Goal: Task Accomplishment & Management: Use online tool/utility

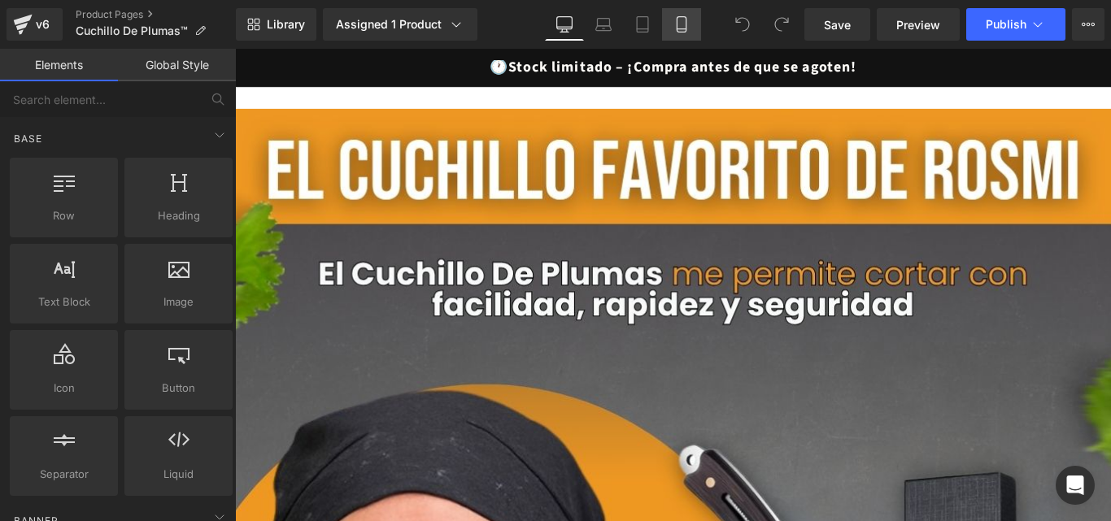
click at [682, 20] on icon at bounding box center [681, 24] width 16 height 16
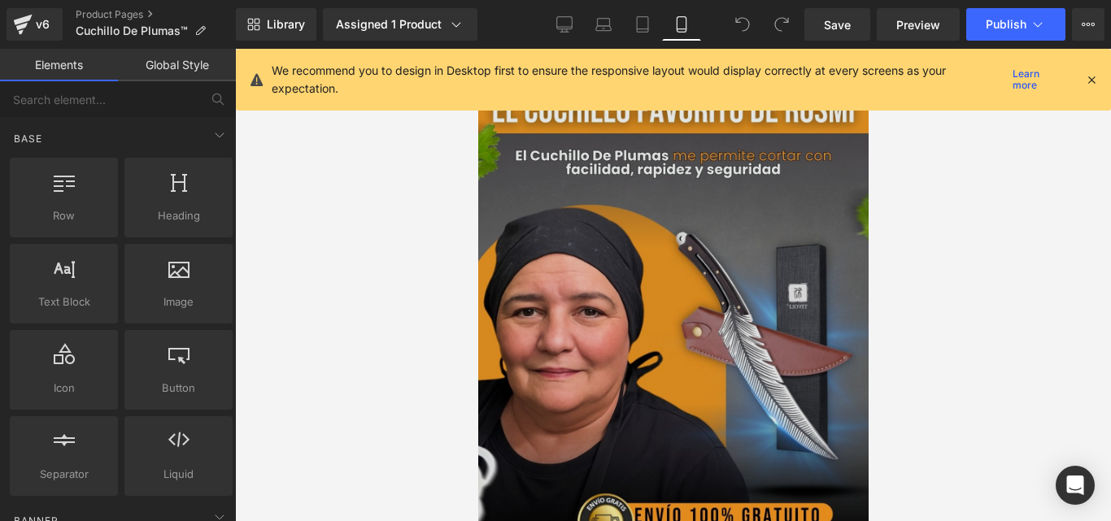
click at [745, 297] on img at bounding box center [672, 326] width 390 height 488
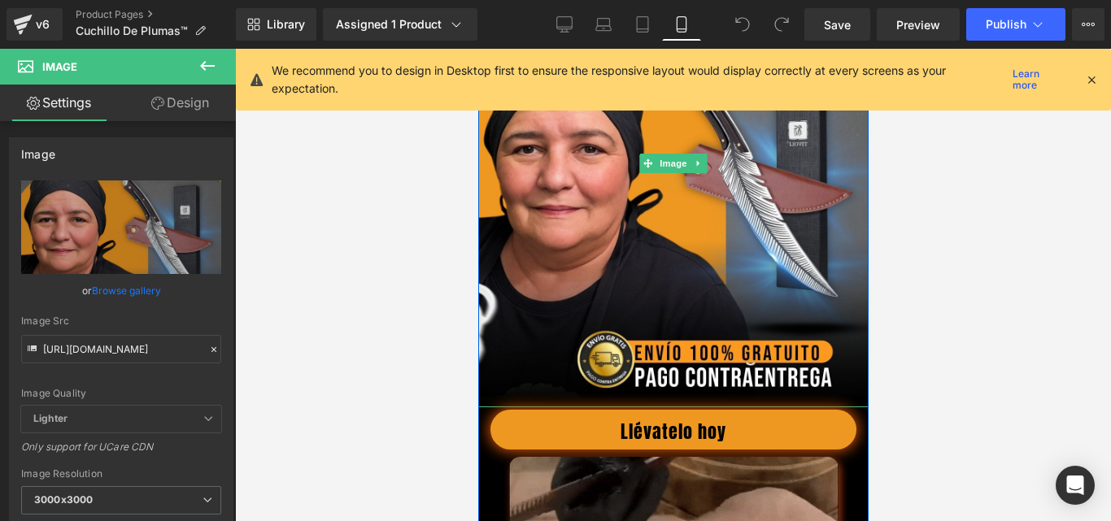
scroll to position [651, 0]
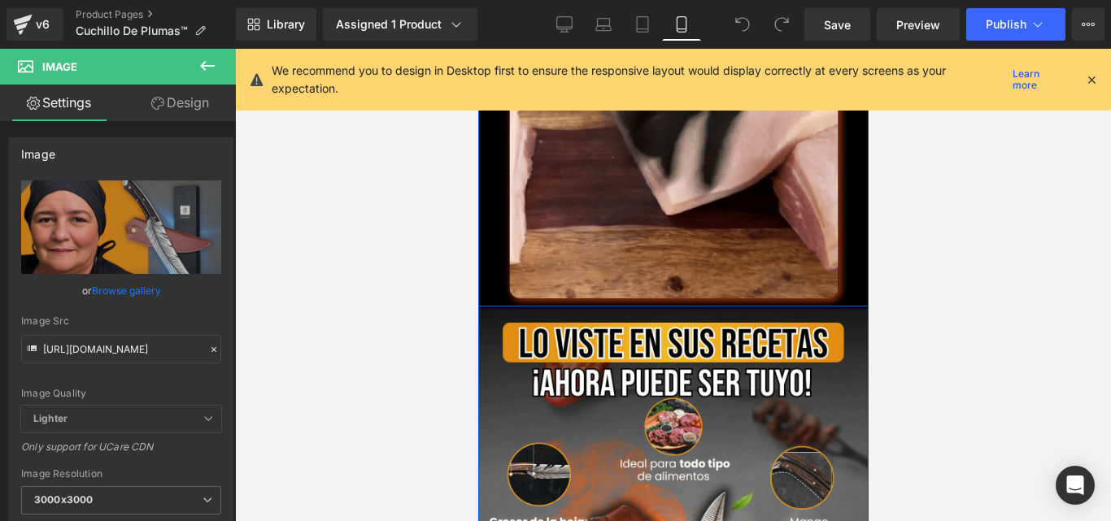
click at [477, 49] on div at bounding box center [477, 49] width 0 height 0
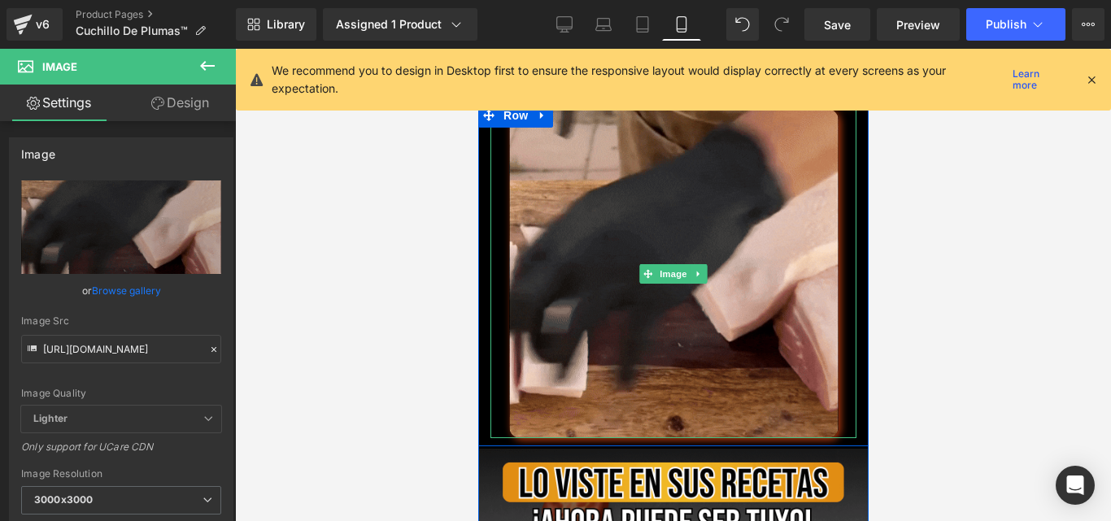
scroll to position [325, 0]
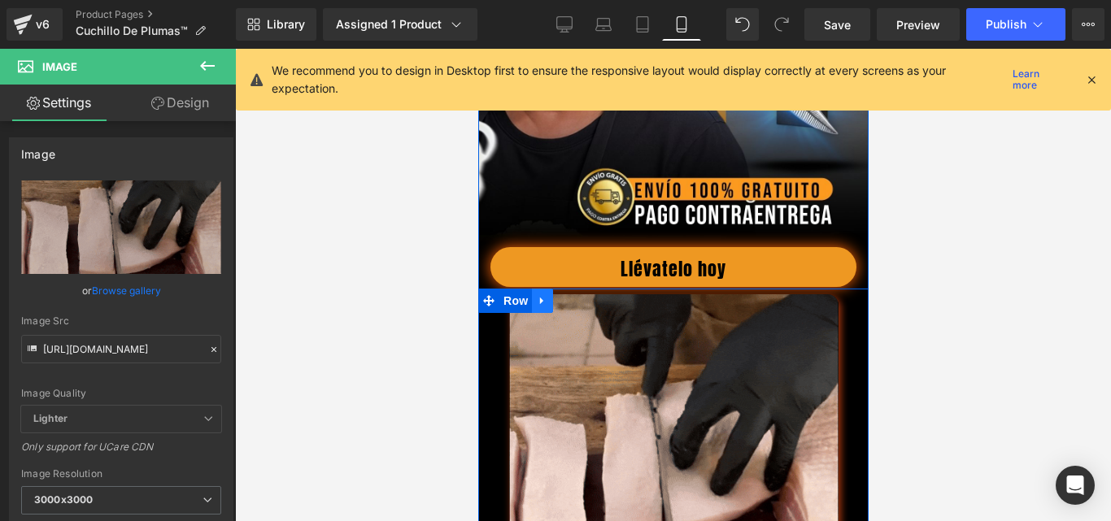
click at [539, 305] on icon at bounding box center [540, 301] width 3 height 7
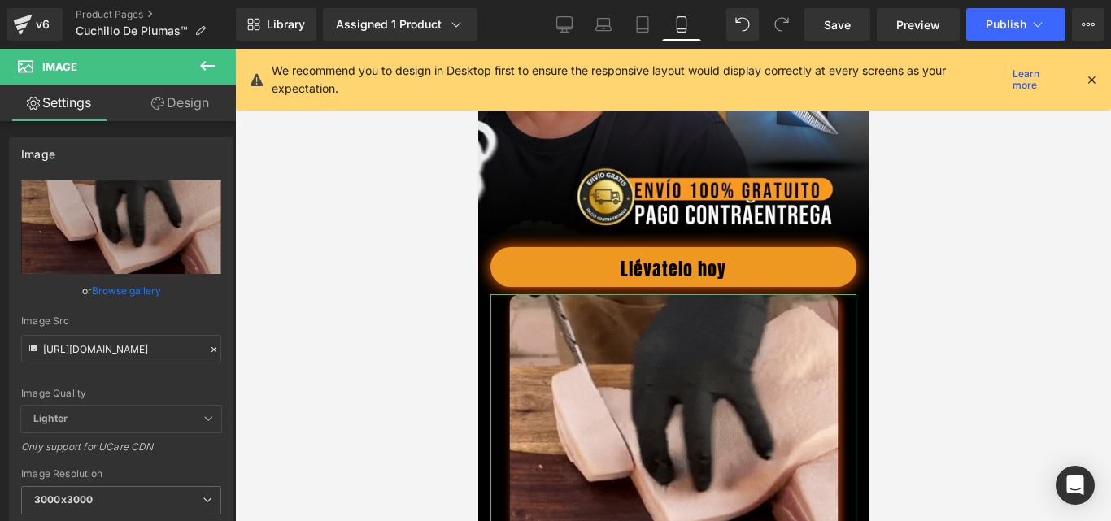
click at [187, 108] on link "Design" at bounding box center [180, 103] width 118 height 37
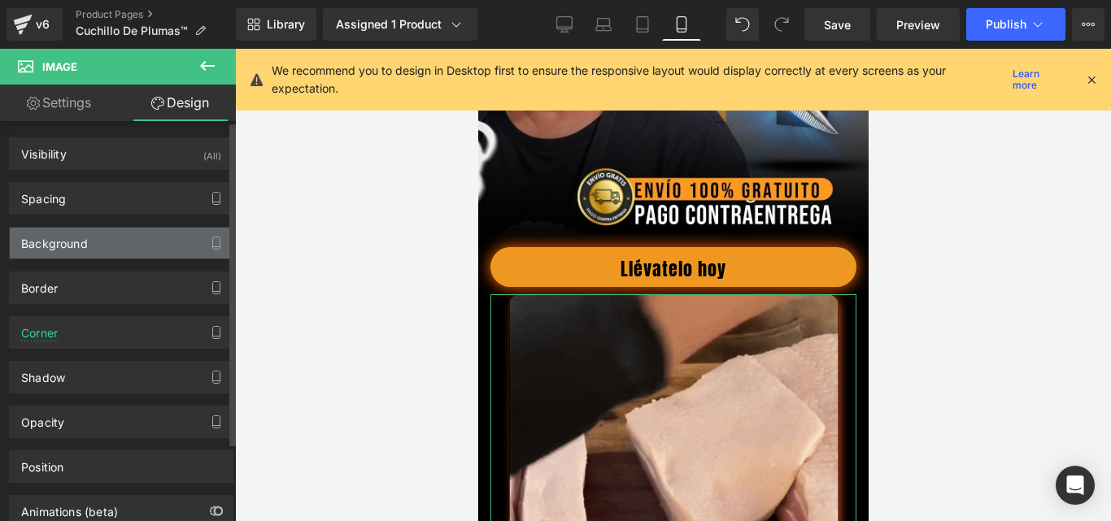
click at [81, 237] on div "Background" at bounding box center [54, 239] width 67 height 23
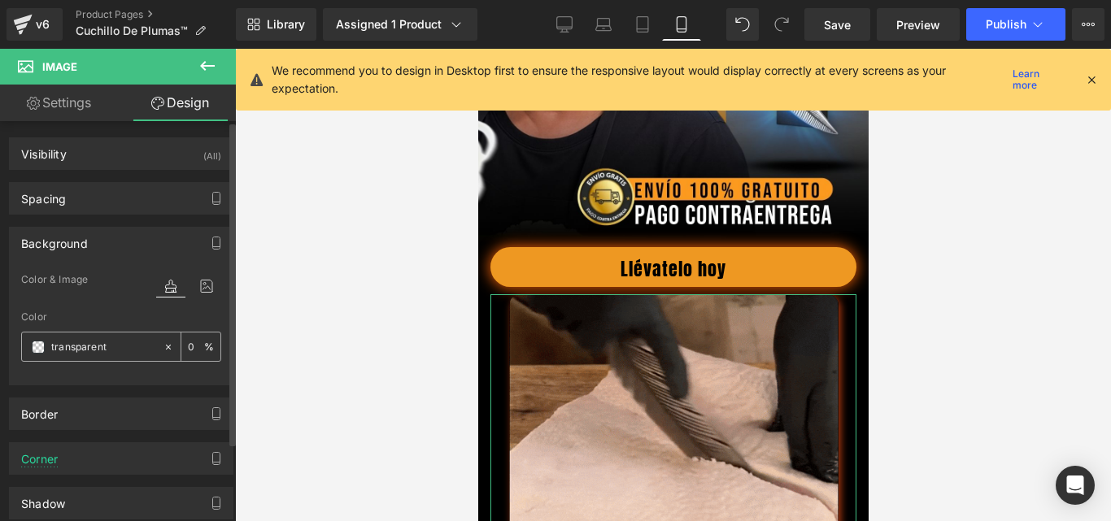
click at [166, 346] on icon at bounding box center [168, 346] width 5 height 5
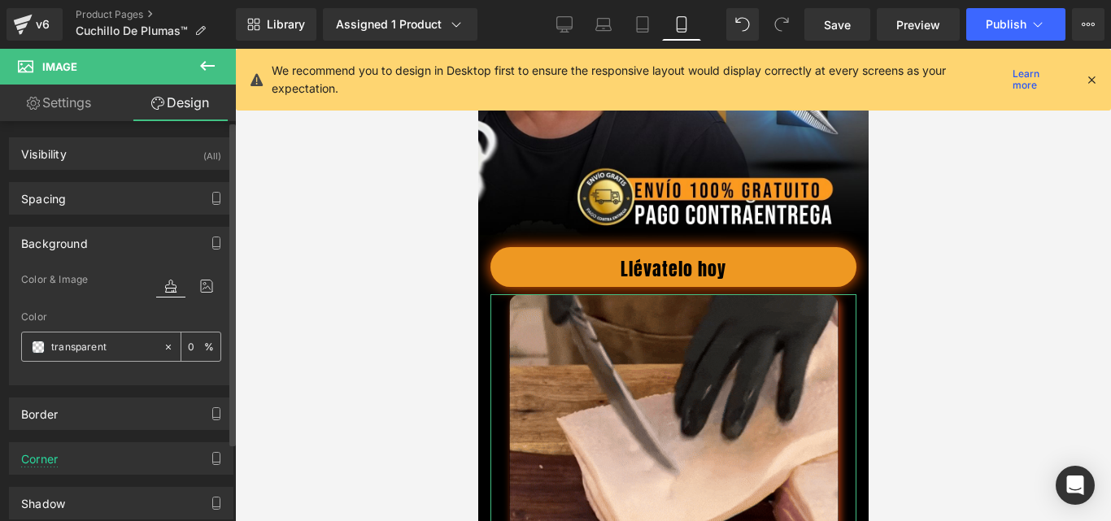
type input "none"
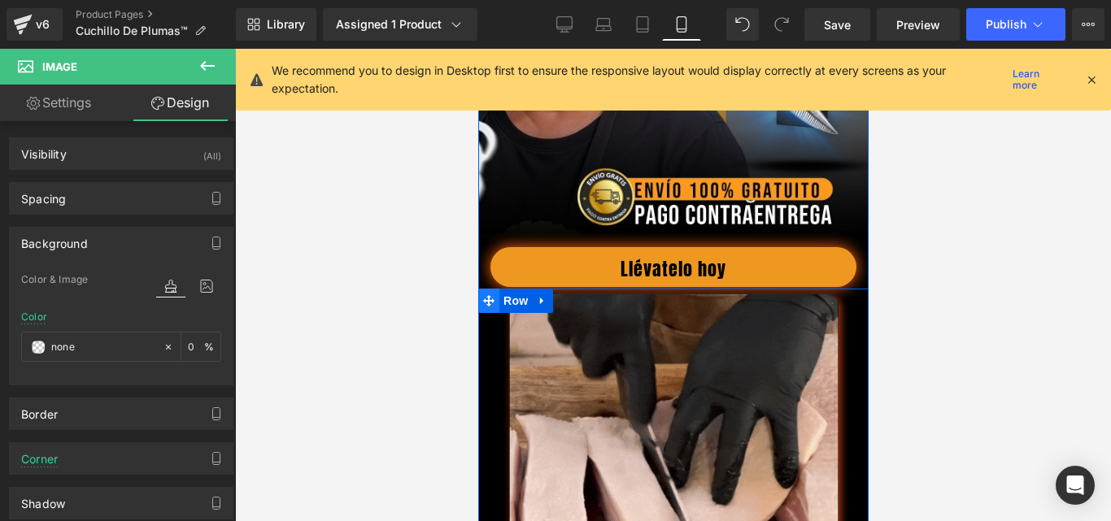
click at [490, 313] on span at bounding box center [487, 301] width 21 height 24
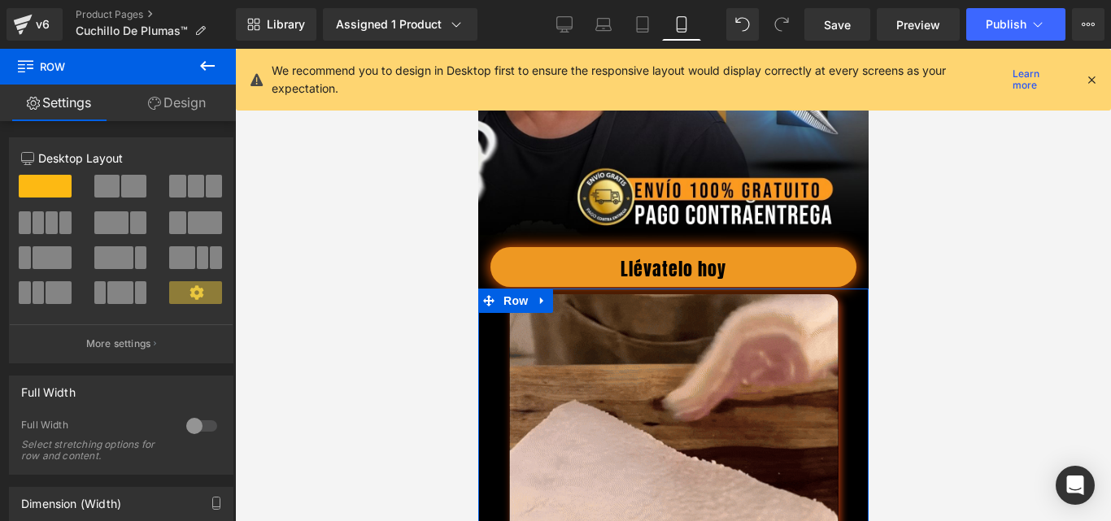
click at [182, 98] on link "Design" at bounding box center [177, 103] width 118 height 37
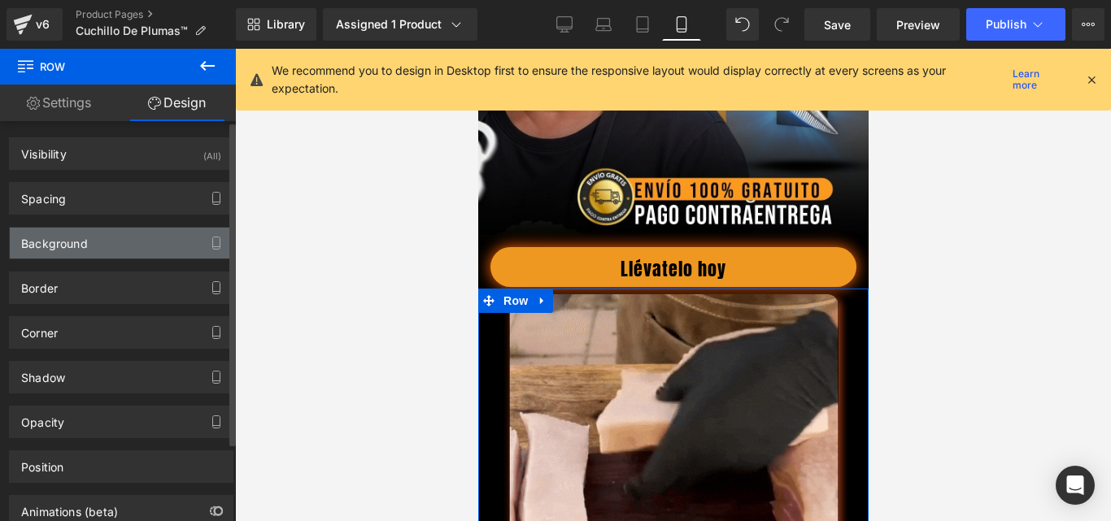
click at [79, 248] on div "Background" at bounding box center [54, 239] width 67 height 23
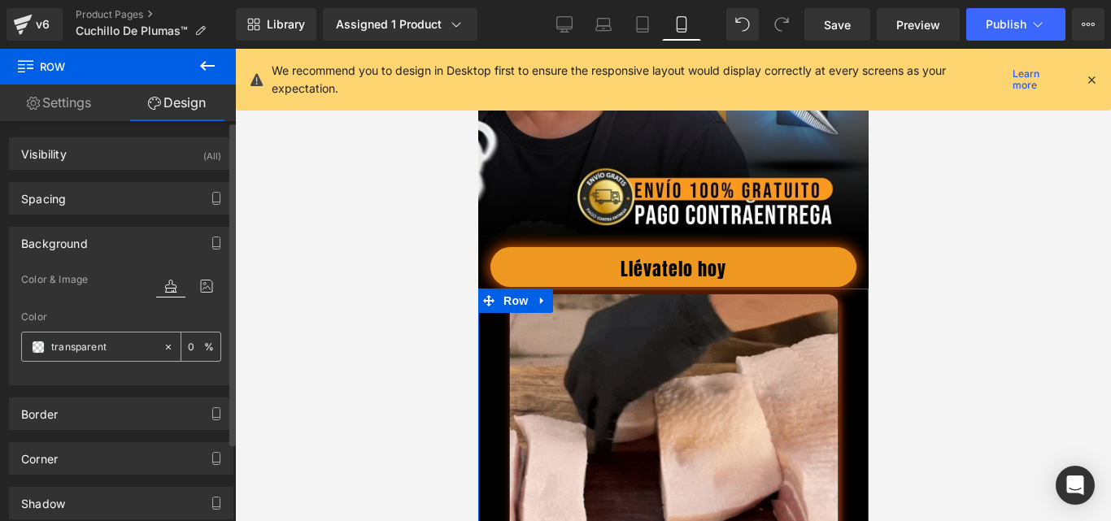
click at [166, 347] on icon at bounding box center [168, 346] width 5 height 5
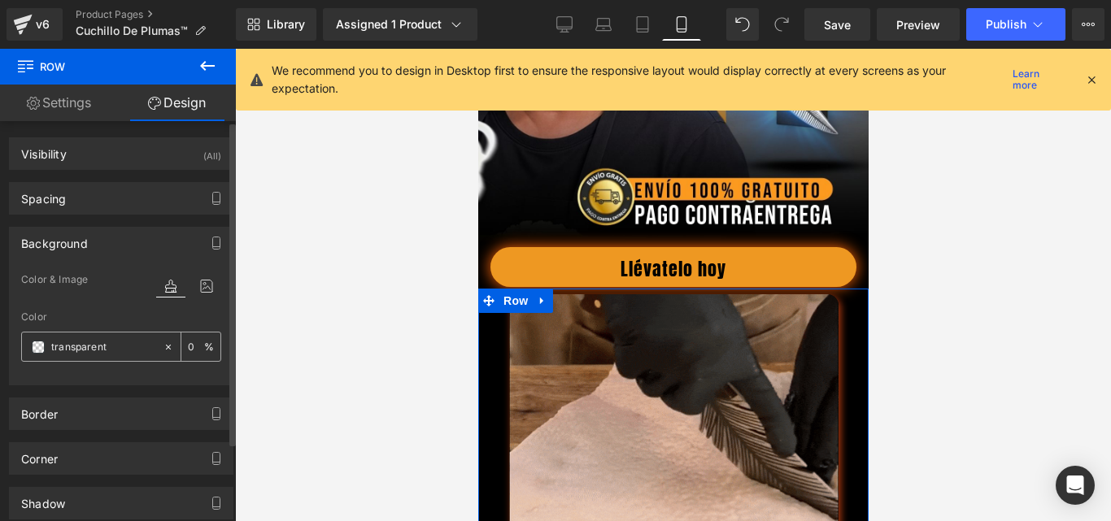
type input "none"
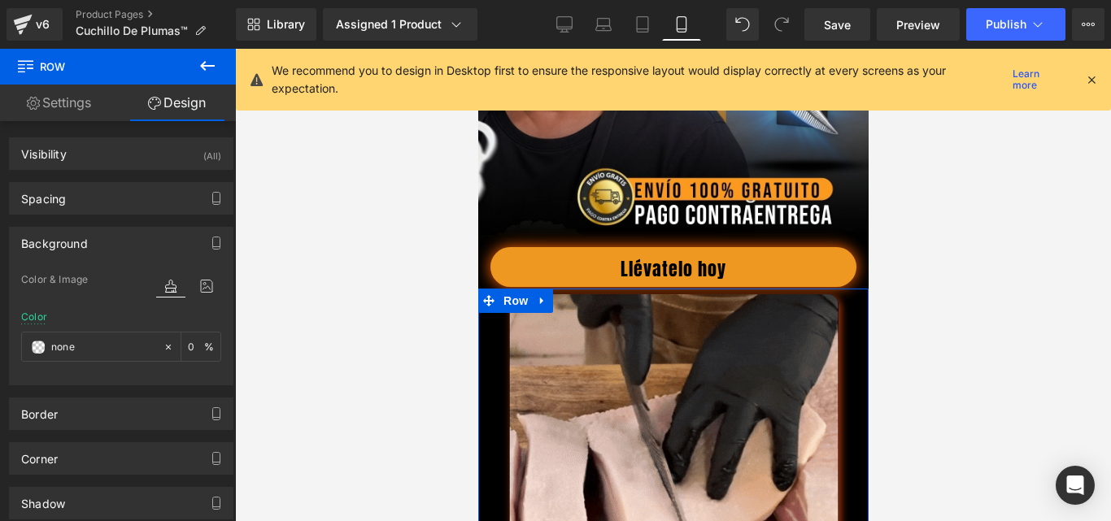
click at [48, 100] on link "Settings" at bounding box center [59, 103] width 118 height 37
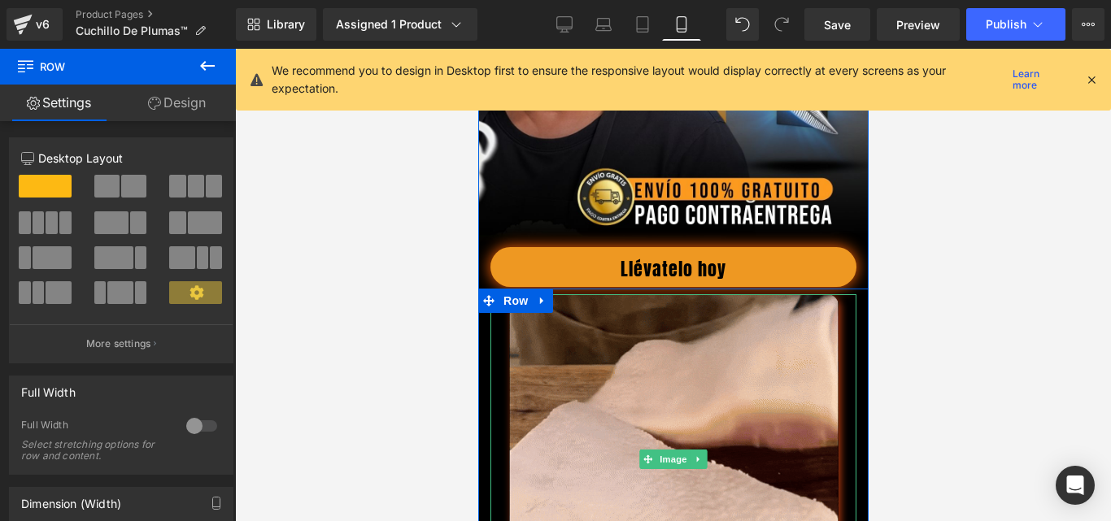
click at [490, 368] on div at bounding box center [673, 458] width 366 height 329
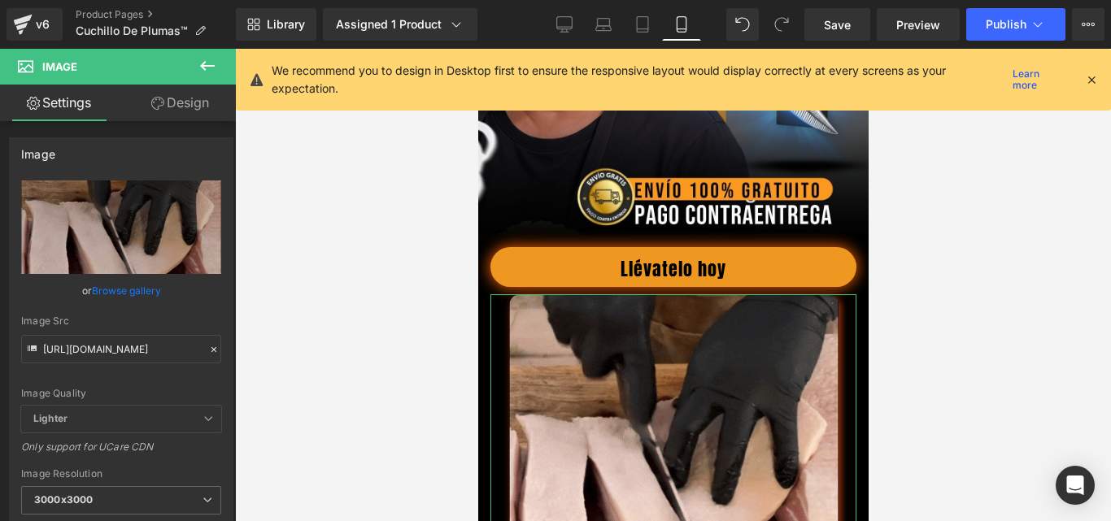
click at [181, 99] on link "Design" at bounding box center [180, 103] width 118 height 37
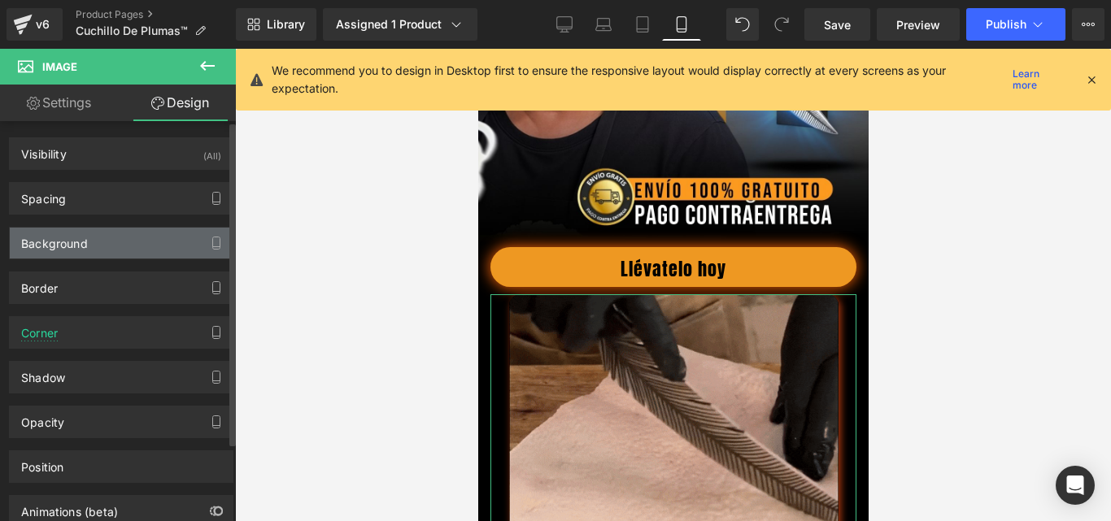
click at [98, 251] on div "Background" at bounding box center [121, 243] width 223 height 31
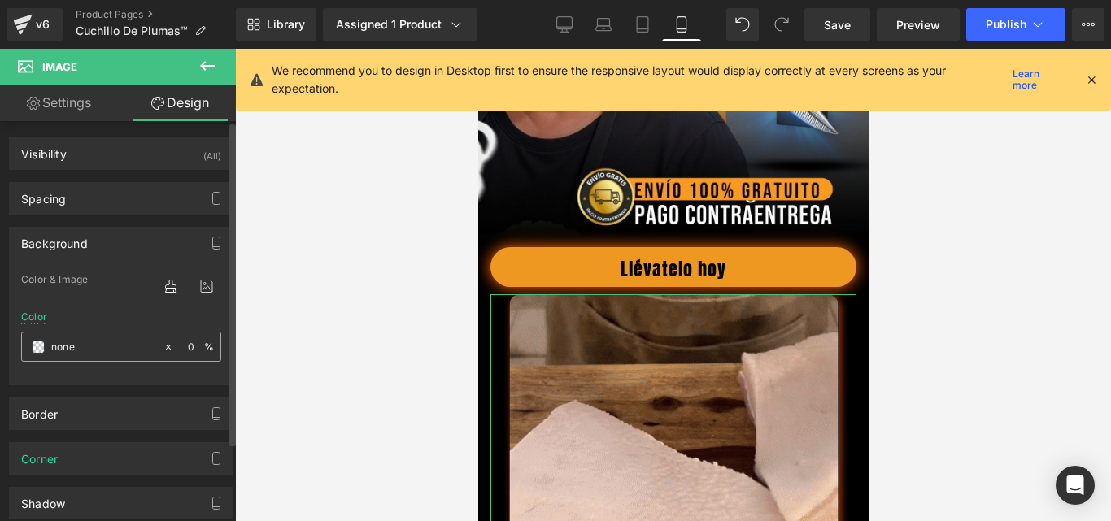
click at [163, 344] on icon at bounding box center [168, 347] width 11 height 11
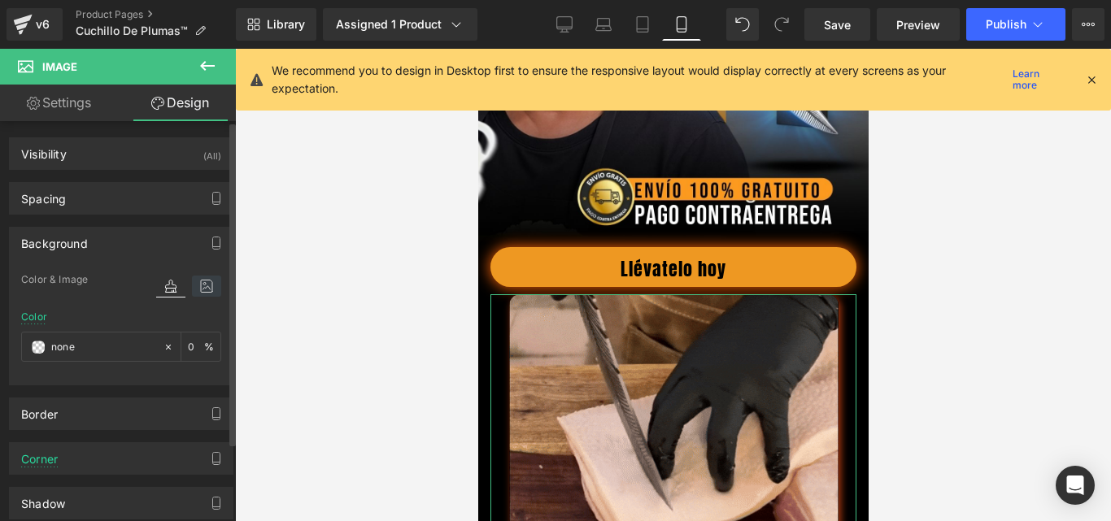
click at [195, 286] on icon at bounding box center [206, 286] width 29 height 21
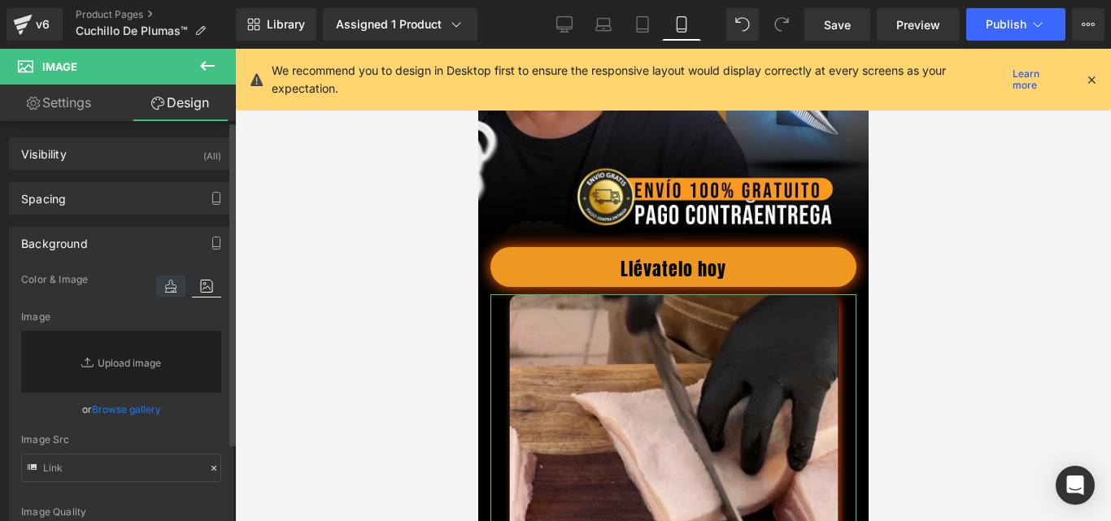
click at [168, 288] on icon at bounding box center [170, 286] width 29 height 21
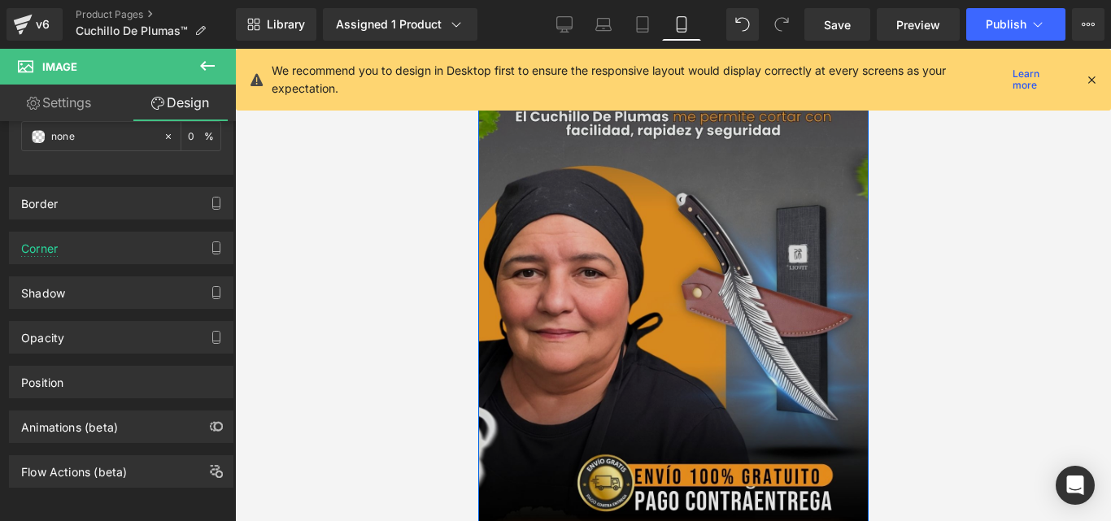
scroll to position [0, 0]
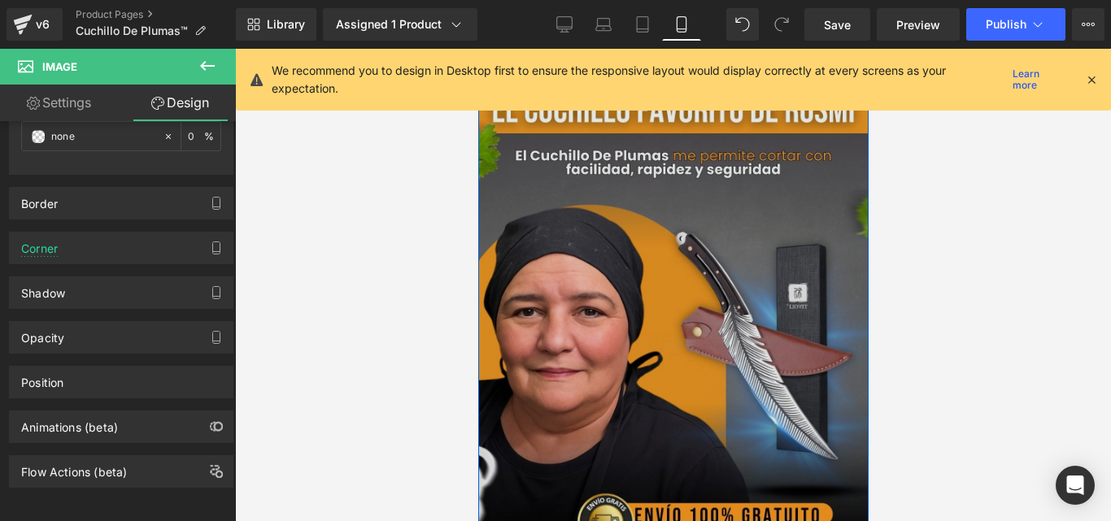
click at [579, 297] on img at bounding box center [672, 326] width 390 height 488
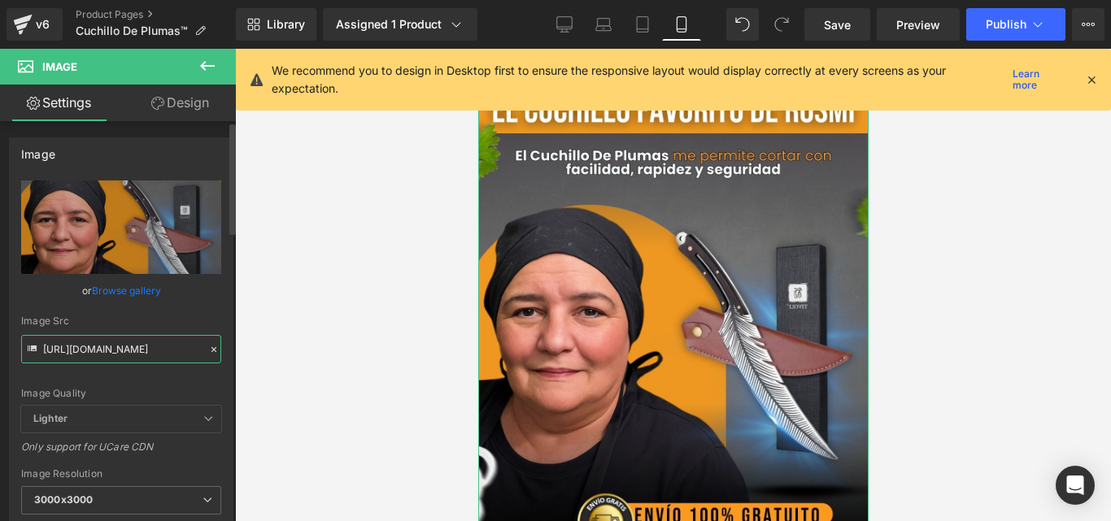
click at [151, 352] on input "https://cdn.shopify.com/s/files/1/0633/8075/0420/files/cuchillo_plumaa_rosmi_1_…" at bounding box center [121, 349] width 200 height 28
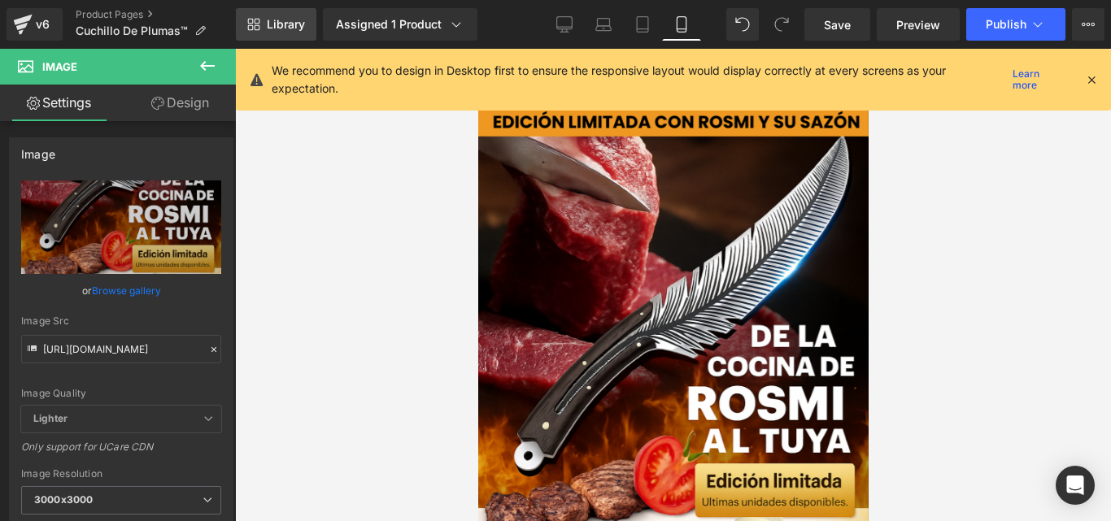
type input "https://cdn.shopify.com/s/files/1/0633/8075/0420/files/1_3000x3000.png?v=175622…"
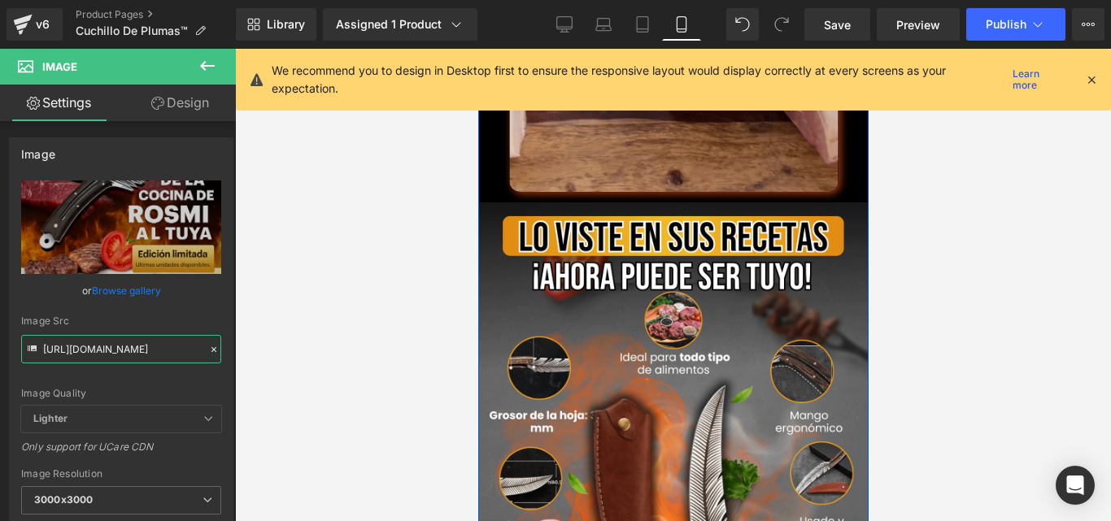
scroll to position [1139, 0]
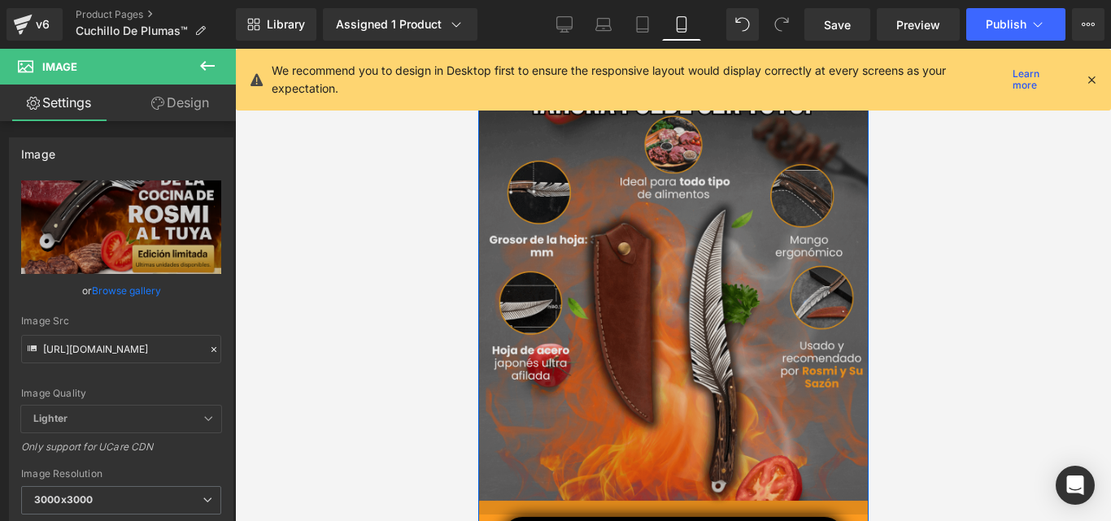
click at [642, 299] on img at bounding box center [672, 269] width 390 height 490
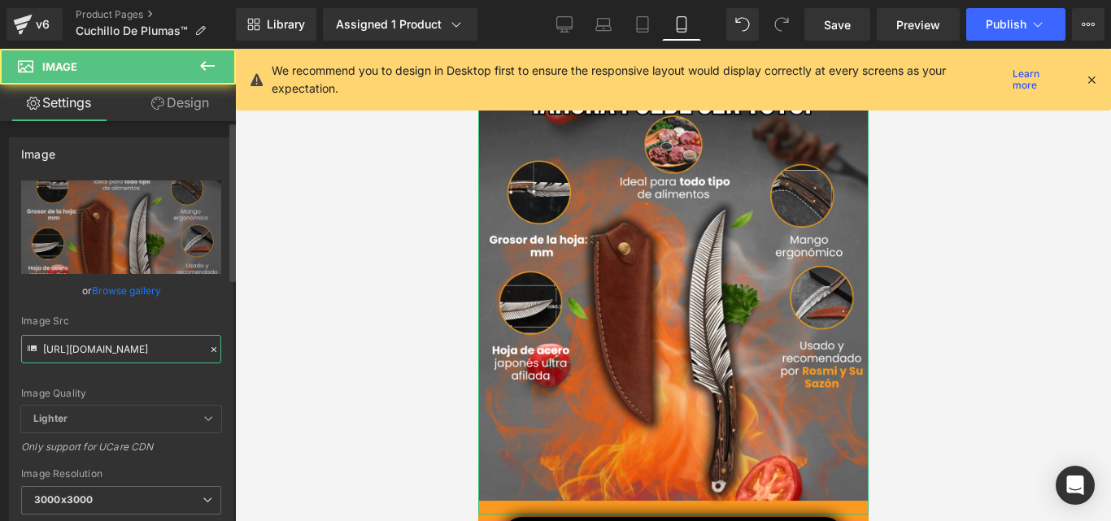
click at [102, 355] on input "https://cdn.shopify.com/s/files/1/0633/8075/0420/files/2_7_3000x3000.png?v=1748…" at bounding box center [121, 349] width 200 height 28
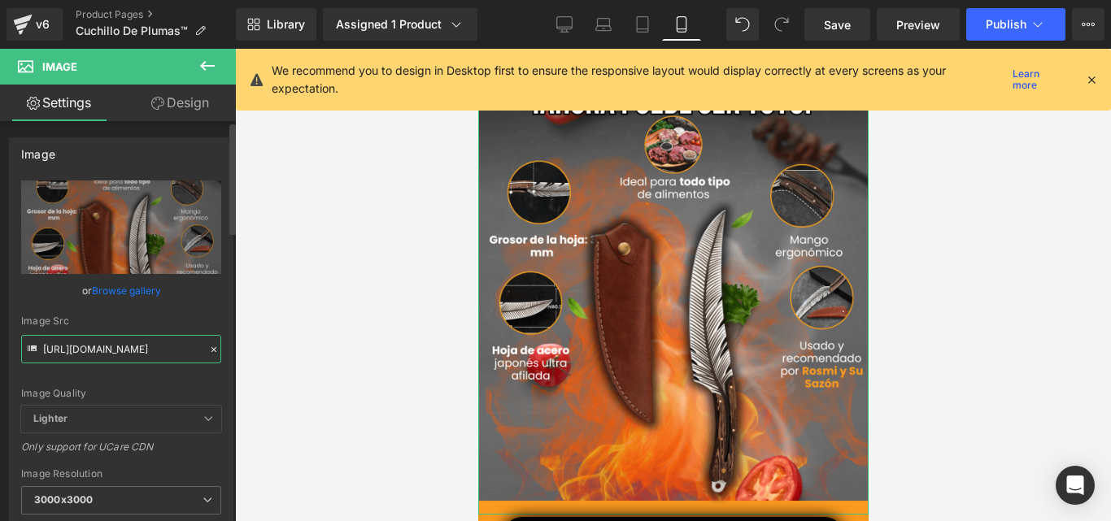
click at [102, 355] on input "https://cdn.shopify.com/s/files/1/0633/8075/0420/files/2_7_3000x3000.png?v=1748…" at bounding box center [121, 349] width 200 height 28
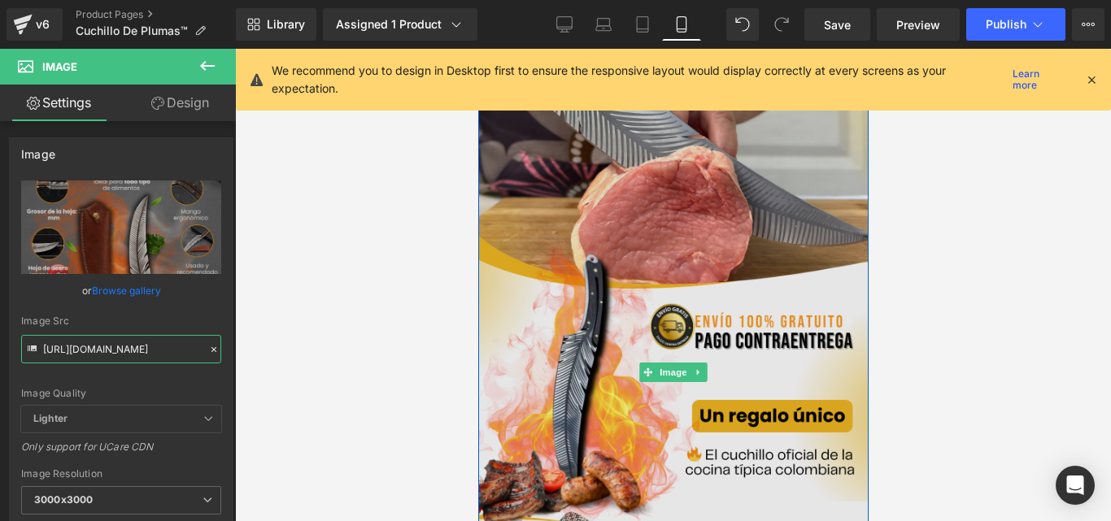
type input "[URL][DOMAIN_NAME]"
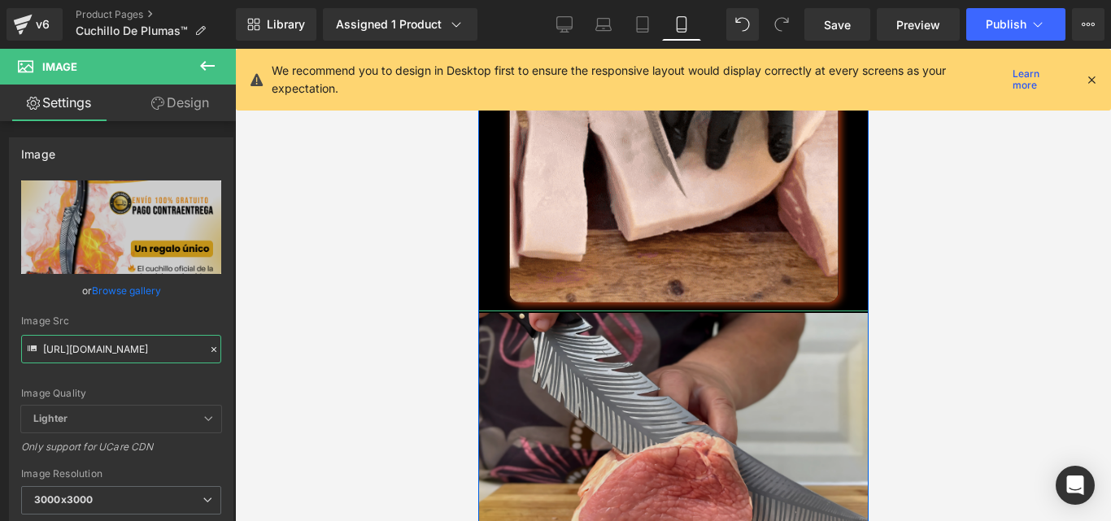
scroll to position [813, 0]
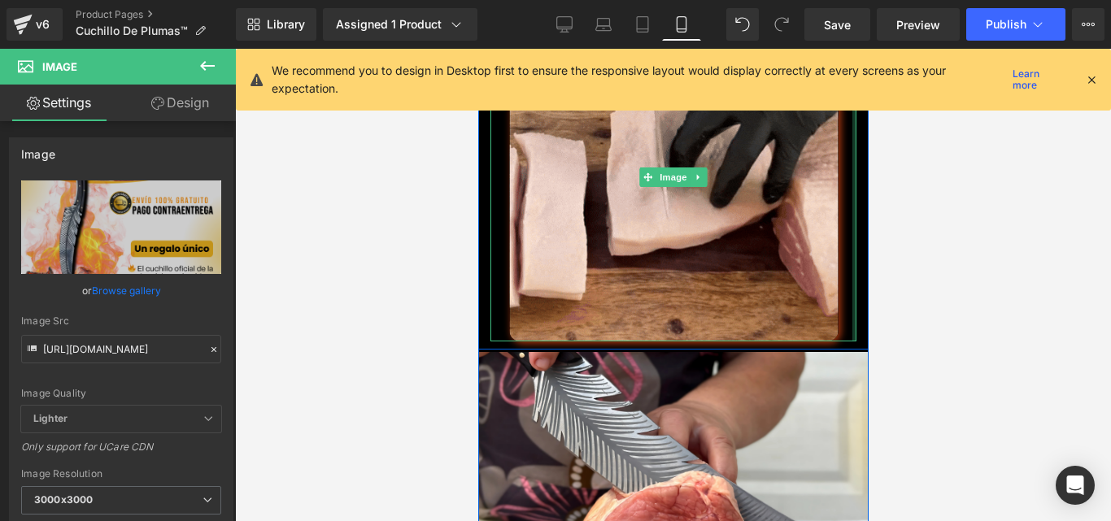
click at [849, 281] on div "Image" at bounding box center [672, 176] width 390 height 329
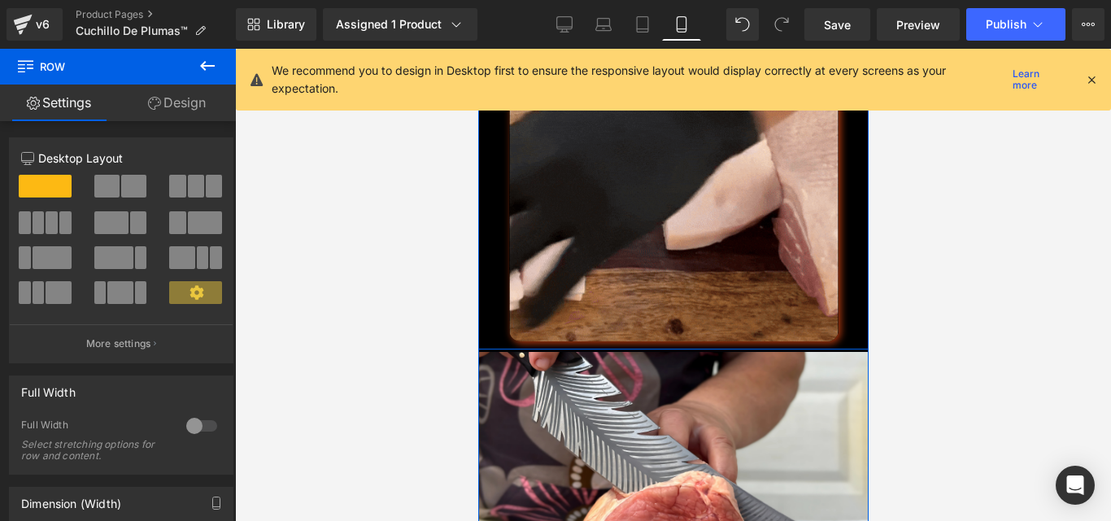
click at [854, 286] on div "Image" at bounding box center [672, 176] width 390 height 329
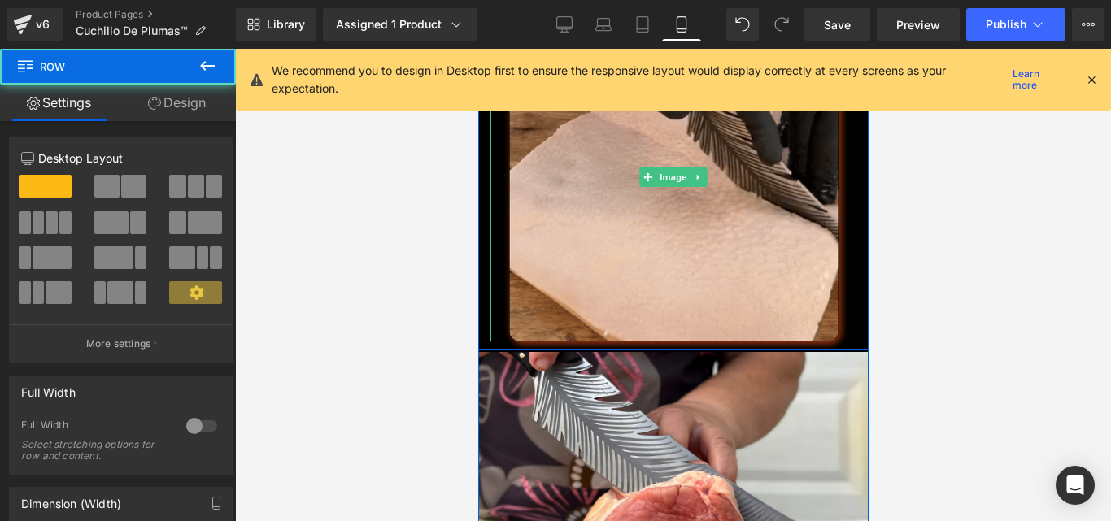
click at [843, 294] on div at bounding box center [673, 176] width 366 height 329
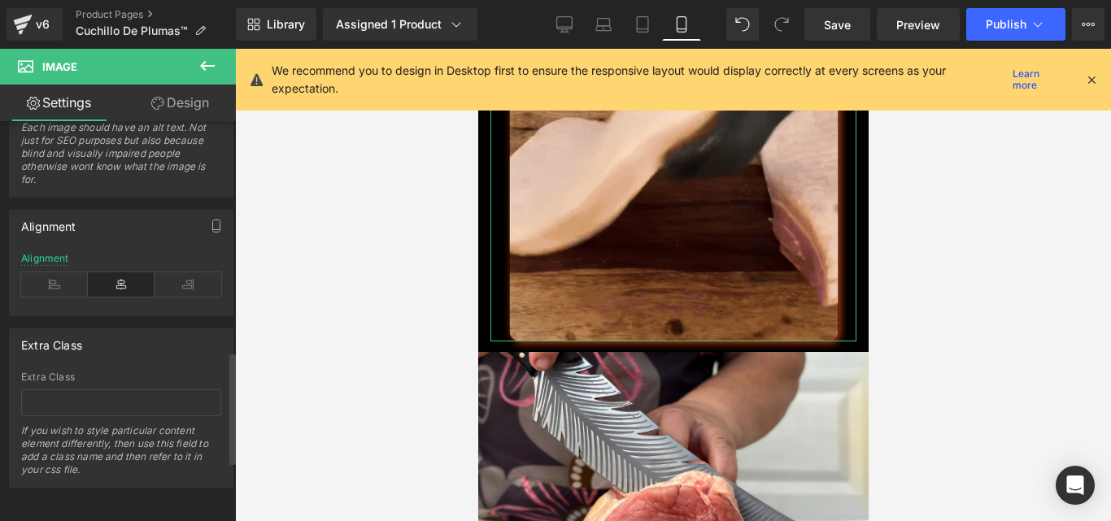
scroll to position [67, 0]
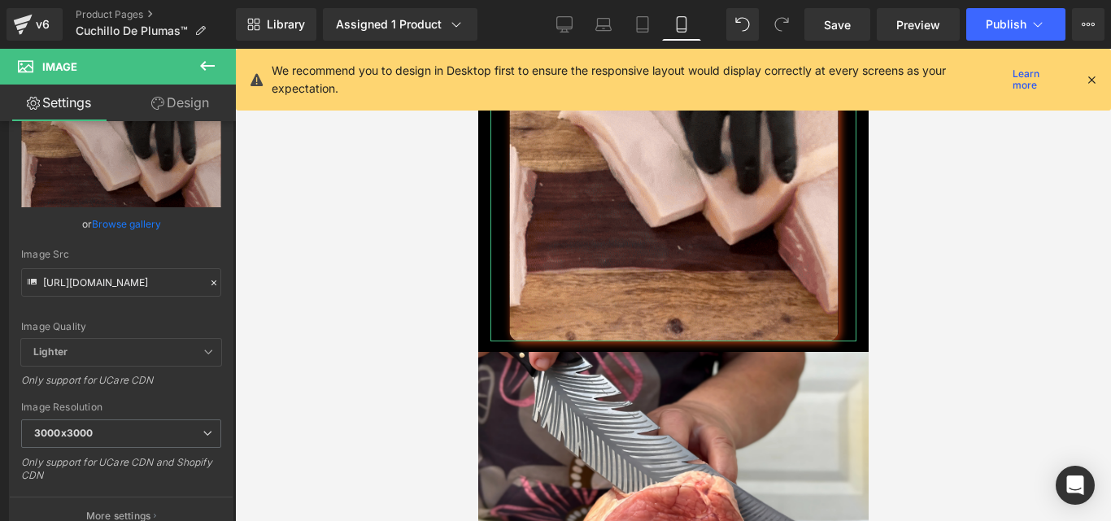
click at [185, 113] on link "Design" at bounding box center [180, 103] width 118 height 37
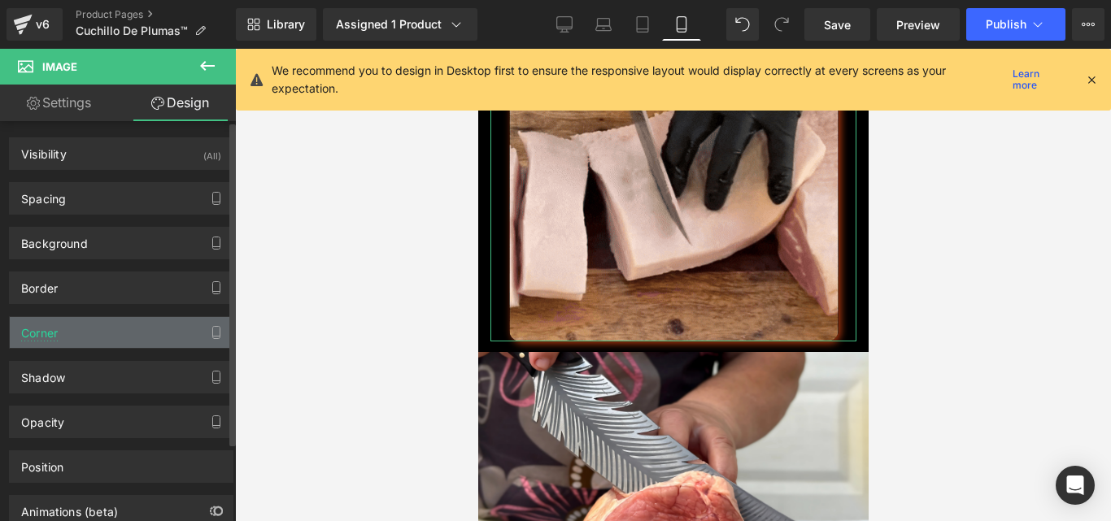
type input "none"
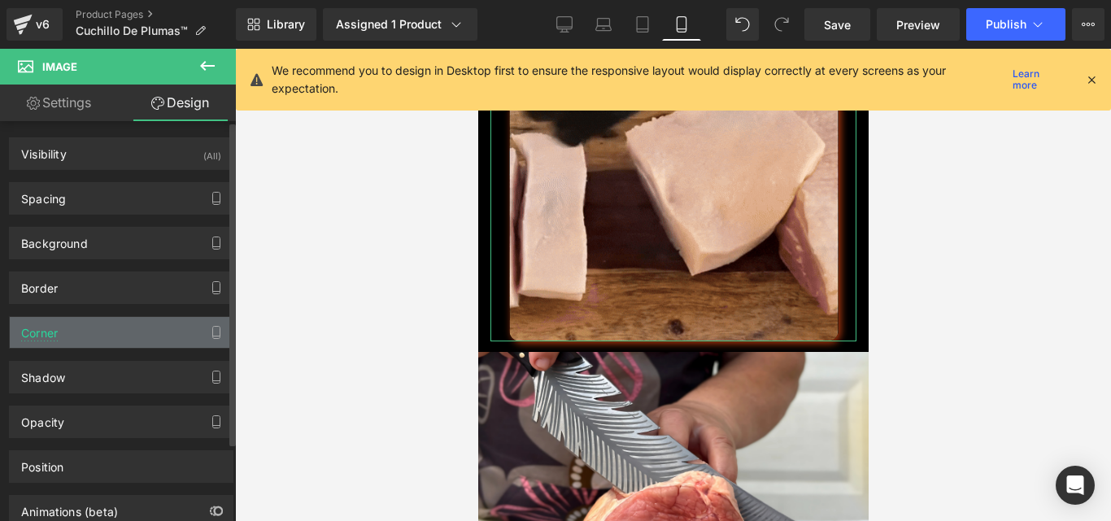
type input "0"
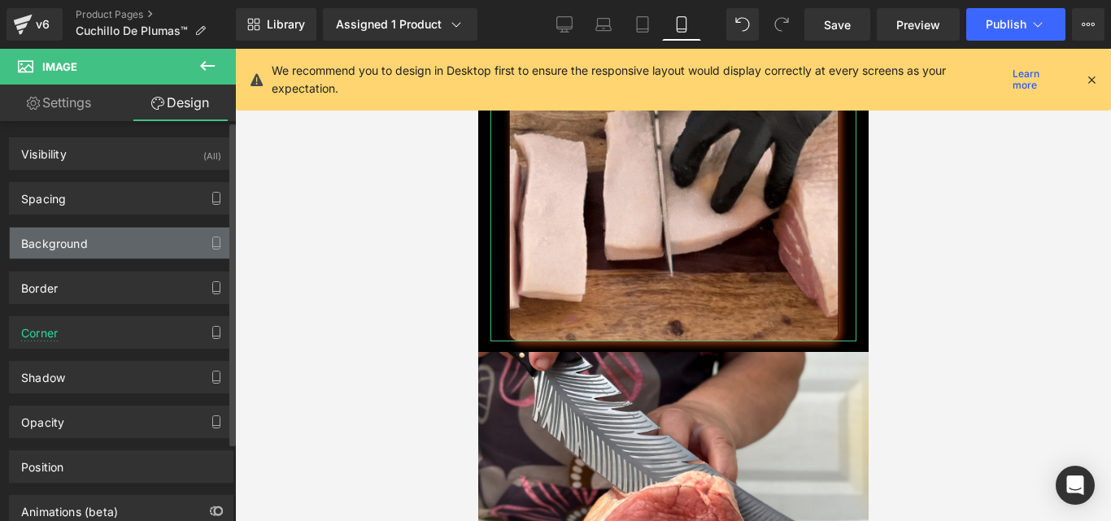
click at [88, 241] on div "Background" at bounding box center [121, 243] width 223 height 31
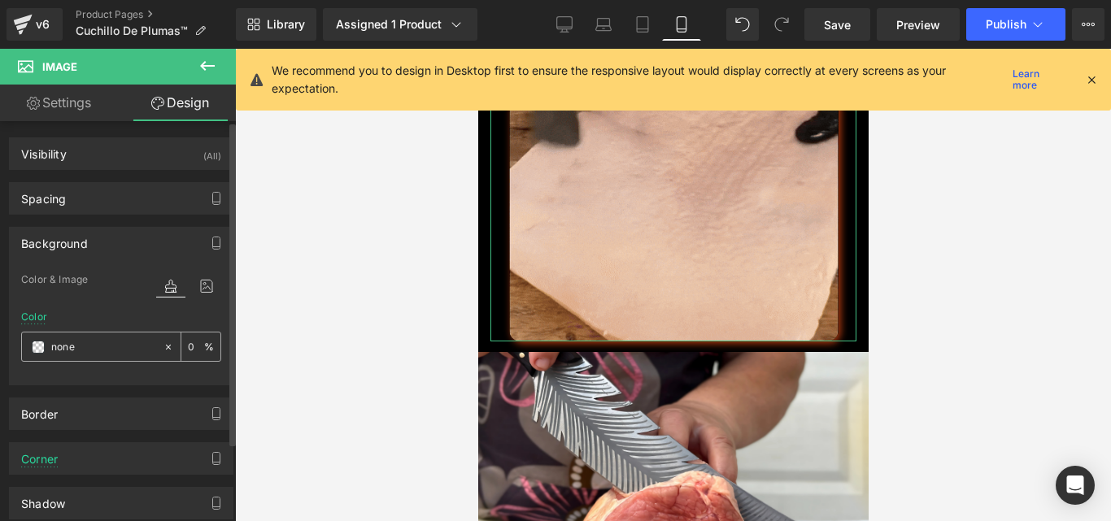
click at [35, 348] on span at bounding box center [38, 347] width 13 height 13
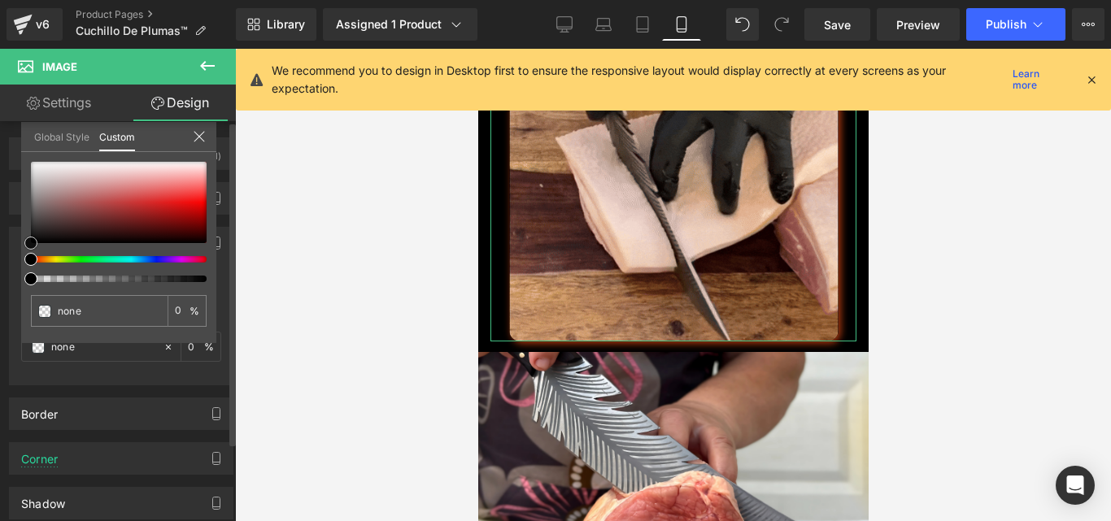
type input "#c9c9c9"
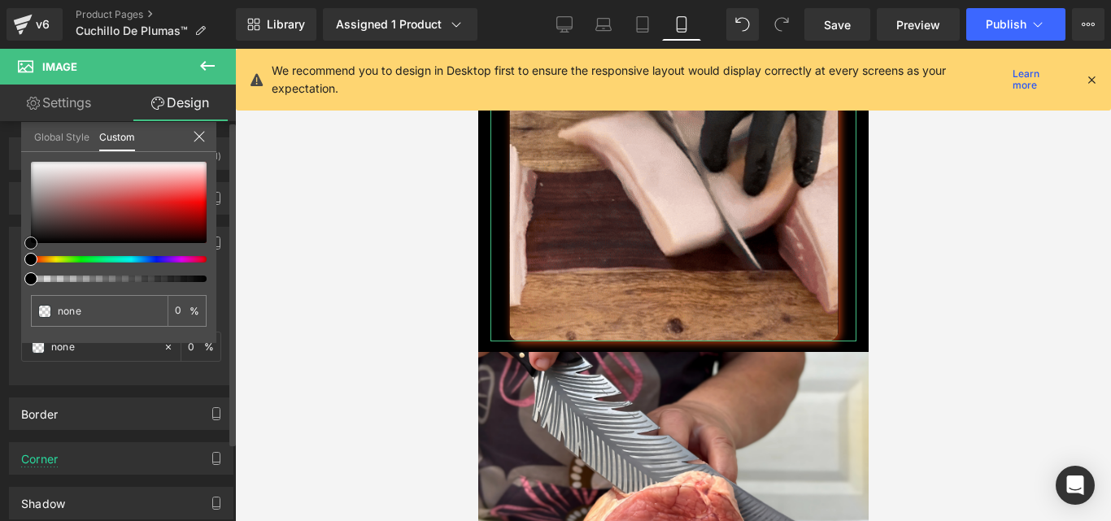
type input "100"
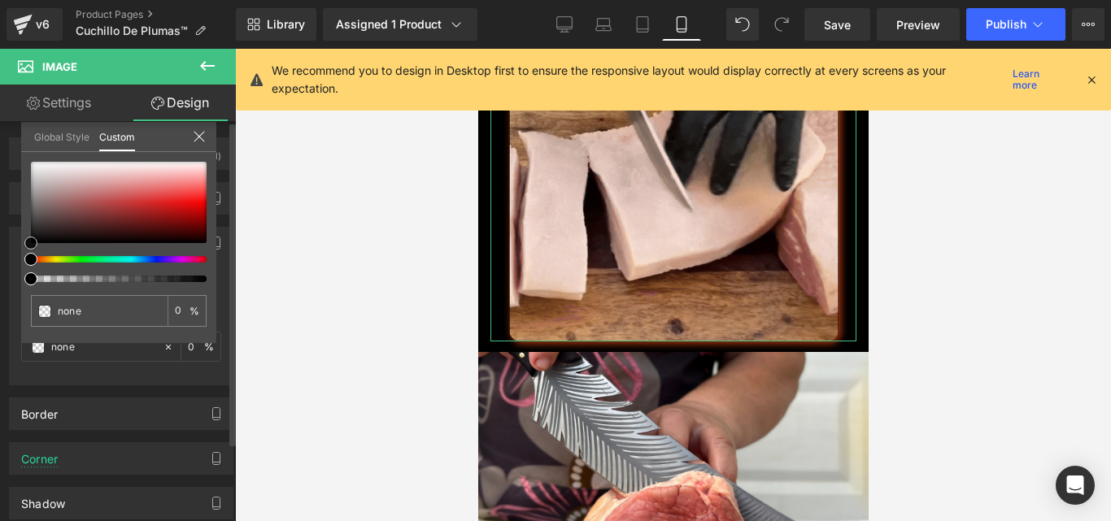
type input "#c9c9c9"
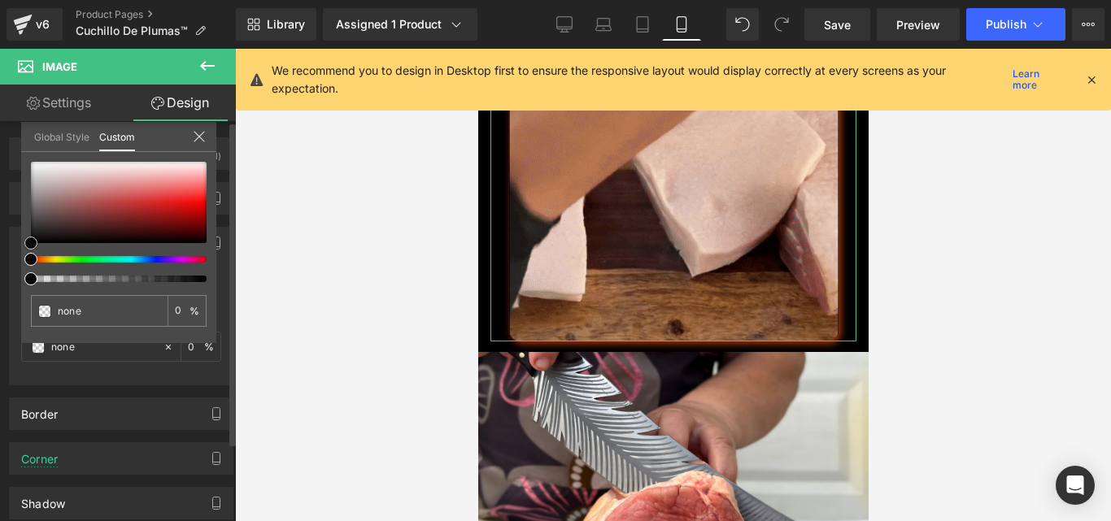
type input "100"
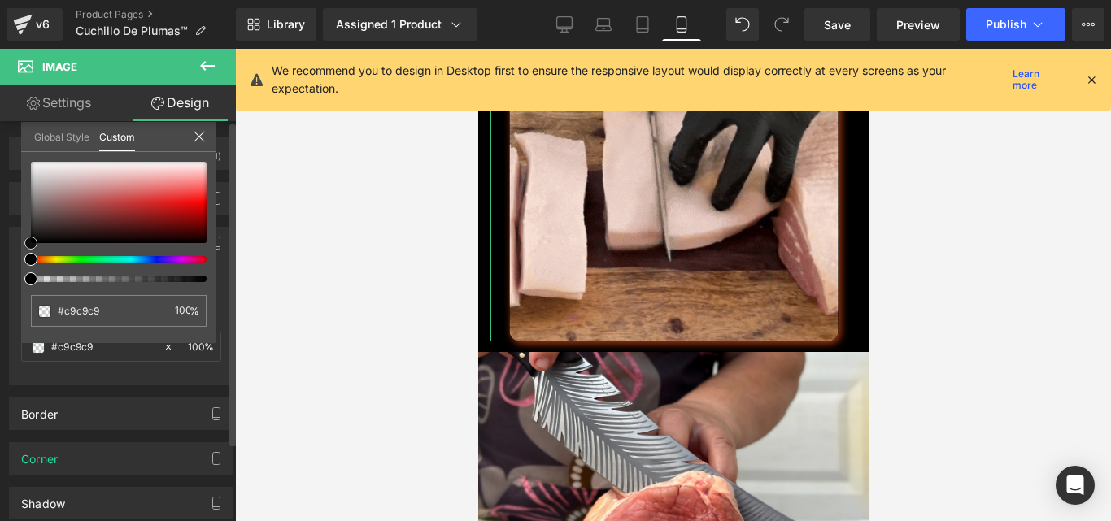
type input "#d4d2d2"
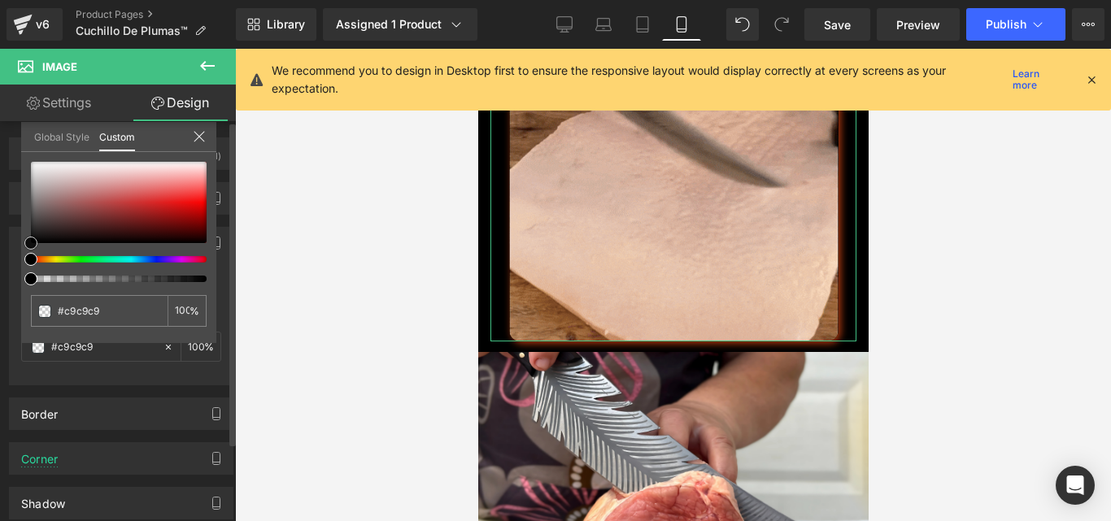
type input "#d4d2d2"
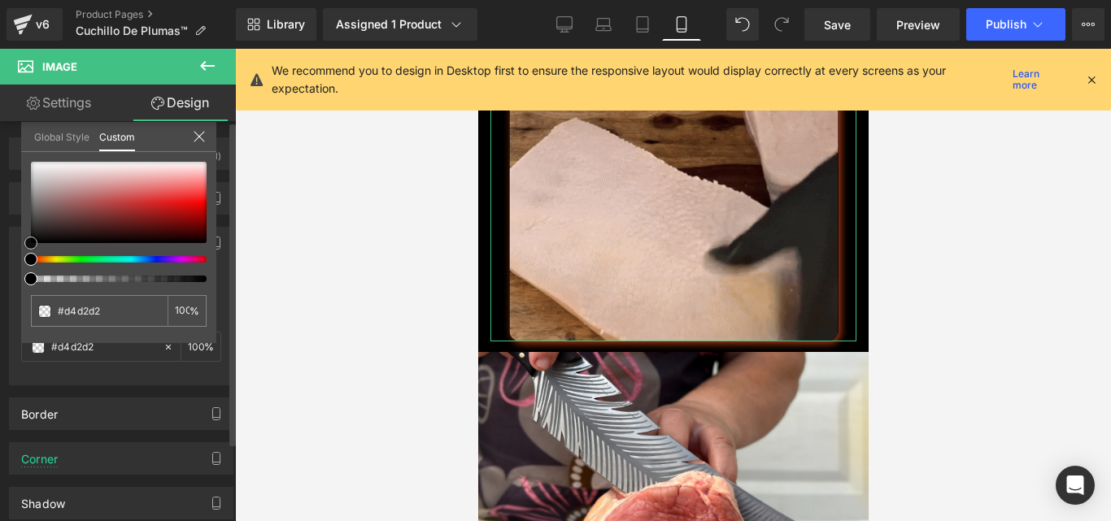
type input "#e3e2e2"
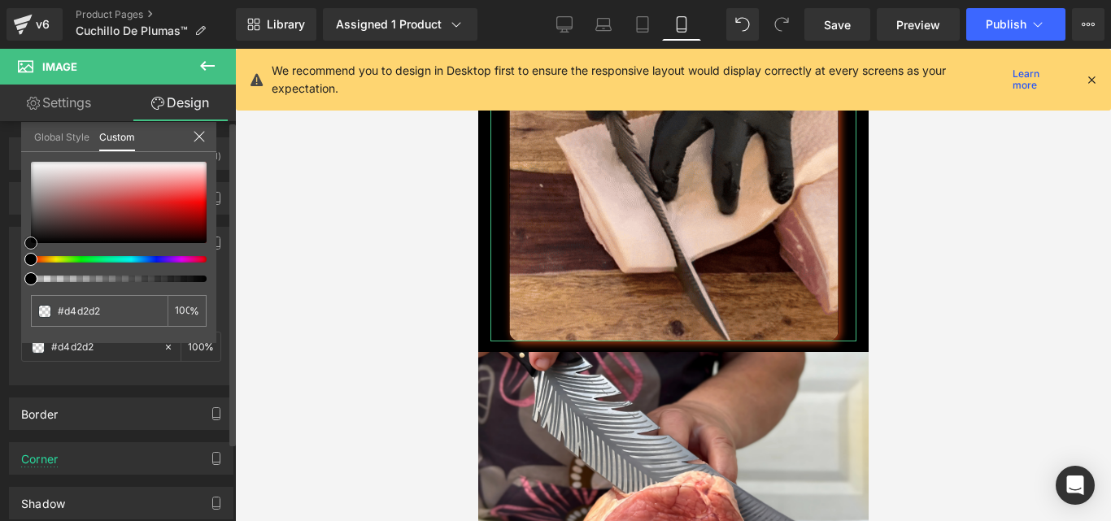
type input "#e3e2e2"
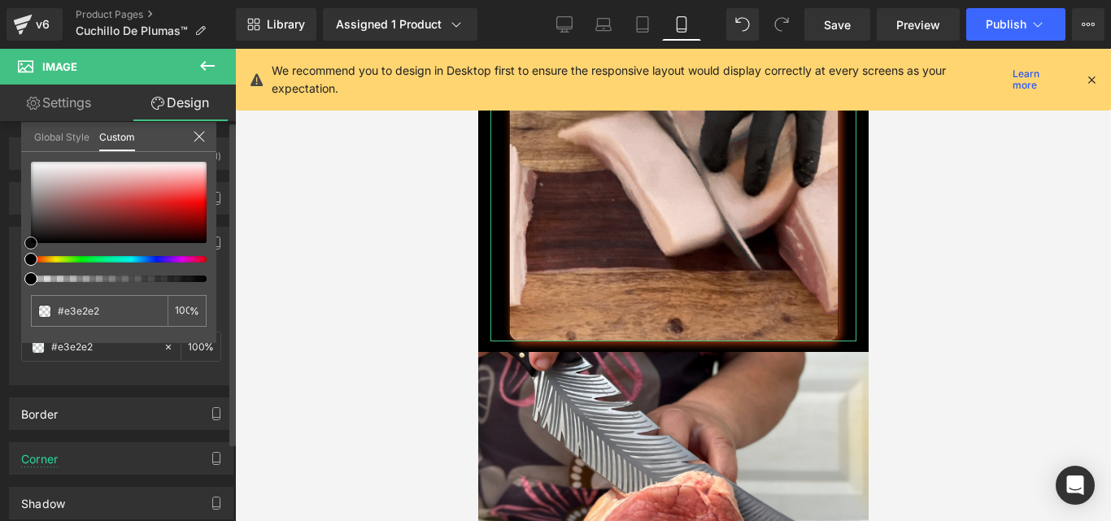
type input "#f0efef"
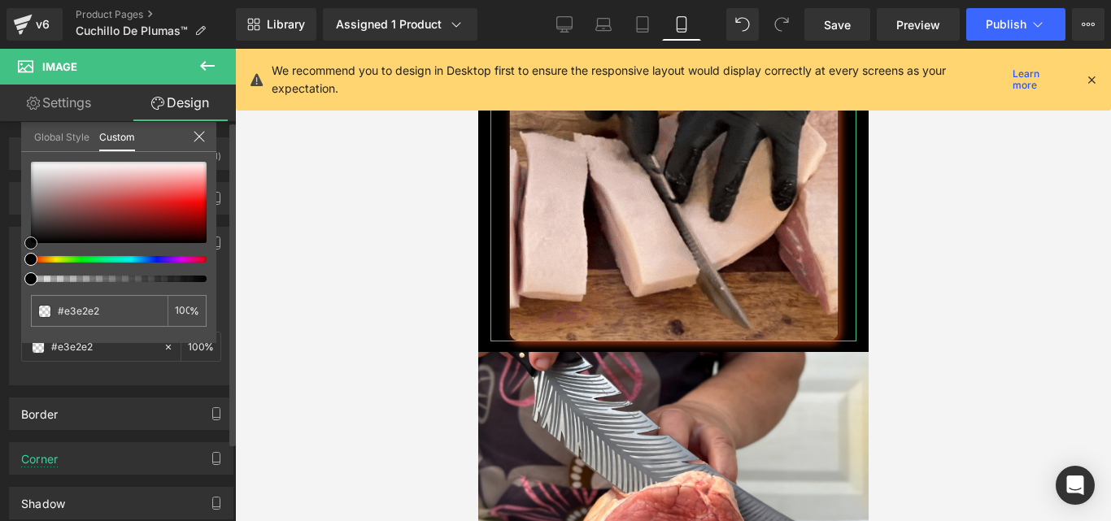
type input "#f0efef"
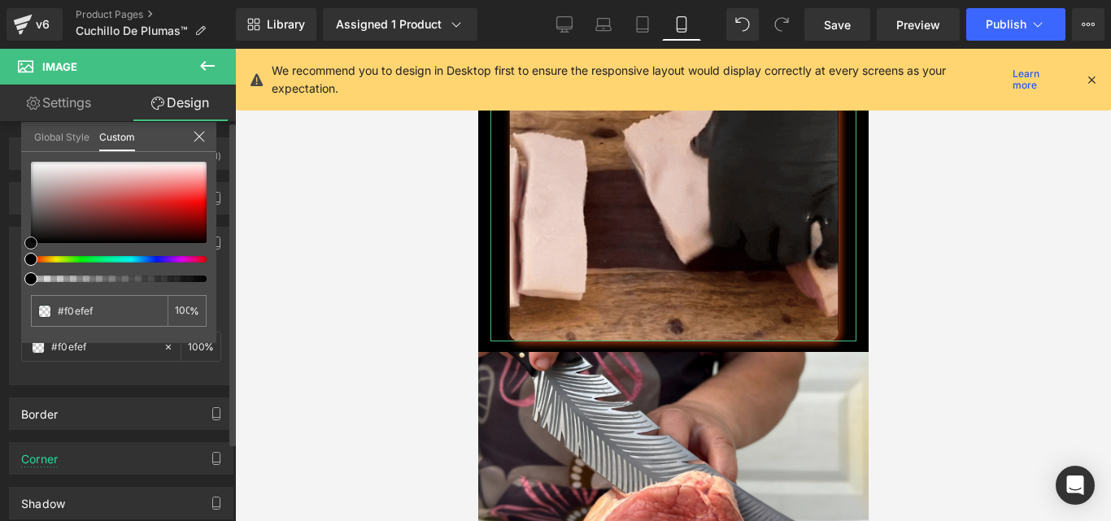
type input "#f2f1f1"
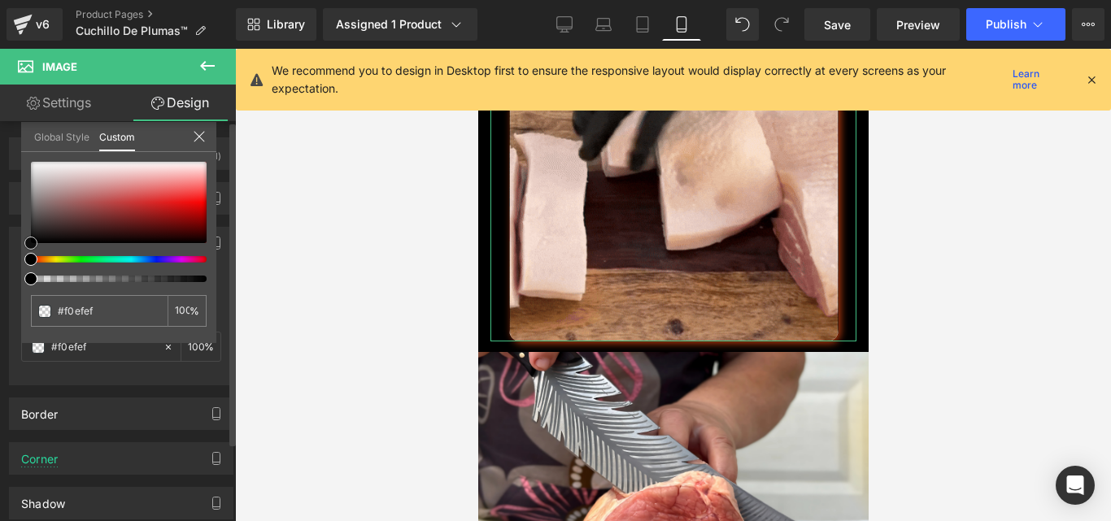
type input "#f2f1f1"
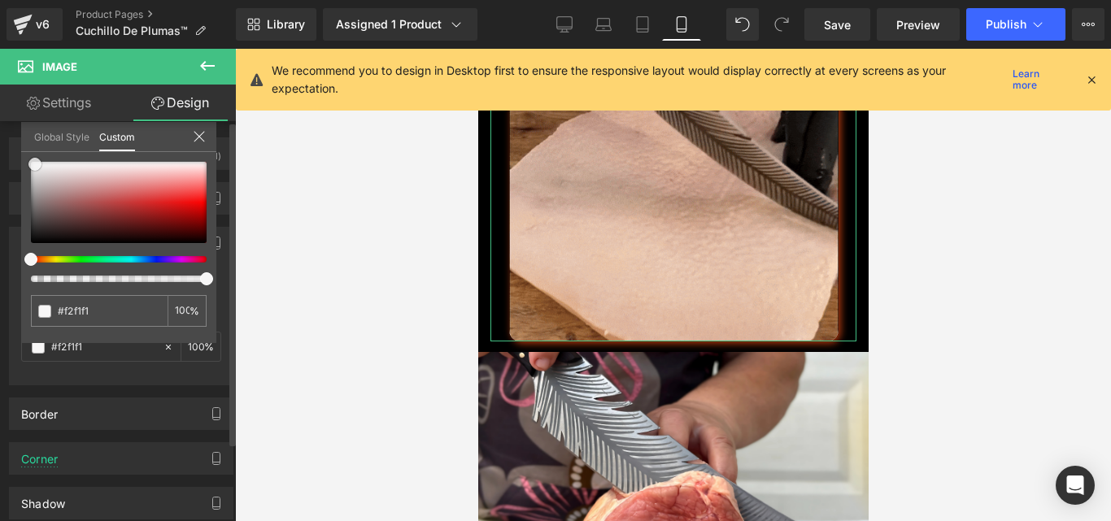
type input "#f7f6f6"
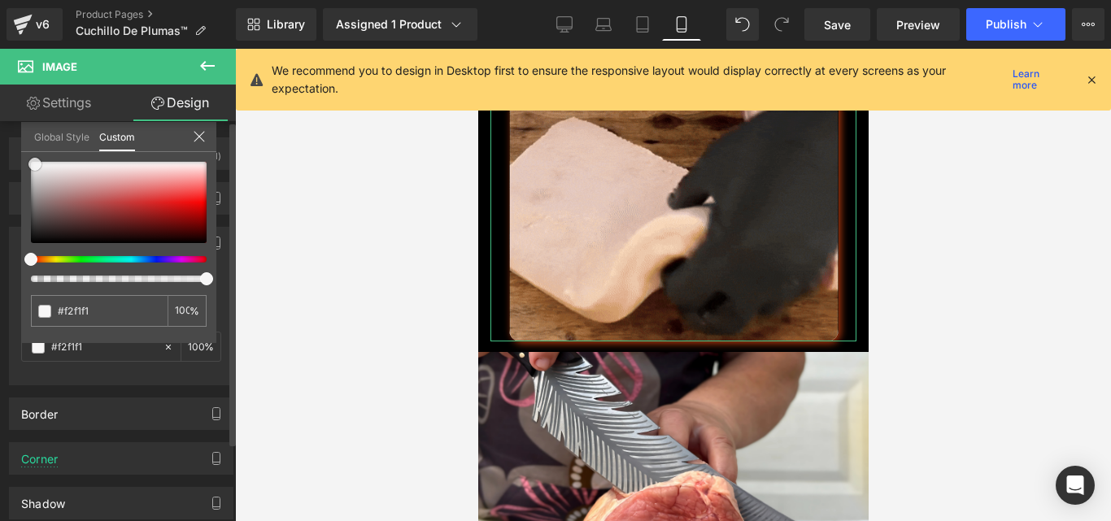
type input "#f7f6f6"
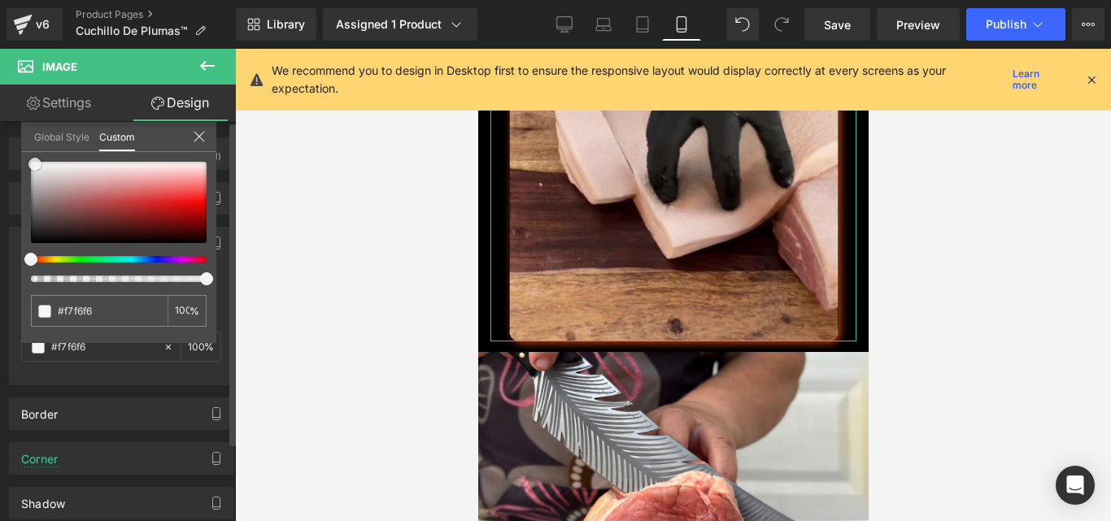
type input "#faf9f9"
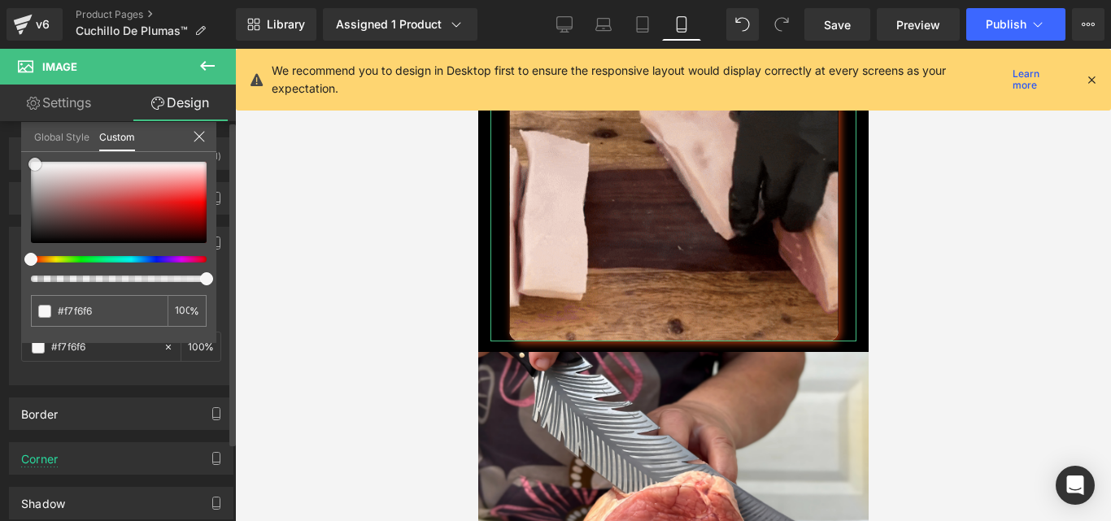
type input "#faf9f9"
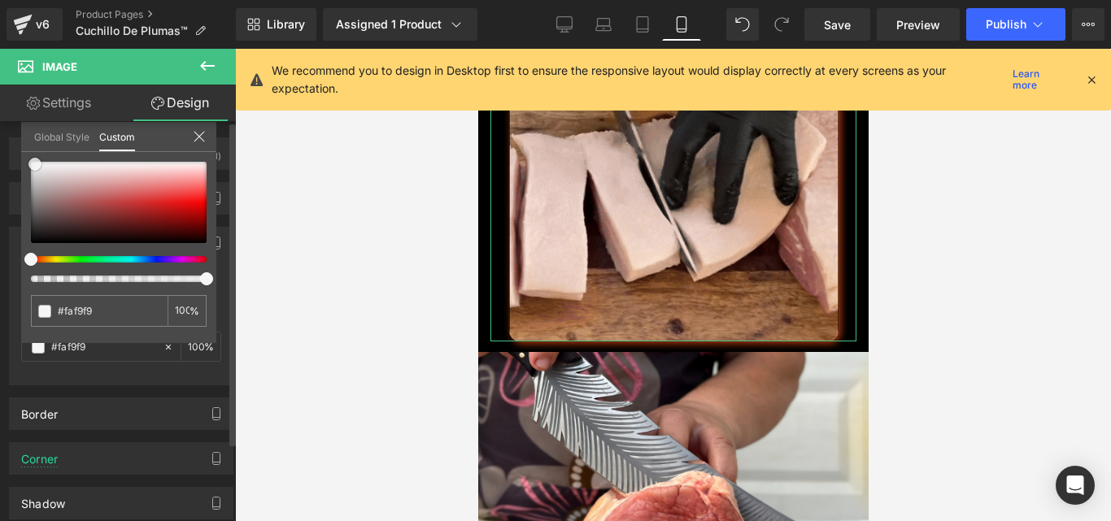
type input "#fcfcfc"
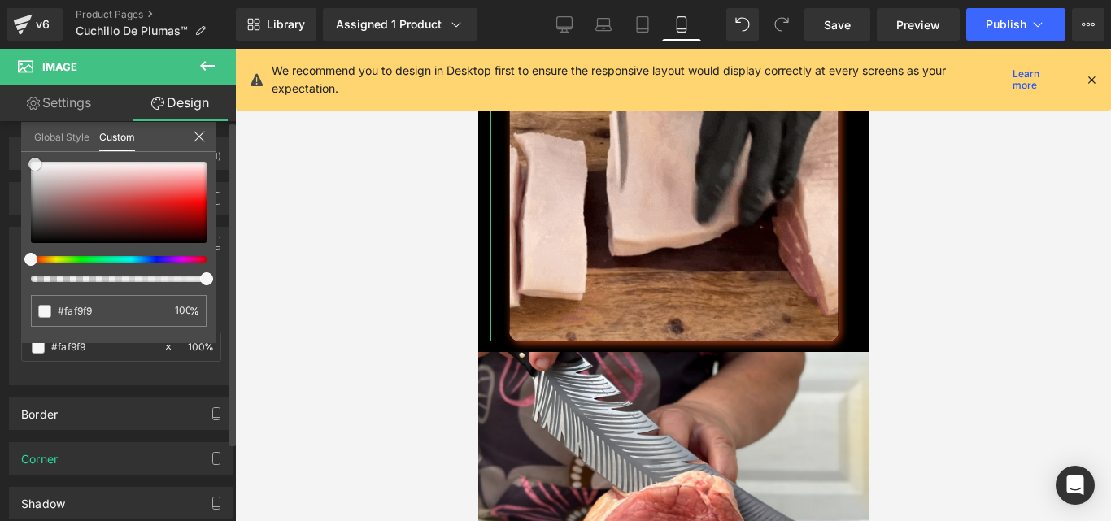
type input "#fcfcfc"
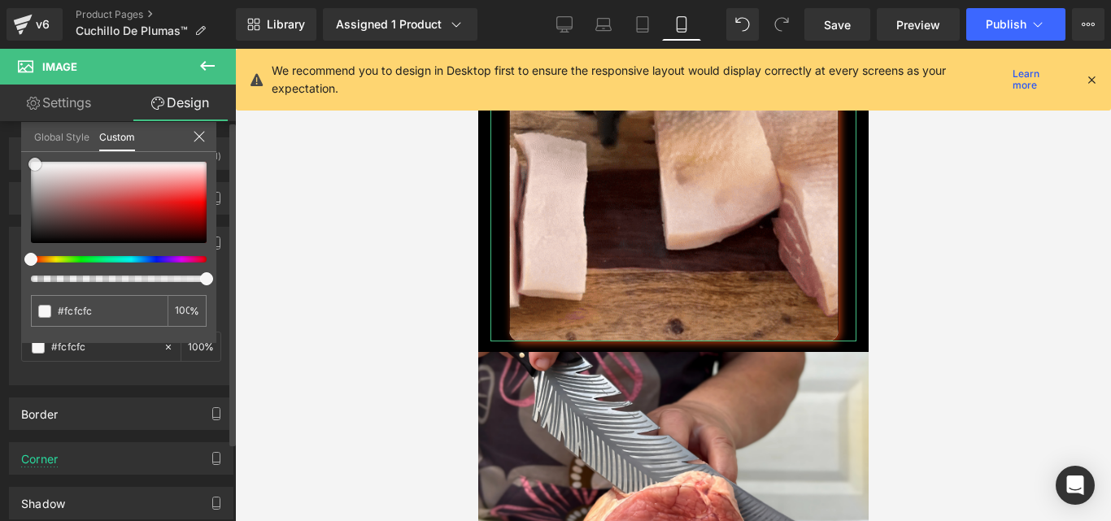
type input "#ffffff"
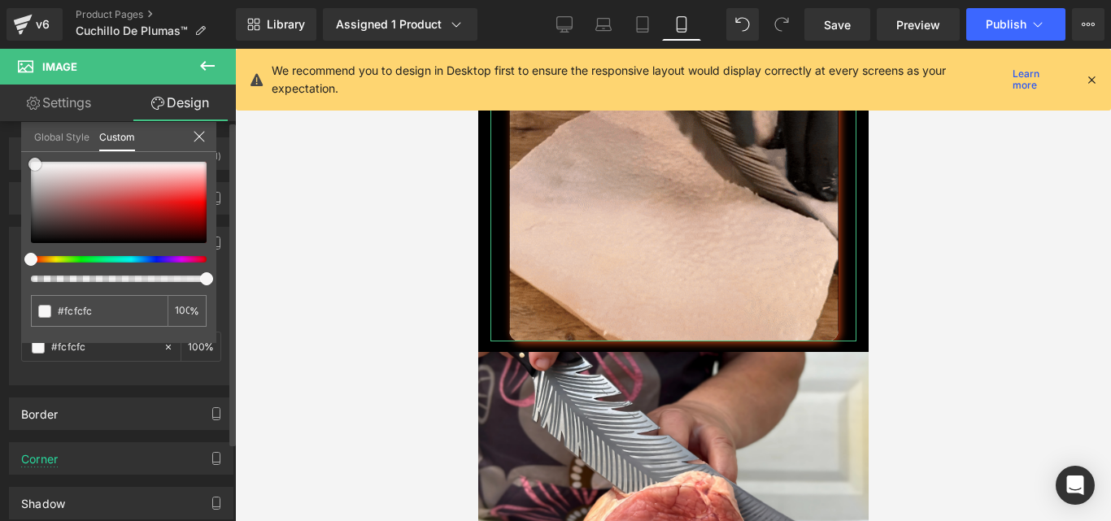
type input "#ffffff"
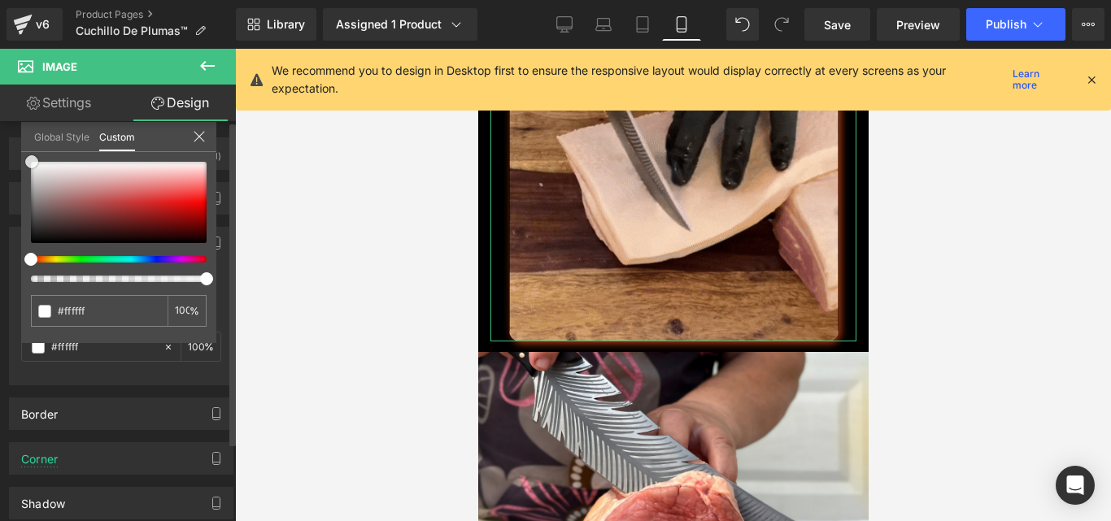
drag, startPoint x: 34, startPoint y: 168, endPoint x: 32, endPoint y: 145, distance: 22.9
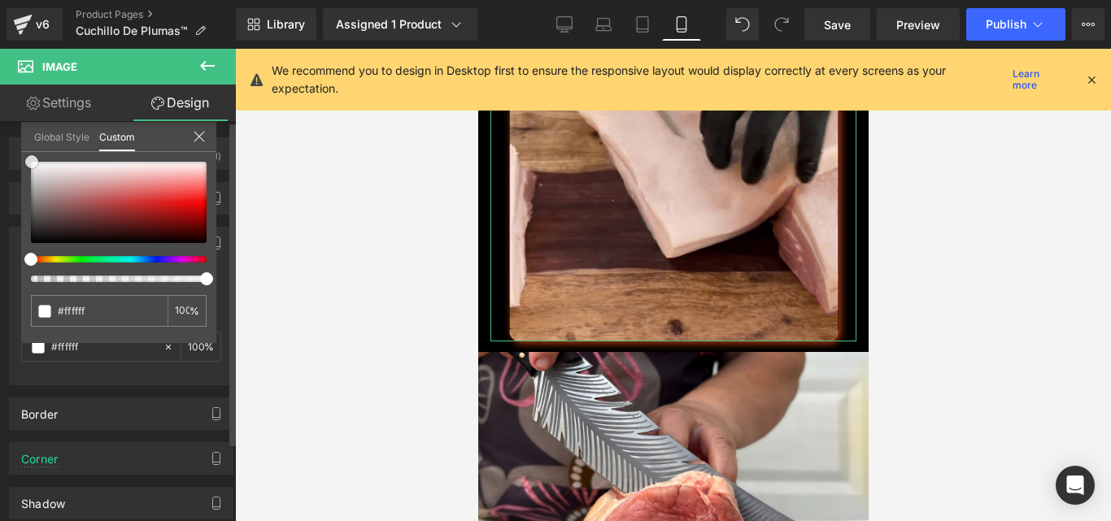
click at [32, 145] on div "Global Style Custom Setup Global Style #ffffff 100 %" at bounding box center [118, 147] width 195 height 50
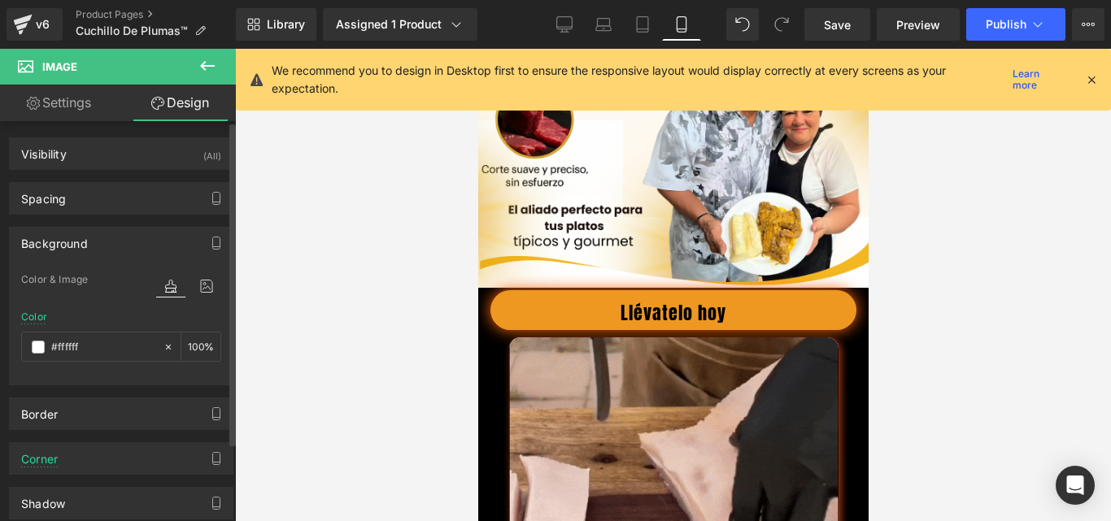
scroll to position [651, 0]
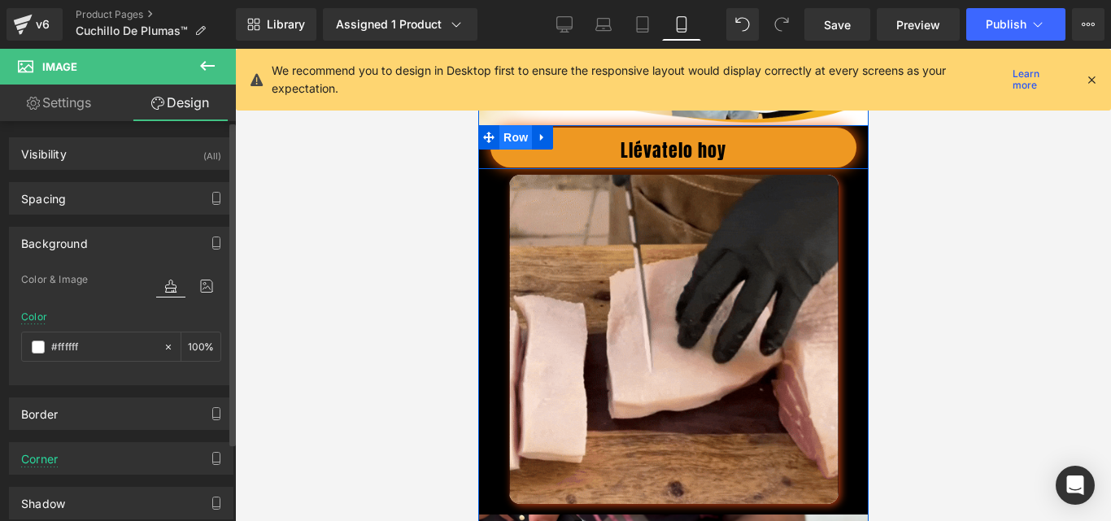
drag, startPoint x: 515, startPoint y: 147, endPoint x: 504, endPoint y: 149, distance: 10.7
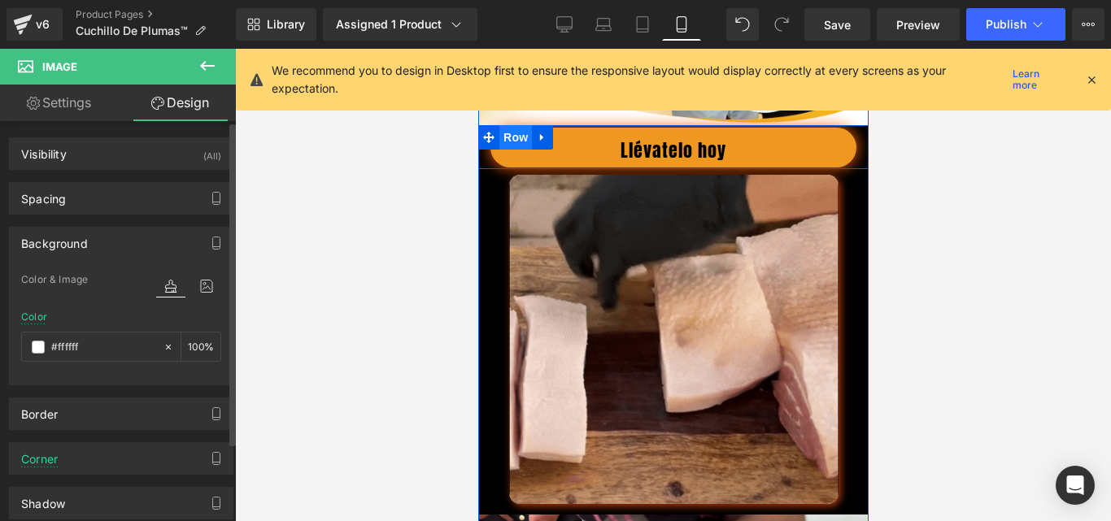
click at [516, 147] on span "Row" at bounding box center [515, 137] width 33 height 24
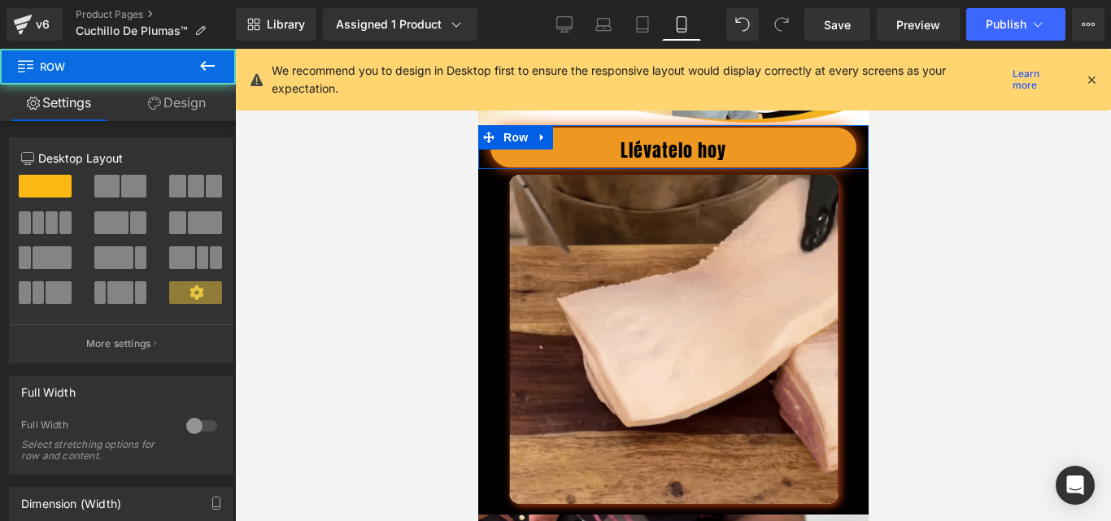
click at [177, 106] on link "Design" at bounding box center [177, 103] width 118 height 37
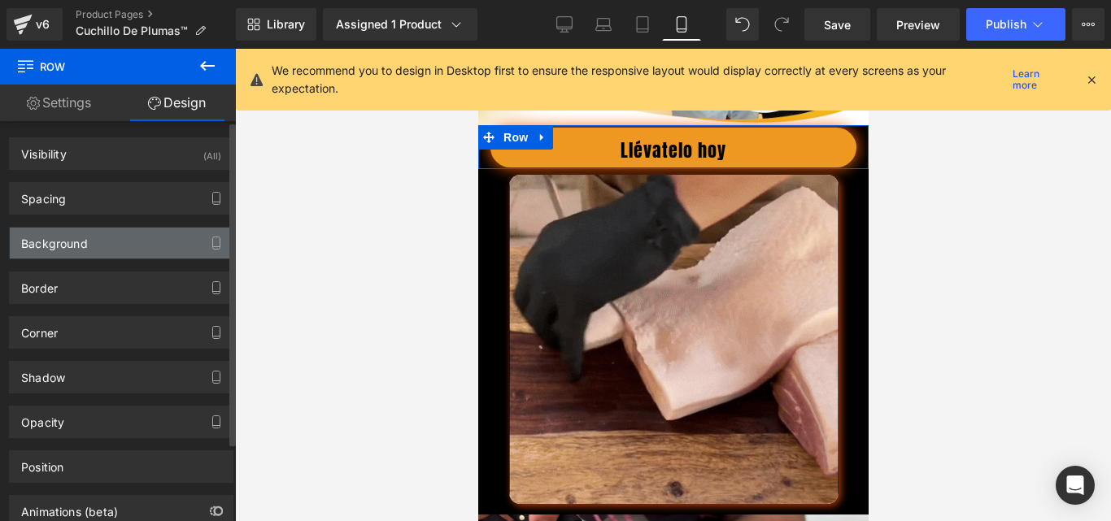
click at [98, 242] on div "Background" at bounding box center [121, 243] width 223 height 31
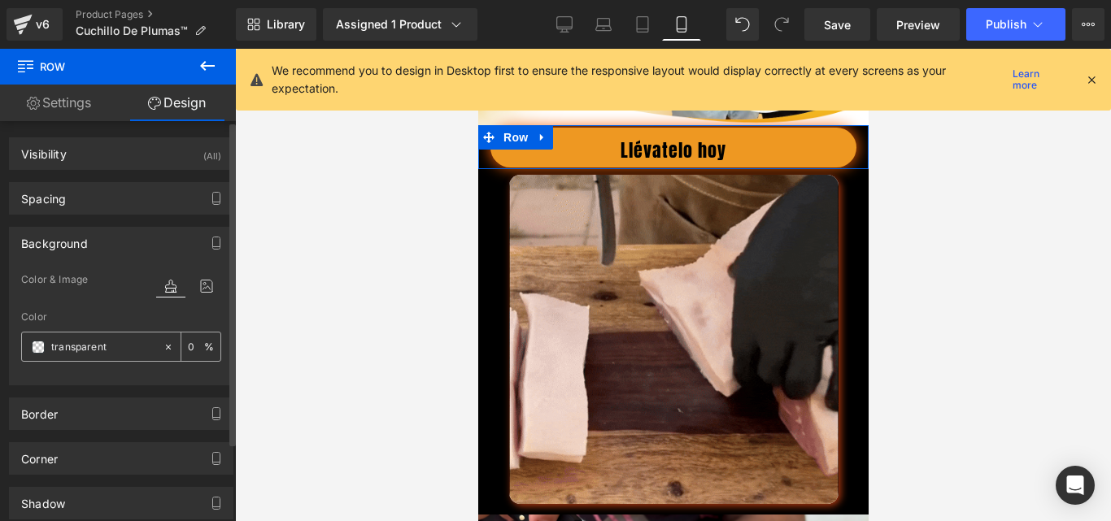
click at [165, 345] on icon at bounding box center [168, 347] width 11 height 11
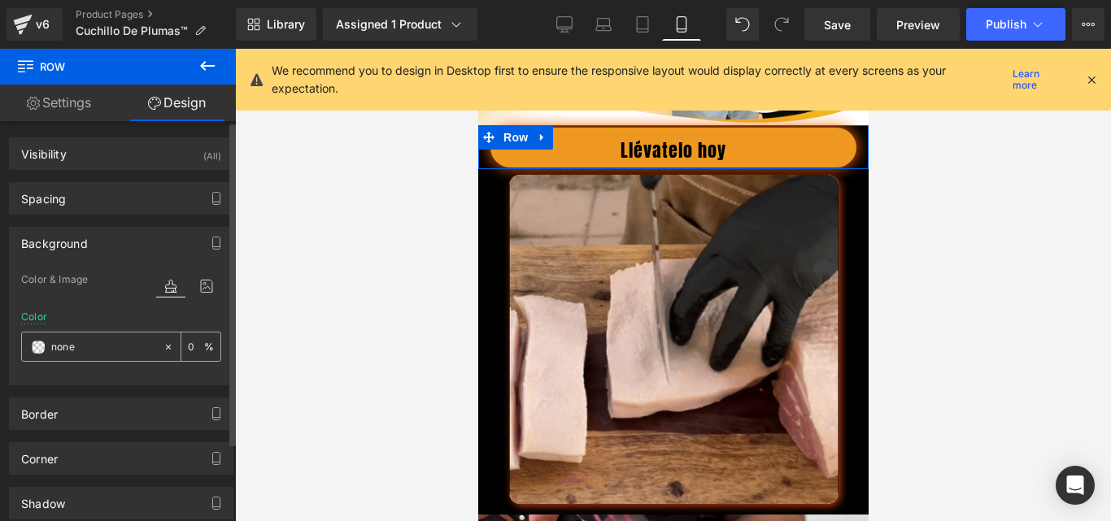
click at [109, 351] on input "none" at bounding box center [103, 347] width 104 height 18
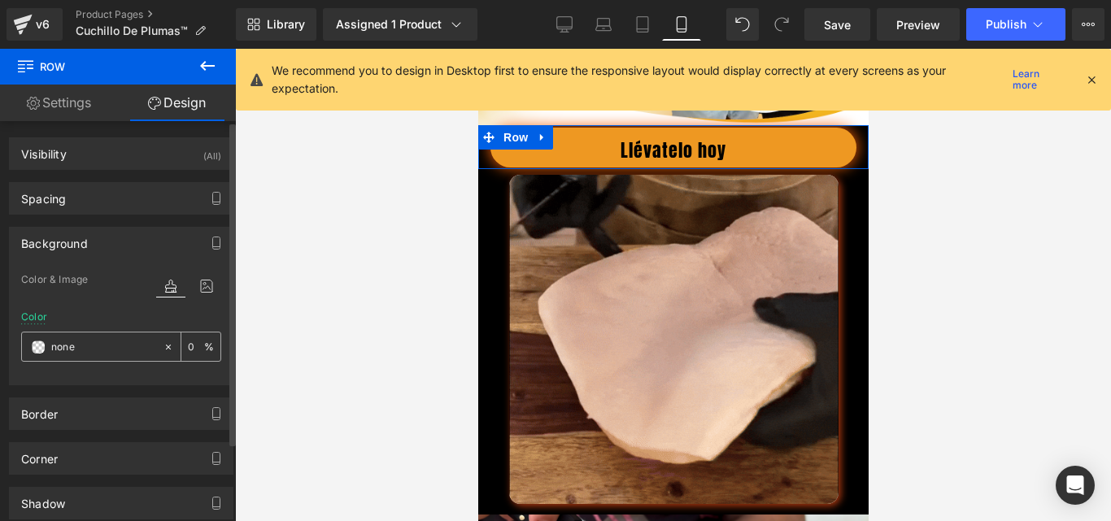
click at [34, 347] on span at bounding box center [38, 347] width 13 height 13
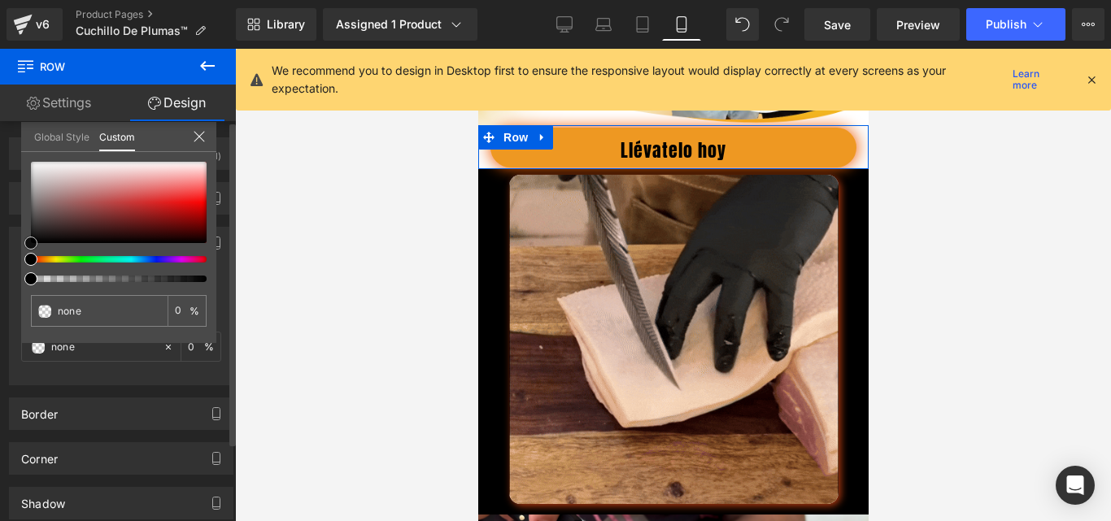
type input "#fcfcfc"
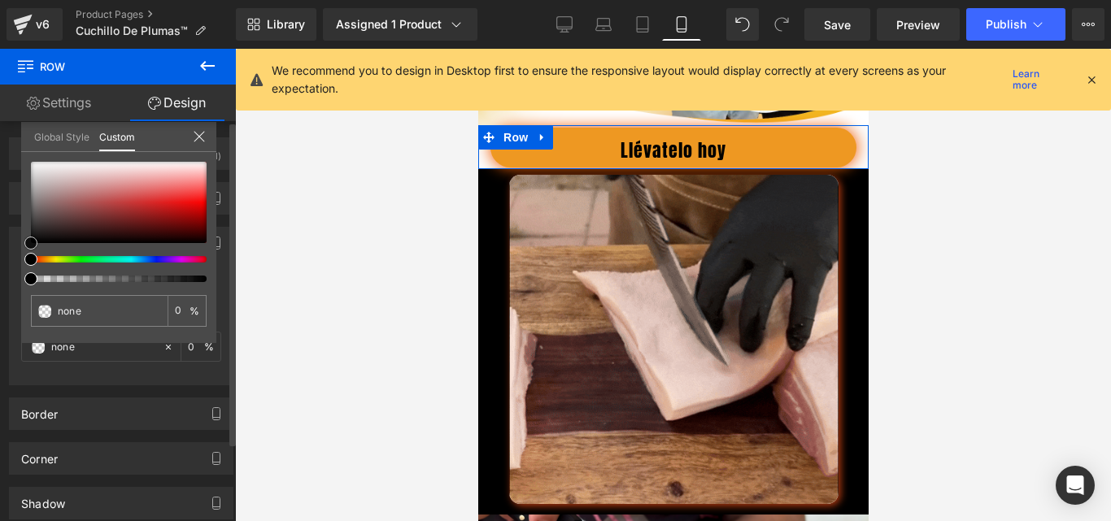
type input "100"
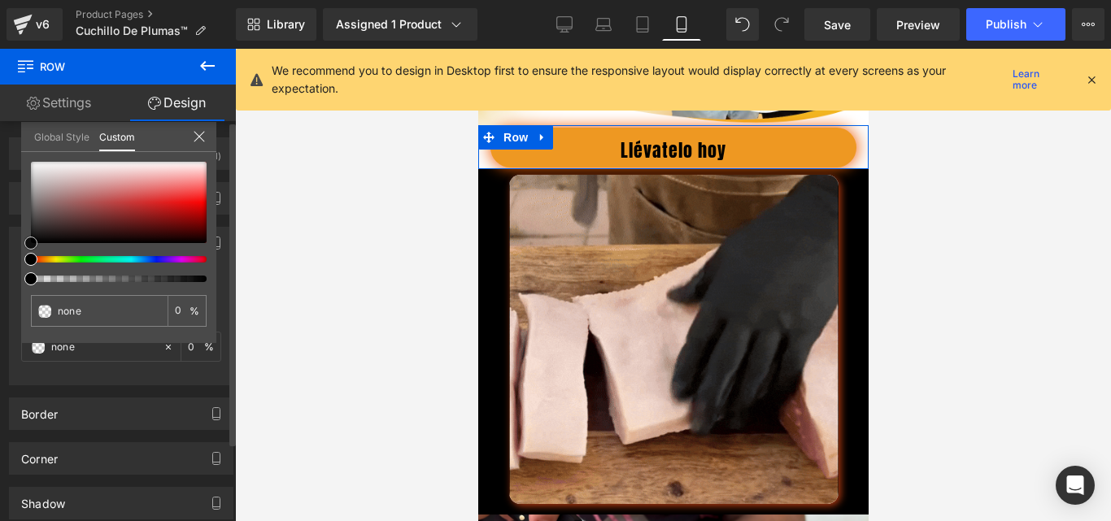
type input "#fcfcfc"
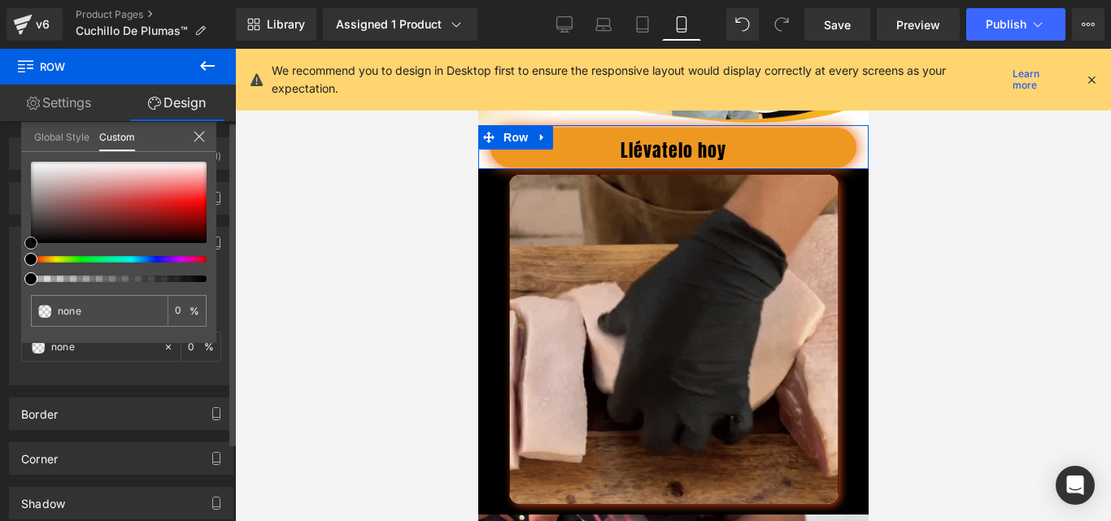
type input "100"
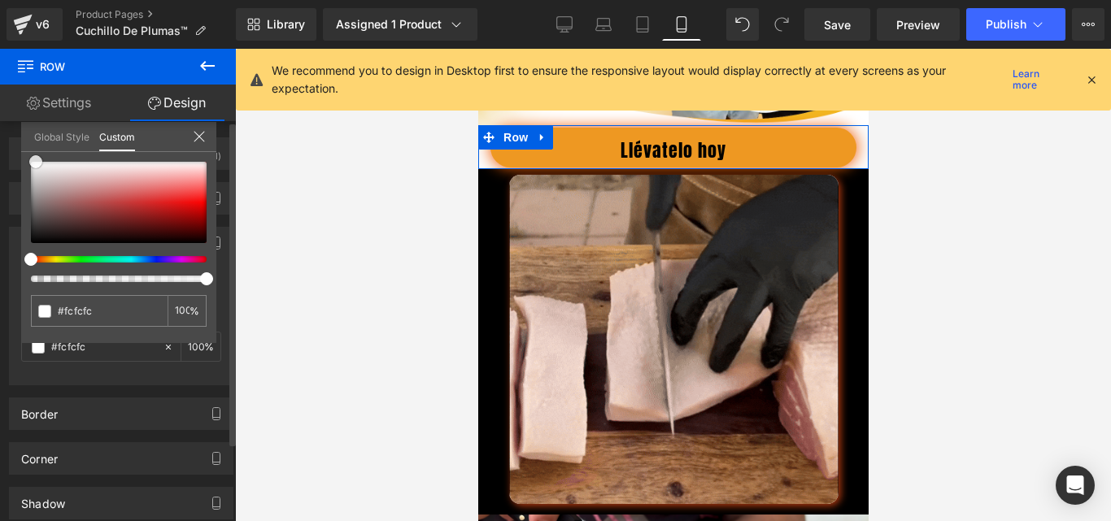
type input "#ffffff"
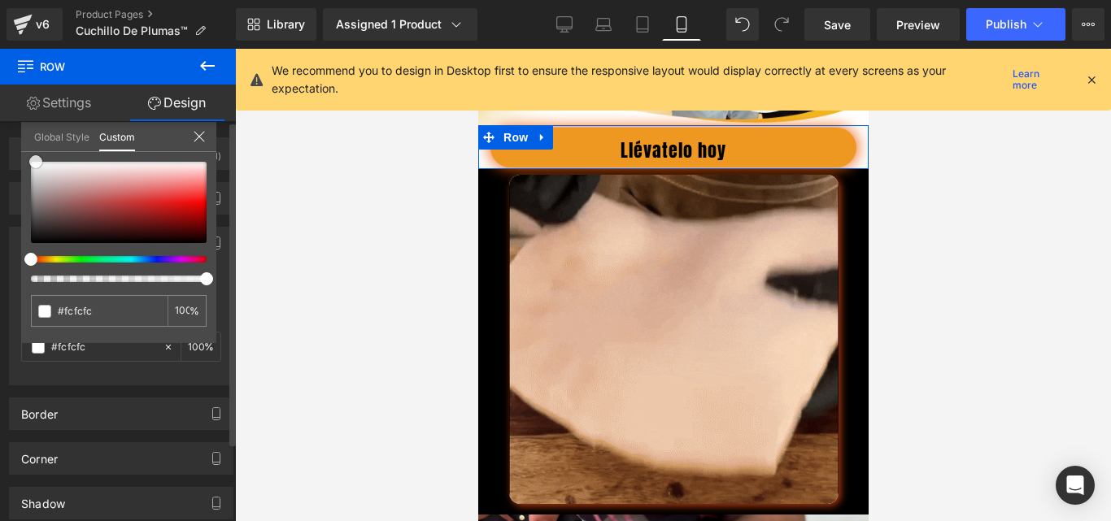
type input "#ffffff"
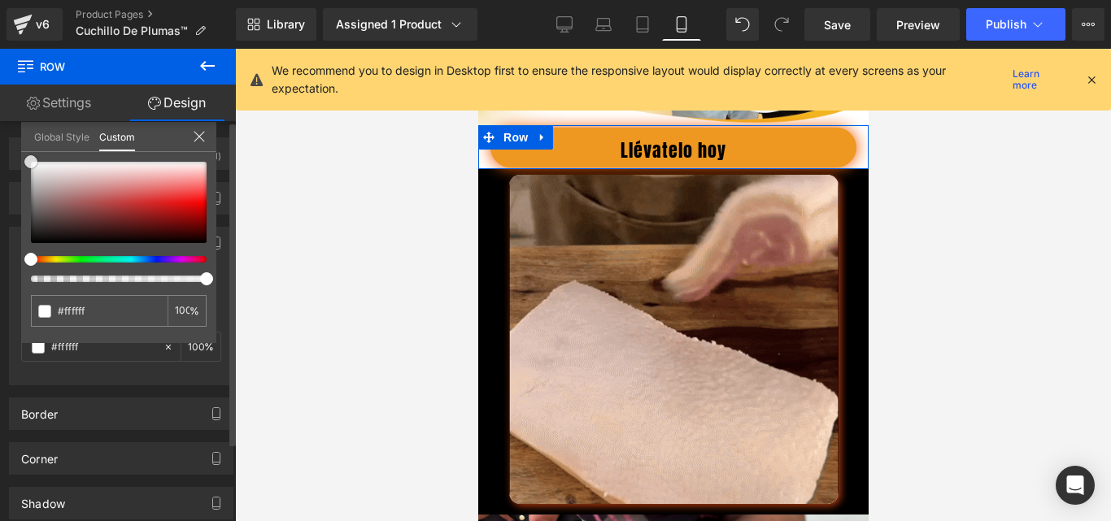
drag, startPoint x: 36, startPoint y: 159, endPoint x: 16, endPoint y: 141, distance: 26.5
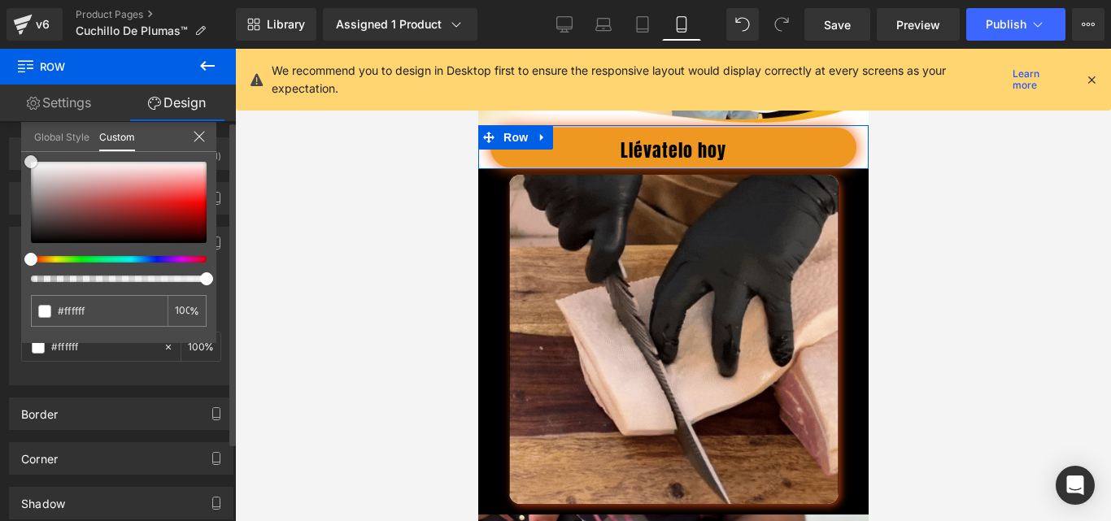
click at [16, 215] on div "Background Color & Image color rgba(255, 255, 255, 1) Color #ffffff 100 % Image…" at bounding box center [121, 300] width 243 height 171
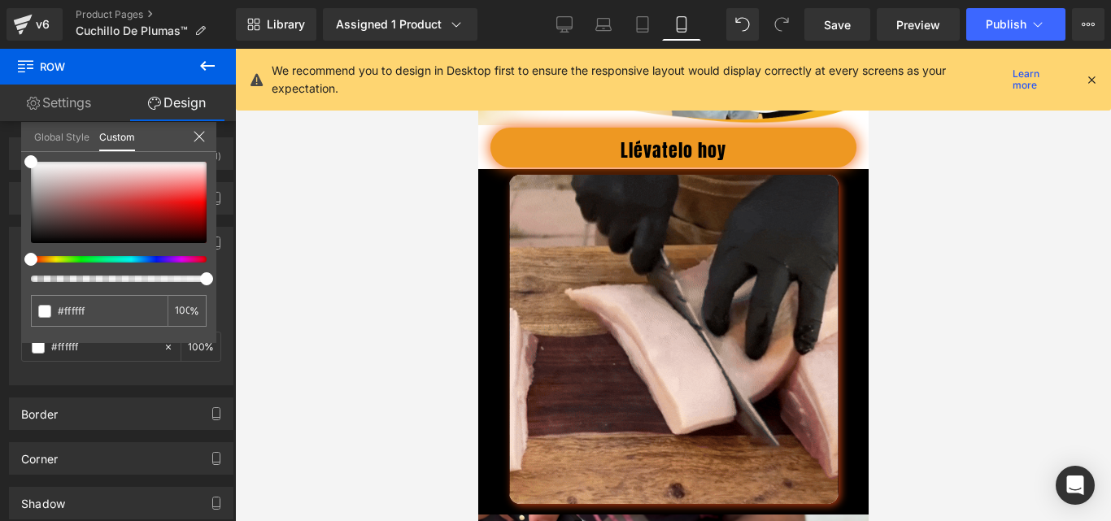
click at [944, 281] on div at bounding box center [673, 285] width 876 height 473
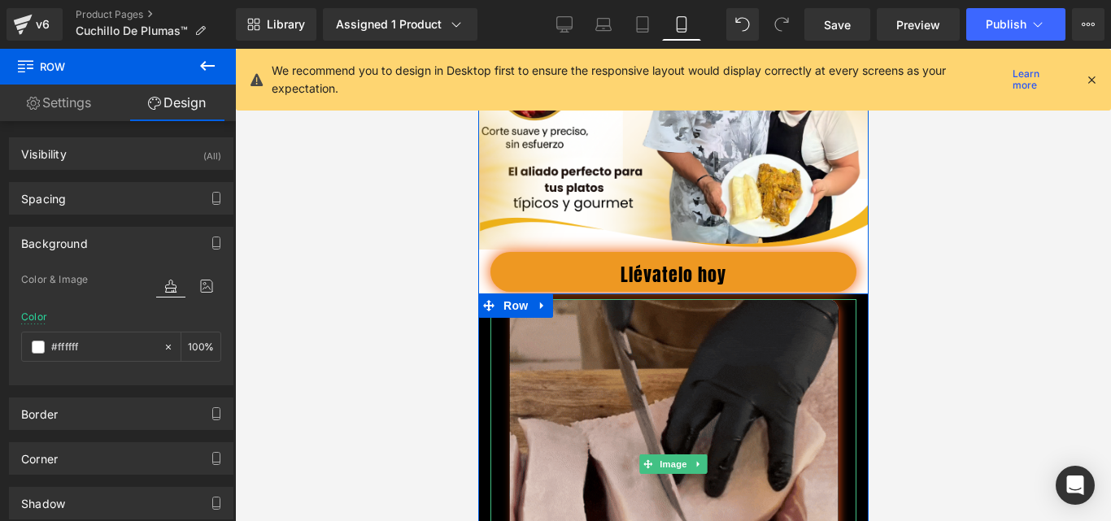
scroll to position [488, 0]
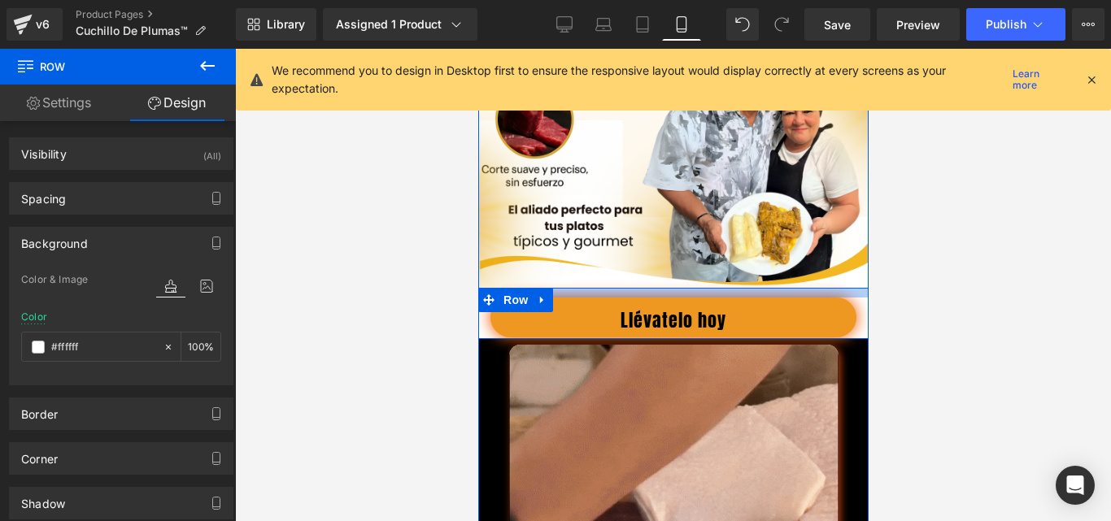
click at [747, 298] on div at bounding box center [672, 293] width 390 height 10
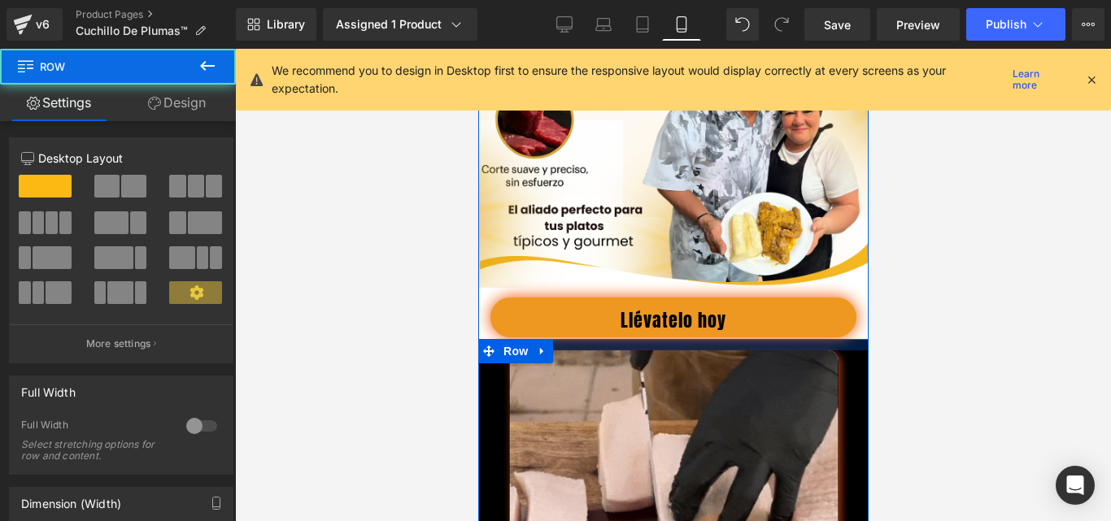
click at [819, 351] on div at bounding box center [672, 344] width 390 height 11
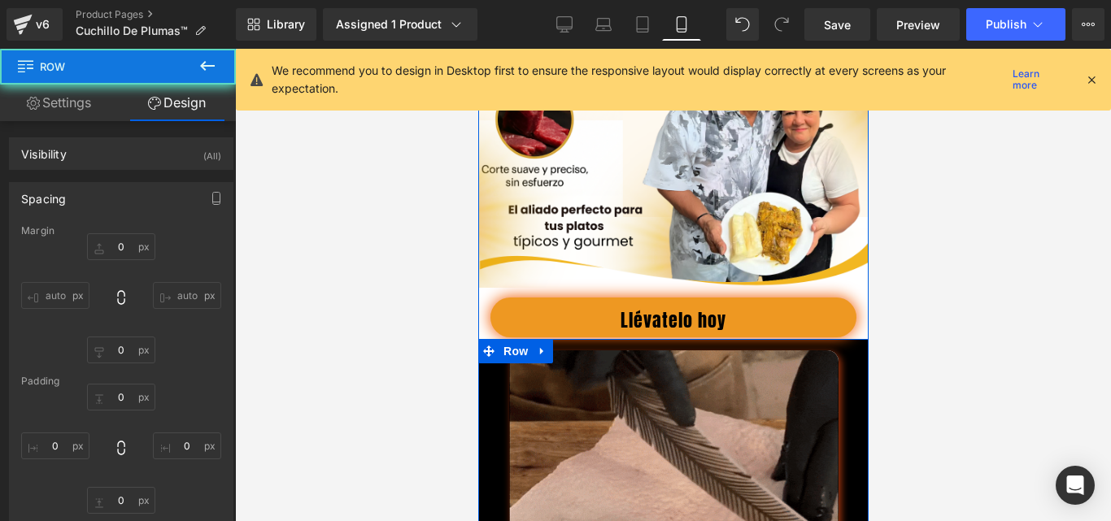
type input "0"
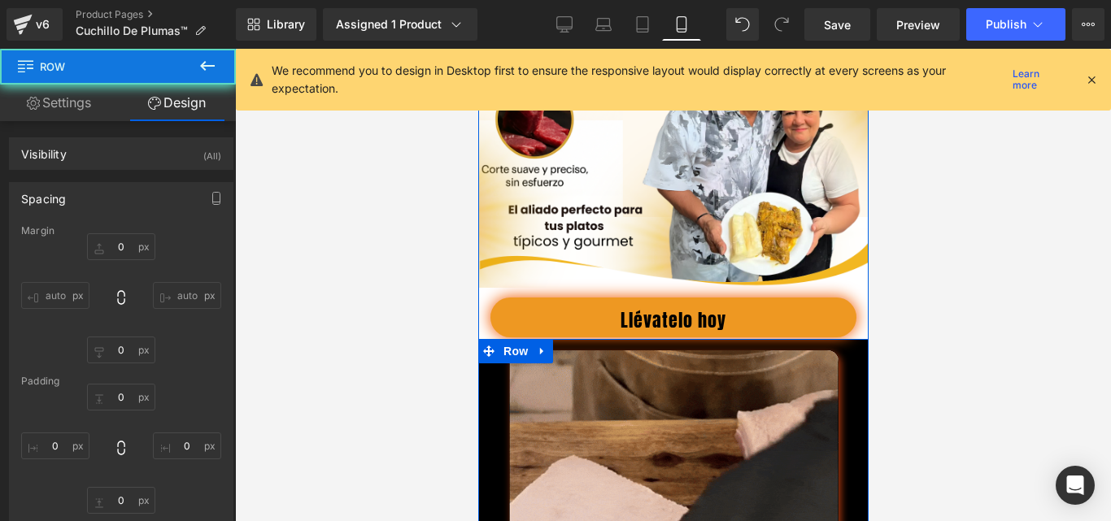
type input "0"
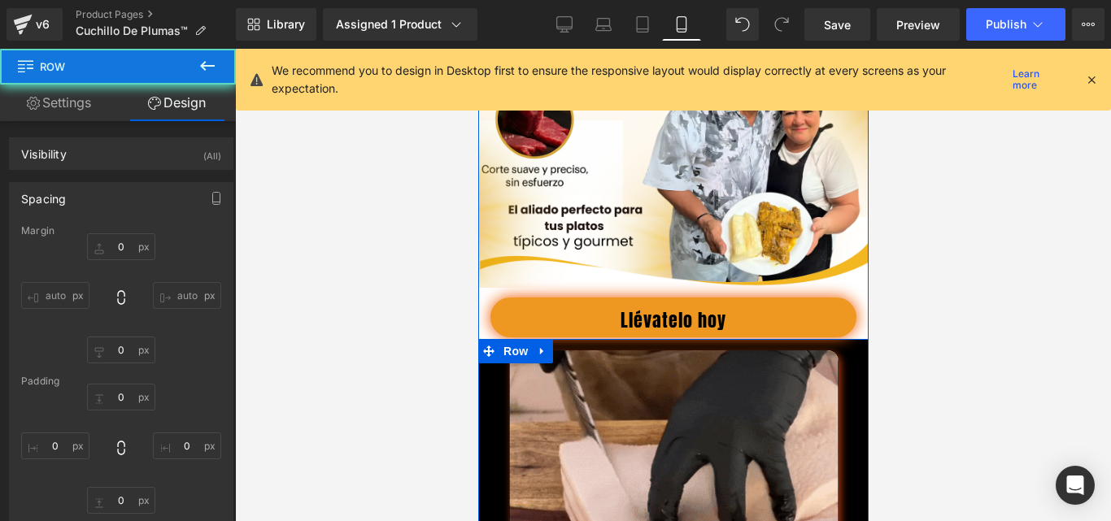
type input "14"
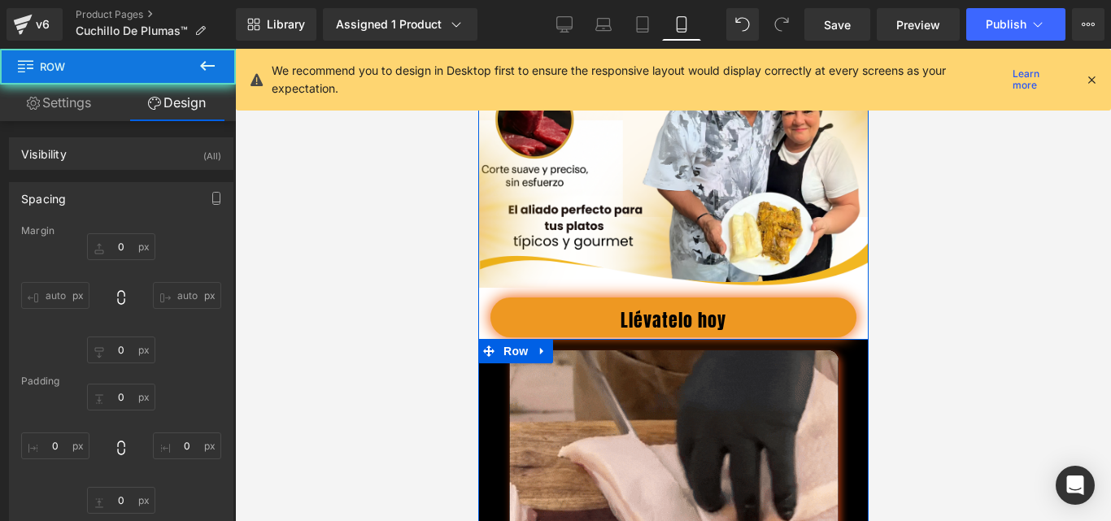
type input "0"
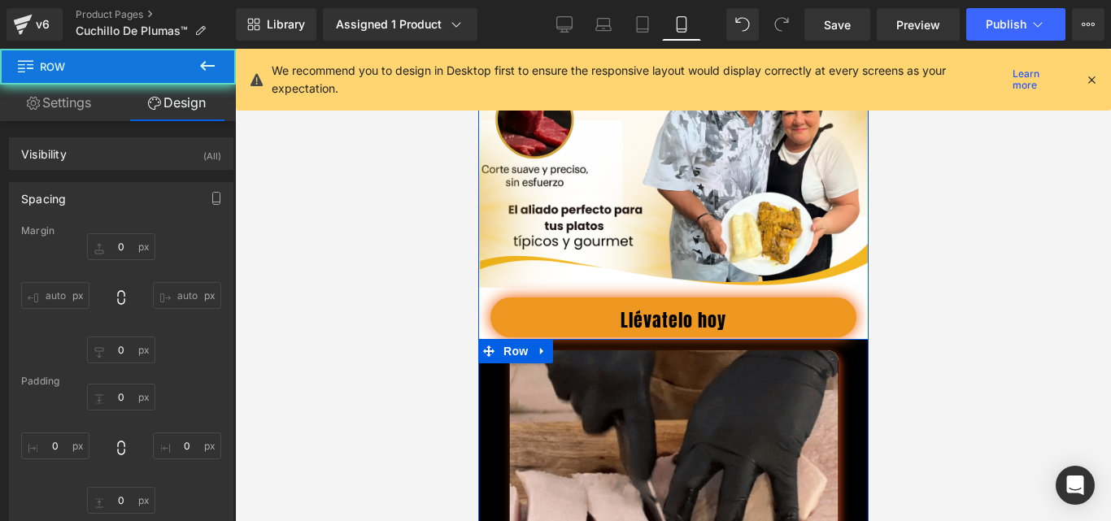
type input "10"
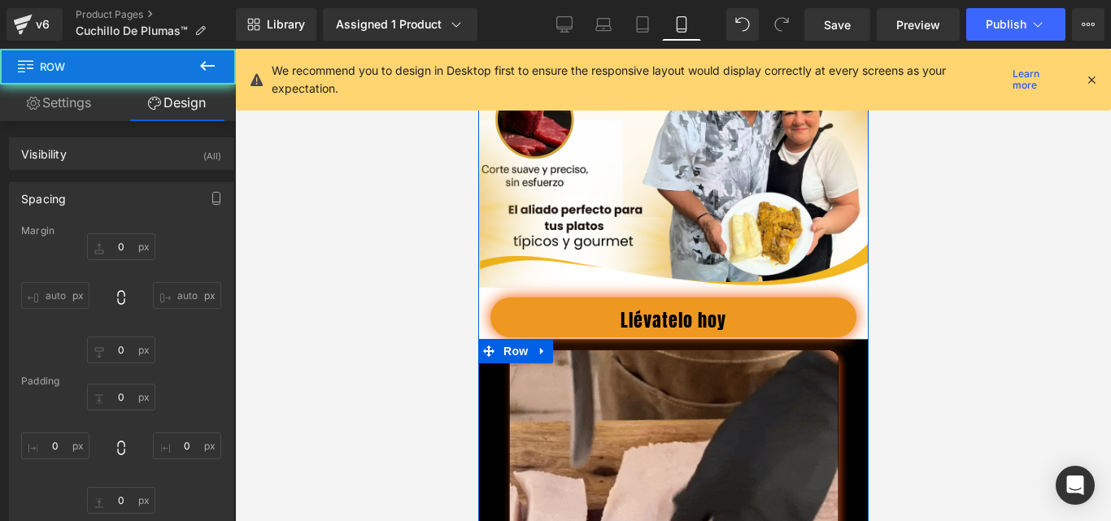
type input "0"
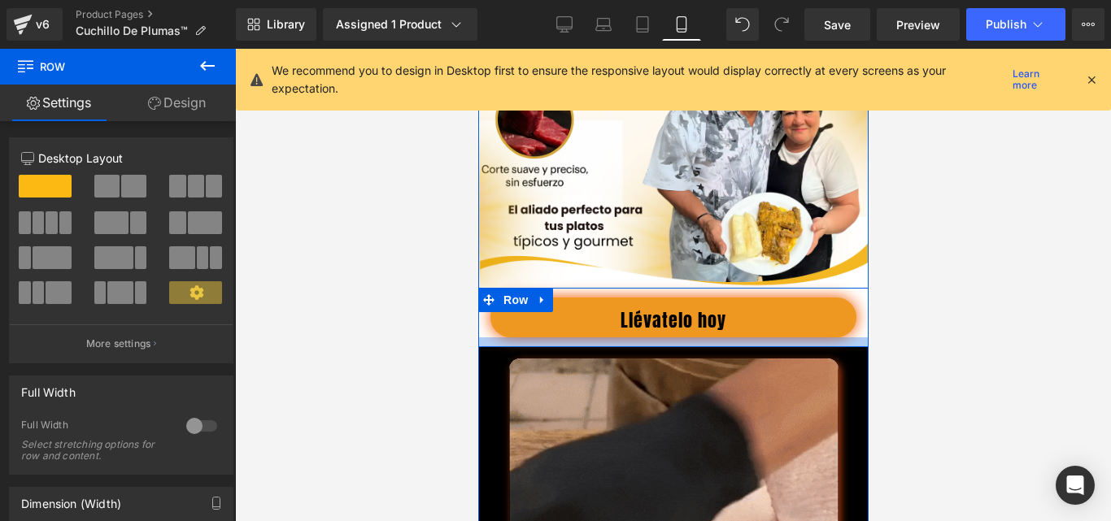
click at [828, 347] on div at bounding box center [672, 343] width 390 height 10
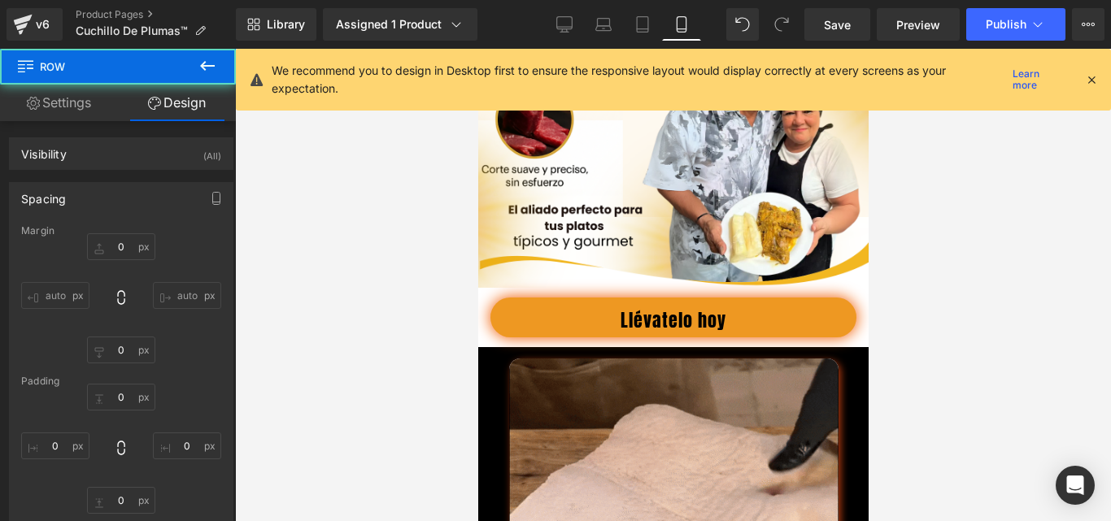
type input "0"
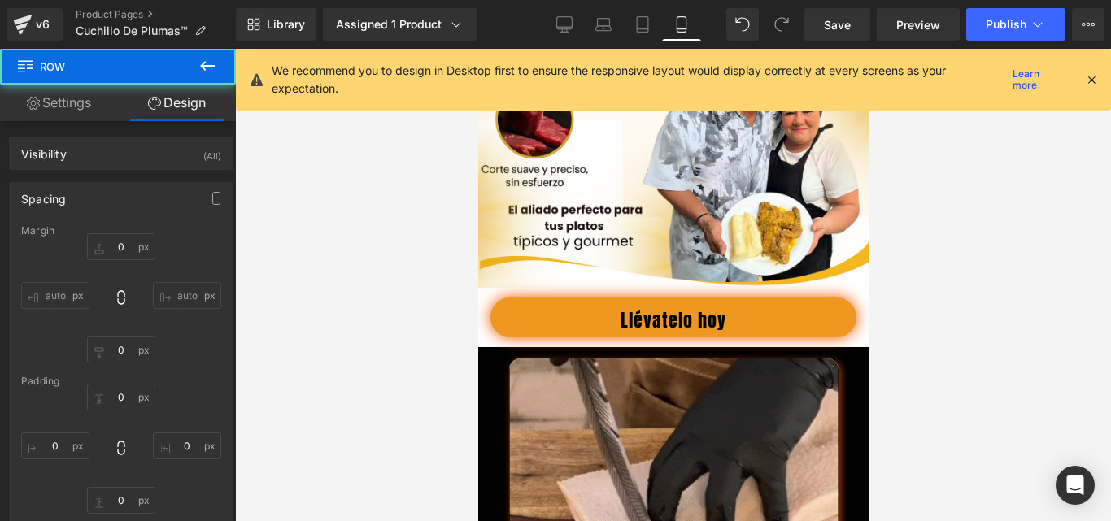
type input "0"
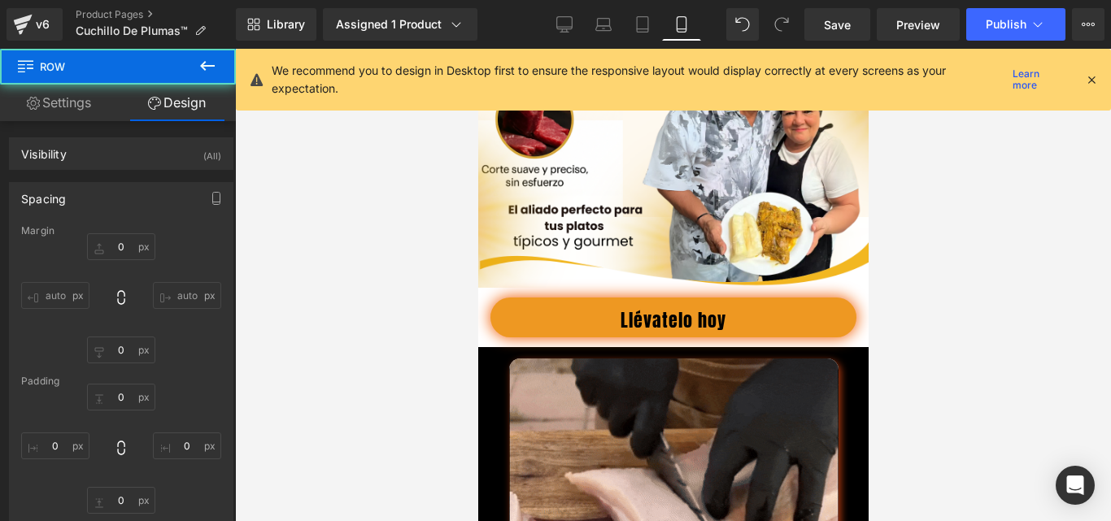
type input "12"
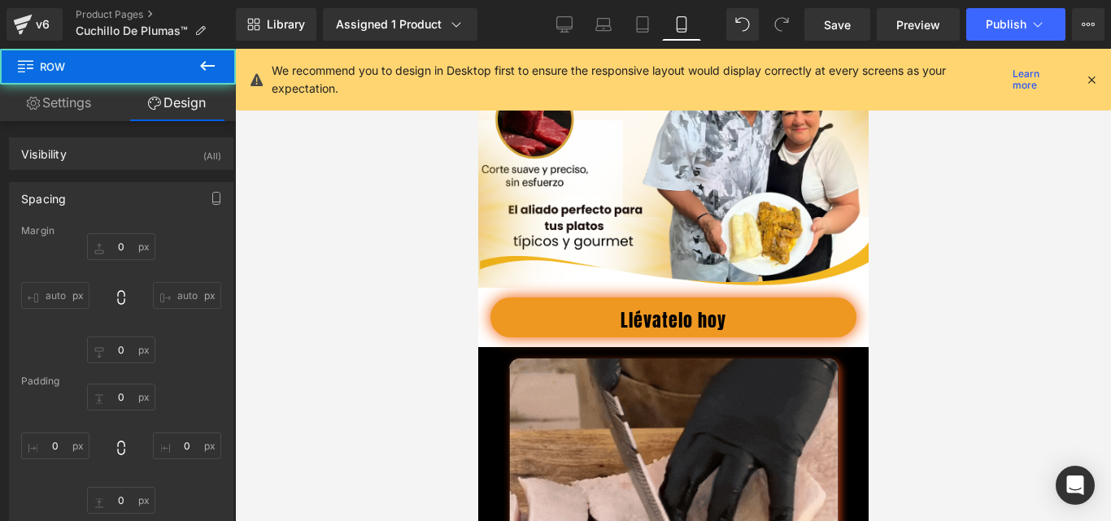
type input "0"
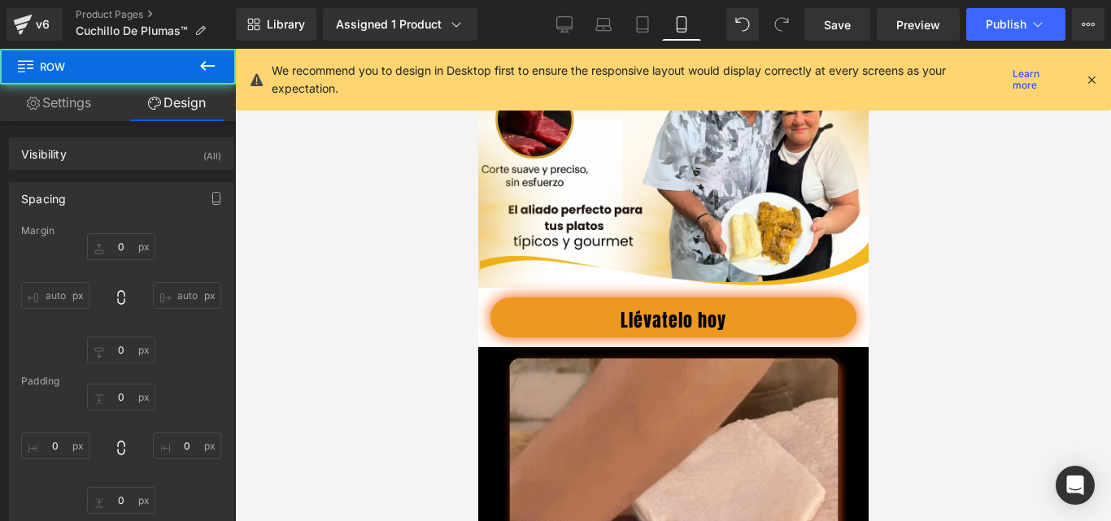
type input "12"
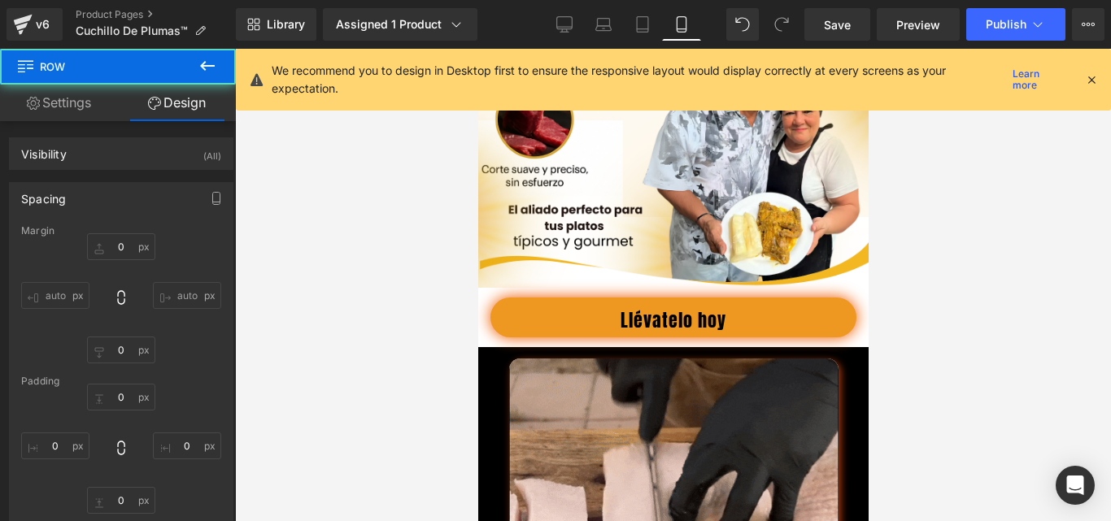
type input "0"
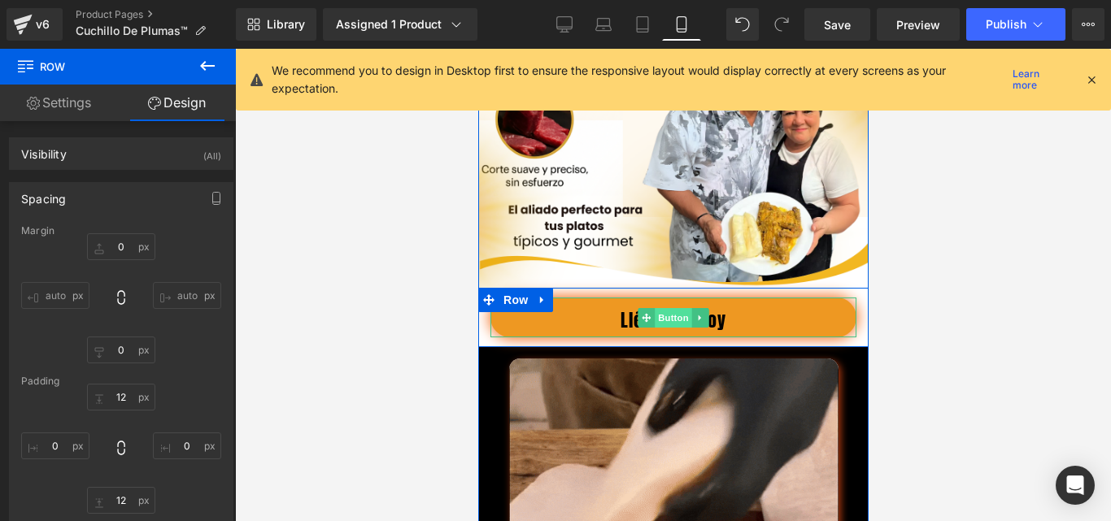
click at [660, 328] on span "Button" at bounding box center [672, 318] width 37 height 20
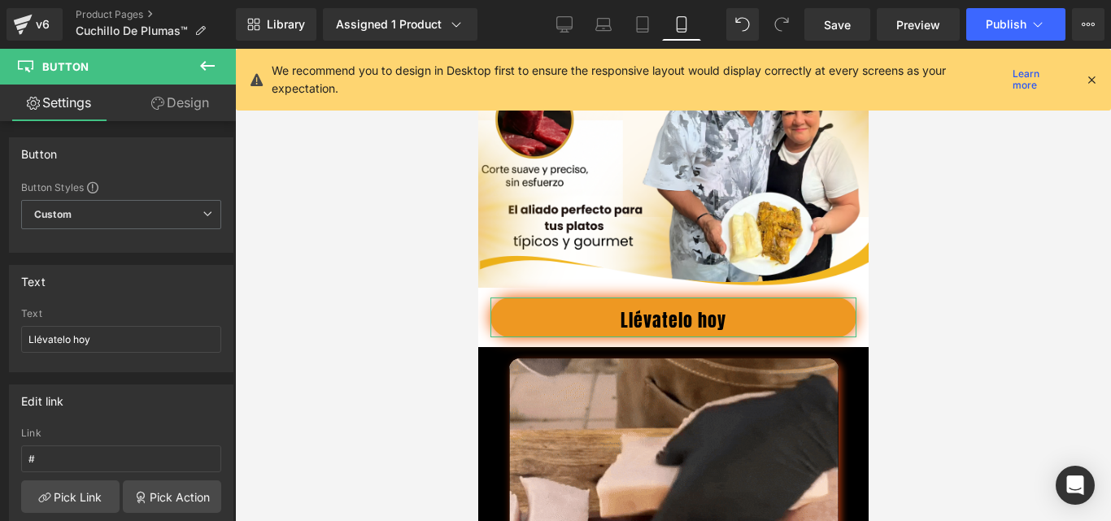
click at [207, 102] on link "Design" at bounding box center [180, 103] width 118 height 37
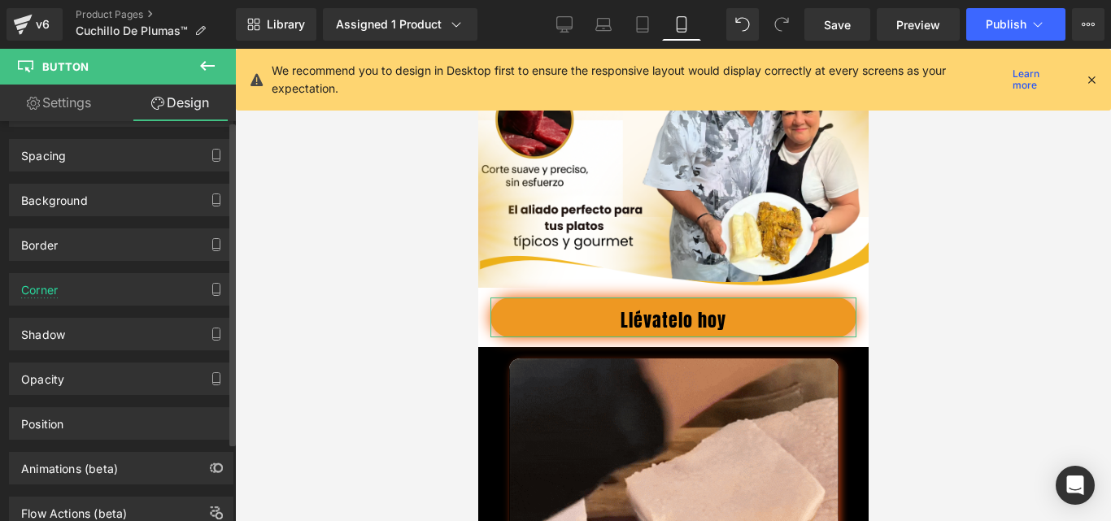
scroll to position [0, 0]
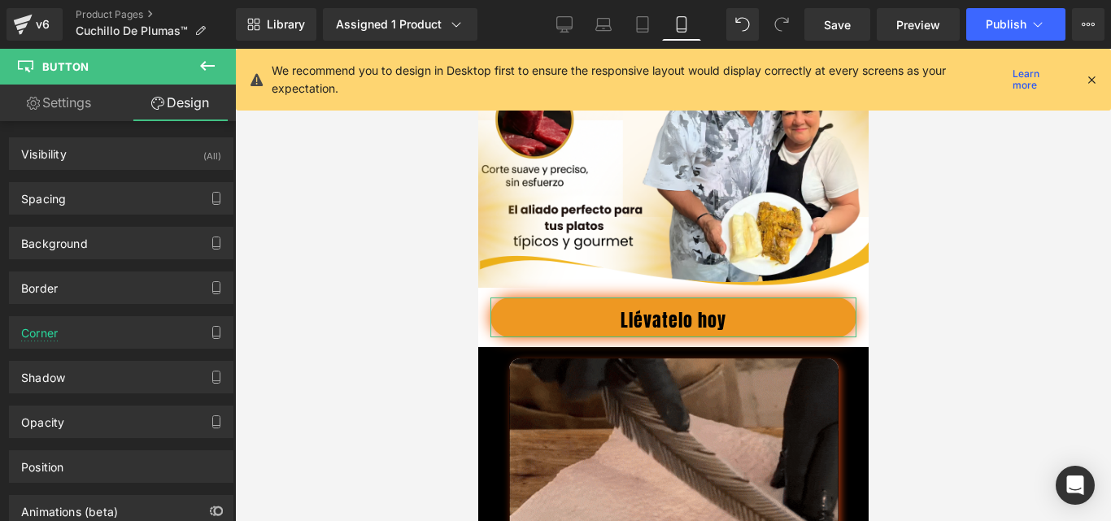
click at [81, 105] on link "Settings" at bounding box center [59, 103] width 118 height 37
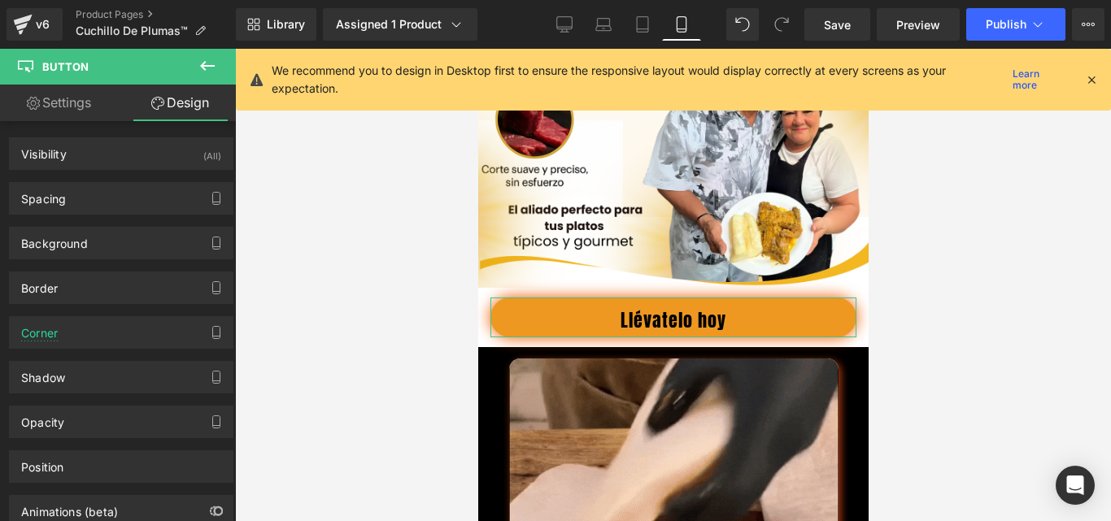
type input "100"
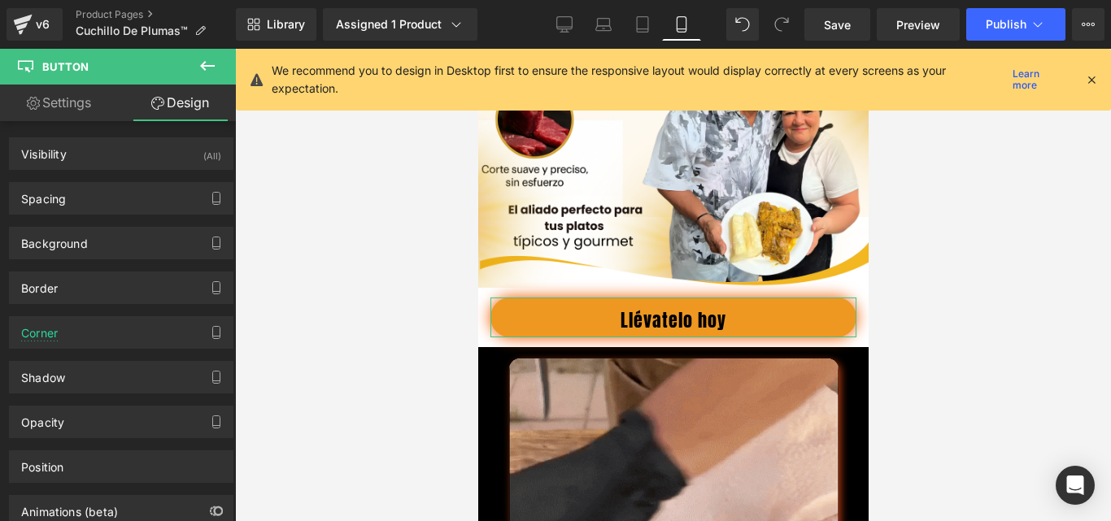
type input "100"
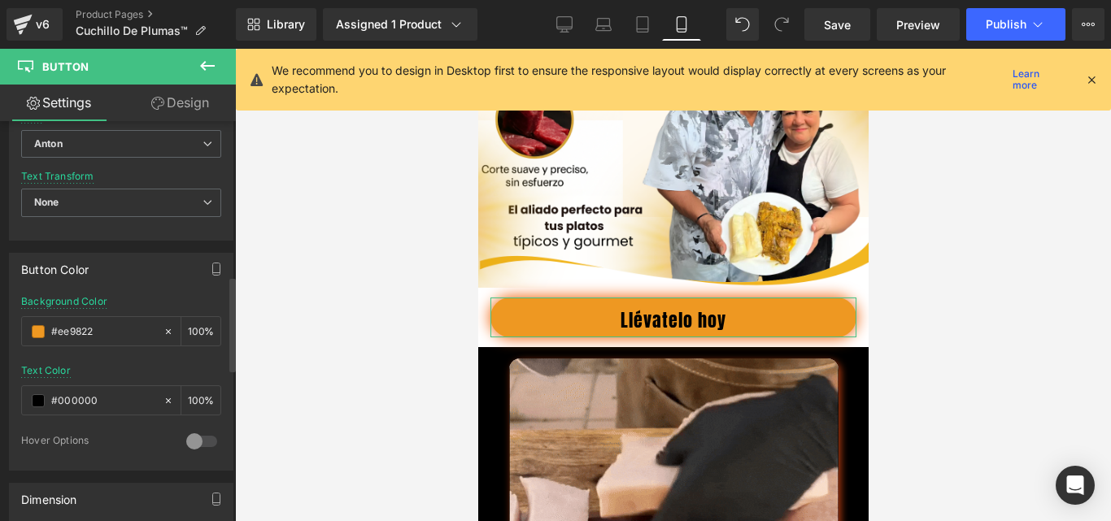
scroll to position [813, 0]
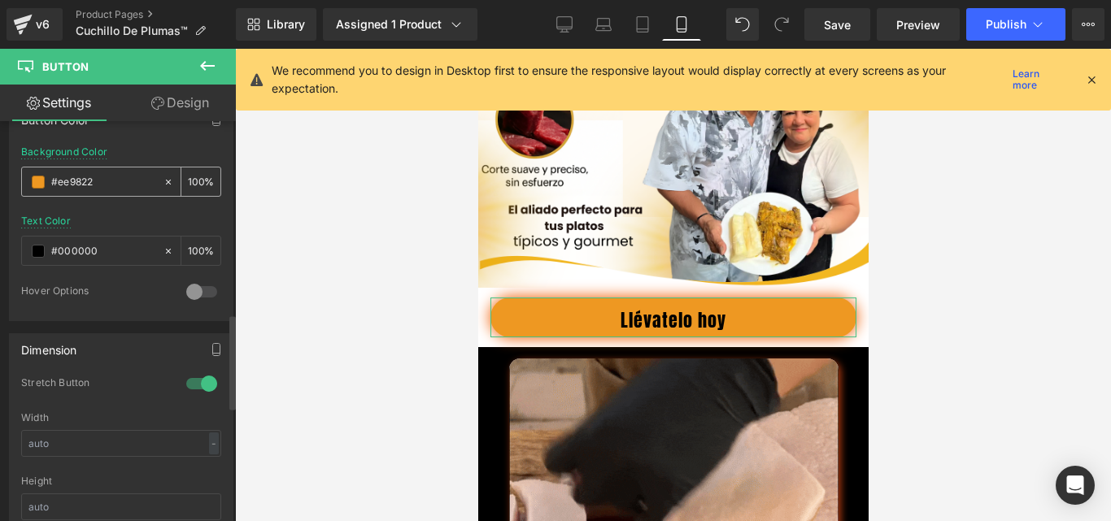
click at [38, 184] on span at bounding box center [38, 182] width 13 height 13
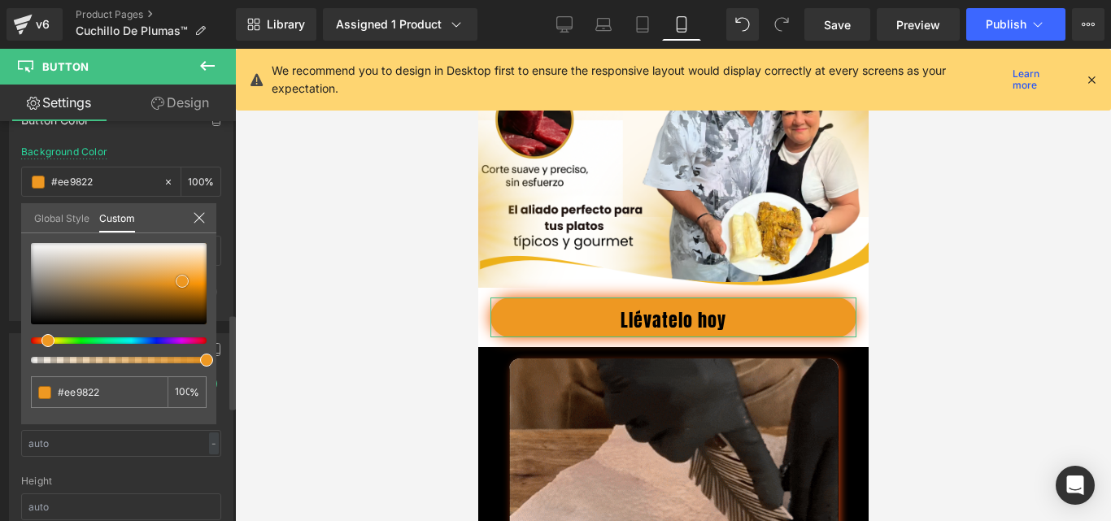
type input "#ed9316"
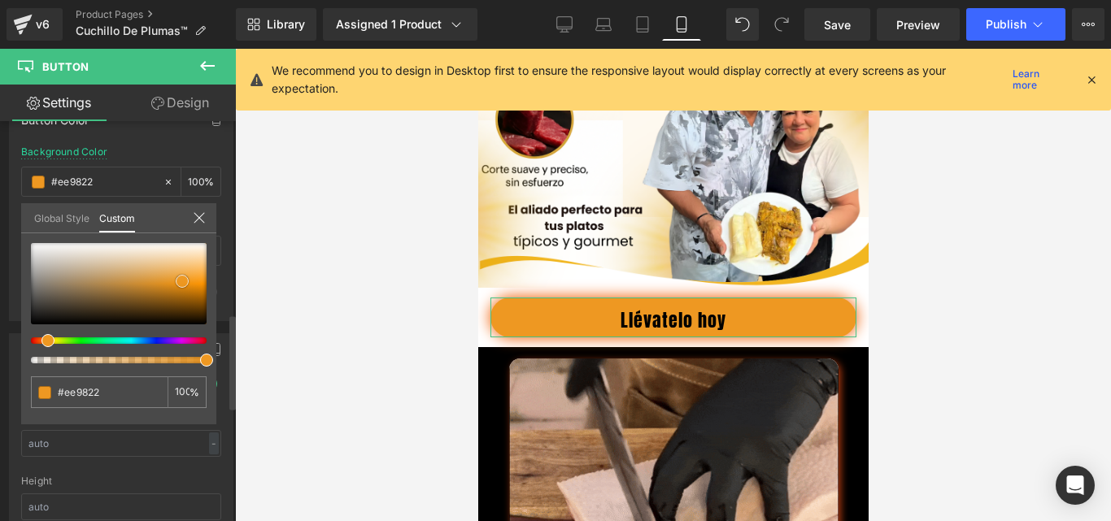
type input "#ed9316"
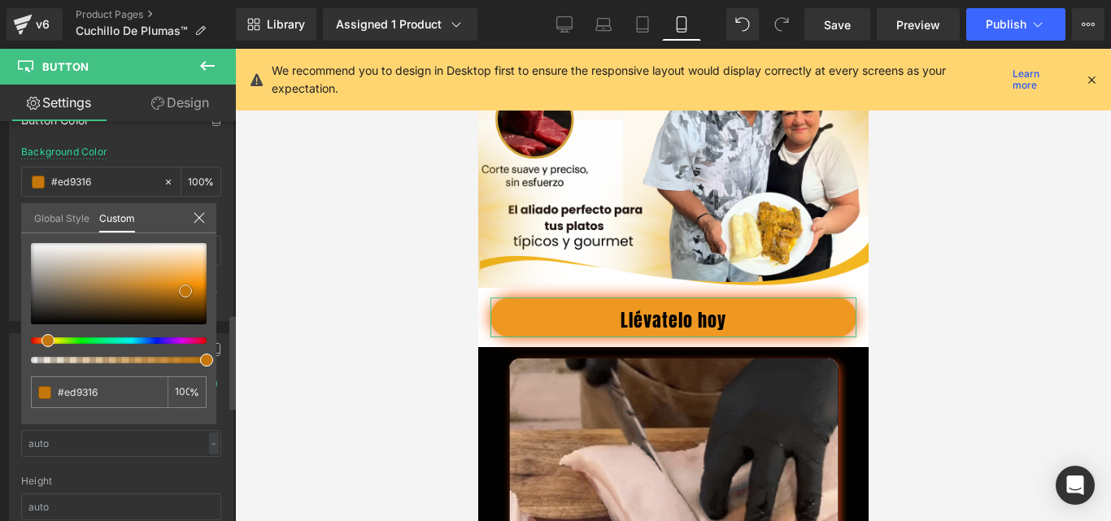
type input "#c4770c"
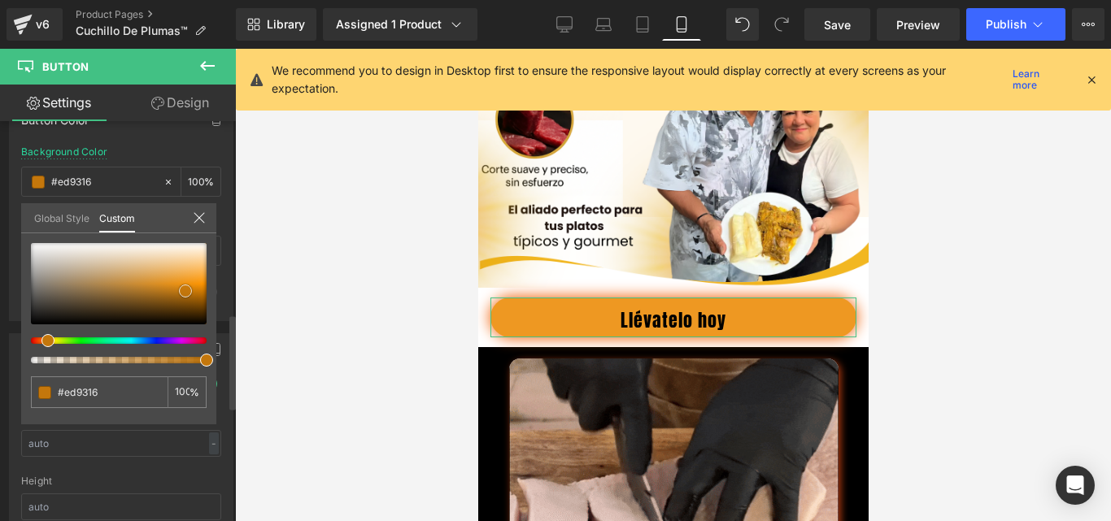
type input "#c4770c"
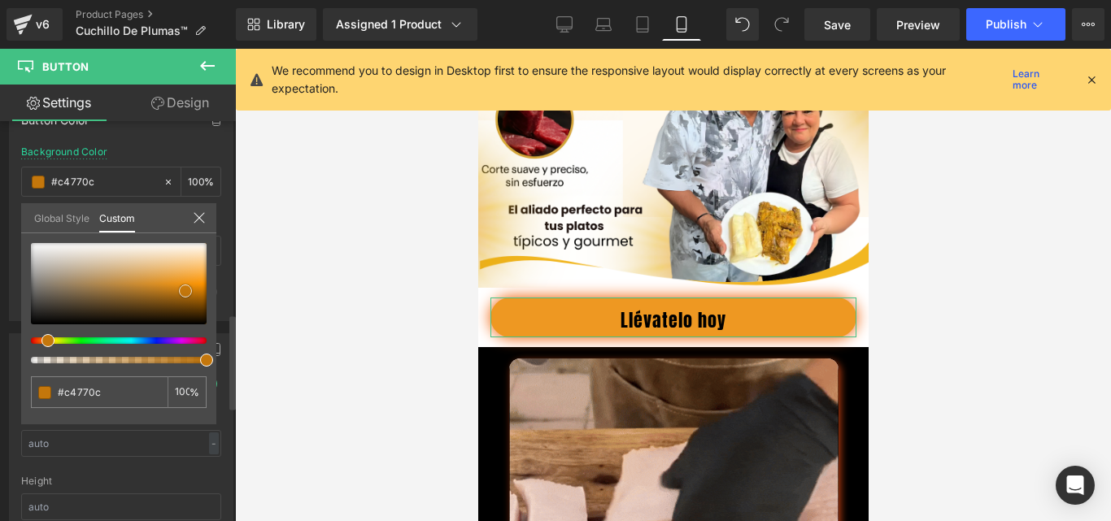
type input "#b26c0a"
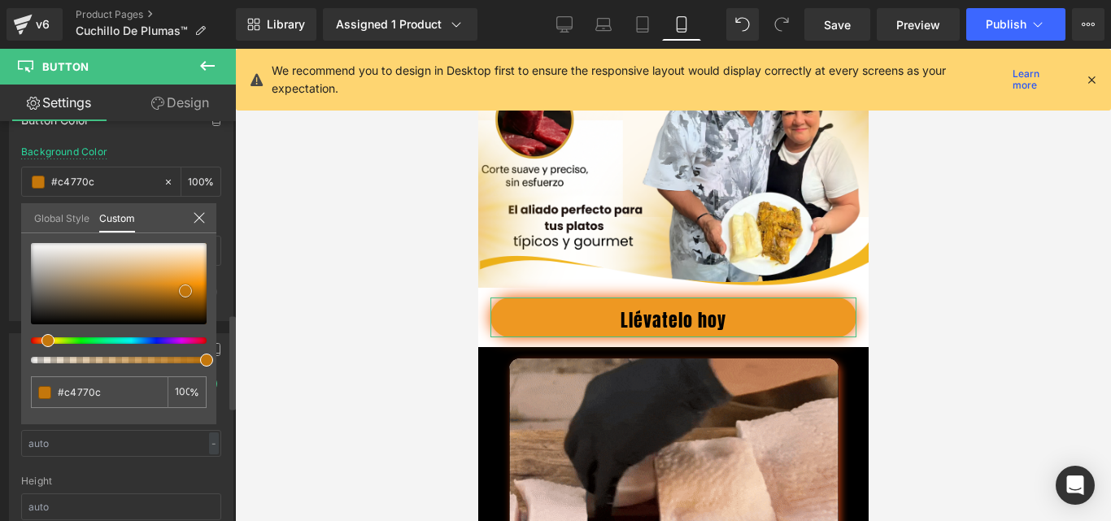
type input "#b26c0a"
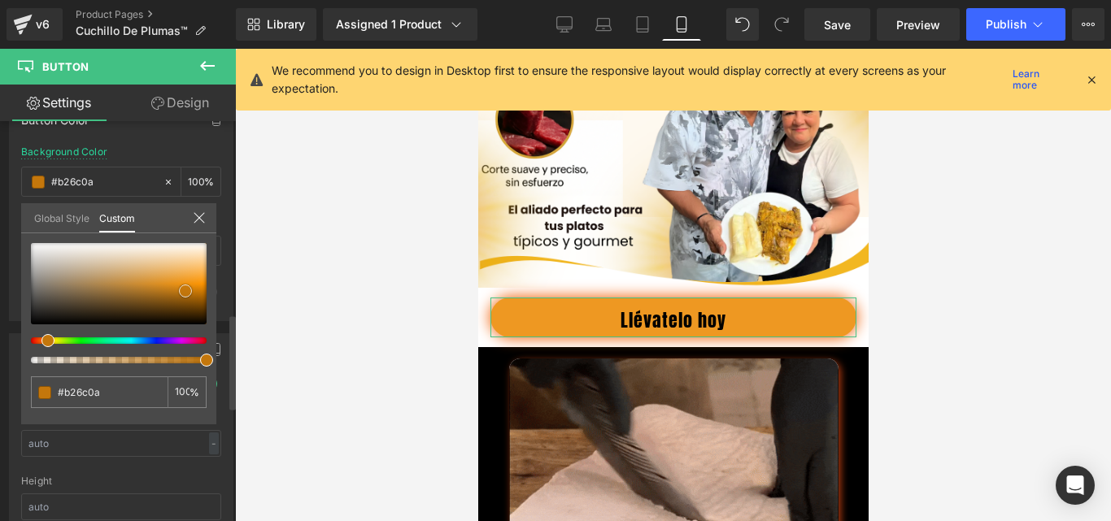
type input "#9f6008"
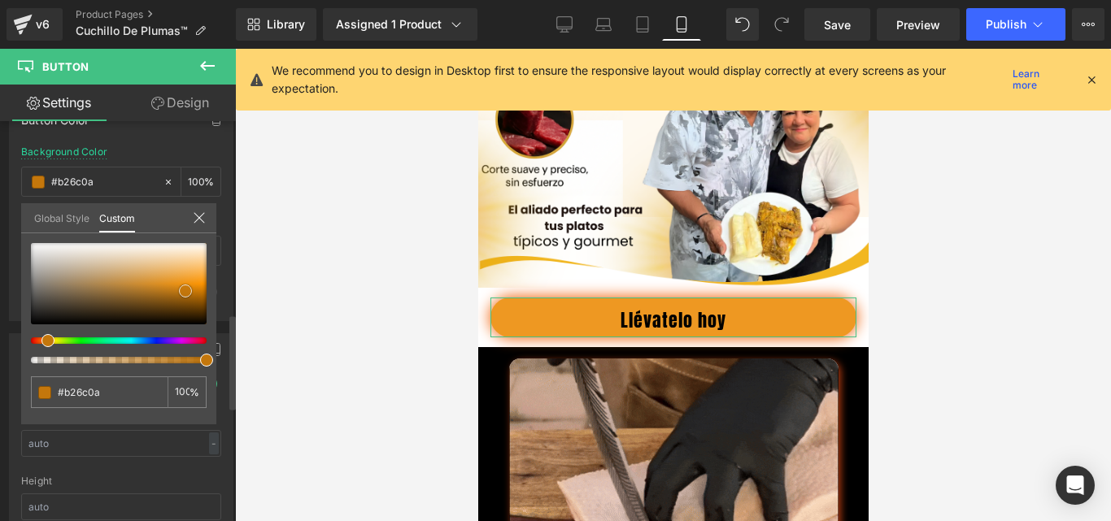
type input "#9f6008"
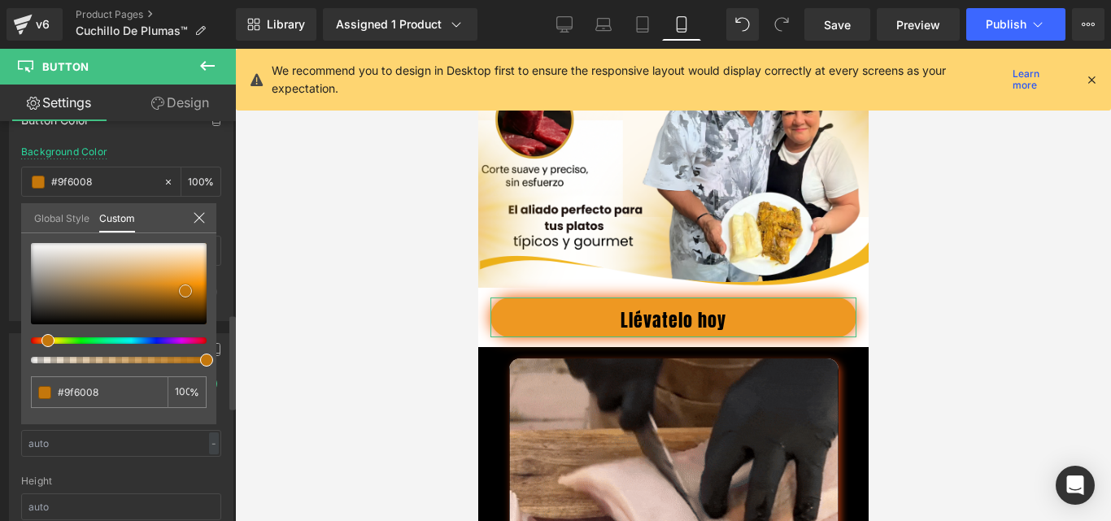
type input "#975b06"
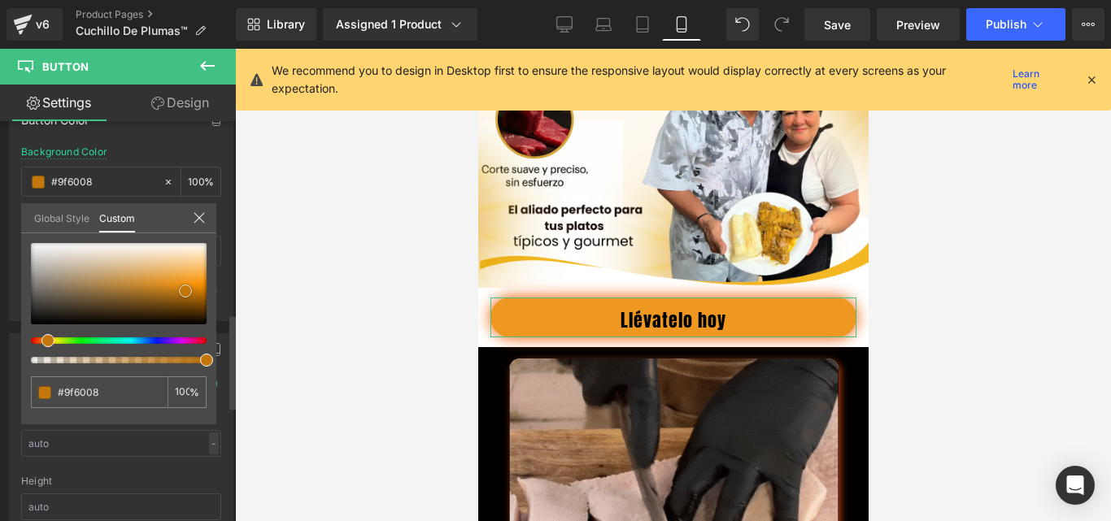
type input "#975b06"
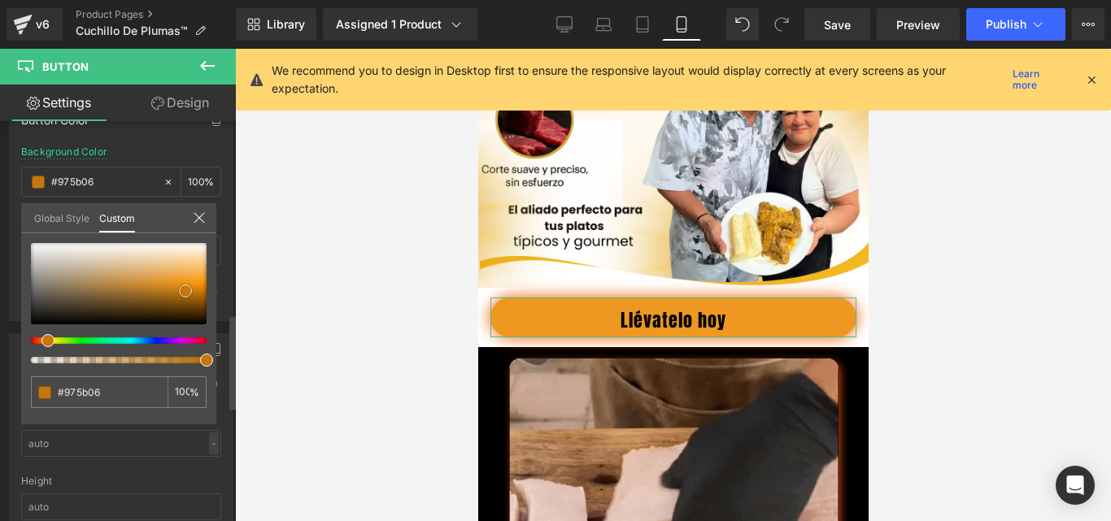
type input "#925806"
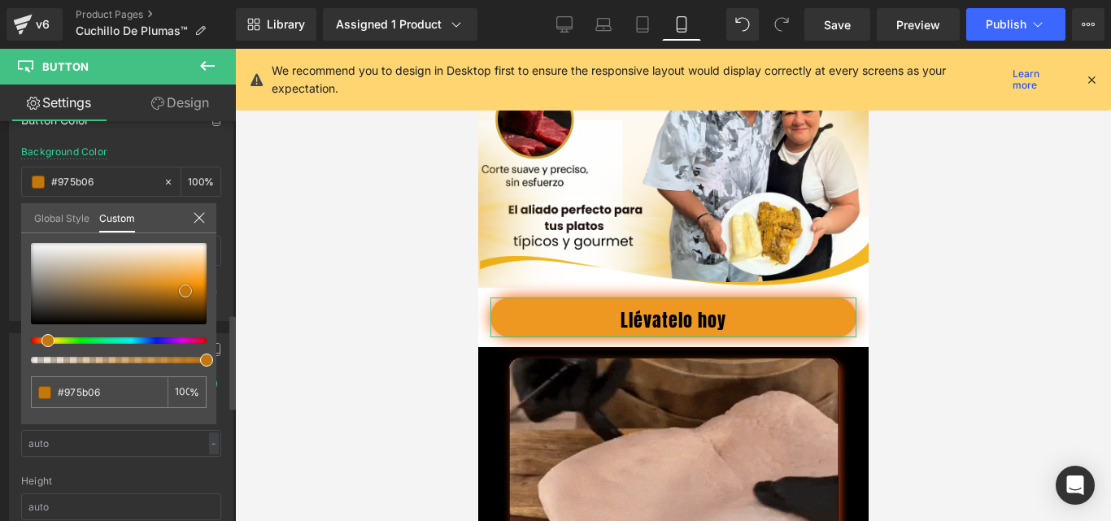
type input "#925806"
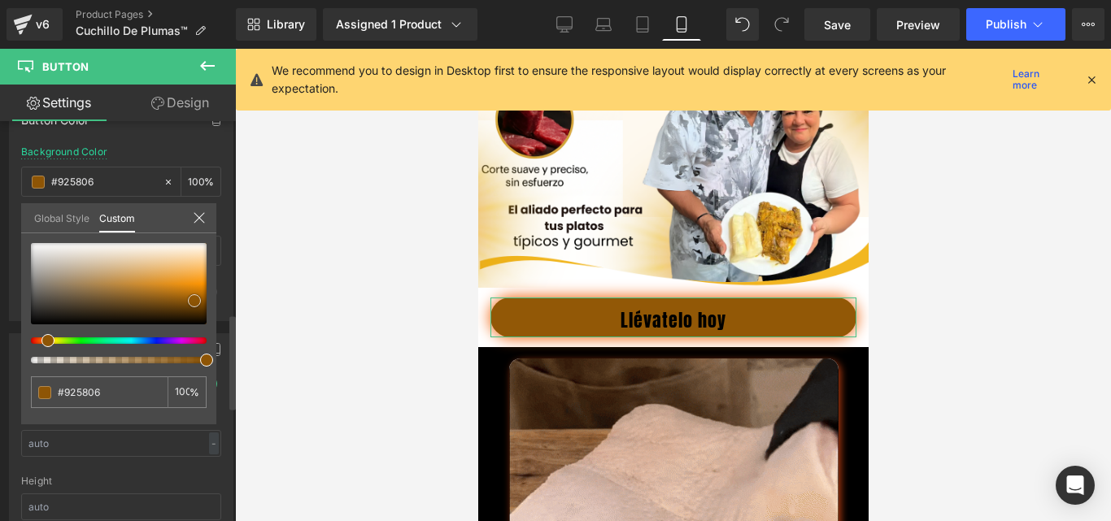
type input "#895204"
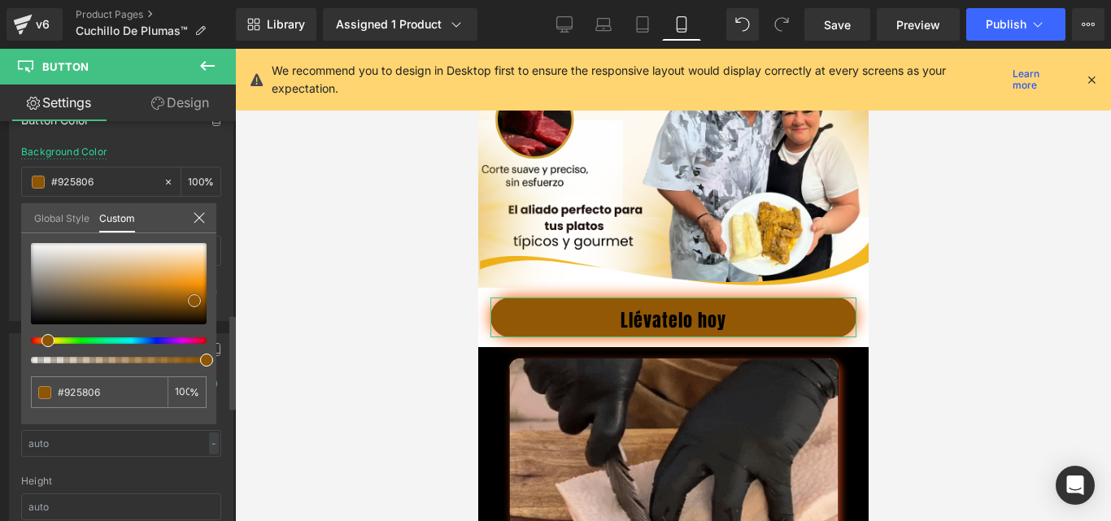
type input "#895204"
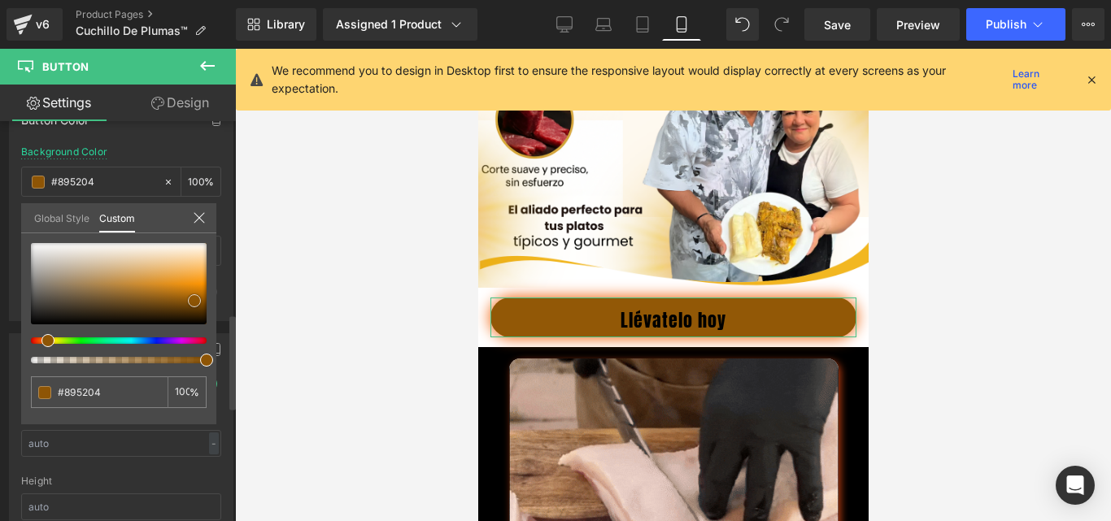
type input "#774603"
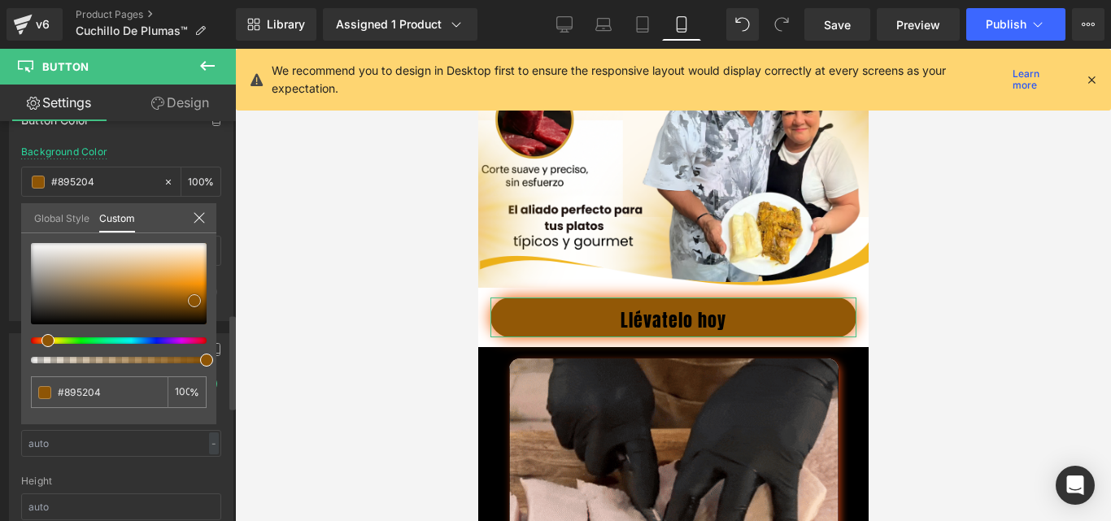
type input "#774603"
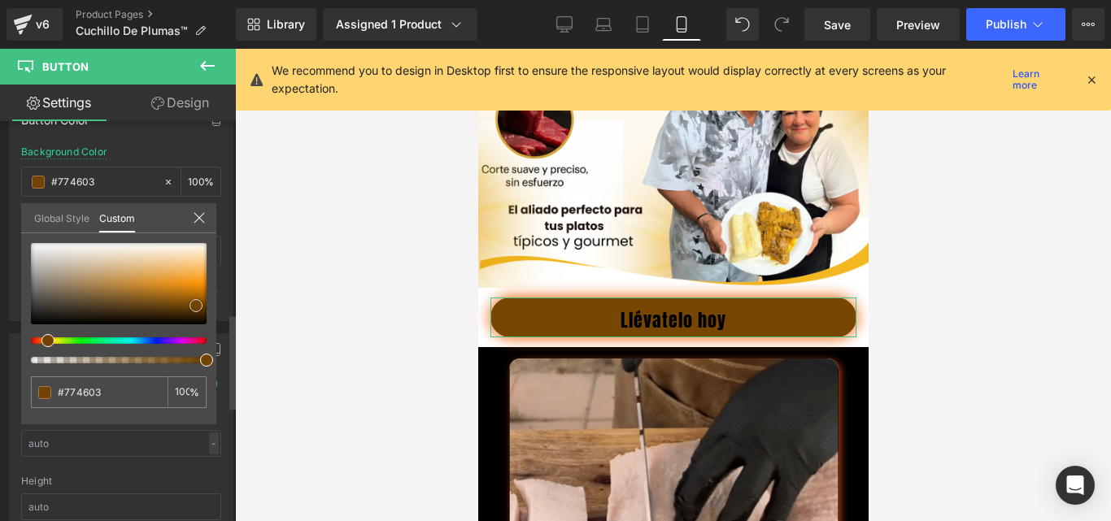
type input "#6d4002"
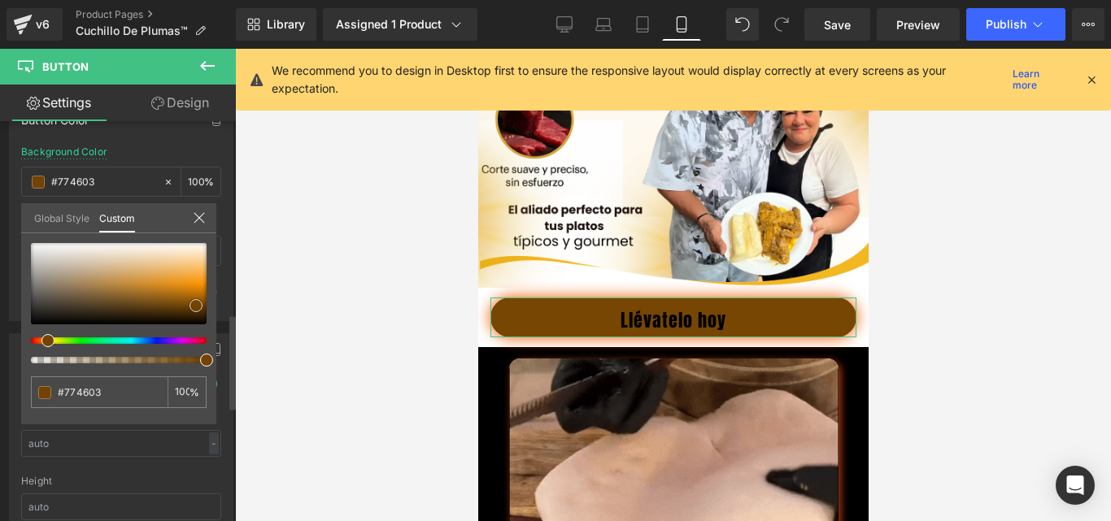
type input "#6d4002"
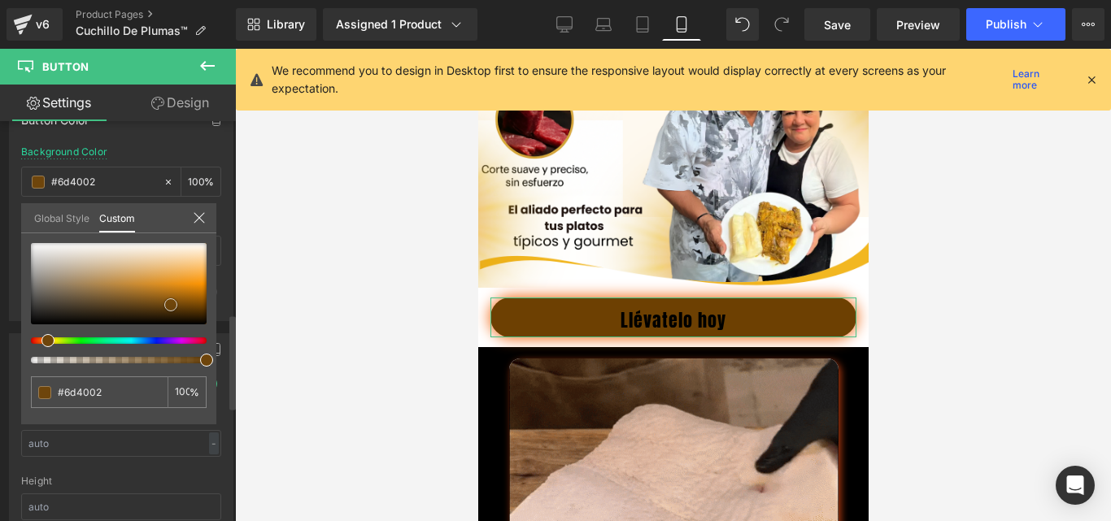
type input "#6b4005"
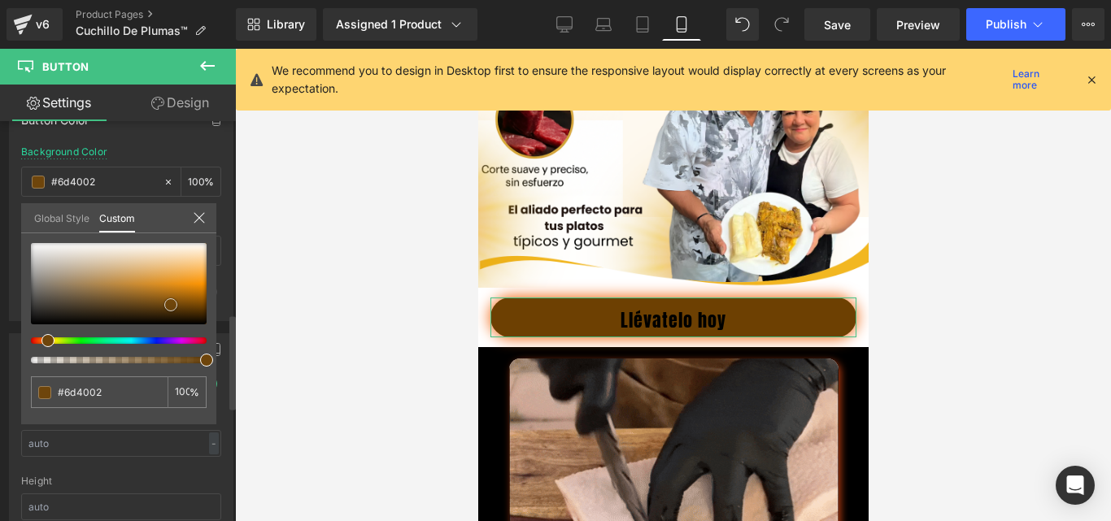
type input "#6b4005"
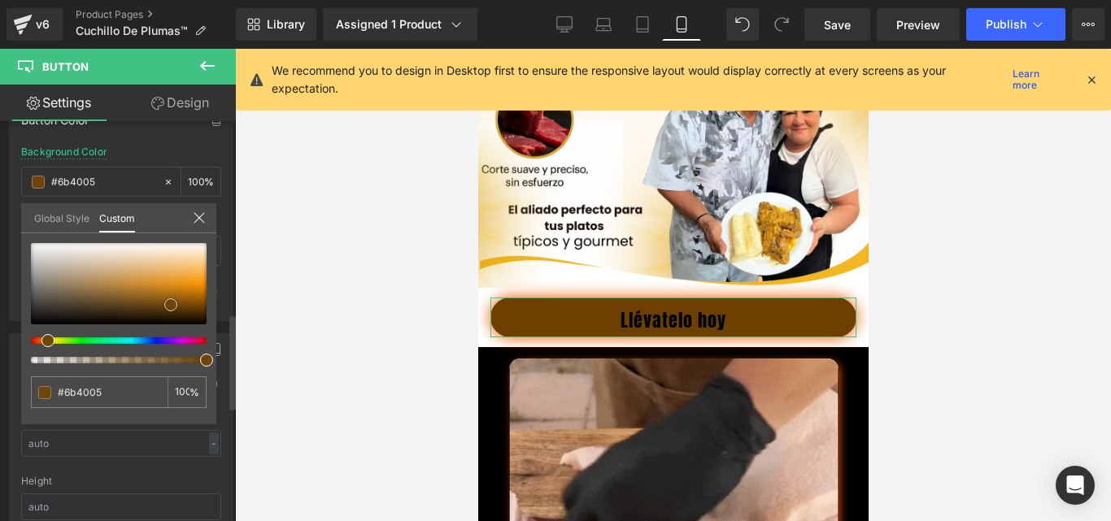
type input "#794d0f"
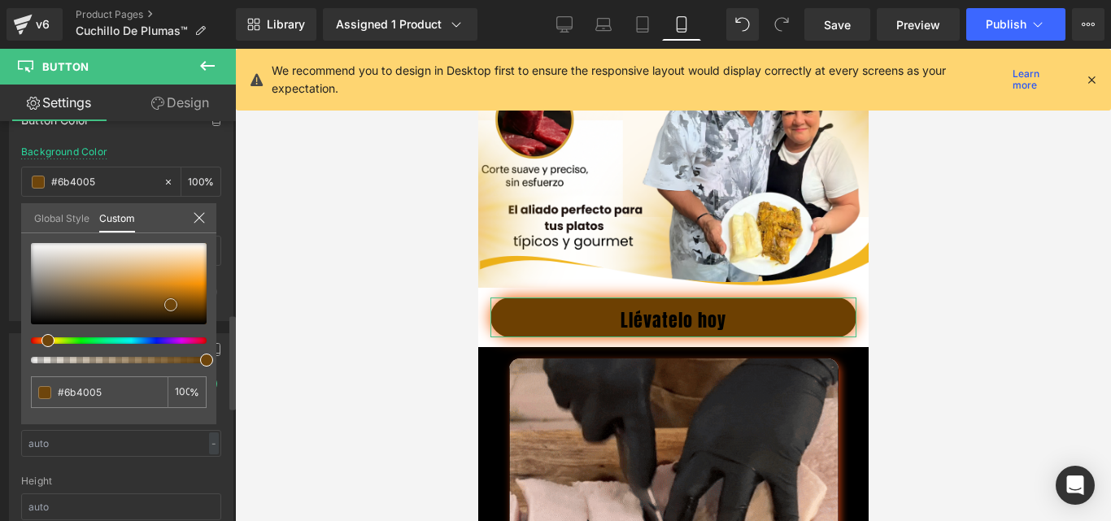
type input "#794d0f"
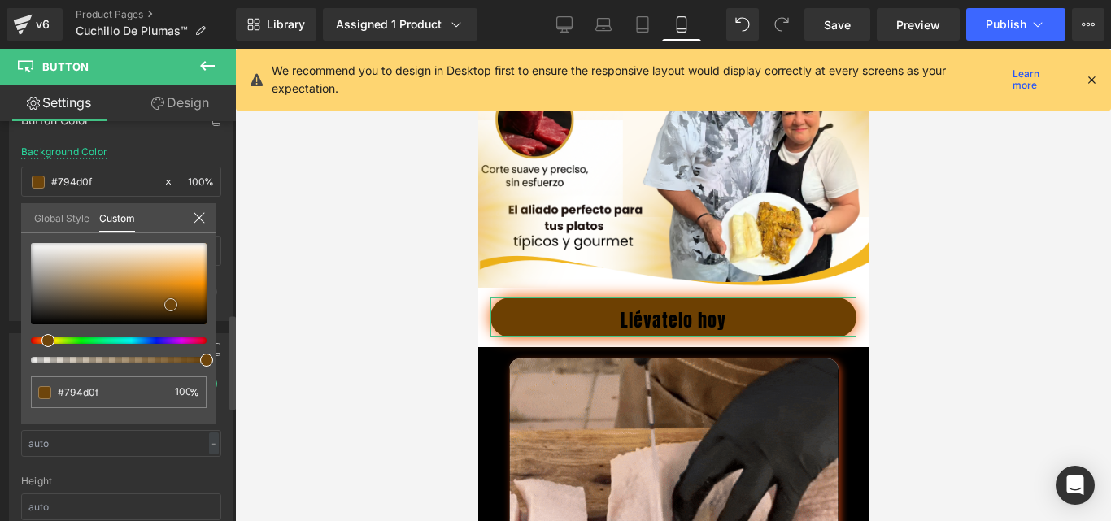
type input "#905c12"
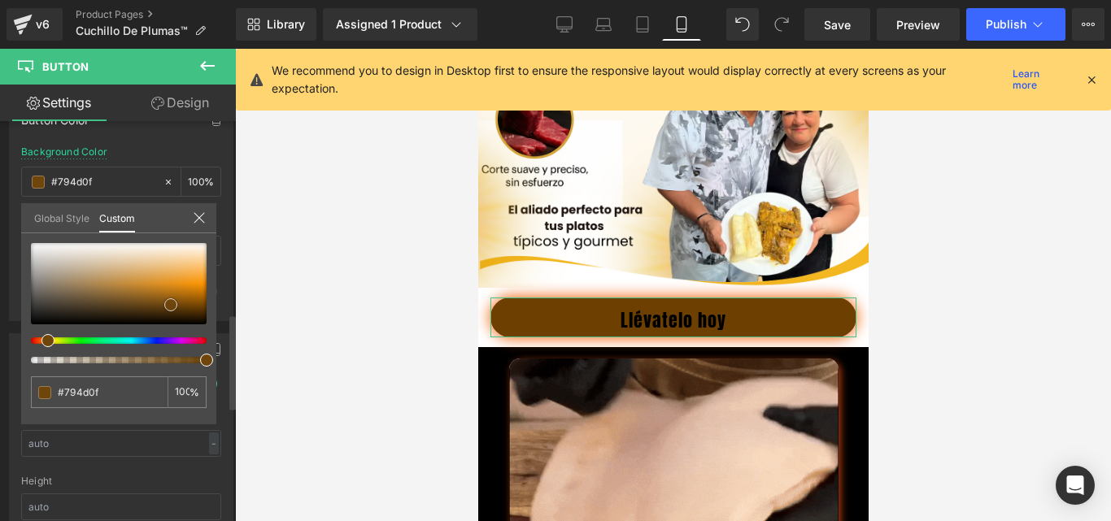
type input "#905c12"
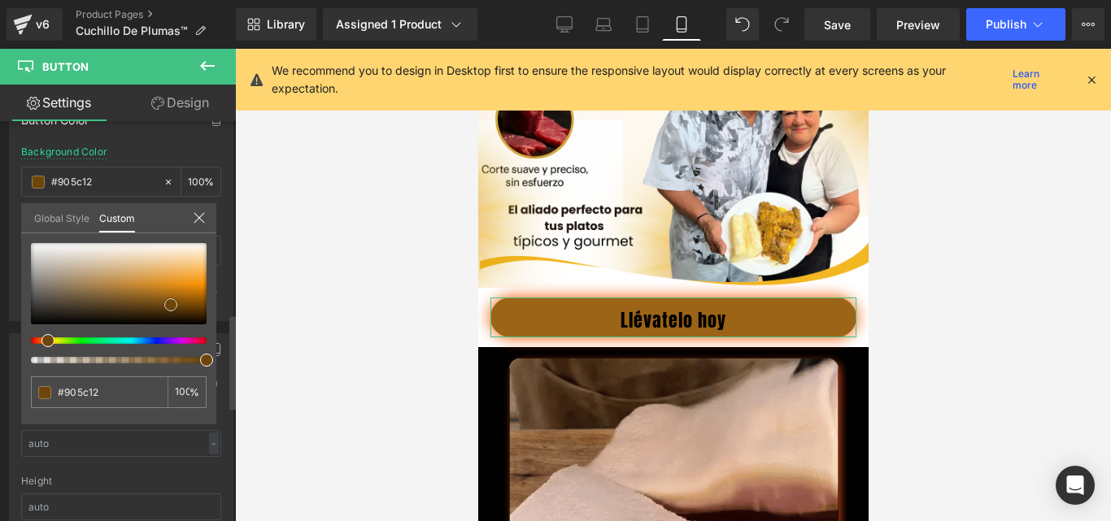
type input "#9c6416"
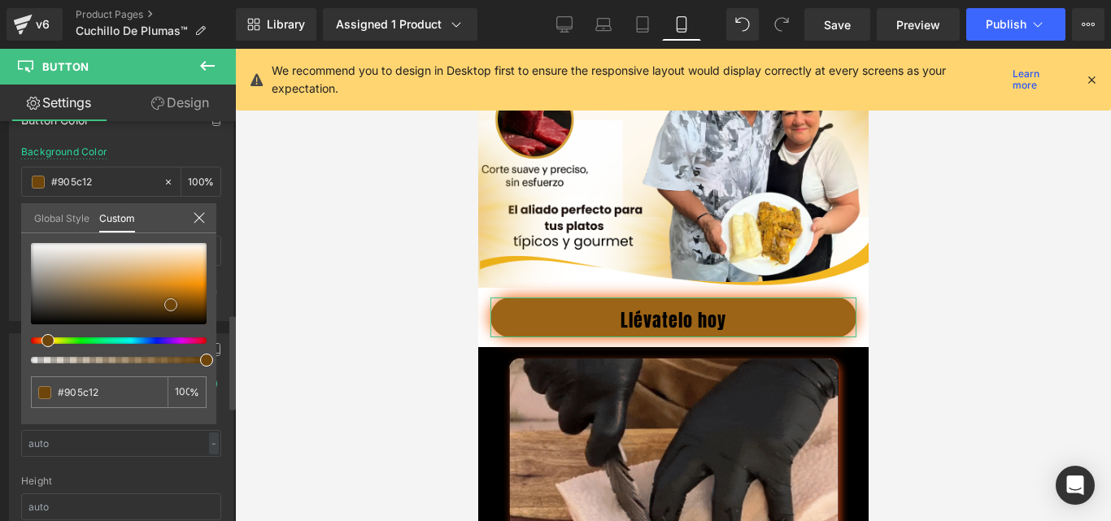
type input "#9c6416"
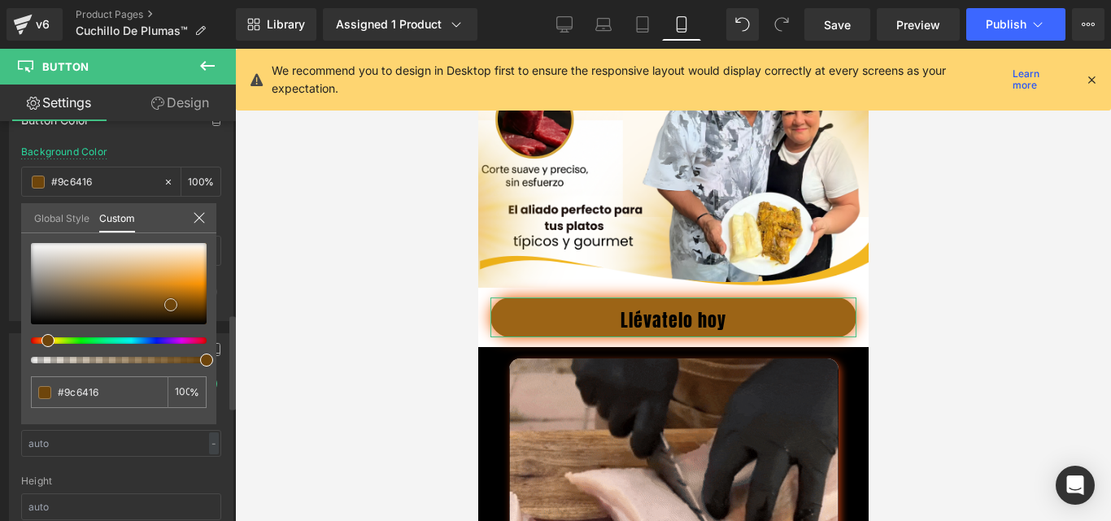
type input "#a56a17"
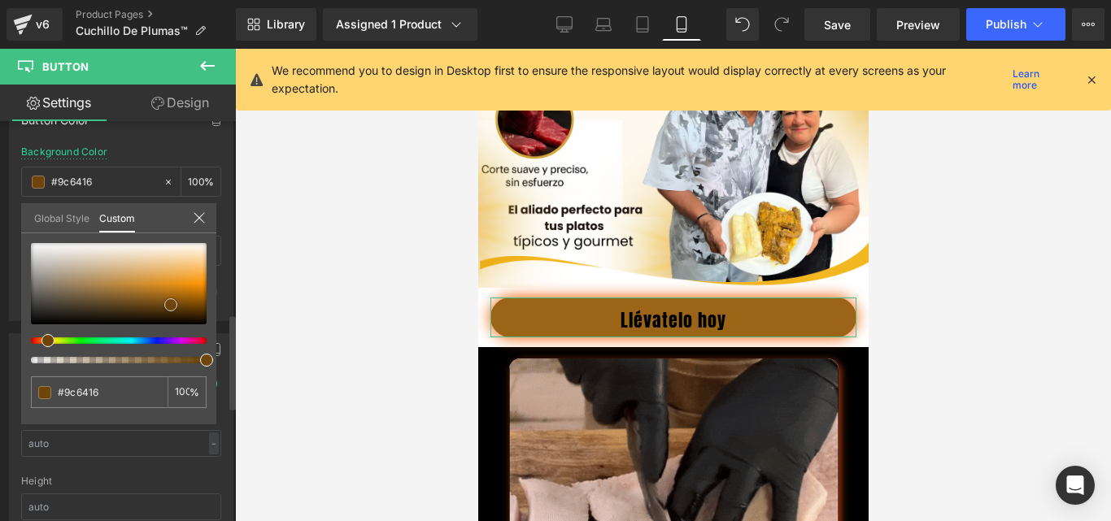
type input "#a56a17"
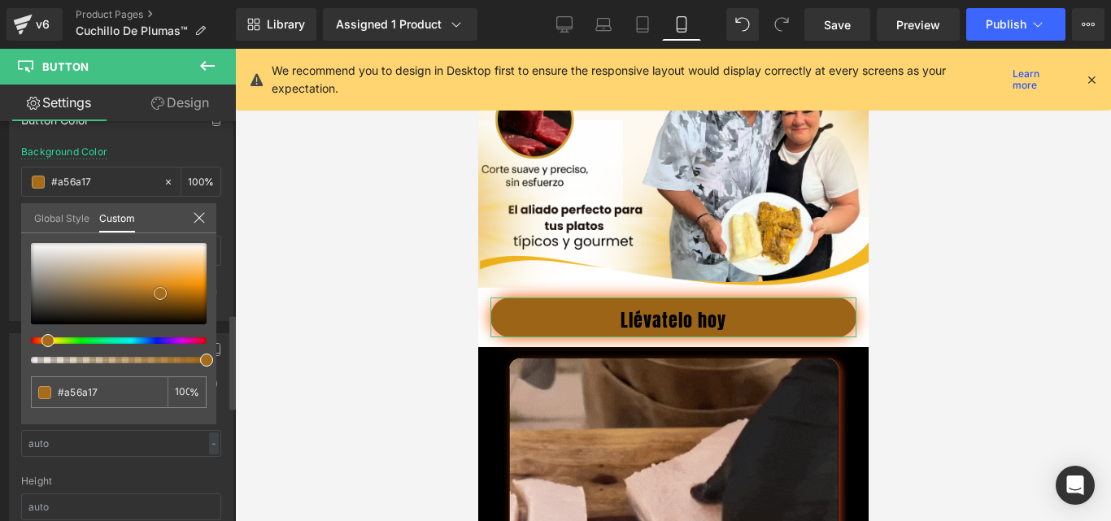
type input "#a76c1a"
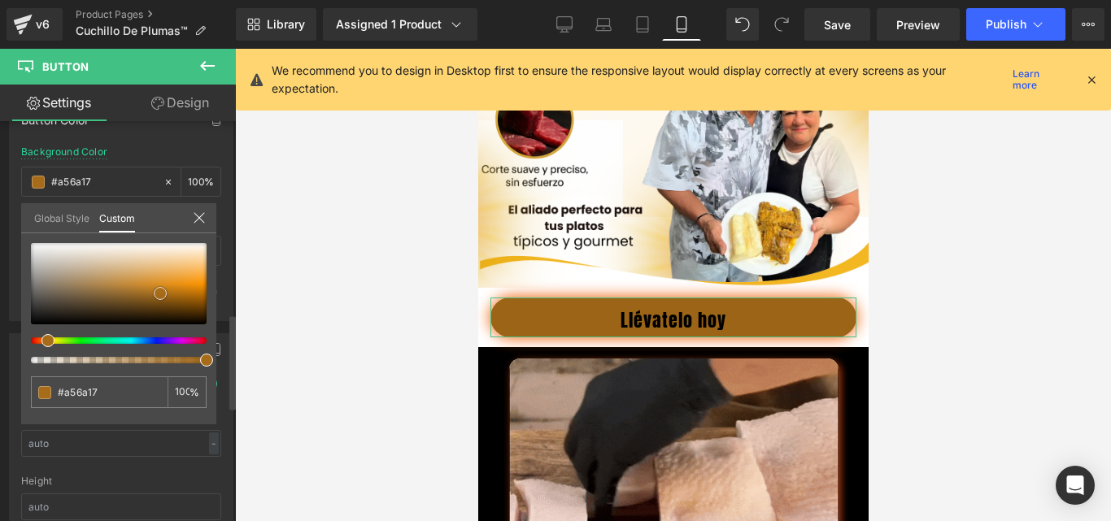
type input "#a76c1a"
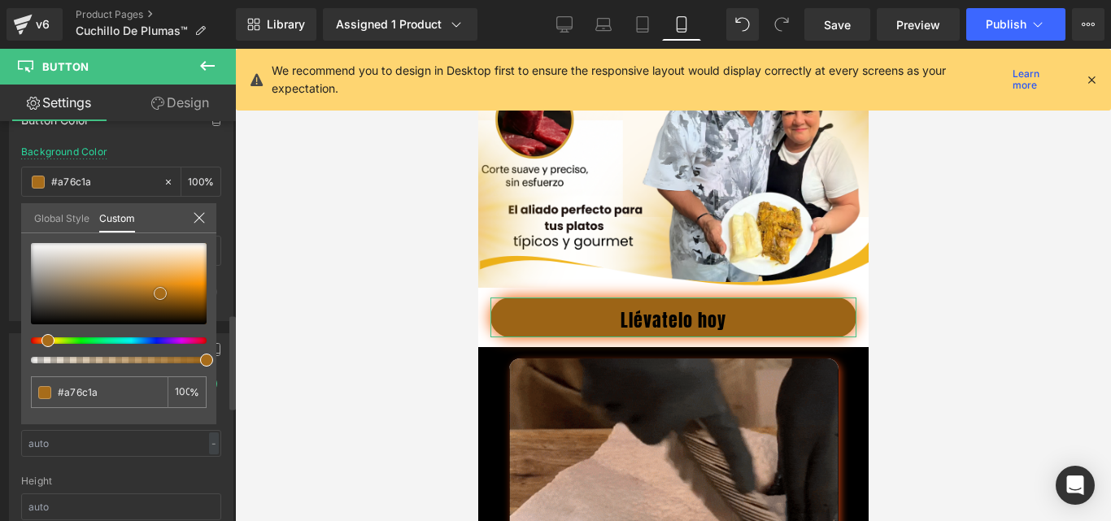
type input "#ac6f1a"
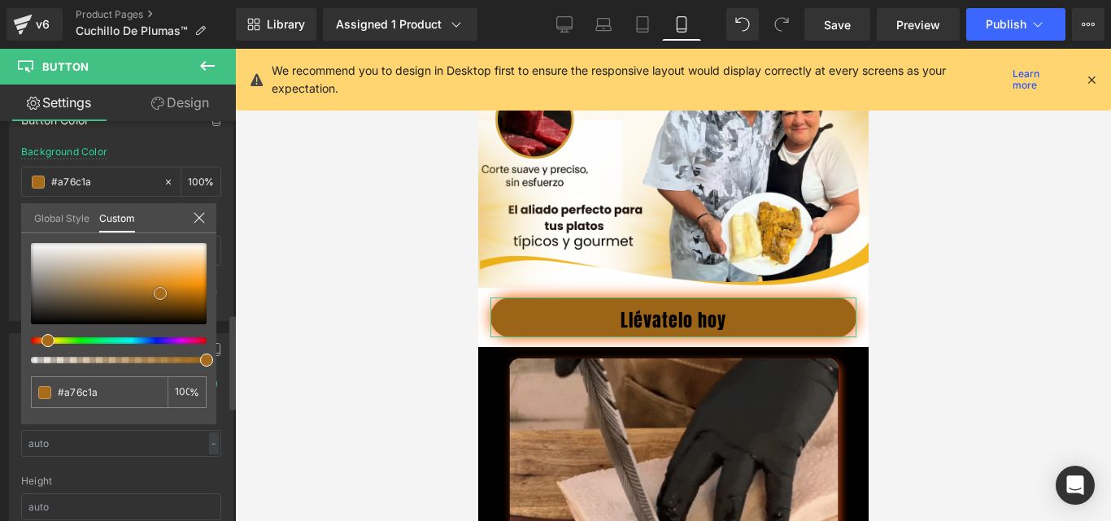
type input "#ac6f1a"
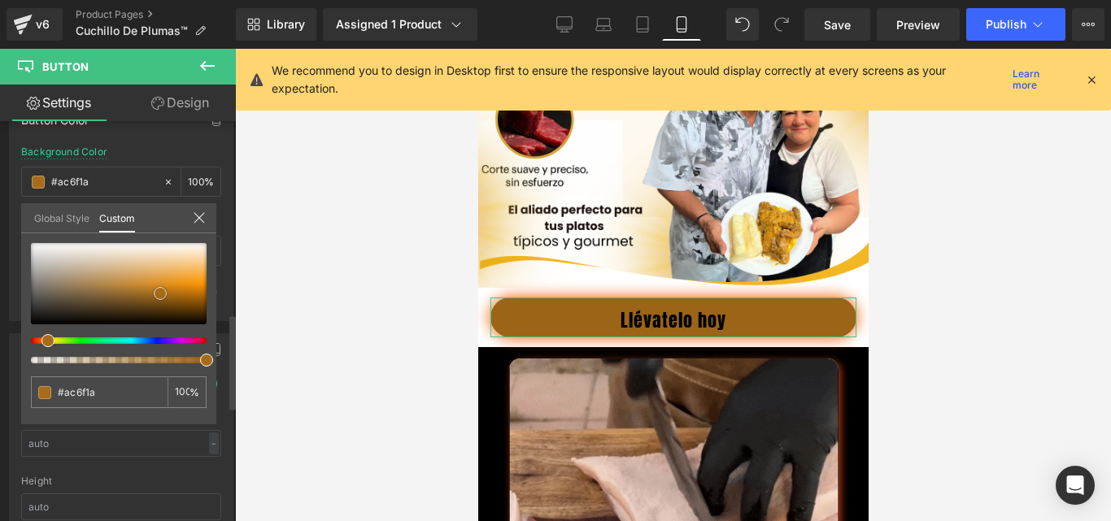
type input "#b4751c"
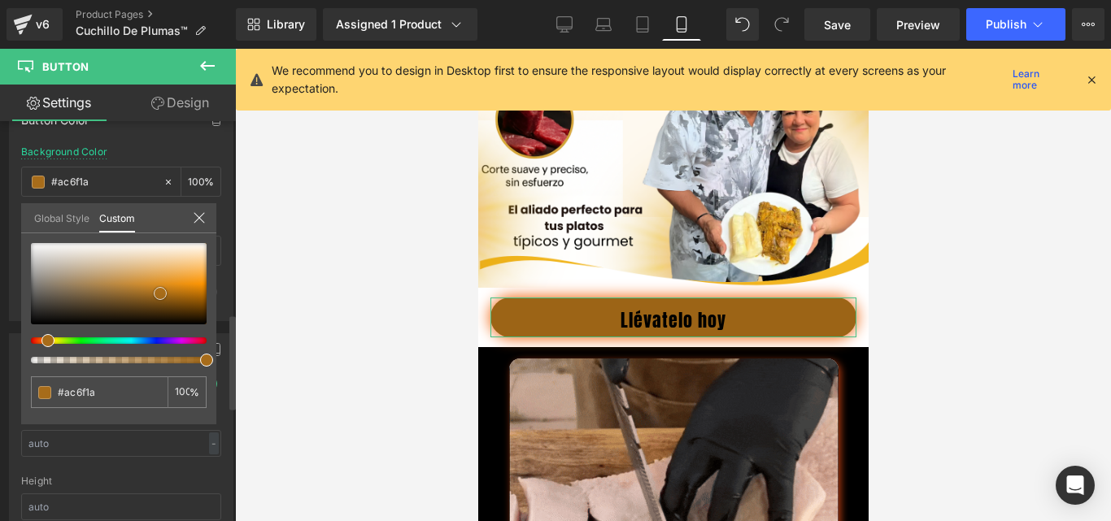
type input "#b4751c"
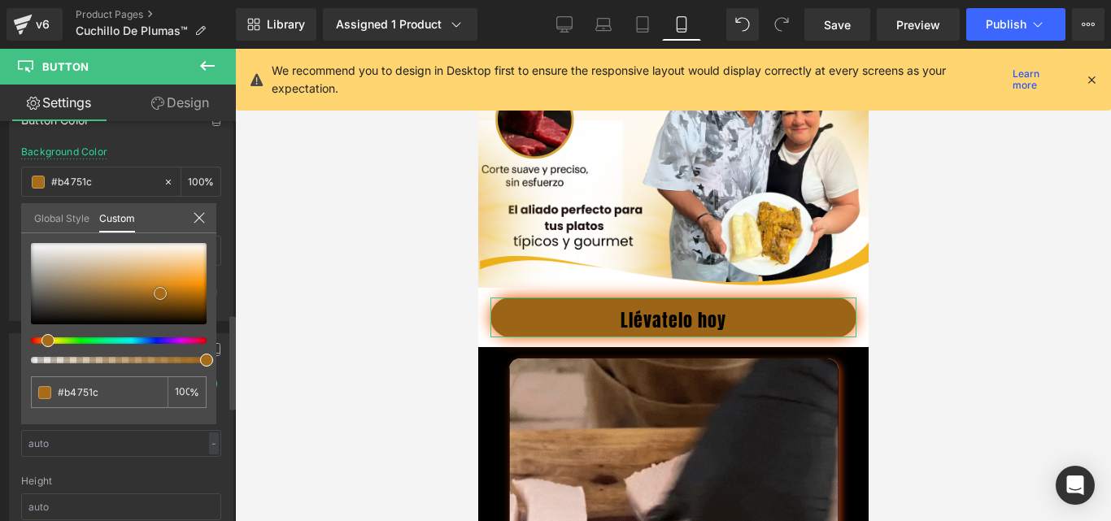
type input "#b7771f"
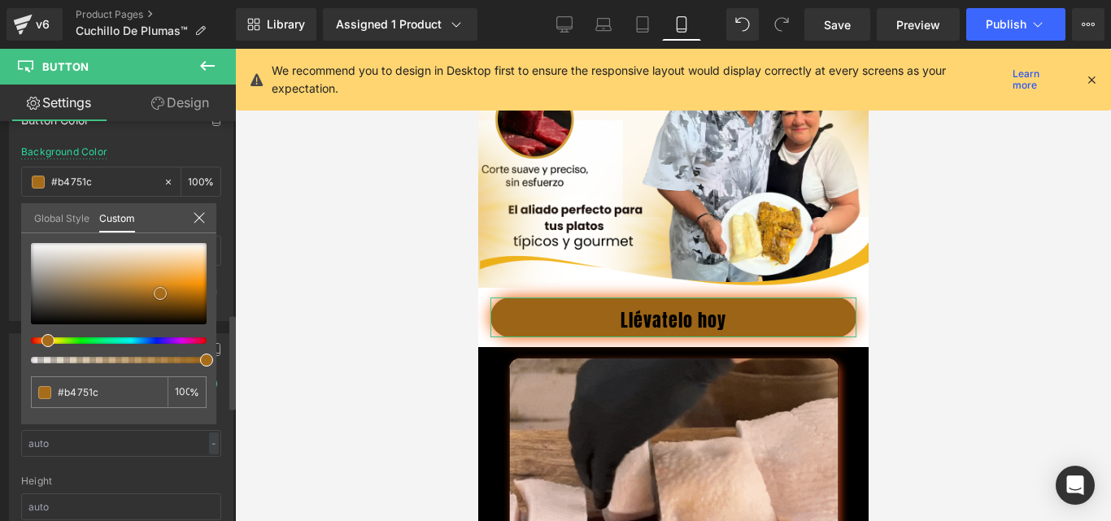
type input "#b7771f"
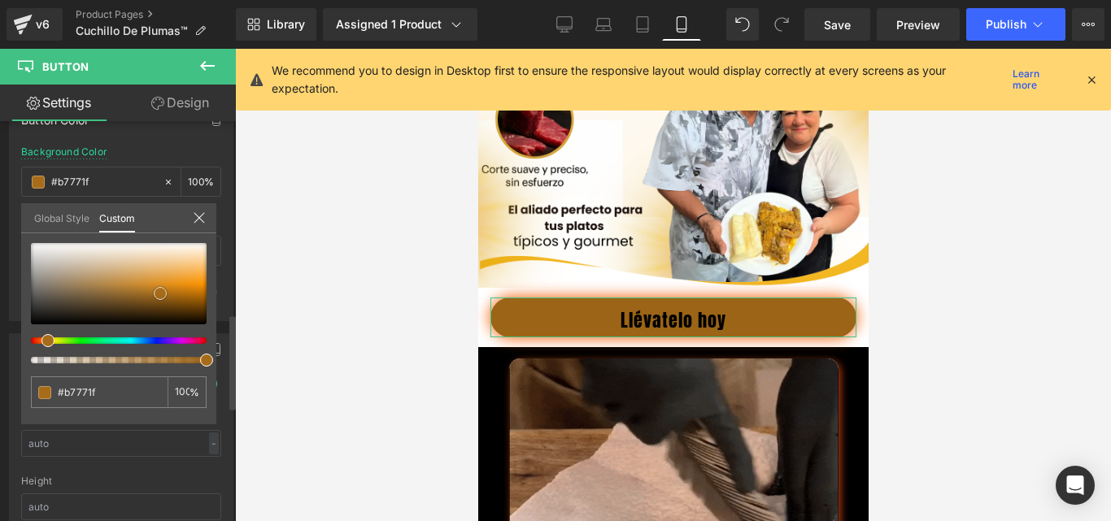
type input "#c07d1f"
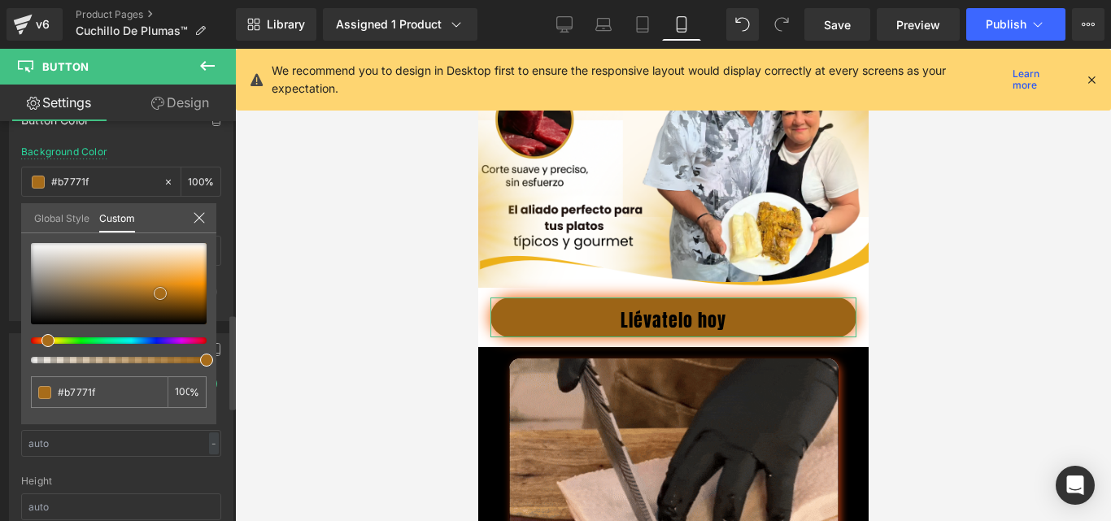
type input "#c07d1f"
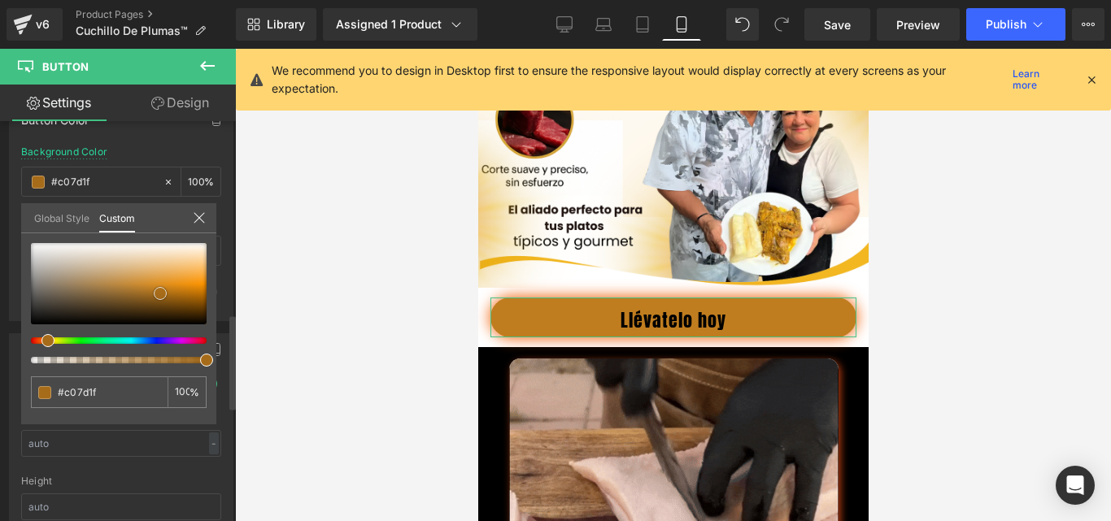
type input "#e8992a"
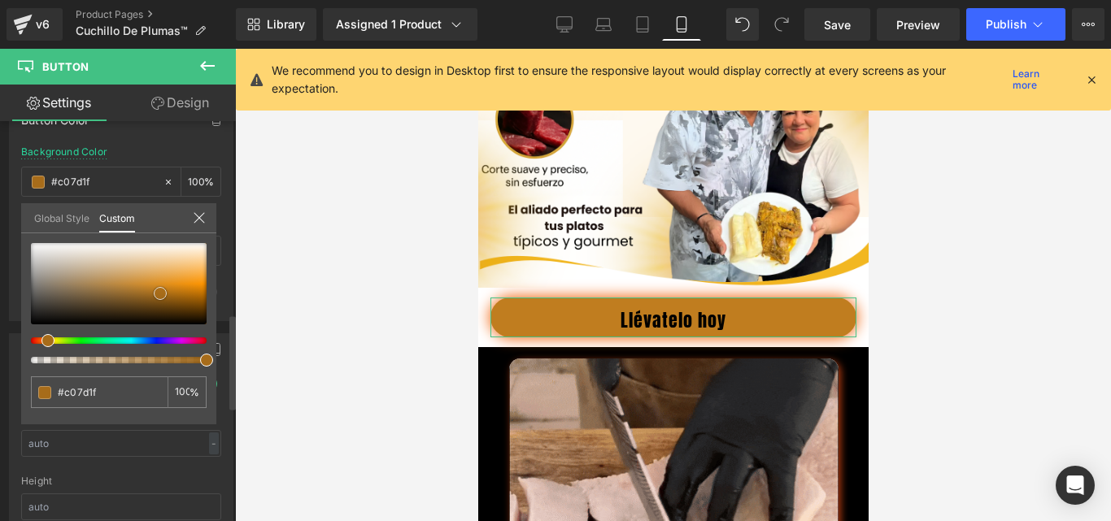
type input "#e8992a"
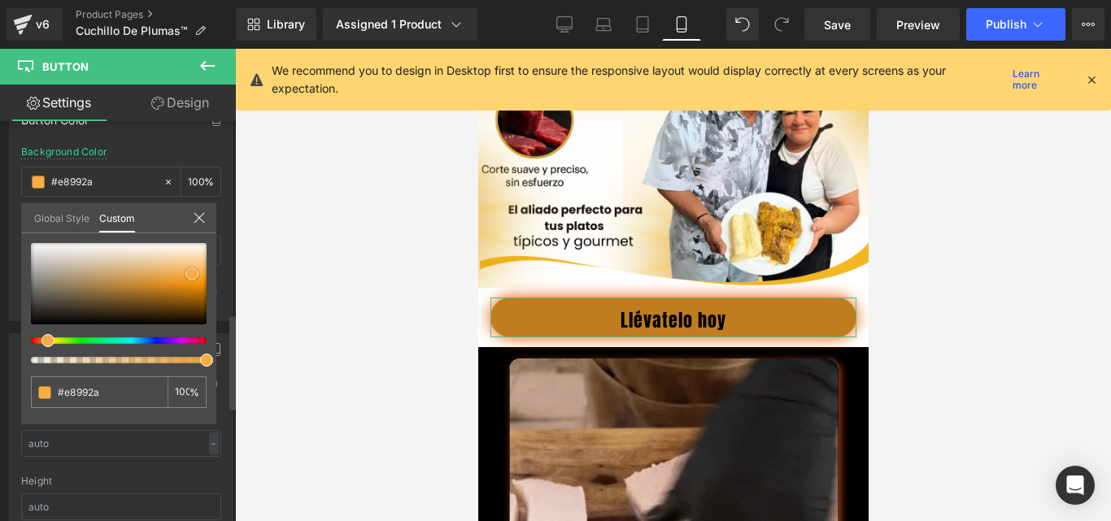
type input "#f7ac44"
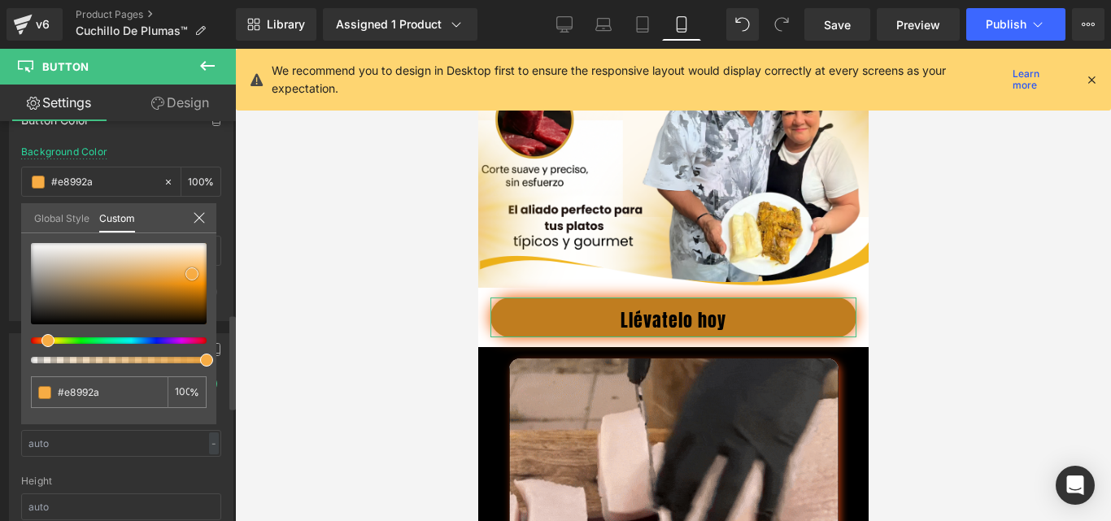
type input "#f7ac44"
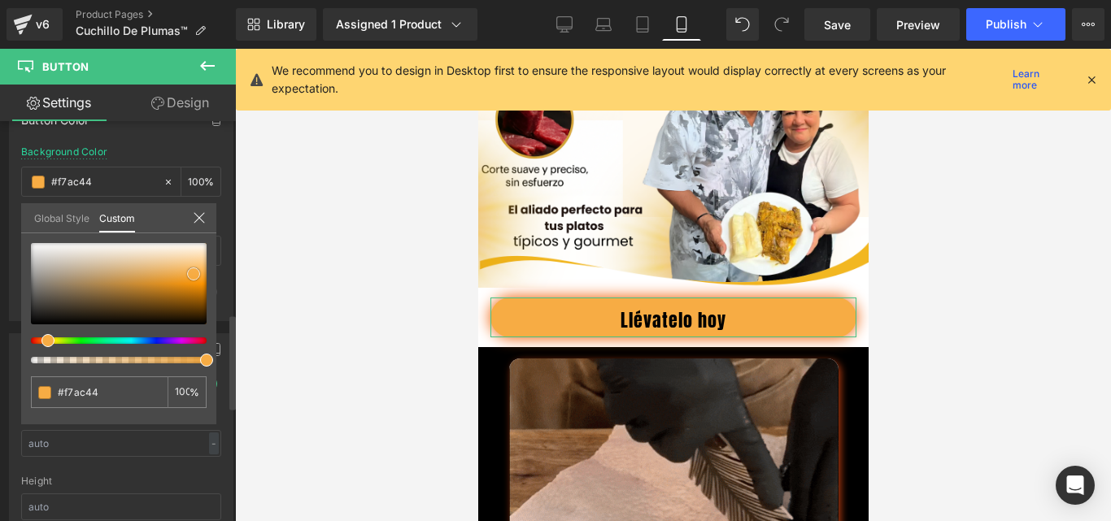
type input "#f8af48"
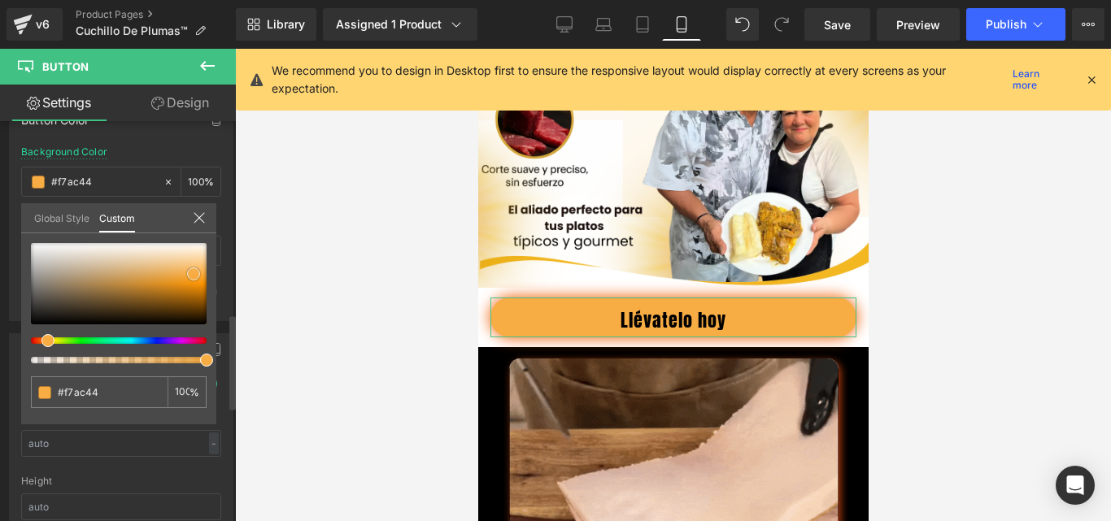
type input "#f8af48"
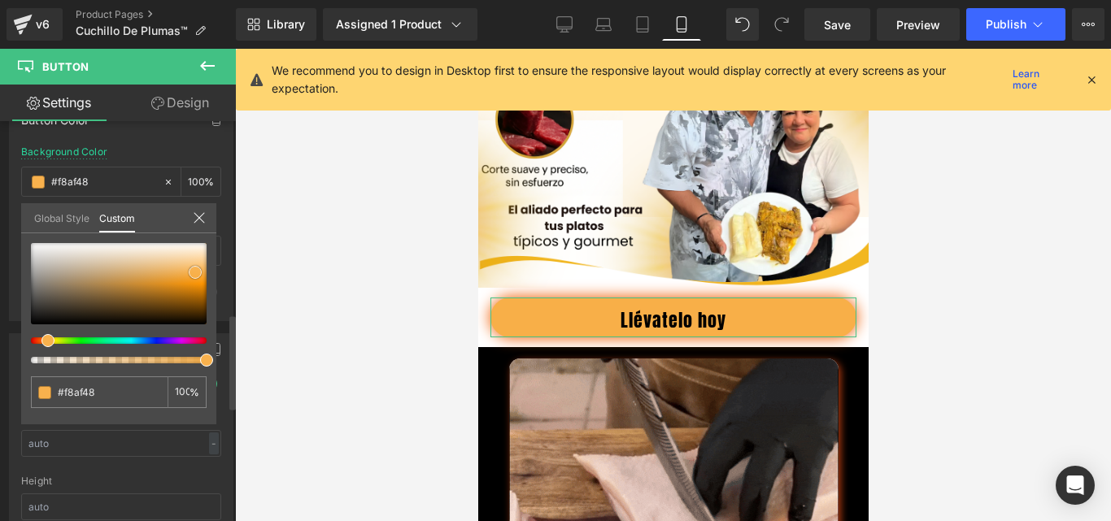
type input "#f9b14c"
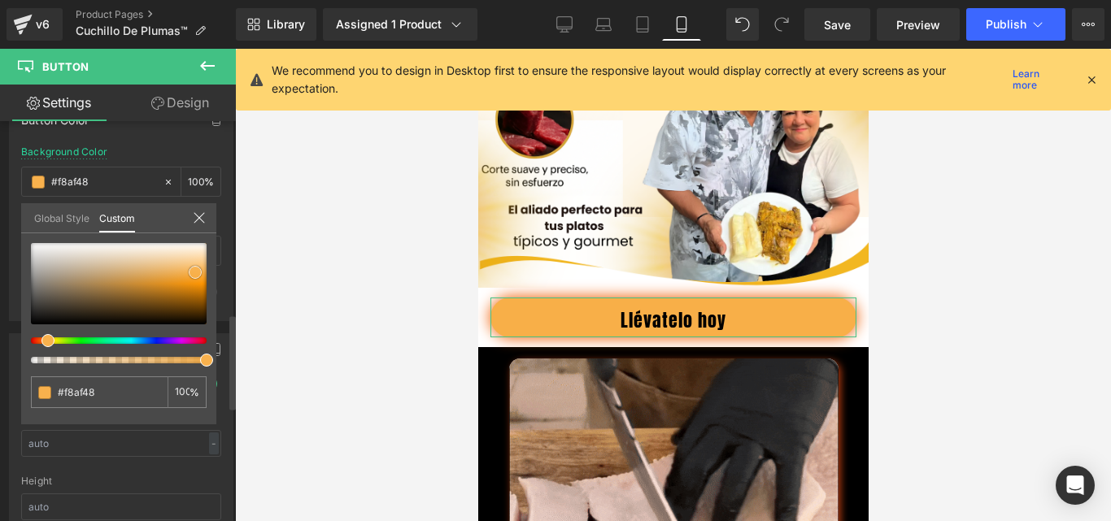
type input "#f9b14c"
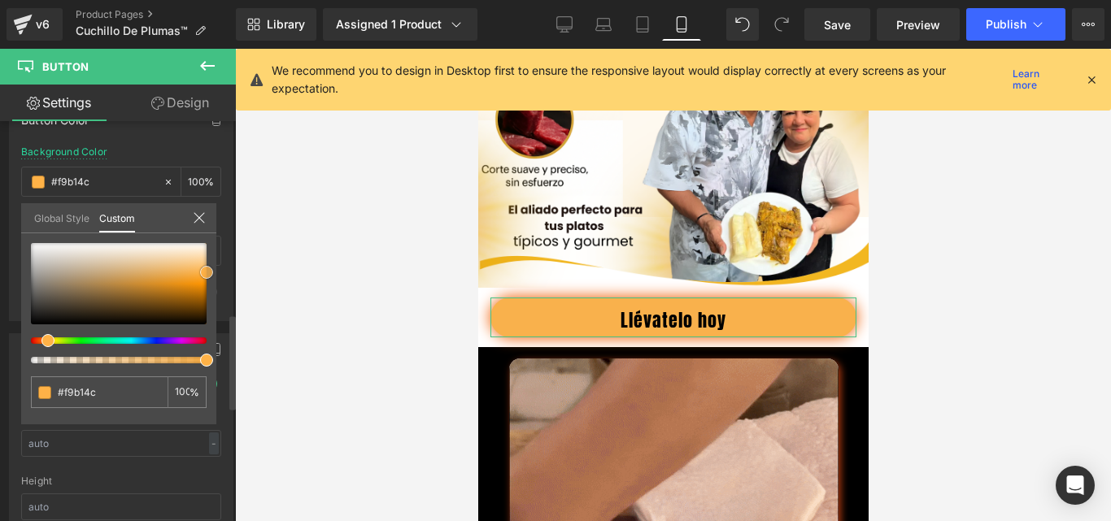
type input "#ffb247"
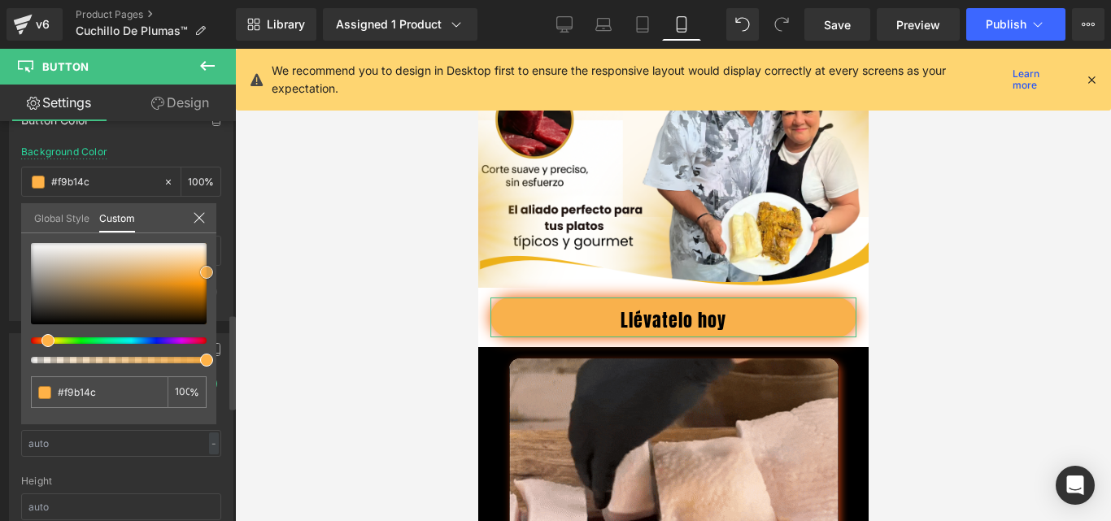
type input "#ffb247"
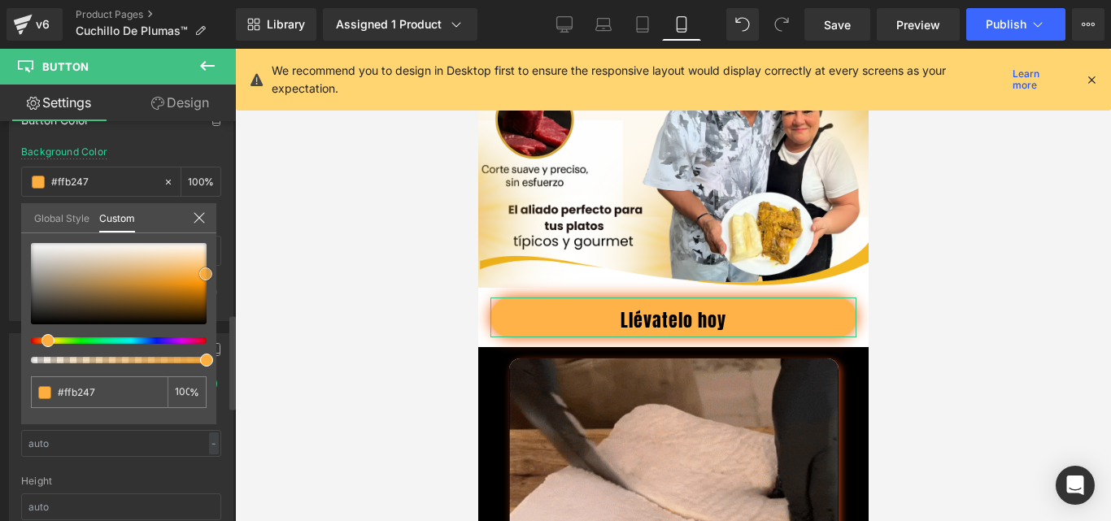
type input "#feab39"
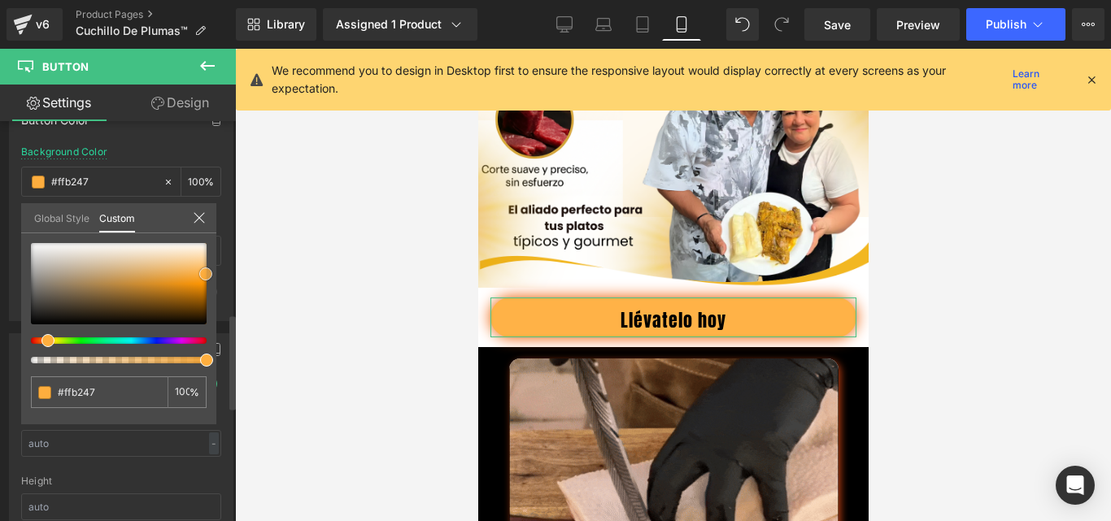
type input "#feab39"
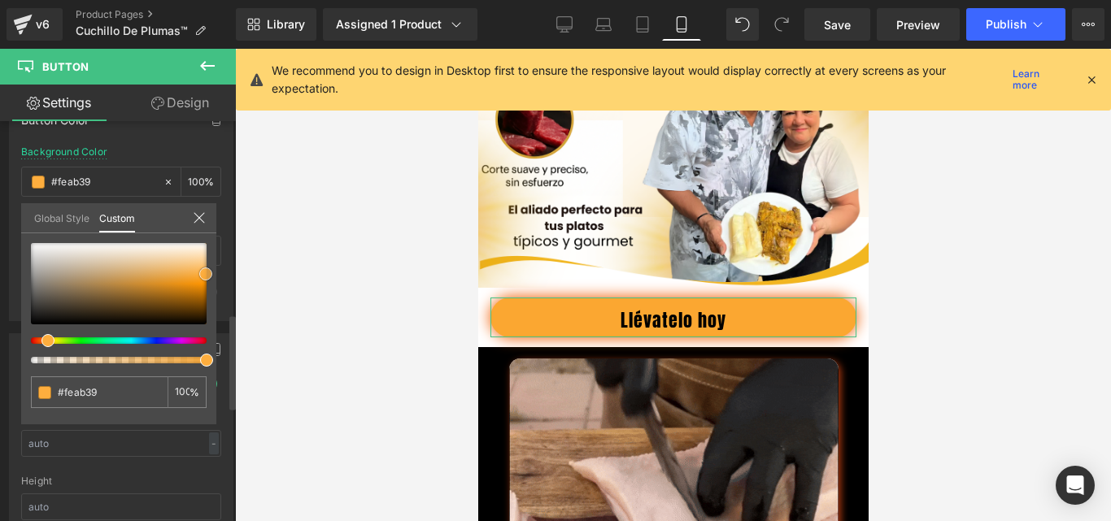
type input "#fba731"
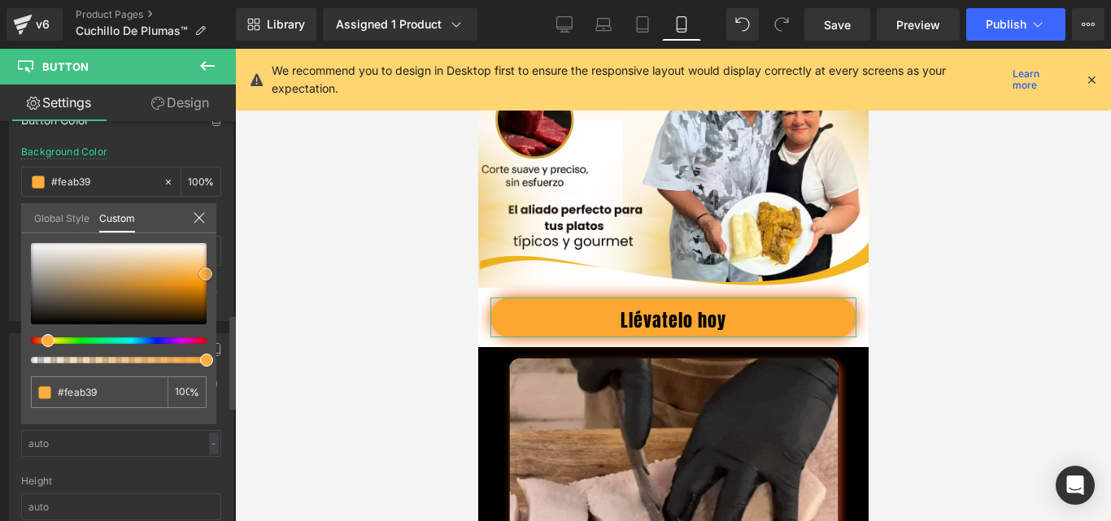
type input "#fba731"
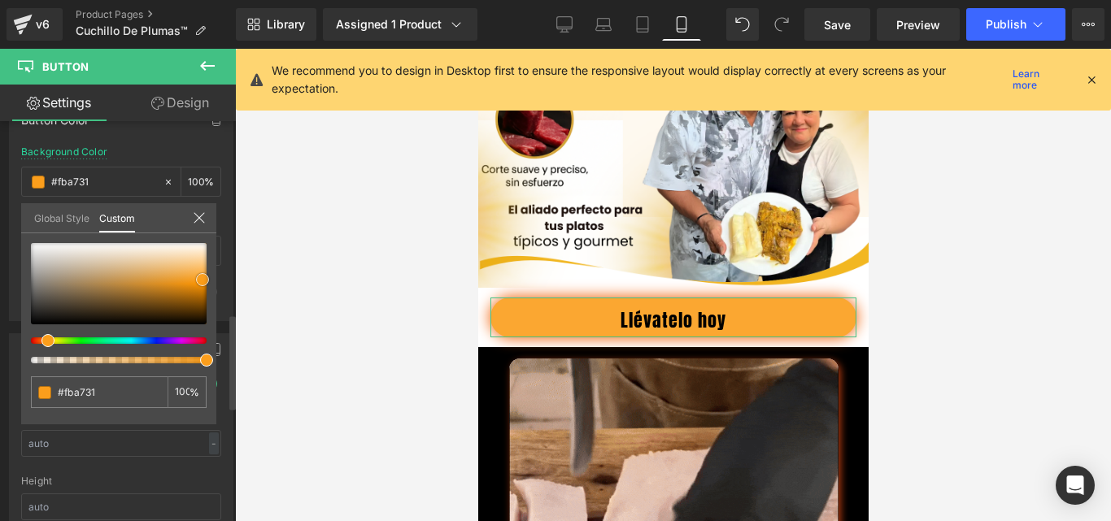
type input "#fb9e1c"
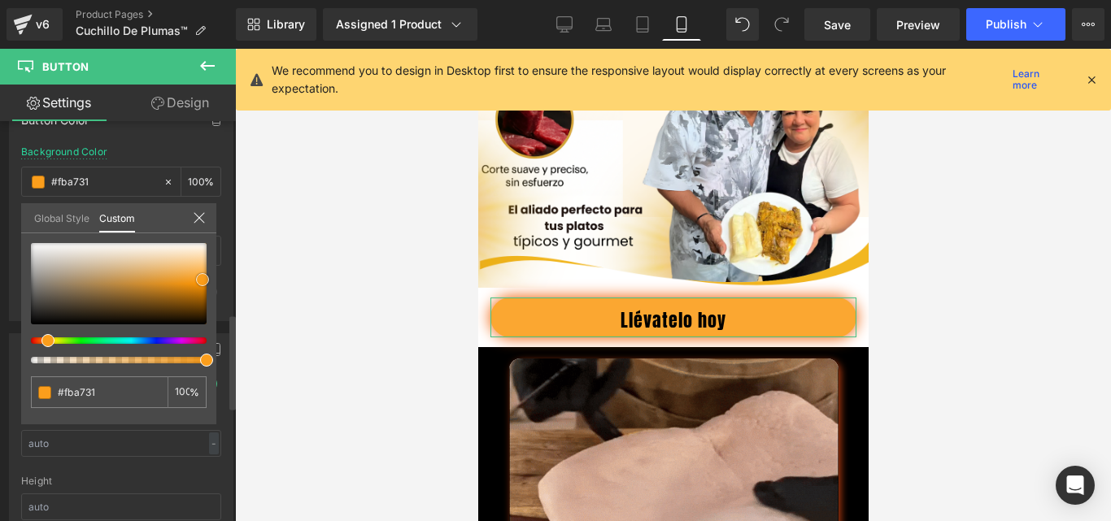
type input "#fb9e1c"
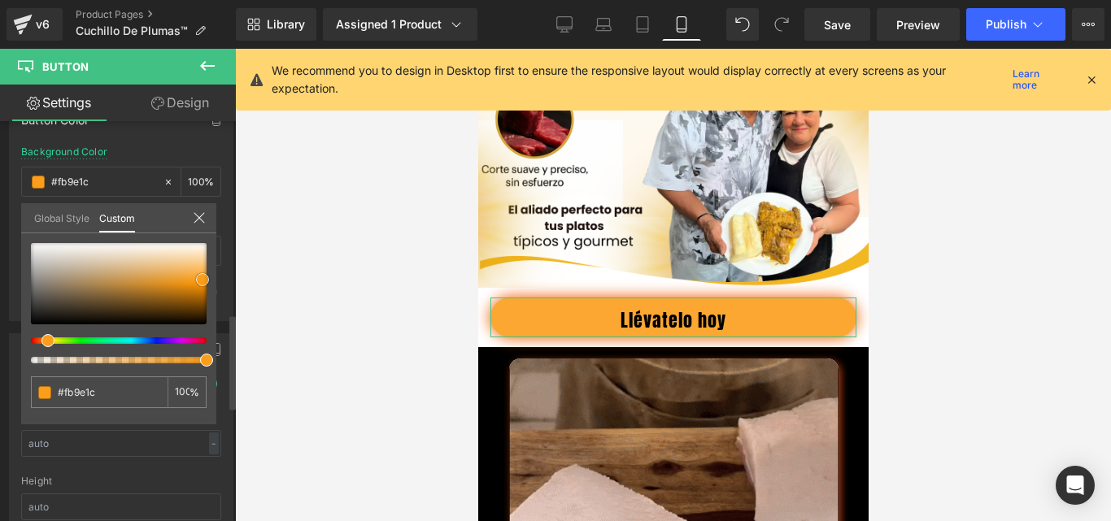
type input "#f69103"
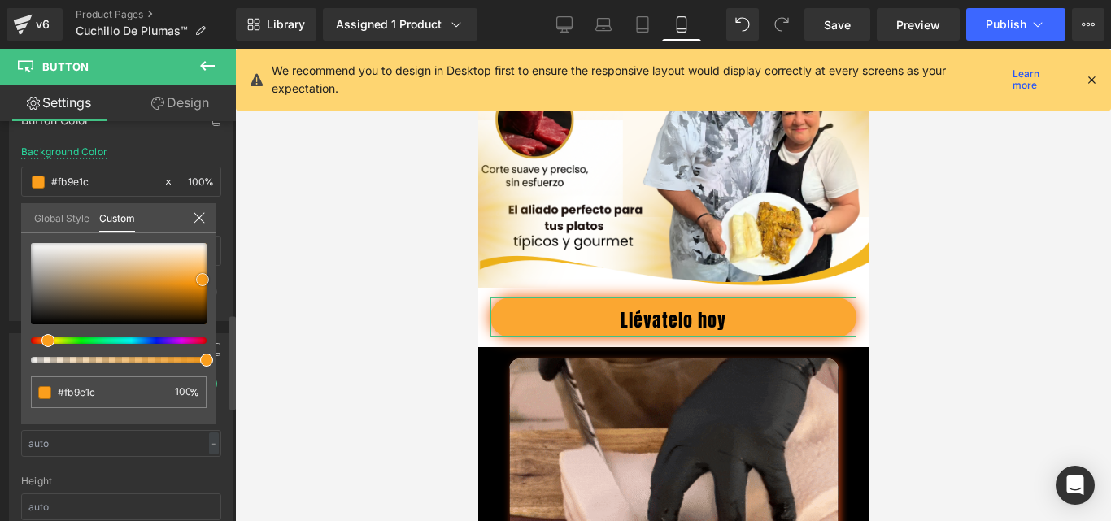
type input "#f69103"
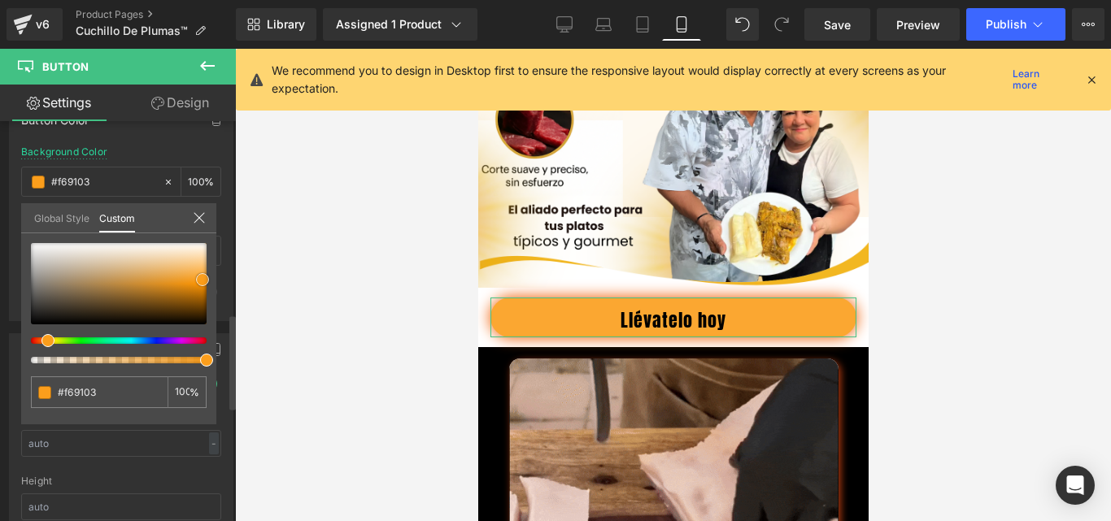
type input "#cd7903"
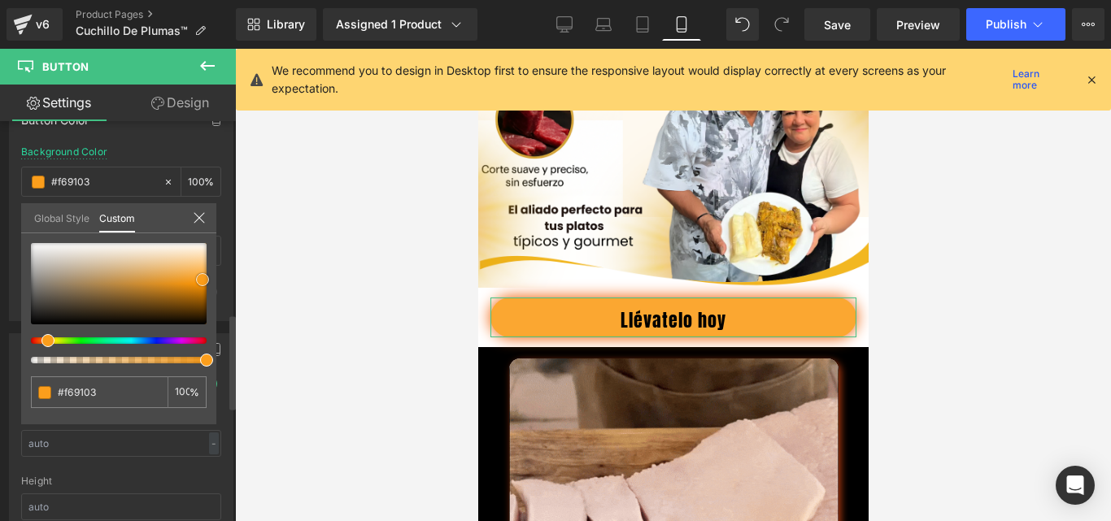
type input "#cd7903"
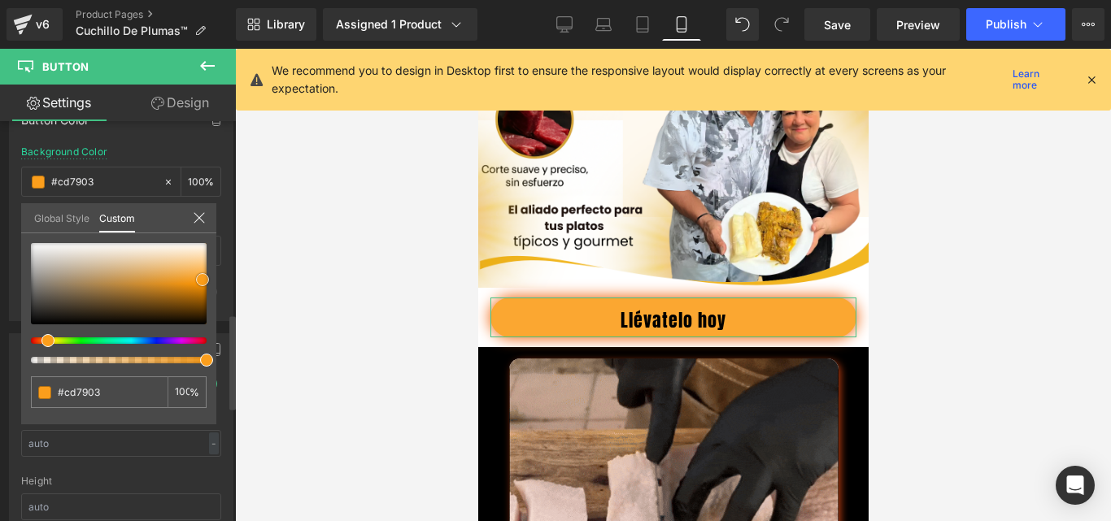
type input "#be7002"
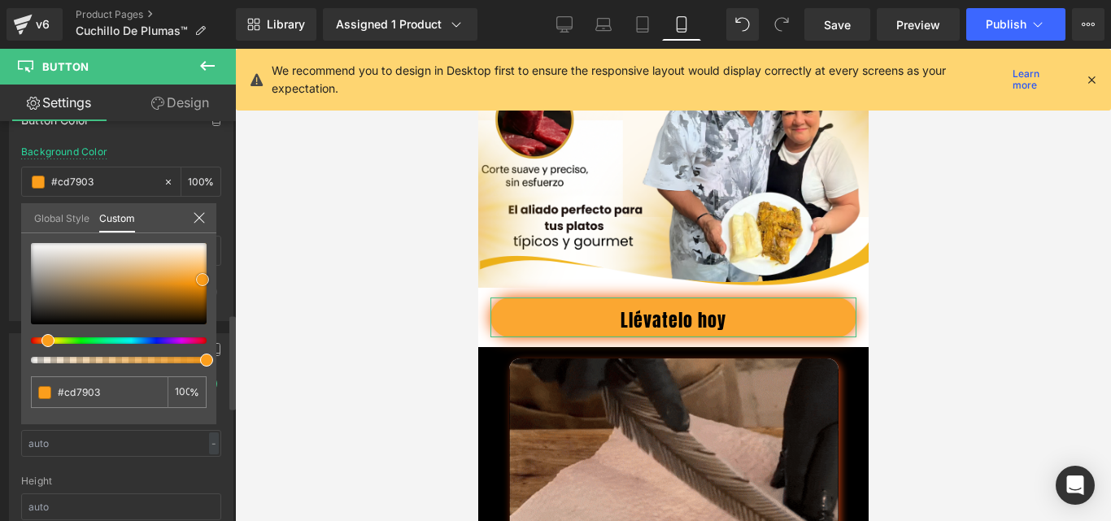
type input "#be7002"
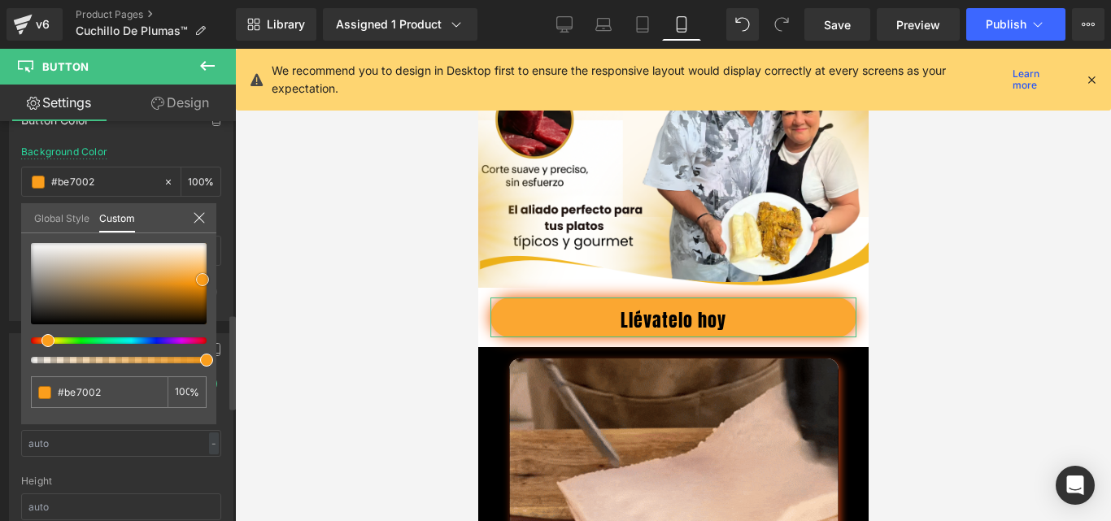
type input "#b56a01"
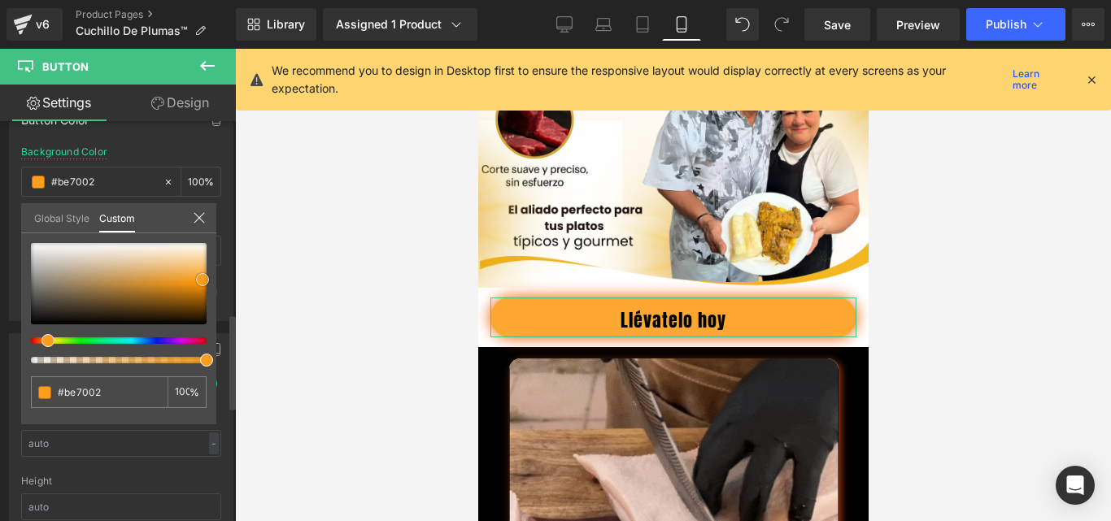
type input "#b56a01"
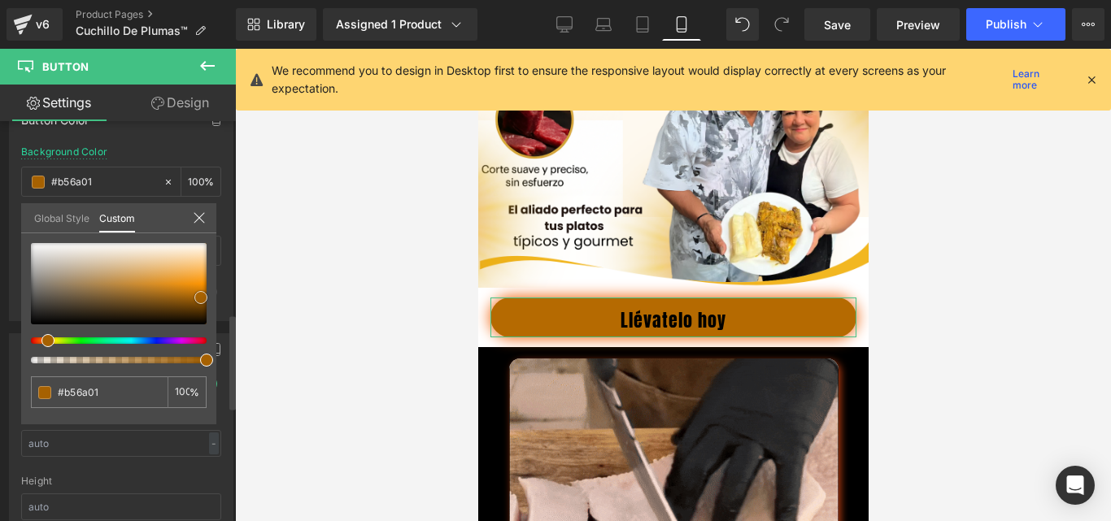
type input "#b06701"
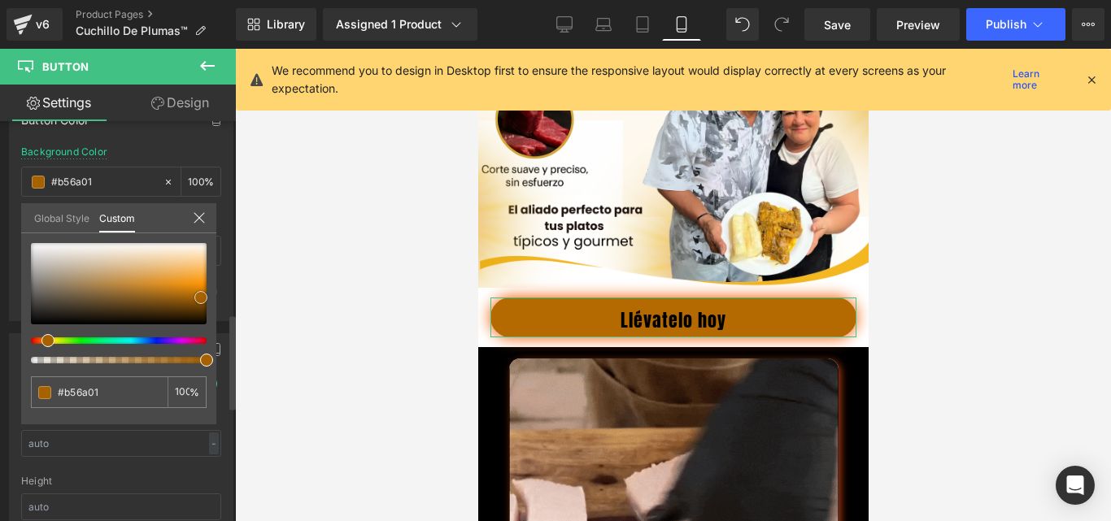
type input "#b06701"
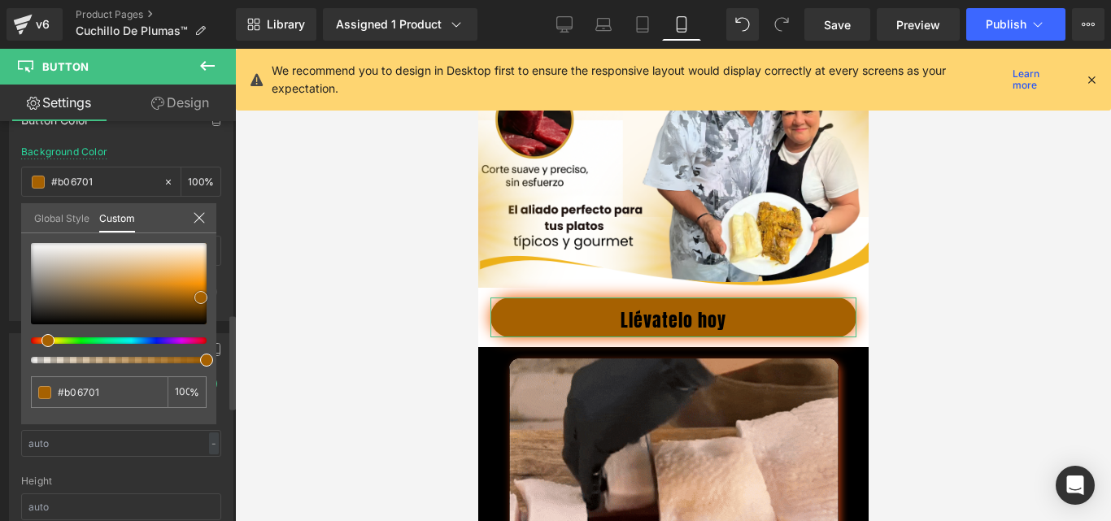
type input "#a66101"
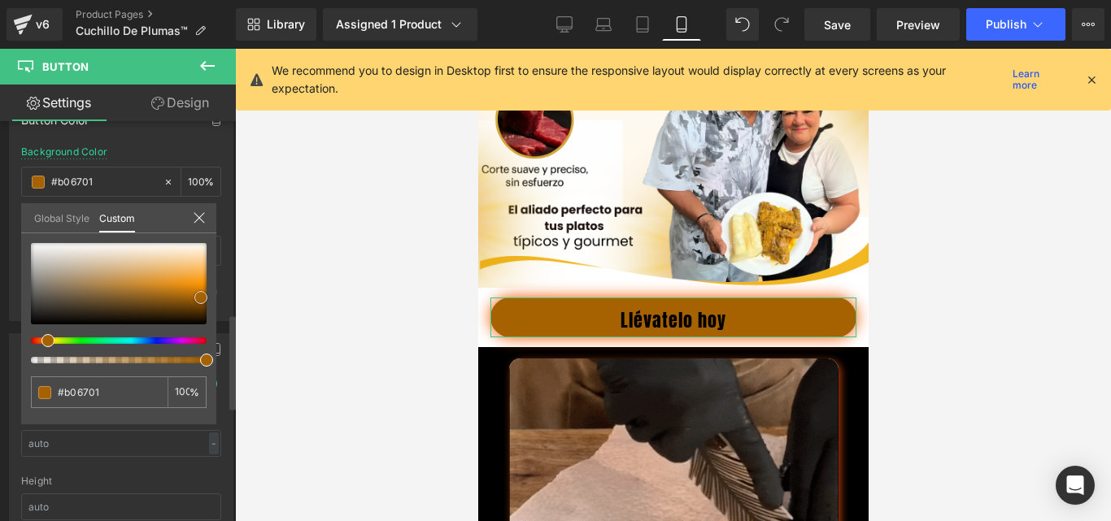
type input "#a66101"
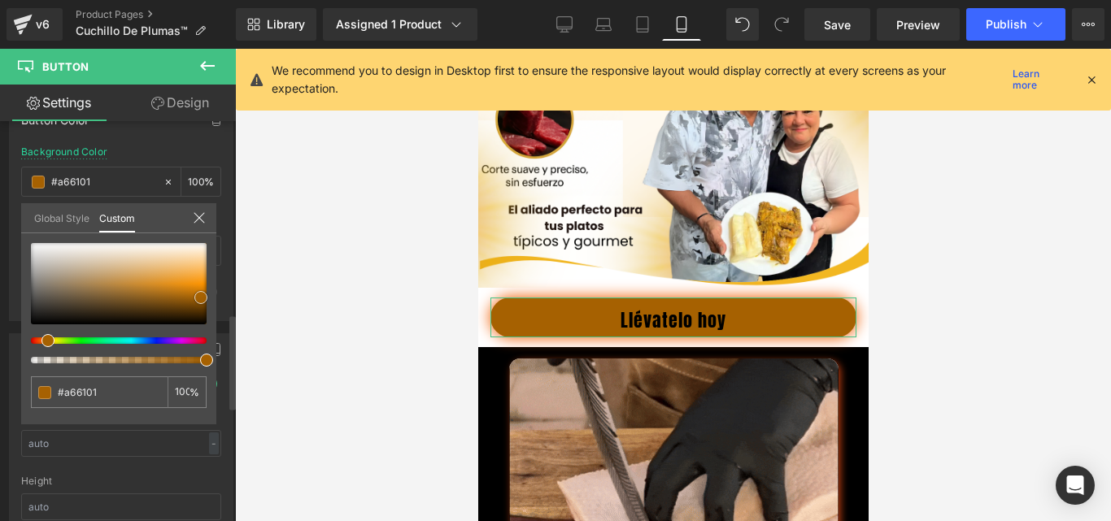
type input "#a46104"
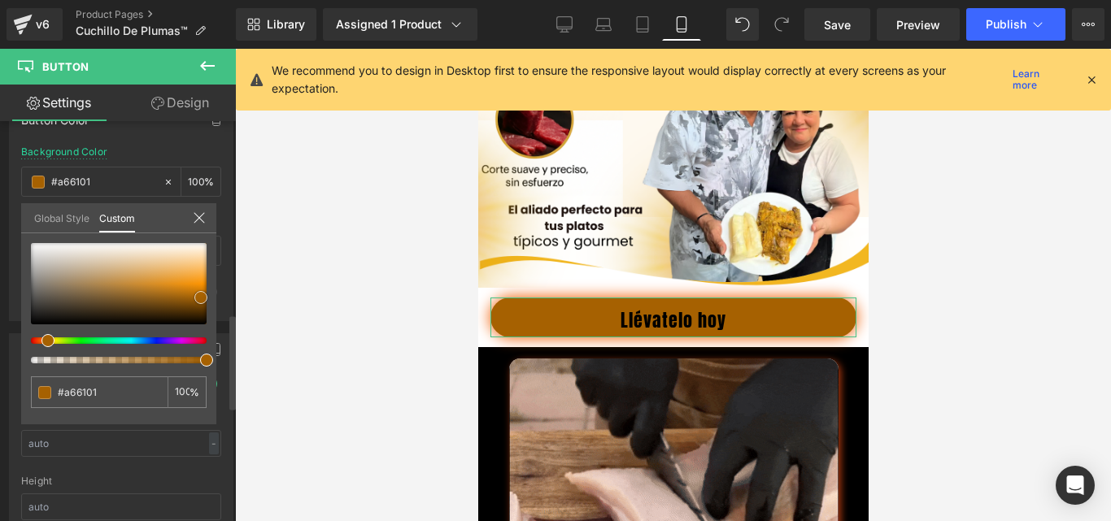
type input "#a46104"
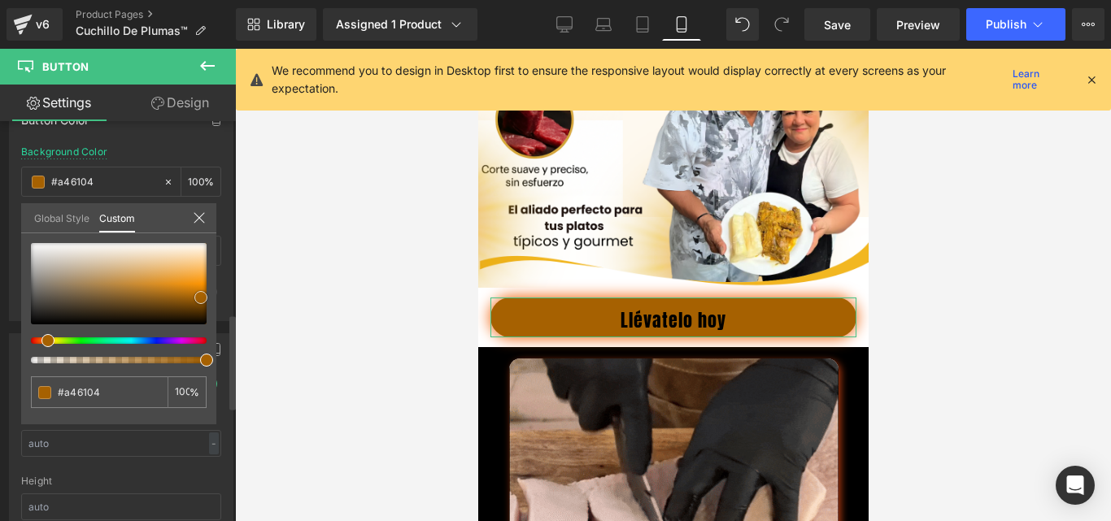
type input "#9f5e04"
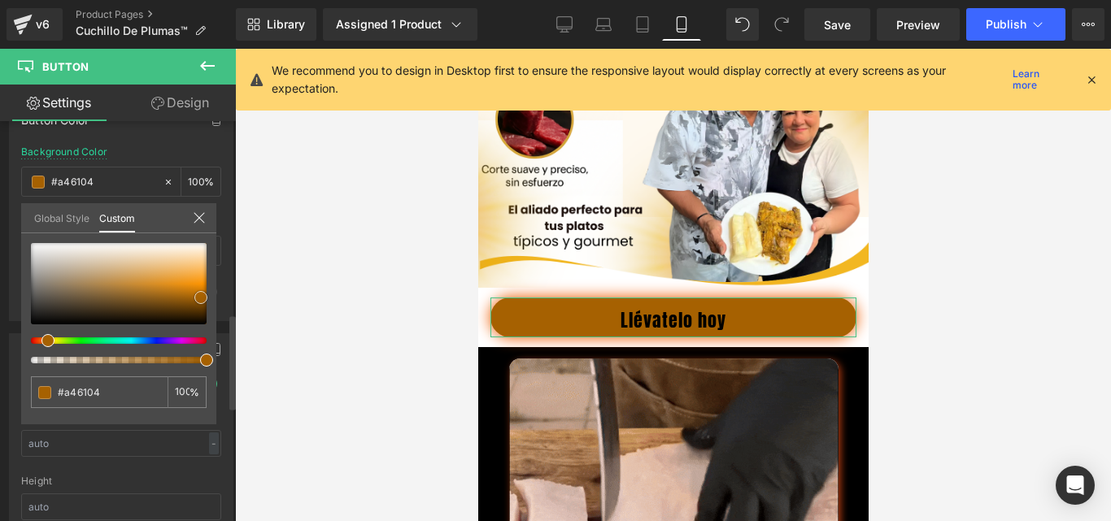
type input "#9f5e04"
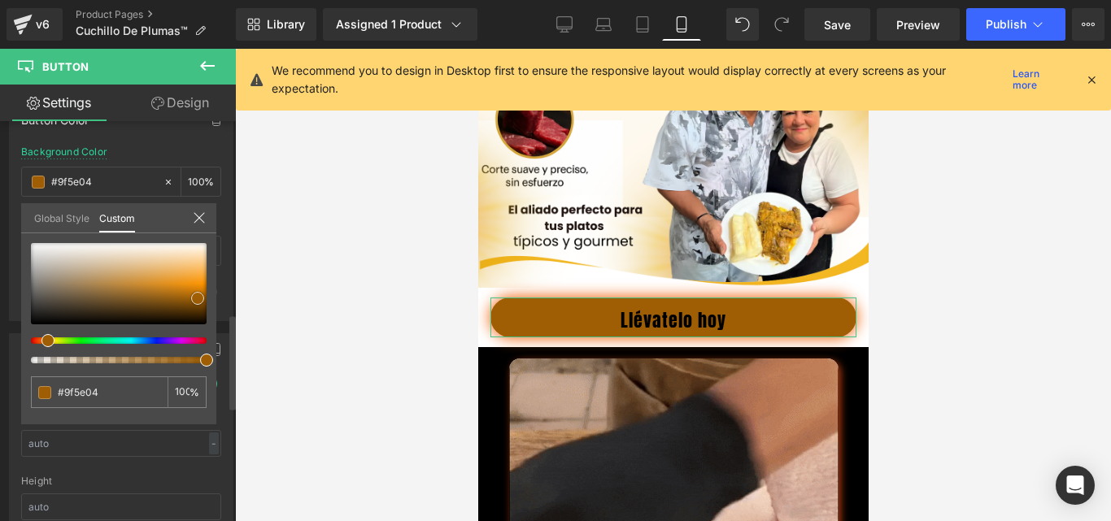
type input "#a46104"
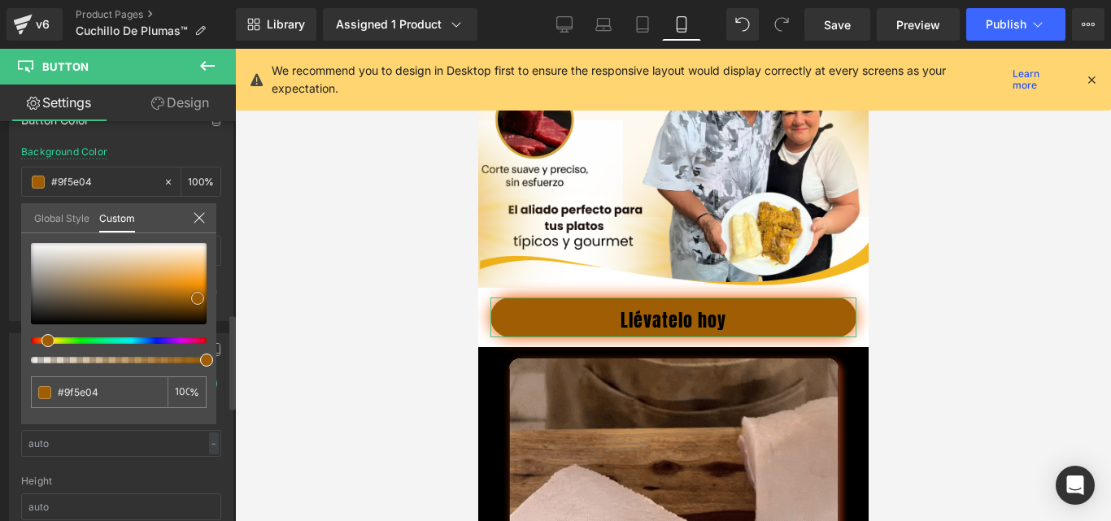
type input "#a46104"
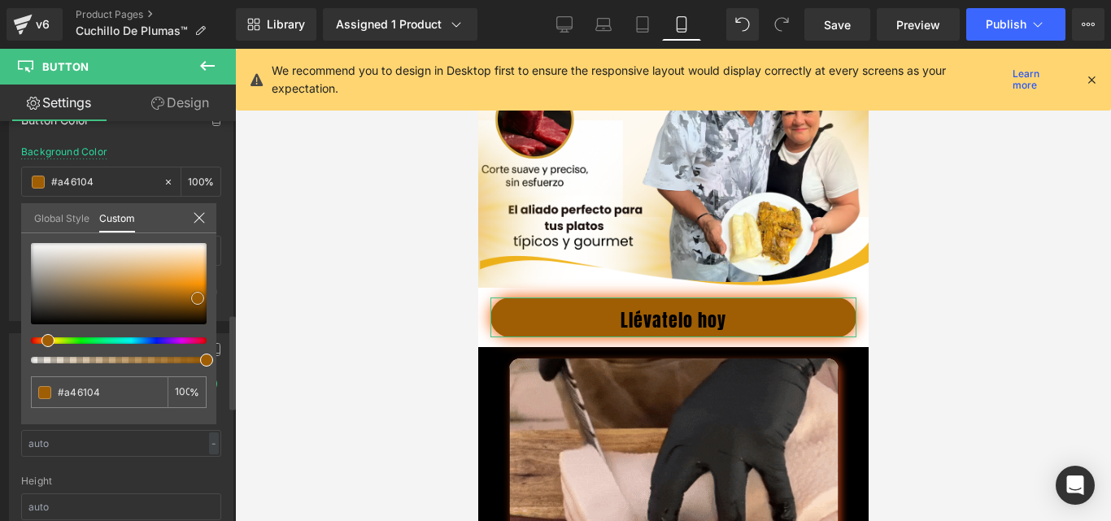
type input "#a96404"
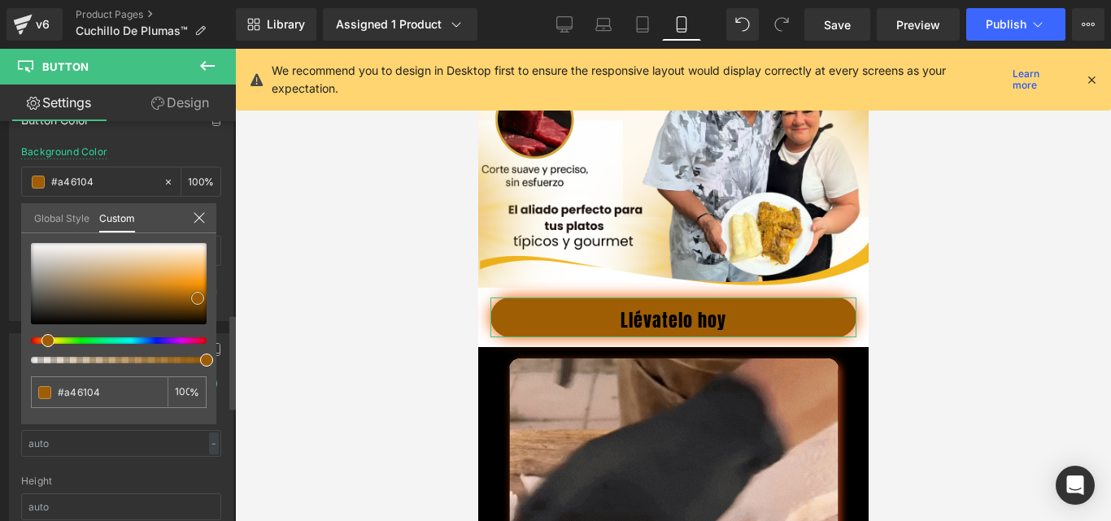
type input "#a96404"
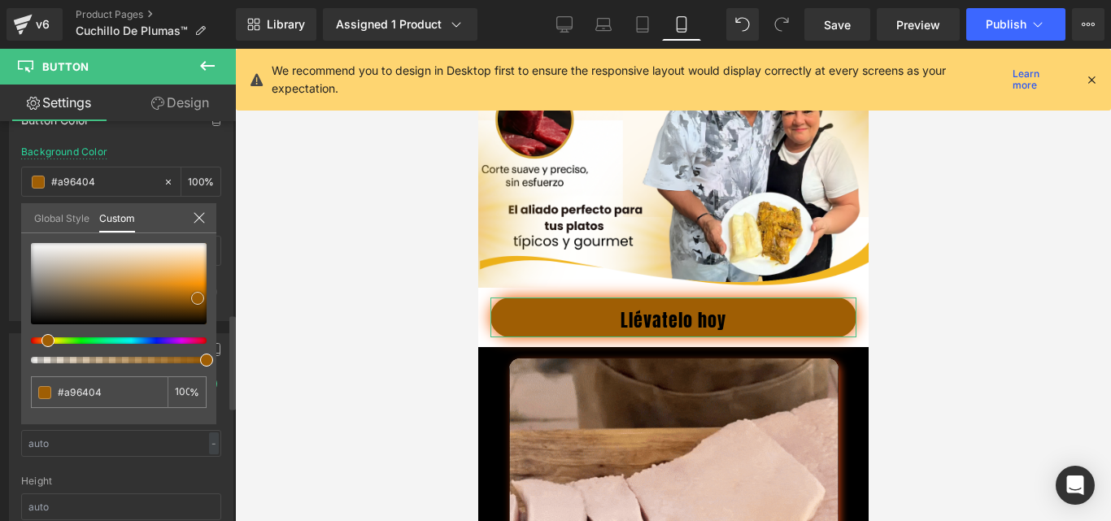
type input "#b36a04"
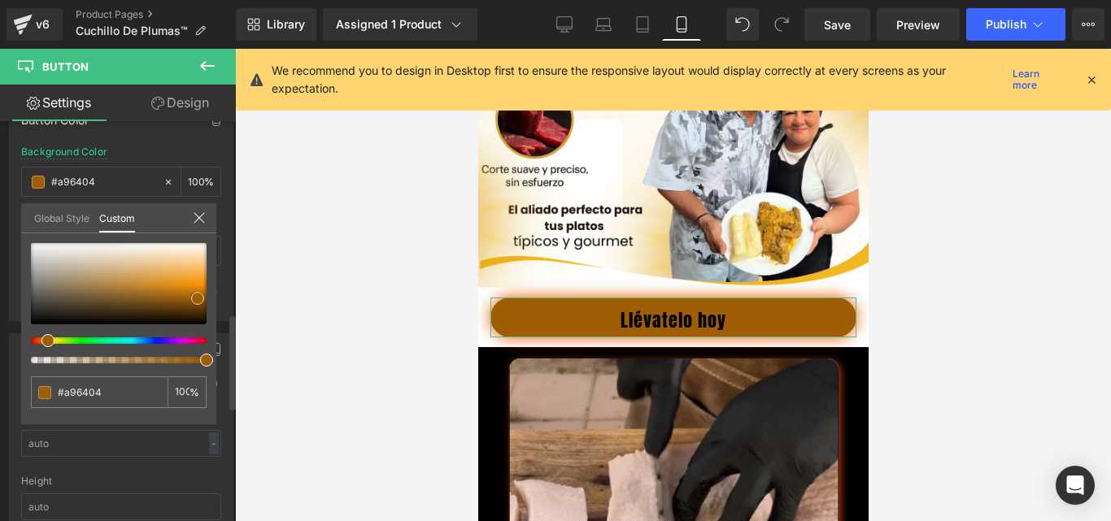
type input "#b36a04"
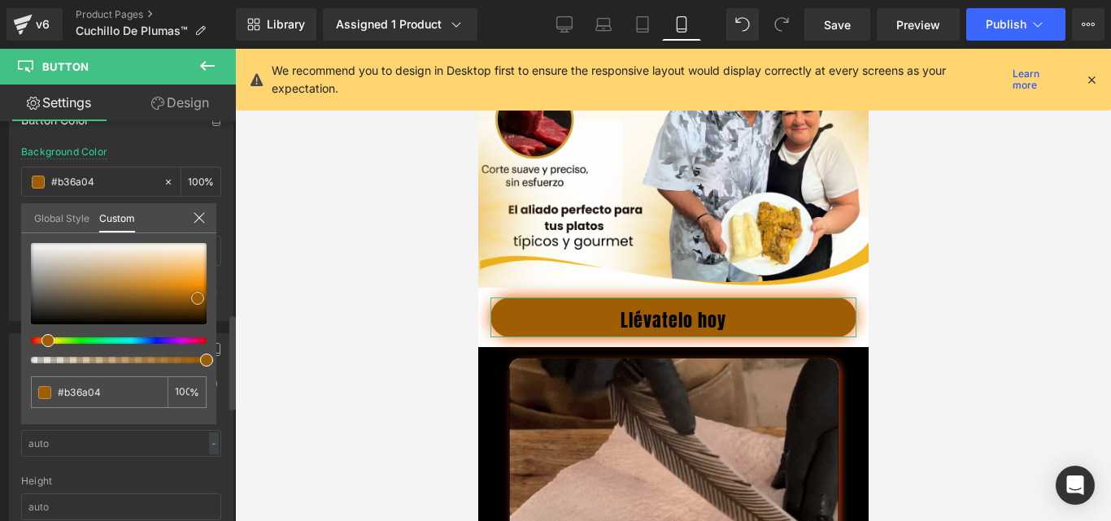
type input "#c77604"
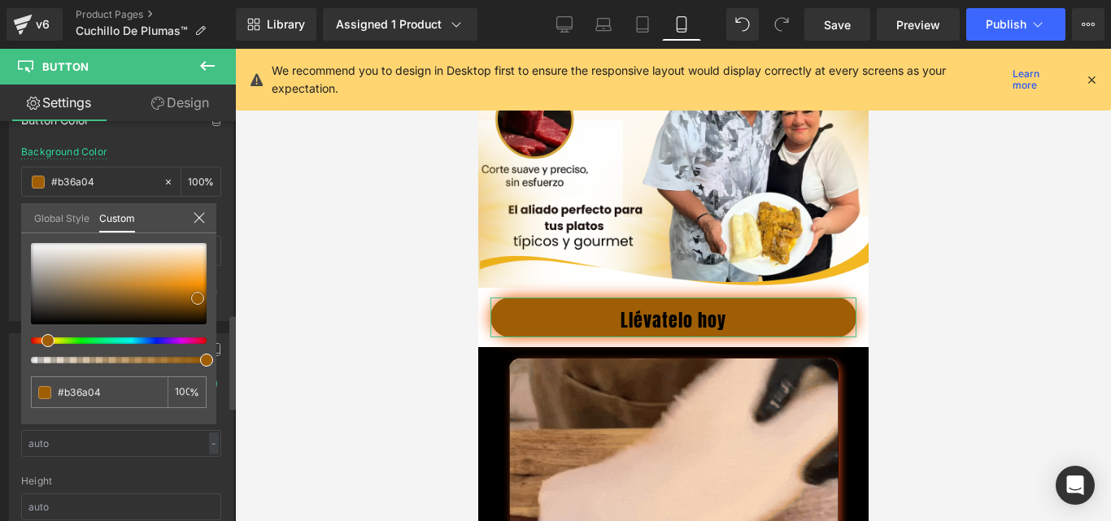
type input "#c77604"
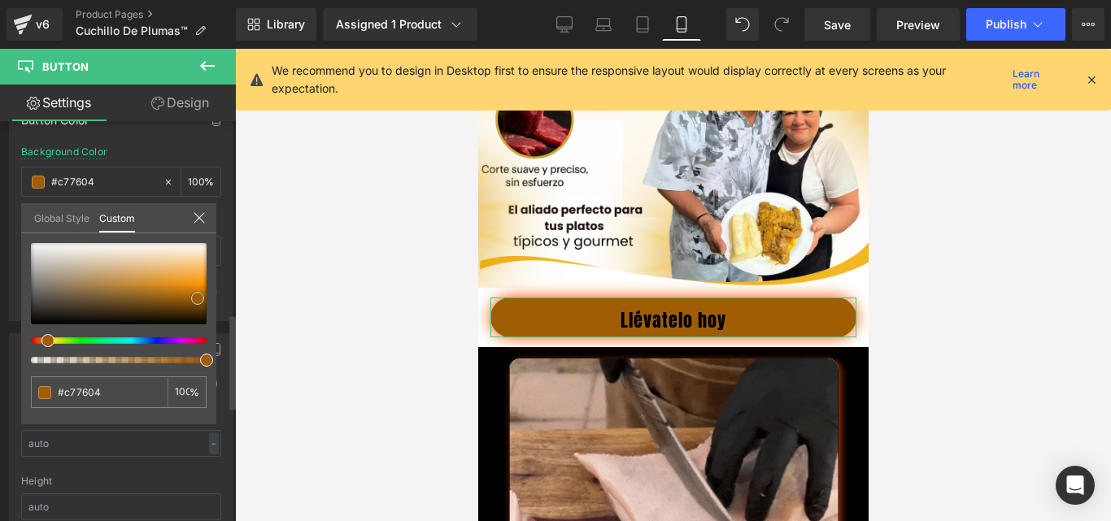
type input "#d07c05"
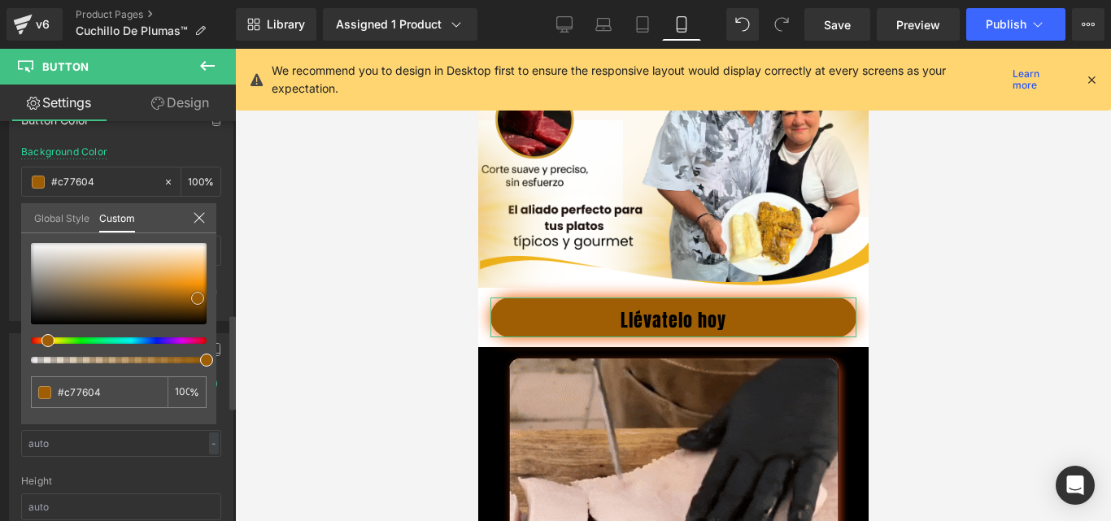
type input "#d07c05"
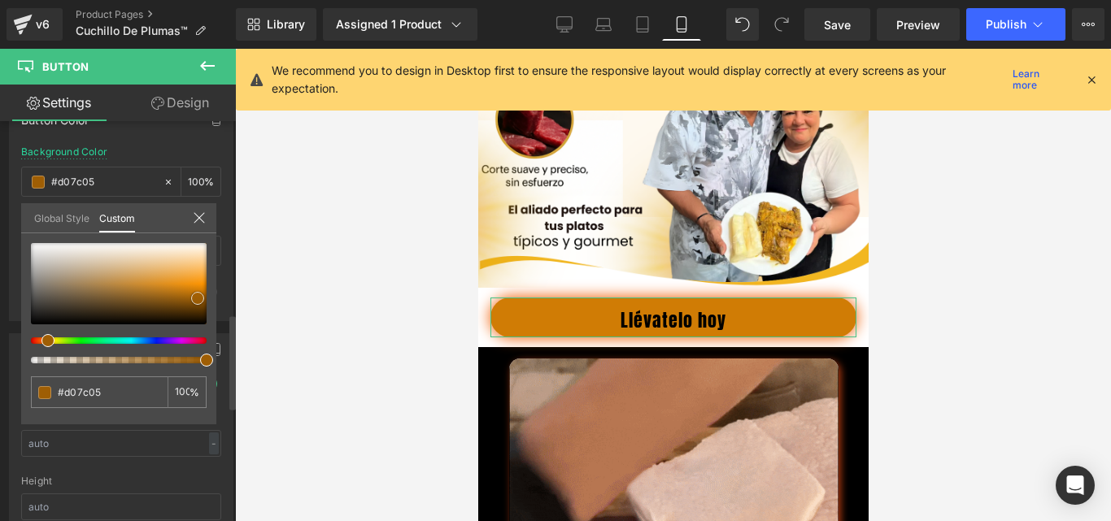
type input "#de8406"
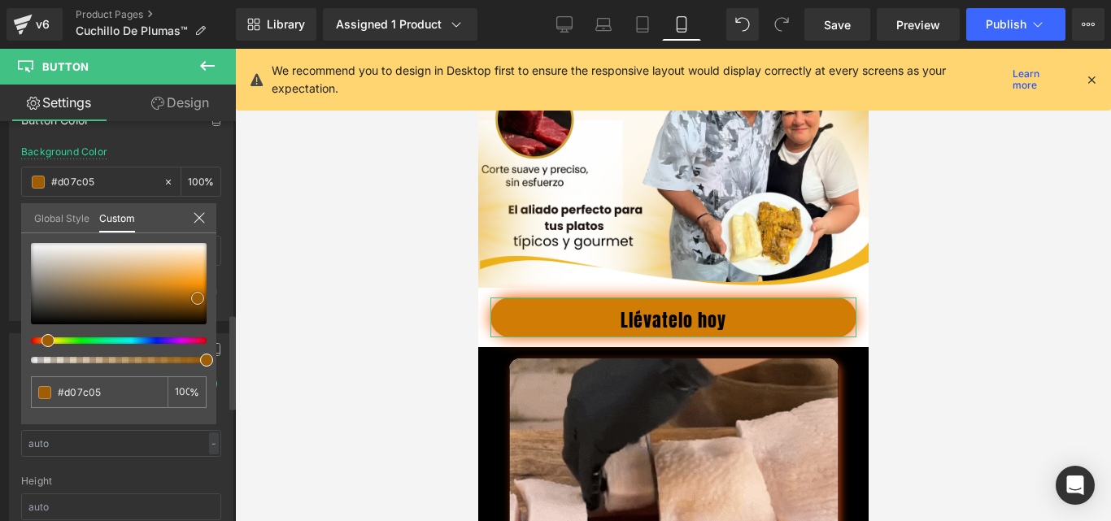
type input "#de8406"
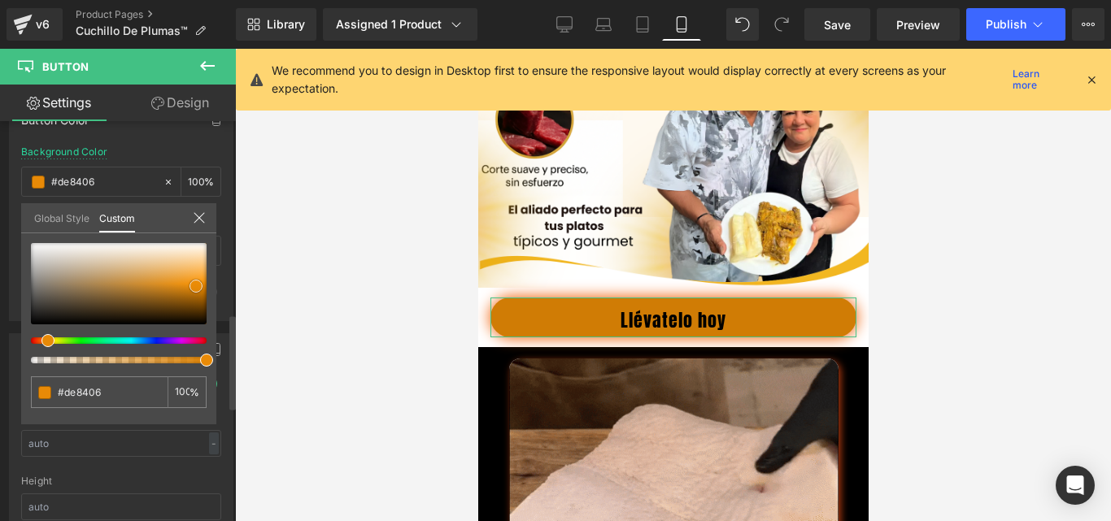
type input "#e88a07"
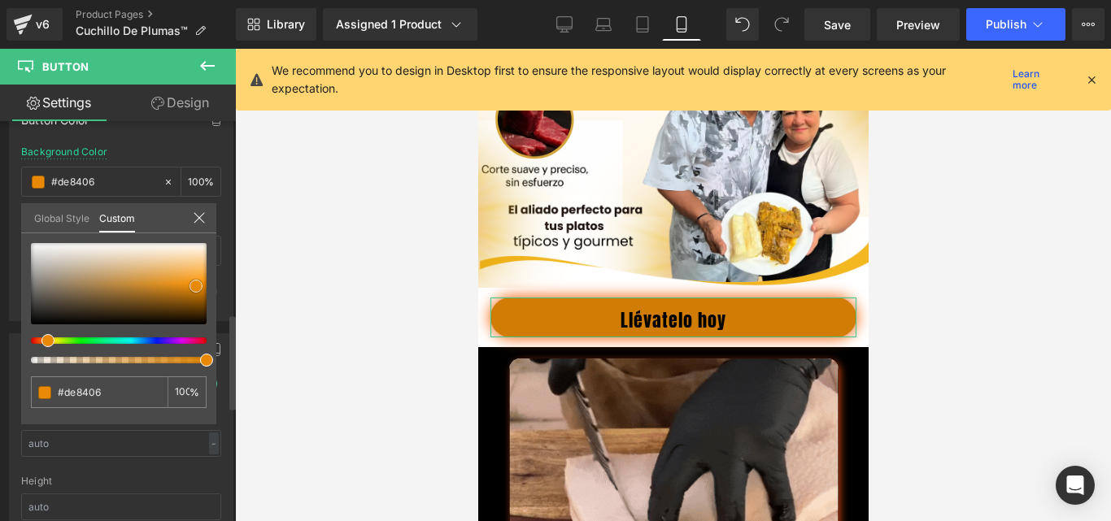
type input "#e88a07"
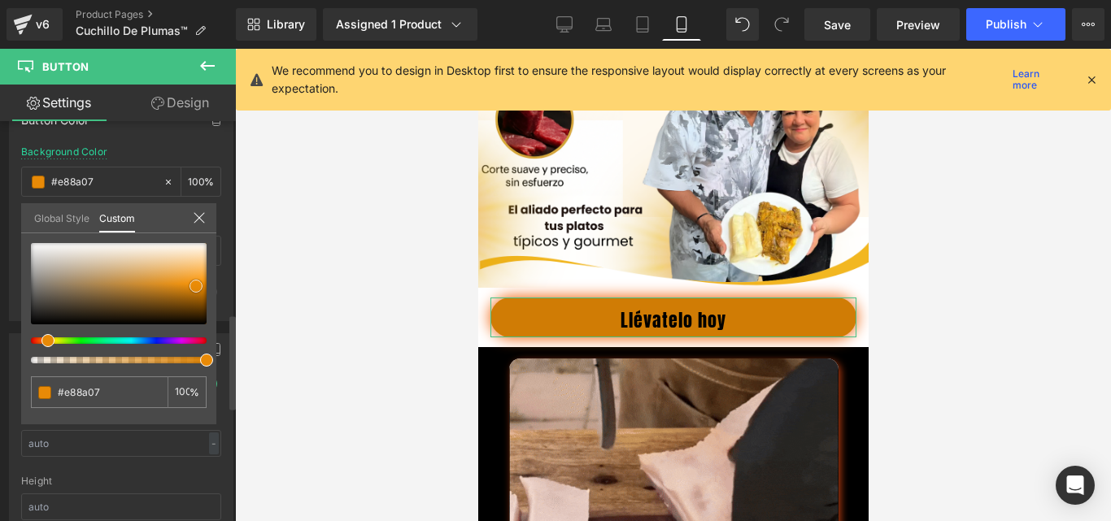
type input "#f29007"
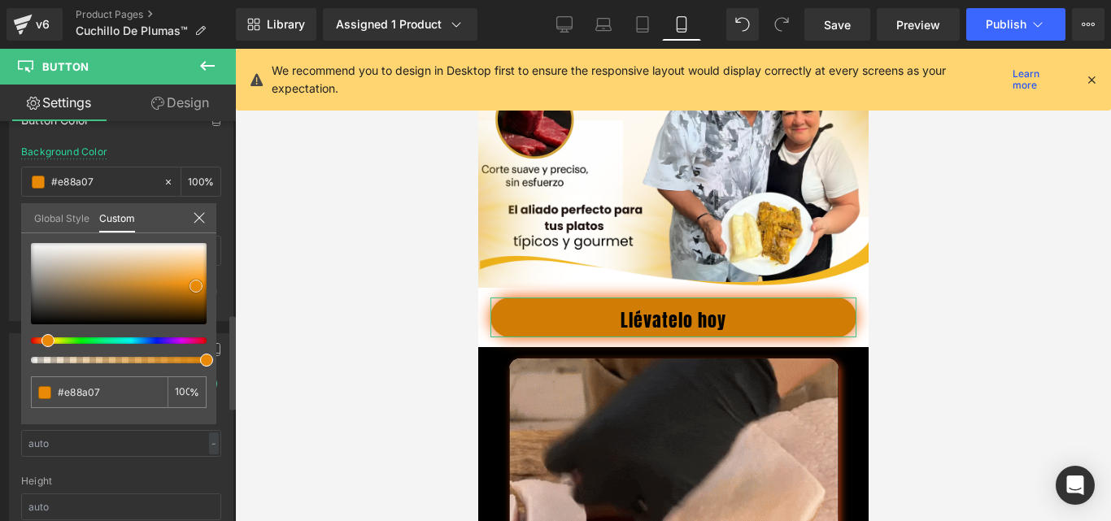
type input "#f29007"
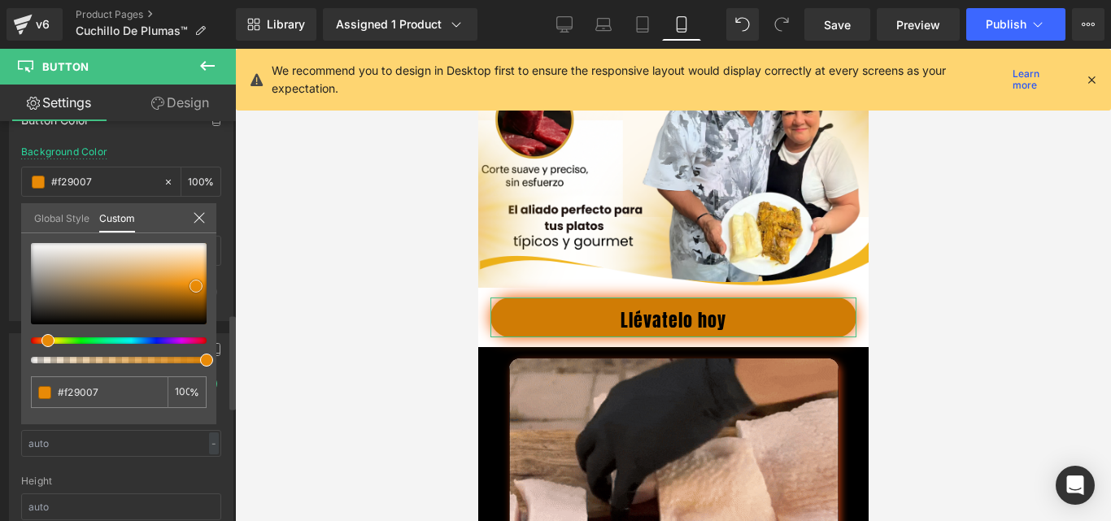
type input "#f79307"
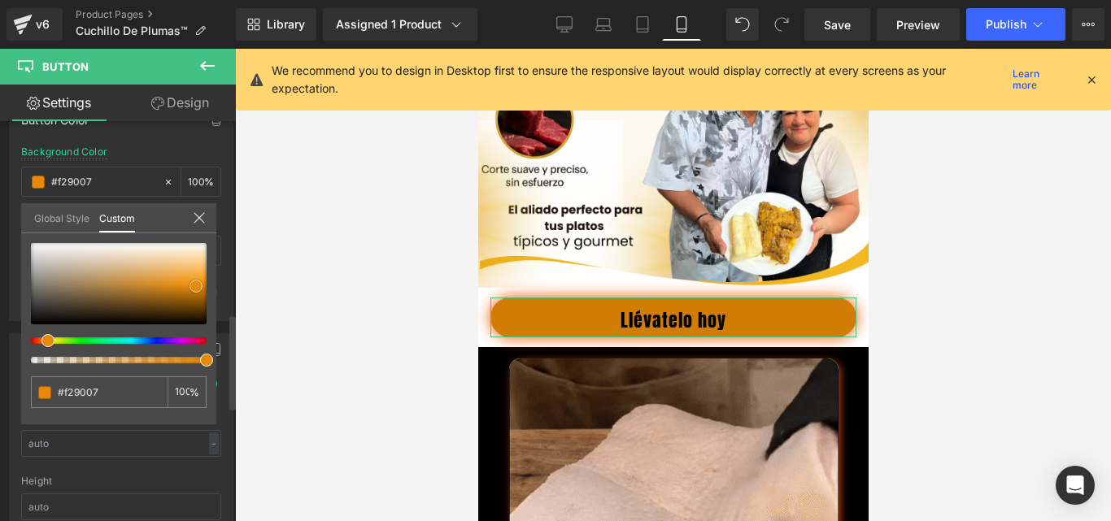
type input "#f79307"
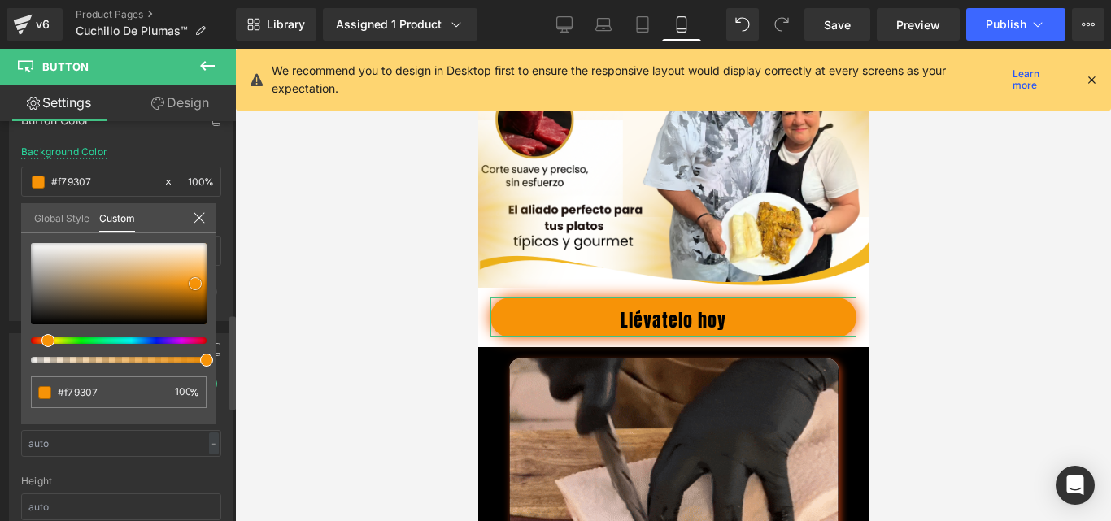
type input "#f79711"
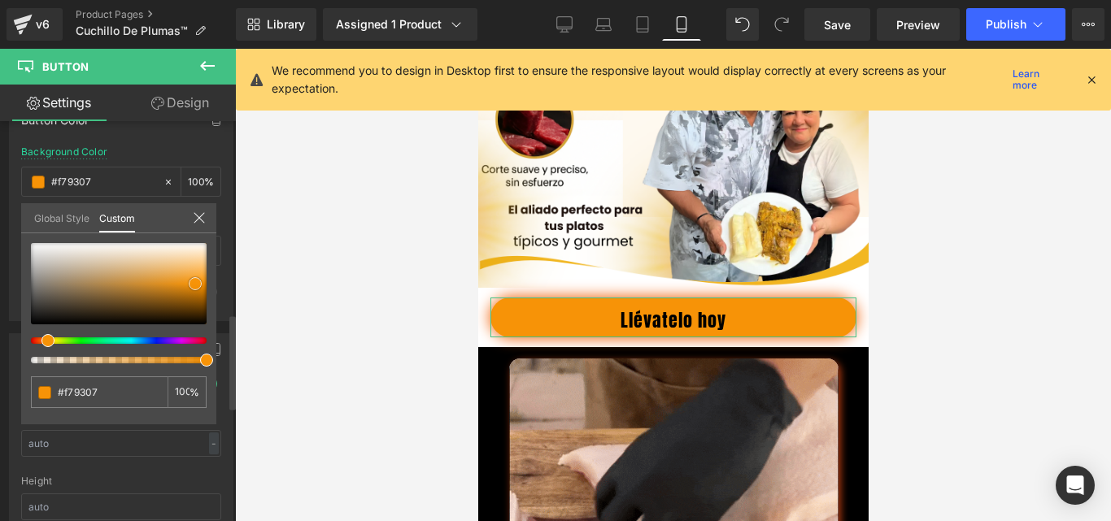
type input "#f79711"
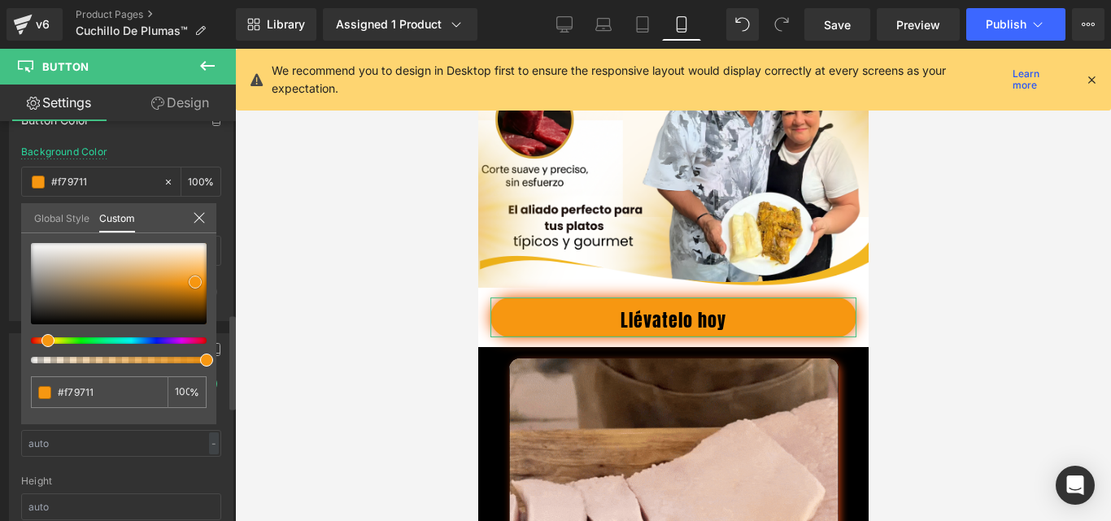
type input "#f69917"
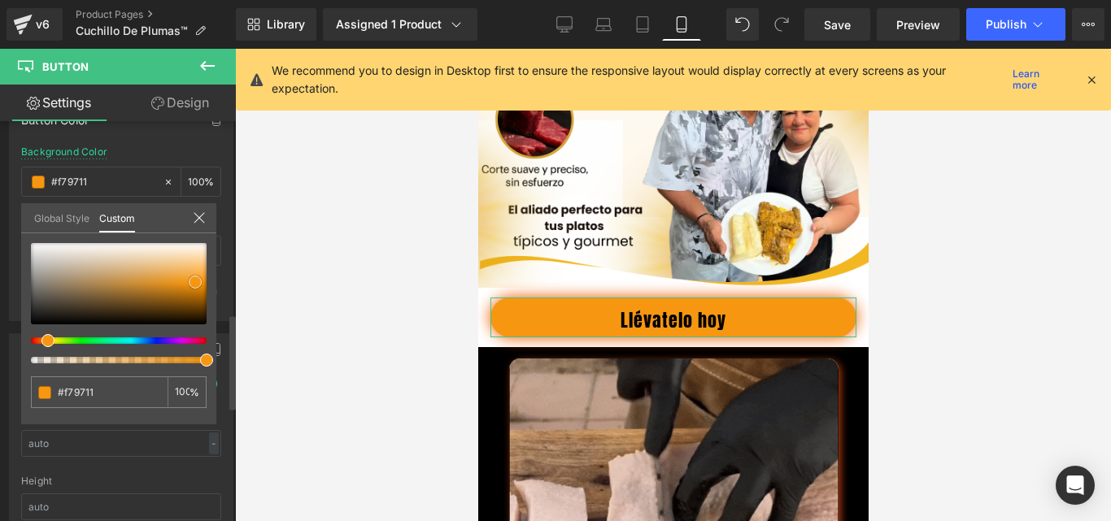
type input "#f69917"
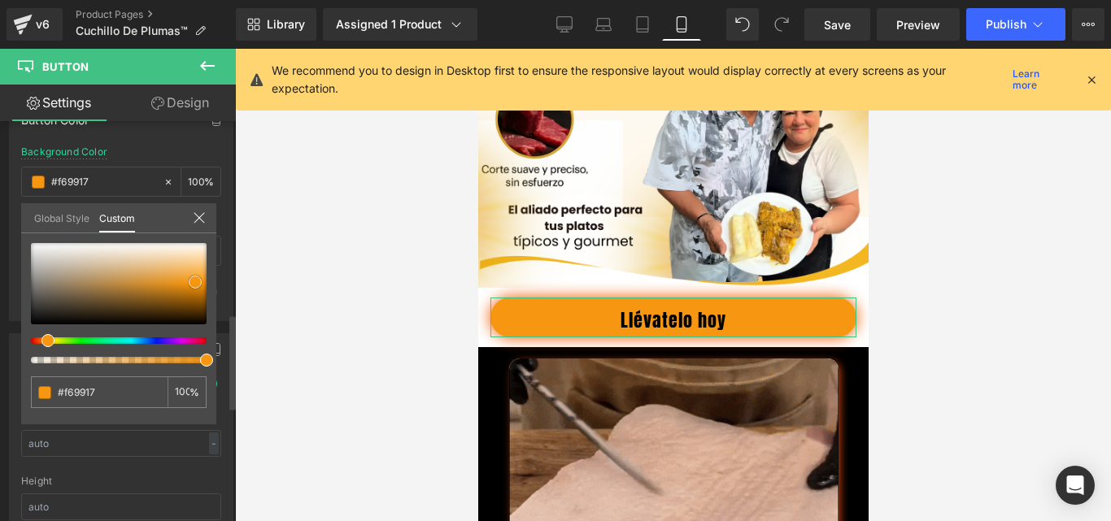
type input "#f59d22"
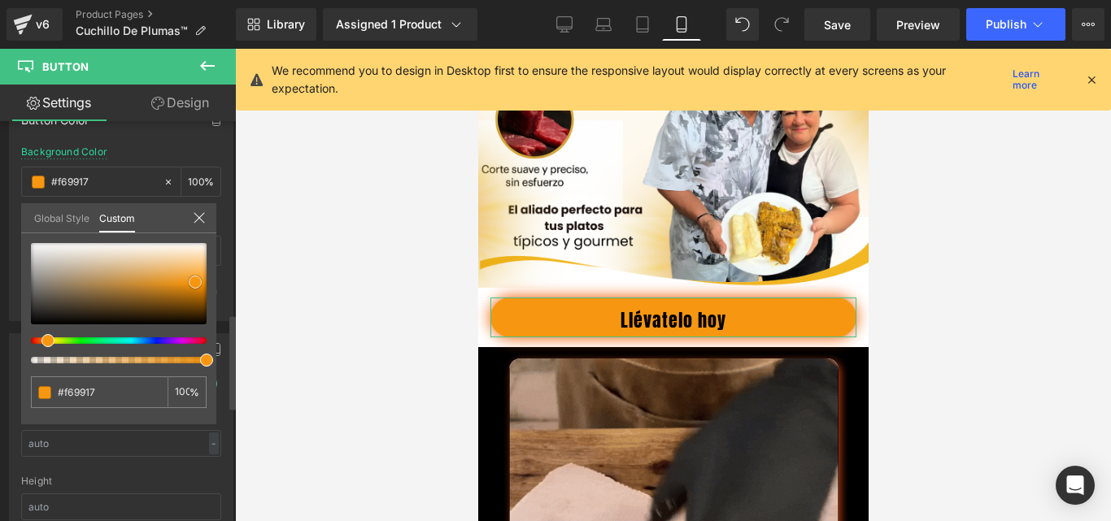
type input "#f59d22"
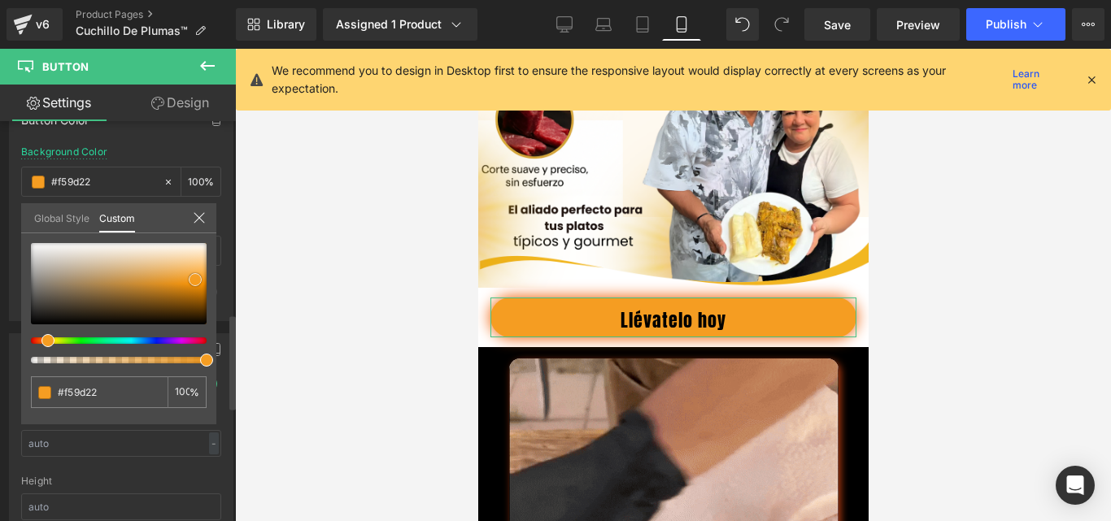
type input "#f59918"
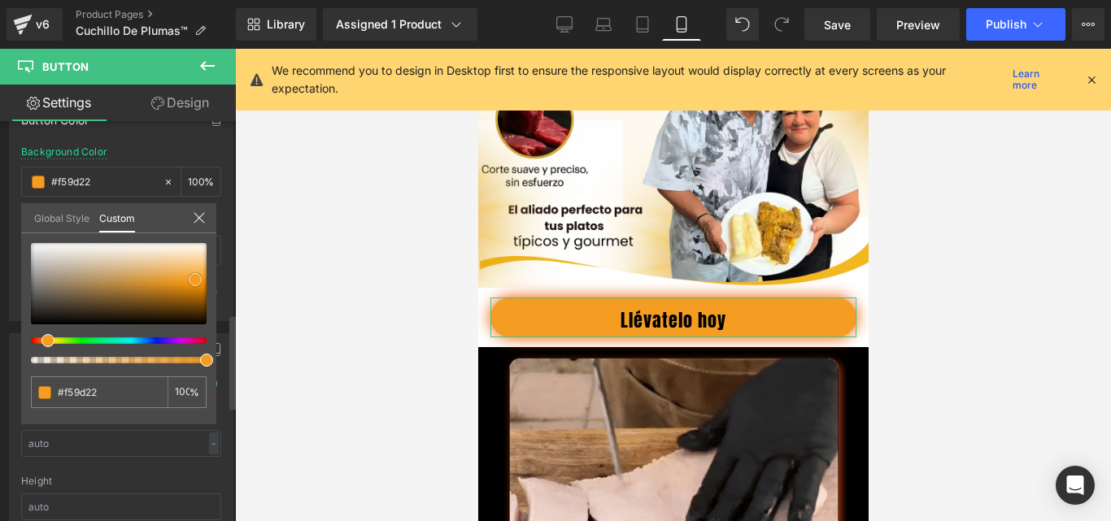
type input "#f59918"
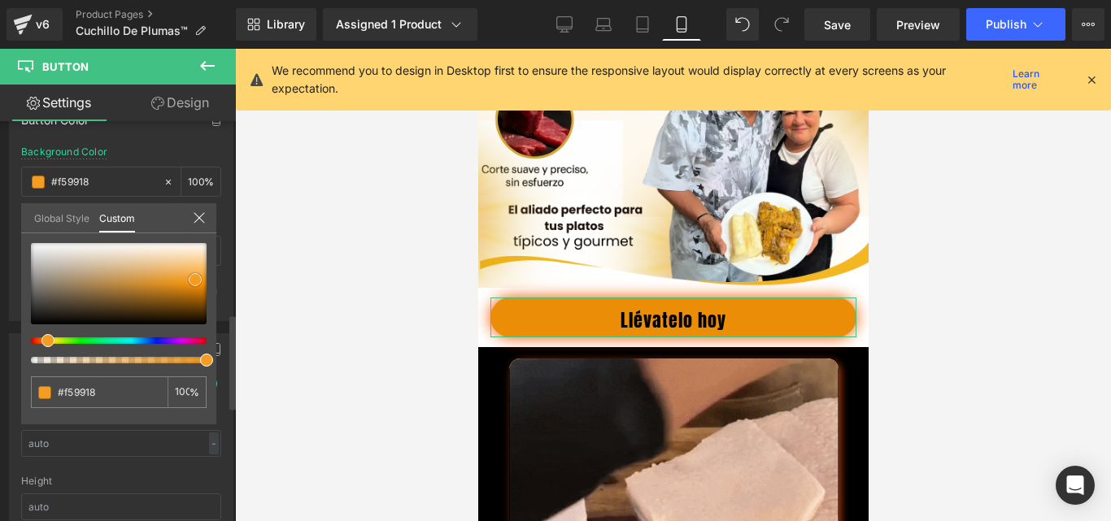
type input "#ec8d08"
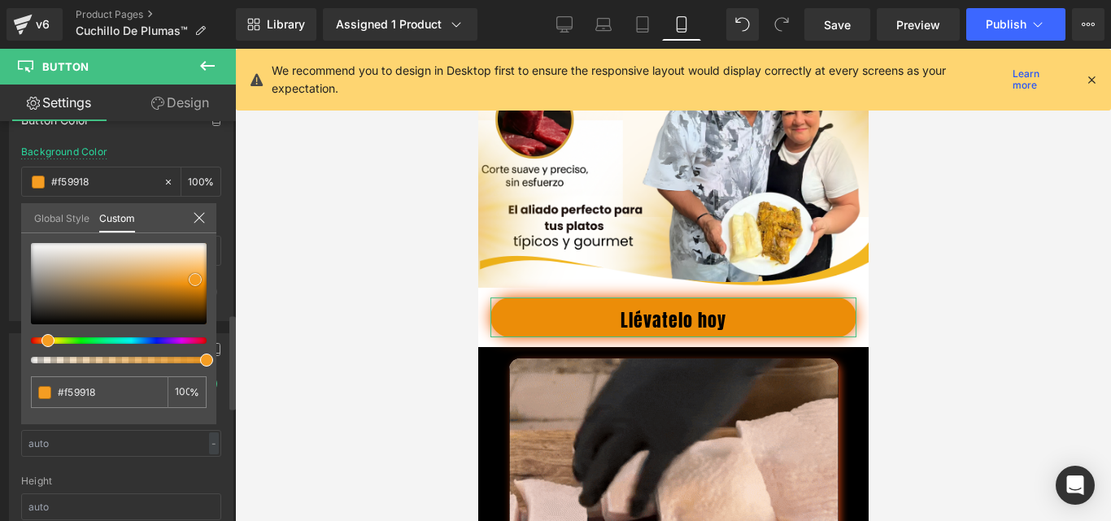
type input "#ec8d08"
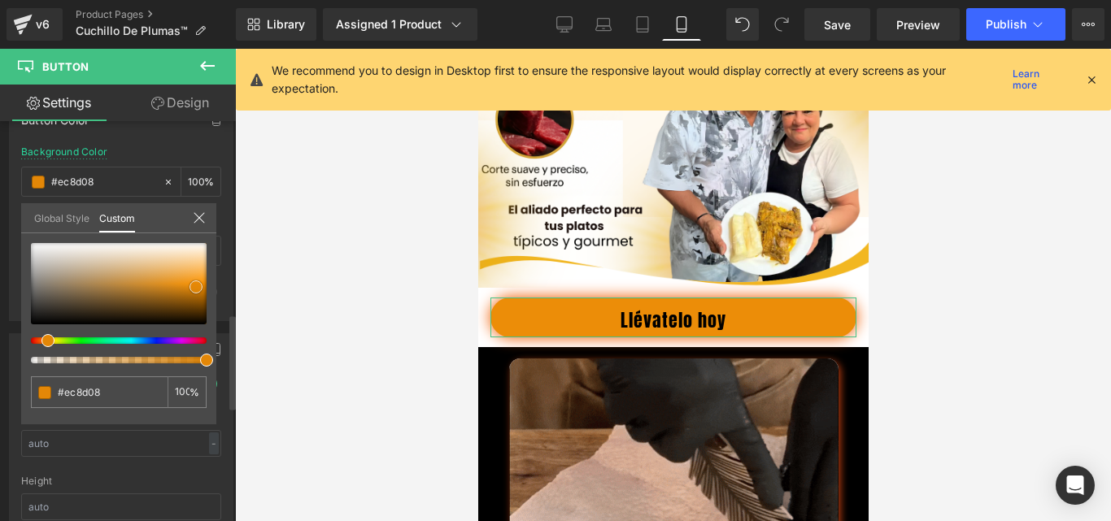
type input "#e88a07"
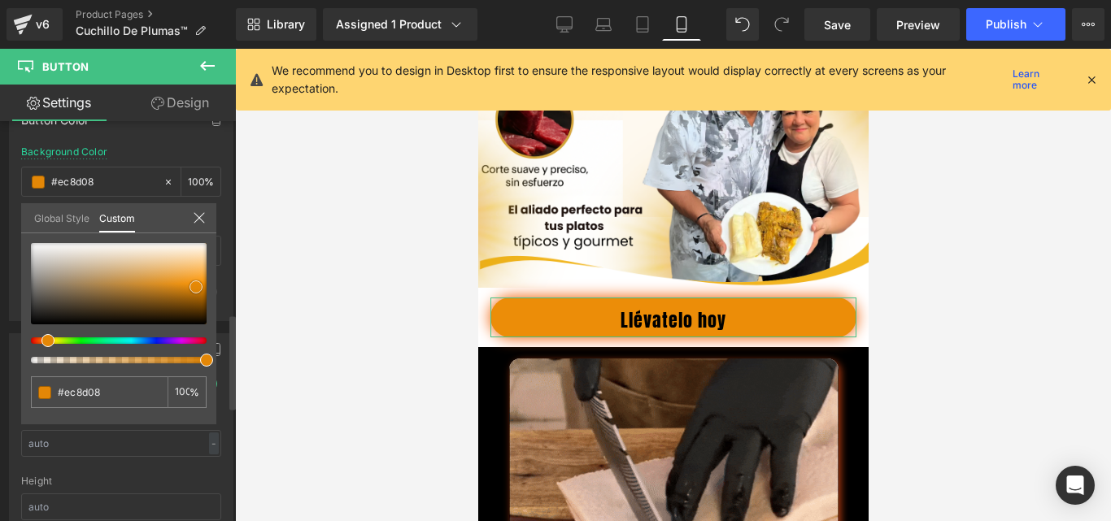
type input "#e88a07"
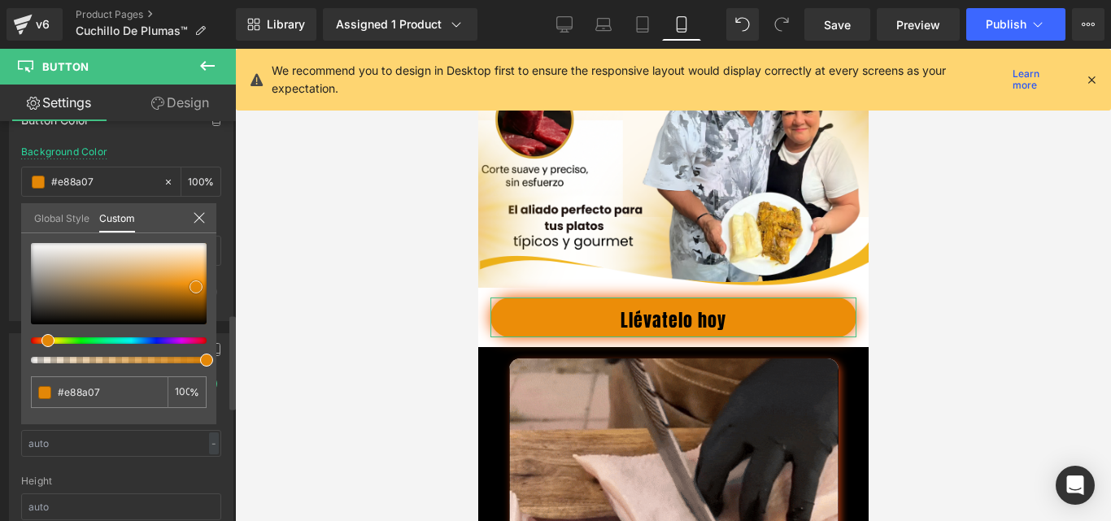
type input "#e38707"
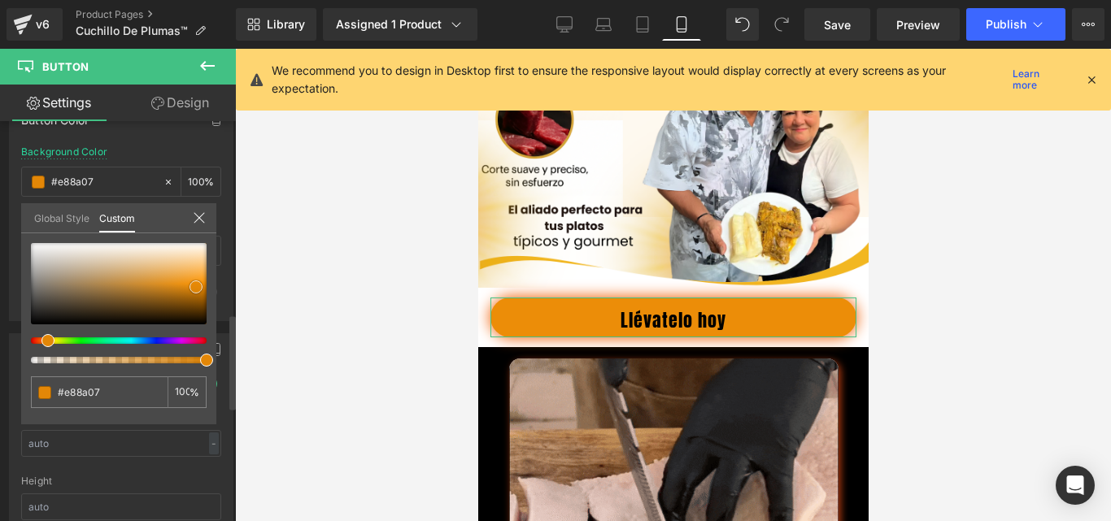
type input "#e38707"
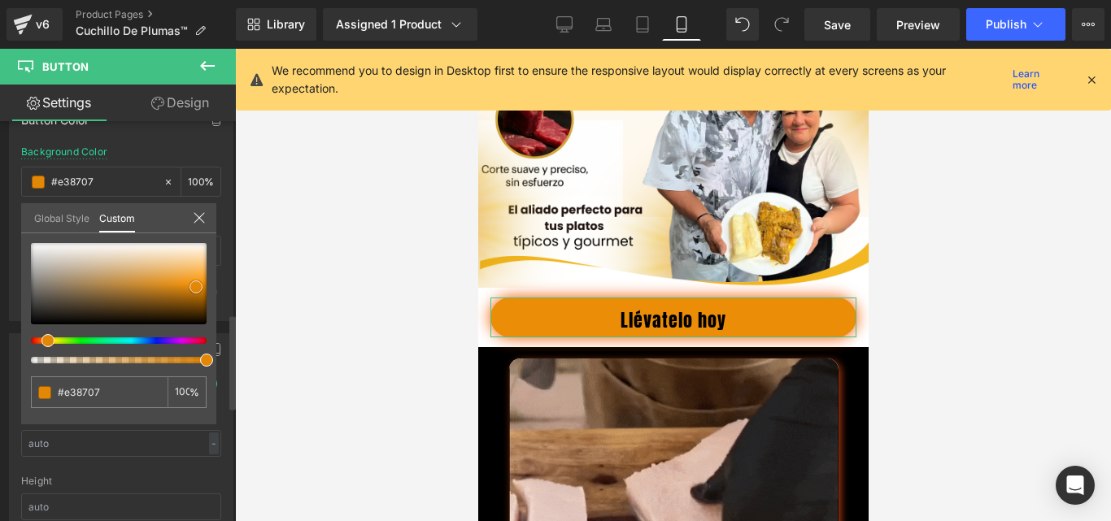
type input "#de8406"
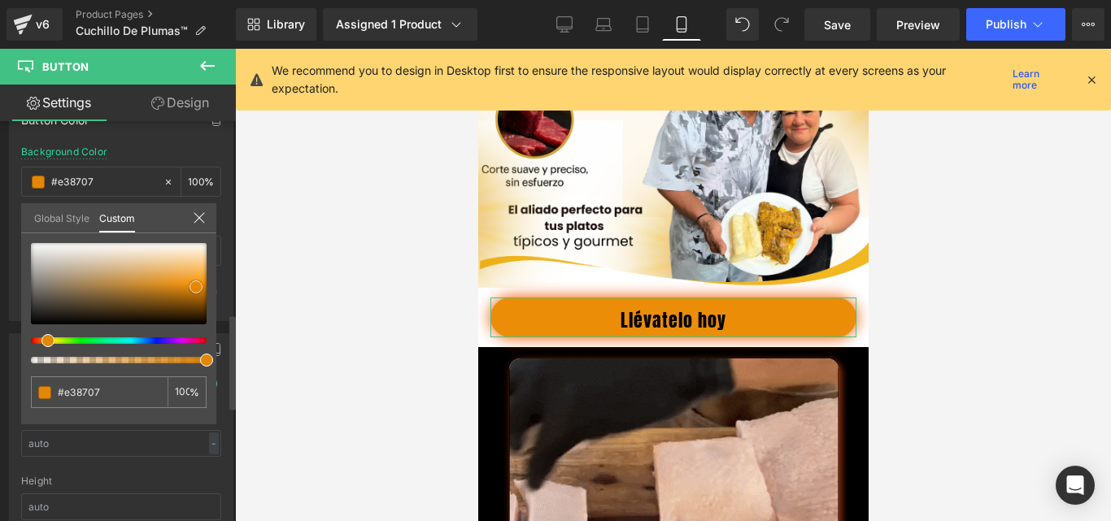
type input "#de8406"
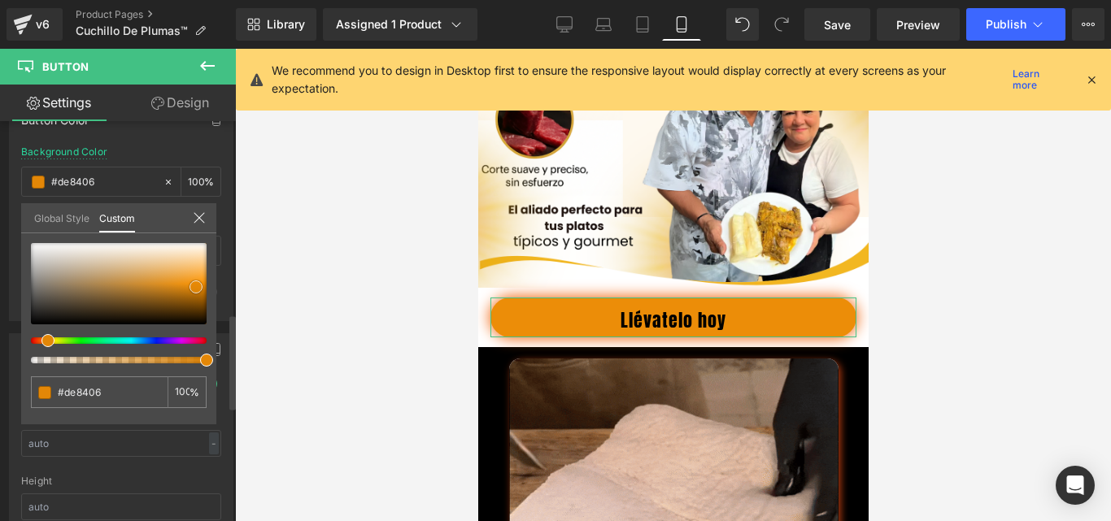
type input "#d57f05"
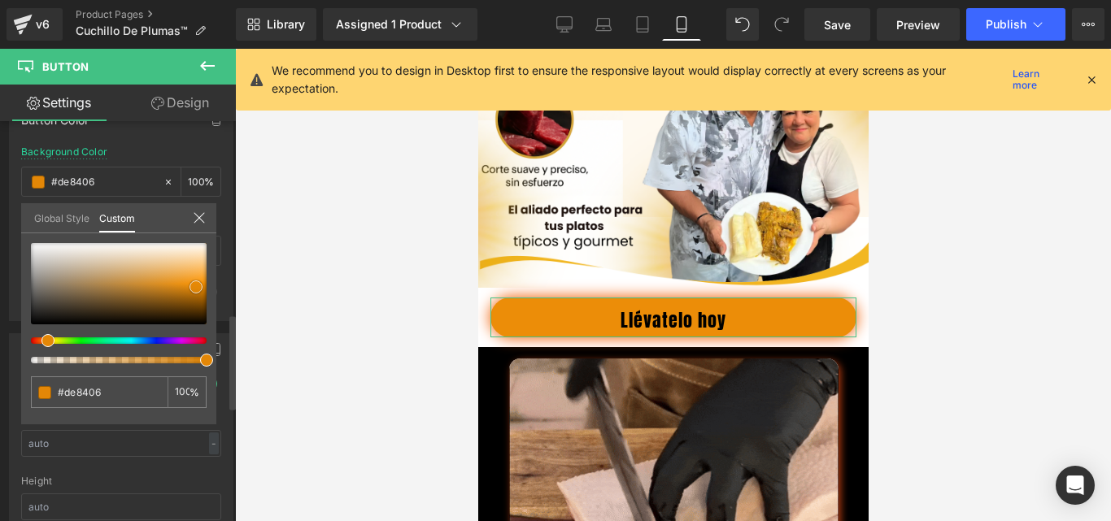
type input "#d57f05"
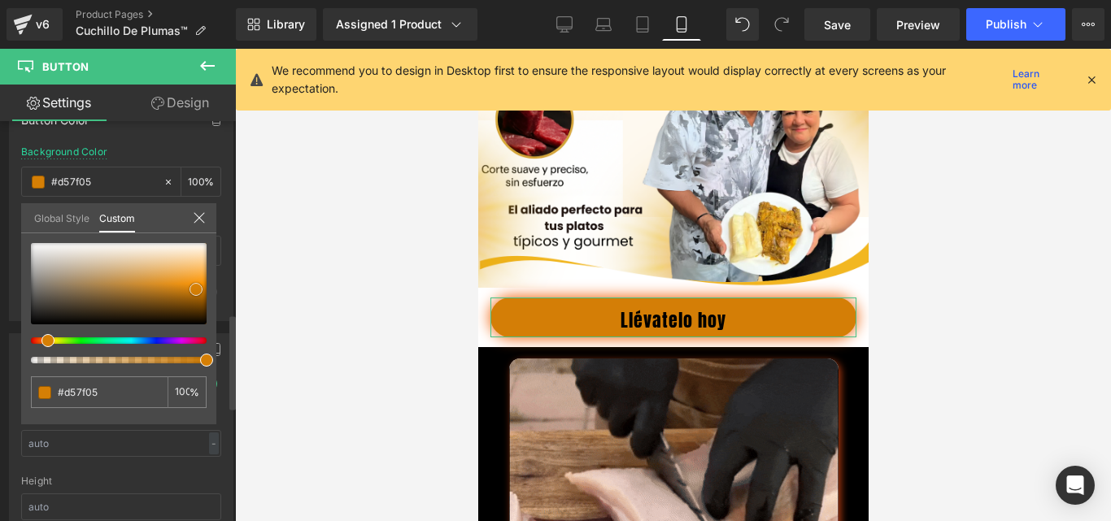
type input "#d47e06"
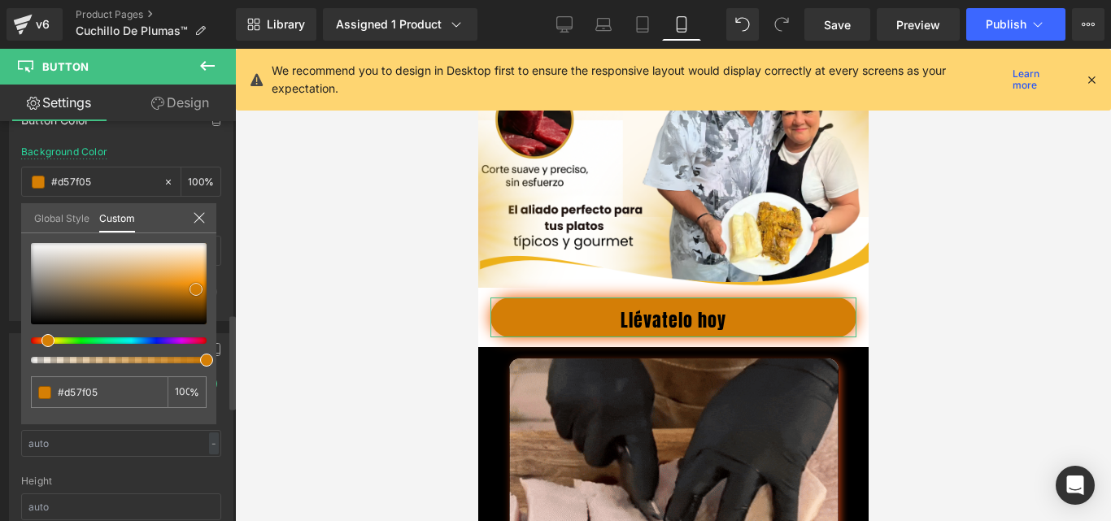
type input "#d47e06"
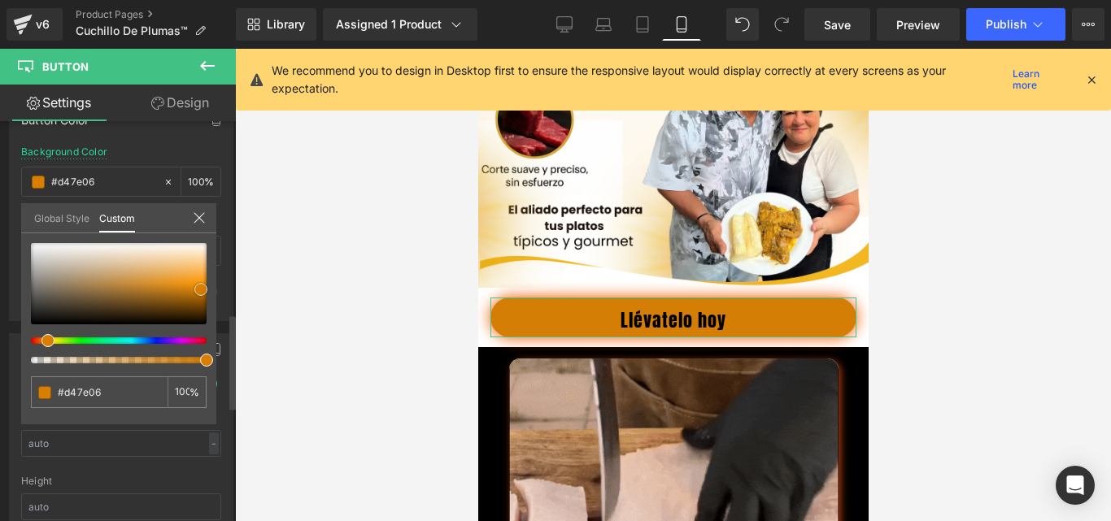
type input "#dd8203"
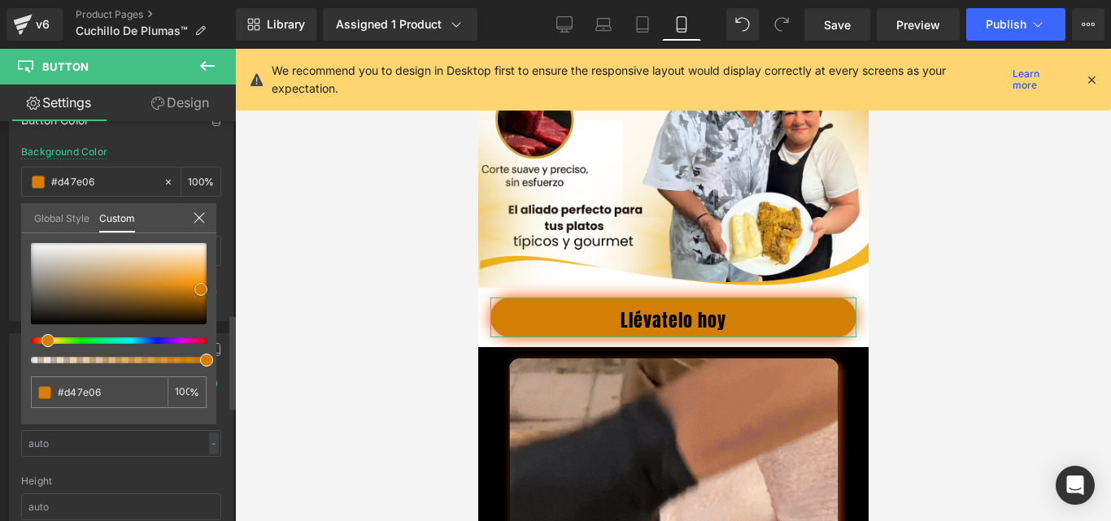
type input "#dd8203"
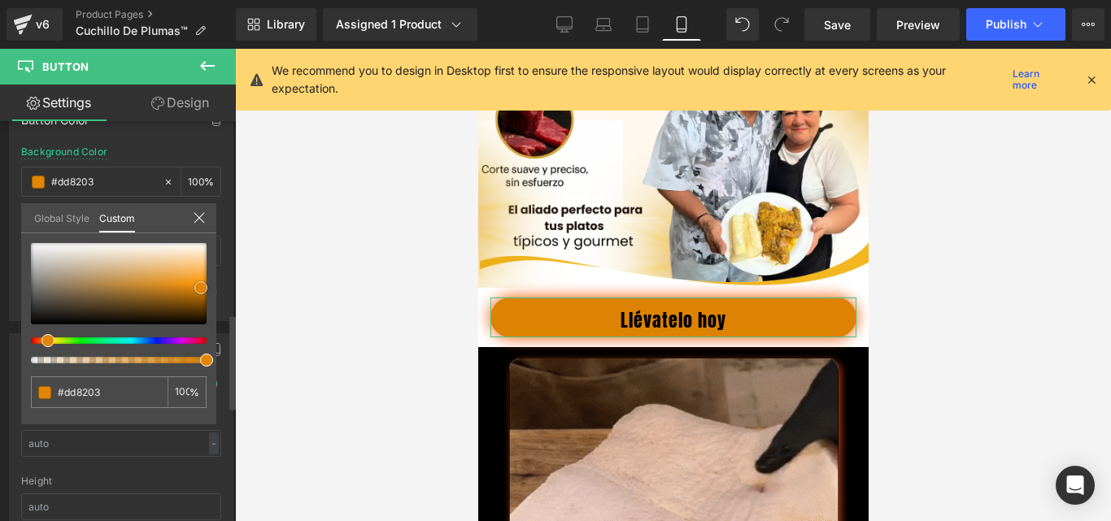
drag, startPoint x: 183, startPoint y: 290, endPoint x: 198, endPoint y: 287, distance: 15.8
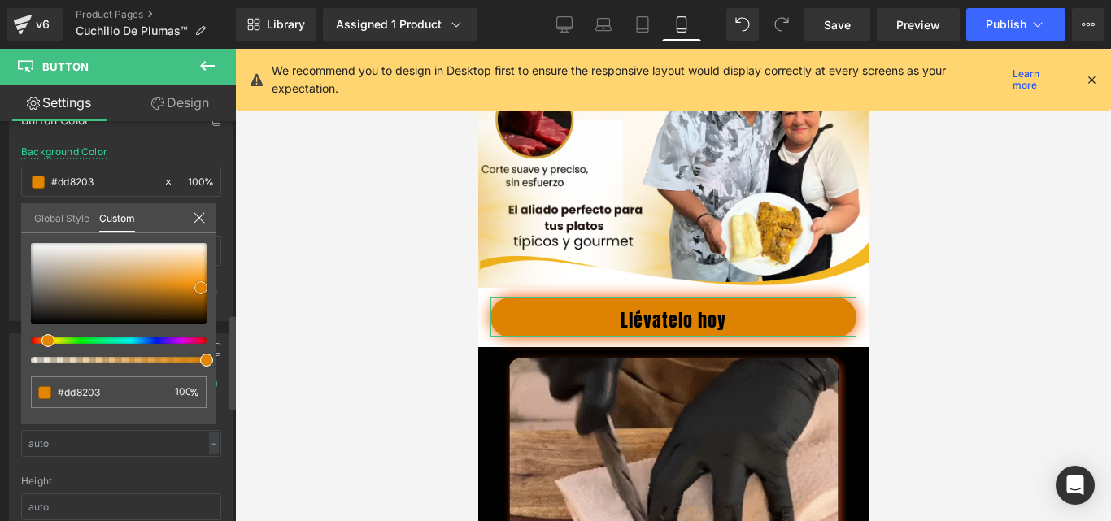
click at [198, 287] on span at bounding box center [200, 287] width 13 height 13
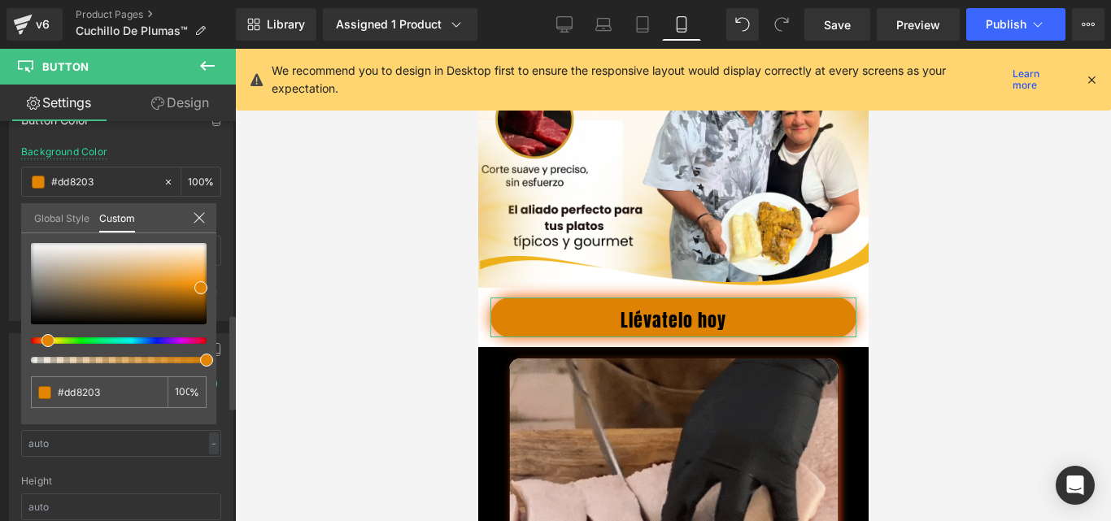
type input "#b5e203"
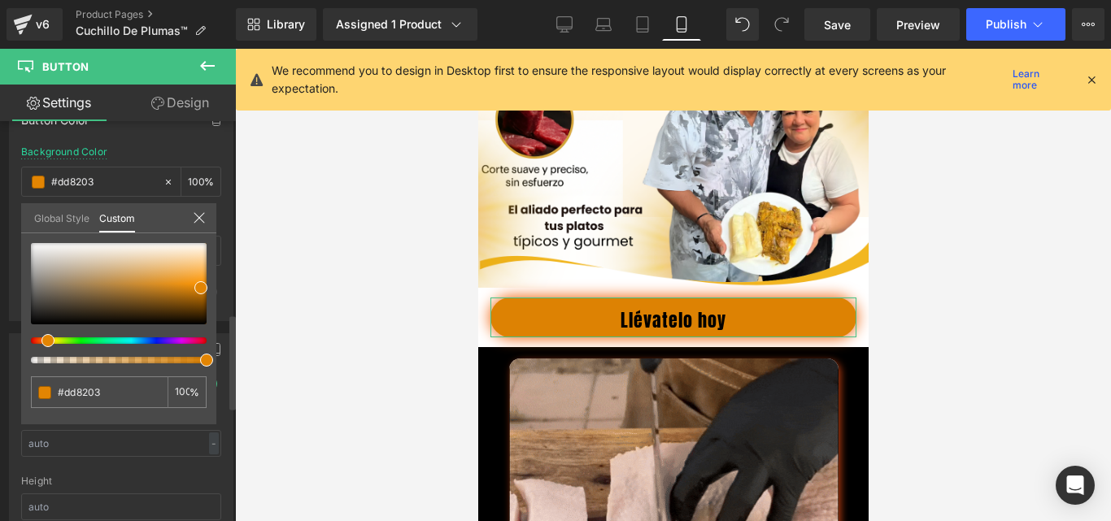
type input "#b5e203"
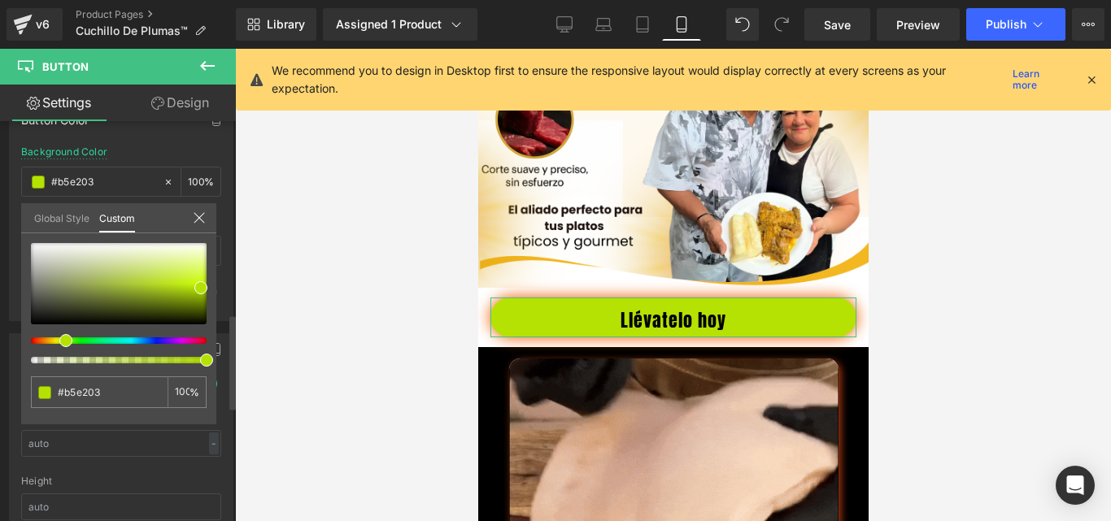
type input "#b1e203"
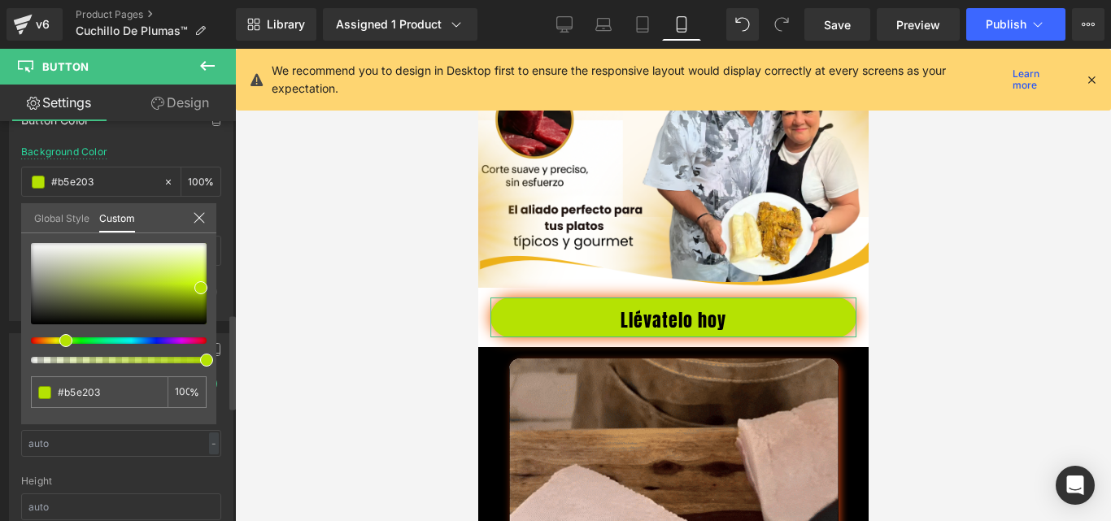
type input "#b1e203"
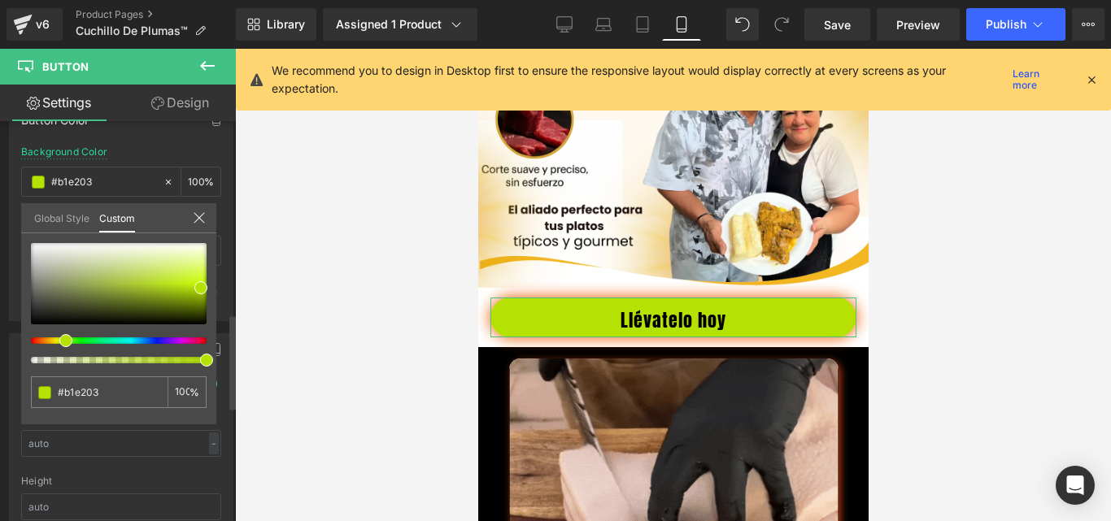
click at [60, 341] on div at bounding box center [112, 341] width 176 height 7
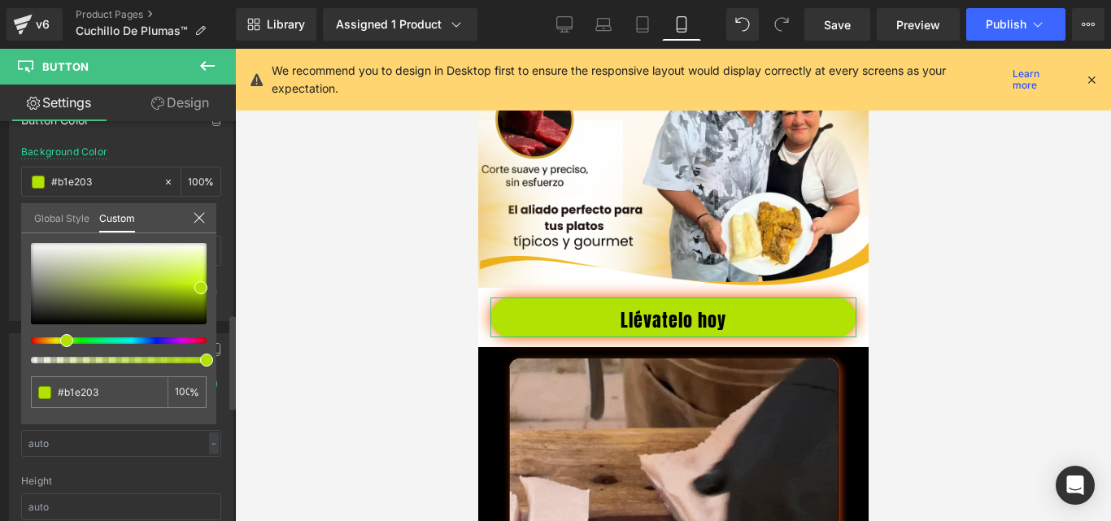
type input "#bce203"
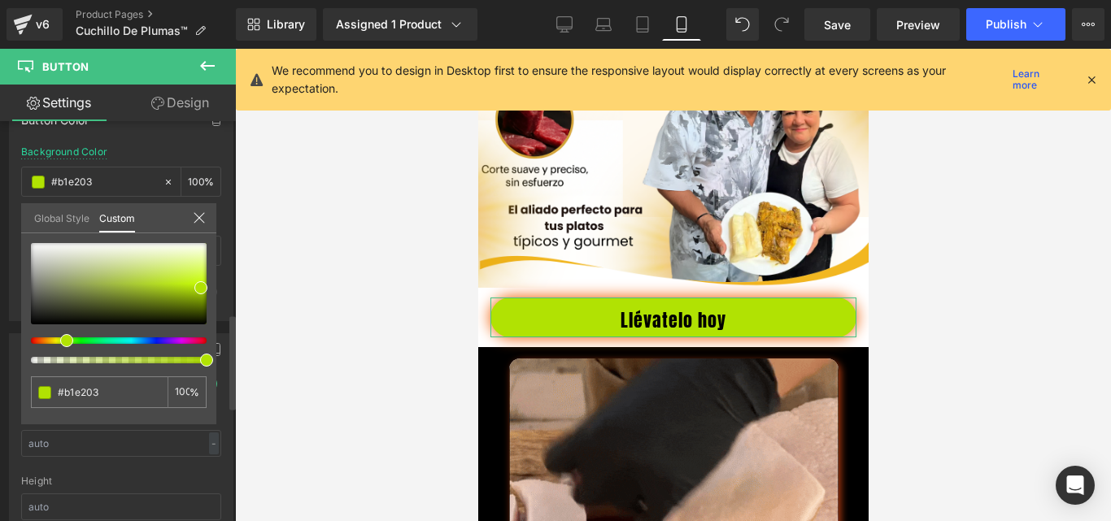
type input "#bce203"
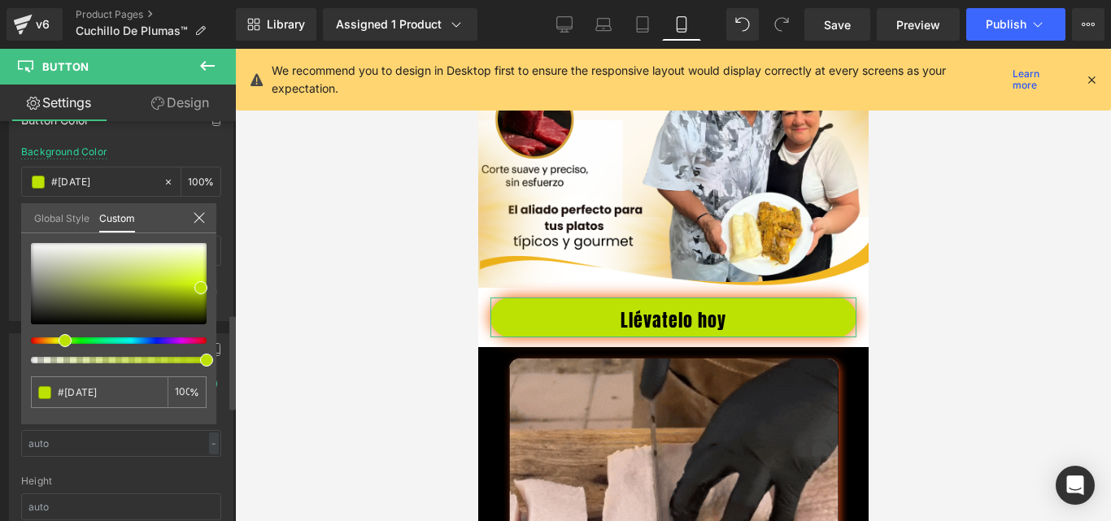
type input "#c4e203"
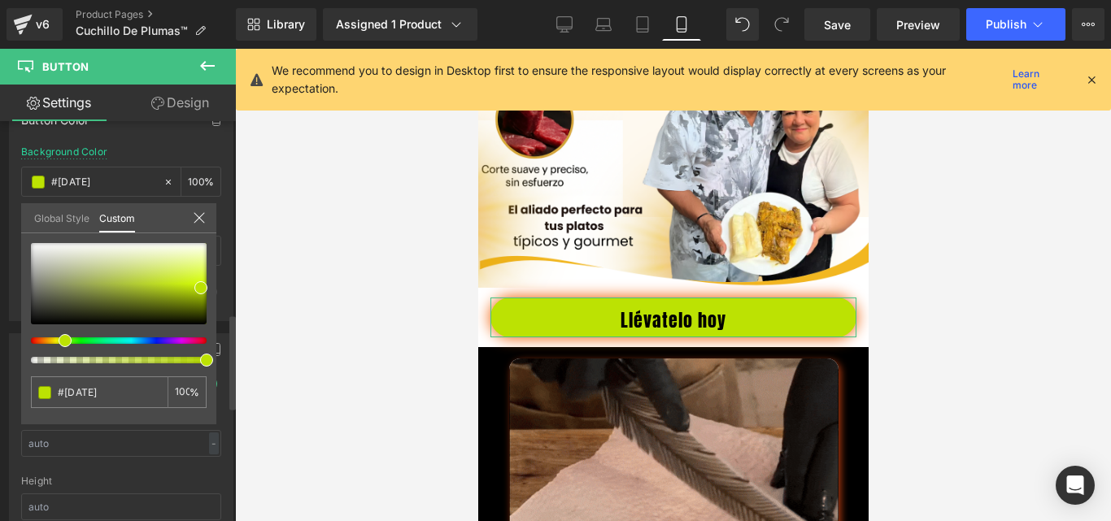
type input "#c4e203"
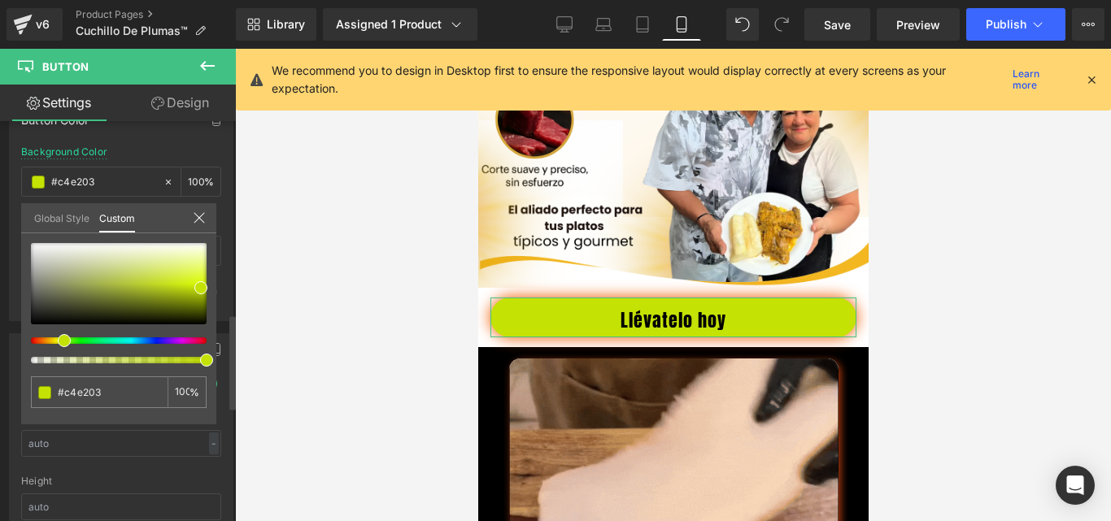
type input "#c8e203"
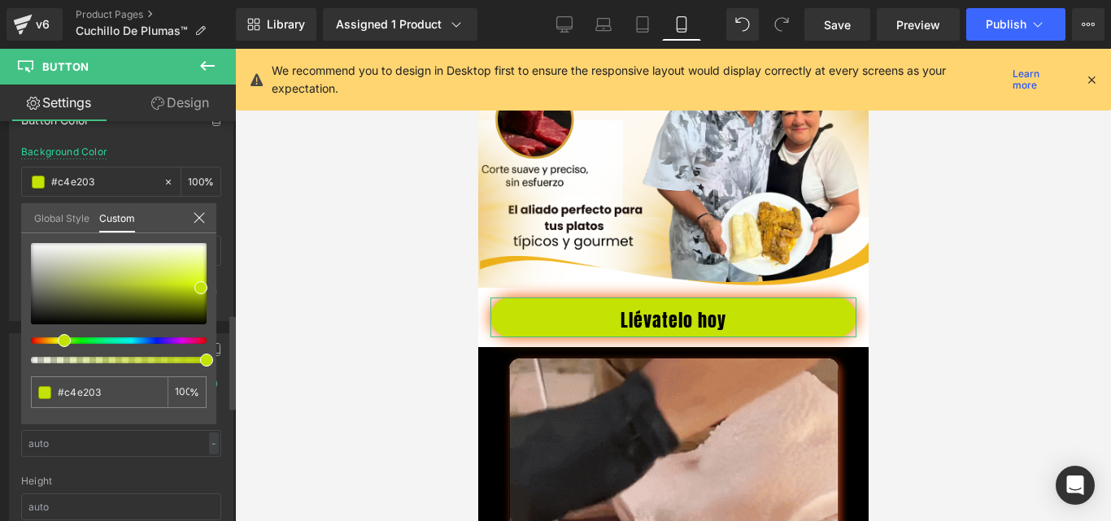
type input "#c8e203"
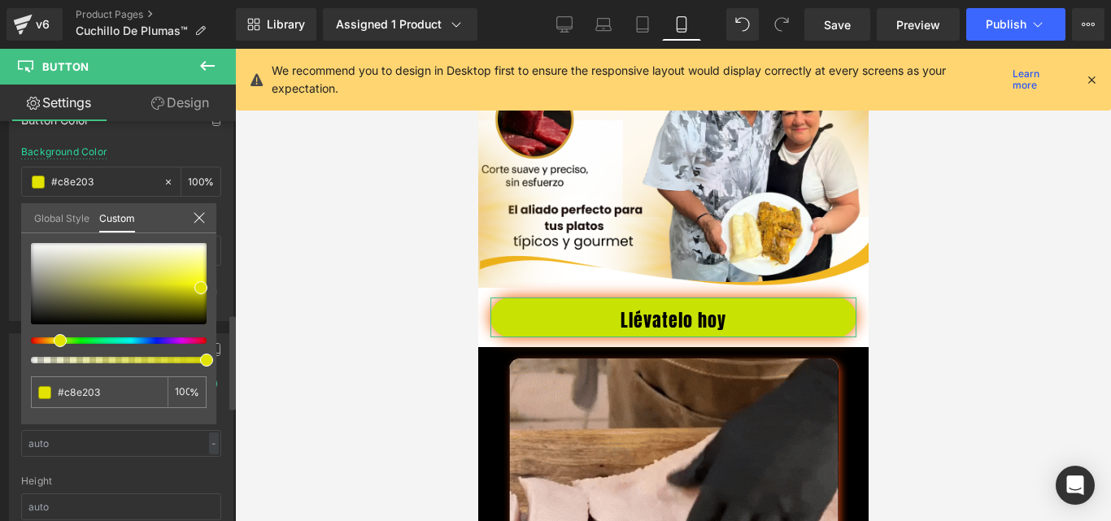
type input "#cfe203"
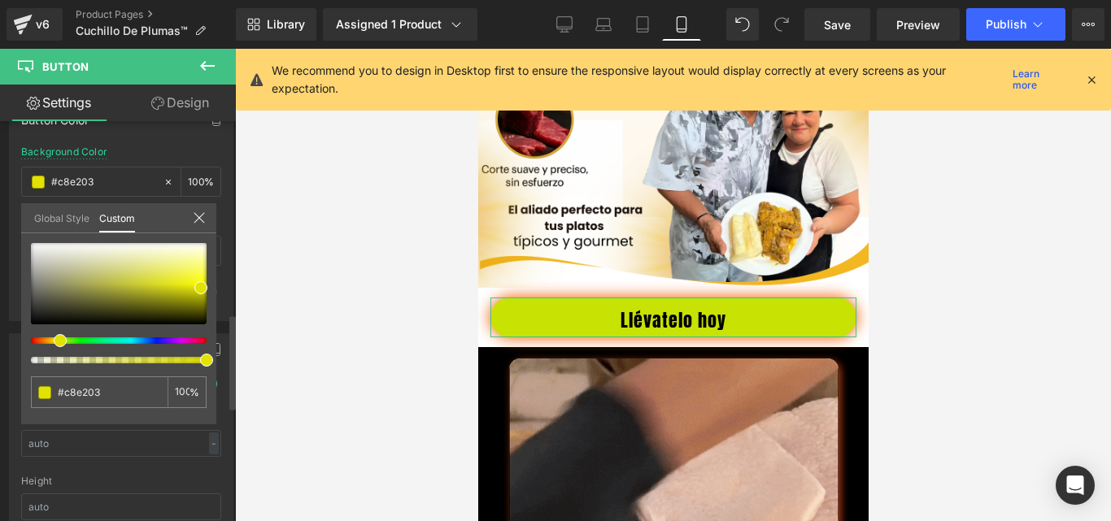
type input "#cfe203"
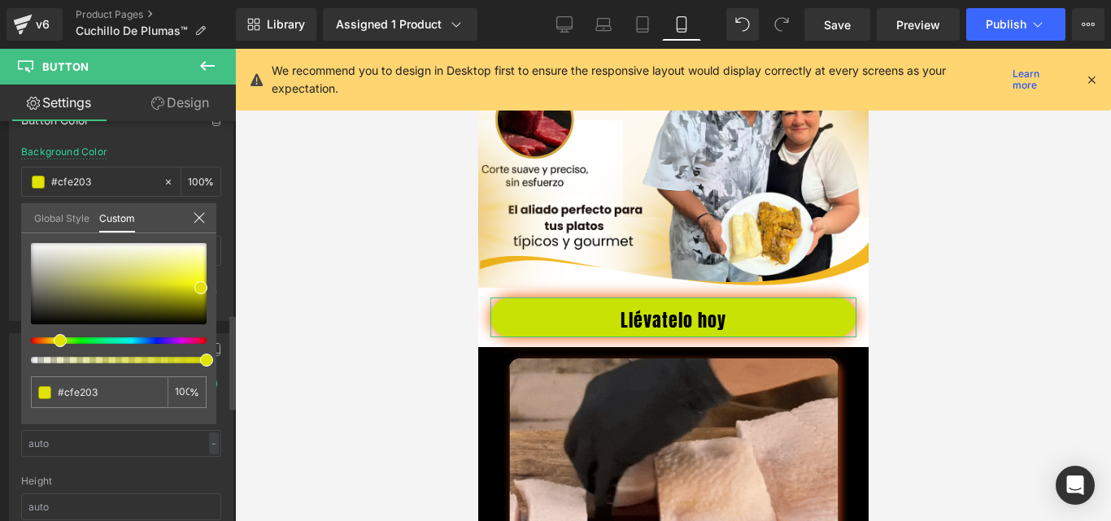
type input "#e2e203"
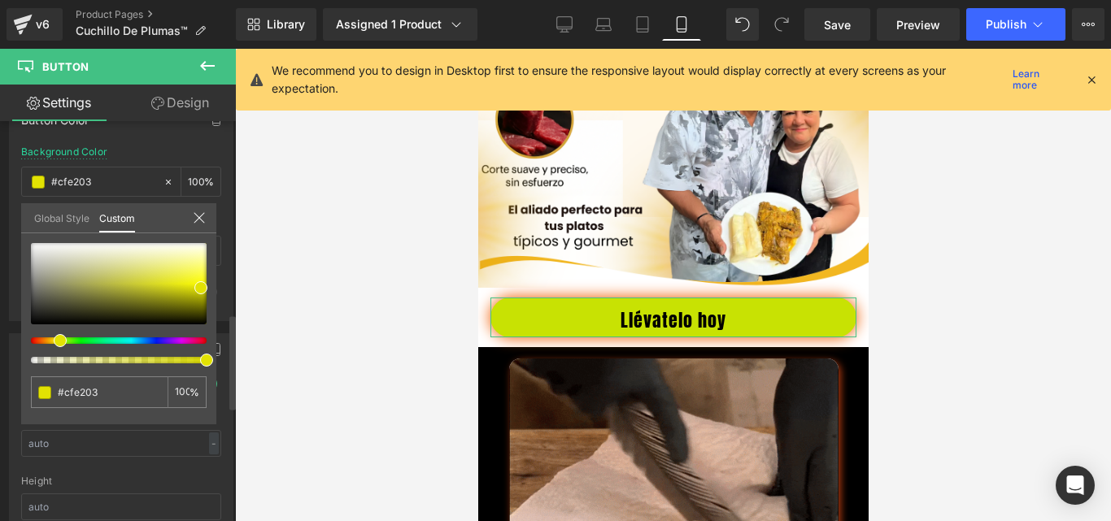
type input "#e2e203"
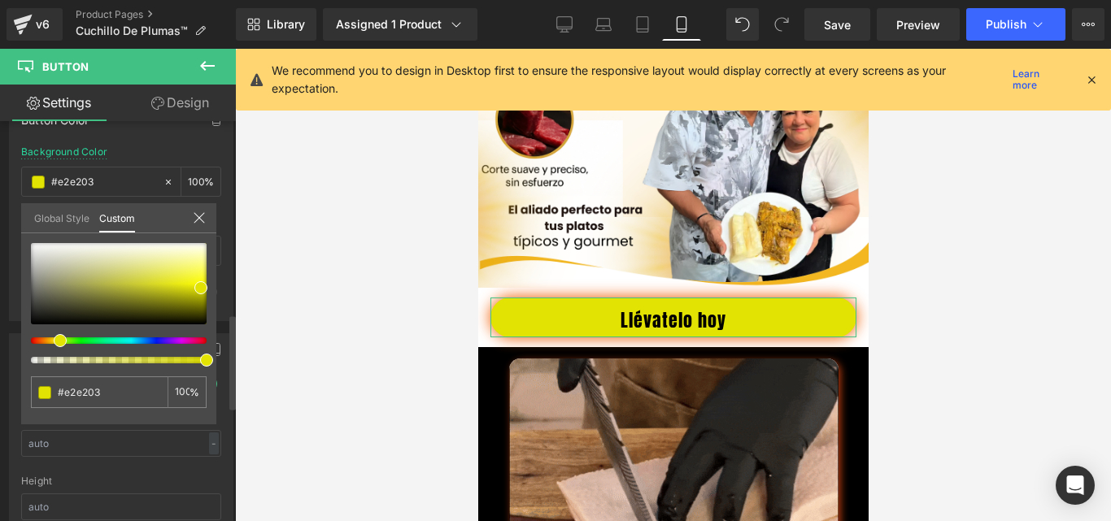
type input "#e2da03"
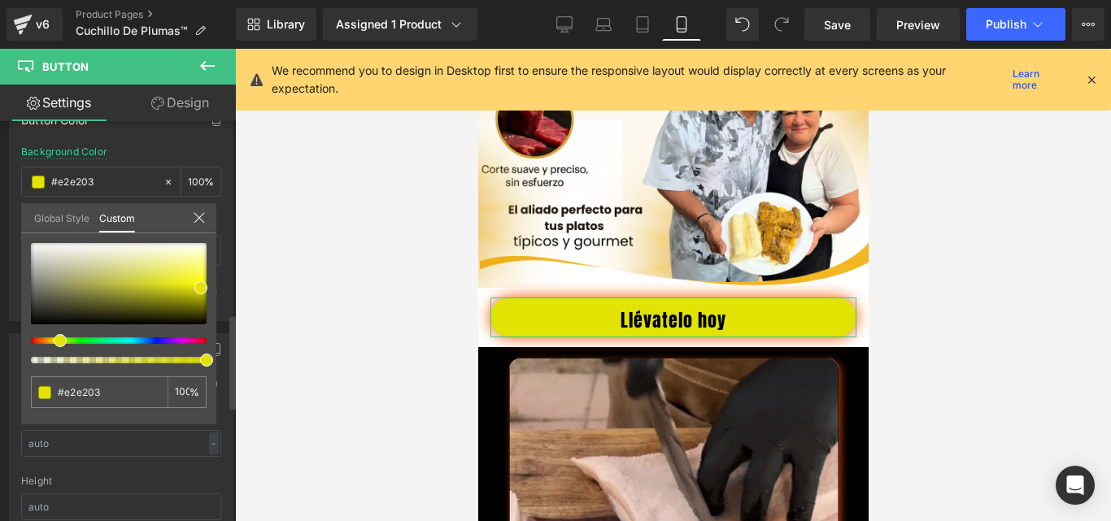
type input "#e2da03"
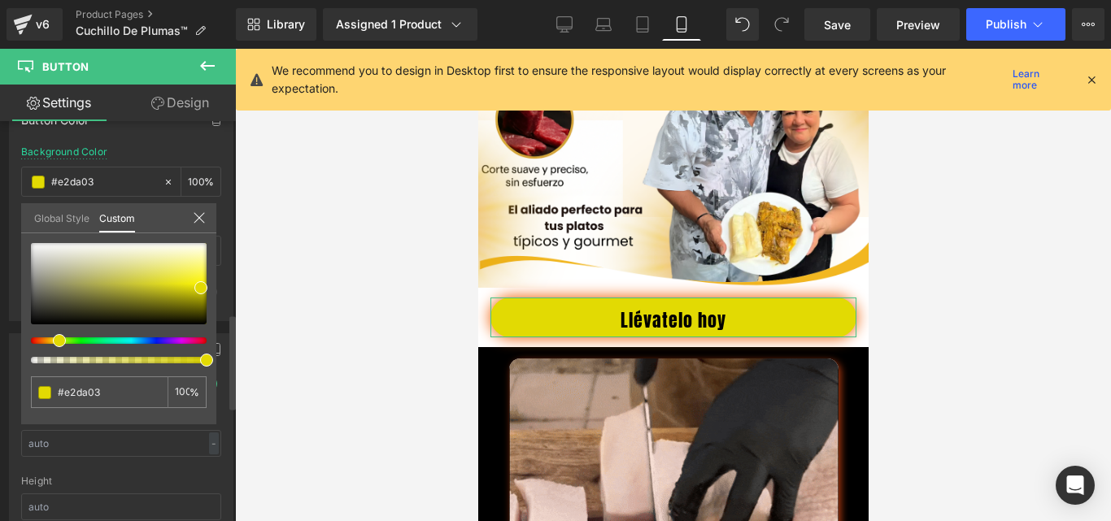
click at [53, 341] on div at bounding box center [112, 341] width 176 height 7
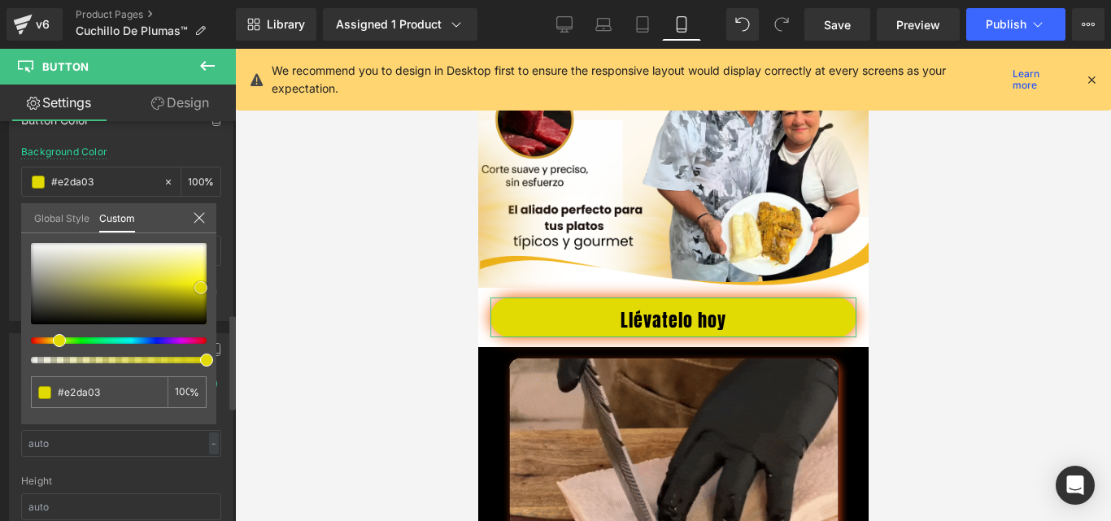
type input "#efe809"
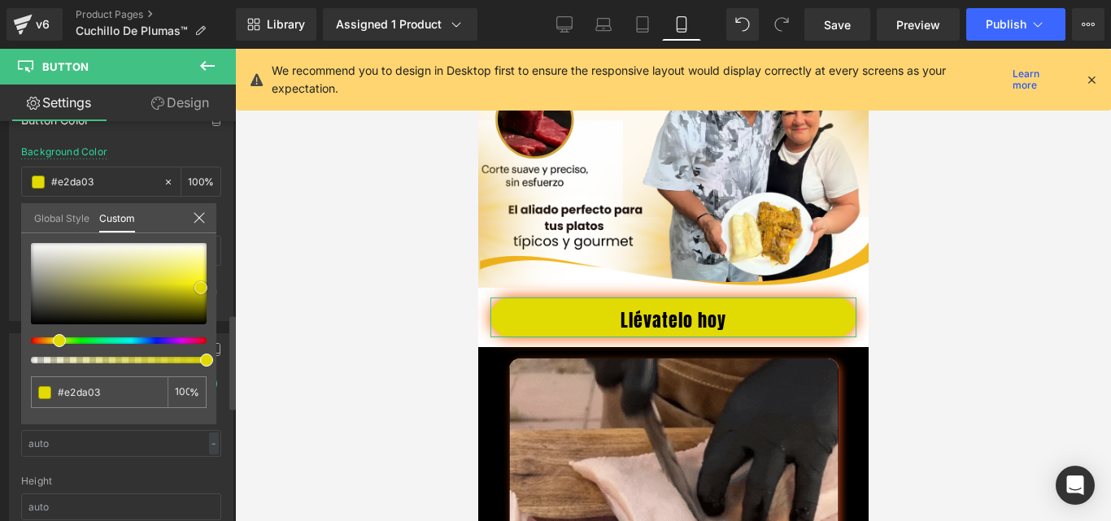
type input "#efe809"
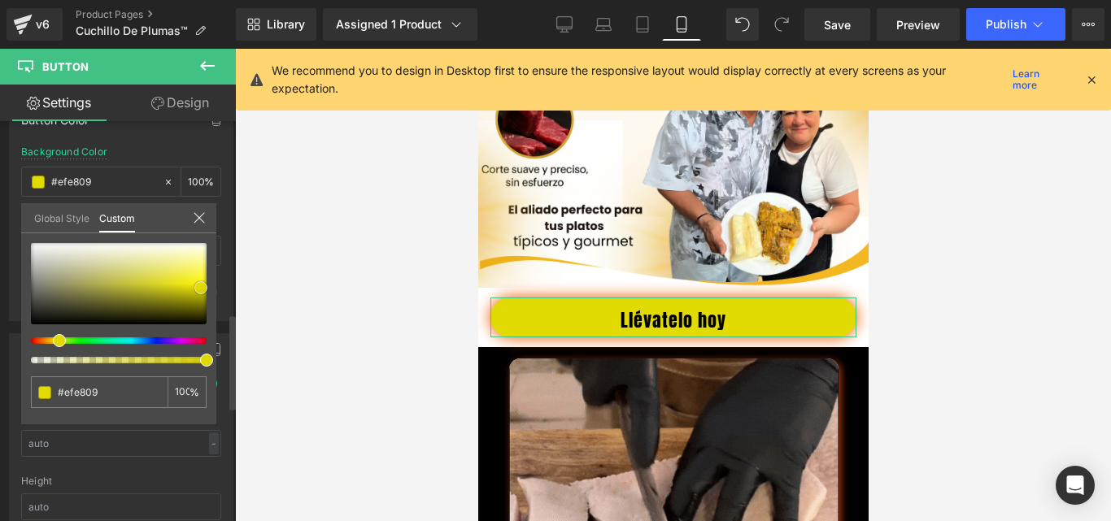
type input "#ede507"
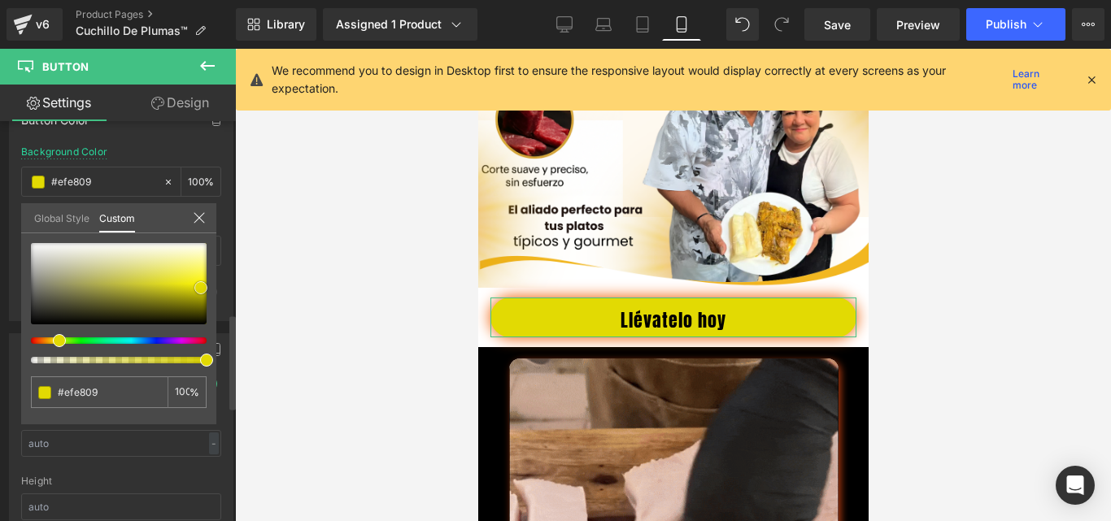
type input "#ede507"
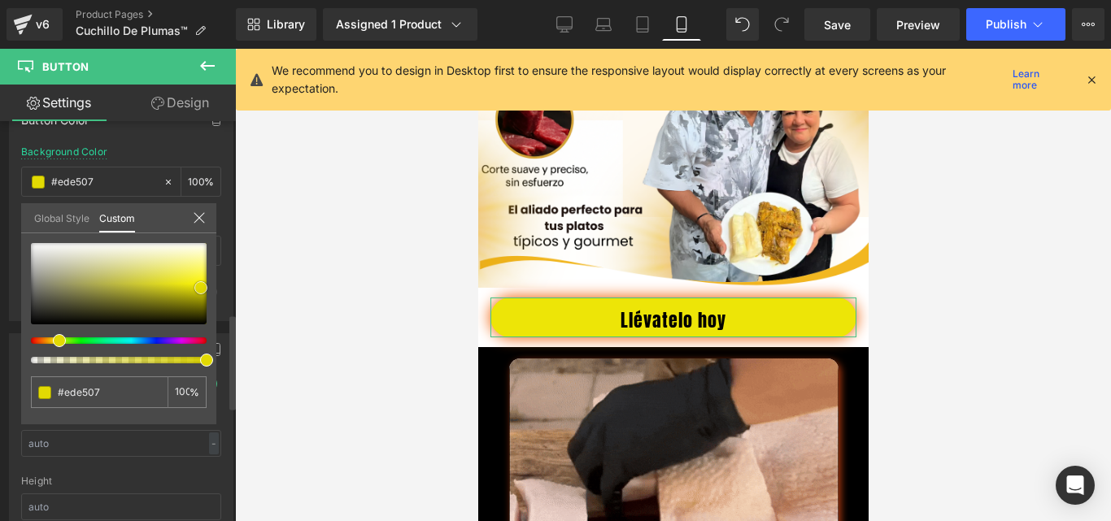
type input "#e7df08"
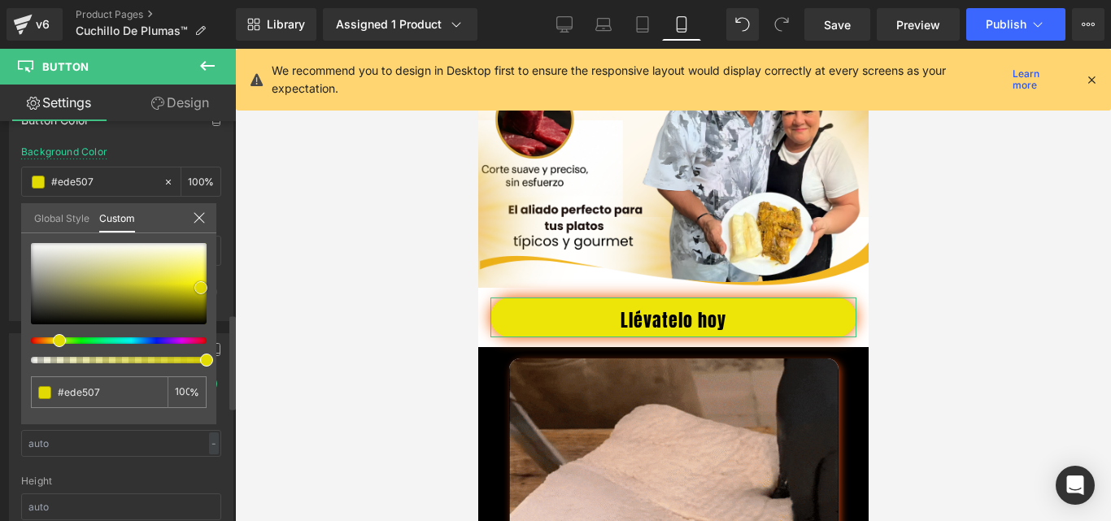
type input "#e7df08"
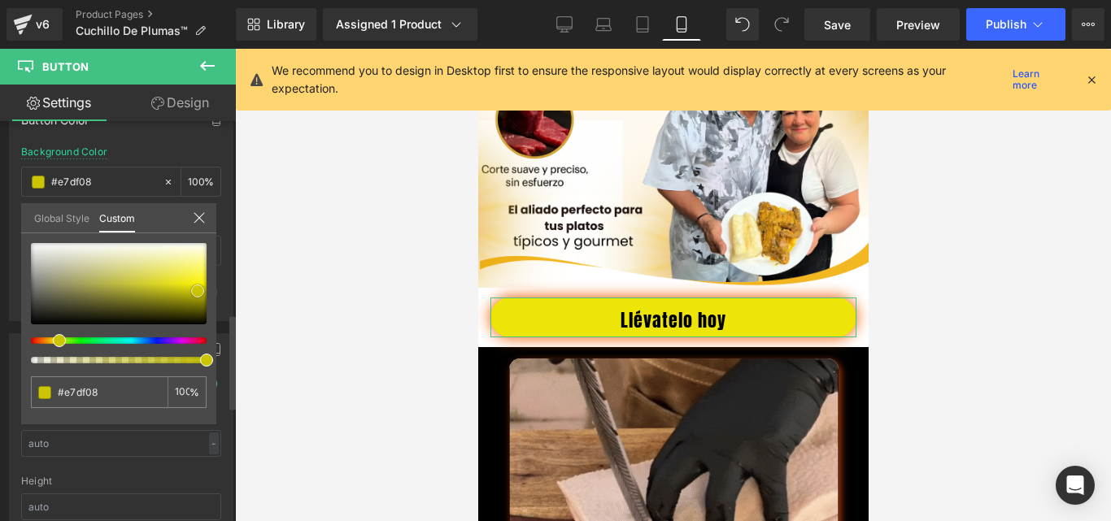
type input "#d9d206"
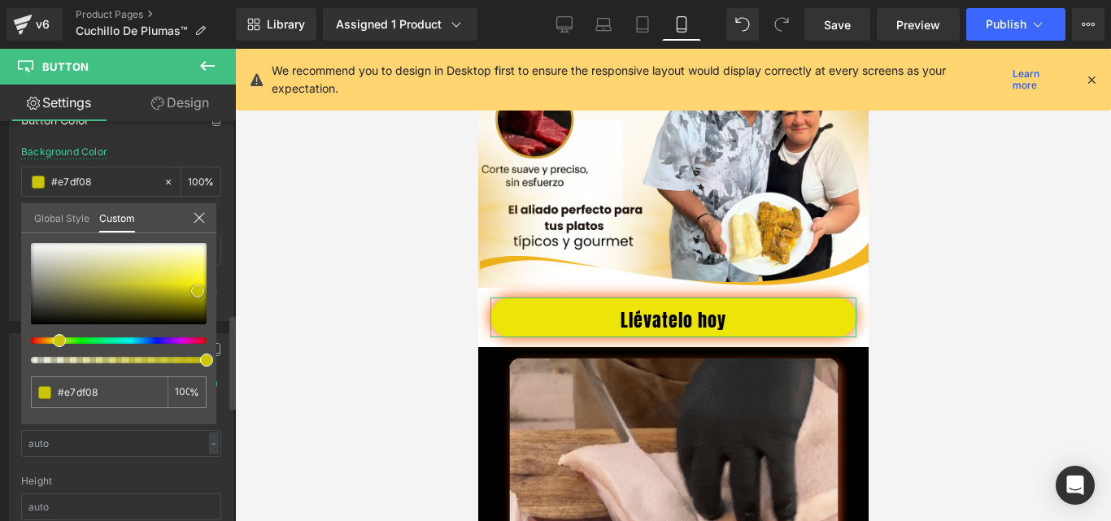
type input "#d9d206"
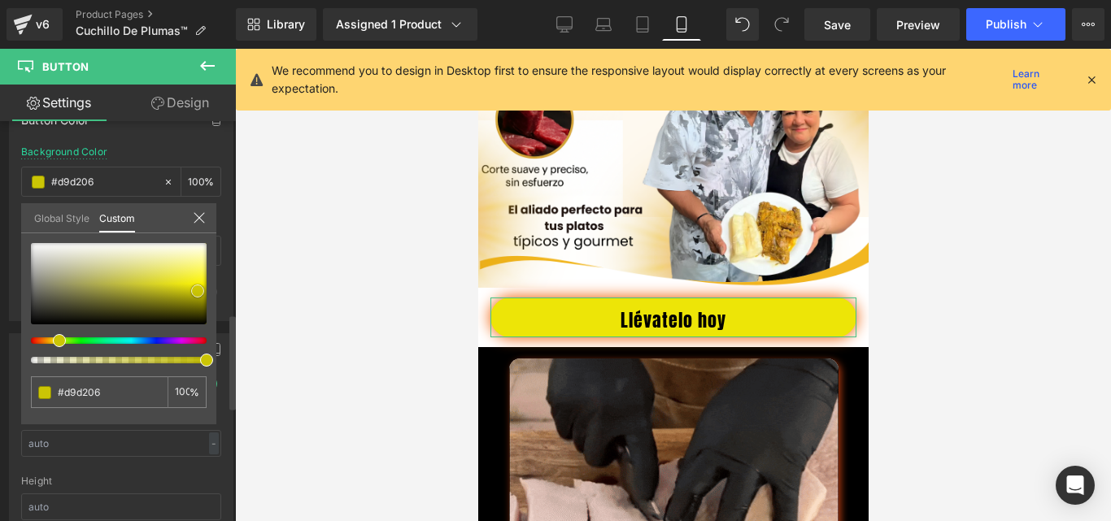
type input "#cbc505"
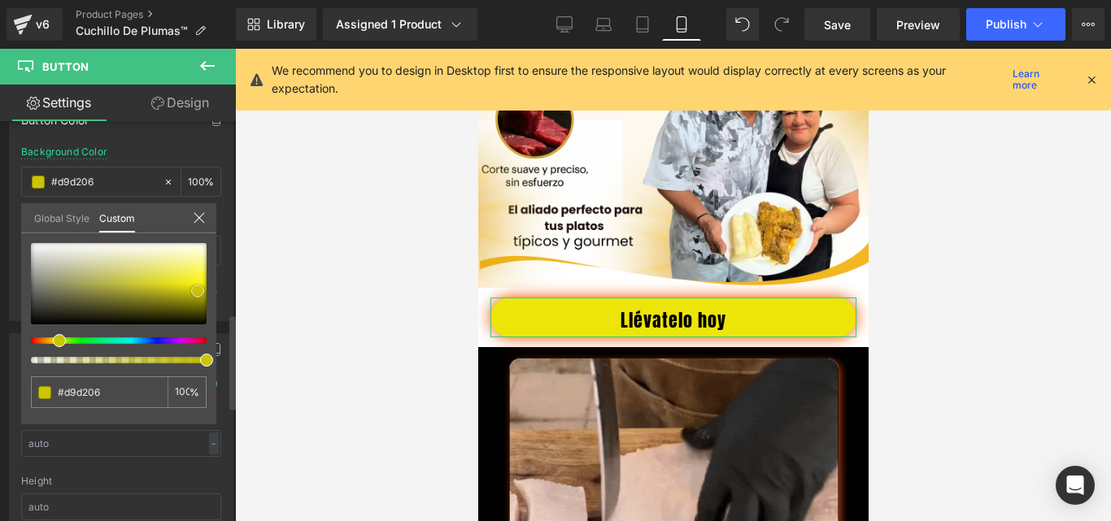
type input "#cbc505"
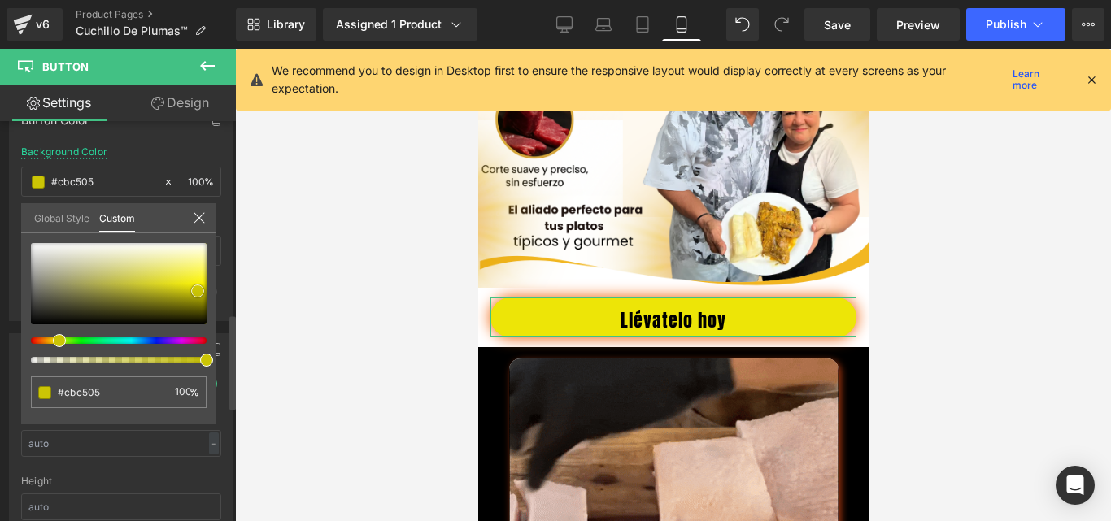
type input "#b8b203"
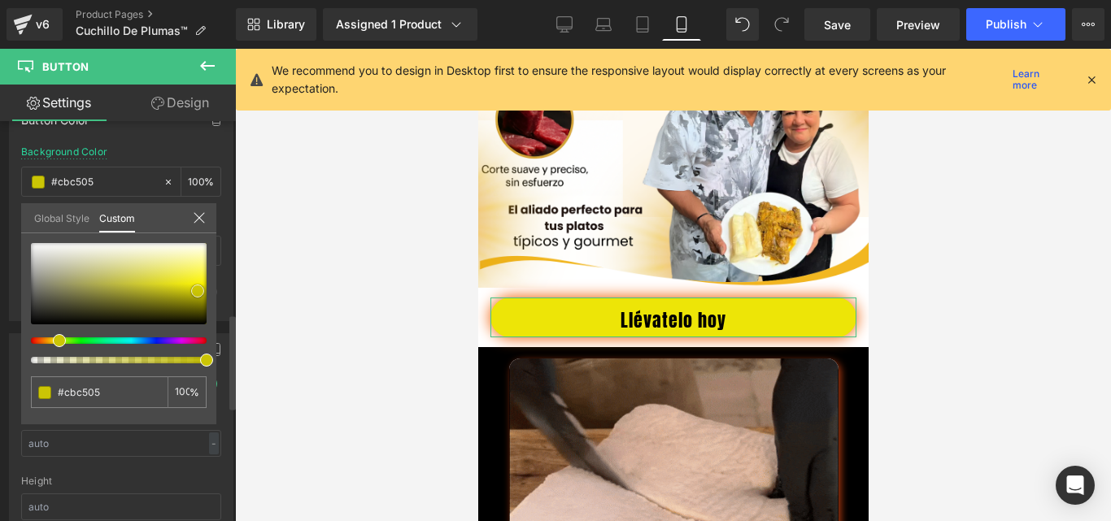
type input "#b8b203"
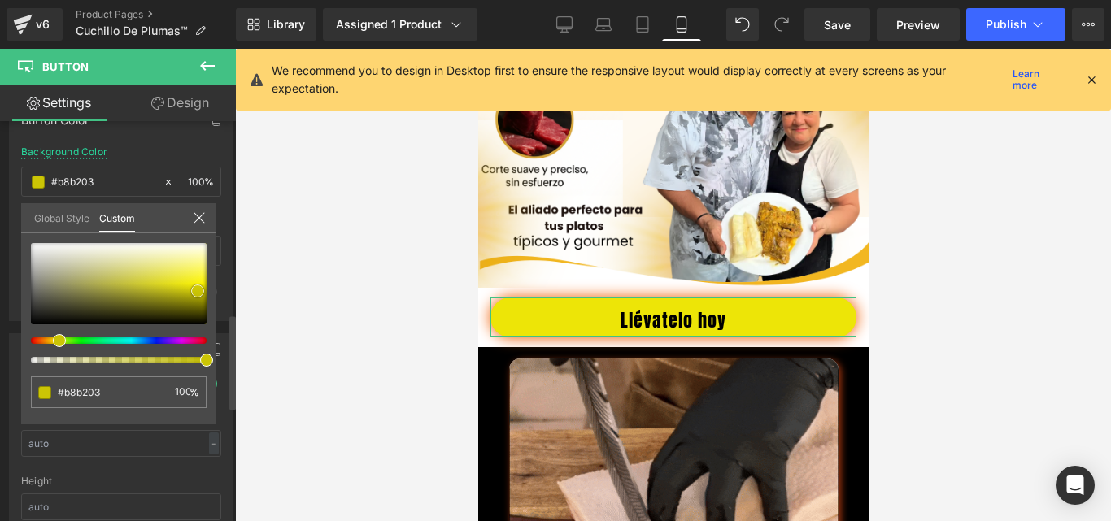
type input "#b7b204"
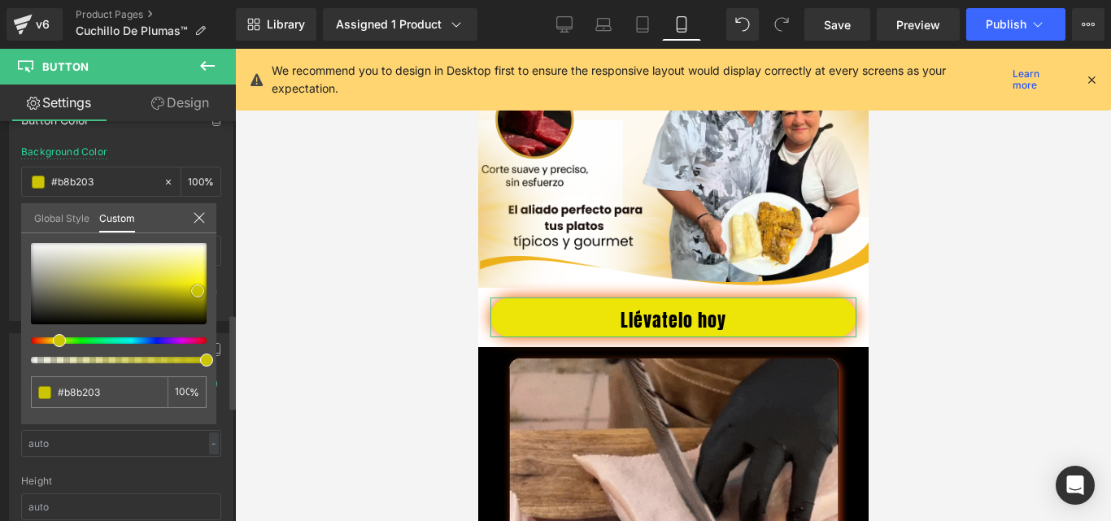
type input "#b7b204"
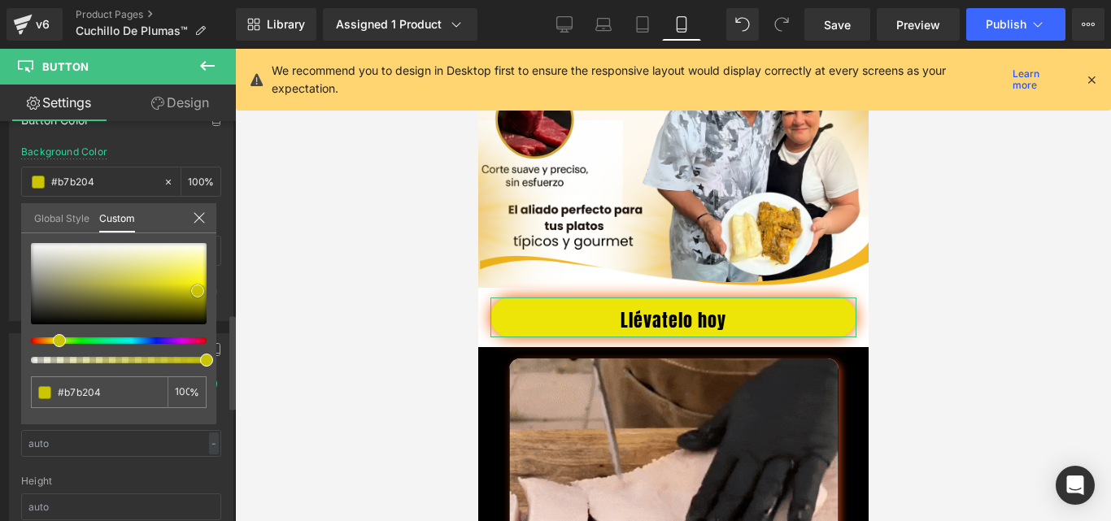
type input "#ccc609"
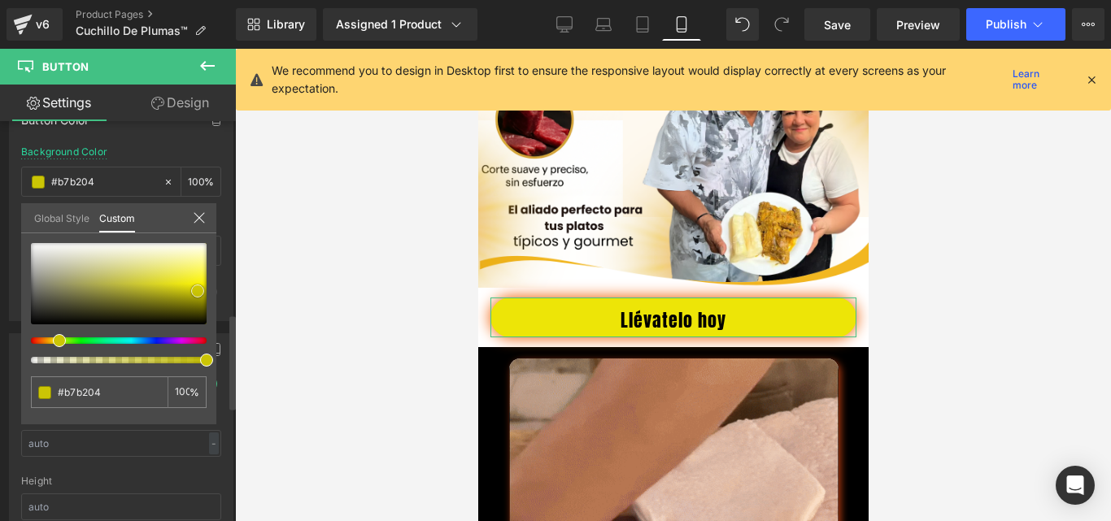
type input "#ccc609"
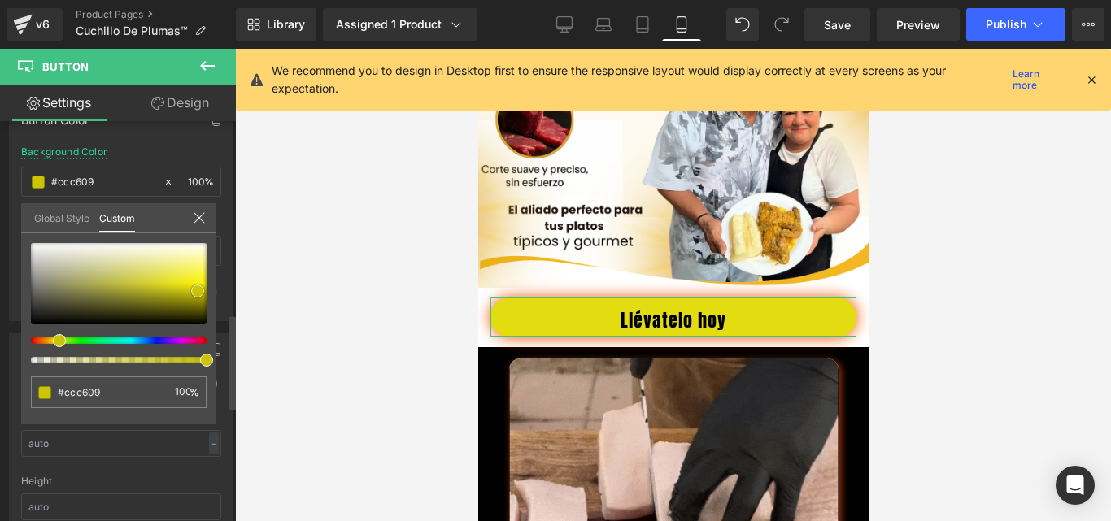
type input "#e3dc11"
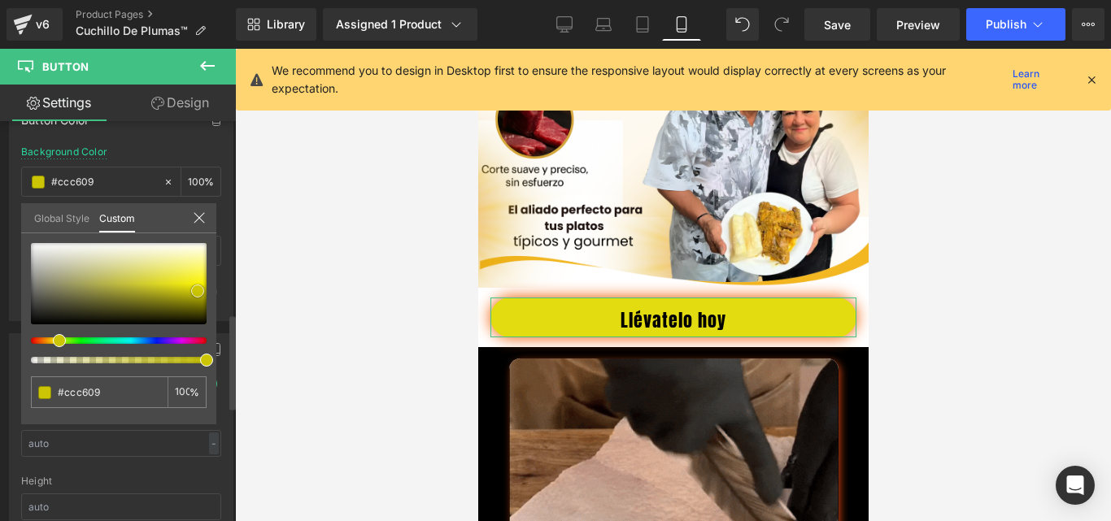
type input "#e3dc11"
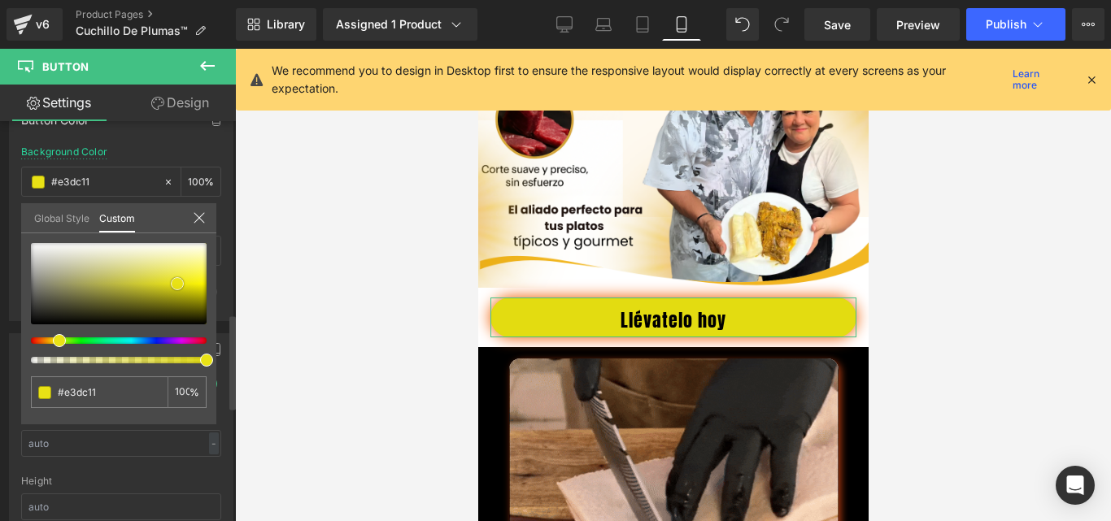
type input "#eae314"
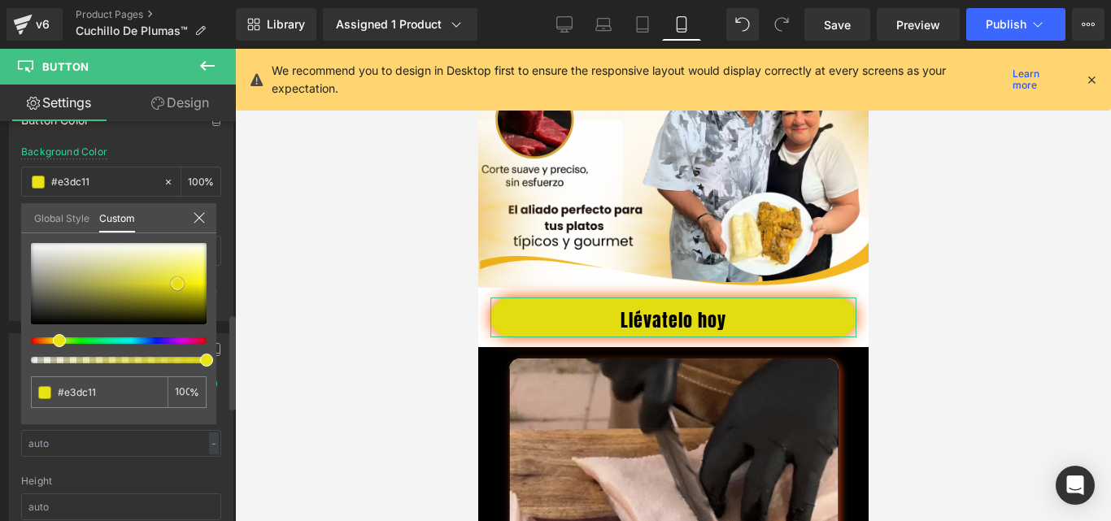
type input "#eae314"
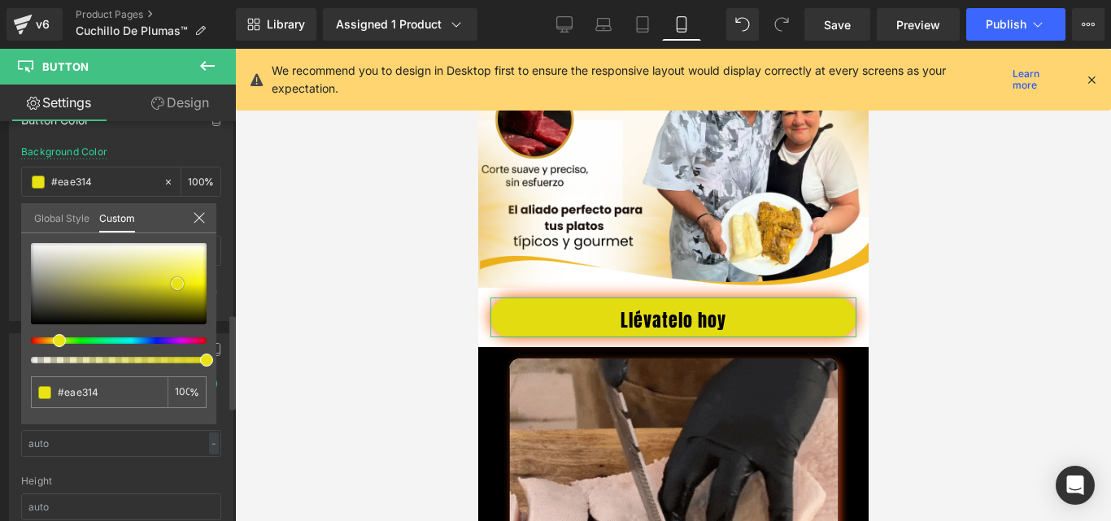
type input "#e9e215"
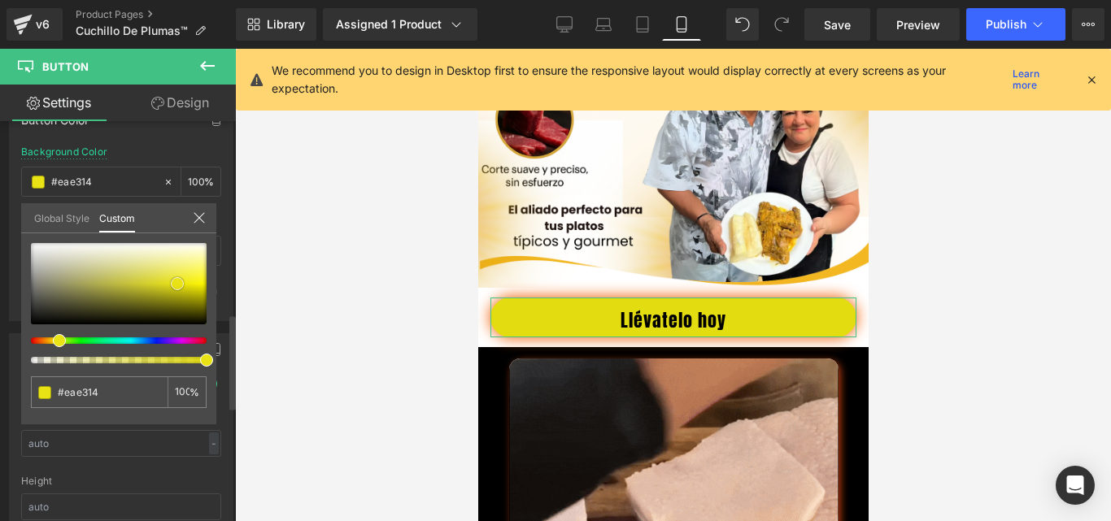
type input "#e9e215"
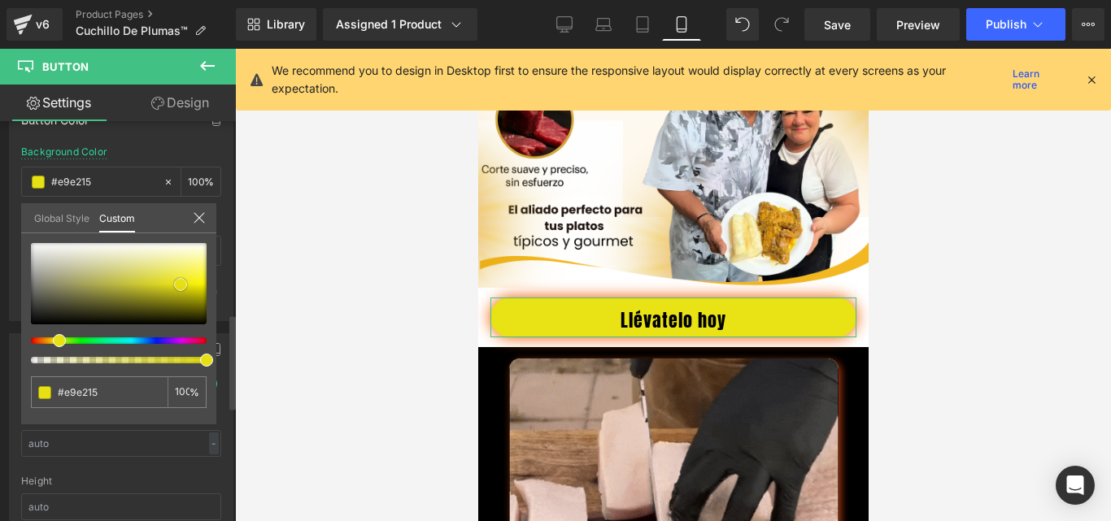
type input "#eae314"
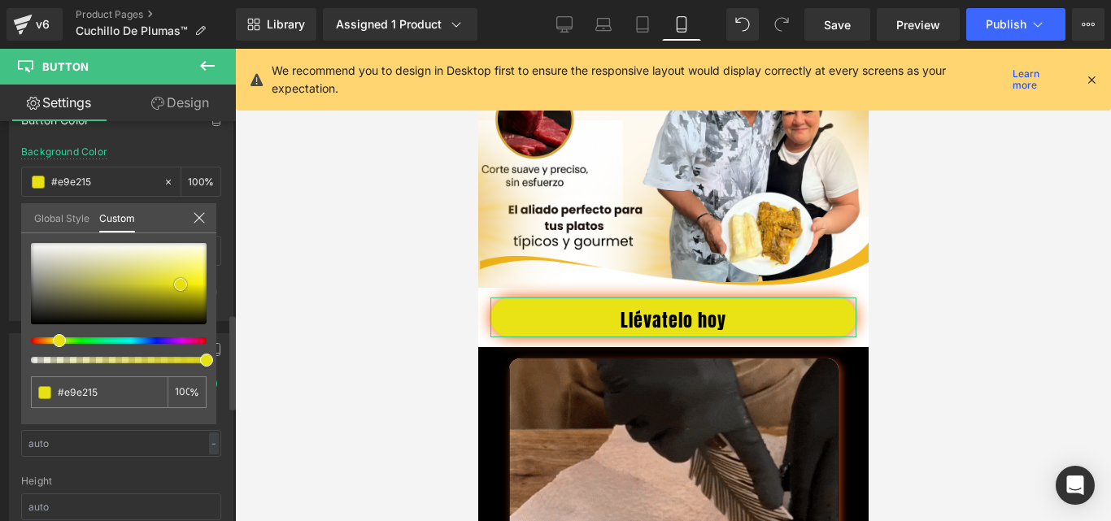
type input "#eae314"
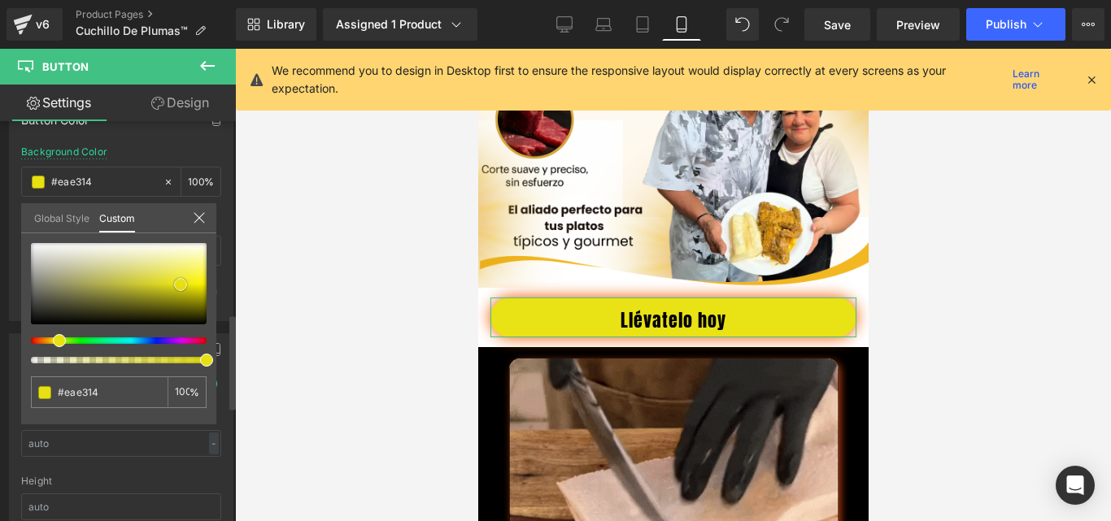
type input "#e7e012"
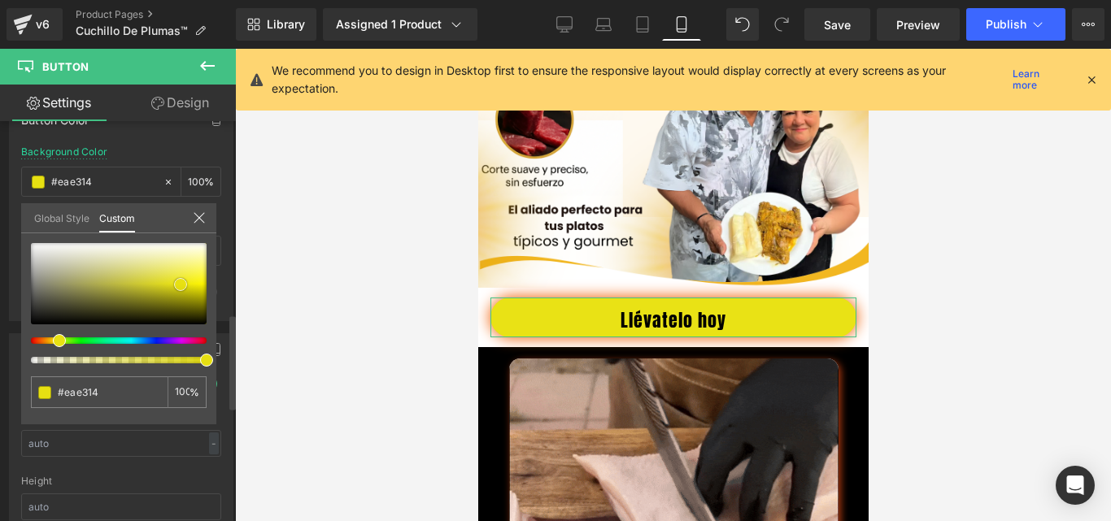
type input "#e7e012"
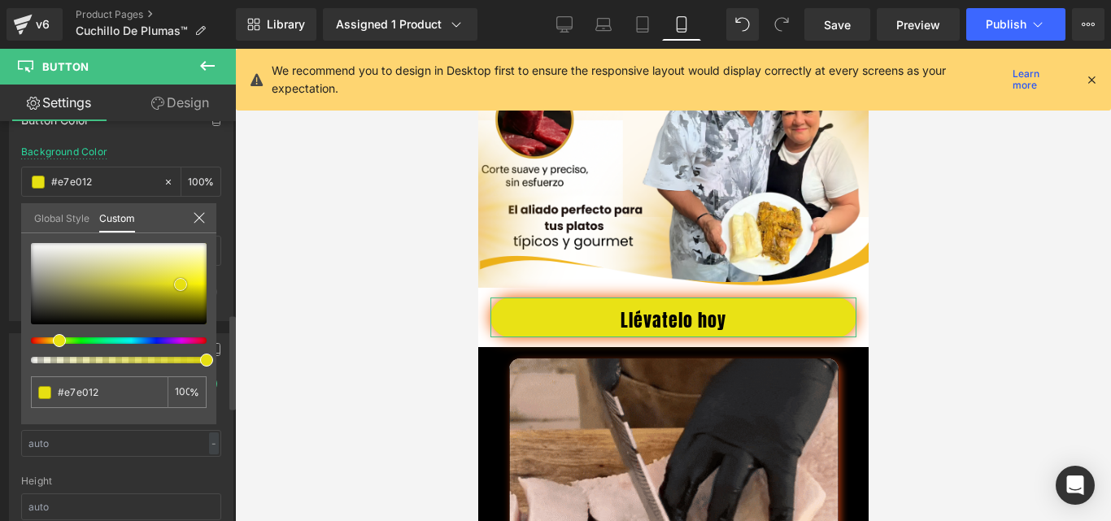
type input "#e4dd0f"
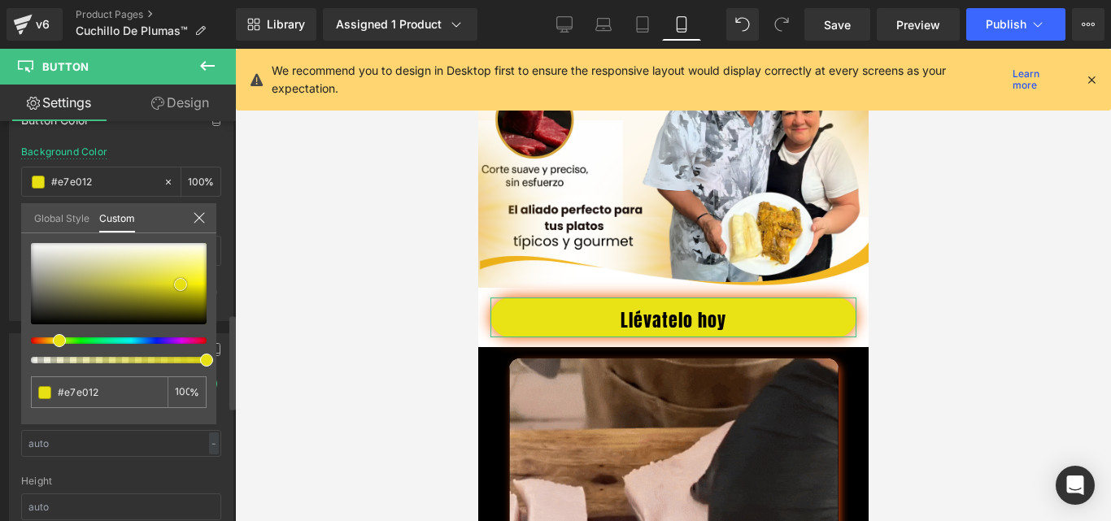
type input "#e4dd0f"
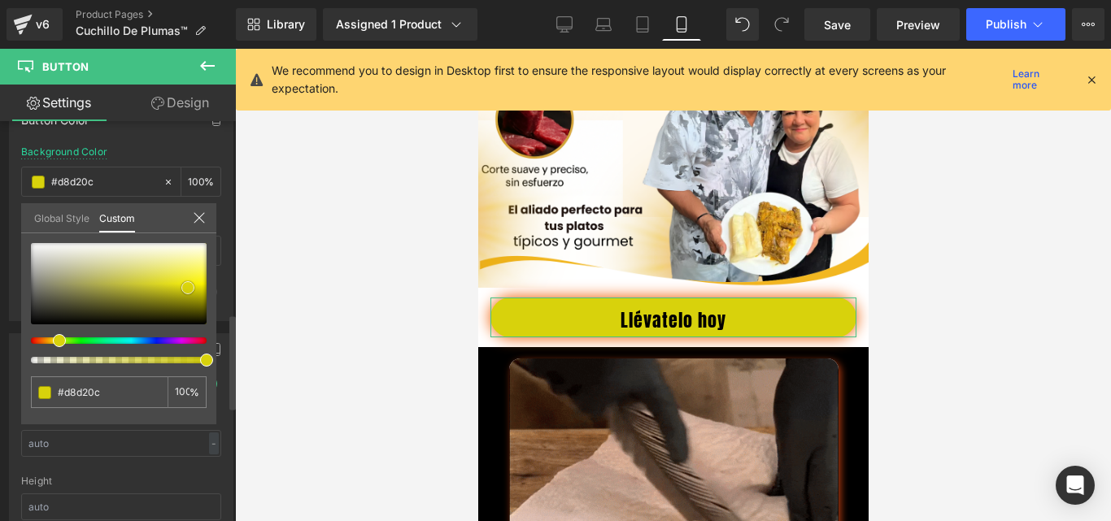
click at [188, 288] on div at bounding box center [119, 283] width 176 height 81
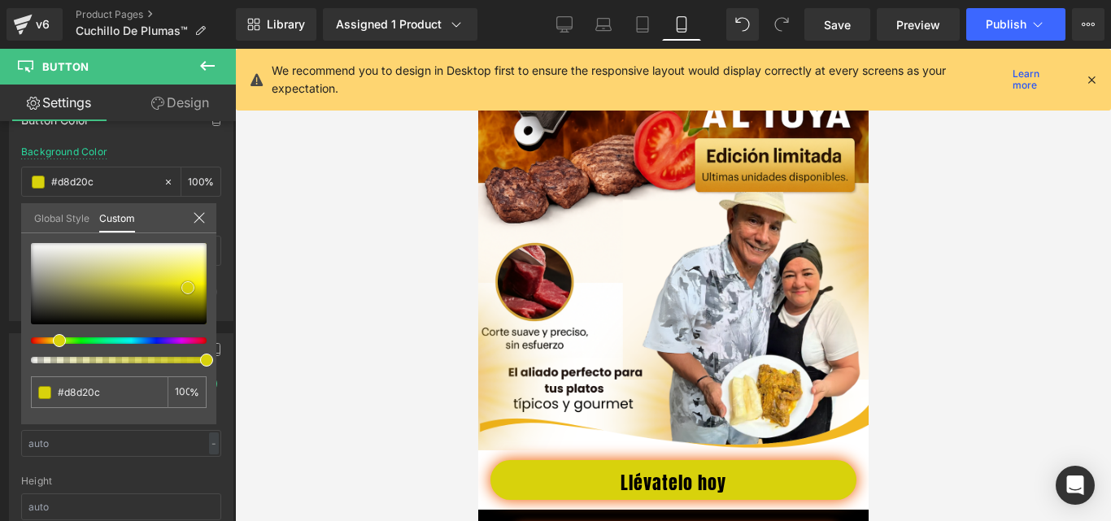
scroll to position [488, 0]
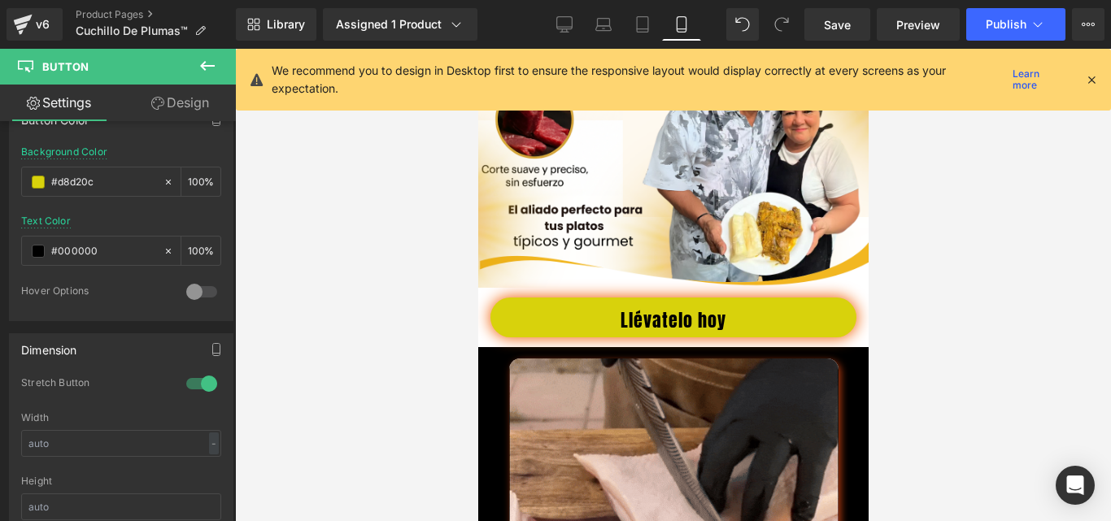
click at [370, 356] on div at bounding box center [673, 285] width 876 height 473
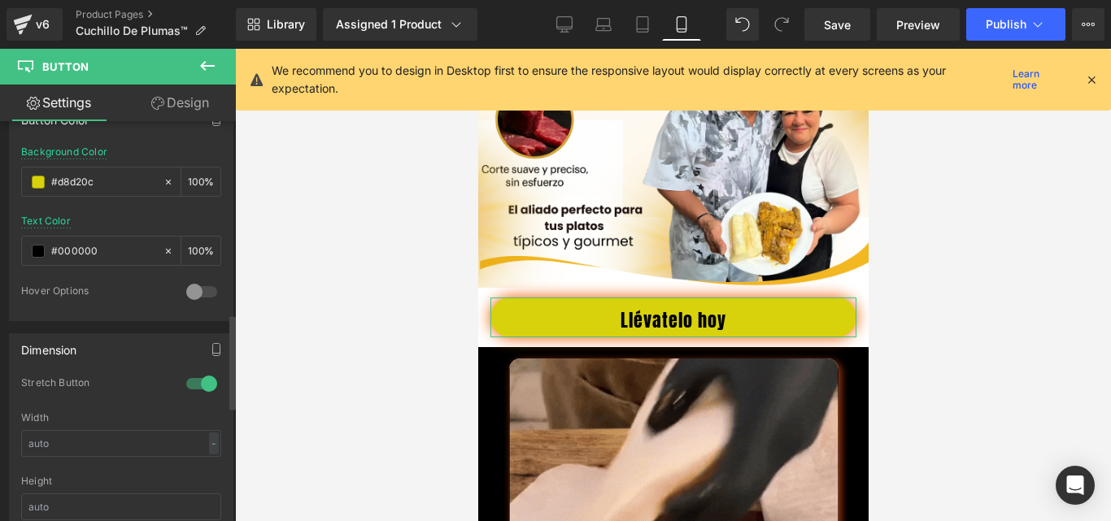
click at [186, 385] on div at bounding box center [201, 384] width 39 height 26
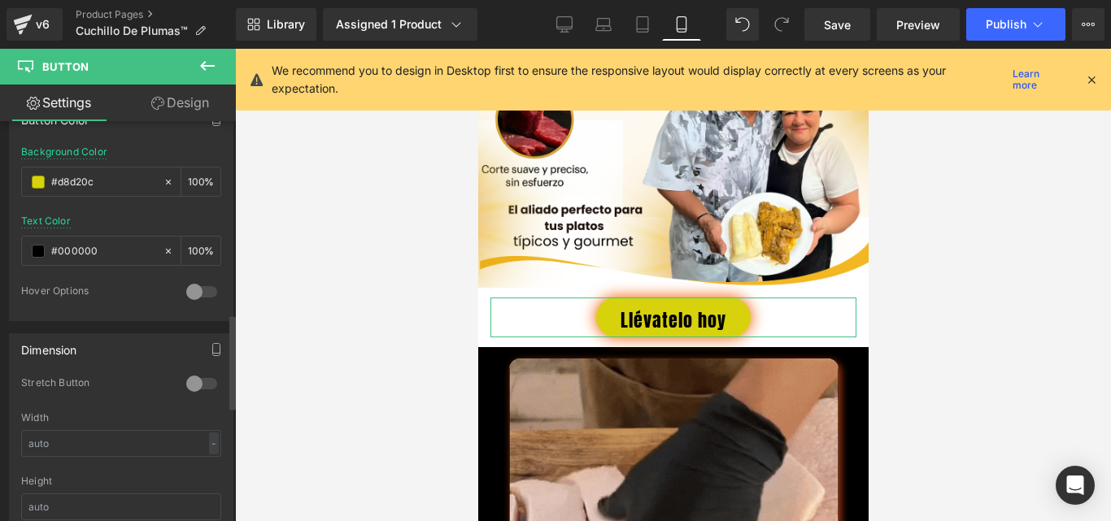
click at [188, 384] on div at bounding box center [201, 384] width 39 height 26
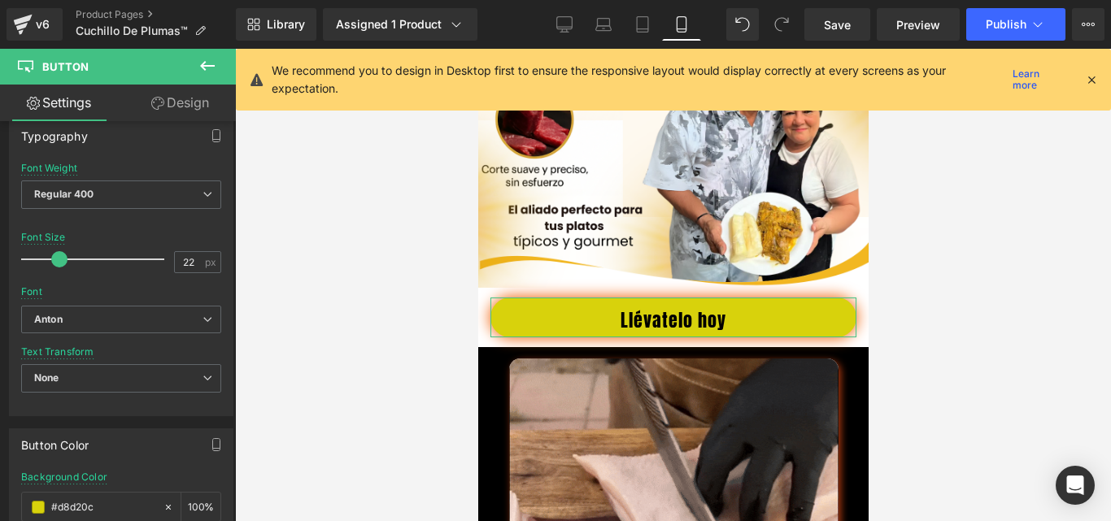
click at [176, 95] on link "Design" at bounding box center [180, 103] width 118 height 37
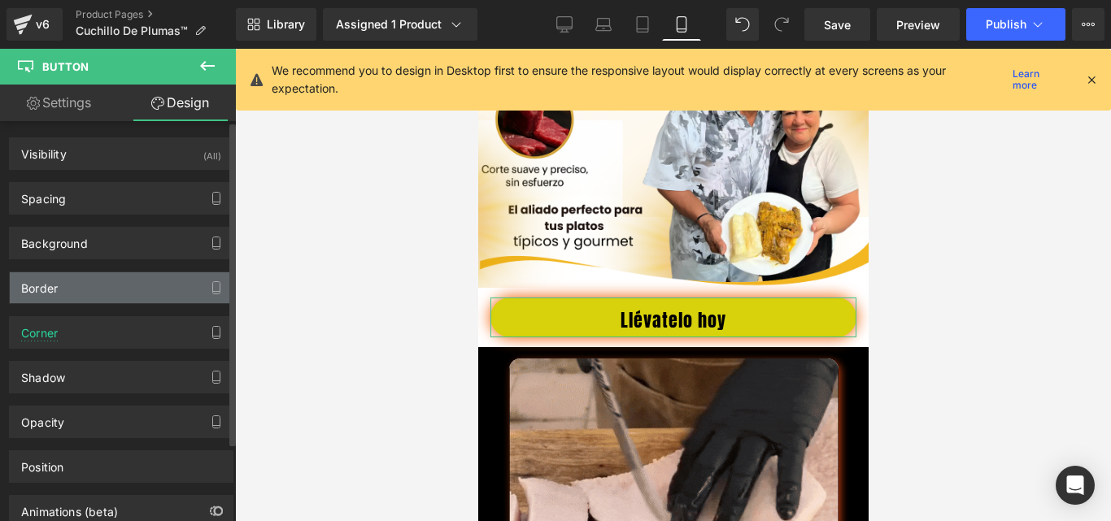
click at [88, 291] on div "Border" at bounding box center [121, 287] width 223 height 31
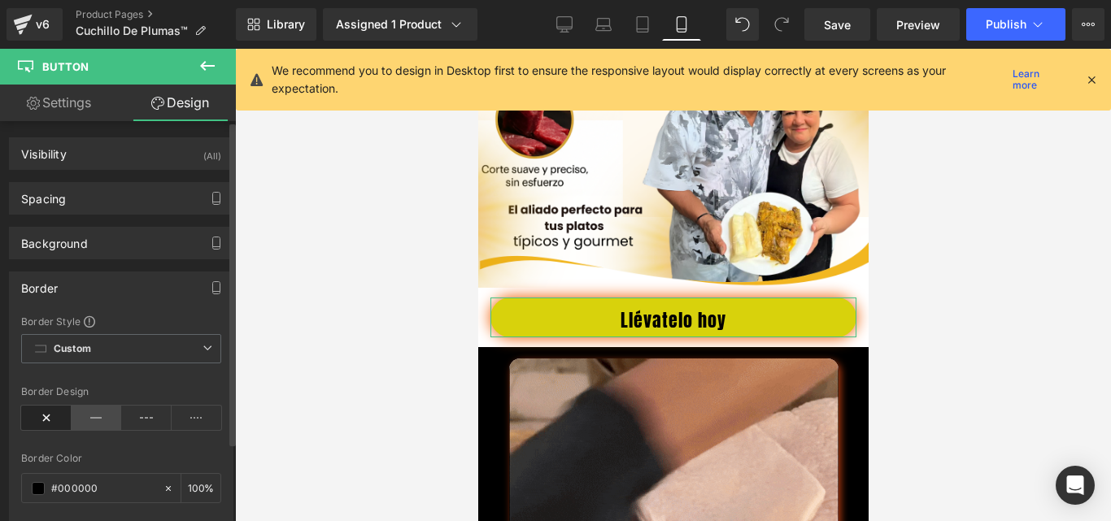
click at [98, 416] on icon at bounding box center [97, 418] width 50 height 24
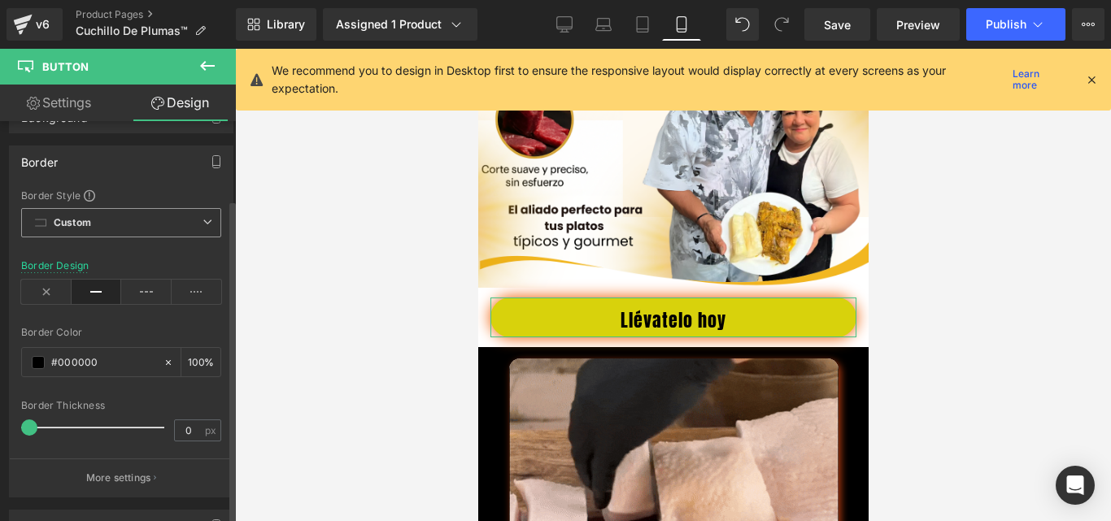
scroll to position [163, 0]
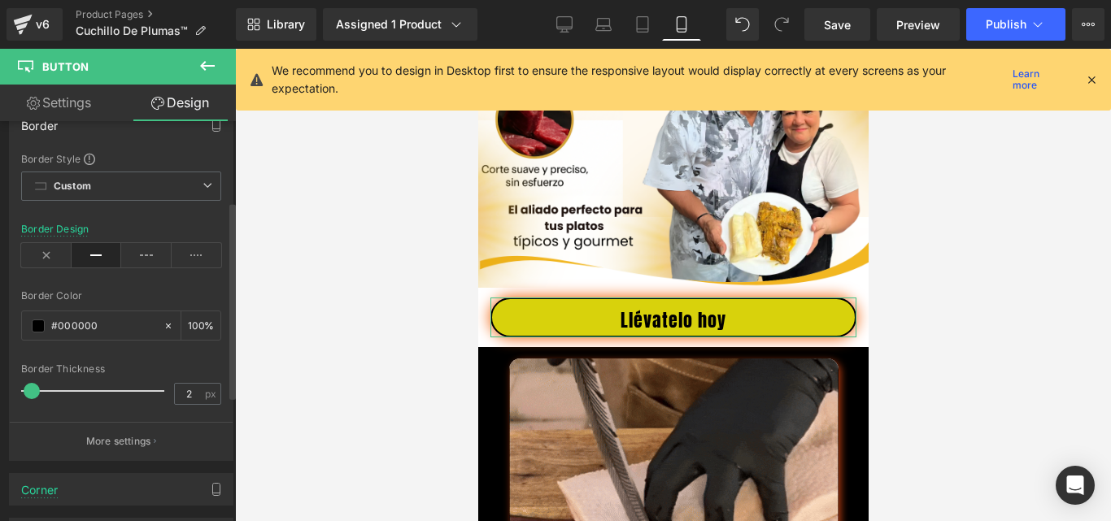
click at [35, 390] on span at bounding box center [32, 391] width 16 height 16
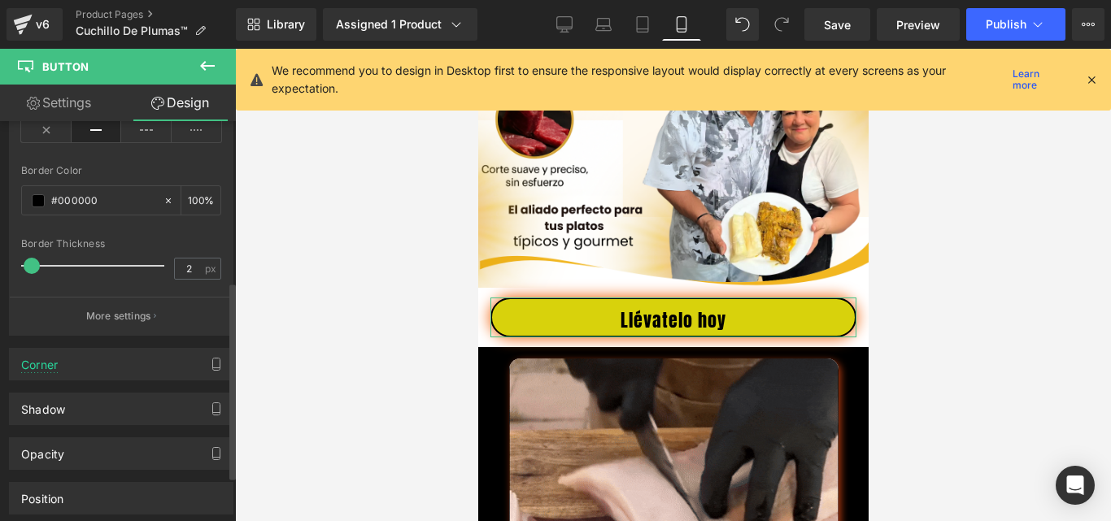
scroll to position [325, 0]
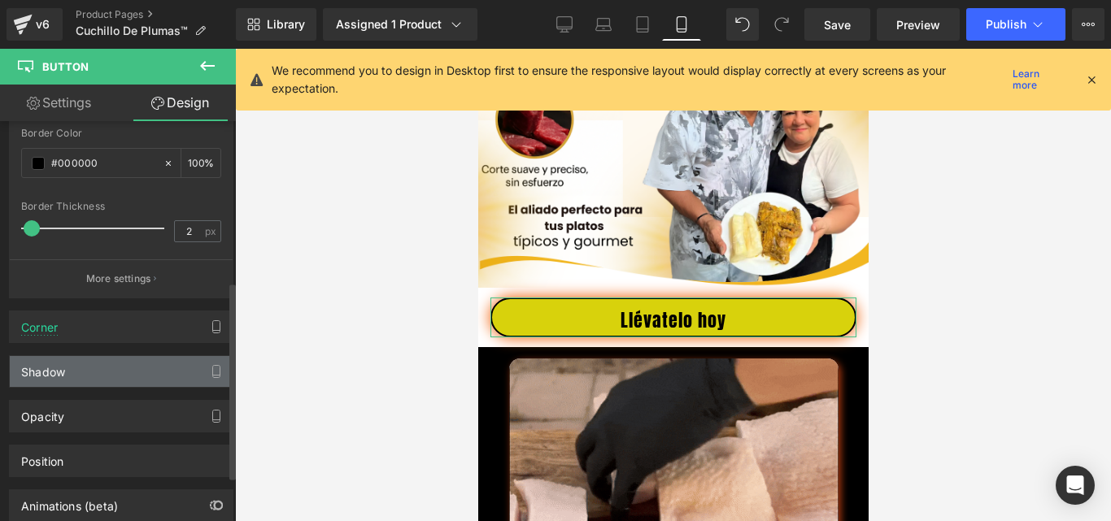
click at [64, 372] on div "Shadow" at bounding box center [43, 367] width 44 height 23
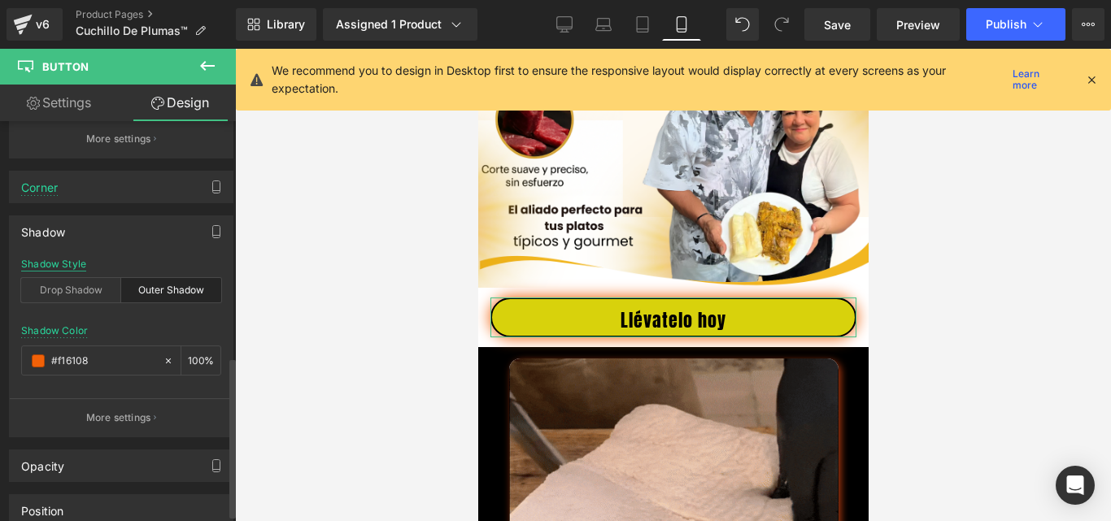
scroll to position [606, 0]
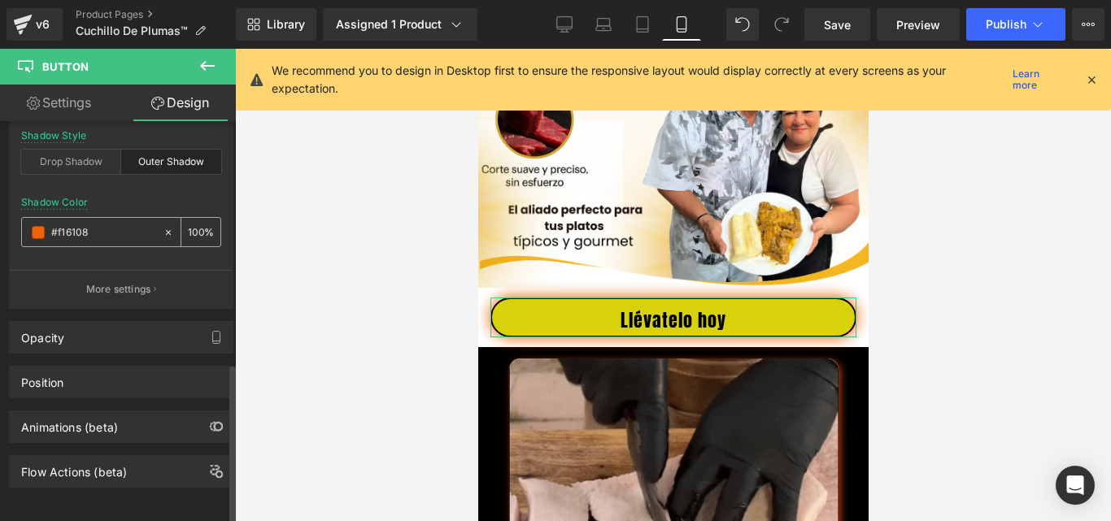
click at [46, 220] on div "#f16108" at bounding box center [92, 232] width 141 height 28
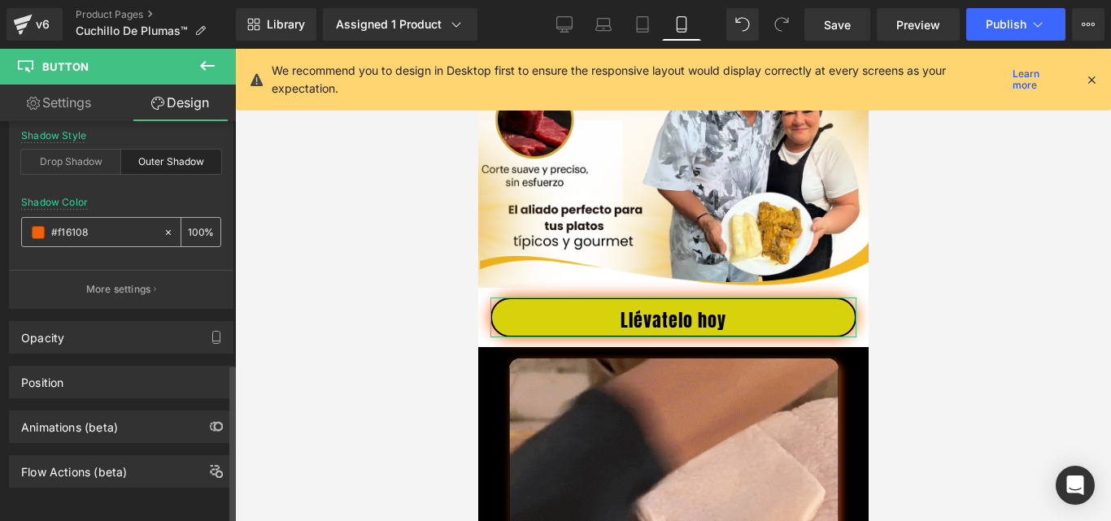
click at [38, 226] on span at bounding box center [38, 232] width 13 height 13
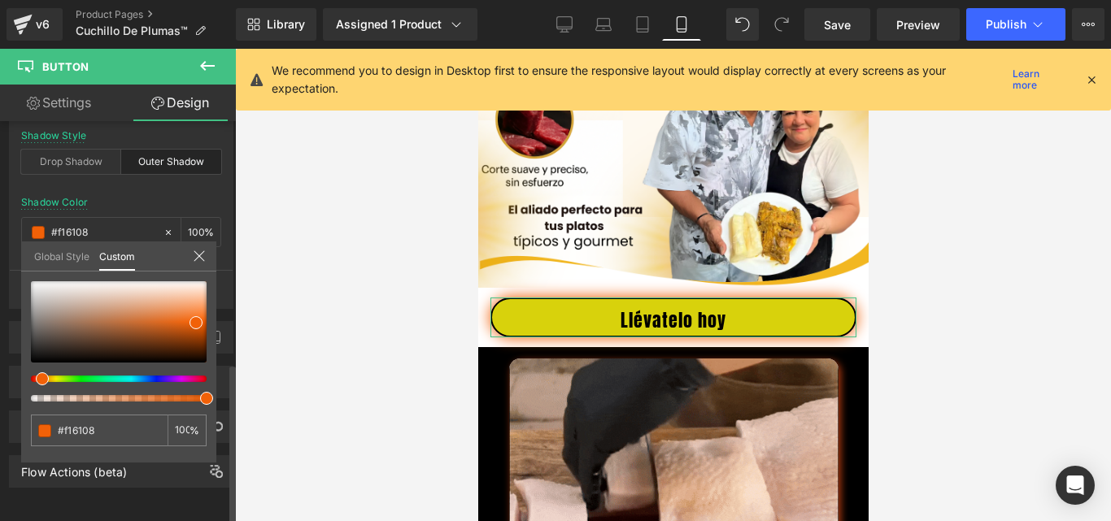
drag, startPoint x: 90, startPoint y: 367, endPoint x: 93, endPoint y: 357, distance: 10.1
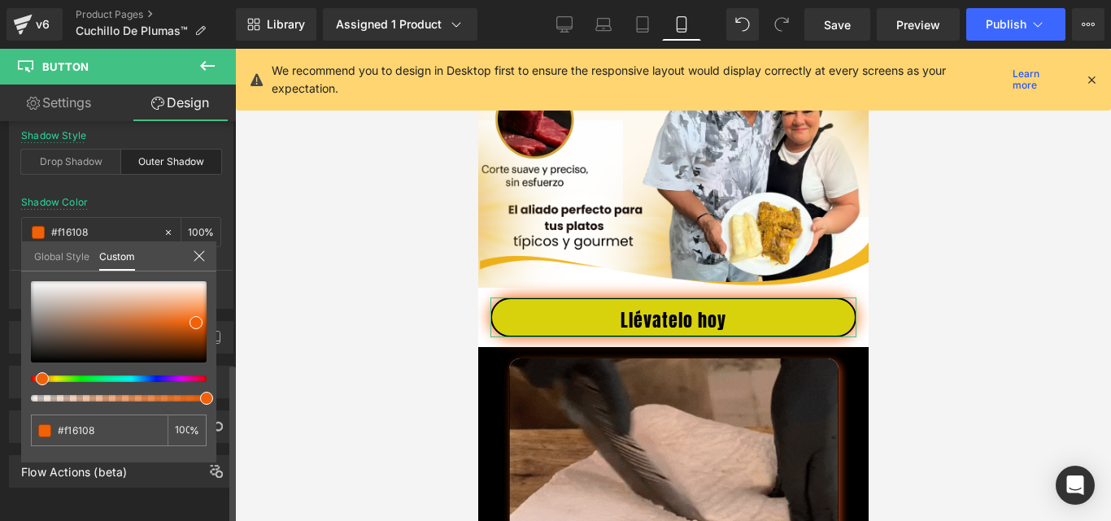
click at [93, 357] on div at bounding box center [119, 341] width 176 height 120
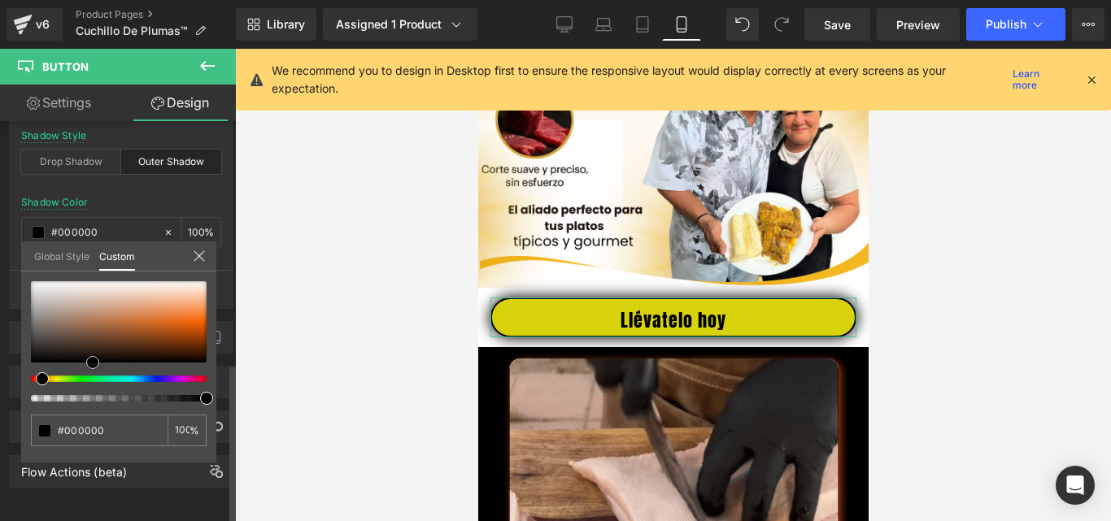
drag, startPoint x: 93, startPoint y: 357, endPoint x: 93, endPoint y: 366, distance: 8.9
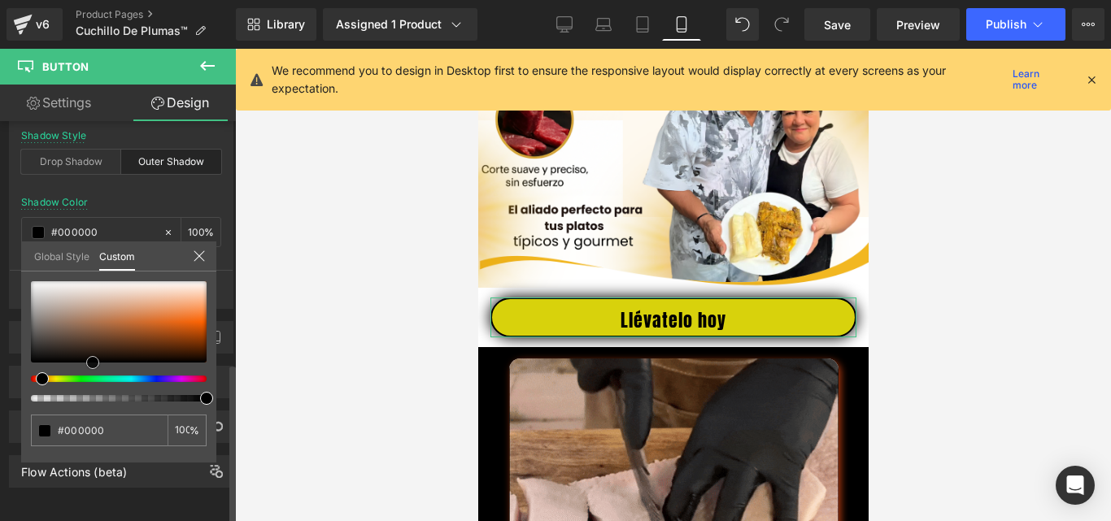
click at [93, 363] on div at bounding box center [119, 321] width 176 height 81
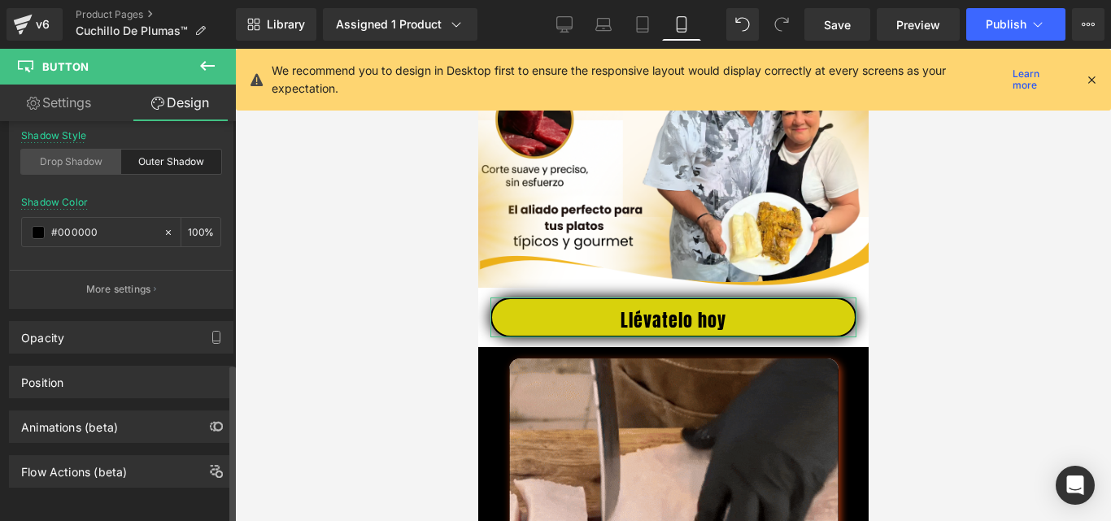
click at [70, 154] on div "Drop Shadow" at bounding box center [71, 162] width 100 height 24
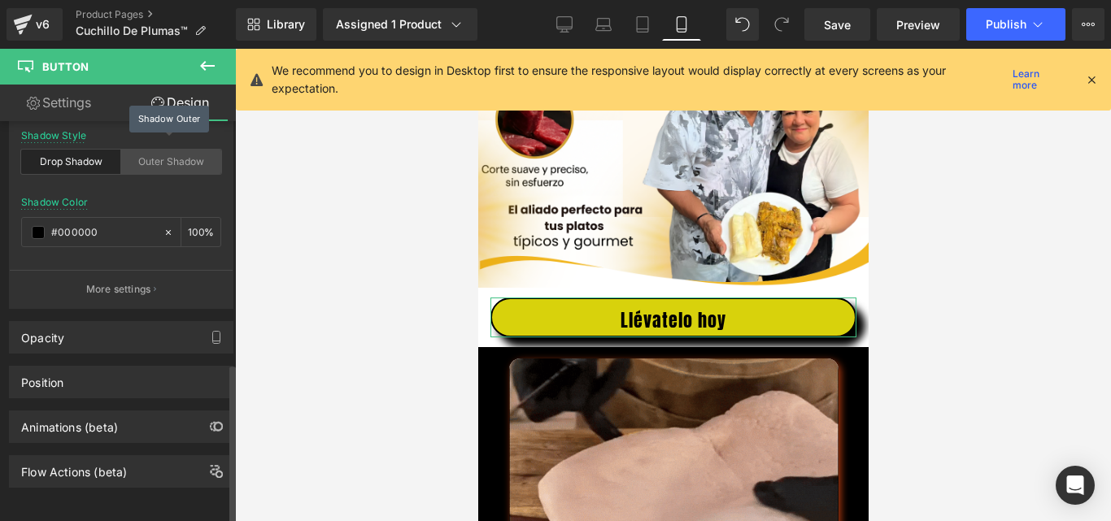
click at [137, 155] on div "Outer Shadow" at bounding box center [171, 162] width 100 height 24
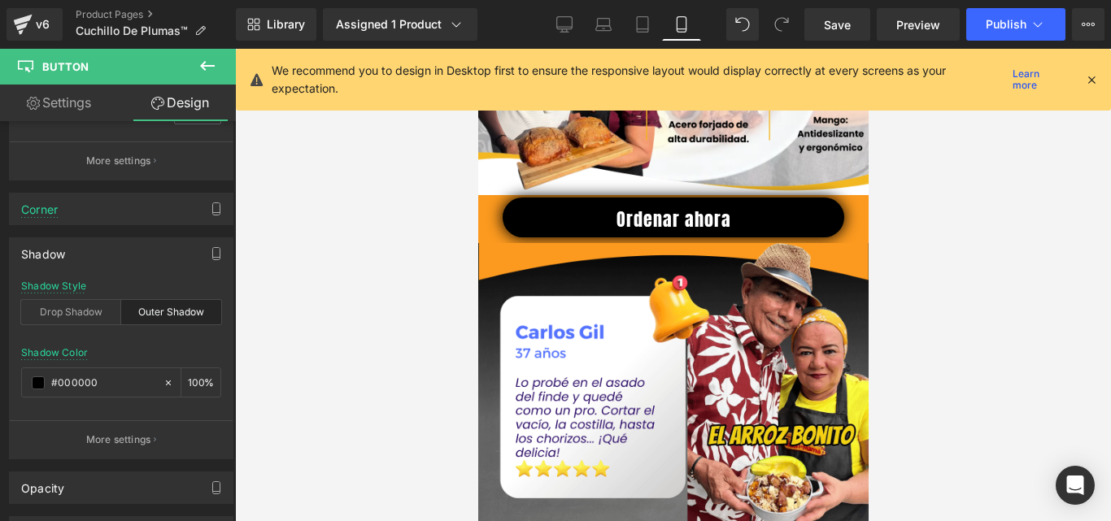
scroll to position [1789, 0]
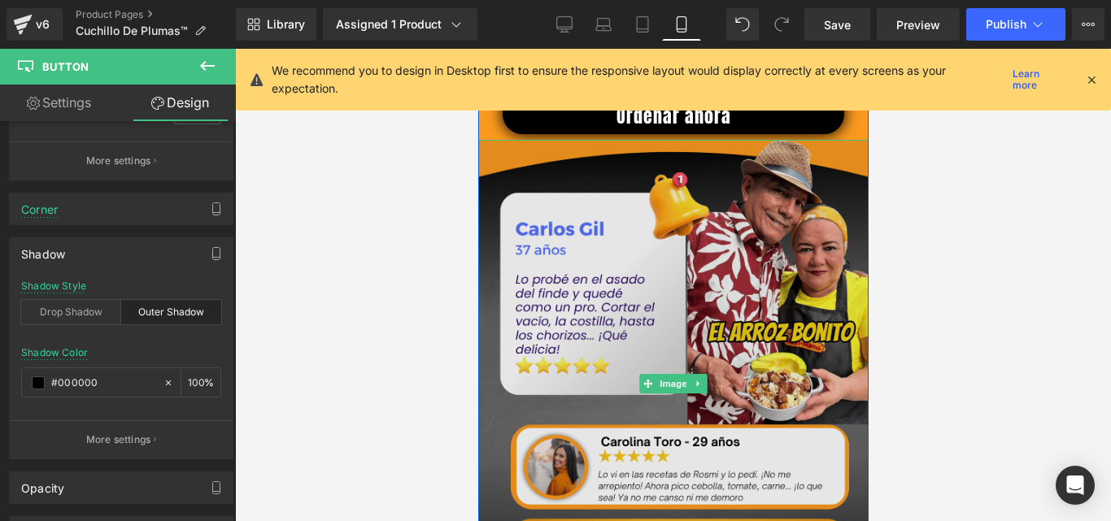
click at [691, 348] on img at bounding box center [672, 384] width 390 height 488
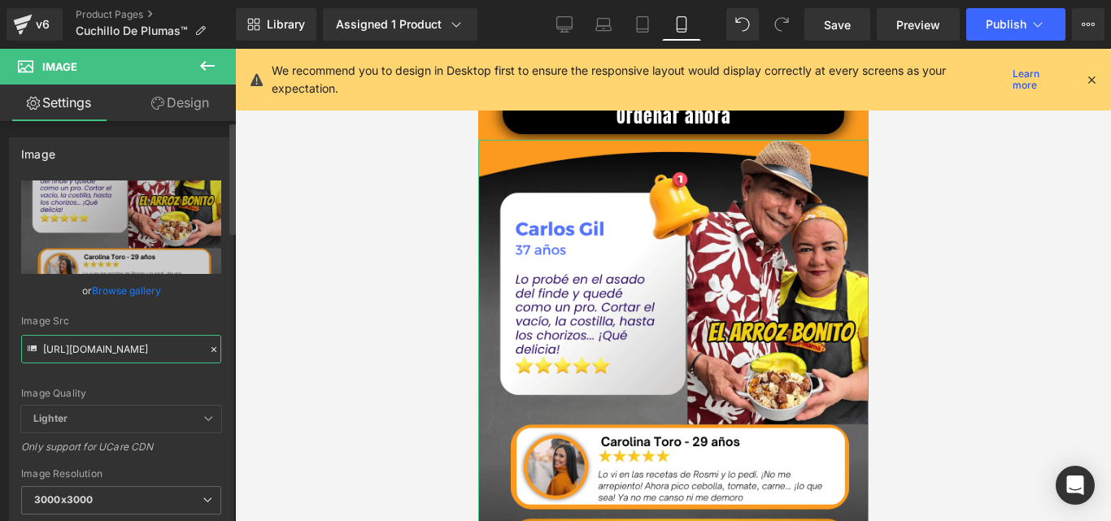
click at [133, 346] on input "https://cdn.shopify.com/s/files/1/0633/8075/0420/files/3_6_3000x3000.png?v=1748…" at bounding box center [121, 349] width 200 height 28
paste input ".png?v=1756223662"
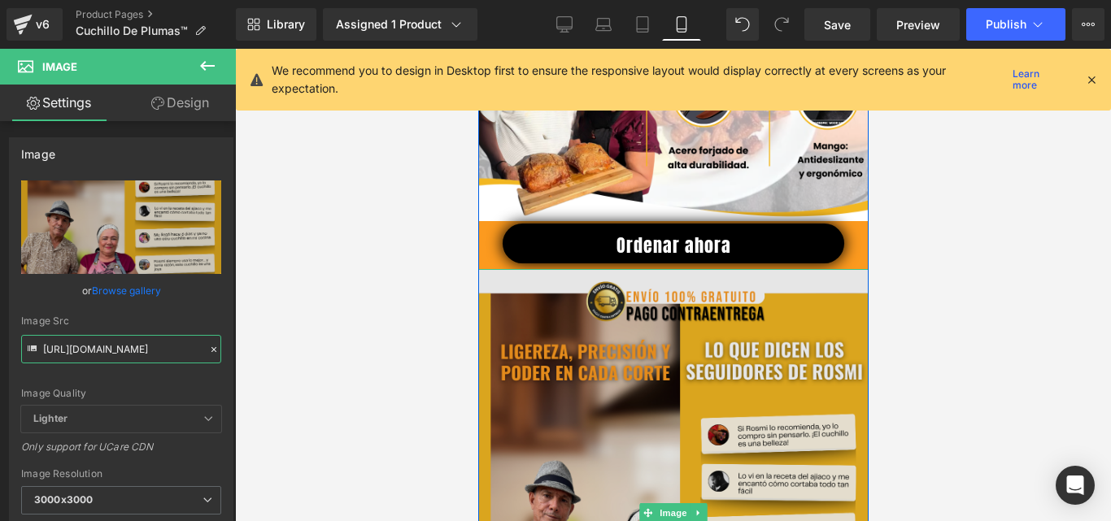
scroll to position [1627, 0]
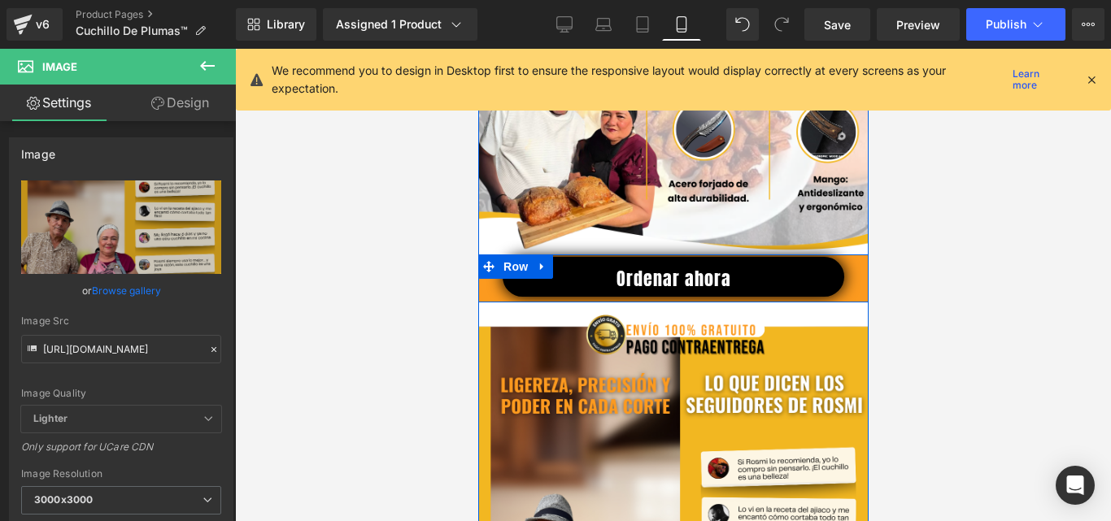
click at [538, 272] on icon at bounding box center [541, 266] width 11 height 12
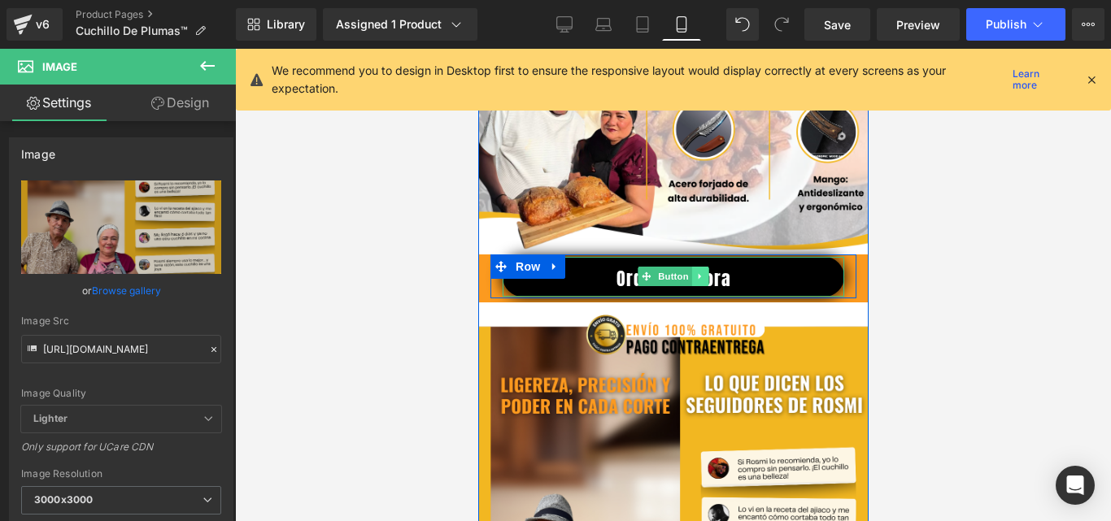
click at [698, 282] on link at bounding box center [699, 277] width 17 height 20
click at [704, 281] on icon at bounding box center [708, 277] width 9 height 10
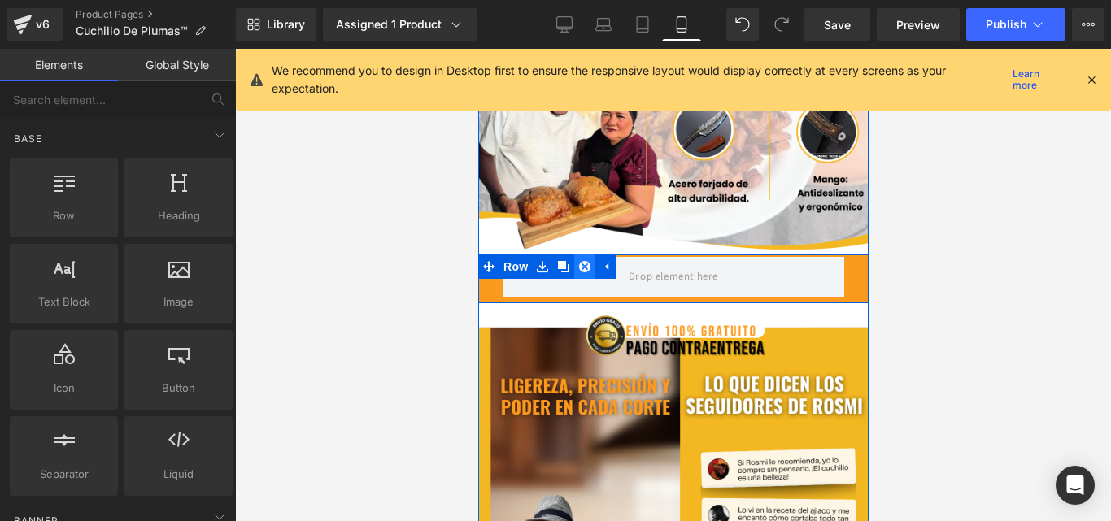
click at [583, 272] on icon at bounding box center [583, 266] width 11 height 11
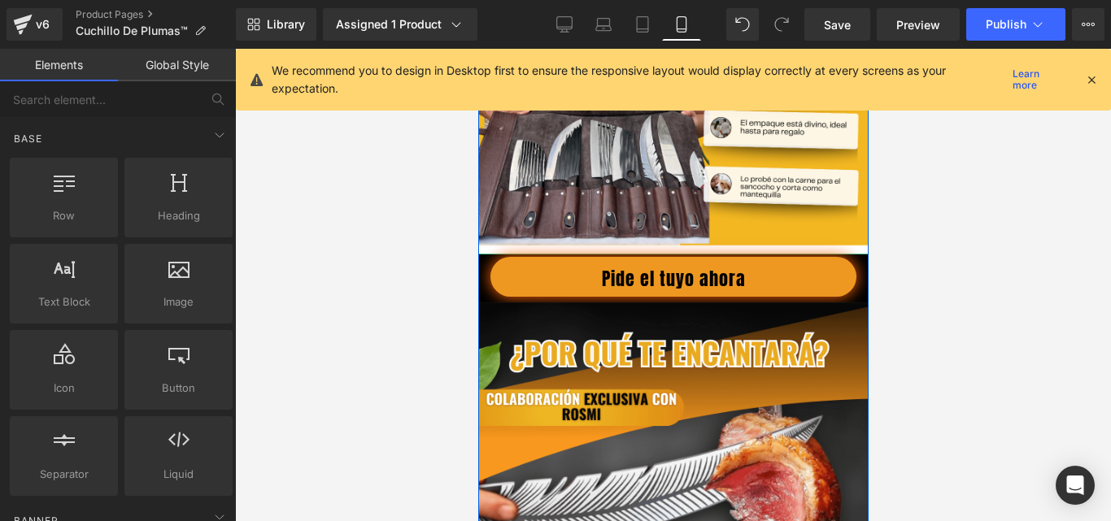
scroll to position [2277, 0]
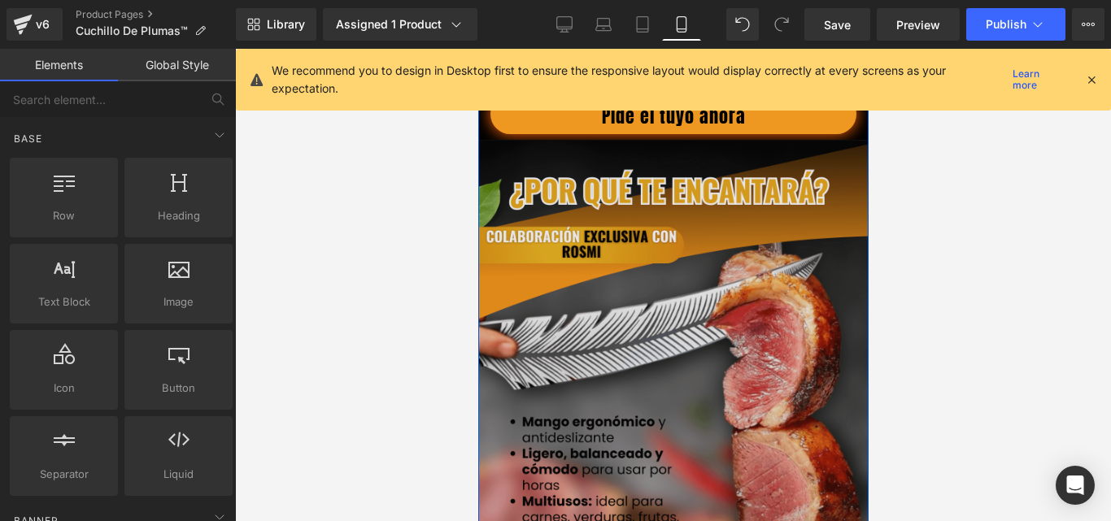
click at [705, 280] on img at bounding box center [672, 382] width 390 height 492
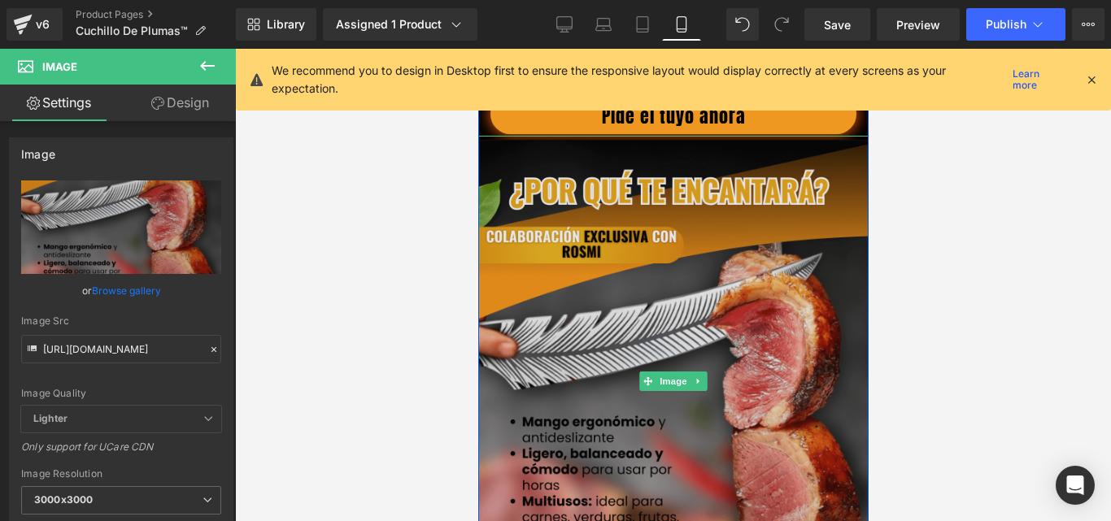
click at [665, 308] on img at bounding box center [672, 382] width 390 height 492
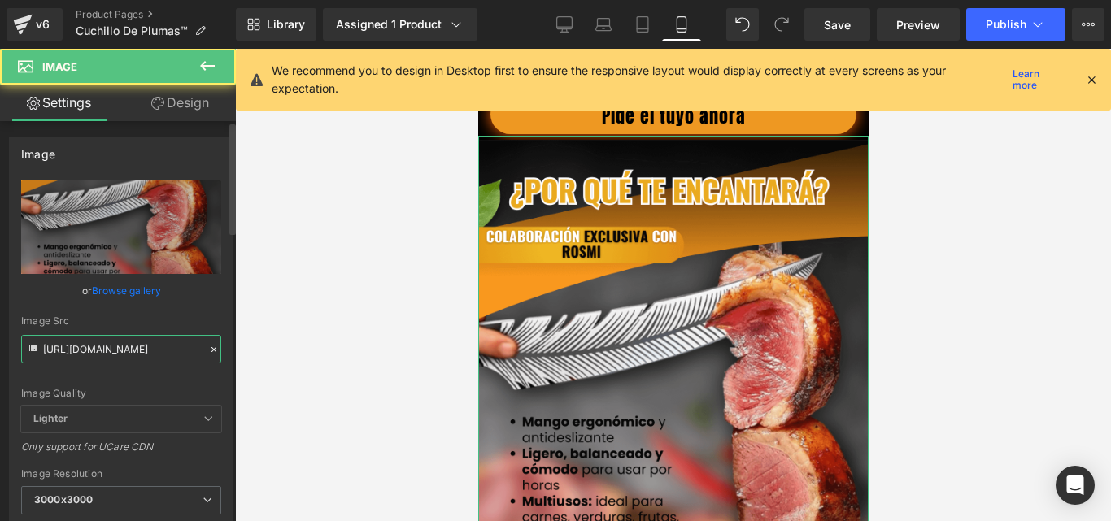
click at [139, 351] on input "https://cdn.shopify.com/s/files/1/0633/8075/0420/files/4_6_3000x3000.png?v=1748…" at bounding box center [121, 349] width 200 height 28
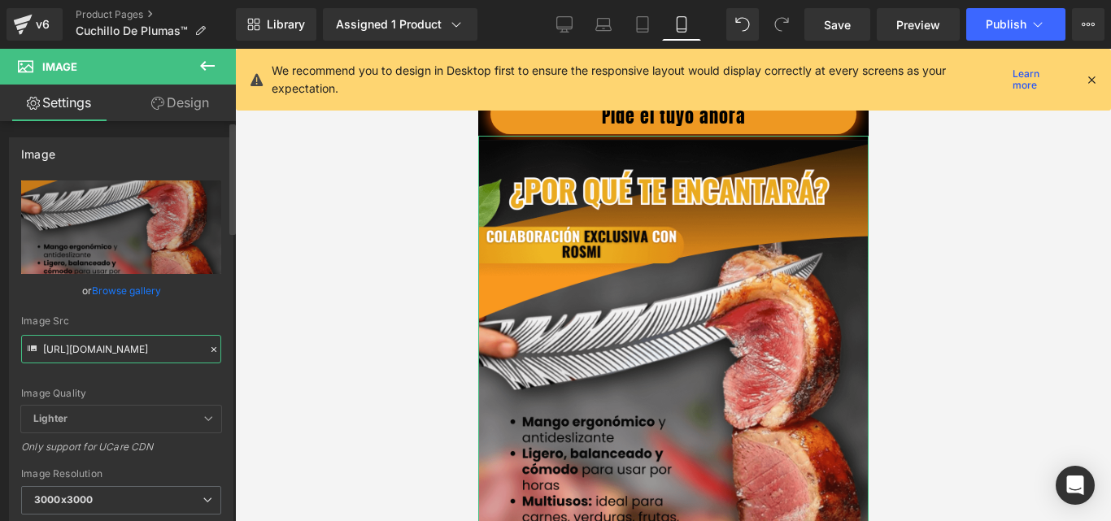
click at [139, 351] on input "https://cdn.shopify.com/s/files/1/0633/8075/0420/files/4_6_3000x3000.png?v=1748…" at bounding box center [121, 349] width 200 height 28
paste input ".png?v=1756223662"
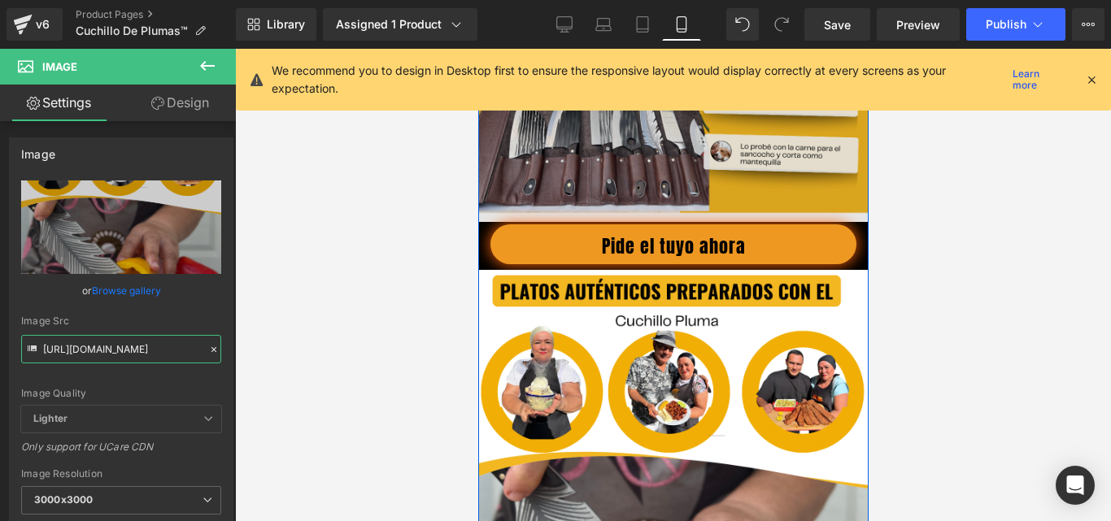
scroll to position [2115, 0]
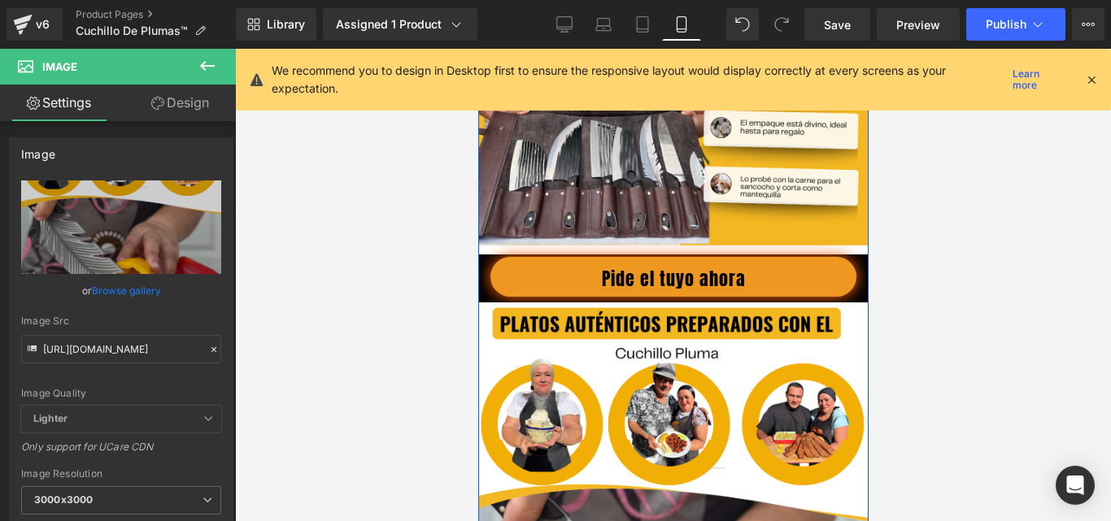
click at [529, 281] on div "Pide el tuyo ahora Button Row" at bounding box center [672, 277] width 390 height 44
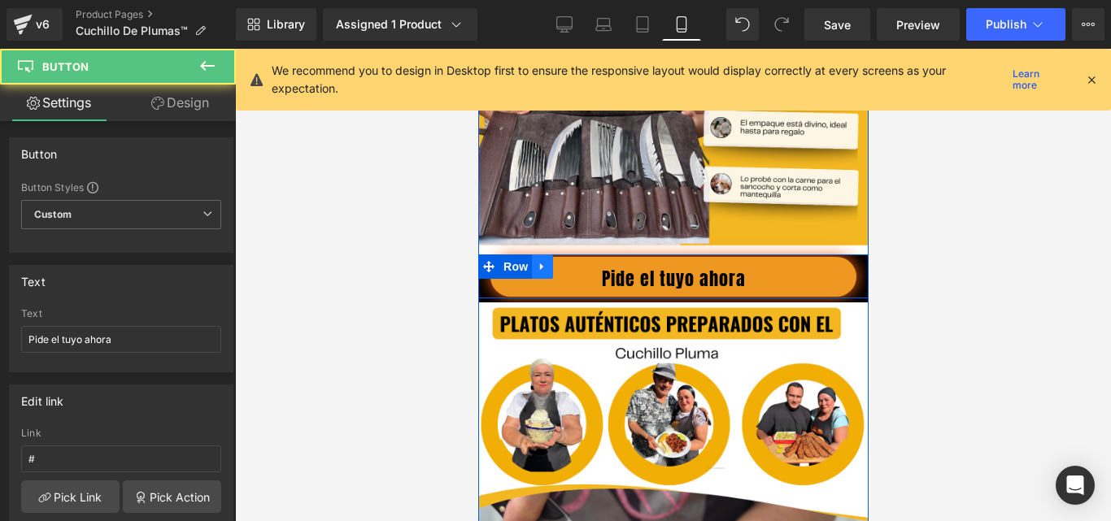
click at [538, 272] on icon at bounding box center [541, 266] width 11 height 12
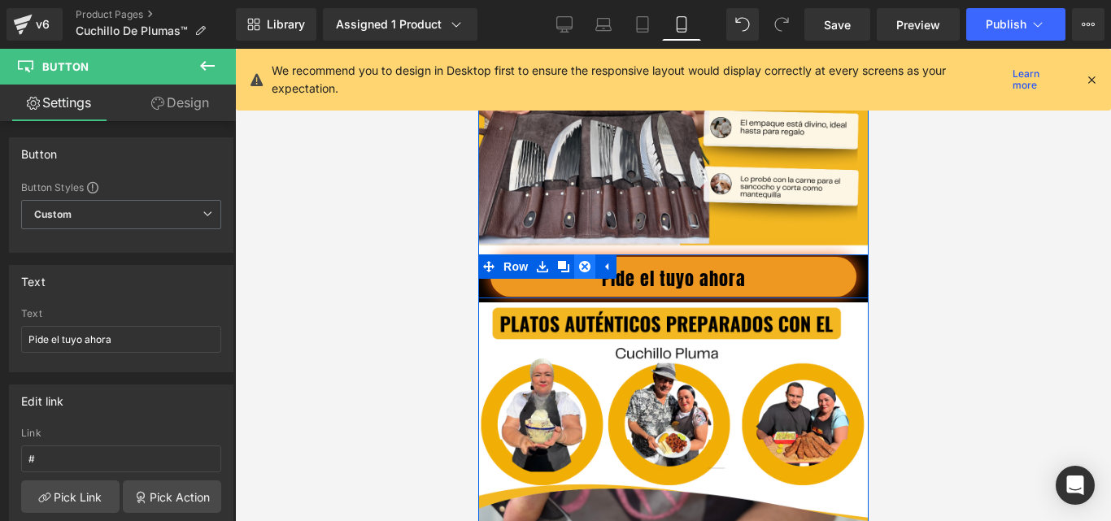
click at [573, 279] on link at bounding box center [583, 267] width 21 height 24
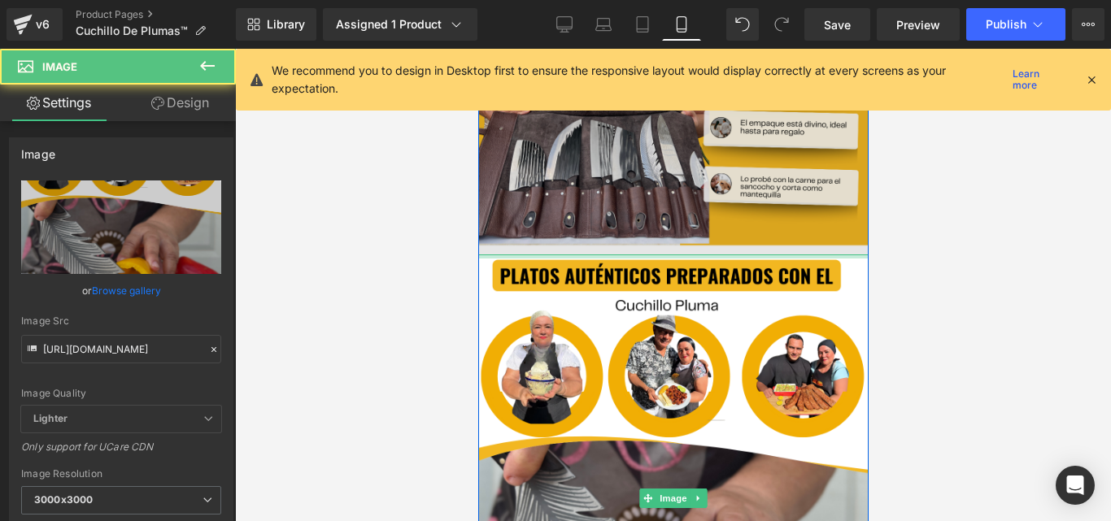
drag, startPoint x: 676, startPoint y: 271, endPoint x: 671, endPoint y: 251, distance: 20.9
click at [666, 251] on div "Image Llévatelo hoy Button Row Image Row Image Image Image Image Row Pide el tu…" at bounding box center [672, 307] width 390 height 4681
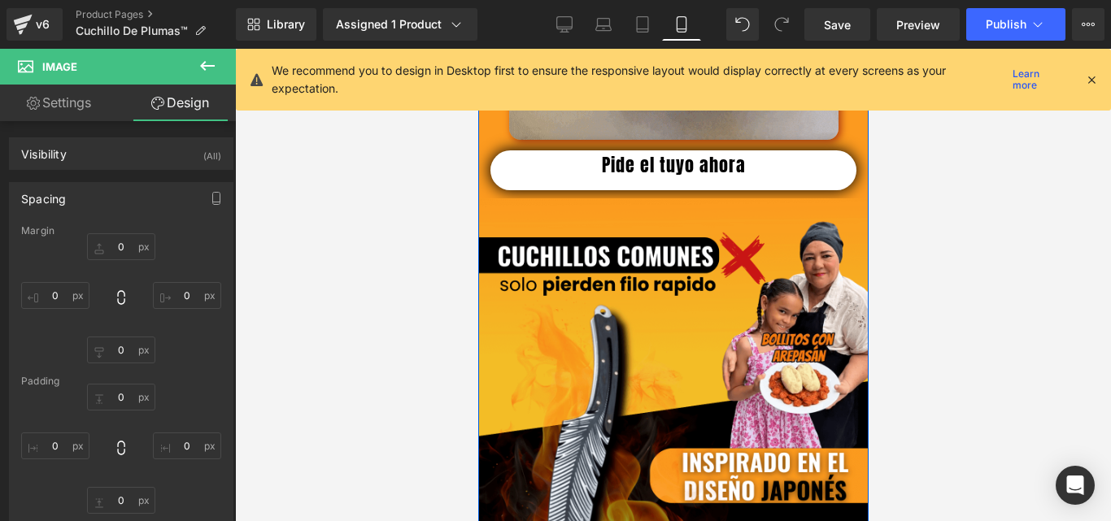
scroll to position [3091, 0]
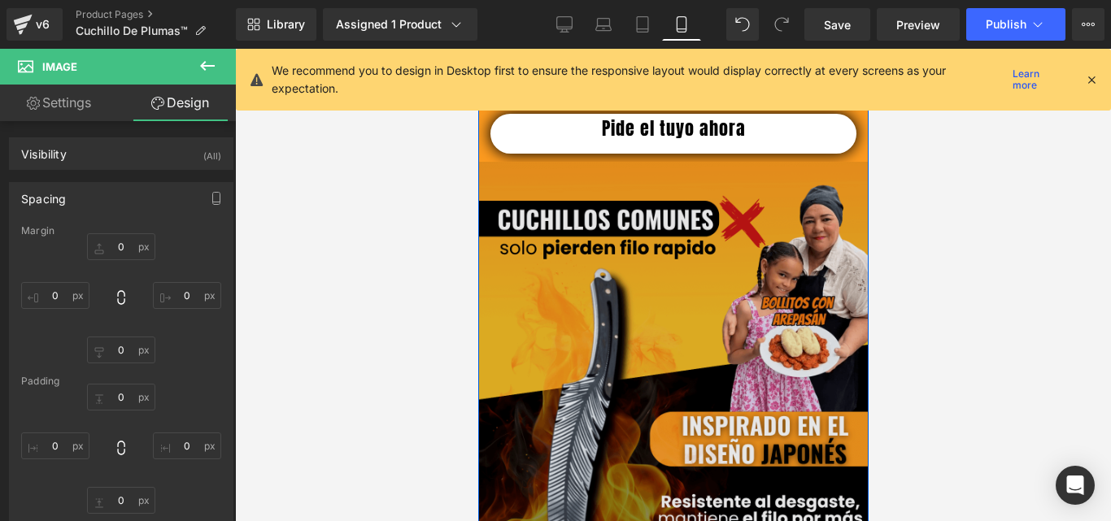
click at [689, 309] on img at bounding box center [672, 406] width 390 height 488
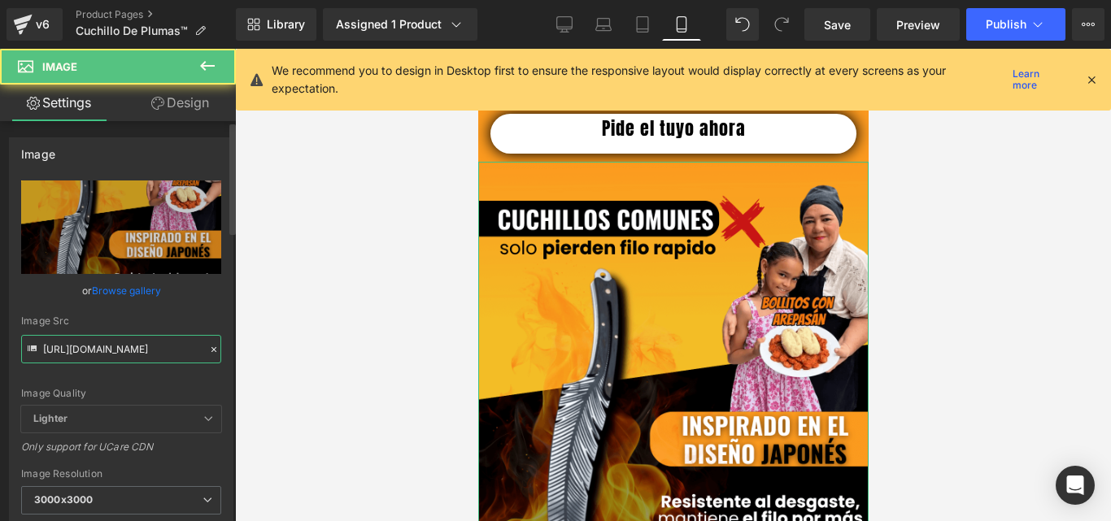
click at [136, 349] on input "https://cdn.shopify.com/s/files/1/0633/8075/0420/files/5_10_3000x3000.png?v=174…" at bounding box center [121, 349] width 200 height 28
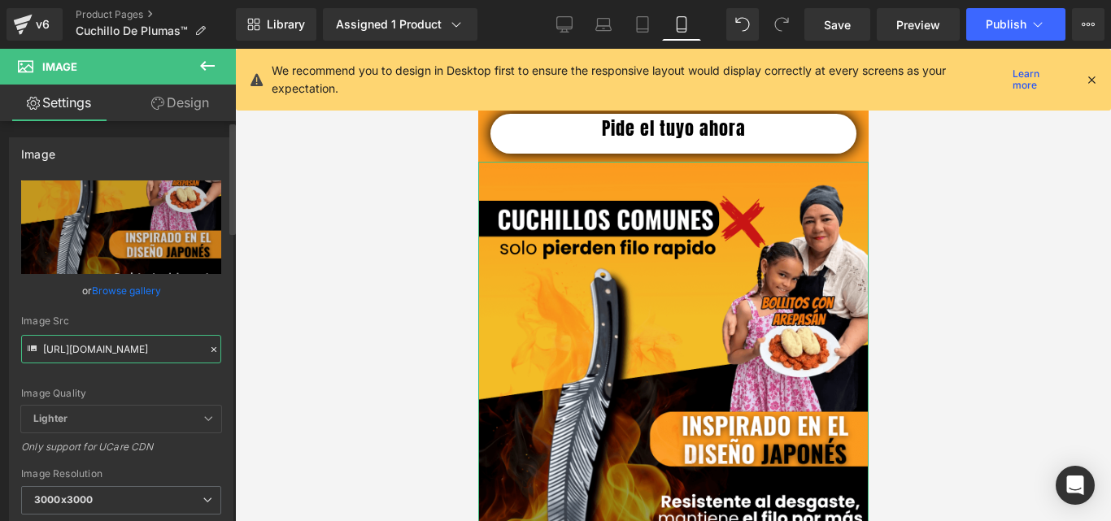
click at [136, 349] on input "https://cdn.shopify.com/s/files/1/0633/8075/0420/files/5_10_3000x3000.png?v=174…" at bounding box center [121, 349] width 200 height 28
paste input ".png?v=1756223662"
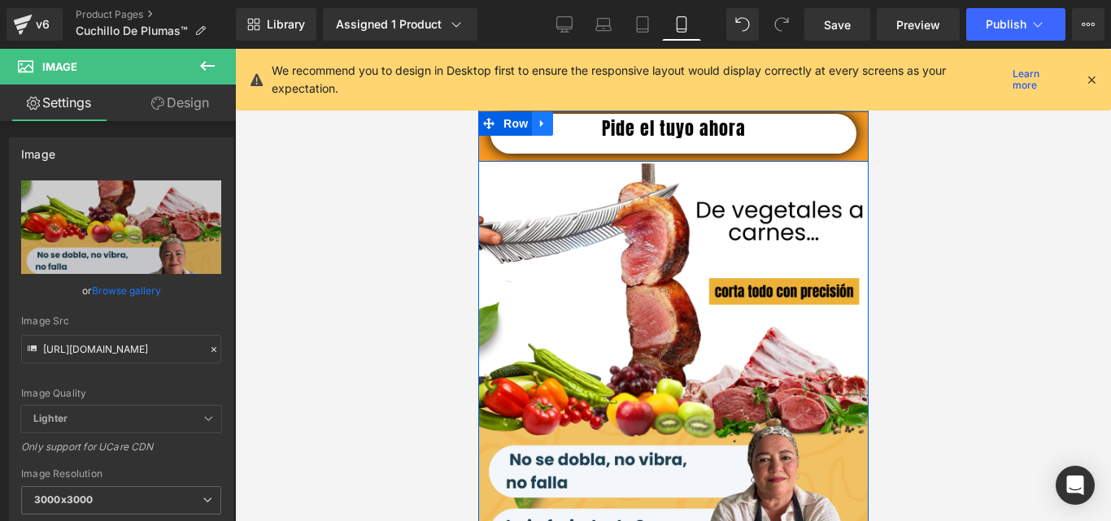
click at [536, 129] on icon at bounding box center [541, 123] width 11 height 12
click at [578, 129] on icon at bounding box center [583, 123] width 11 height 11
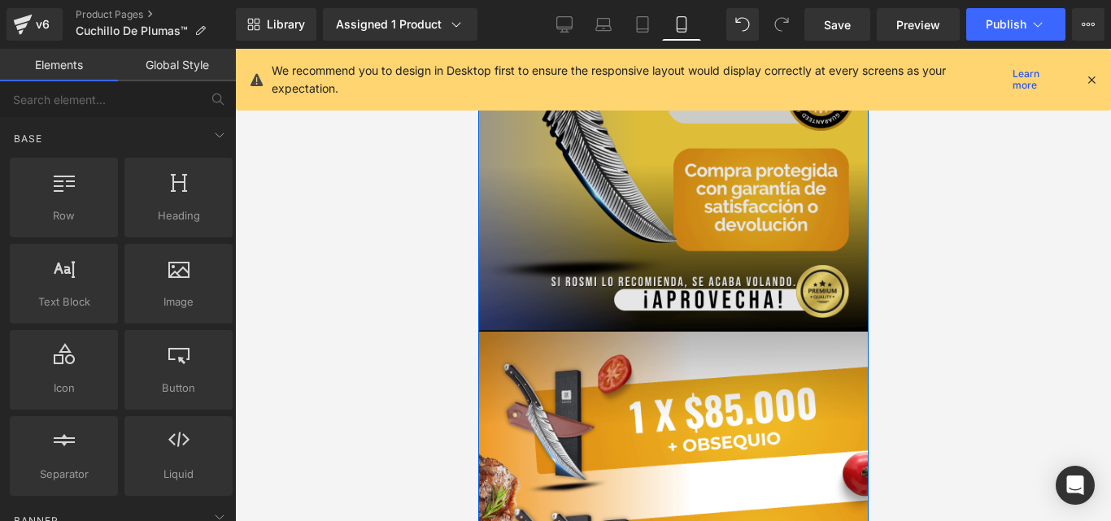
scroll to position [3742, 0]
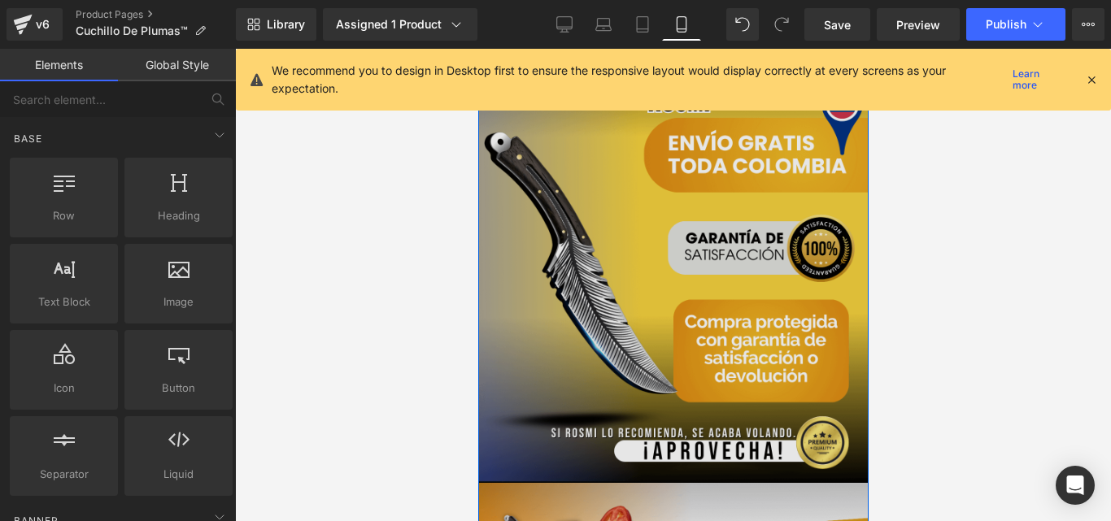
click at [722, 259] on img at bounding box center [672, 238] width 390 height 490
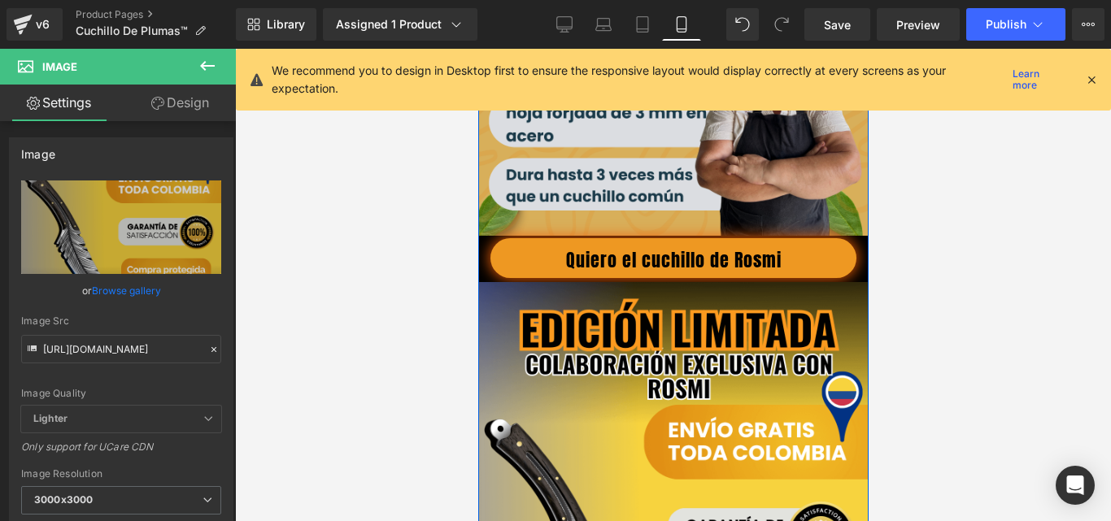
scroll to position [3416, 0]
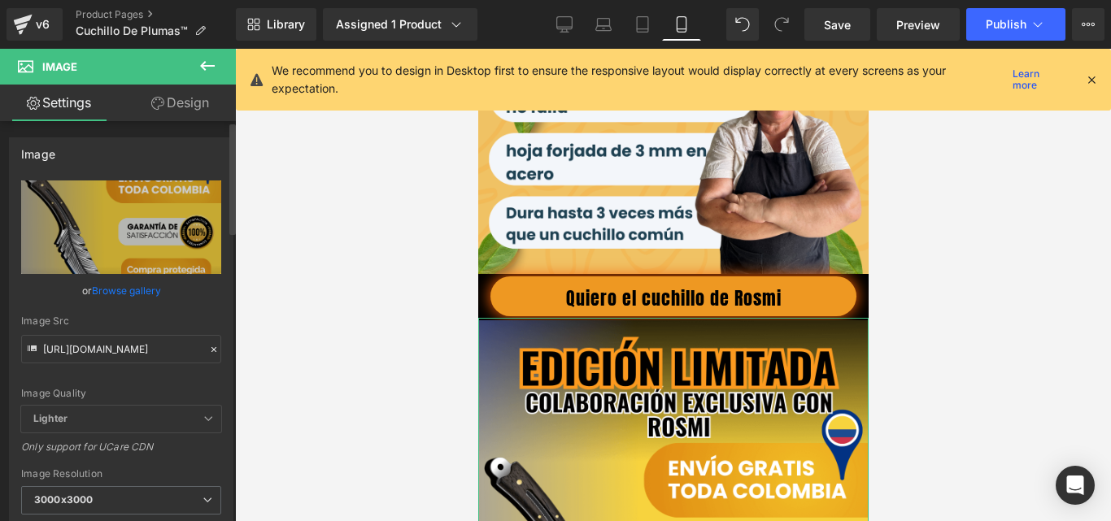
click at [208, 351] on icon at bounding box center [213, 349] width 11 height 11
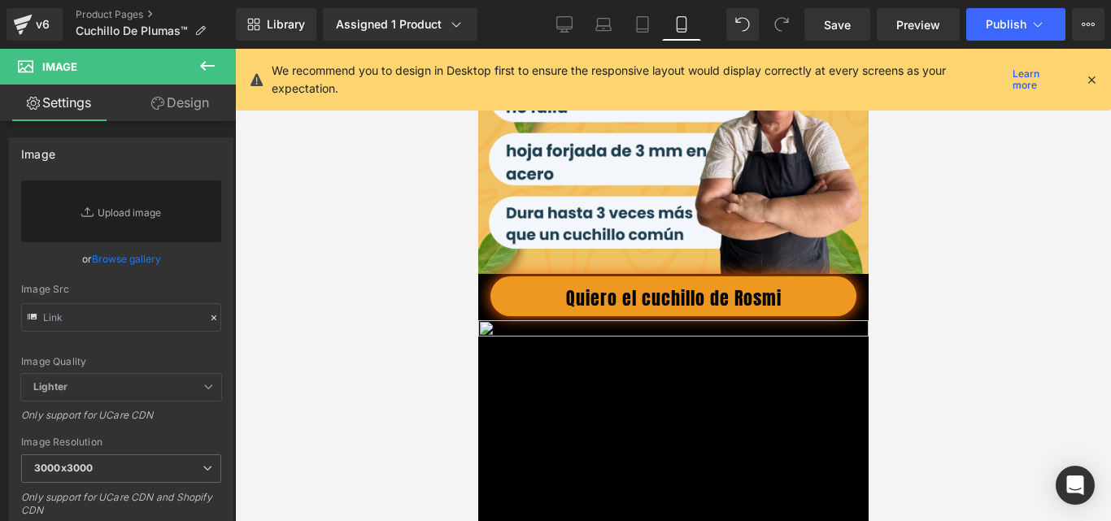
click at [200, 55] on button at bounding box center [207, 67] width 57 height 36
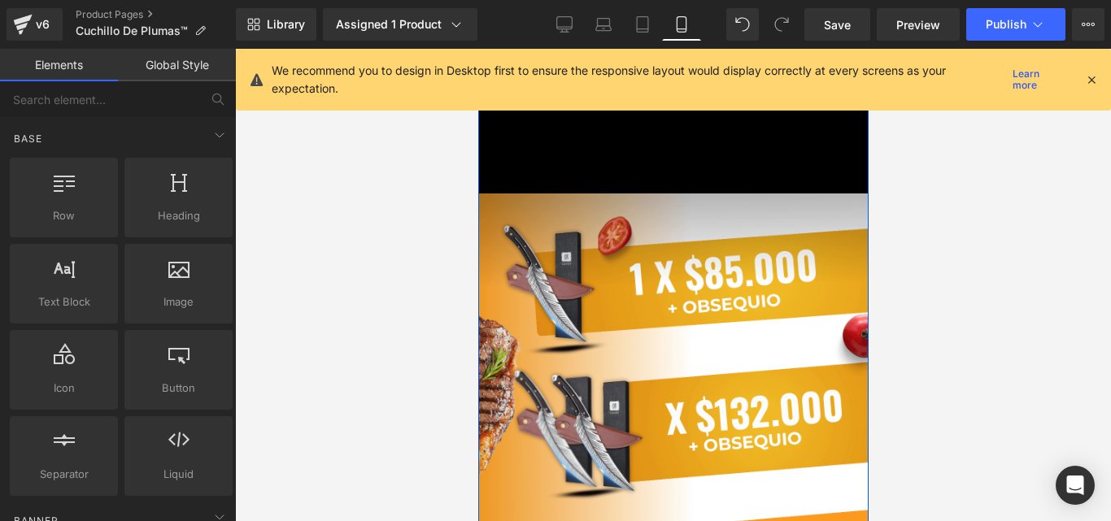
scroll to position [4067, 0]
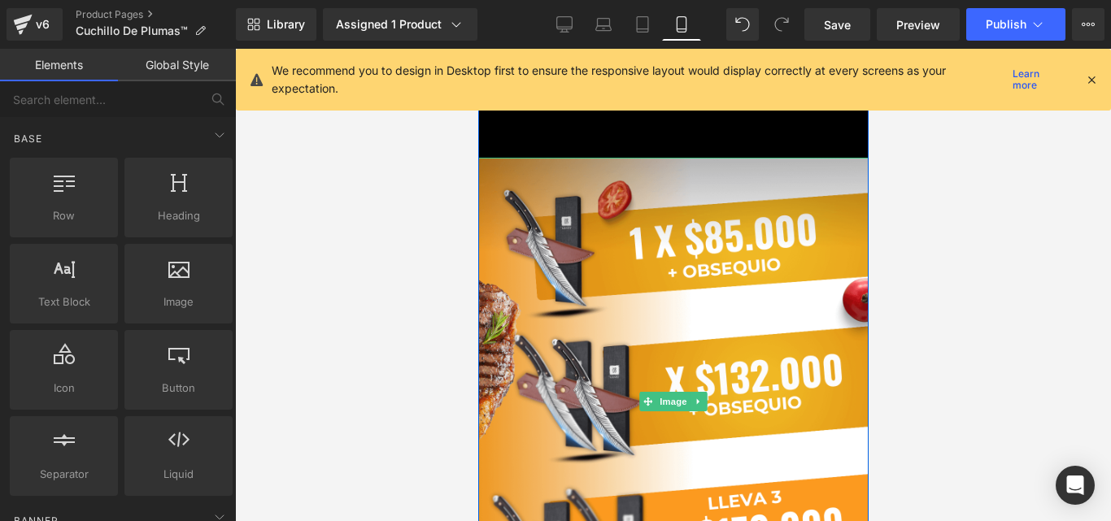
click at [697, 342] on img at bounding box center [672, 402] width 390 height 488
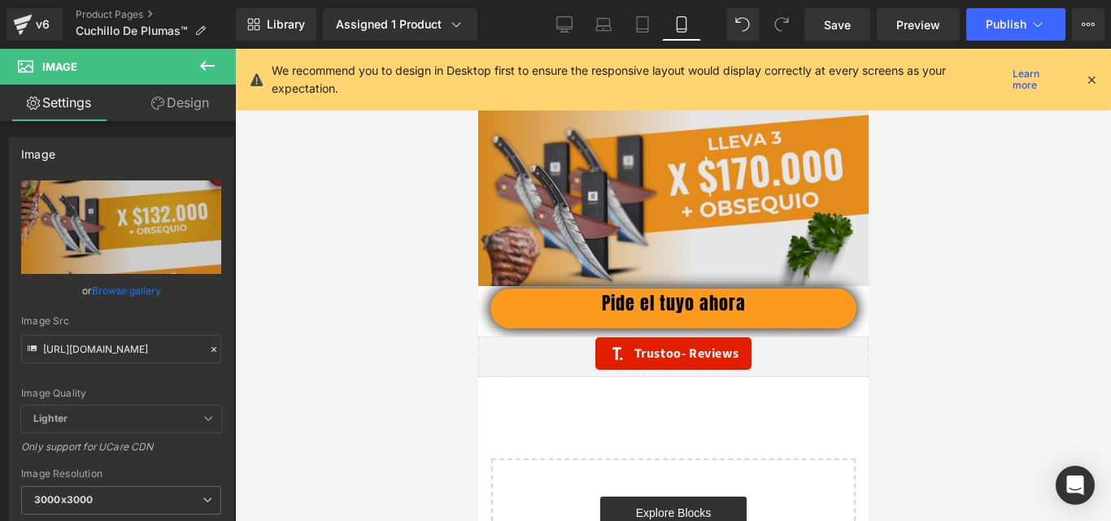
scroll to position [4392, 0]
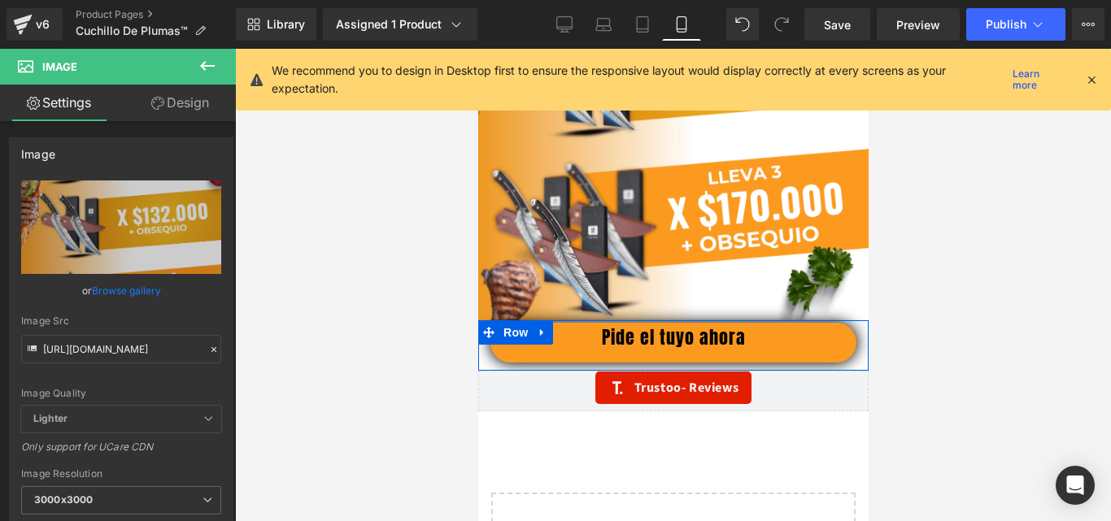
click at [545, 338] on icon at bounding box center [541, 332] width 11 height 12
click at [582, 338] on icon at bounding box center [583, 332] width 11 height 12
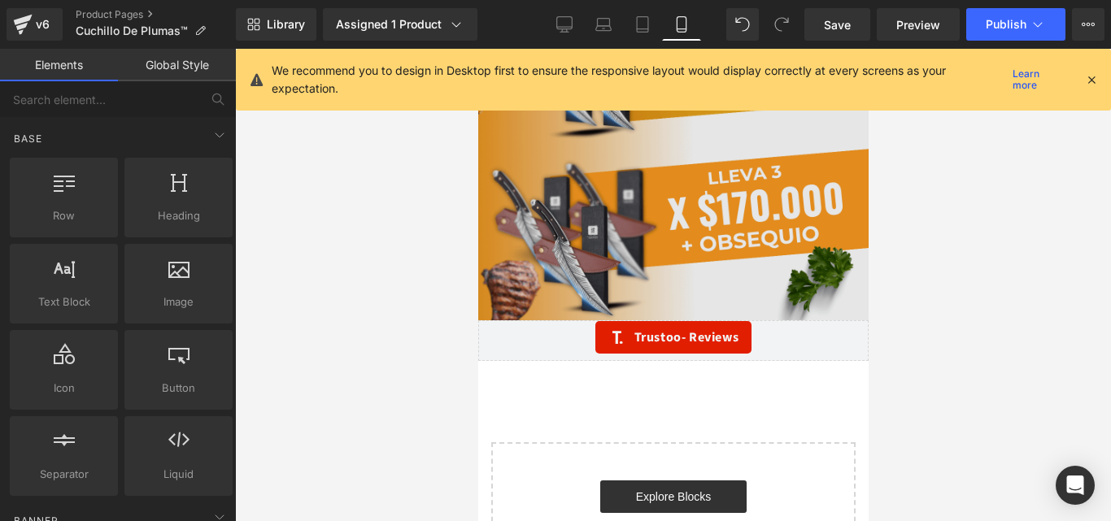
click at [601, 303] on img at bounding box center [672, 76] width 390 height 488
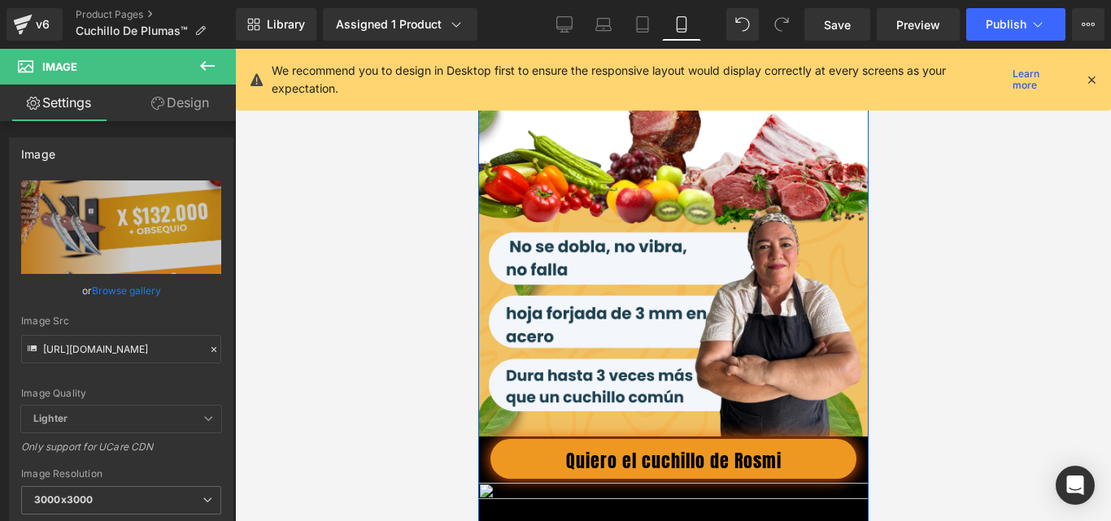
scroll to position [3416, 0]
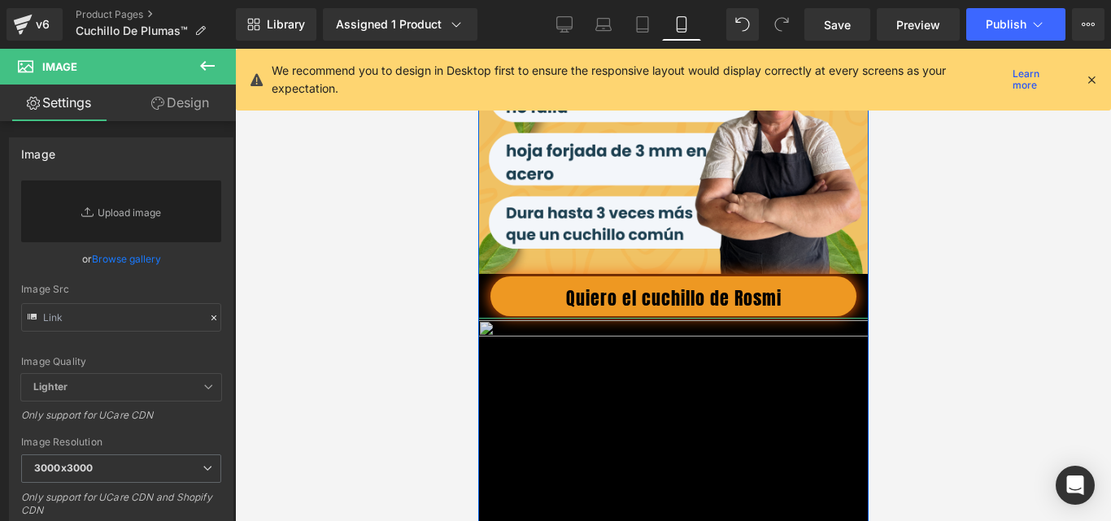
click at [196, 67] on button at bounding box center [207, 67] width 57 height 36
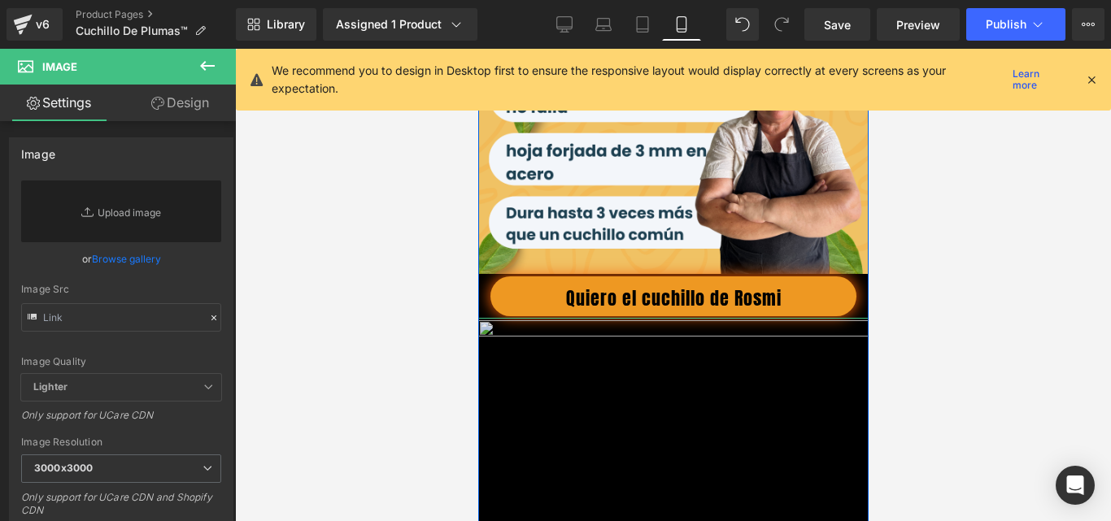
click at [838, 26] on span "Save" at bounding box center [837, 24] width 27 height 17
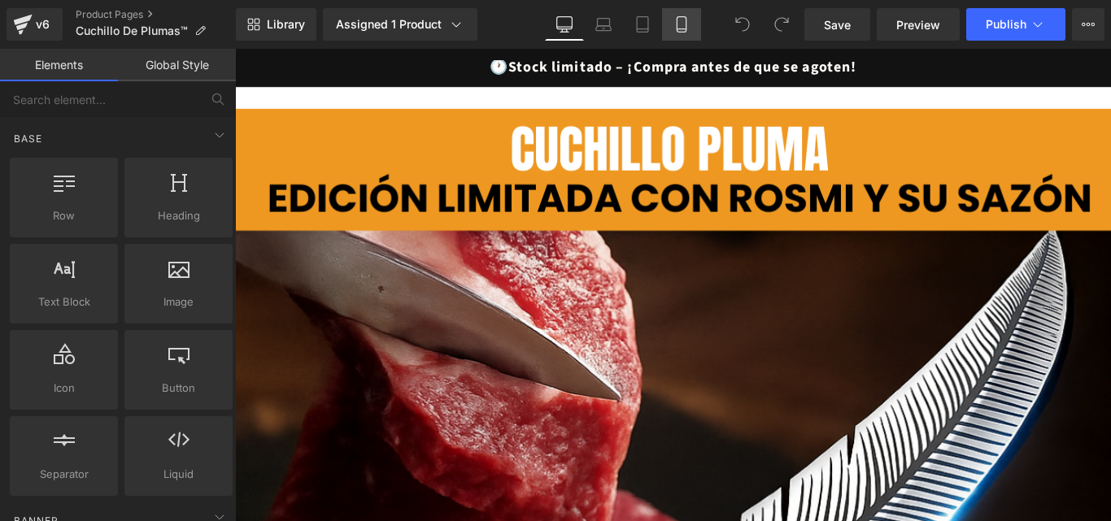
click at [677, 10] on link "Mobile" at bounding box center [681, 24] width 39 height 33
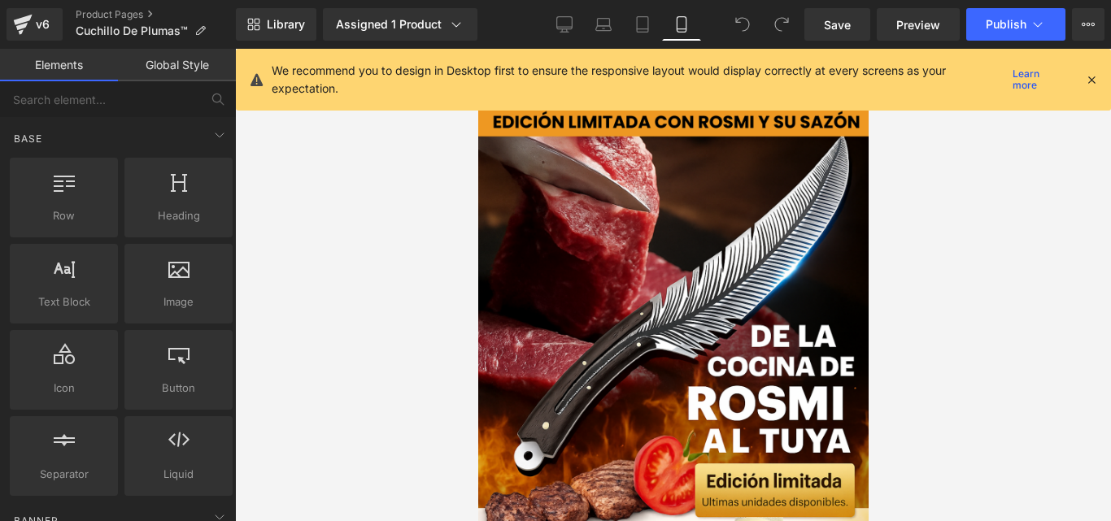
click at [1093, 77] on icon at bounding box center [1091, 79] width 15 height 15
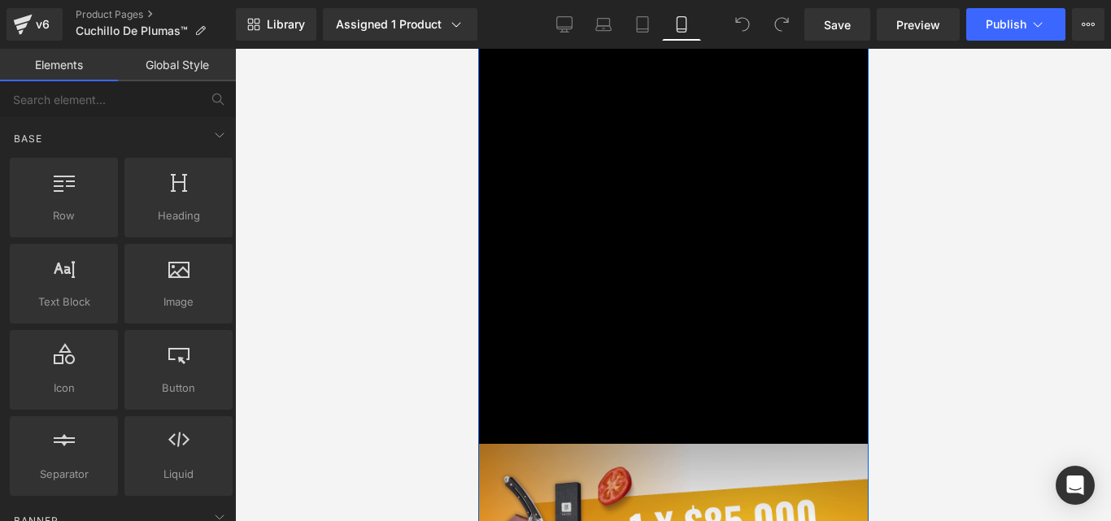
scroll to position [3742, 0]
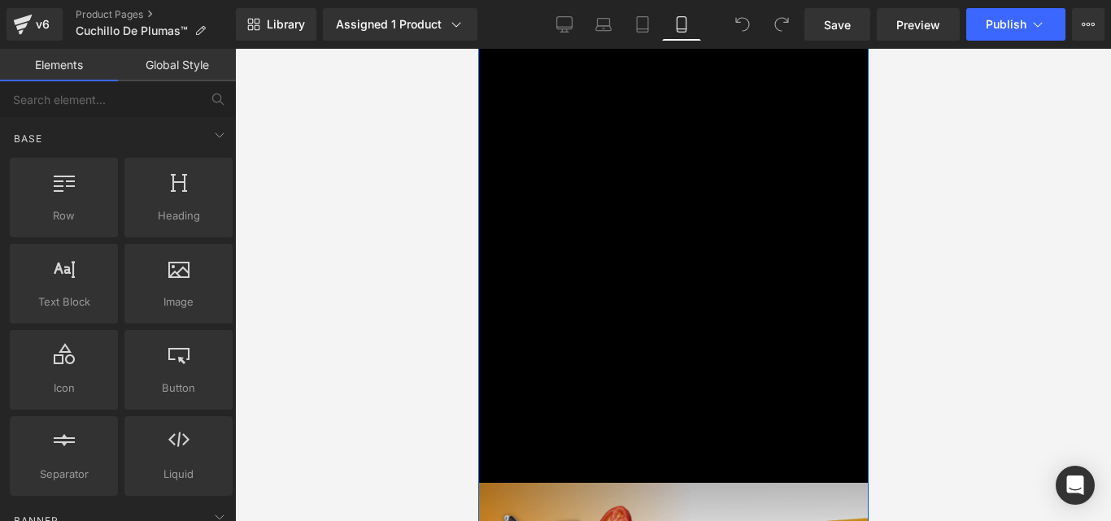
click at [743, 178] on img at bounding box center [672, 238] width 390 height 490
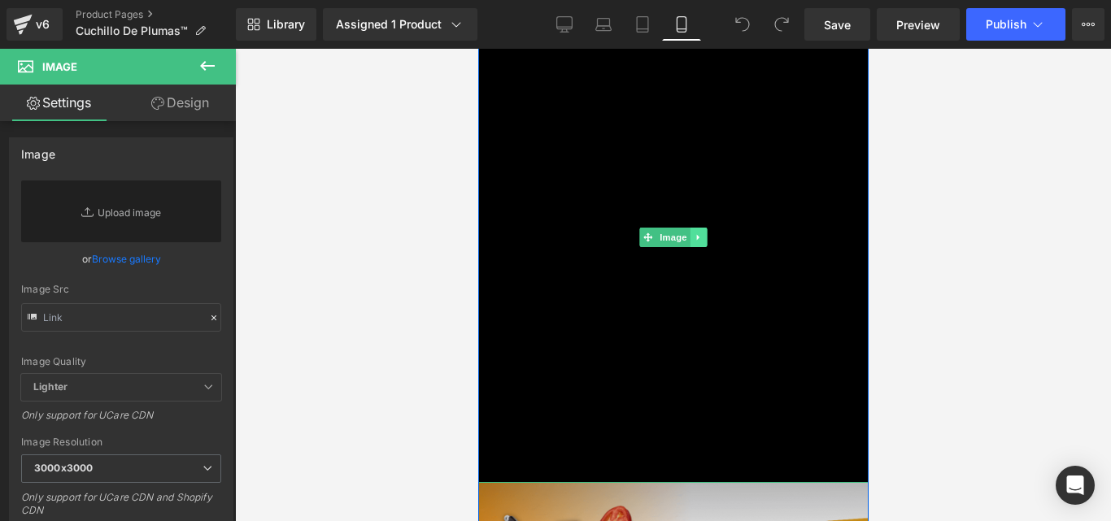
click at [694, 242] on icon at bounding box center [698, 238] width 9 height 10
click at [702, 242] on icon at bounding box center [706, 237] width 9 height 9
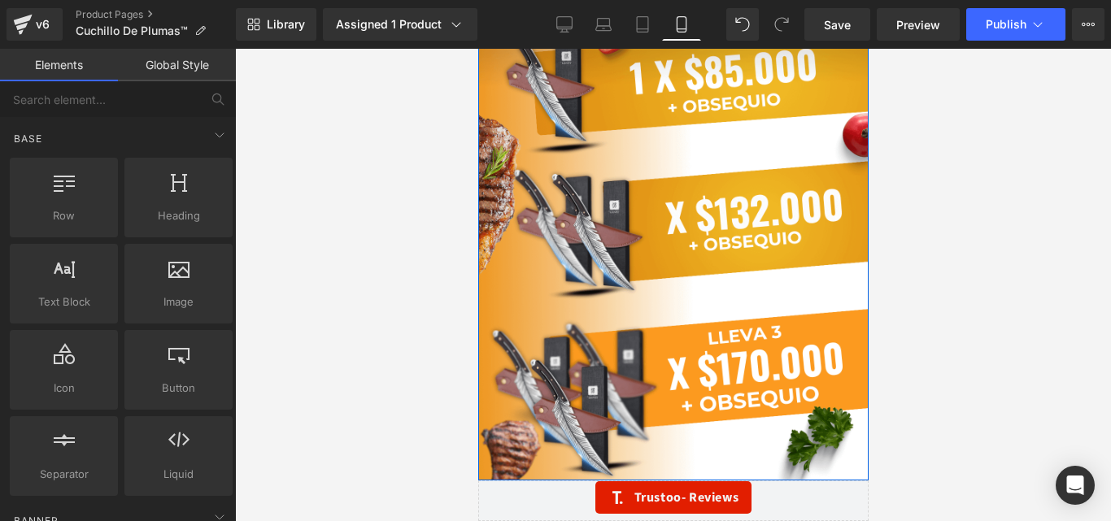
click at [699, 248] on div "Image" at bounding box center [672, 237] width 390 height 488
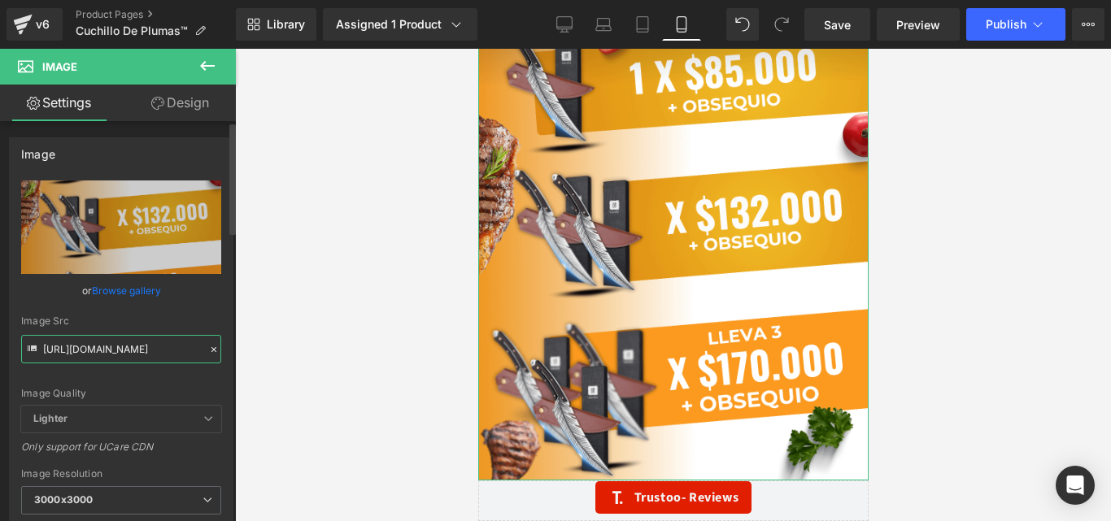
click at [163, 350] on input "https://cdn.shopify.com/s/files/1/0633/8075/0420/files/7_3_3000x3000.png?v=1748…" at bounding box center [121, 349] width 200 height 28
paste input "6.png?v=1756223662"
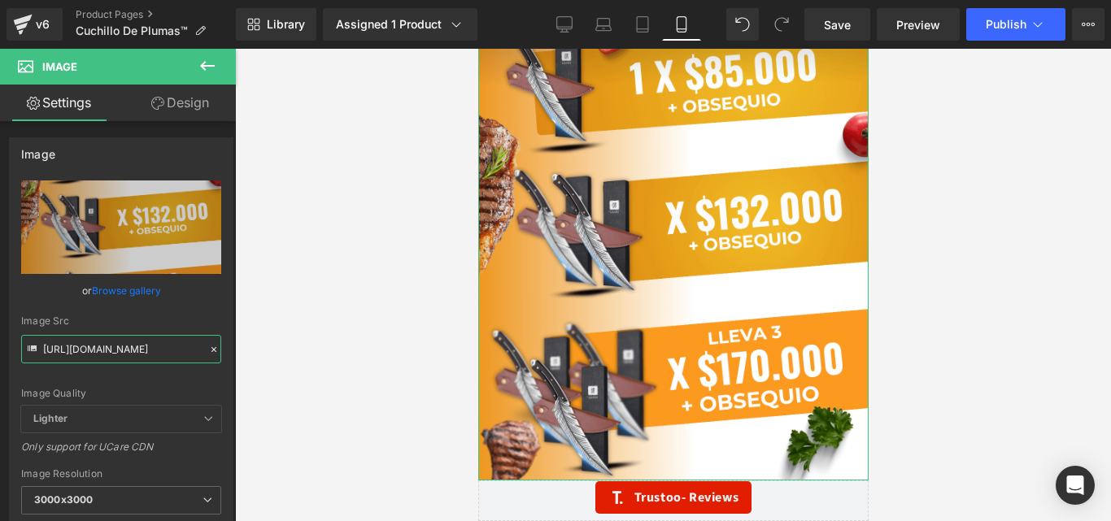
scroll to position [0, 209]
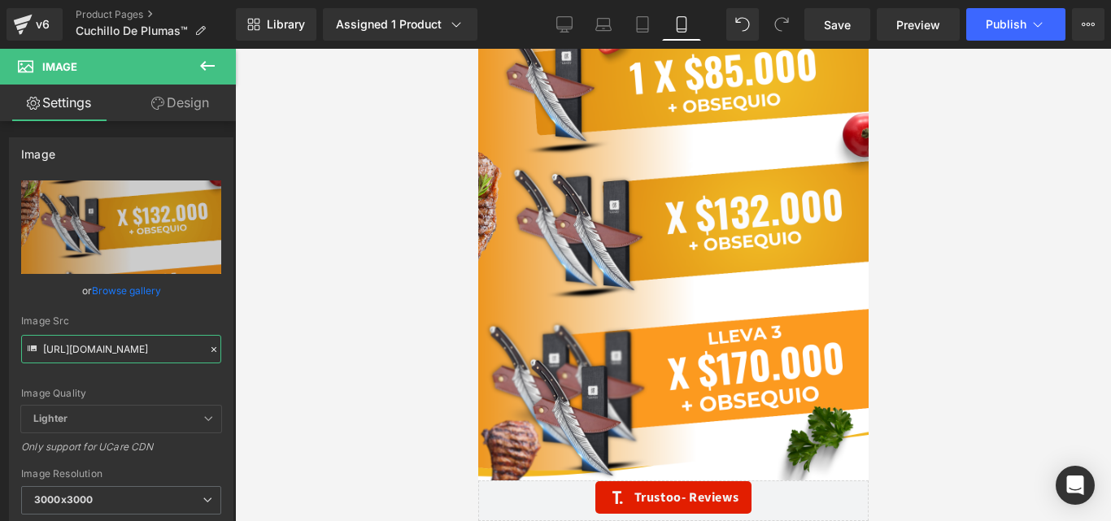
type input "https://cdn.shopify.com/s/files/1/0633/8075/0420/files/6_3000x3000.png?v=175622…"
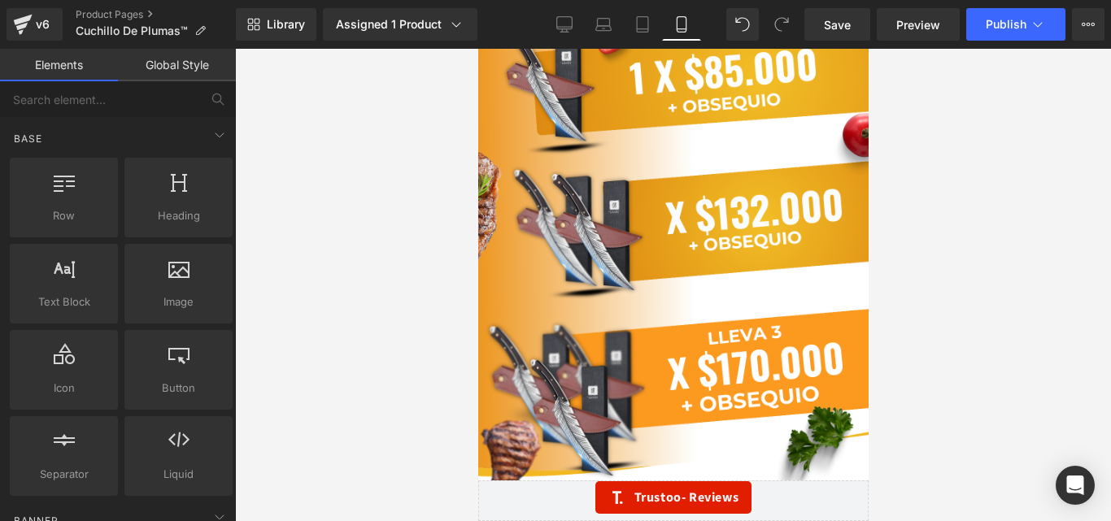
click at [438, 248] on div at bounding box center [673, 285] width 876 height 473
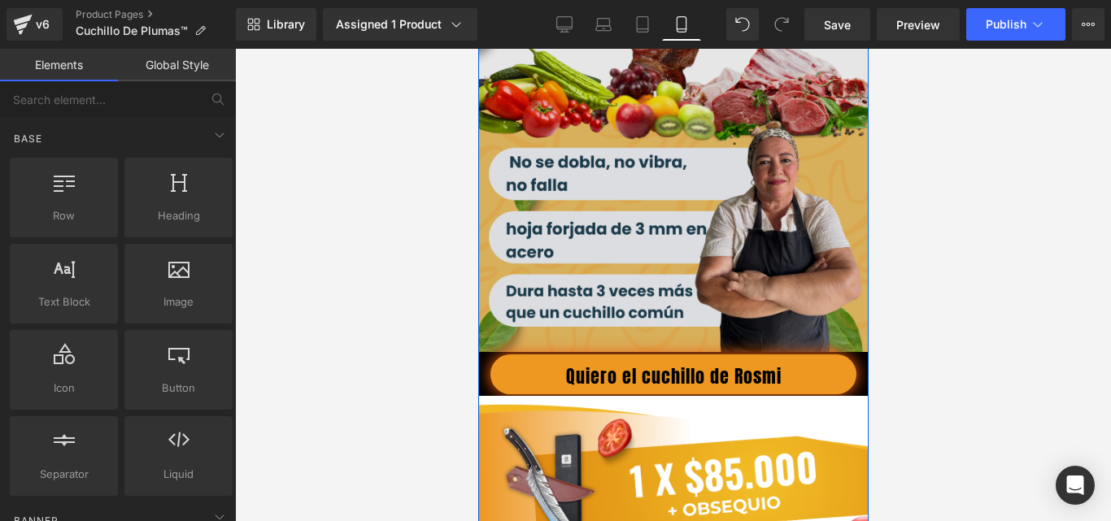
scroll to position [3375, 0]
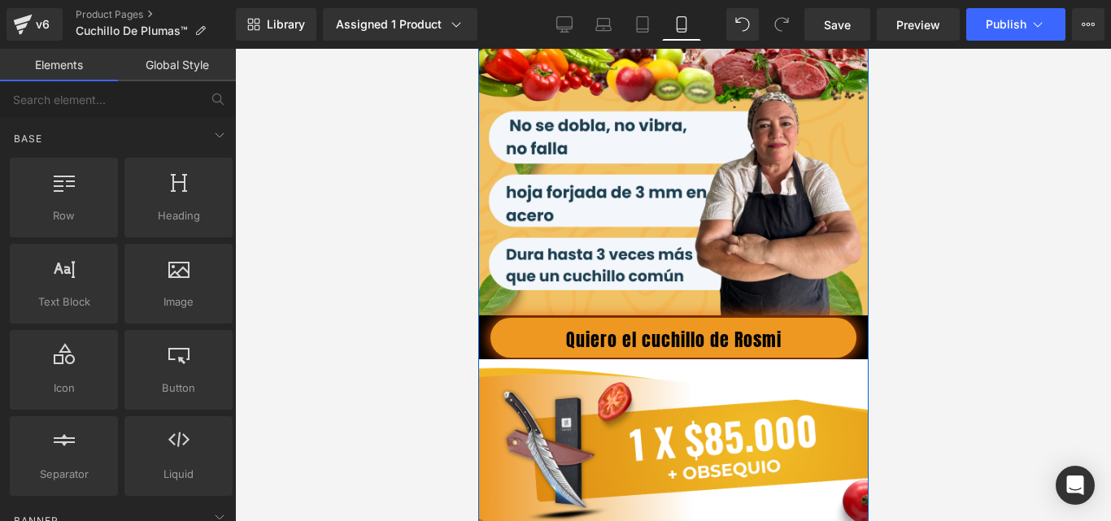
click at [519, 343] on div "Quiero el cuchillo de Rosmi Button Row" at bounding box center [672, 338] width 390 height 44
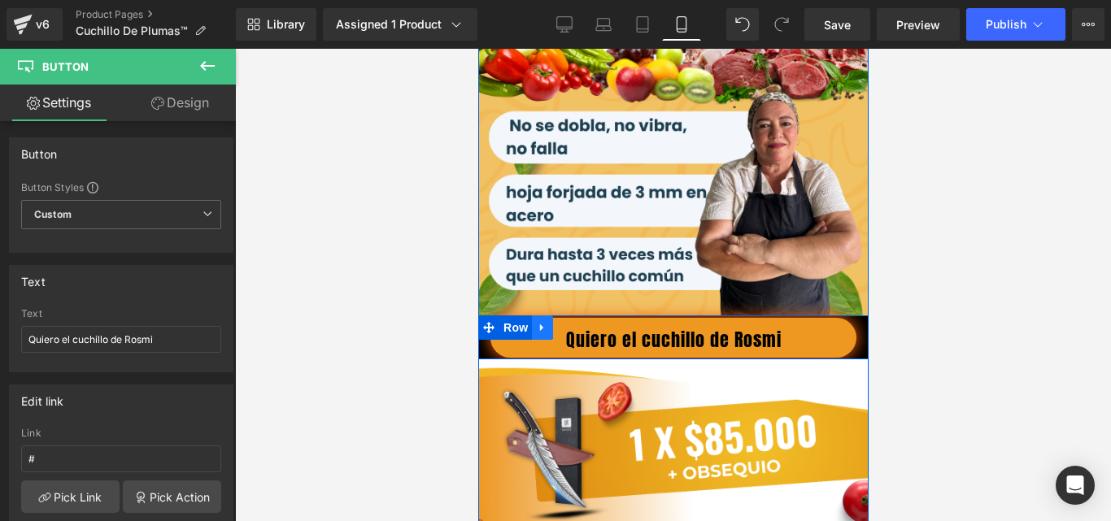
click at [538, 333] on icon at bounding box center [541, 327] width 11 height 12
click at [578, 333] on icon at bounding box center [583, 327] width 11 height 11
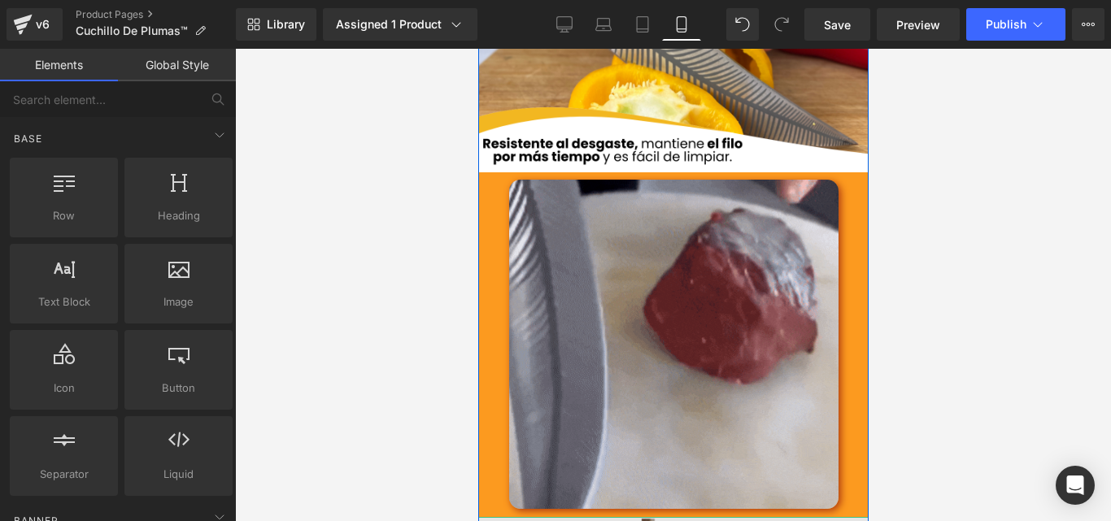
scroll to position [2724, 0]
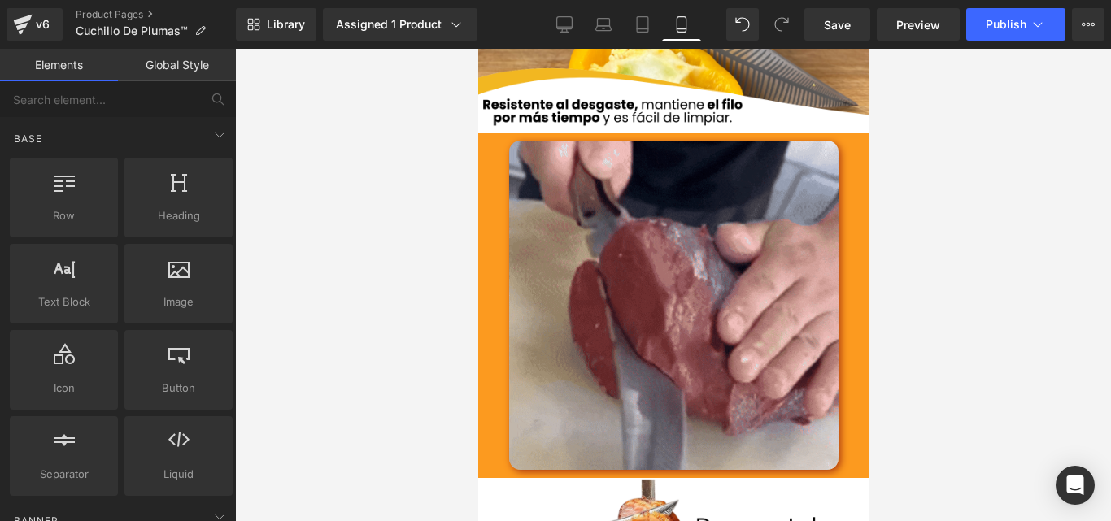
click at [477, 49] on div at bounding box center [477, 49] width 0 height 0
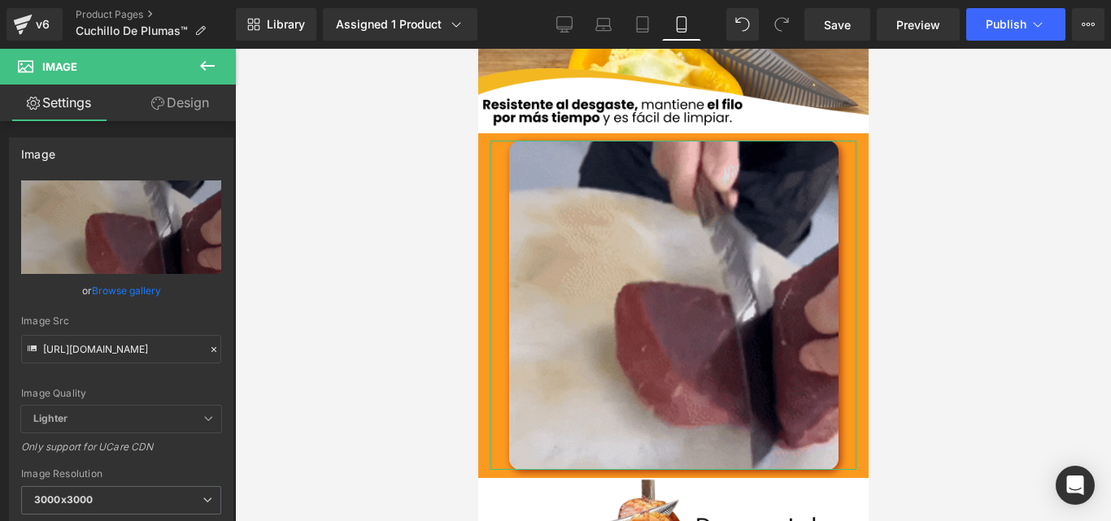
click at [181, 99] on link "Design" at bounding box center [180, 103] width 118 height 37
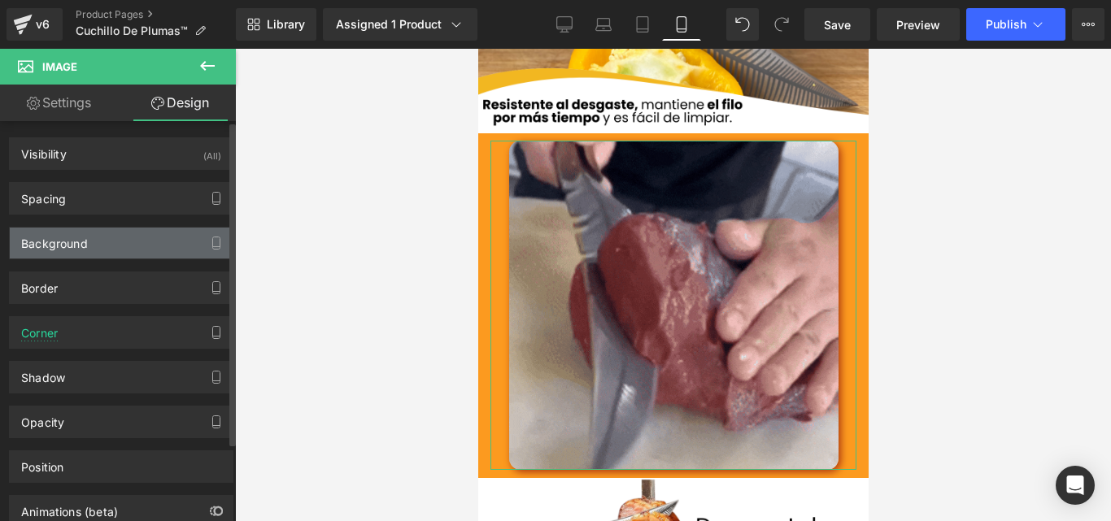
click at [102, 238] on div "Background" at bounding box center [121, 243] width 223 height 31
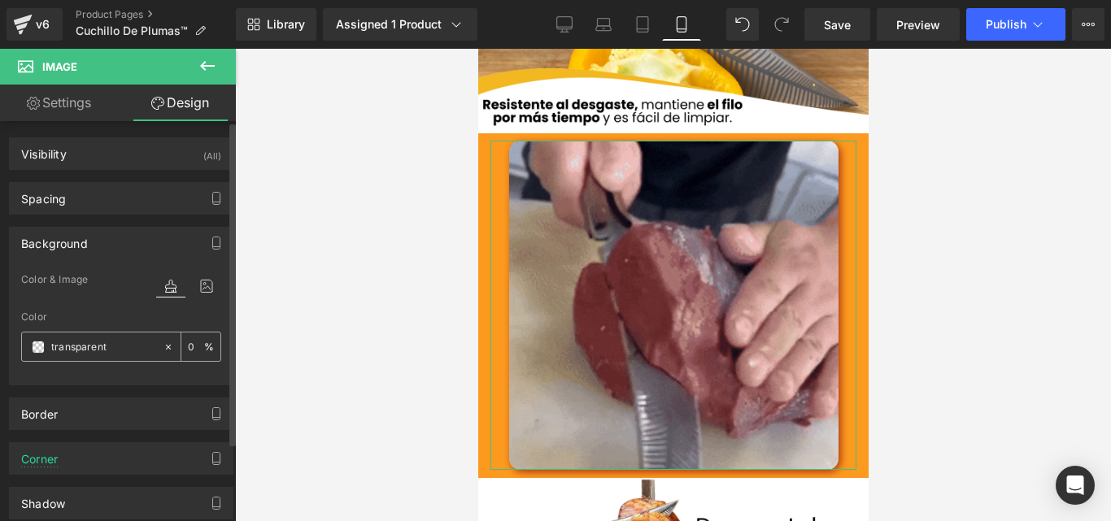
click at [37, 339] on div "transparent" at bounding box center [92, 347] width 141 height 28
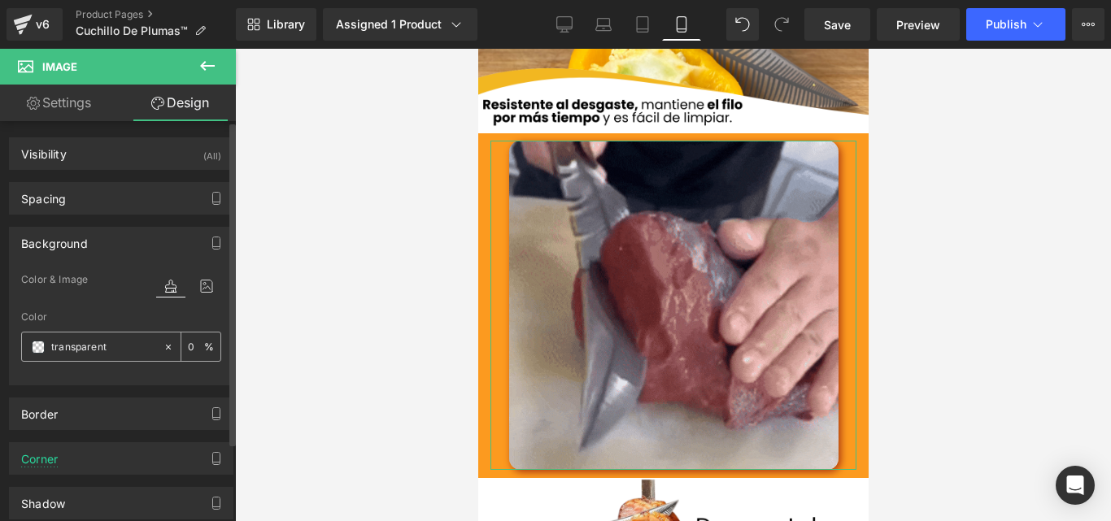
click at [37, 342] on span at bounding box center [38, 347] width 13 height 13
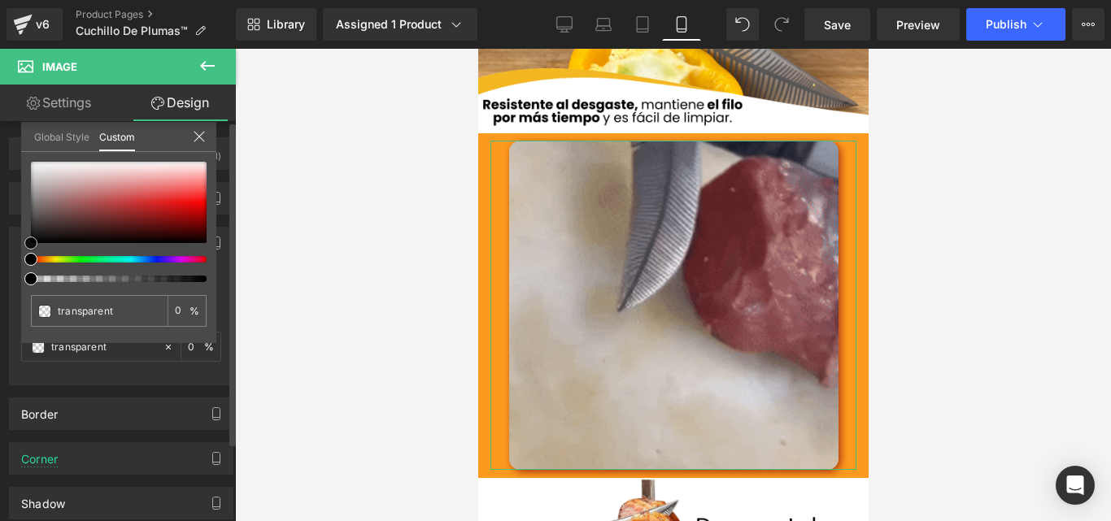
type input "#c0bdbd"
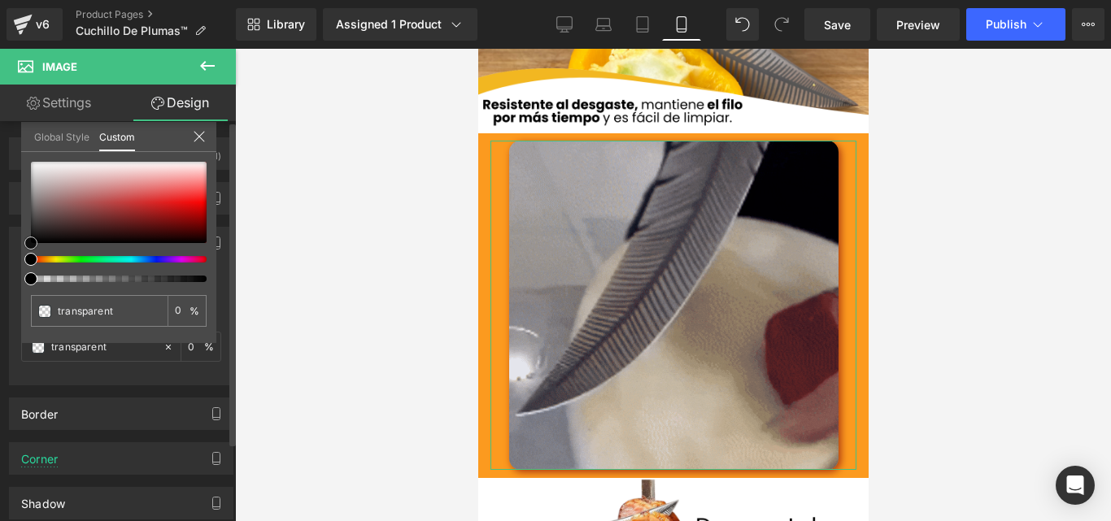
type input "100"
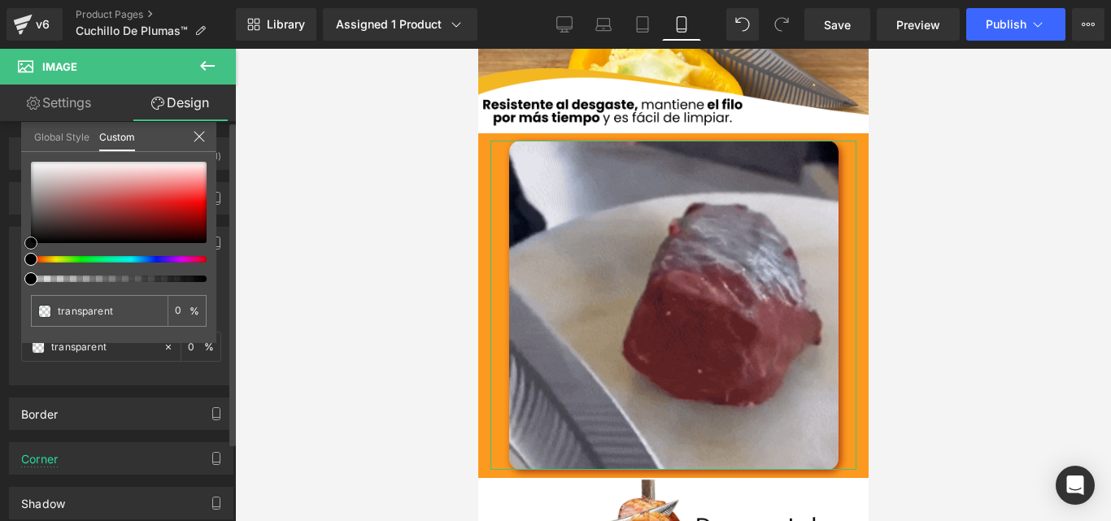
type input "#c0bdbd"
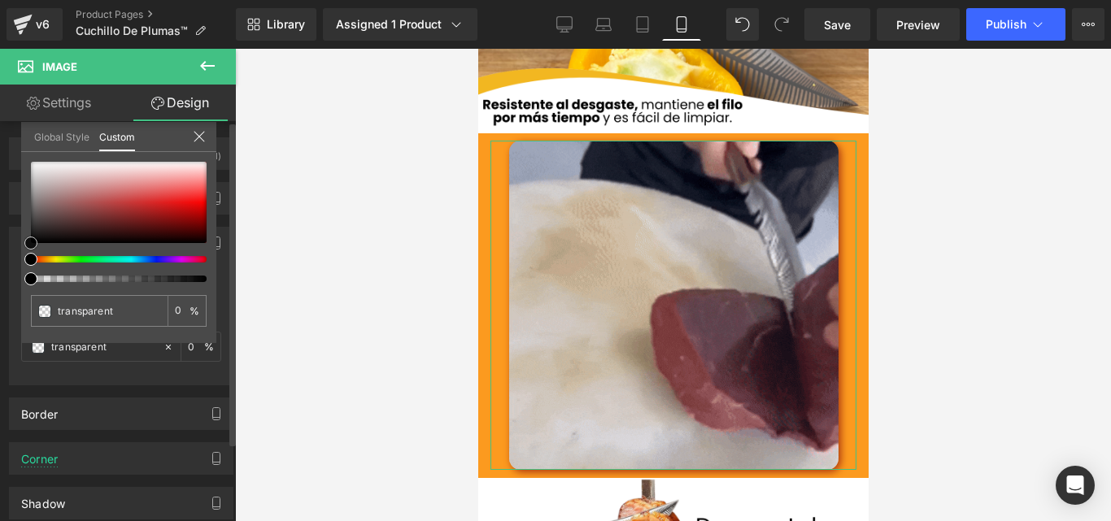
type input "100"
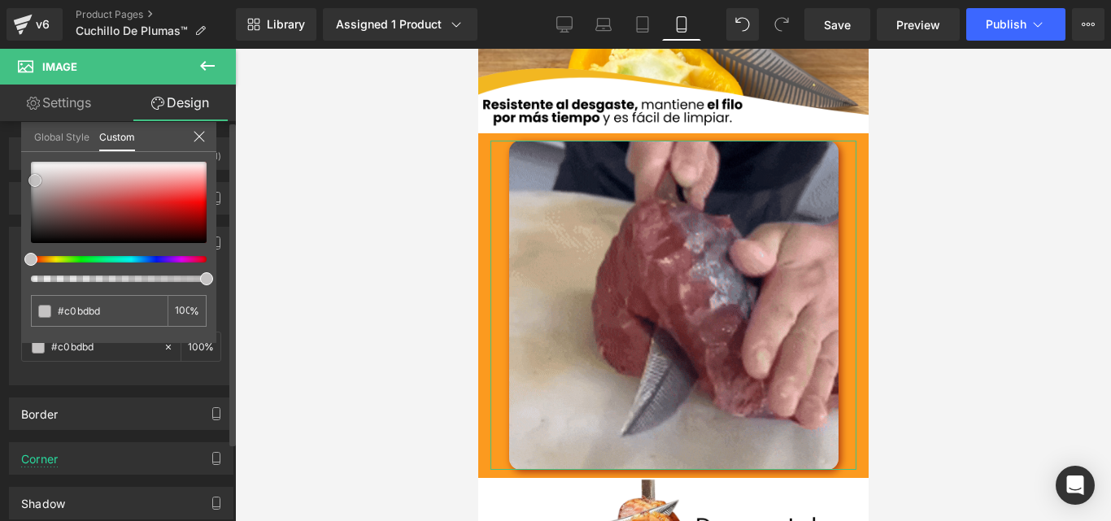
type input "#cdcaca"
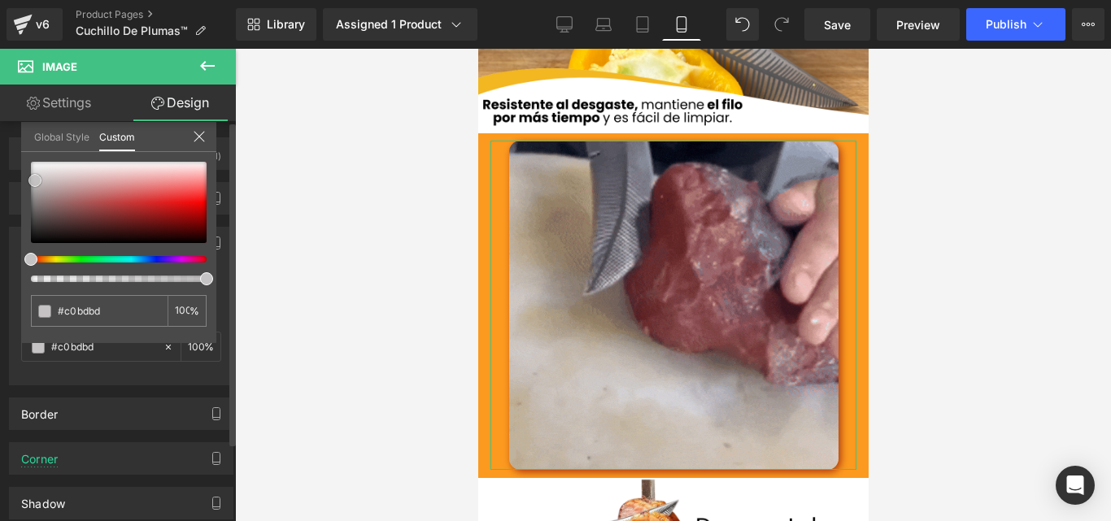
type input "#cdcaca"
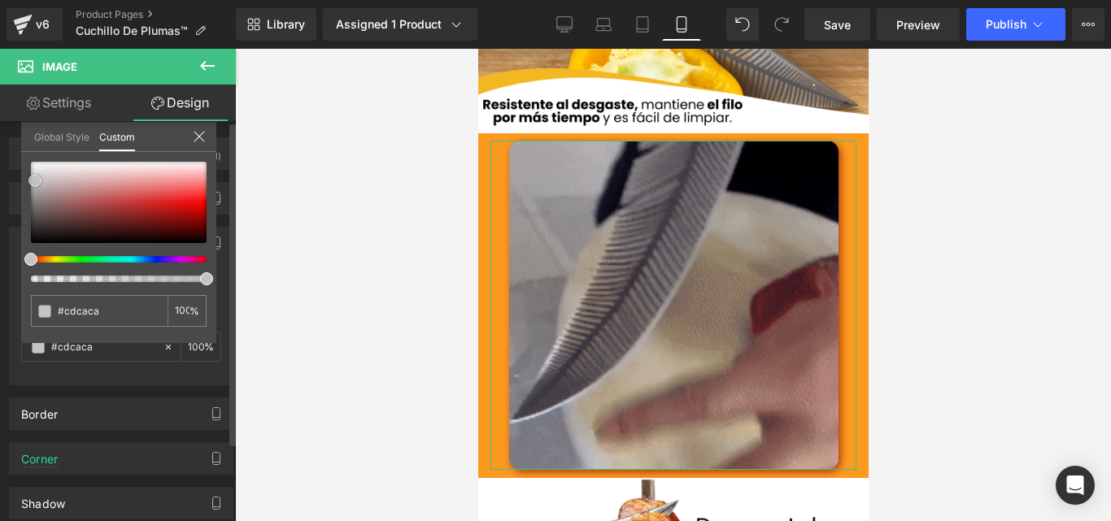
type input "#e5e5e5"
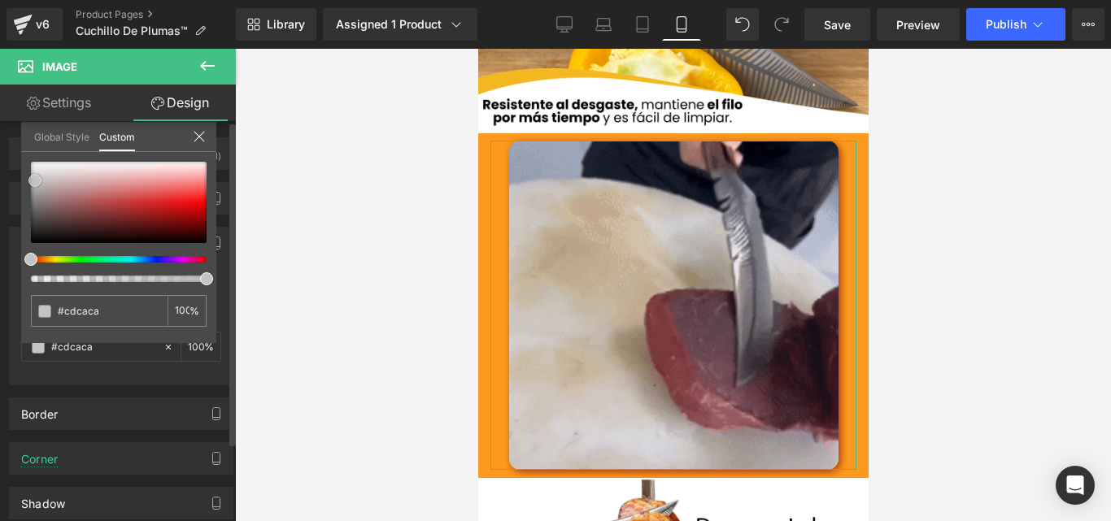
type input "#e5e5e5"
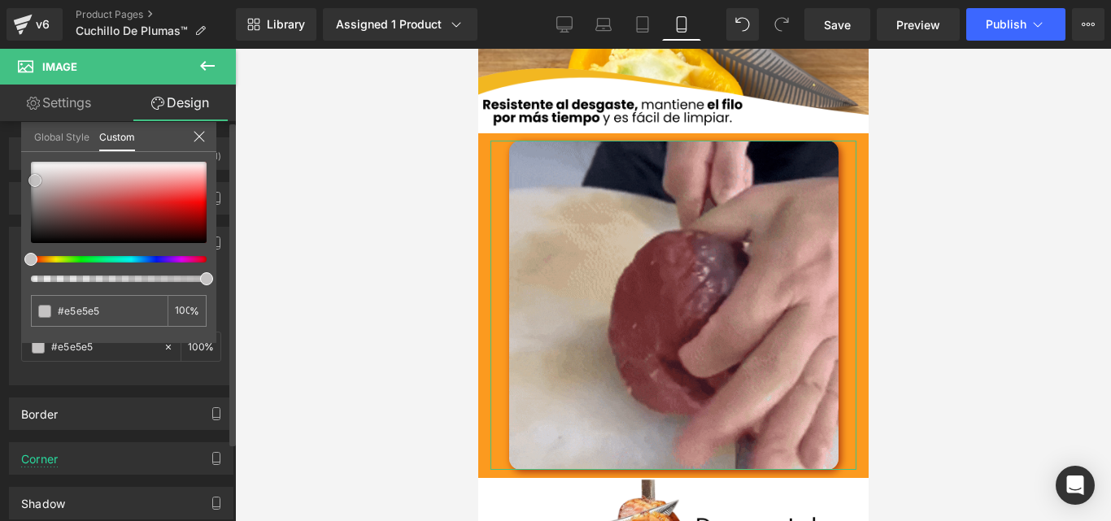
type input "#ffffff"
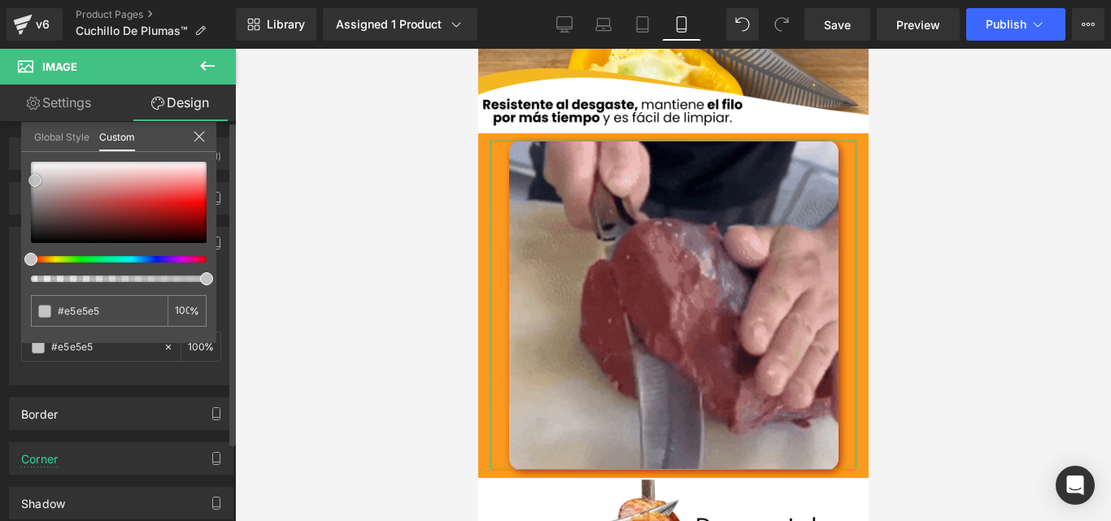
type input "#ffffff"
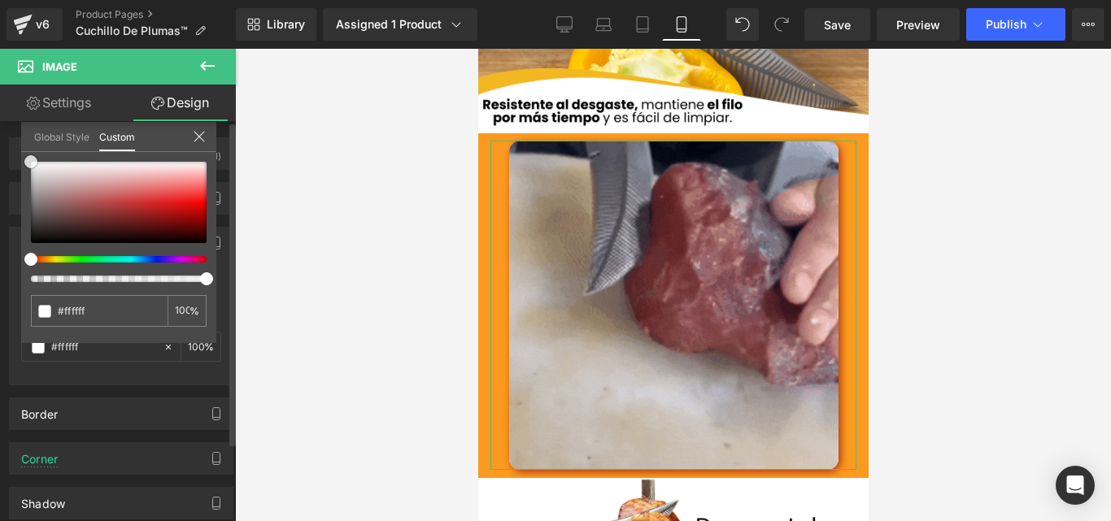
drag, startPoint x: 35, startPoint y: 182, endPoint x: 31, endPoint y: 149, distance: 33.6
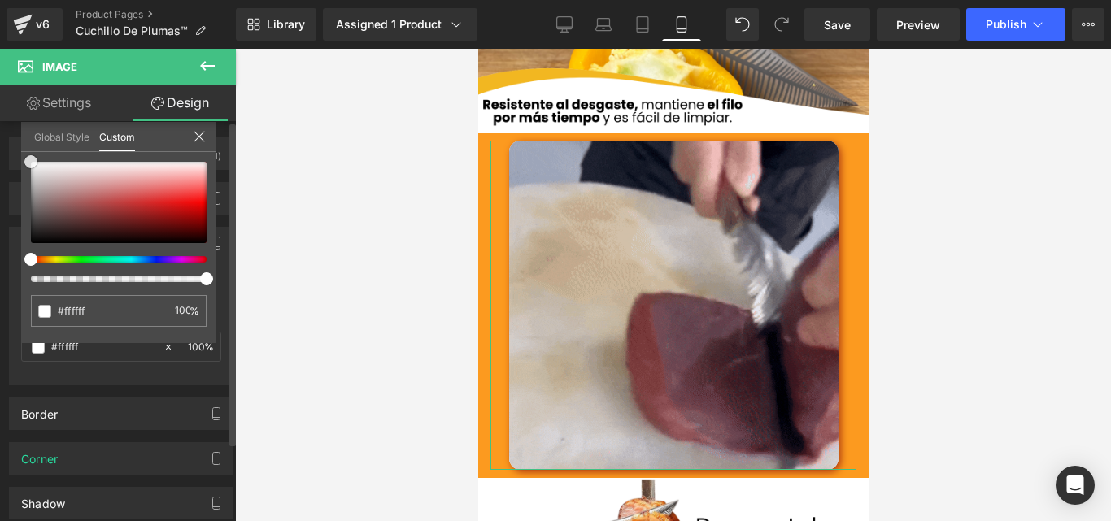
click at [31, 149] on div "Global Style Custom Setup Global Style #ffffff 100 %" at bounding box center [118, 147] width 195 height 50
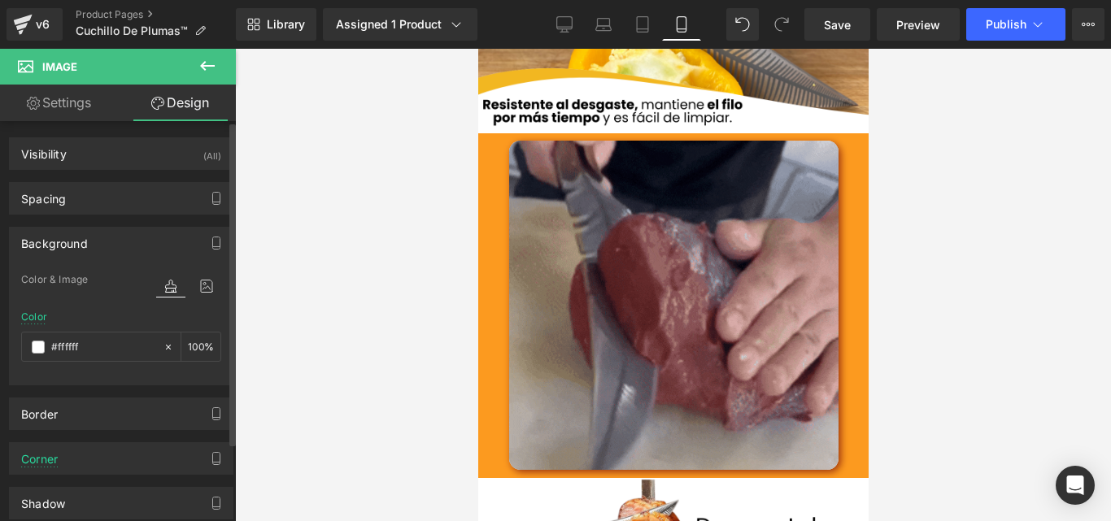
drag, startPoint x: 604, startPoint y: 334, endPoint x: 586, endPoint y: 334, distance: 17.1
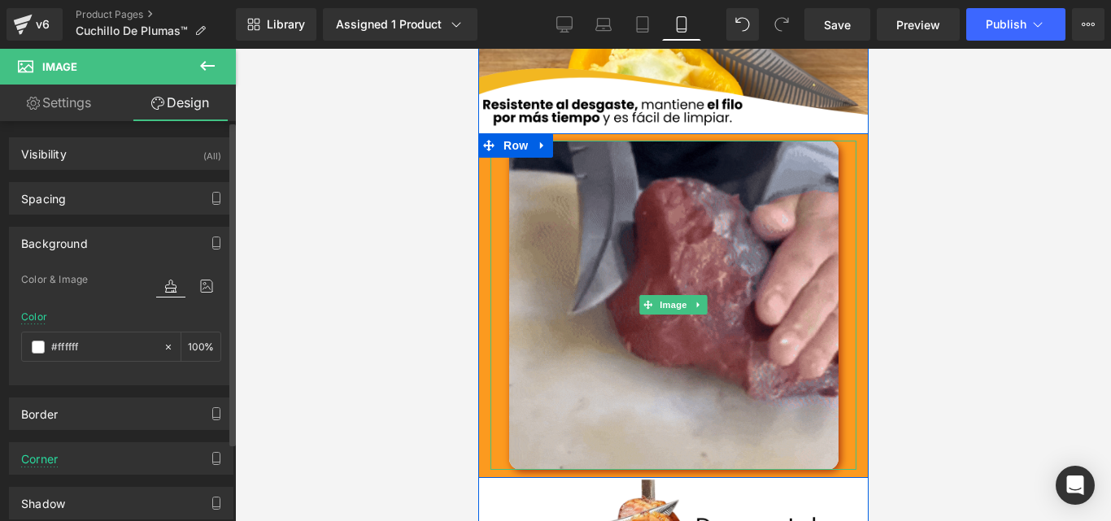
click at [494, 248] on div at bounding box center [673, 305] width 366 height 329
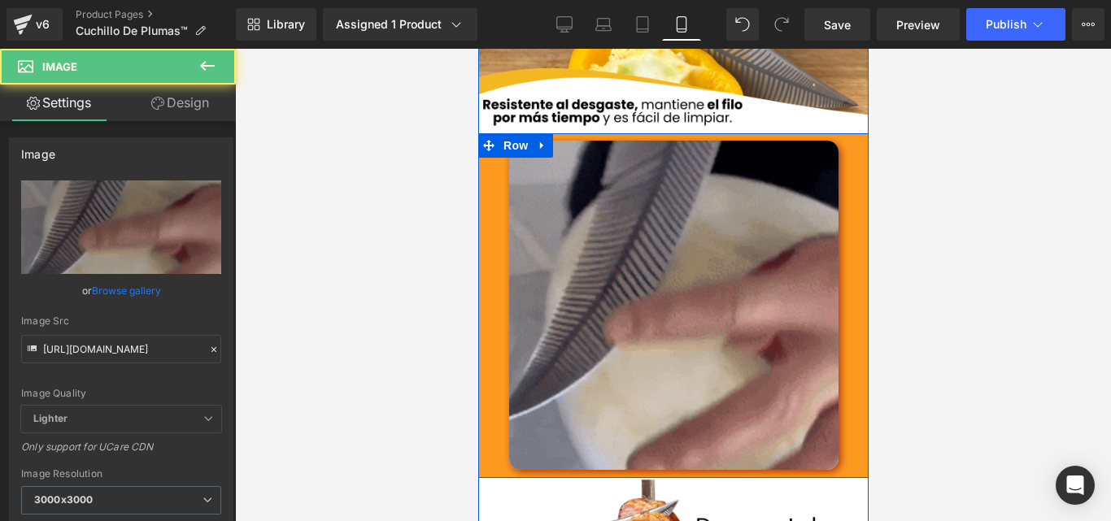
click at [482, 251] on div "Image" at bounding box center [672, 305] width 390 height 329
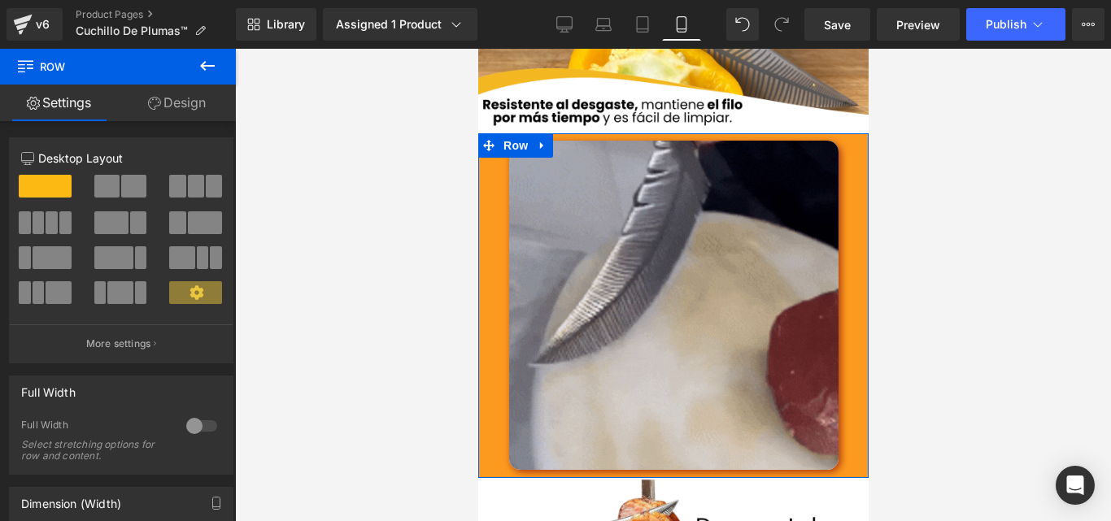
click at [167, 103] on link "Design" at bounding box center [177, 103] width 118 height 37
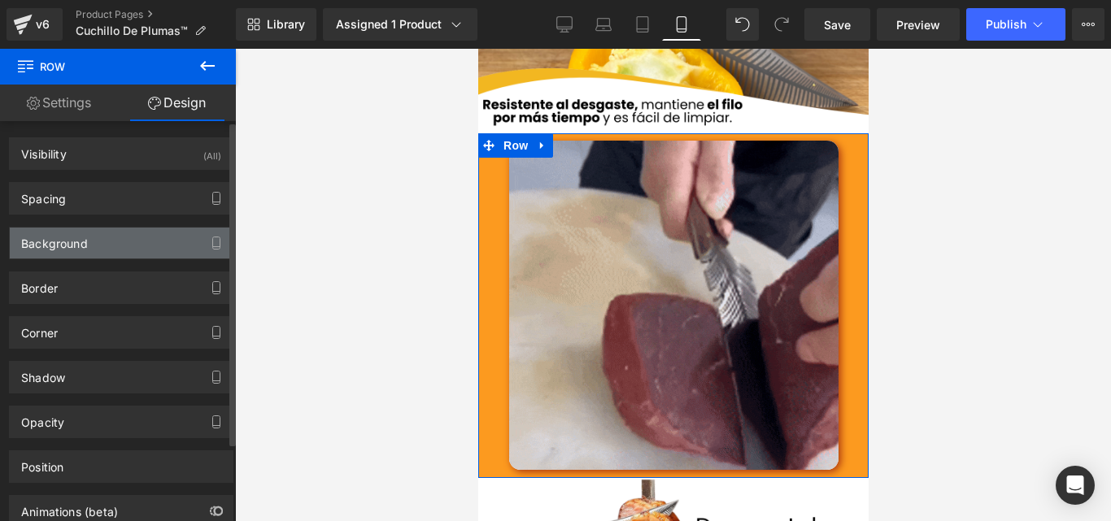
click at [80, 244] on div "Background" at bounding box center [54, 239] width 67 height 23
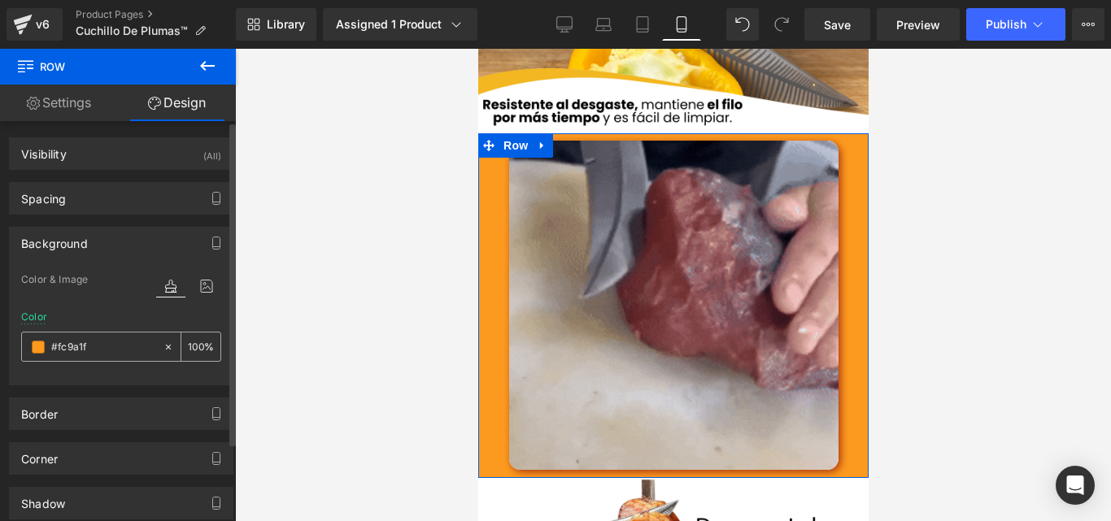
click at [40, 351] on span at bounding box center [38, 347] width 13 height 13
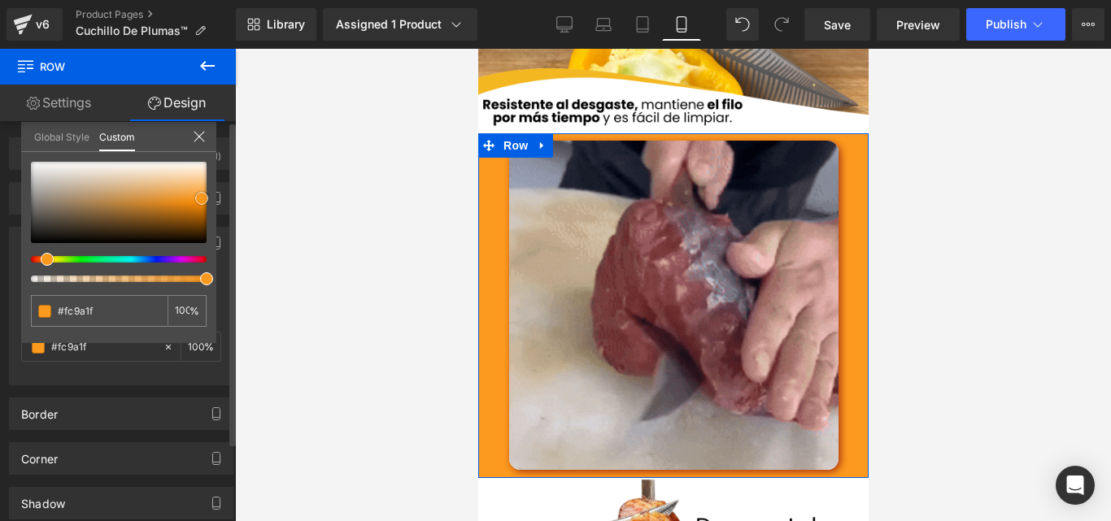
type input "#a39a8e"
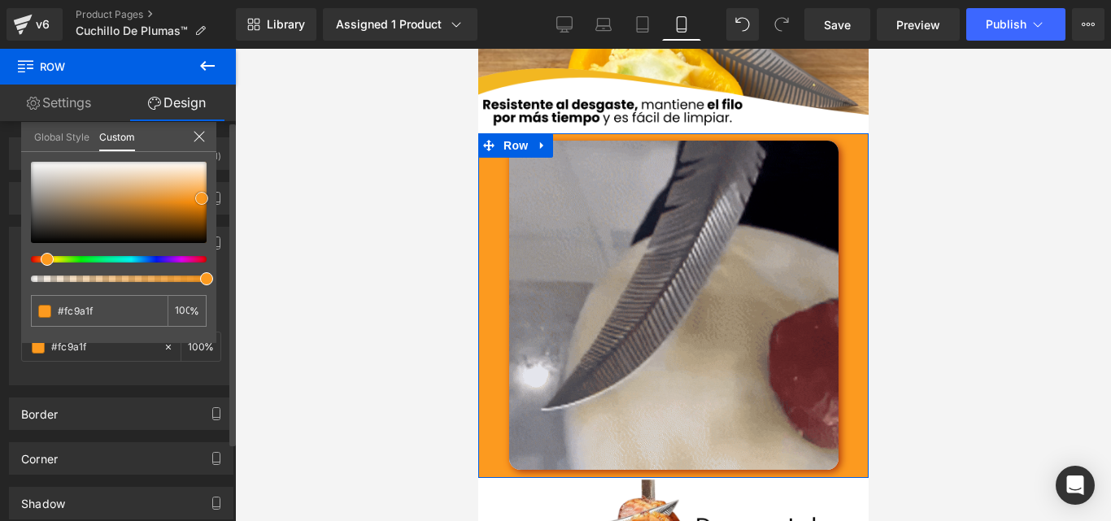
type input "#a39a8e"
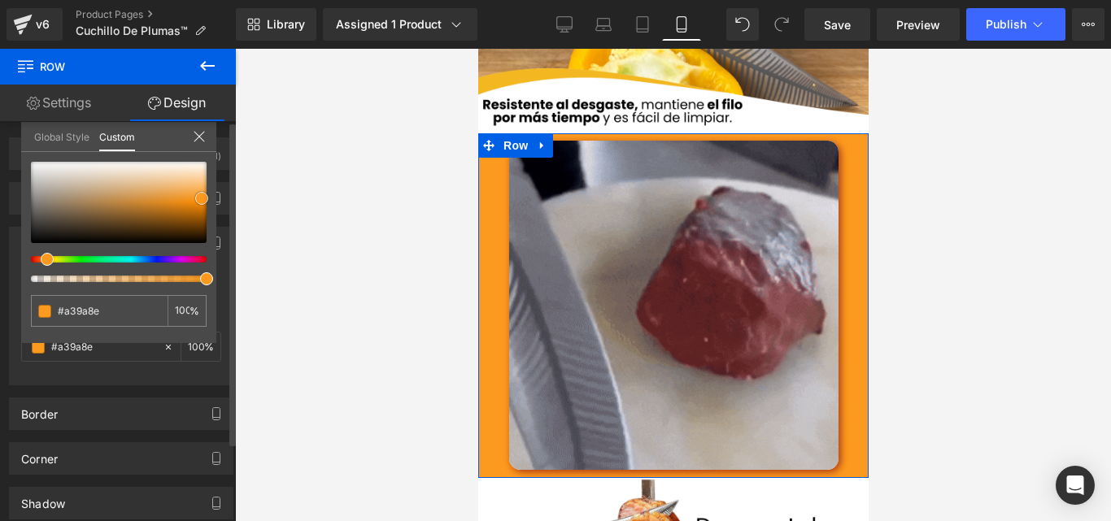
type input "#b7b0a8"
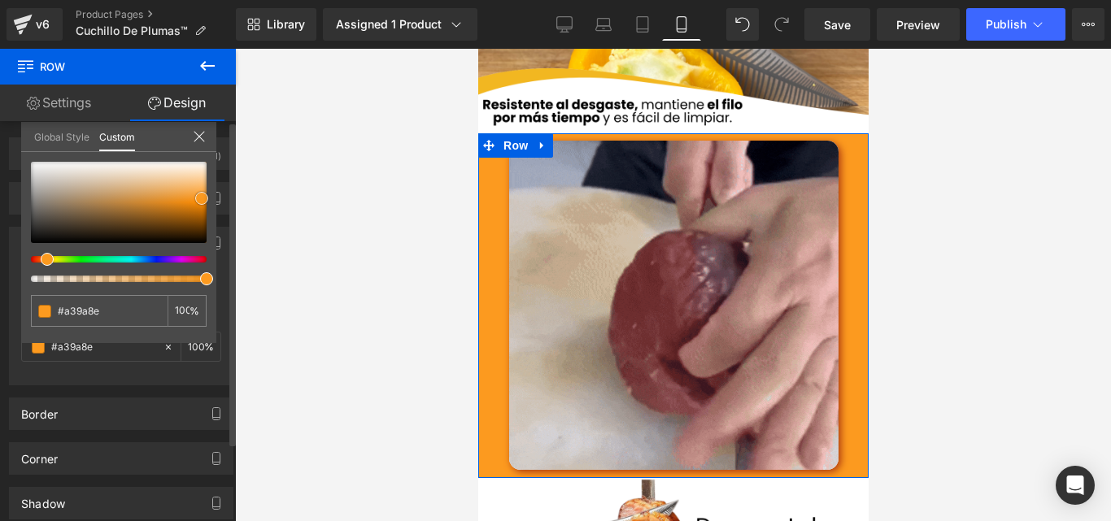
type input "#b7b0a8"
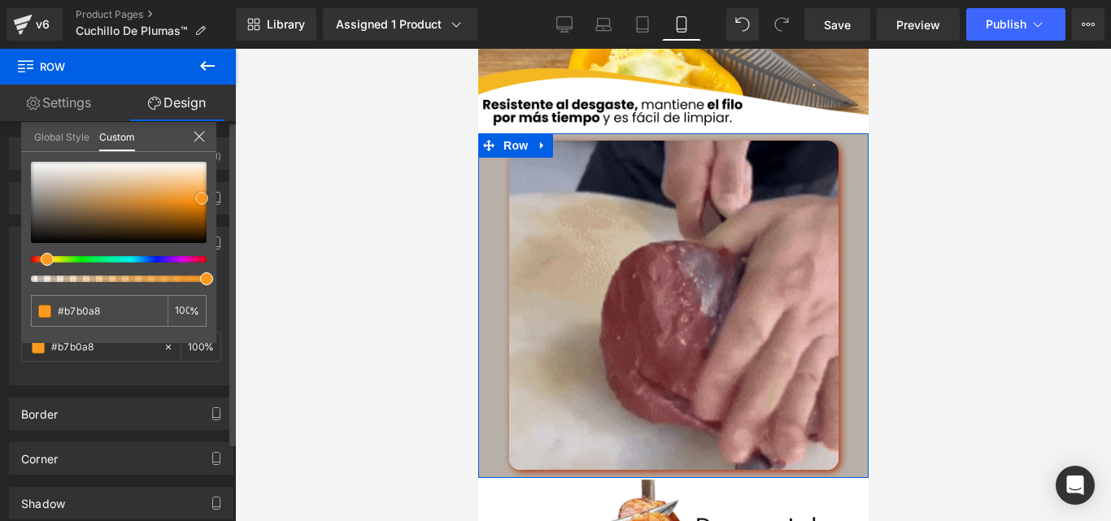
type input "#cdc9c5"
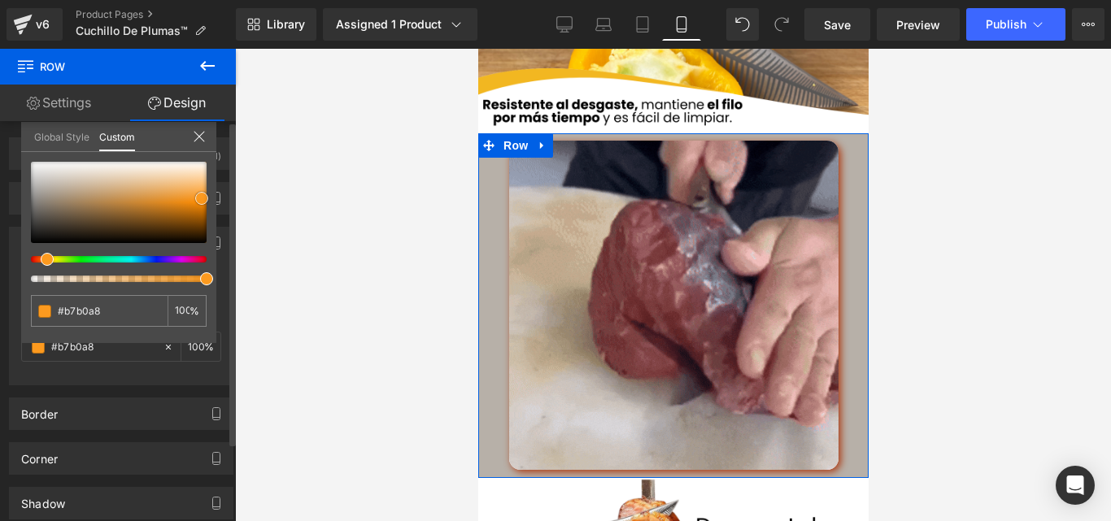
type input "#cdc9c5"
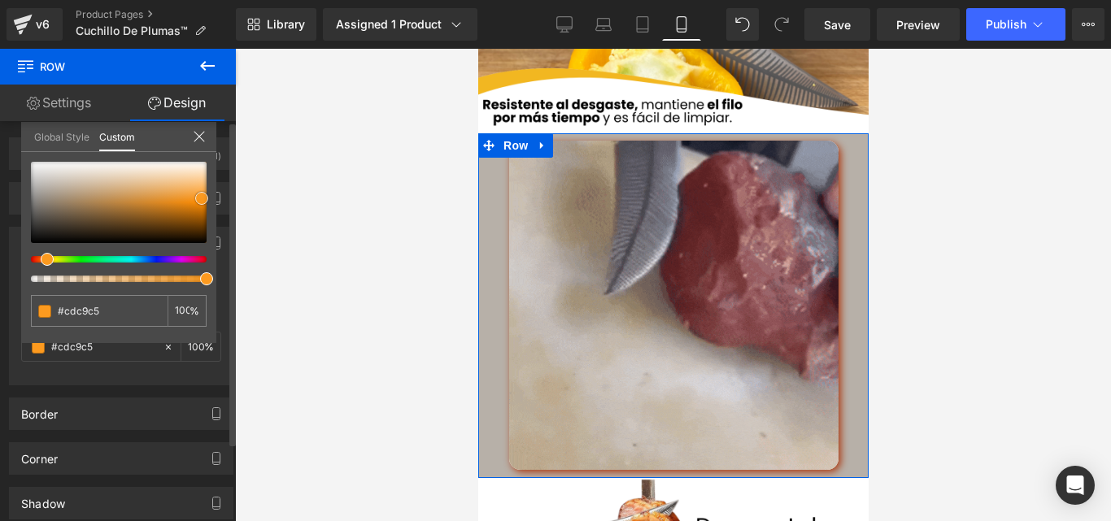
type input "#e1e0de"
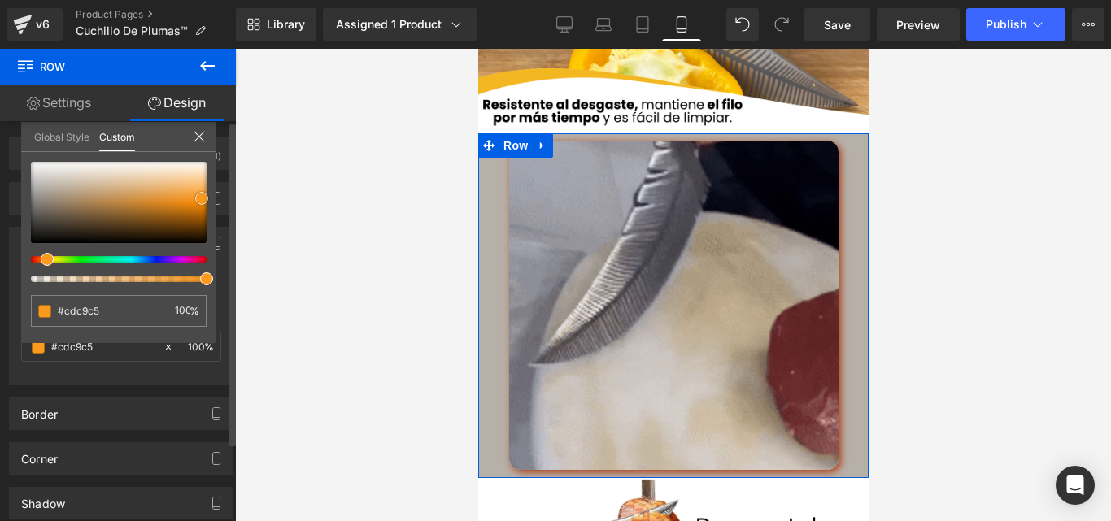
type input "#e1e0de"
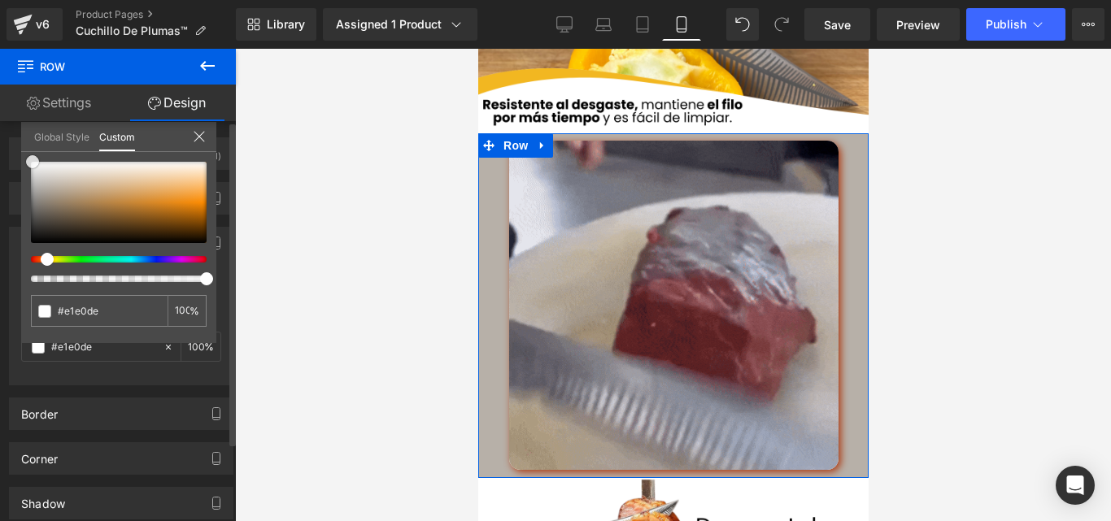
type input "#faf9f9"
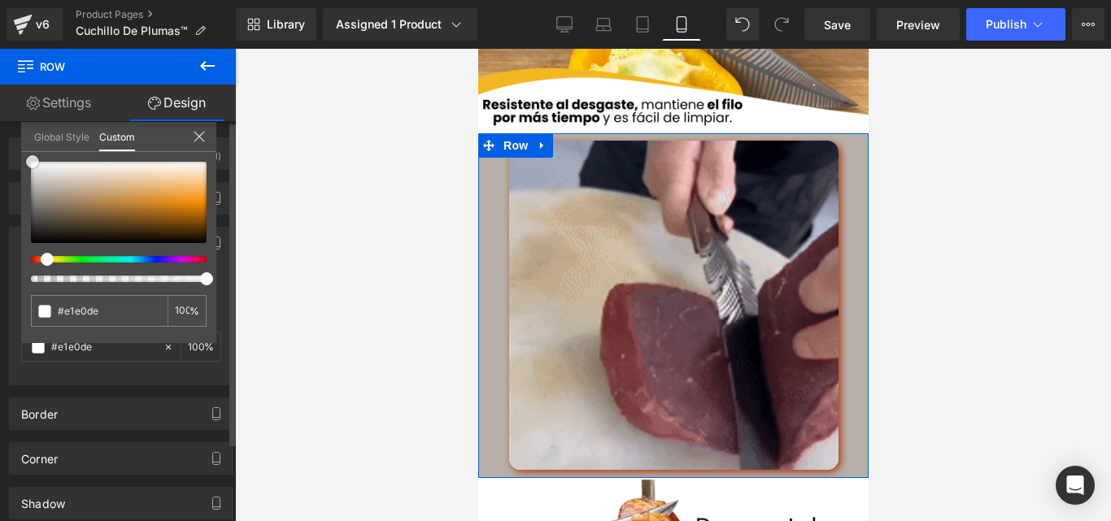
type input "#faf9f9"
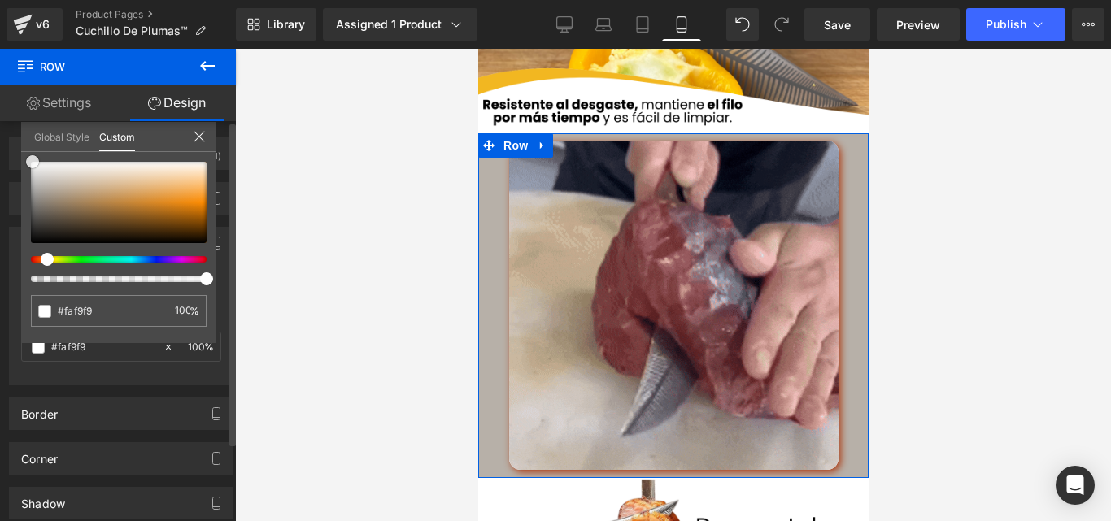
type input "#ffffff"
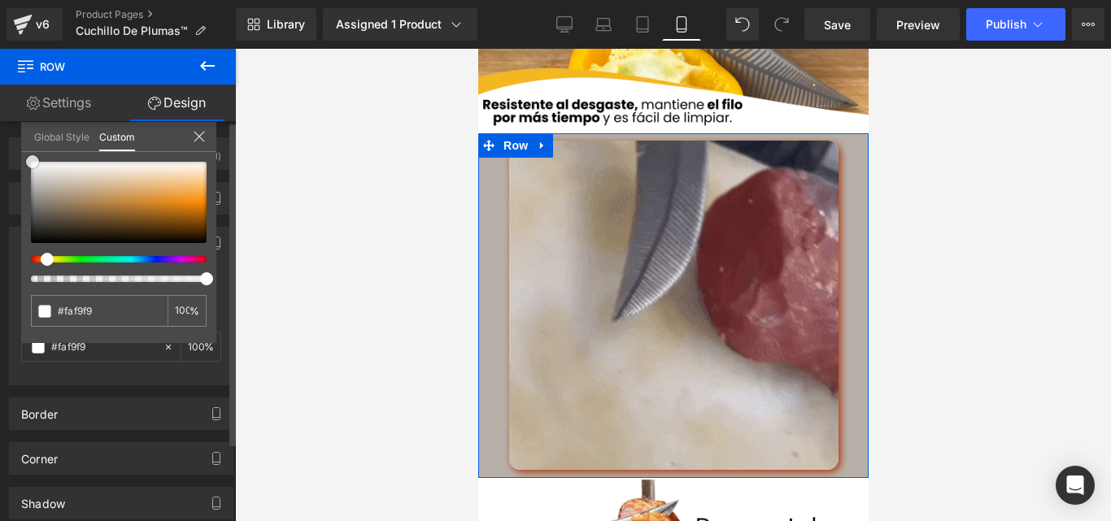
type input "#ffffff"
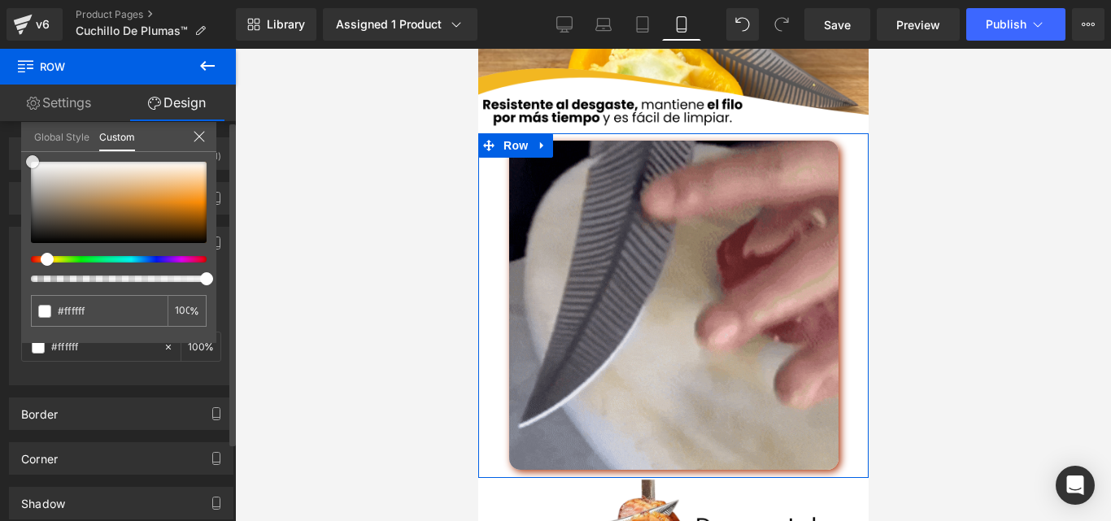
drag, startPoint x: 45, startPoint y: 183, endPoint x: 25, endPoint y: 146, distance: 41.5
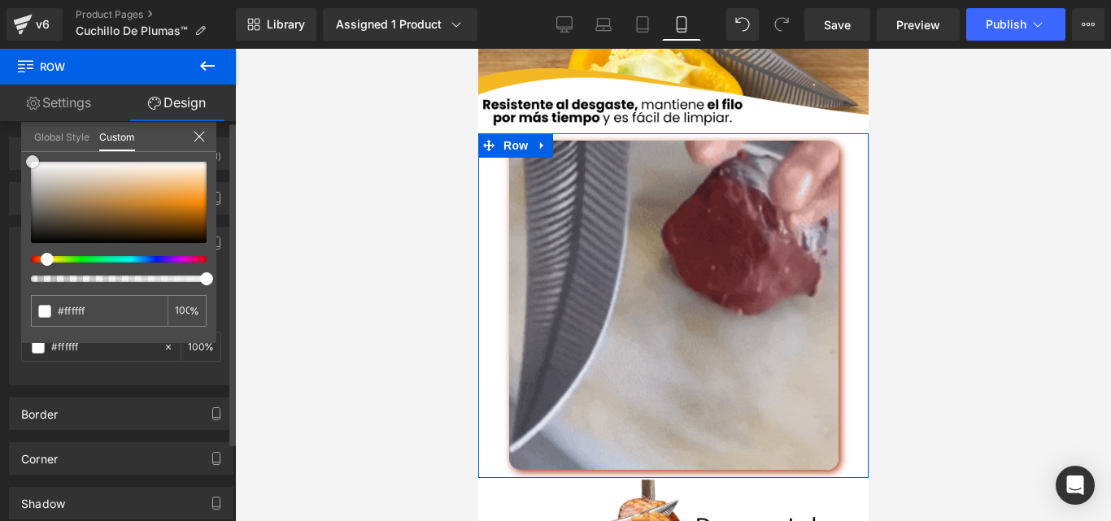
click at [25, 146] on div "Global Style Custom Setup Global Style #ffffff 100 %" at bounding box center [118, 147] width 195 height 50
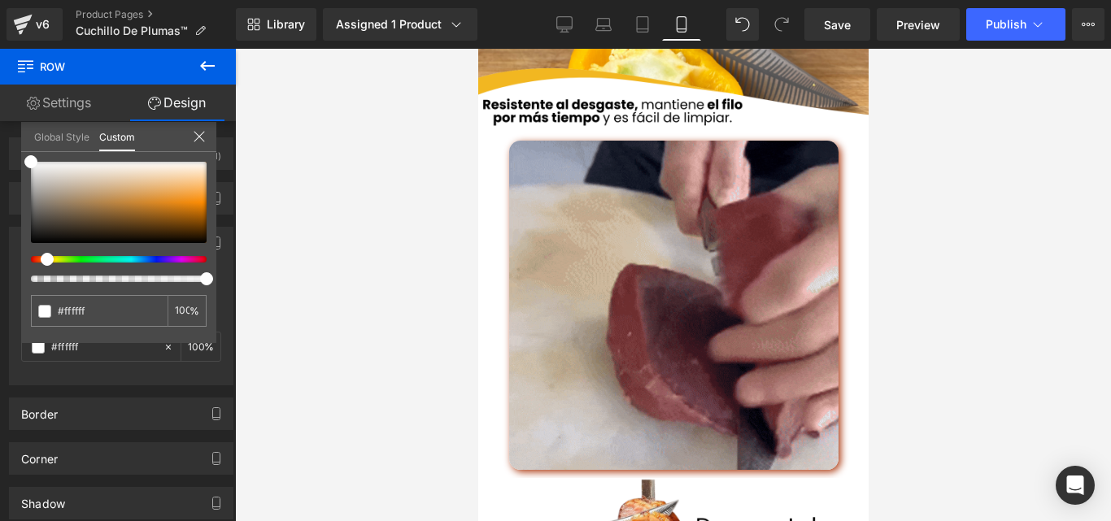
click at [450, 329] on div at bounding box center [673, 285] width 876 height 473
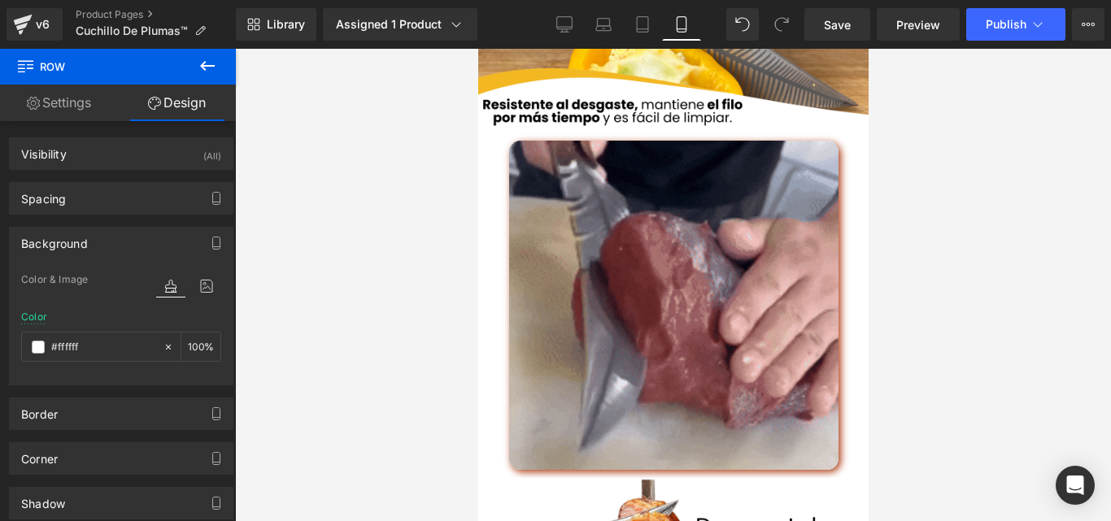
click at [906, 300] on div at bounding box center [673, 285] width 876 height 473
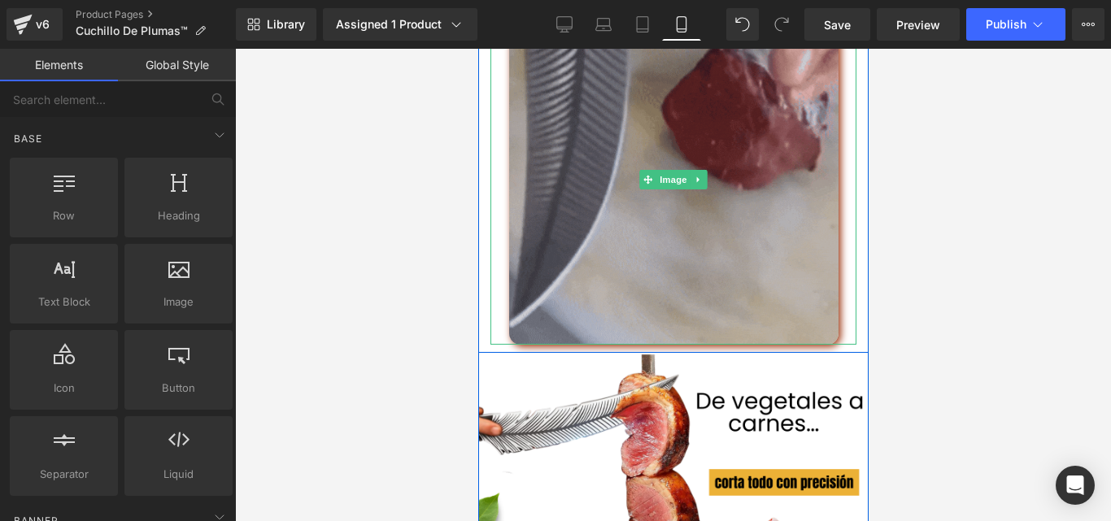
scroll to position [2887, 0]
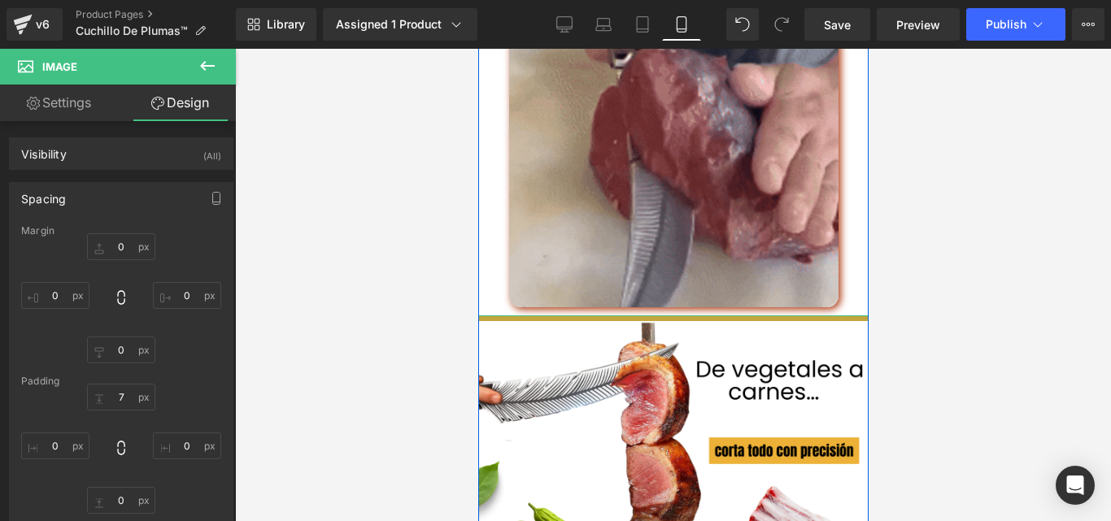
type input "0px"
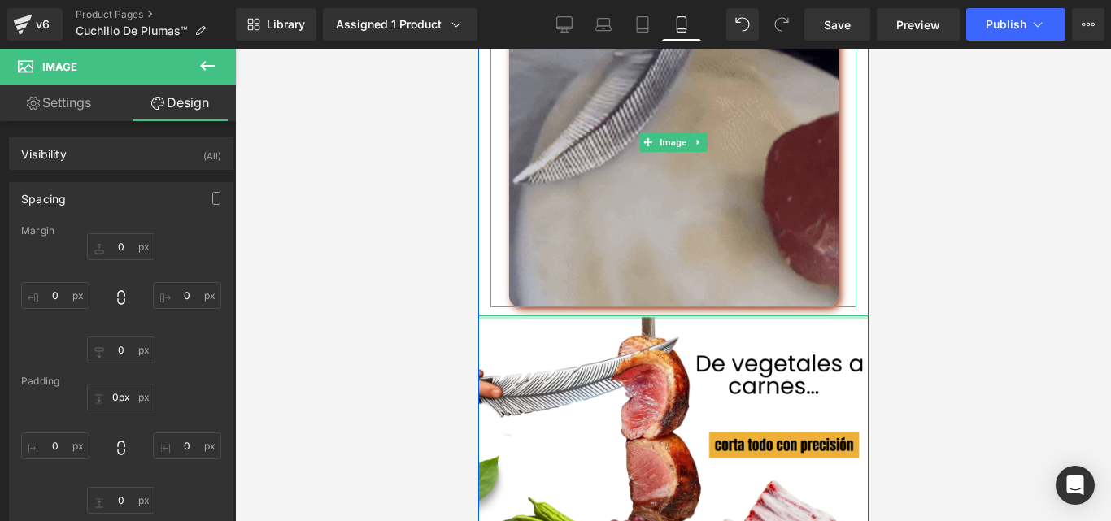
drag, startPoint x: 805, startPoint y: 333, endPoint x: 794, endPoint y: 311, distance: 25.5
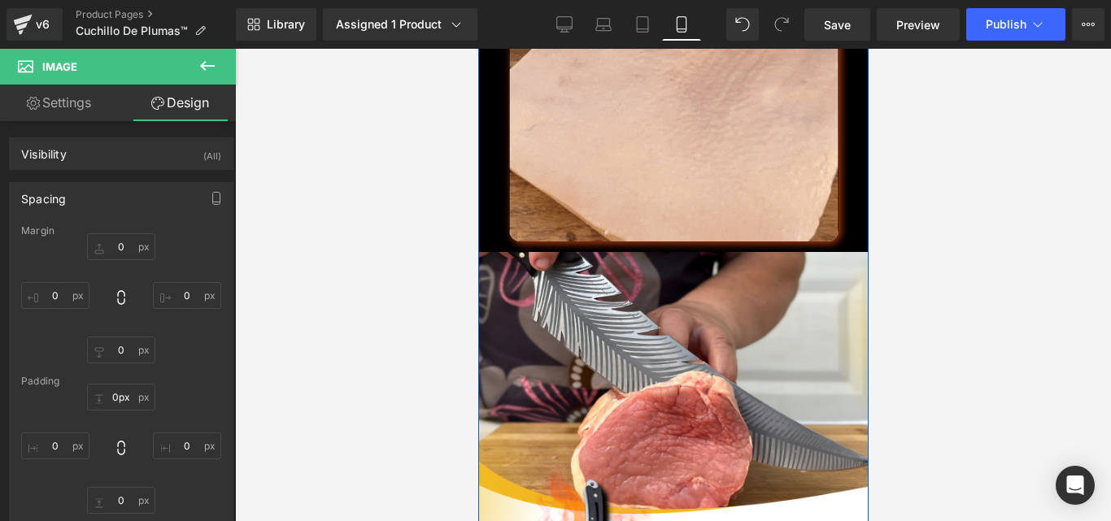
scroll to position [772, 0]
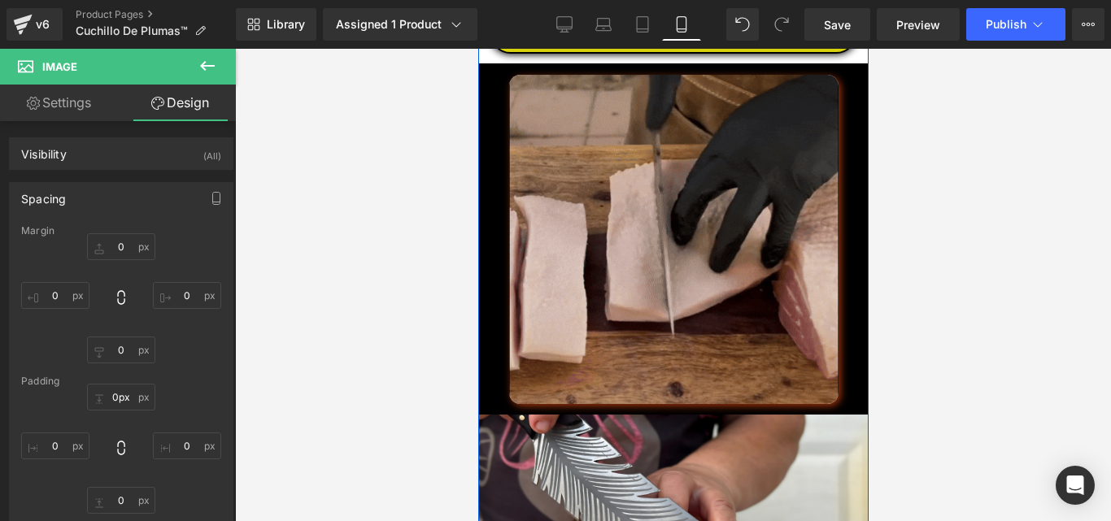
click at [795, 293] on img at bounding box center [672, 239] width 329 height 329
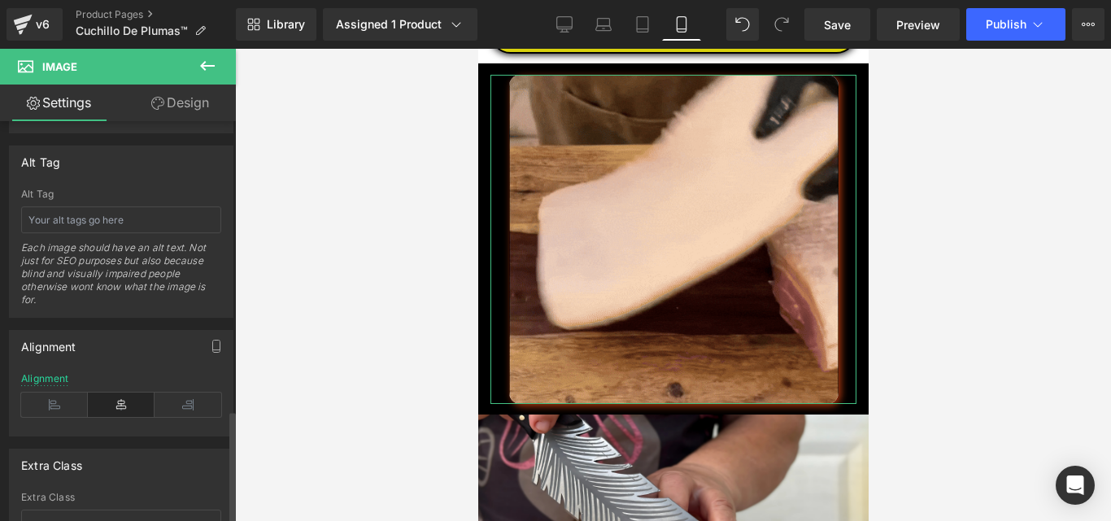
scroll to position [1043, 0]
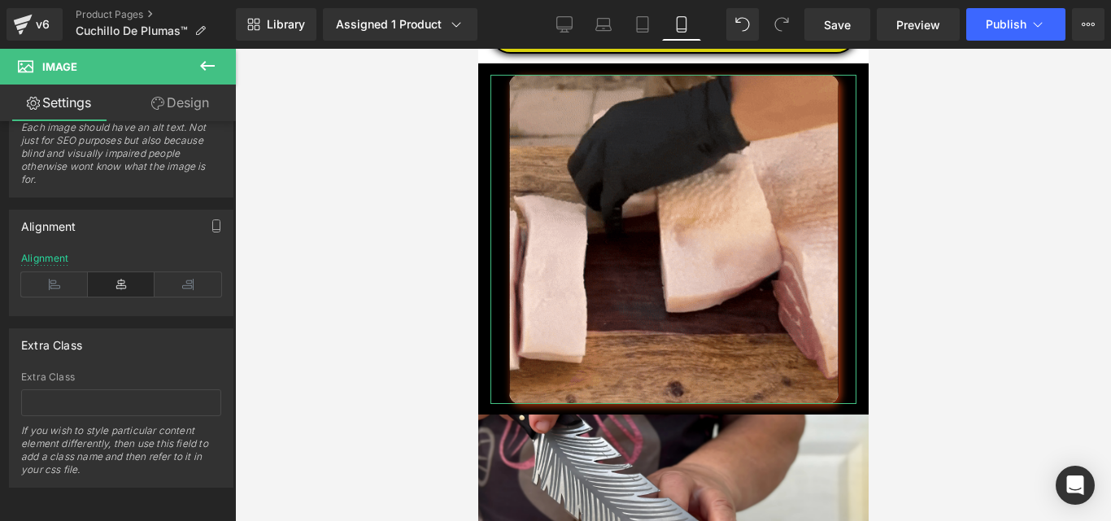
click at [192, 100] on link "Design" at bounding box center [180, 103] width 118 height 37
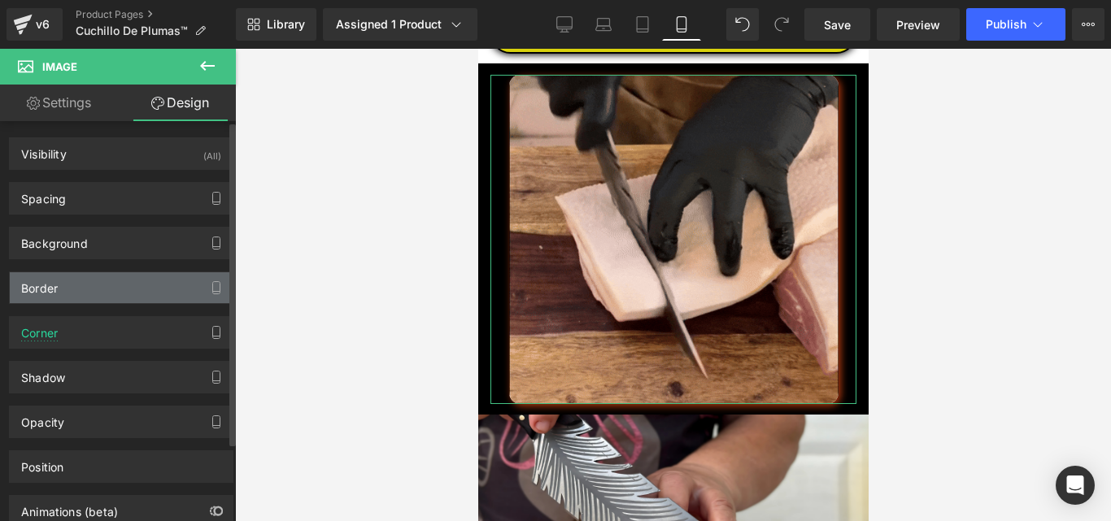
type input "#ffffff"
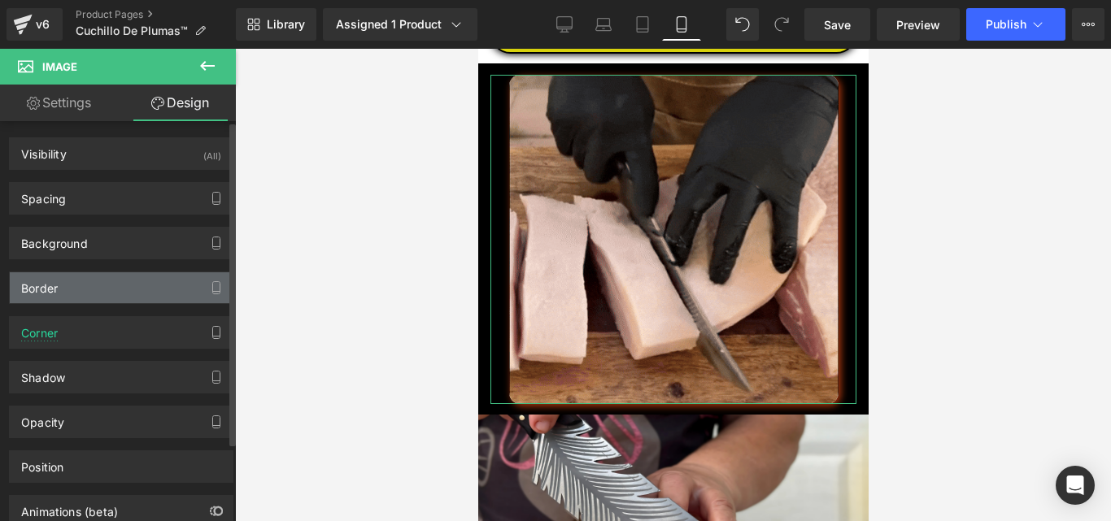
type input "100"
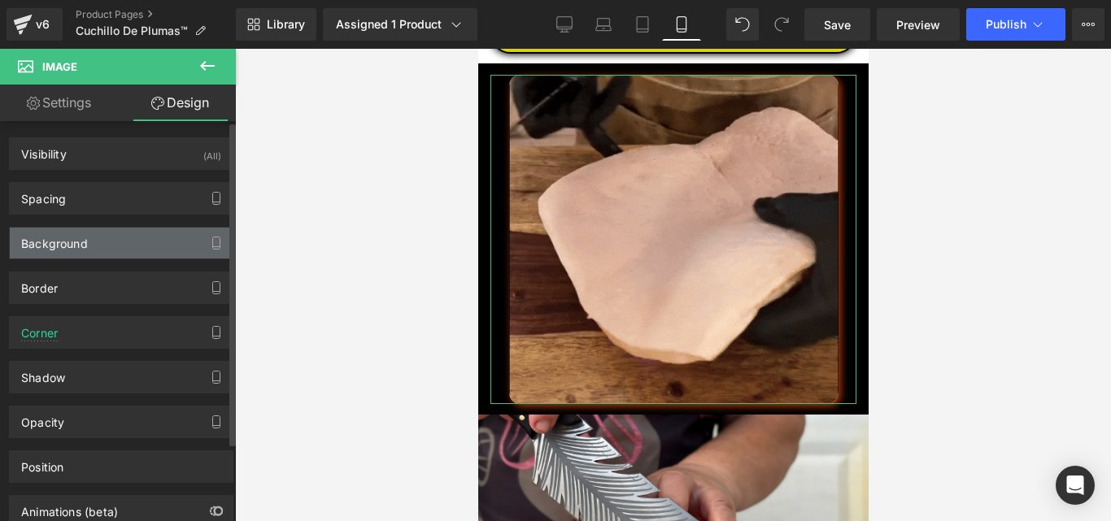
click at [80, 247] on div "Background" at bounding box center [54, 239] width 67 height 23
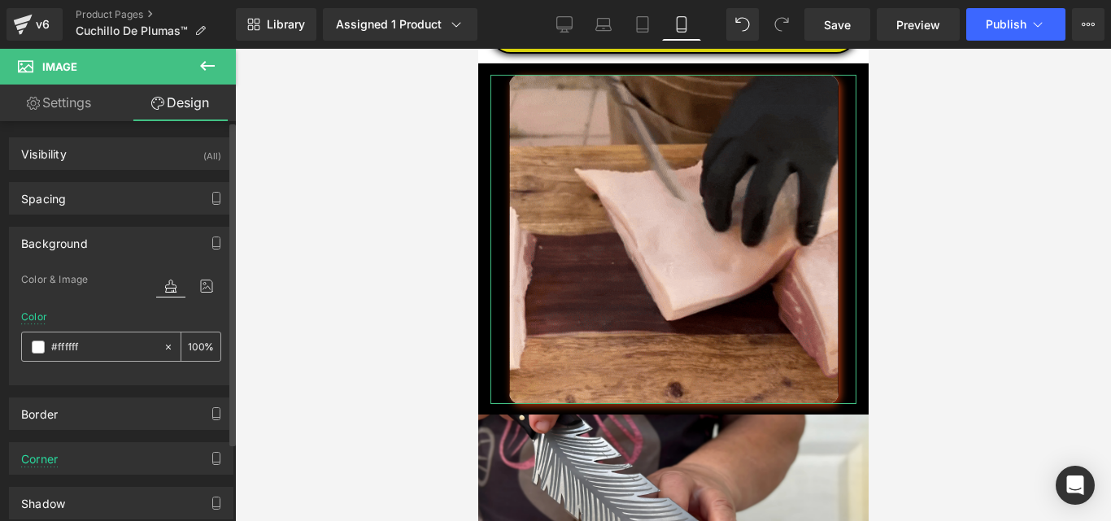
click at [35, 351] on span at bounding box center [38, 347] width 13 height 13
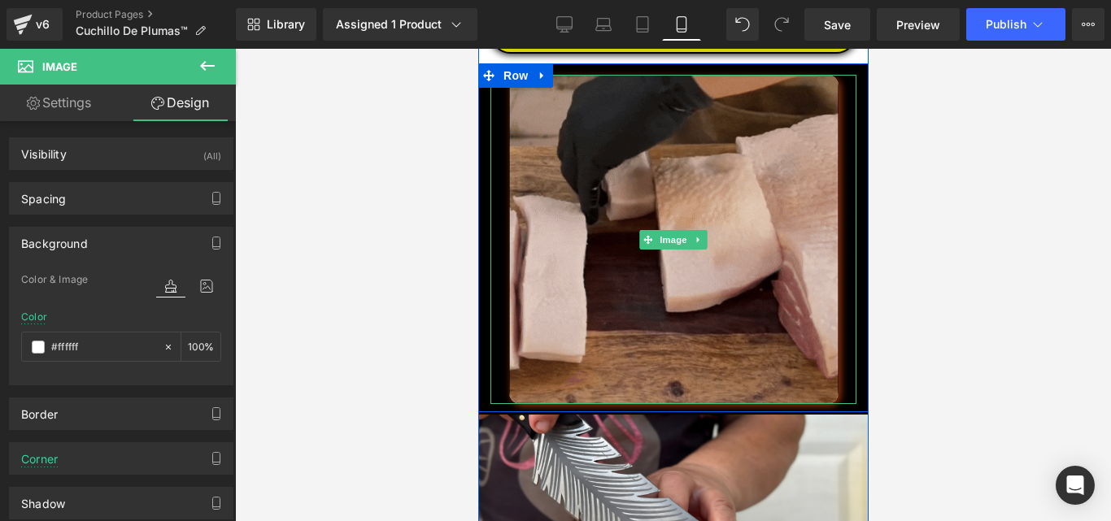
click at [587, 205] on img at bounding box center [672, 239] width 329 height 329
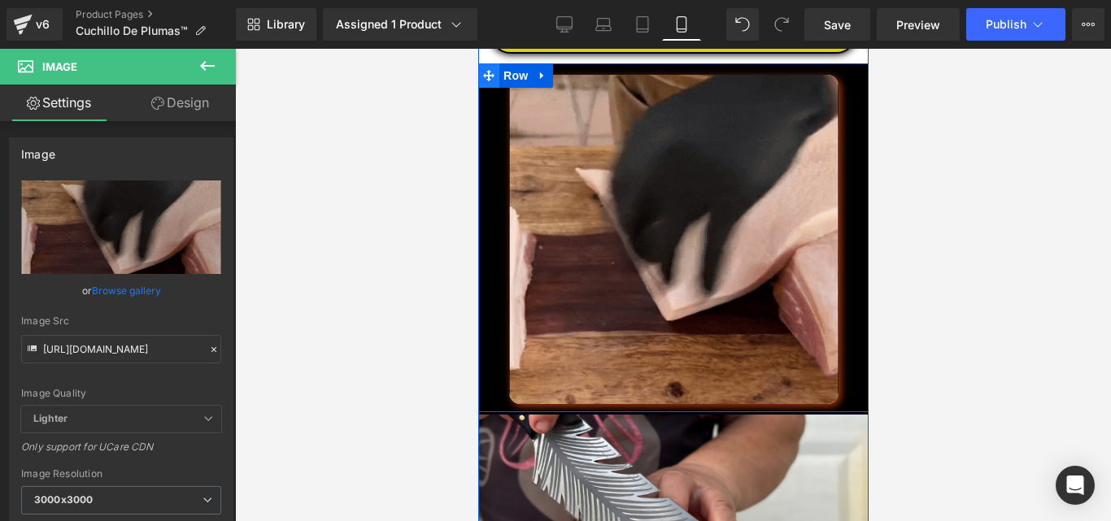
click at [487, 88] on span at bounding box center [487, 75] width 21 height 24
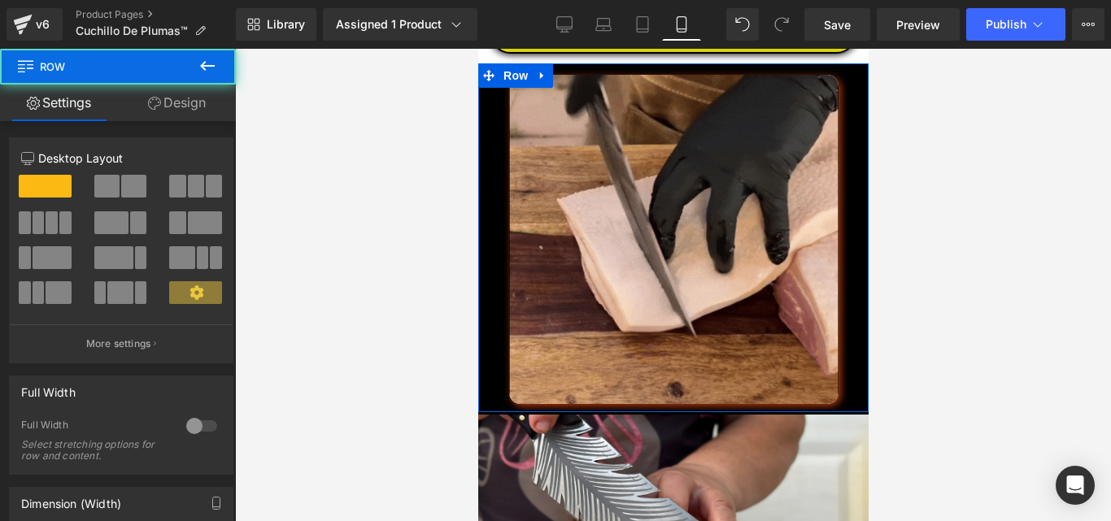
click at [165, 95] on link "Design" at bounding box center [177, 103] width 118 height 37
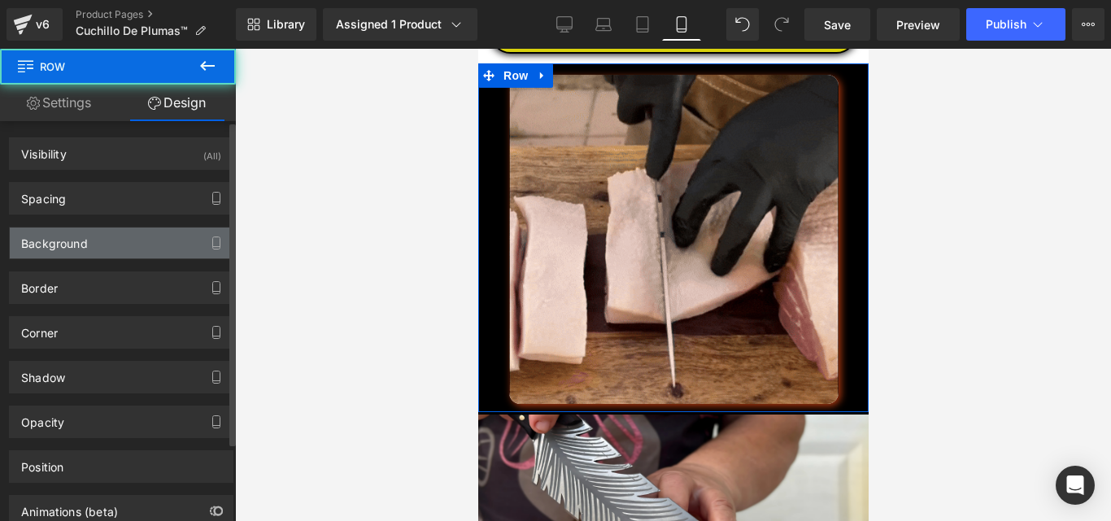
click at [113, 238] on div "Background" at bounding box center [121, 243] width 223 height 31
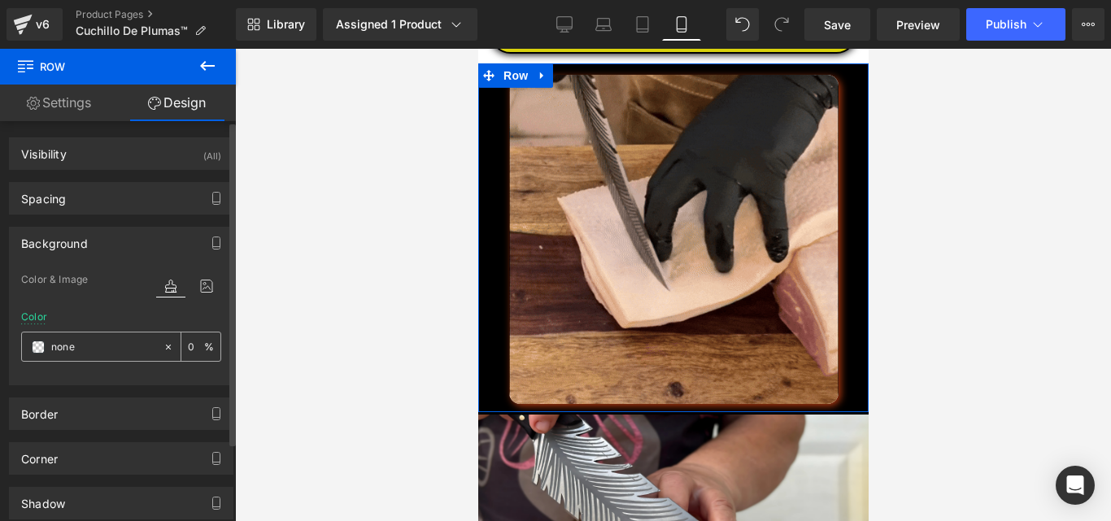
click at [40, 351] on span at bounding box center [38, 347] width 13 height 13
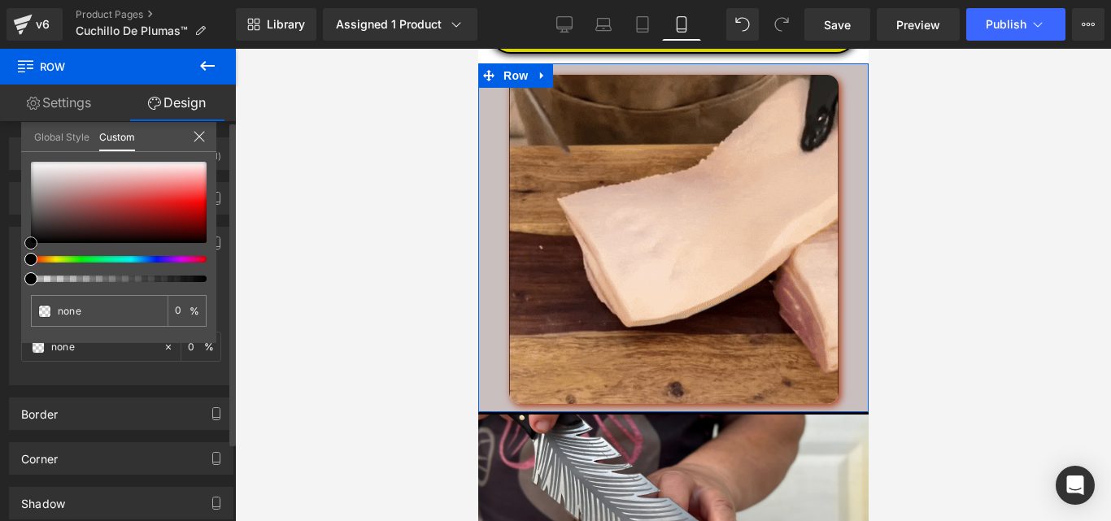
type input "#c9bfbf"
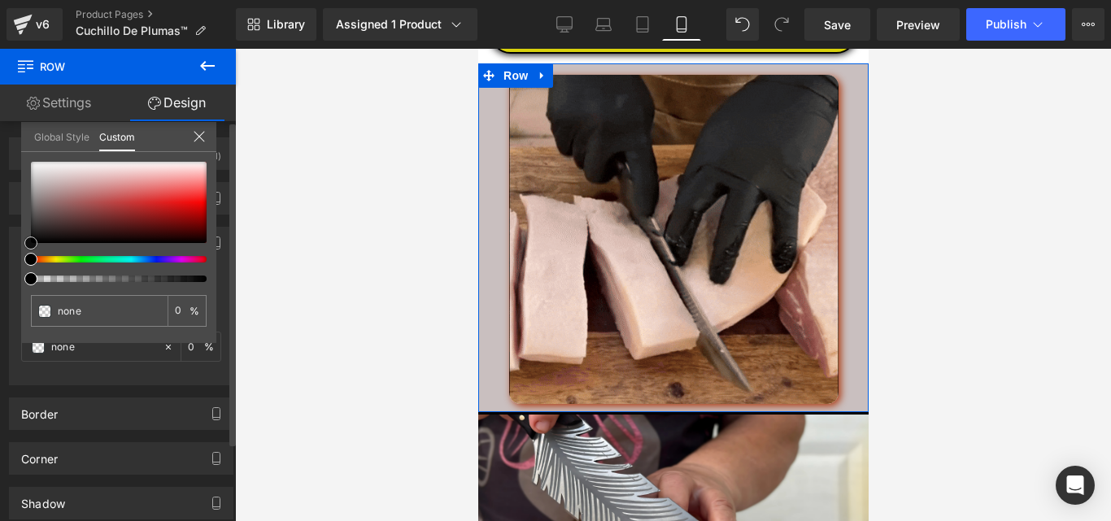
type input "100"
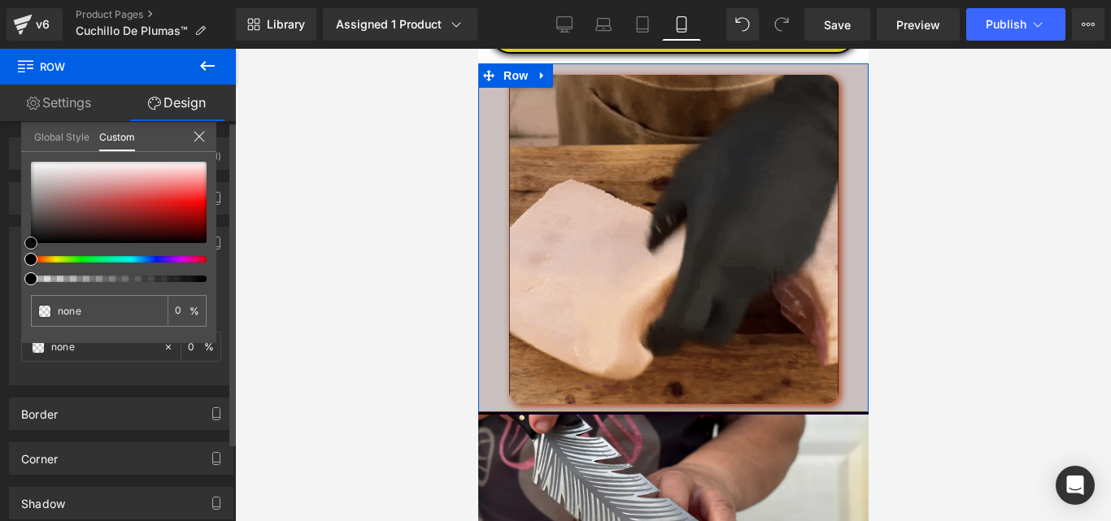
type input "#c9bfbf"
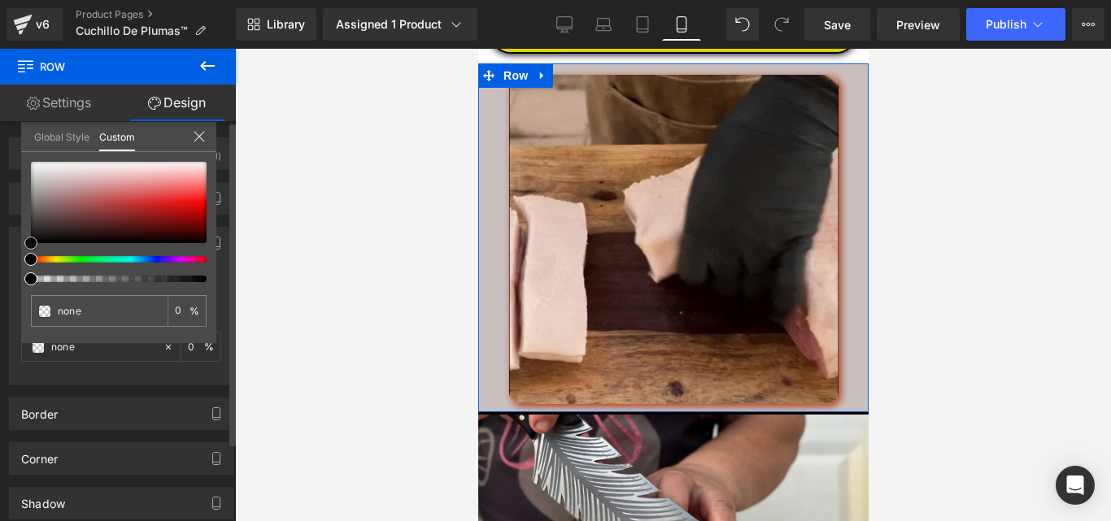
type input "100"
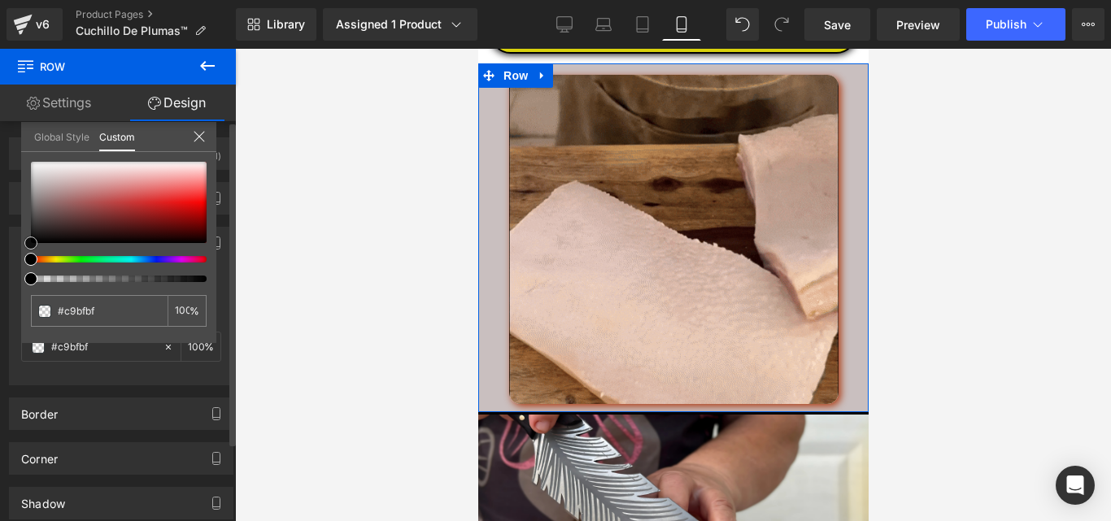
type input "#dcd5d5"
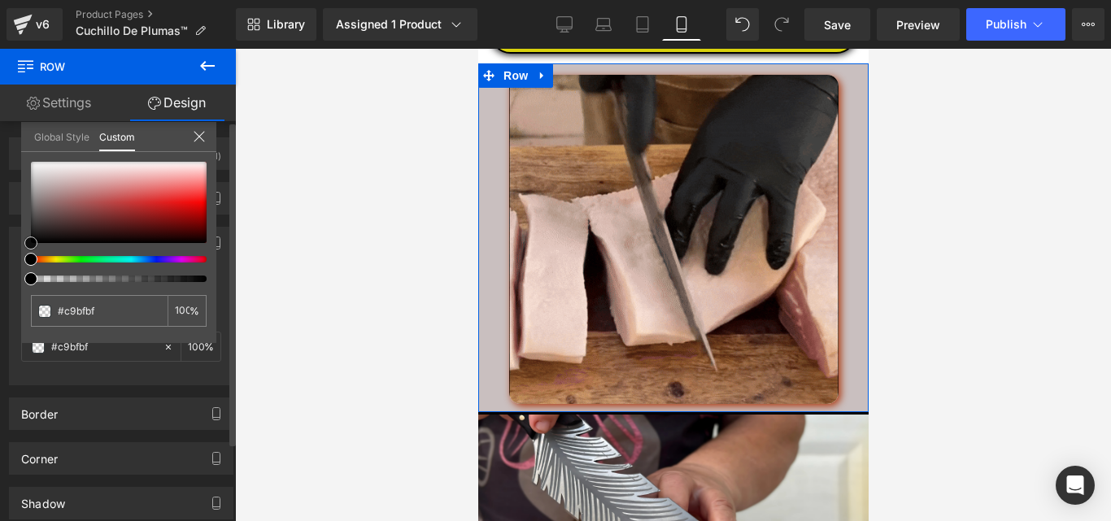
type input "#dcd5d5"
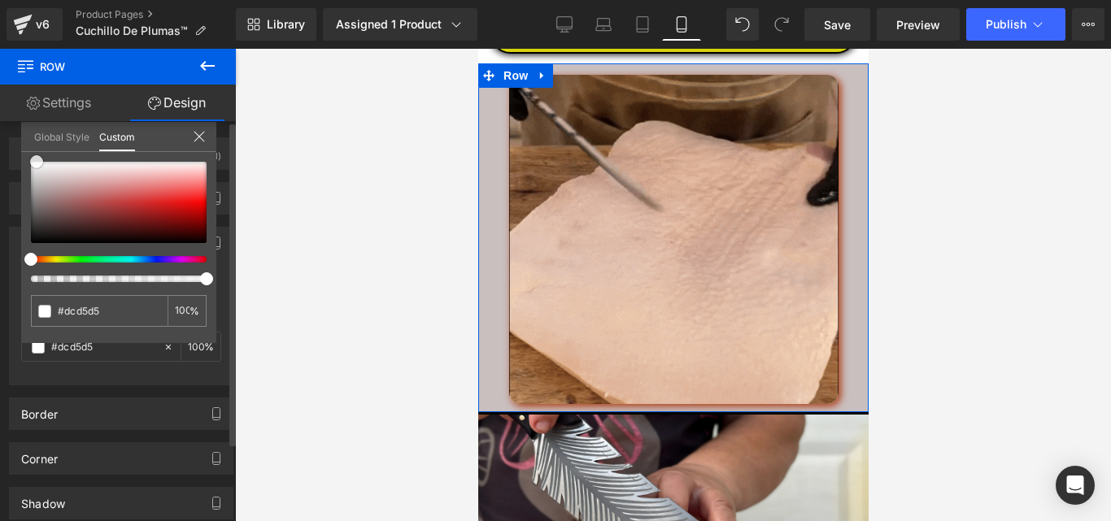
type input "#fcfcfc"
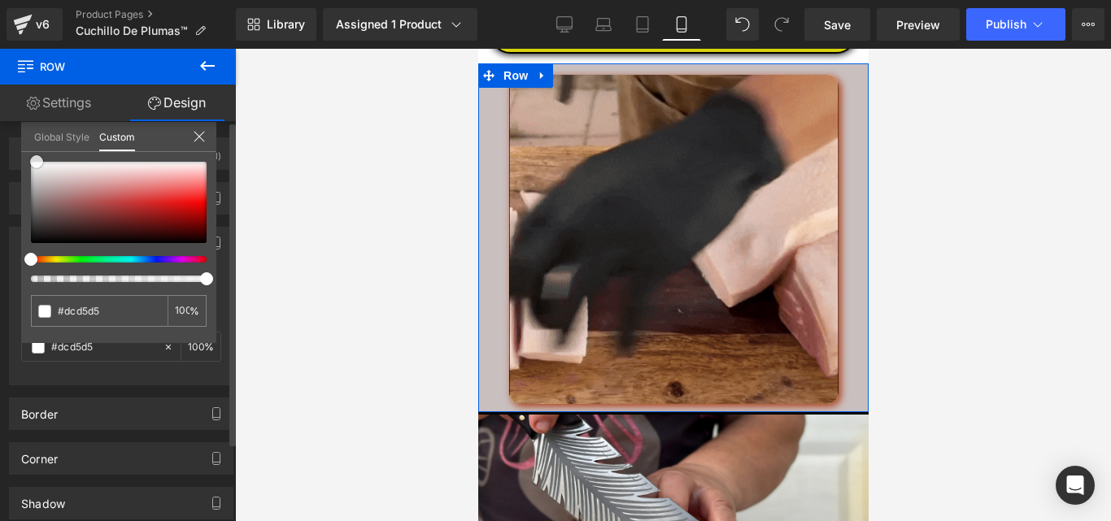
type input "#fcfcfc"
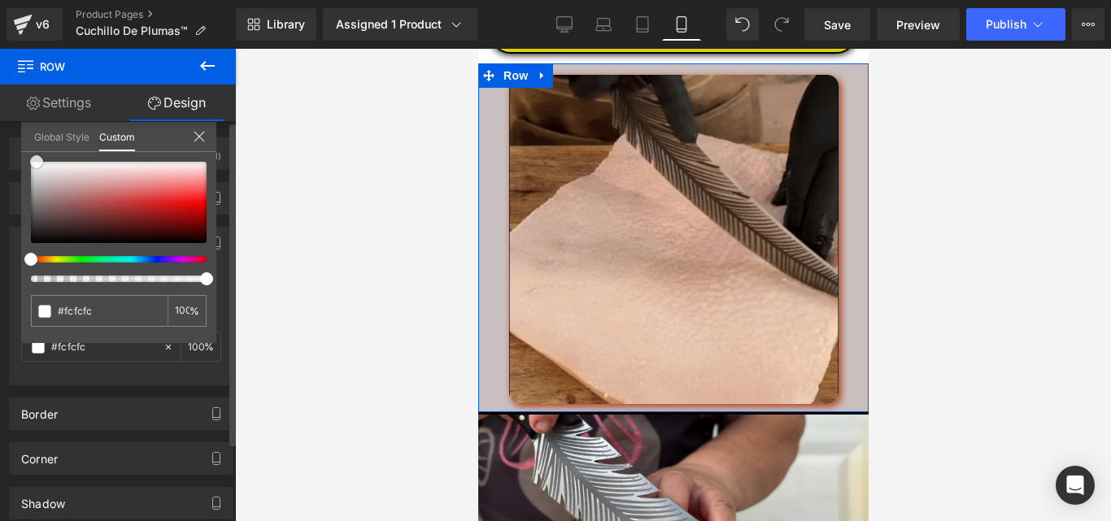
type input "#ffffff"
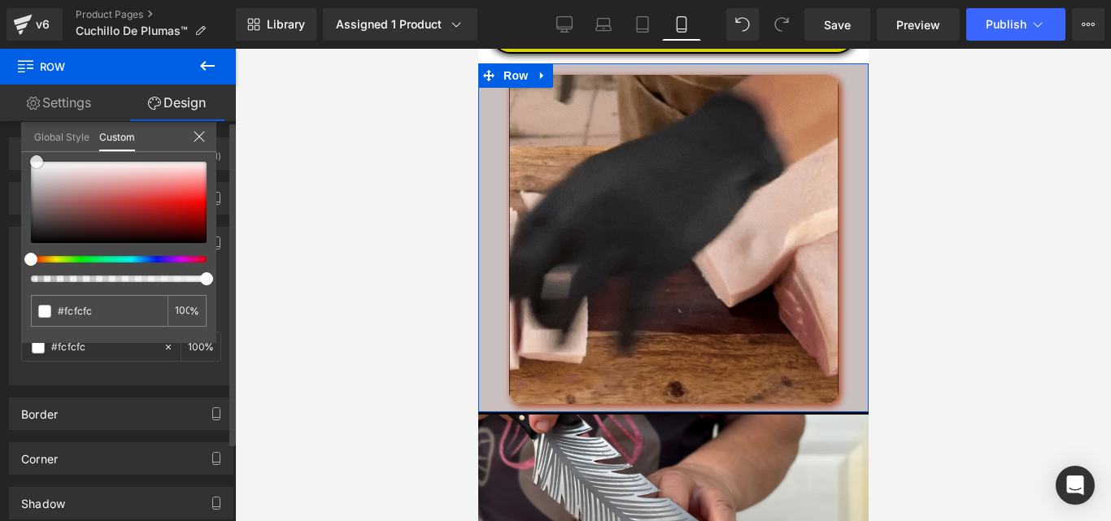
type input "#ffffff"
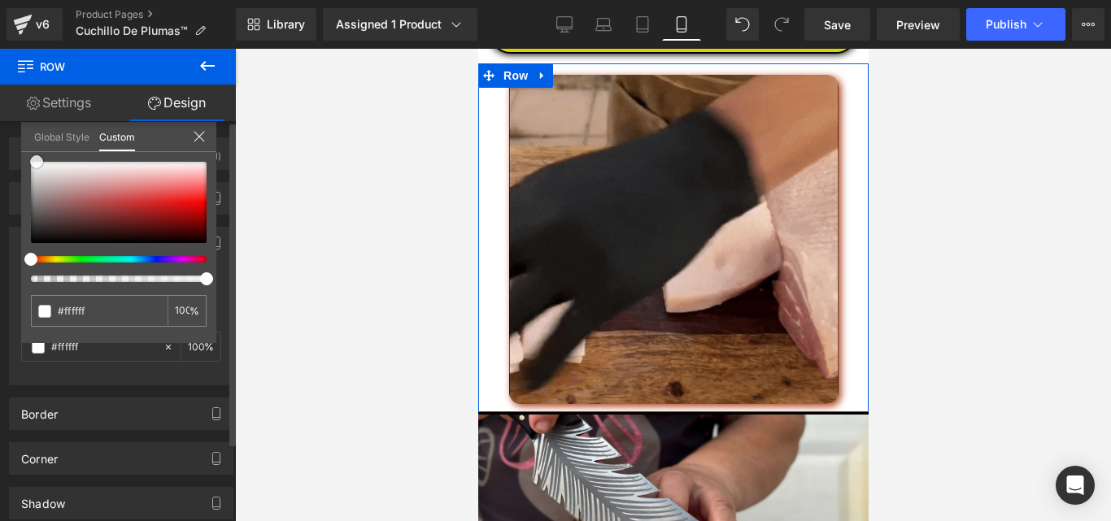
drag, startPoint x: 46, startPoint y: 178, endPoint x: 12, endPoint y: 134, distance: 55.6
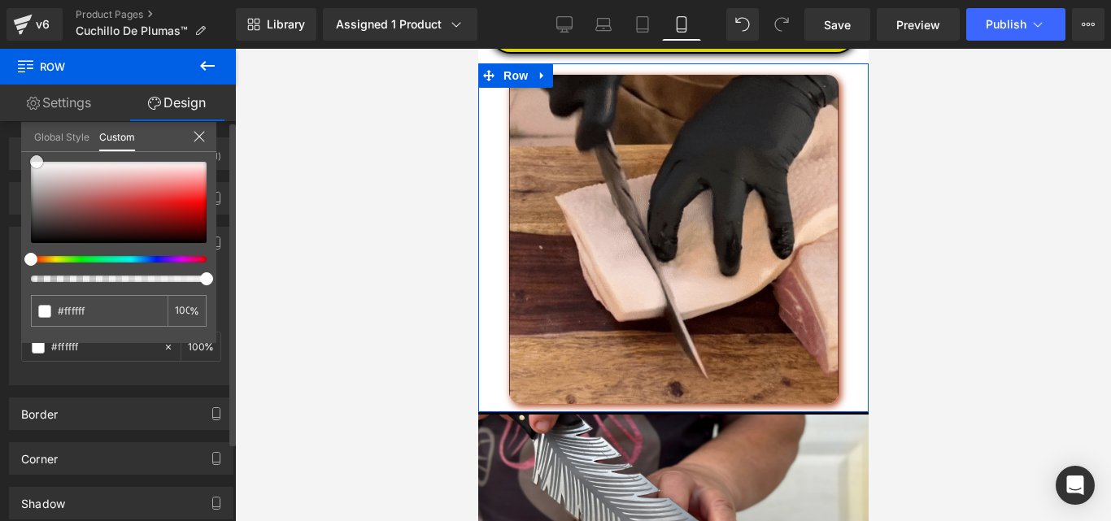
click at [12, 215] on div "Background Color & Image color rgba(255, 255, 255, 1) Color #ffffff 100 % Image…" at bounding box center [121, 300] width 243 height 171
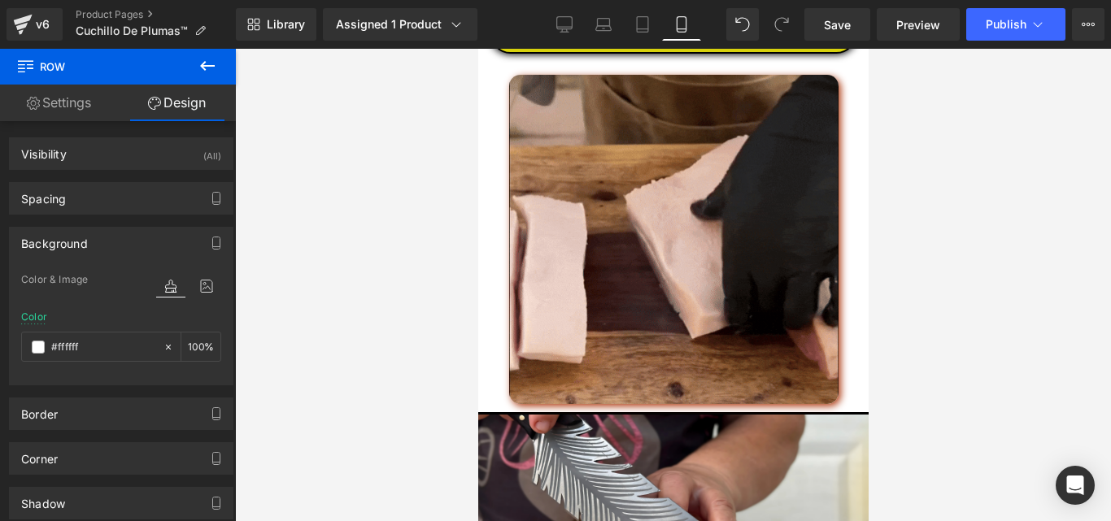
click at [957, 342] on div at bounding box center [673, 285] width 876 height 473
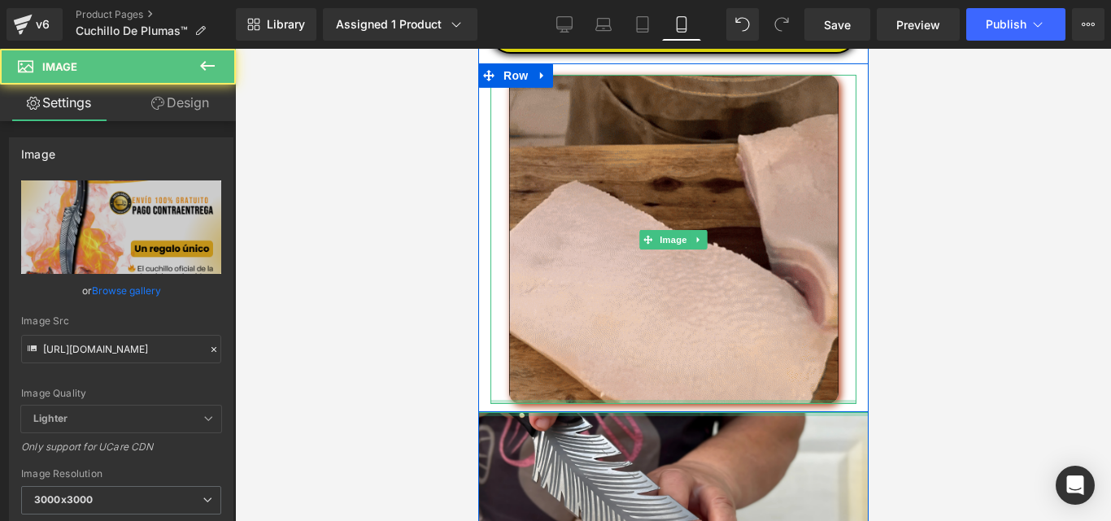
drag, startPoint x: 839, startPoint y: 418, endPoint x: 835, endPoint y: 411, distance: 8.4
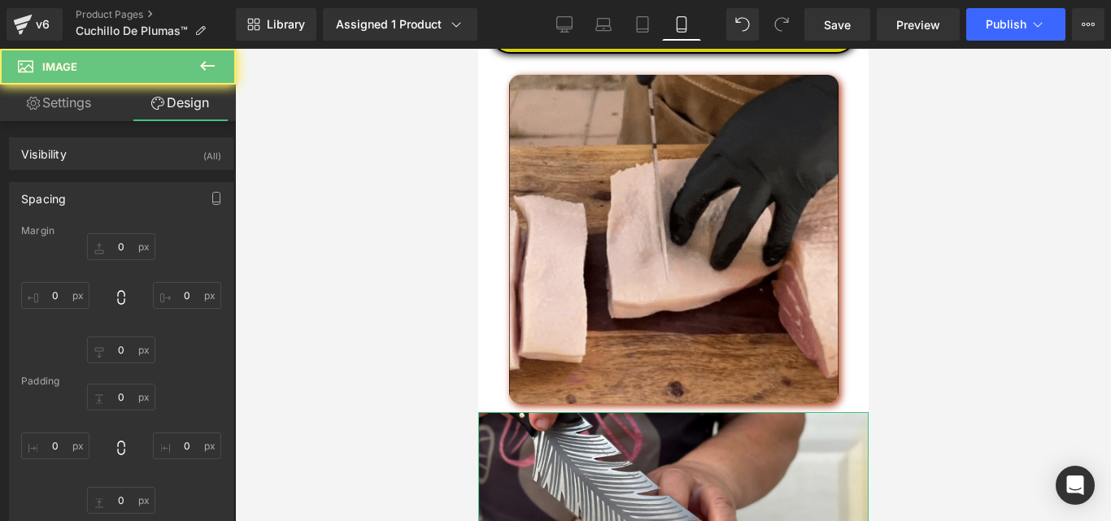
click at [944, 377] on div at bounding box center [673, 285] width 876 height 473
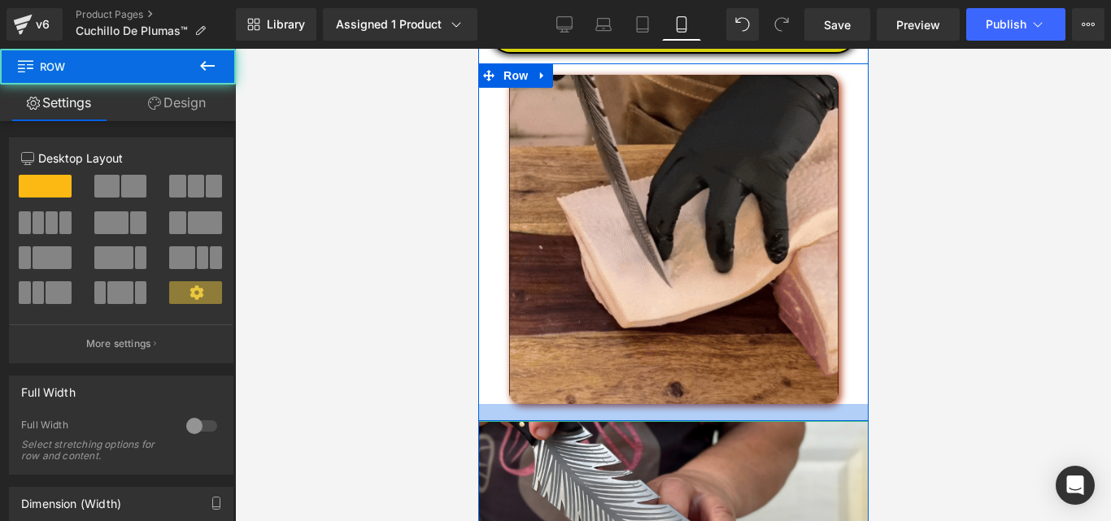
drag, startPoint x: 797, startPoint y: 417, endPoint x: 800, endPoint y: 426, distance: 9.3
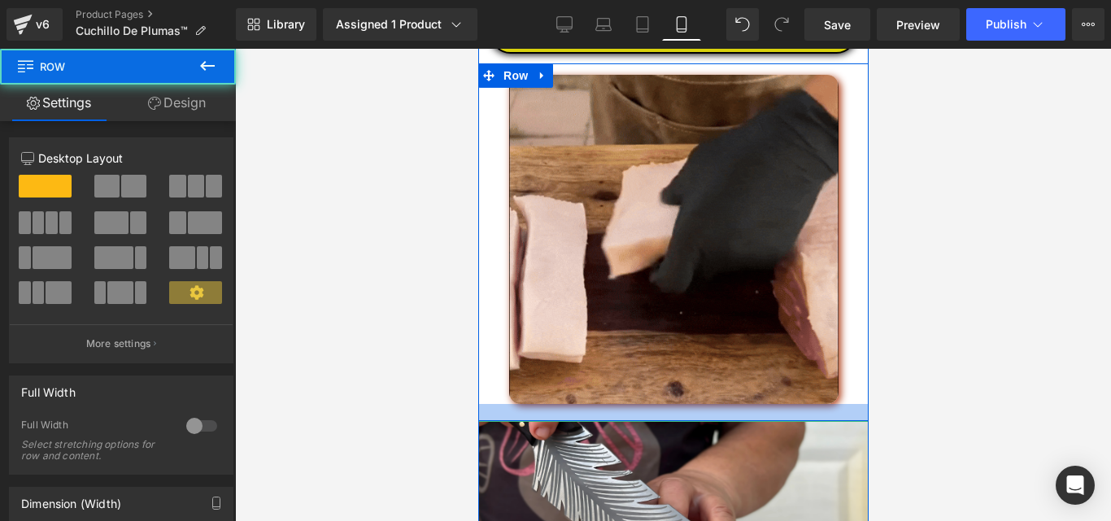
click at [800, 421] on div at bounding box center [672, 412] width 390 height 17
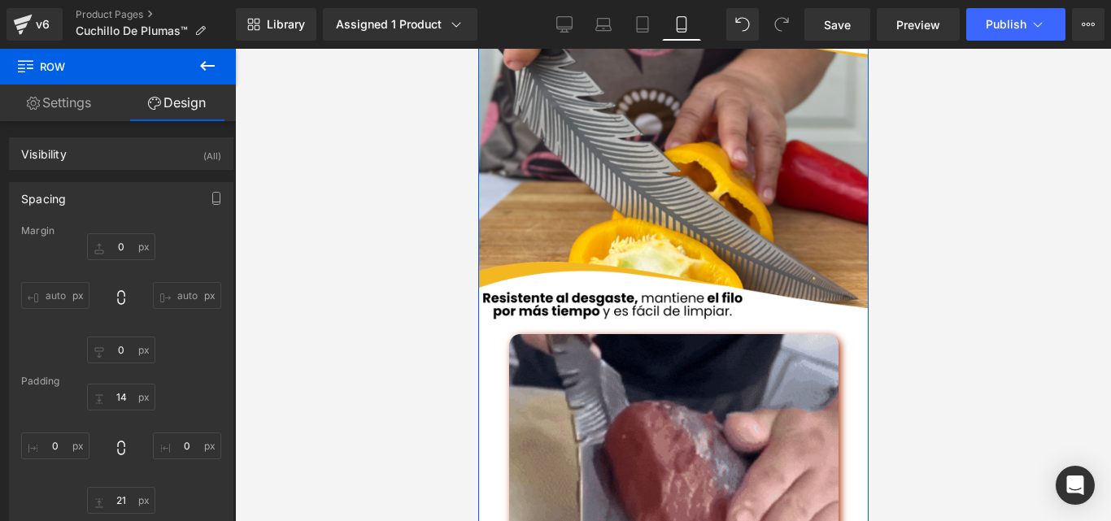
scroll to position [2382, 0]
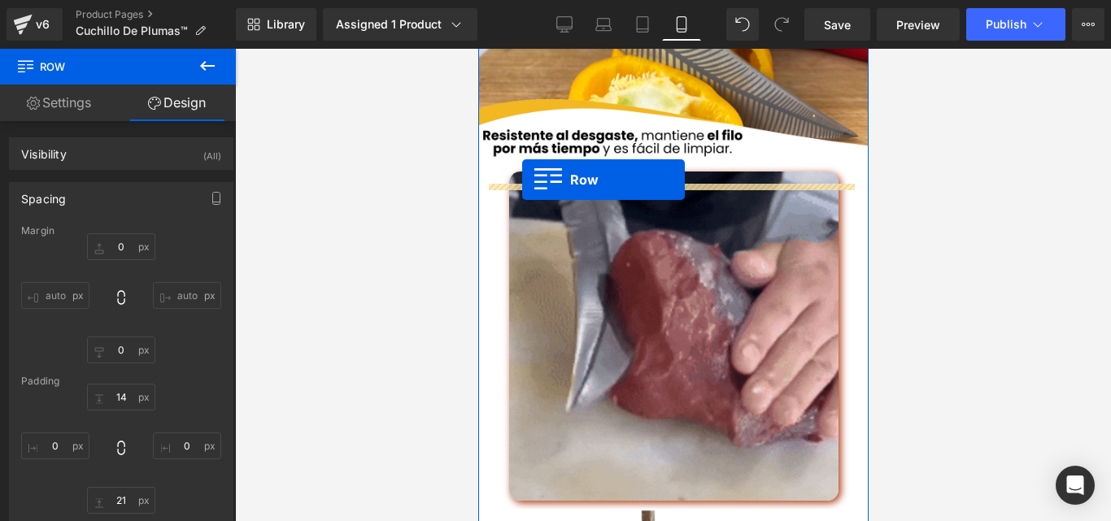
drag, startPoint x: 485, startPoint y: 85, endPoint x: 521, endPoint y: 180, distance: 102.0
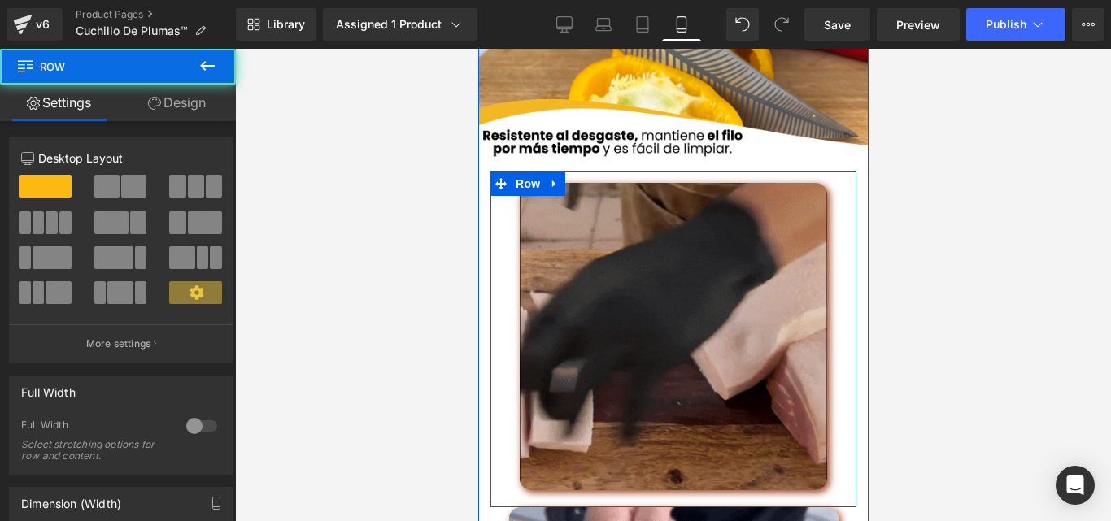
scroll to position [2667, 0]
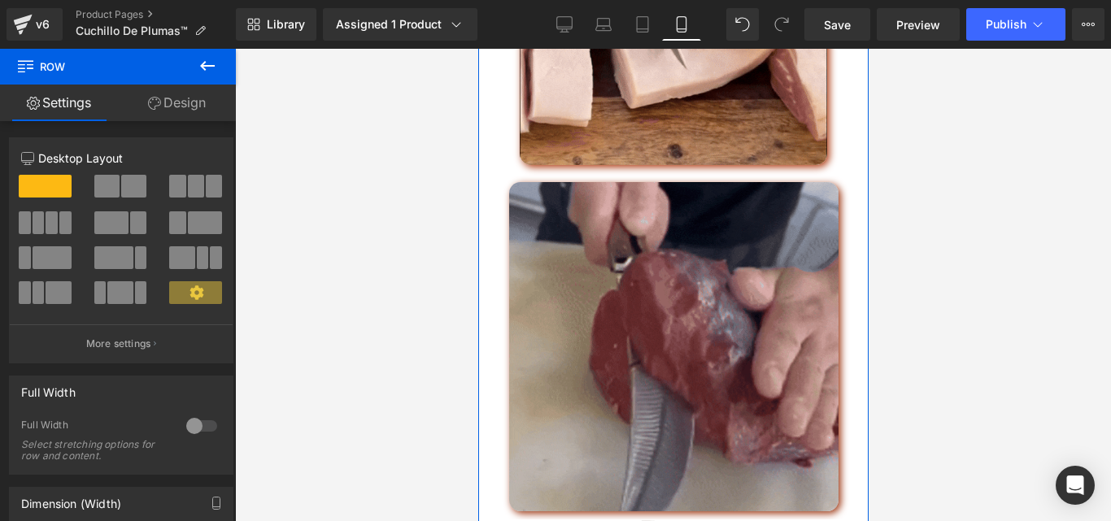
click at [657, 291] on img at bounding box center [672, 346] width 329 height 329
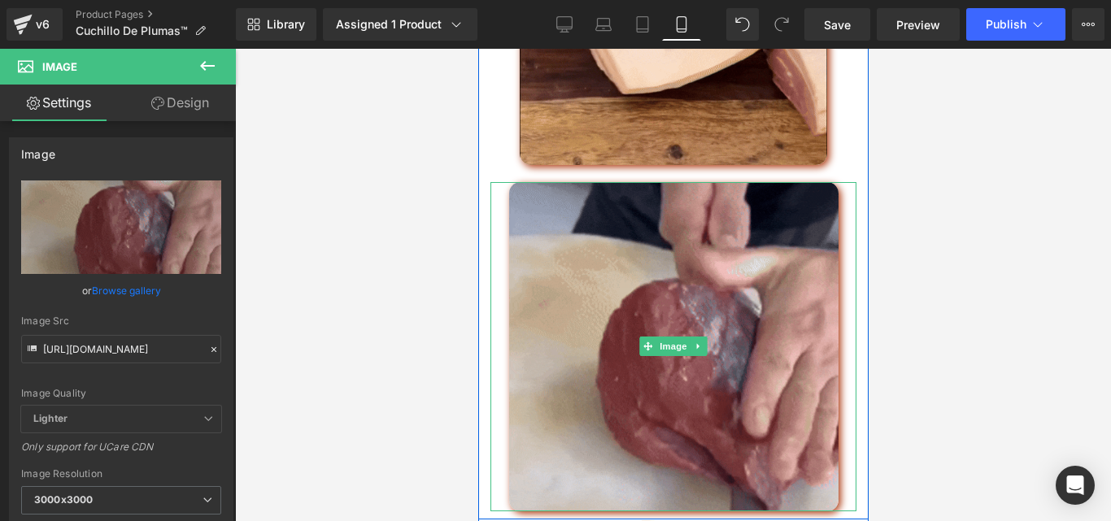
click at [495, 205] on div at bounding box center [673, 346] width 366 height 329
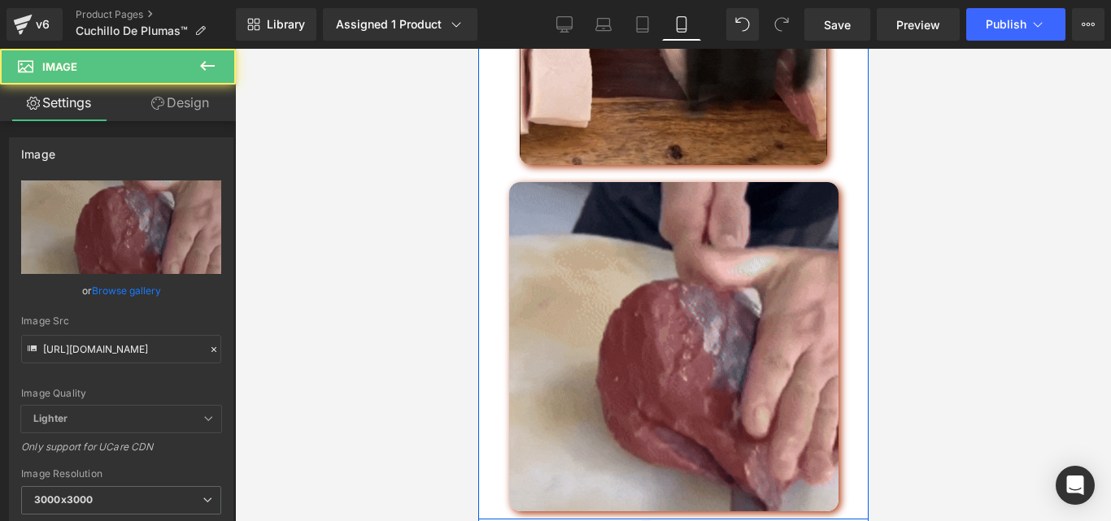
click at [490, 182] on div "Image Row" at bounding box center [673, 14] width 366 height 336
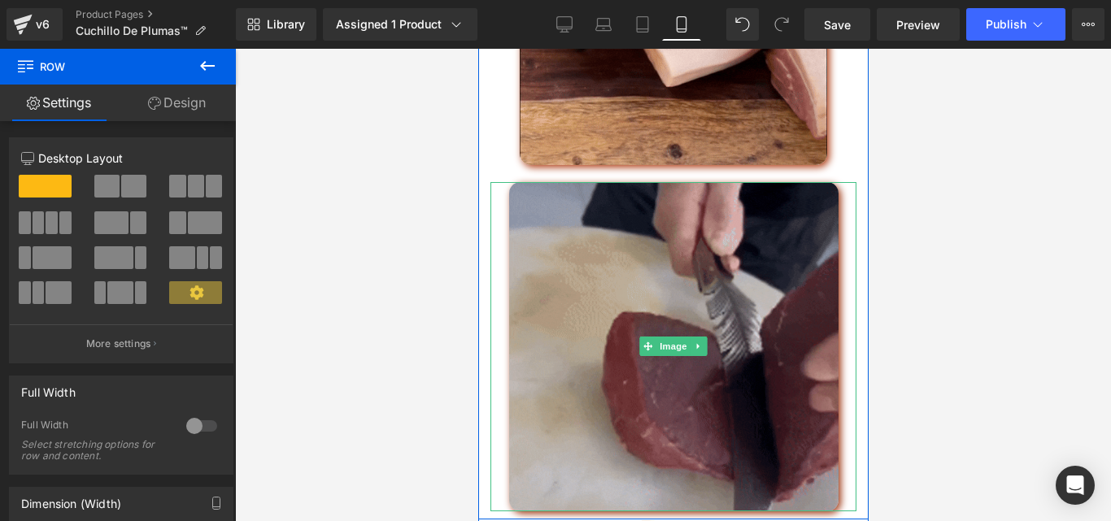
drag, startPoint x: 496, startPoint y: 203, endPoint x: 503, endPoint y: 211, distance: 11.6
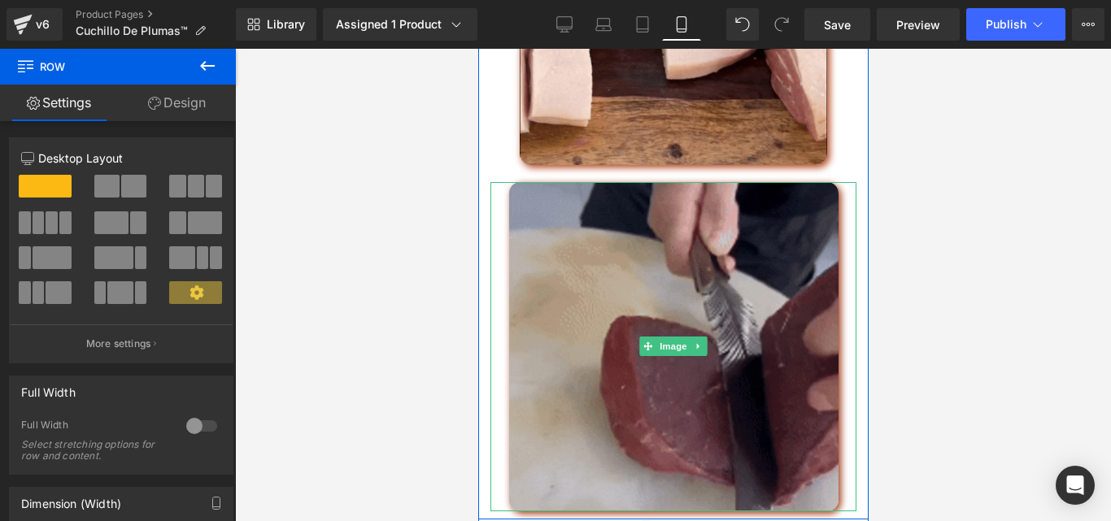
click at [497, 203] on div at bounding box center [673, 346] width 366 height 329
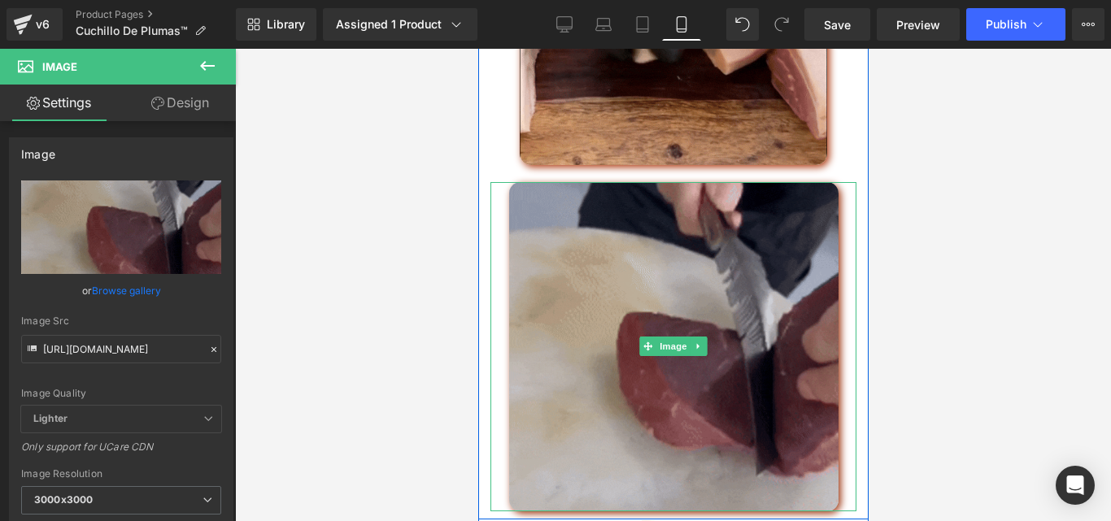
scroll to position [2504, 0]
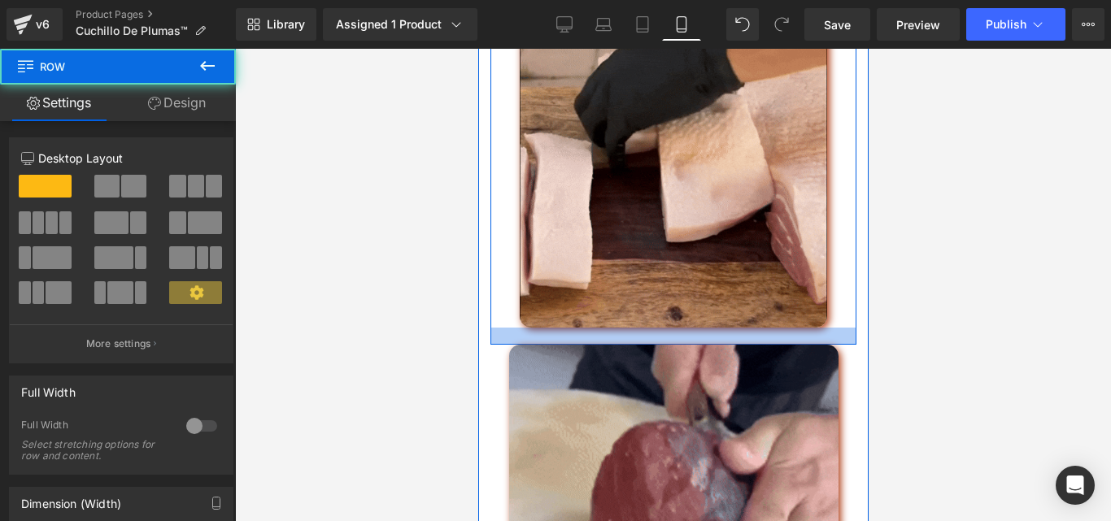
click at [843, 345] on div at bounding box center [673, 336] width 366 height 17
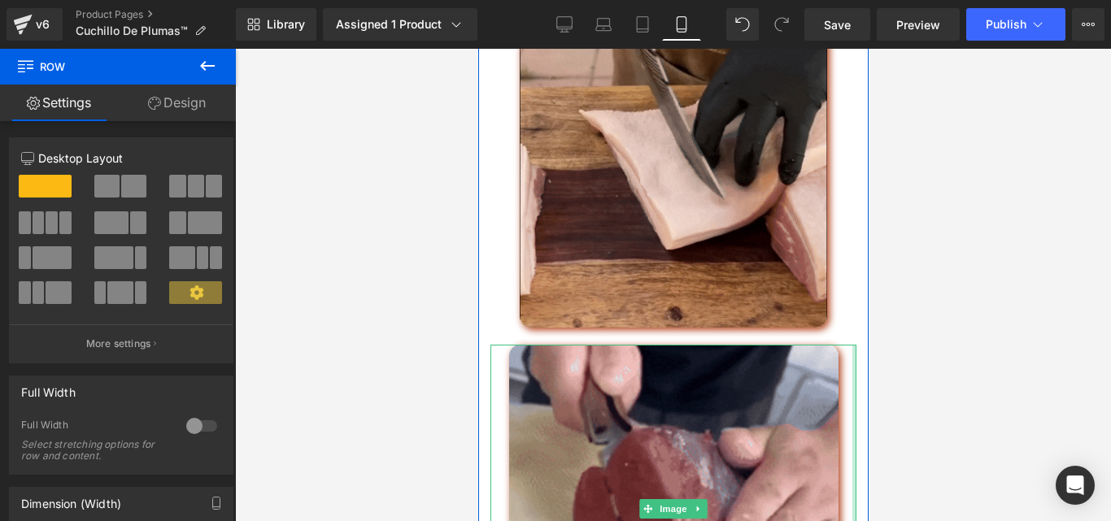
click at [852, 366] on div at bounding box center [854, 509] width 4 height 329
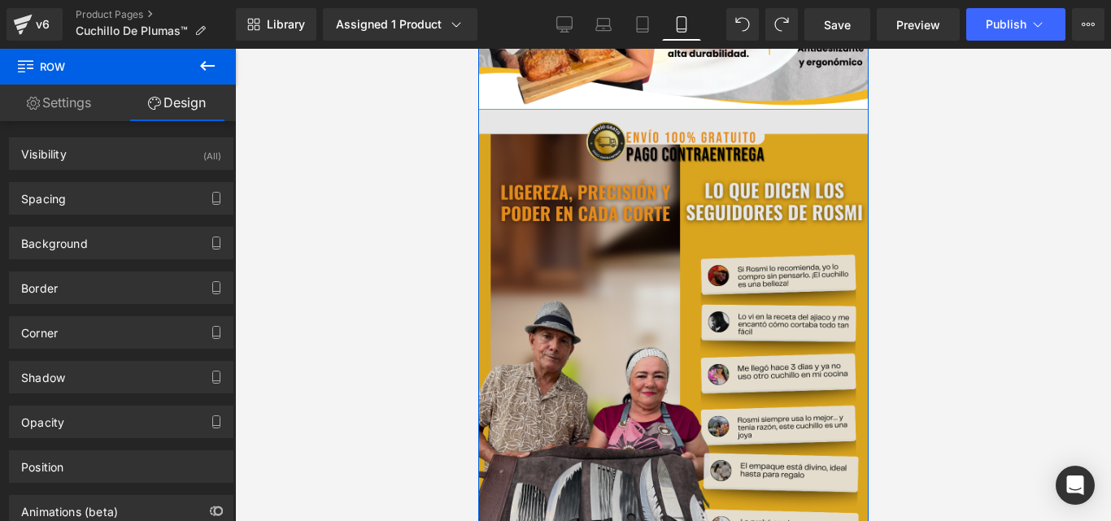
scroll to position [1789, 0]
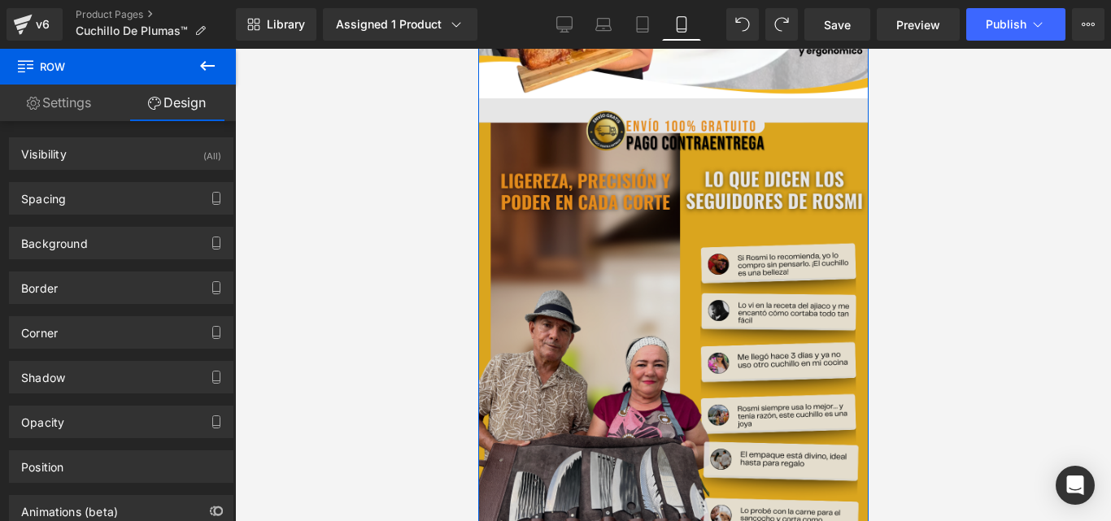
click at [656, 255] on img at bounding box center [672, 342] width 390 height 488
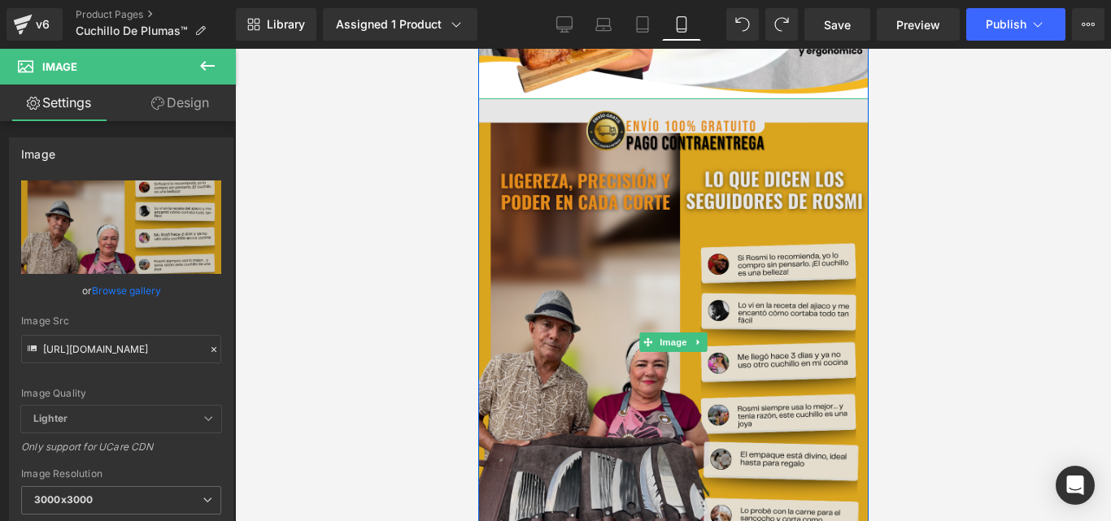
click at [503, 123] on img at bounding box center [672, 342] width 390 height 488
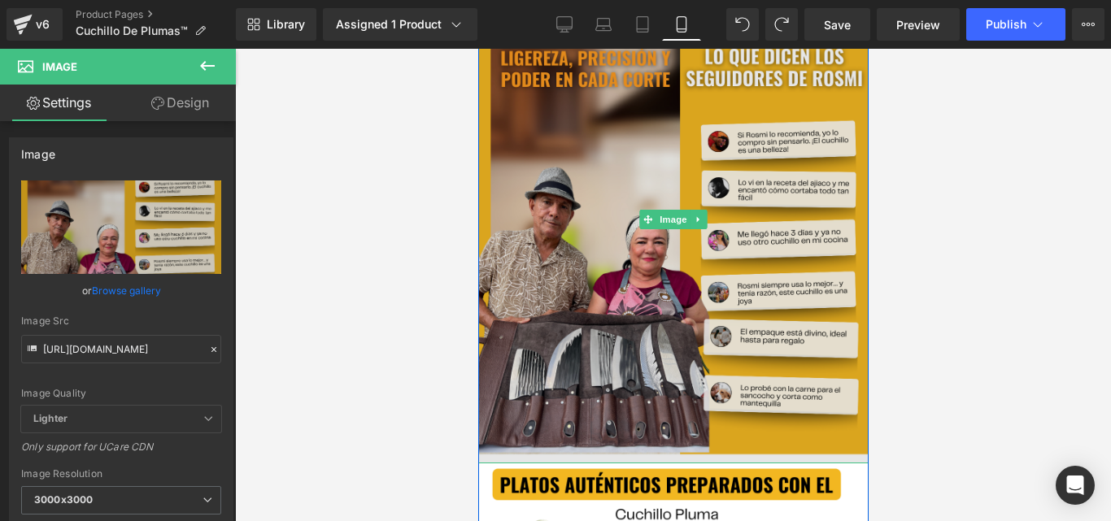
scroll to position [1952, 0]
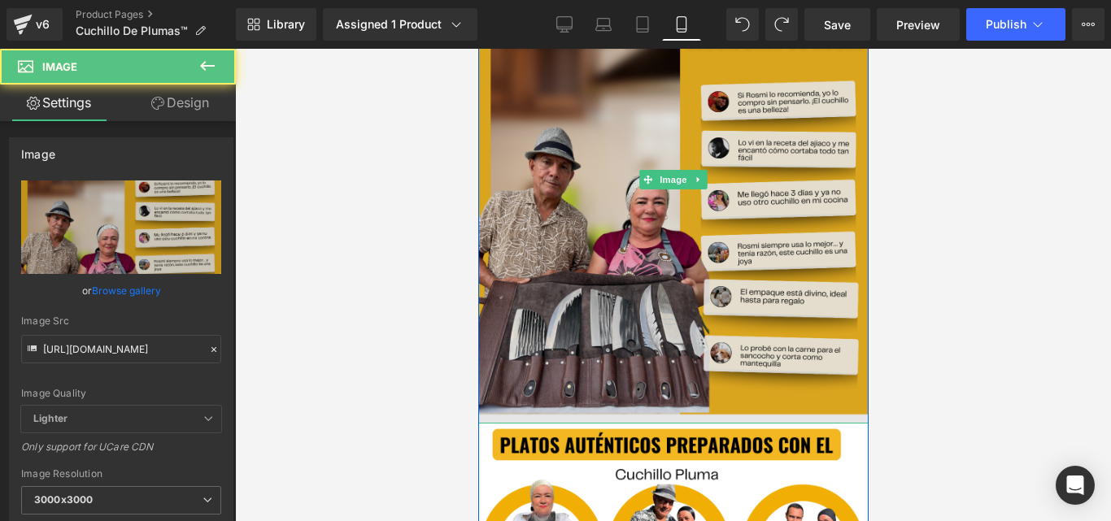
click at [563, 353] on img at bounding box center [672, 180] width 390 height 488
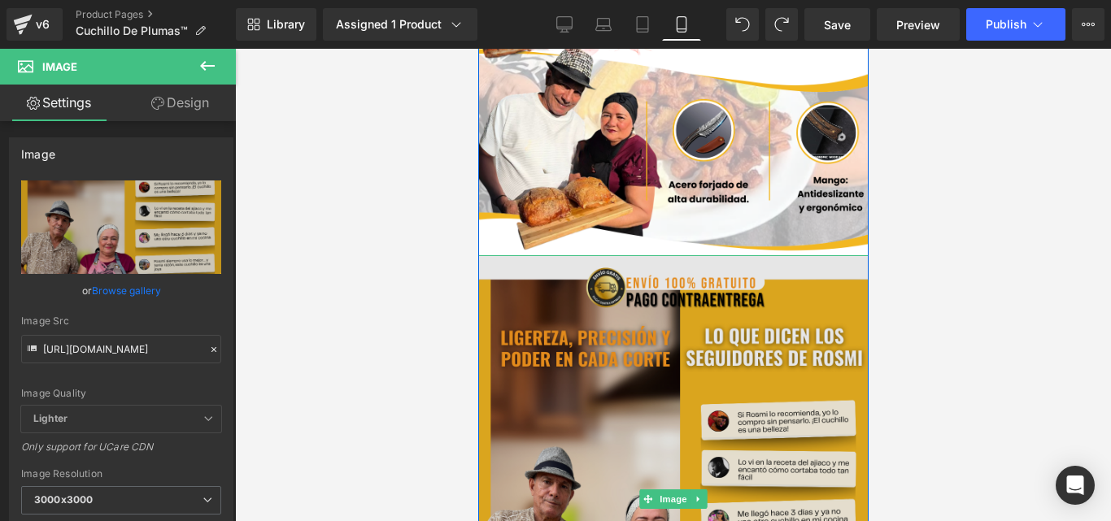
scroll to position [1627, 0]
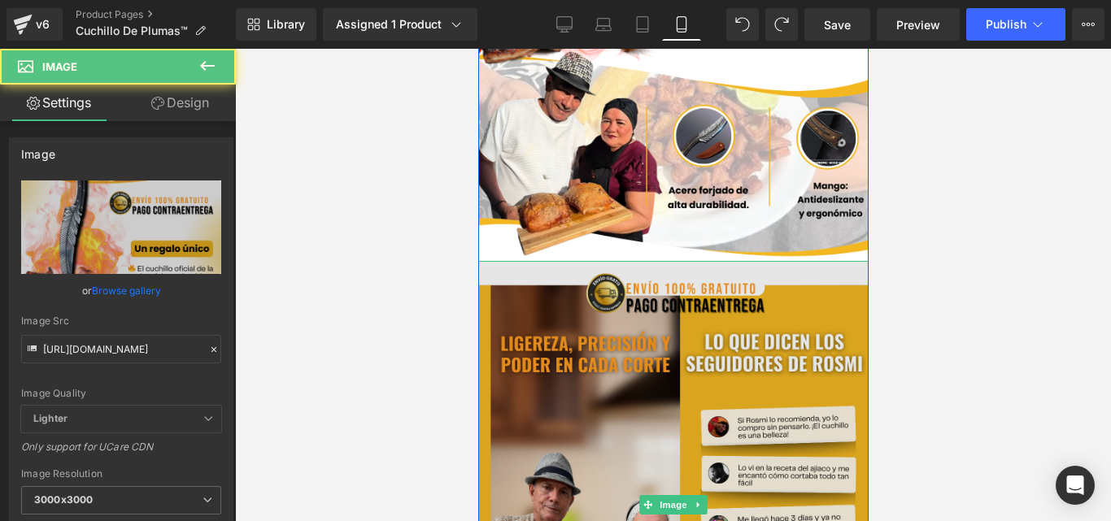
click at [490, 287] on img at bounding box center [672, 505] width 390 height 488
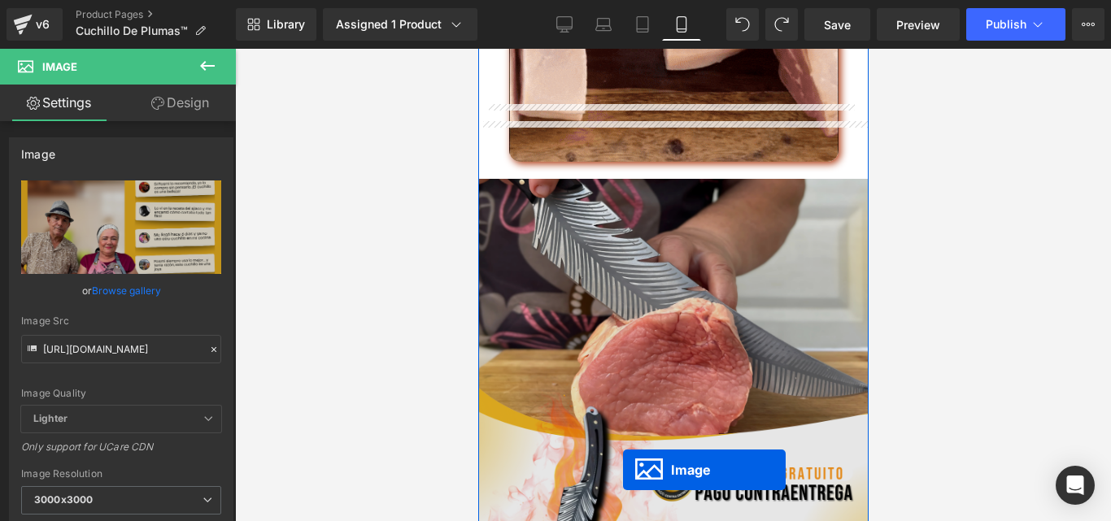
scroll to position [976, 0]
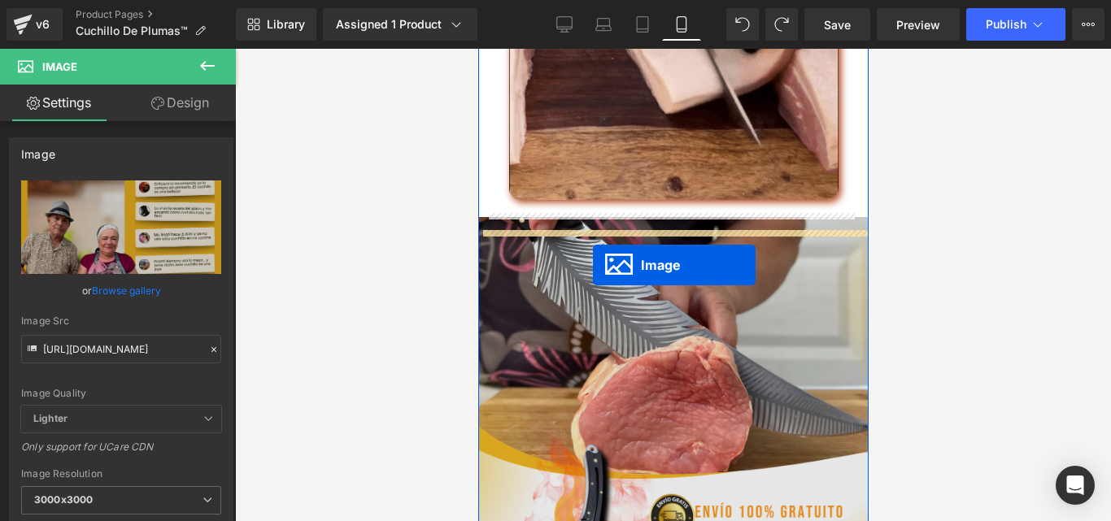
drag, startPoint x: 639, startPoint y: 355, endPoint x: 592, endPoint y: 259, distance: 107.3
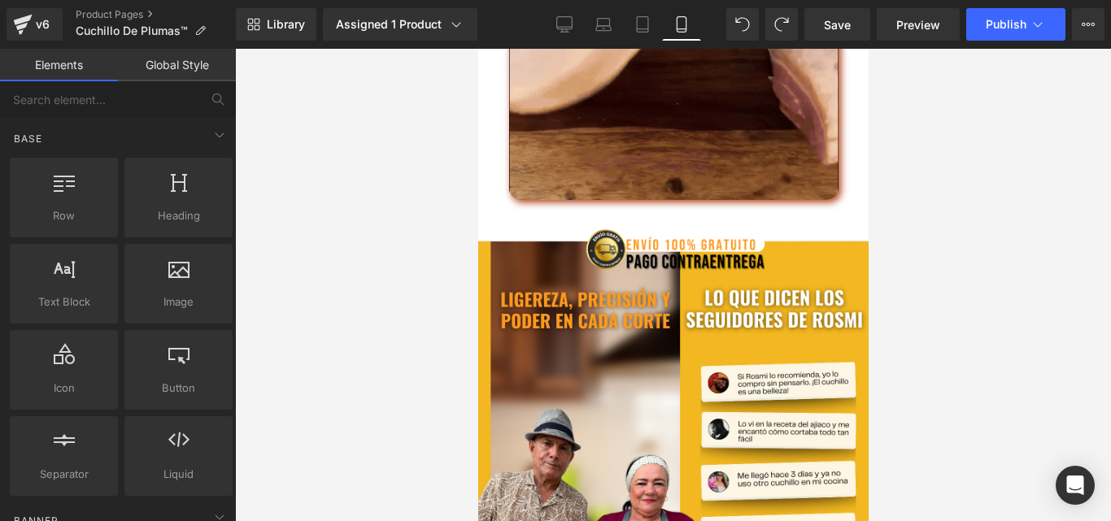
click at [1048, 231] on div at bounding box center [673, 285] width 876 height 473
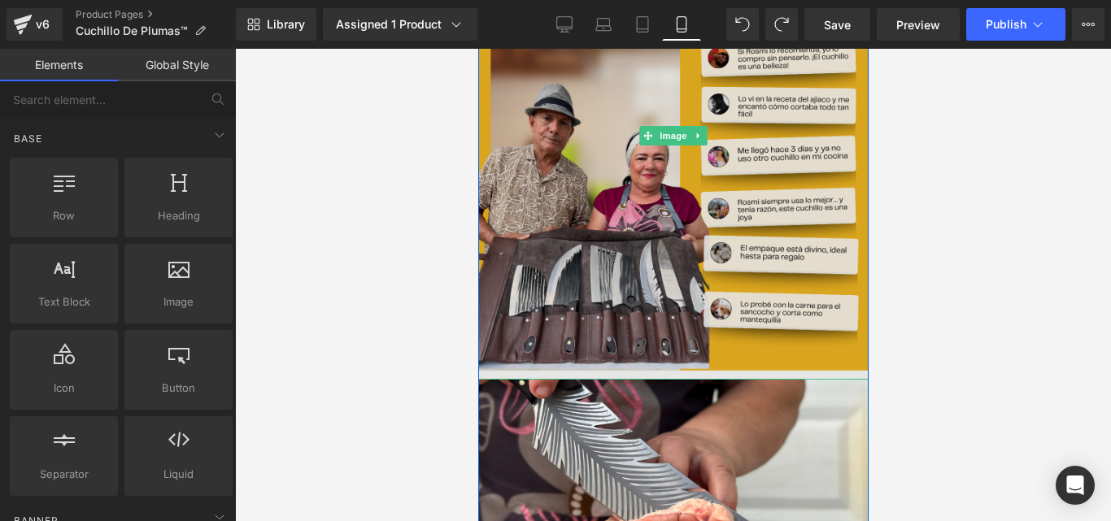
scroll to position [1464, 0]
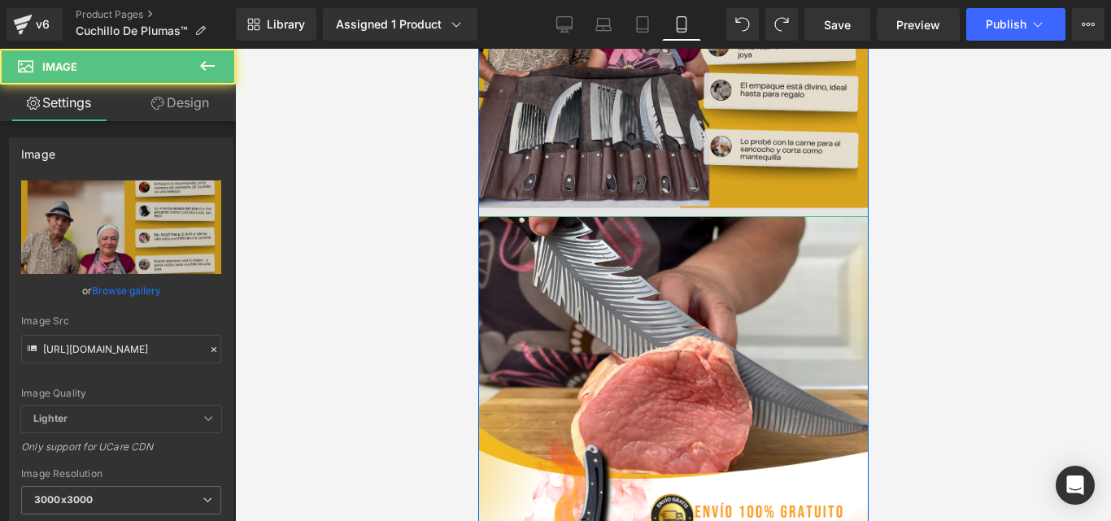
drag, startPoint x: 756, startPoint y: 229, endPoint x: 754, endPoint y: 219, distance: 10.9
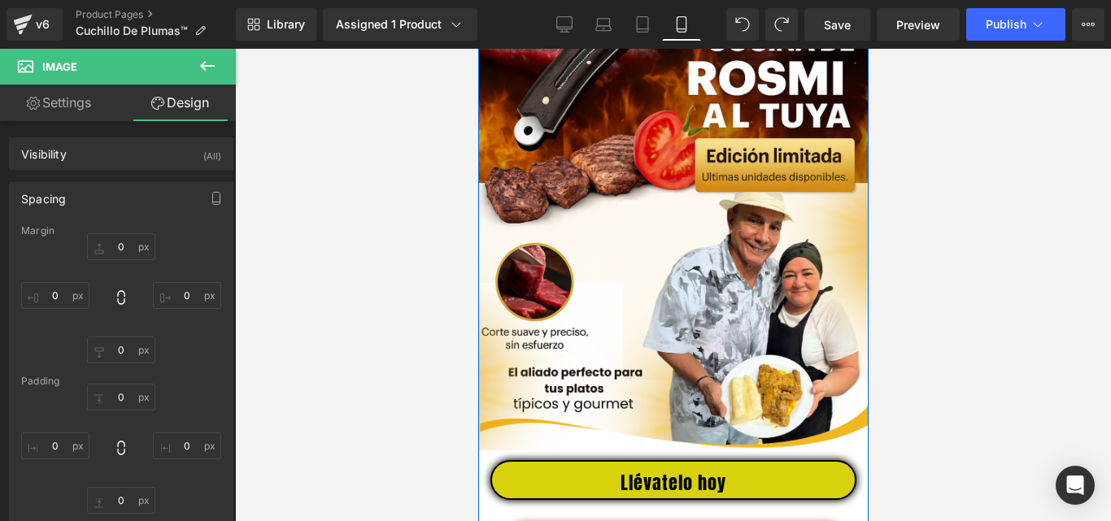
scroll to position [488, 0]
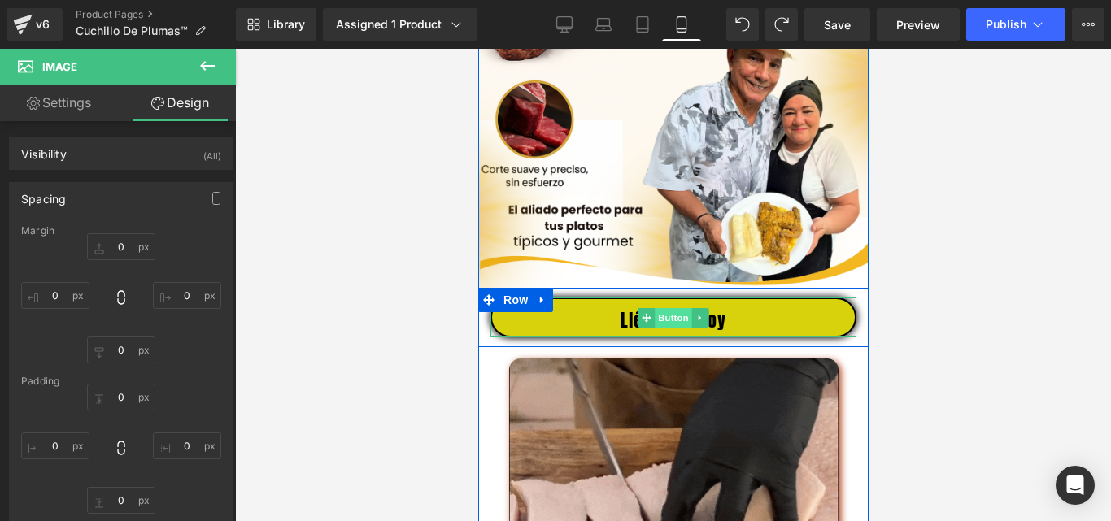
click at [673, 328] on span "Button" at bounding box center [672, 318] width 37 height 20
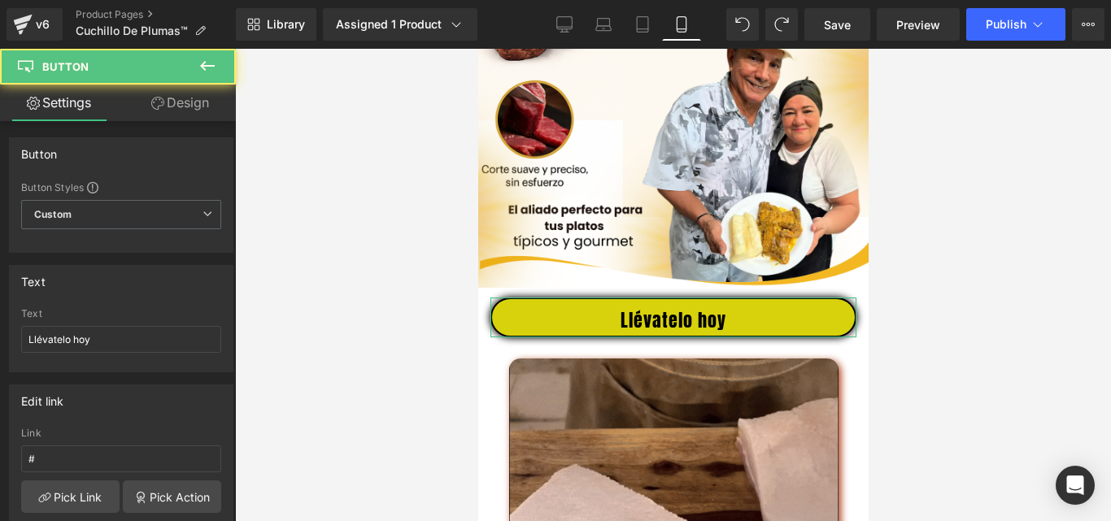
click at [190, 94] on link "Design" at bounding box center [180, 103] width 118 height 37
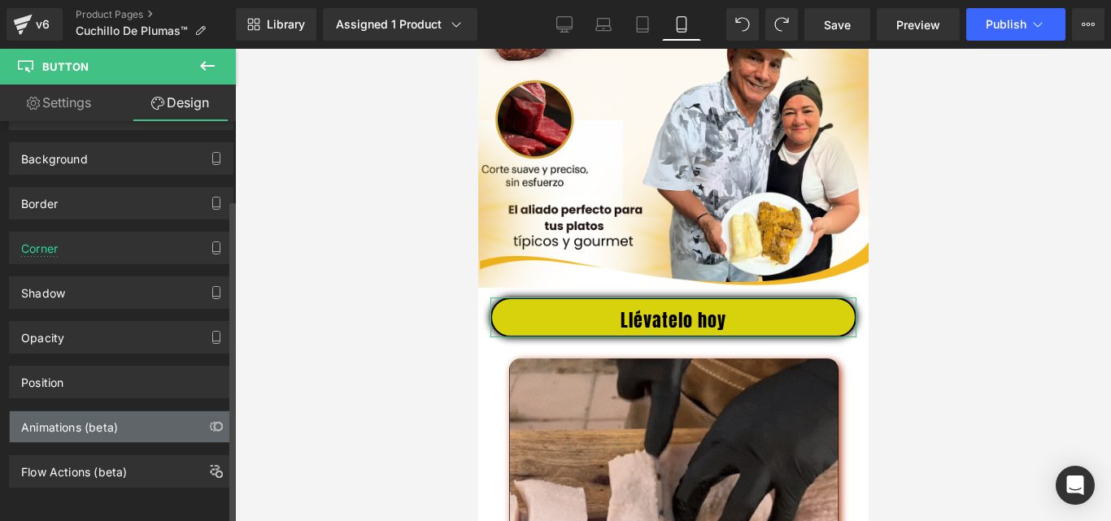
scroll to position [97, 0]
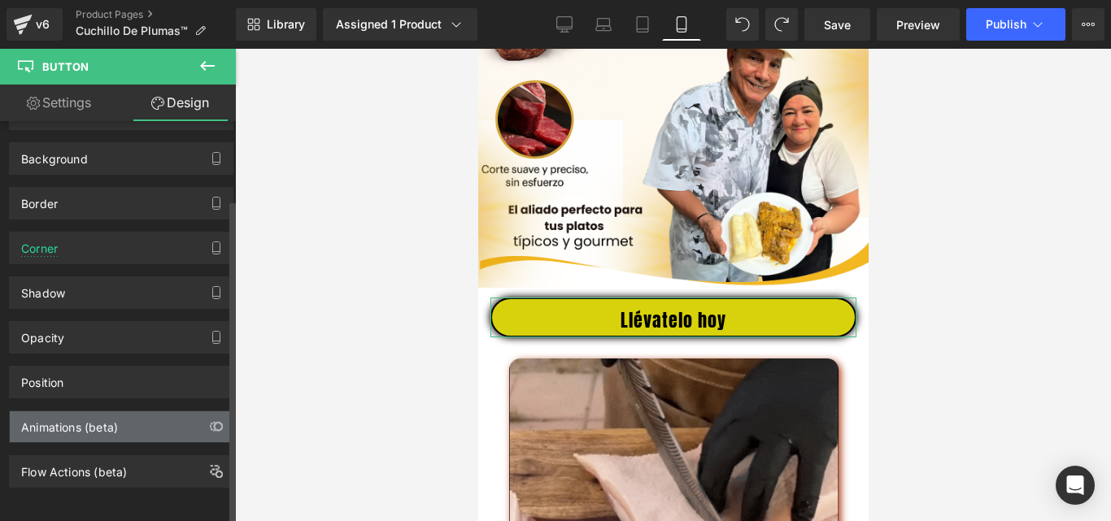
click at [96, 412] on div "Animations (beta)" at bounding box center [69, 423] width 97 height 23
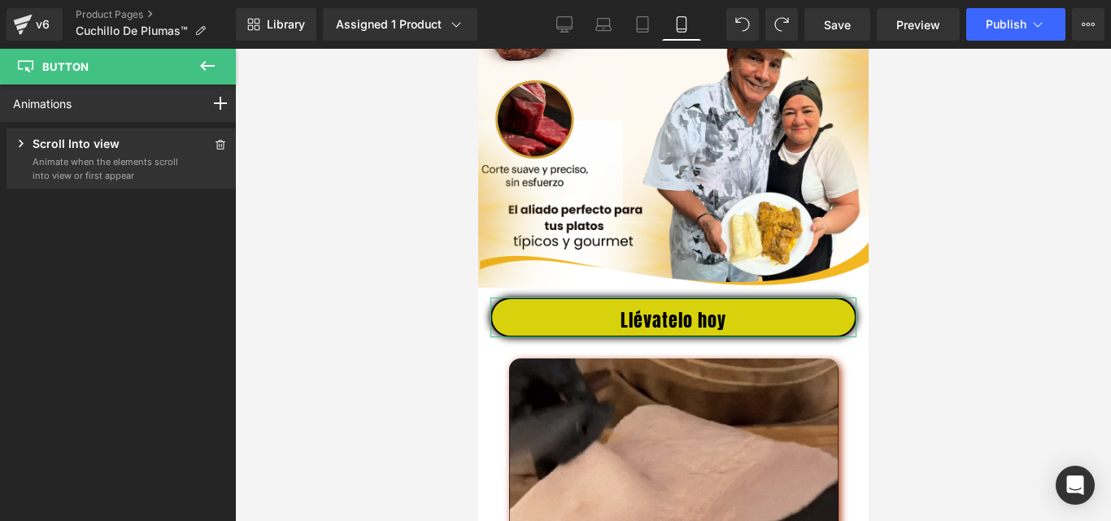
click at [72, 155] on p "Scroll Into view" at bounding box center [76, 145] width 87 height 20
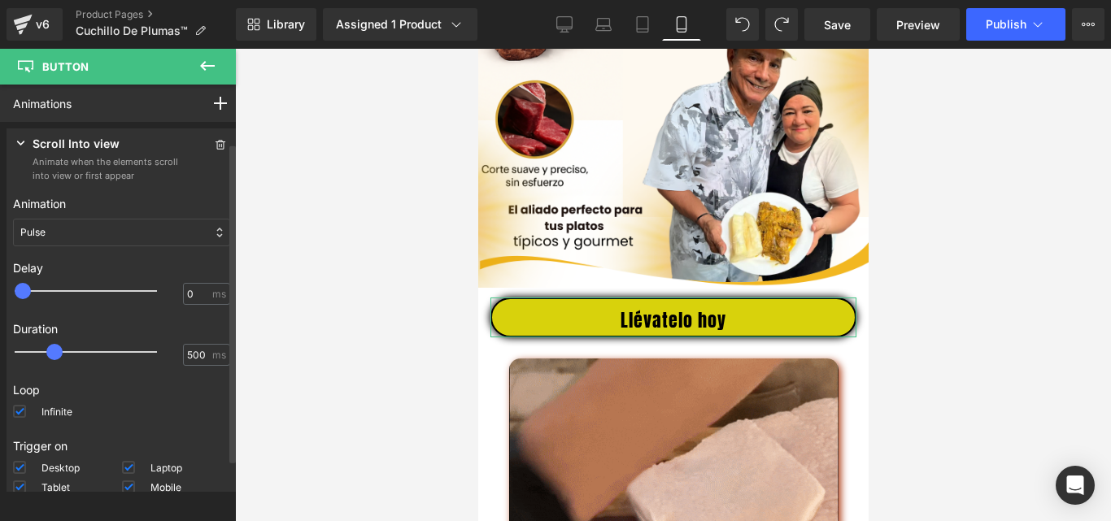
scroll to position [107, 0]
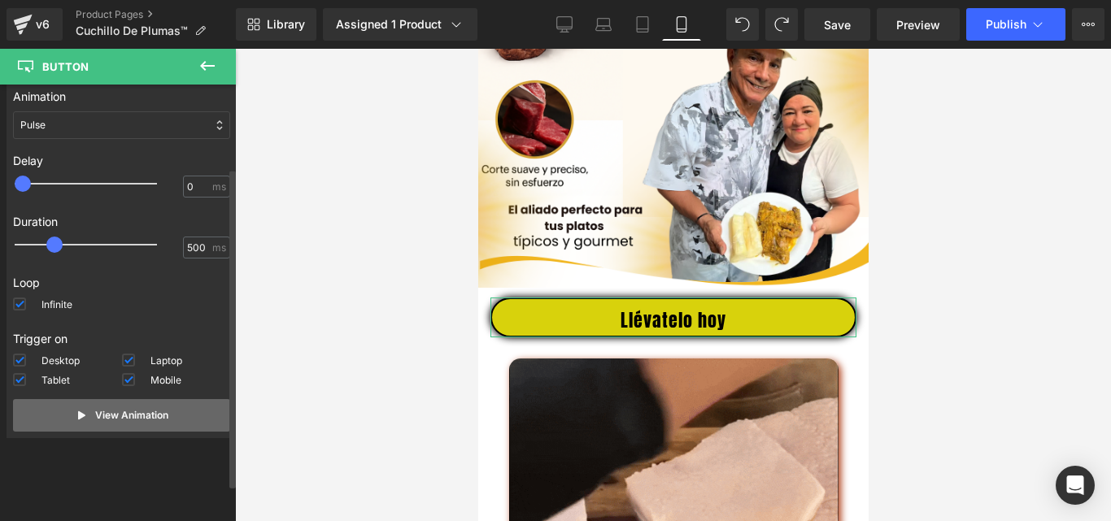
click at [95, 416] on p "View Animation" at bounding box center [131, 415] width 73 height 15
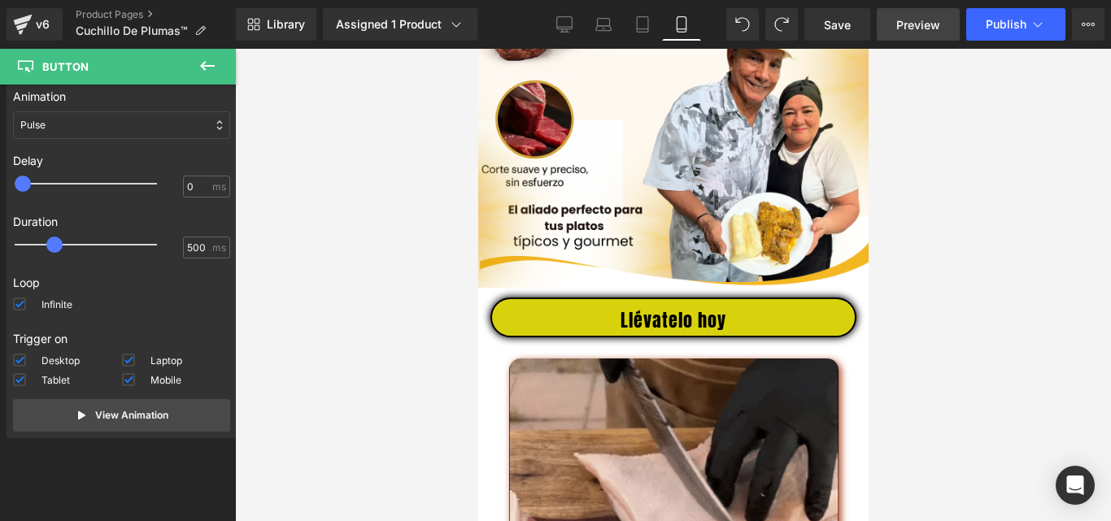
click at [921, 28] on span "Preview" at bounding box center [918, 24] width 44 height 17
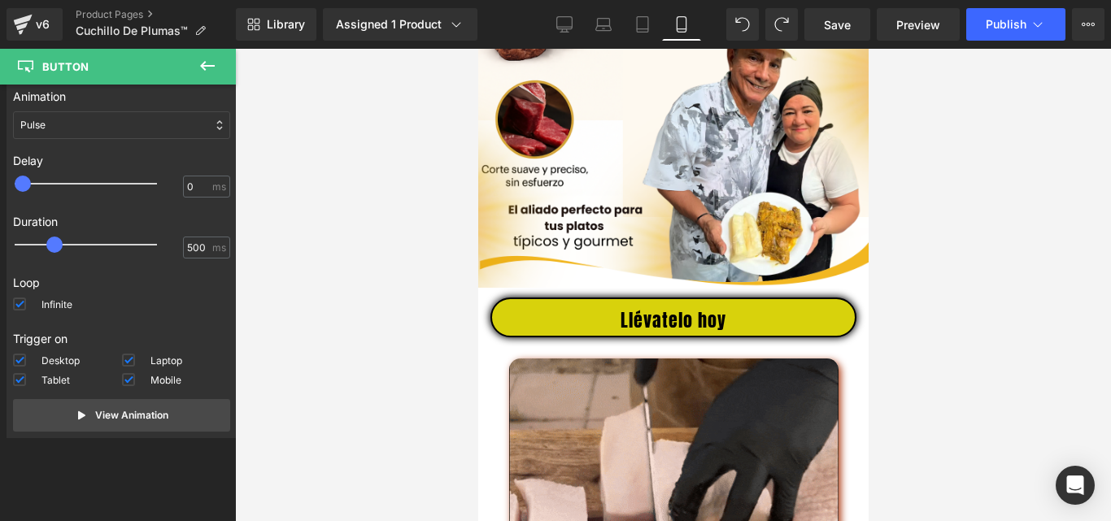
click at [801, 26] on div "Save Preview Publish Scheduled View Live Page View with current Template Save T…" at bounding box center [954, 24] width 313 height 33
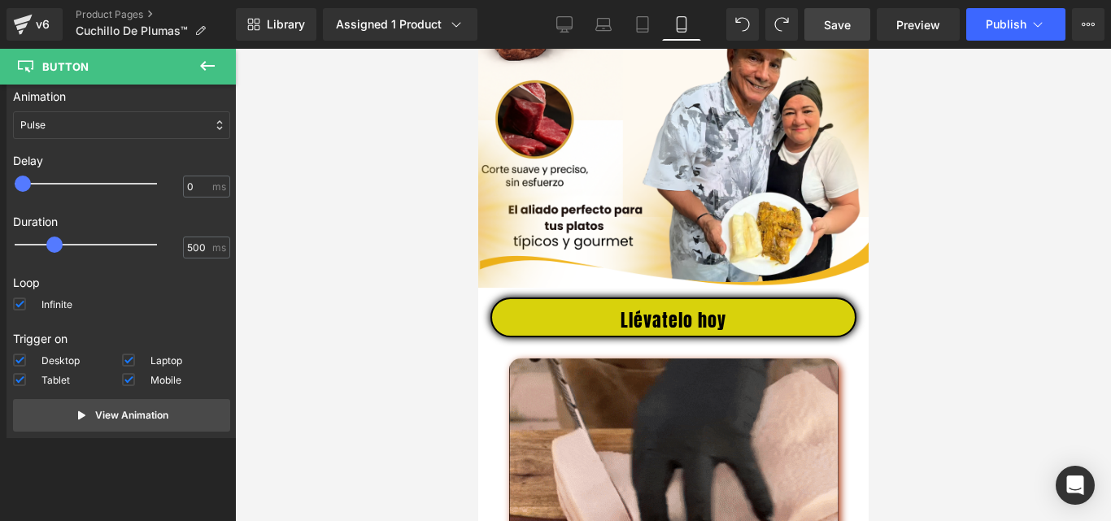
click at [828, 24] on span "Save" at bounding box center [837, 24] width 27 height 17
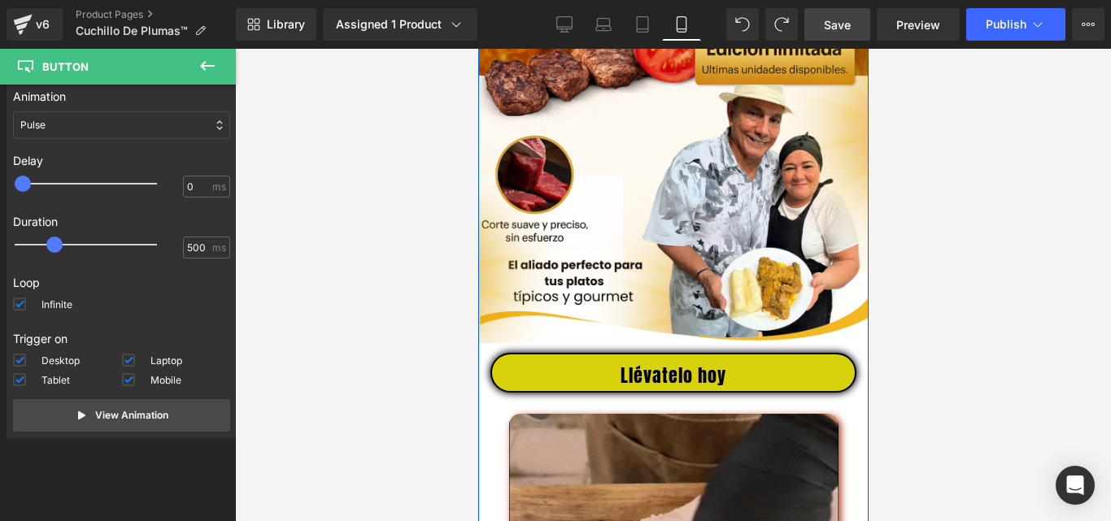
scroll to position [488, 0]
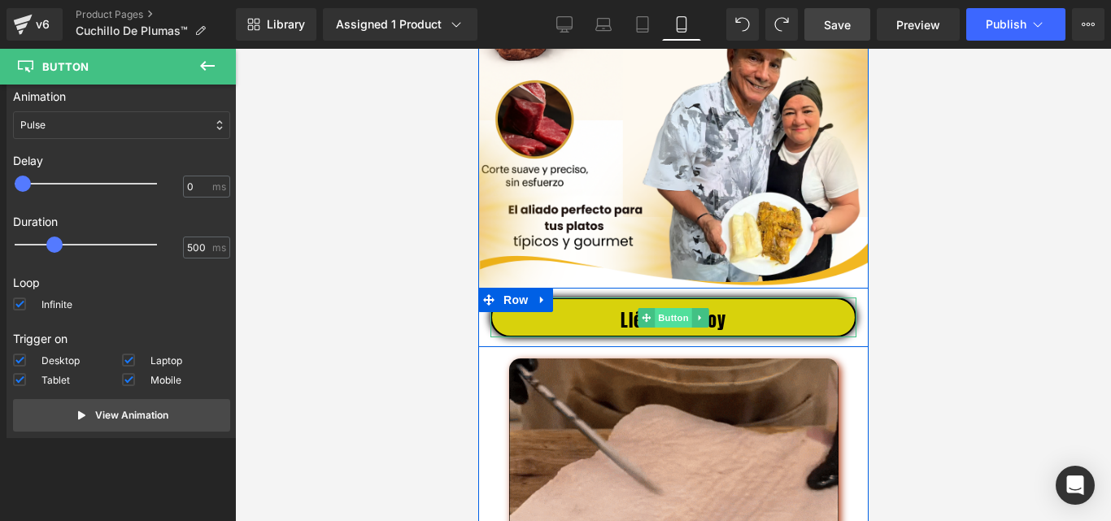
click at [673, 328] on span "Button" at bounding box center [672, 318] width 37 height 20
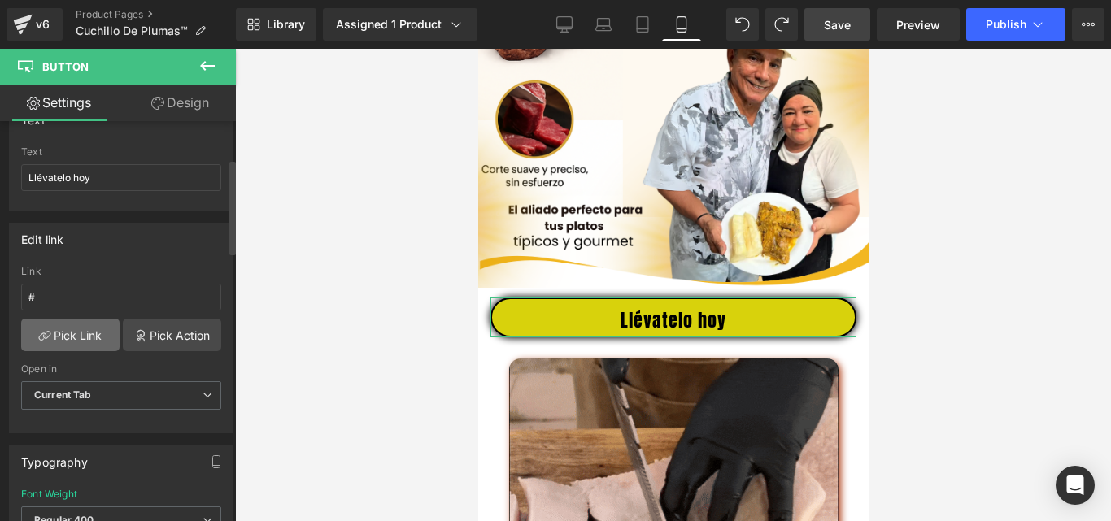
scroll to position [0, 0]
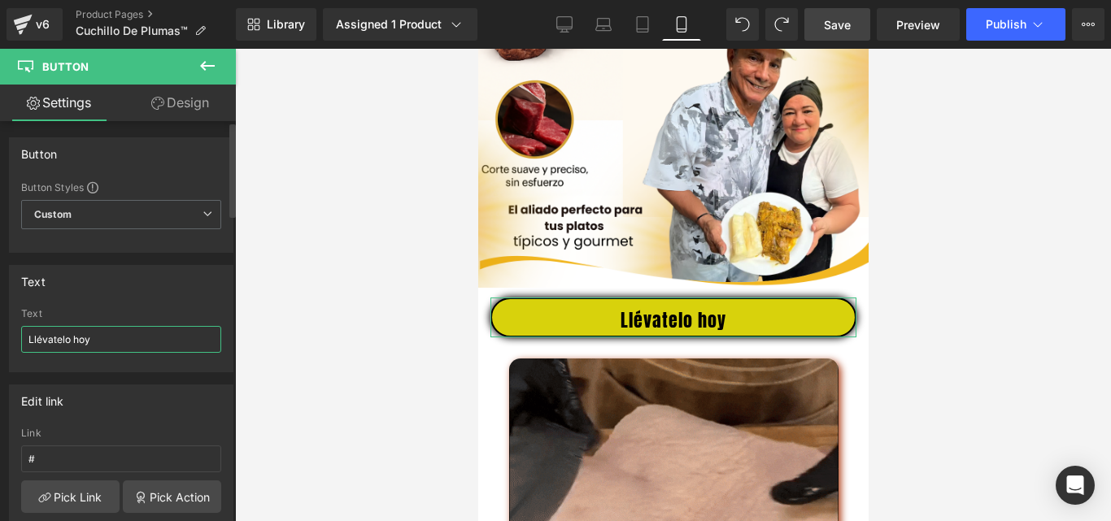
click at [80, 340] on input "Llévatelo hoy" at bounding box center [121, 339] width 200 height 27
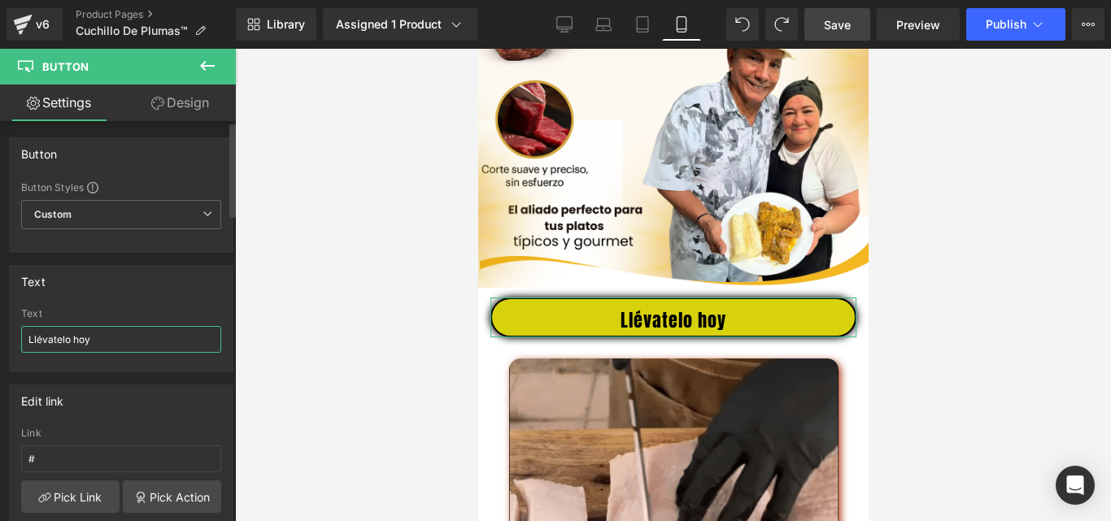
click at [80, 340] on input "Llévatelo hoy" at bounding box center [121, 339] width 200 height 27
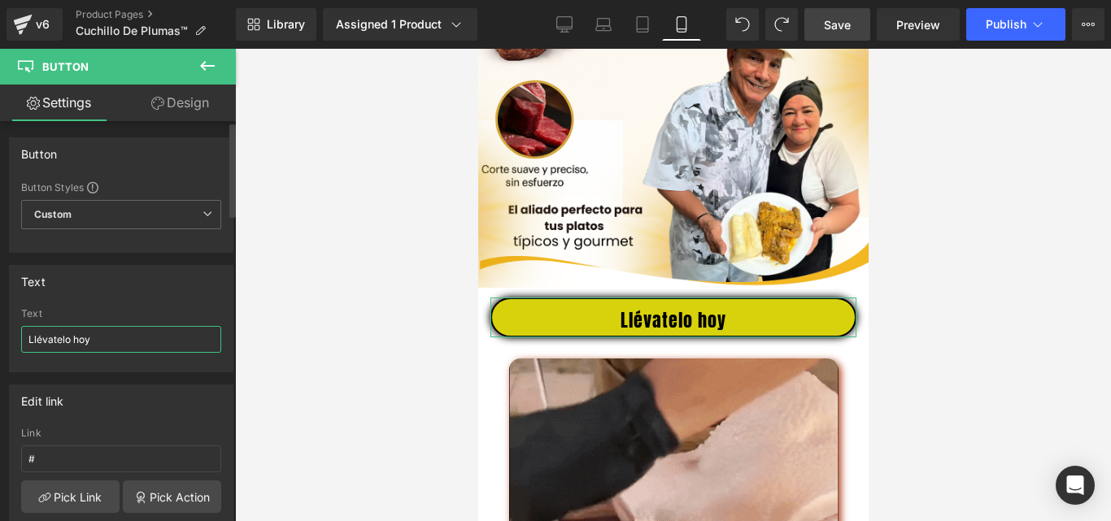
click at [80, 340] on input "Llévatelo hoy" at bounding box center [121, 339] width 200 height 27
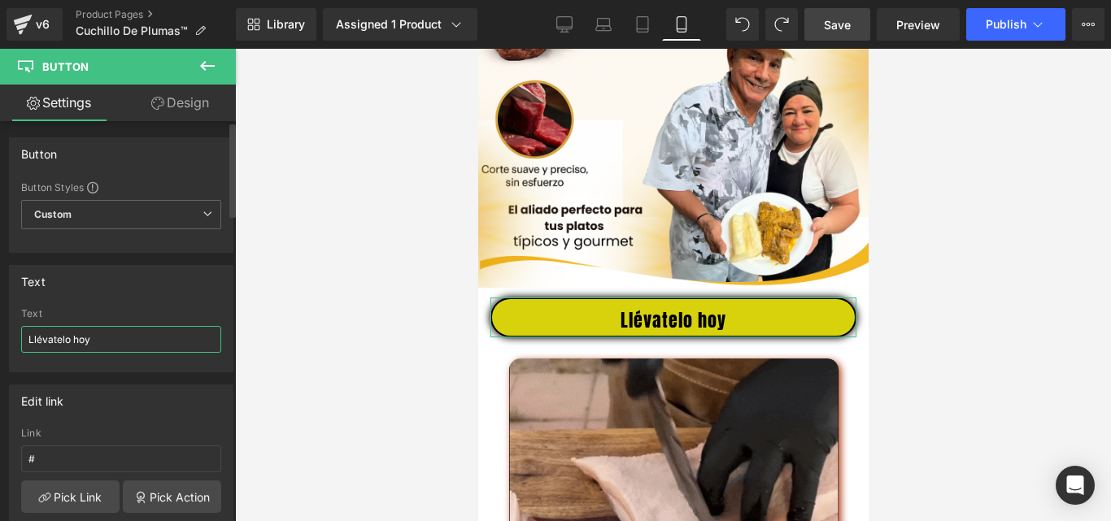
paste input "👉 Ordenar Edición Limitada"
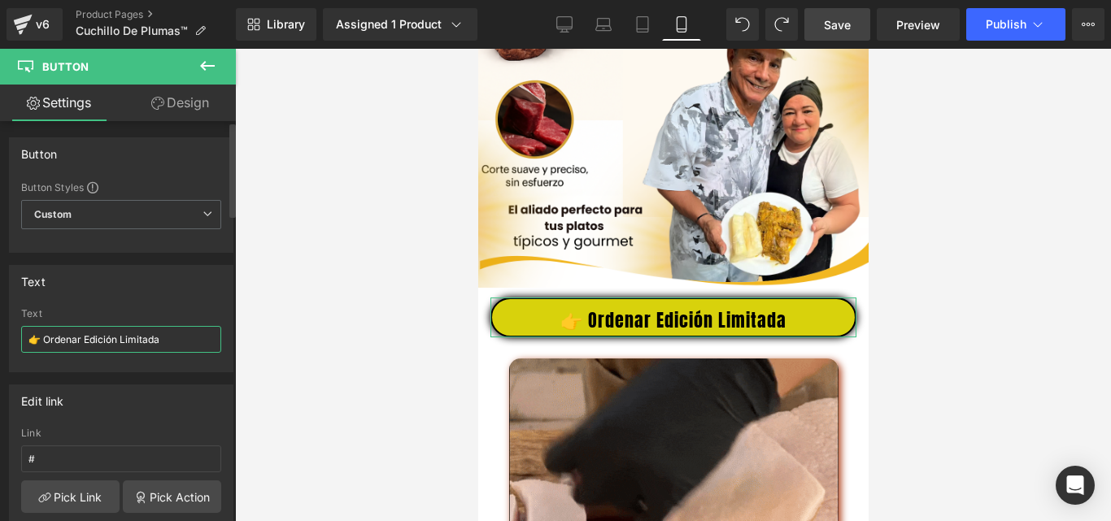
click at [68, 345] on input "👉 Ordenar Edición Limitada" at bounding box center [121, 339] width 200 height 27
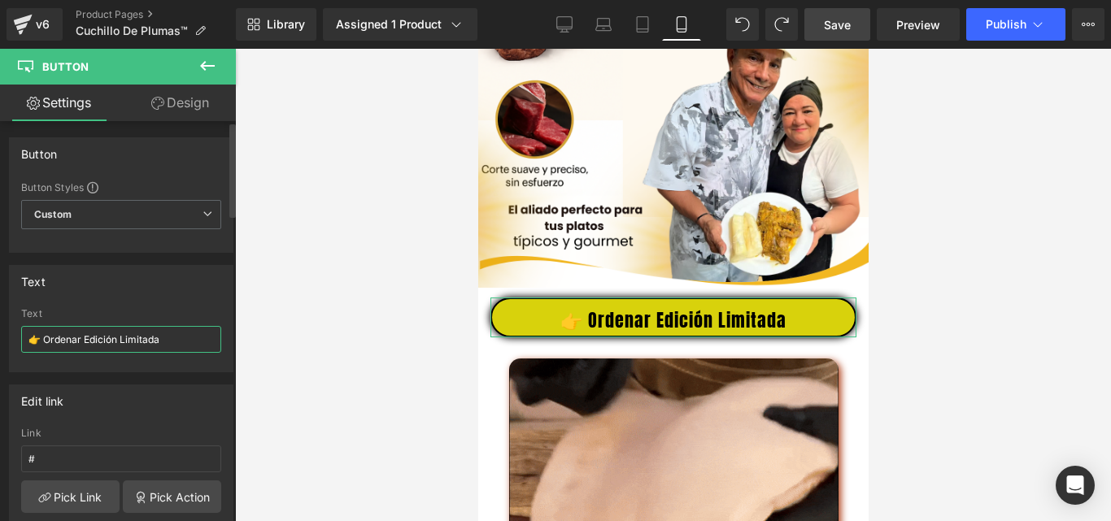
click at [68, 345] on input "👉 Ordenar Edición Limitada" at bounding box center [121, 339] width 200 height 27
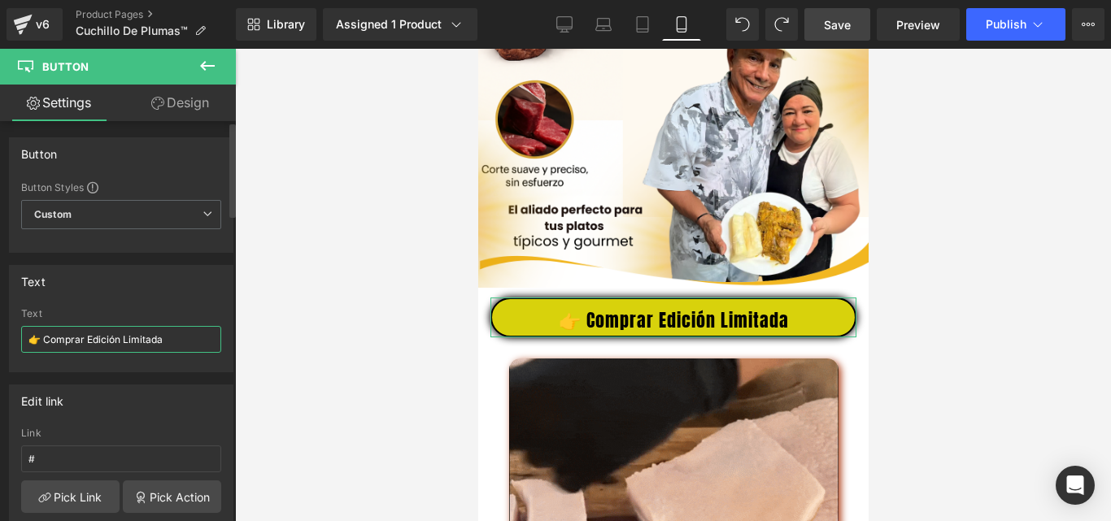
click at [46, 341] on input "👉 Comprar Edición Limitada" at bounding box center [121, 339] width 200 height 27
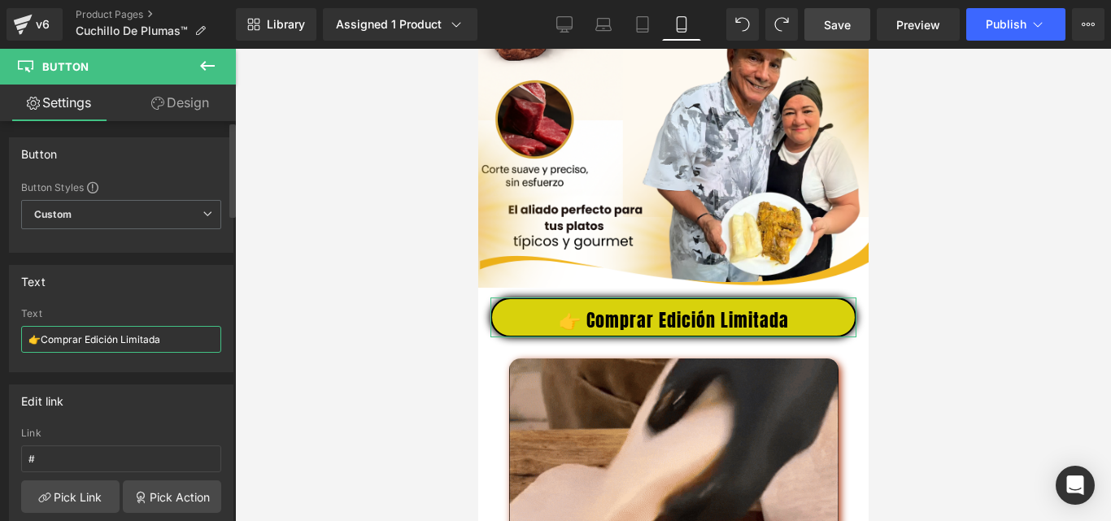
type input "Comprar Edición Limitada"
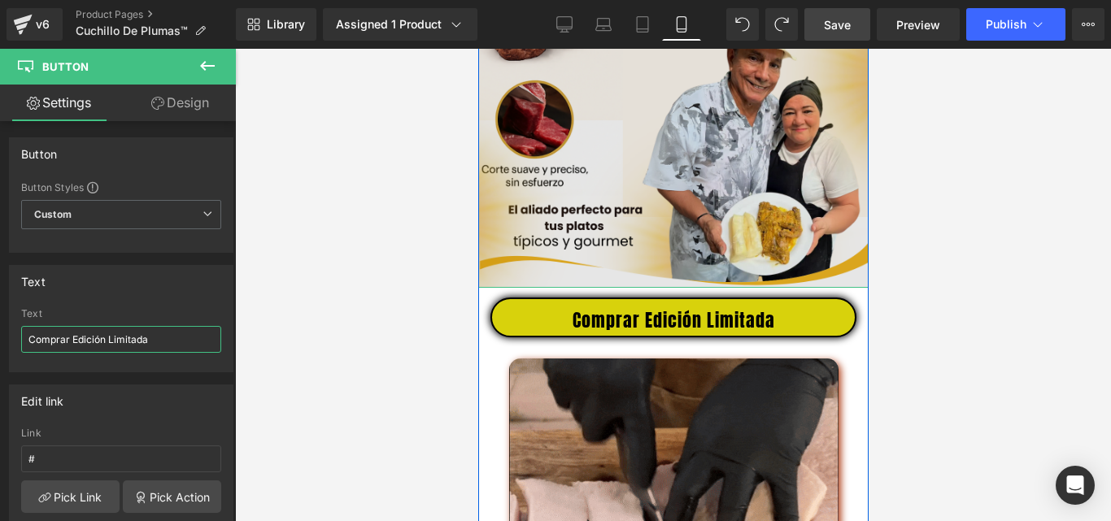
scroll to position [651, 0]
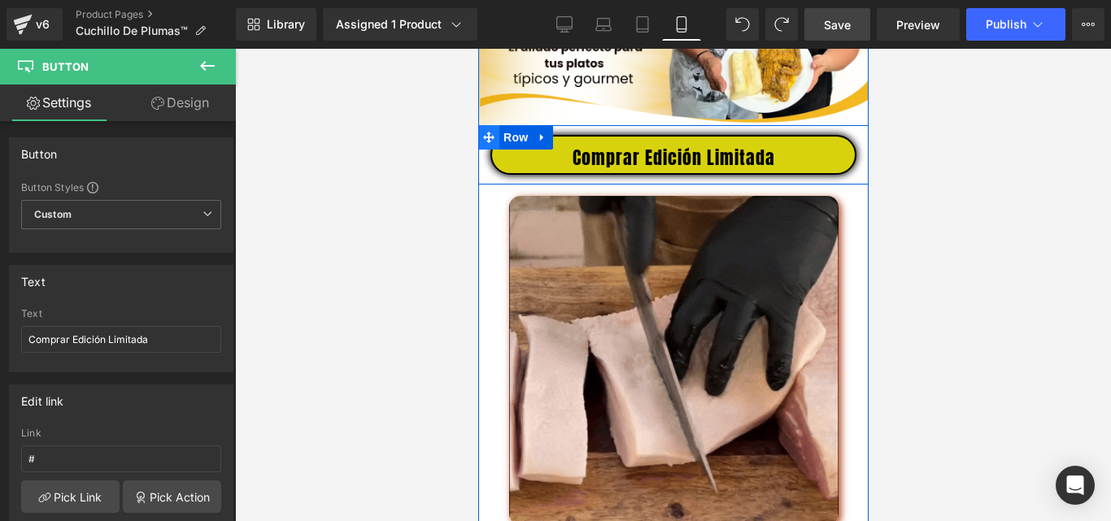
click at [490, 146] on span at bounding box center [487, 137] width 21 height 24
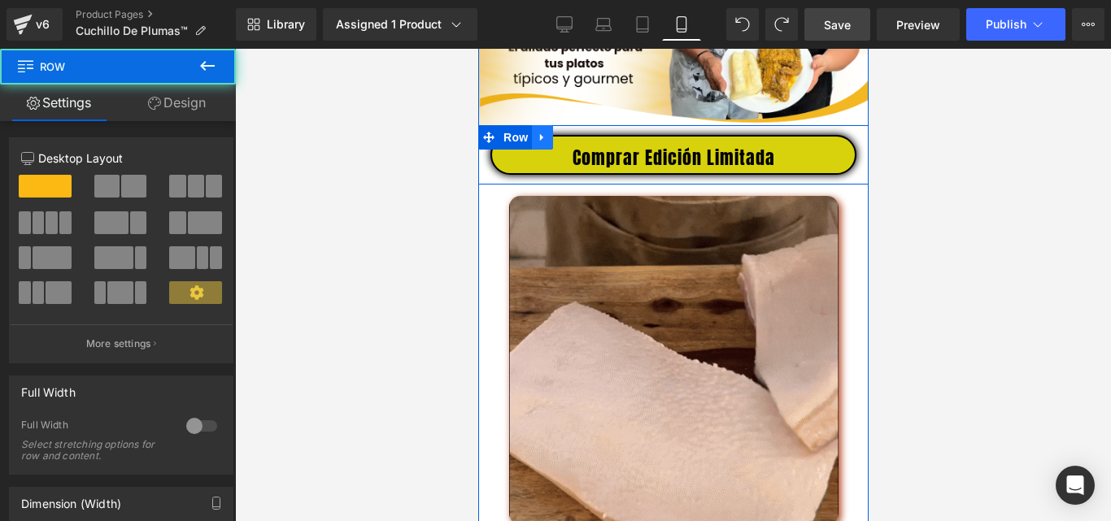
click at [531, 149] on link at bounding box center [541, 137] width 21 height 24
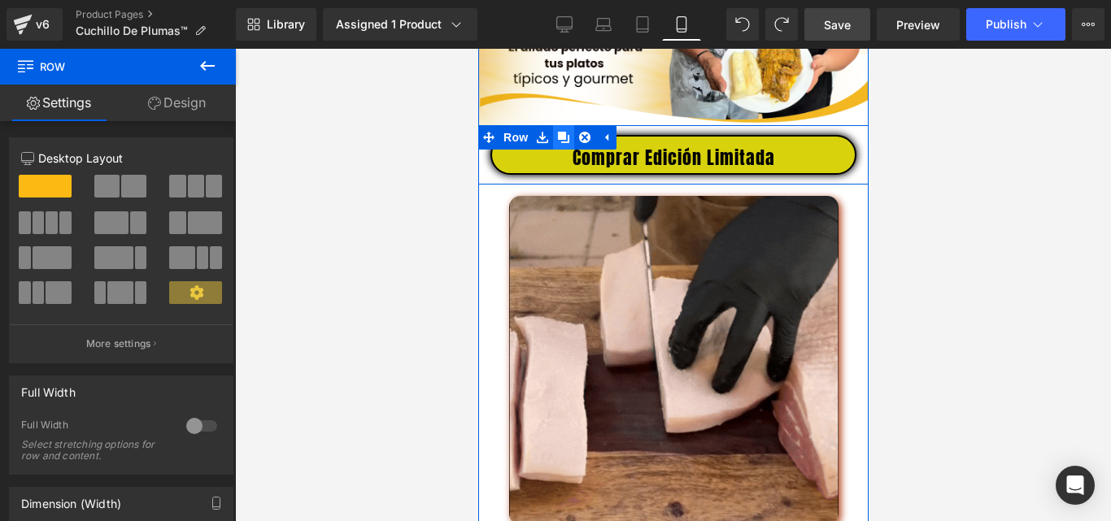
click at [557, 143] on icon at bounding box center [562, 137] width 11 height 11
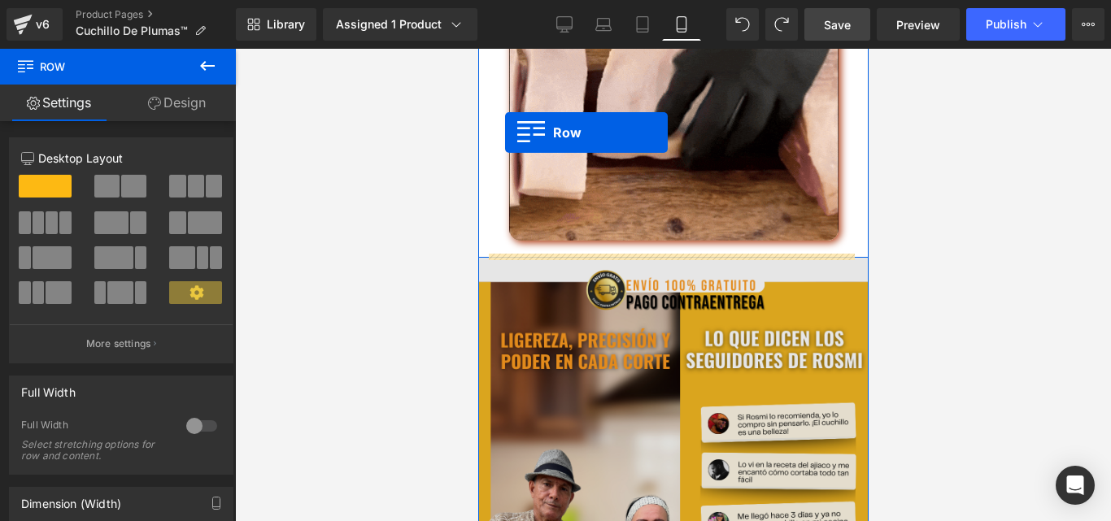
scroll to position [1301, 0]
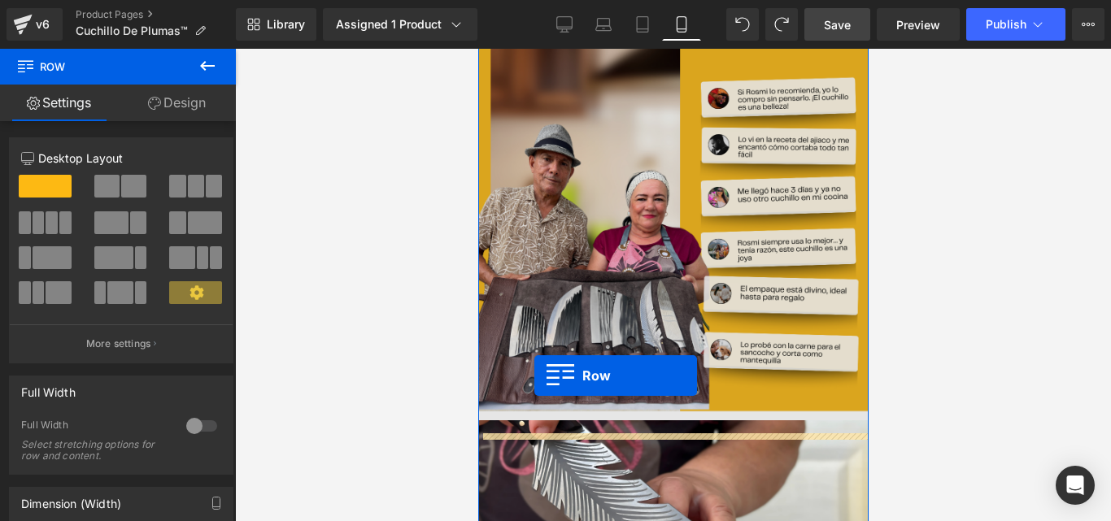
drag, startPoint x: 485, startPoint y: 204, endPoint x: 534, endPoint y: 376, distance: 178.4
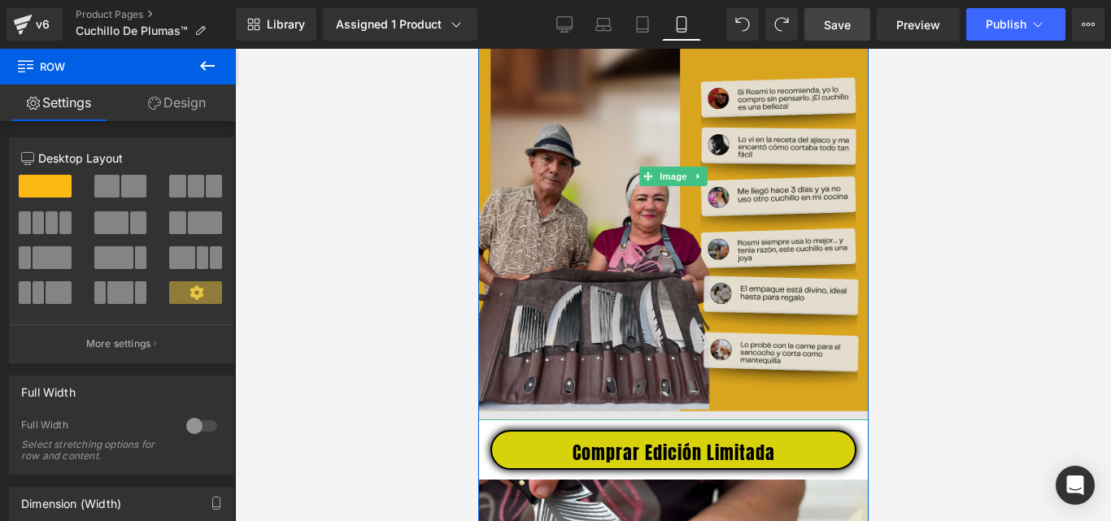
scroll to position [1423, 0]
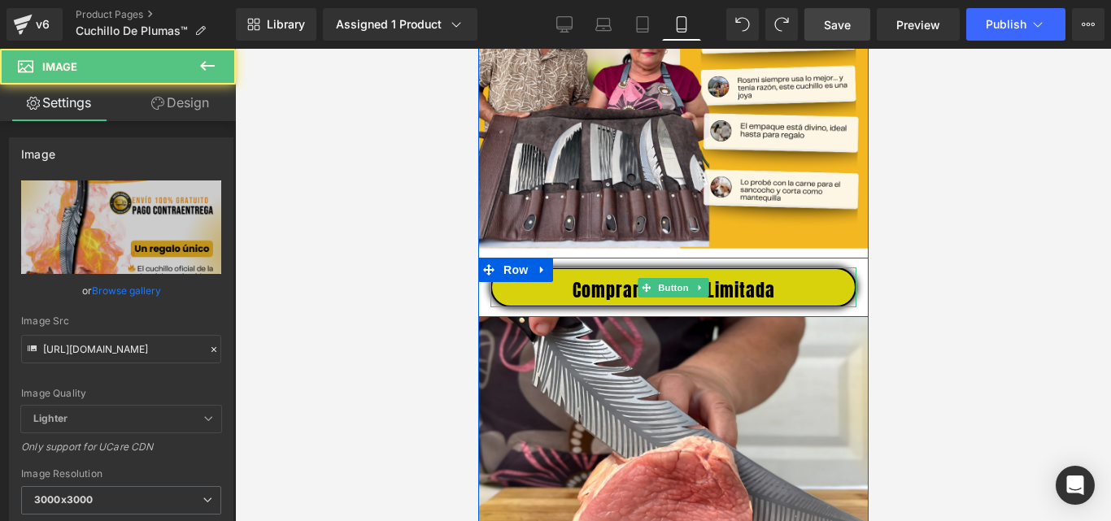
drag, startPoint x: 845, startPoint y: 332, endPoint x: 844, endPoint y: 313, distance: 18.7
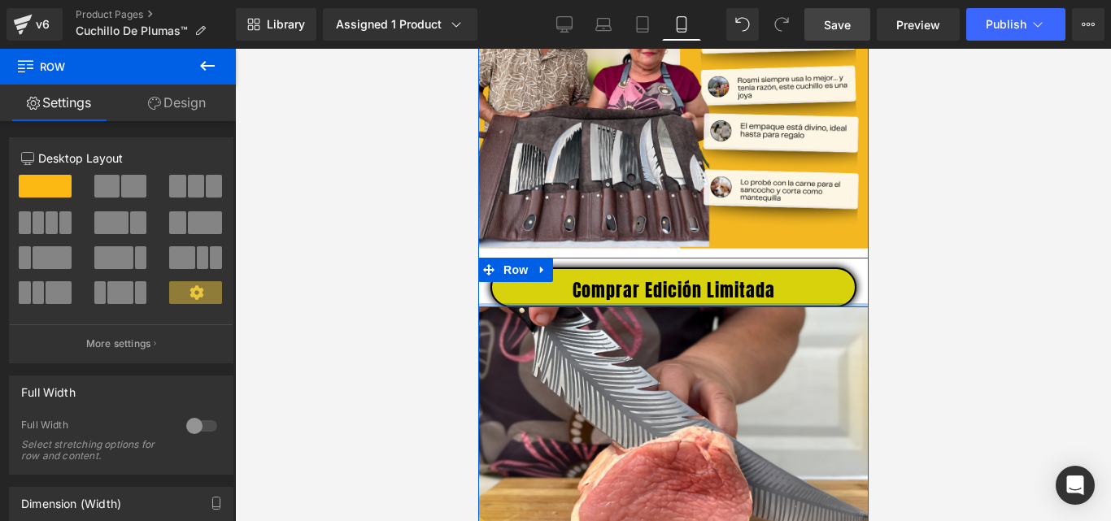
drag, startPoint x: 822, startPoint y: 321, endPoint x: 809, endPoint y: 292, distance: 32.4
click at [809, 292] on div "Comprar Edición Limitada Button Row" at bounding box center [672, 283] width 390 height 50
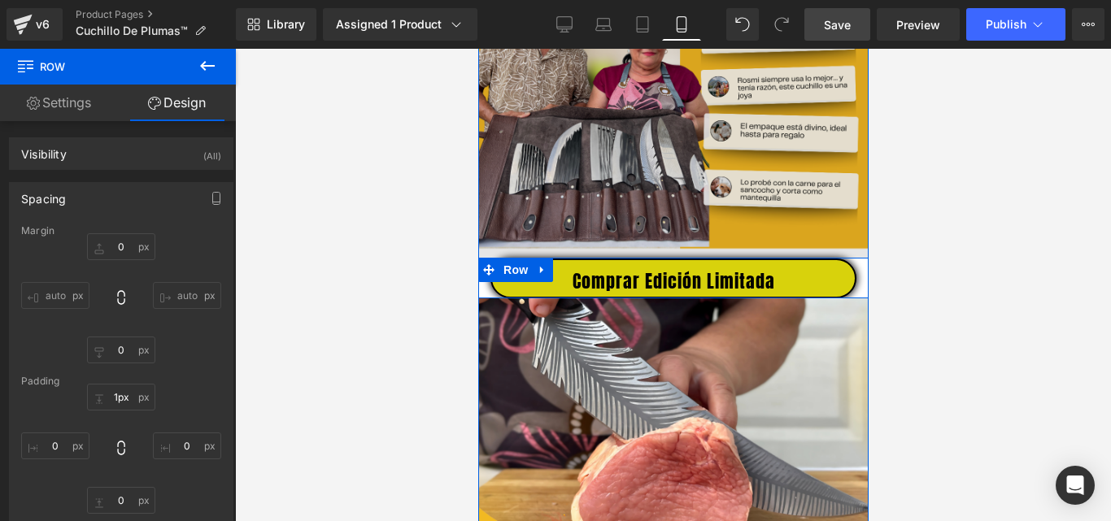
type input "0px"
drag, startPoint x: 827, startPoint y: 281, endPoint x: 817, endPoint y: 242, distance: 40.2
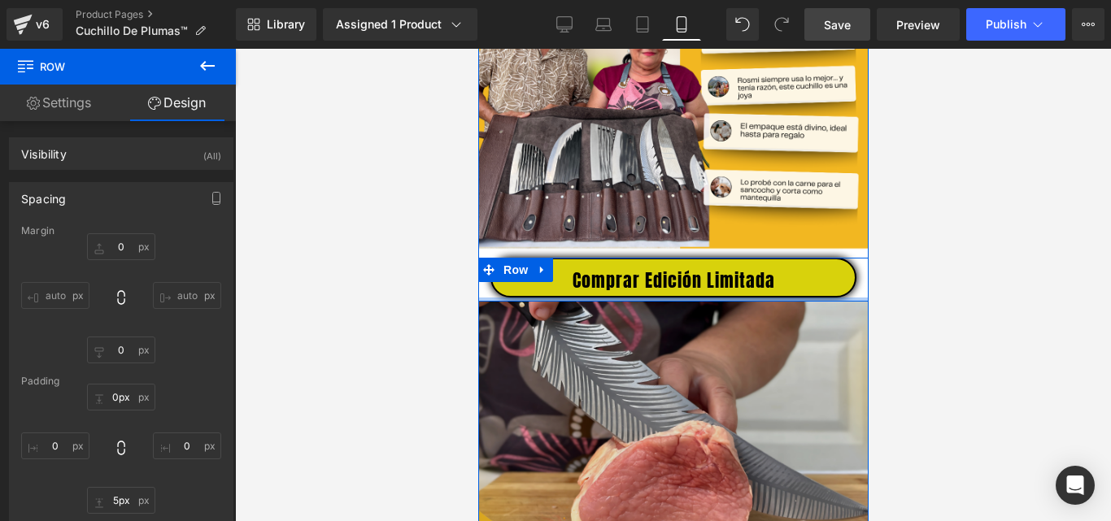
type input "6px"
click at [841, 303] on div at bounding box center [672, 300] width 390 height 5
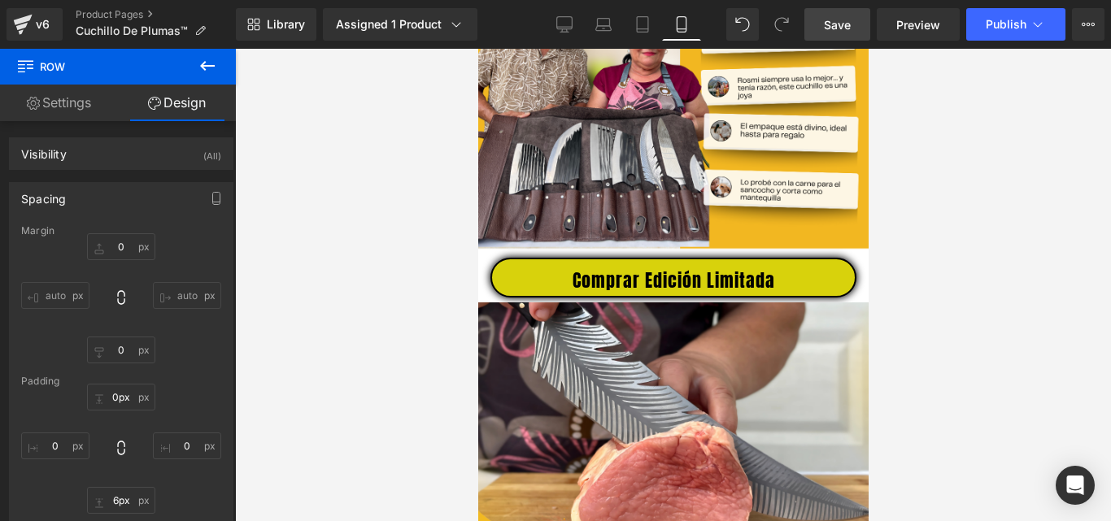
click at [927, 295] on div at bounding box center [673, 285] width 876 height 473
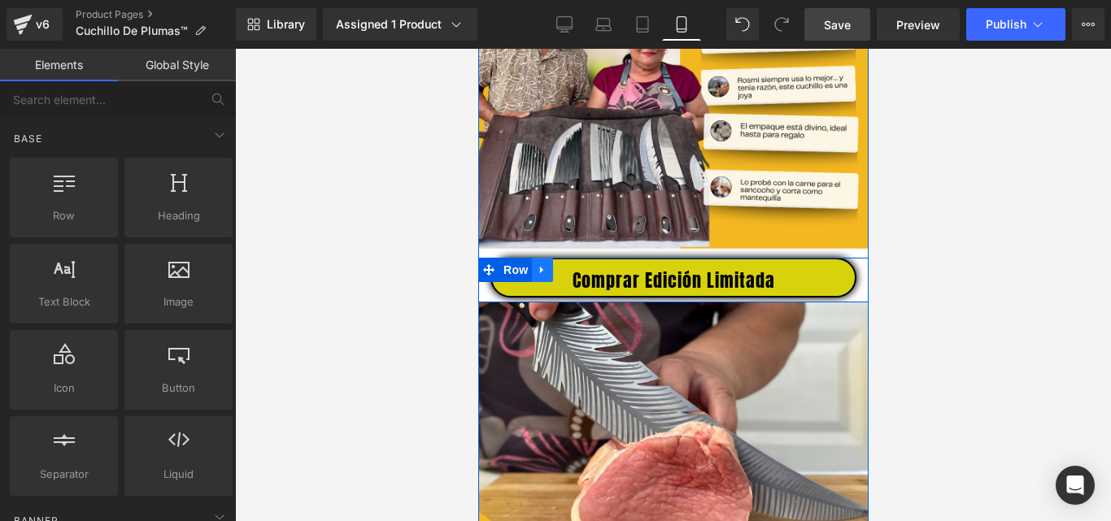
click at [536, 277] on icon at bounding box center [541, 270] width 11 height 12
click at [557, 276] on icon at bounding box center [562, 269] width 11 height 11
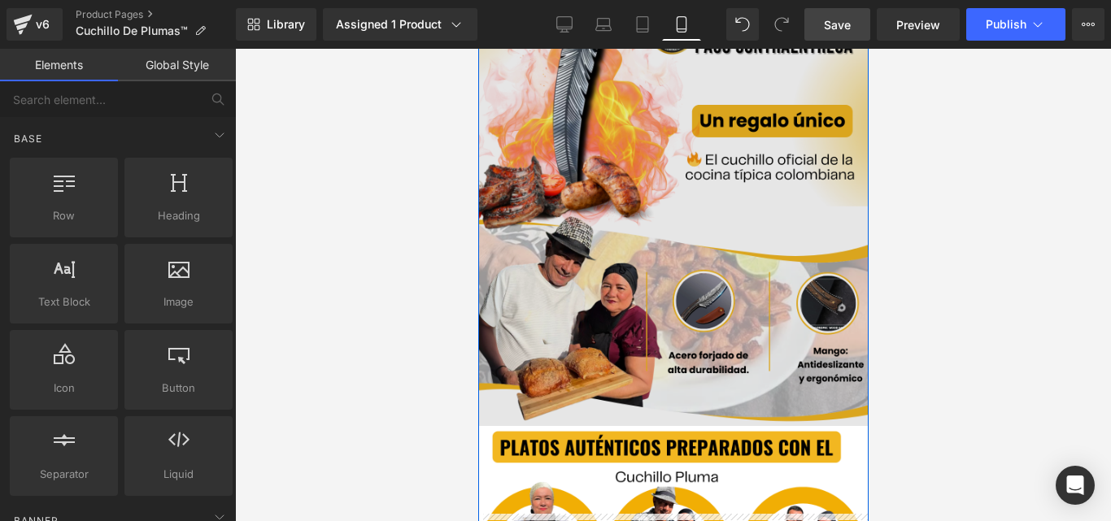
scroll to position [2074, 0]
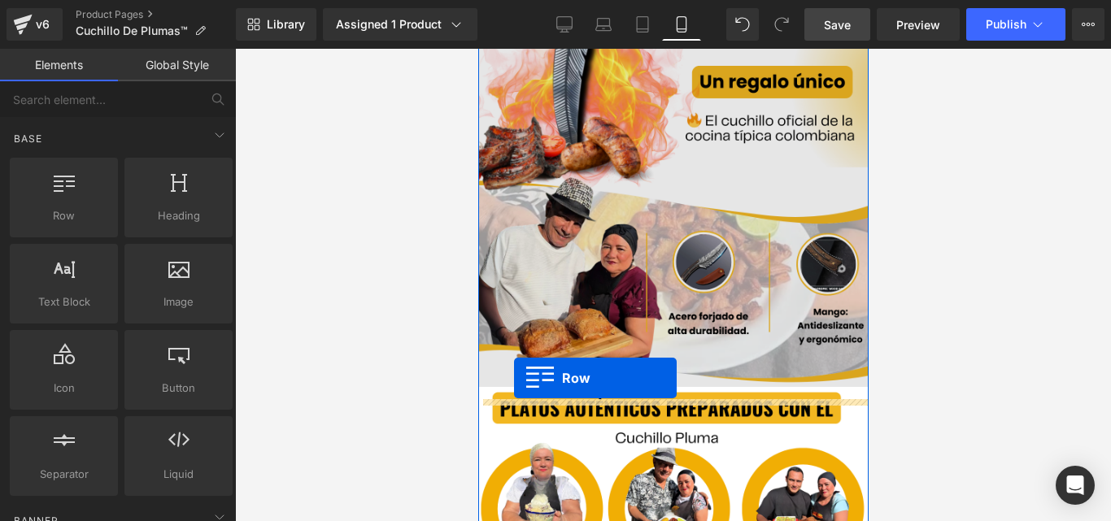
drag, startPoint x: 487, startPoint y: 324, endPoint x: 513, endPoint y: 378, distance: 60.4
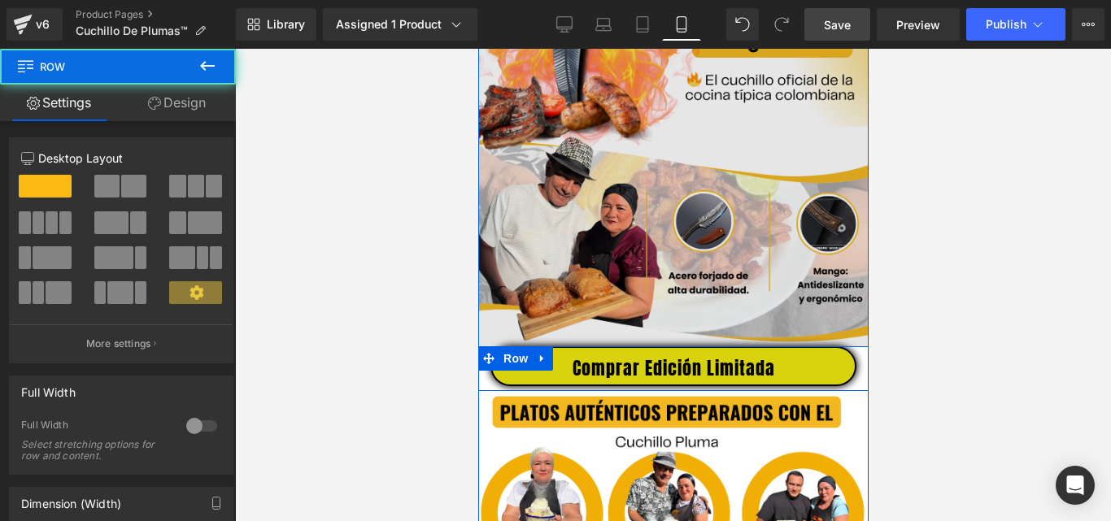
scroll to position [2033, 0]
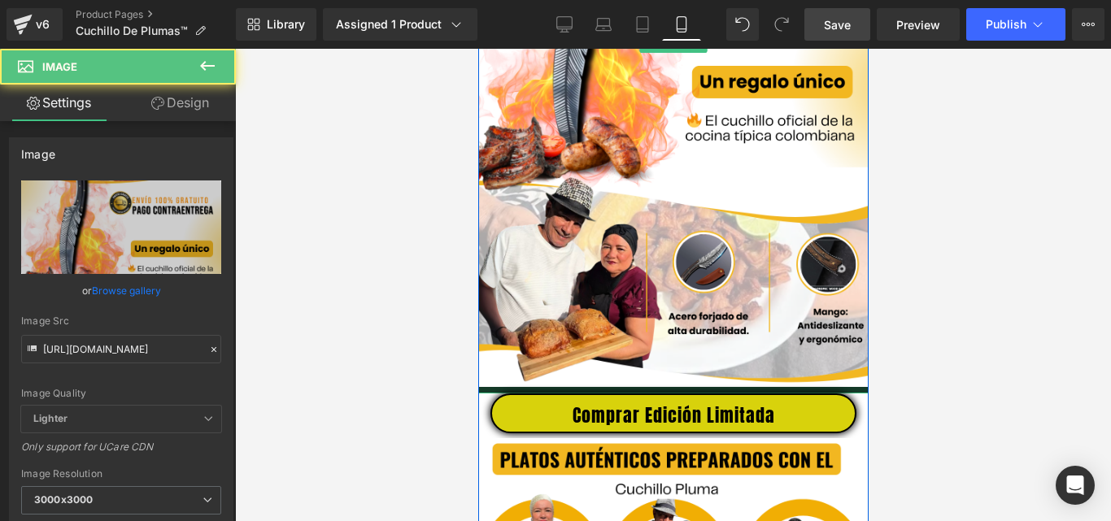
click at [750, 394] on div at bounding box center [672, 390] width 390 height 7
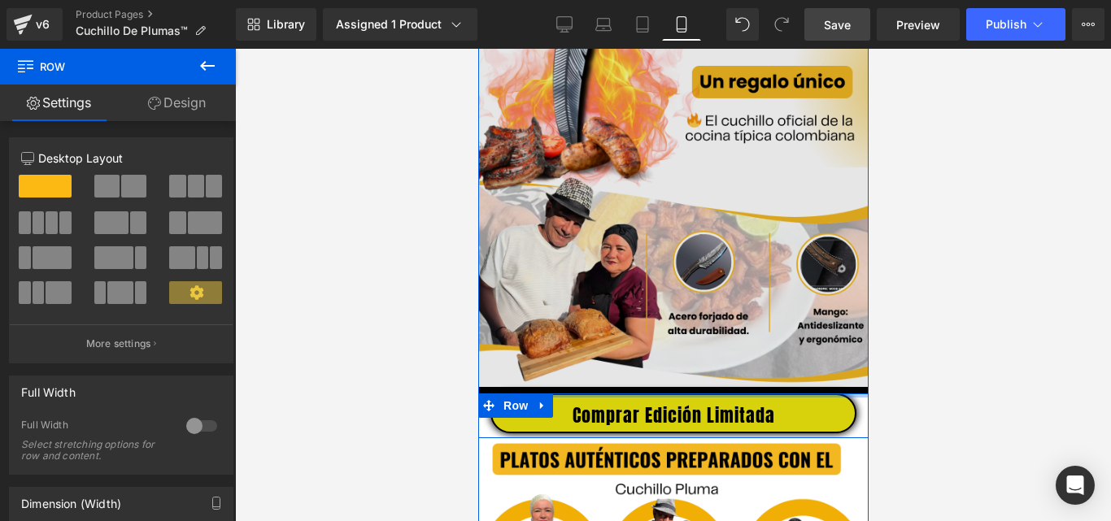
drag, startPoint x: 852, startPoint y: 406, endPoint x: 852, endPoint y: 390, distance: 16.3
click at [852, 390] on div "Image Comprar Edición Limitada Button Row Image Row Image Comprar Edición Limit…" at bounding box center [672, 148] width 390 height 4199
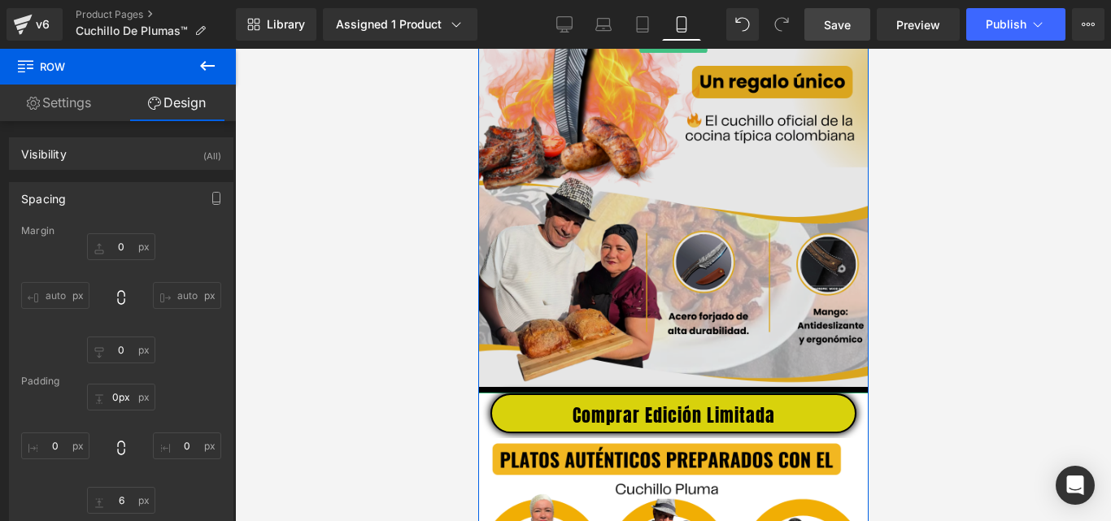
drag, startPoint x: 826, startPoint y: 407, endPoint x: 811, endPoint y: 385, distance: 26.9
click at [811, 385] on div "Image Comprar Edición Limitada Button Row Image Row Image Comprar Edición Limit…" at bounding box center [672, 148] width 390 height 4199
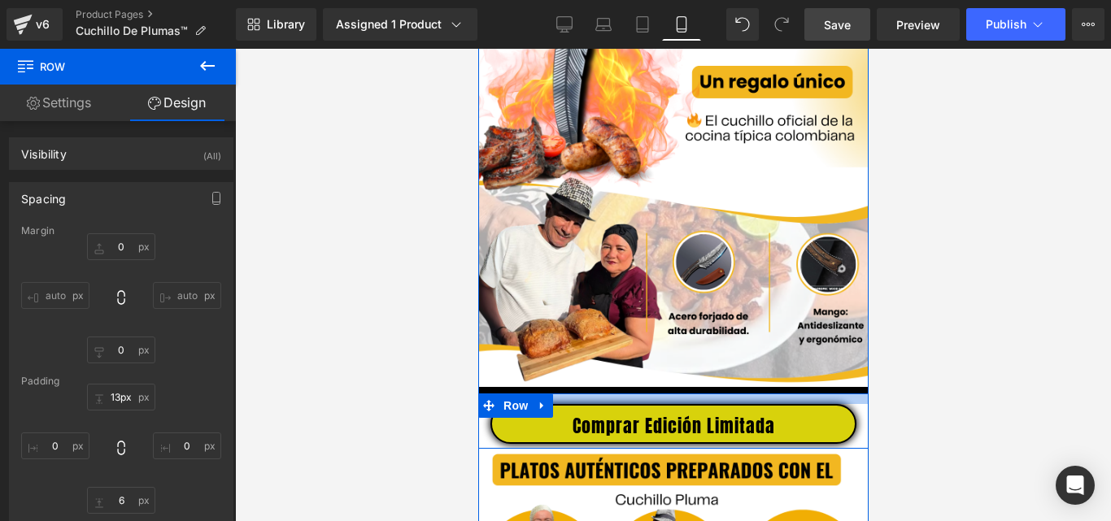
drag, startPoint x: 845, startPoint y: 408, endPoint x: 845, endPoint y: 419, distance: 10.6
click at [845, 419] on div "Comprar Edición Limitada Button Row" at bounding box center [672, 421] width 390 height 55
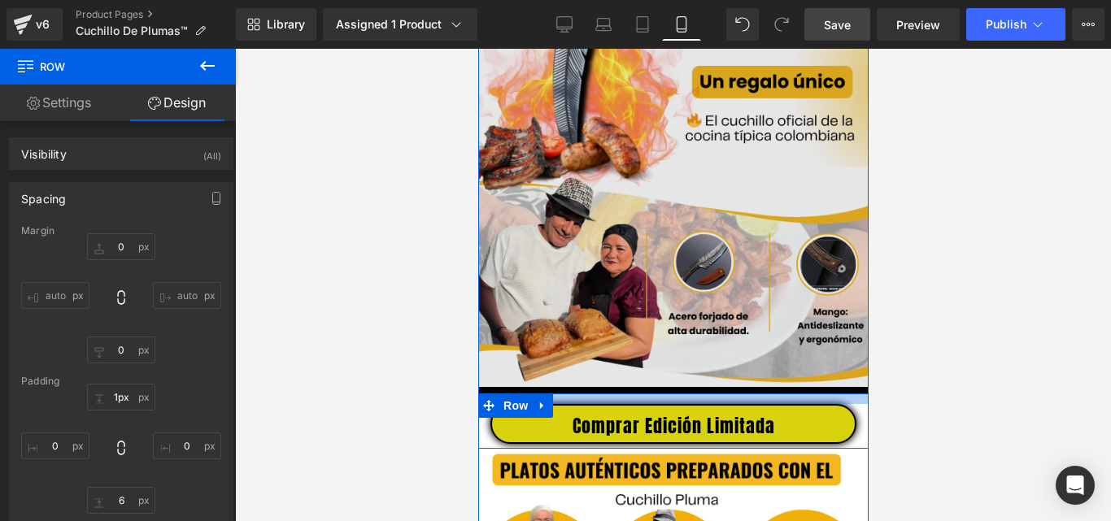
type input "0px"
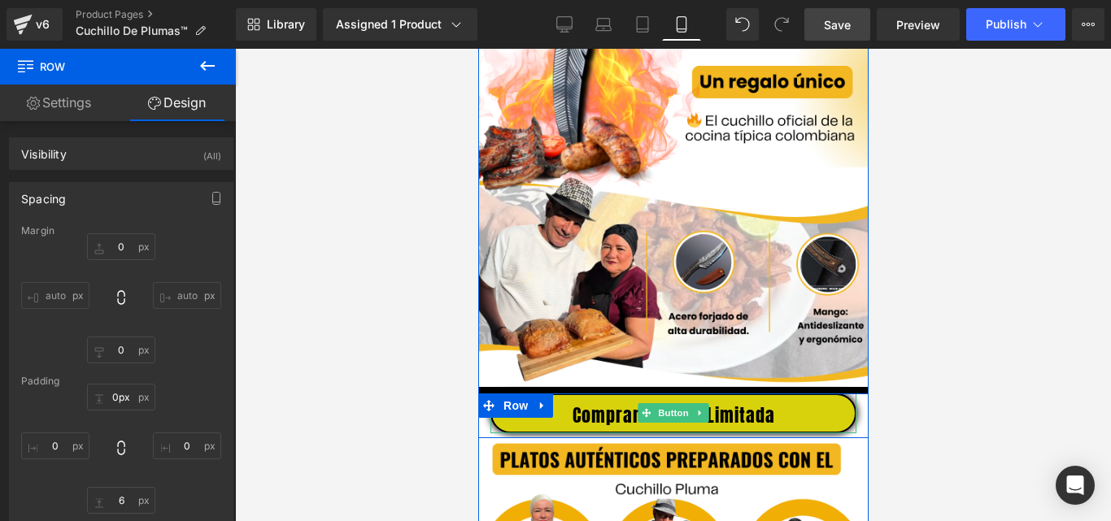
drag, startPoint x: 842, startPoint y: 407, endPoint x: 840, endPoint y: 420, distance: 13.1
click at [840, 420] on div "Comprar Edición Limitada Button Row" at bounding box center [672, 416] width 390 height 45
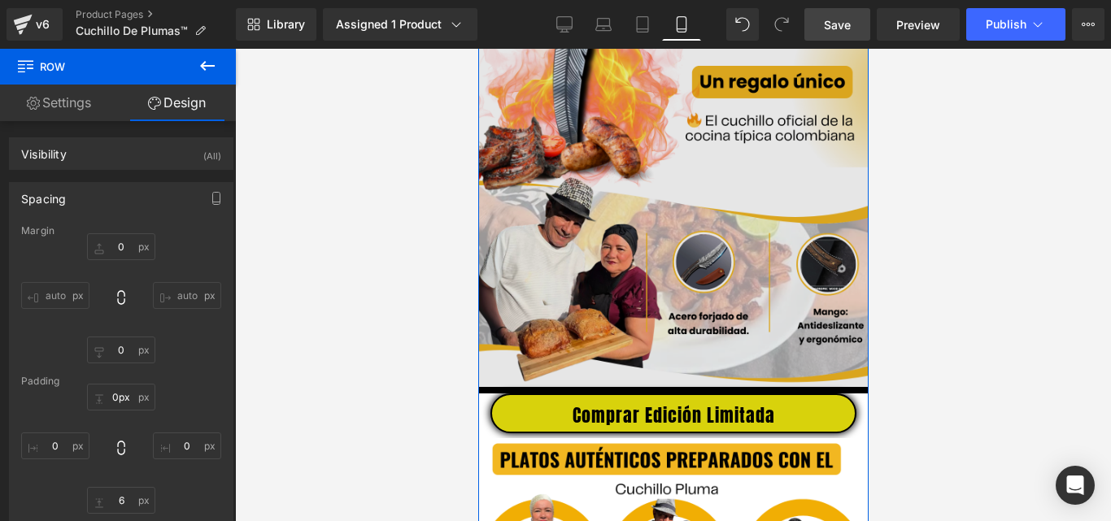
click at [826, 366] on img at bounding box center [672, 43] width 390 height 700
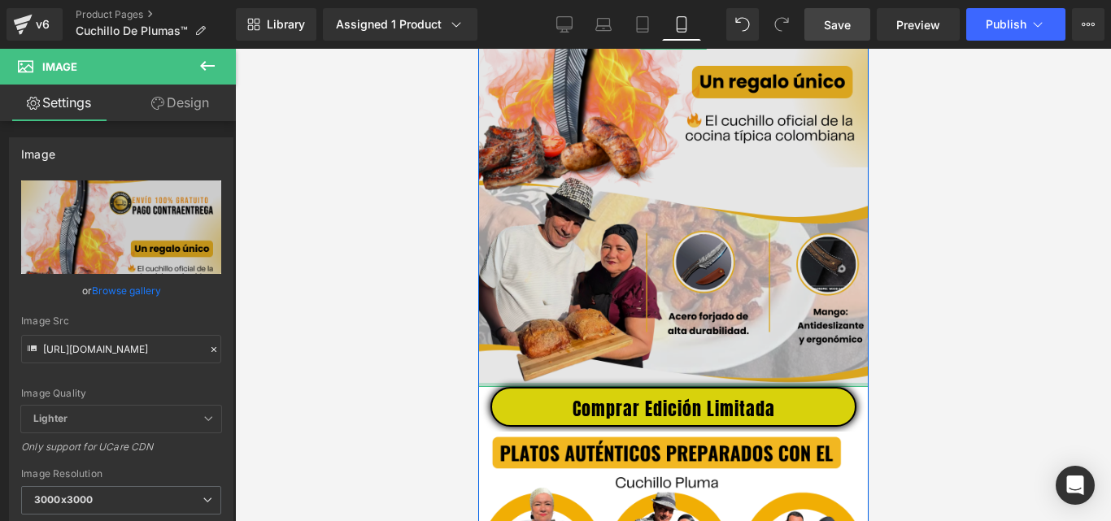
drag, startPoint x: 836, startPoint y: 401, endPoint x: 834, endPoint y: 390, distance: 11.6
click at [834, 386] on div "Image" at bounding box center [672, 40] width 390 height 694
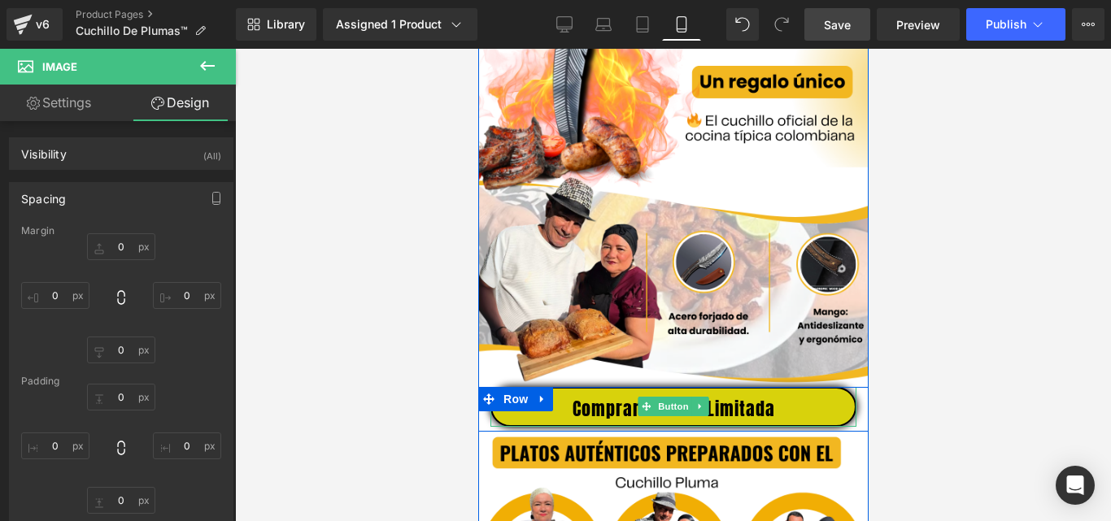
click at [812, 417] on link "Comprar Edición Limitada" at bounding box center [673, 407] width 366 height 40
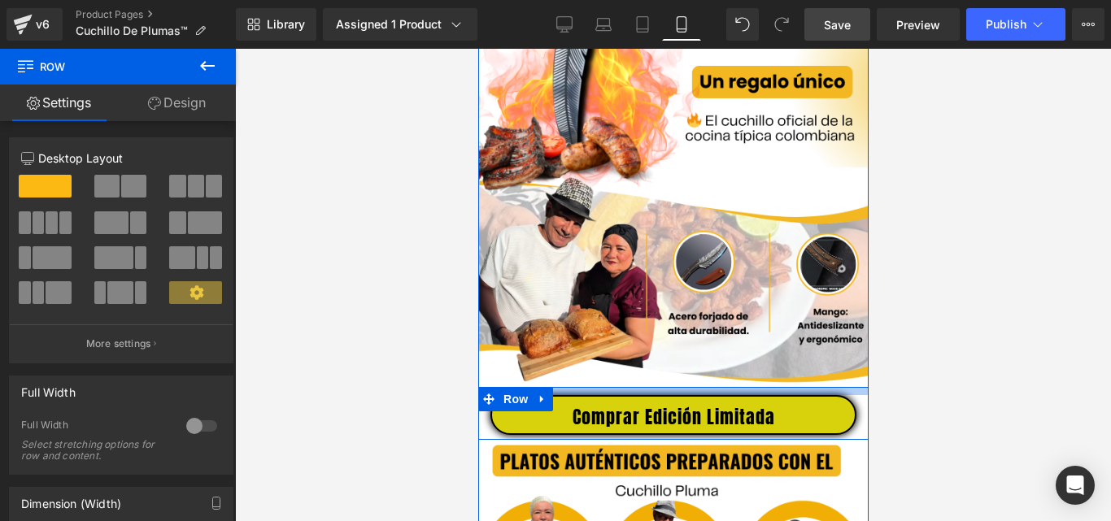
click at [852, 410] on div "Comprar Edición Limitada Button Row" at bounding box center [672, 413] width 390 height 53
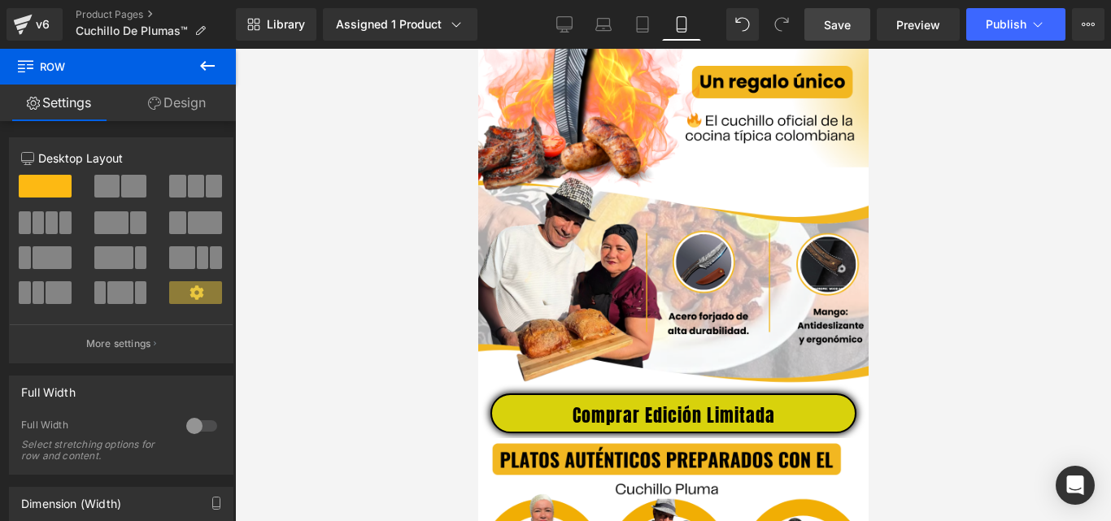
click at [916, 369] on div at bounding box center [673, 285] width 876 height 473
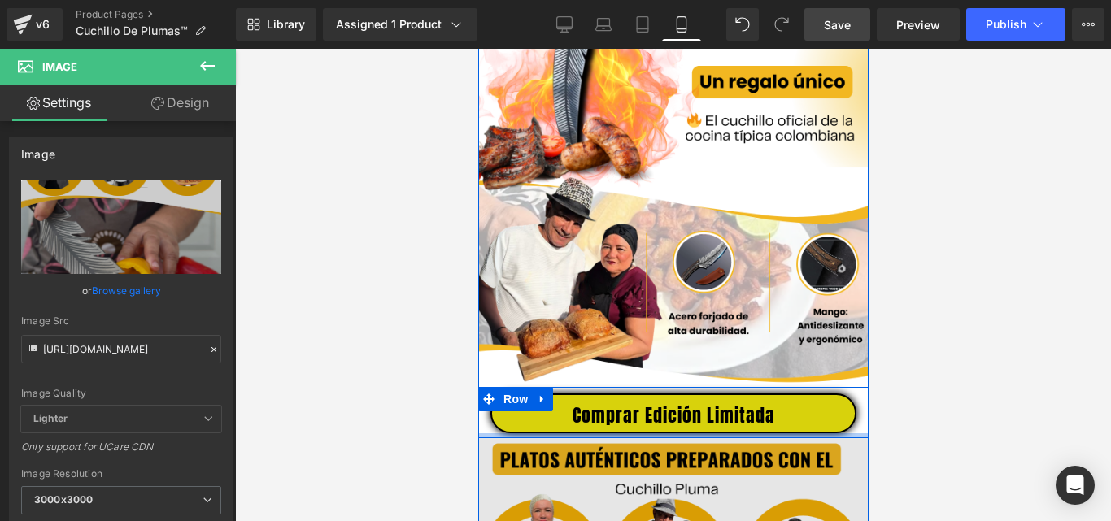
drag, startPoint x: 844, startPoint y: 454, endPoint x: 852, endPoint y: 459, distance: 8.8
click at [843, 443] on div "Image Comprar Edición Limitada Button Row Image Row Image Comprar Edición Limit…" at bounding box center [672, 148] width 390 height 4199
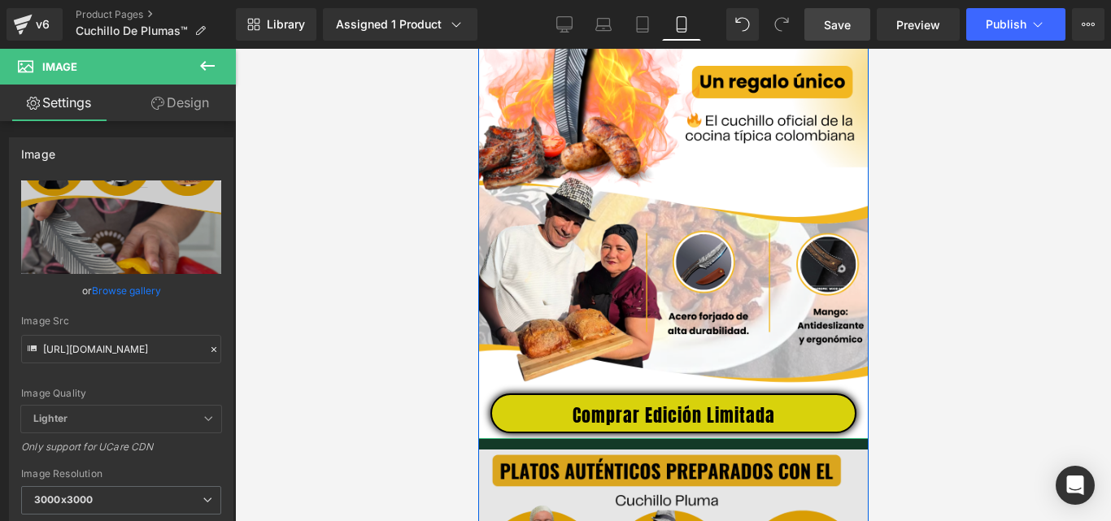
drag, startPoint x: 846, startPoint y: 451, endPoint x: 846, endPoint y: 463, distance: 11.4
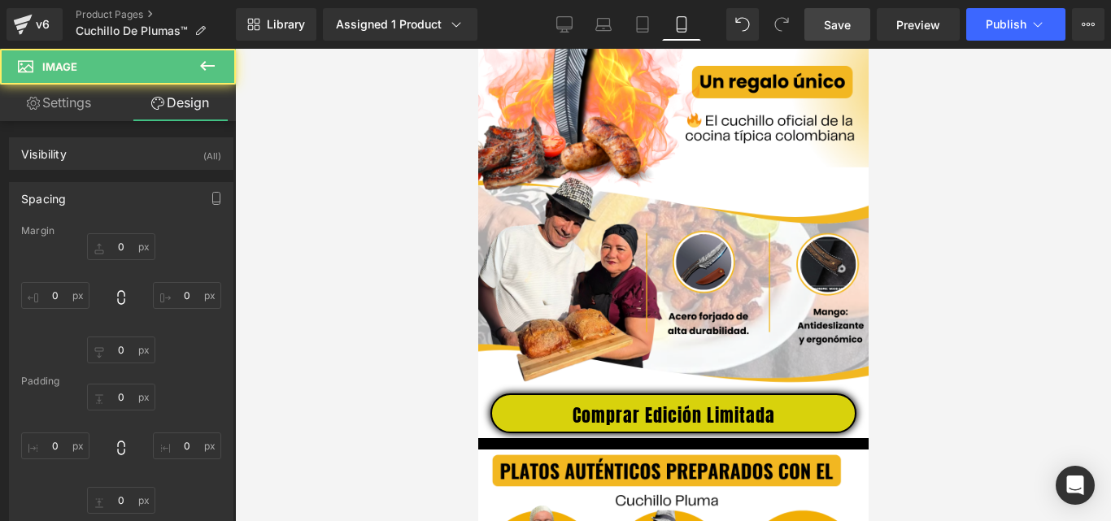
type input "0"
type input "14"
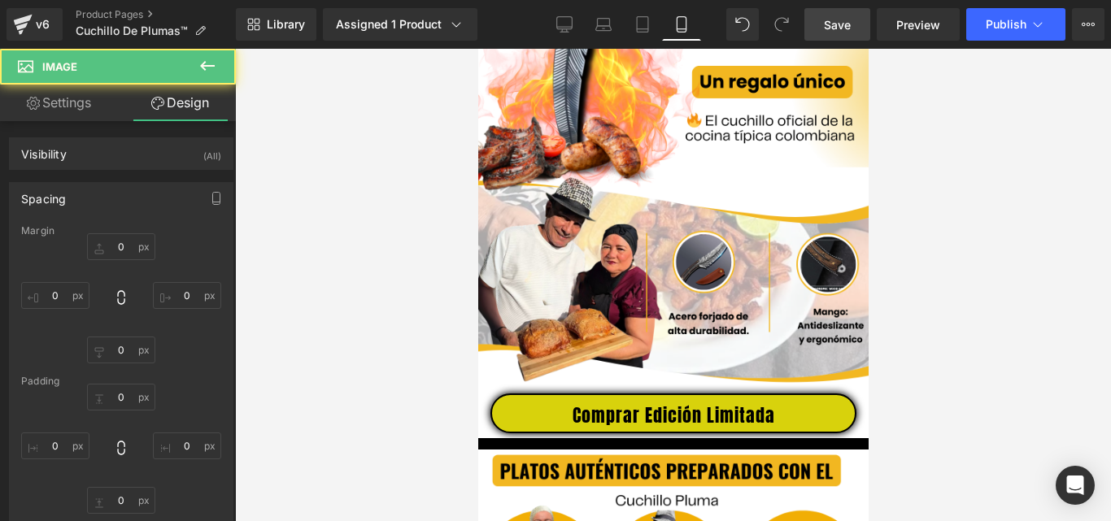
type input "0"
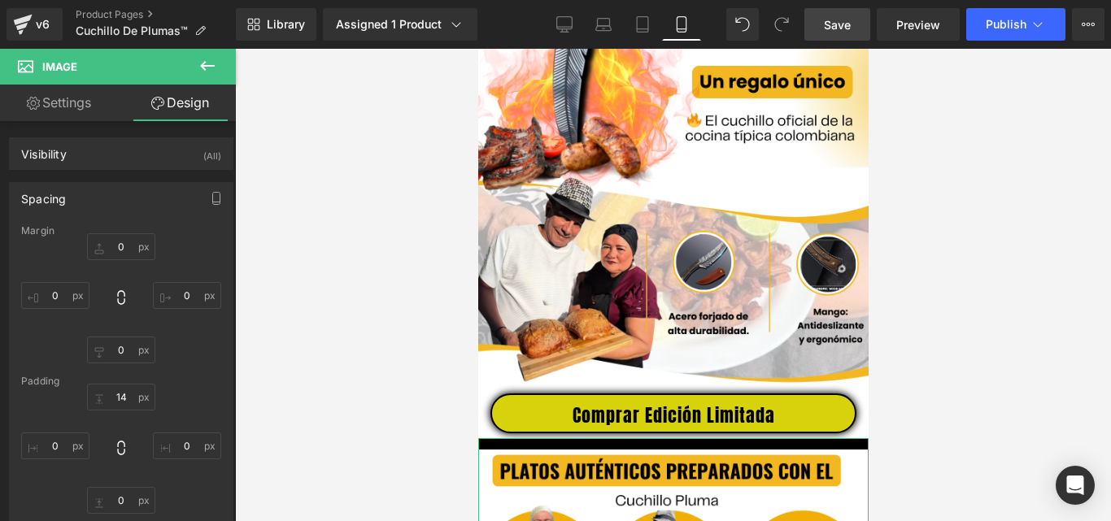
click at [176, 111] on link "Design" at bounding box center [180, 103] width 118 height 37
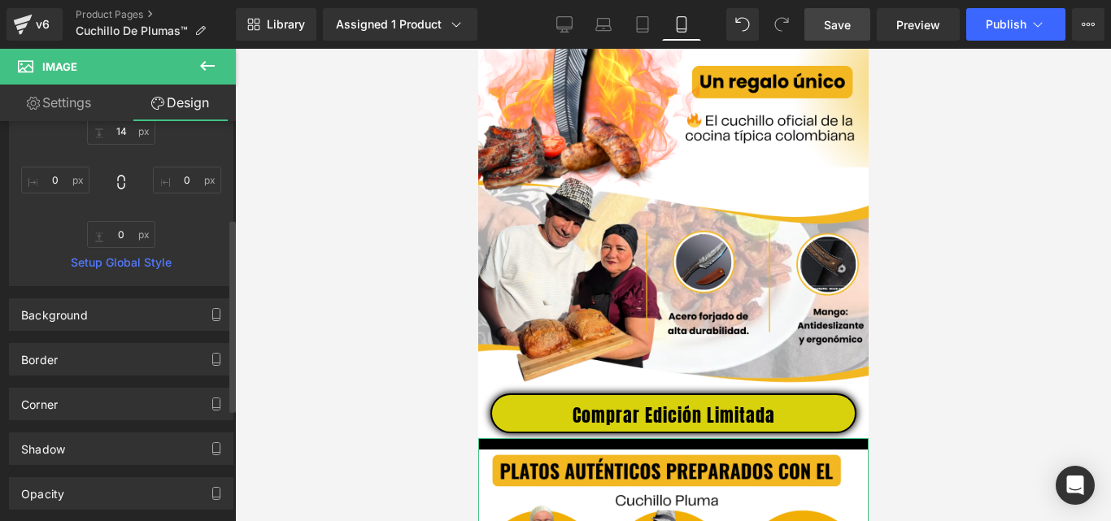
scroll to position [434, 0]
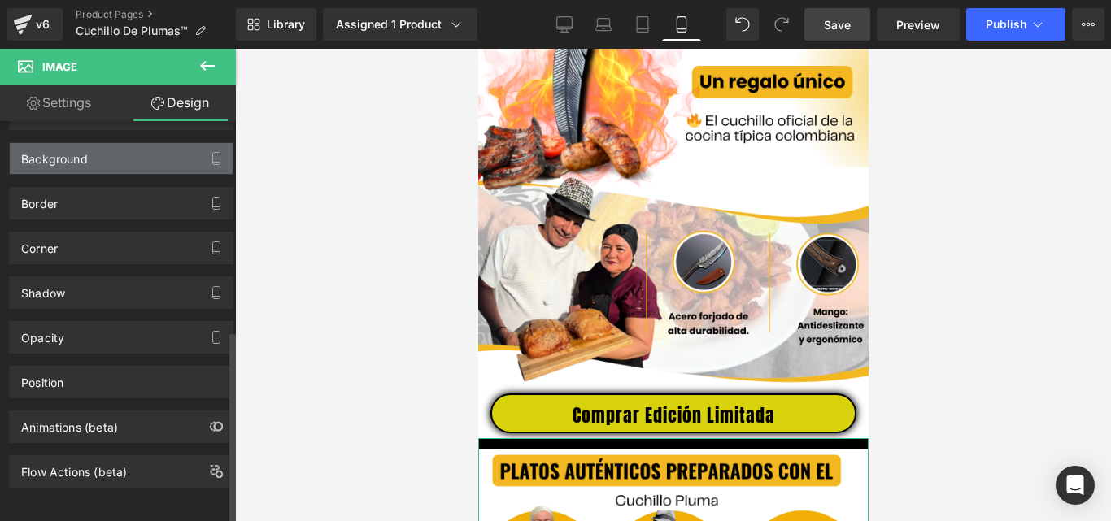
click at [69, 150] on div "Background" at bounding box center [54, 154] width 67 height 23
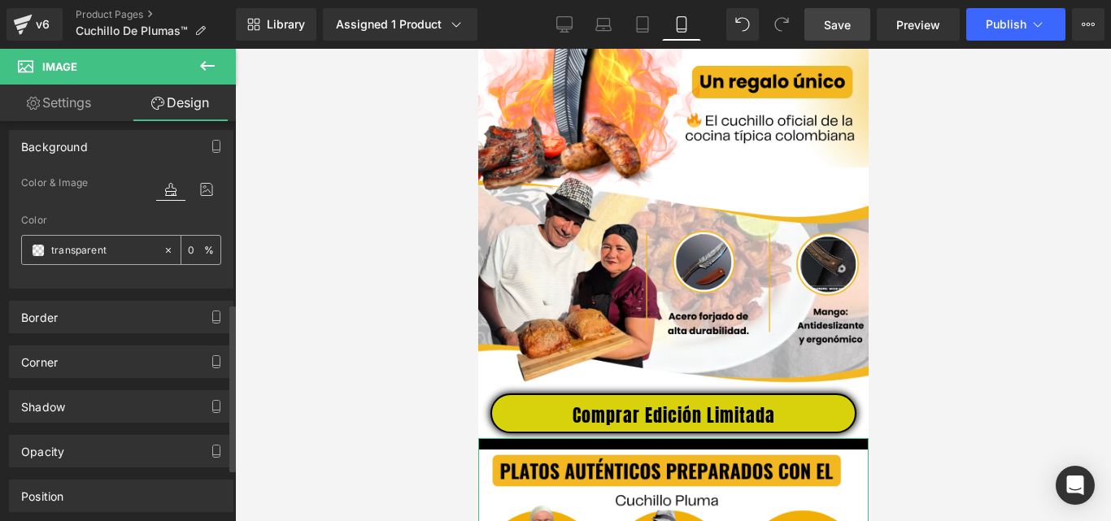
click at [37, 247] on span at bounding box center [38, 250] width 13 height 13
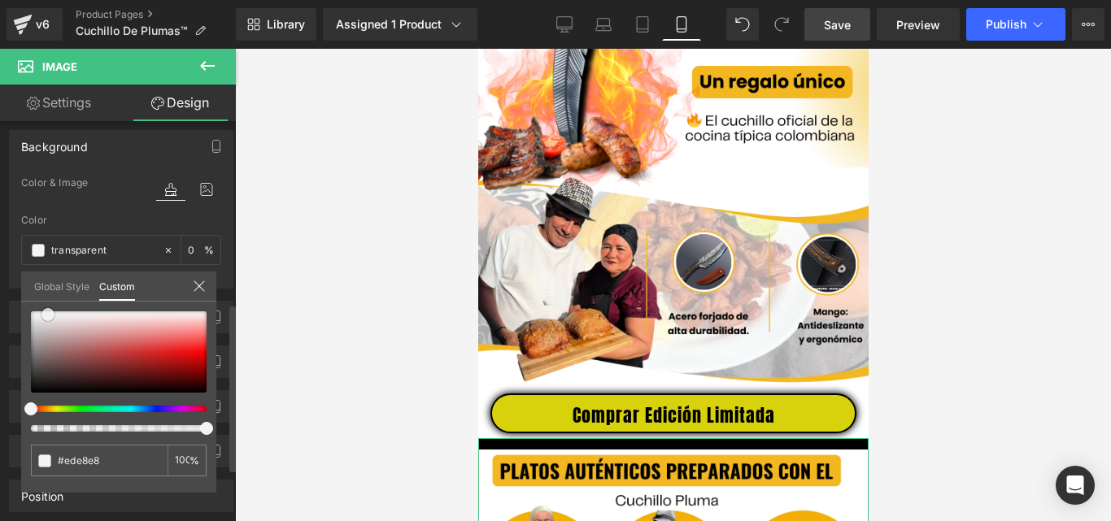
type input "#ede8e8"
type input "100"
type input "#ede8e8"
type input "100"
type input "#f5f3f3"
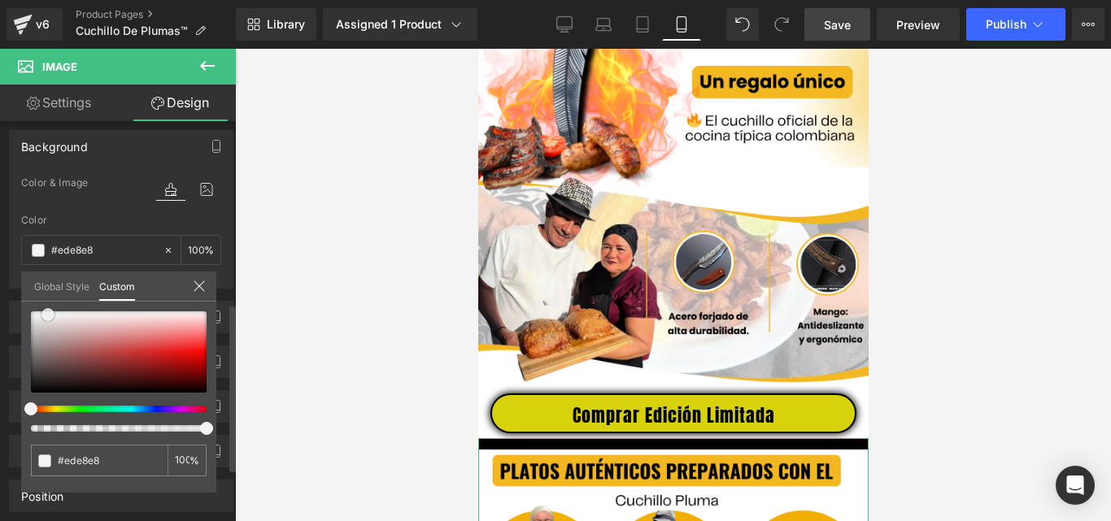
type input "#f5f3f3"
type input "#fcfcfc"
type input "#ffffff"
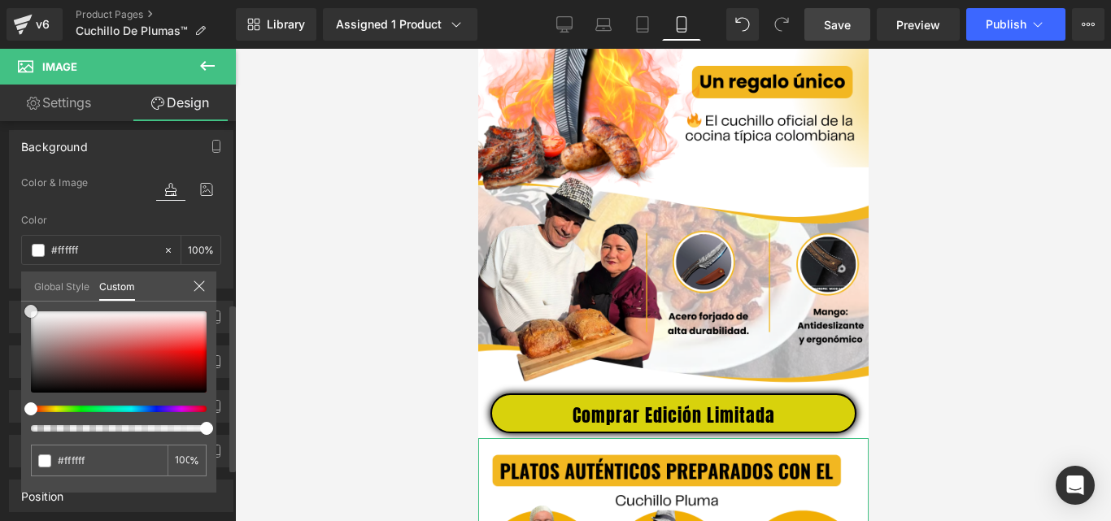
drag, startPoint x: 48, startPoint y: 315, endPoint x: 19, endPoint y: 295, distance: 35.2
click at [19, 289] on div "Background Color & Image color rgba(255, 255, 255, 1) Color #ffffff 100 % Image…" at bounding box center [121, 203] width 243 height 171
click at [957, 369] on div at bounding box center [673, 285] width 876 height 473
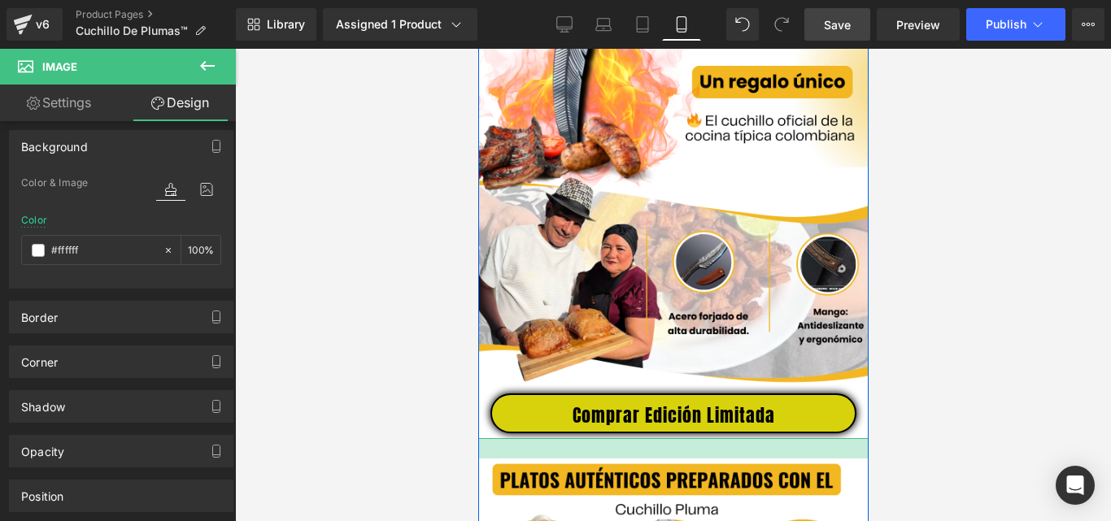
type input "0px"
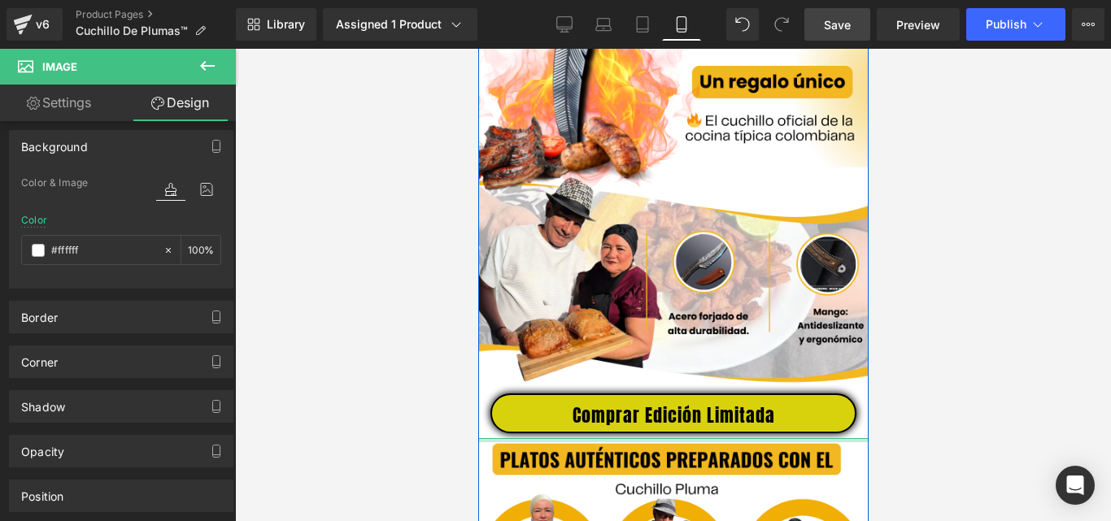
drag, startPoint x: 748, startPoint y: 451, endPoint x: 755, endPoint y: 433, distance: 19.0
click at [755, 433] on div "Image Comprar Edición Limitada Button Row Image Row Image Comprar Edición Limit…" at bounding box center [672, 148] width 390 height 4199
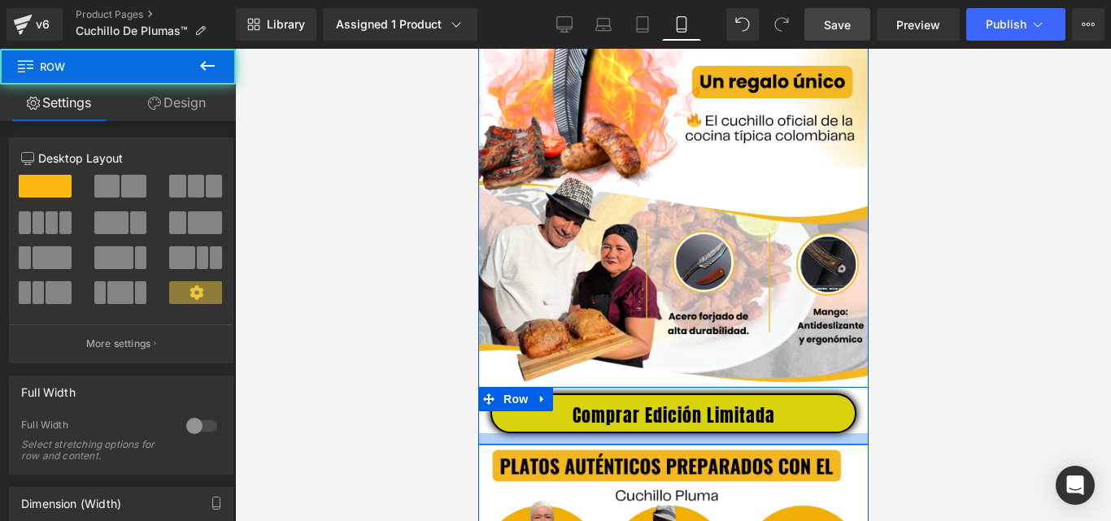
click at [770, 445] on div at bounding box center [672, 439] width 390 height 11
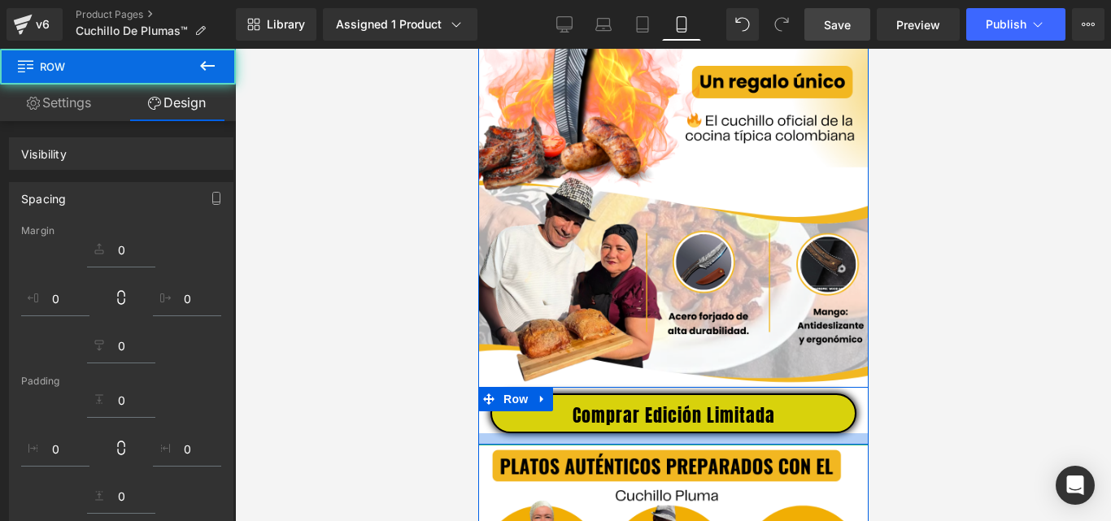
click at [931, 404] on div at bounding box center [673, 285] width 876 height 473
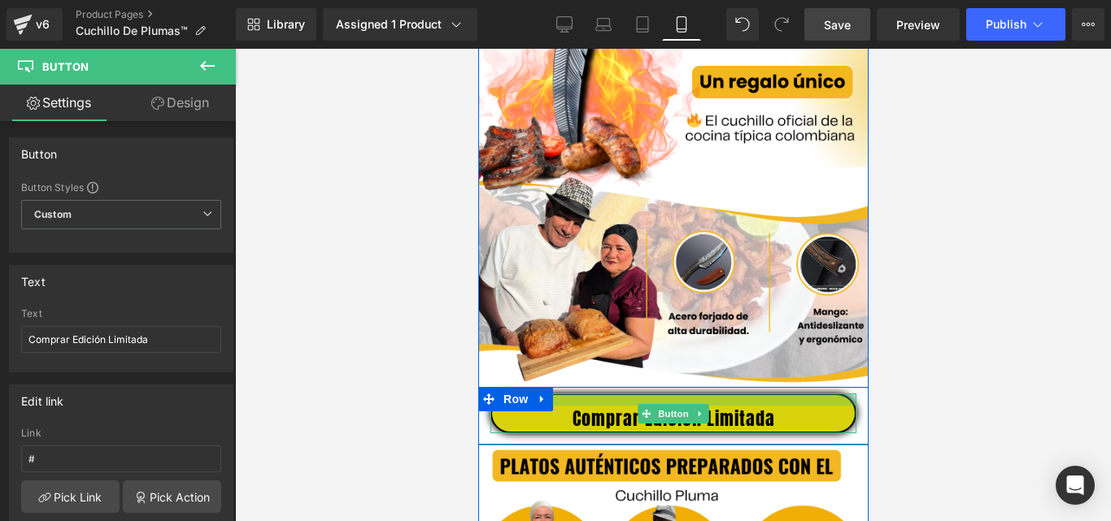
click at [791, 406] on div at bounding box center [673, 400] width 366 height 12
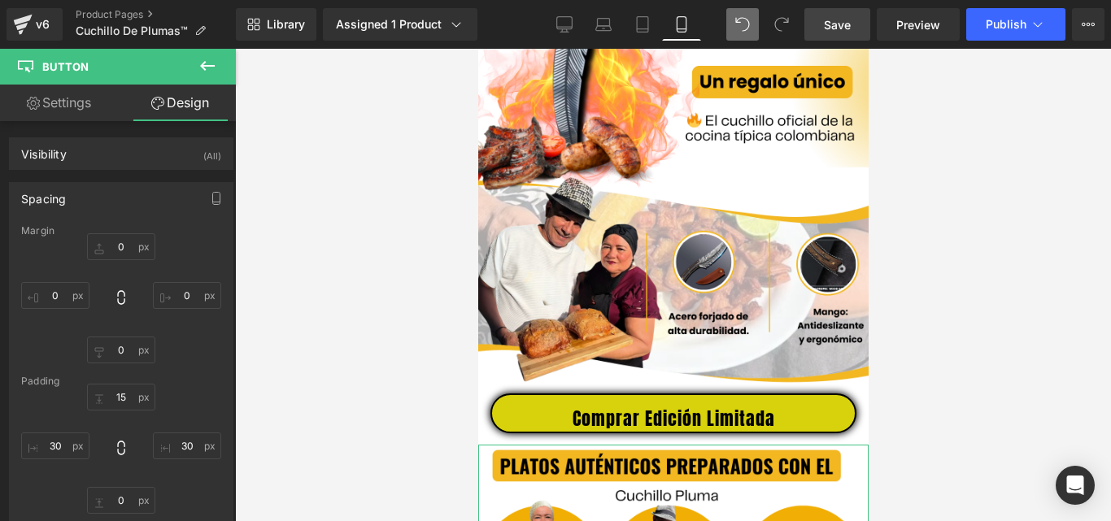
type input "0"
type input "15"
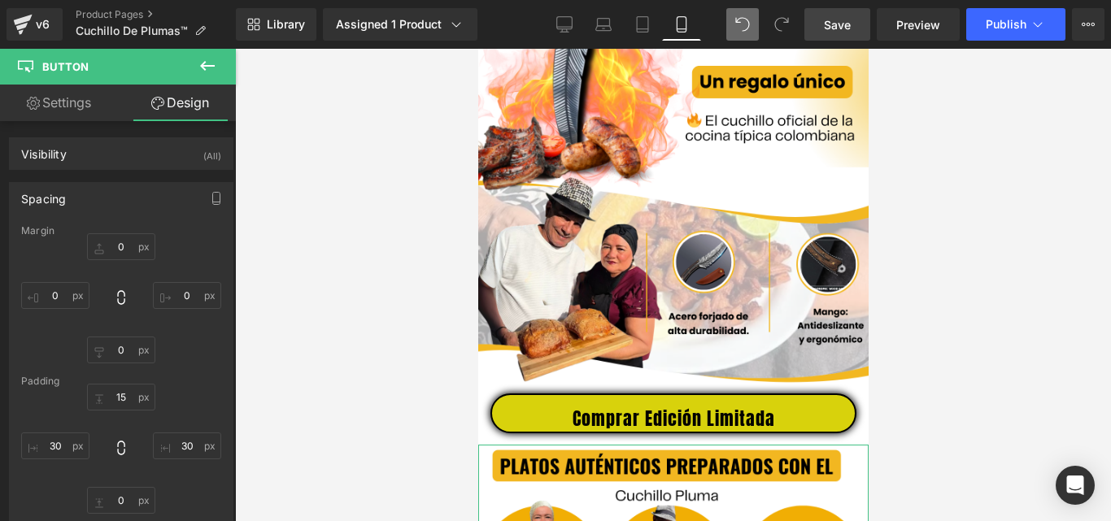
type input "30"
type input "0"
type input "30"
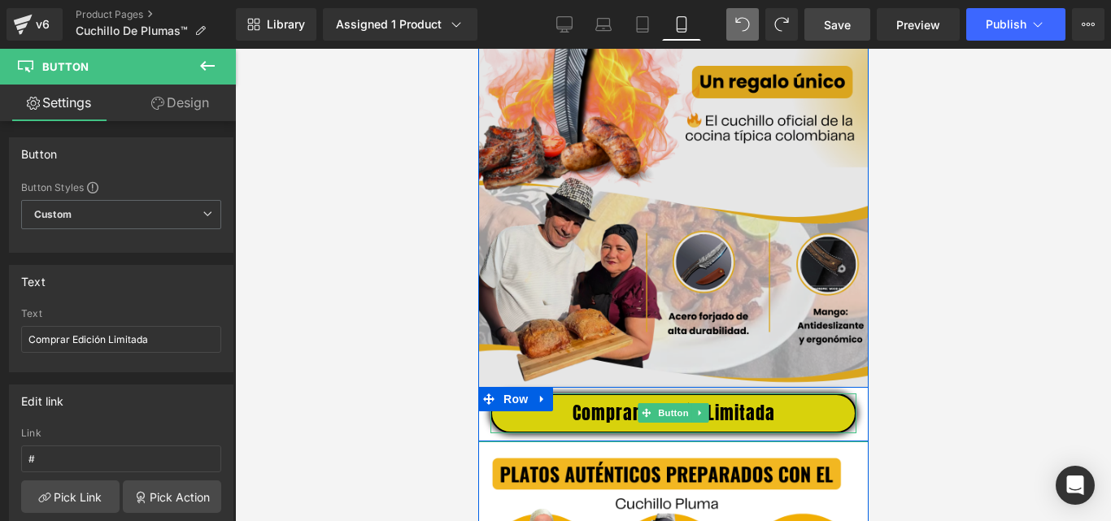
drag, startPoint x: 762, startPoint y: 410, endPoint x: 760, endPoint y: 399, distance: 11.6
click at [760, 399] on div "Image Comprar Edición Limitada Button Row Image Row Image Comprar Edición Limit…" at bounding box center [672, 155] width 390 height 4213
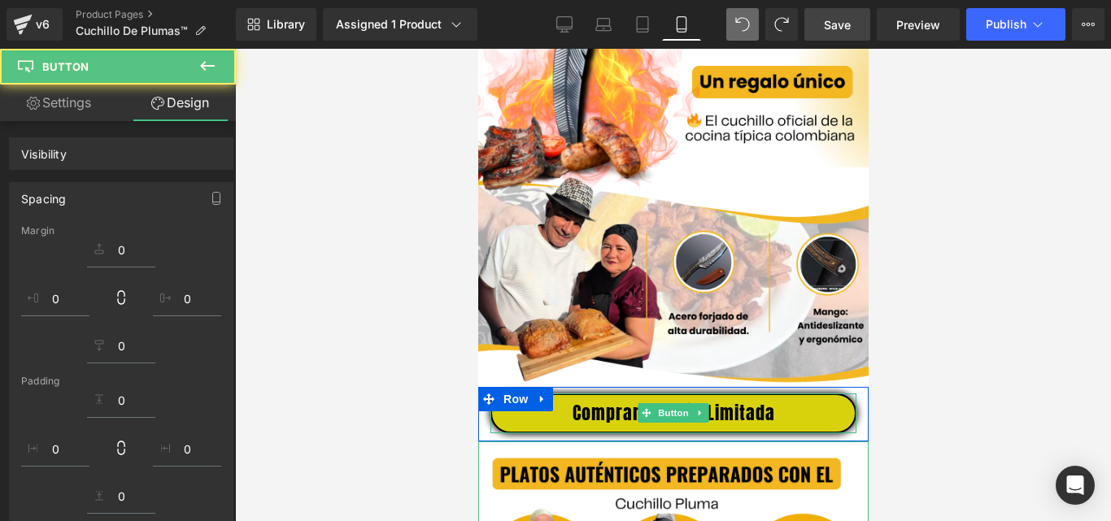
click at [961, 355] on div at bounding box center [673, 285] width 876 height 473
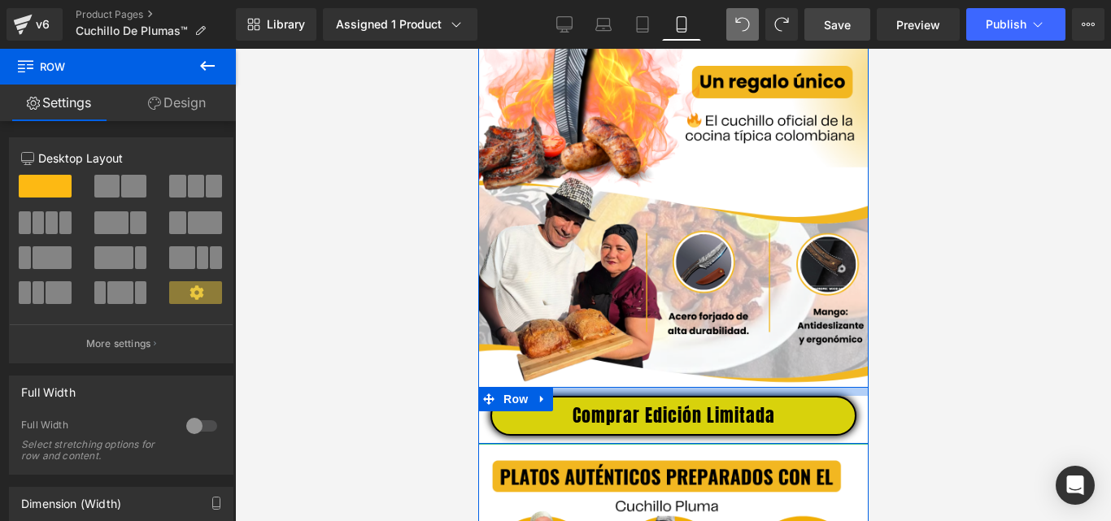
click at [835, 396] on div at bounding box center [672, 391] width 390 height 9
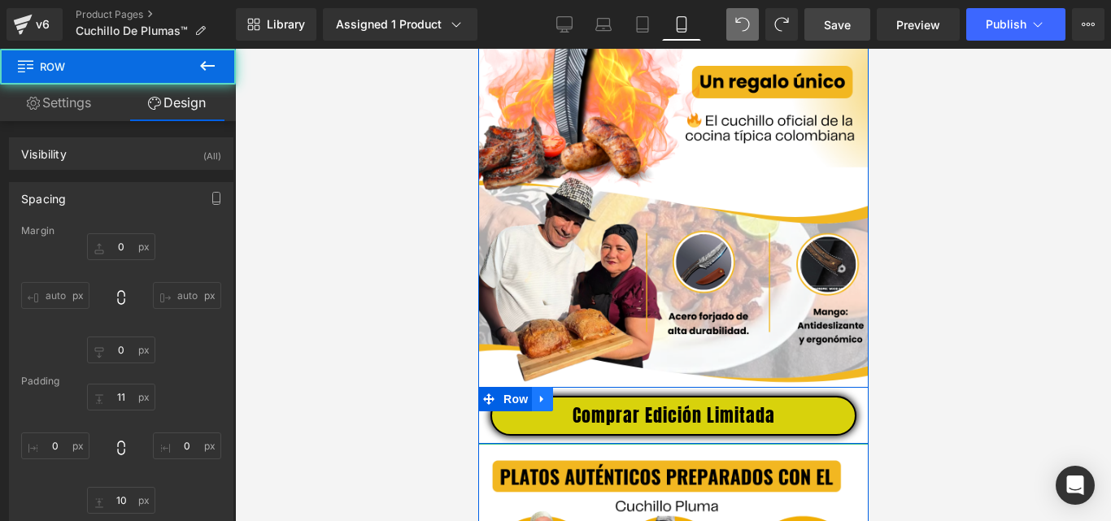
click at [536, 405] on icon at bounding box center [541, 399] width 11 height 12
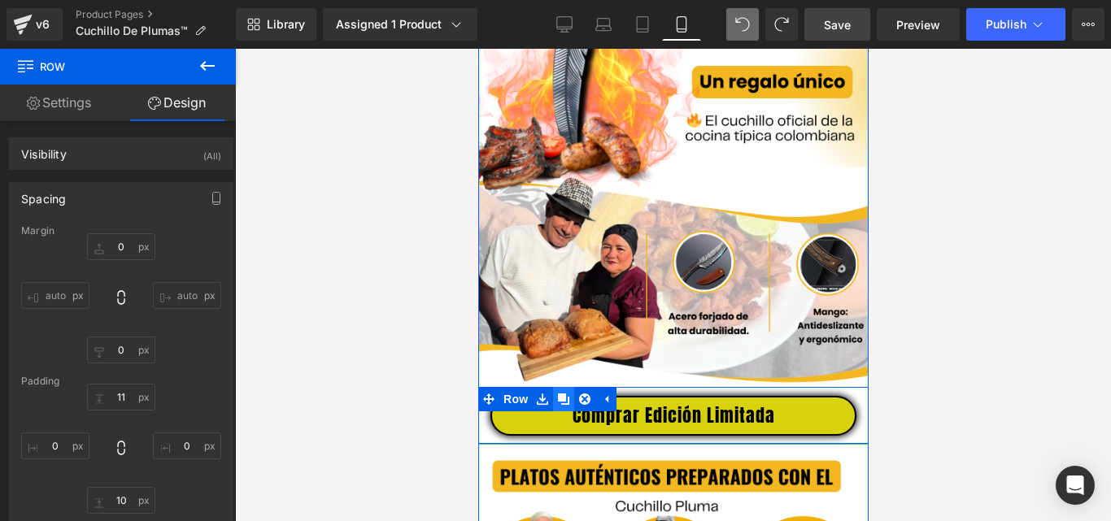
click at [557, 405] on icon at bounding box center [562, 399] width 11 height 11
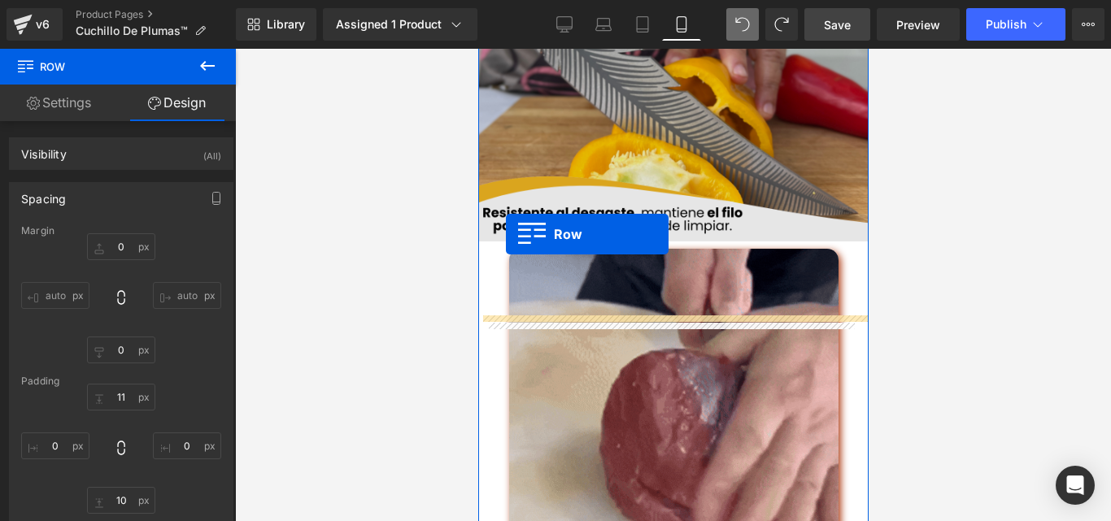
scroll to position [2865, 0]
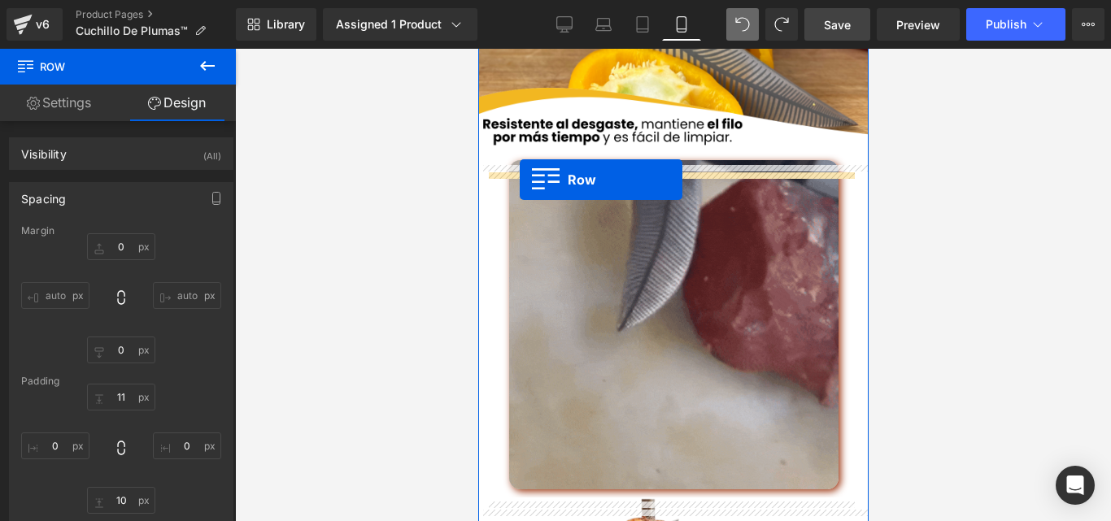
drag, startPoint x: 500, startPoint y: 121, endPoint x: 519, endPoint y: 180, distance: 61.5
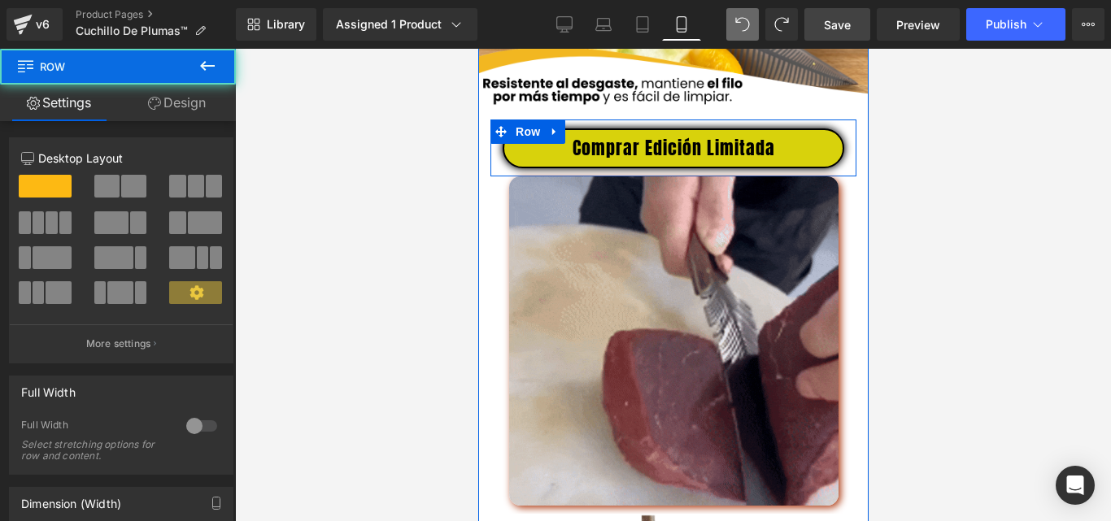
scroll to position [2824, 0]
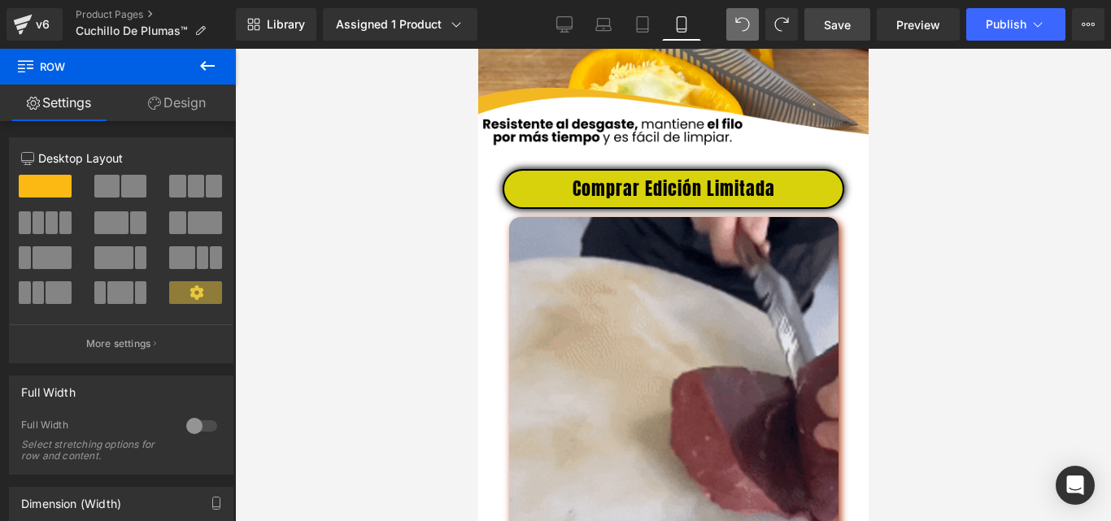
click at [970, 179] on div at bounding box center [673, 285] width 876 height 473
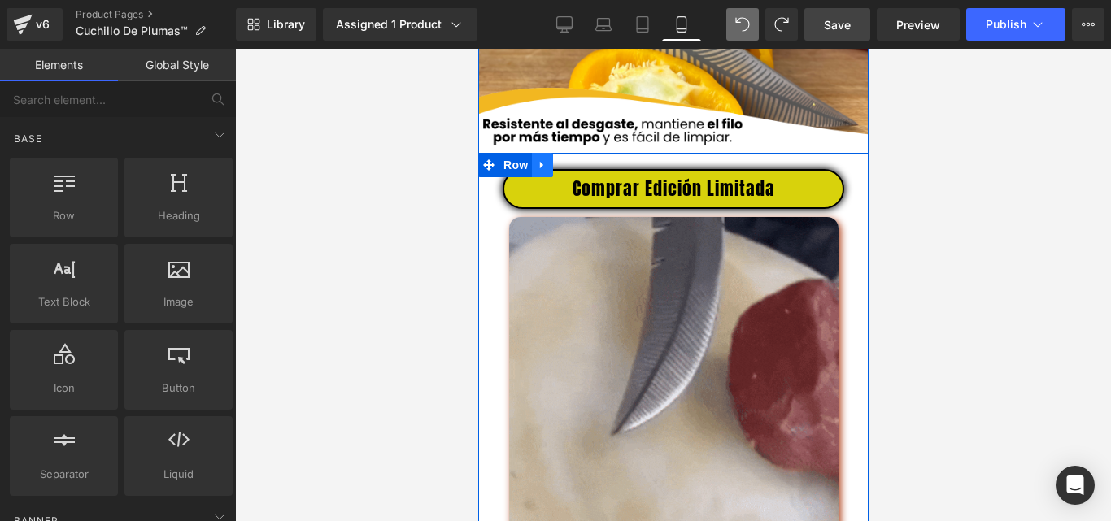
click at [539, 171] on icon at bounding box center [541, 165] width 11 height 12
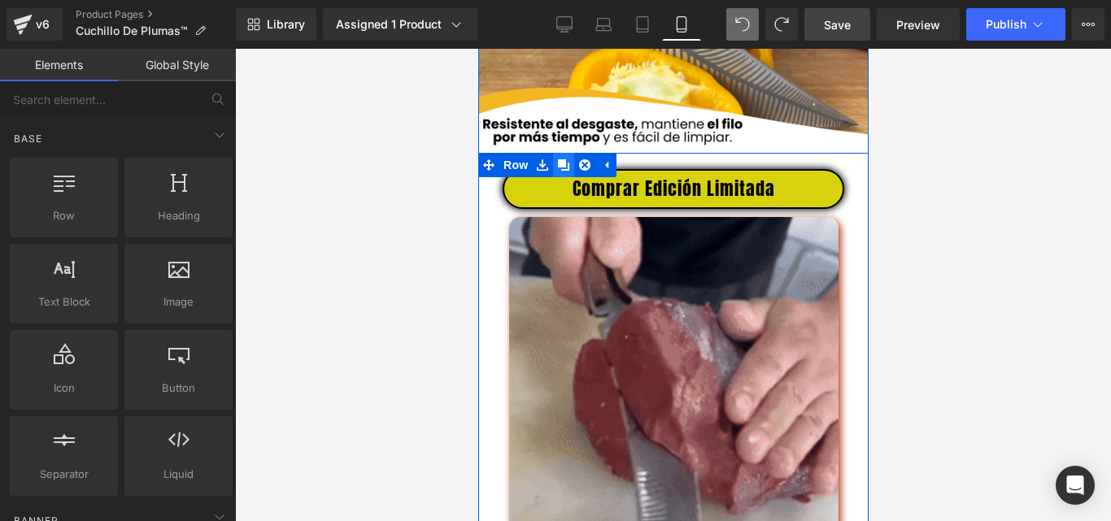
click at [560, 171] on icon at bounding box center [562, 164] width 11 height 11
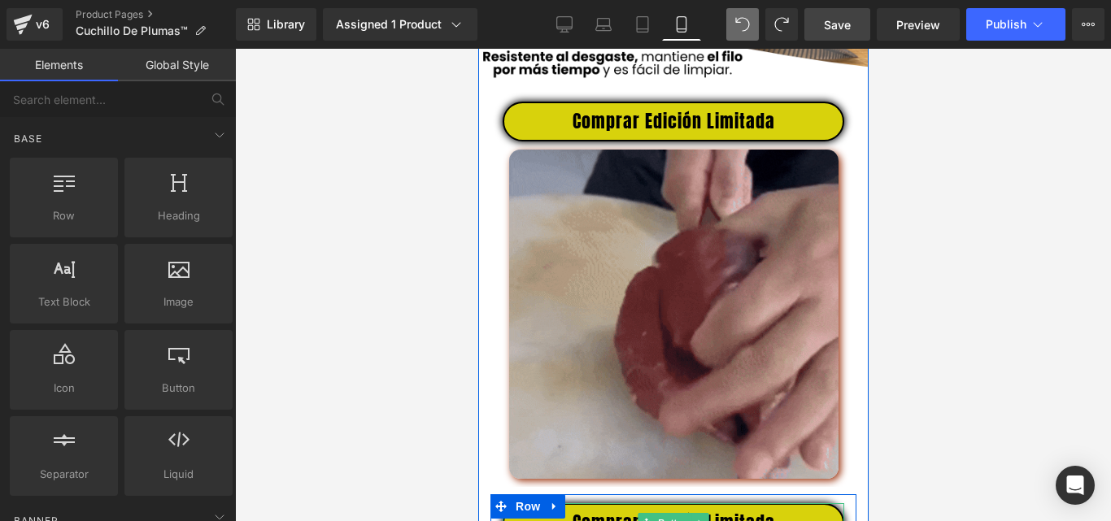
scroll to position [2953, 0]
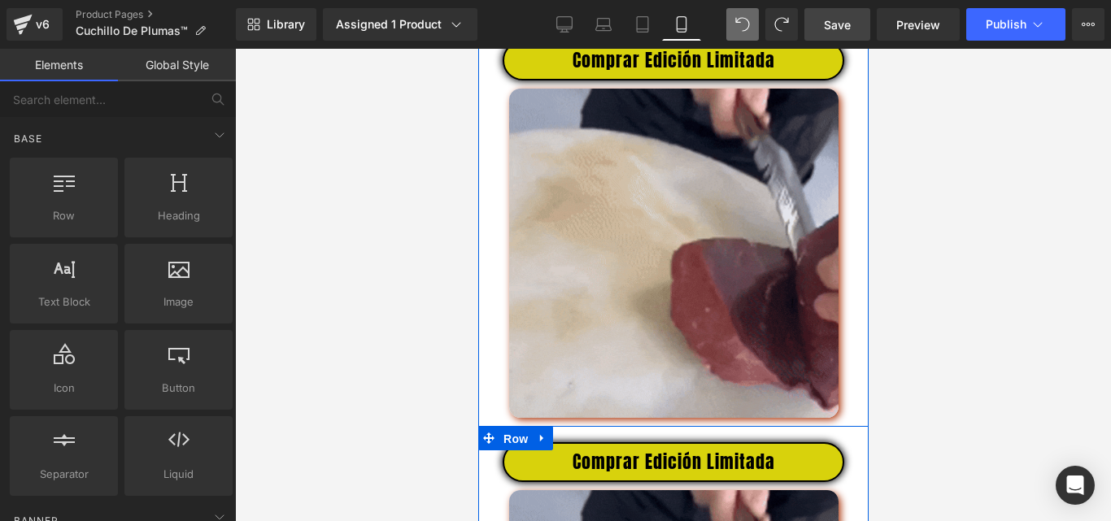
click at [499, 451] on span "Row" at bounding box center [515, 439] width 33 height 24
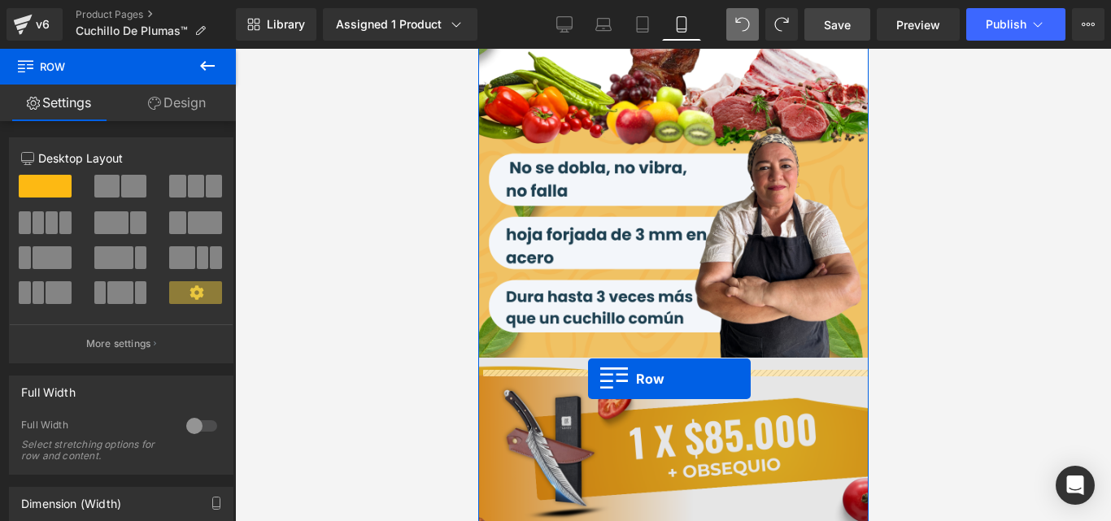
drag, startPoint x: 483, startPoint y: 448, endPoint x: 587, endPoint y: 379, distance: 125.0
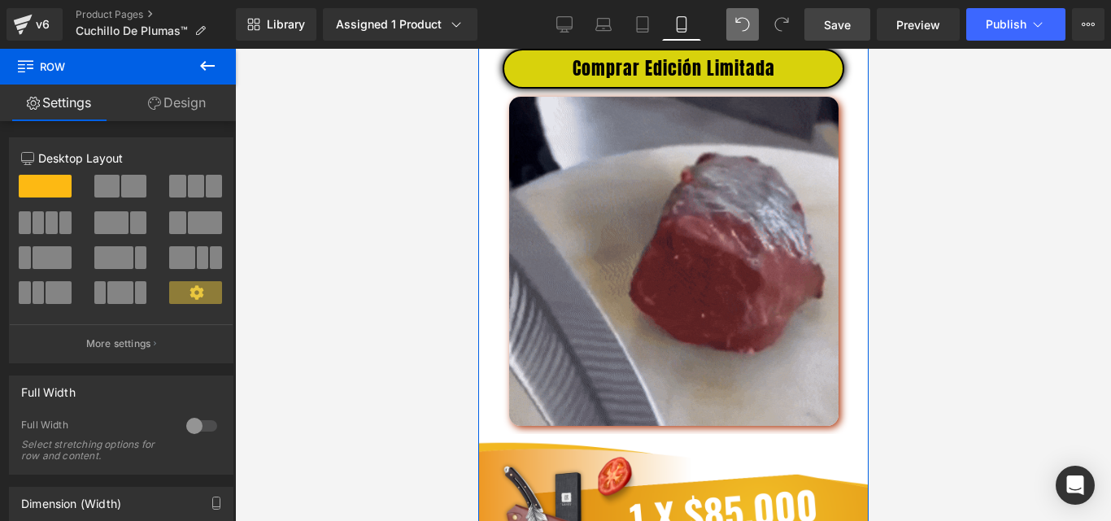
scroll to position [3672, 0]
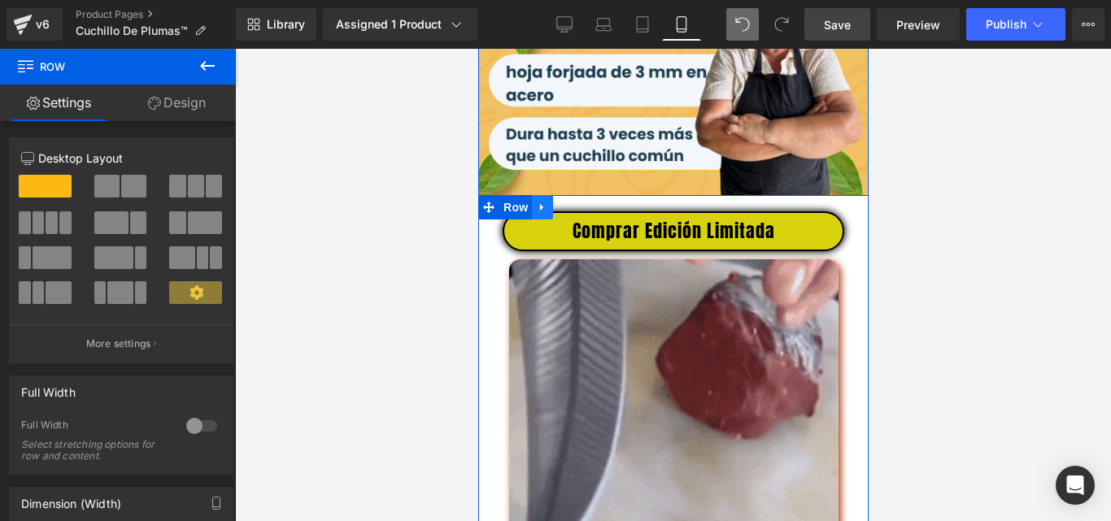
click at [536, 213] on icon at bounding box center [541, 207] width 11 height 12
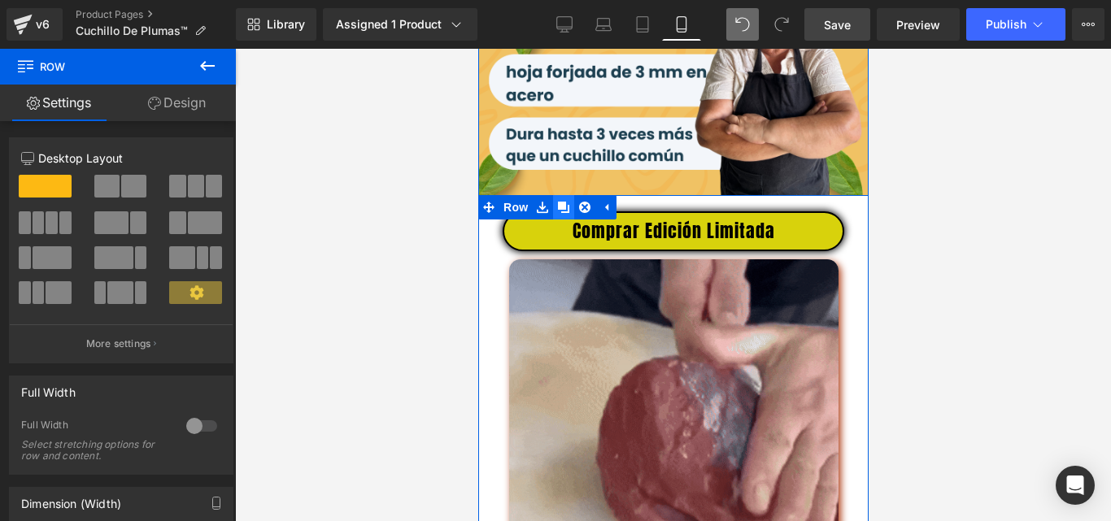
click at [560, 213] on icon at bounding box center [562, 207] width 11 height 12
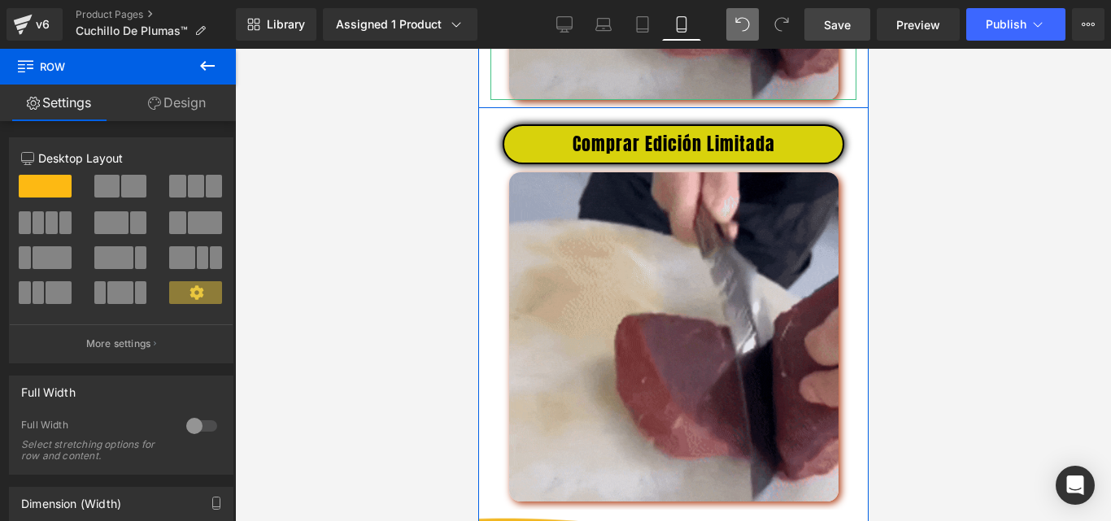
scroll to position [4168, 0]
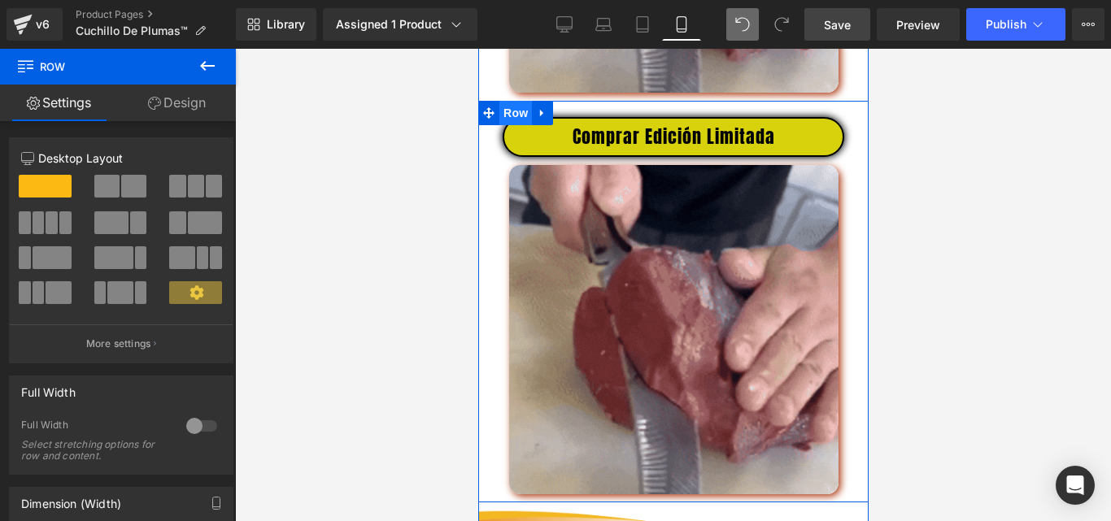
click at [499, 125] on span "Row" at bounding box center [515, 113] width 33 height 24
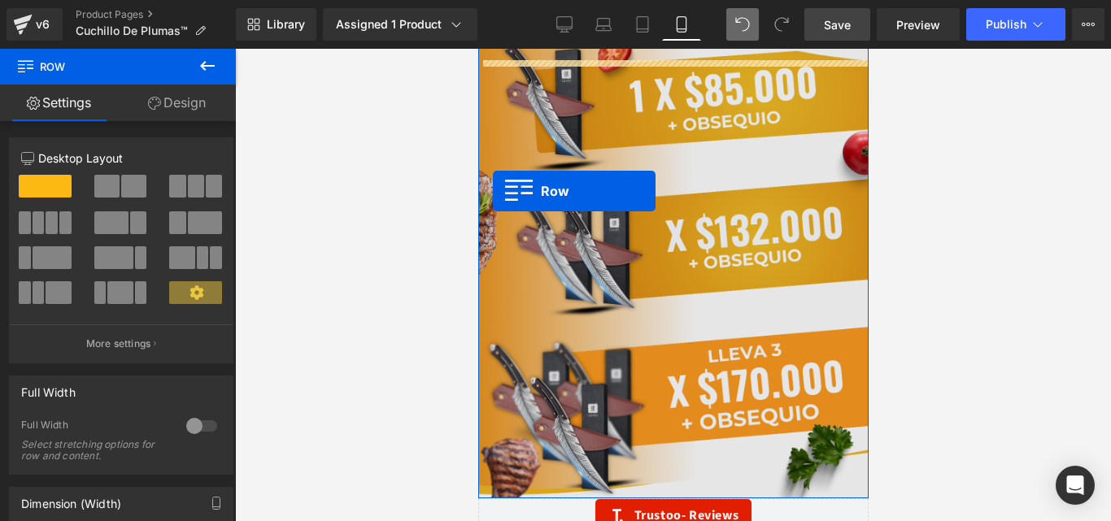
scroll to position [4656, 0]
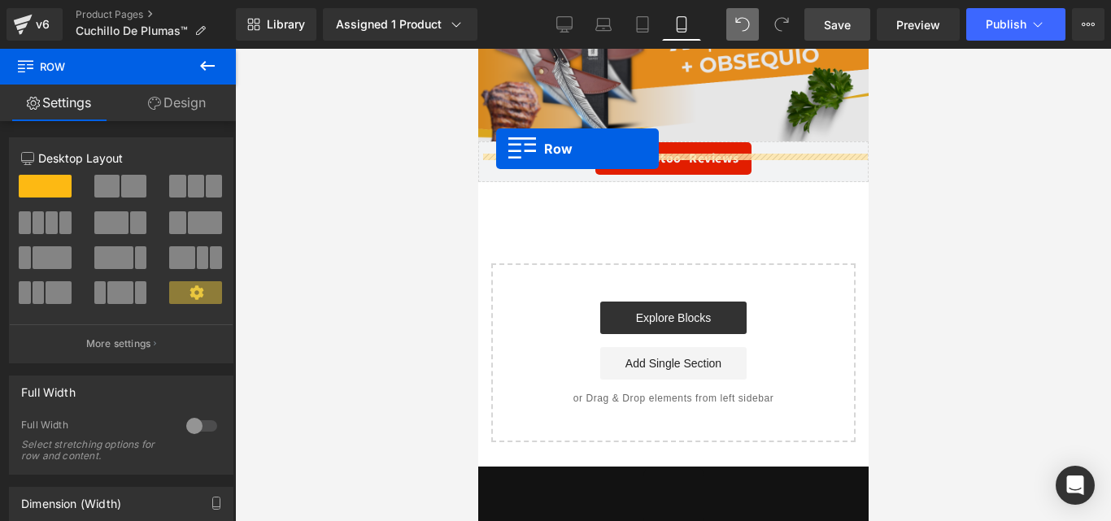
drag, startPoint x: 483, startPoint y: 125, endPoint x: 495, endPoint y: 149, distance: 26.6
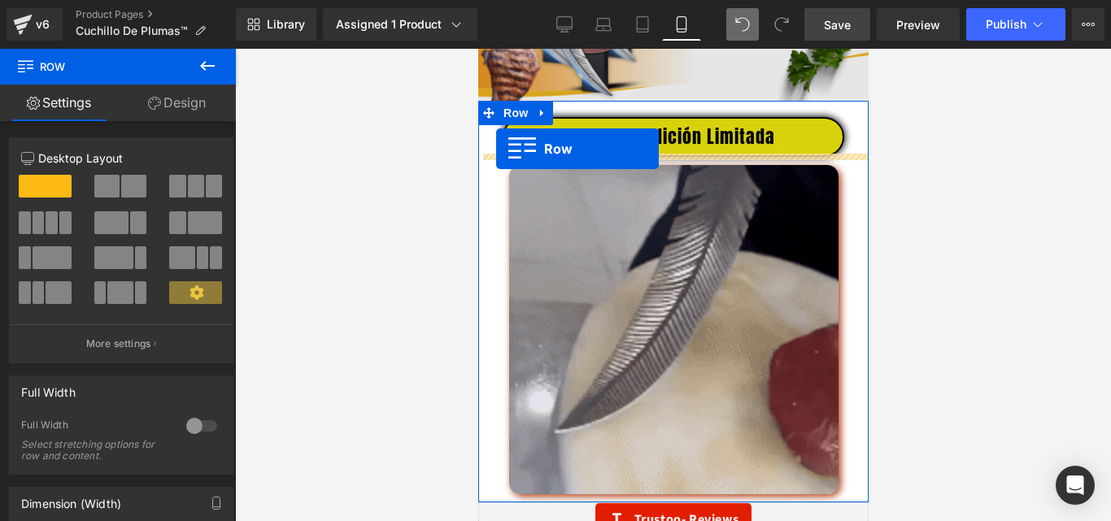
scroll to position [4615, 0]
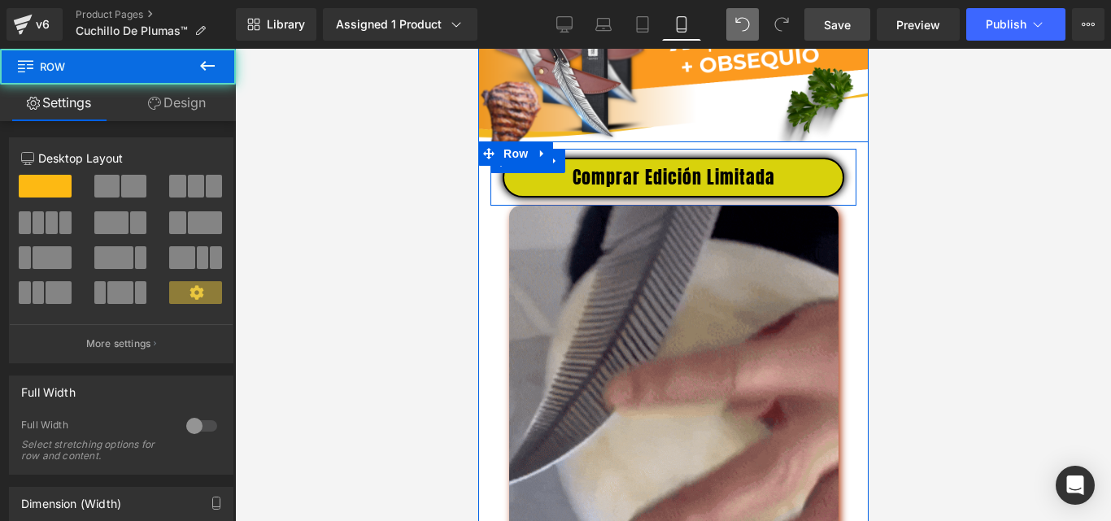
click at [756, 169] on div "Comprar Edición Limitada Button Row" at bounding box center [673, 177] width 366 height 57
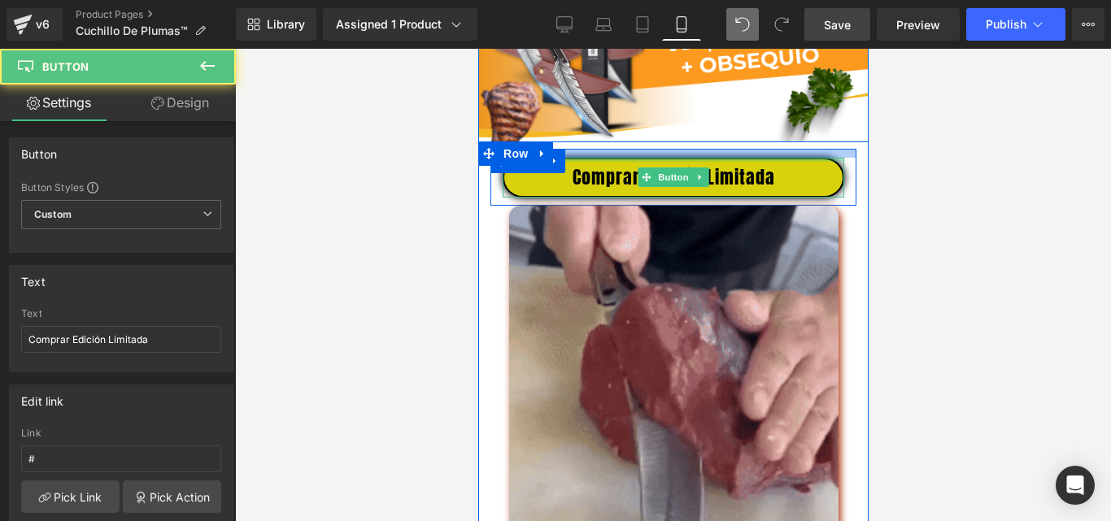
drag, startPoint x: 757, startPoint y: 172, endPoint x: 750, endPoint y: 161, distance: 12.9
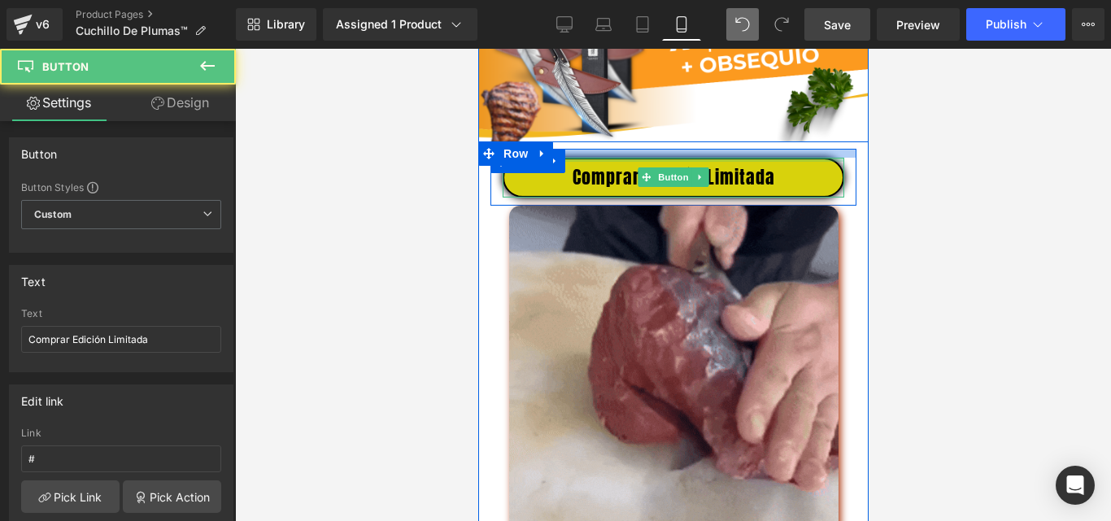
click at [750, 161] on div "Comprar Edición Limitada Button Row" at bounding box center [673, 177] width 366 height 57
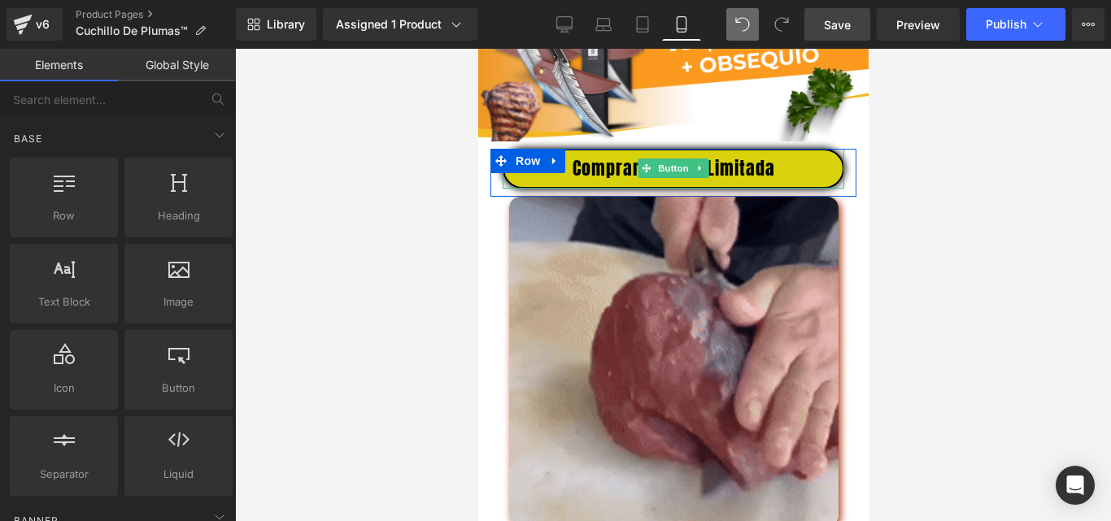
drag, startPoint x: 900, startPoint y: 172, endPoint x: 916, endPoint y: 167, distance: 17.2
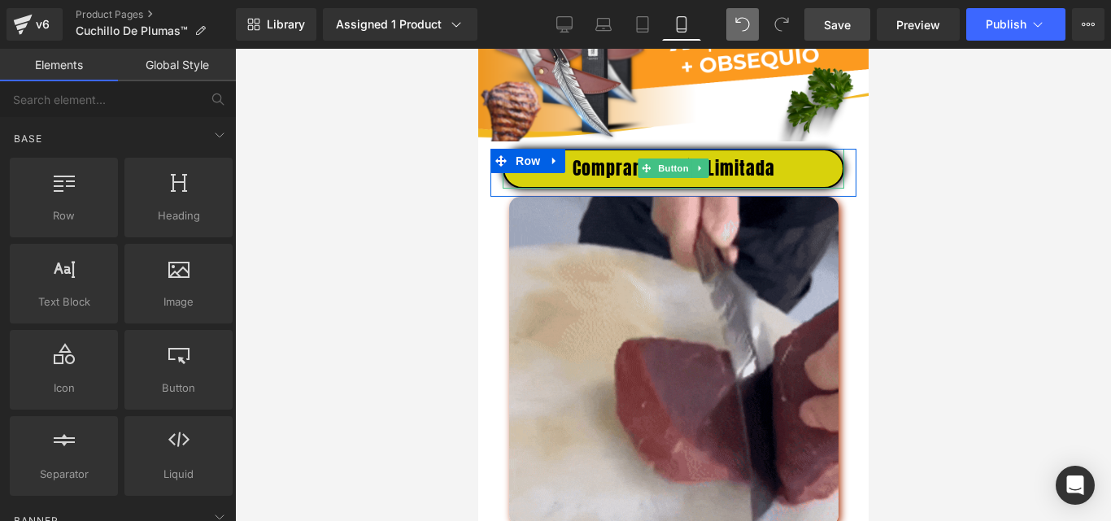
click at [902, 172] on div at bounding box center [673, 285] width 876 height 473
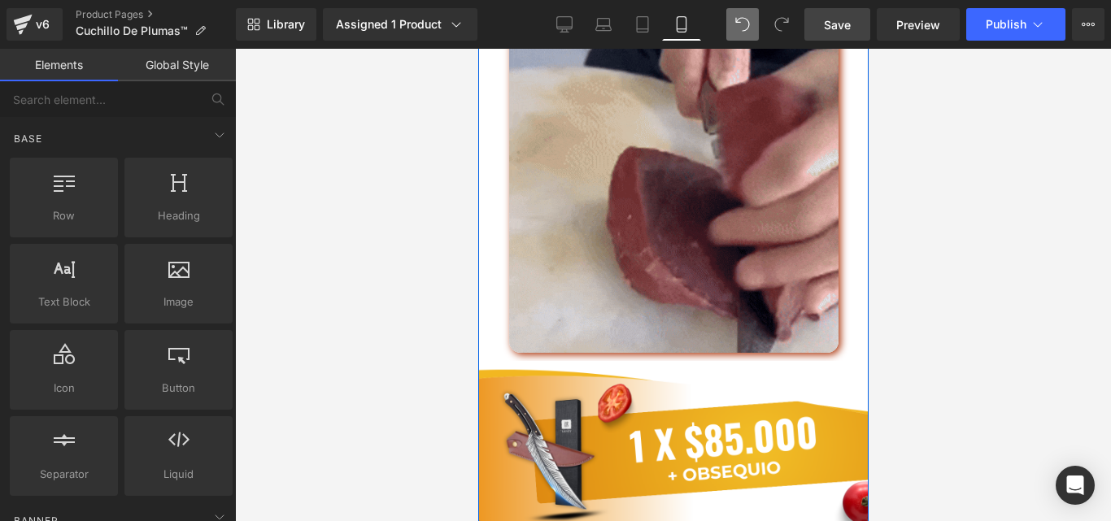
scroll to position [3964, 0]
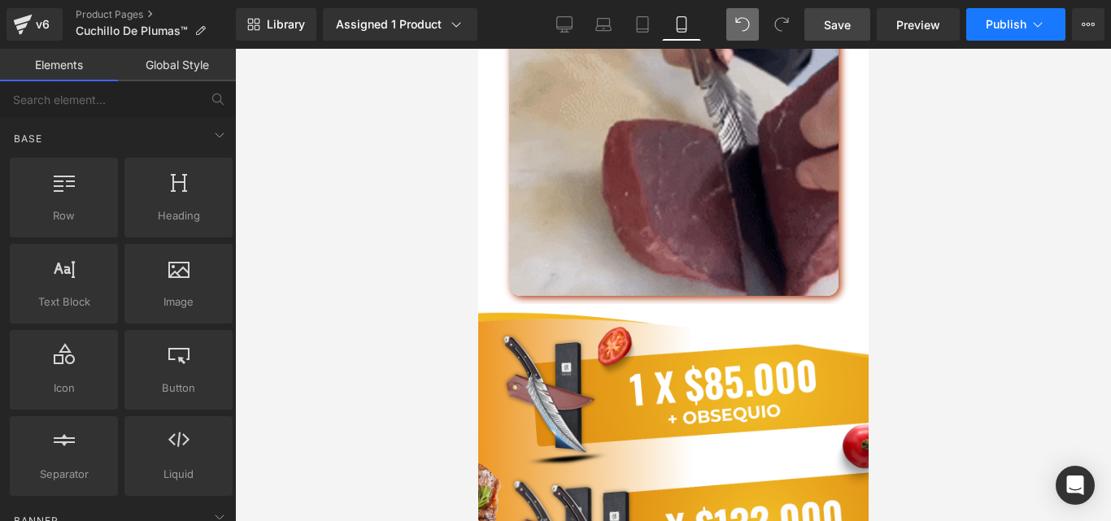
click at [1000, 28] on span "Publish" at bounding box center [1006, 24] width 41 height 13
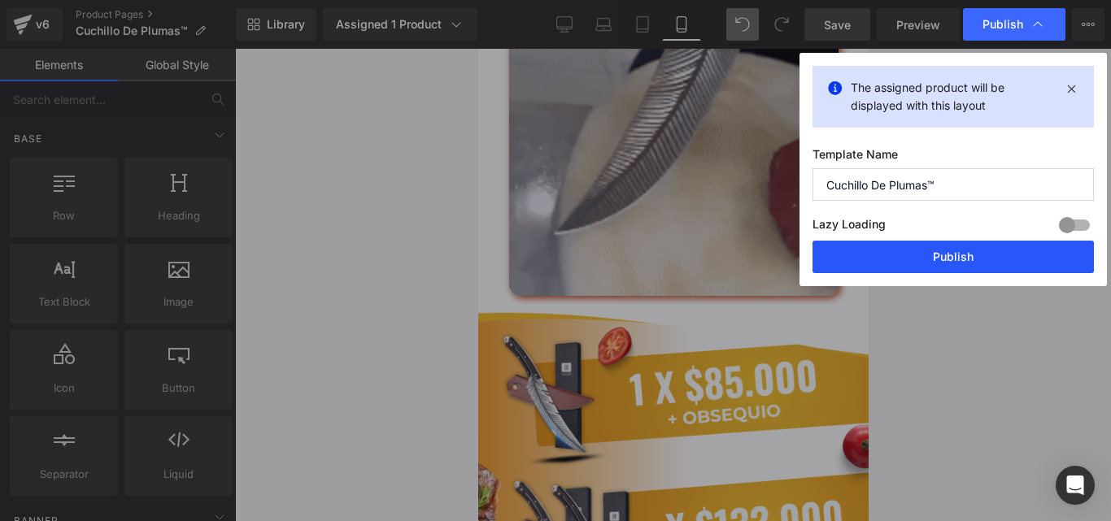
click at [912, 259] on button "Publish" at bounding box center [953, 257] width 281 height 33
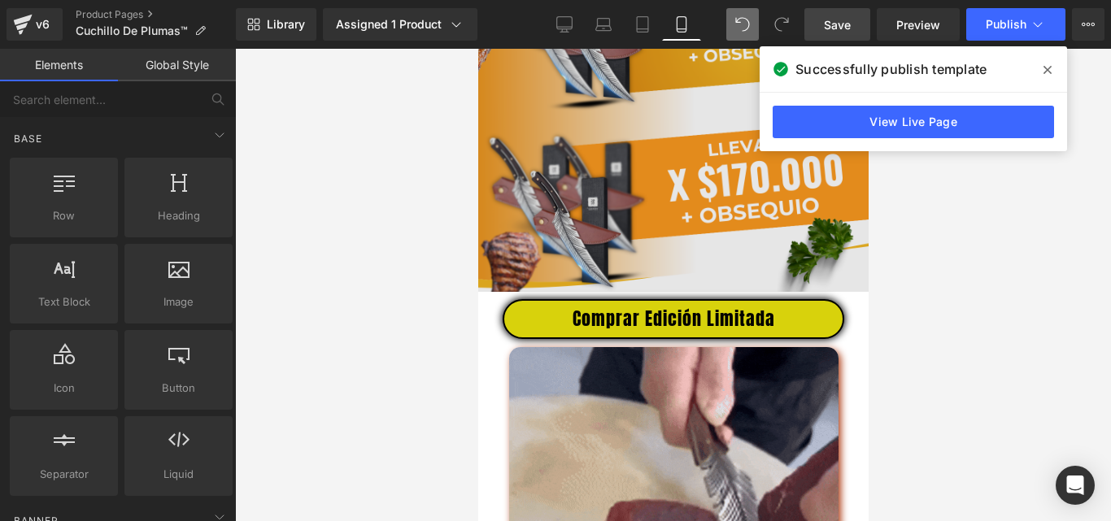
scroll to position [4627, 0]
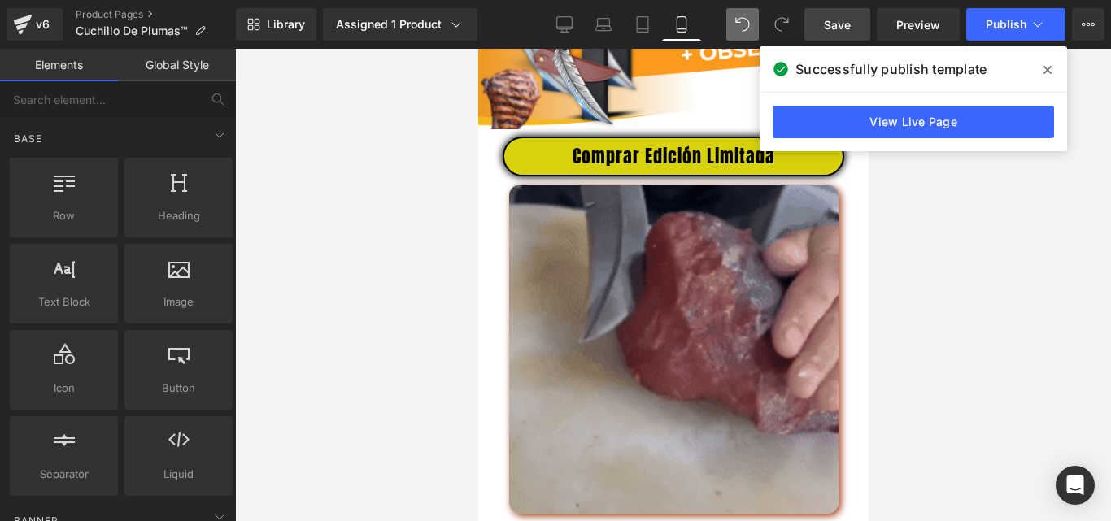
click at [650, 304] on img at bounding box center [672, 349] width 329 height 329
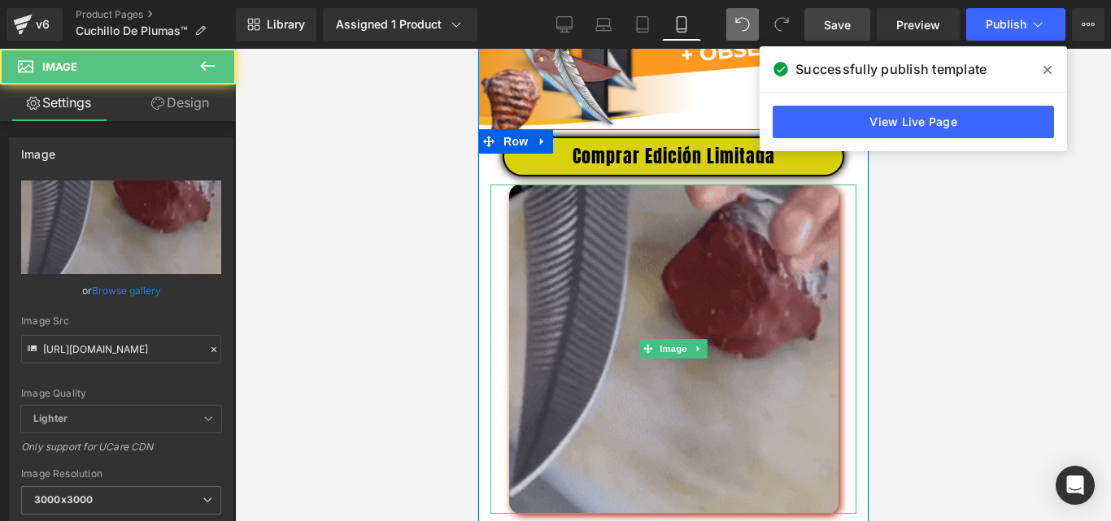
click at [538, 246] on img at bounding box center [672, 349] width 329 height 329
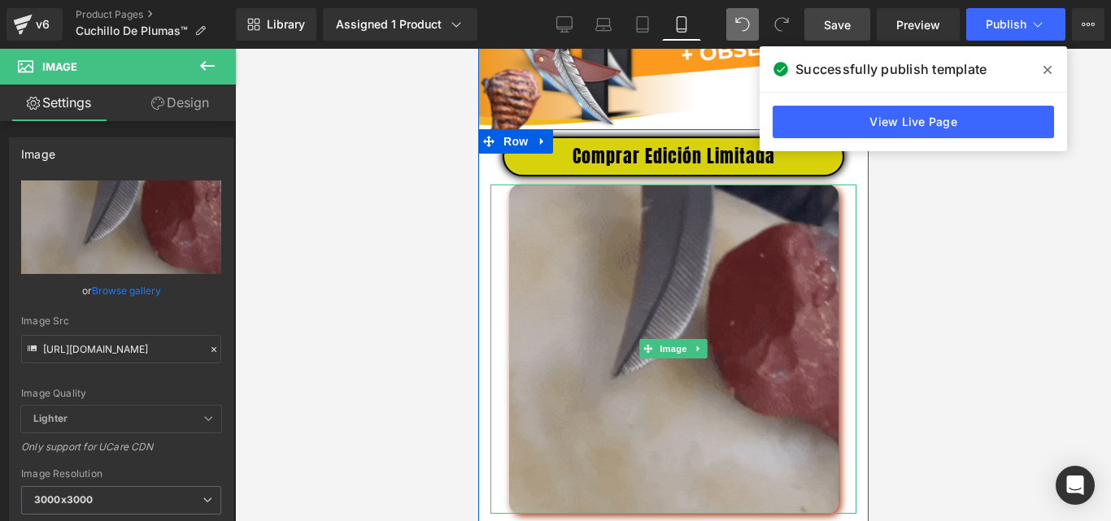
click at [576, 283] on img at bounding box center [672, 349] width 329 height 329
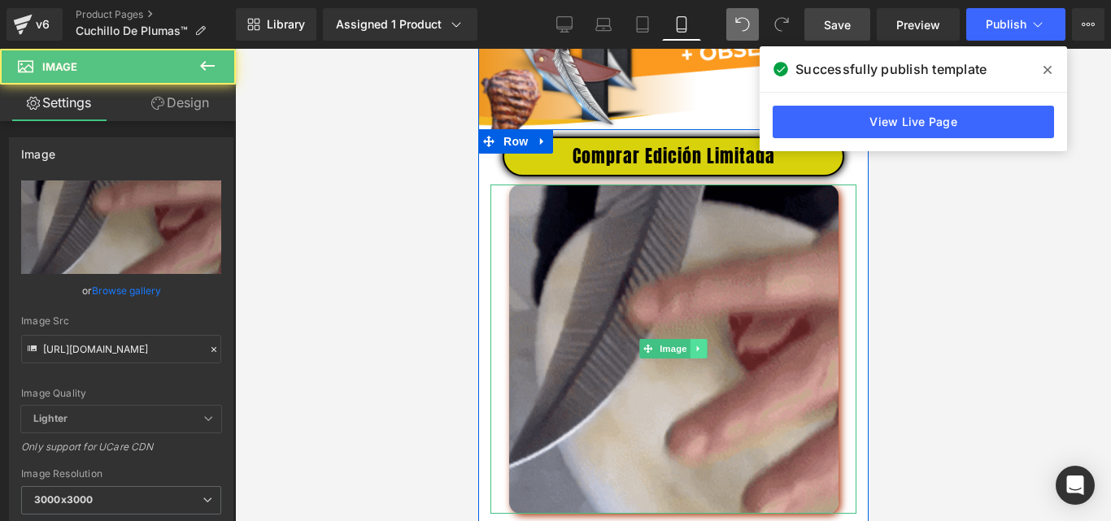
click at [695, 356] on link at bounding box center [698, 349] width 17 height 20
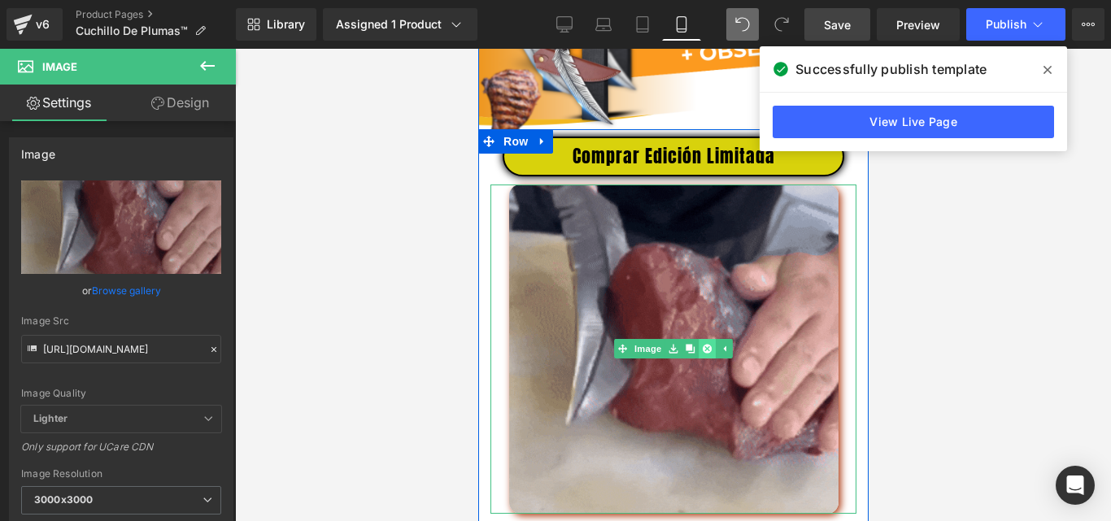
click at [702, 354] on icon at bounding box center [706, 349] width 9 height 10
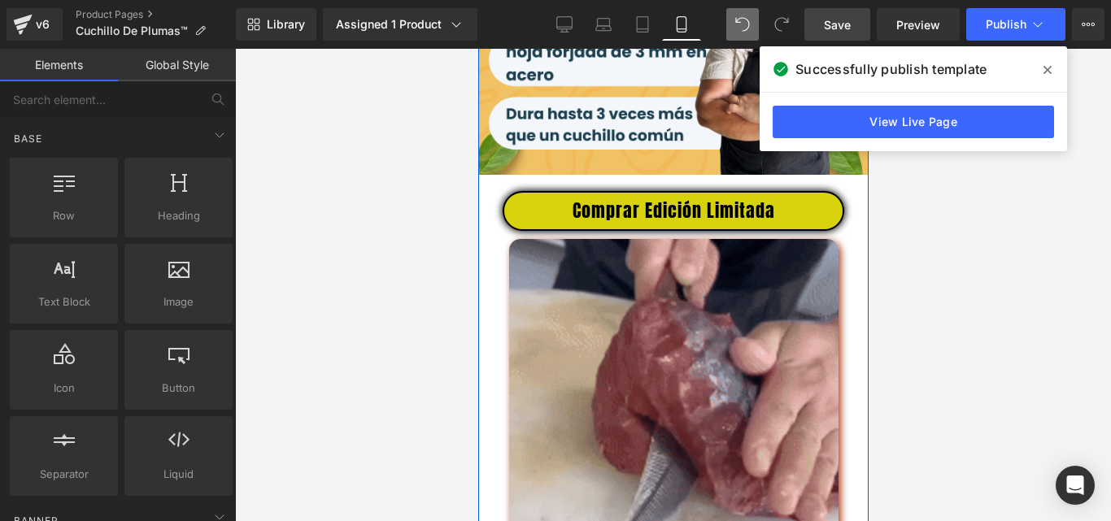
scroll to position [3814, 0]
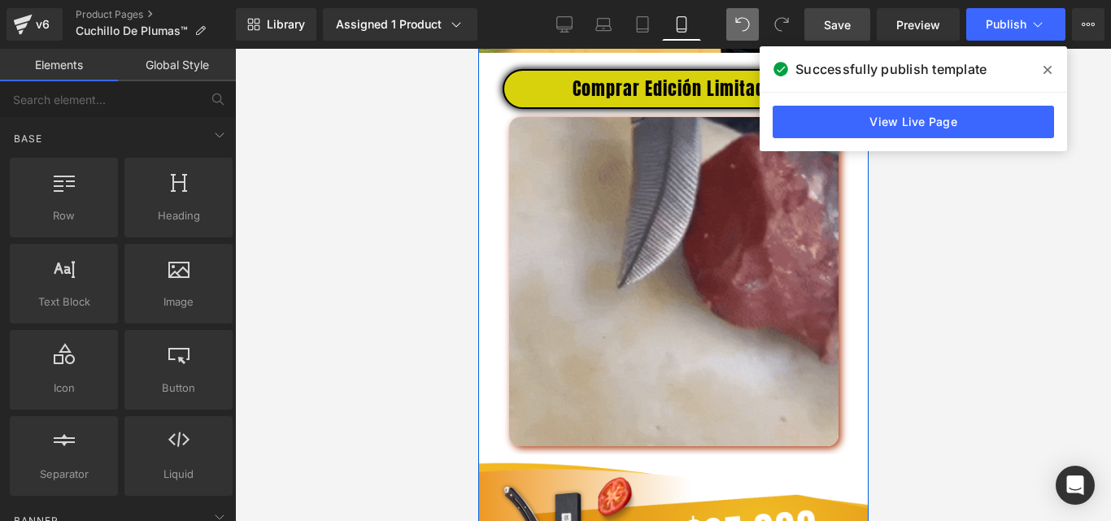
click at [626, 259] on img at bounding box center [672, 281] width 329 height 329
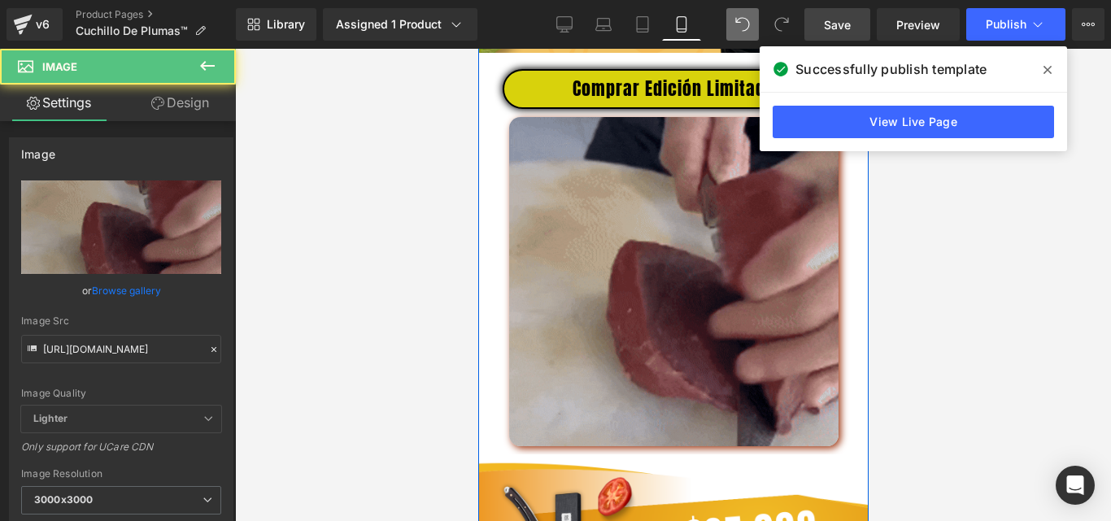
click at [685, 294] on div "Image" at bounding box center [673, 281] width 366 height 329
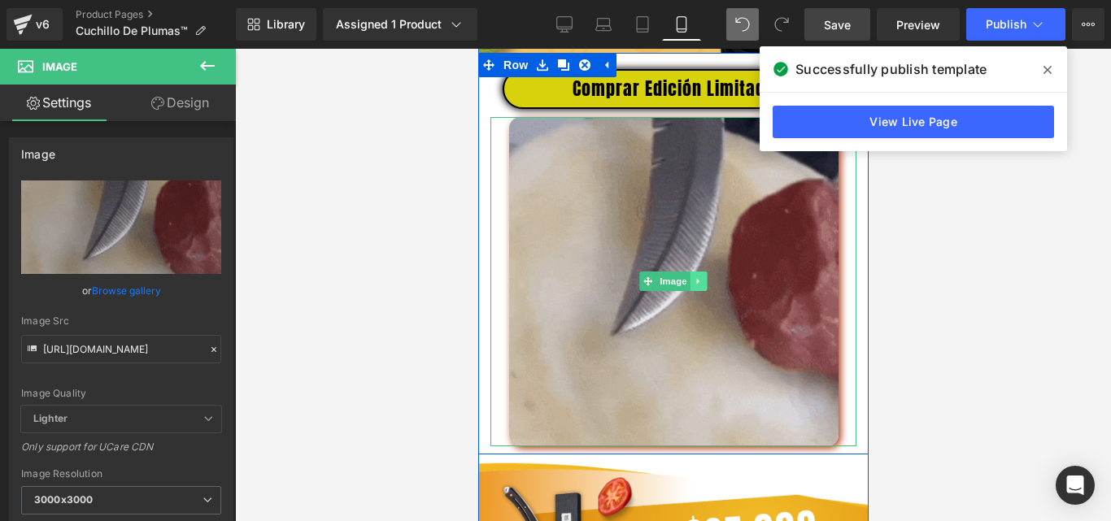
click at [695, 286] on icon at bounding box center [698, 282] width 9 height 10
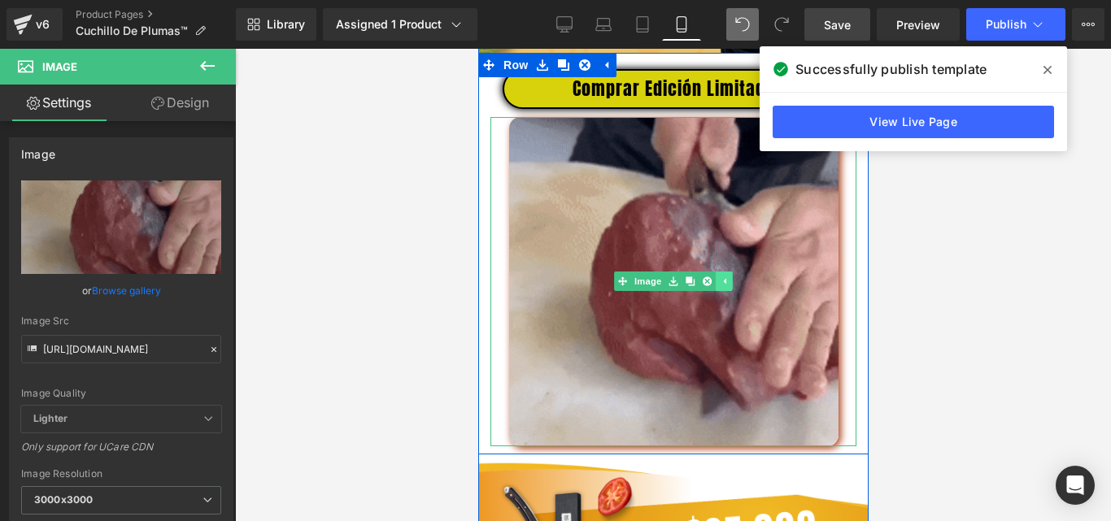
click at [702, 286] on icon at bounding box center [706, 282] width 9 height 10
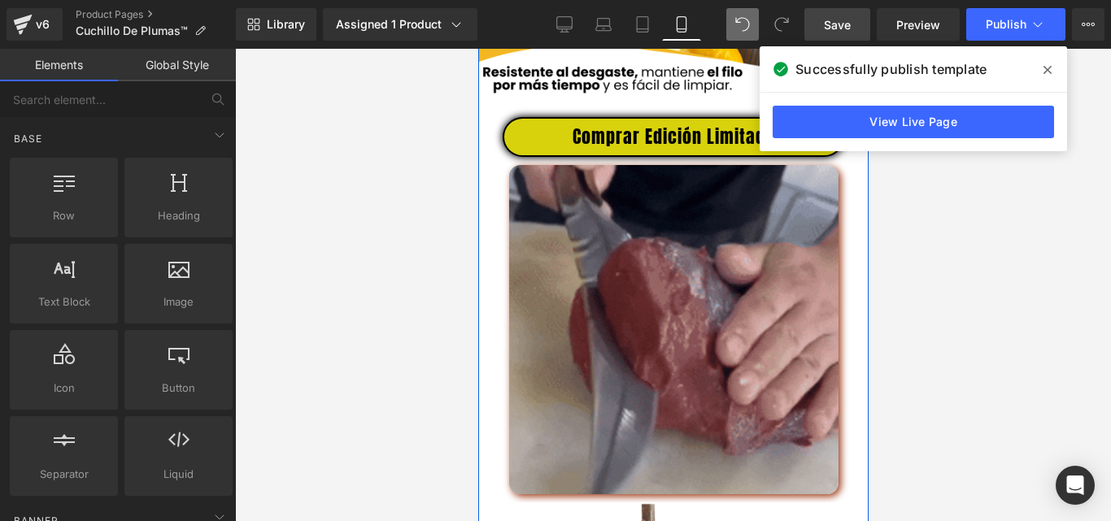
scroll to position [2838, 0]
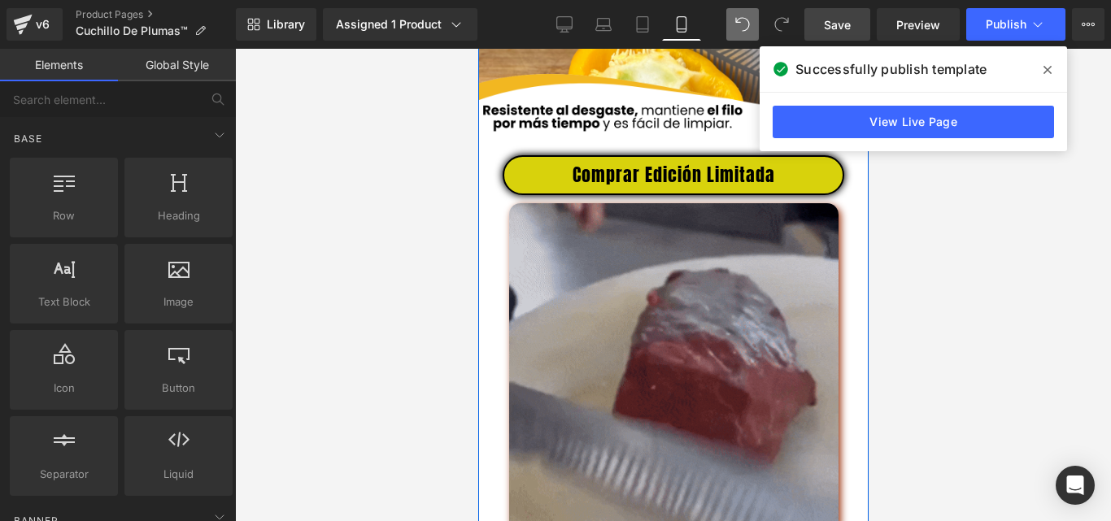
click at [671, 257] on img at bounding box center [672, 367] width 329 height 329
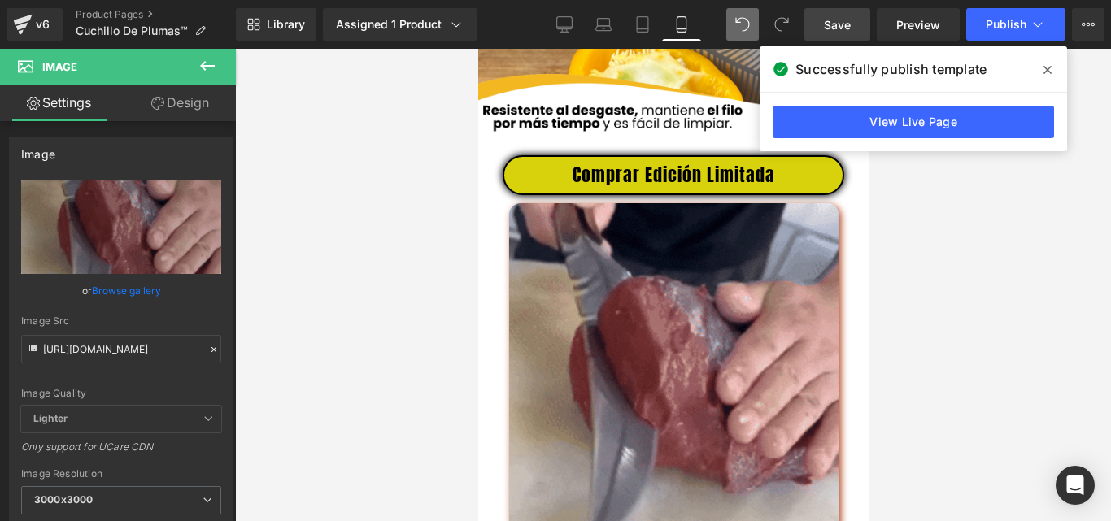
click at [207, 65] on icon at bounding box center [207, 66] width 15 height 10
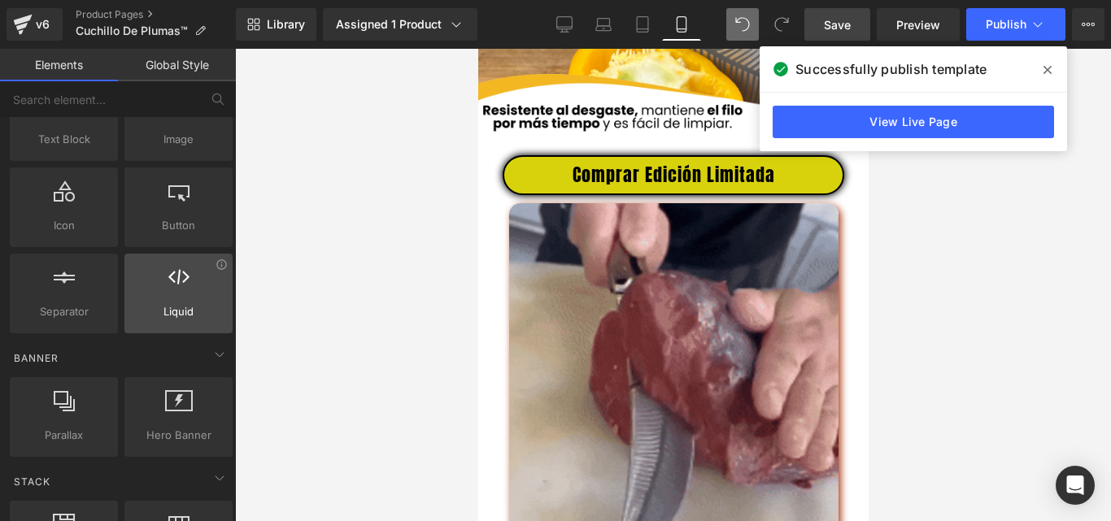
scroll to position [488, 0]
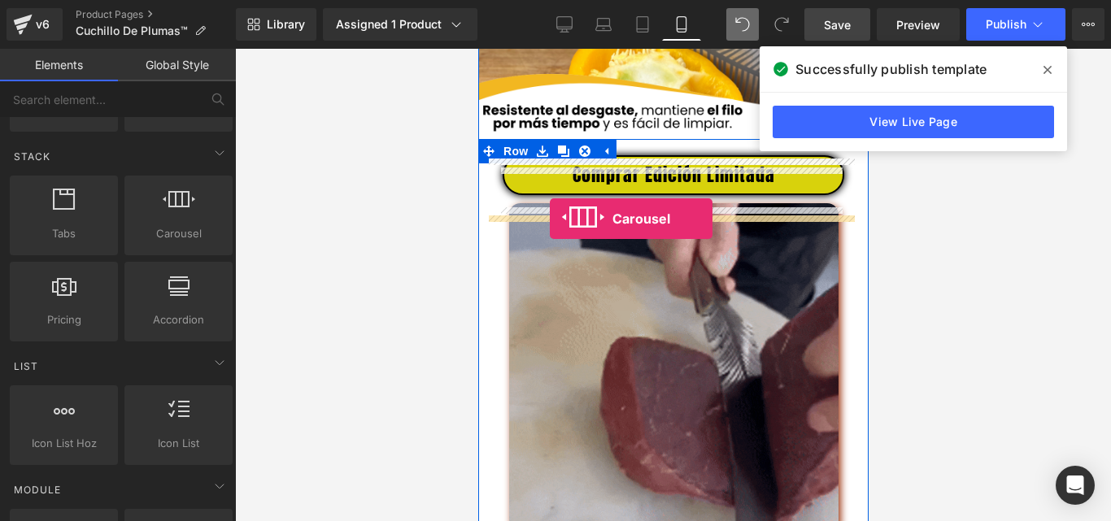
drag, startPoint x: 629, startPoint y: 268, endPoint x: 549, endPoint y: 219, distance: 93.5
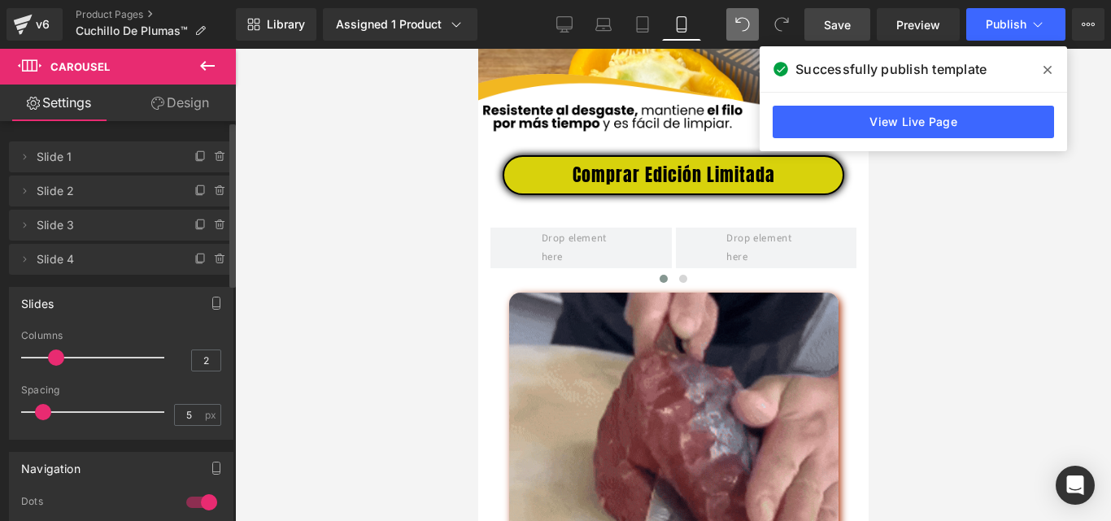
type input "3"
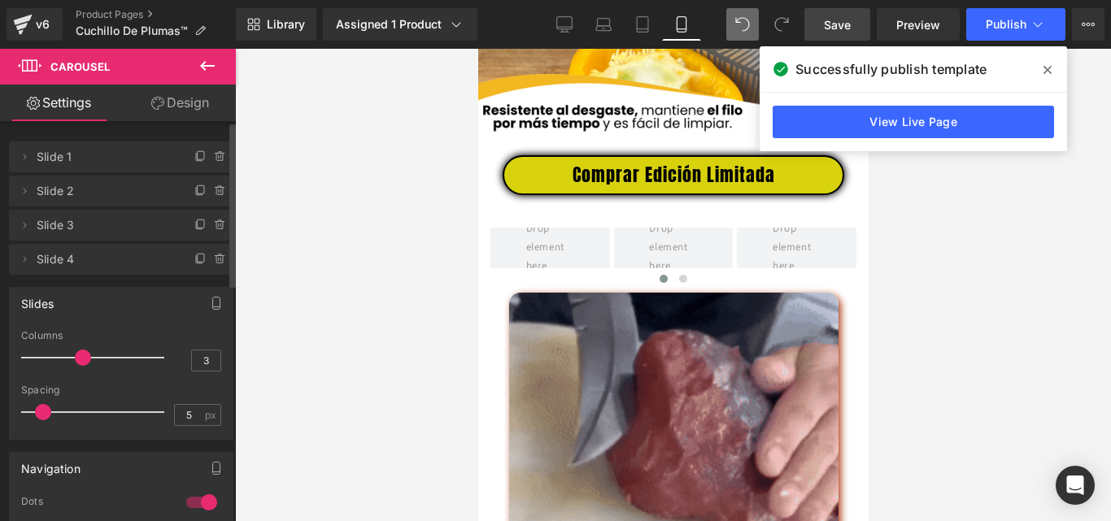
drag, startPoint x: 26, startPoint y: 354, endPoint x: 67, endPoint y: 359, distance: 41.0
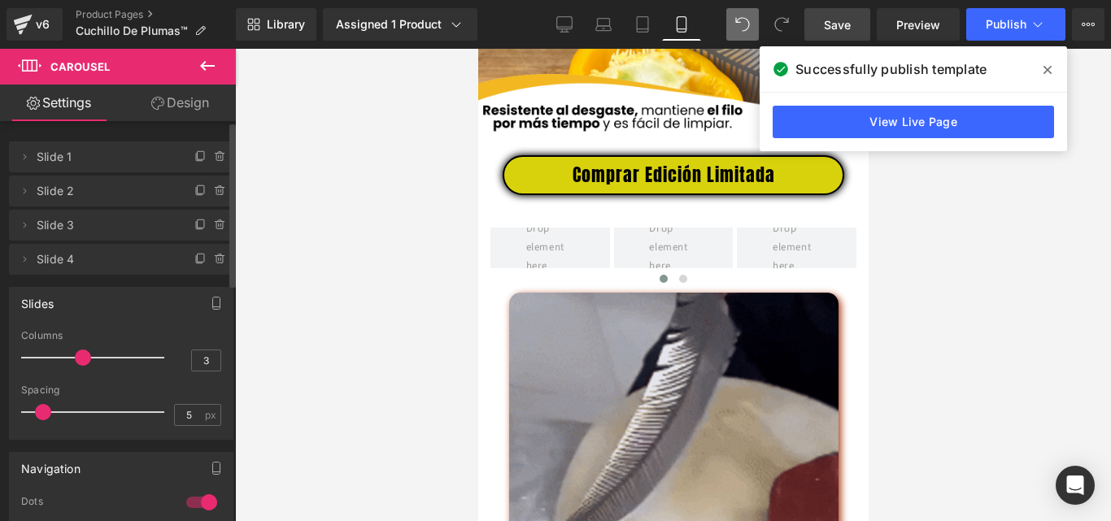
click at [67, 359] on div at bounding box center [96, 358] width 135 height 33
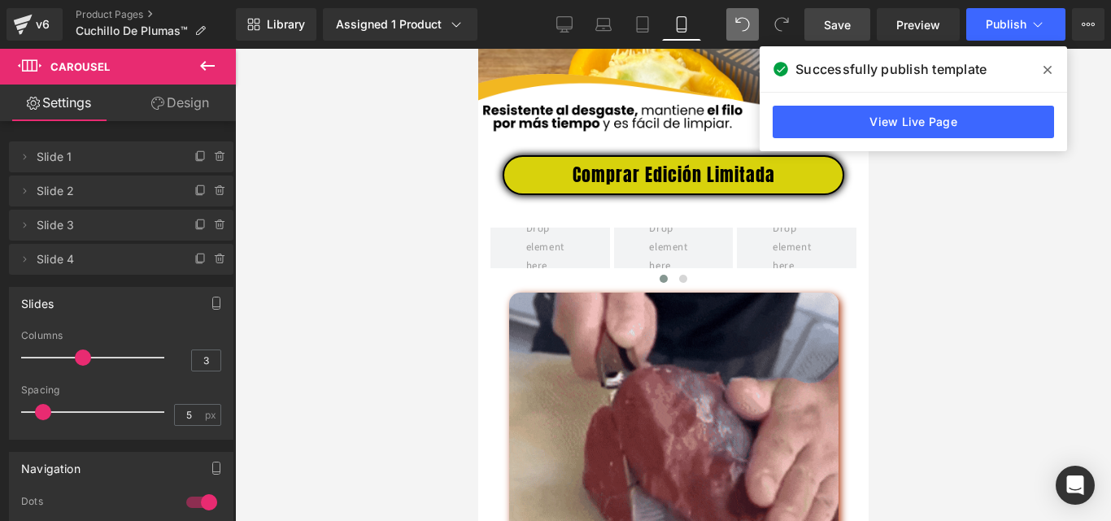
click at [216, 66] on icon at bounding box center [208, 66] width 20 height 20
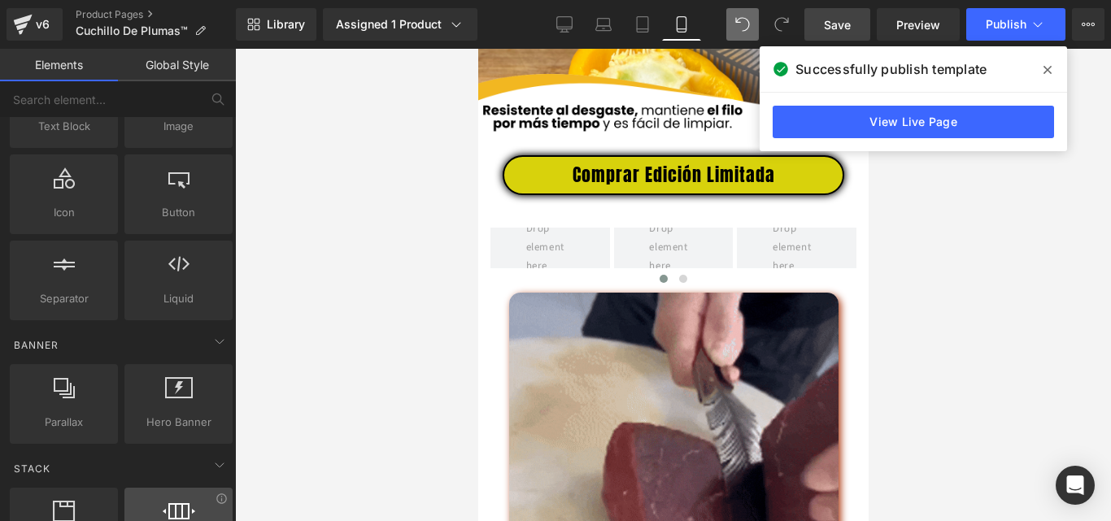
scroll to position [0, 0]
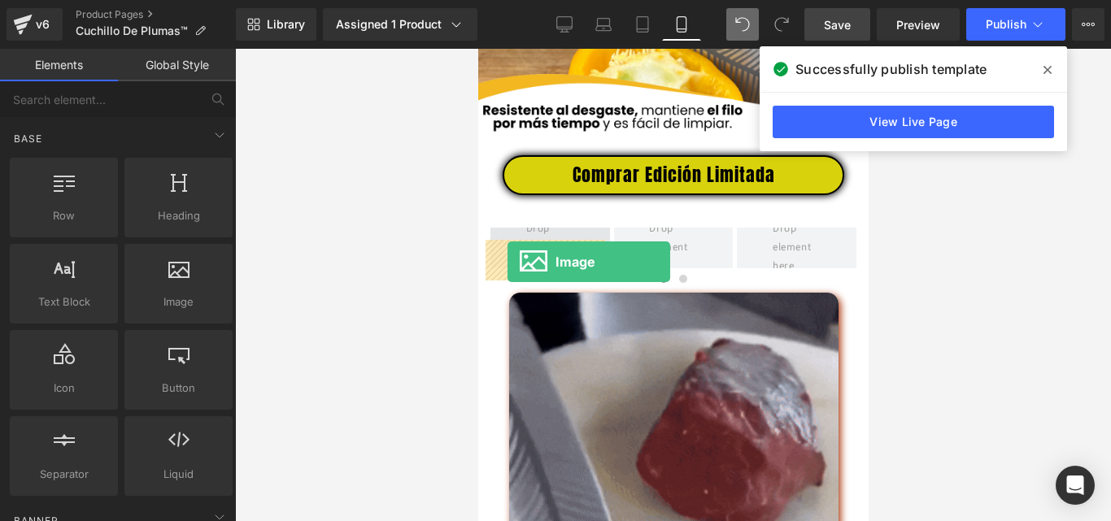
drag, startPoint x: 654, startPoint y: 337, endPoint x: 507, endPoint y: 262, distance: 165.2
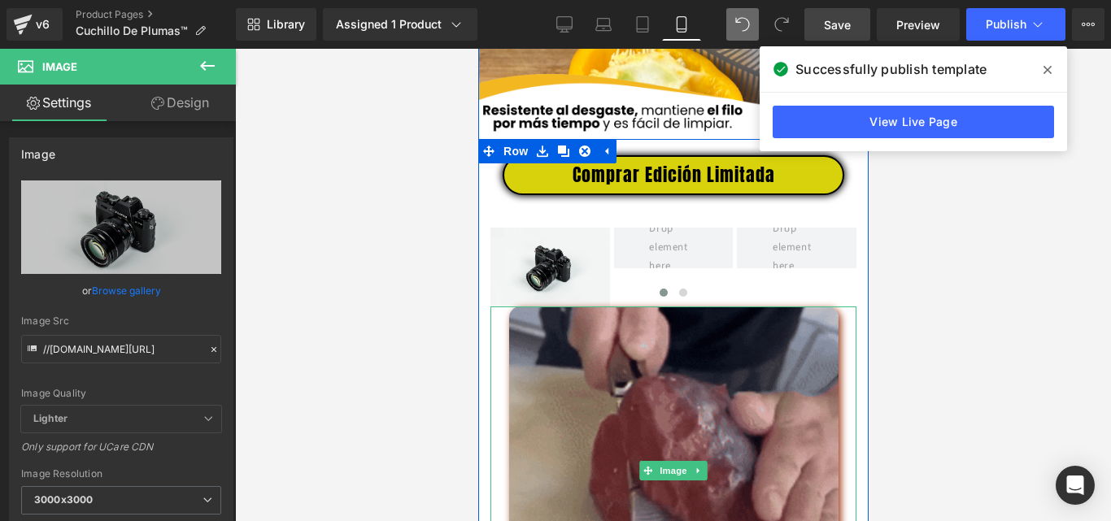
click at [551, 368] on img at bounding box center [672, 471] width 329 height 329
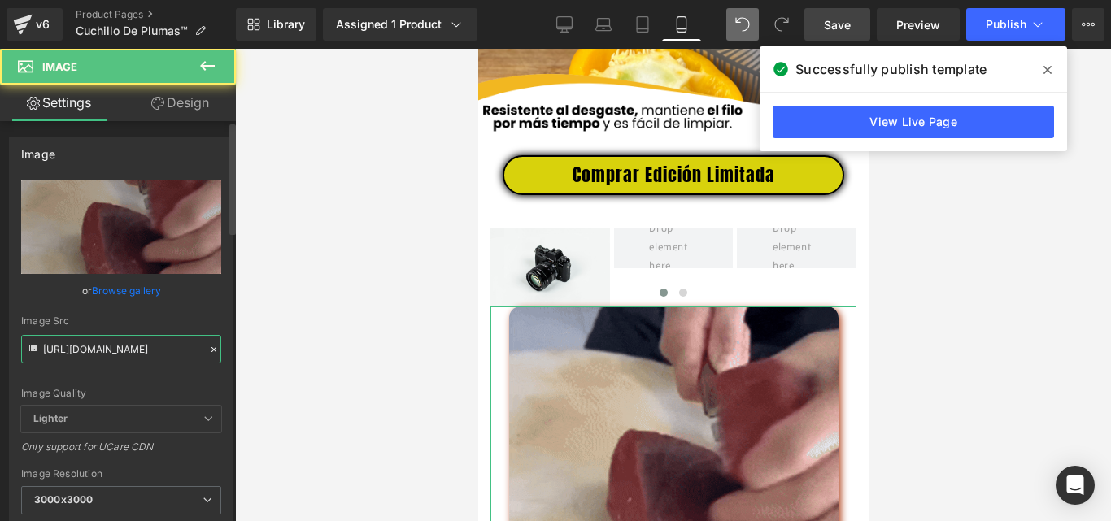
click at [173, 347] on input "https://media3.giphy.com/media/v1.Y2lkPTc5MGI3NjExeTc1YTkzbjQ1ajY5cW5zaXJucmNub…" at bounding box center [121, 349] width 200 height 28
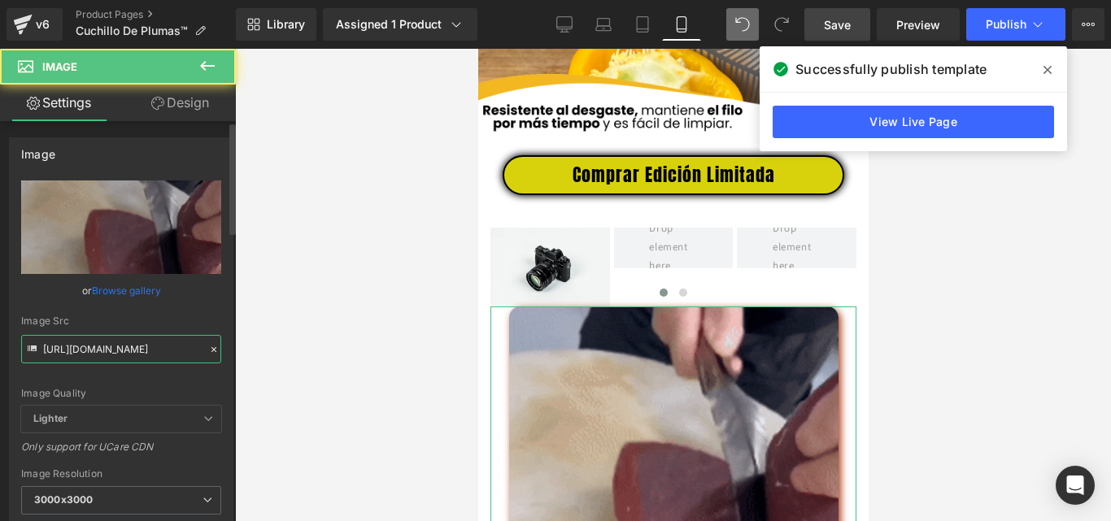
click at [173, 347] on input "https://media3.giphy.com/media/v1.Y2lkPTc5MGI3NjExeTc1YTkzbjQ1ajY5cW5zaXJucmNub…" at bounding box center [121, 349] width 200 height 28
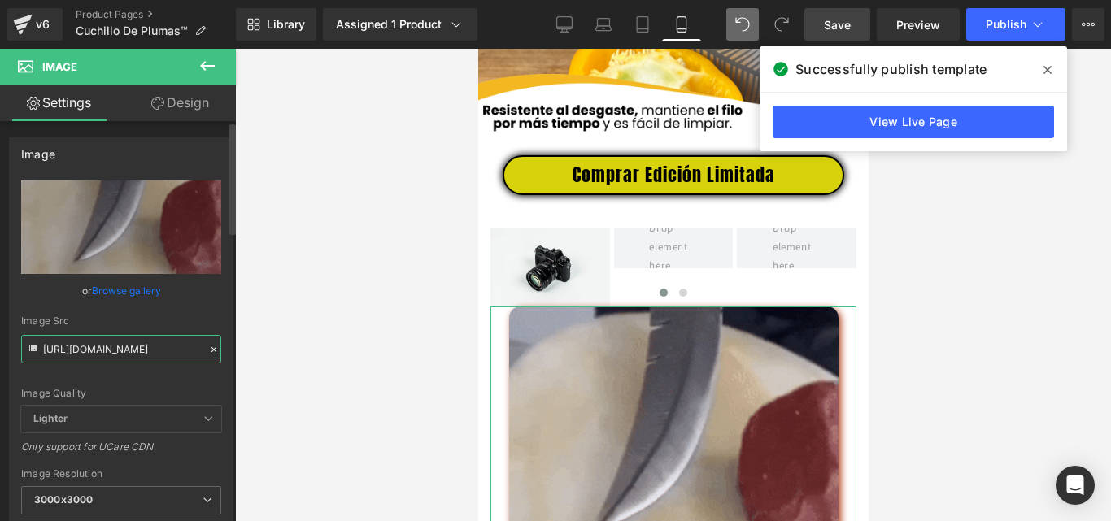
click at [173, 347] on input "https://media3.giphy.com/media/v1.Y2lkPTc5MGI3NjExeTc1YTkzbjQ1ajY5cW5zaXJucmNub…" at bounding box center [121, 349] width 200 height 28
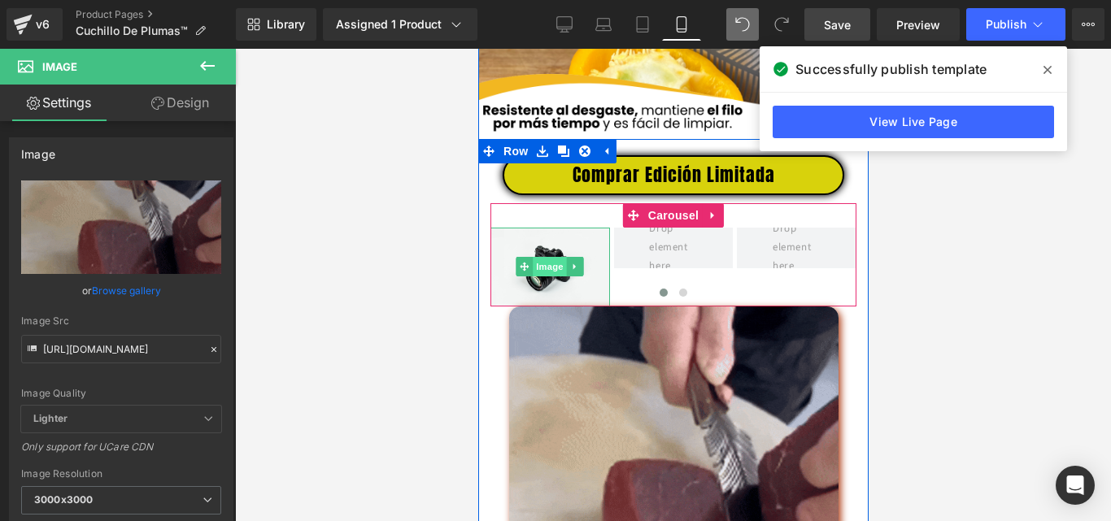
click at [553, 274] on span "Image" at bounding box center [550, 267] width 34 height 20
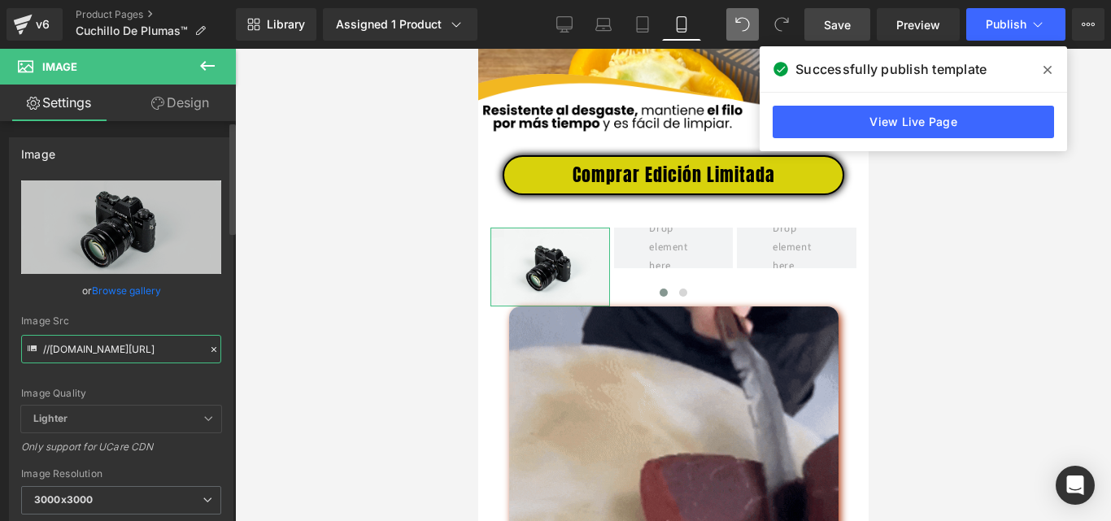
click at [142, 351] on input "//[DOMAIN_NAME][URL]" at bounding box center [121, 349] width 200 height 28
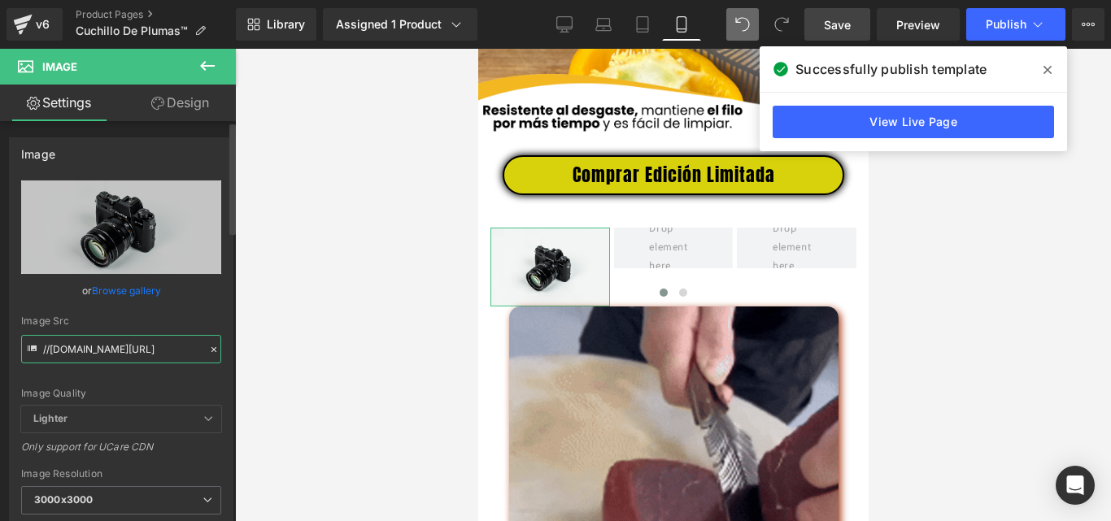
click at [142, 351] on input "//[DOMAIN_NAME][URL]" at bounding box center [121, 349] width 200 height 28
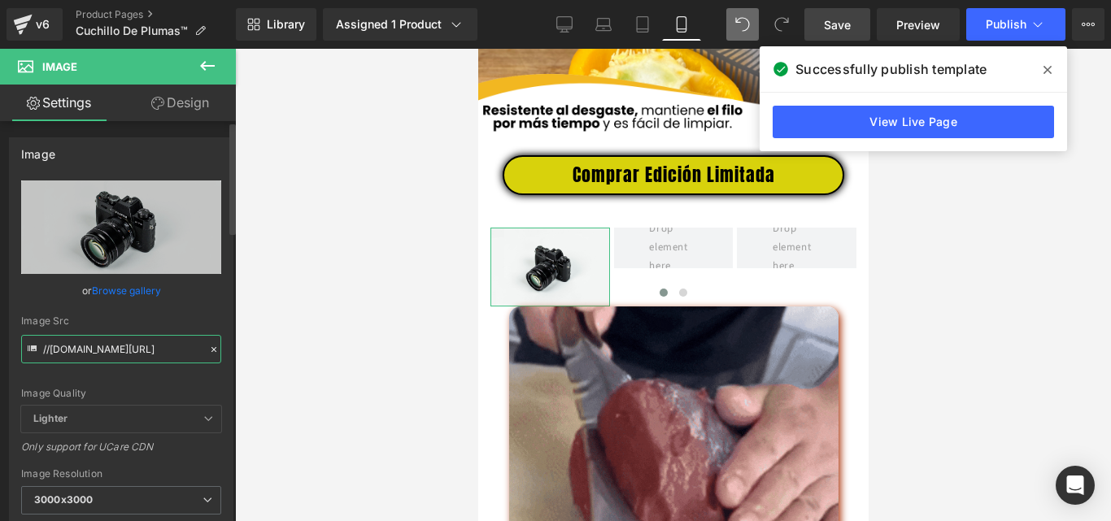
click at [142, 351] on input "//[DOMAIN_NAME][URL]" at bounding box center [121, 349] width 200 height 28
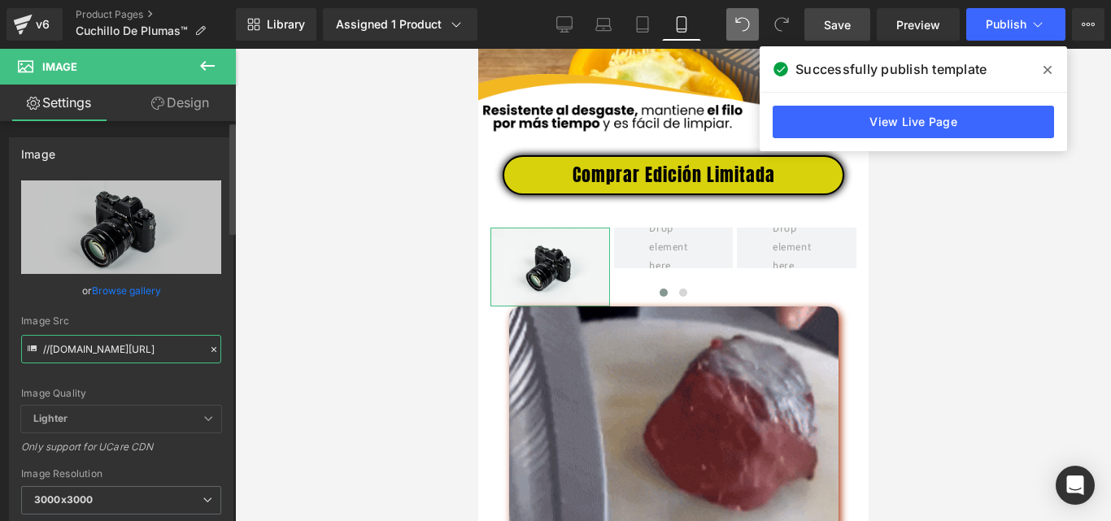
paste input "https://media3.giphy.com/media/v1.Y2lkPTc5MGI3NjExeTc1YTkzbjQ1ajY5cW5zaXJucmNub…"
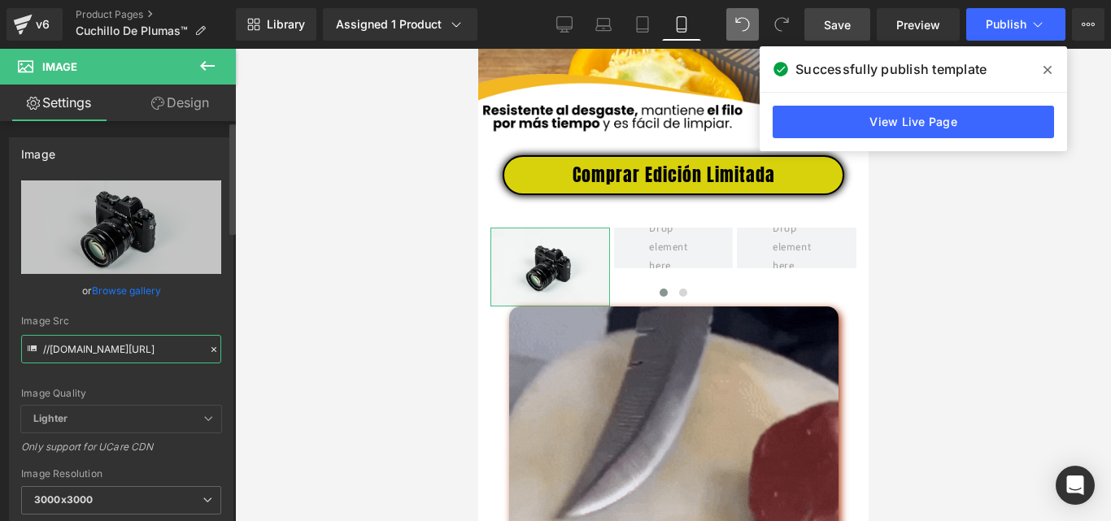
type input "https://media3.giphy.com/media/v1.Y2lkPTc5MGI3NjExeTc1YTkzbjQ1ajY5cW5zaXJucmNub…"
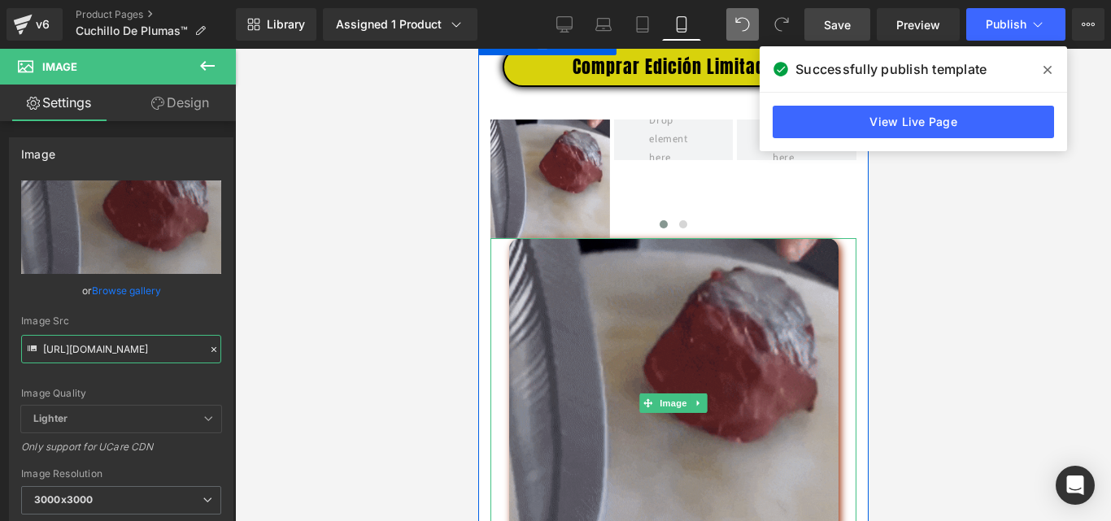
scroll to position [3001, 0]
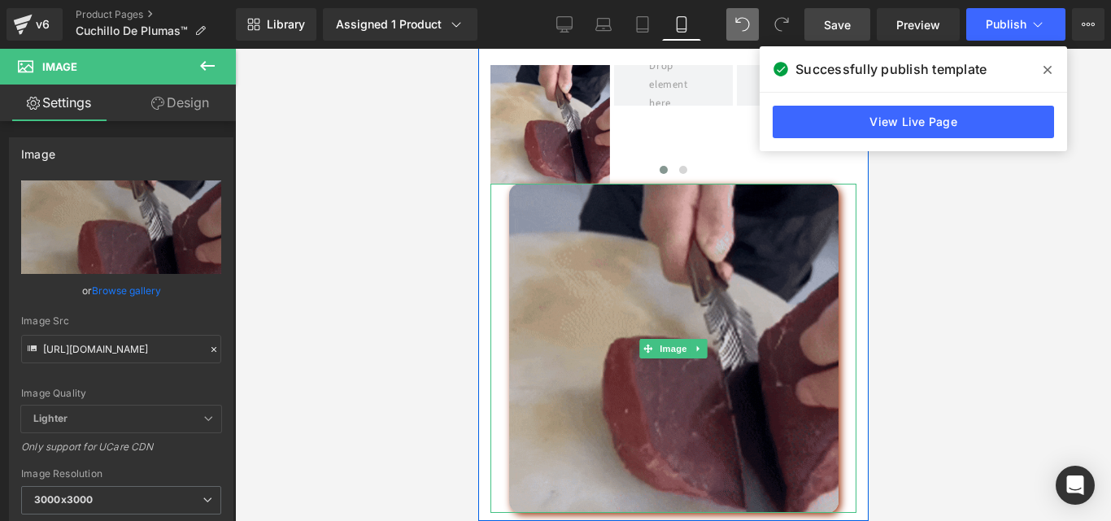
click at [576, 332] on img at bounding box center [672, 348] width 329 height 329
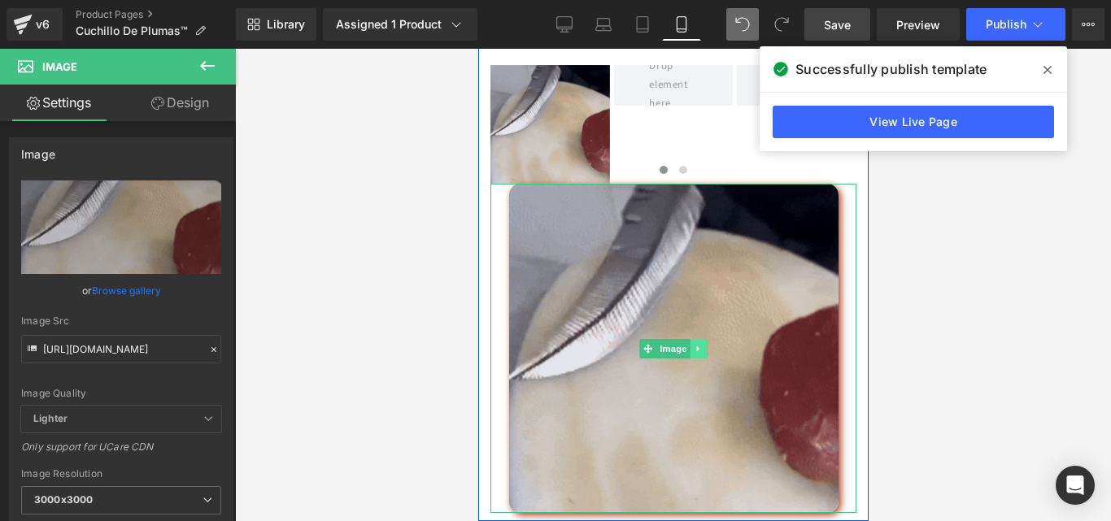
click at [694, 354] on icon at bounding box center [698, 349] width 9 height 10
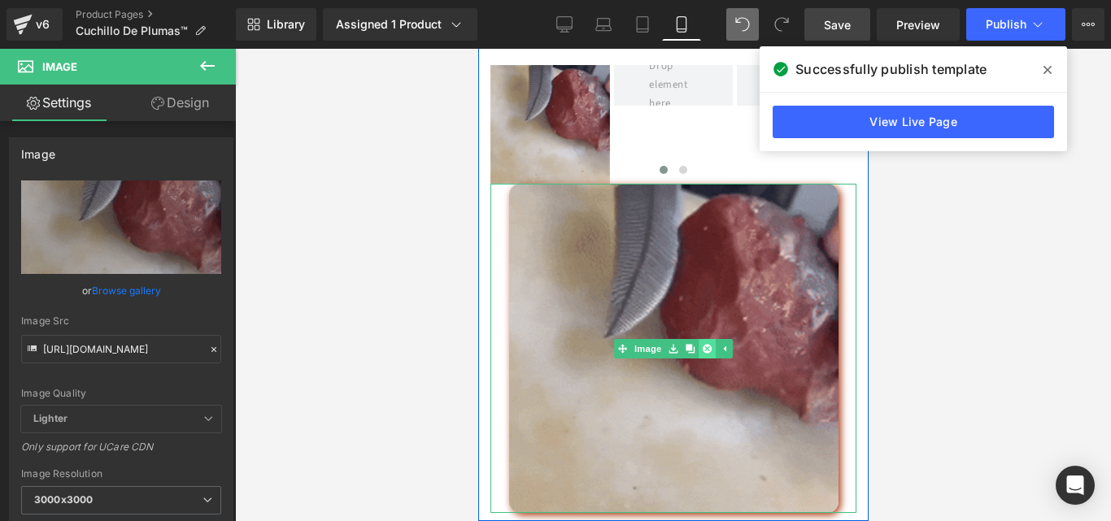
click at [702, 354] on icon at bounding box center [706, 349] width 9 height 10
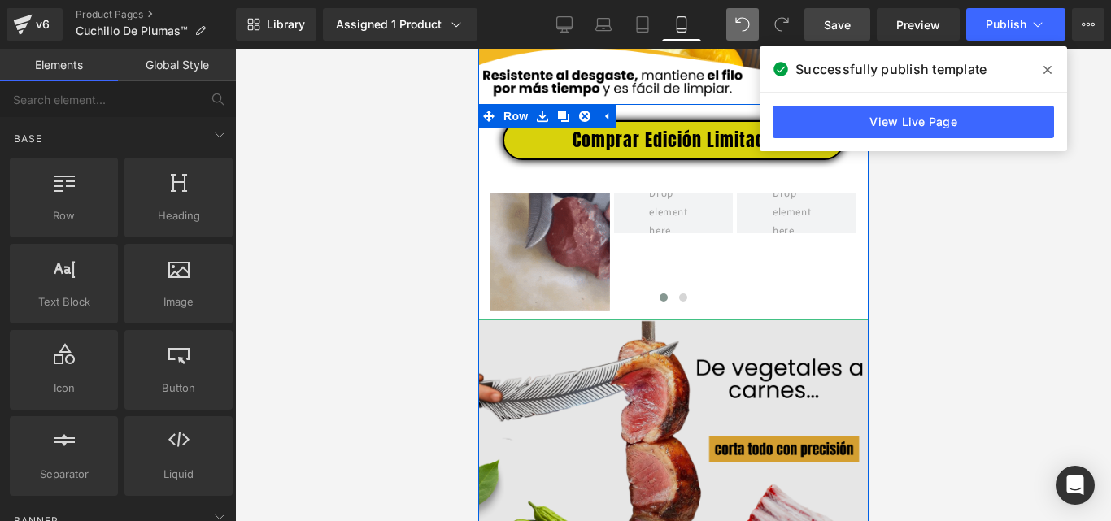
scroll to position [2838, 0]
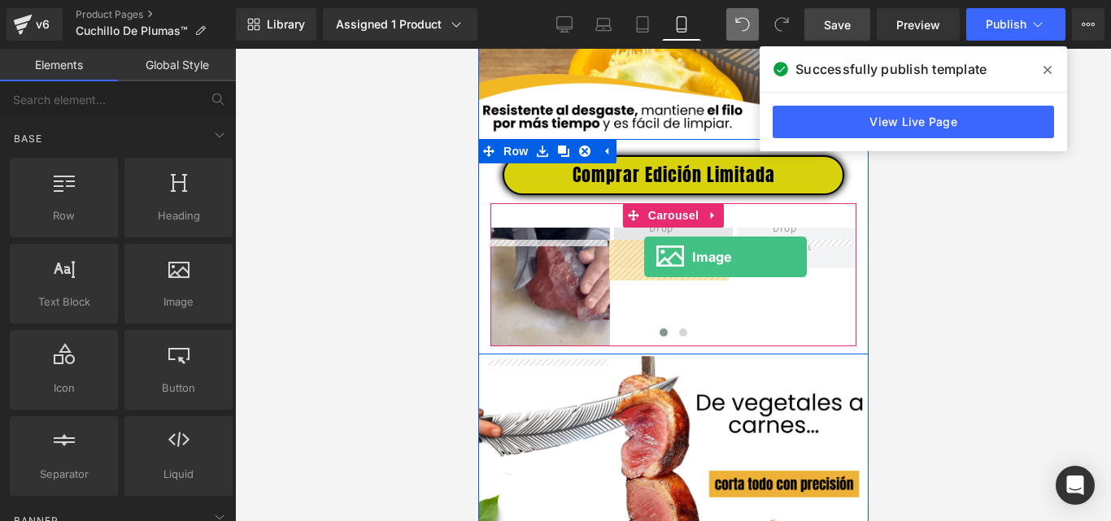
drag, startPoint x: 662, startPoint y: 338, endPoint x: 643, endPoint y: 257, distance: 82.7
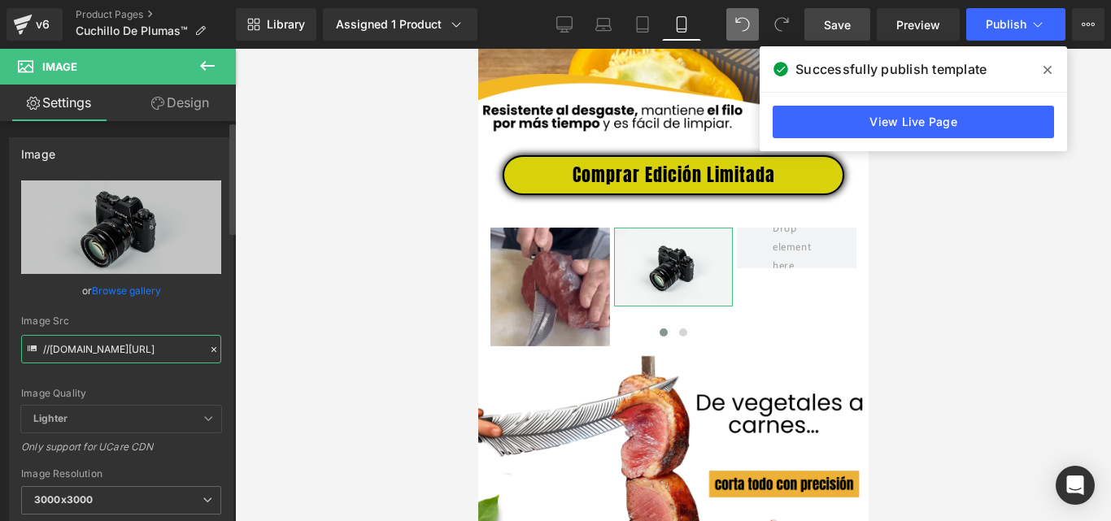
click at [157, 348] on input "//[DOMAIN_NAME][URL]" at bounding box center [121, 349] width 200 height 28
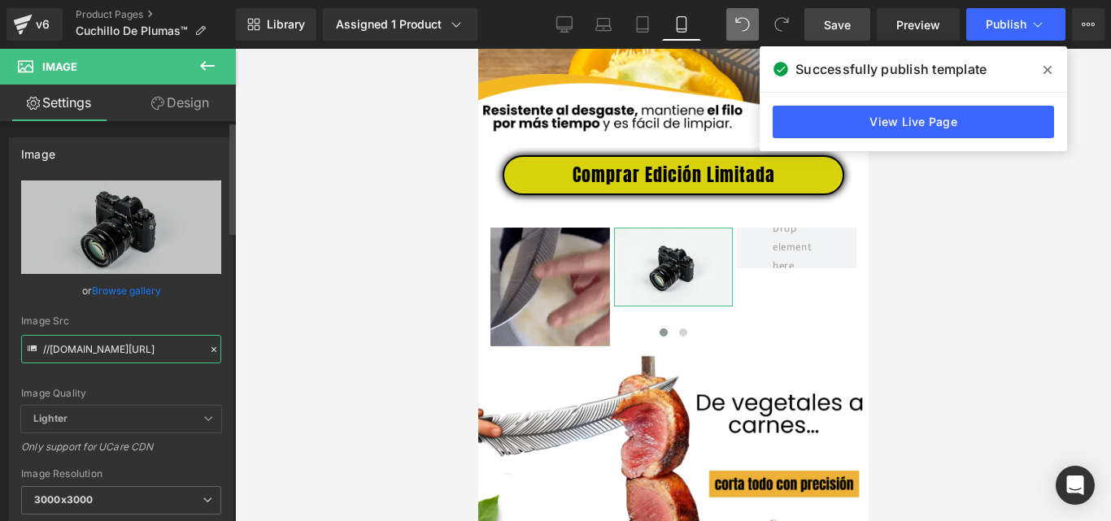
click at [157, 348] on input "//[DOMAIN_NAME][URL]" at bounding box center [121, 349] width 200 height 28
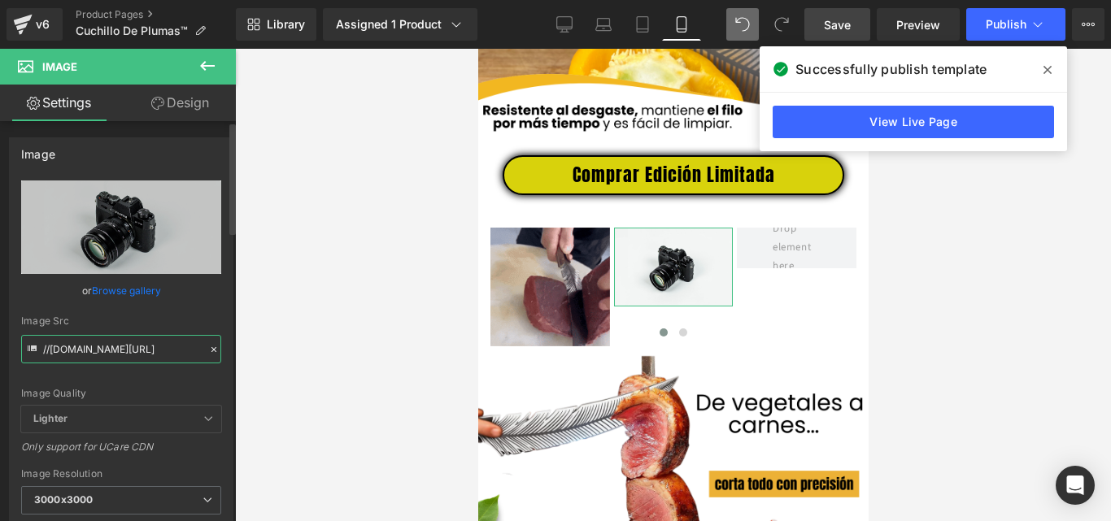
click at [157, 348] on input "//[DOMAIN_NAME][URL]" at bounding box center [121, 349] width 200 height 28
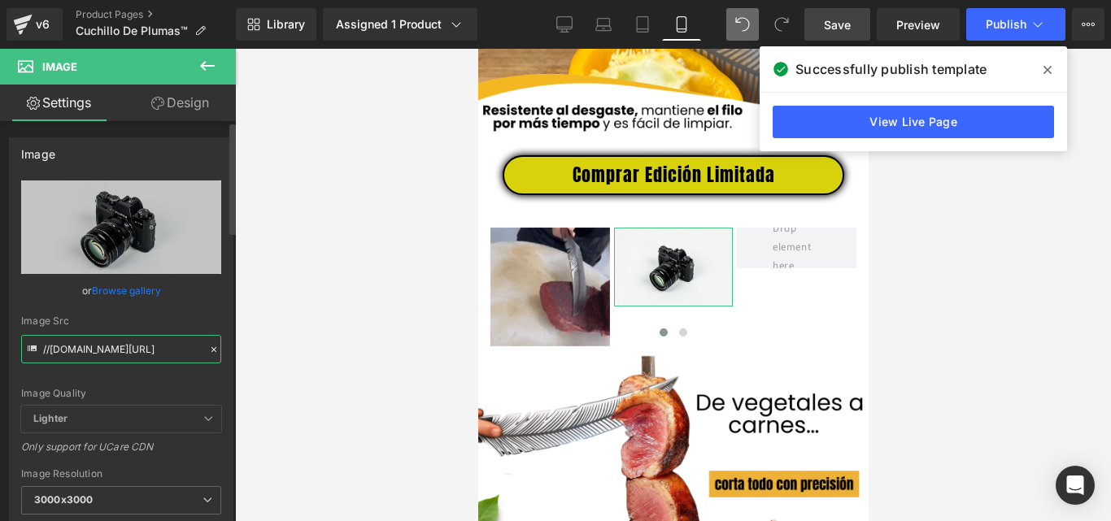
paste input "https://media4.giphy.com/media/v1.Y2lkPTc5MGI3NjExdmVpcjJkZWpjMm9udmgxMmIzb2w1N…"
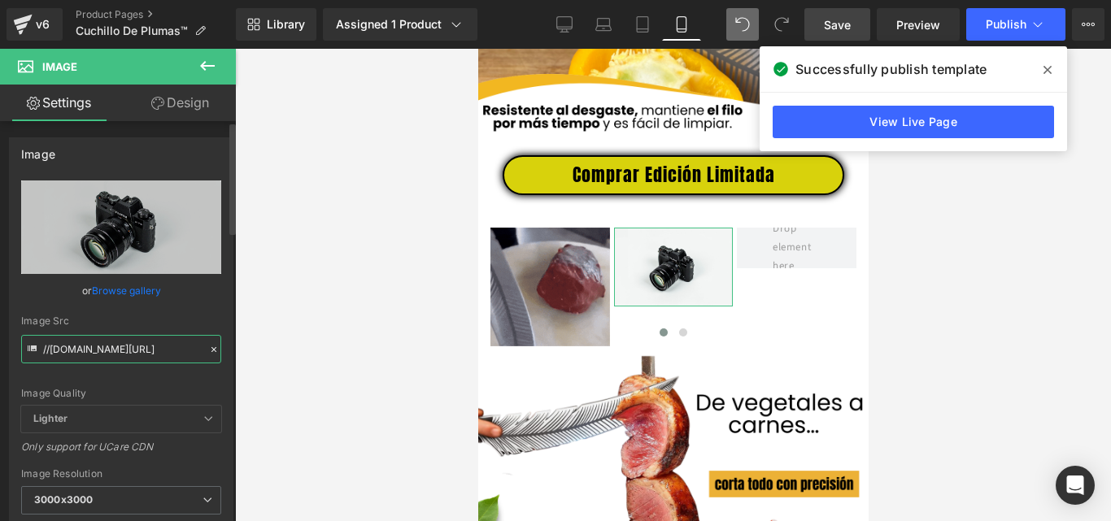
type input "https://media4.giphy.com/media/v1.Y2lkPTc5MGI3NjExdmVpcjJkZWpjMm9udmgxMmIzb2w1N…"
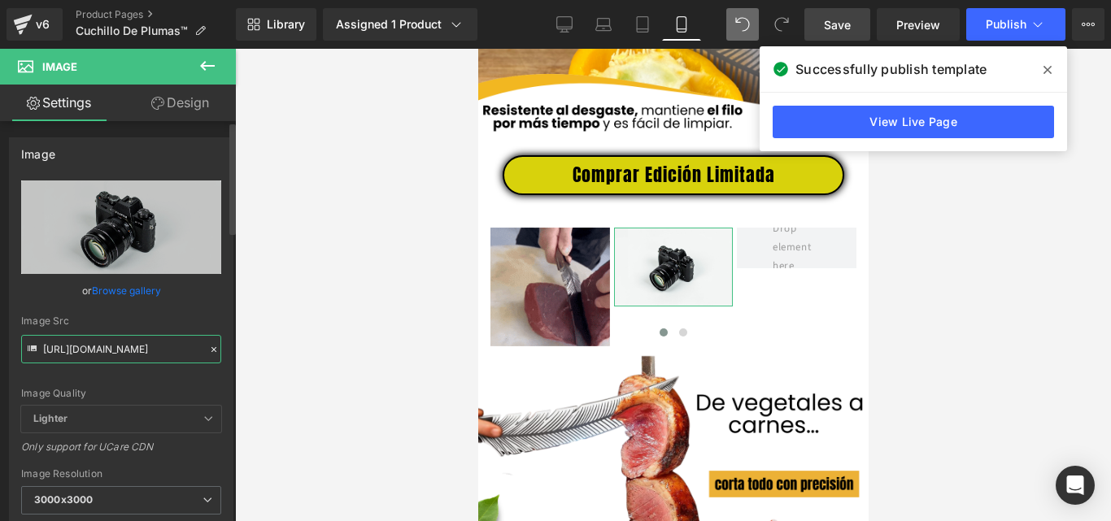
scroll to position [0, 826]
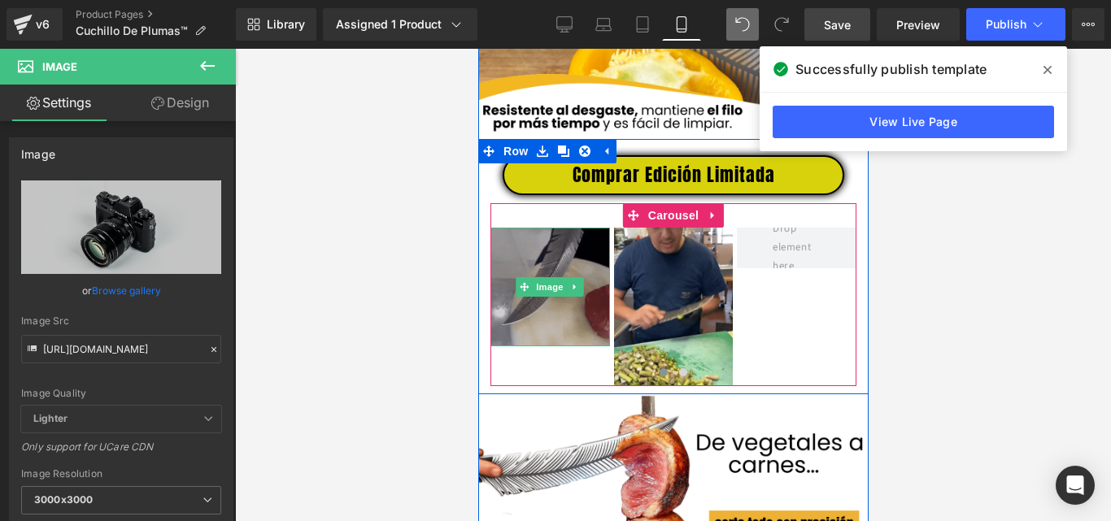
click at [517, 271] on img at bounding box center [550, 288] width 120 height 120
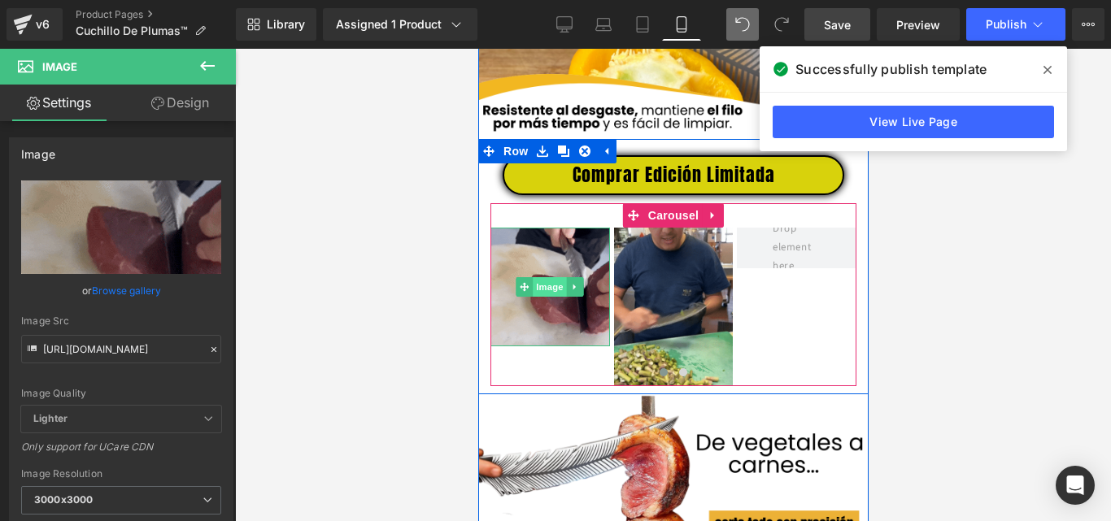
click at [543, 297] on span "Image" at bounding box center [550, 287] width 34 height 20
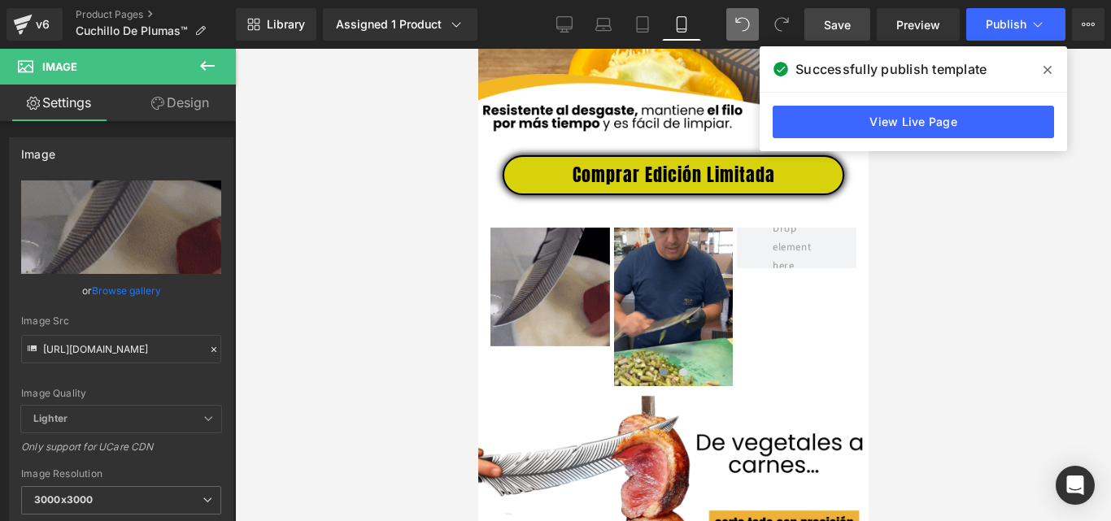
click at [207, 70] on icon at bounding box center [208, 66] width 20 height 20
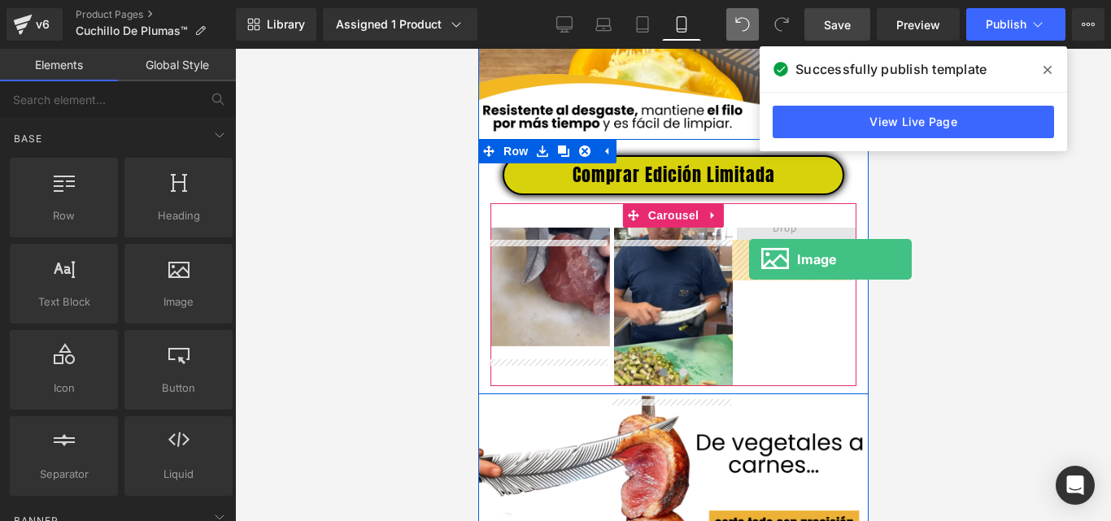
drag, startPoint x: 660, startPoint y: 347, endPoint x: 748, endPoint y: 259, distance: 124.2
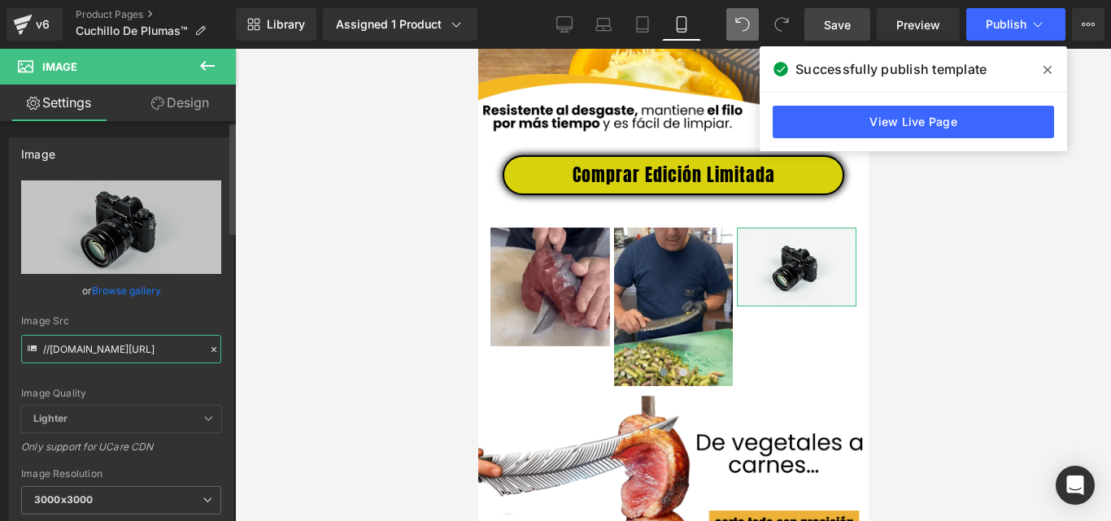
click at [117, 353] on input "//[DOMAIN_NAME][URL]" at bounding box center [121, 349] width 200 height 28
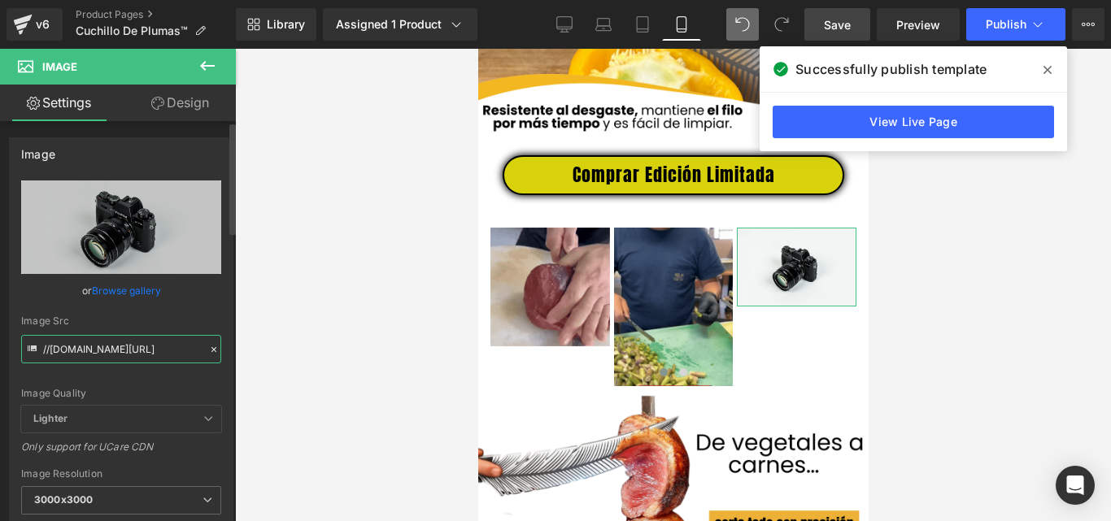
click at [117, 353] on input "//[DOMAIN_NAME][URL]" at bounding box center [121, 349] width 200 height 28
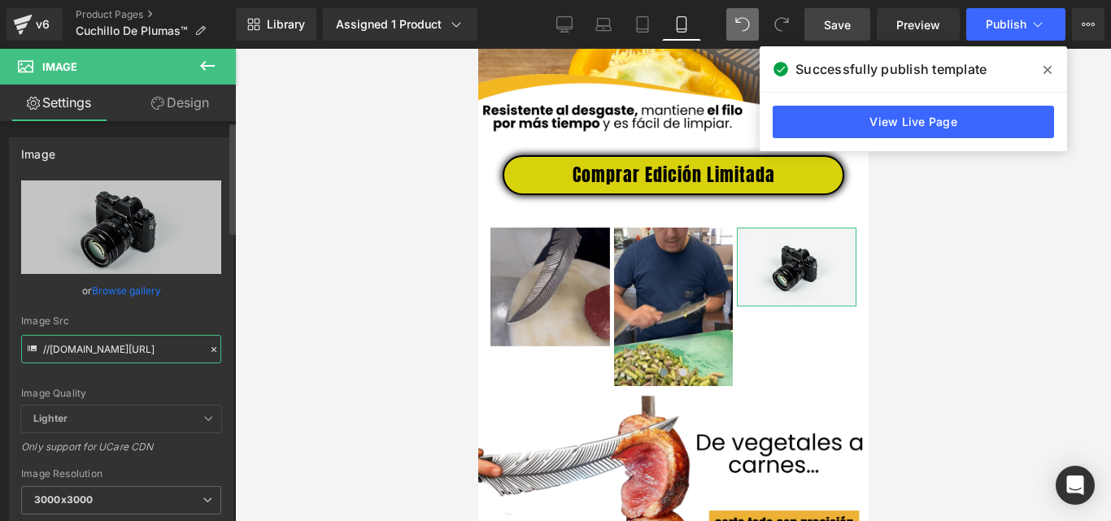
click at [117, 353] on input "//[DOMAIN_NAME][URL]" at bounding box center [121, 349] width 200 height 28
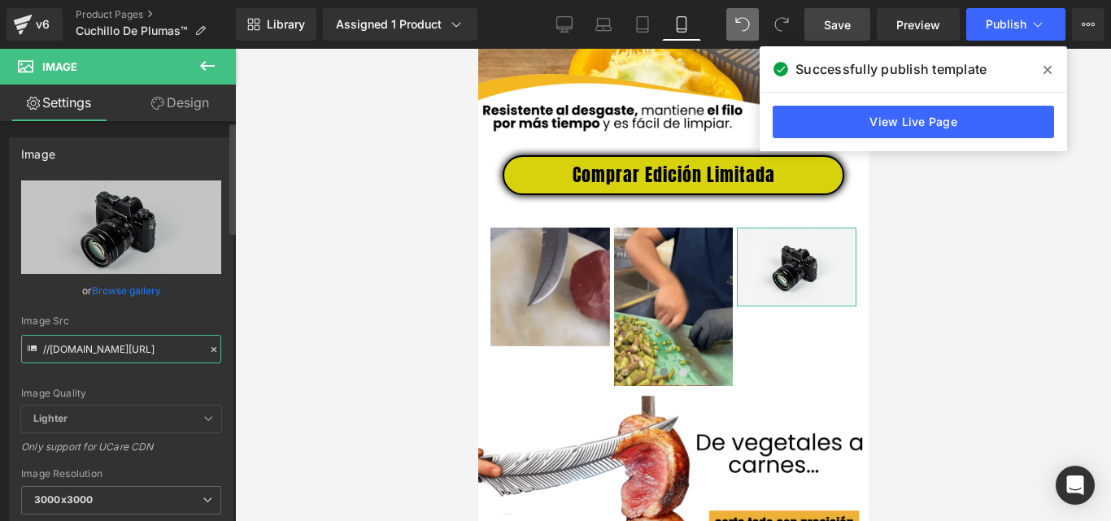
paste input "https://media4.giphy.com/media/v1.Y2lkPTc5MGI3NjExcnBzdzB6ZnpoNnJmZDV4eXE5ajA1b…"
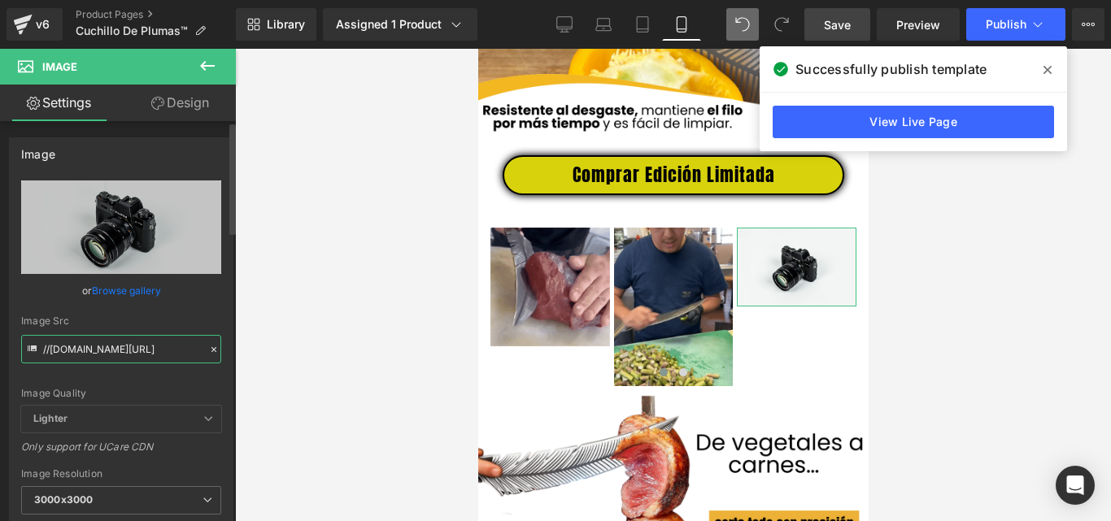
type input "https://media4.giphy.com/media/v1.Y2lkPTc5MGI3NjExcnBzdzB6ZnpoNnJmZDV4eXE5ajA1b…"
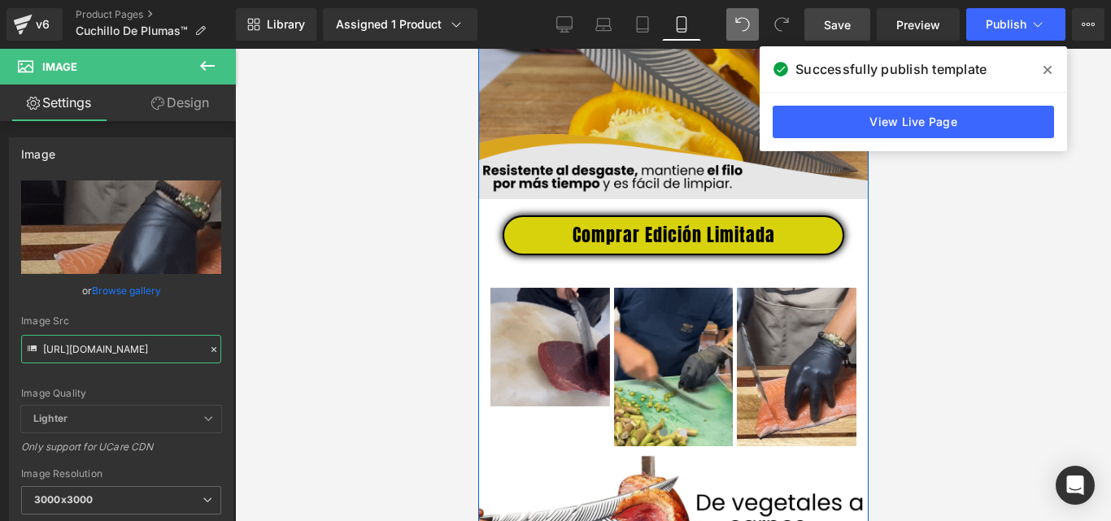
scroll to position [2522, 0]
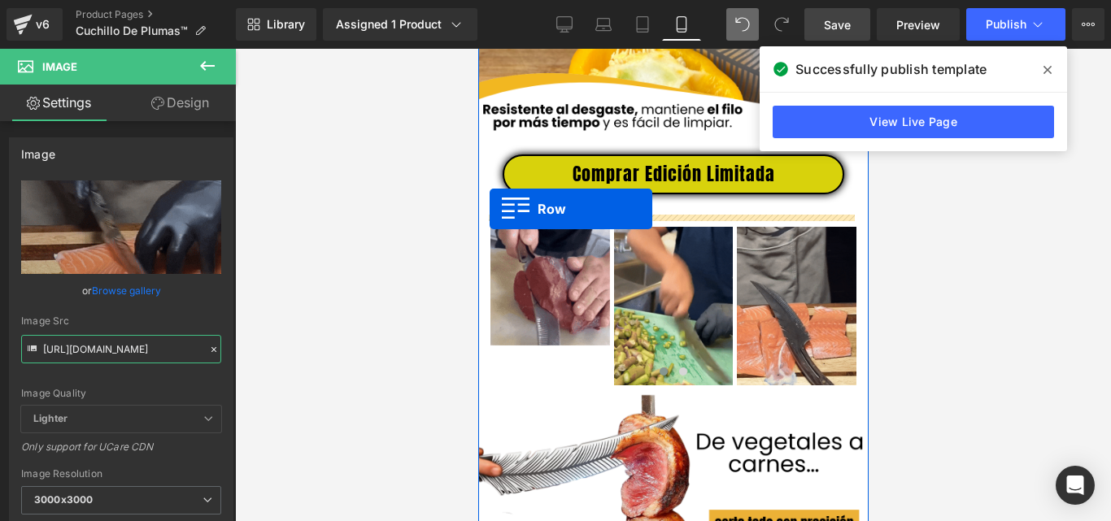
drag, startPoint x: 482, startPoint y: 294, endPoint x: 489, endPoint y: 209, distance: 84.8
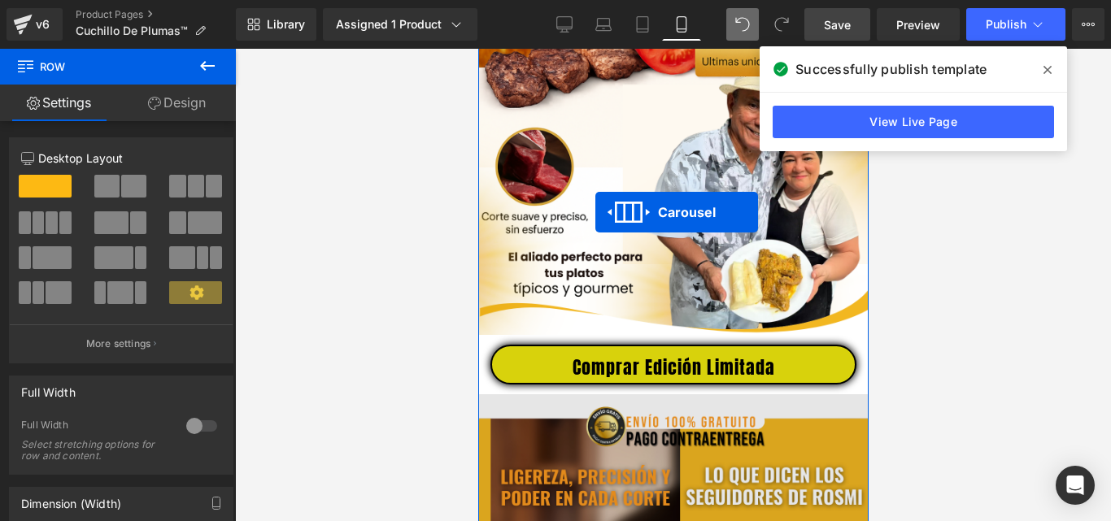
scroll to position [691, 0]
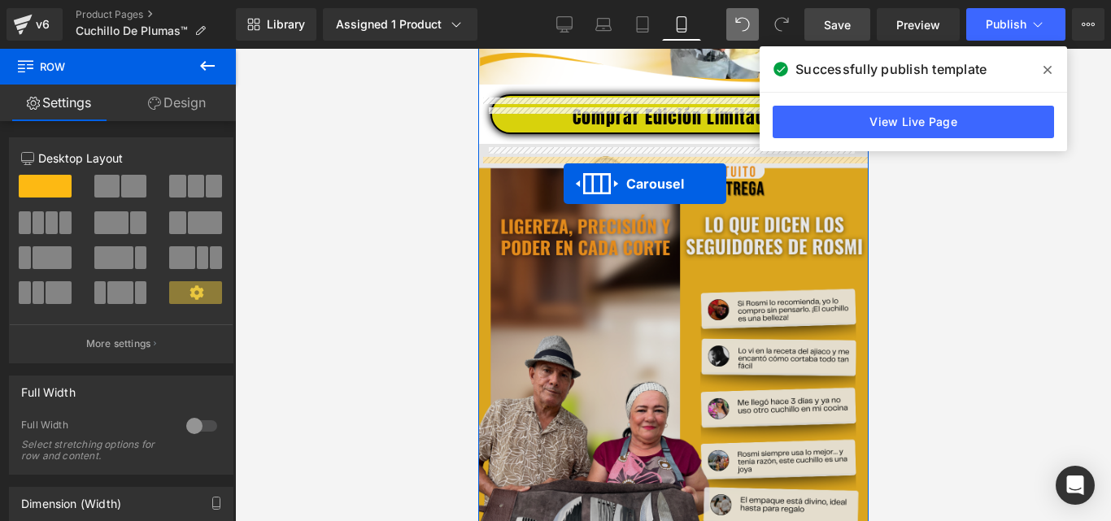
drag, startPoint x: 628, startPoint y: 238, endPoint x: 563, endPoint y: 184, distance: 84.4
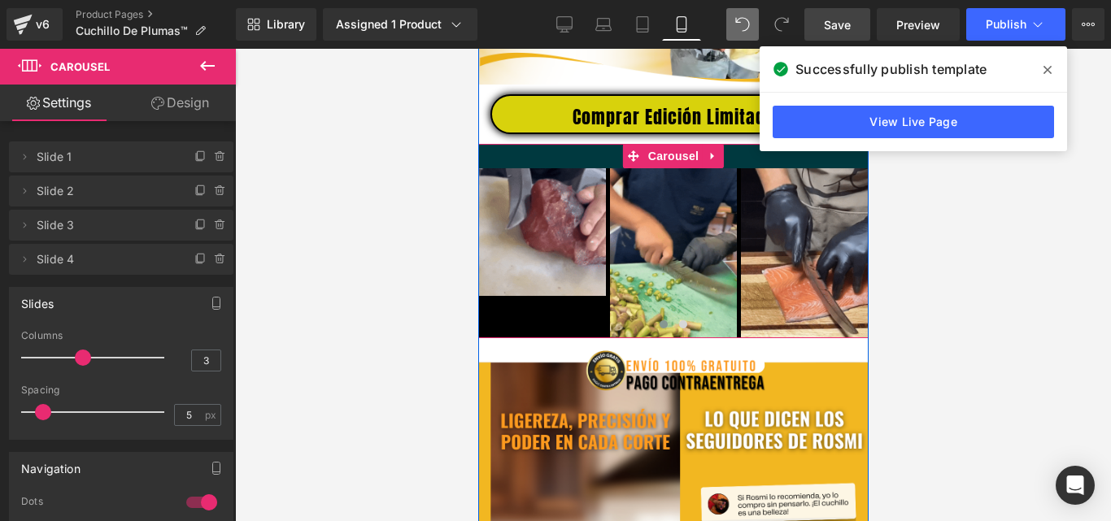
click at [534, 167] on div at bounding box center [672, 156] width 390 height 24
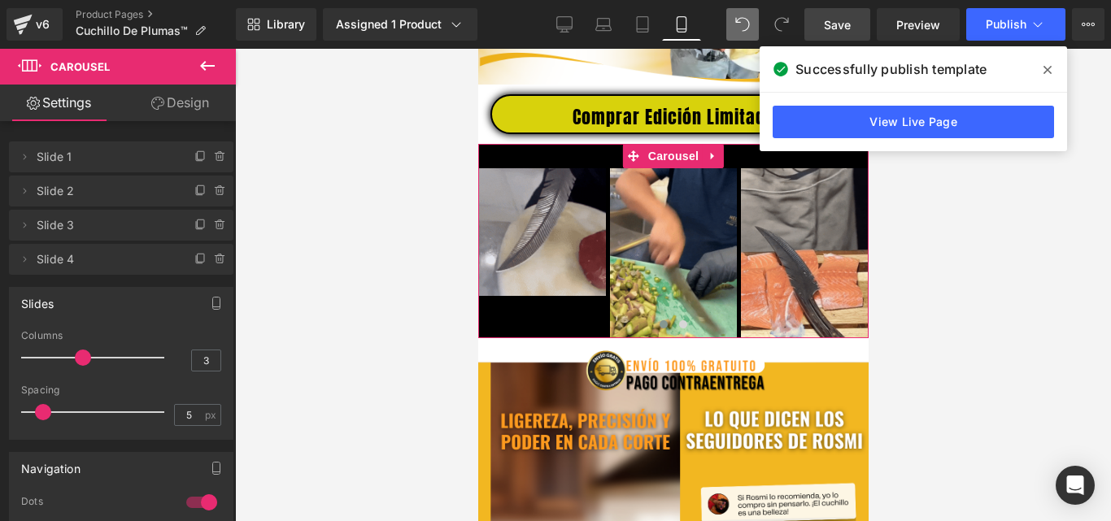
click at [191, 98] on link "Design" at bounding box center [180, 103] width 118 height 37
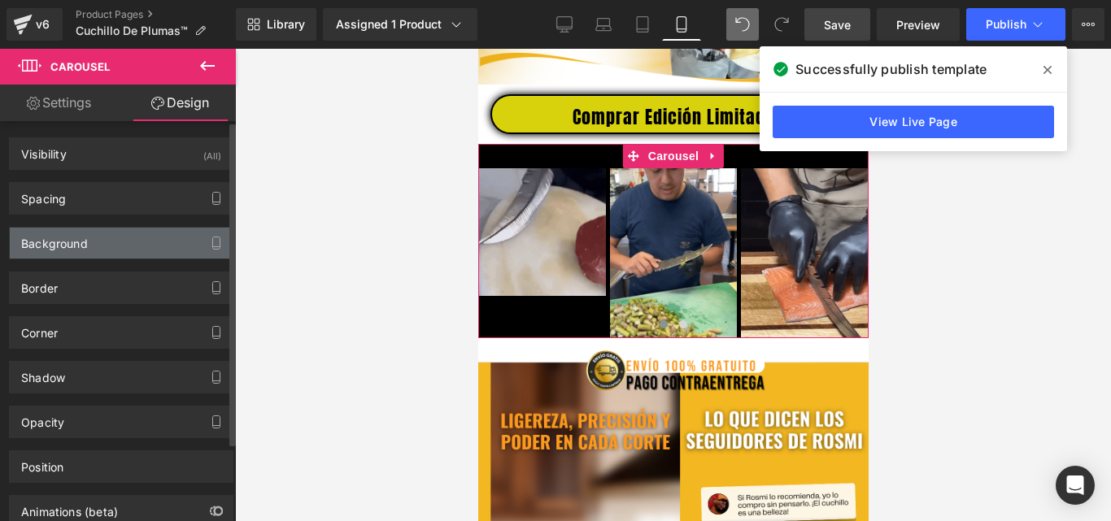
click at [81, 243] on div "Background" at bounding box center [54, 239] width 67 height 23
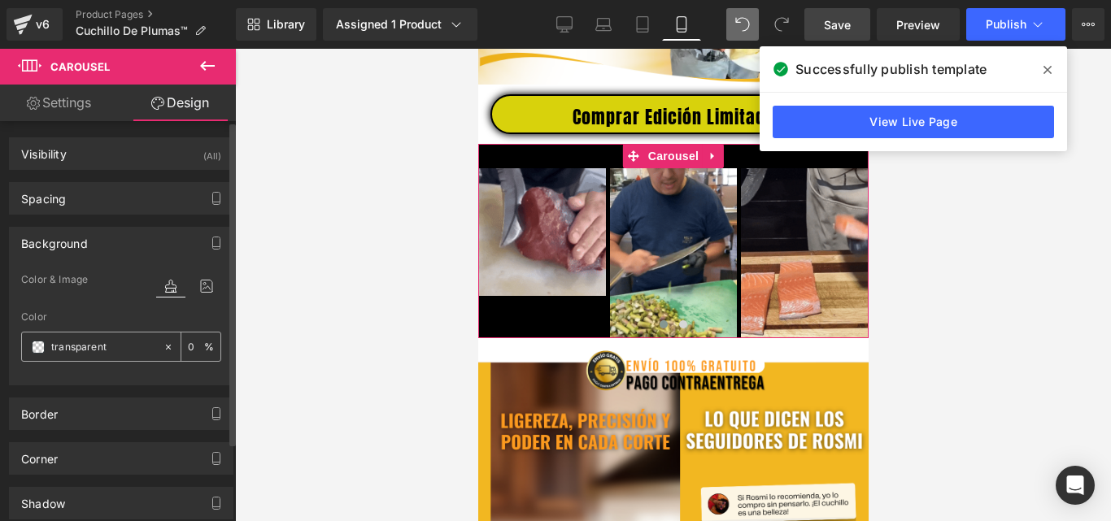
click at [40, 345] on span at bounding box center [38, 347] width 13 height 13
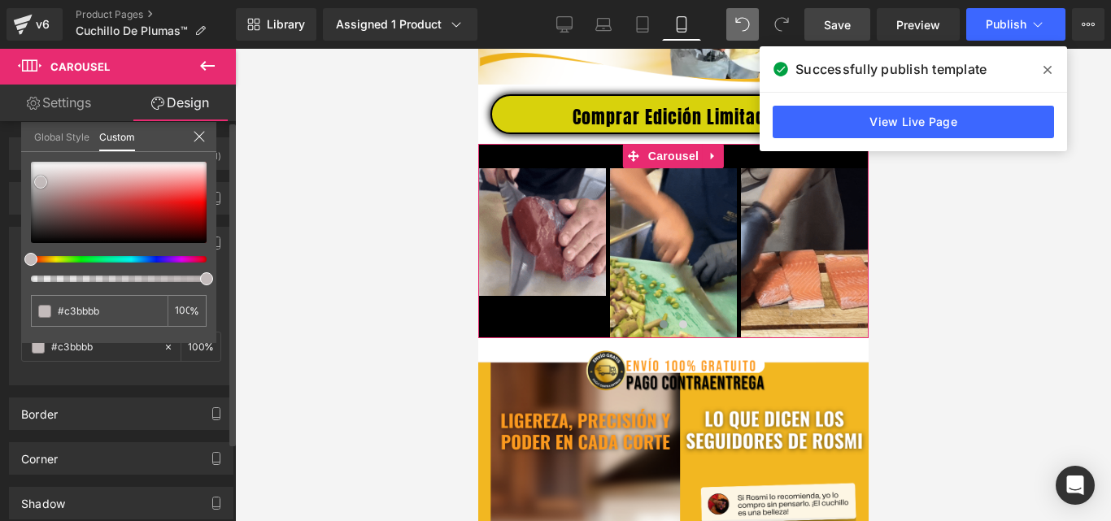
type input "#c3bbbb"
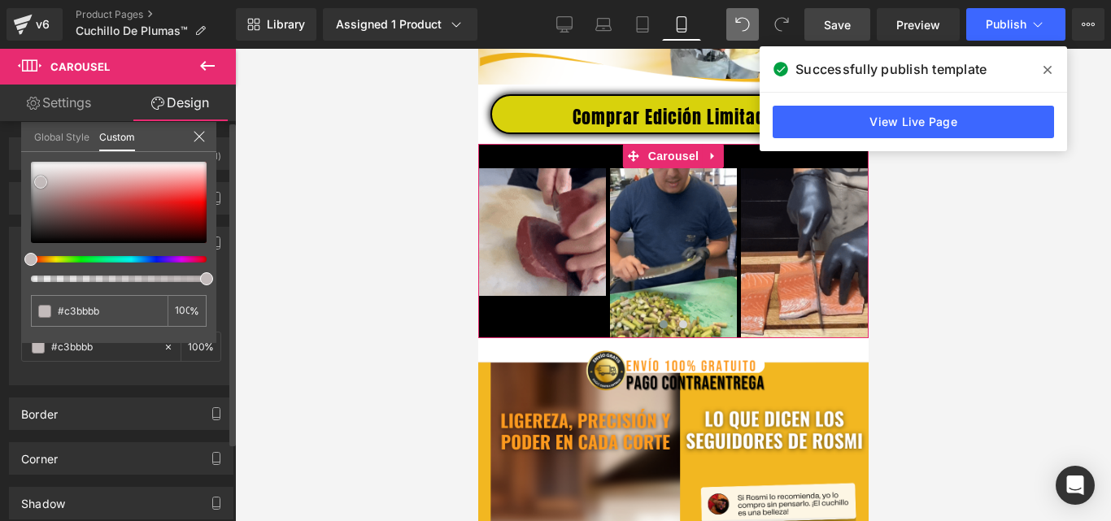
type input "100"
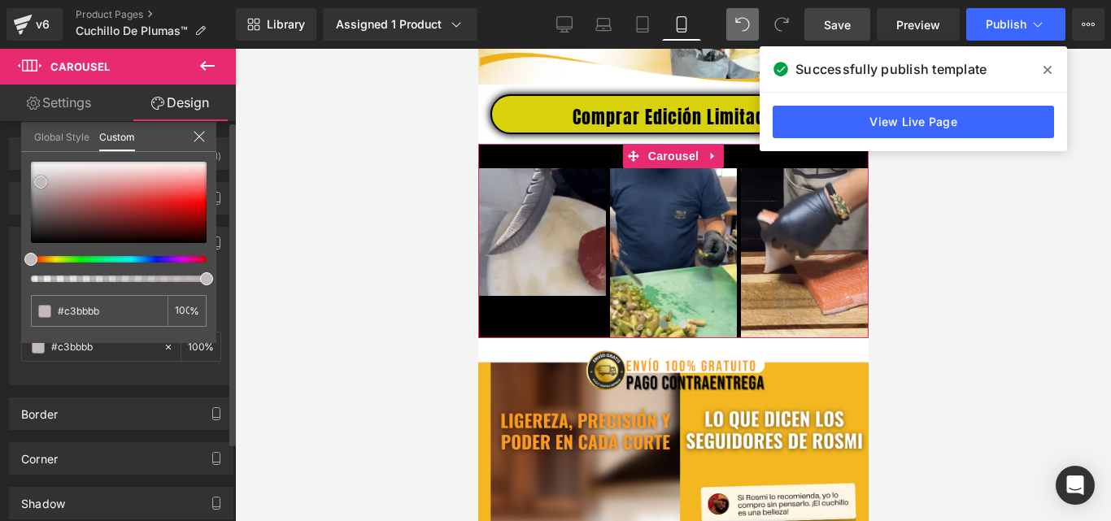
type input "#c3bbbb"
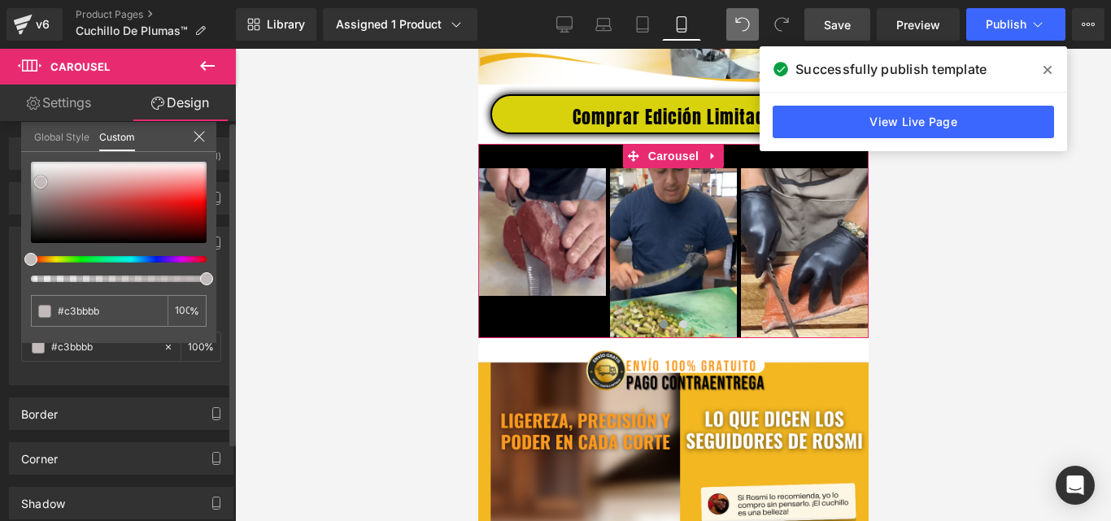
type input "100"
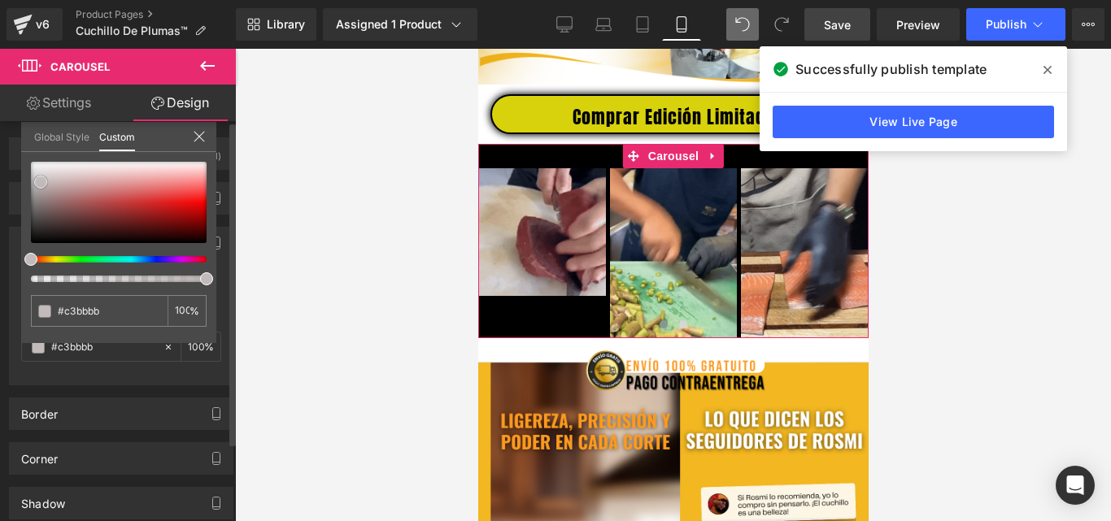
type input "#c5bebe"
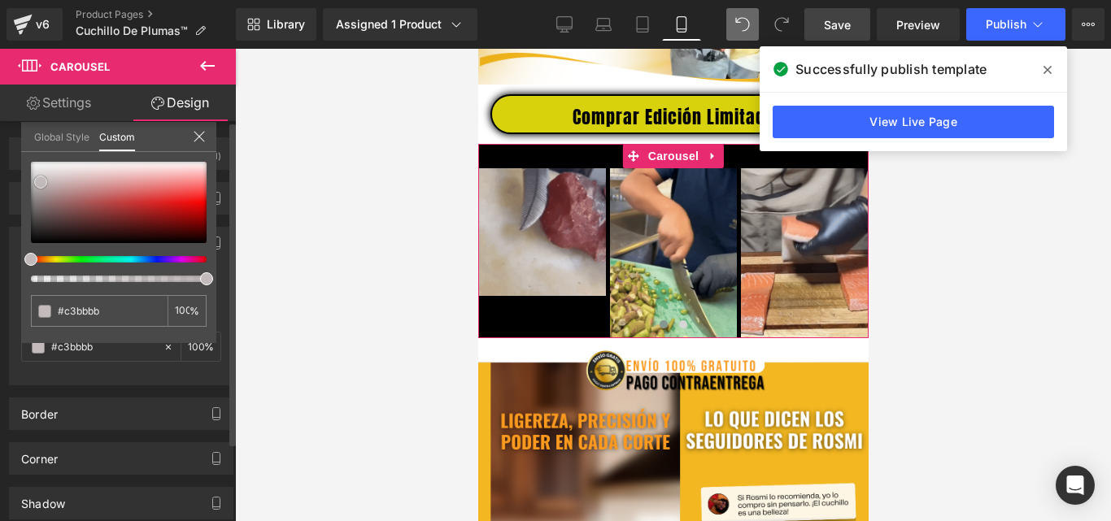
type input "#c5bebe"
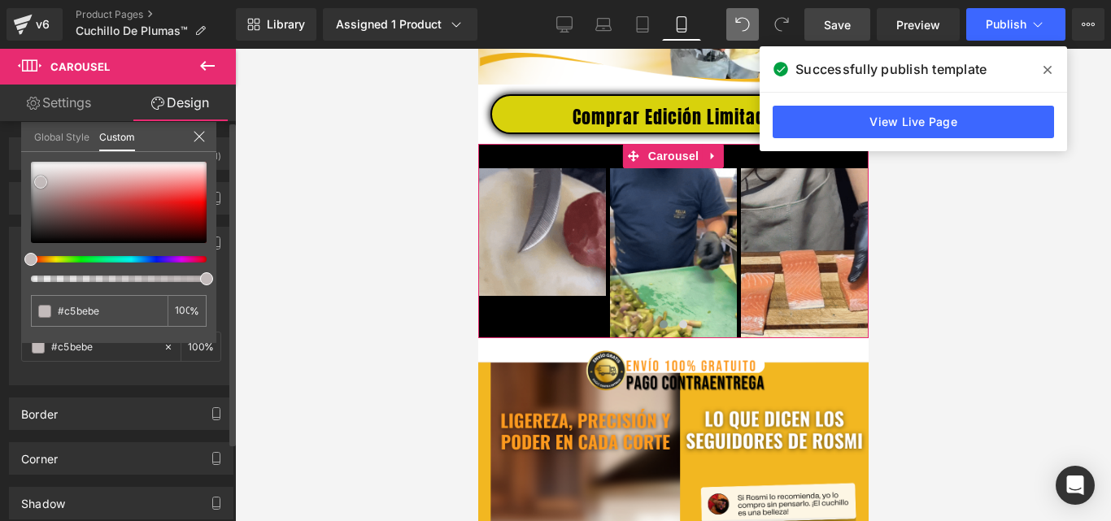
type input "#e7e3e3"
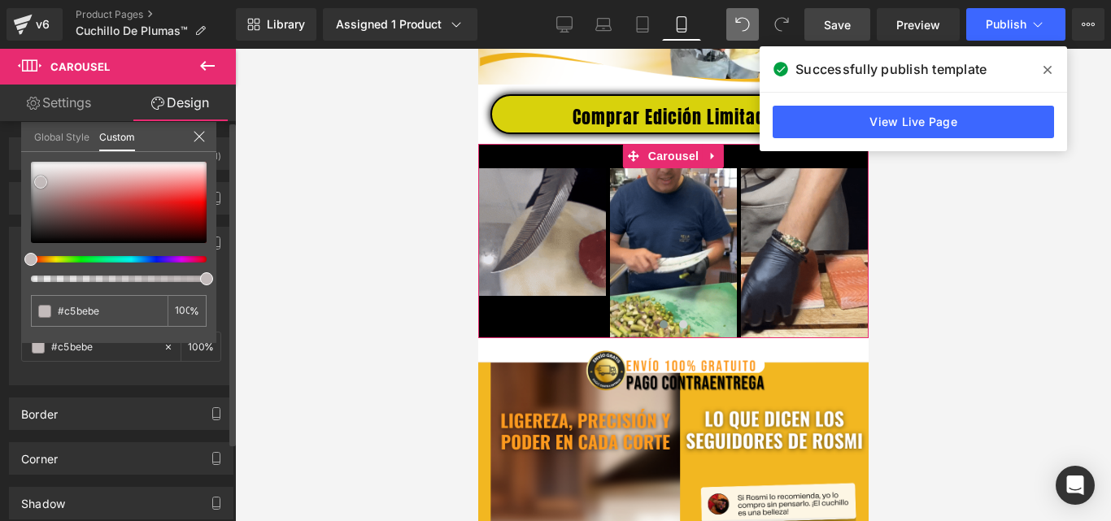
type input "#e7e3e3"
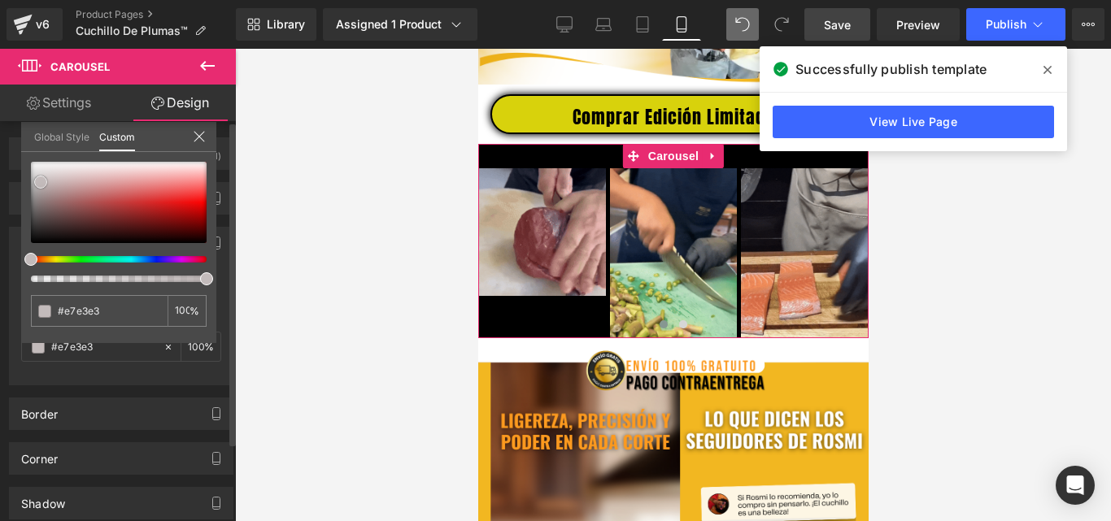
type input "#fcfcfc"
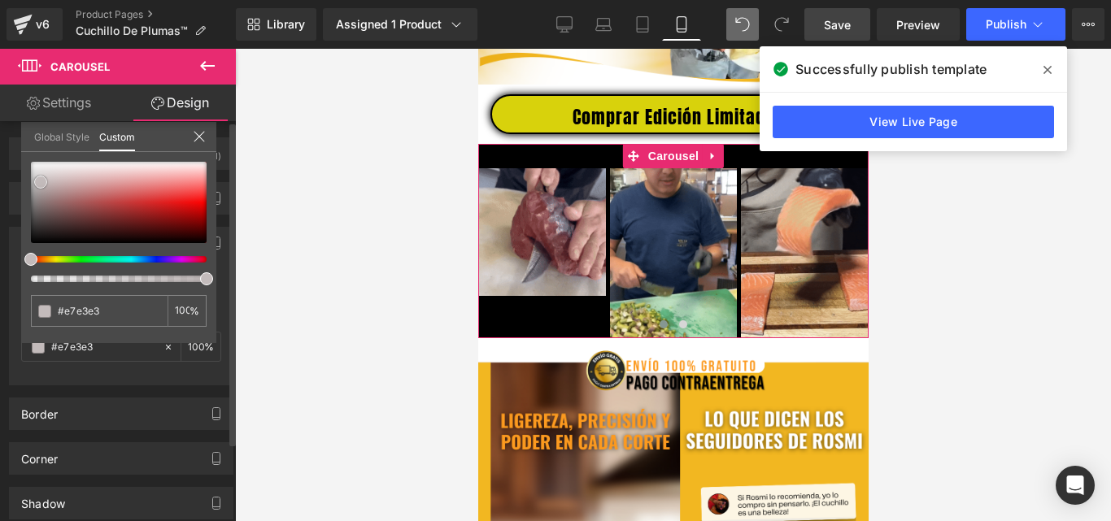
type input "#fcfcfc"
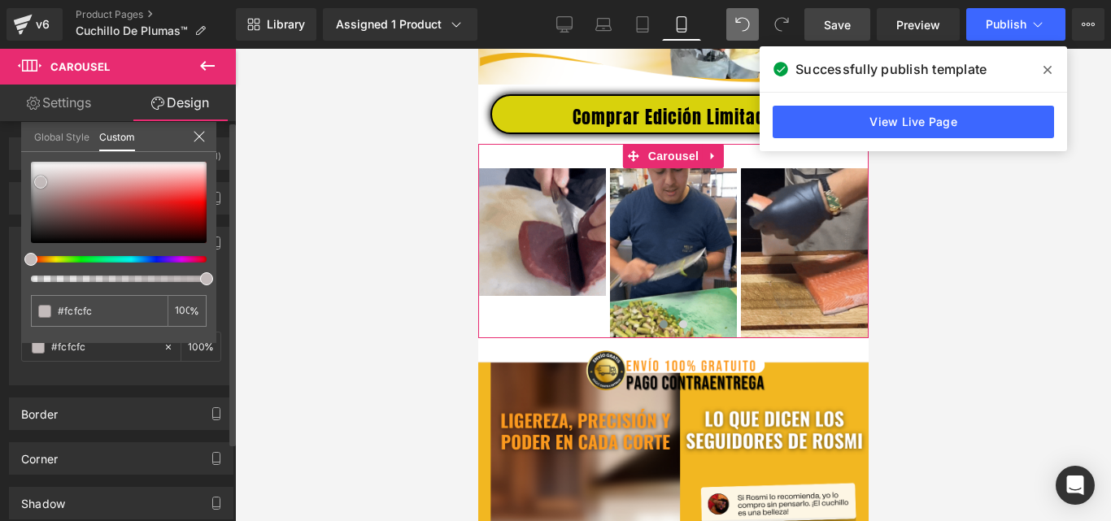
type input "#ffffff"
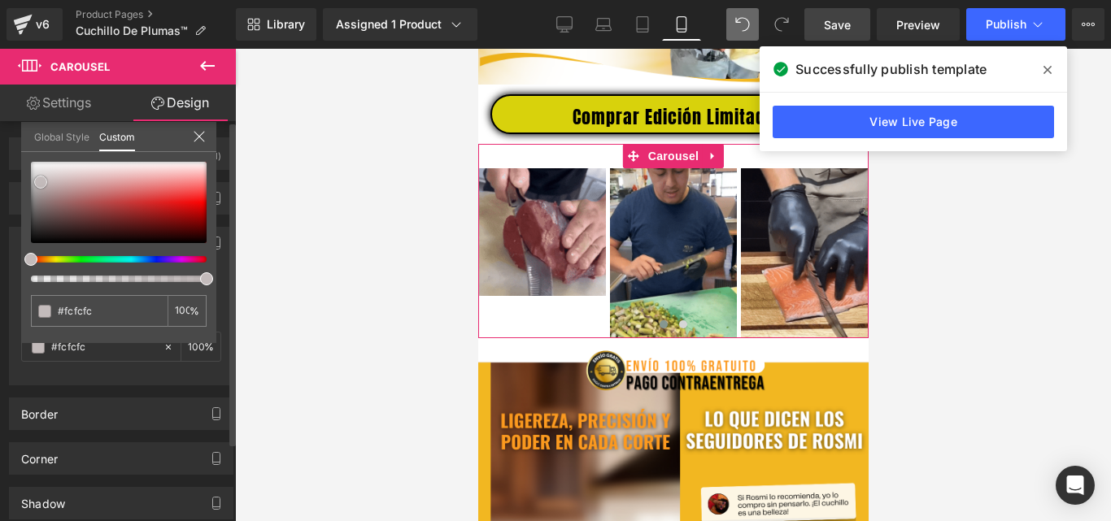
type input "#ffffff"
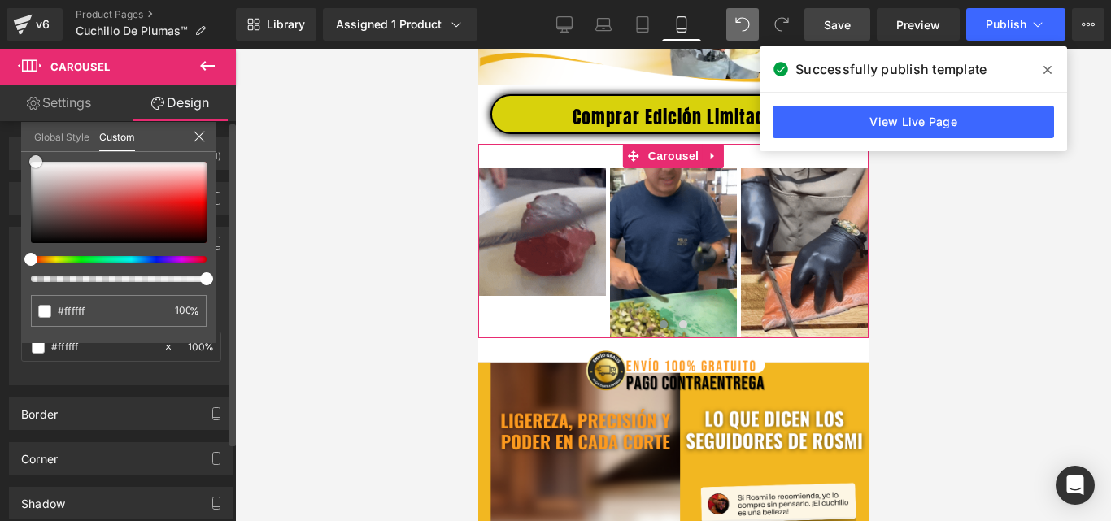
drag, startPoint x: 41, startPoint y: 182, endPoint x: 33, endPoint y: 149, distance: 34.3
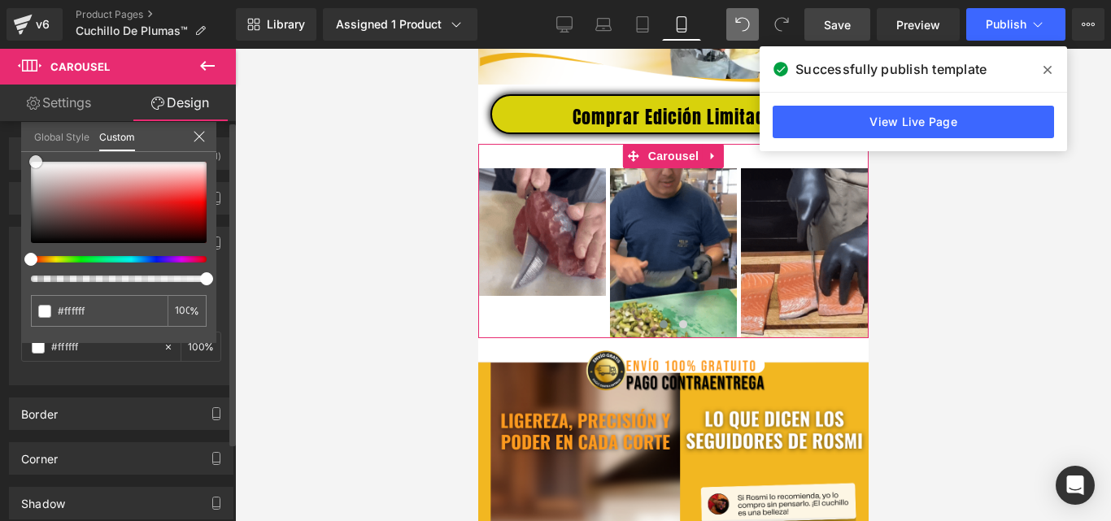
click at [33, 149] on div "Global Style Custom Setup Global Style #ffffff 100 %" at bounding box center [118, 147] width 195 height 50
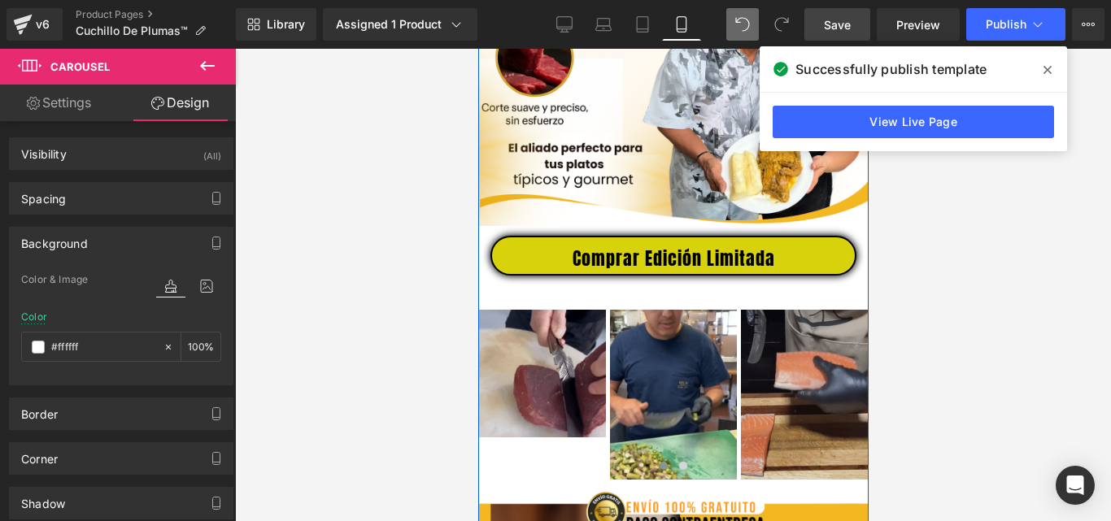
scroll to position [651, 0]
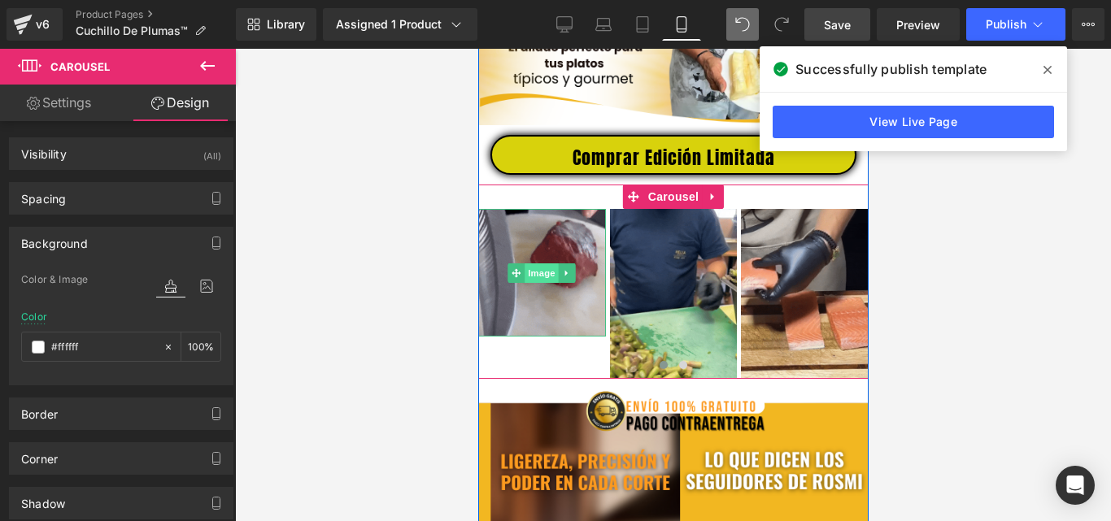
click at [542, 283] on span "Image" at bounding box center [542, 274] width 34 height 20
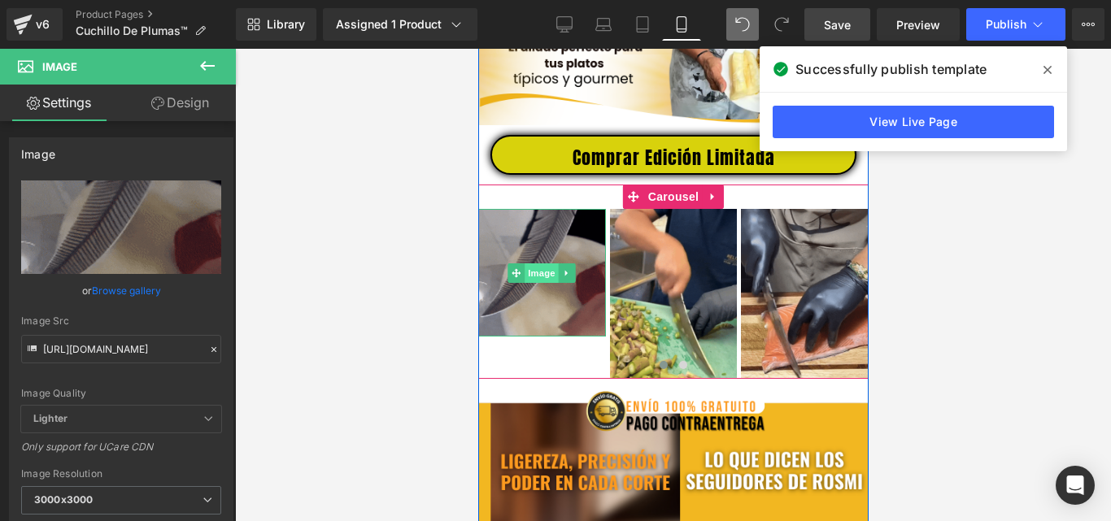
click at [534, 281] on span "Image" at bounding box center [542, 274] width 34 height 20
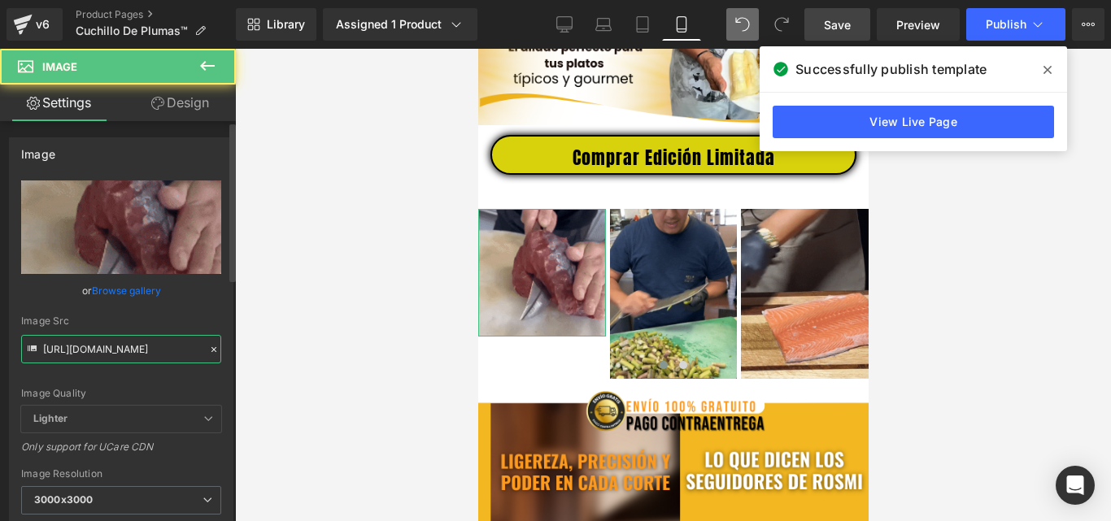
click at [146, 348] on input "https://media3.giphy.com/media/v1.Y2lkPTc5MGI3NjExeTc1YTkzbjQ1ajY5cW5zaXJucmNub…" at bounding box center [121, 349] width 200 height 28
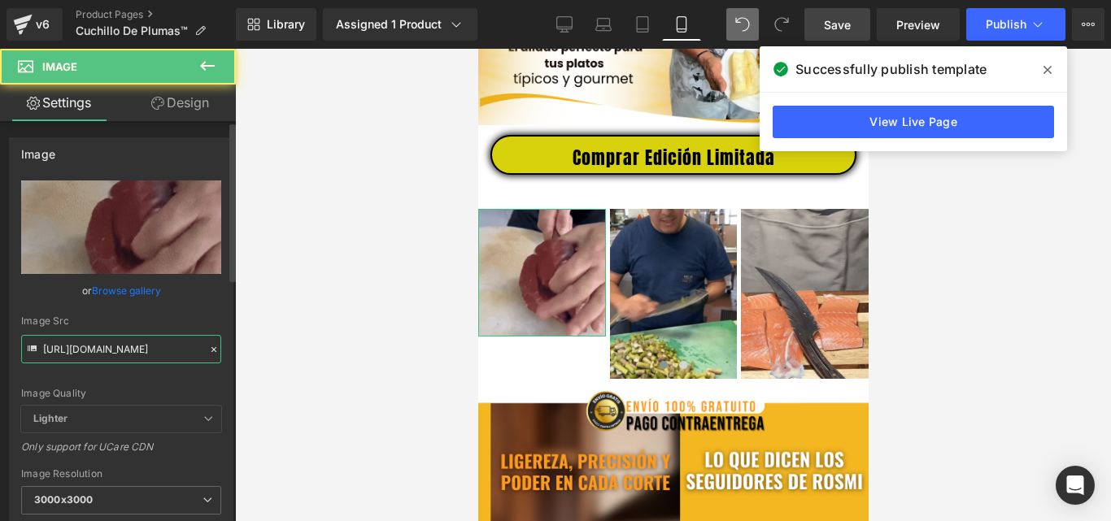
click at [146, 348] on input "https://media3.giphy.com/media/v1.Y2lkPTc5MGI3NjExeTc1YTkzbjQ1ajY5cW5zaXJucmNub…" at bounding box center [121, 349] width 200 height 28
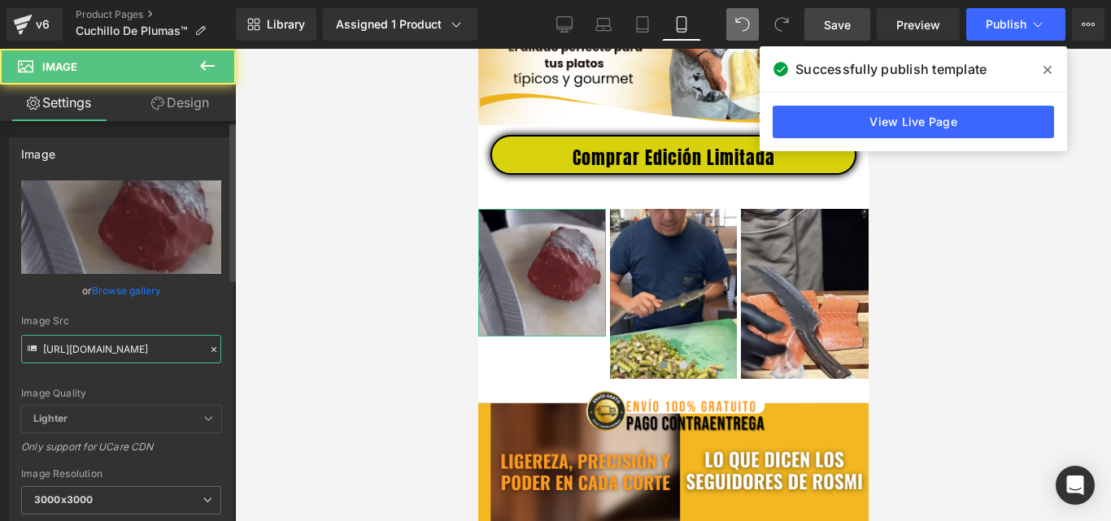
click at [146, 348] on input "https://media3.giphy.com/media/v1.Y2lkPTc5MGI3NjExeTc1YTkzbjQ1ajY5cW5zaXJucmNub…" at bounding box center [121, 349] width 200 height 28
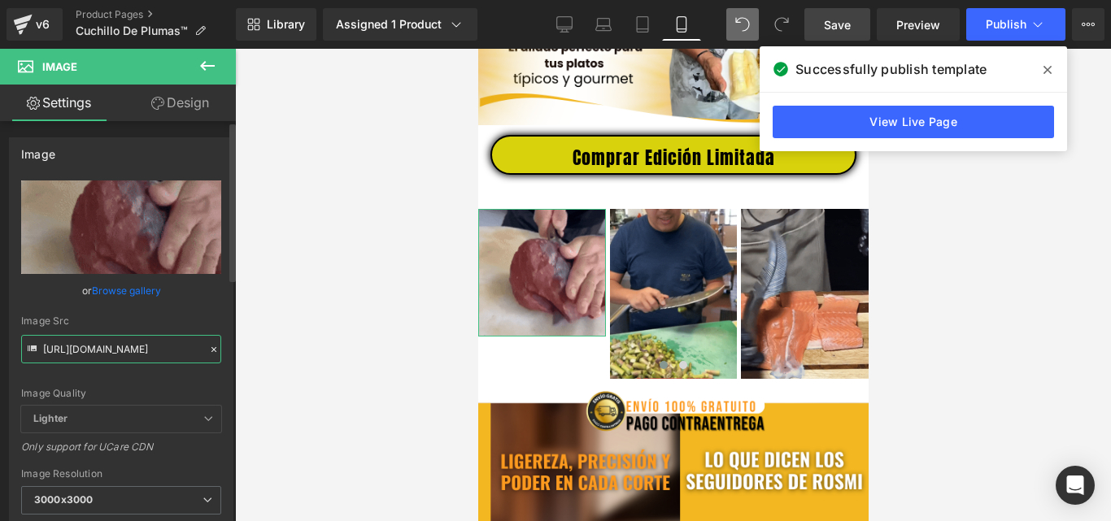
paste input "0.giphy.com/media/v1.Y2lkPTc5MGI3NjExYTdzMXpmN2c4cTlkYTVlMmZ0NTY3N2t1cXAxdXk2aT…"
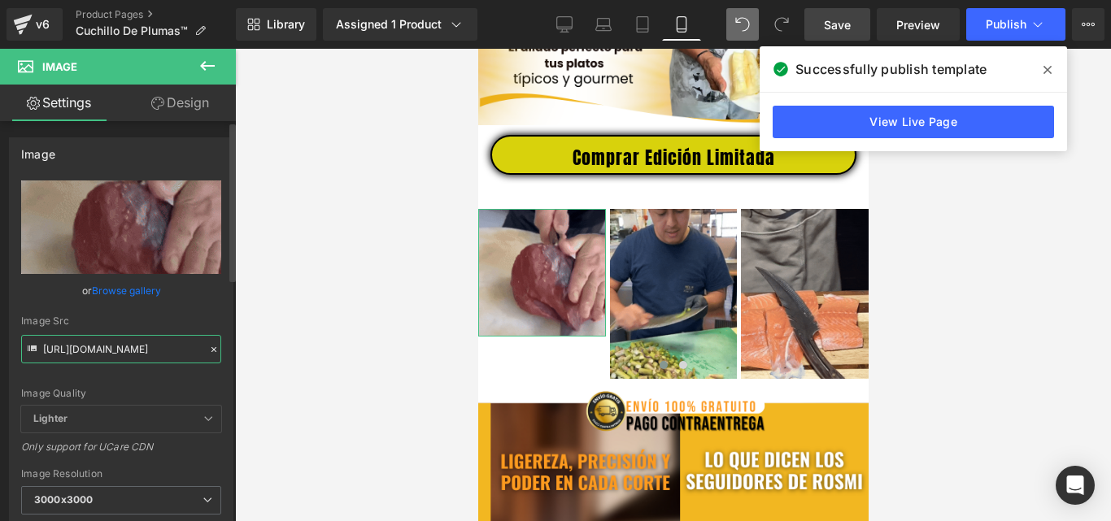
type input "https://media0.giphy.com/media/v1.Y2lkPTc5MGI3NjExYTdzMXpmN2c4cTlkYTVlMmZ0NTY3N…"
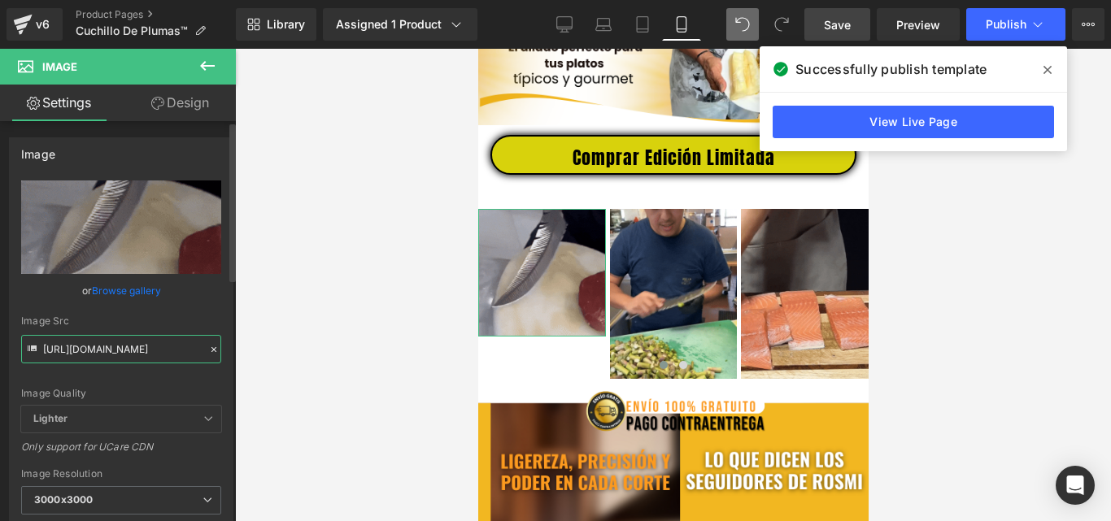
scroll to position [0, 822]
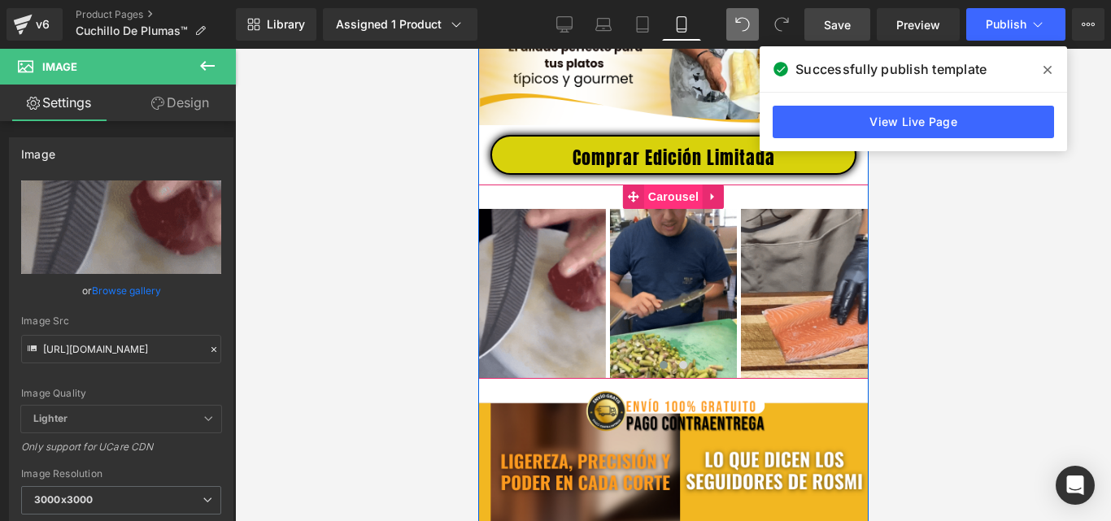
click at [665, 208] on span "Carousel" at bounding box center [672, 197] width 59 height 24
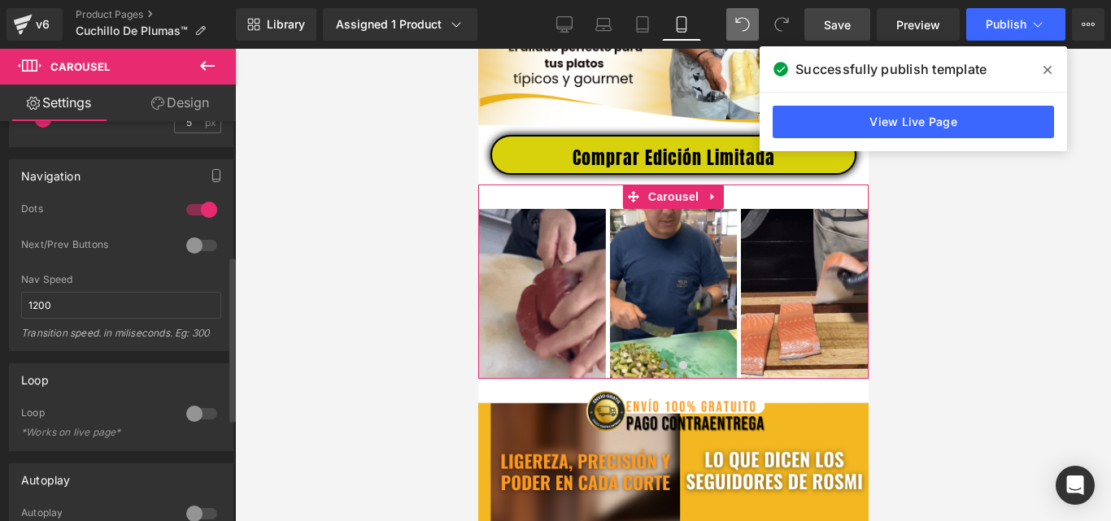
scroll to position [325, 0]
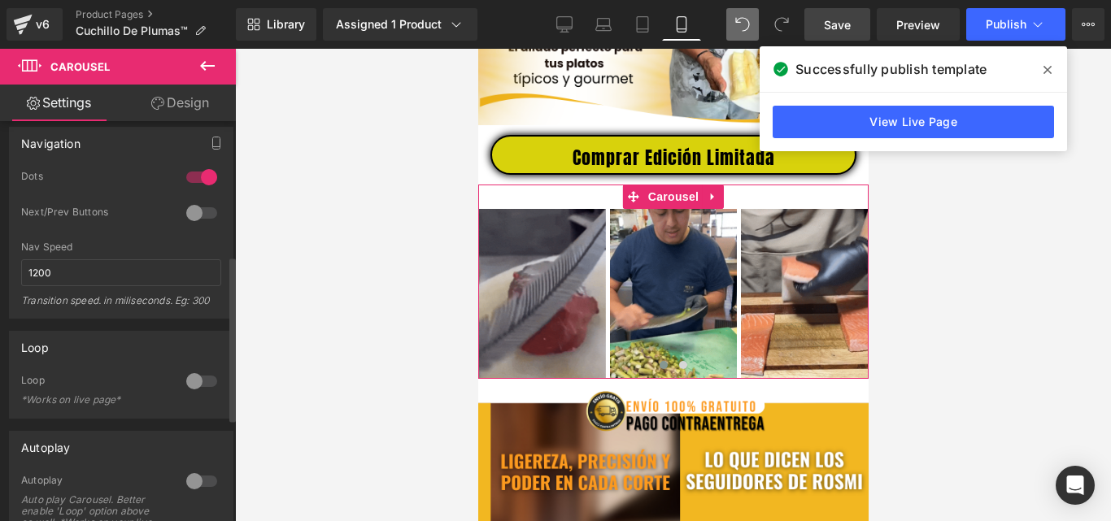
click at [191, 378] on div at bounding box center [201, 381] width 39 height 26
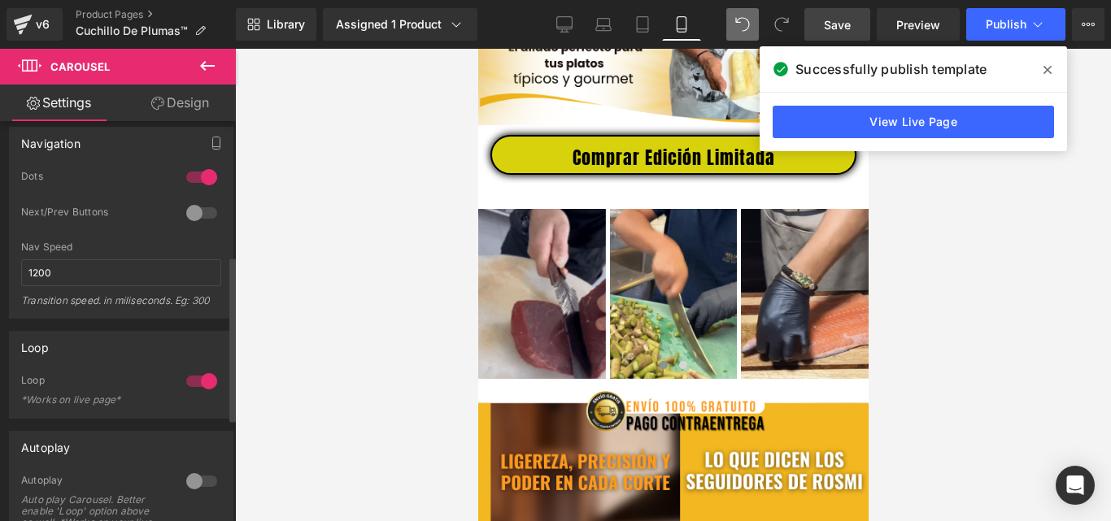
click at [194, 484] on div at bounding box center [201, 482] width 39 height 26
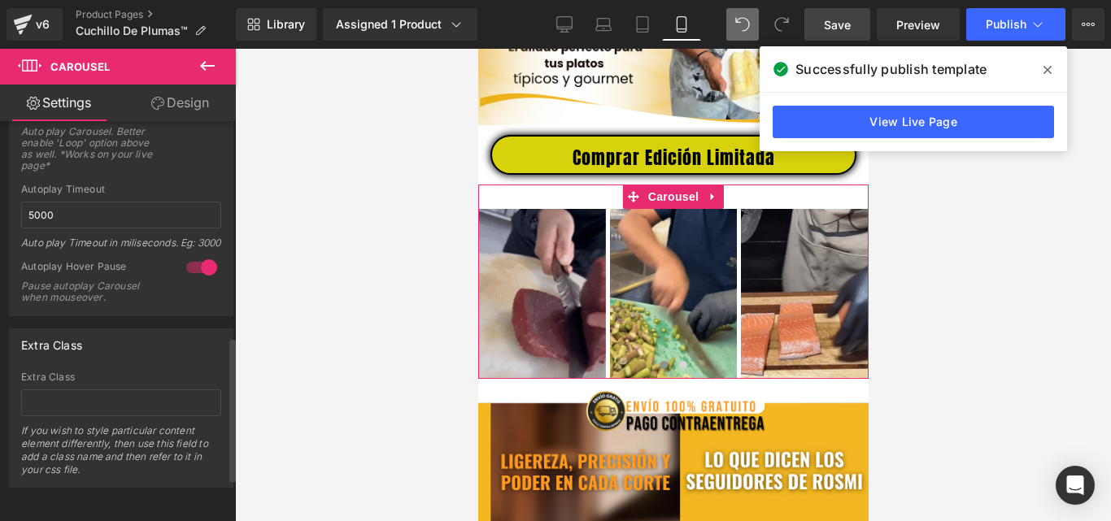
scroll to position [0, 0]
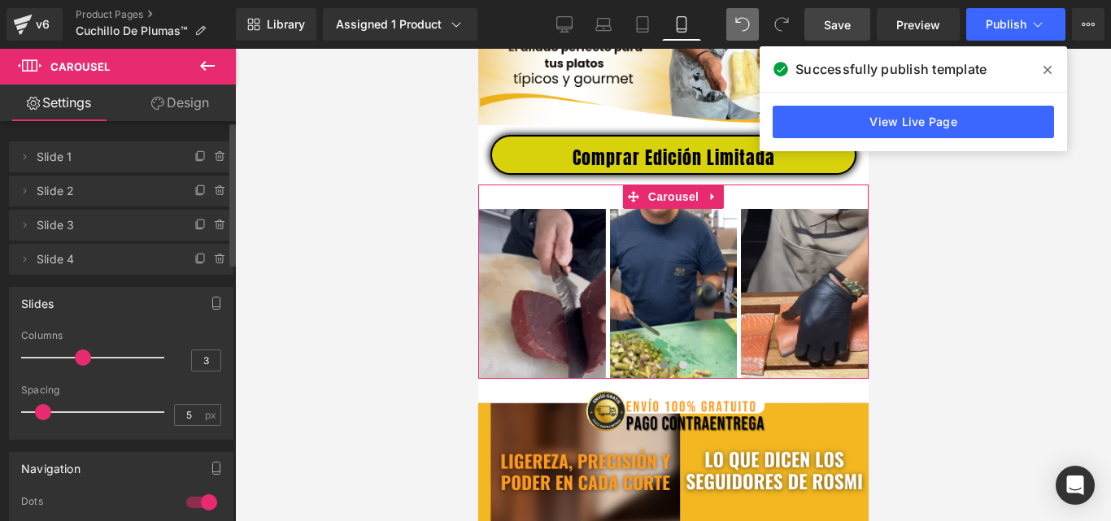
click at [45, 260] on span "Slide 4" at bounding box center [105, 259] width 137 height 31
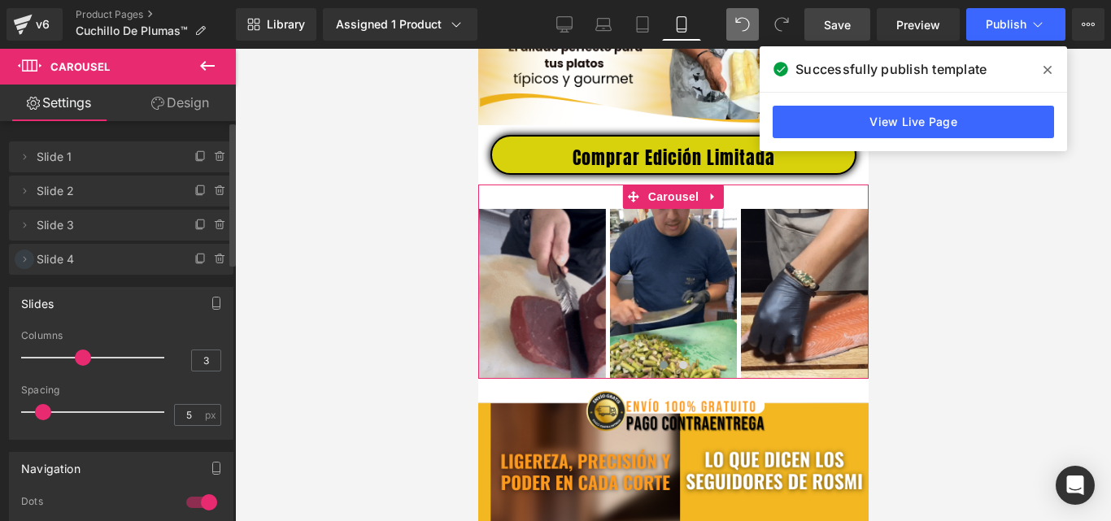
click at [23, 255] on icon at bounding box center [24, 259] width 13 height 13
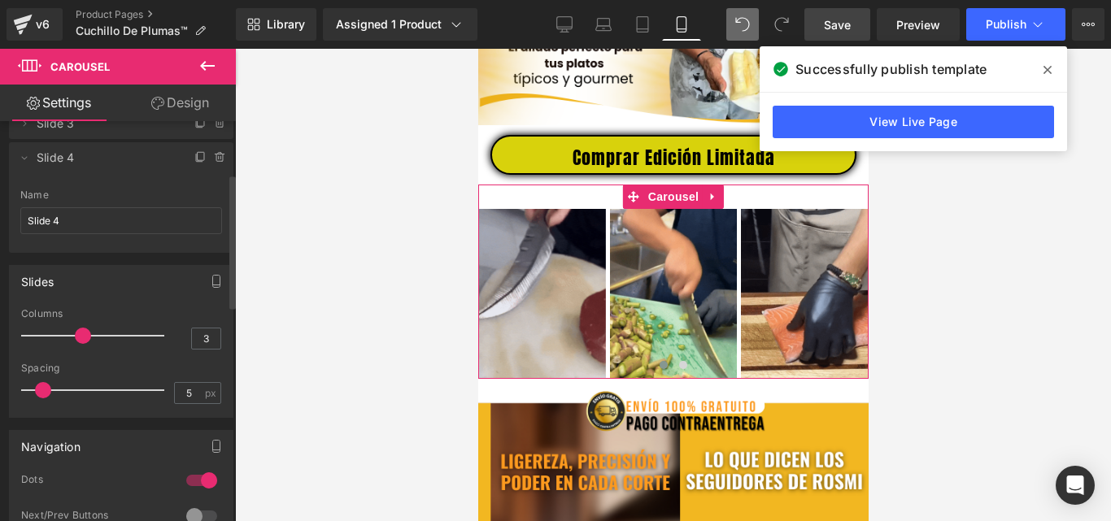
scroll to position [163, 0]
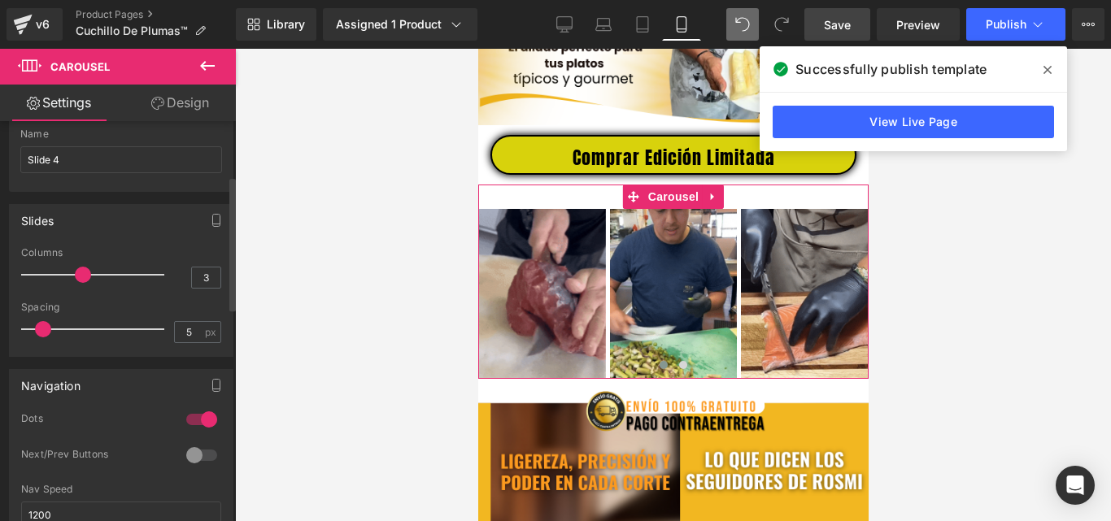
type input "4"
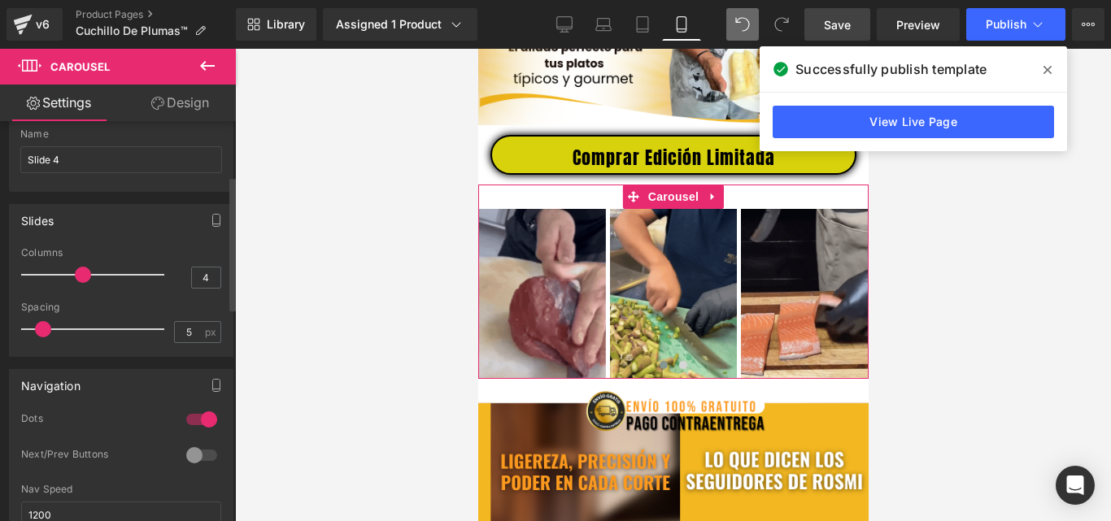
drag, startPoint x: 87, startPoint y: 274, endPoint x: 101, endPoint y: 275, distance: 13.9
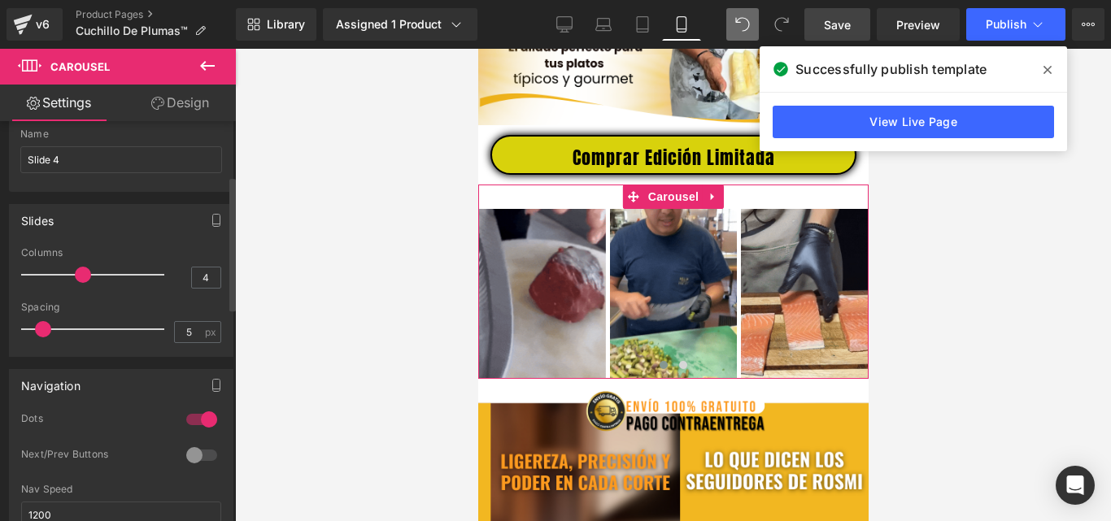
click at [91, 275] on span at bounding box center [83, 275] width 16 height 16
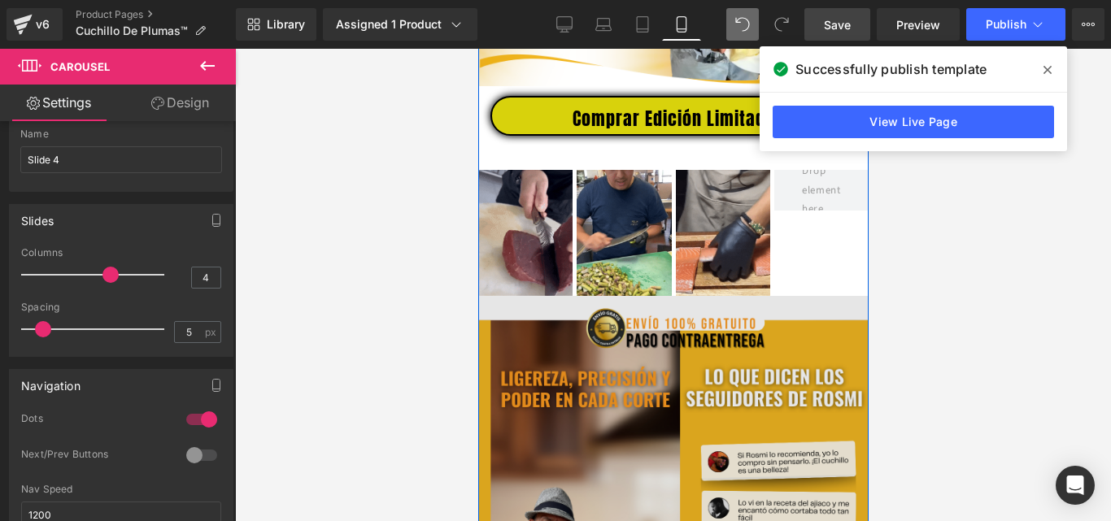
scroll to position [651, 0]
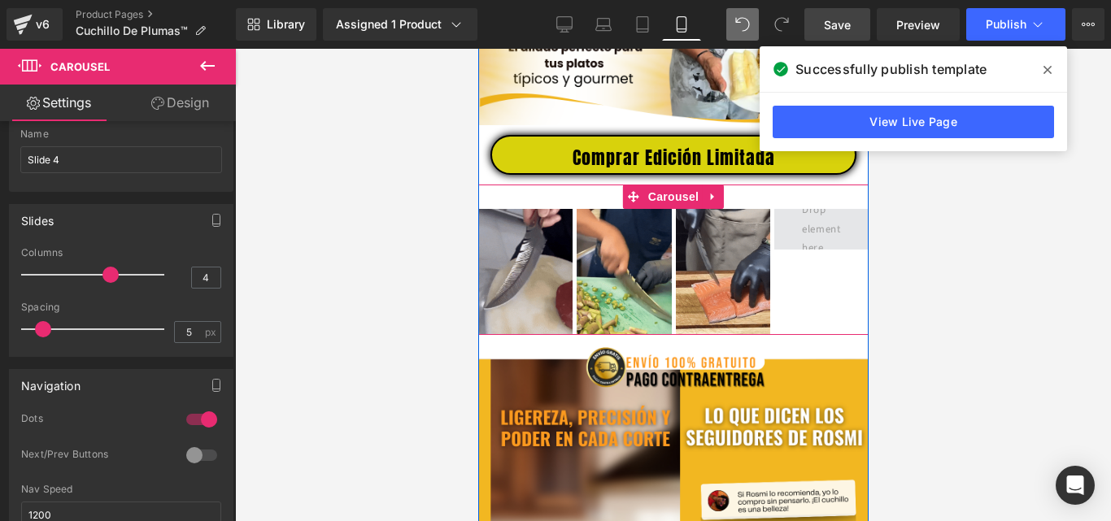
click at [822, 241] on span at bounding box center [820, 229] width 50 height 65
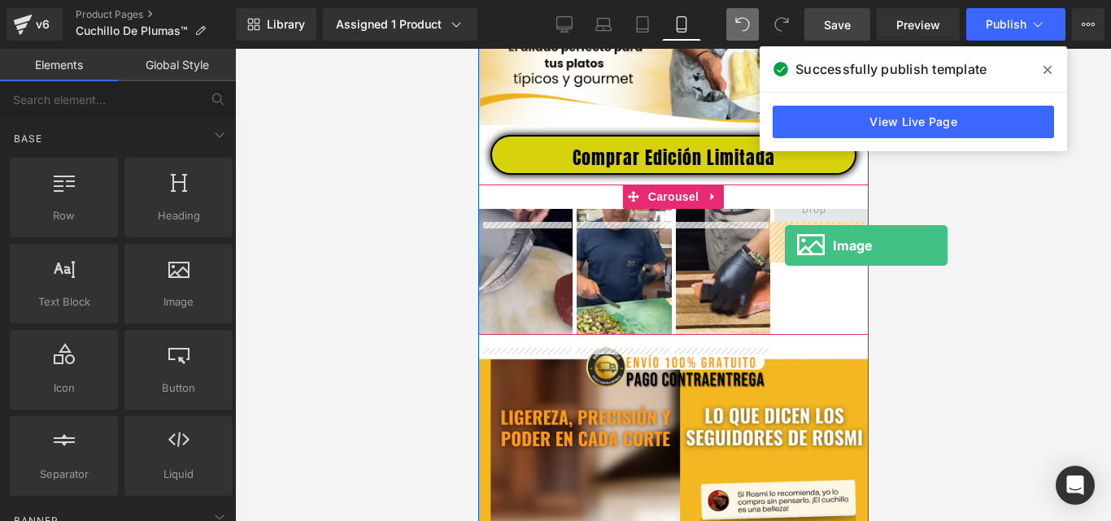
drag, startPoint x: 691, startPoint y: 338, endPoint x: 784, endPoint y: 246, distance: 130.6
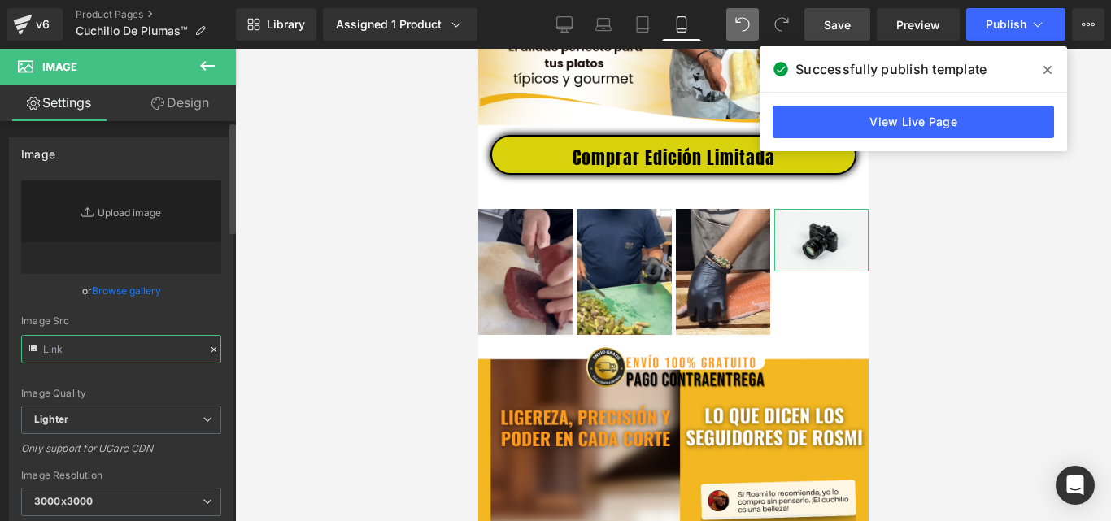
click at [122, 350] on input "text" at bounding box center [121, 349] width 200 height 28
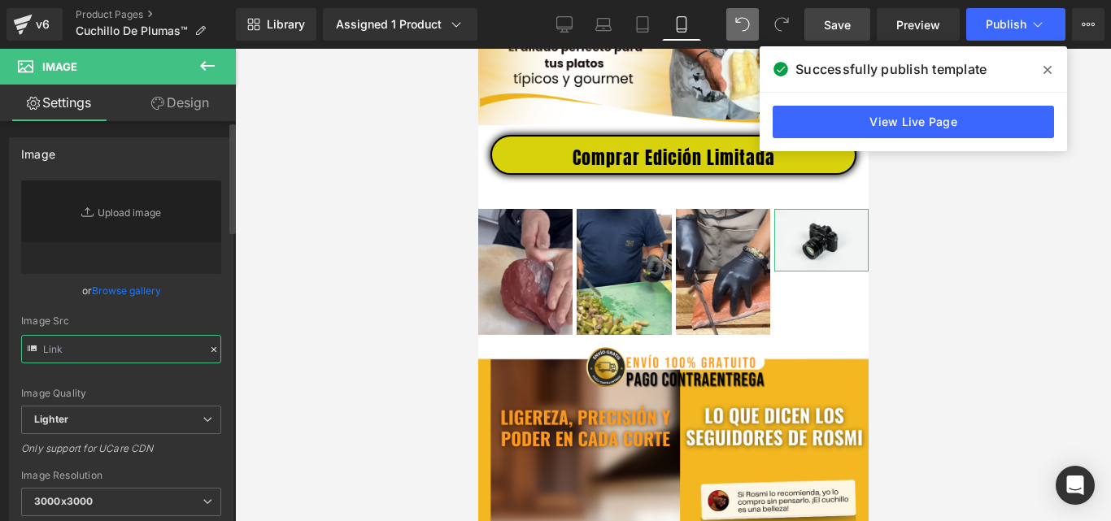
paste input "https://media1.giphy.com/media/v1.Y2lkPTc5MGI3NjExMDRkd3VwOGh0YnFvcHk0ZjgzMTBzN…"
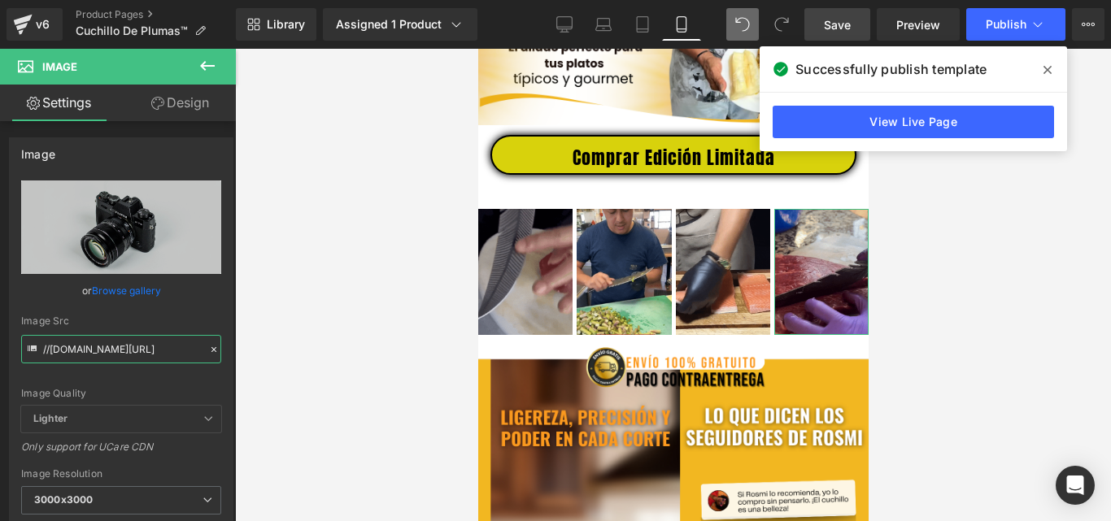
scroll to position [0, 99]
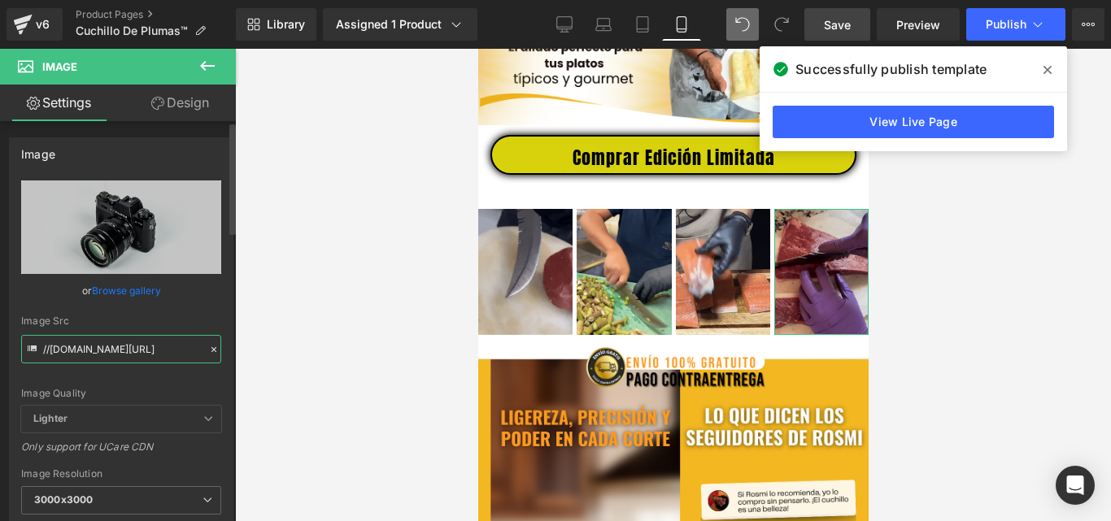
type input "https://media1.giphy.com/media/v1.Y2lkPTc5MGI3NjExMDRkd3VwOGh0YnFvcHk0ZjgzMTBzN…"
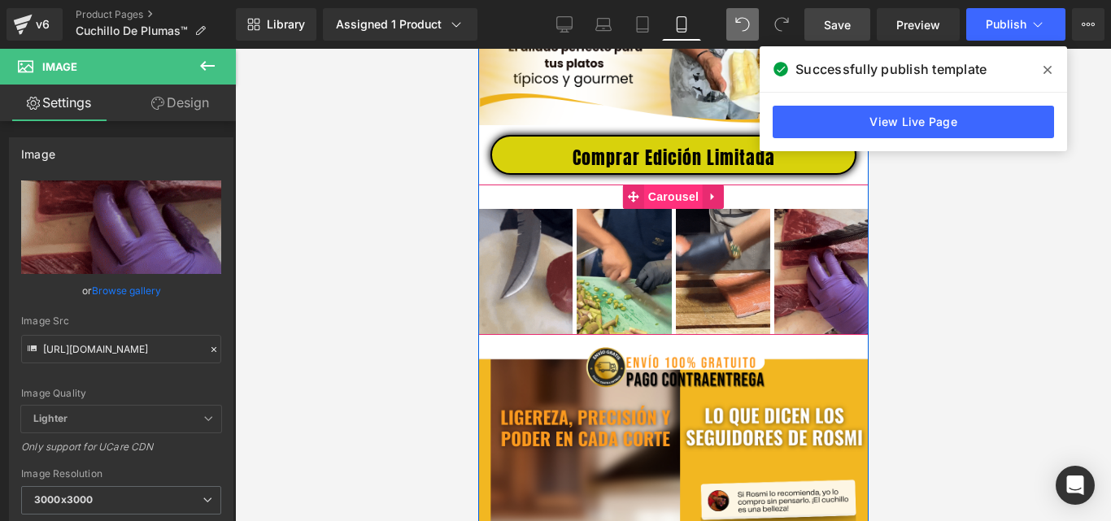
click at [660, 205] on span "Carousel" at bounding box center [672, 197] width 59 height 24
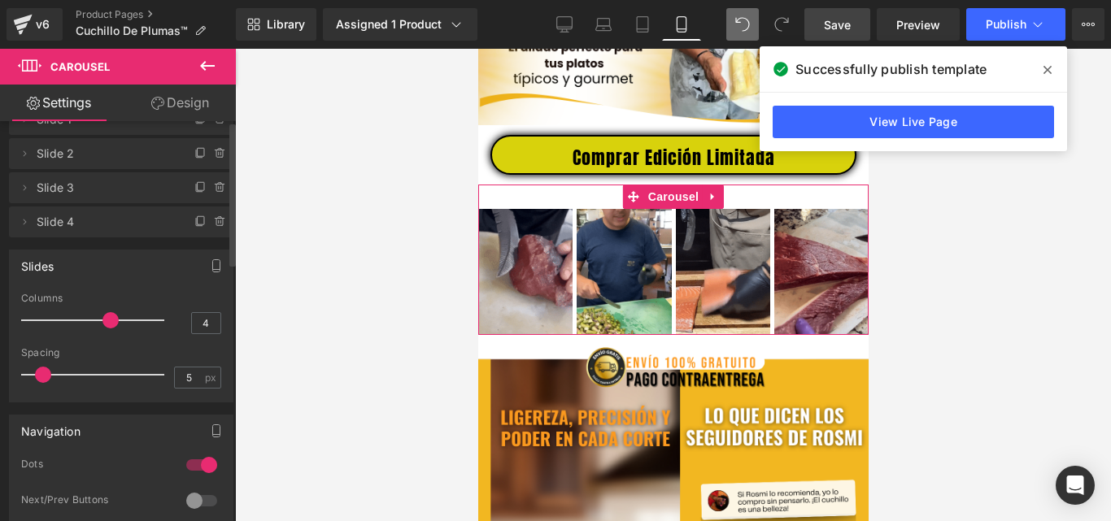
scroll to position [0, 0]
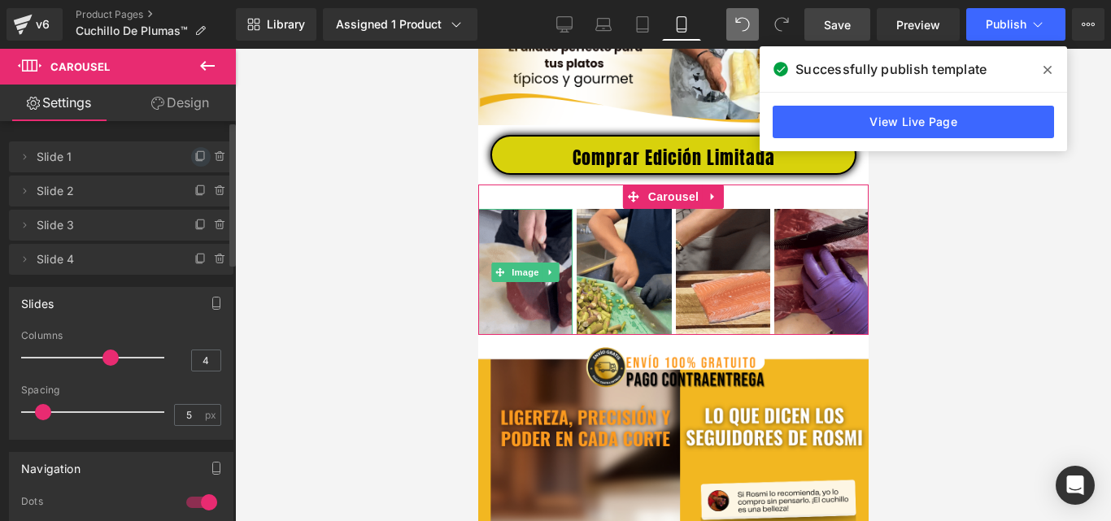
click at [195, 159] on icon at bounding box center [200, 156] width 13 height 13
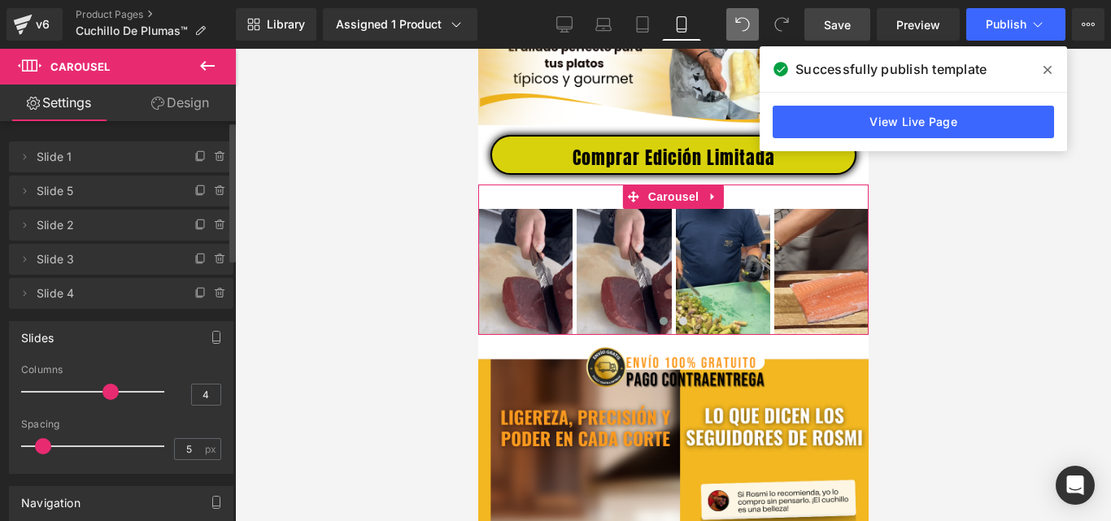
click at [43, 296] on span "Slide 4" at bounding box center [105, 293] width 137 height 31
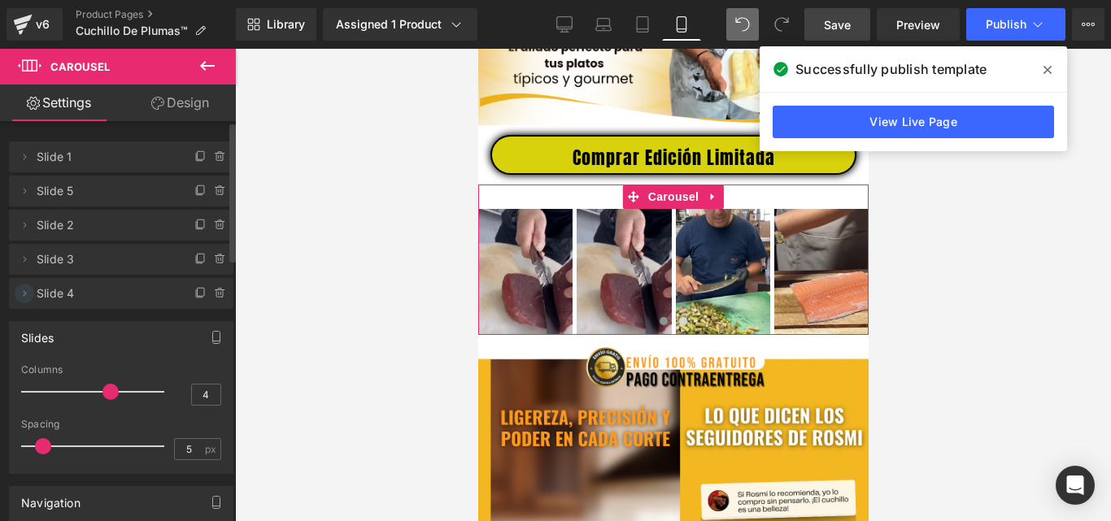
click at [32, 296] on span at bounding box center [25, 294] width 20 height 20
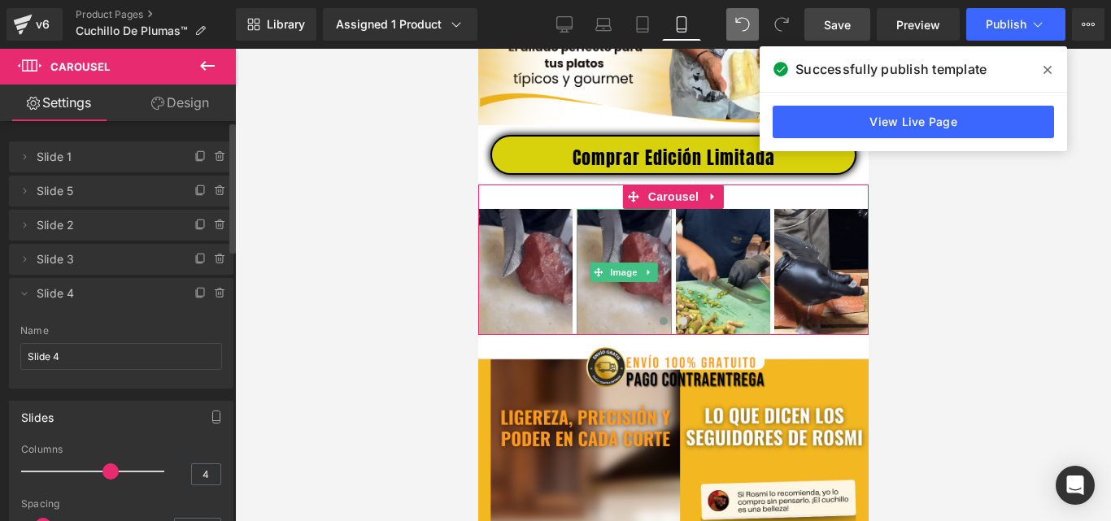
click at [74, 190] on span "Slide 5" at bounding box center [105, 191] width 137 height 31
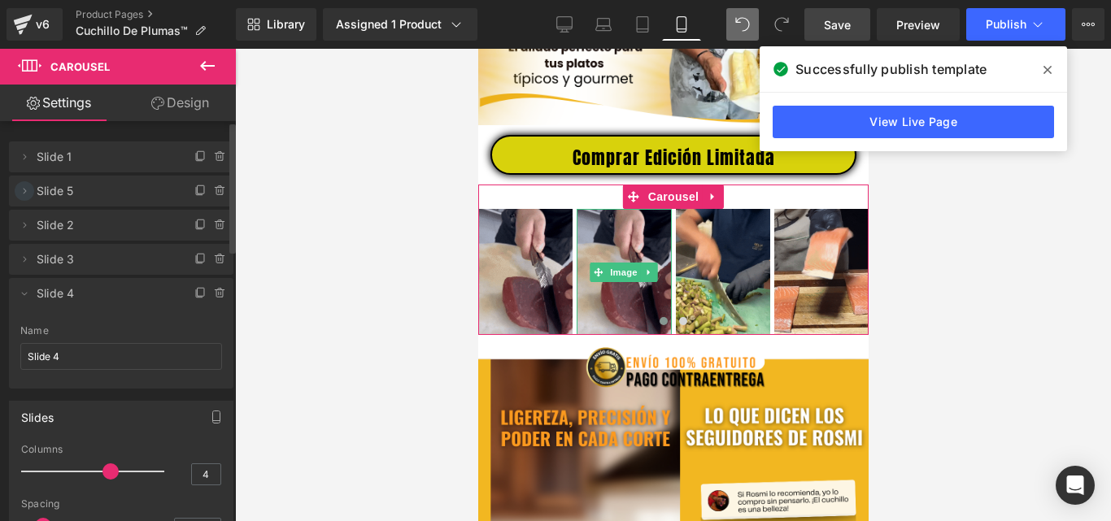
click at [28, 194] on icon at bounding box center [24, 191] width 13 height 13
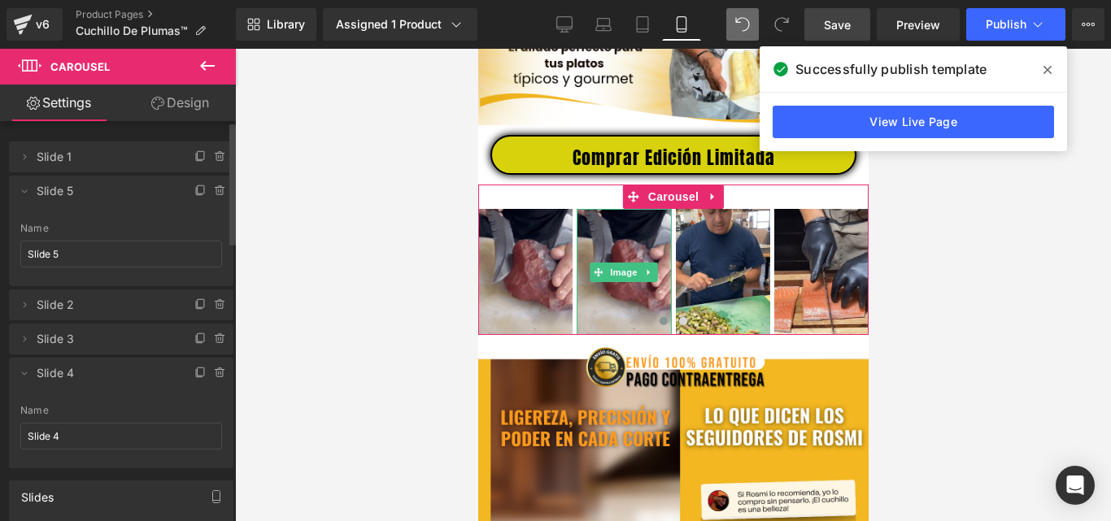
click at [142, 194] on span "Slide 5" at bounding box center [105, 191] width 137 height 31
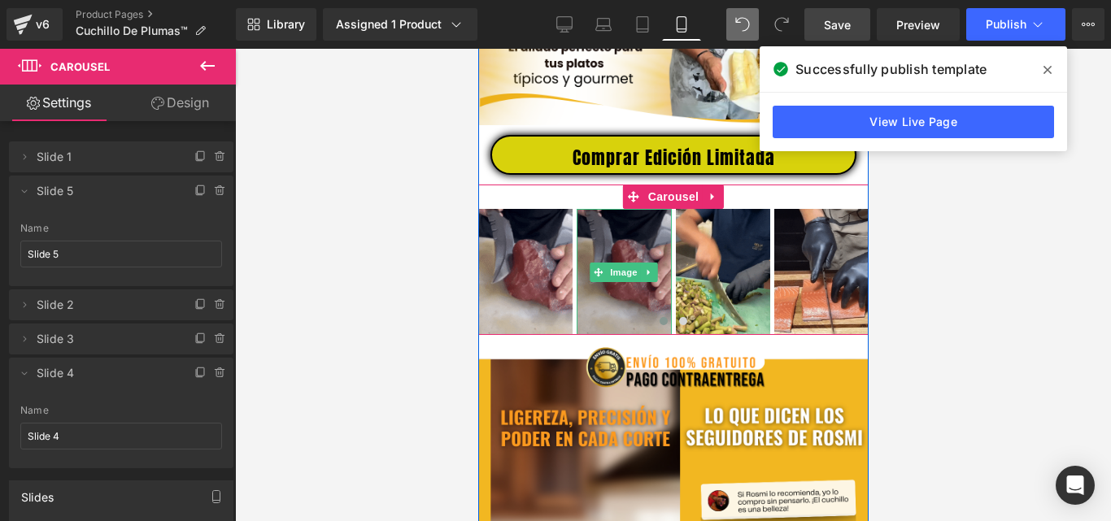
click at [610, 251] on img at bounding box center [623, 272] width 94 height 126
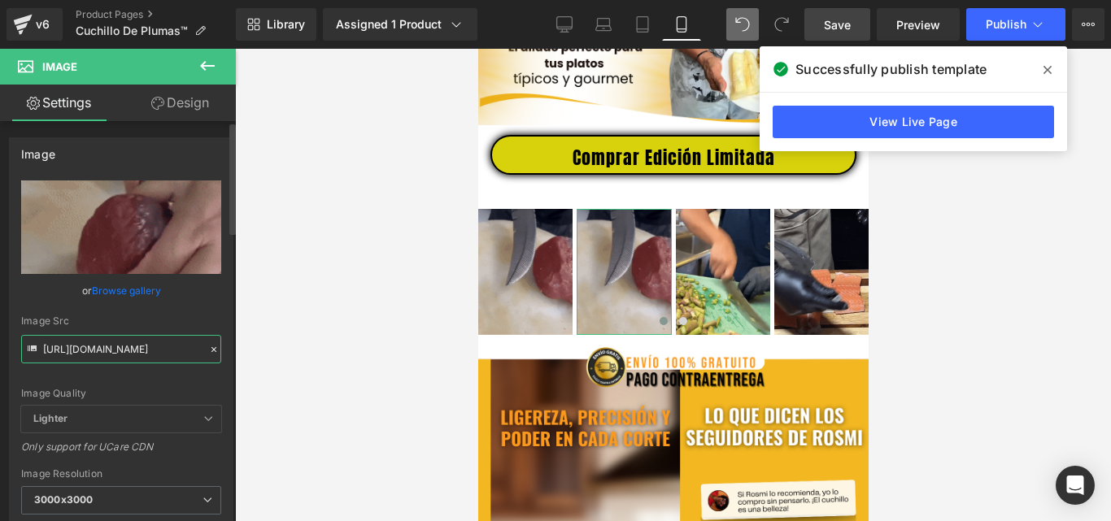
click at [121, 352] on input "https://media0.giphy.com/media/v1.Y2lkPTc5MGI3NjExYTdzMXpmN2c4cTlkYTVlMmZ0NTY3N…" at bounding box center [121, 349] width 200 height 28
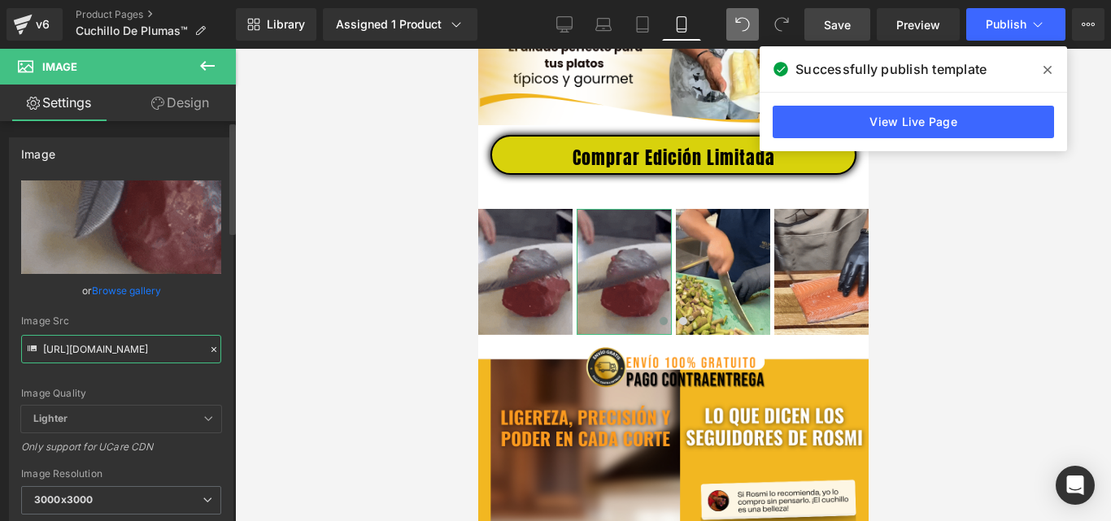
click at [121, 352] on input "https://media0.giphy.com/media/v1.Y2lkPTc5MGI3NjExYTdzMXpmN2c4cTlkYTVlMmZ0NTY3N…" at bounding box center [121, 349] width 200 height 28
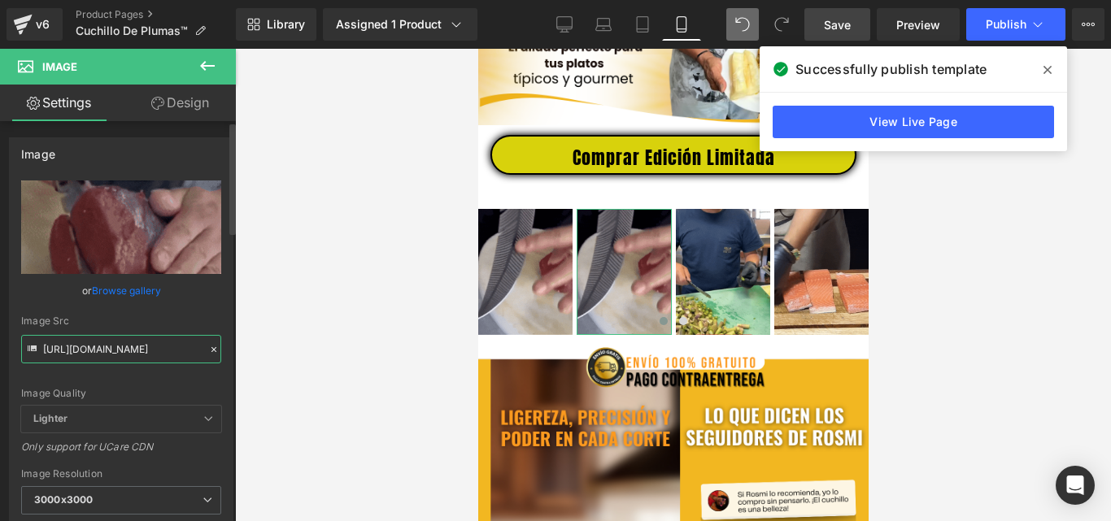
click at [121, 352] on input "https://media0.giphy.com/media/v1.Y2lkPTc5MGI3NjExYTdzMXpmN2c4cTlkYTVlMmZ0NTY3N…" at bounding box center [121, 349] width 200 height 28
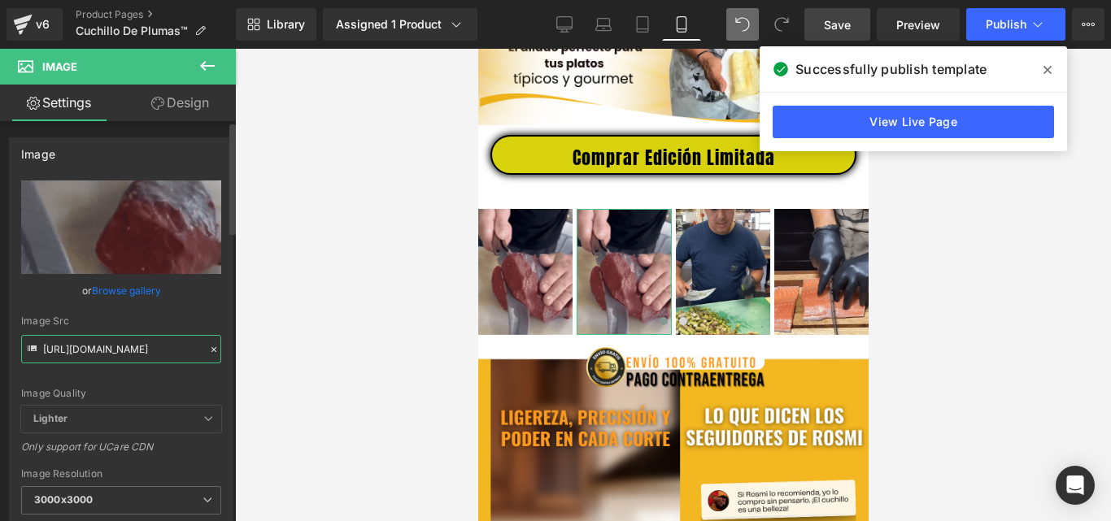
type input "https://media3.giphy.com/media/v1.Y2lkPTc5MGI3NjExNDRwdmhiemYzcjV0azQ4dGVjMGRyc…"
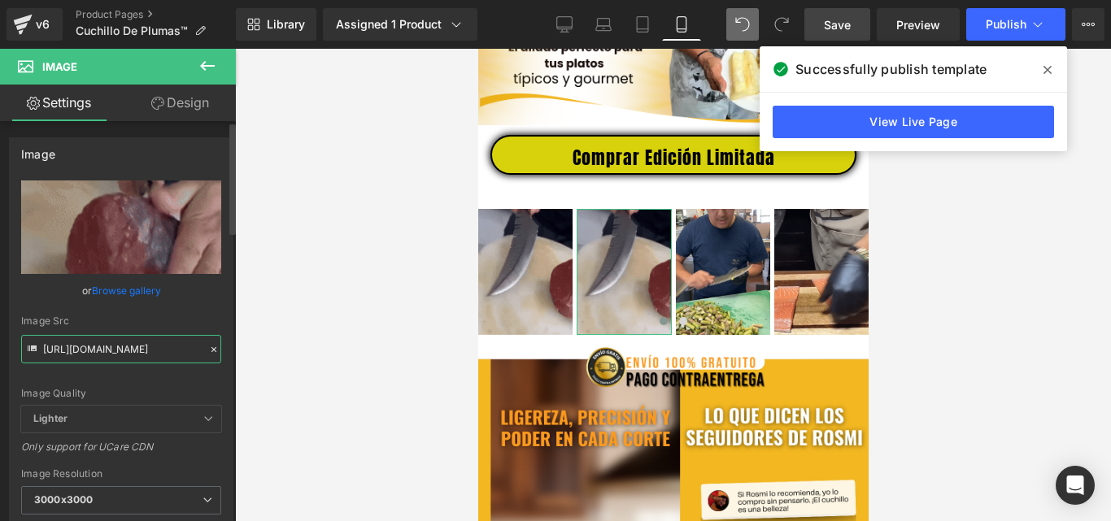
scroll to position [0, 826]
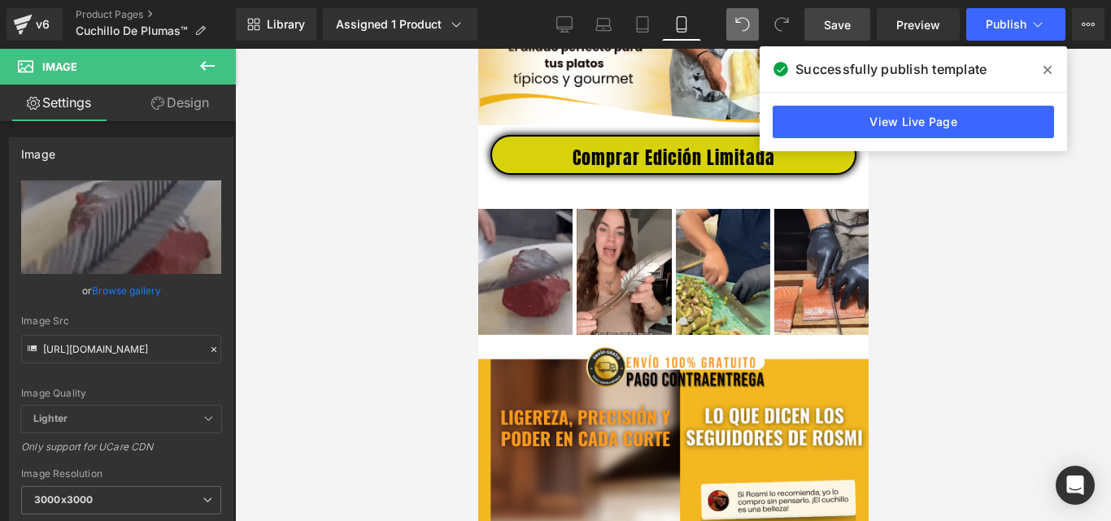
click at [307, 302] on div at bounding box center [673, 285] width 876 height 473
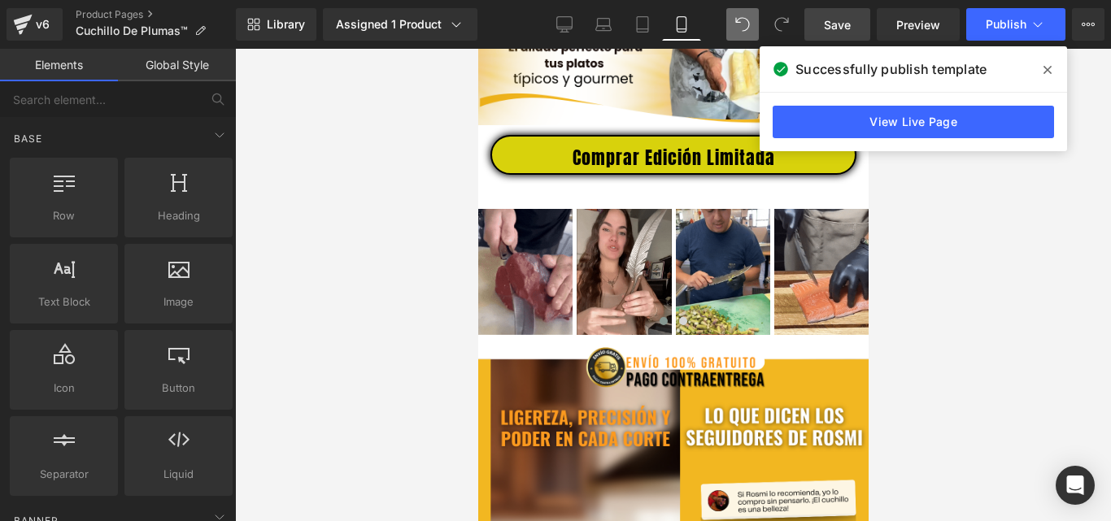
scroll to position [0, 0]
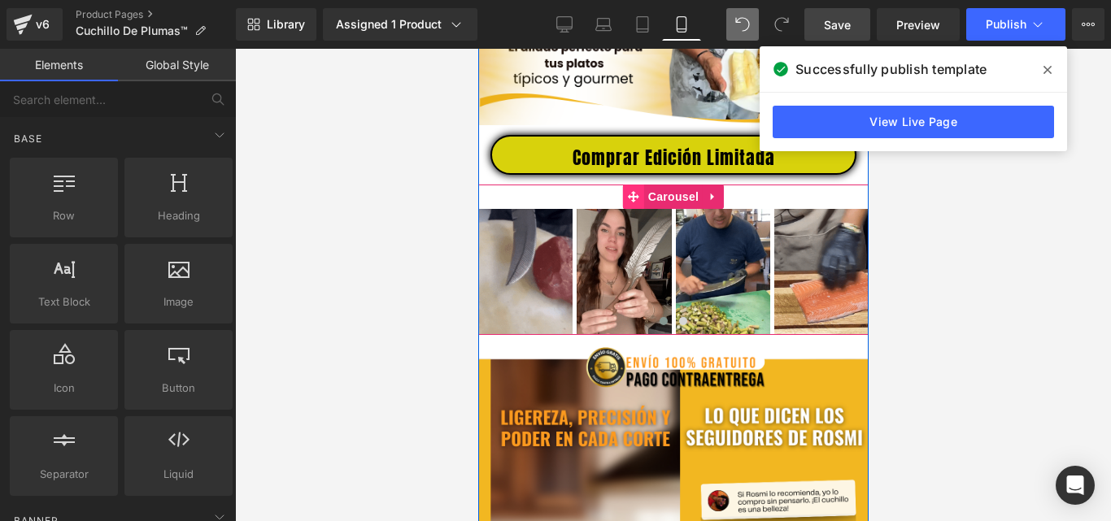
click at [654, 207] on span "Carousel" at bounding box center [672, 197] width 59 height 24
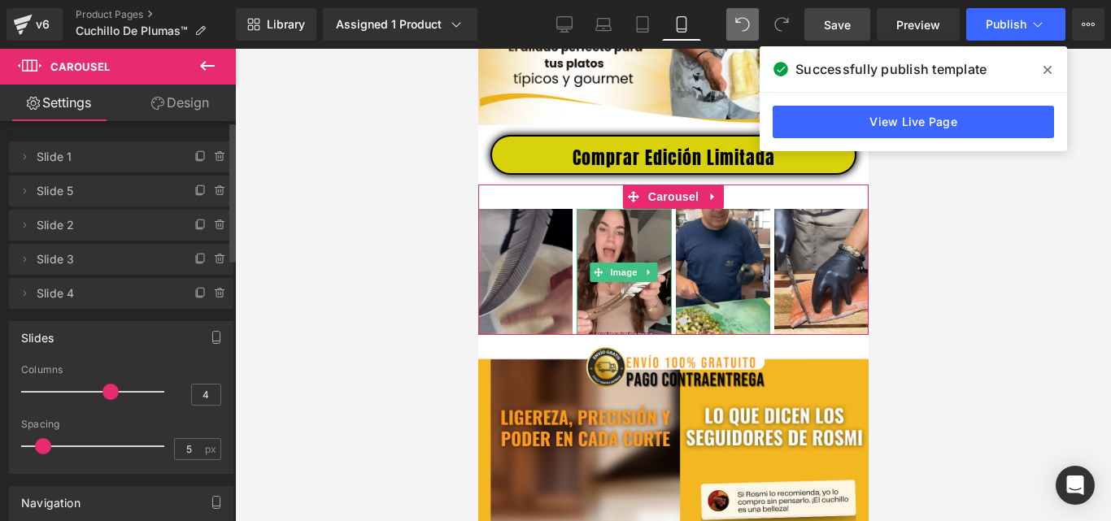
drag, startPoint x: 23, startPoint y: 190, endPoint x: 76, endPoint y: 190, distance: 52.9
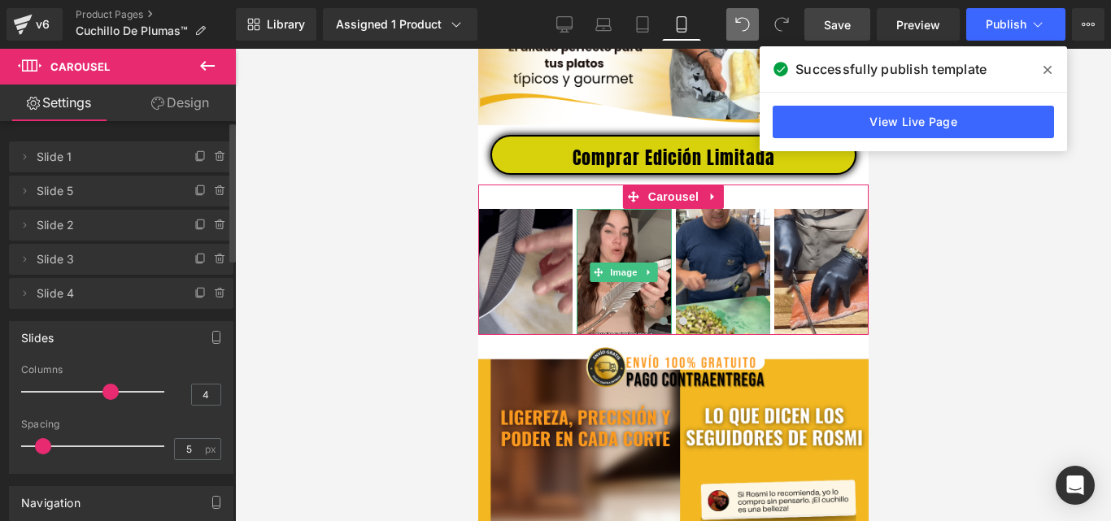
click at [76, 190] on li "Delete Cancel Slide 5 Slide 5 Name Slide 5" at bounding box center [121, 191] width 224 height 31
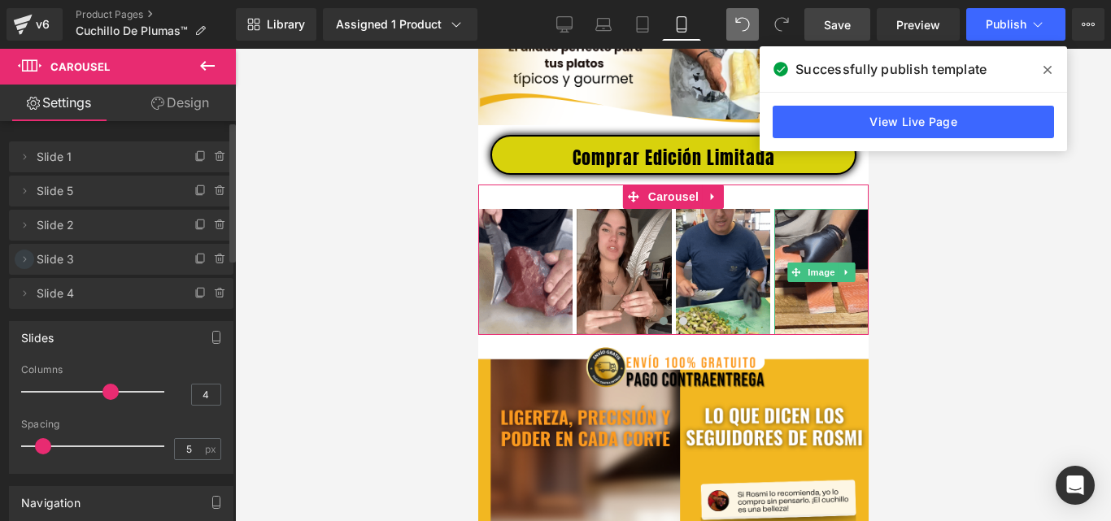
drag, startPoint x: 24, startPoint y: 192, endPoint x: 26, endPoint y: 252, distance: 60.2
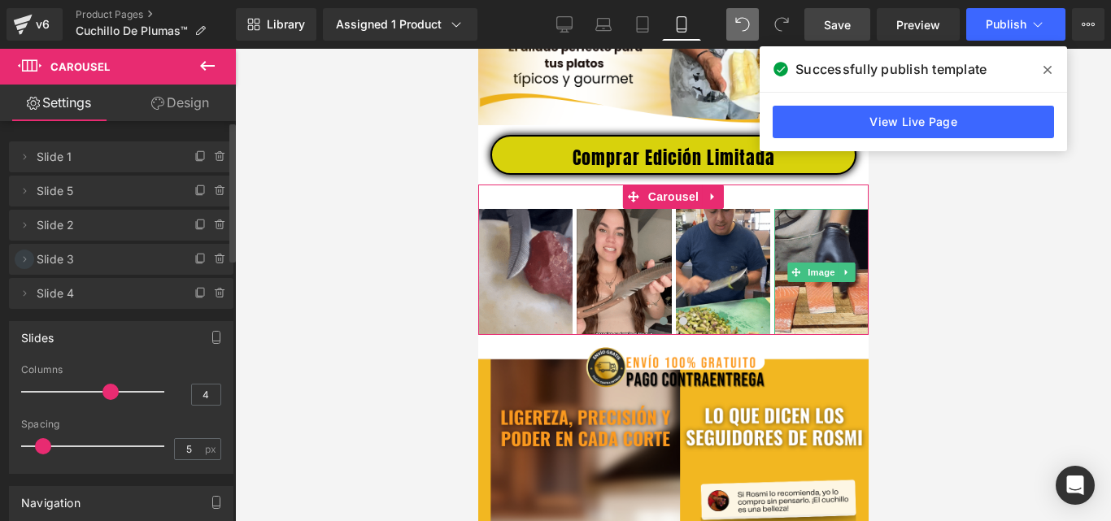
click at [26, 138] on ul "Delete Cancel Slide 1 Slide 1 Name Slide 1 Delete Cancel Slide 5 Slide 5 Name S…" at bounding box center [121, 138] width 224 height 0
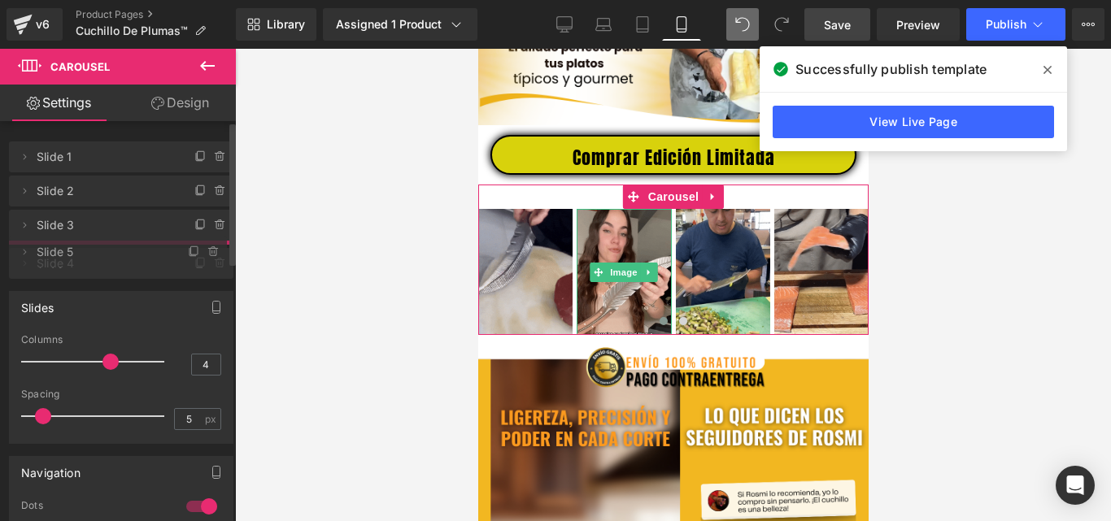
drag, startPoint x: 68, startPoint y: 196, endPoint x: 68, endPoint y: 257, distance: 61.0
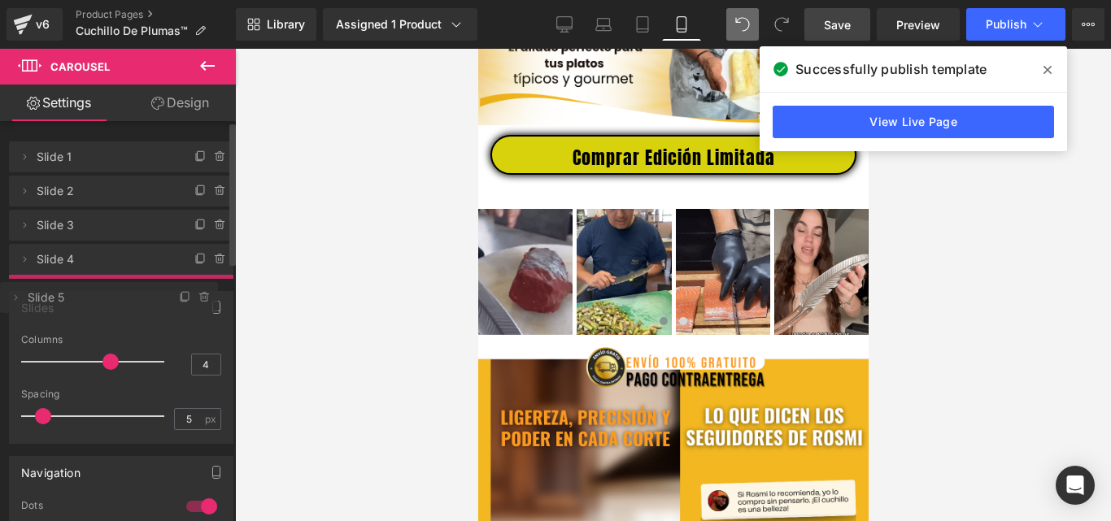
drag, startPoint x: 61, startPoint y: 263, endPoint x: 61, endPoint y: 301, distance: 38.2
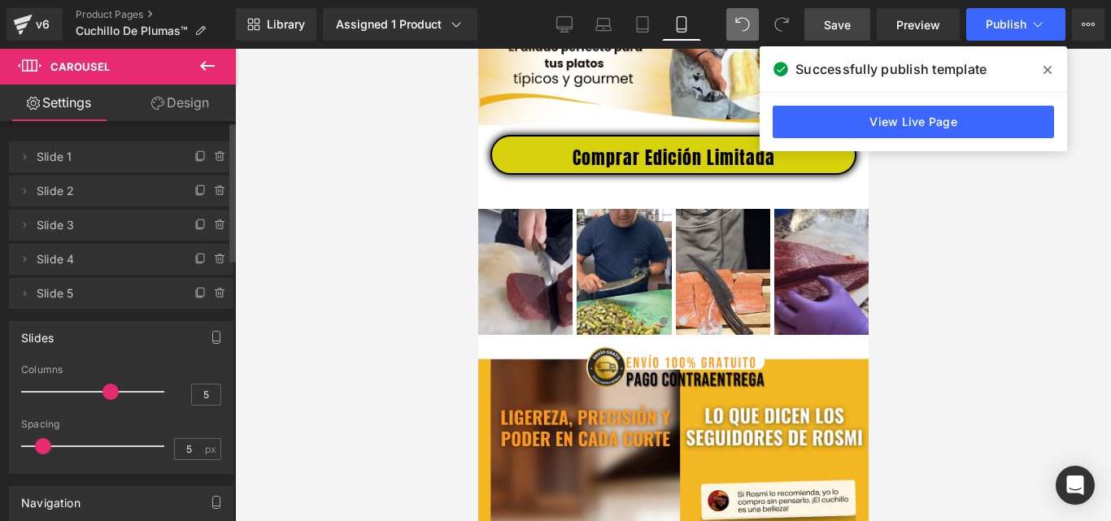
drag, startPoint x: 105, startPoint y: 389, endPoint x: 163, endPoint y: 387, distance: 57.8
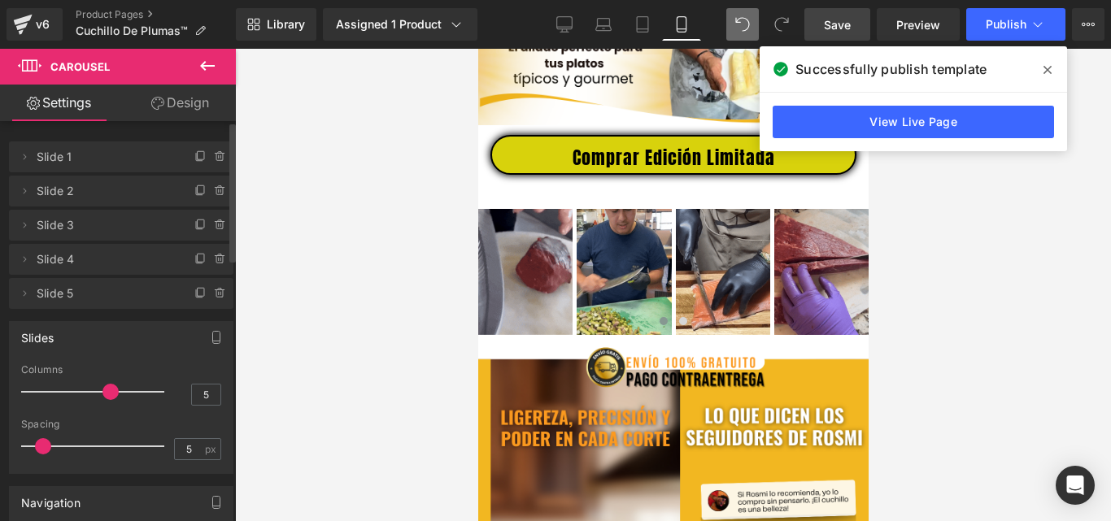
click at [170, 390] on div "Columns 5" at bounding box center [121, 391] width 200 height 54
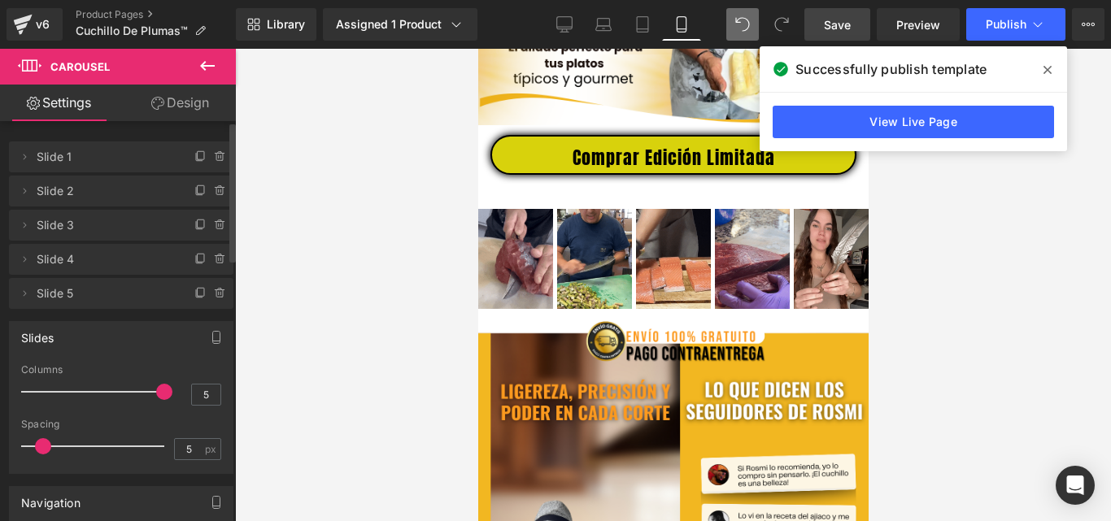
type input "6"
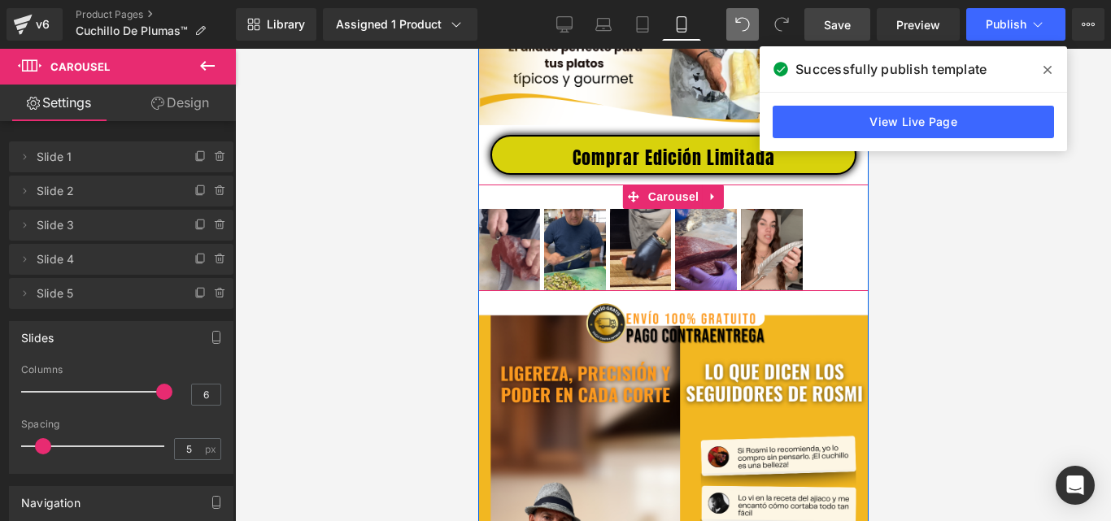
click at [830, 260] on div "Image Image Image Image Image" at bounding box center [672, 250] width 390 height 82
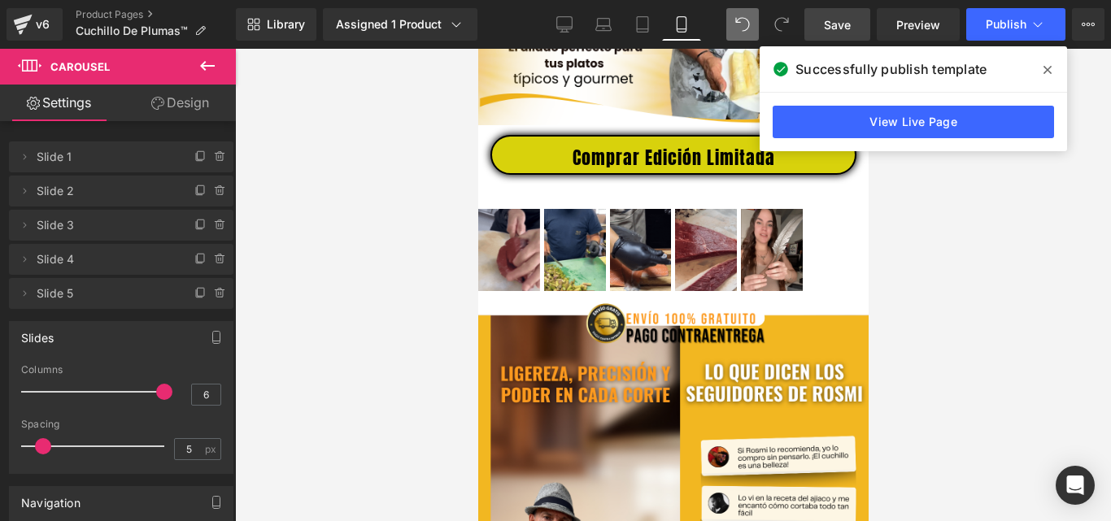
click at [208, 63] on icon at bounding box center [208, 66] width 20 height 20
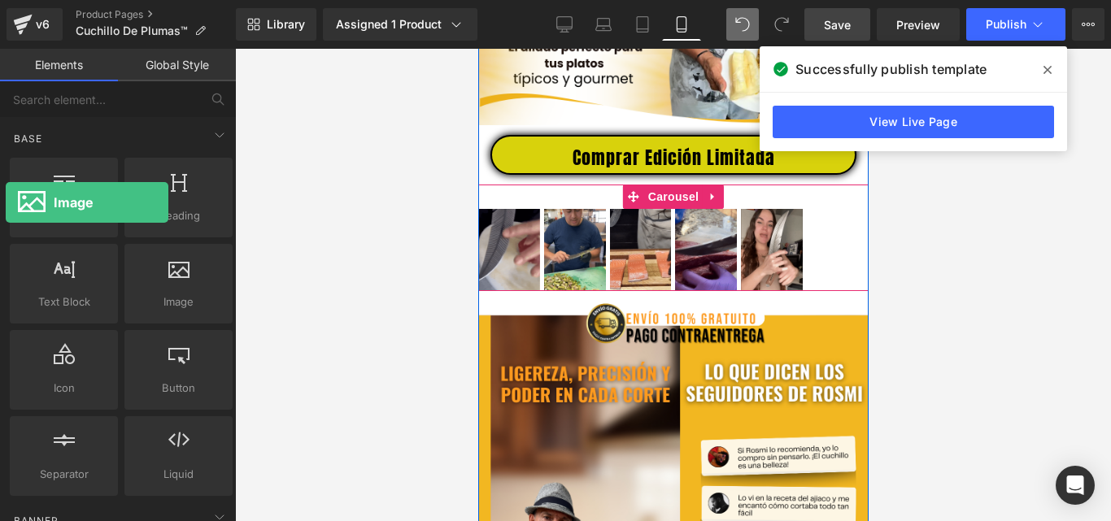
drag, startPoint x: 168, startPoint y: 298, endPoint x: 8, endPoint y: 201, distance: 186.5
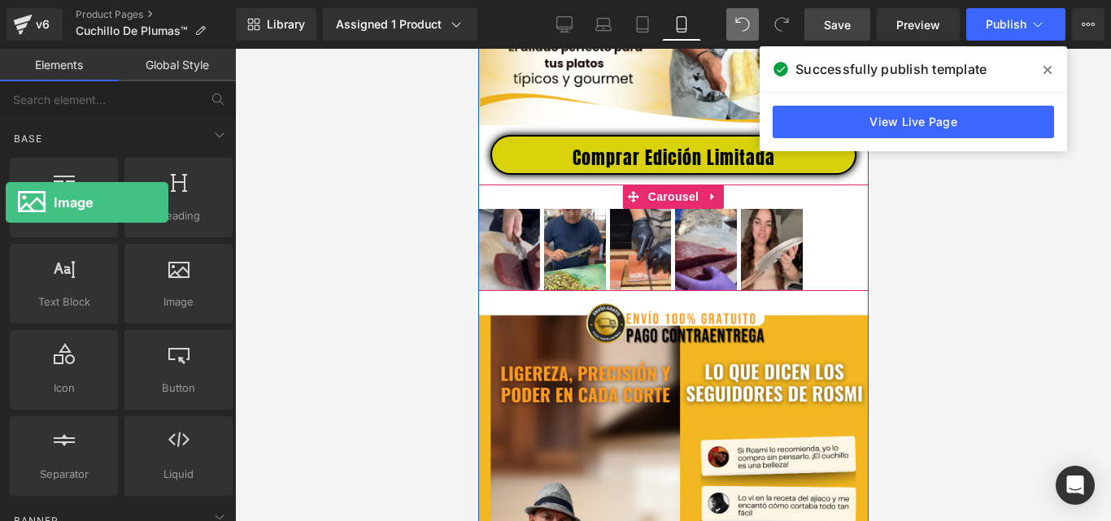
click at [7, 201] on div "Row rows, columns, layouts, div Heading headings, titles, h1,h2,h3,h4,h5,h6 Tex…" at bounding box center [121, 327] width 229 height 345
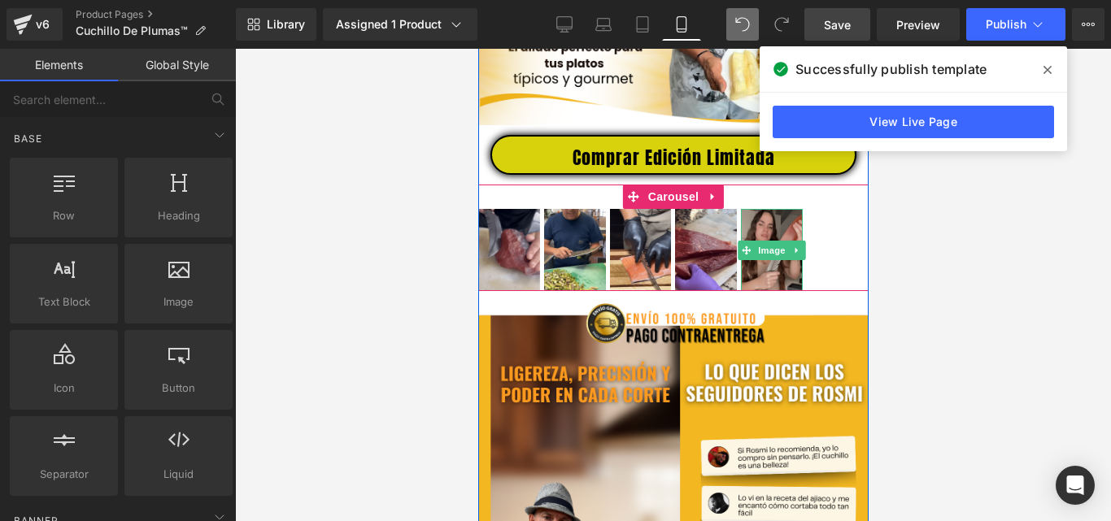
click at [767, 260] on span "Image" at bounding box center [771, 251] width 34 height 20
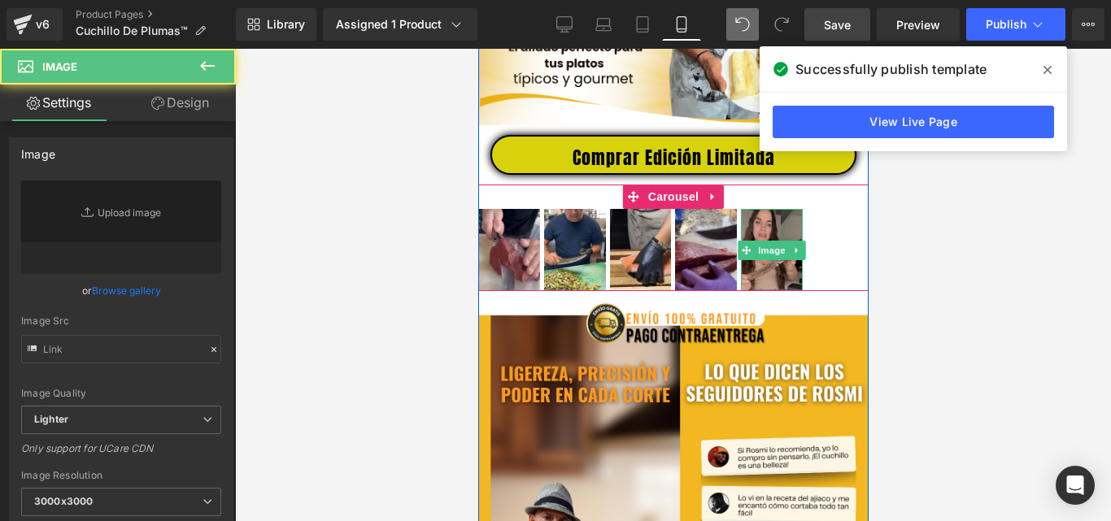
type input "https://media3.giphy.com/media/v1.Y2lkPTc5MGI3NjExNDRwdmhiemYzcjV0azQ4dGVjMGRyc…"
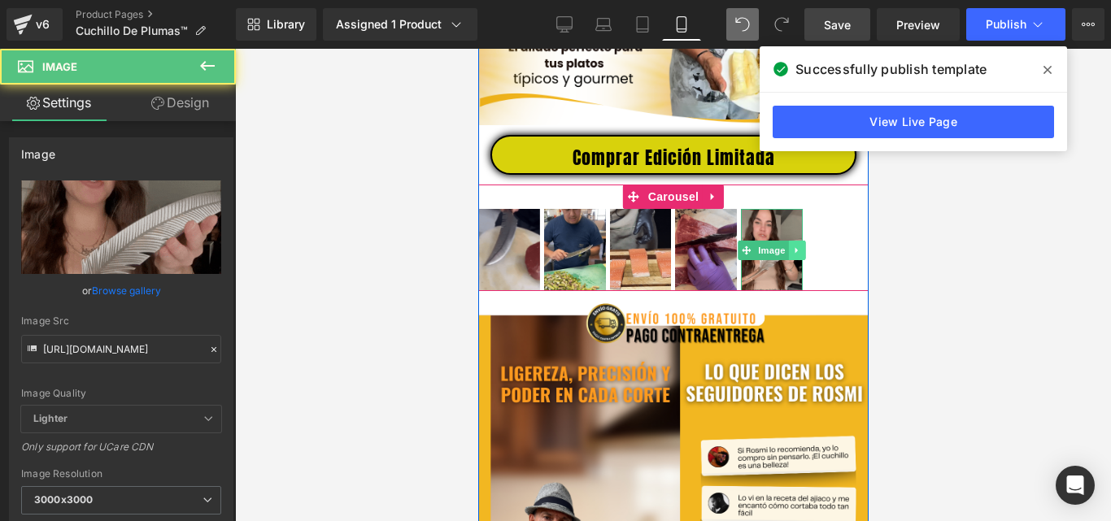
click at [795, 253] on icon at bounding box center [796, 250] width 2 height 6
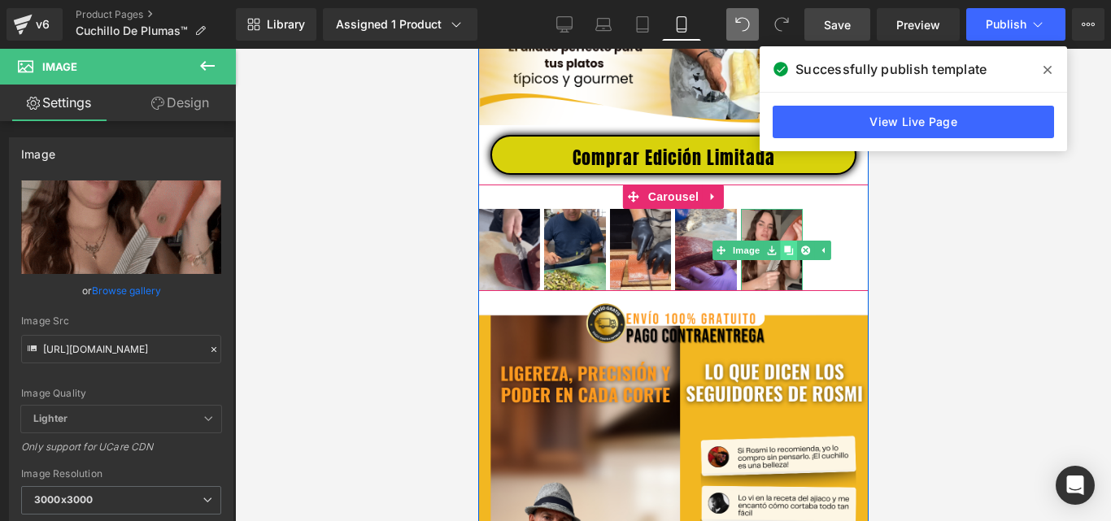
click at [787, 260] on link at bounding box center [788, 251] width 17 height 20
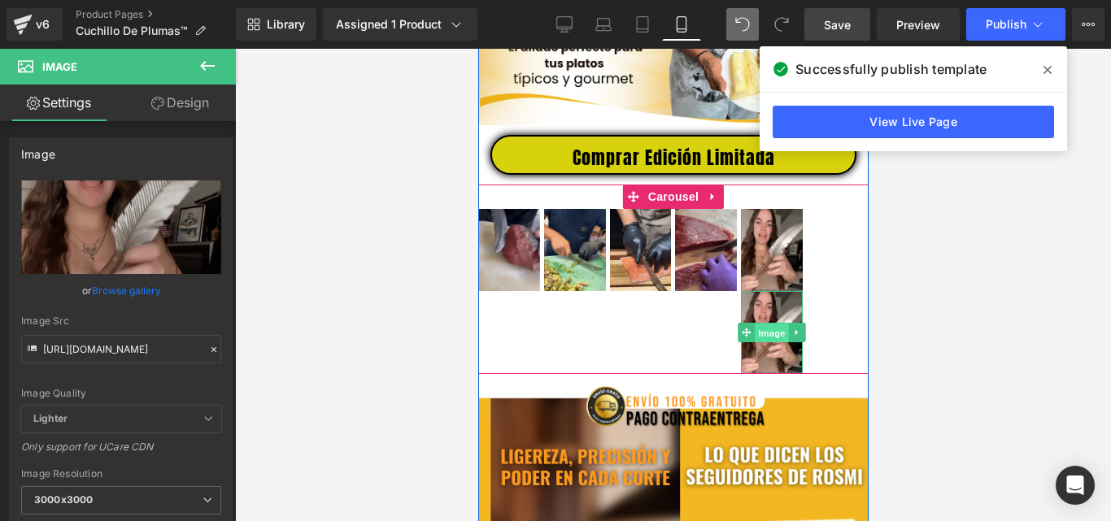
click at [768, 343] on span "Image" at bounding box center [771, 334] width 34 height 20
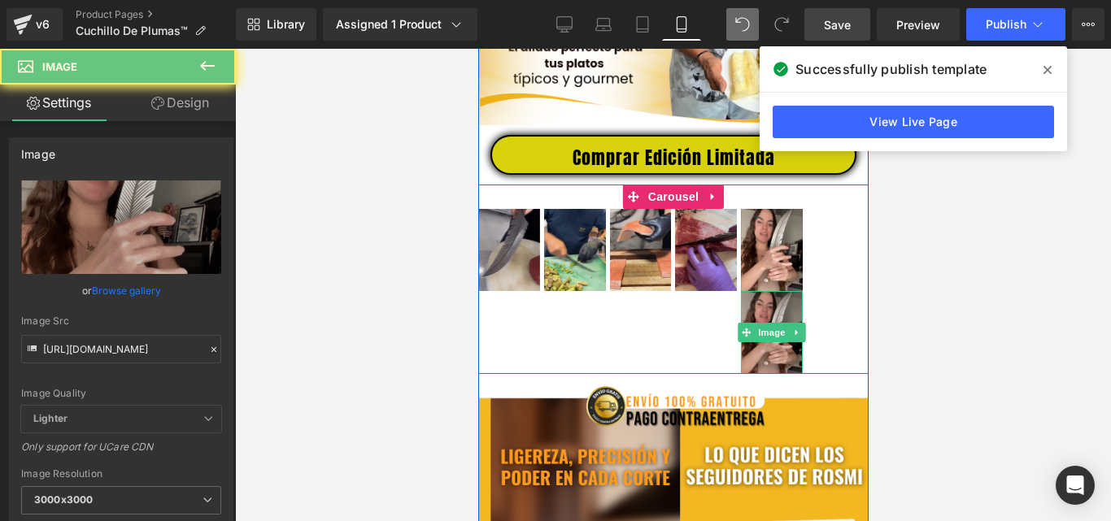
click at [767, 316] on img at bounding box center [771, 332] width 62 height 82
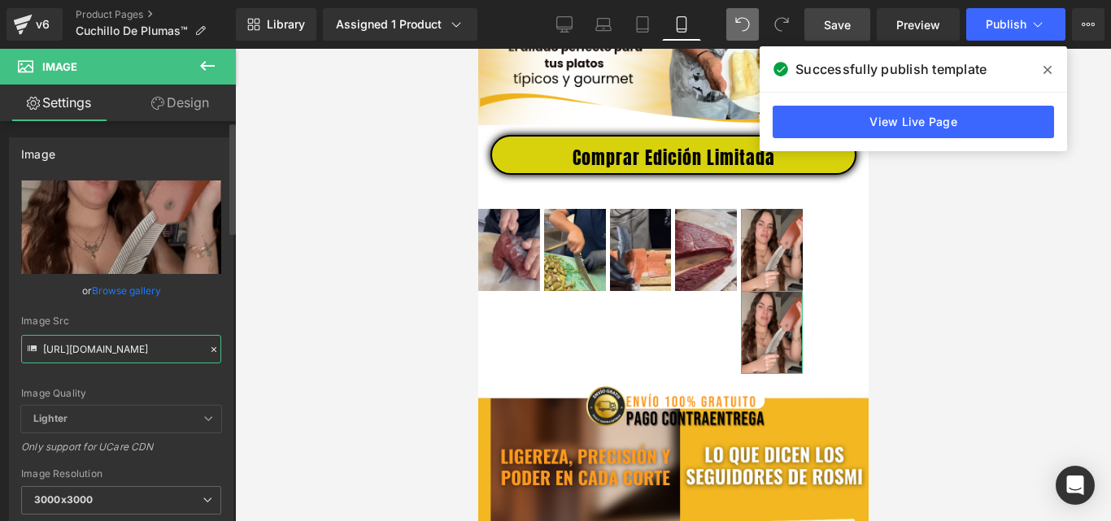
click at [114, 347] on input "https://media3.giphy.com/media/v1.Y2lkPTc5MGI3NjExNDRwdmhiemYzcjV0azQ4dGVjMGRyc…" at bounding box center [121, 349] width 200 height 28
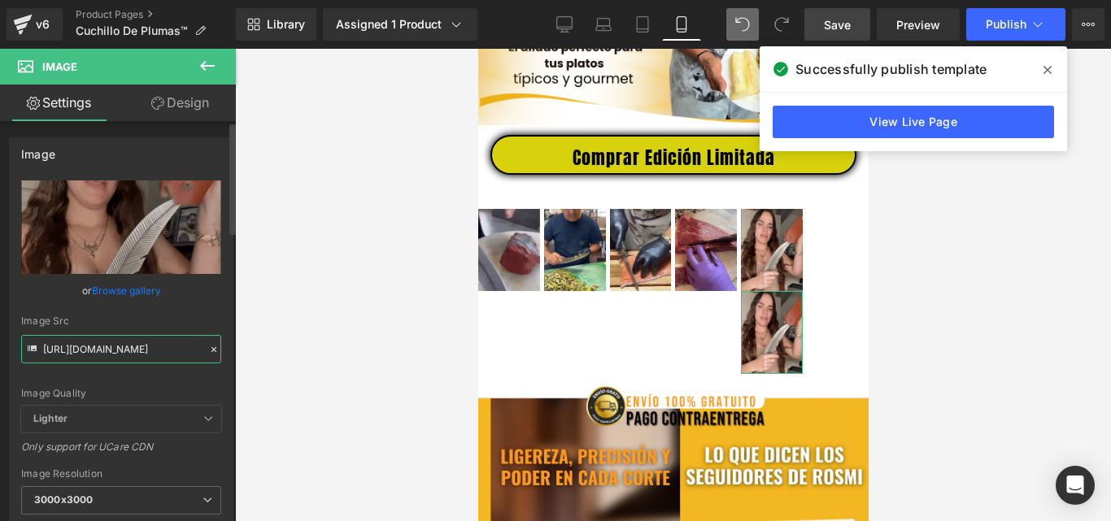
click at [114, 347] on input "https://media3.giphy.com/media/v1.Y2lkPTc5MGI3NjExNDRwdmhiemYzcjV0azQ4dGVjMGRyc…" at bounding box center [121, 349] width 200 height 28
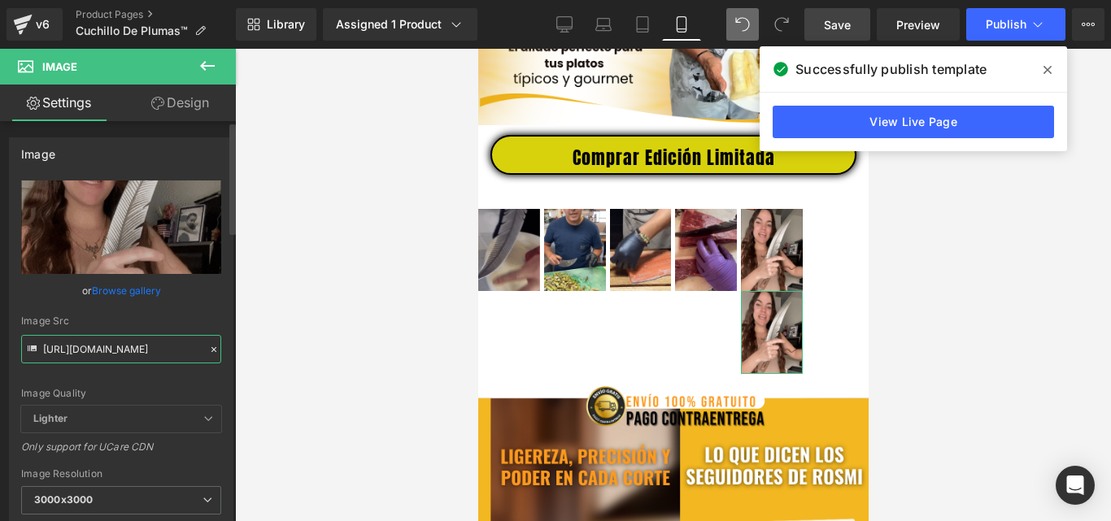
click at [114, 347] on input "https://media3.giphy.com/media/v1.Y2lkPTc5MGI3NjExNDRwdmhiemYzcjV0azQ4dGVjMGRyc…" at bounding box center [121, 349] width 200 height 28
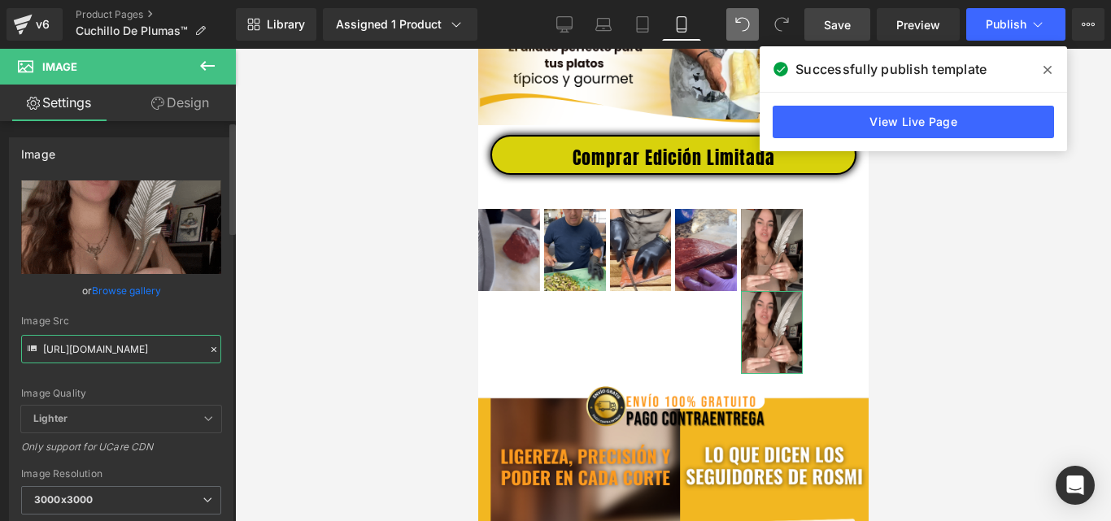
paste input "0.giphy.com/media/v1.Y2lkPTc5MGI3NjExYXpuNWF2cGF0bng0aWcwMGNtOHcxMG9oNXdpdnJmNW…"
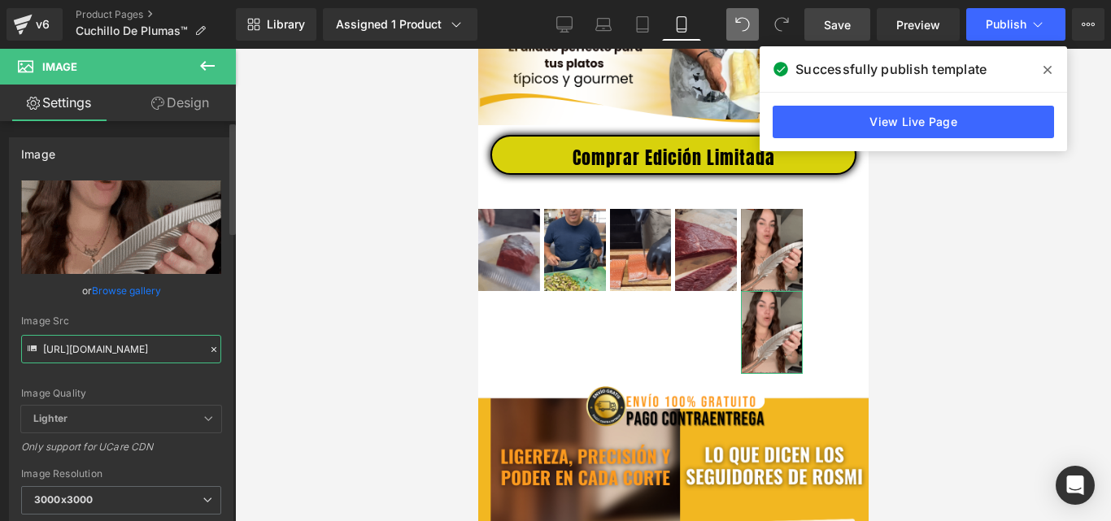
type input "https://media0.giphy.com/media/v1.Y2lkPTc5MGI3NjExYXpuNWF2cGF0bng0aWcwMGNtOHcxM…"
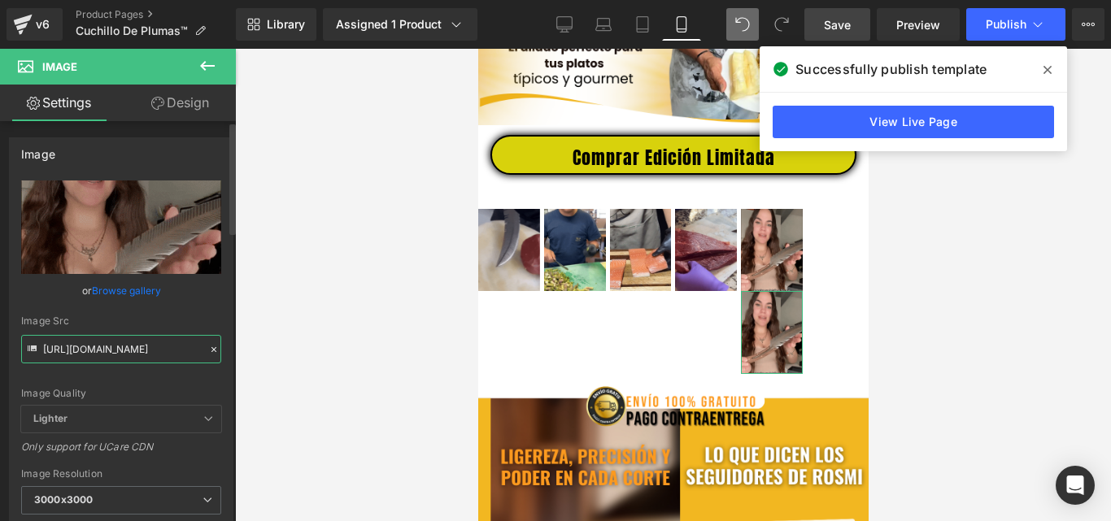
scroll to position [0, 862]
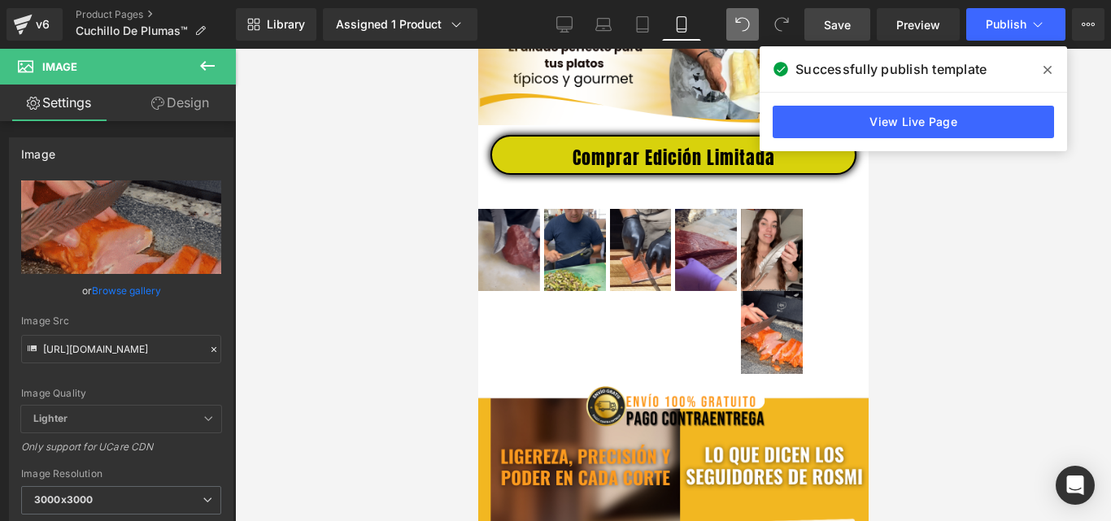
click at [406, 297] on div at bounding box center [673, 285] width 876 height 473
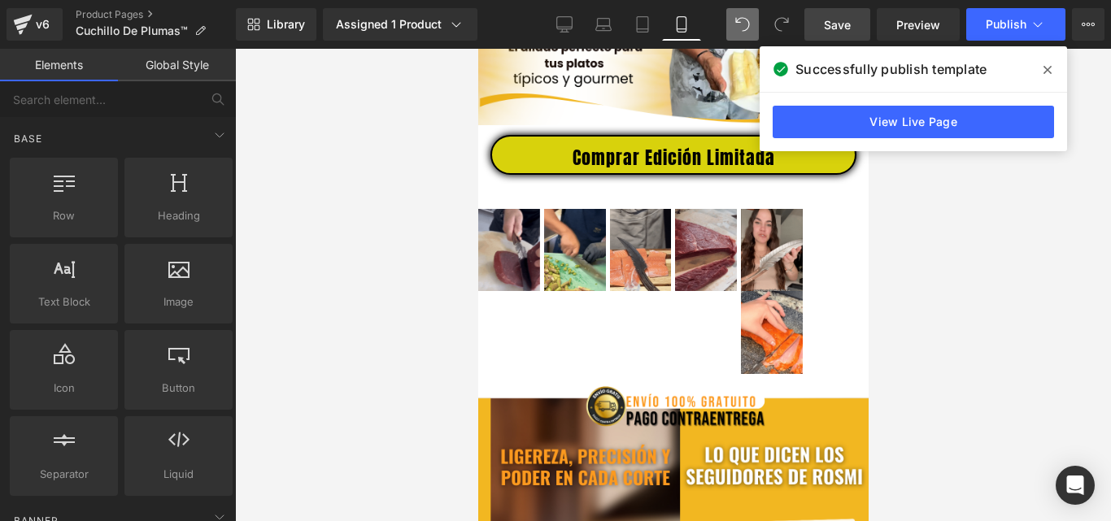
scroll to position [0, 0]
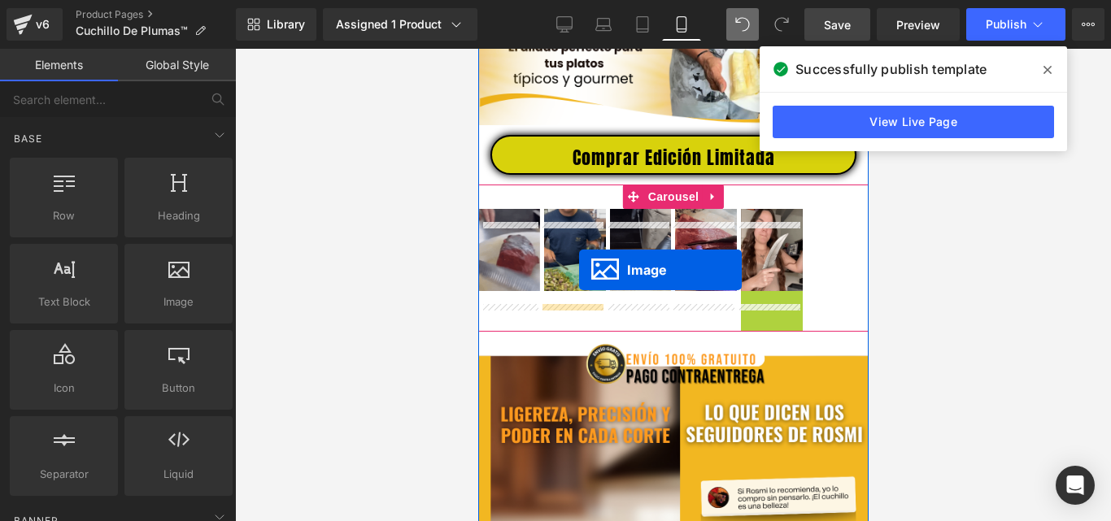
drag, startPoint x: 739, startPoint y: 342, endPoint x: 578, endPoint y: 270, distance: 176.6
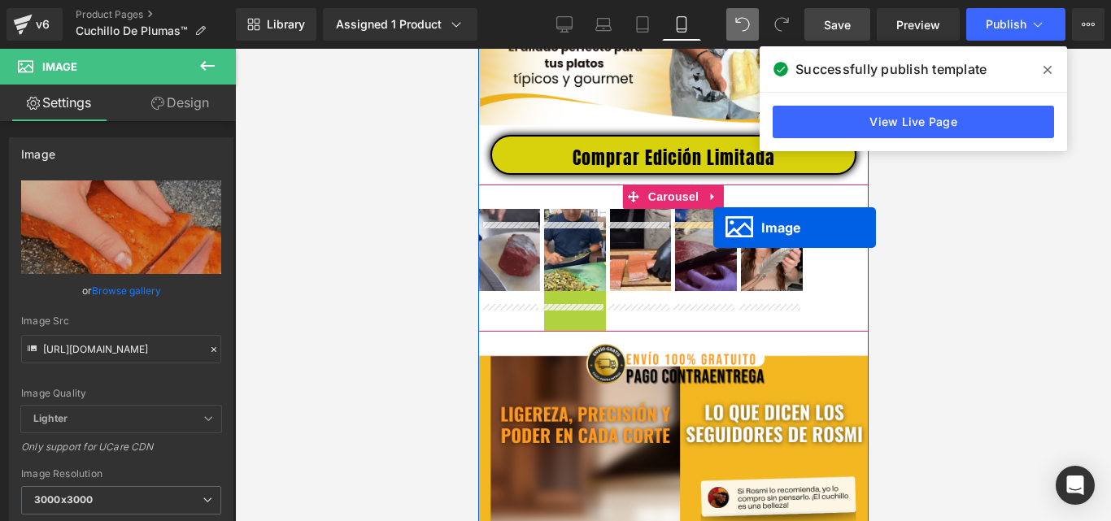
drag, startPoint x: 540, startPoint y: 351, endPoint x: 713, endPoint y: 228, distance: 212.2
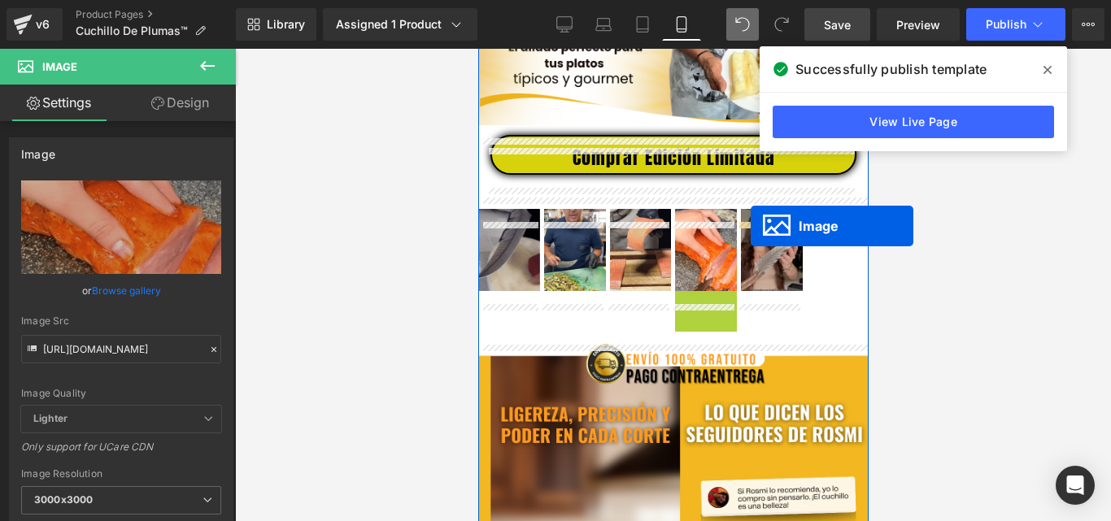
drag, startPoint x: 673, startPoint y: 340, endPoint x: 750, endPoint y: 226, distance: 137.2
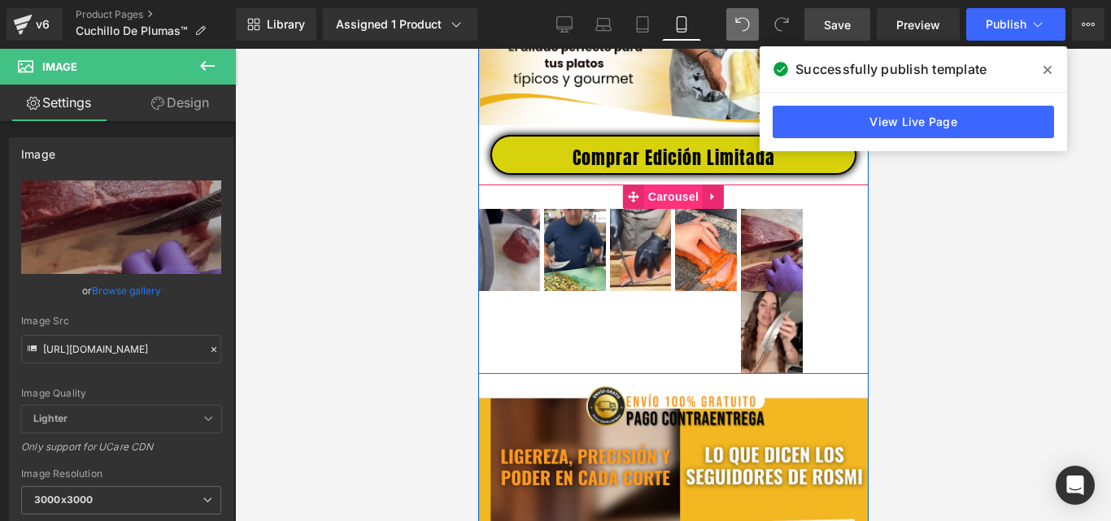
click at [667, 206] on span "Carousel" at bounding box center [672, 197] width 59 height 24
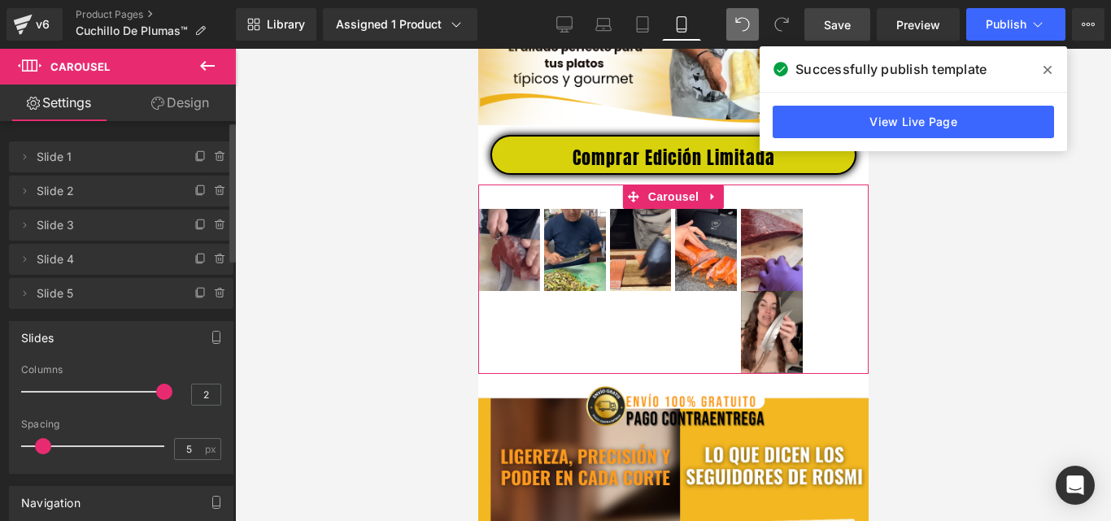
click at [55, 390] on div at bounding box center [96, 392] width 135 height 33
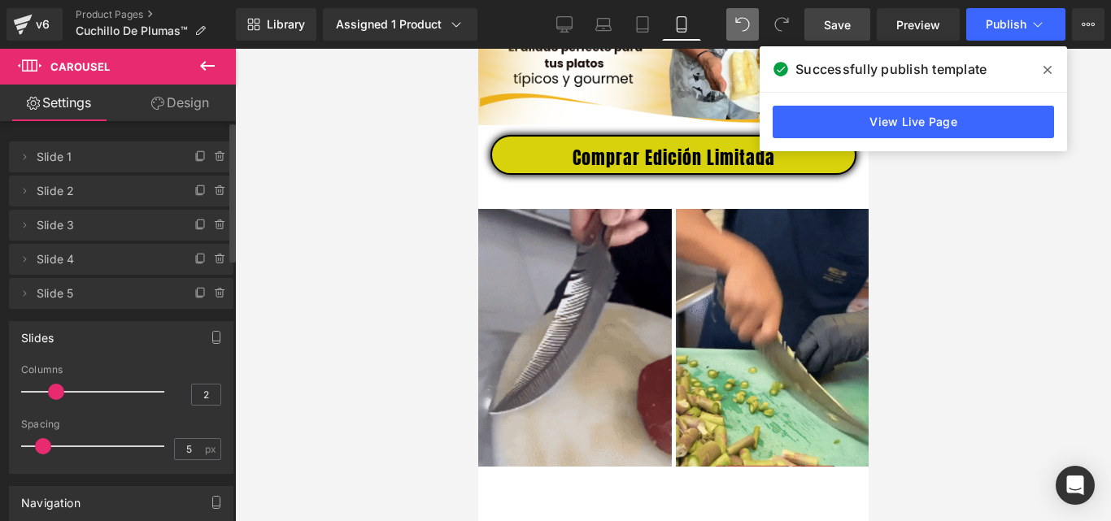
drag, startPoint x: 55, startPoint y: 391, endPoint x: 68, endPoint y: 393, distance: 12.3
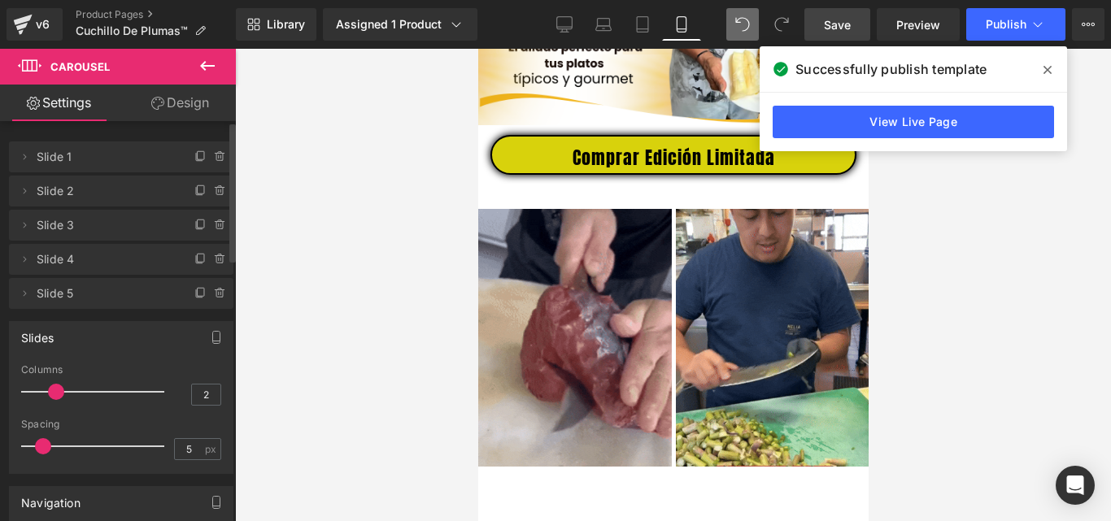
click at [68, 393] on div at bounding box center [96, 392] width 135 height 33
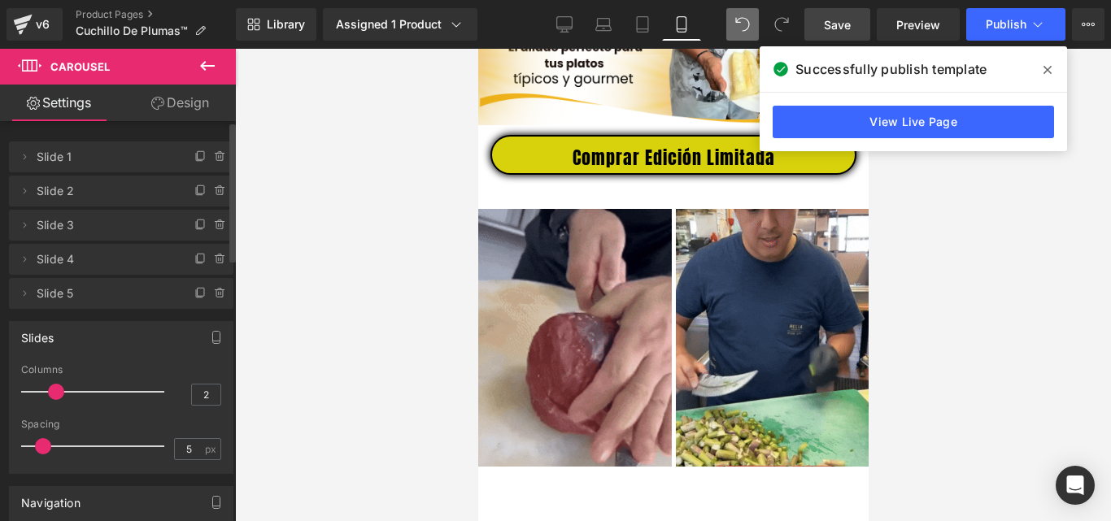
type input "3"
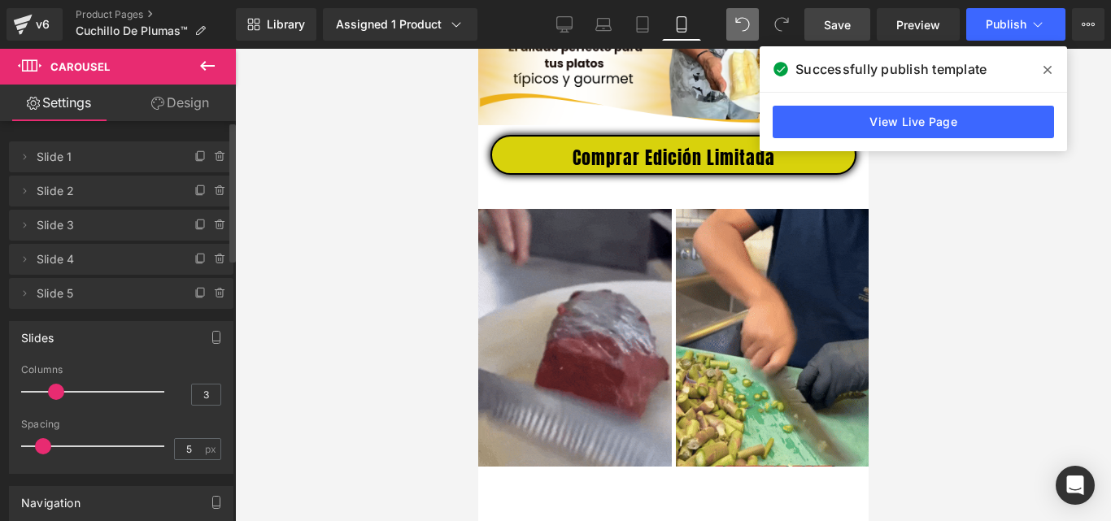
click at [75, 393] on div at bounding box center [96, 392] width 135 height 33
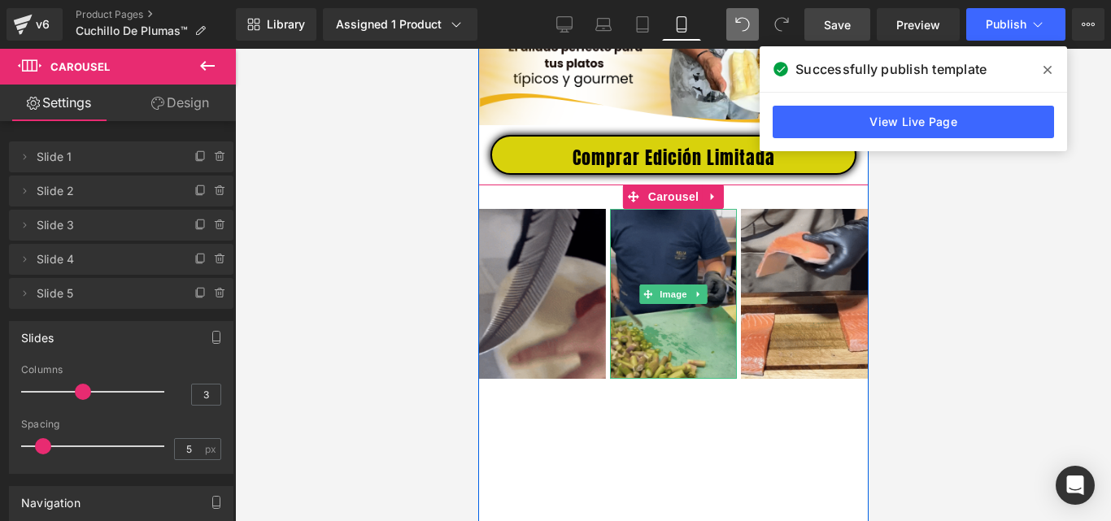
scroll to position [813, 0]
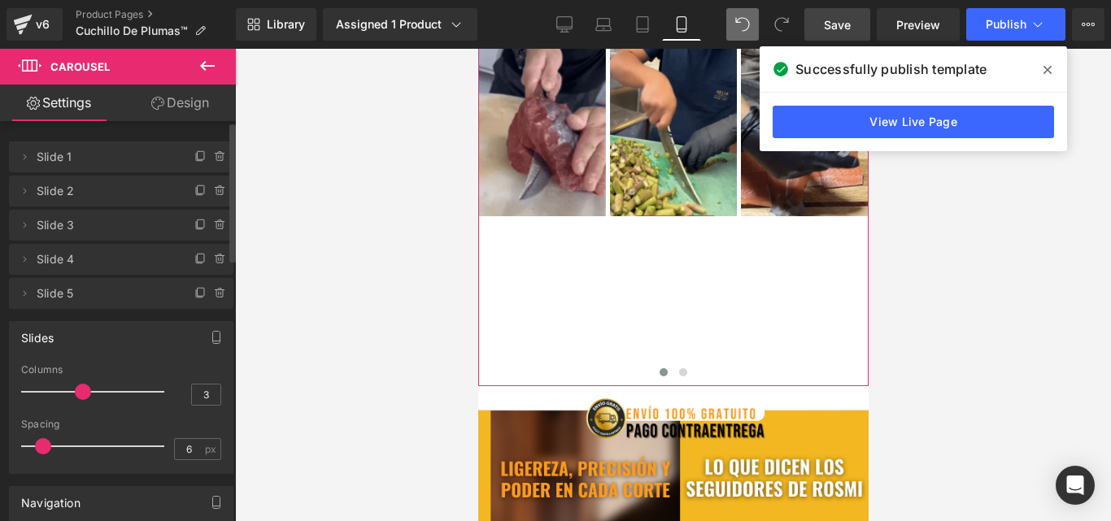
click at [44, 444] on span at bounding box center [43, 446] width 16 height 16
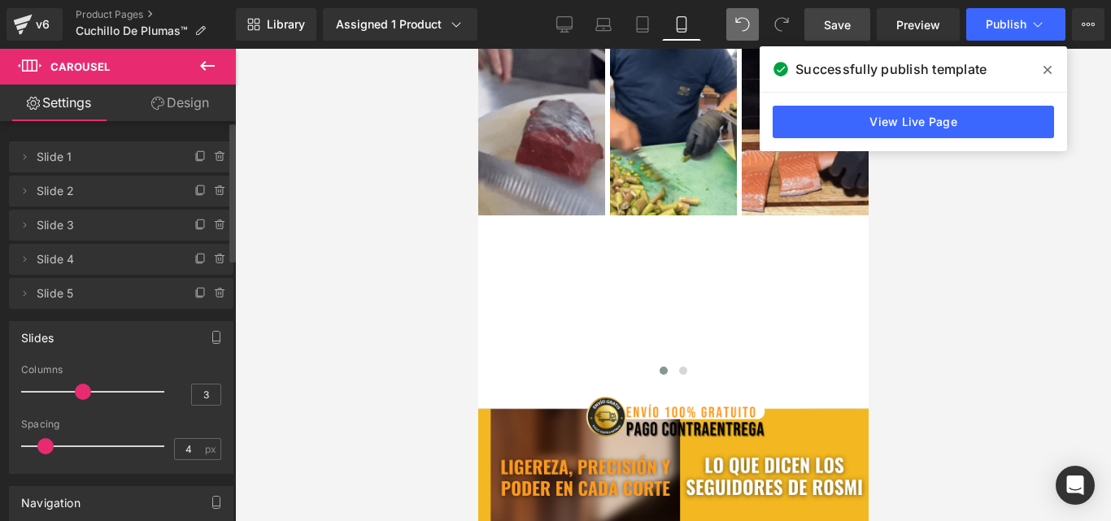
type input "3"
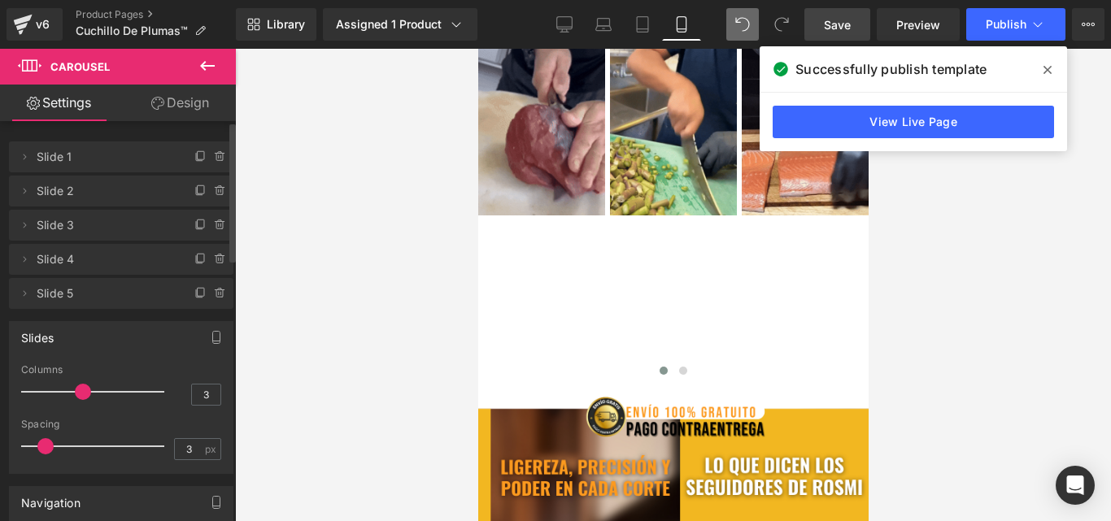
drag, startPoint x: 44, startPoint y: 444, endPoint x: 28, endPoint y: 446, distance: 16.3
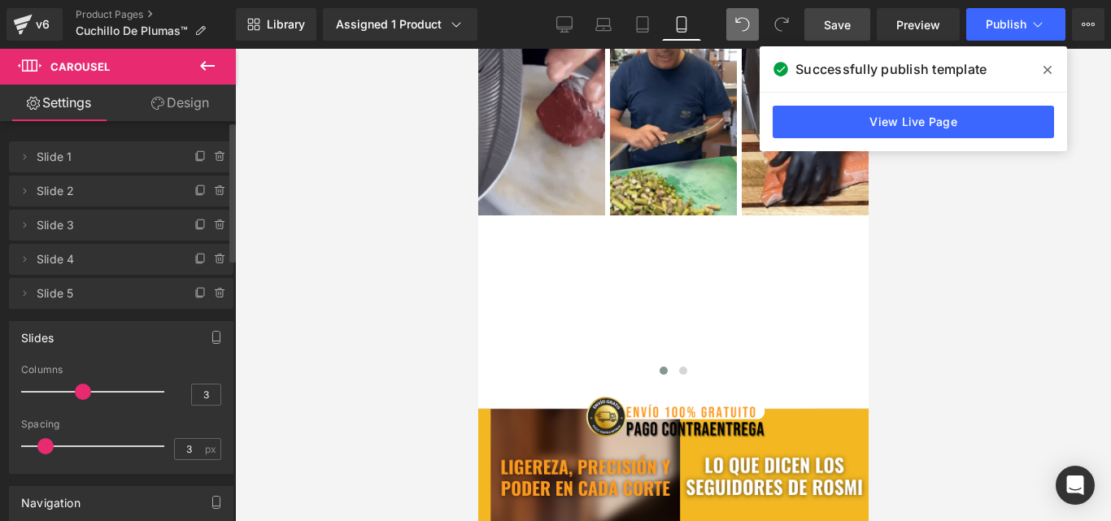
click at [37, 446] on span at bounding box center [45, 446] width 16 height 16
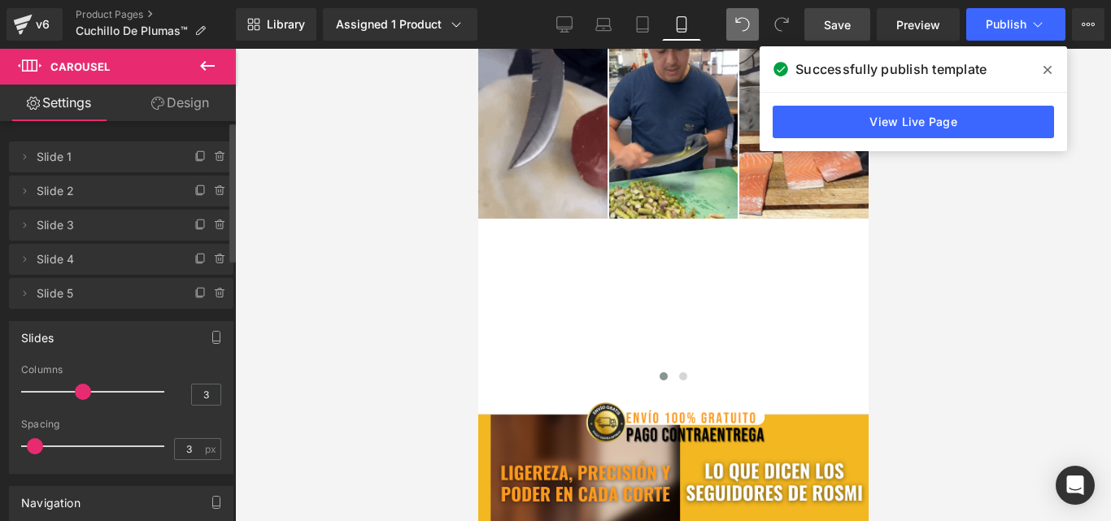
click at [33, 447] on span at bounding box center [35, 446] width 16 height 16
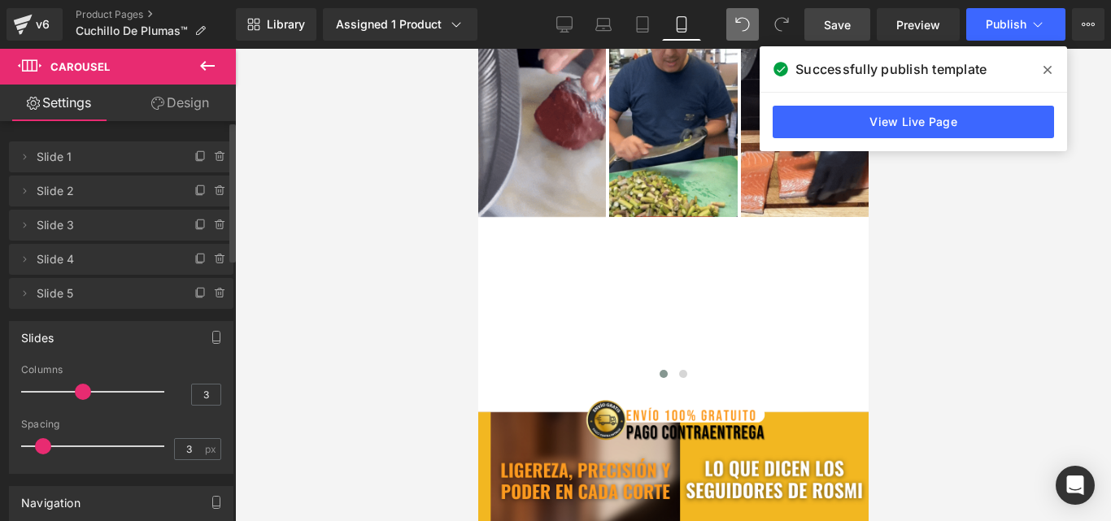
click at [39, 447] on span at bounding box center [43, 446] width 16 height 16
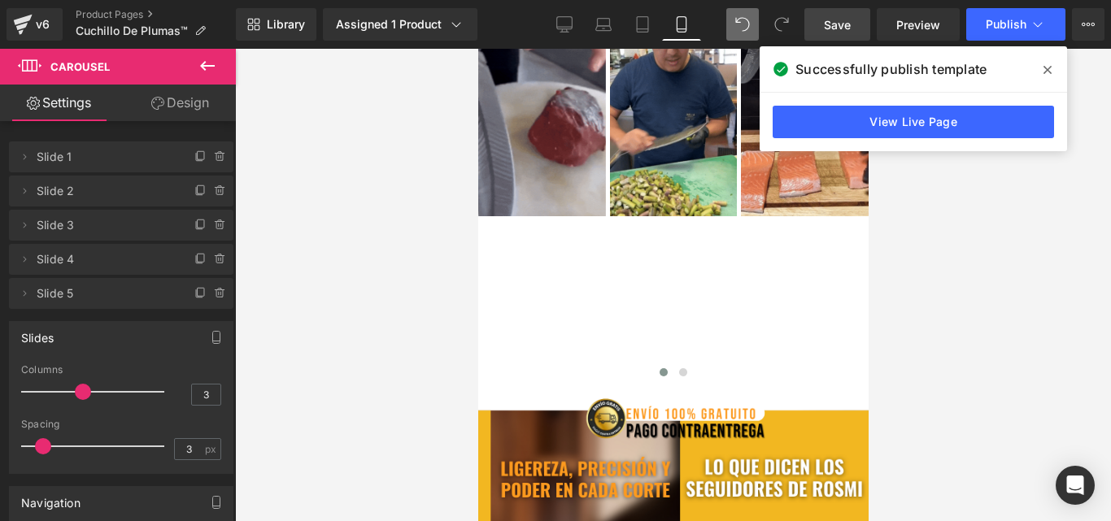
click at [832, 34] on link "Save" at bounding box center [837, 24] width 66 height 33
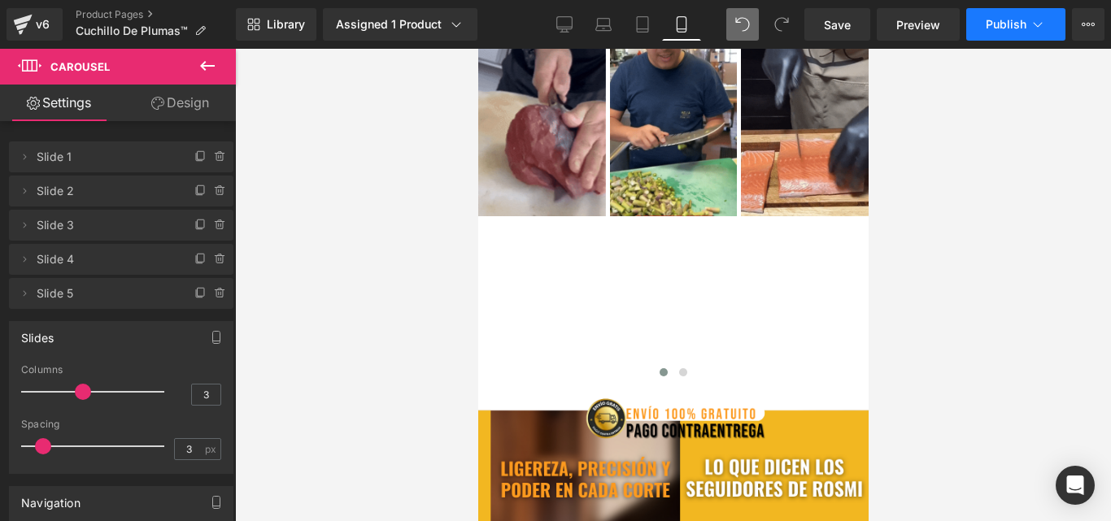
click at [1012, 38] on button "Publish" at bounding box center [1015, 24] width 99 height 33
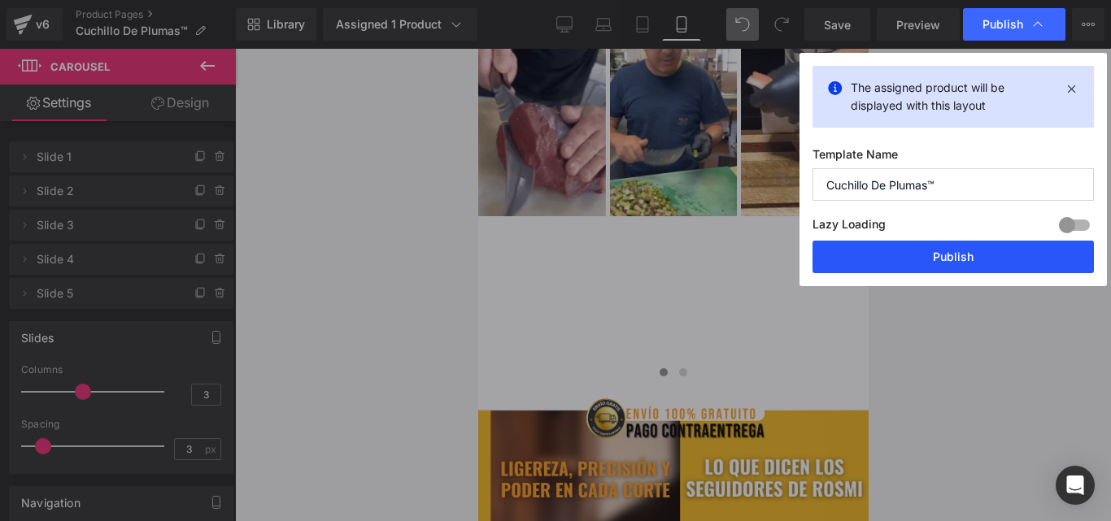
click at [937, 261] on button "Publish" at bounding box center [953, 257] width 281 height 33
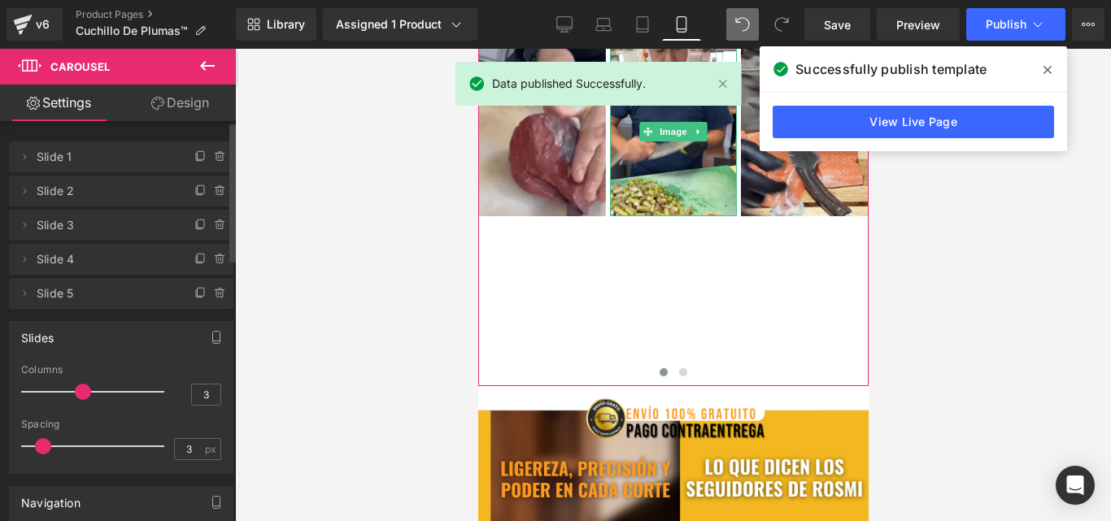
click at [76, 190] on span "Slide 2" at bounding box center [105, 191] width 137 height 31
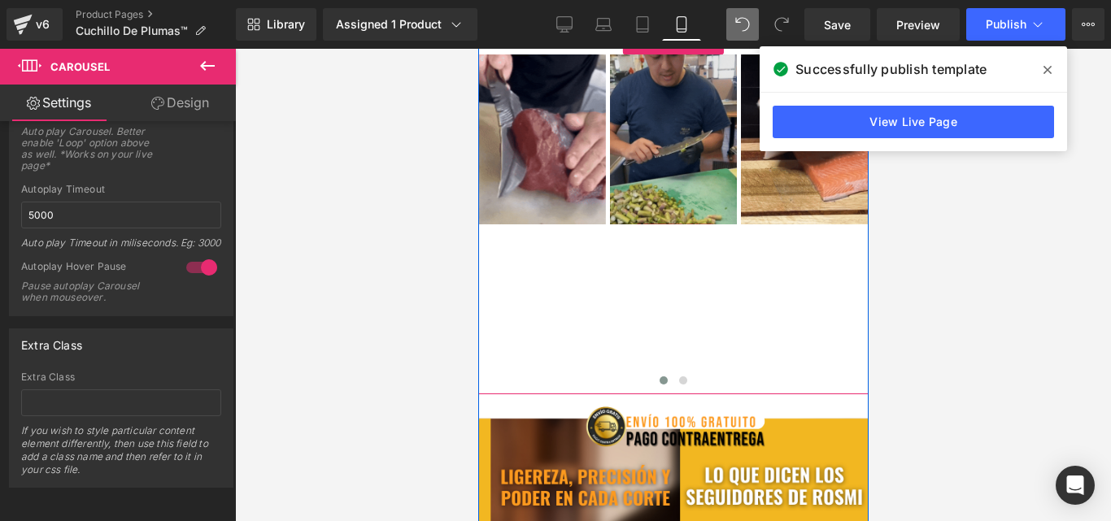
scroll to position [651, 0]
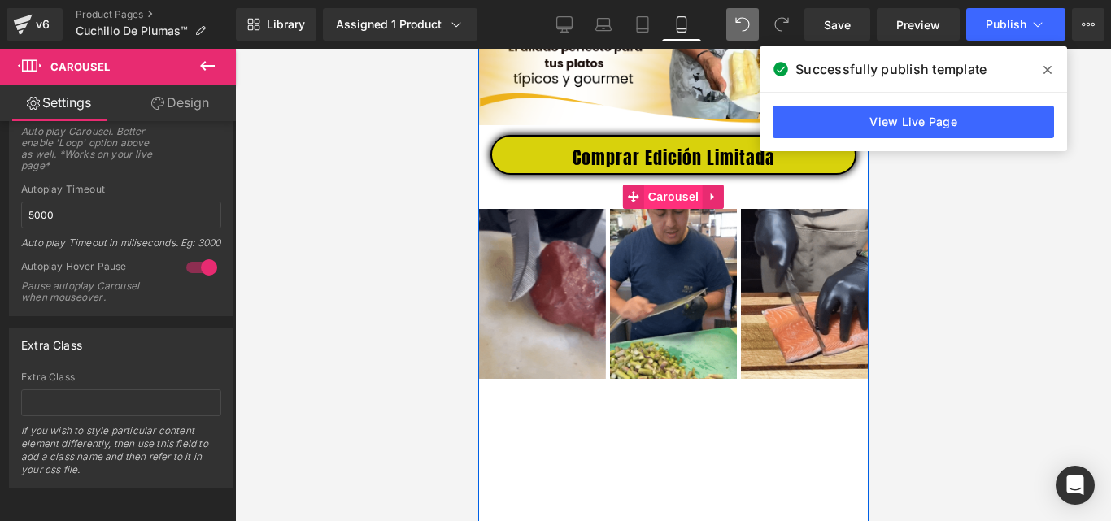
click at [665, 199] on span "Carousel" at bounding box center [672, 197] width 59 height 24
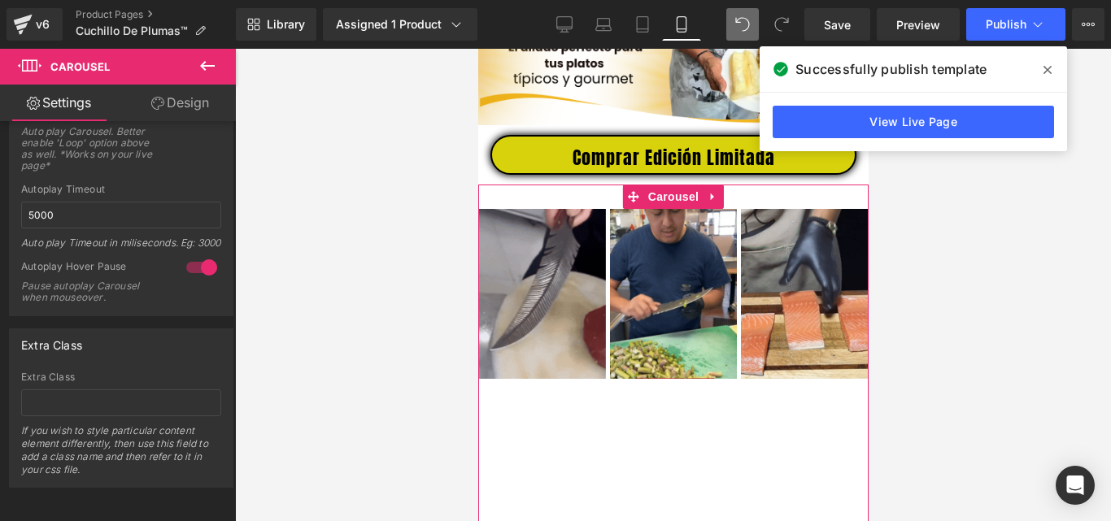
drag, startPoint x: 177, startPoint y: 99, endPoint x: 5, endPoint y: 274, distance: 245.0
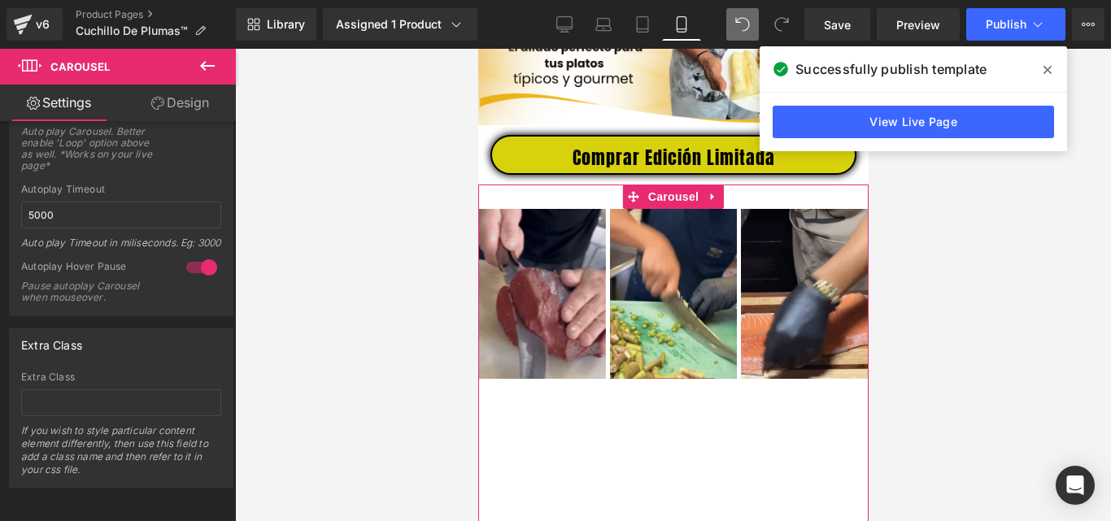
click at [177, 99] on link "Design" at bounding box center [180, 103] width 118 height 37
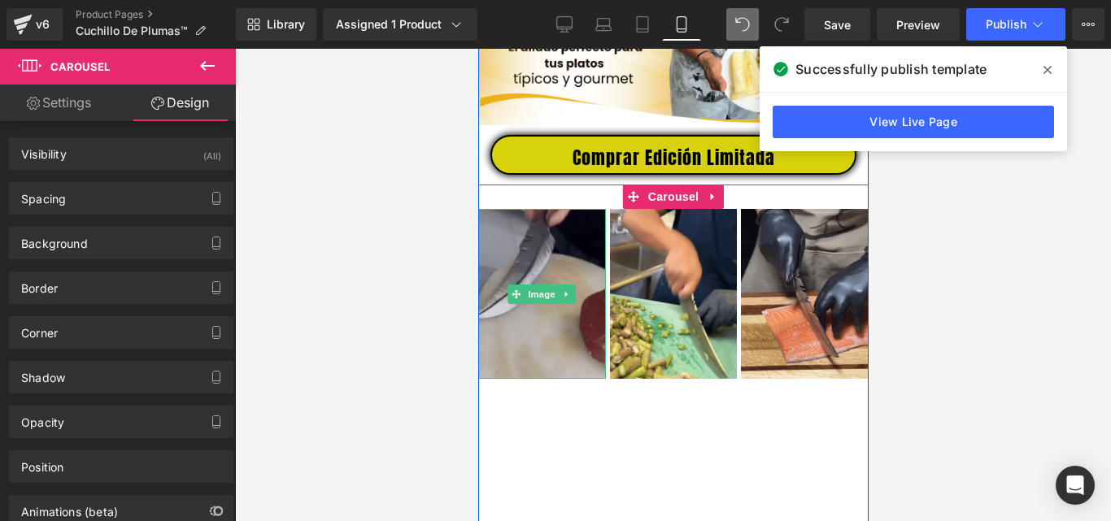
click at [562, 259] on img at bounding box center [541, 294] width 128 height 170
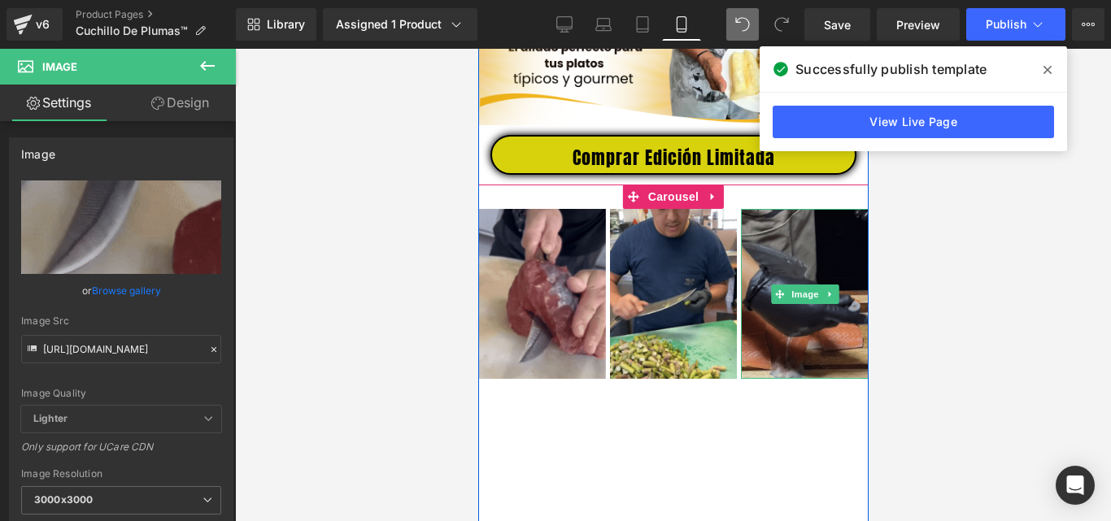
click at [826, 272] on img at bounding box center [804, 294] width 128 height 170
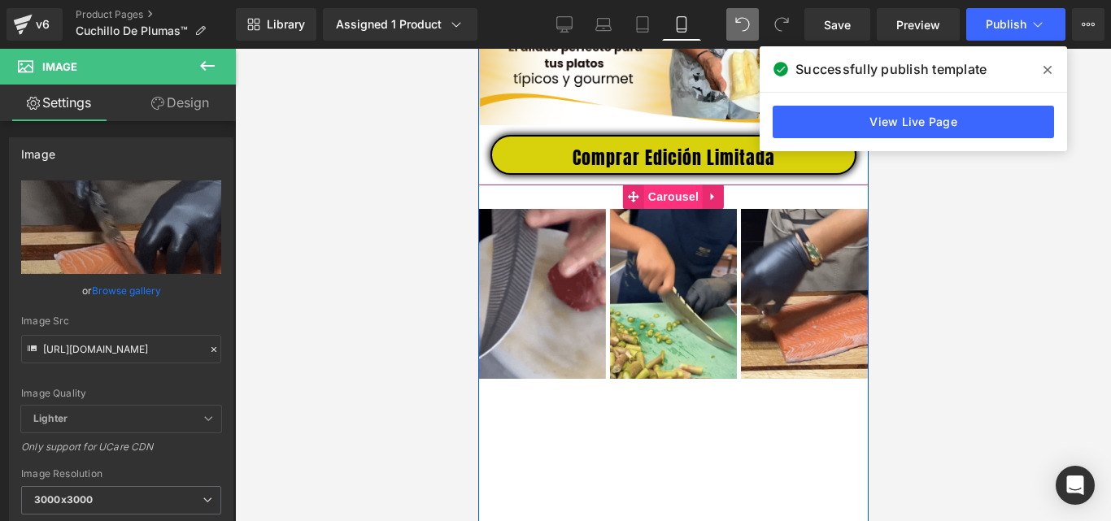
click at [666, 209] on span "Carousel" at bounding box center [672, 197] width 59 height 24
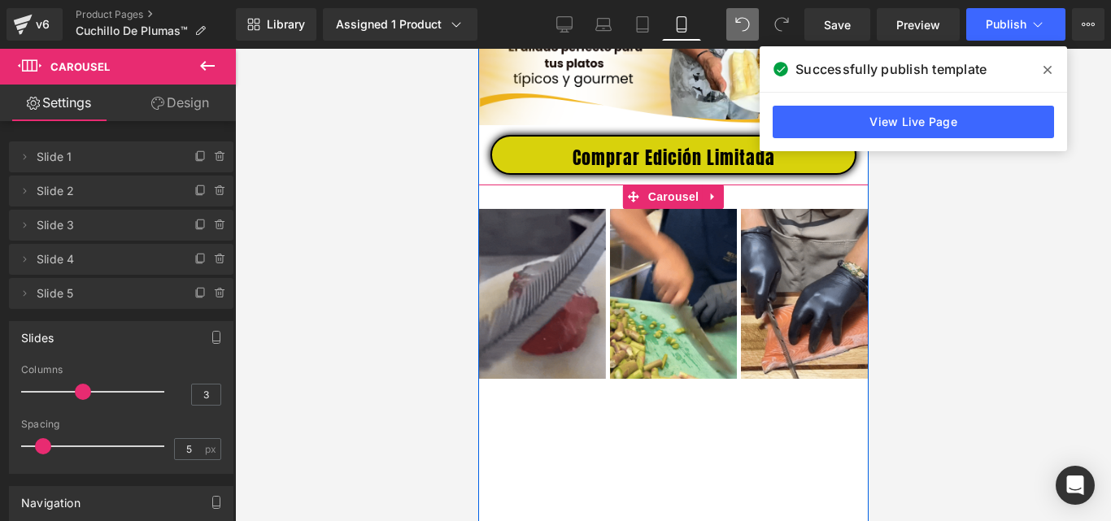
drag, startPoint x: 686, startPoint y: 443, endPoint x: 571, endPoint y: 439, distance: 114.8
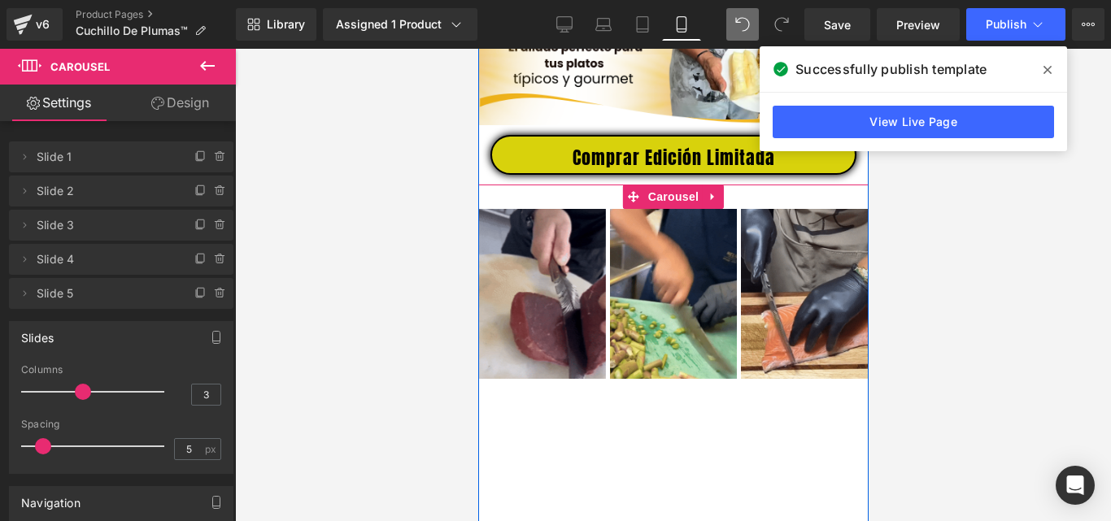
click at [571, 439] on div "Image Image Image Image Image Image" at bounding box center [806, 379] width 658 height 340
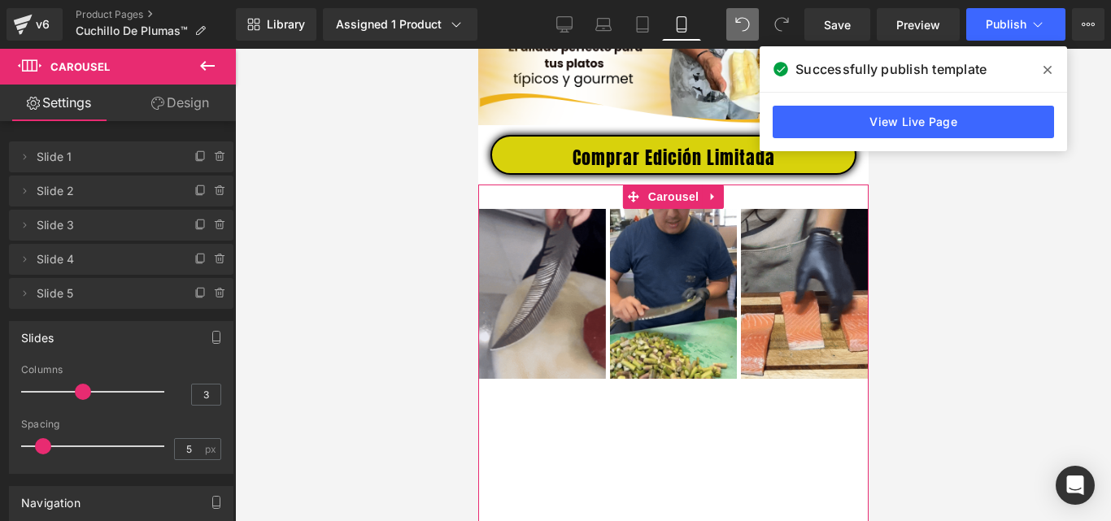
click at [85, 302] on span "Slide 5" at bounding box center [105, 293] width 137 height 31
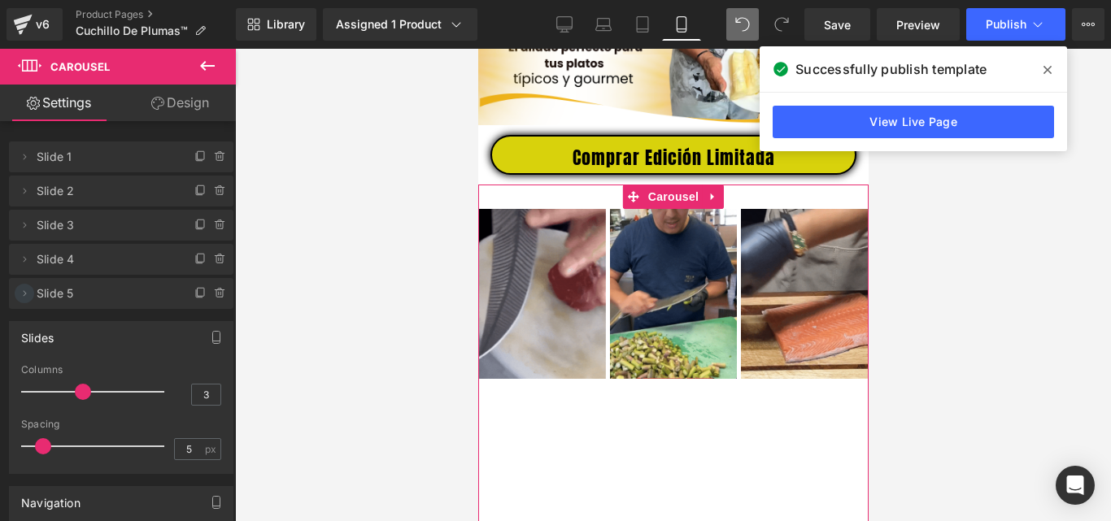
click at [28, 290] on icon at bounding box center [24, 293] width 13 height 13
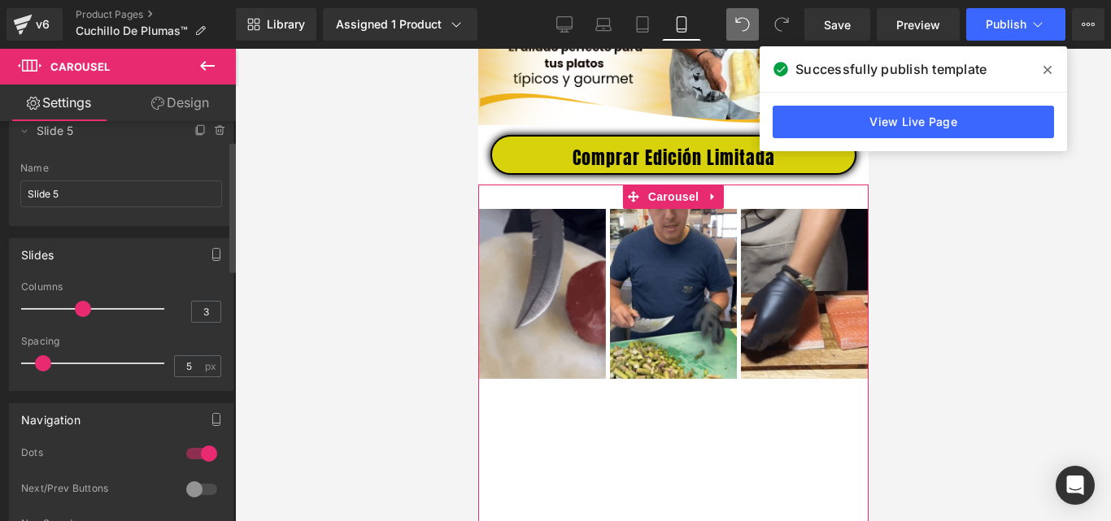
scroll to position [0, 0]
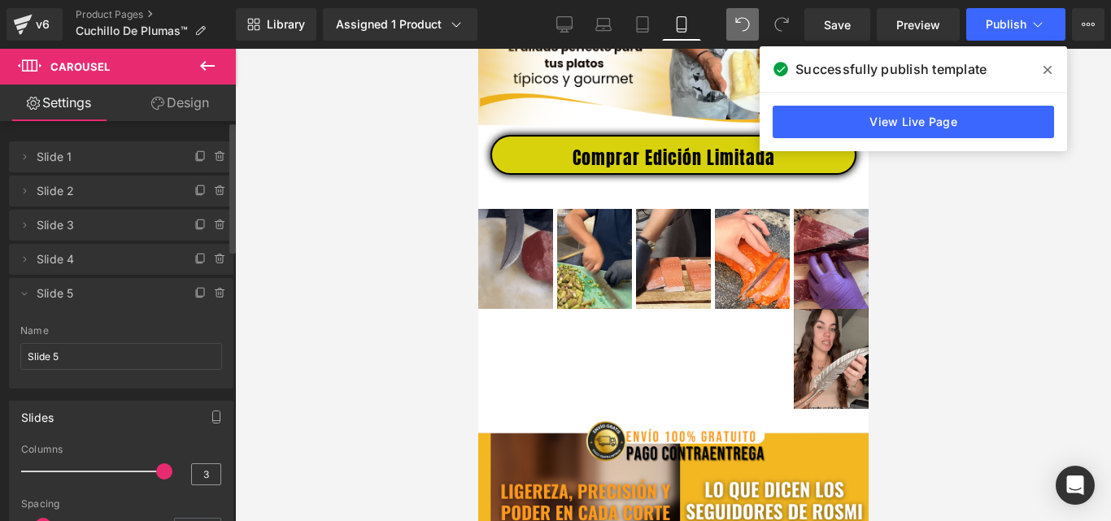
drag, startPoint x: 85, startPoint y: 478, endPoint x: 190, endPoint y: 470, distance: 105.2
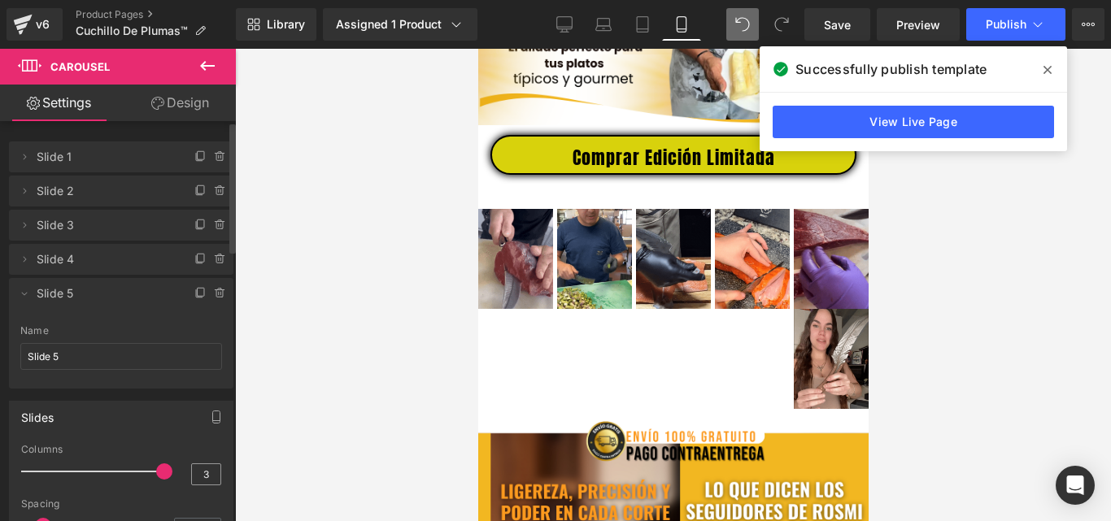
click at [190, 470] on div "Columns 3" at bounding box center [121, 471] width 200 height 54
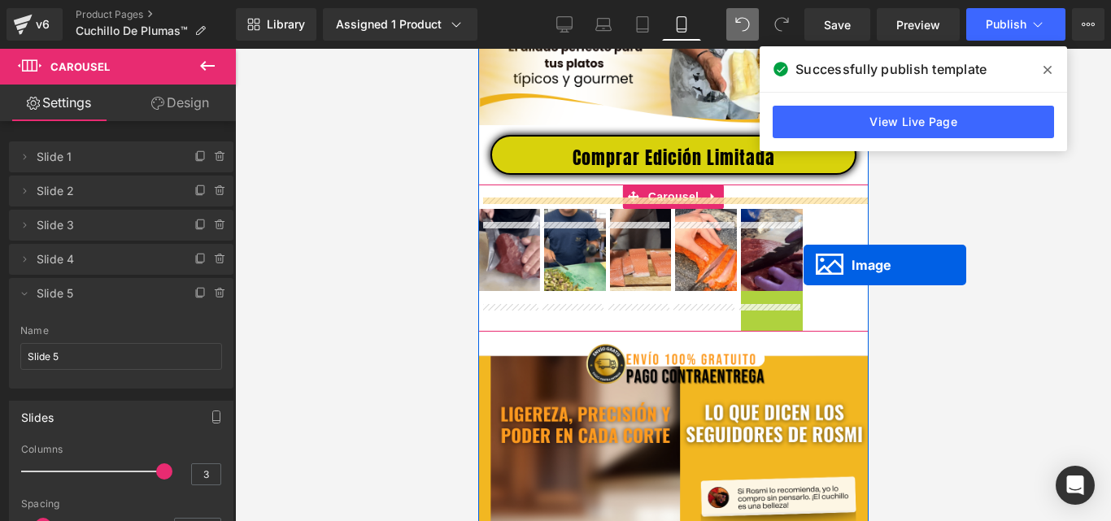
drag, startPoint x: 752, startPoint y: 345, endPoint x: 803, endPoint y: 265, distance: 94.3
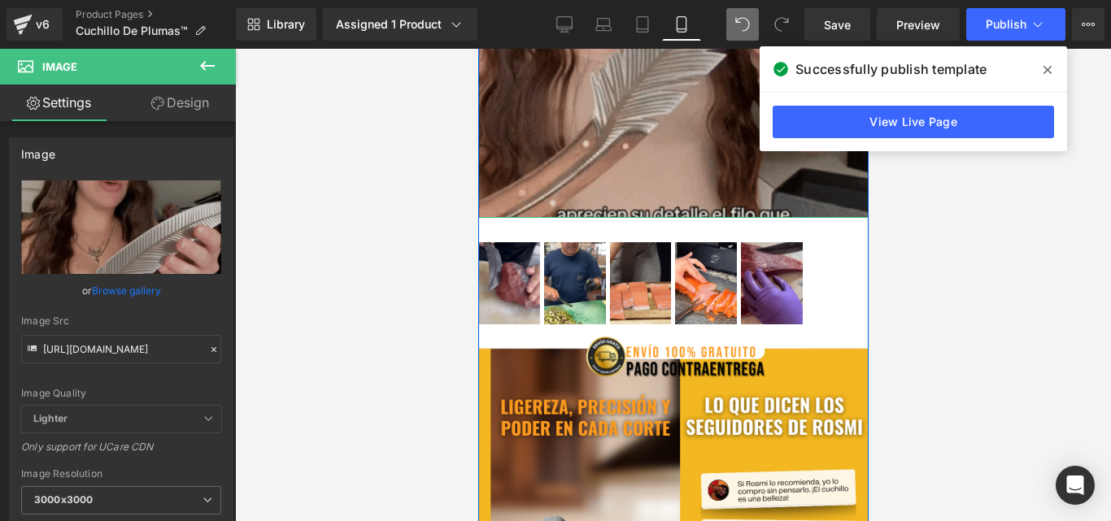
scroll to position [1139, 0]
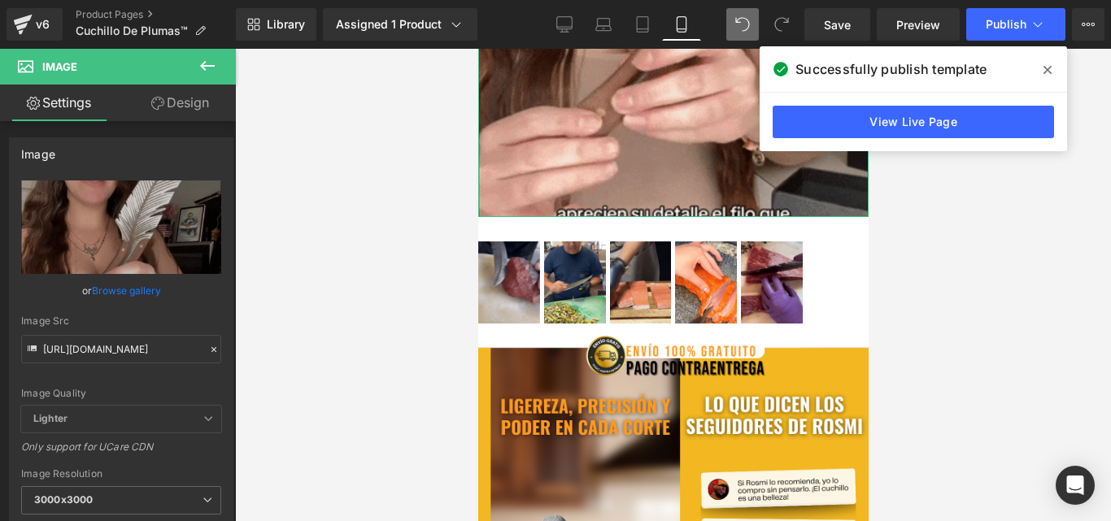
click at [198, 99] on link "Design" at bounding box center [180, 103] width 118 height 37
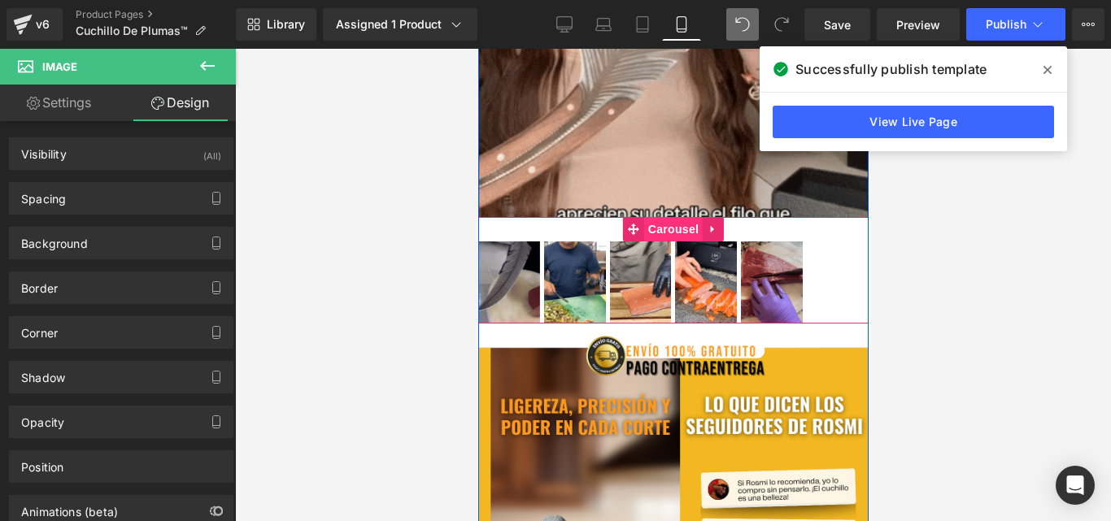
click at [662, 239] on span "Carousel" at bounding box center [672, 229] width 59 height 24
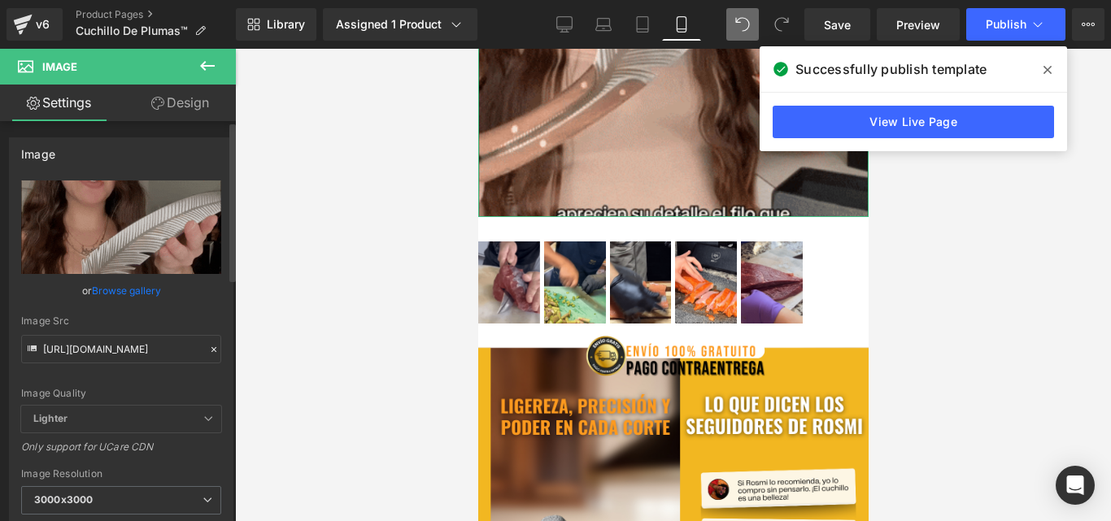
click at [208, 351] on icon at bounding box center [213, 349] width 11 height 11
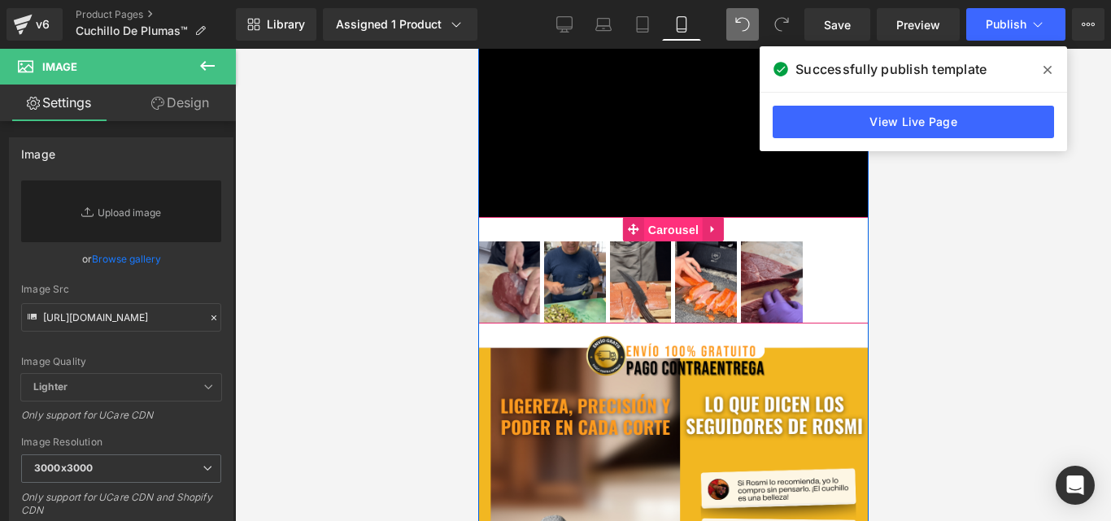
click at [652, 240] on span "Carousel" at bounding box center [672, 230] width 59 height 24
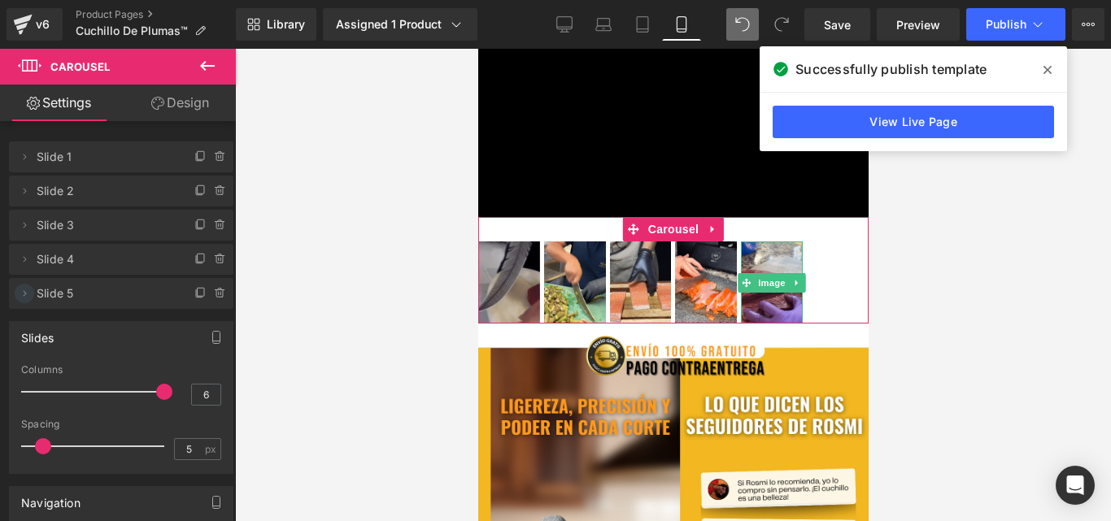
click at [26, 291] on icon at bounding box center [24, 293] width 13 height 13
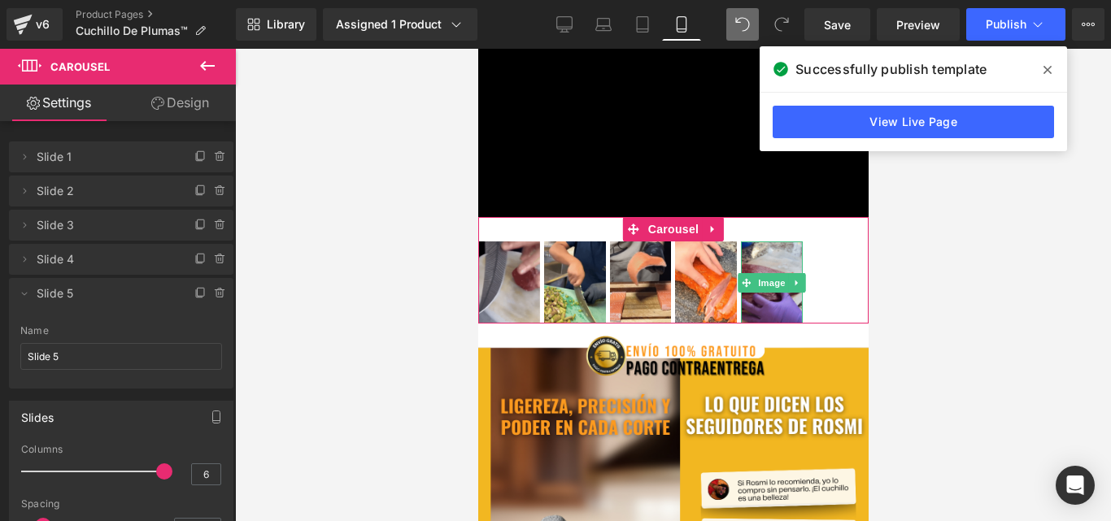
click at [94, 291] on span "Slide 5" at bounding box center [105, 293] width 137 height 31
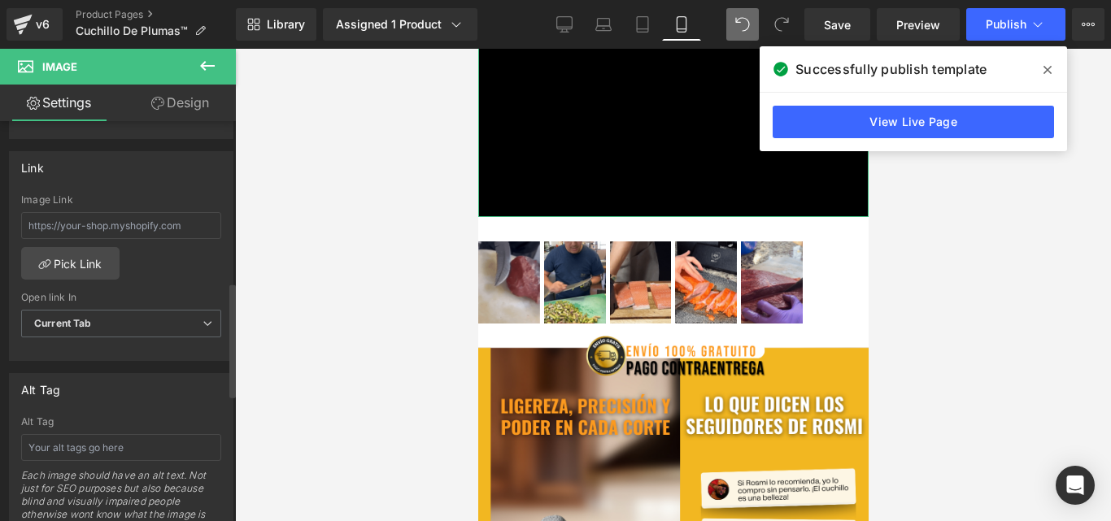
scroll to position [488, 0]
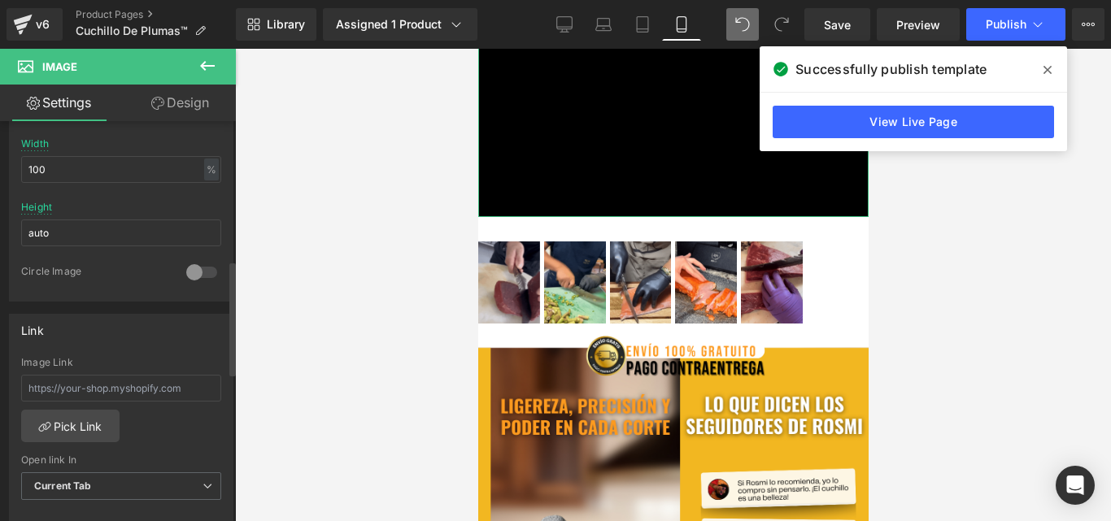
click at [202, 272] on div at bounding box center [201, 272] width 39 height 26
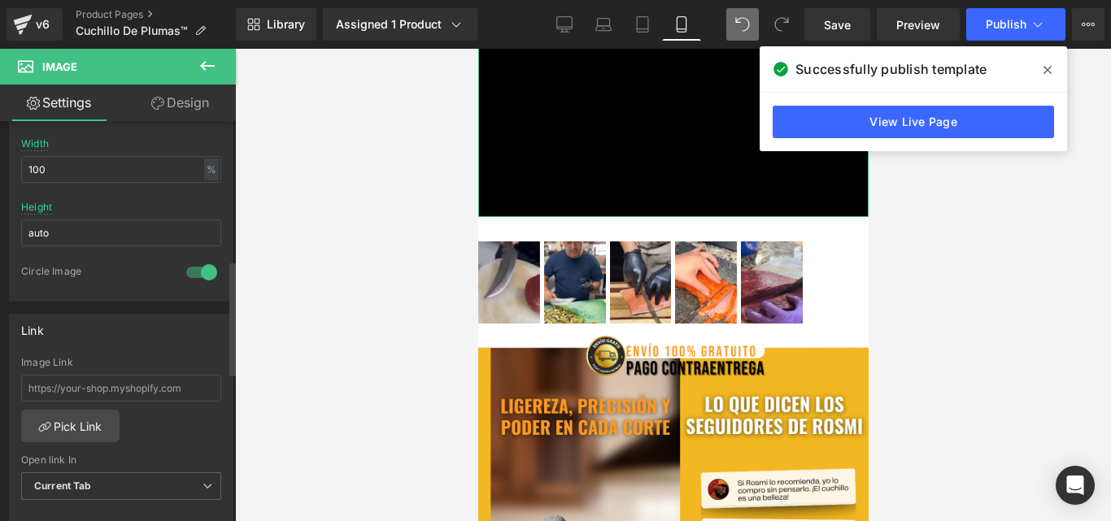
click at [202, 272] on div at bounding box center [201, 272] width 39 height 26
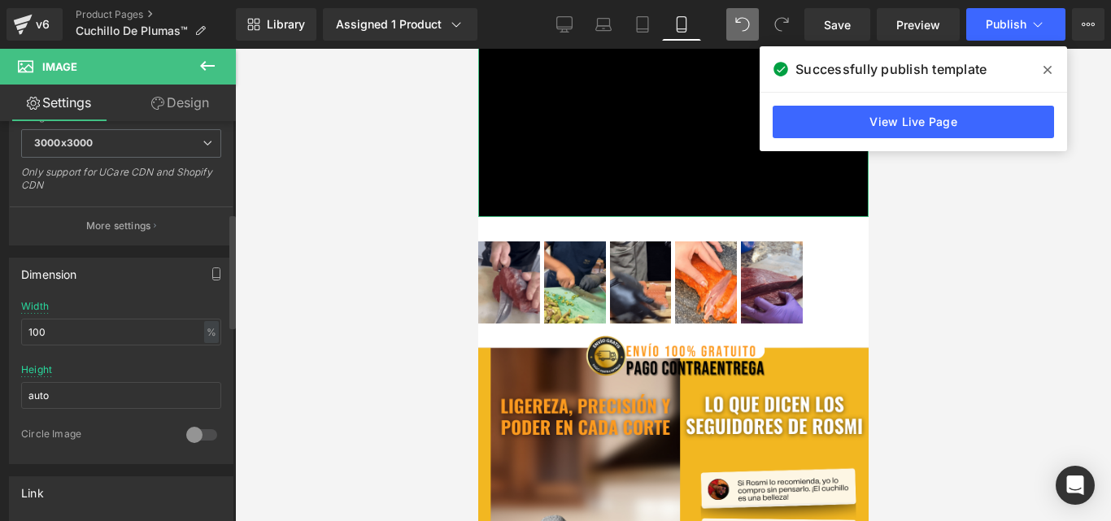
scroll to position [0, 0]
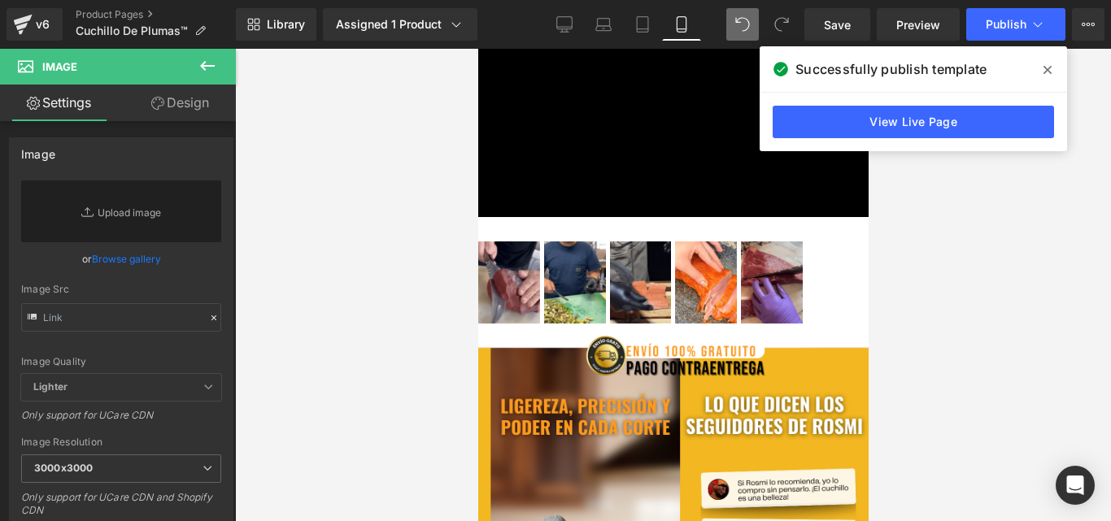
click at [209, 63] on icon at bounding box center [208, 66] width 20 height 20
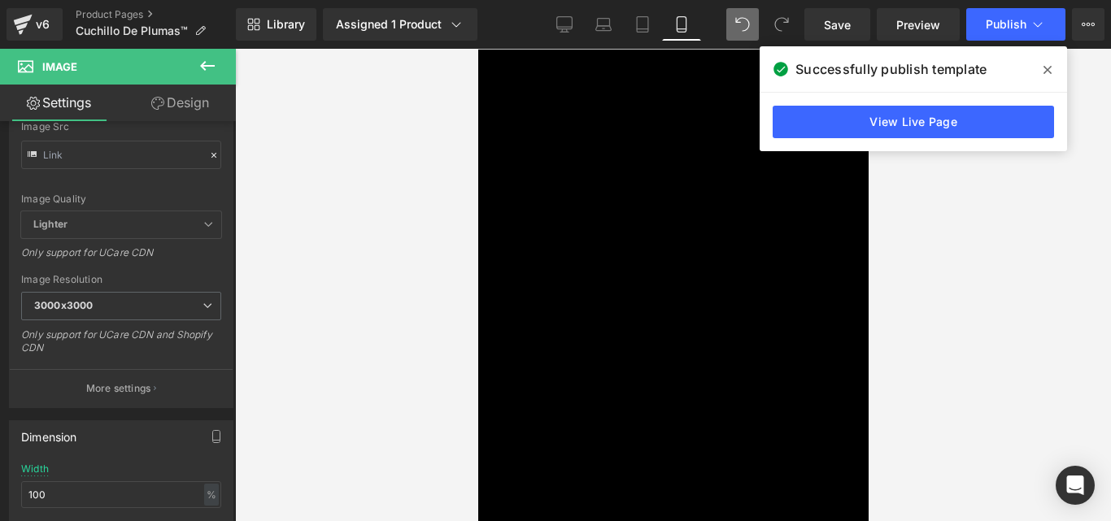
scroll to position [651, 0]
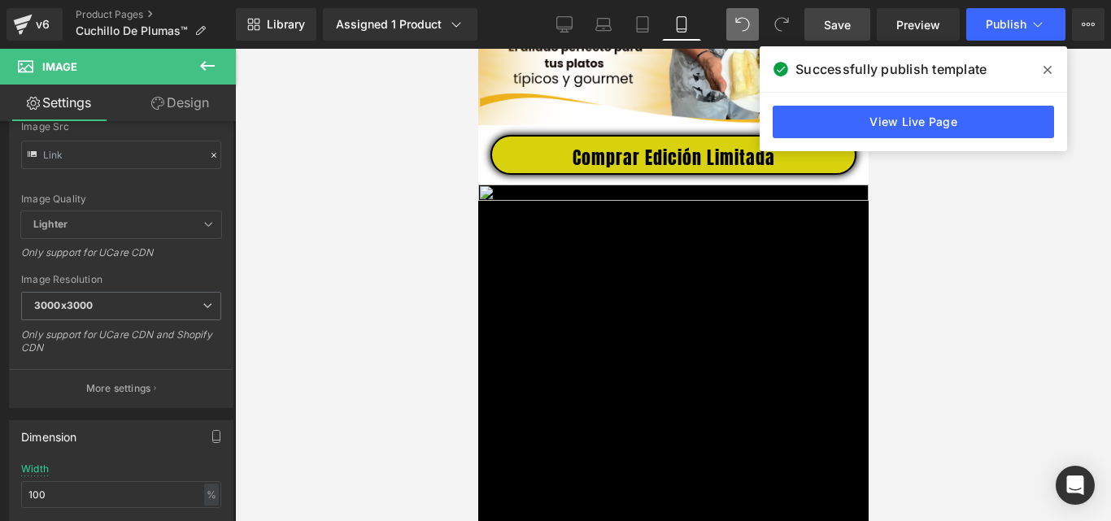
click at [844, 22] on span "Save" at bounding box center [837, 24] width 27 height 17
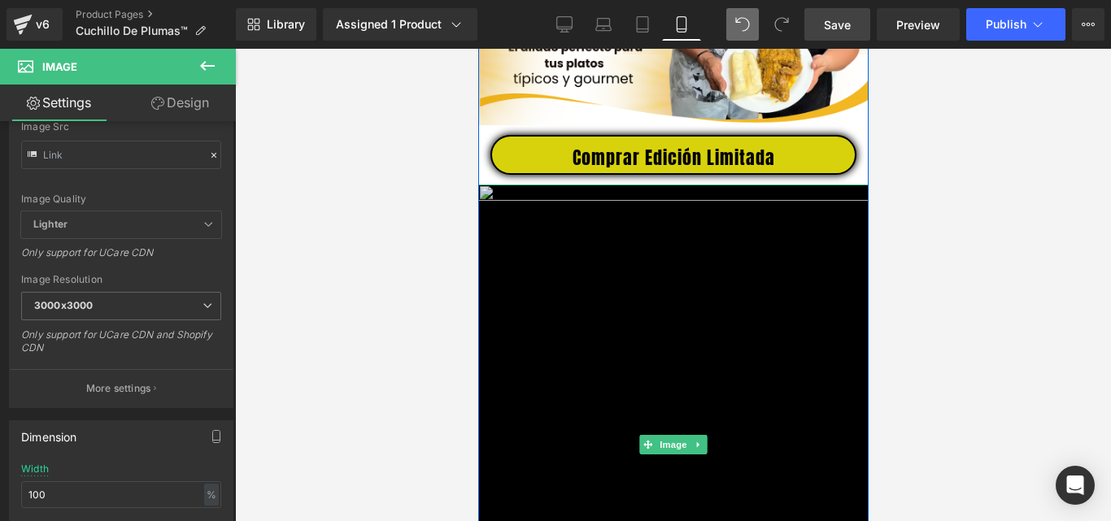
scroll to position [813, 0]
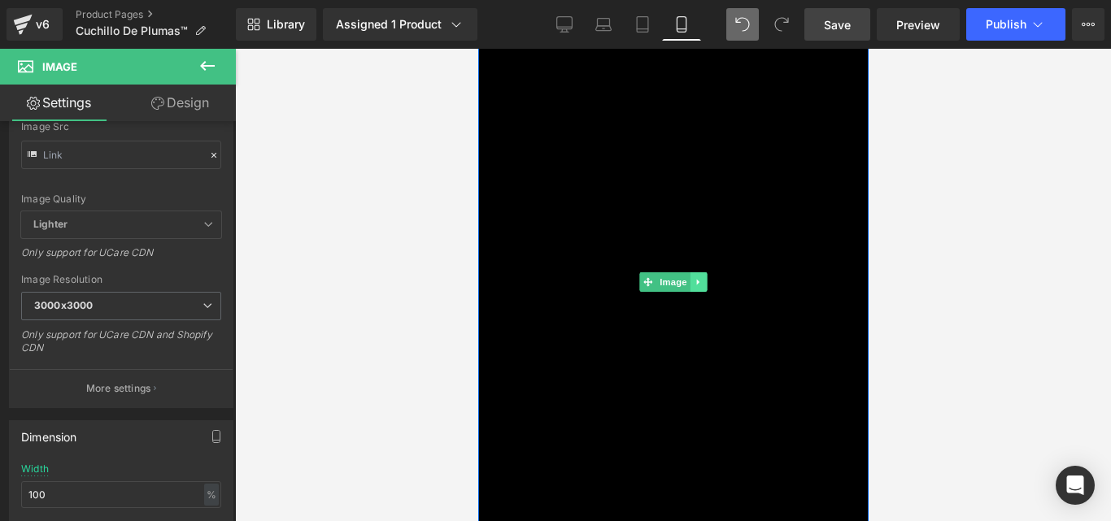
click at [694, 287] on icon at bounding box center [698, 282] width 9 height 10
click at [702, 287] on icon at bounding box center [706, 282] width 9 height 9
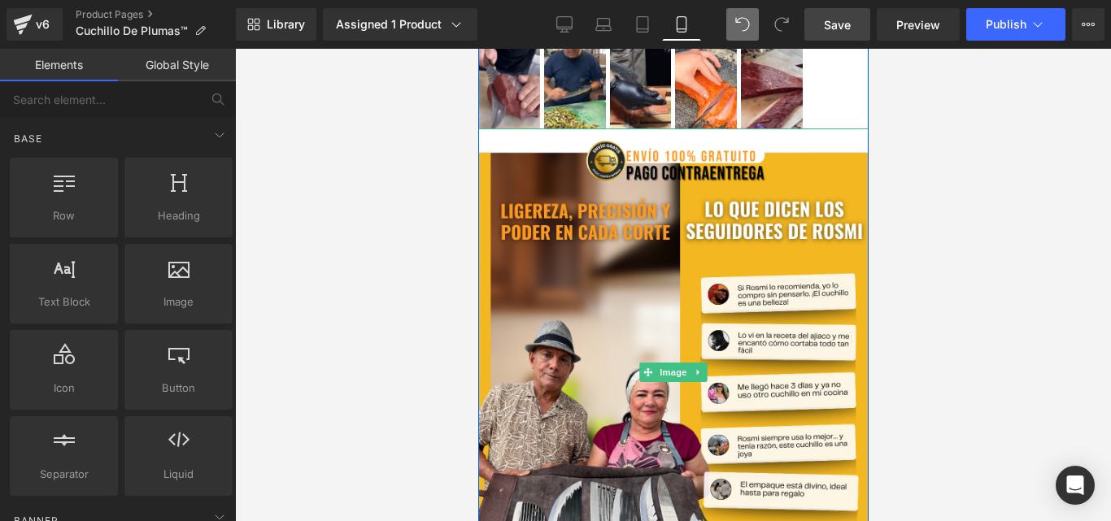
scroll to position [651, 0]
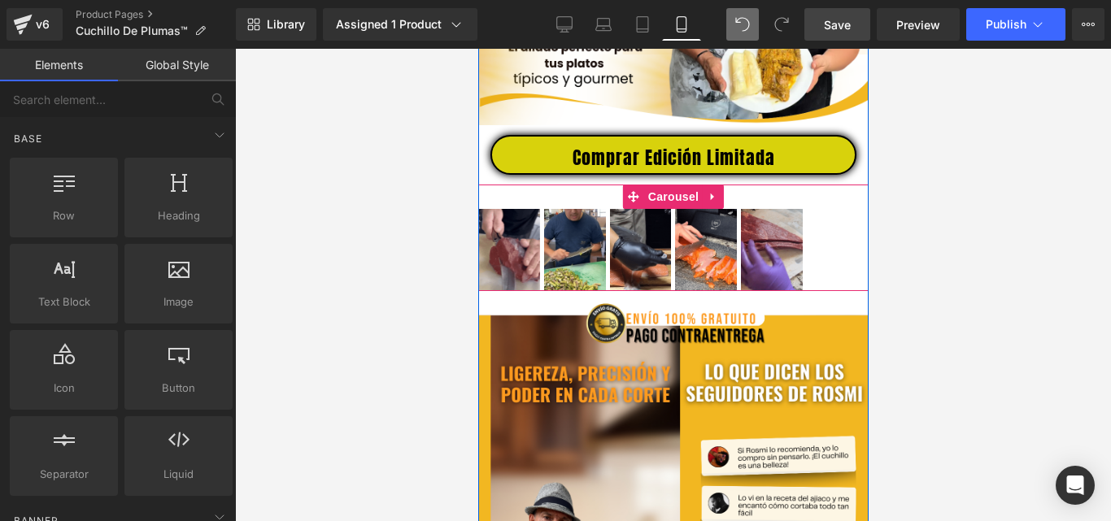
click at [656, 208] on span "Carousel" at bounding box center [672, 197] width 59 height 24
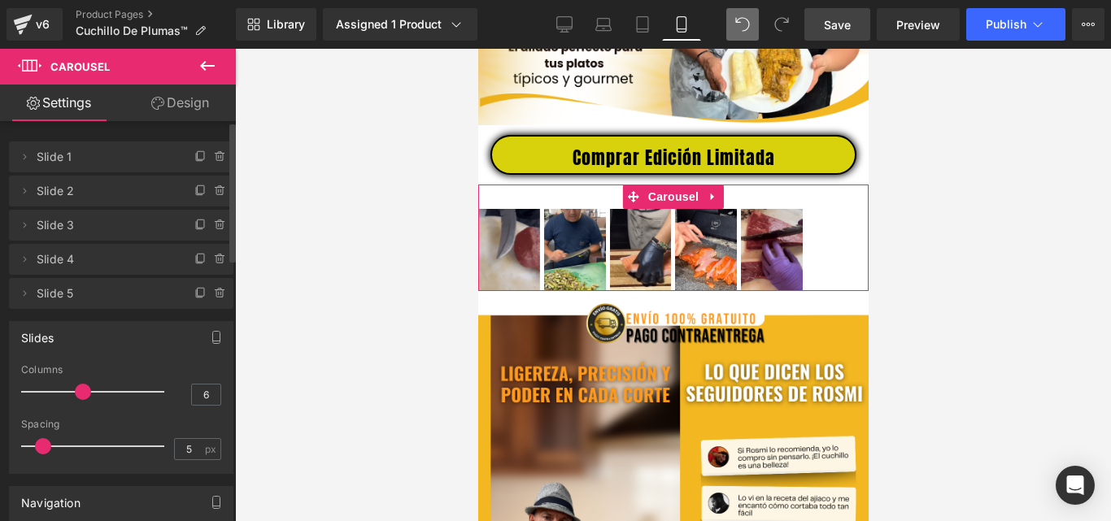
click at [77, 396] on div at bounding box center [96, 392] width 135 height 33
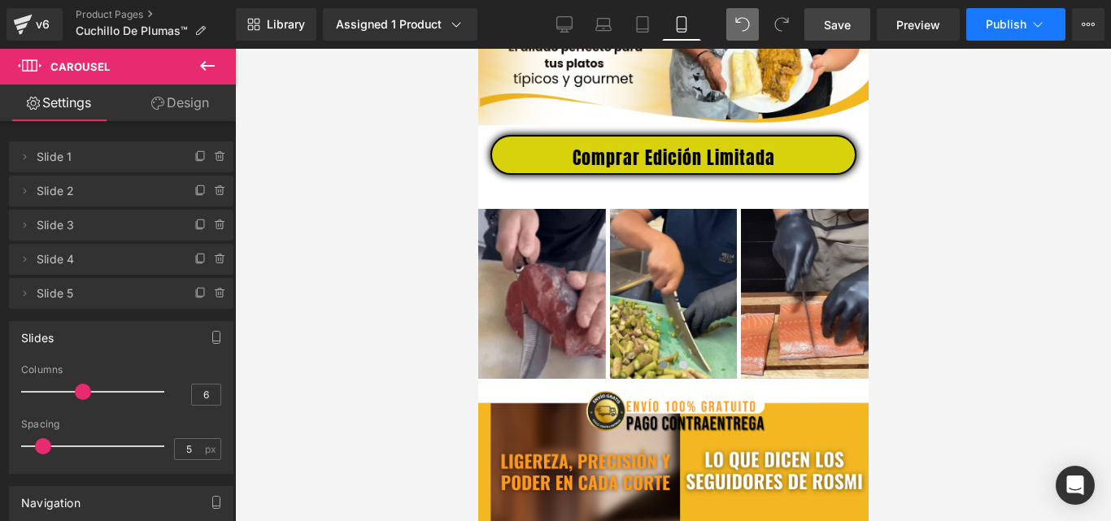
click at [1013, 14] on button "Publish" at bounding box center [1015, 24] width 99 height 33
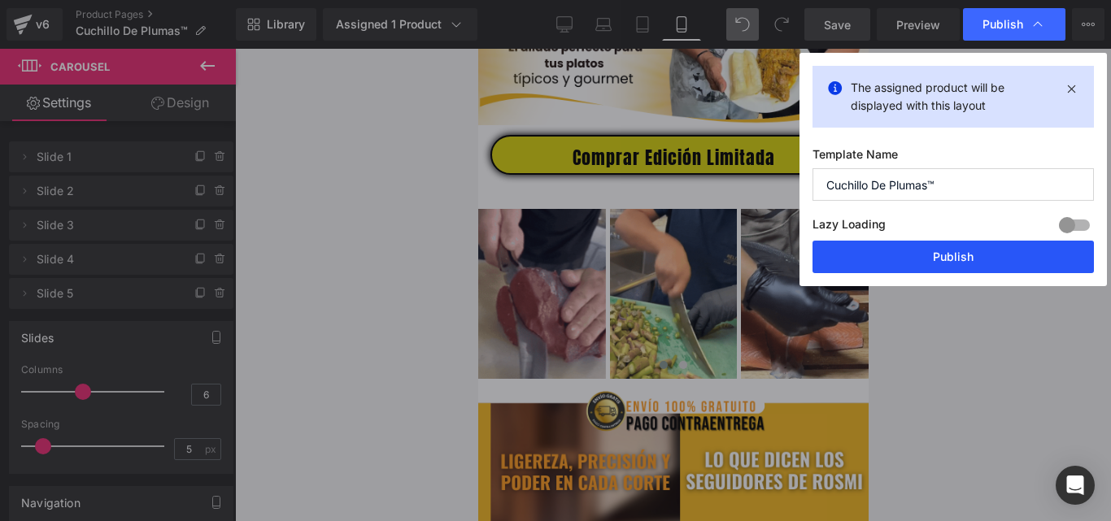
click at [936, 259] on button "Publish" at bounding box center [953, 257] width 281 height 33
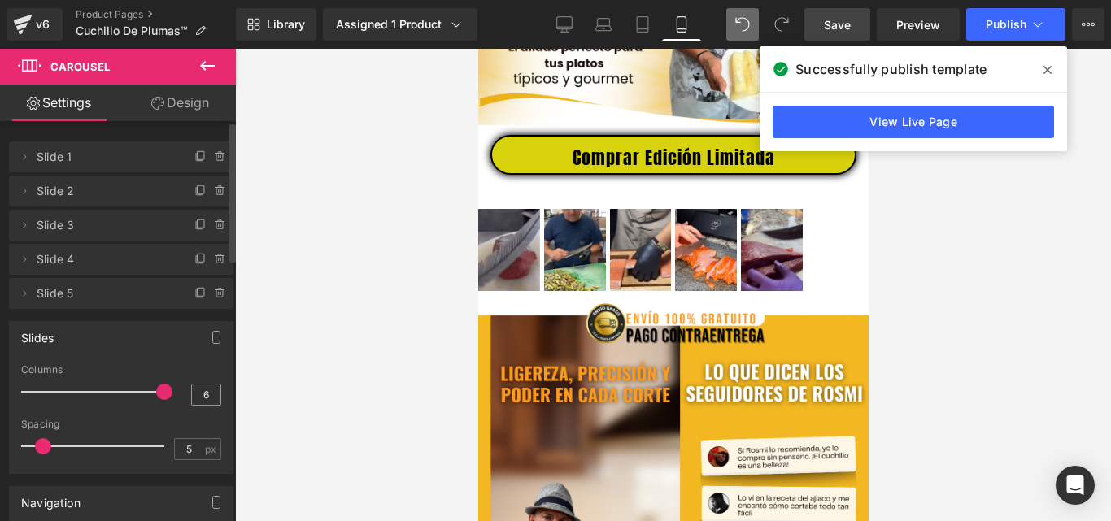
drag, startPoint x: 84, startPoint y: 393, endPoint x: 203, endPoint y: 398, distance: 118.9
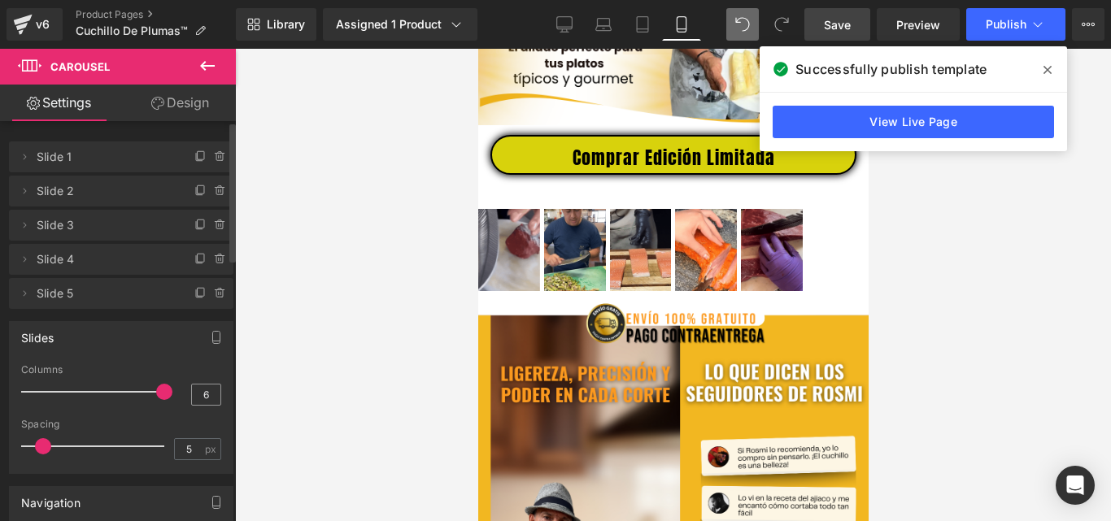
click at [203, 398] on div "Columns 6" at bounding box center [121, 391] width 200 height 54
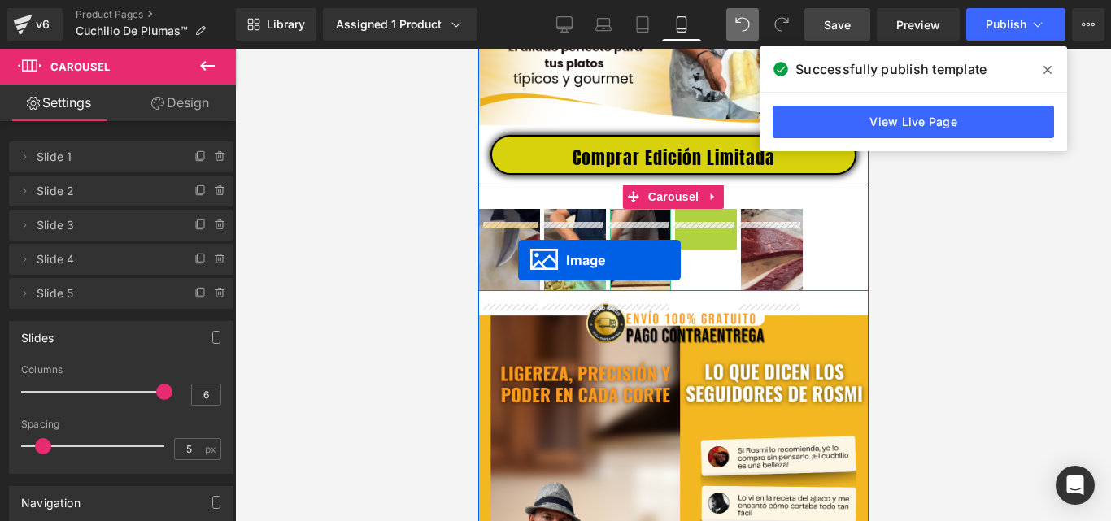
drag, startPoint x: 676, startPoint y: 260, endPoint x: 517, endPoint y: 260, distance: 158.6
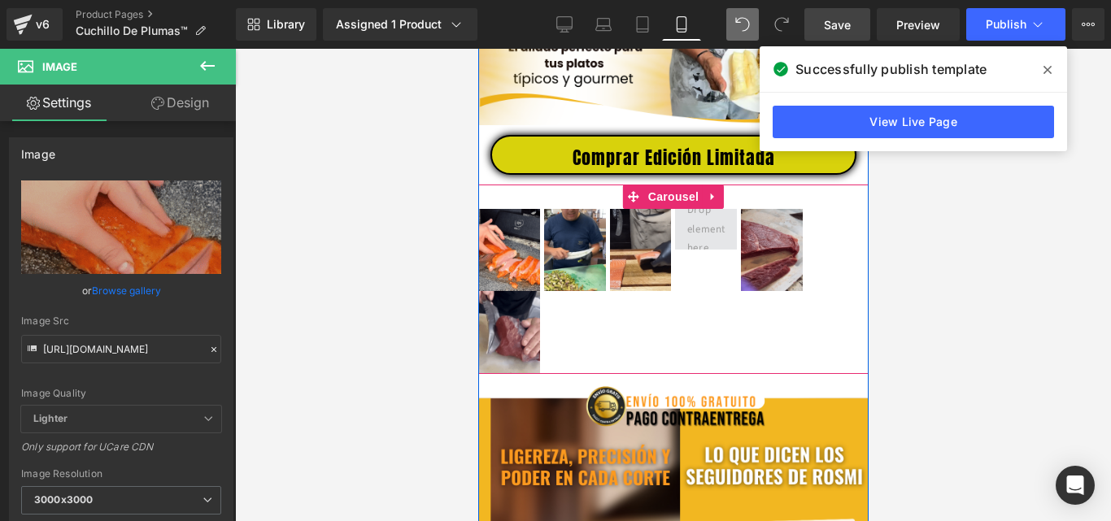
click at [691, 237] on span at bounding box center [706, 229] width 50 height 65
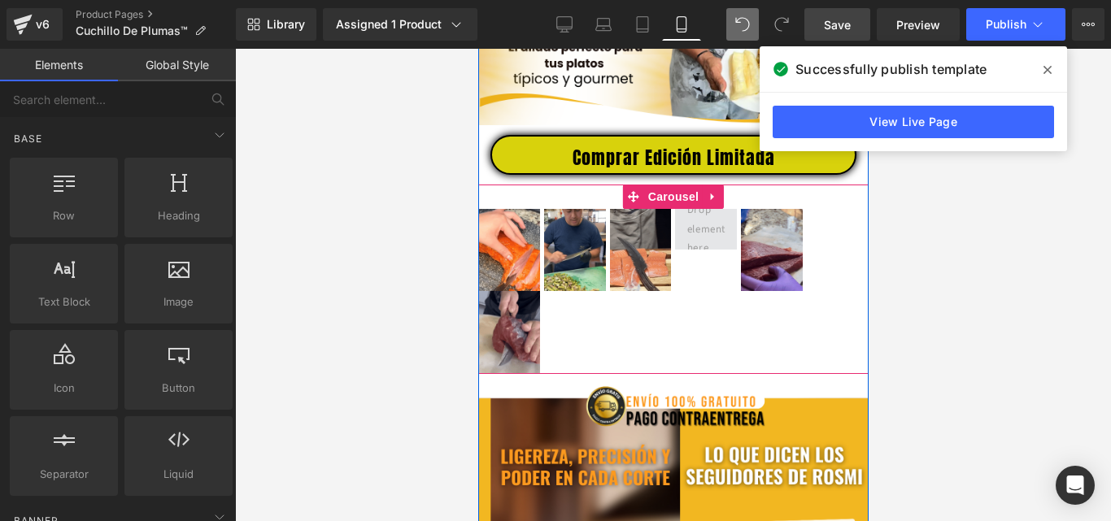
click at [707, 256] on span at bounding box center [706, 229] width 50 height 65
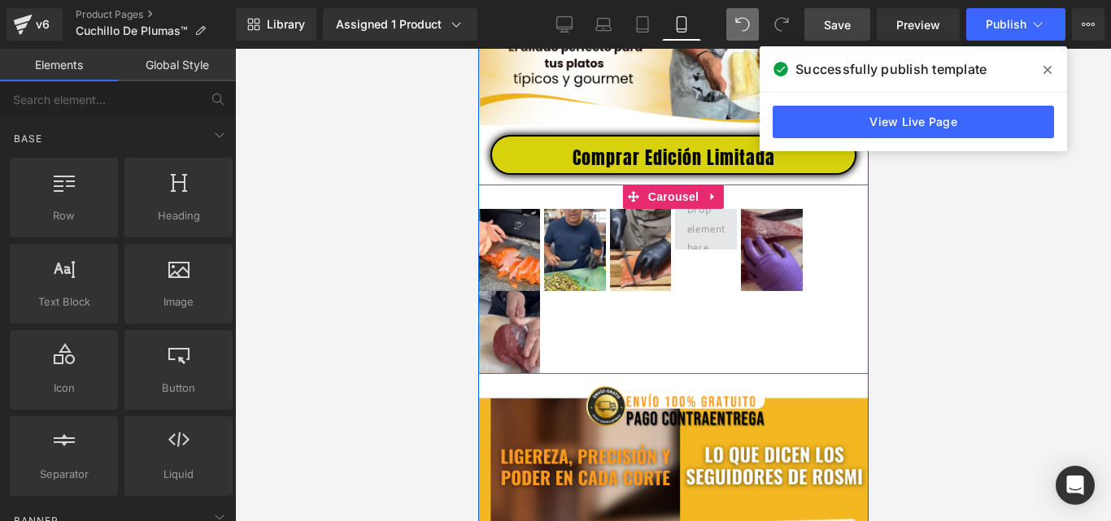
click at [700, 246] on span at bounding box center [706, 229] width 50 height 65
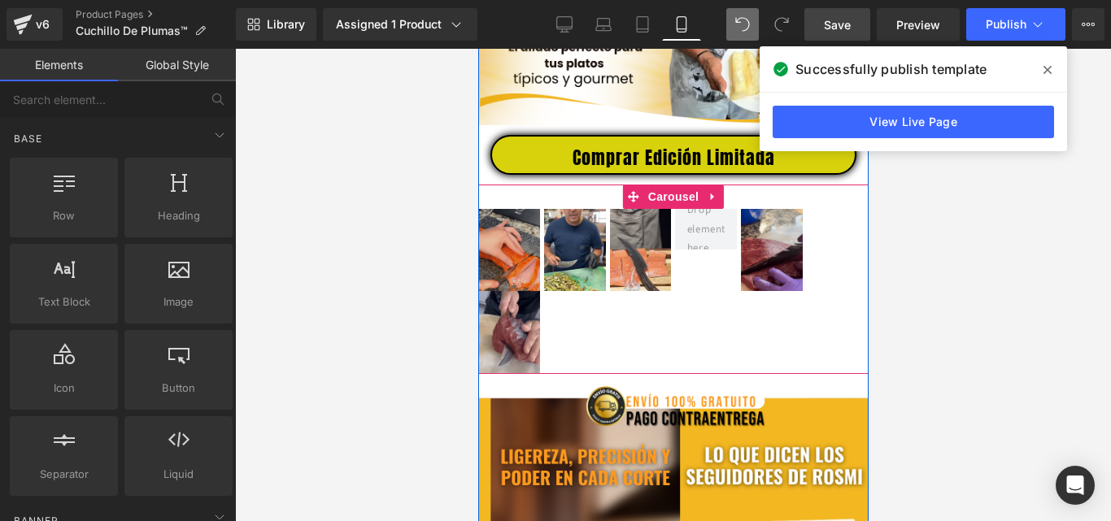
drag, startPoint x: 820, startPoint y: 363, endPoint x: 517, endPoint y: 260, distance: 319.5
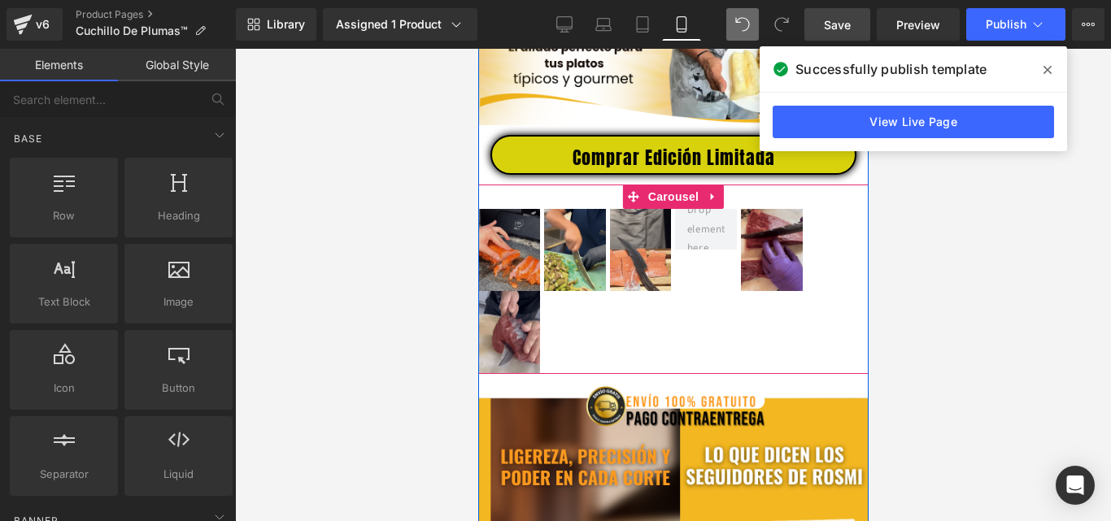
click at [656, 207] on span "Carousel" at bounding box center [672, 197] width 59 height 24
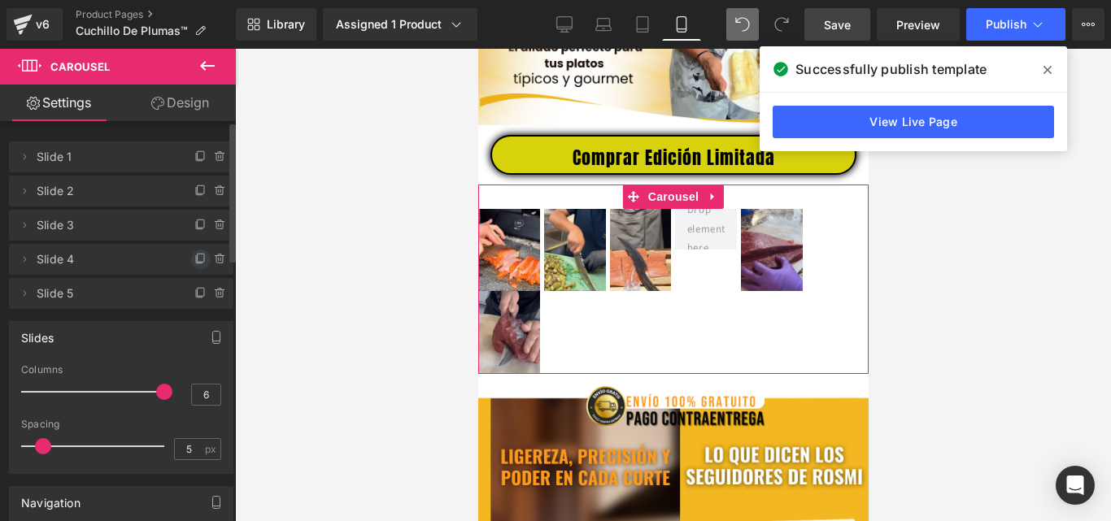
click at [194, 257] on icon at bounding box center [200, 259] width 13 height 13
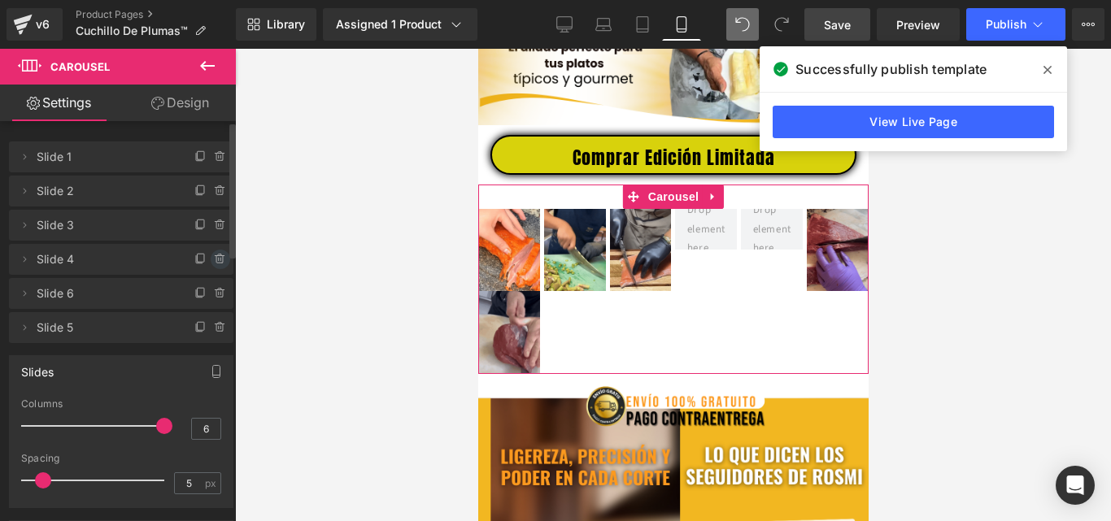
click at [214, 257] on icon at bounding box center [220, 259] width 13 height 13
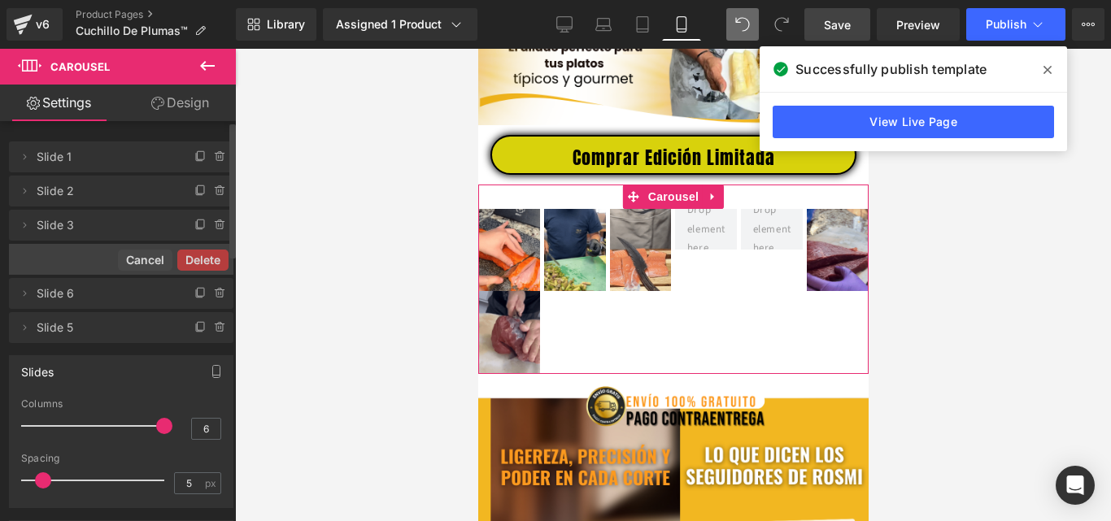
click at [208, 257] on button "Delete" at bounding box center [202, 260] width 51 height 21
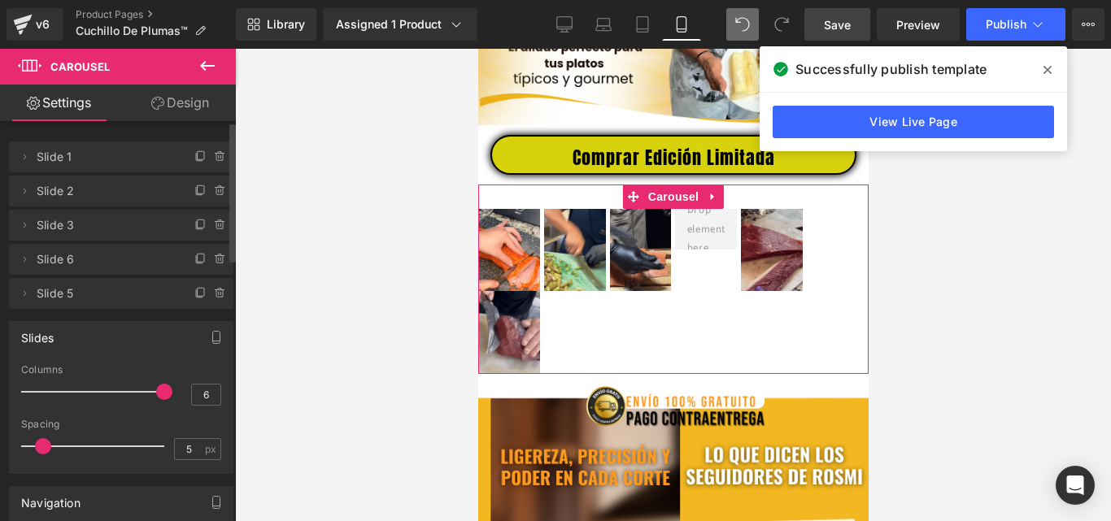
click at [135, 259] on span "Slide 6" at bounding box center [105, 259] width 137 height 31
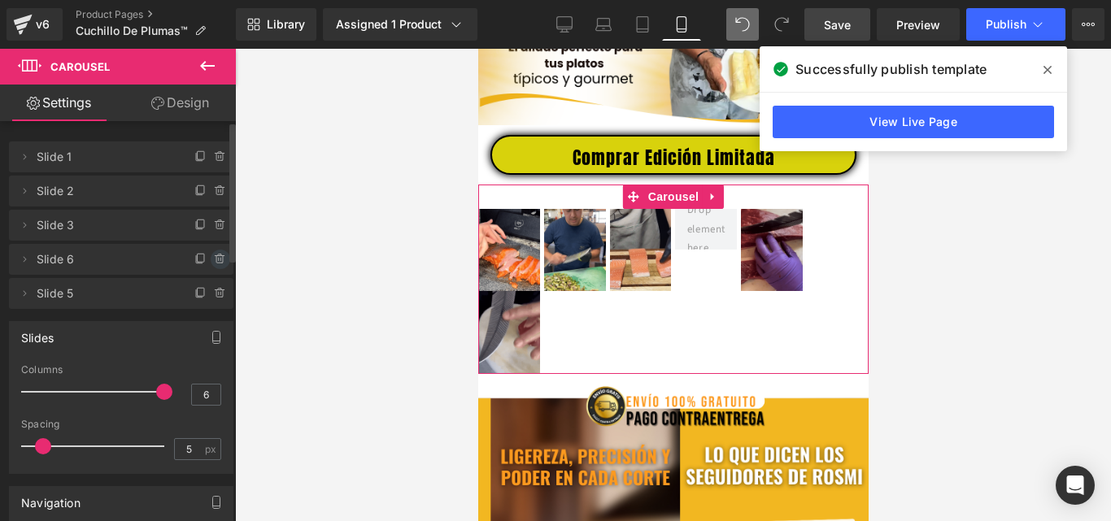
click at [214, 259] on icon at bounding box center [220, 259] width 13 height 13
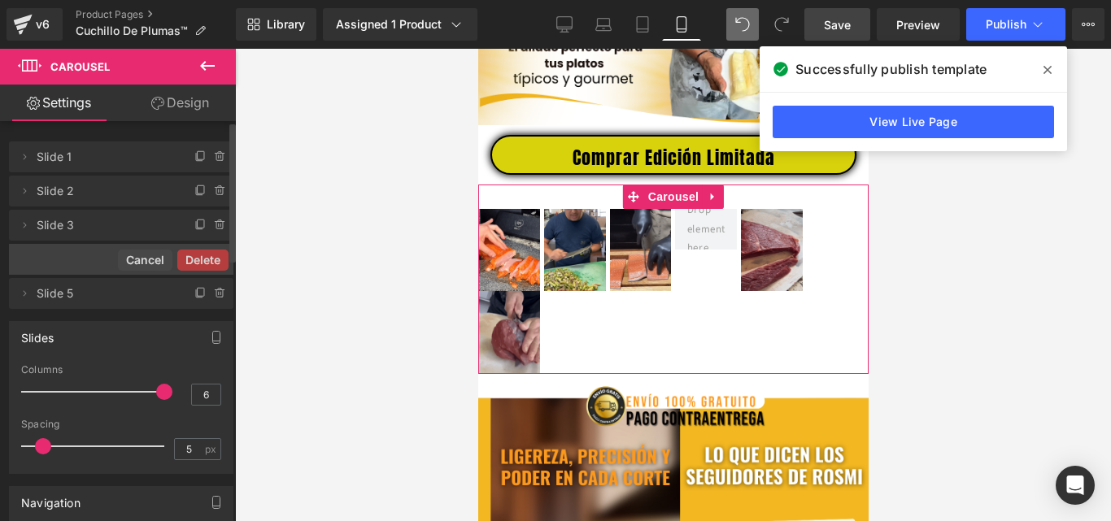
click at [208, 259] on button "Delete" at bounding box center [202, 260] width 51 height 21
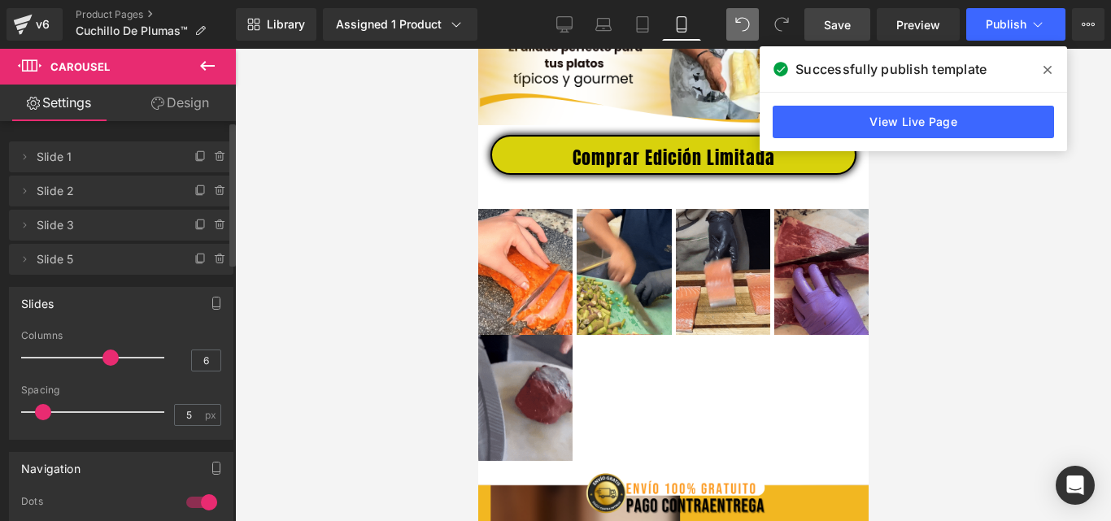
drag, startPoint x: 81, startPoint y: 360, endPoint x: 102, endPoint y: 368, distance: 23.0
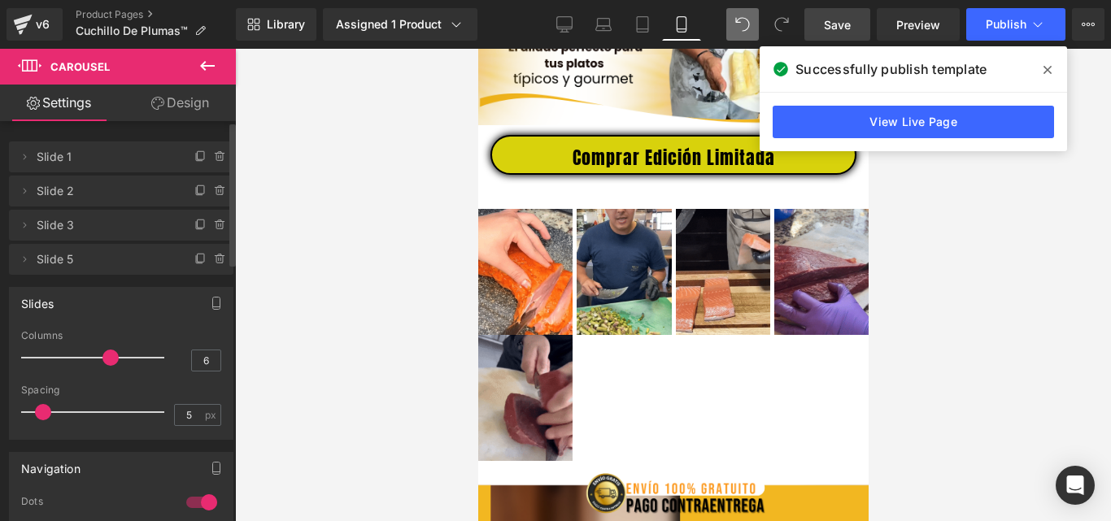
click at [102, 368] on div at bounding box center [96, 358] width 135 height 33
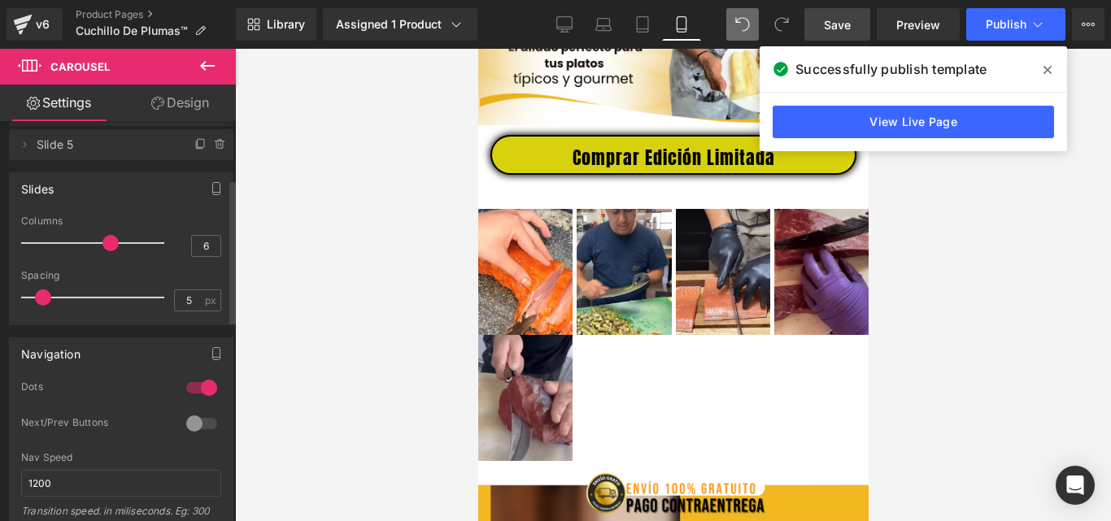
scroll to position [163, 0]
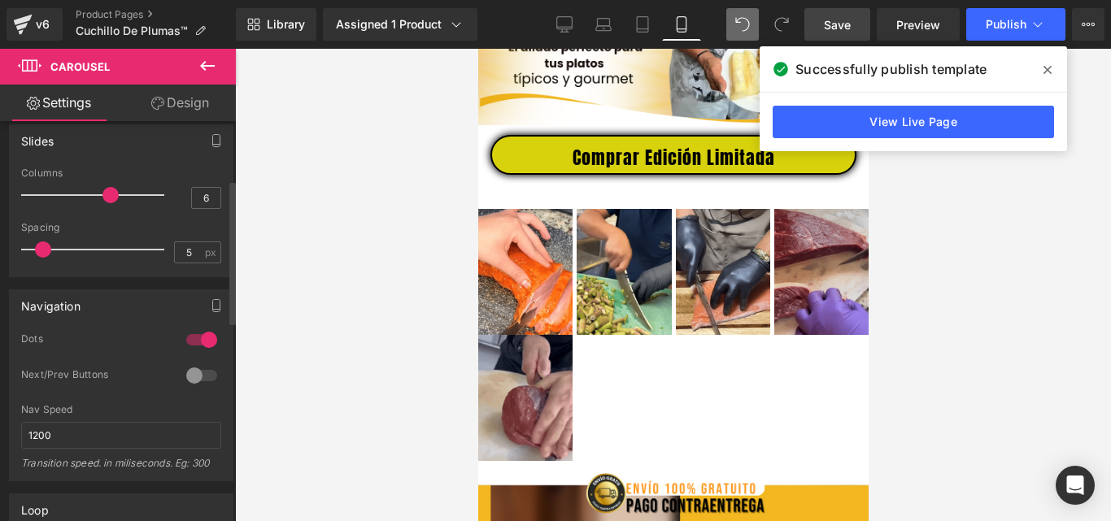
click at [205, 342] on div at bounding box center [201, 340] width 39 height 26
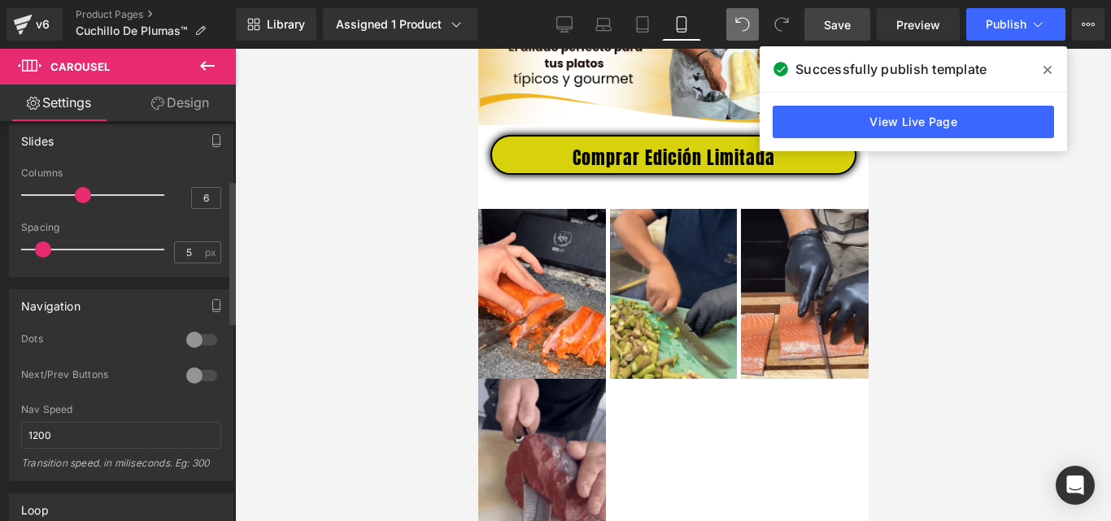
drag, startPoint x: 97, startPoint y: 199, endPoint x: 81, endPoint y: 199, distance: 16.3
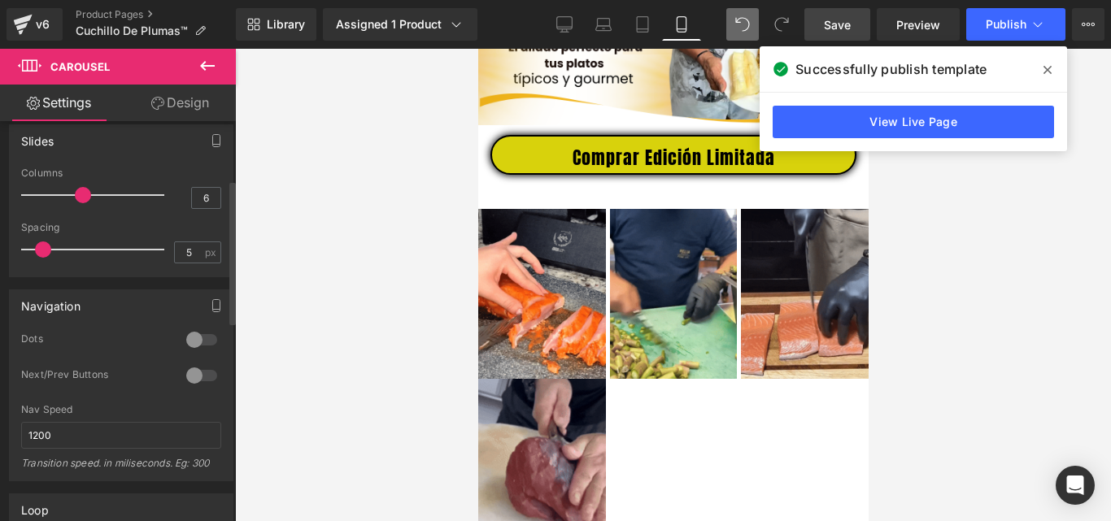
click at [81, 199] on div at bounding box center [96, 195] width 135 height 33
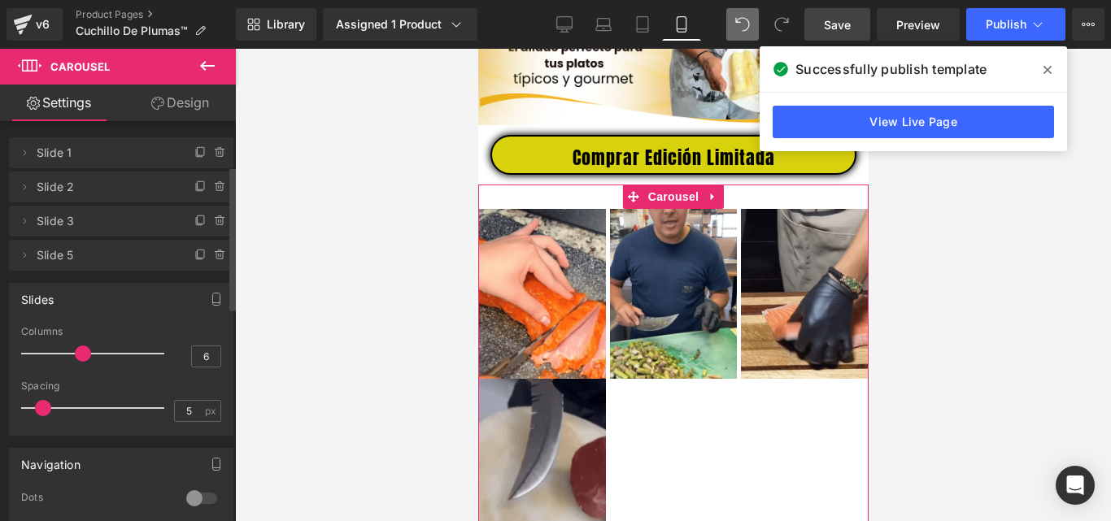
scroll to position [0, 0]
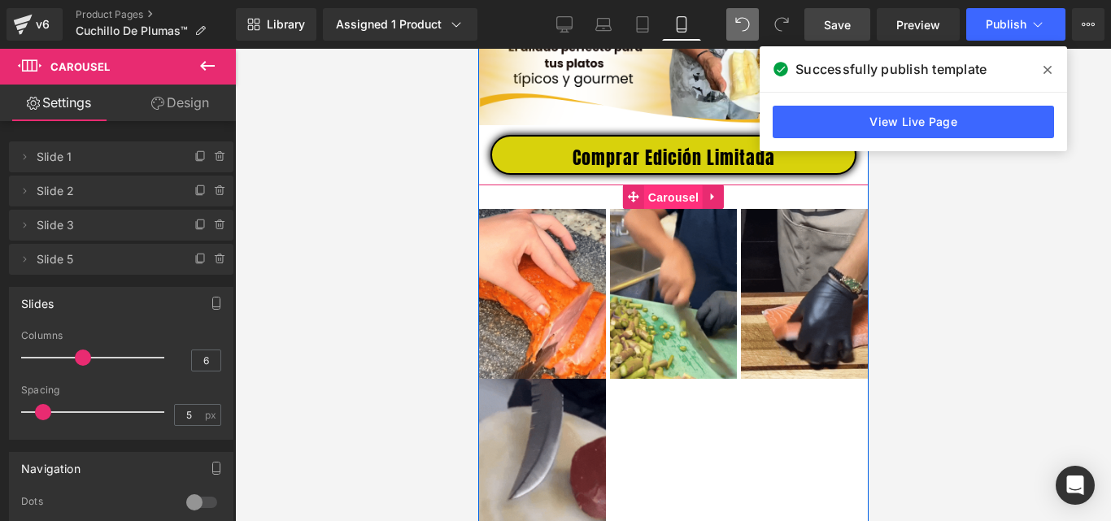
click at [672, 210] on span "Carousel" at bounding box center [672, 197] width 59 height 24
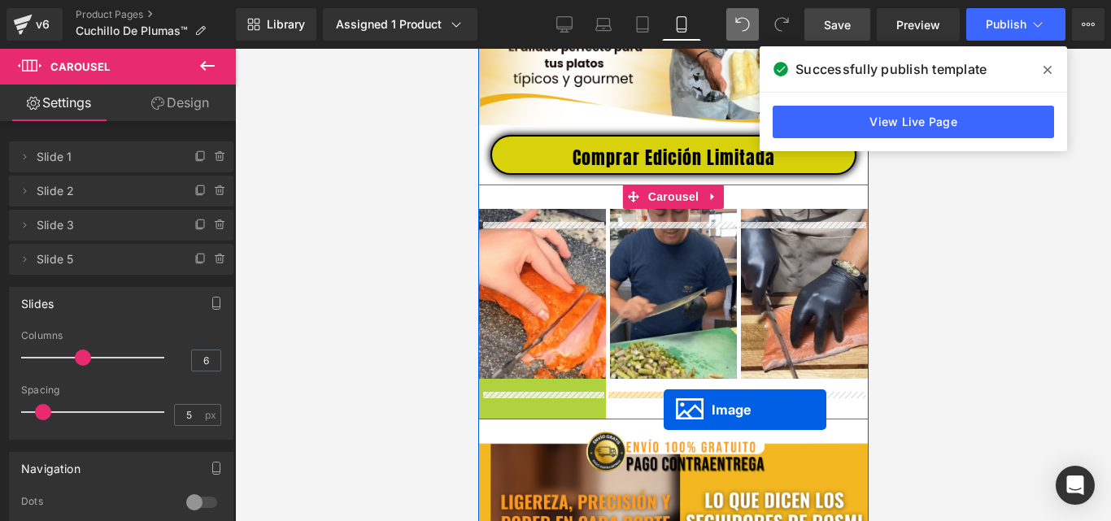
drag, startPoint x: 534, startPoint y: 471, endPoint x: 663, endPoint y: 410, distance: 142.3
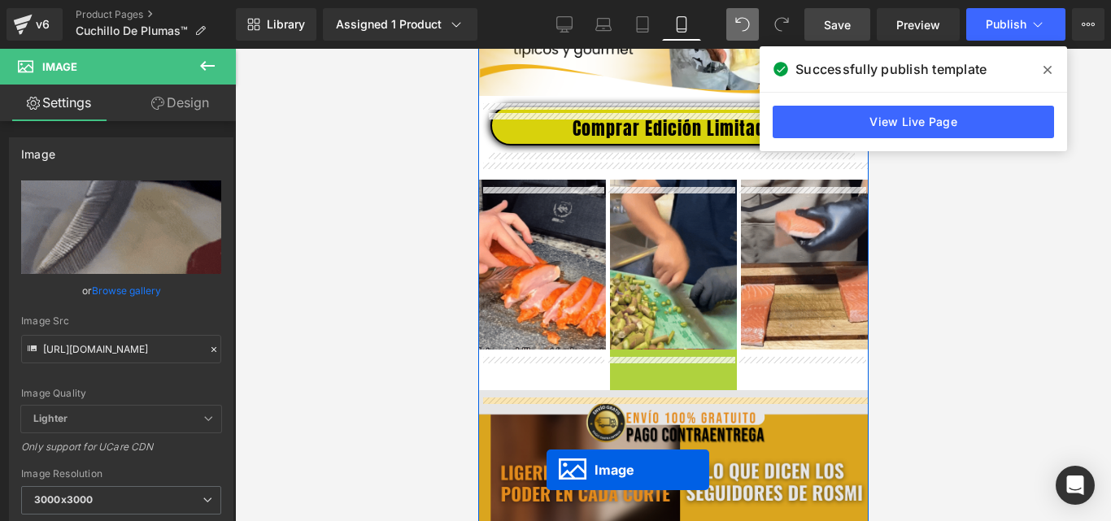
scroll to position [707, 0]
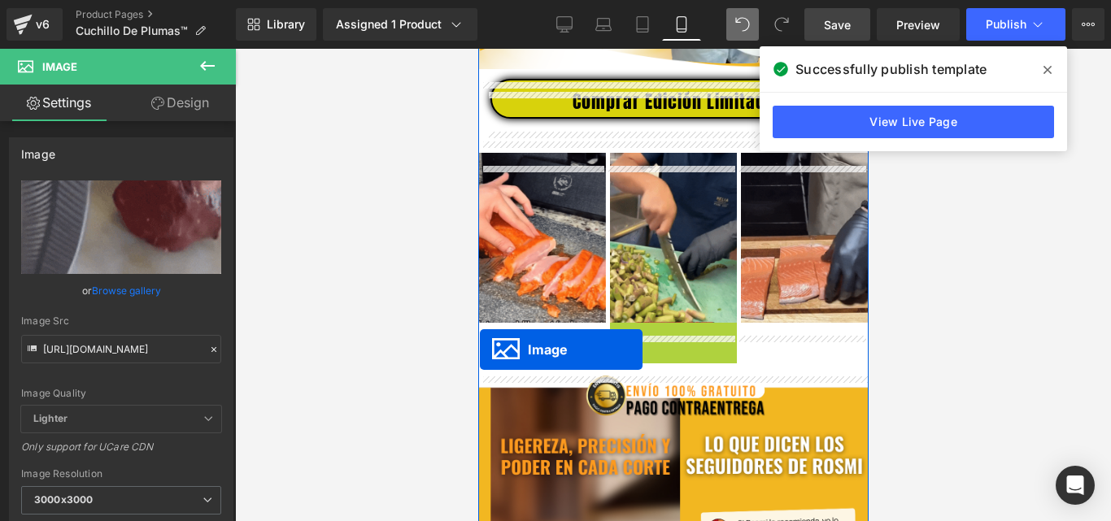
drag, startPoint x: 634, startPoint y: 477, endPoint x: 479, endPoint y: 350, distance: 200.5
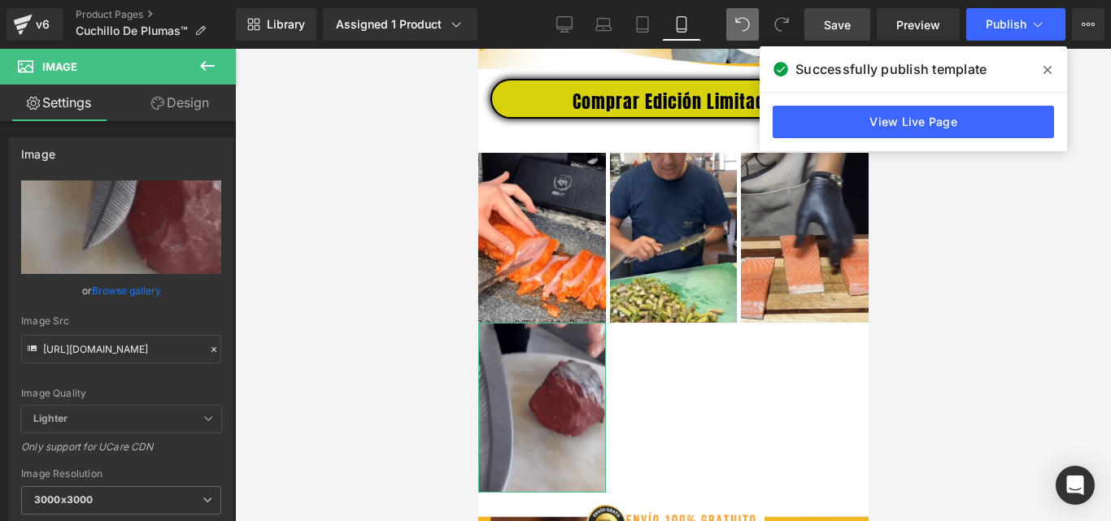
click at [197, 107] on link "Design" at bounding box center [180, 103] width 118 height 37
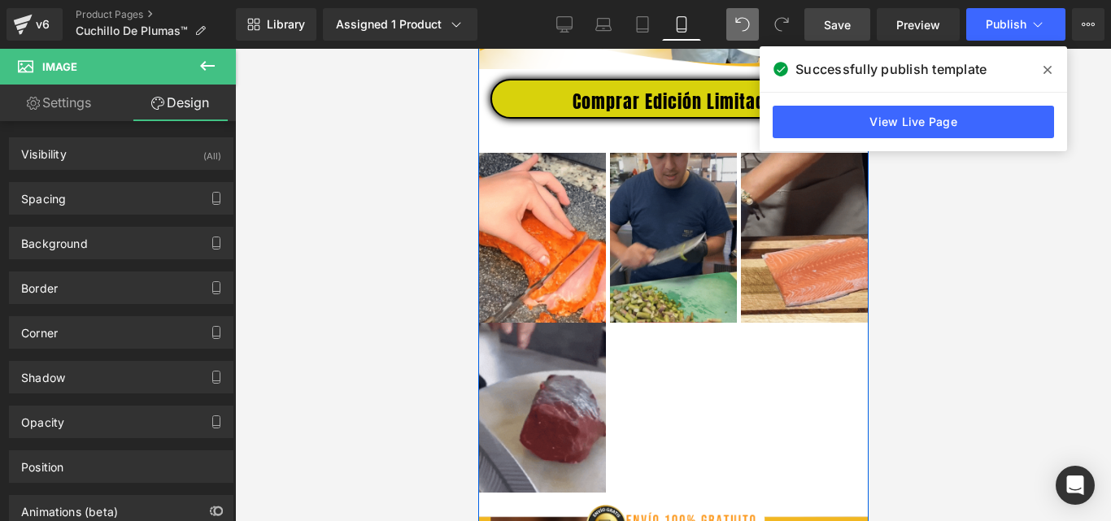
click at [662, 174] on img at bounding box center [673, 238] width 128 height 170
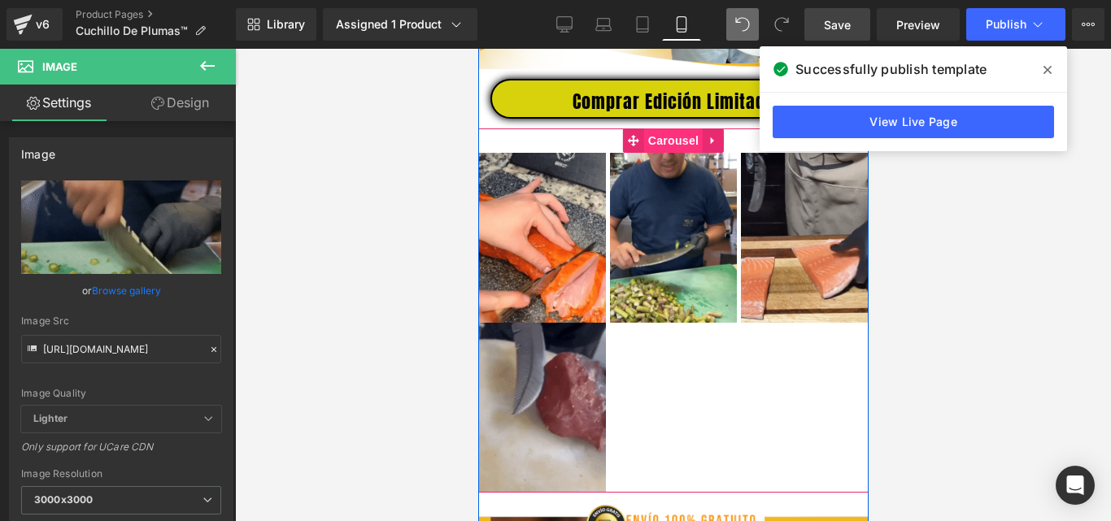
click at [680, 153] on span "Carousel" at bounding box center [672, 141] width 59 height 24
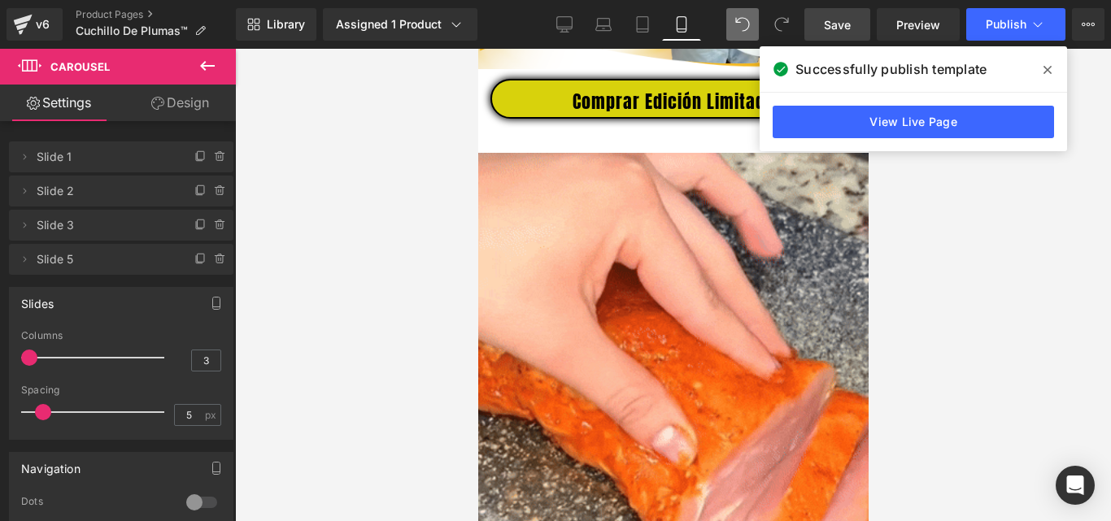
drag, startPoint x: 76, startPoint y: 363, endPoint x: 30, endPoint y: 367, distance: 46.5
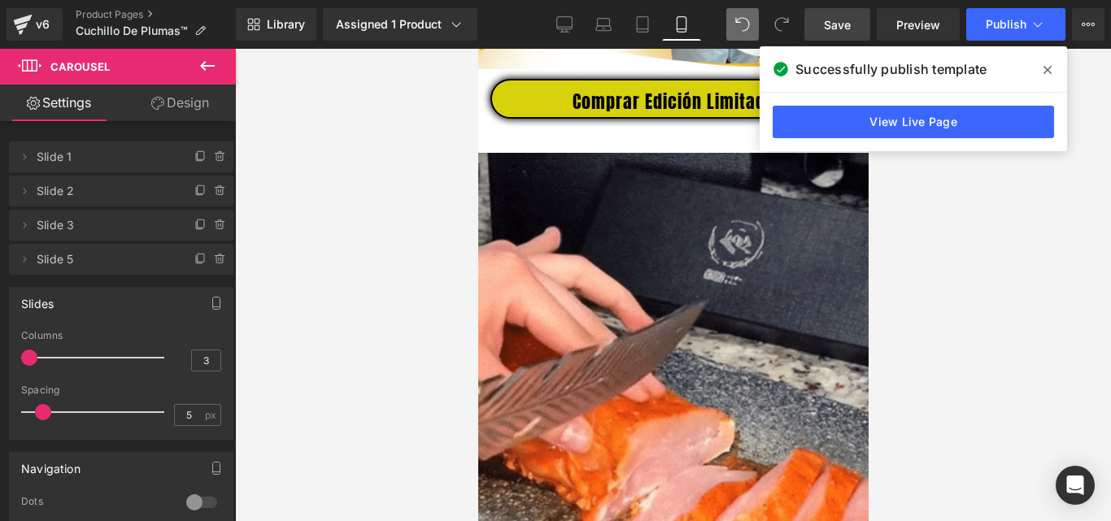
click at [30, 367] on div at bounding box center [96, 358] width 135 height 33
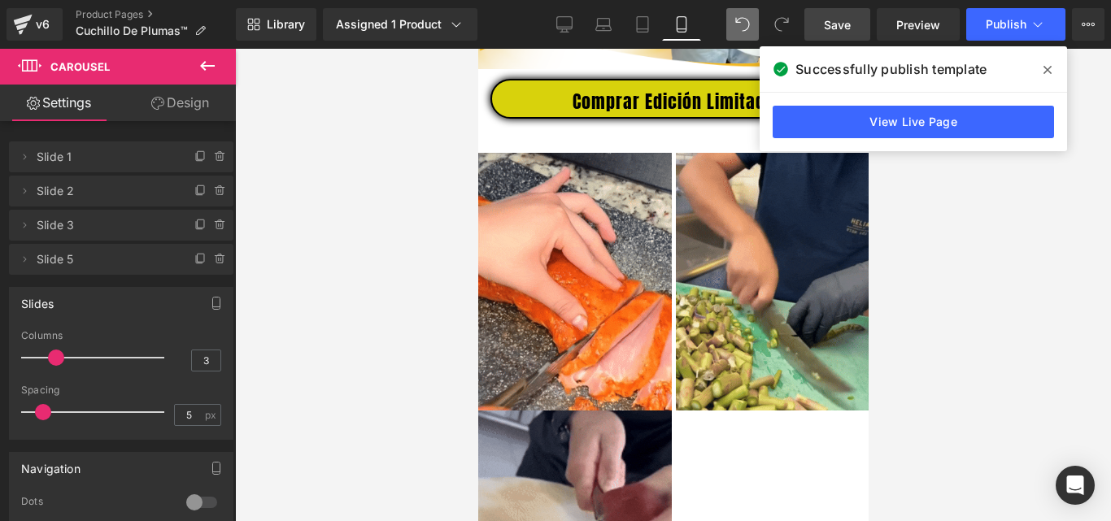
drag, startPoint x: 30, startPoint y: 367, endPoint x: 57, endPoint y: 368, distance: 26.9
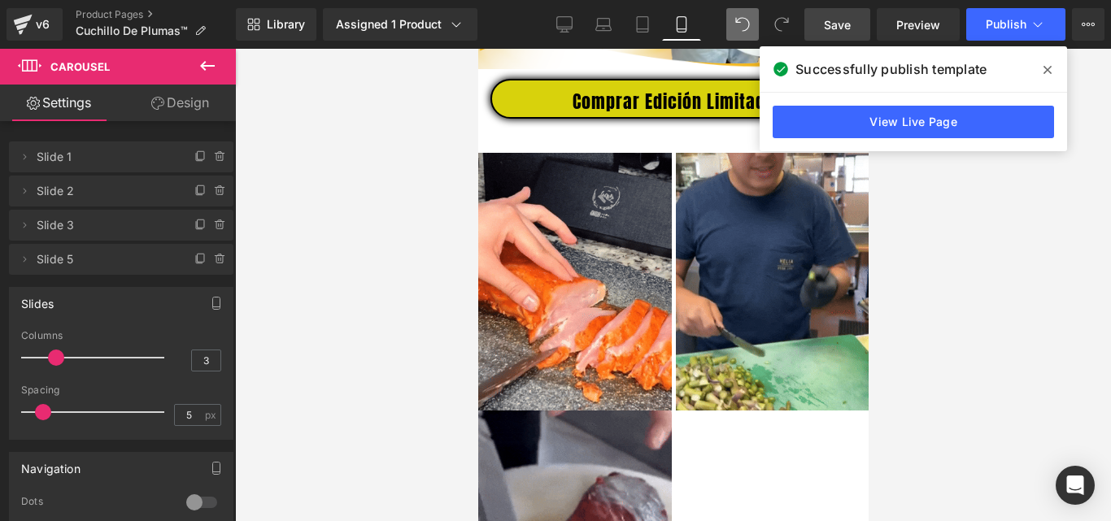
click at [57, 368] on div at bounding box center [96, 358] width 135 height 33
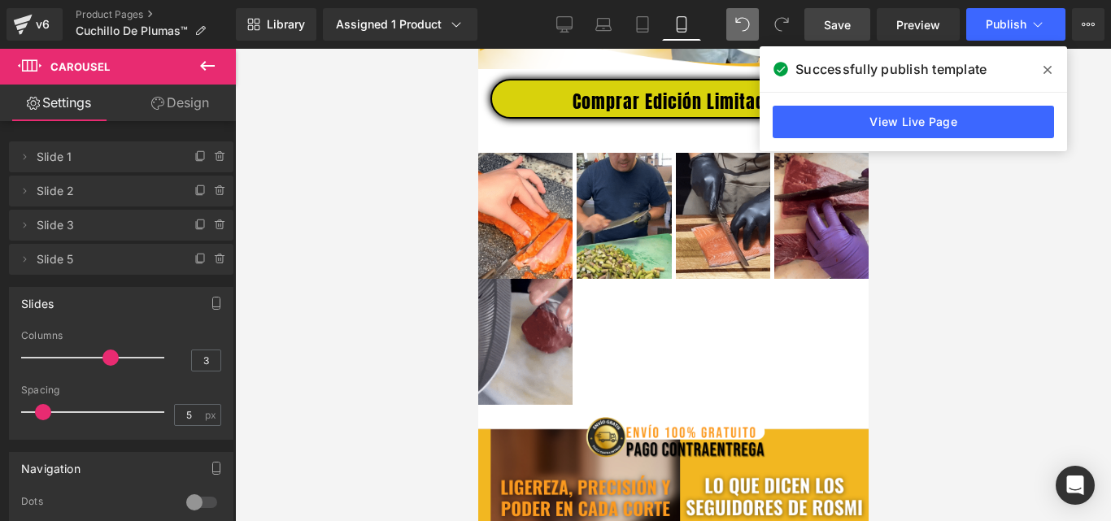
click at [102, 357] on div at bounding box center [96, 358] width 135 height 33
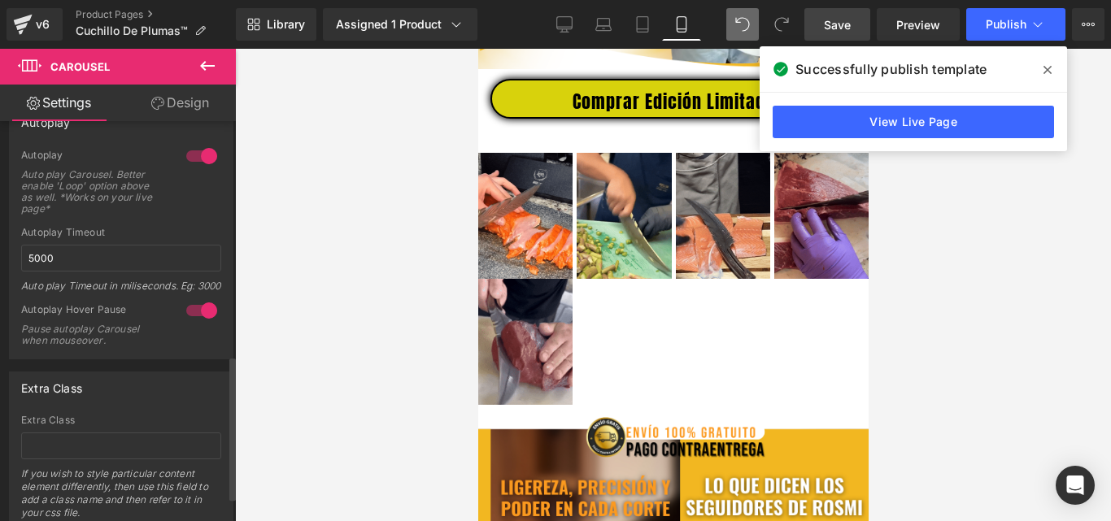
scroll to position [719, 0]
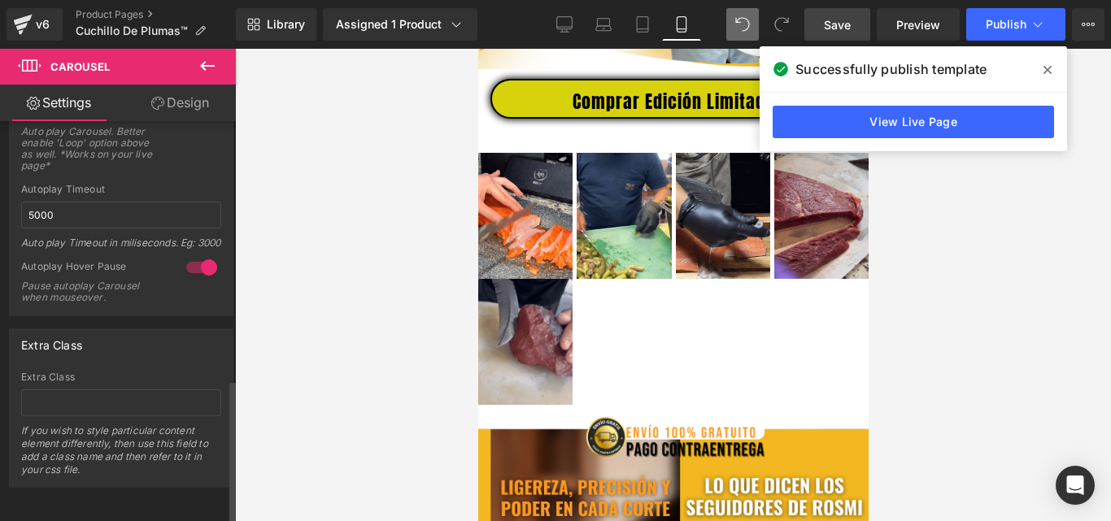
click at [195, 259] on div at bounding box center [201, 268] width 39 height 26
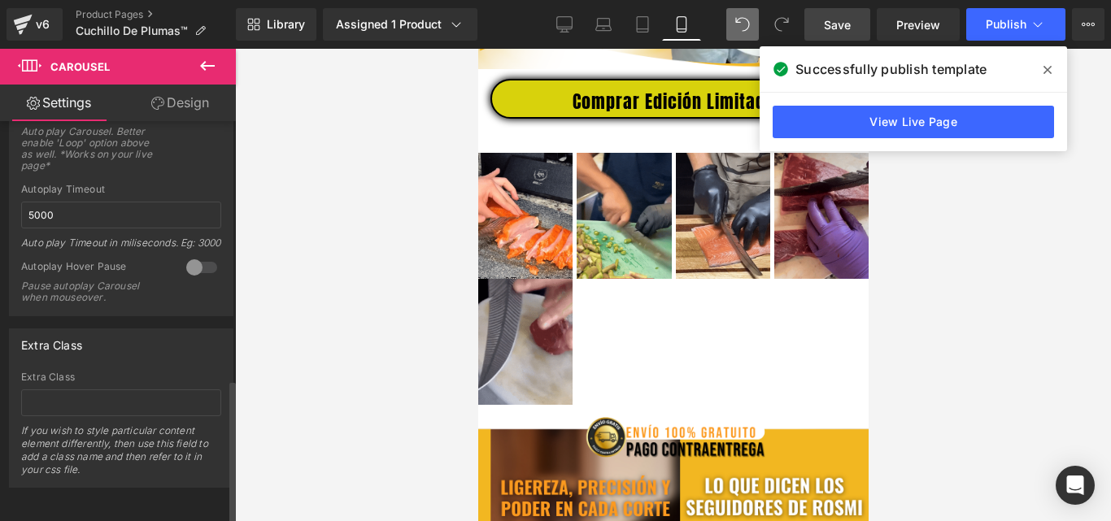
click at [195, 259] on div at bounding box center [201, 268] width 39 height 26
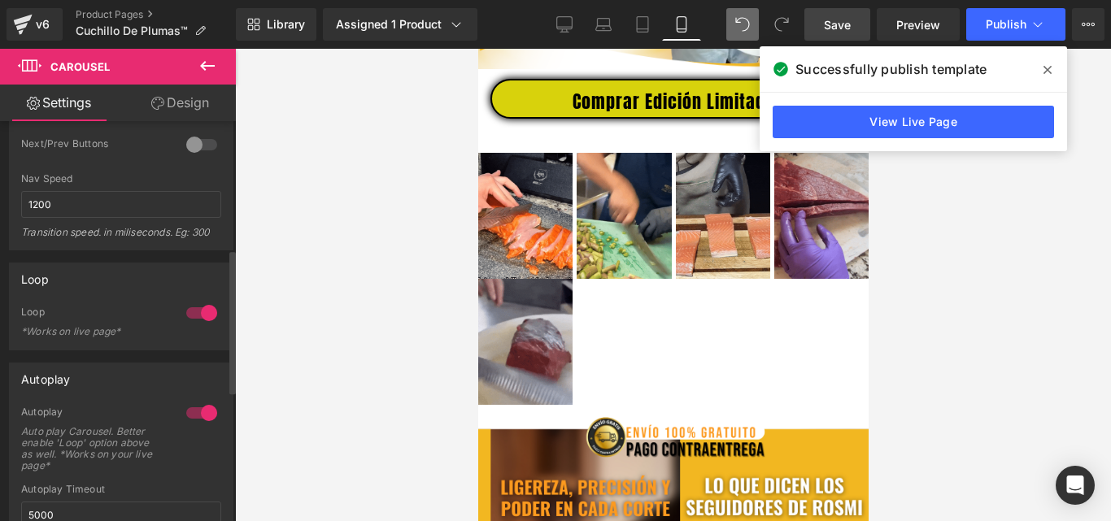
scroll to position [0, 0]
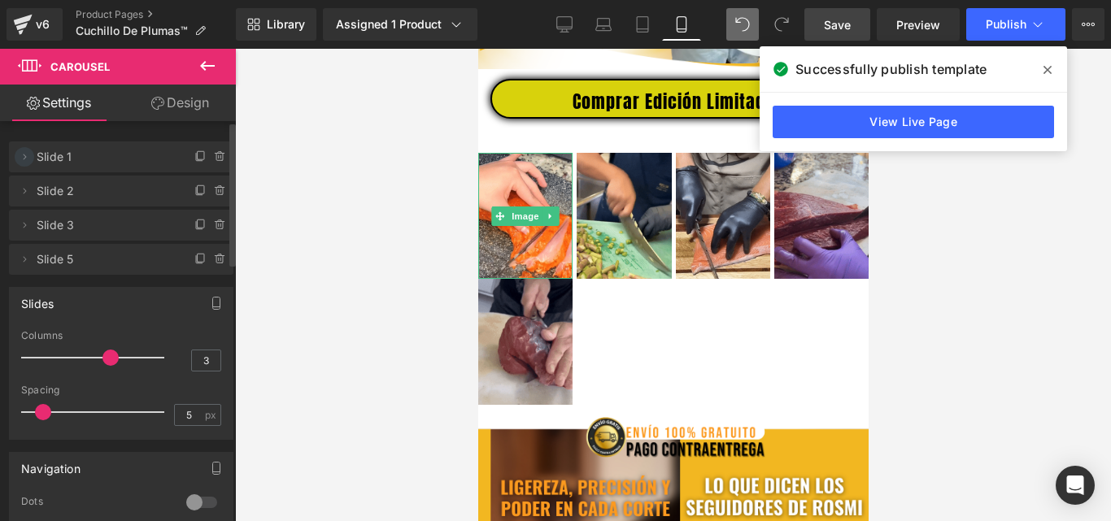
click at [31, 160] on span at bounding box center [25, 157] width 20 height 20
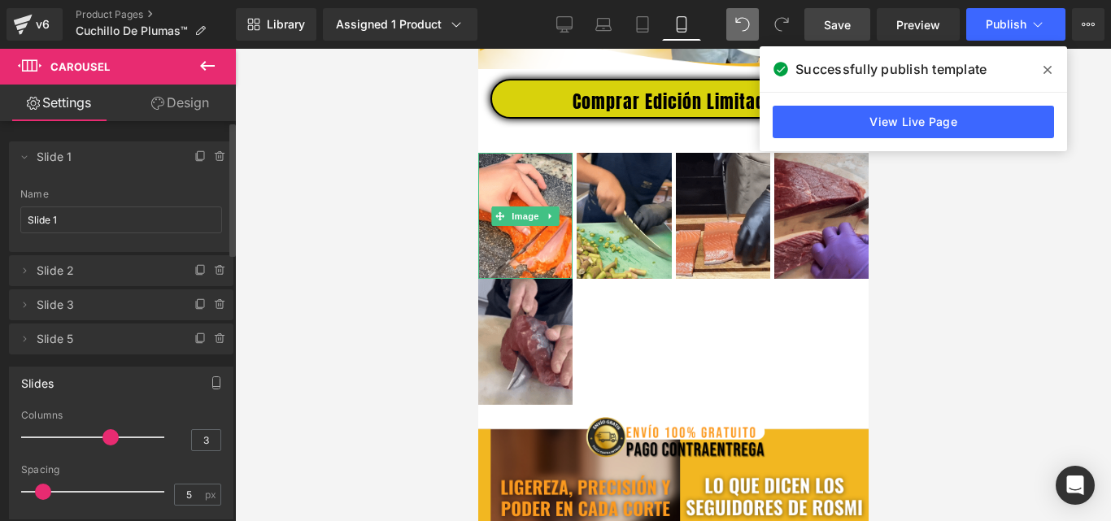
click at [60, 158] on span "Slide 1" at bounding box center [105, 157] width 137 height 31
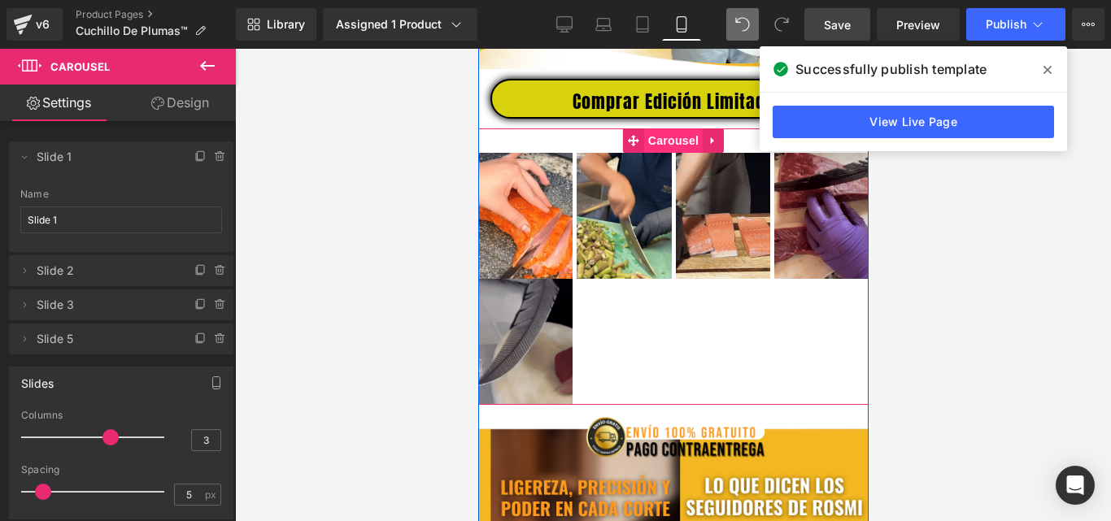
click at [678, 151] on span "Carousel" at bounding box center [672, 141] width 59 height 24
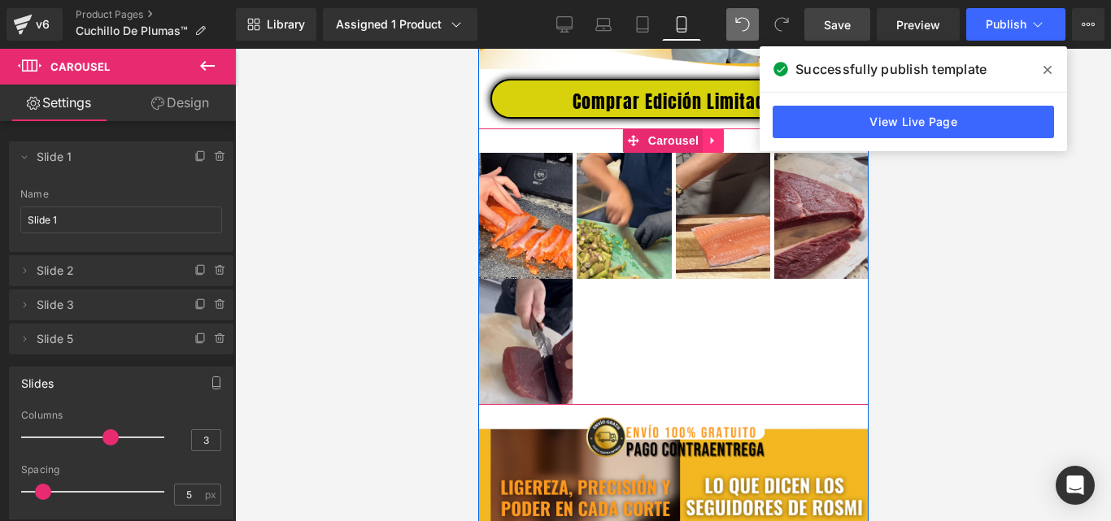
click at [708, 147] on icon at bounding box center [712, 141] width 11 height 12
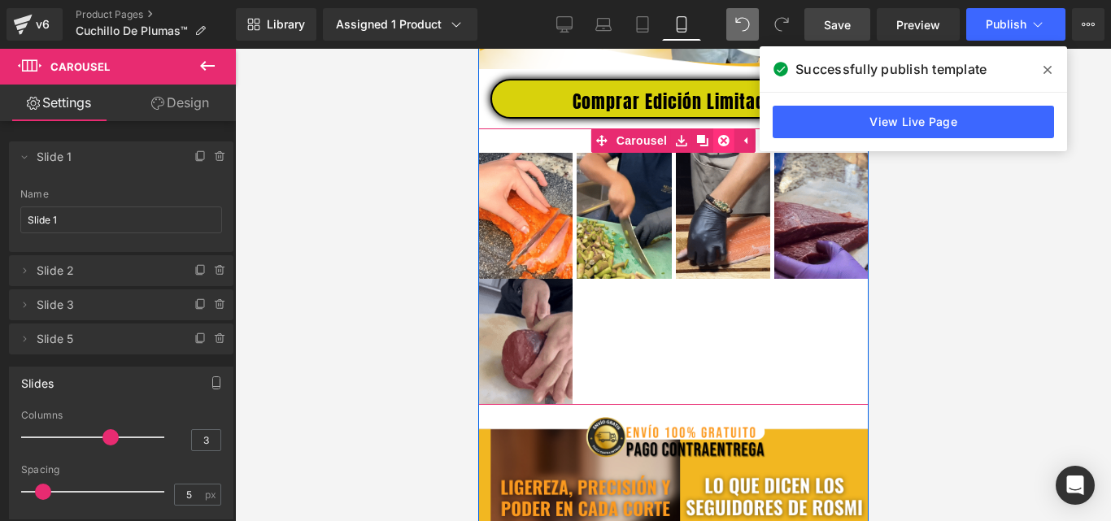
click at [721, 146] on icon at bounding box center [722, 140] width 11 height 11
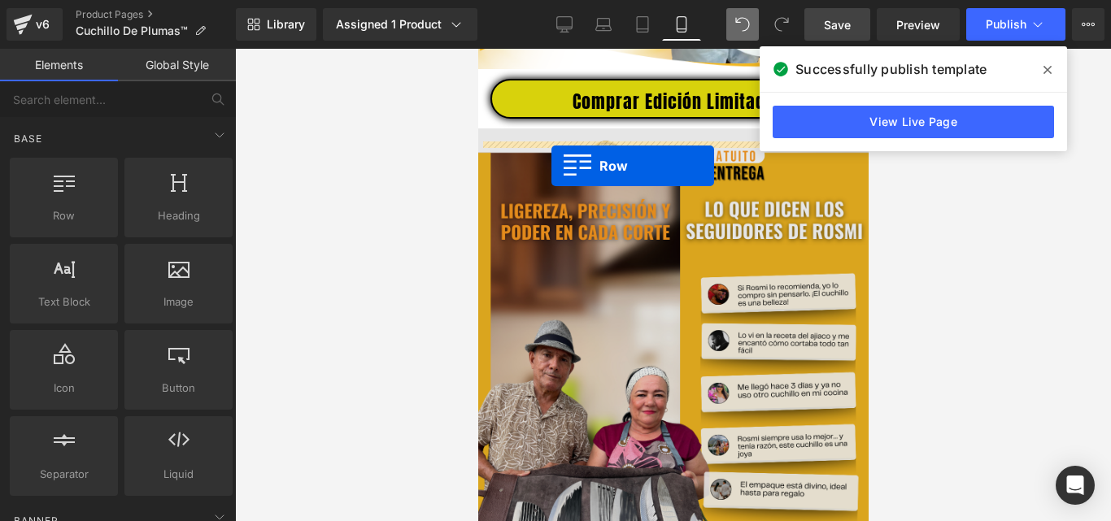
drag, startPoint x: 556, startPoint y: 264, endPoint x: 551, endPoint y: 165, distance: 99.3
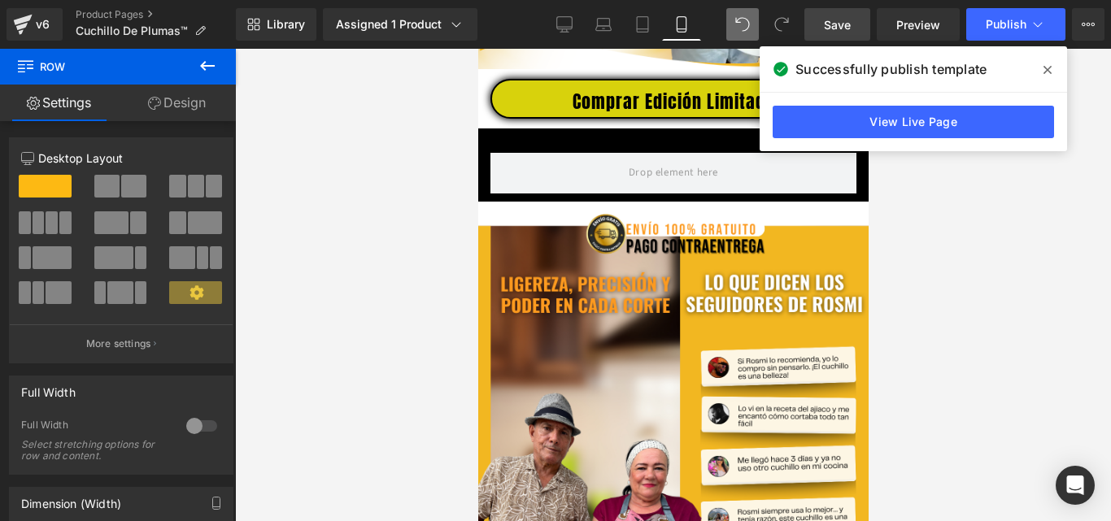
click at [203, 70] on icon at bounding box center [208, 66] width 20 height 20
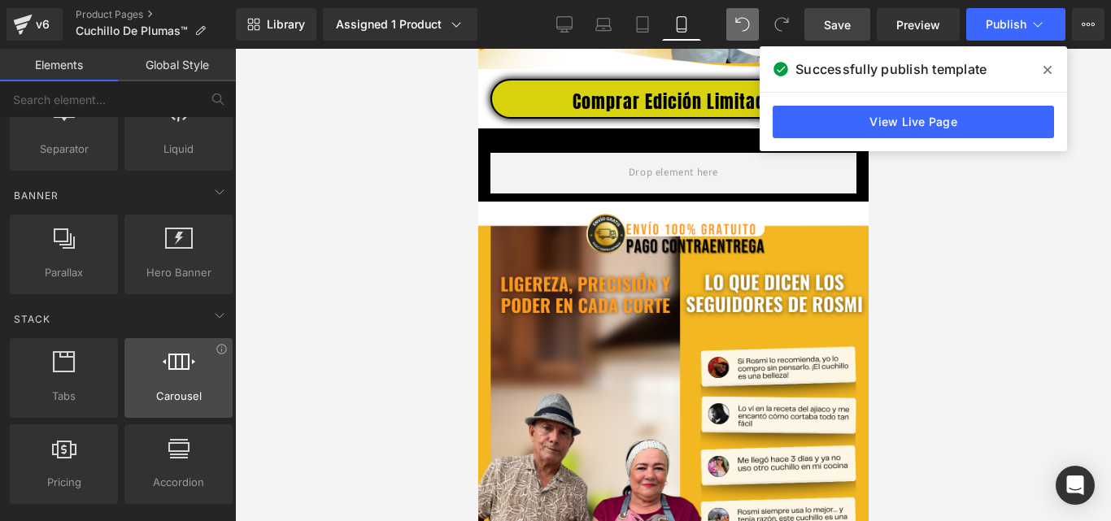
scroll to position [488, 0]
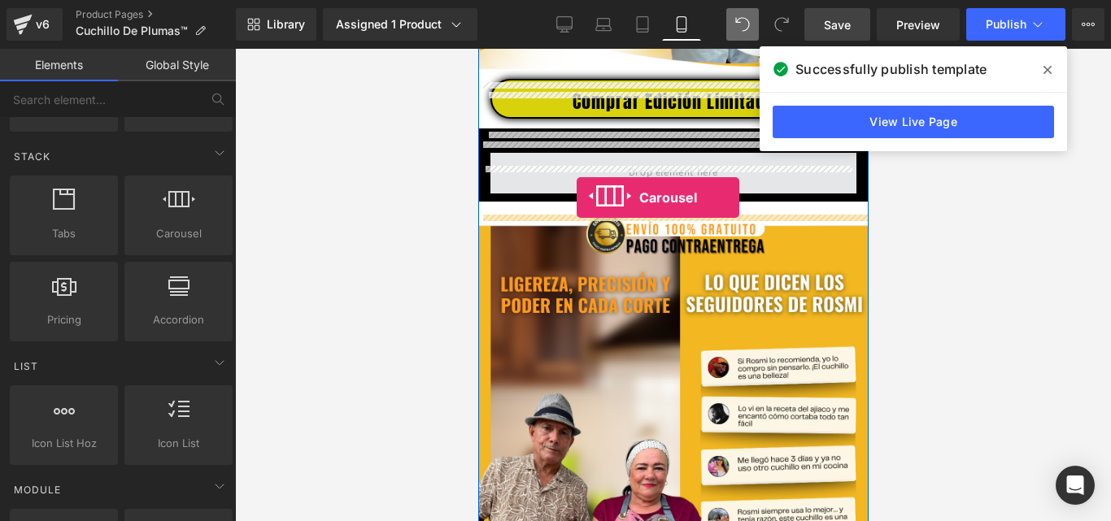
drag, startPoint x: 647, startPoint y: 268, endPoint x: 576, endPoint y: 197, distance: 100.7
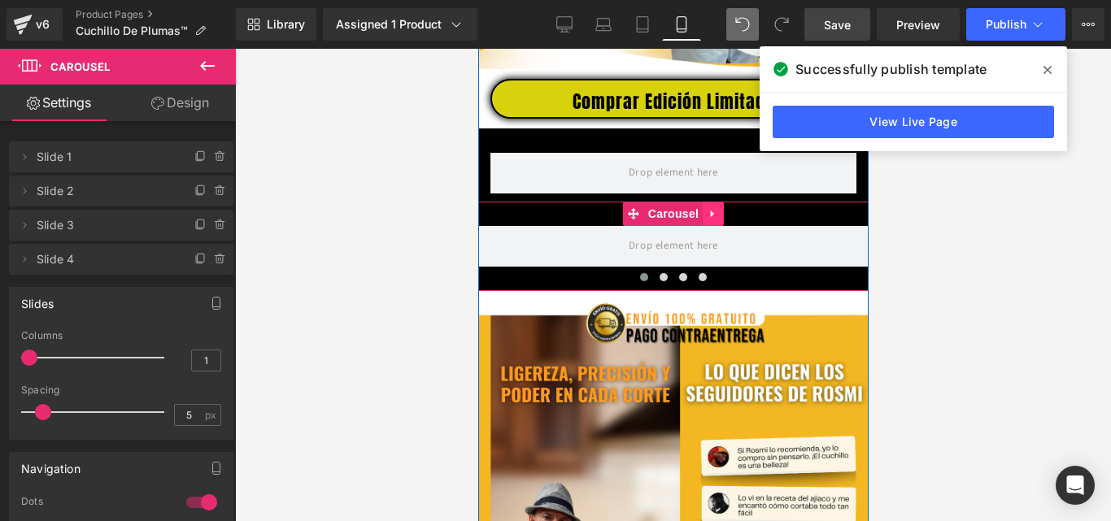
click at [710, 218] on icon at bounding box center [711, 214] width 3 height 7
click at [717, 220] on icon at bounding box center [722, 213] width 11 height 11
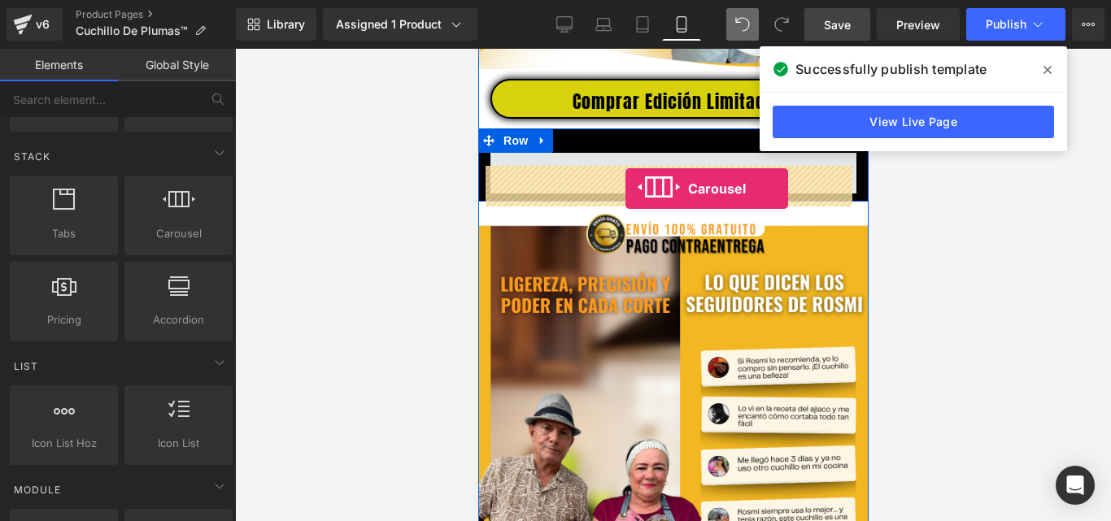
drag, startPoint x: 659, startPoint y: 273, endPoint x: 625, endPoint y: 189, distance: 91.2
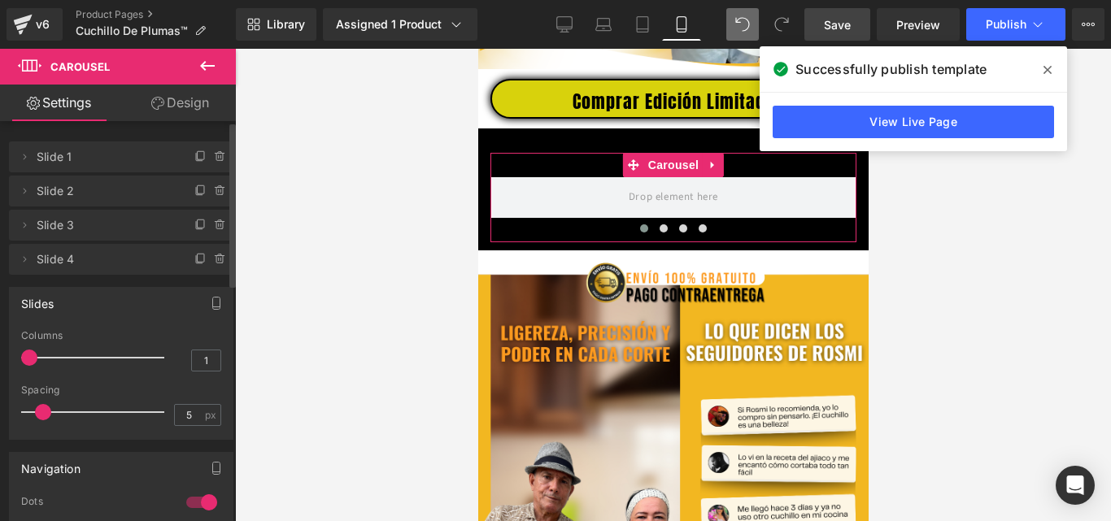
click at [95, 163] on span "Slide 1" at bounding box center [105, 157] width 137 height 31
click at [182, 101] on link "Design" at bounding box center [180, 103] width 118 height 37
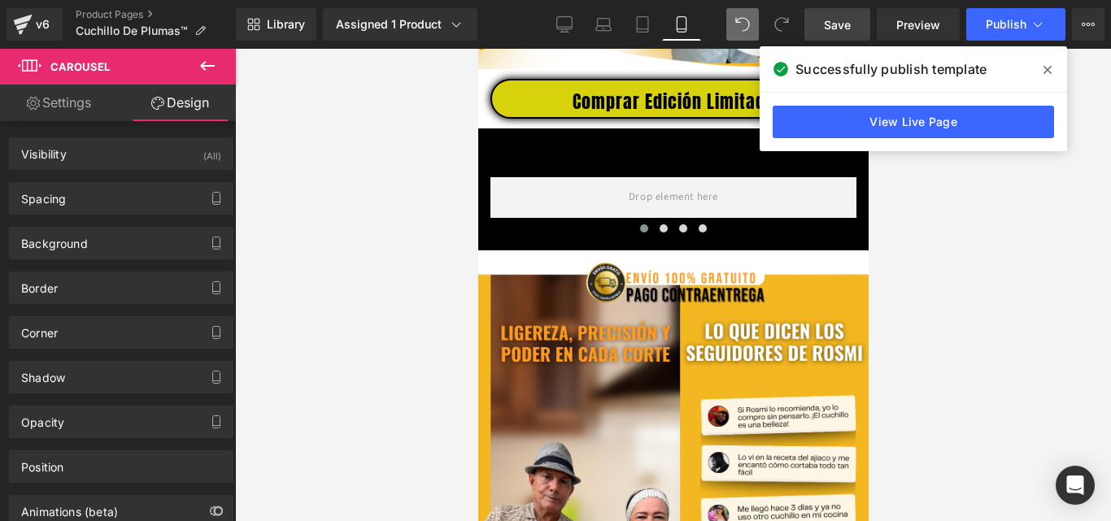
drag, startPoint x: 209, startPoint y: 72, endPoint x: 203, endPoint y: 92, distance: 21.1
click at [209, 72] on icon at bounding box center [208, 66] width 20 height 20
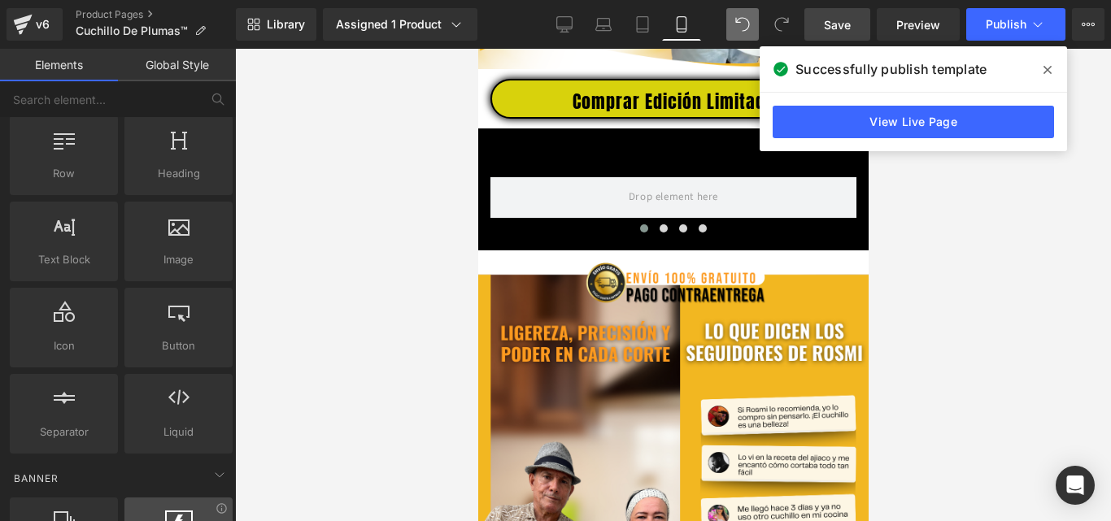
scroll to position [0, 0]
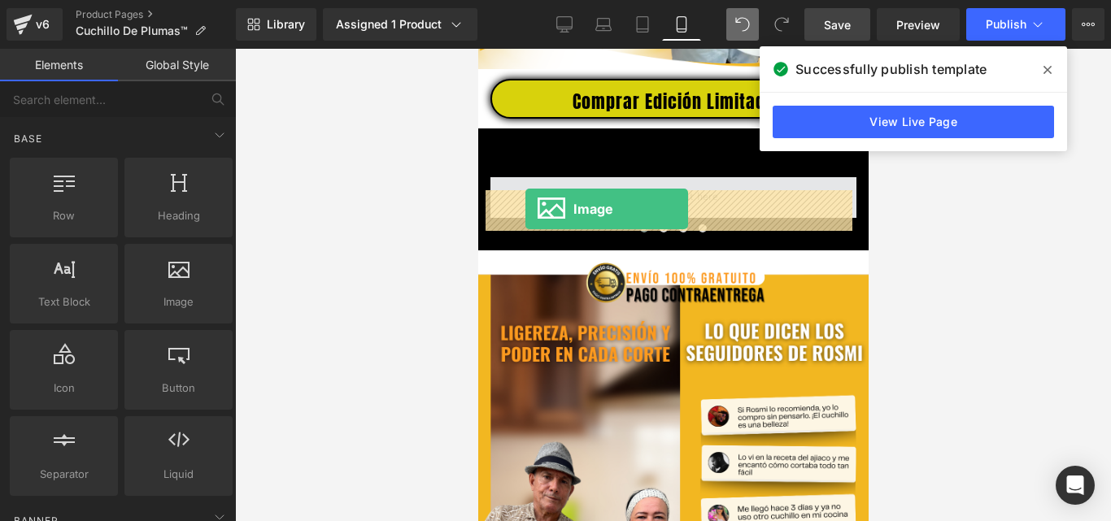
drag, startPoint x: 656, startPoint y: 336, endPoint x: 525, endPoint y: 209, distance: 181.8
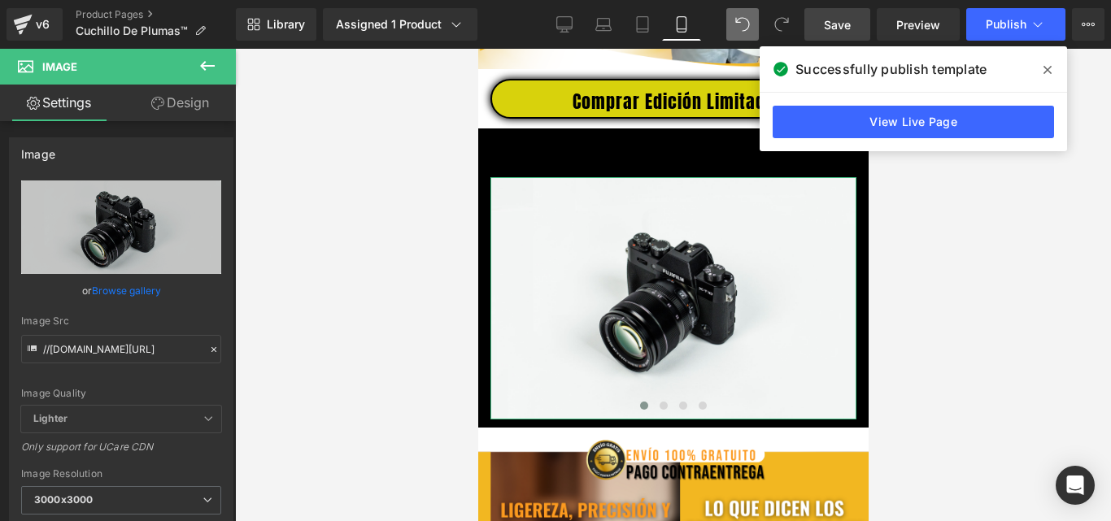
click at [190, 106] on link "Design" at bounding box center [180, 103] width 118 height 37
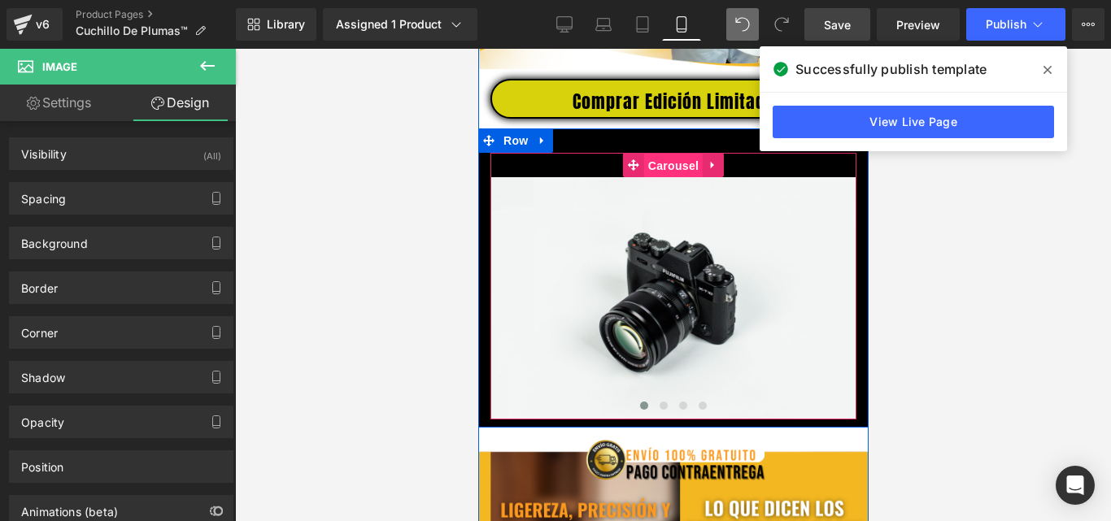
click at [675, 172] on span "Carousel" at bounding box center [672, 166] width 59 height 24
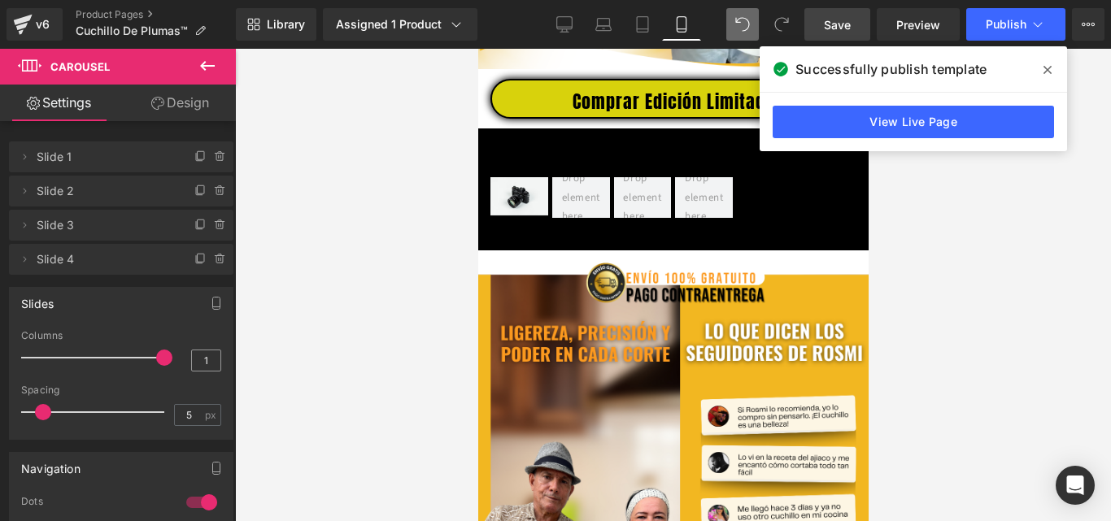
drag, startPoint x: 72, startPoint y: 359, endPoint x: 195, endPoint y: 360, distance: 122.8
click at [195, 360] on div "Columns 1" at bounding box center [121, 357] width 200 height 54
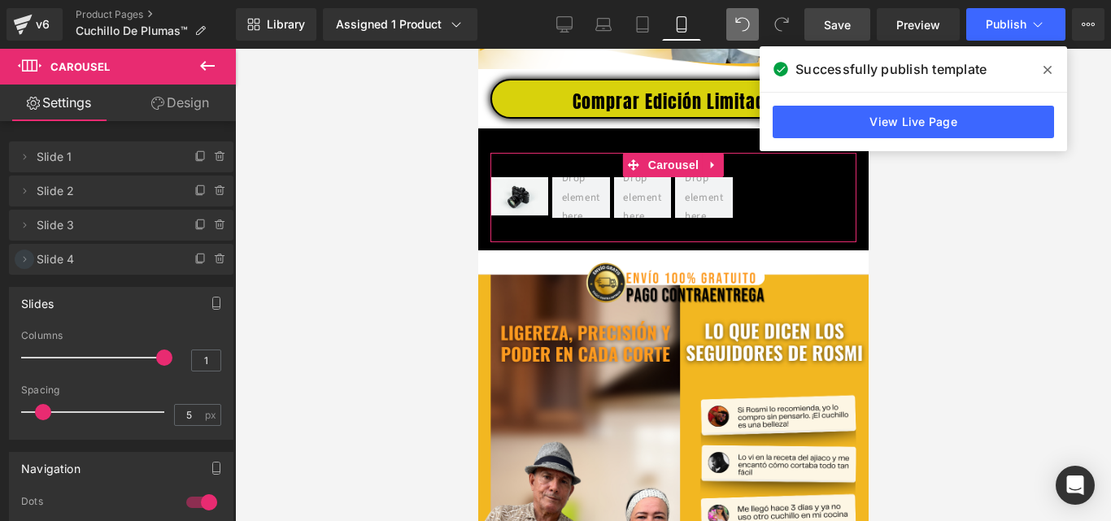
click at [22, 262] on icon at bounding box center [24, 259] width 13 height 13
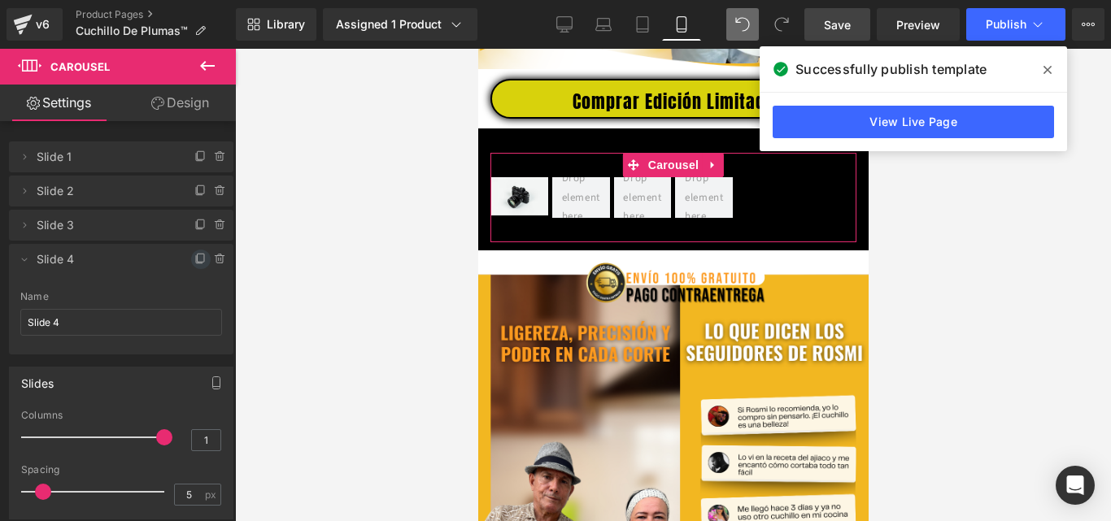
click at [194, 259] on icon at bounding box center [200, 259] width 13 height 13
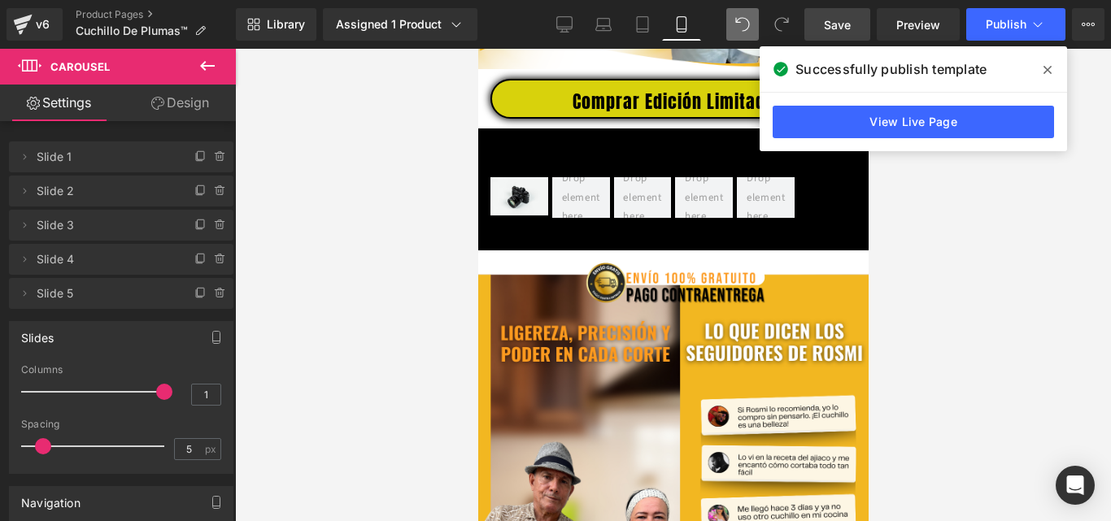
click at [203, 65] on icon at bounding box center [207, 66] width 15 height 10
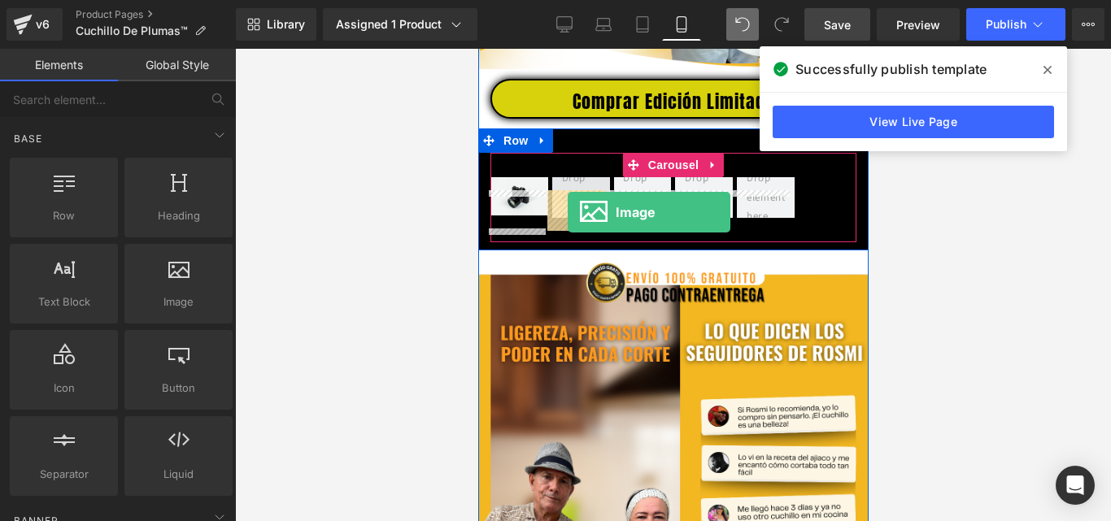
drag, startPoint x: 646, startPoint y: 344, endPoint x: 567, endPoint y: 212, distance: 153.6
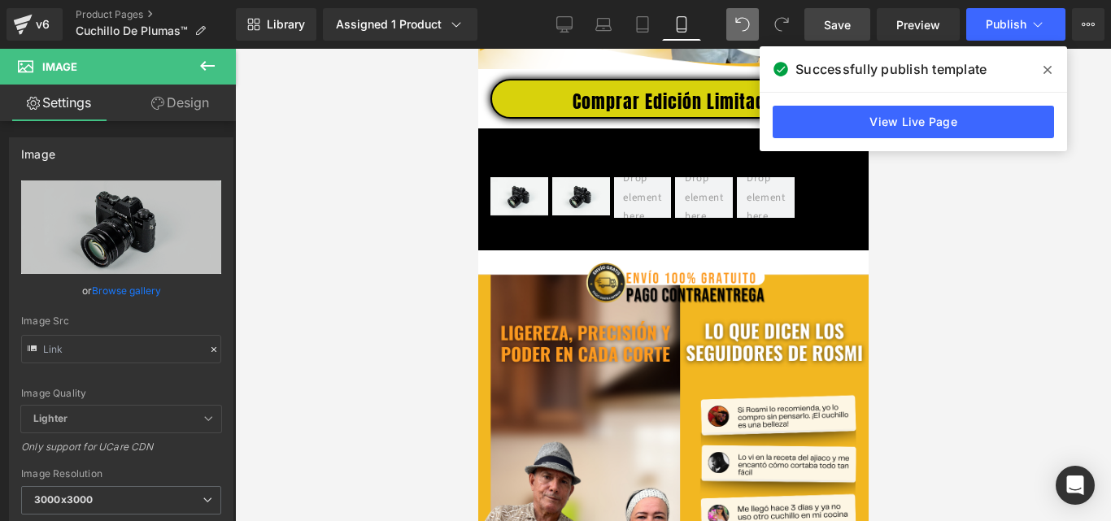
click at [205, 63] on icon at bounding box center [208, 66] width 20 height 20
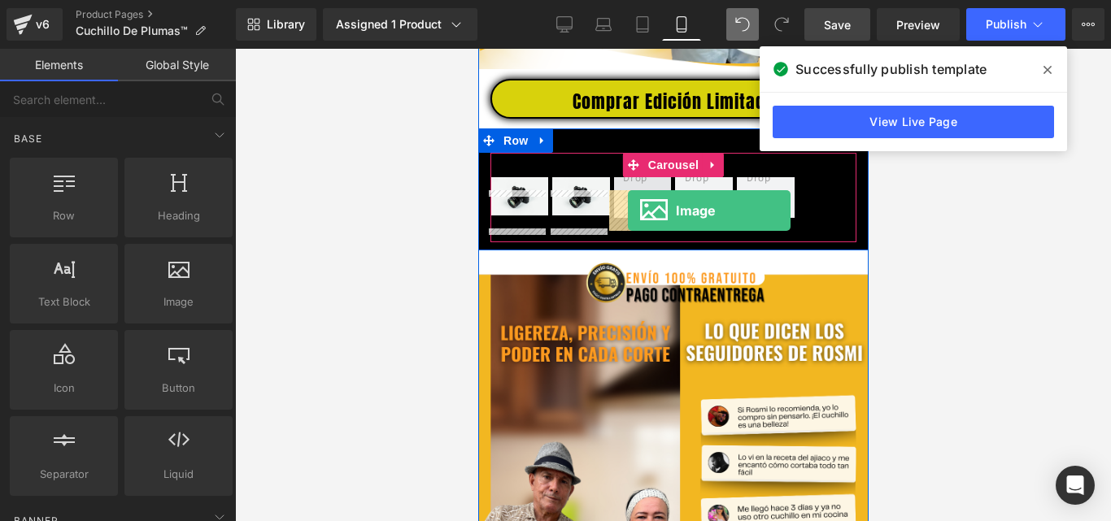
drag, startPoint x: 646, startPoint y: 329, endPoint x: 627, endPoint y: 211, distance: 120.2
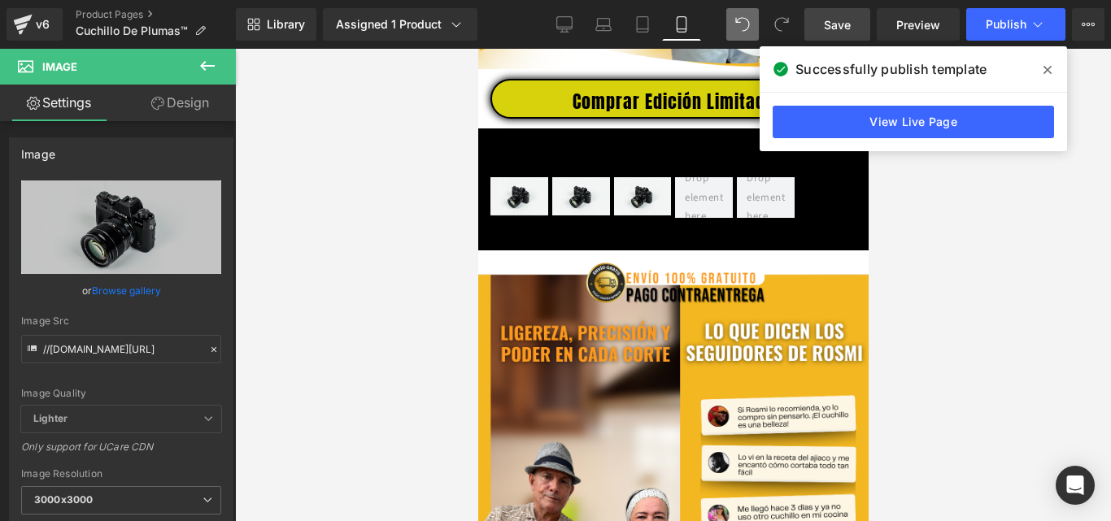
click at [207, 76] on button at bounding box center [207, 67] width 57 height 36
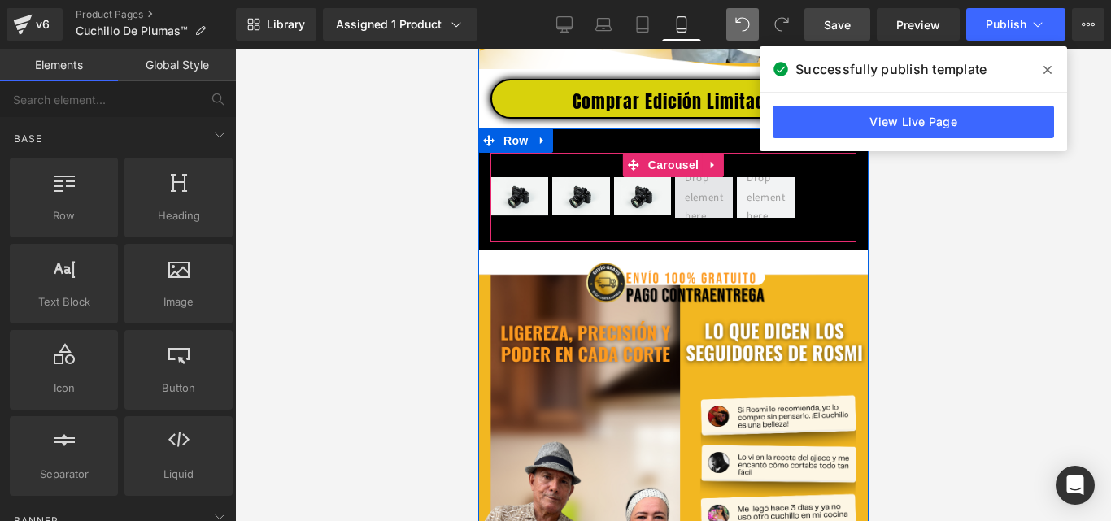
click at [702, 216] on span at bounding box center [703, 197] width 50 height 65
click at [679, 177] on span "Carousel" at bounding box center [672, 165] width 59 height 24
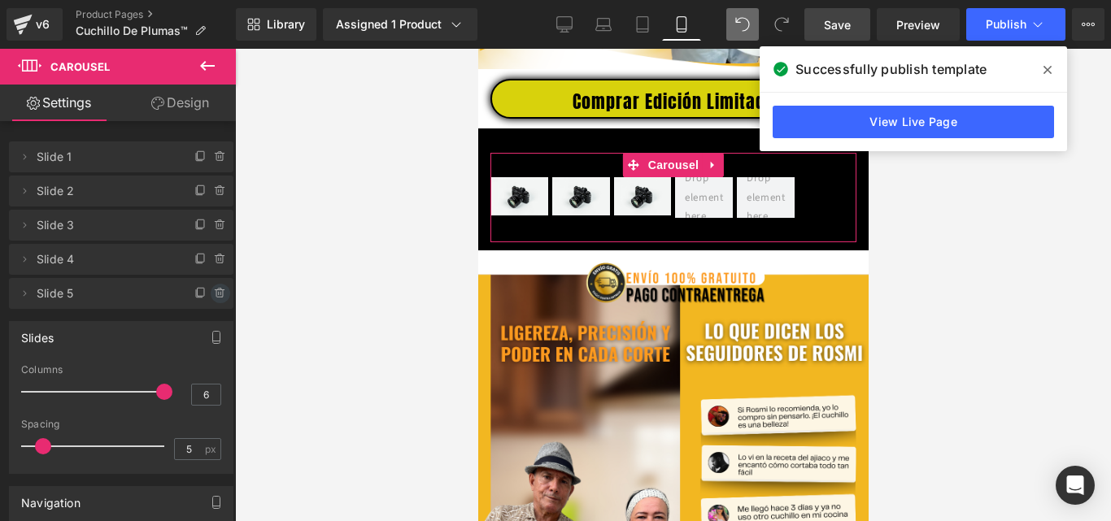
click at [215, 294] on icon at bounding box center [220, 293] width 13 height 13
click at [215, 294] on button "Delete" at bounding box center [202, 294] width 51 height 21
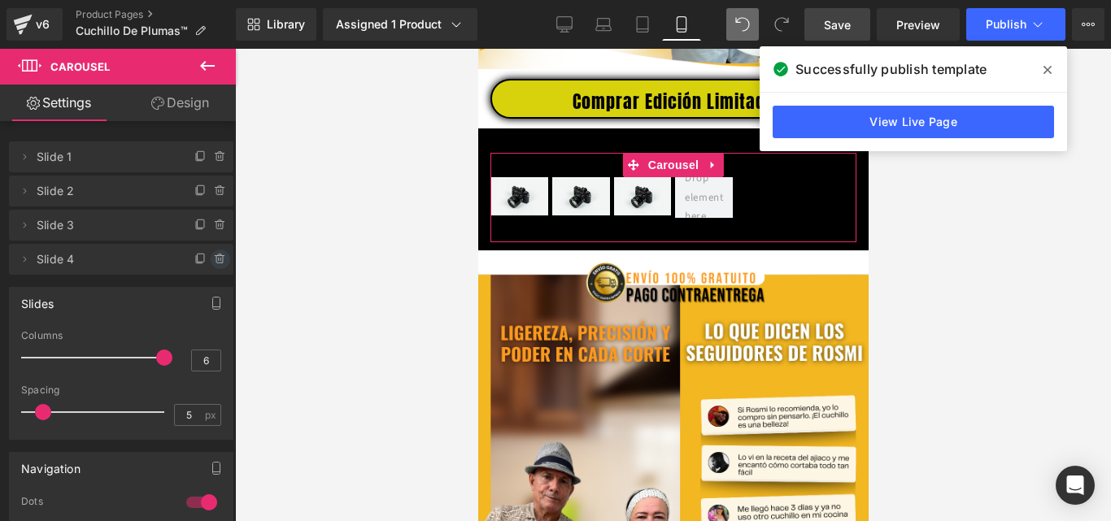
click at [214, 264] on icon at bounding box center [220, 259] width 13 height 13
click at [214, 263] on button "Delete" at bounding box center [202, 260] width 51 height 21
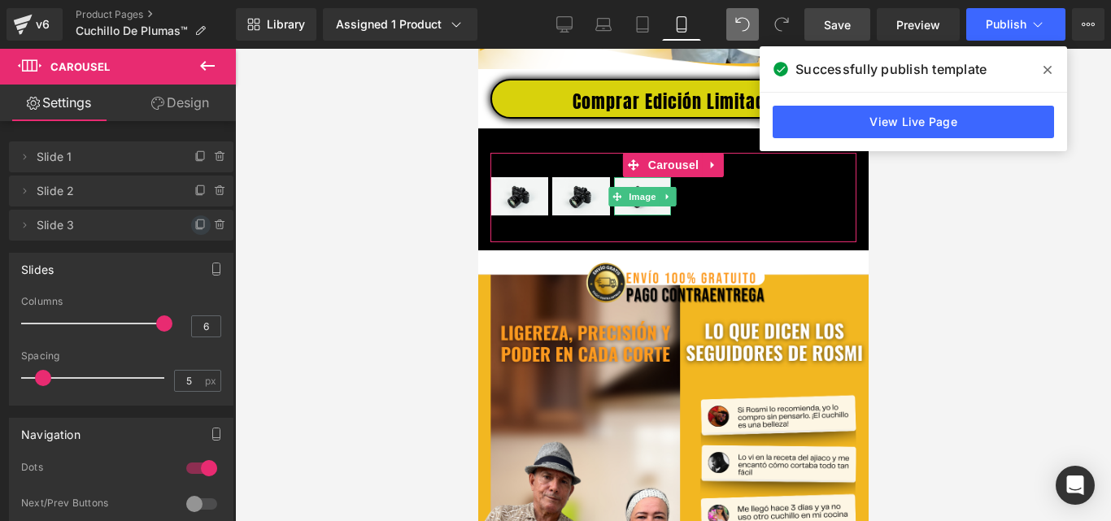
click at [196, 224] on icon at bounding box center [199, 225] width 7 height 7
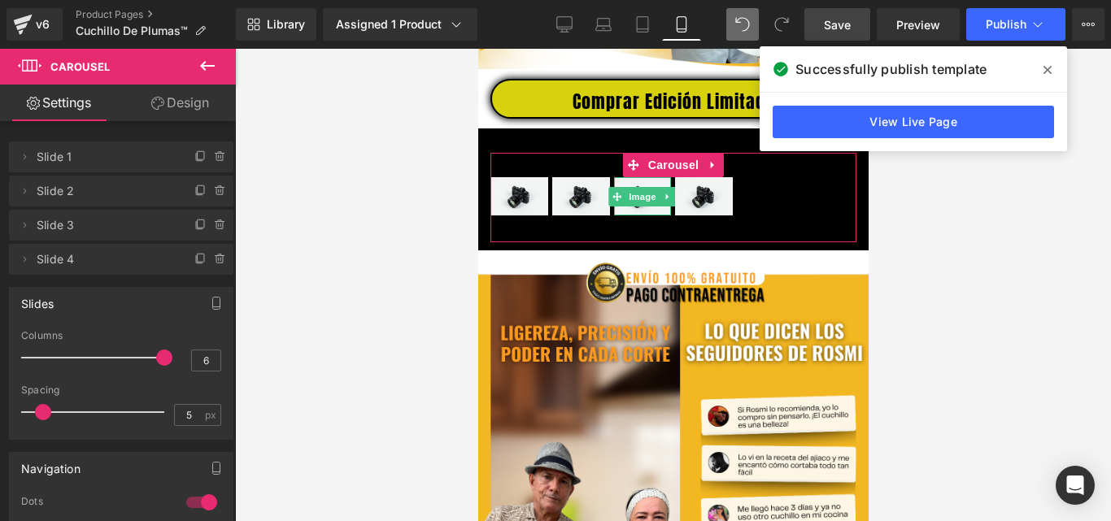
click at [196, 224] on icon at bounding box center [199, 225] width 7 height 7
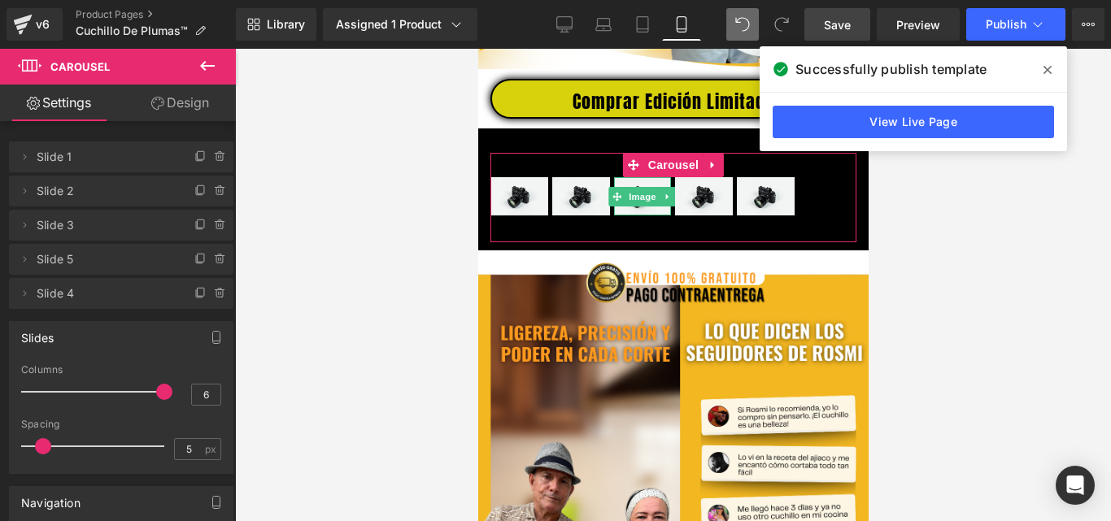
click at [196, 224] on icon at bounding box center [199, 225] width 7 height 7
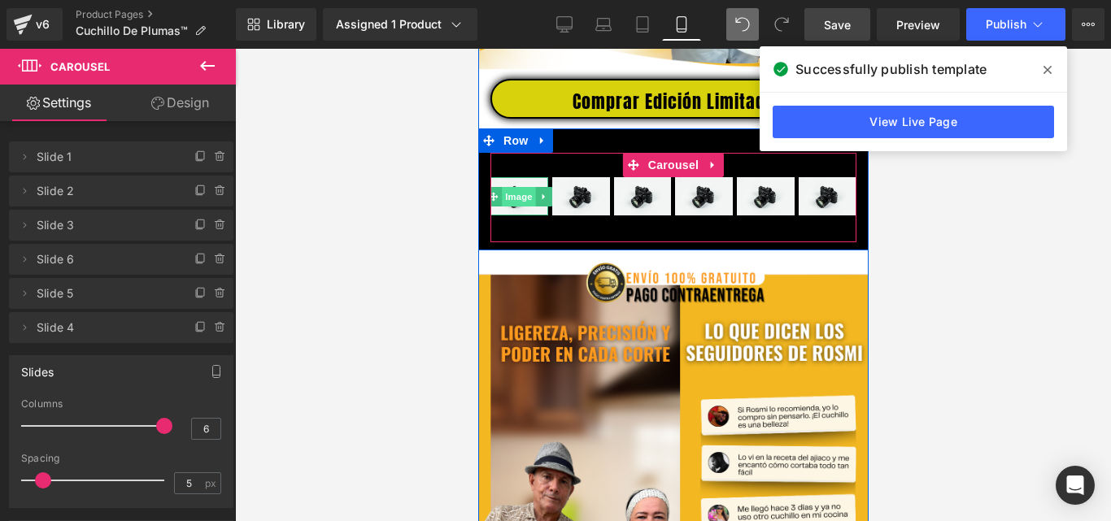
click at [510, 207] on span "Image" at bounding box center [519, 197] width 34 height 20
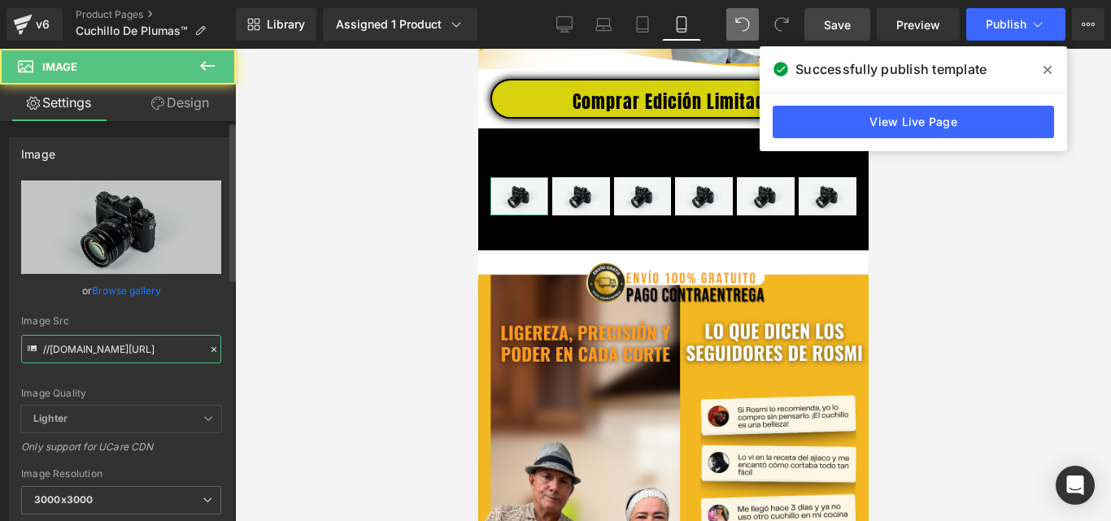
click at [135, 355] on input "//[DOMAIN_NAME][URL]" at bounding box center [121, 349] width 200 height 28
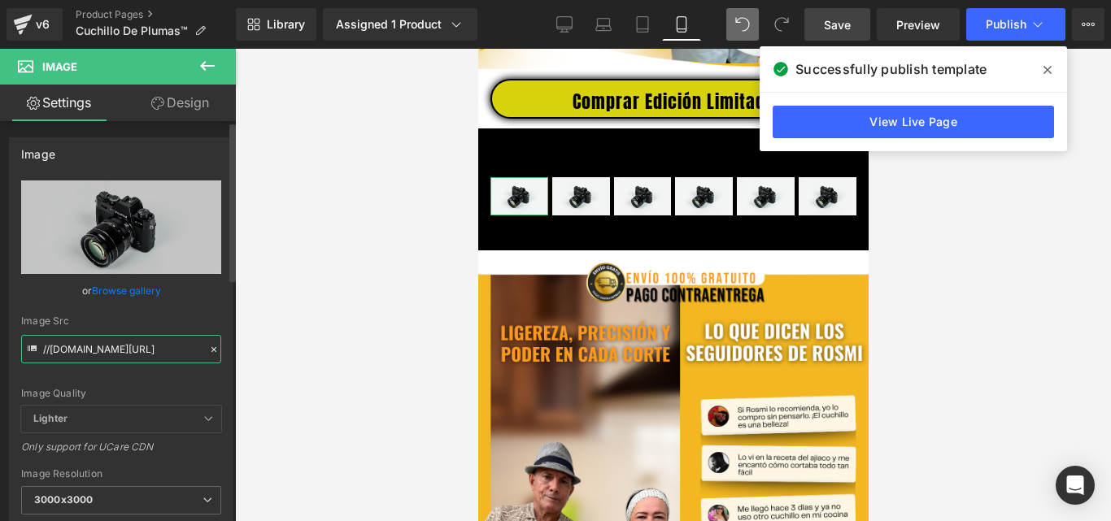
click at [135, 355] on input "//[DOMAIN_NAME][URL]" at bounding box center [121, 349] width 200 height 28
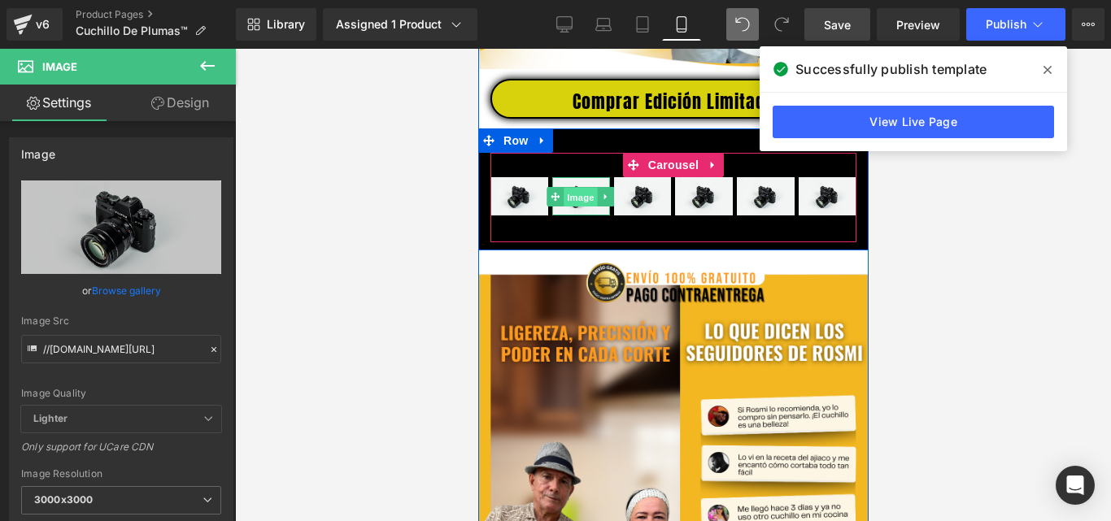
click at [573, 207] on span "Image" at bounding box center [580, 198] width 34 height 20
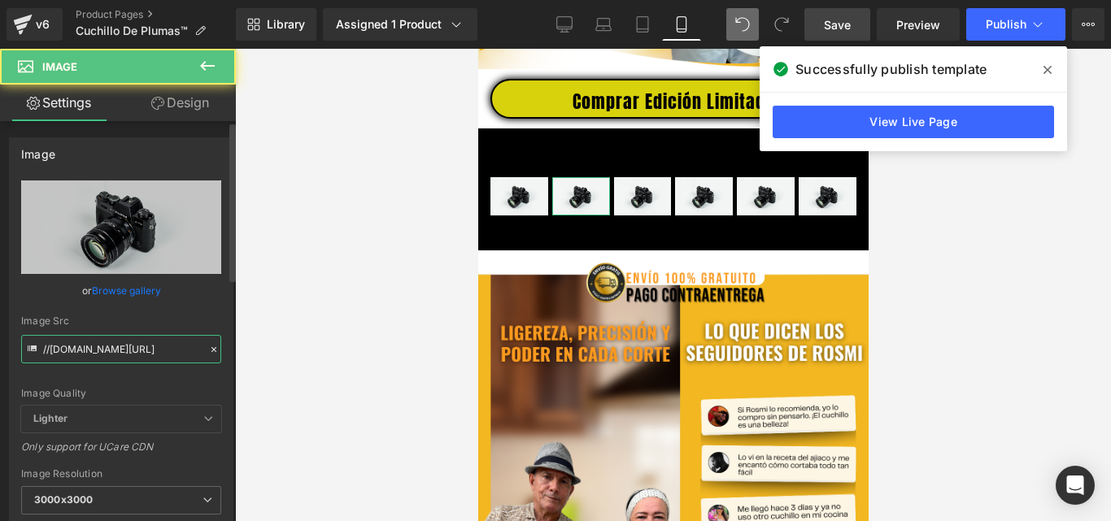
click at [146, 347] on input "//[DOMAIN_NAME][URL]" at bounding box center [121, 349] width 200 height 28
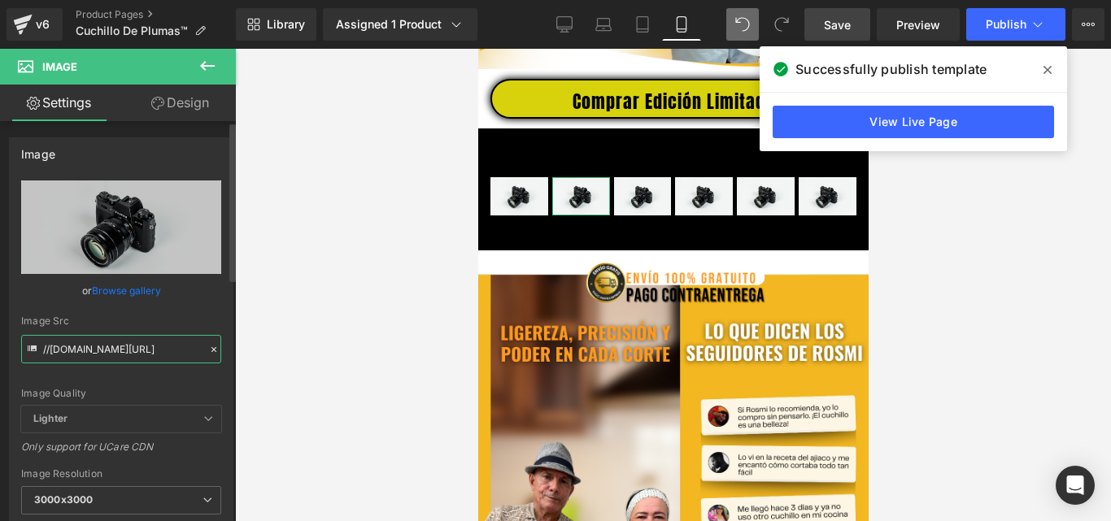
click at [146, 347] on input "//[DOMAIN_NAME][URL]" at bounding box center [121, 349] width 200 height 28
paste input "https://media1.giphy.com/media/v1.Y2lkPTc5MGI3NjExYnJ1amp4OTR2Zjl0cWw2YzRhOXI2O…"
type input "https://media1.giphy.com/media/v1.Y2lkPTc5MGI3NjExYnJ1amp4OTR2Zjl0cWw2YzRhOXI2O…"
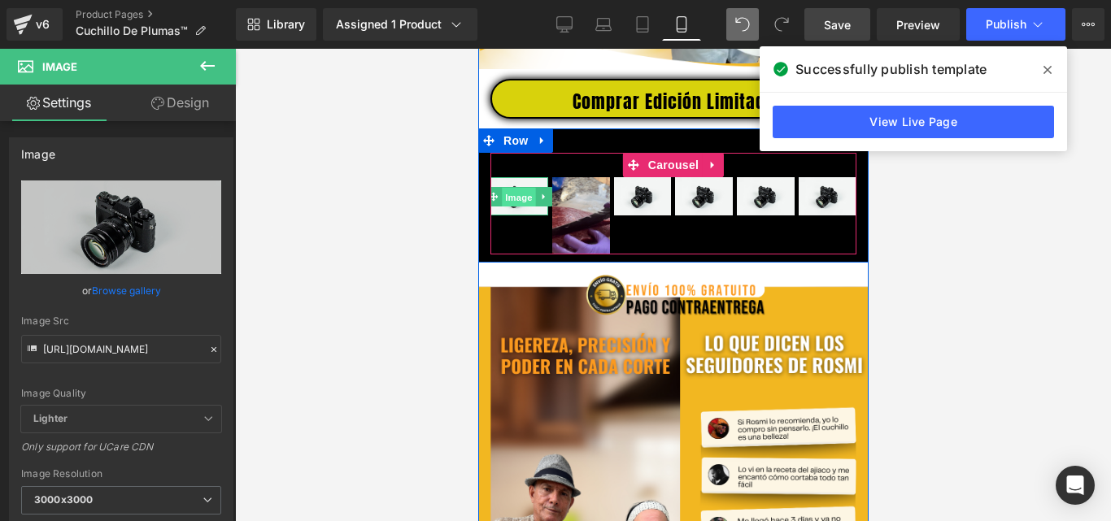
click at [517, 207] on span "Image" at bounding box center [519, 198] width 34 height 20
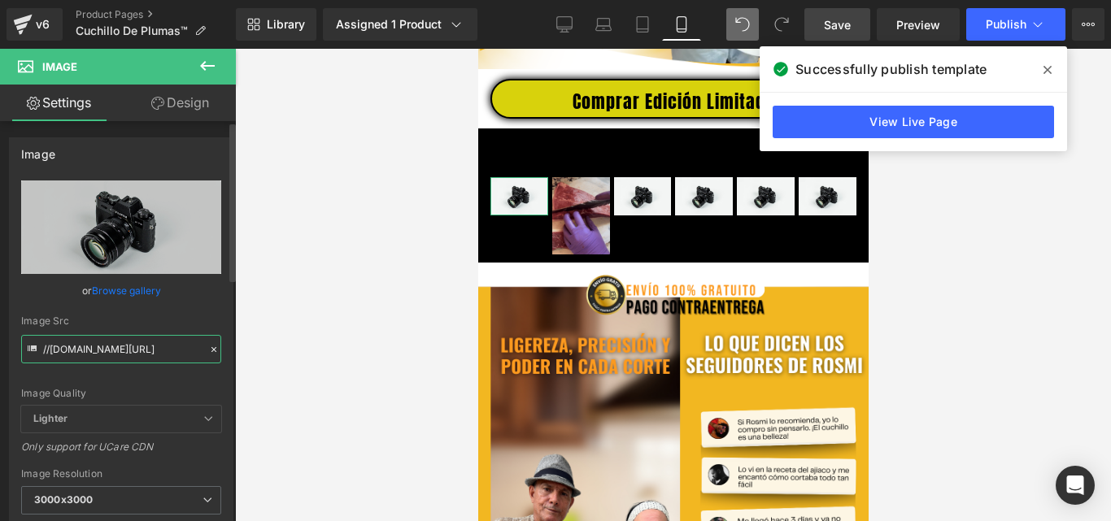
click at [147, 345] on input "//[DOMAIN_NAME][URL]" at bounding box center [121, 349] width 200 height 28
paste input "https://media0.giphy.com/media/v1.Y2lkPTc5MGI3NjExZ3U1dWxwd3N2cTM4dnVpbzJ4cnJta…"
type input "https://media0.giphy.com/media/v1.Y2lkPTc5MGI3NjExZ3U1dWxwd3N2cTM4dnVpbzJ4cnJta…"
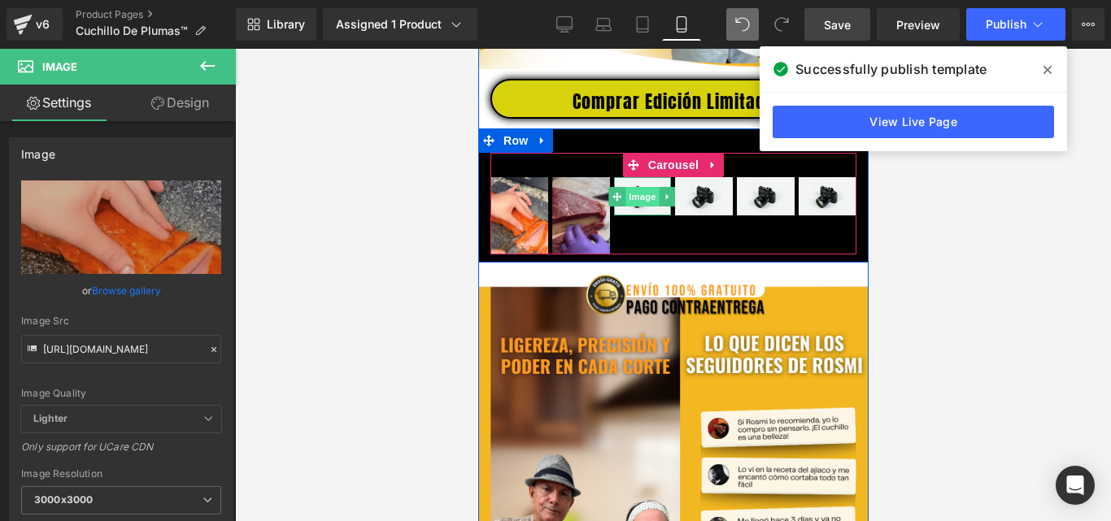
click at [638, 207] on span "Image" at bounding box center [642, 197] width 34 height 20
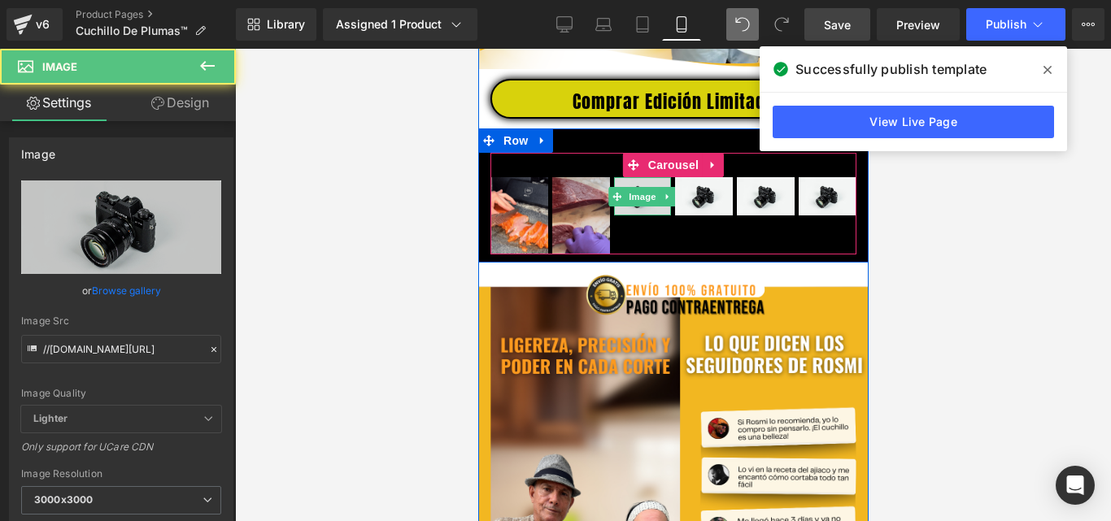
click at [634, 216] on img at bounding box center [642, 196] width 58 height 38
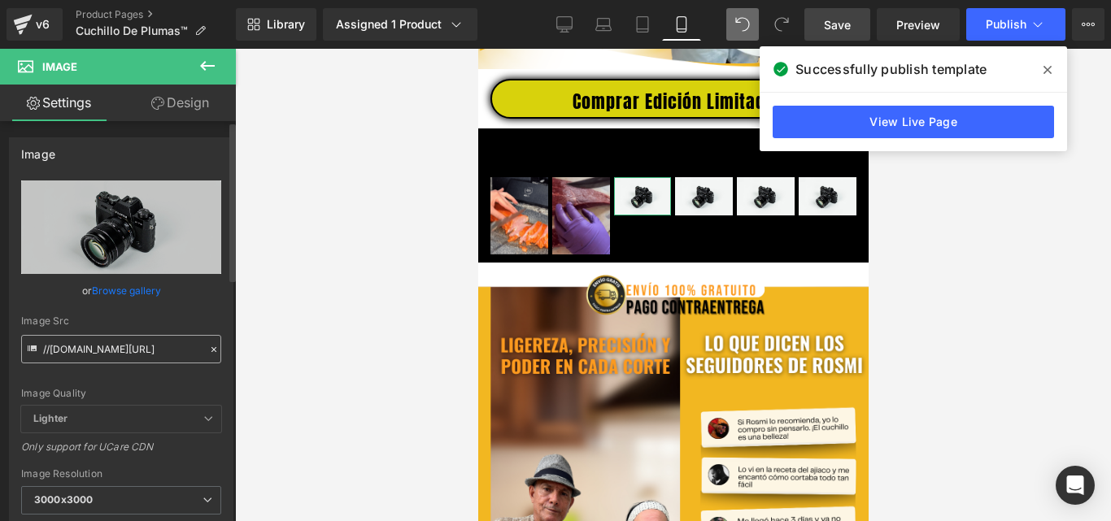
click at [150, 354] on input "//[DOMAIN_NAME][URL]" at bounding box center [121, 349] width 200 height 28
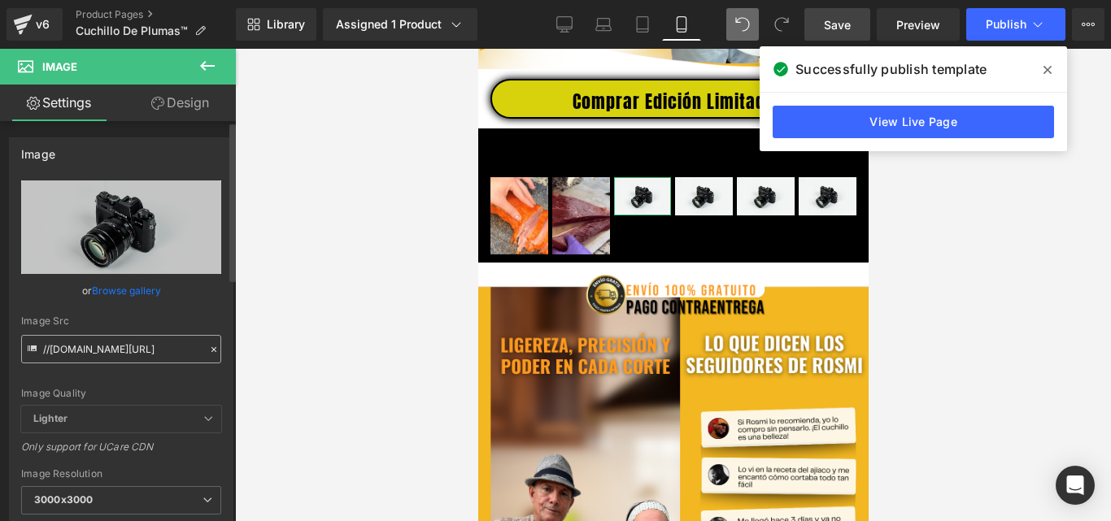
click at [150, 354] on input "//[DOMAIN_NAME][URL]" at bounding box center [121, 349] width 200 height 28
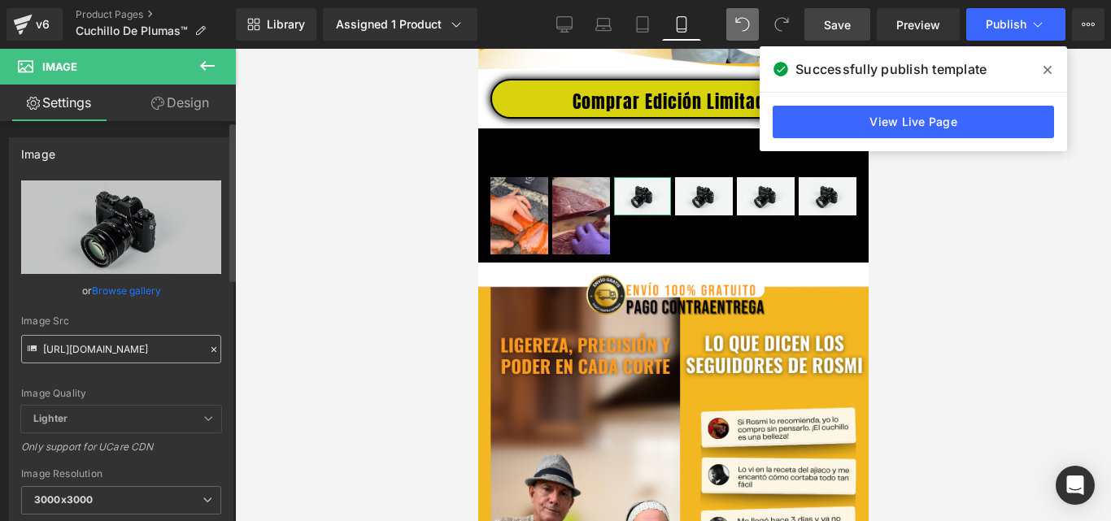
scroll to position [0, 809]
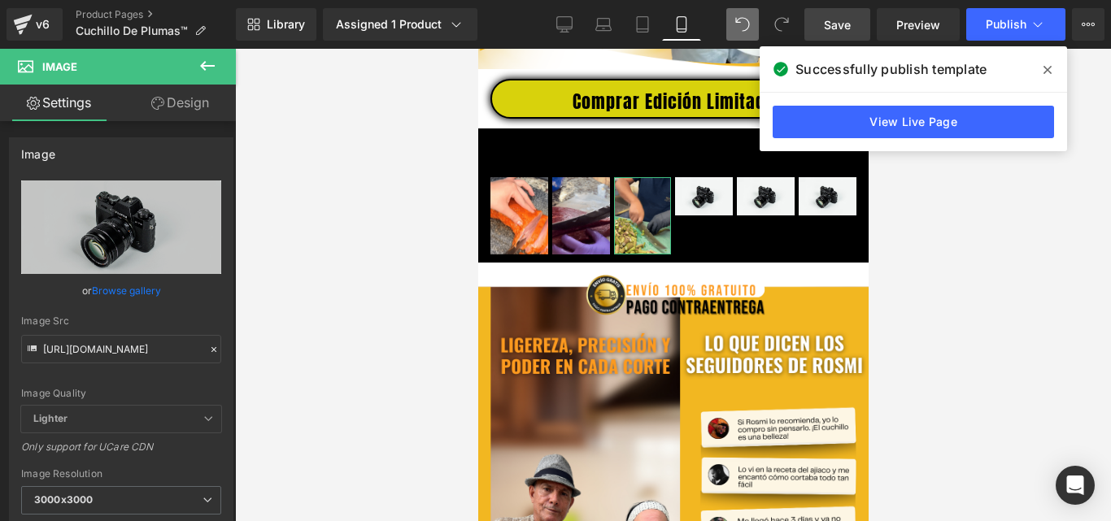
type input "https://media0.giphy.com/media/v1.Y2lkPTc5MGI3NjExYXgwenhxdmlsYjFyaGxwZ3hpa3B6Z…"
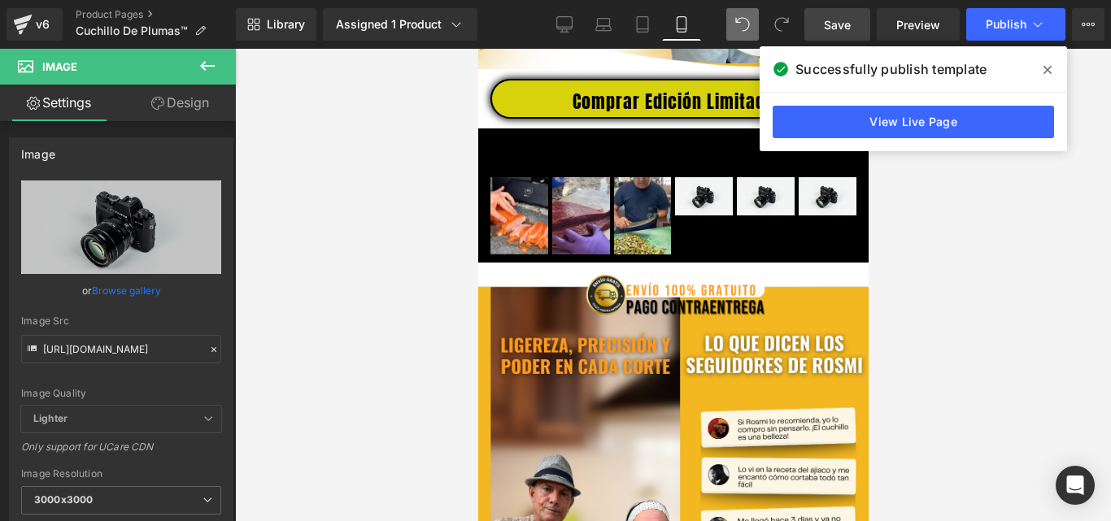
scroll to position [0, 0]
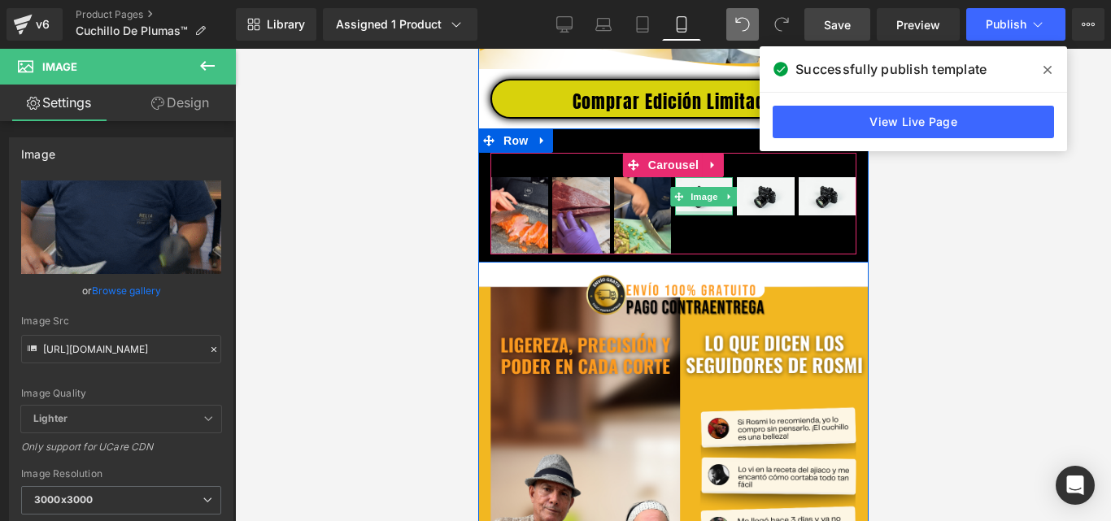
click at [698, 216] on div at bounding box center [703, 213] width 58 height 4
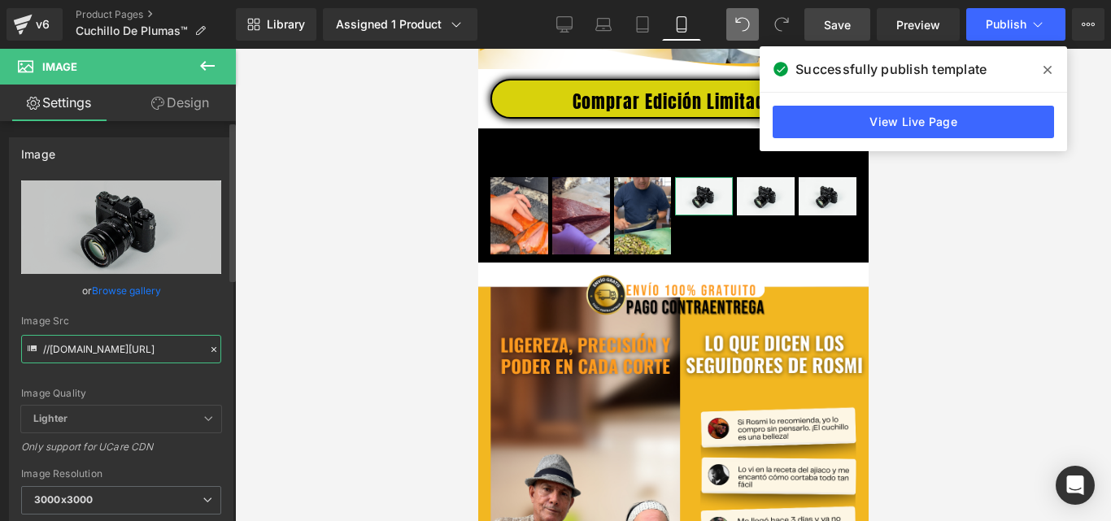
click at [159, 352] on input "//[DOMAIN_NAME][URL]" at bounding box center [121, 349] width 200 height 28
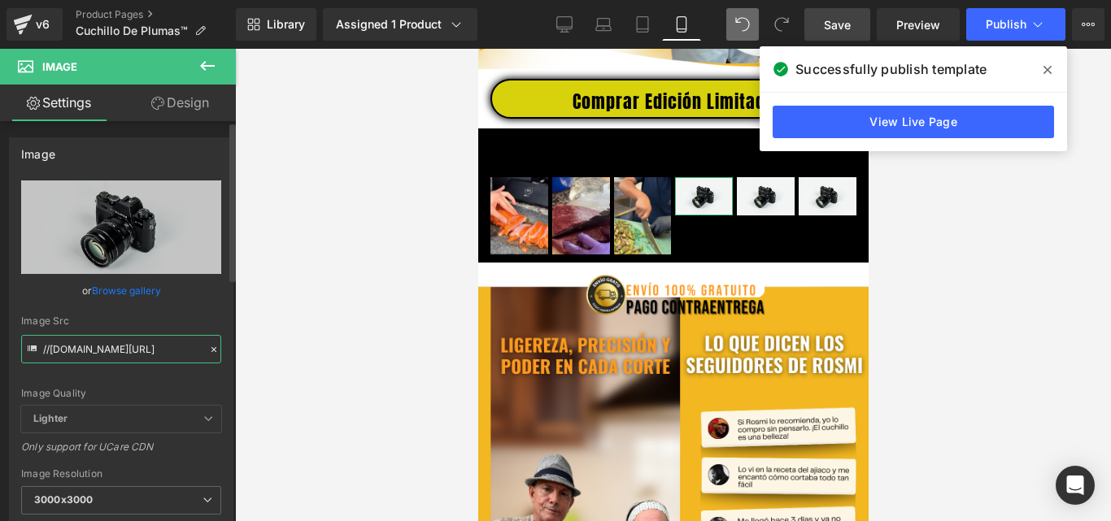
click at [159, 352] on input "//[DOMAIN_NAME][URL]" at bounding box center [121, 349] width 200 height 28
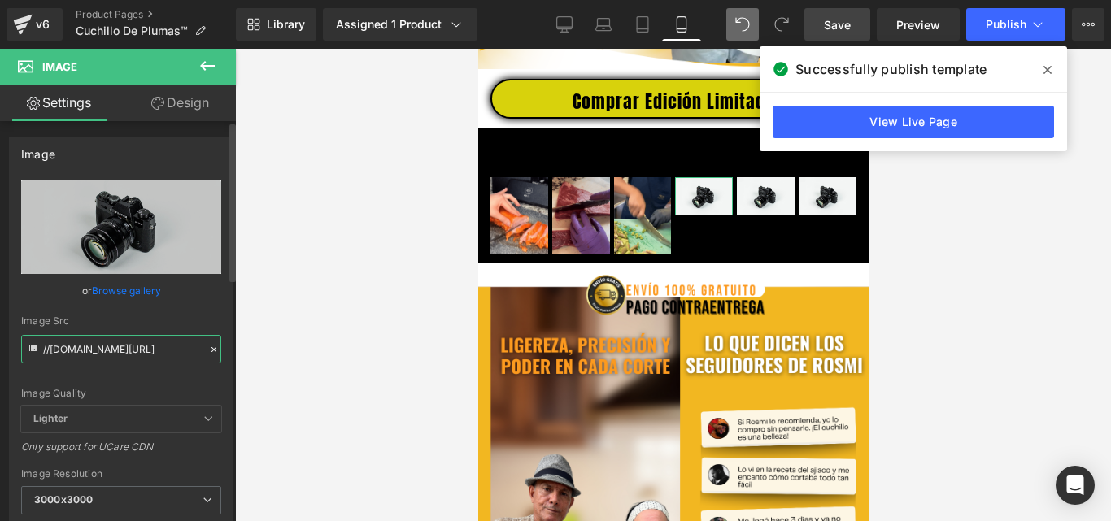
click at [159, 352] on input "//[DOMAIN_NAME][URL]" at bounding box center [121, 349] width 200 height 28
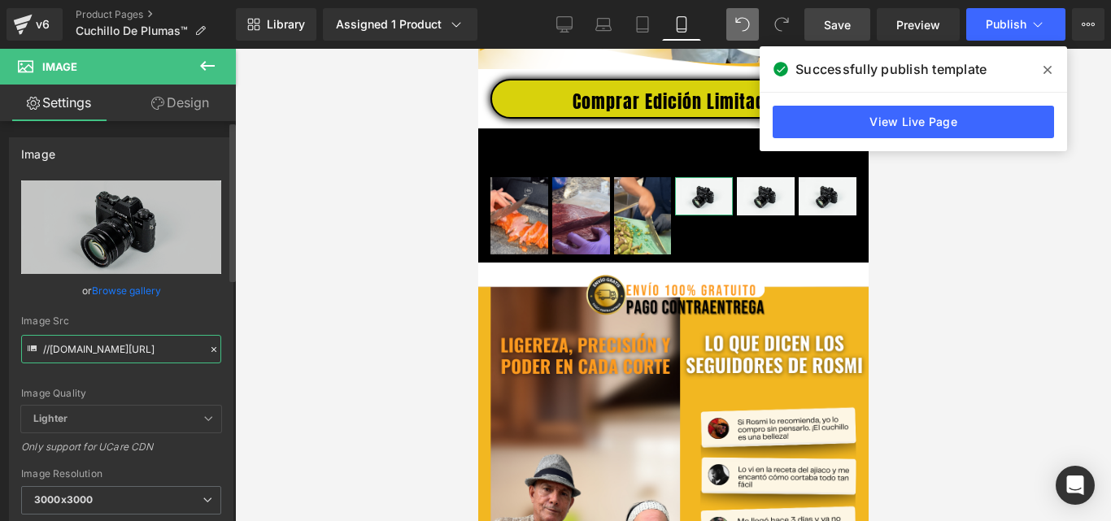
paste input "https://media4.giphy.com/media/v1.Y2lkPTc5MGI3NjExcjkwNzgzZWNvNGZ3ZjloZWthNzhqO…"
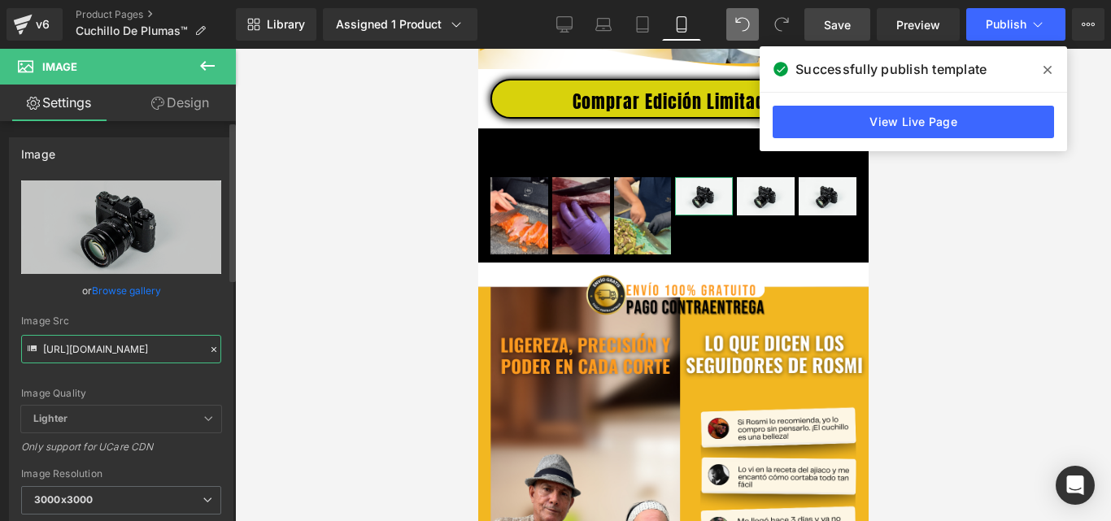
scroll to position [0, 824]
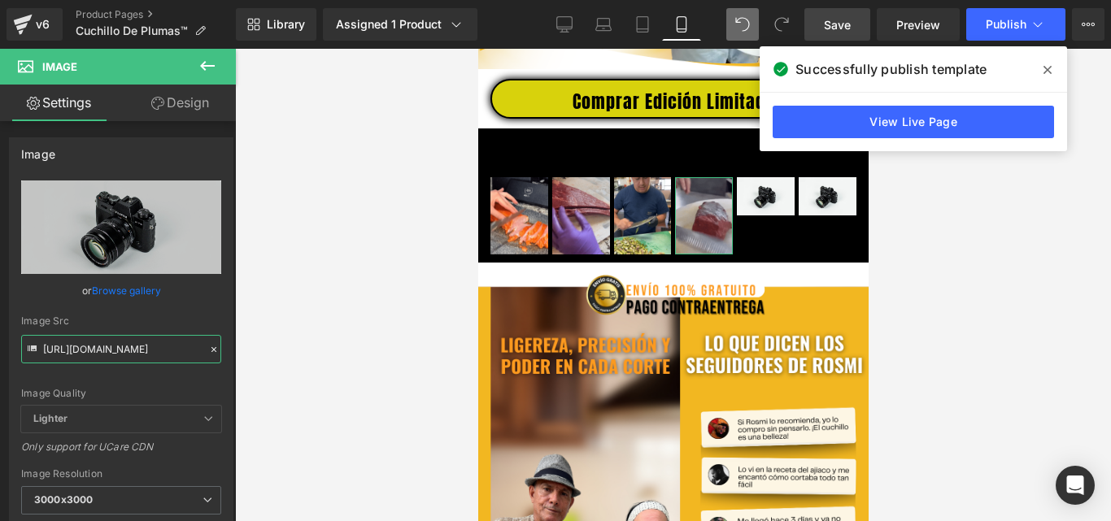
type input "https://media4.giphy.com/media/v1.Y2lkPTc5MGI3NjExcjkwNzgzZWNvNGZ3ZjloZWthNzhqO…"
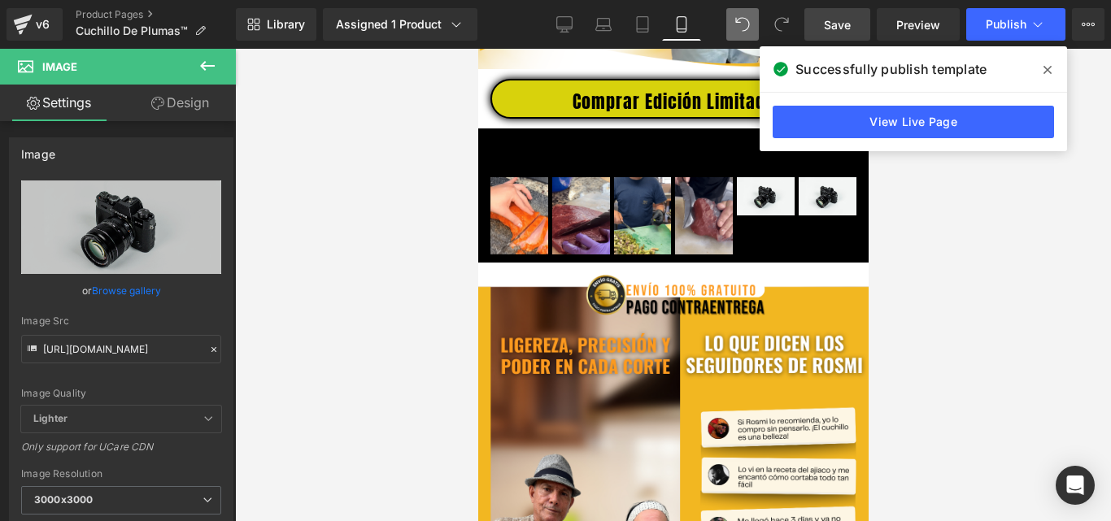
scroll to position [0, 0]
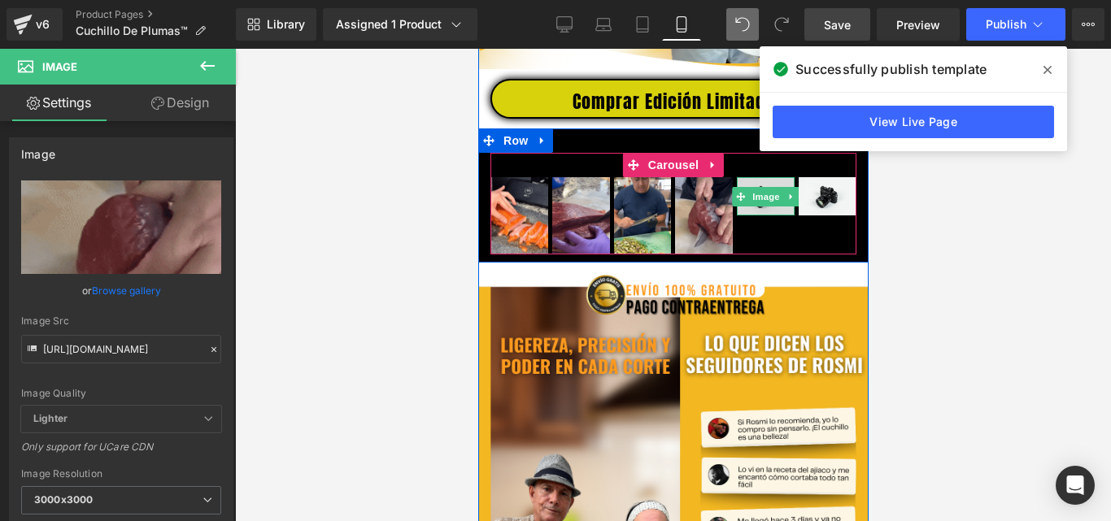
click at [761, 216] on img at bounding box center [765, 196] width 58 height 38
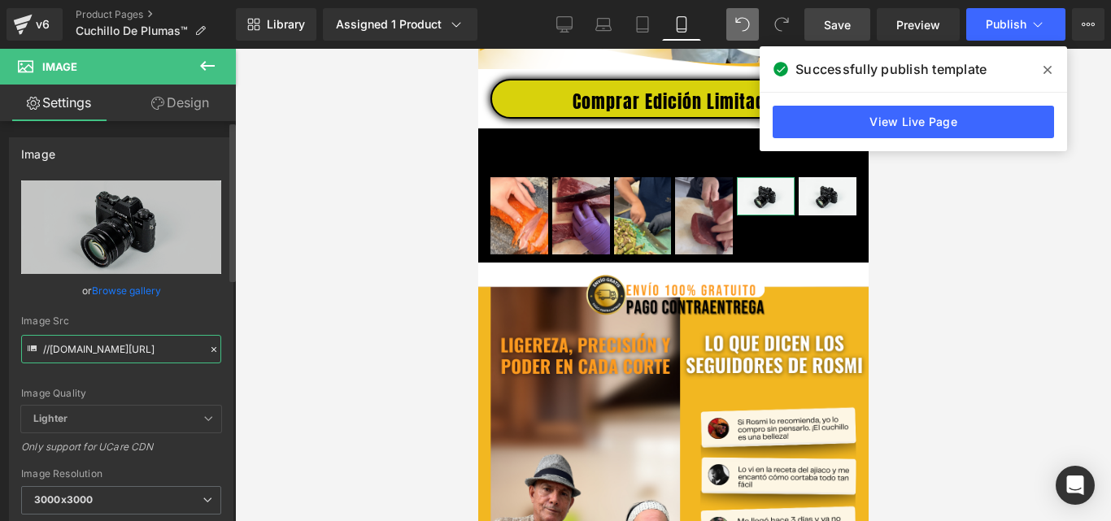
click at [144, 346] on input "//[DOMAIN_NAME][URL]" at bounding box center [121, 349] width 200 height 28
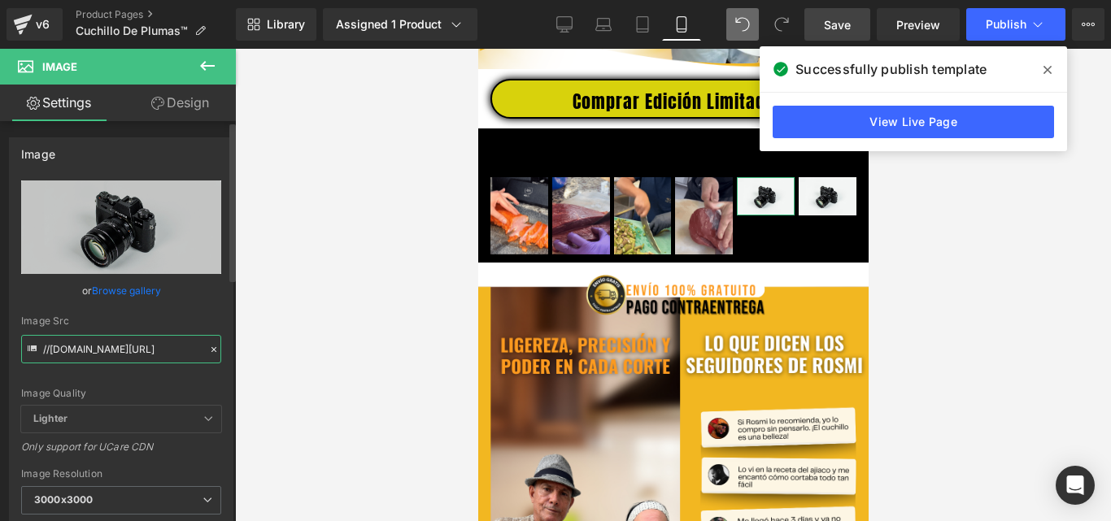
click at [144, 346] on input "//[DOMAIN_NAME][URL]" at bounding box center [121, 349] width 200 height 28
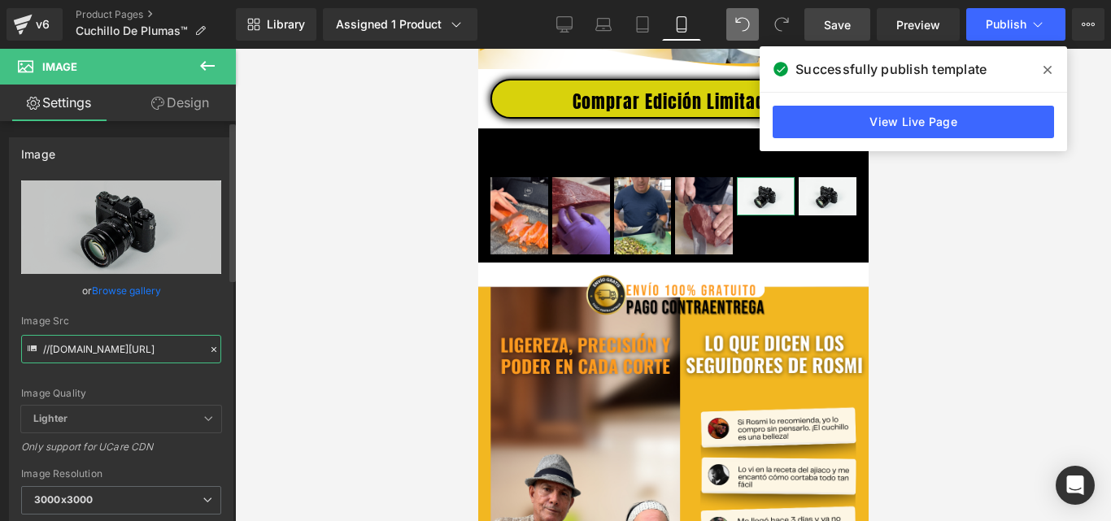
click at [144, 346] on input "//[DOMAIN_NAME][URL]" at bounding box center [121, 349] width 200 height 28
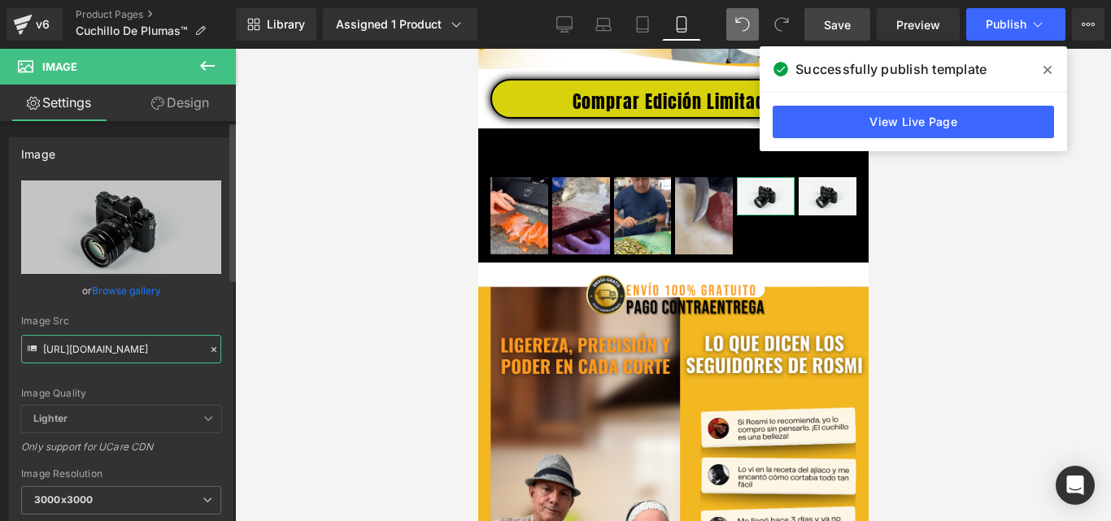
scroll to position [0, 826]
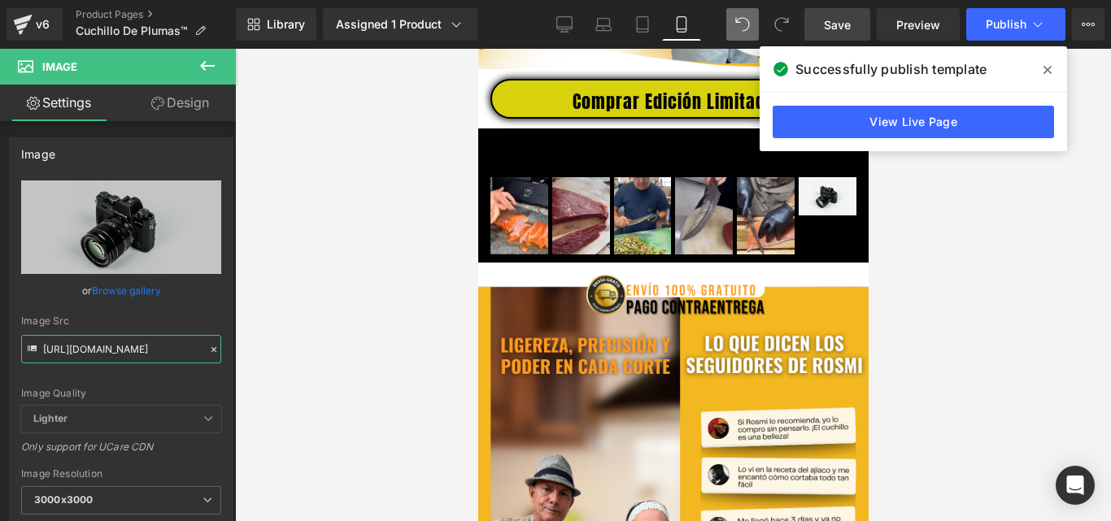
type input "https://media1.giphy.com/media/v1.Y2lkPTc5MGI3NjExOXNwZnZrZnZtM3N2bXMwbjh0ZzNjZ…"
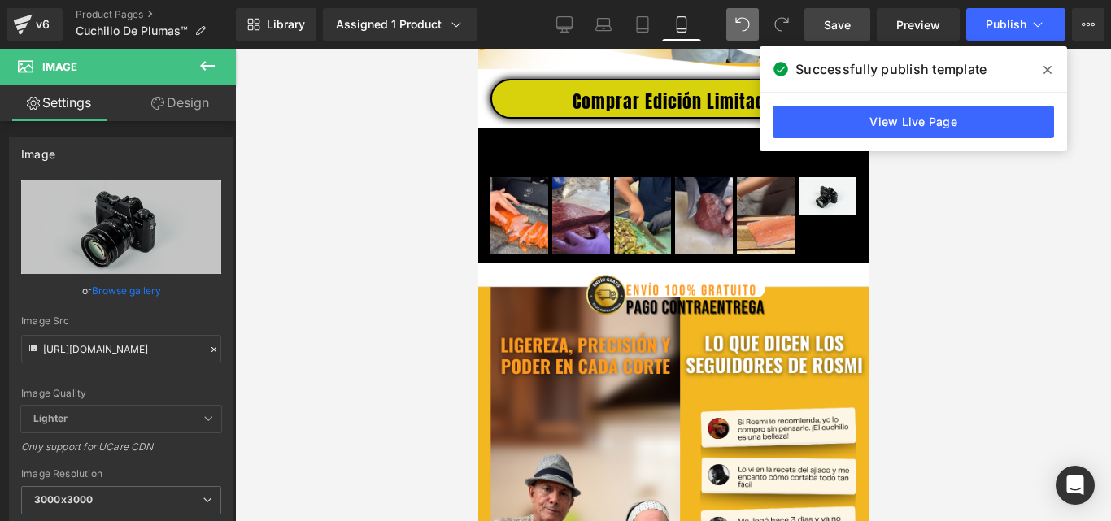
scroll to position [0, 0]
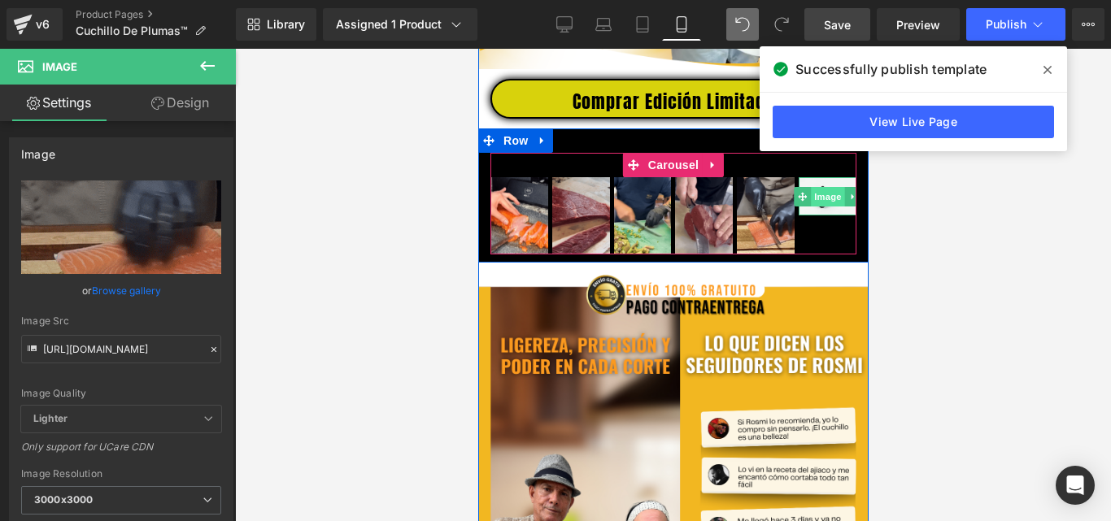
click at [817, 207] on span "Image" at bounding box center [827, 197] width 34 height 20
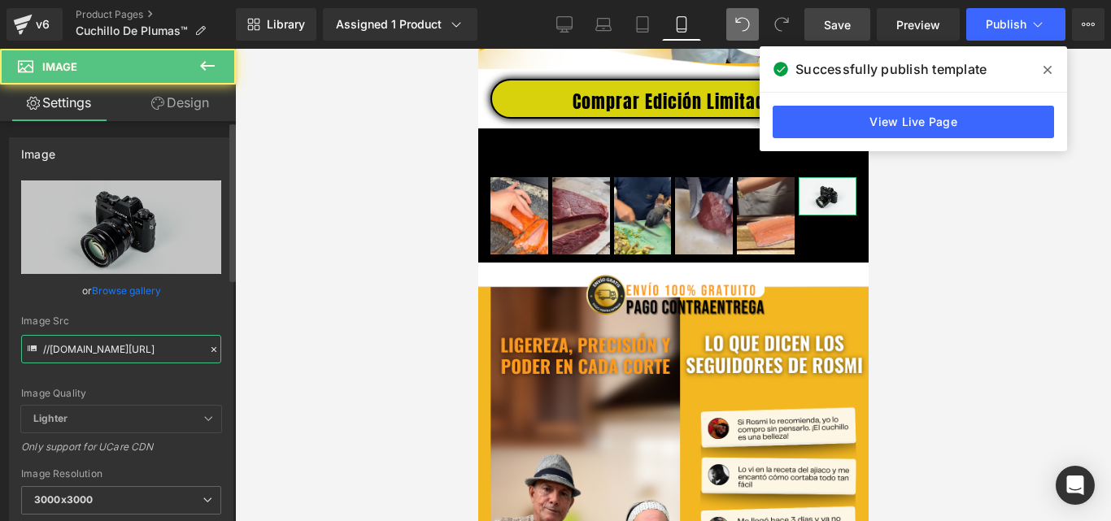
click at [149, 353] on input "//[DOMAIN_NAME][URL]" at bounding box center [121, 349] width 200 height 28
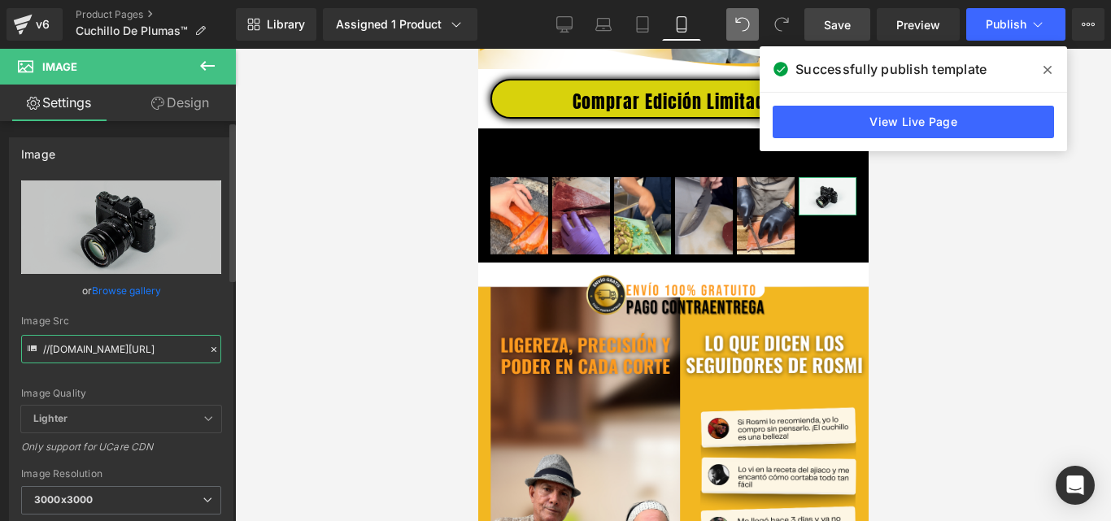
click at [149, 353] on input "//[DOMAIN_NAME][URL]" at bounding box center [121, 349] width 200 height 28
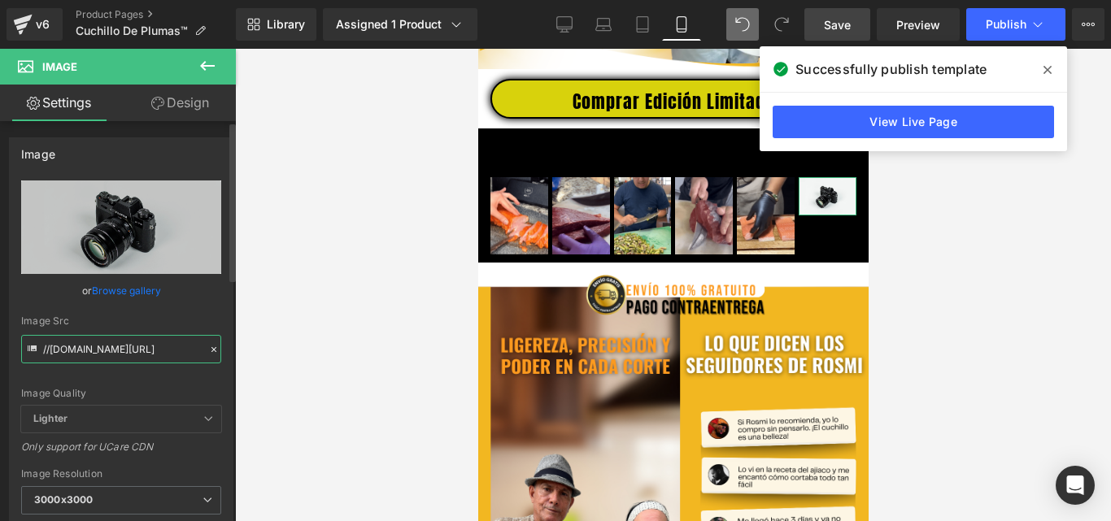
click at [149, 353] on input "//[DOMAIN_NAME][URL]" at bounding box center [121, 349] width 200 height 28
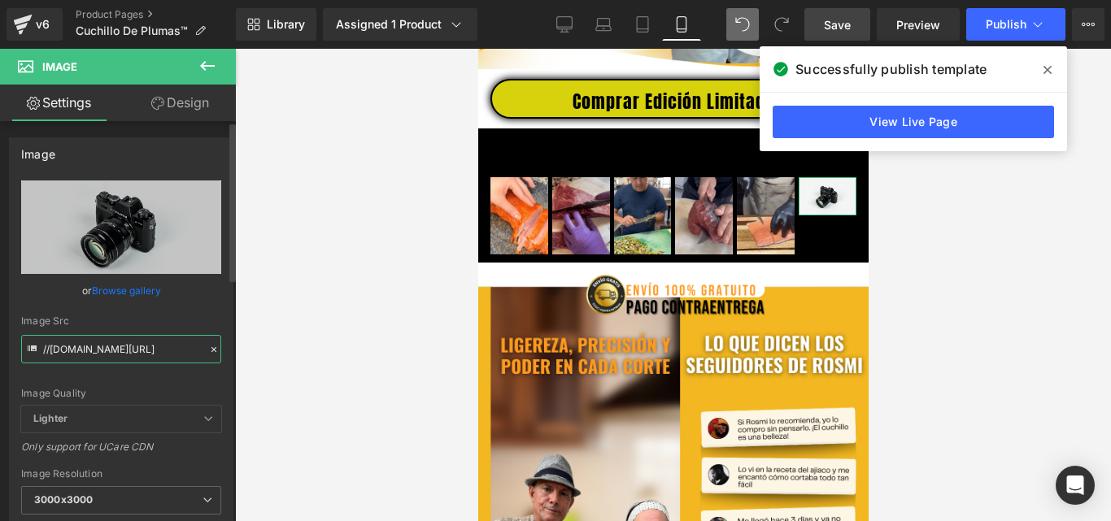
paste input "https://media4.giphy.com/media/v1.Y2lkPTc5MGI3NjExdDNpMHh0eG56cmZ6MzlvMHgyaWx5O…"
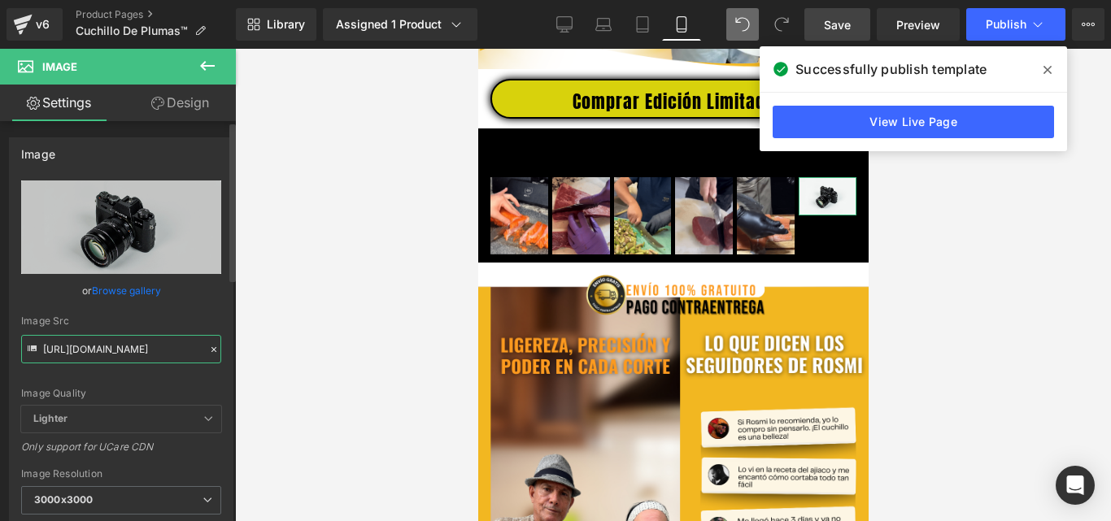
scroll to position [0, 847]
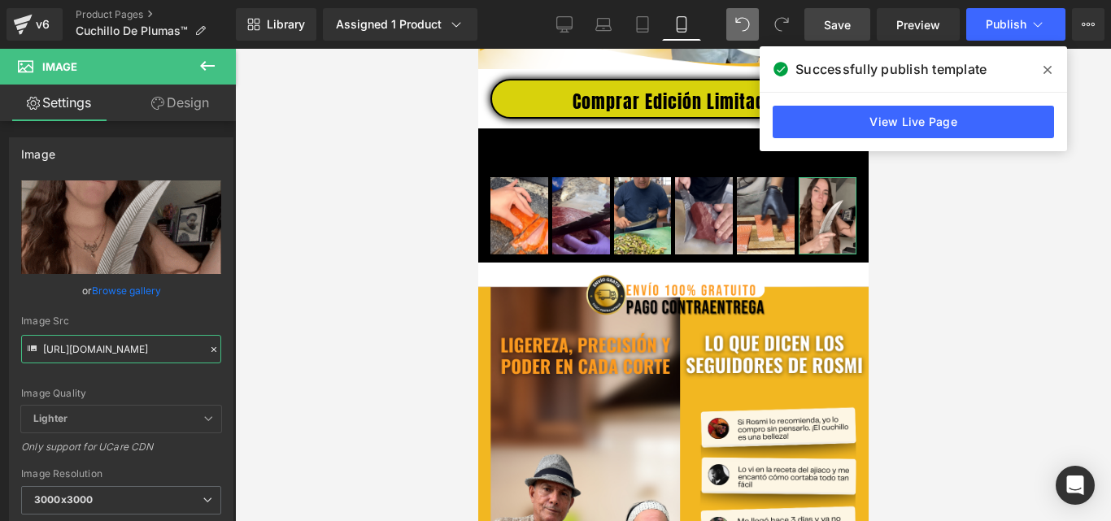
type input "https://media4.giphy.com/media/v1.Y2lkPTc5MGI3NjExdDNpMHh0eG56cmZ6MzlvMHgyaWx5O…"
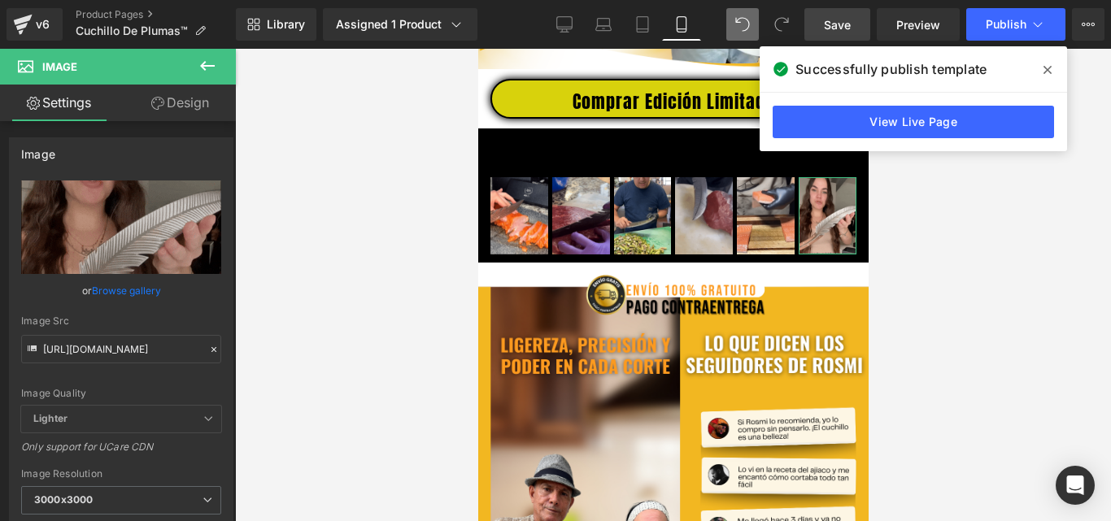
click at [190, 113] on link "Design" at bounding box center [180, 103] width 118 height 37
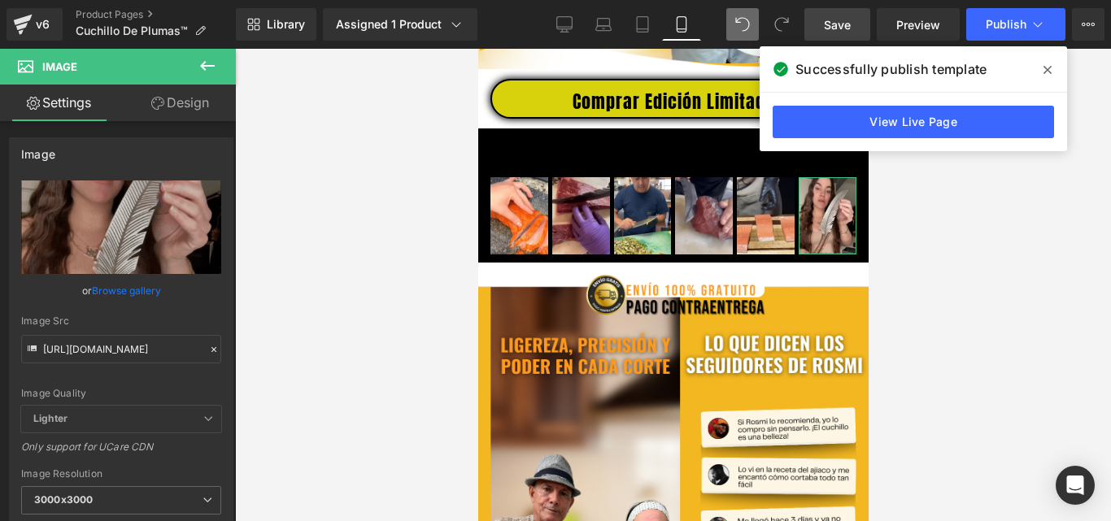
scroll to position [0, 0]
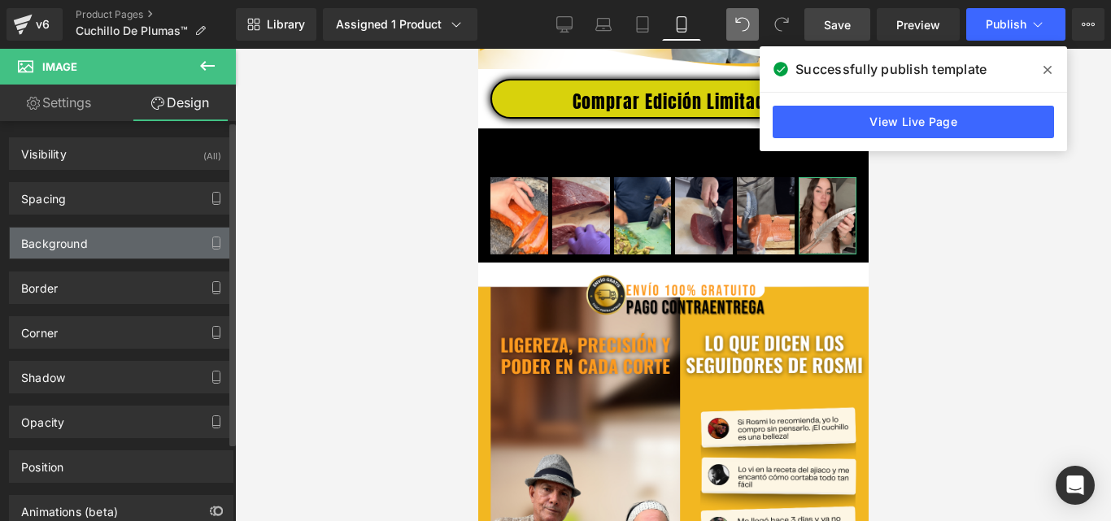
click at [88, 244] on div "Background" at bounding box center [121, 243] width 223 height 31
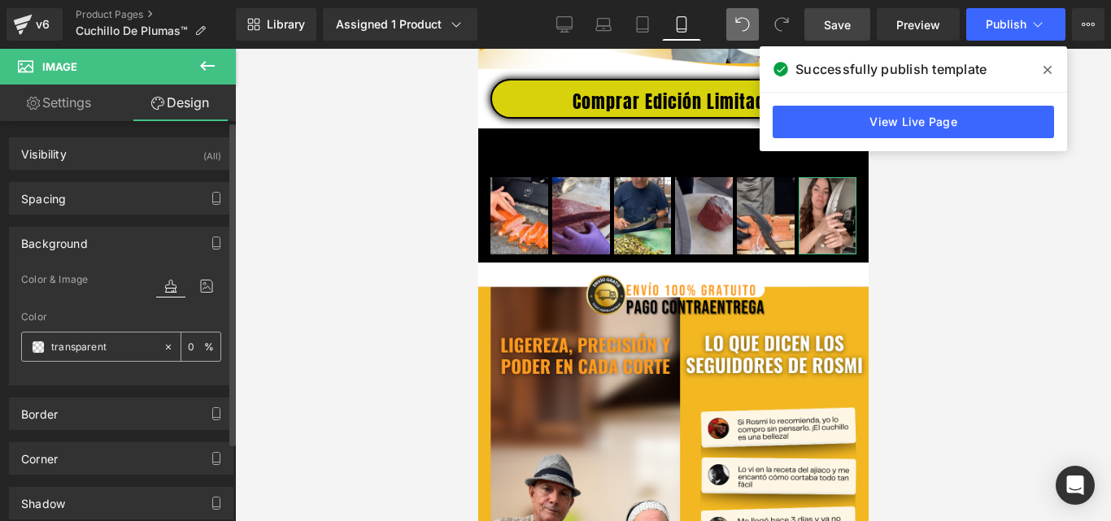
click at [40, 349] on span at bounding box center [38, 347] width 13 height 13
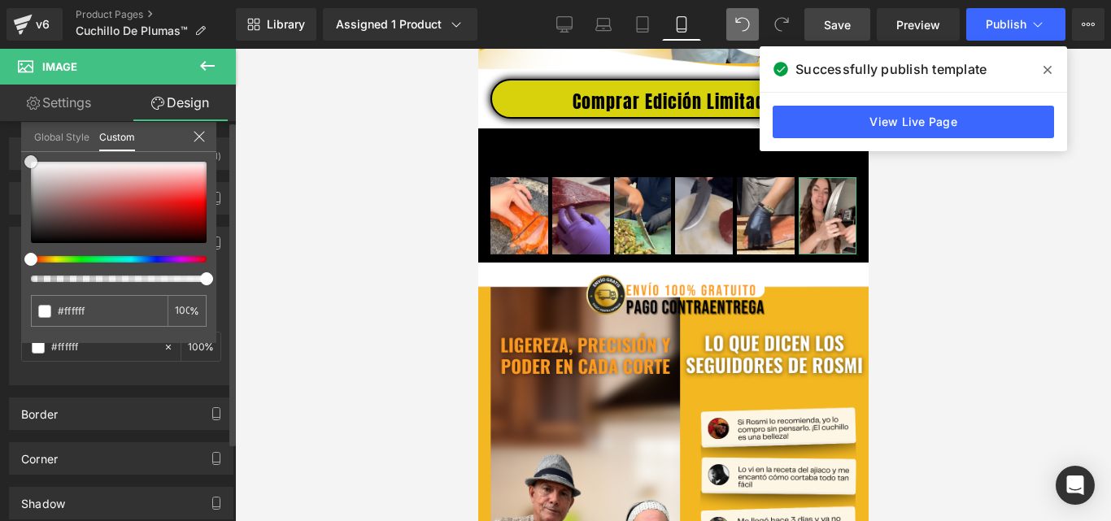
drag, startPoint x: 39, startPoint y: 190, endPoint x: 20, endPoint y: 128, distance: 65.4
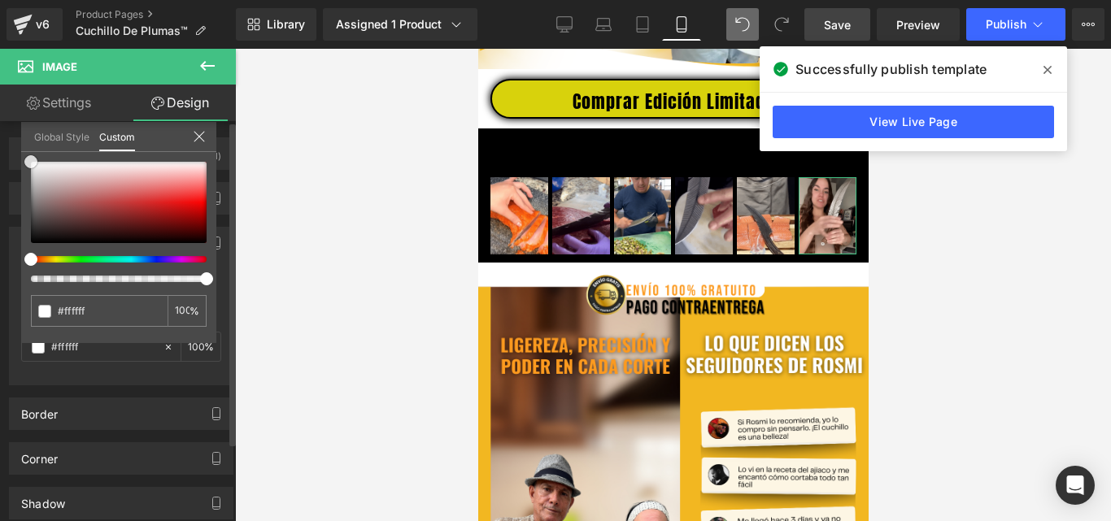
click at [20, 215] on div "Background Color & Image color Color transparent 0 % Image Replace Image Upload…" at bounding box center [121, 300] width 243 height 171
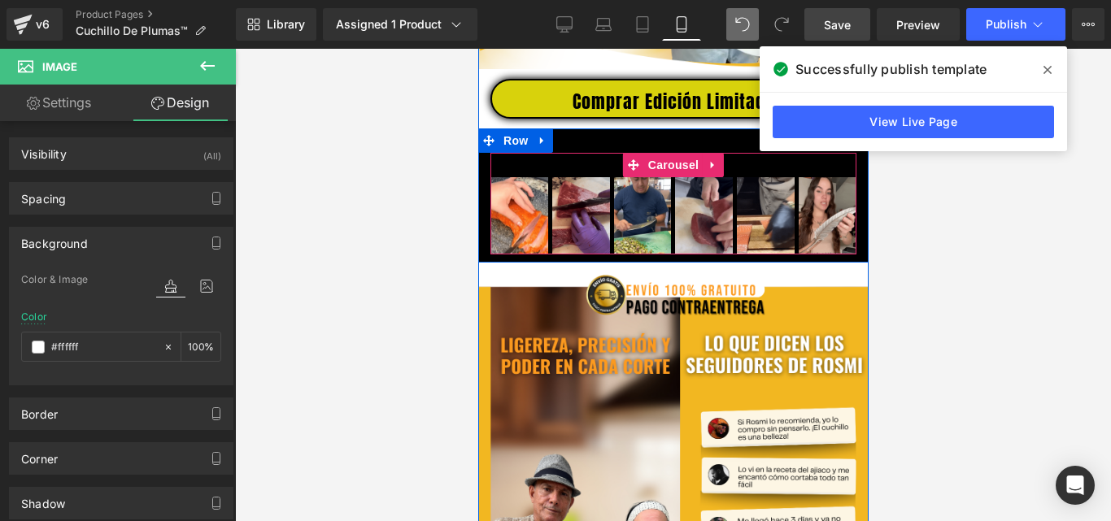
click at [589, 172] on div "Image Image Image Image Image Image ‹ › Carousel" at bounding box center [673, 203] width 366 height 101
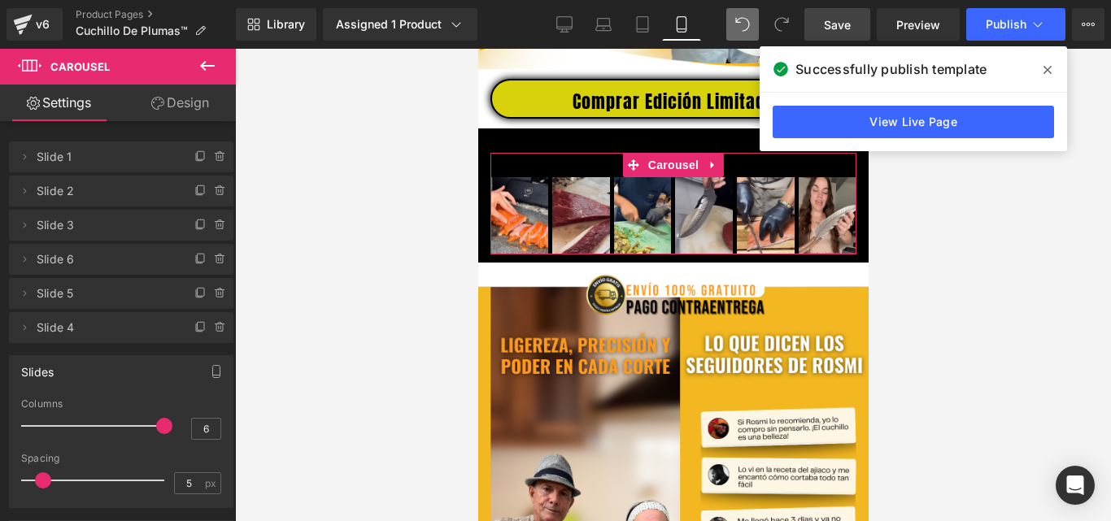
click at [183, 117] on link "Design" at bounding box center [180, 103] width 118 height 37
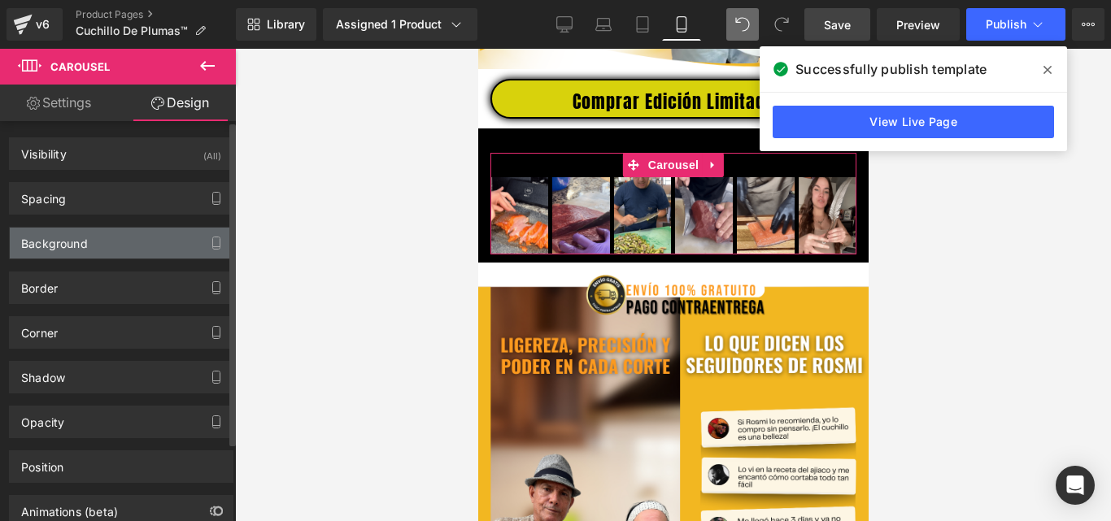
click at [59, 240] on div "Background" at bounding box center [54, 239] width 67 height 23
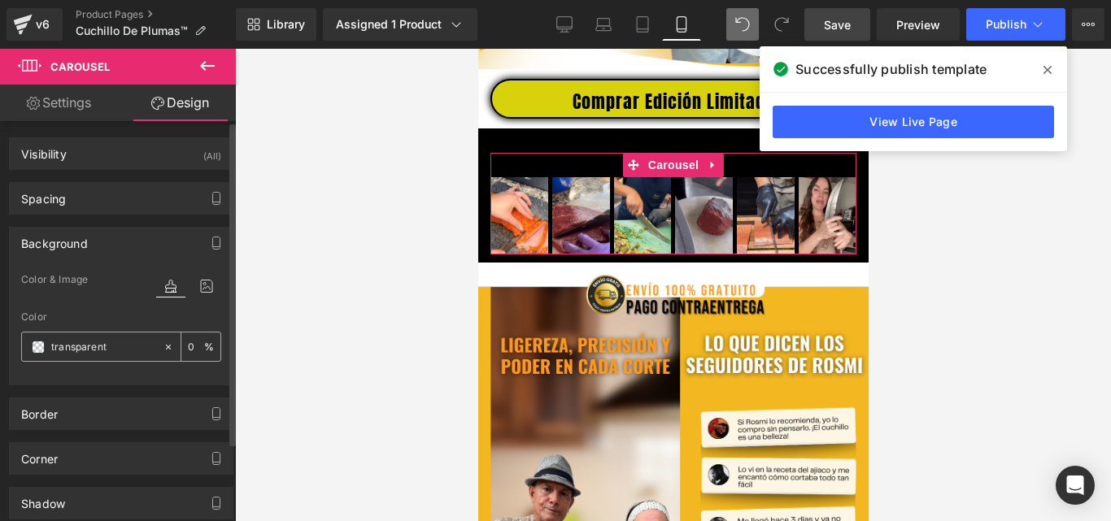
click at [36, 352] on span at bounding box center [38, 347] width 13 height 13
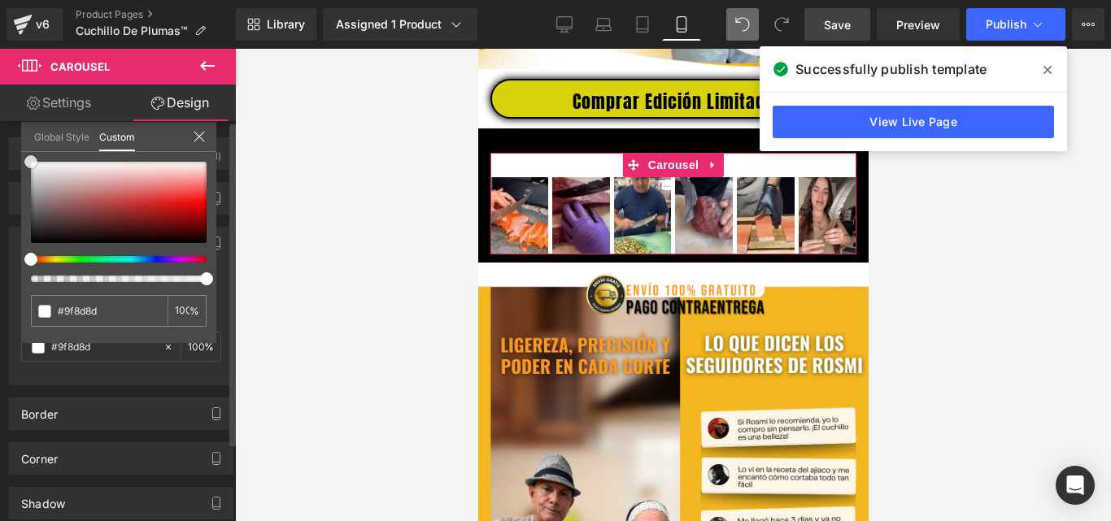
drag, startPoint x: 49, startPoint y: 207, endPoint x: 11, endPoint y: 124, distance: 90.3
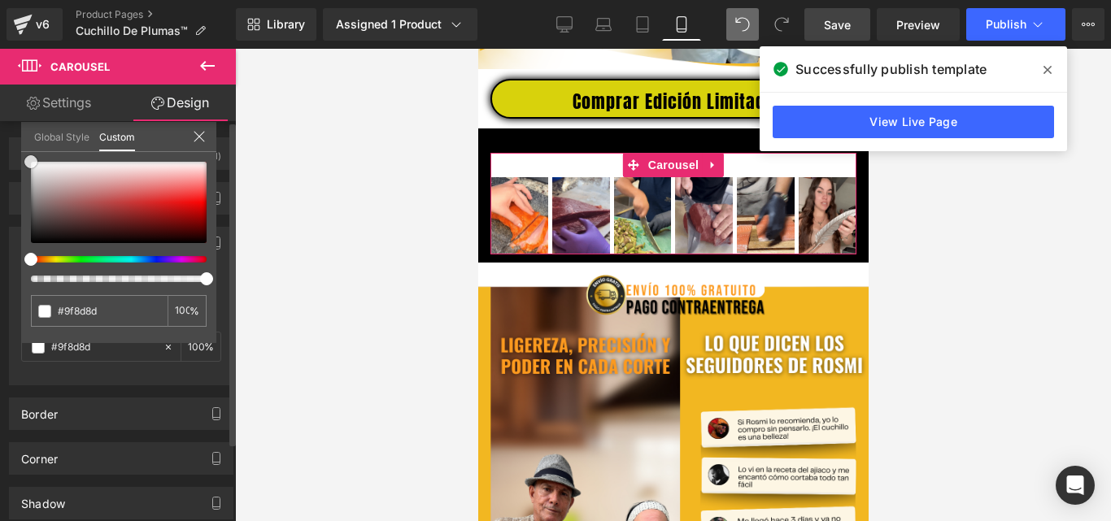
click at [11, 215] on div "Background Color & Image color Color transparent 0 % Image Replace Image Upload…" at bounding box center [121, 300] width 243 height 171
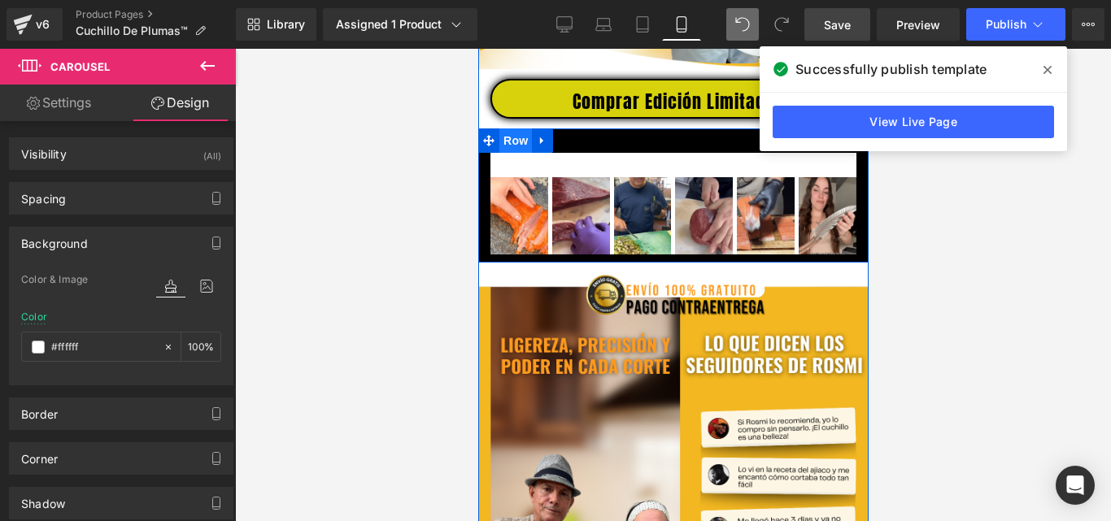
click at [499, 153] on span "Row" at bounding box center [515, 141] width 33 height 24
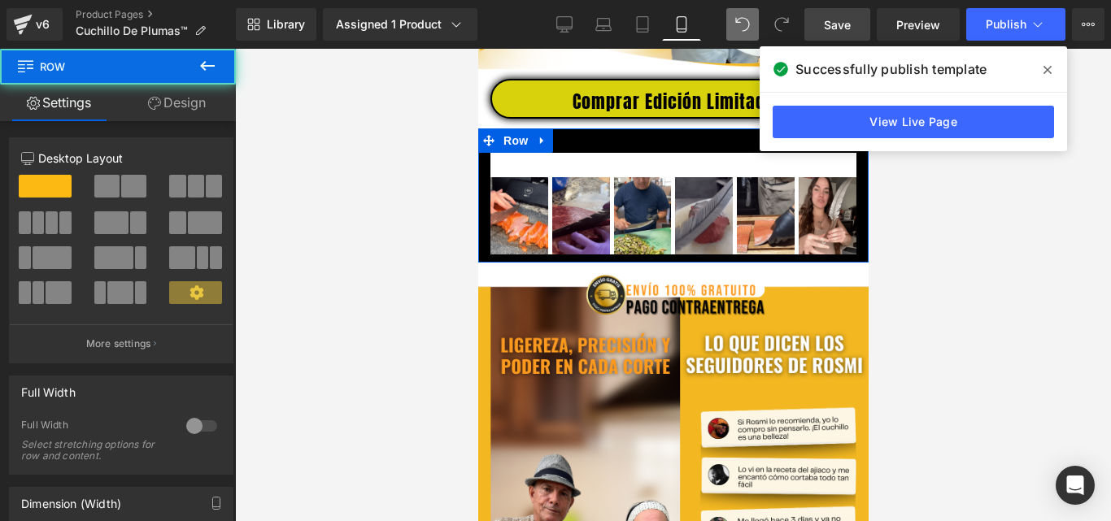
click at [186, 112] on link "Design" at bounding box center [177, 103] width 118 height 37
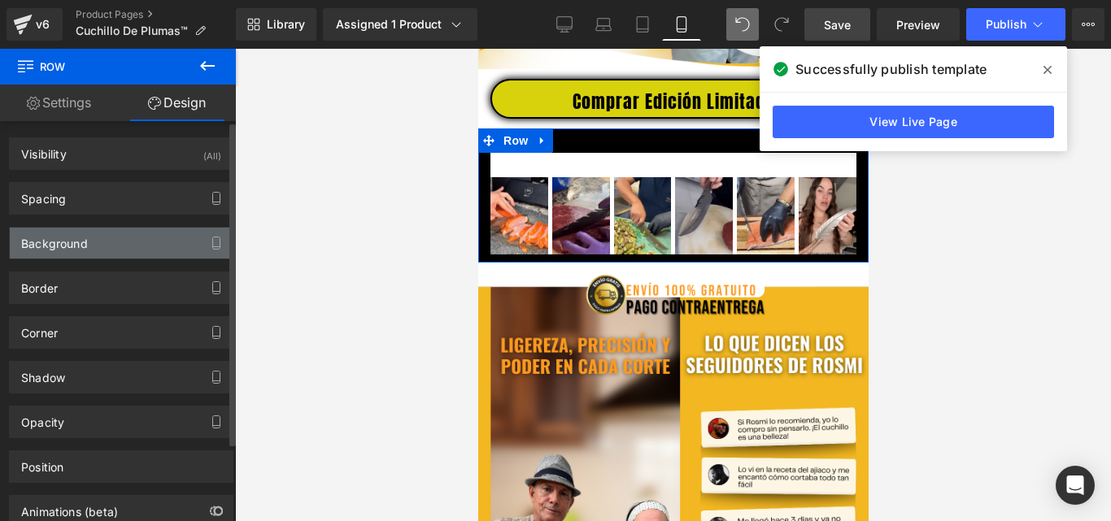
click at [85, 246] on div "Background" at bounding box center [54, 239] width 67 height 23
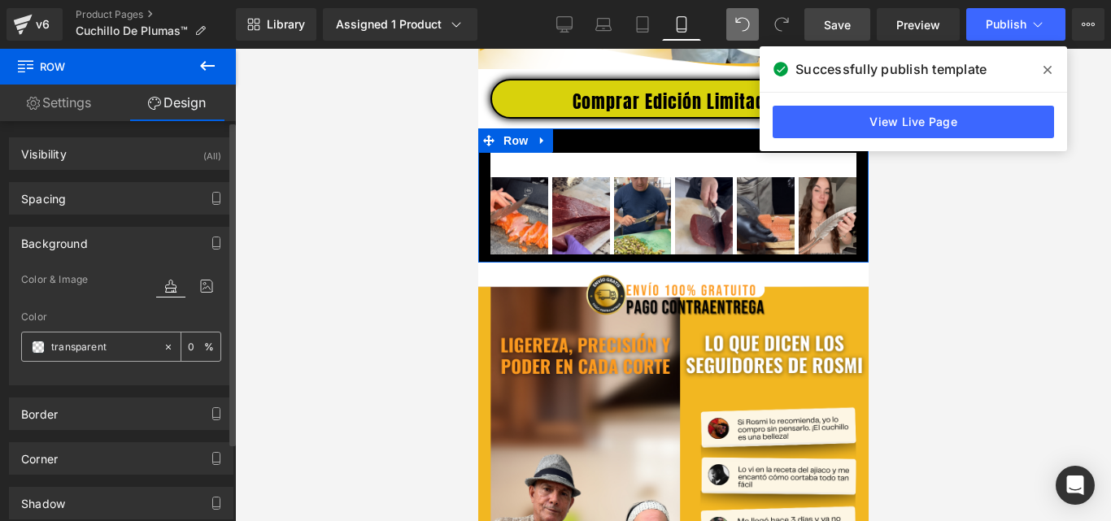
click at [38, 343] on span at bounding box center [38, 347] width 13 height 13
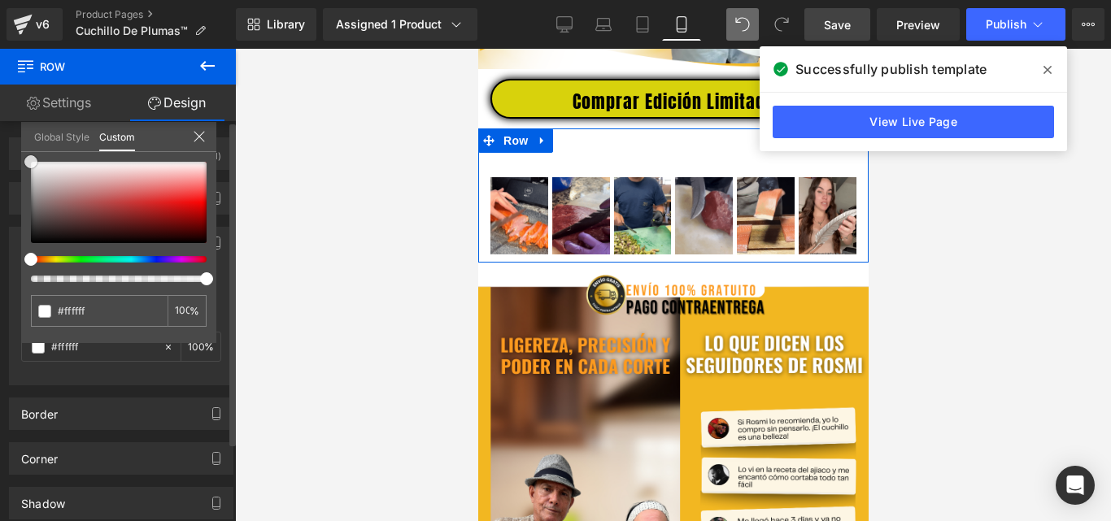
drag, startPoint x: 64, startPoint y: 194, endPoint x: 33, endPoint y: 148, distance: 56.2
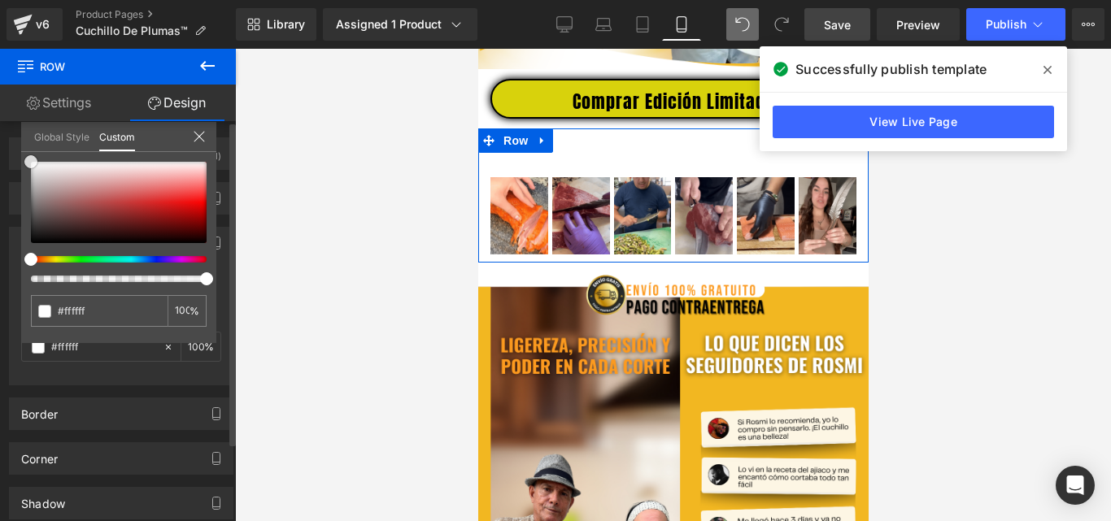
click at [15, 215] on div "Background Color & Image color Color % Image Replace Image Upload image or Brow…" at bounding box center [121, 300] width 243 height 171
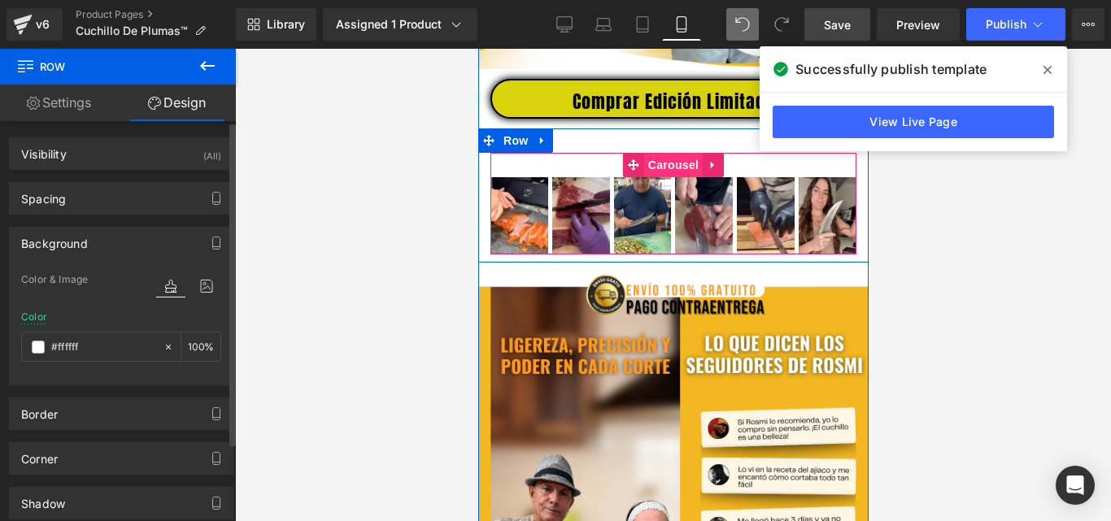
click at [674, 177] on span "Carousel" at bounding box center [672, 165] width 59 height 24
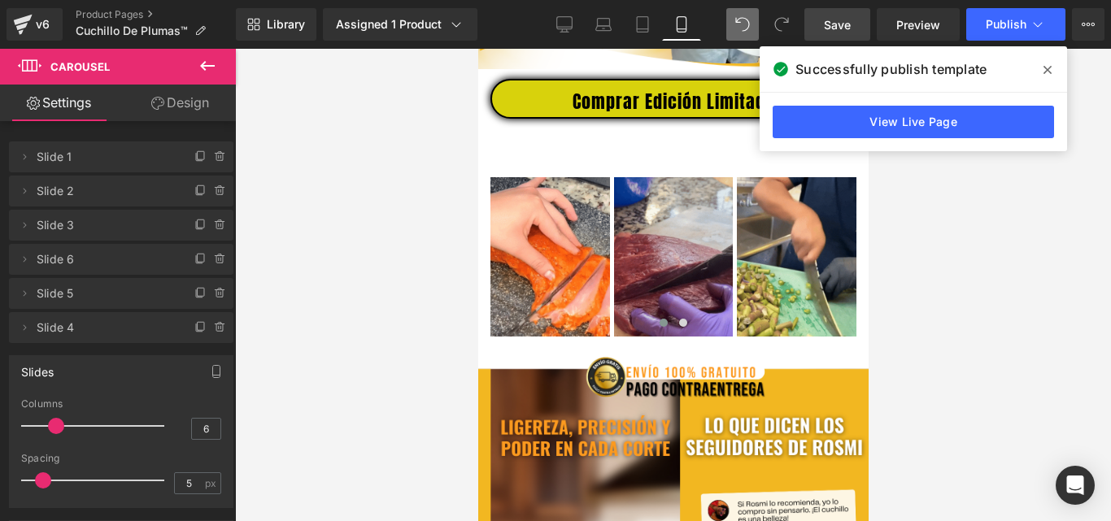
drag, startPoint x: 106, startPoint y: 423, endPoint x: 61, endPoint y: 425, distance: 44.8
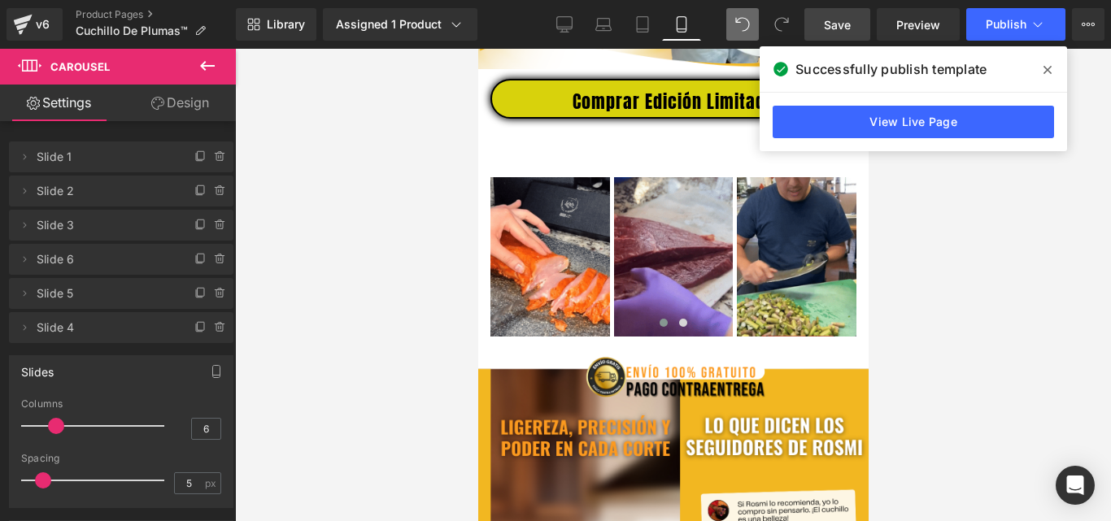
click at [61, 425] on div at bounding box center [96, 426] width 135 height 33
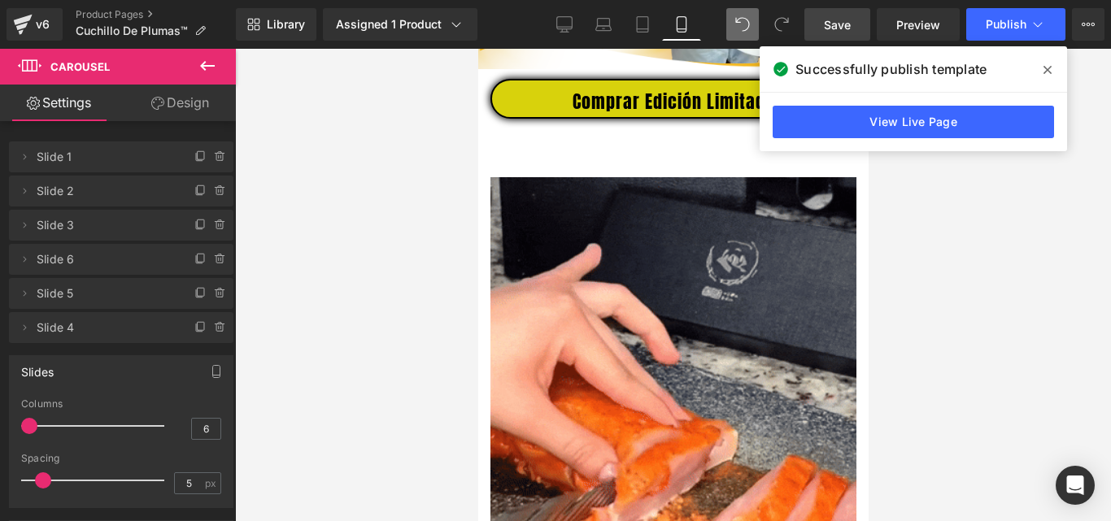
drag, startPoint x: 61, startPoint y: 425, endPoint x: 44, endPoint y: 426, distance: 17.1
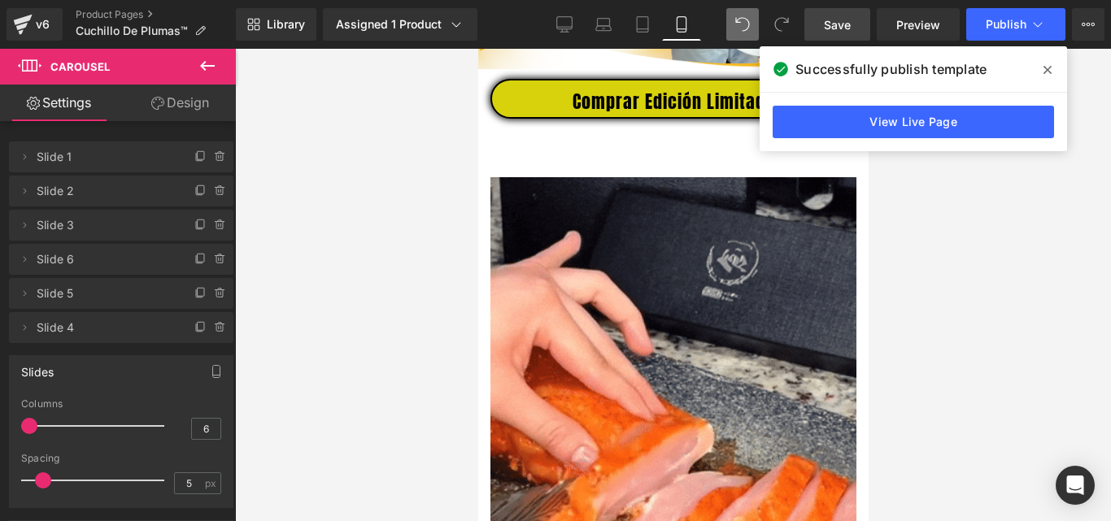
click at [44, 426] on div at bounding box center [96, 426] width 135 height 33
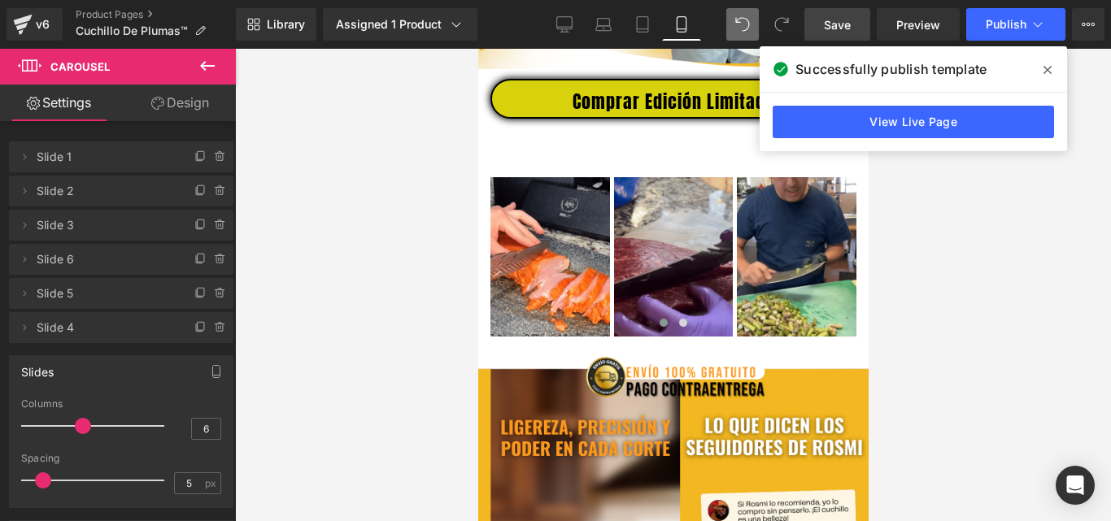
drag, startPoint x: 46, startPoint y: 424, endPoint x: 74, endPoint y: 425, distance: 28.5
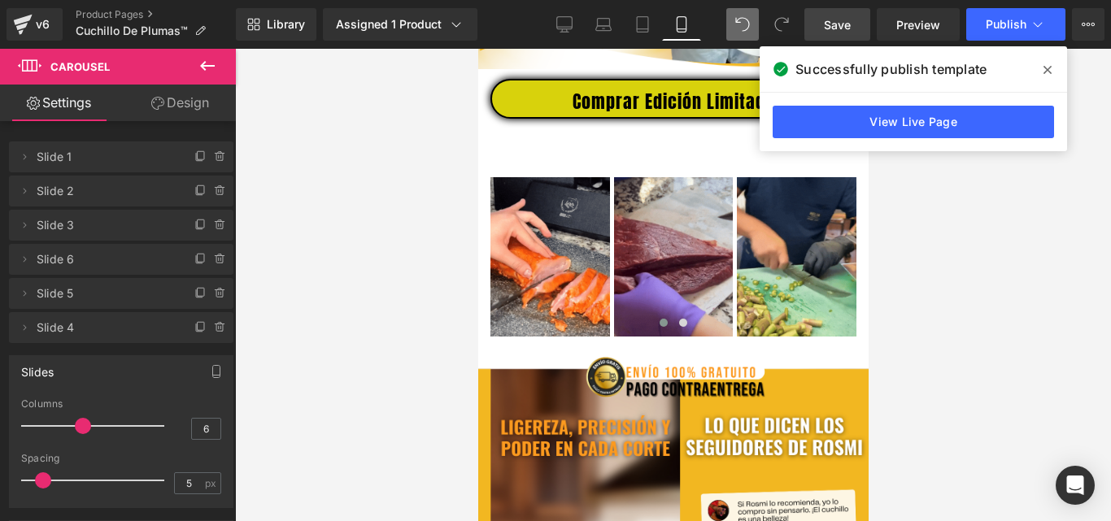
click at [74, 425] on div at bounding box center [96, 426] width 135 height 33
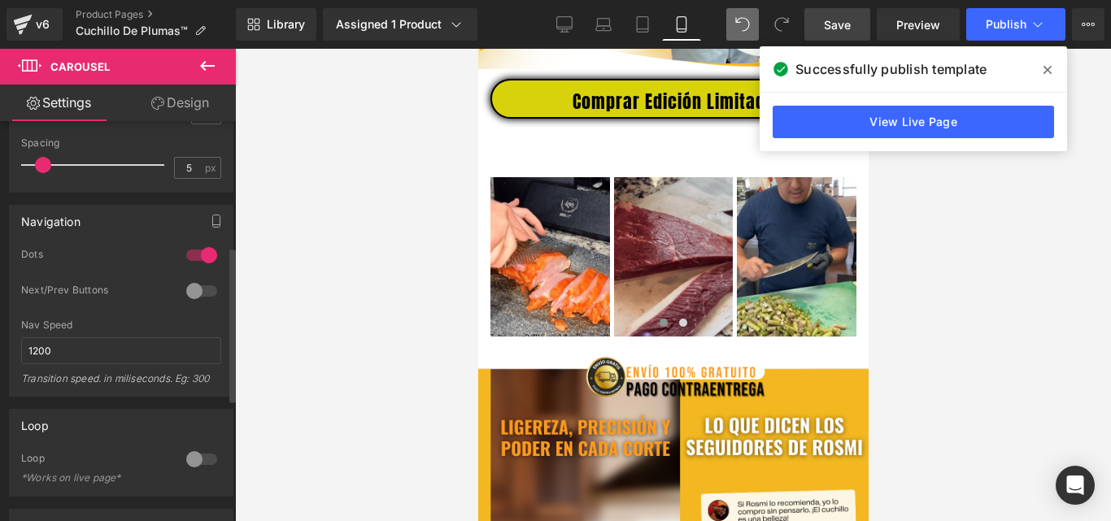
scroll to position [325, 0]
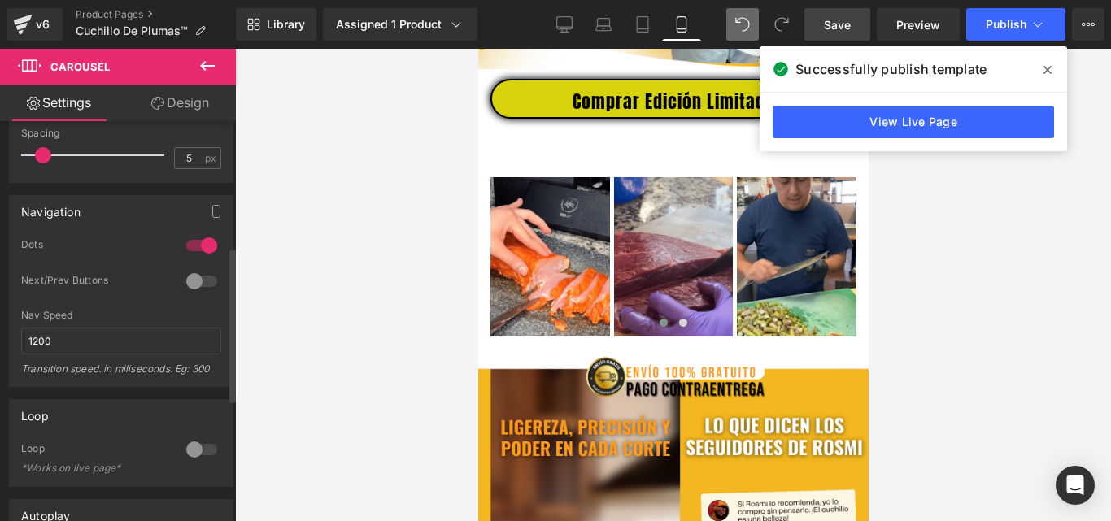
click at [189, 278] on div at bounding box center [201, 281] width 39 height 26
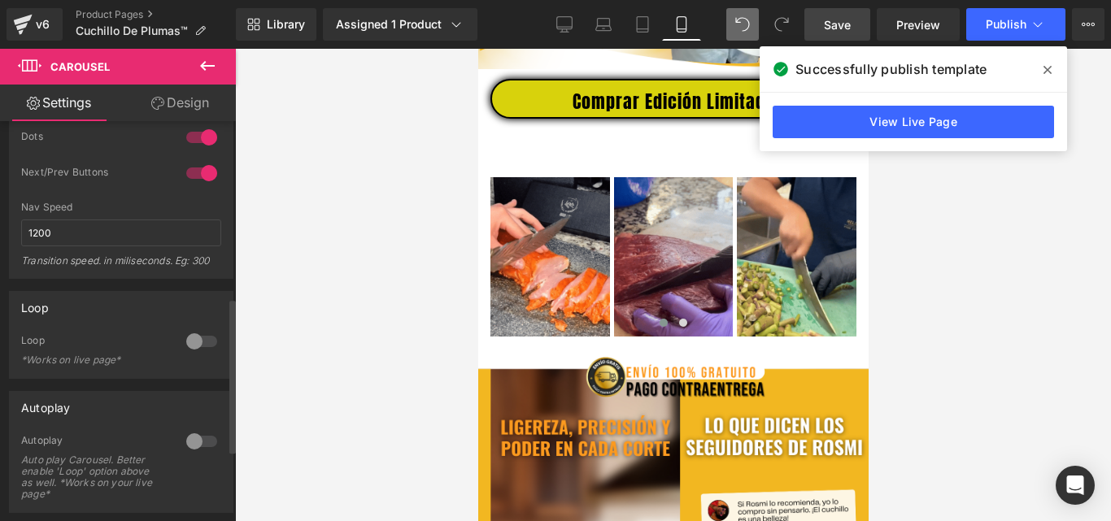
scroll to position [488, 0]
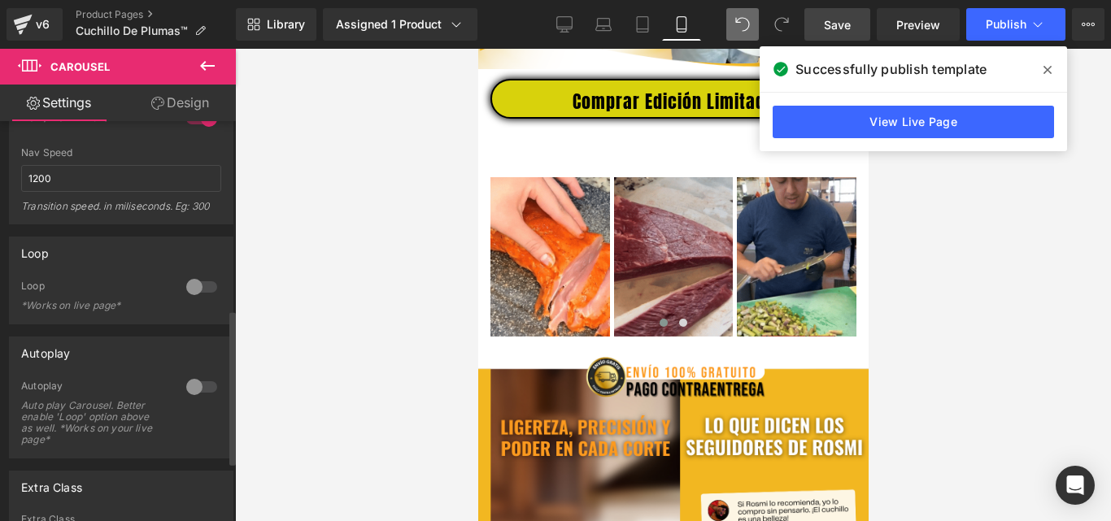
click at [191, 286] on div at bounding box center [201, 287] width 39 height 26
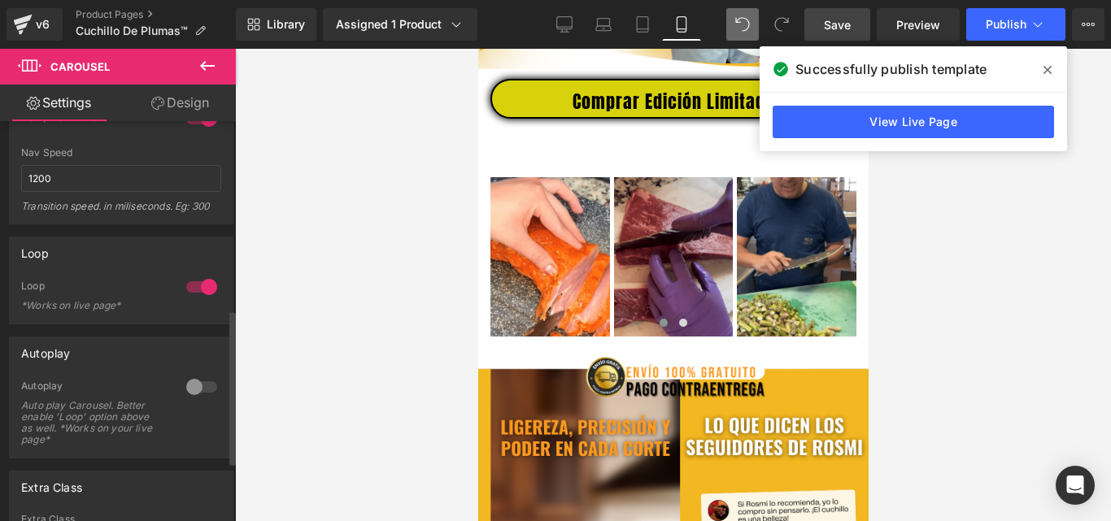
click at [205, 389] on div at bounding box center [201, 387] width 39 height 26
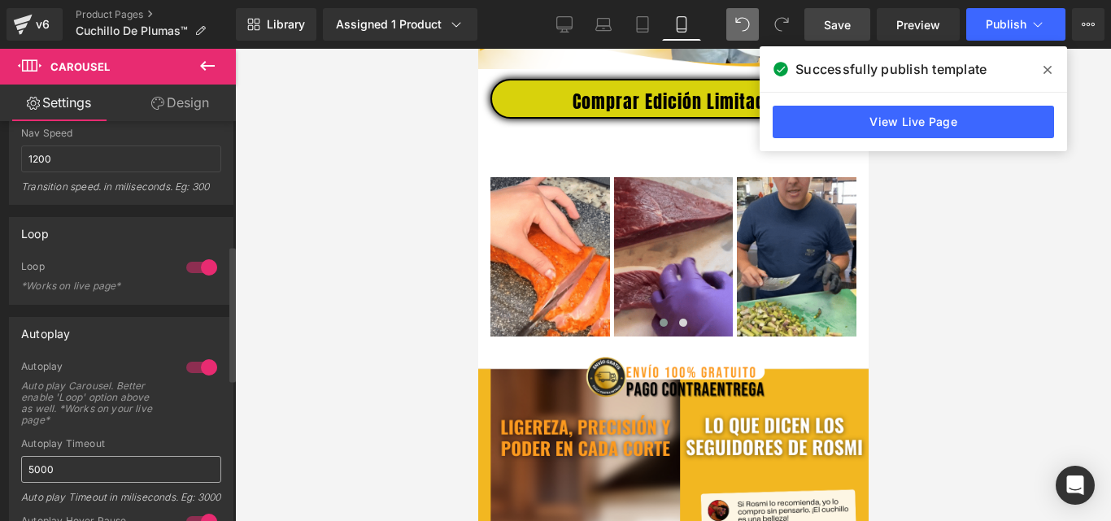
scroll to position [299, 0]
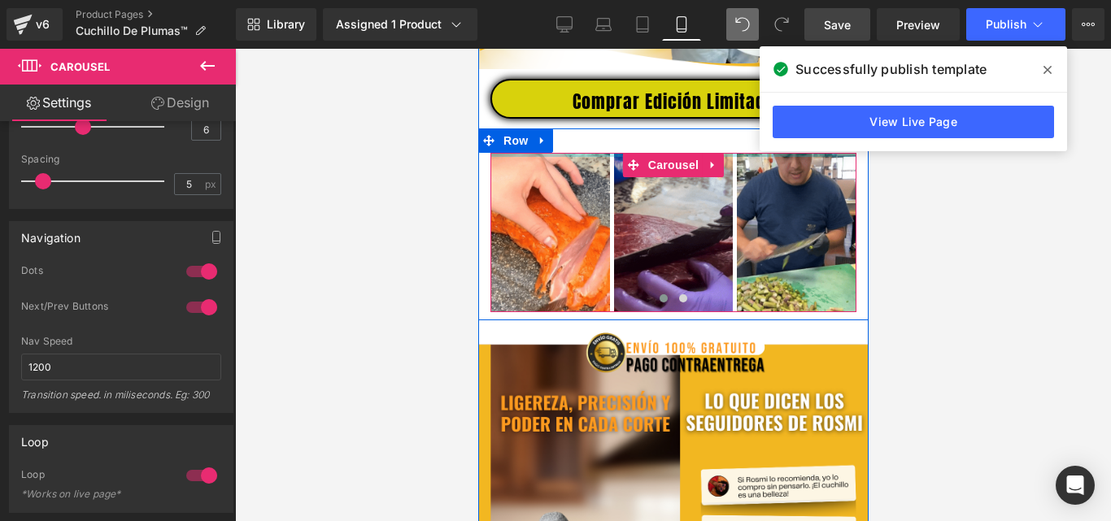
drag, startPoint x: 738, startPoint y: 185, endPoint x: 735, endPoint y: 156, distance: 29.4
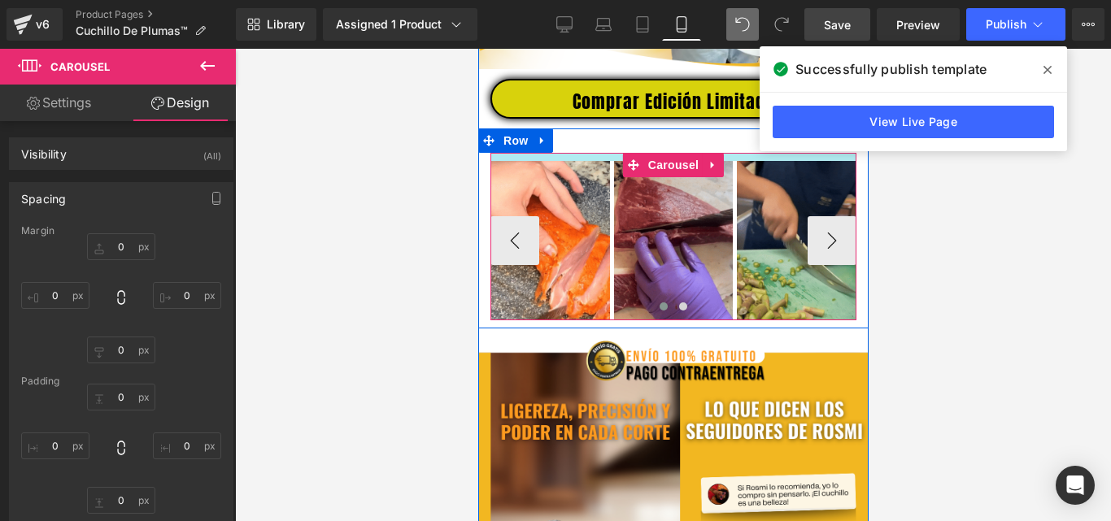
drag, startPoint x: 748, startPoint y: 168, endPoint x: 747, endPoint y: 177, distance: 8.2
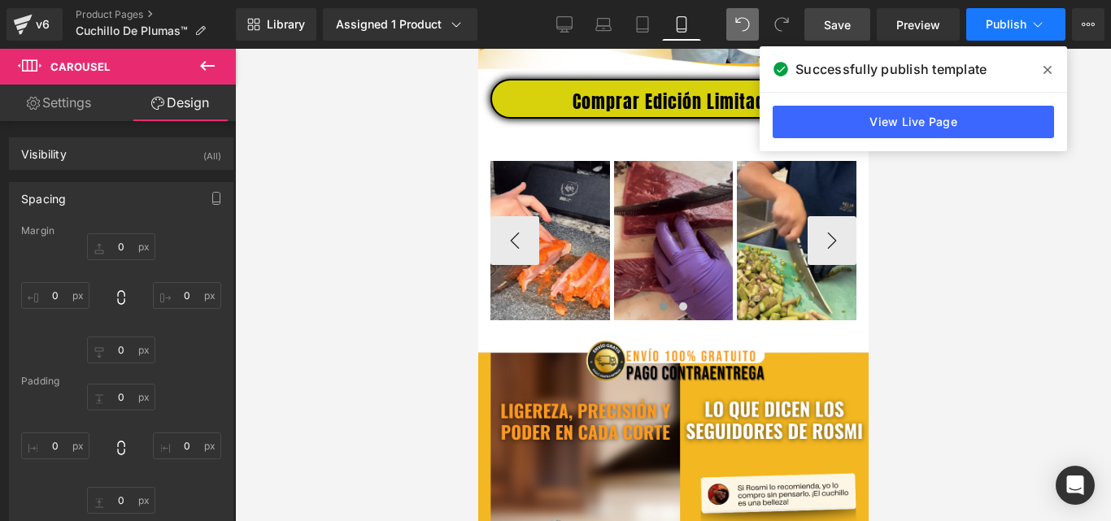
click at [1005, 21] on span "Publish" at bounding box center [1006, 24] width 41 height 13
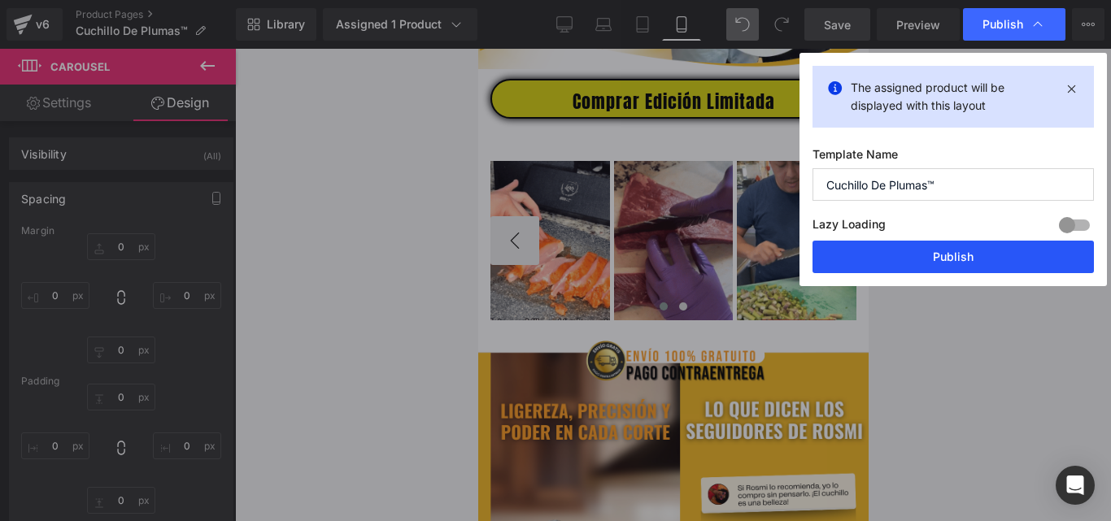
click at [934, 255] on button "Publish" at bounding box center [953, 257] width 281 height 33
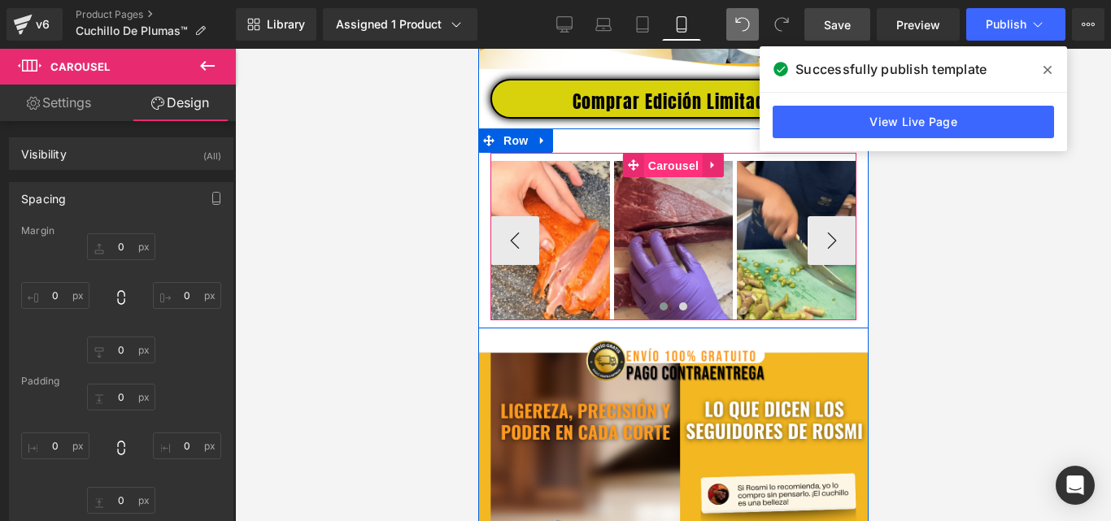
click at [674, 174] on span "Carousel" at bounding box center [672, 166] width 59 height 24
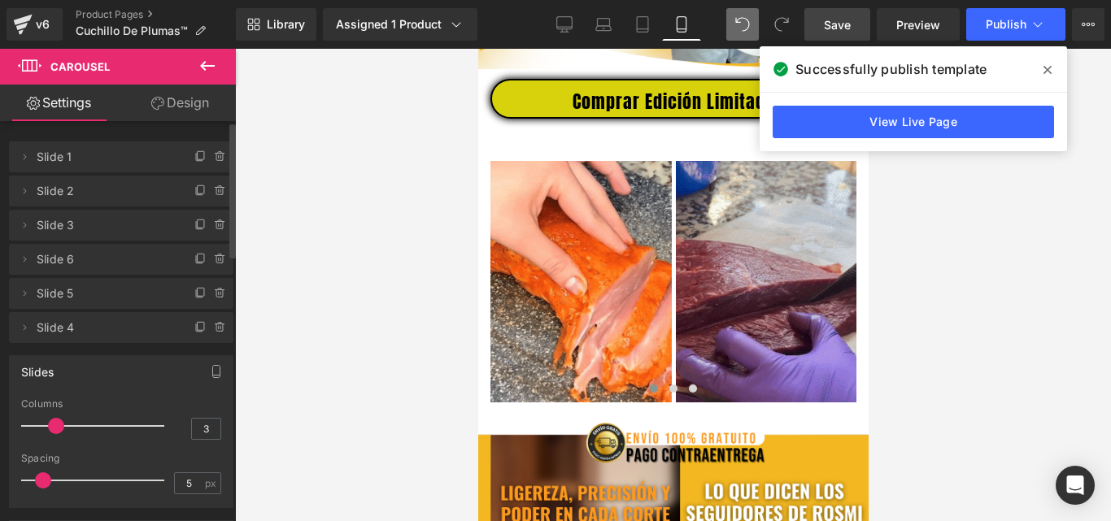
drag, startPoint x: 70, startPoint y: 433, endPoint x: 56, endPoint y: 433, distance: 13.8
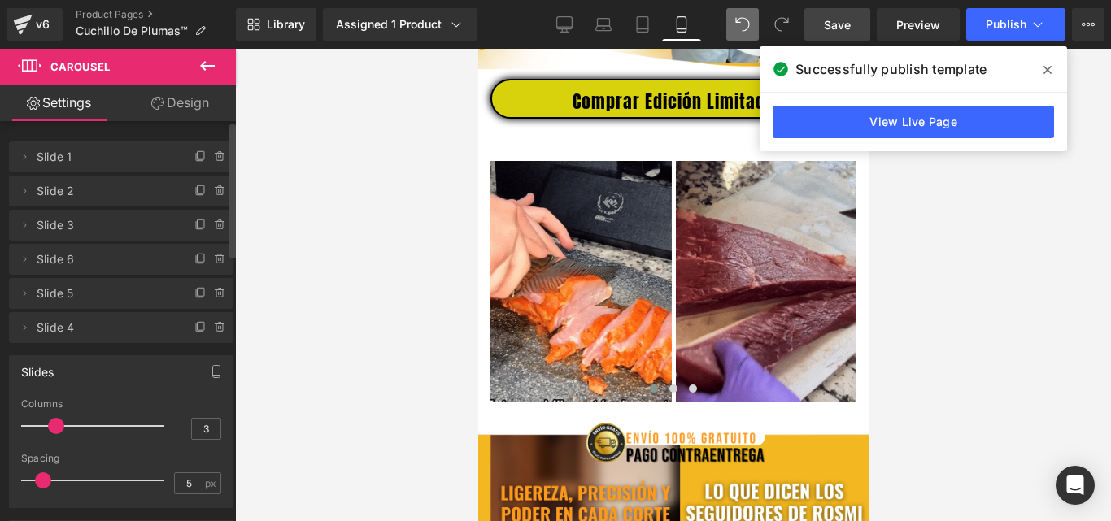
click at [56, 433] on div at bounding box center [96, 426] width 135 height 33
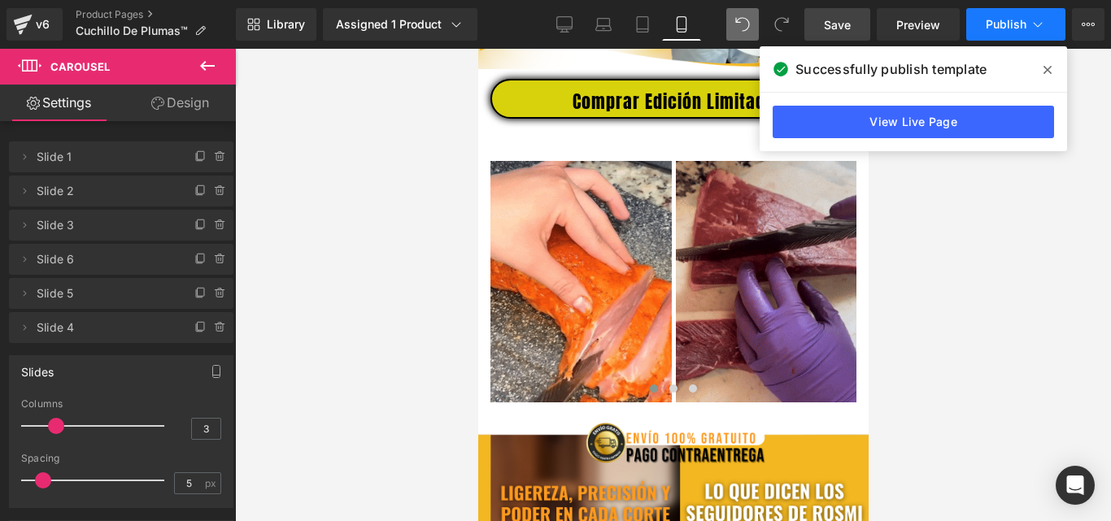
click at [997, 20] on span "Publish" at bounding box center [1006, 24] width 41 height 13
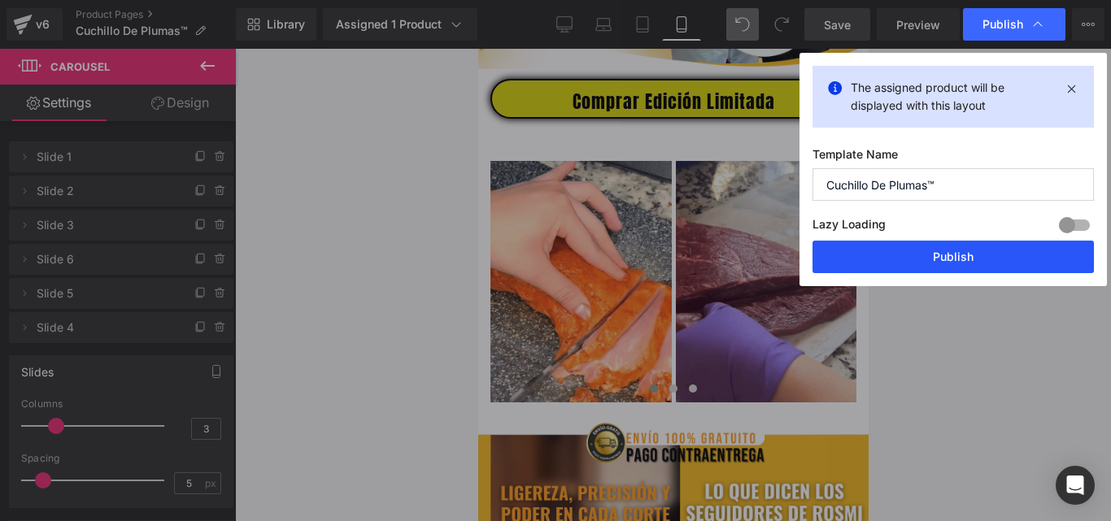
click at [950, 246] on button "Publish" at bounding box center [953, 257] width 281 height 33
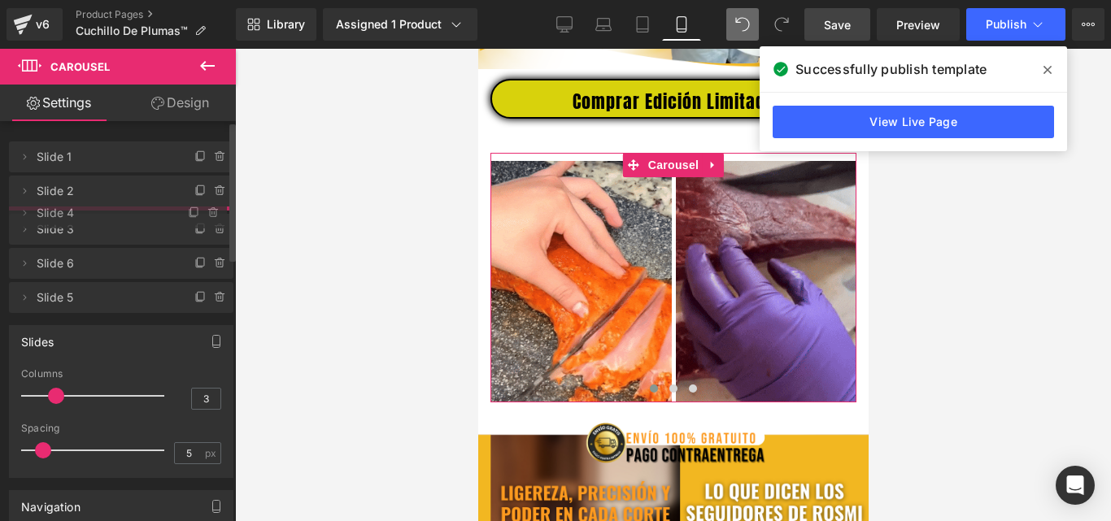
drag, startPoint x: 57, startPoint y: 331, endPoint x: 77, endPoint y: 216, distance: 116.5
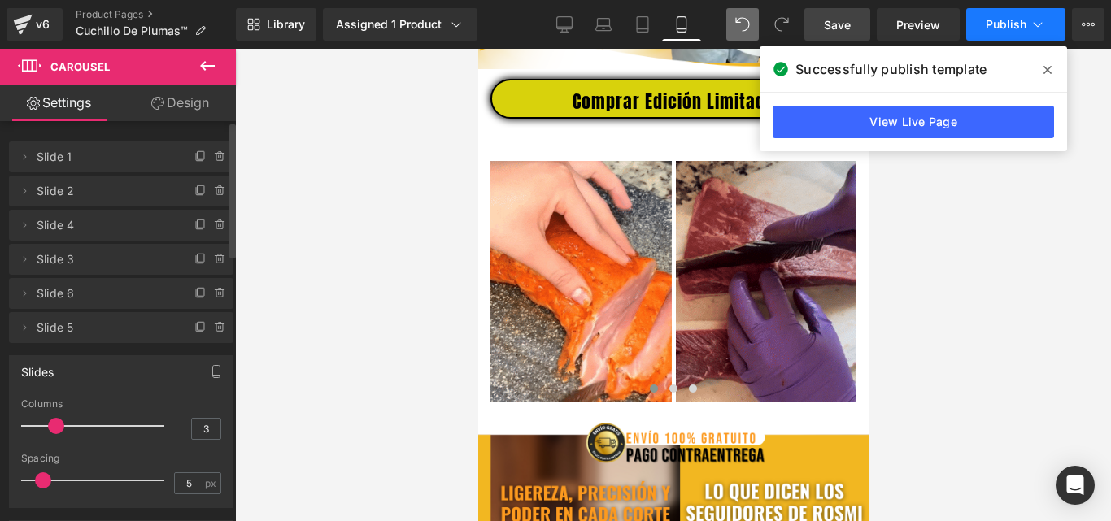
click at [1012, 15] on button "Publish" at bounding box center [1015, 24] width 99 height 33
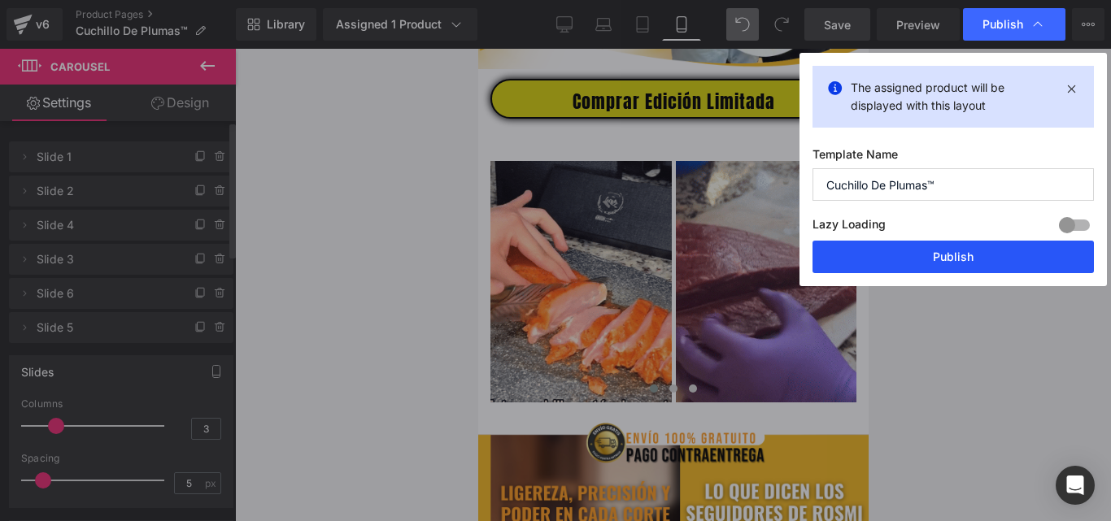
click at [934, 262] on button "Publish" at bounding box center [953, 257] width 281 height 33
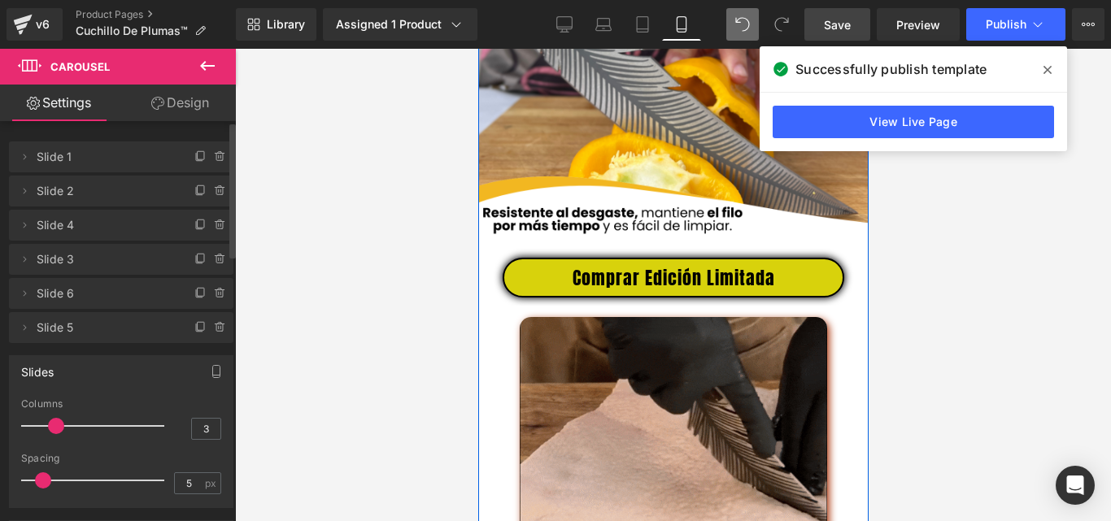
scroll to position [2984, 0]
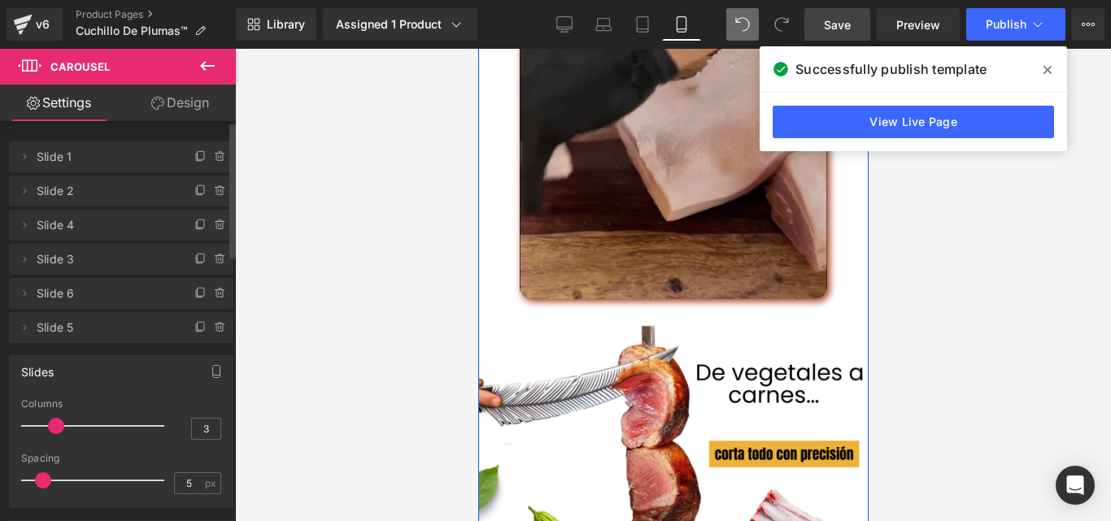
click at [697, 233] on img at bounding box center [672, 145] width 307 height 307
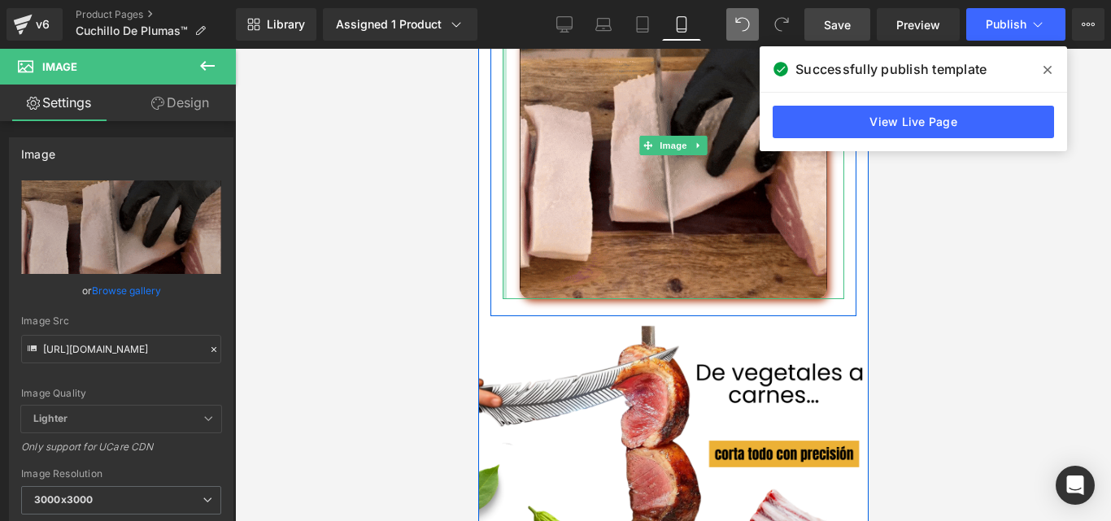
drag, startPoint x: 495, startPoint y: 281, endPoint x: 948, endPoint y: 338, distance: 456.6
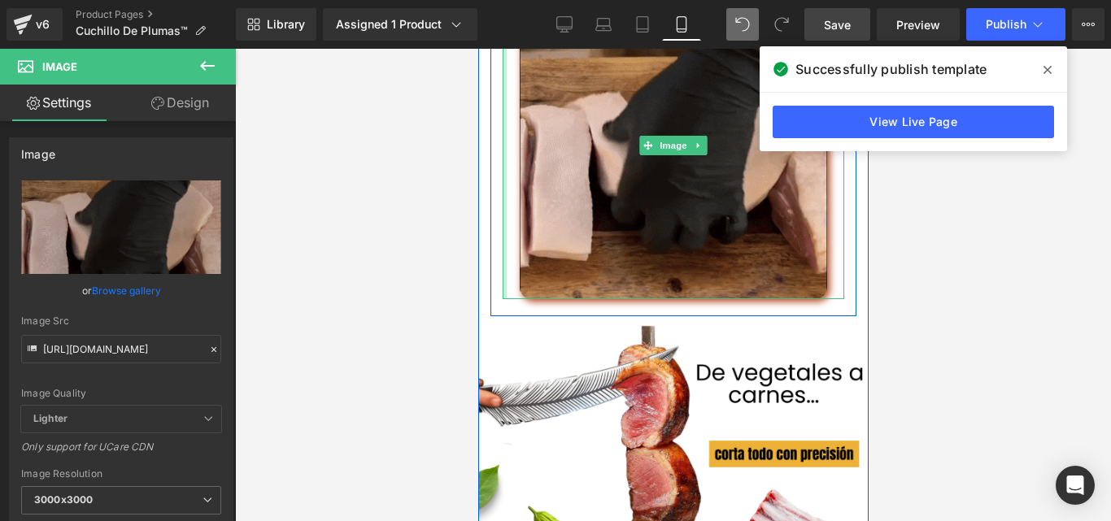
click at [439, 299] on div at bounding box center [673, 285] width 876 height 473
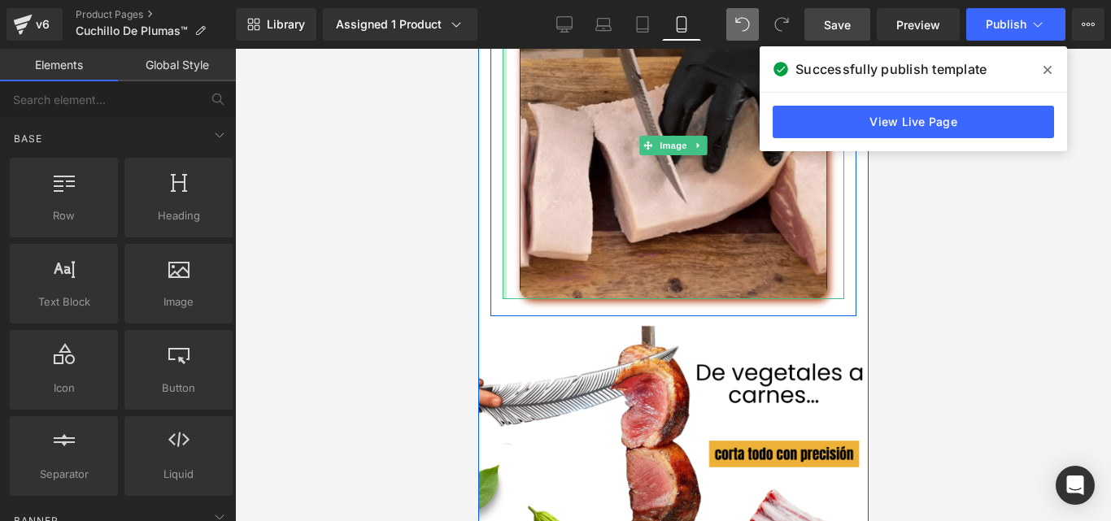
click at [473, 306] on div at bounding box center [673, 285] width 876 height 473
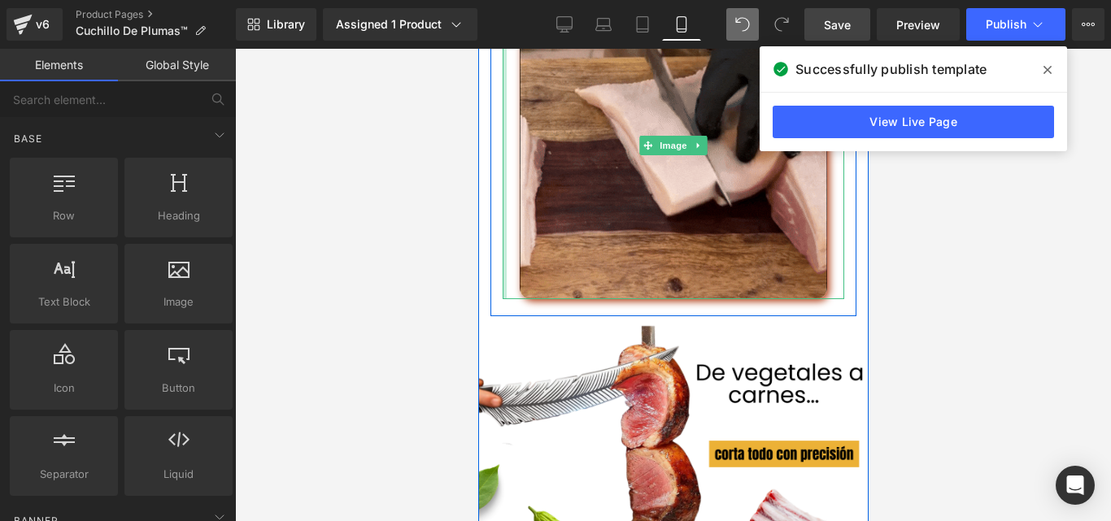
click at [490, 305] on div at bounding box center [492, 148] width 4 height 336
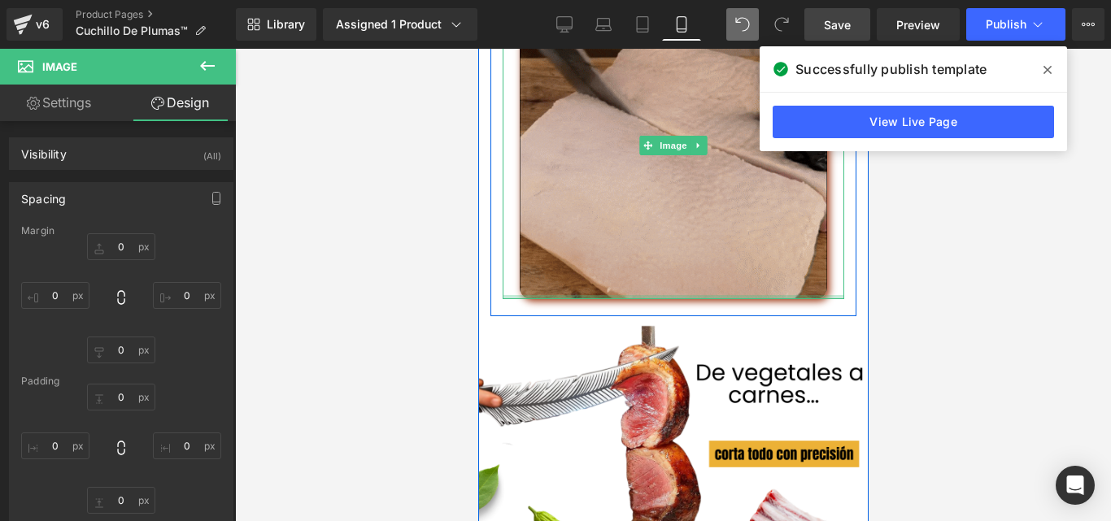
drag, startPoint x: 534, startPoint y: 312, endPoint x: 540, endPoint y: 295, distance: 17.5
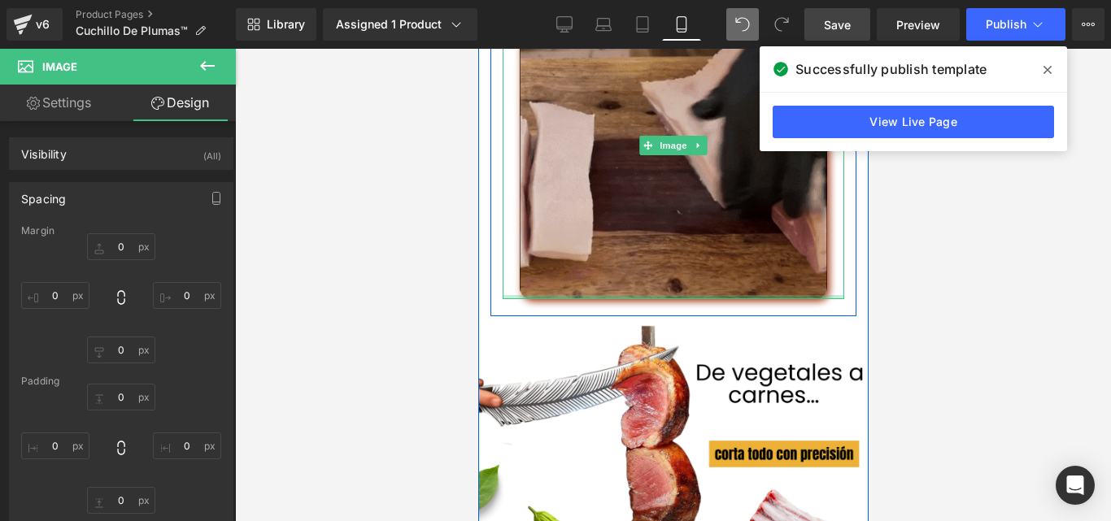
click at [540, 295] on div "Image" at bounding box center [673, 145] width 342 height 307
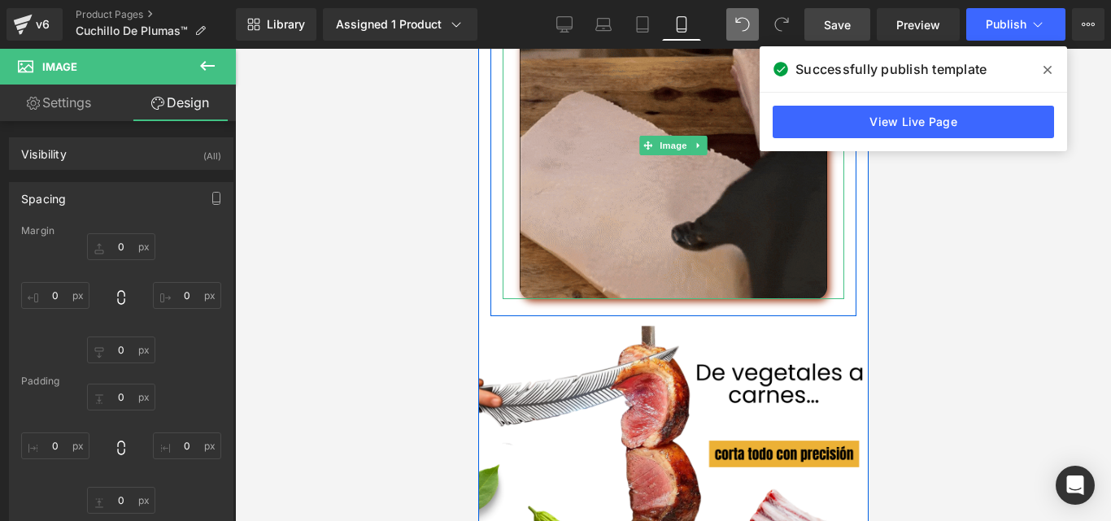
click at [579, 279] on img at bounding box center [672, 145] width 307 height 307
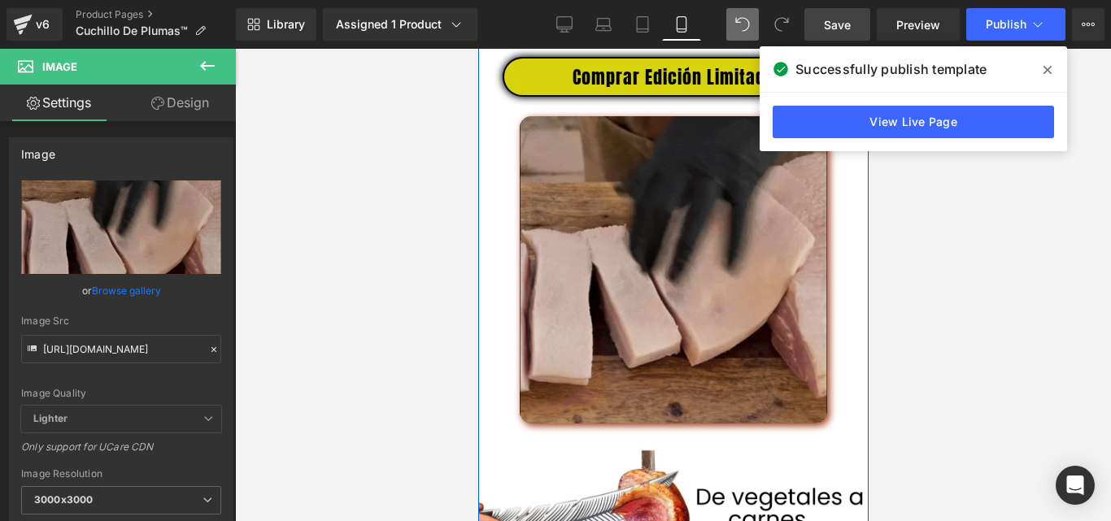
scroll to position [2822, 0]
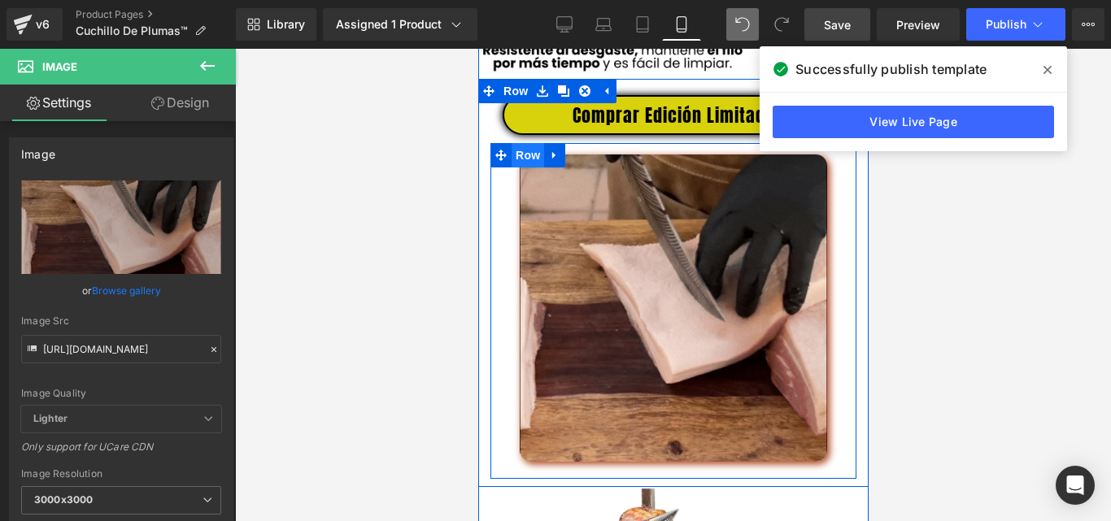
click at [521, 168] on span "Row" at bounding box center [527, 155] width 33 height 24
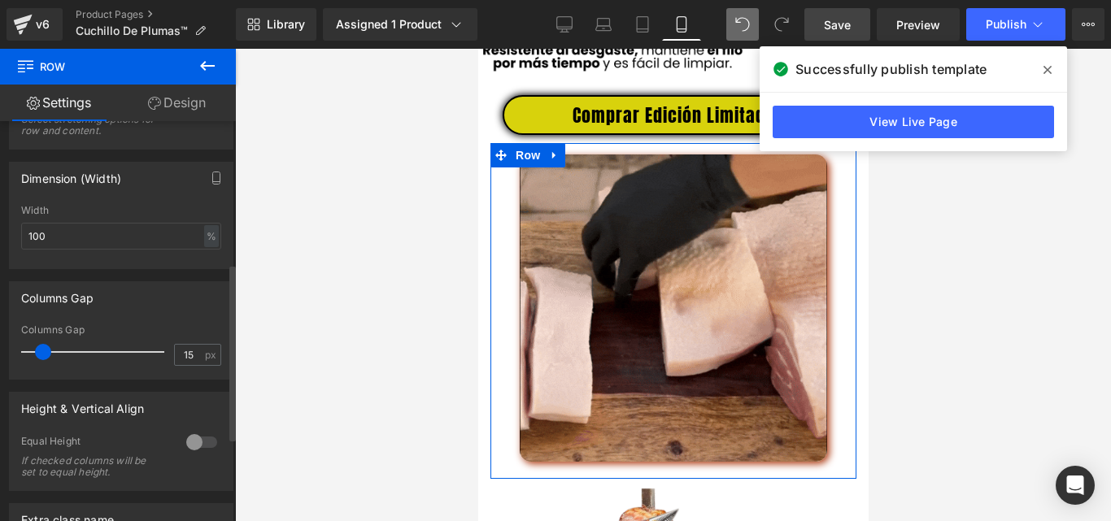
scroll to position [163, 0]
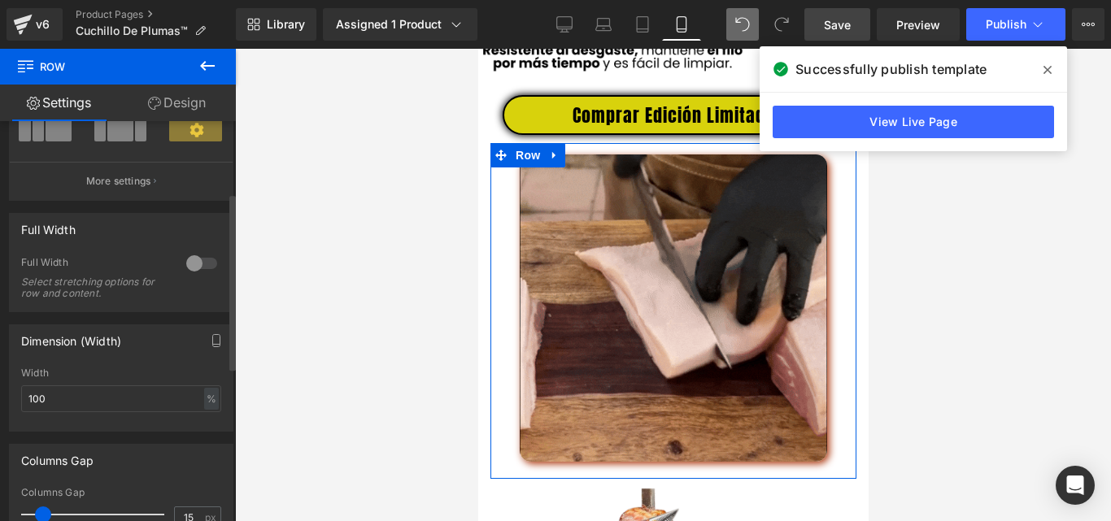
click at [202, 266] on div at bounding box center [201, 264] width 39 height 26
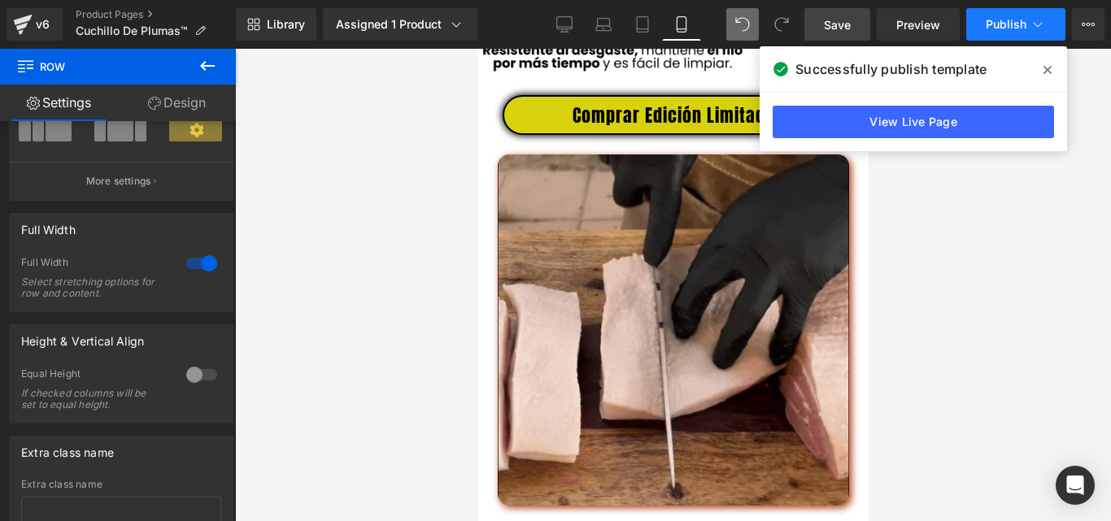
click at [1000, 20] on span "Publish" at bounding box center [1006, 24] width 41 height 13
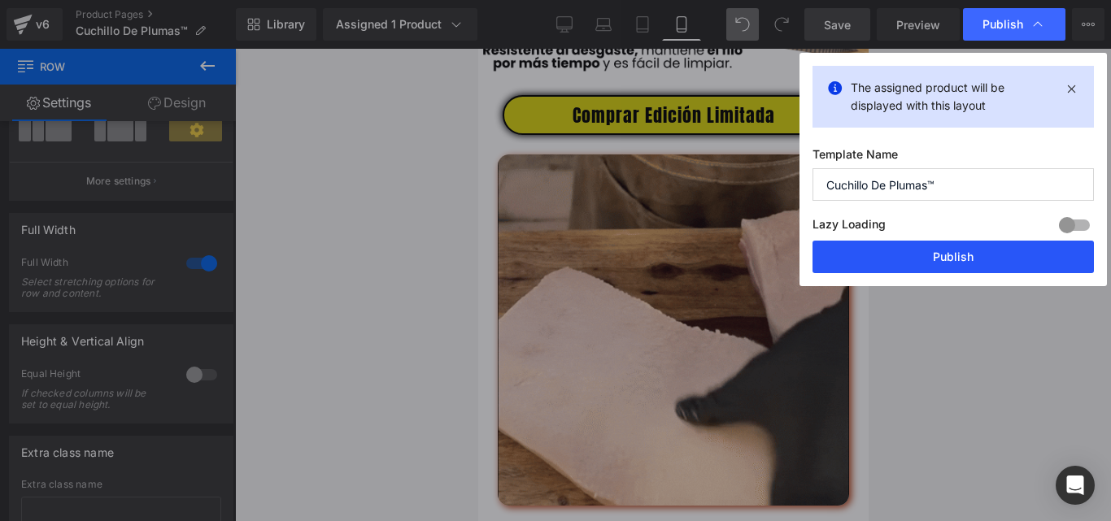
click at [917, 256] on button "Publish" at bounding box center [953, 257] width 281 height 33
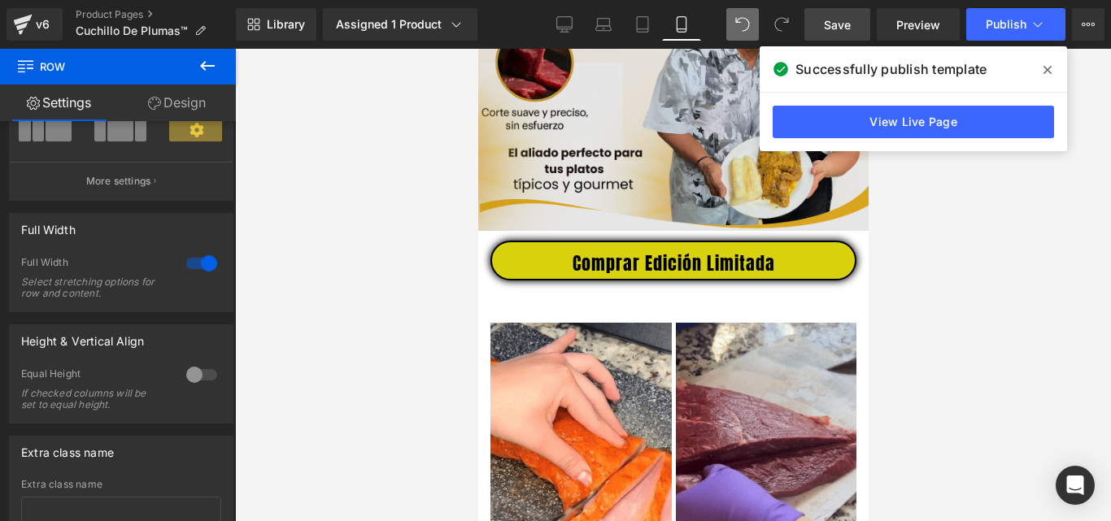
scroll to position [544, 0]
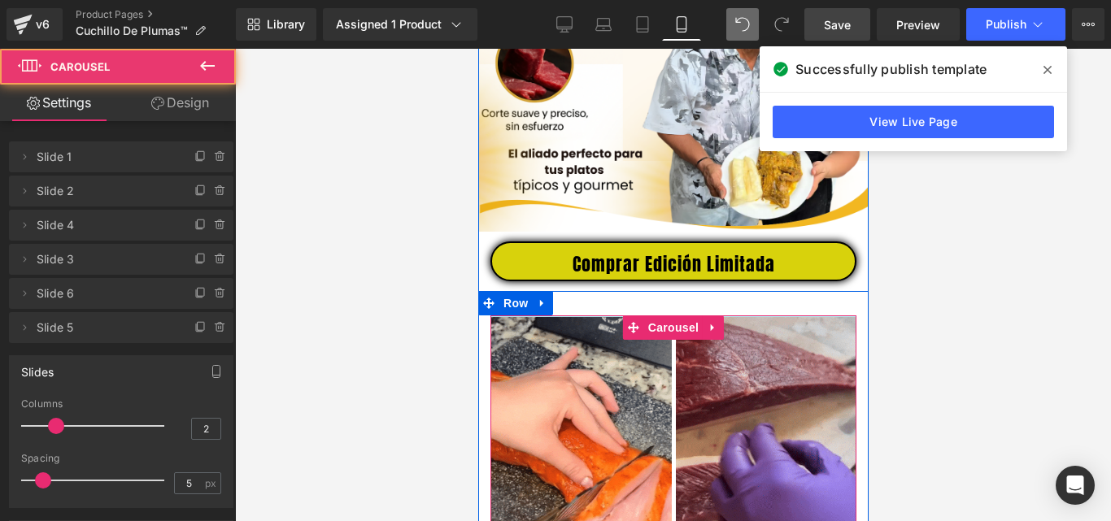
drag, startPoint x: 726, startPoint y: 333, endPoint x: 730, endPoint y: 325, distance: 8.8
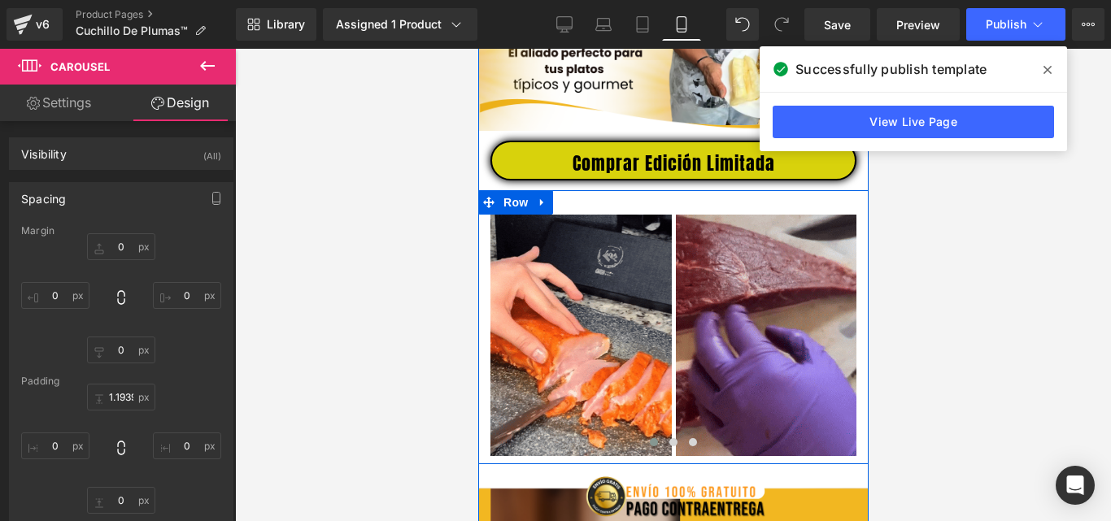
scroll to position [707, 0]
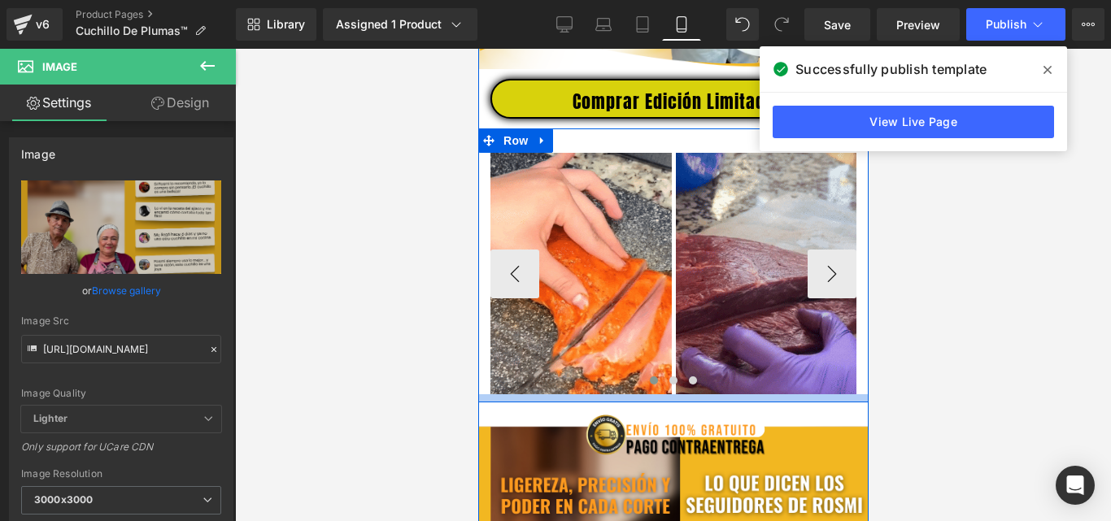
drag, startPoint x: 759, startPoint y: 417, endPoint x: 759, endPoint y: 408, distance: 9.8
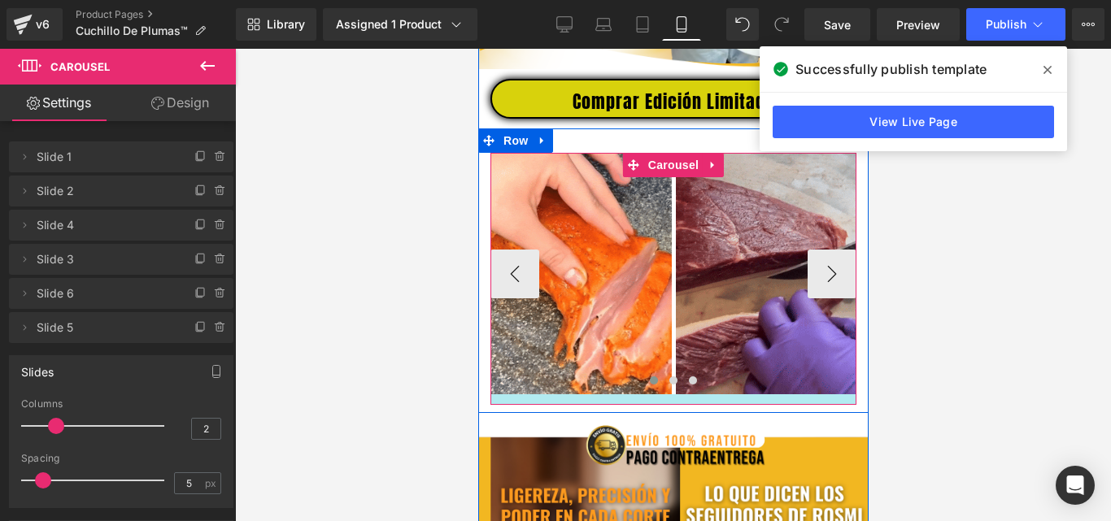
drag, startPoint x: 759, startPoint y: 404, endPoint x: 760, endPoint y: 416, distance: 11.4
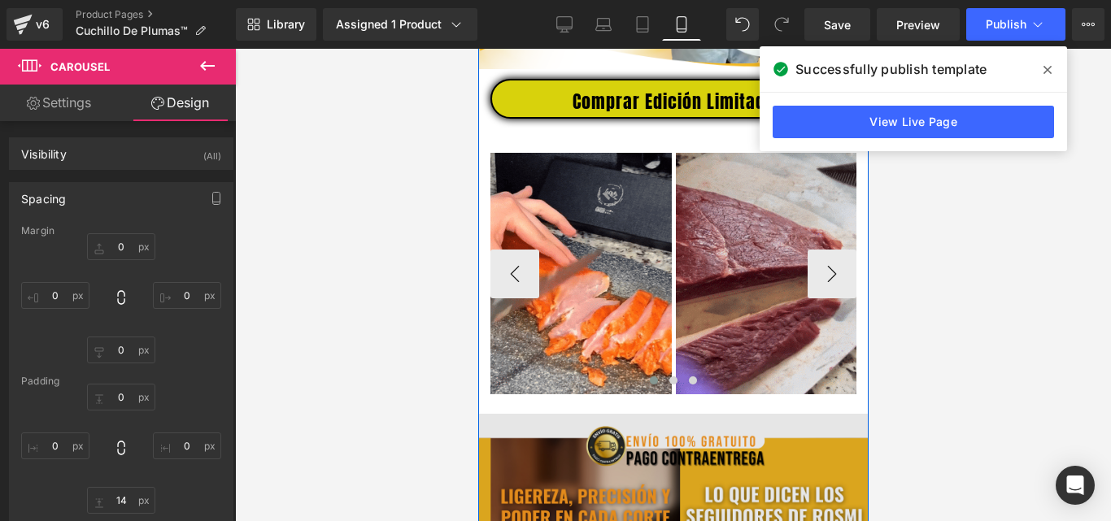
scroll to position [381, 0]
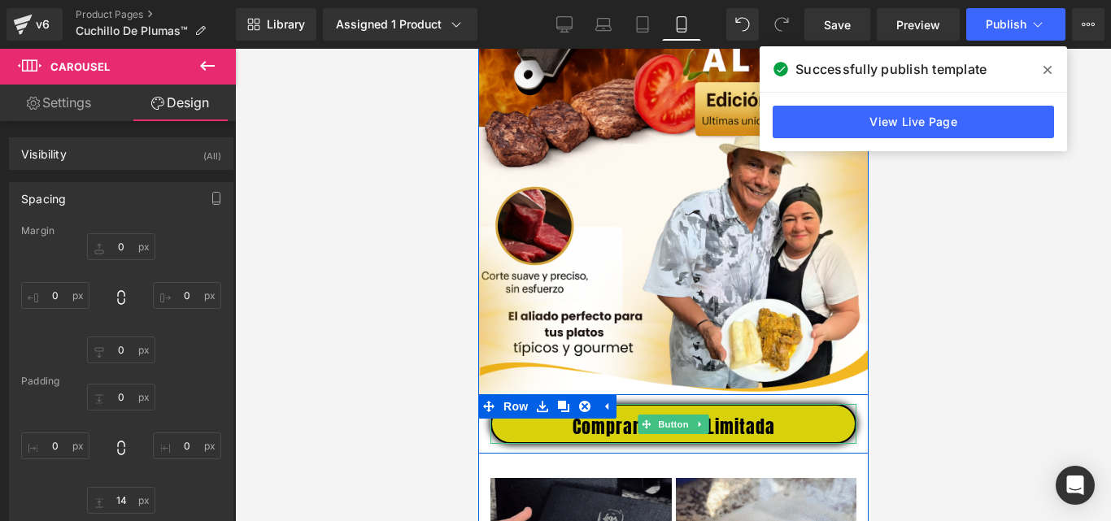
click at [666, 434] on span "Button" at bounding box center [672, 425] width 37 height 20
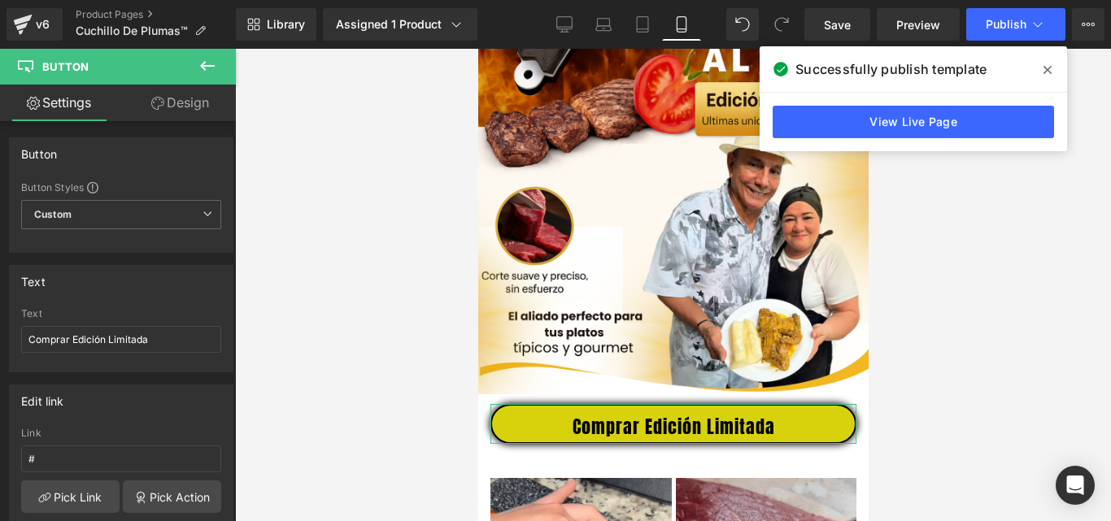
click at [159, 105] on icon at bounding box center [157, 103] width 13 height 13
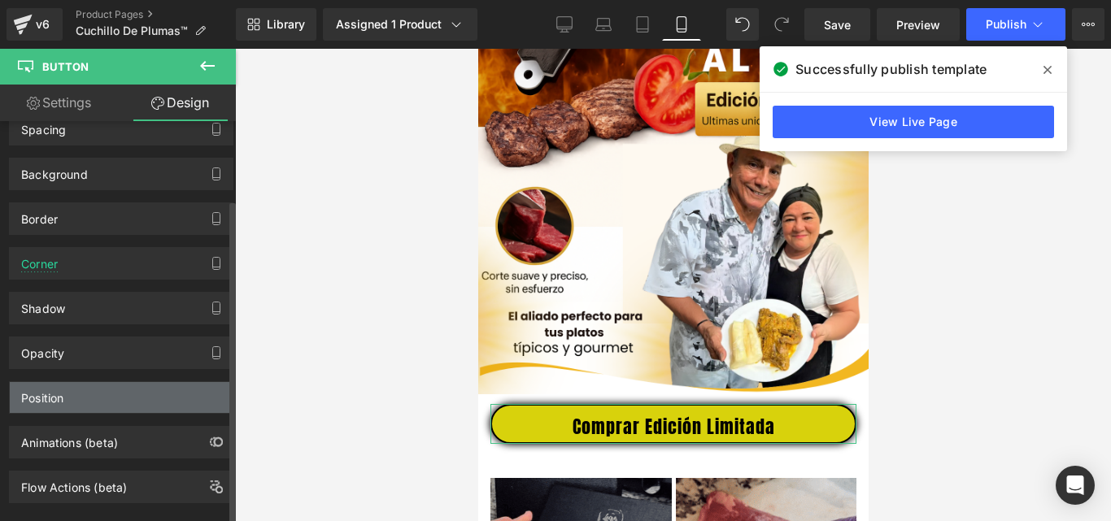
scroll to position [97, 0]
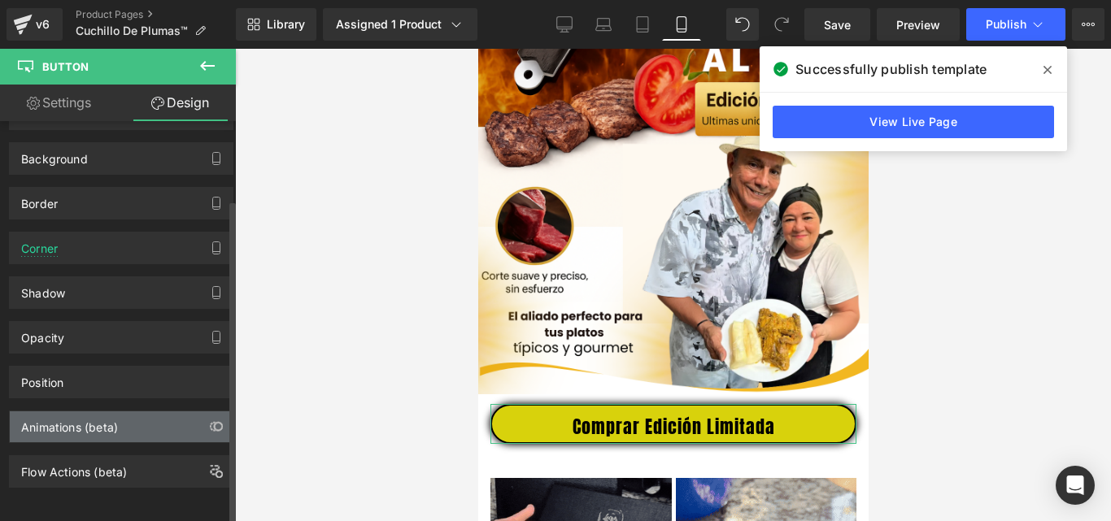
click at [95, 414] on div "Animations (beta)" at bounding box center [69, 423] width 97 height 23
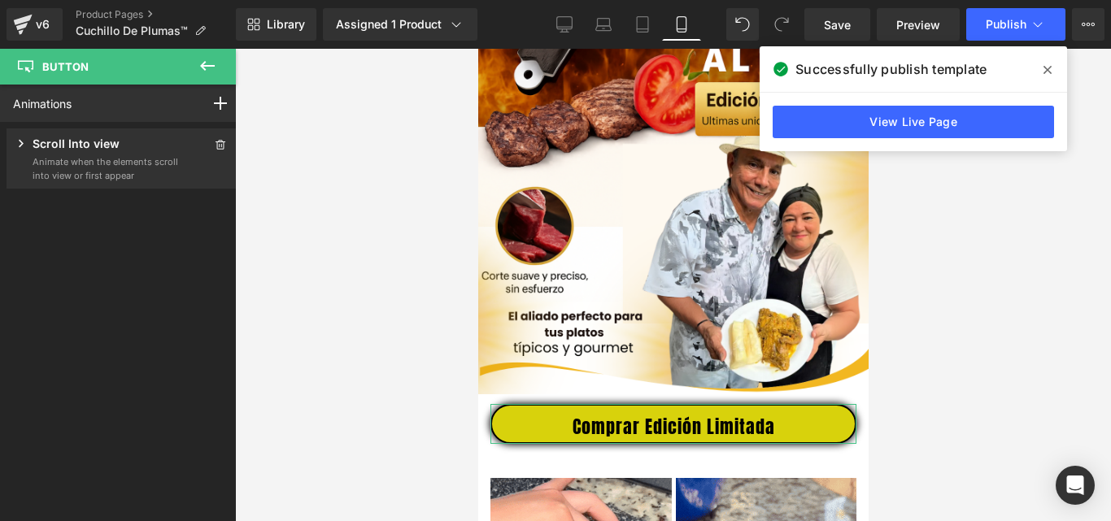
click at [116, 159] on p "Animate when the elements scroll into view or first appear" at bounding box center [106, 168] width 146 height 27
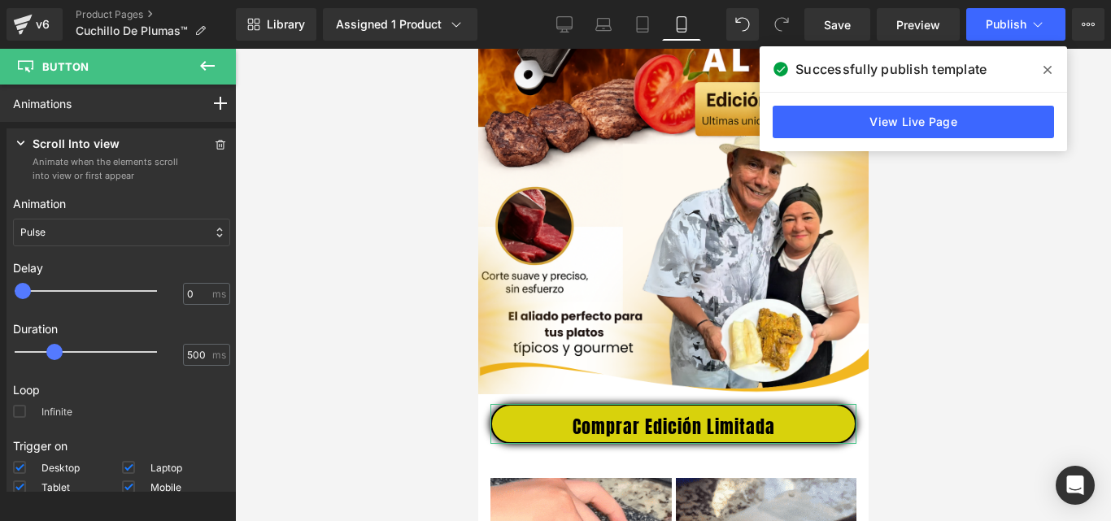
click at [50, 412] on label "Infinite" at bounding box center [42, 415] width 59 height 20
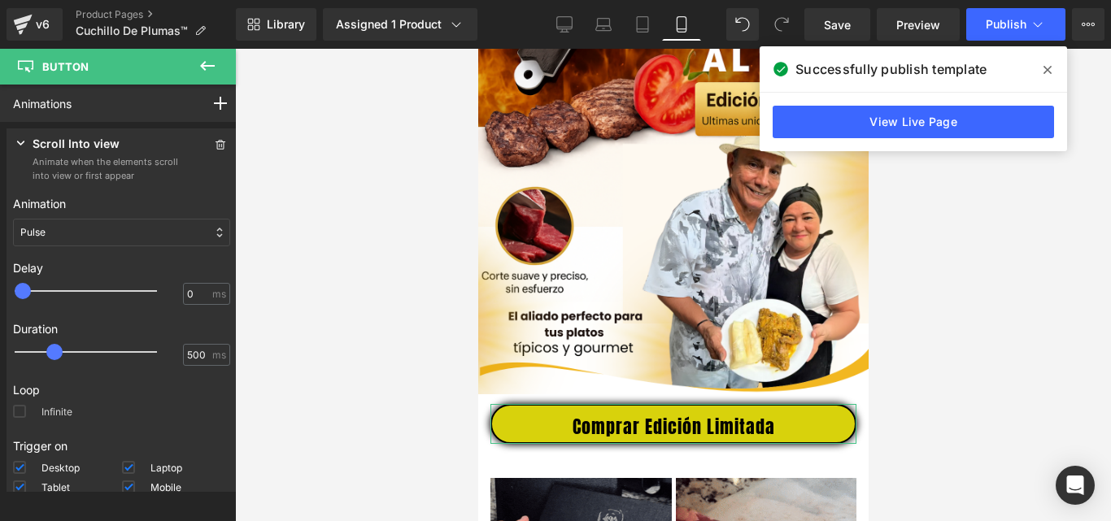
click at [0, 0] on input "Infinite" at bounding box center [0, 0] width 0 height 0
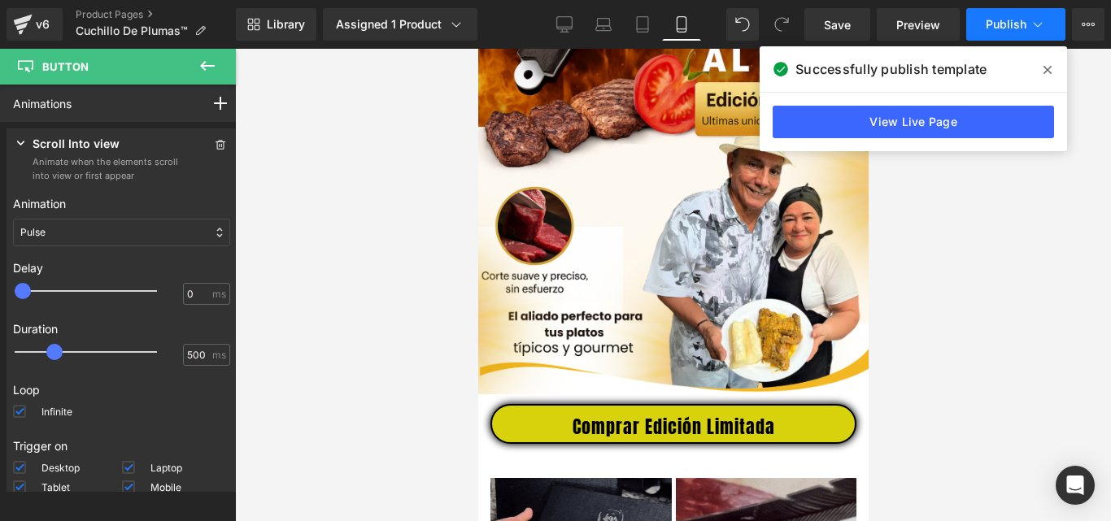
click at [999, 21] on span "Publish" at bounding box center [1006, 24] width 41 height 13
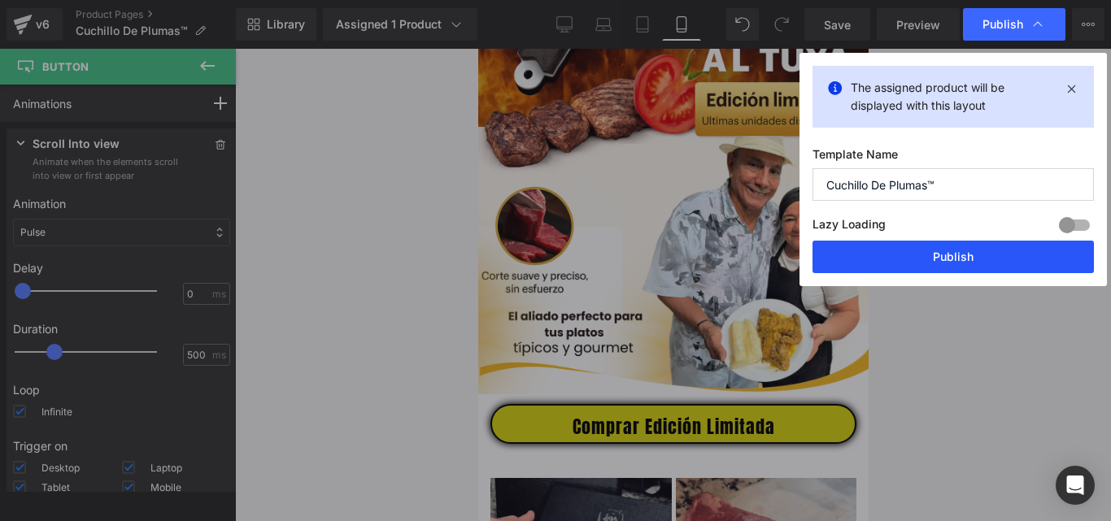
drag, startPoint x: 894, startPoint y: 253, endPoint x: 242, endPoint y: 272, distance: 651.8
click at [894, 253] on button "Publish" at bounding box center [953, 257] width 281 height 33
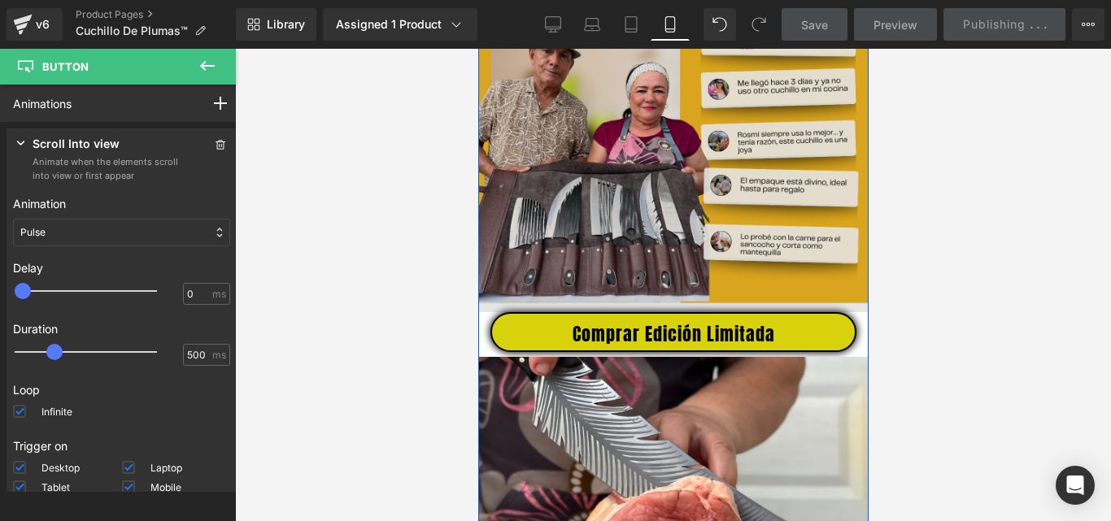
scroll to position [1358, 0]
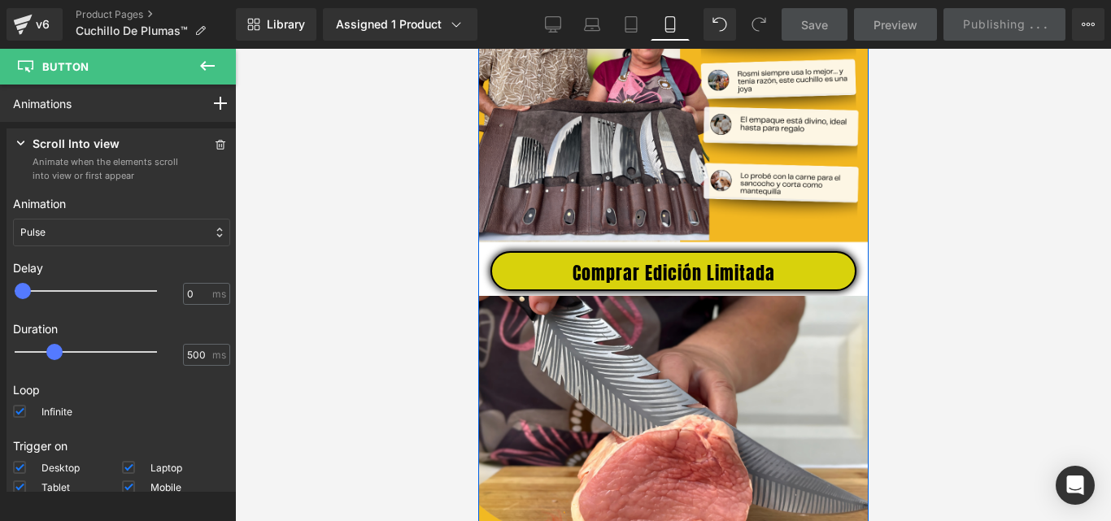
click at [687, 284] on div "Comprar Edición Limitada Button" at bounding box center [673, 271] width 366 height 40
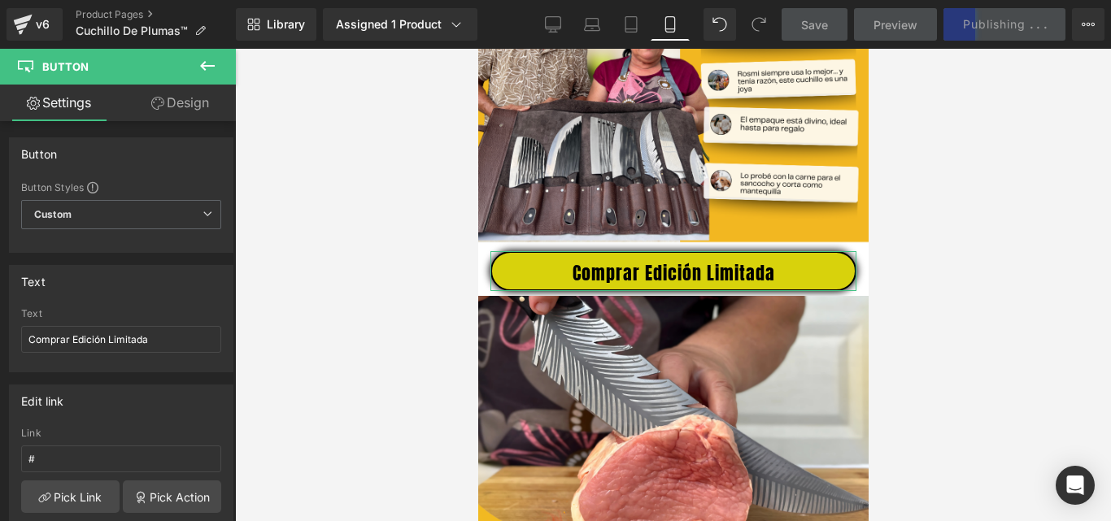
click at [182, 106] on link "Design" at bounding box center [180, 103] width 118 height 37
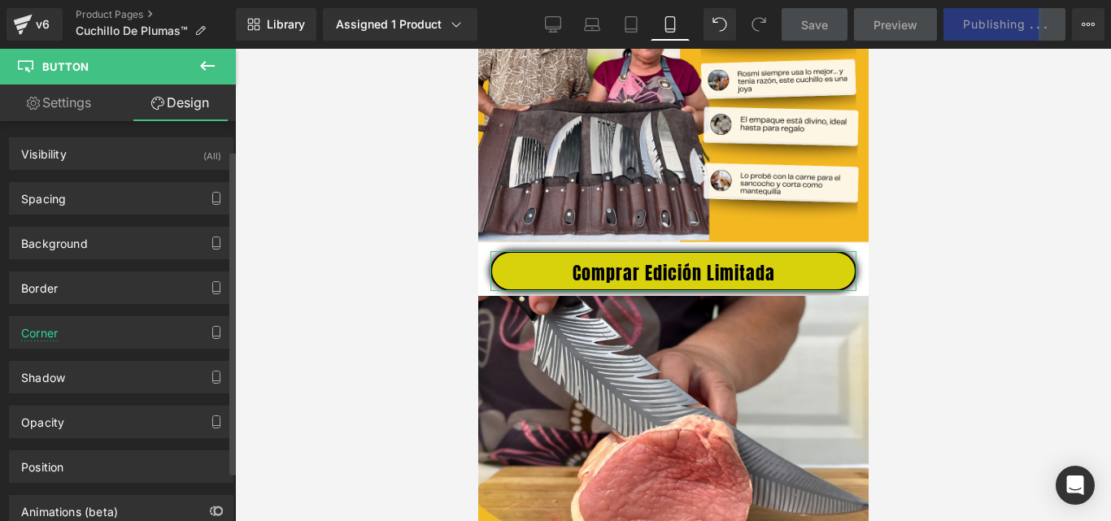
scroll to position [97, 0]
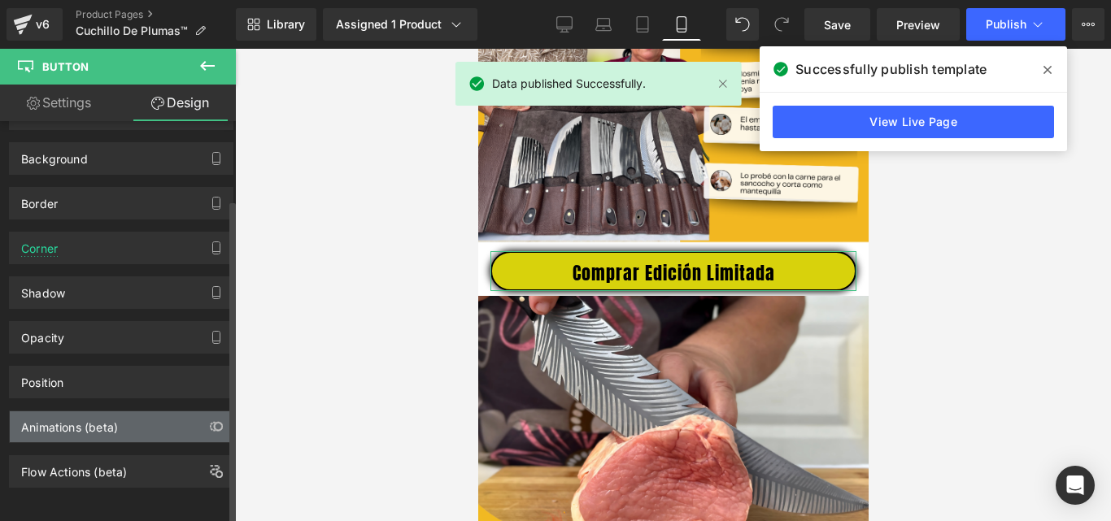
click at [94, 419] on div "Animations (beta)" at bounding box center [69, 423] width 97 height 23
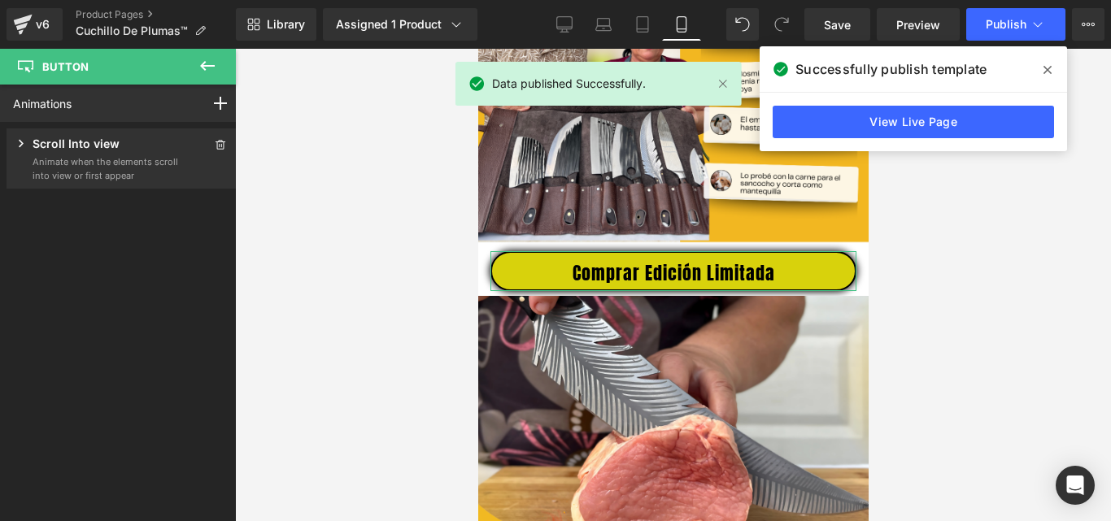
click at [124, 162] on p "Animate when the elements scroll into view or first appear" at bounding box center [106, 168] width 146 height 27
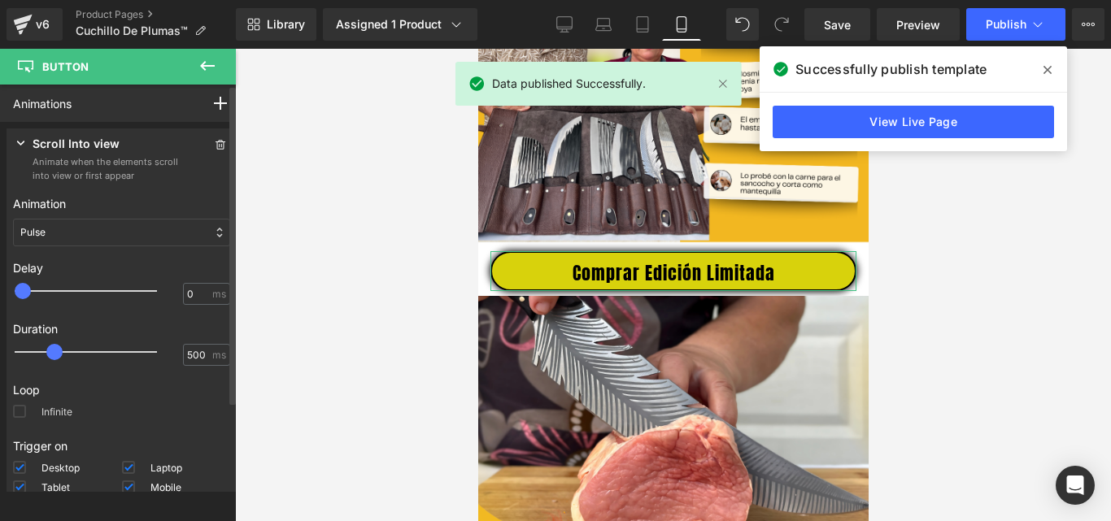
click at [54, 408] on label "Infinite" at bounding box center [42, 415] width 59 height 20
click at [0, 0] on input "Infinite" at bounding box center [0, 0] width 0 height 0
click at [839, 24] on span "Save" at bounding box center [837, 24] width 27 height 17
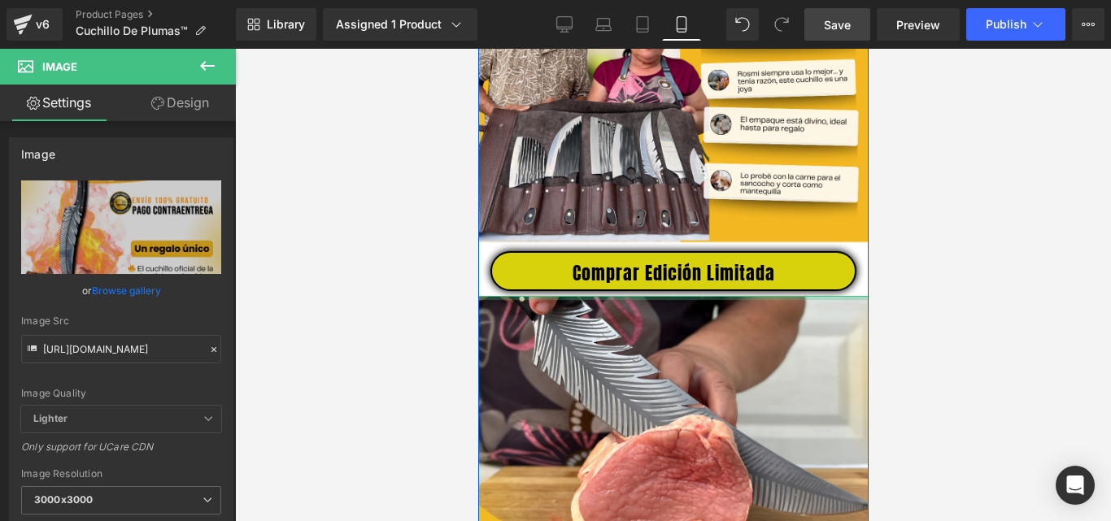
click at [766, 300] on div at bounding box center [672, 298] width 390 height 4
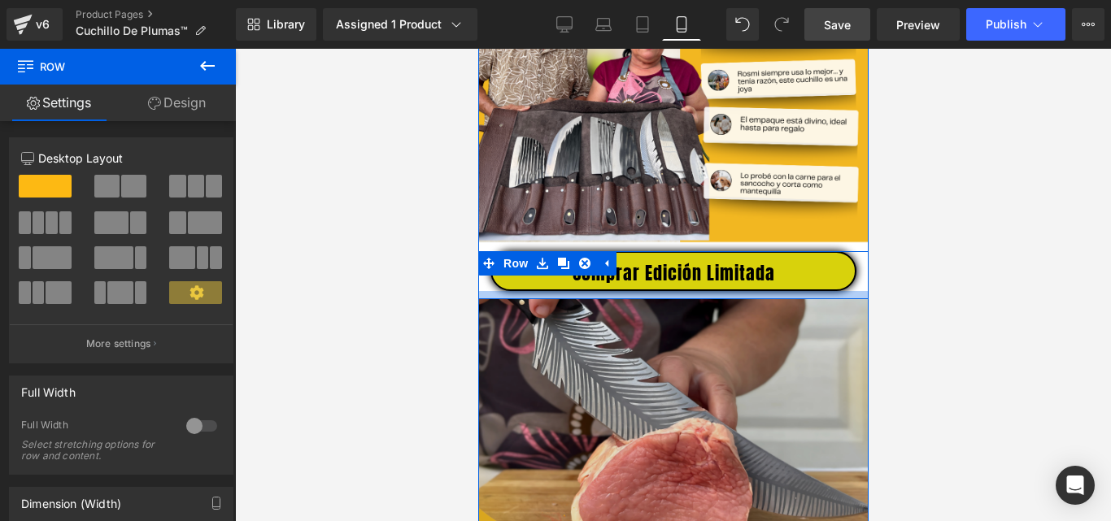
click at [768, 299] on div at bounding box center [672, 295] width 390 height 8
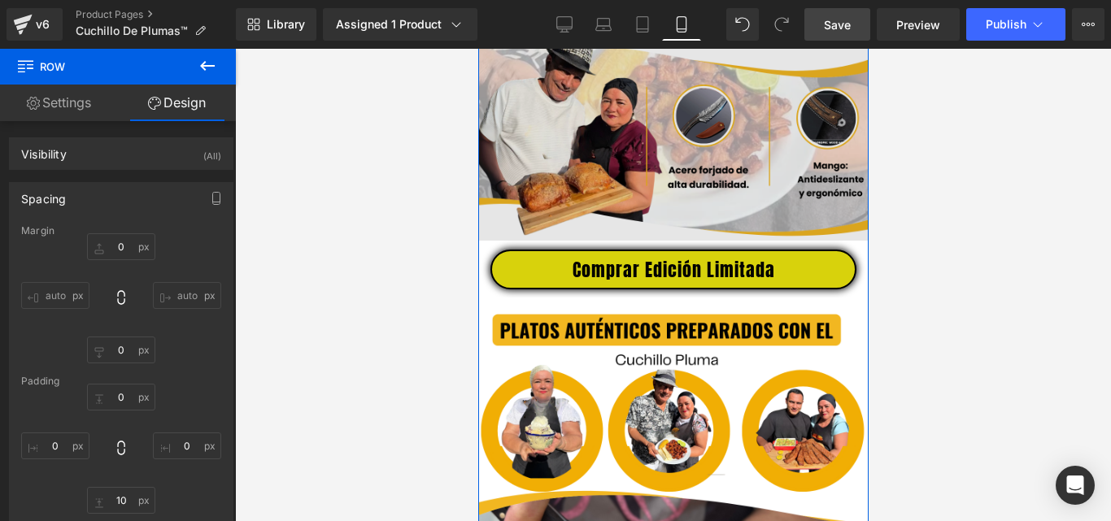
scroll to position [2171, 0]
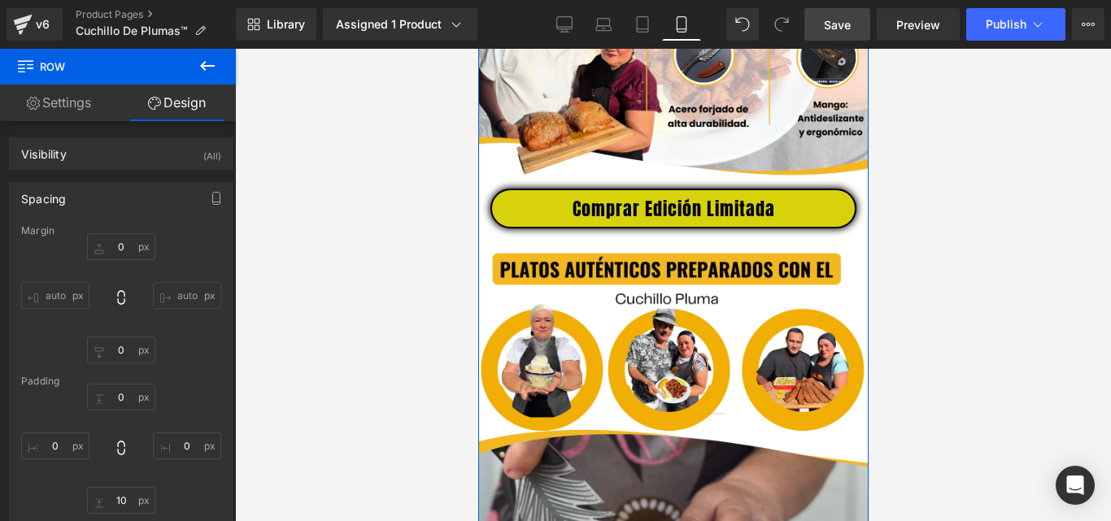
click at [673, 219] on div "Comprar Edición Limitada Button" at bounding box center [673, 209] width 366 height 40
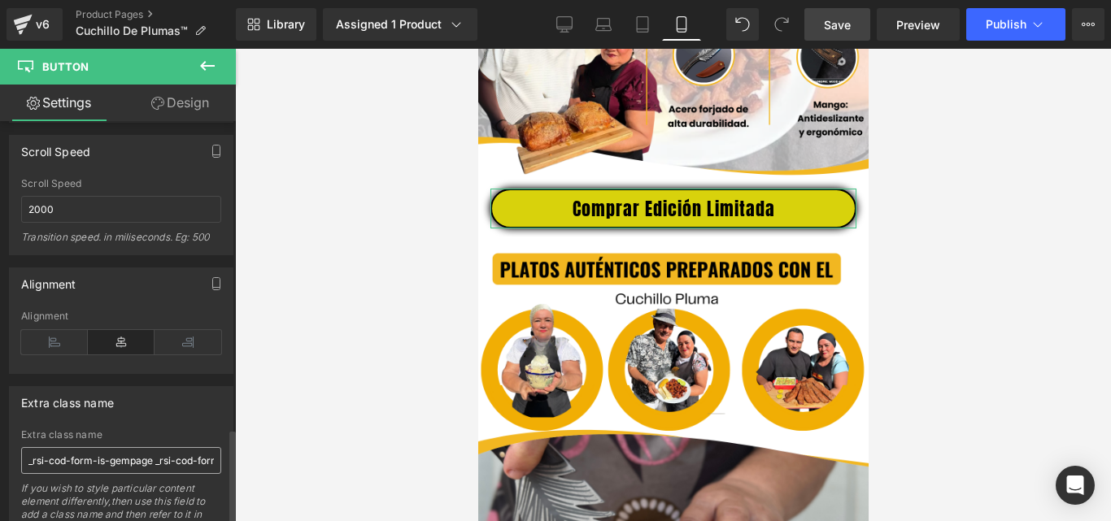
scroll to position [1301, 0]
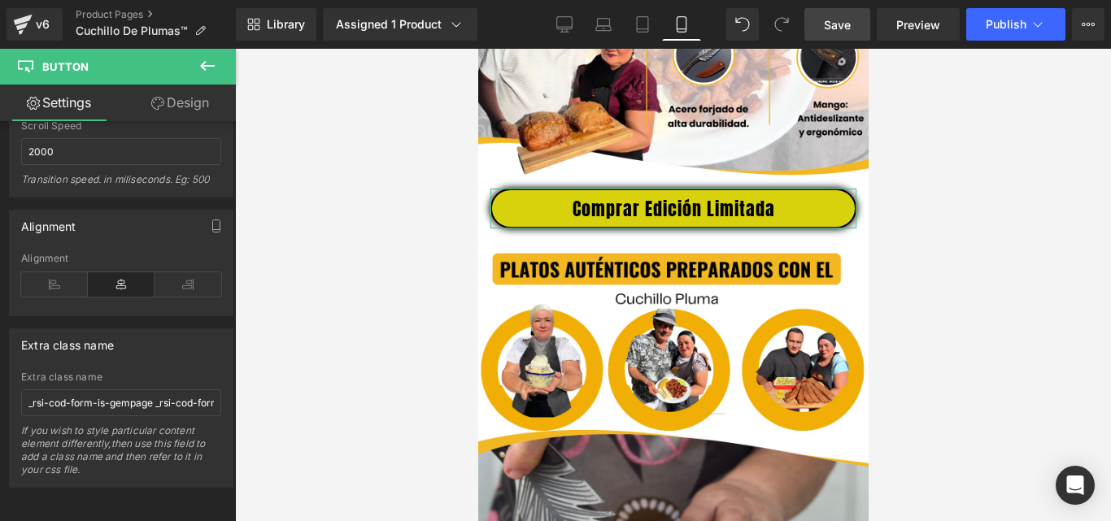
click at [198, 110] on link "Design" at bounding box center [180, 103] width 118 height 37
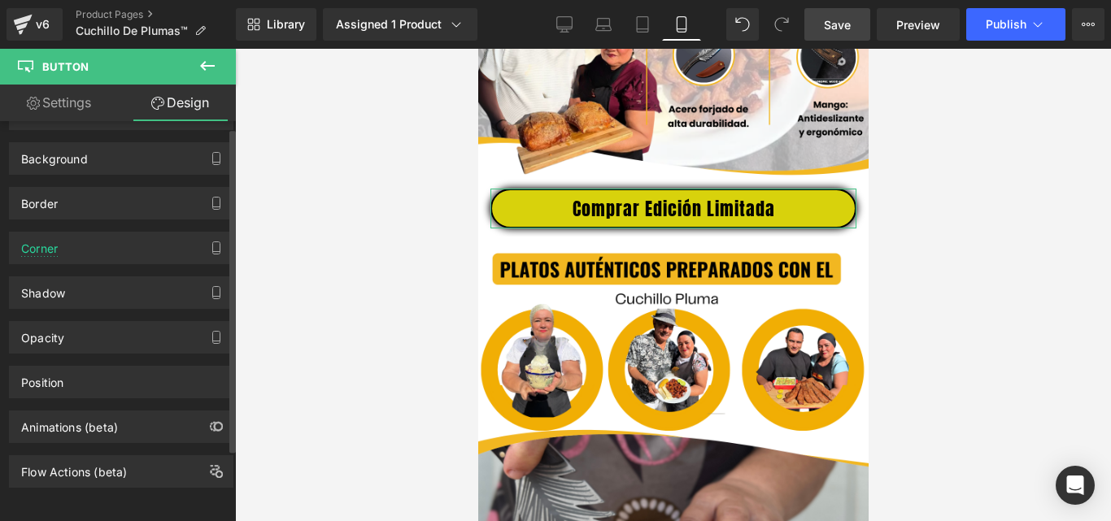
scroll to position [97, 0]
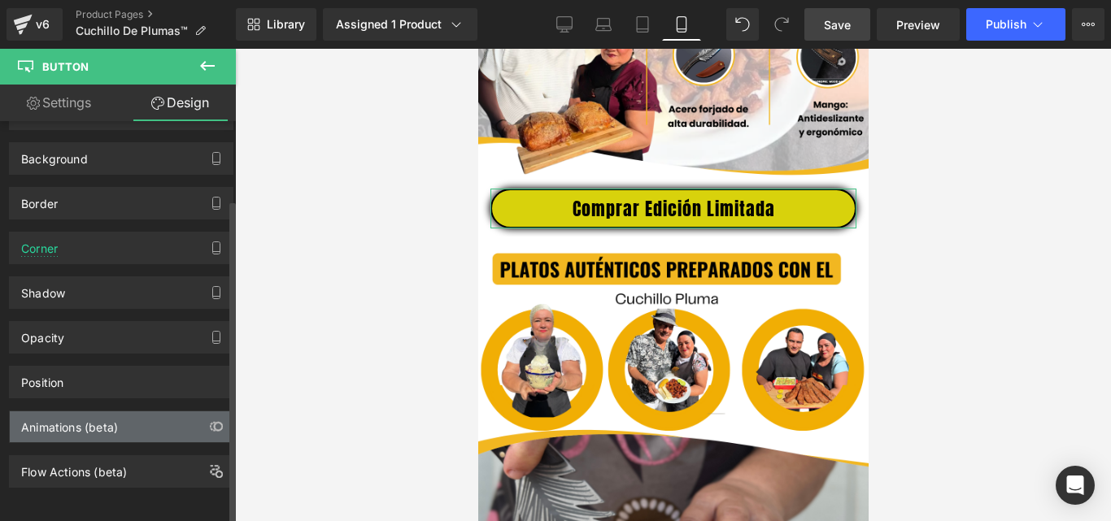
click at [107, 412] on div "Animations (beta)" at bounding box center [69, 423] width 97 height 23
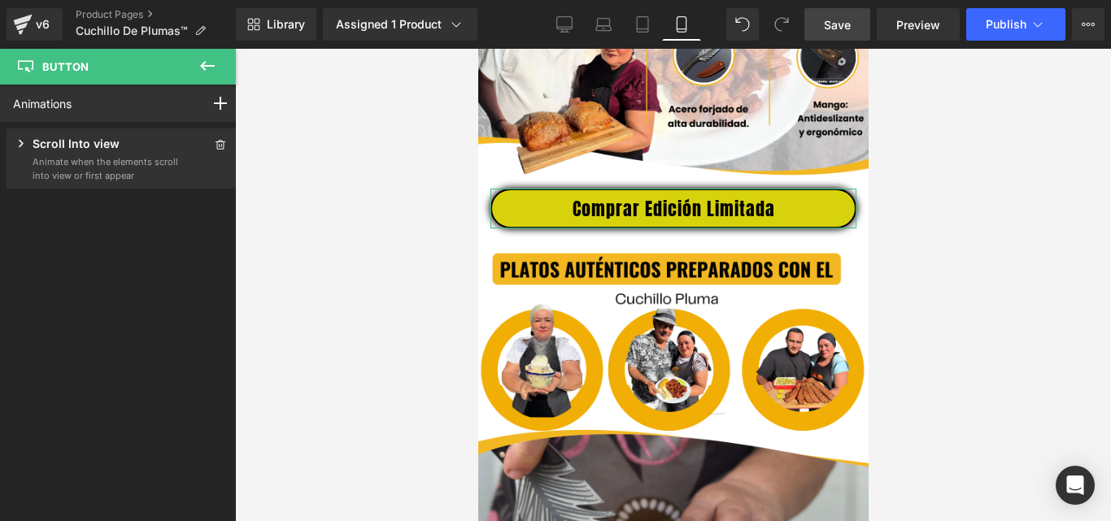
click at [122, 171] on p "Animate when the elements scroll into view or first appear" at bounding box center [106, 168] width 146 height 27
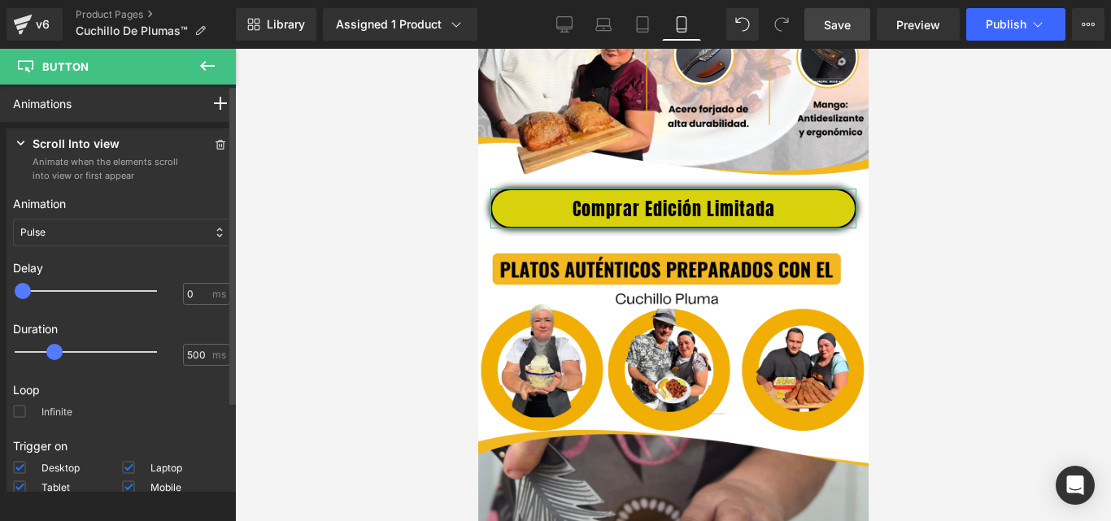
click at [28, 412] on label "Infinite" at bounding box center [42, 415] width 59 height 20
click at [0, 0] on input "Infinite" at bounding box center [0, 0] width 0 height 0
click at [843, 18] on span "Save" at bounding box center [837, 24] width 27 height 17
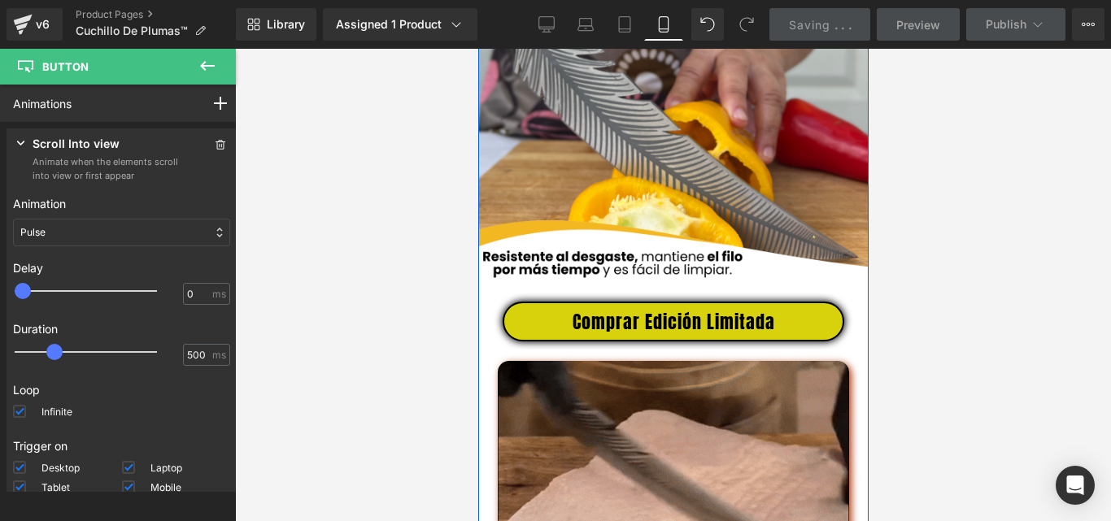
scroll to position [2659, 0]
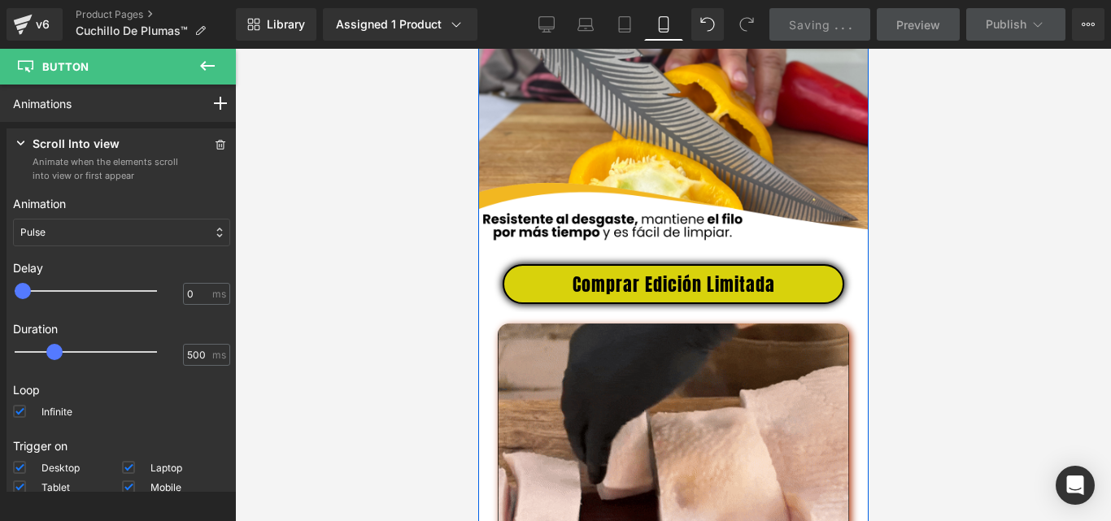
click at [672, 290] on span "Button" at bounding box center [672, 285] width 37 height 20
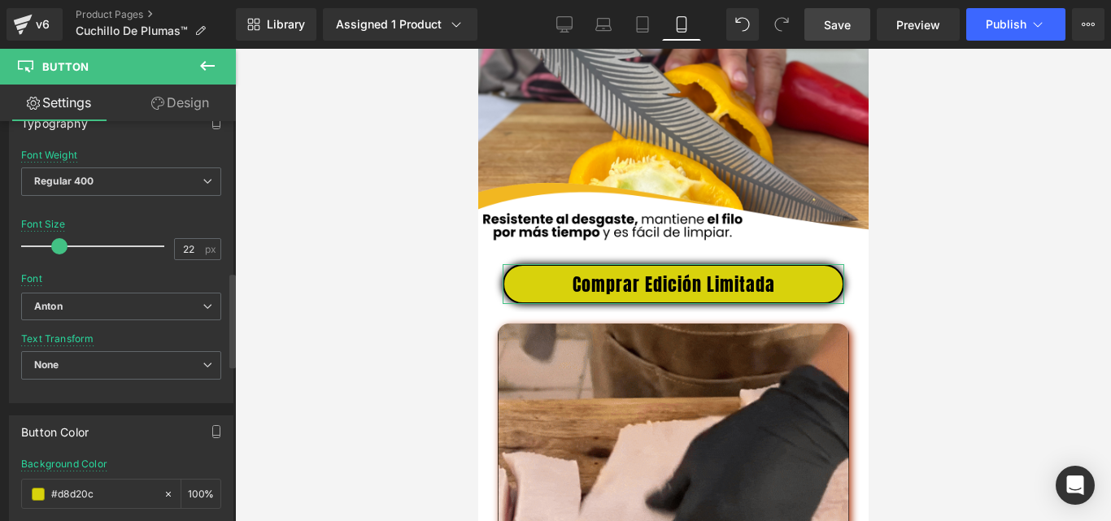
scroll to position [813, 0]
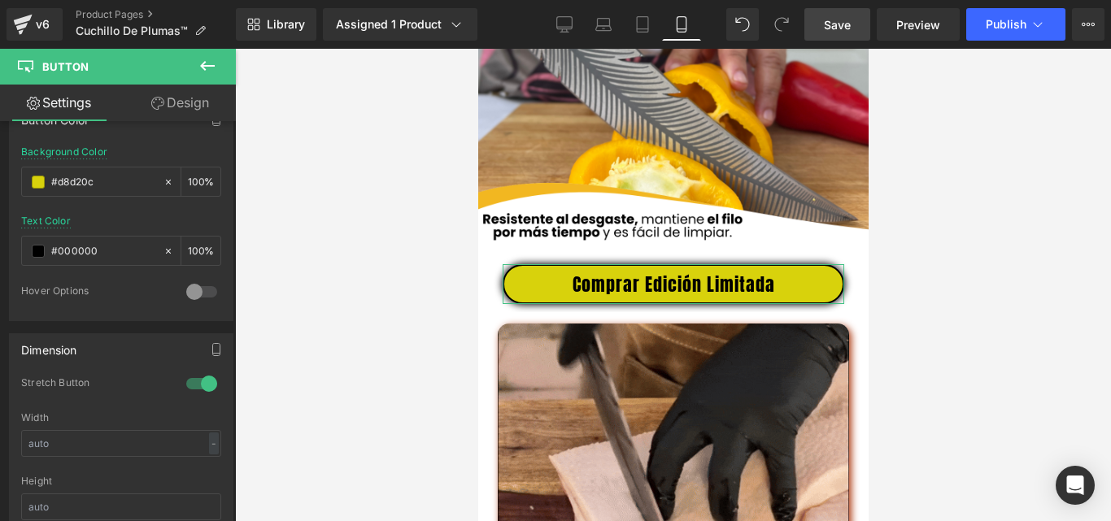
click at [196, 105] on link "Design" at bounding box center [180, 103] width 118 height 37
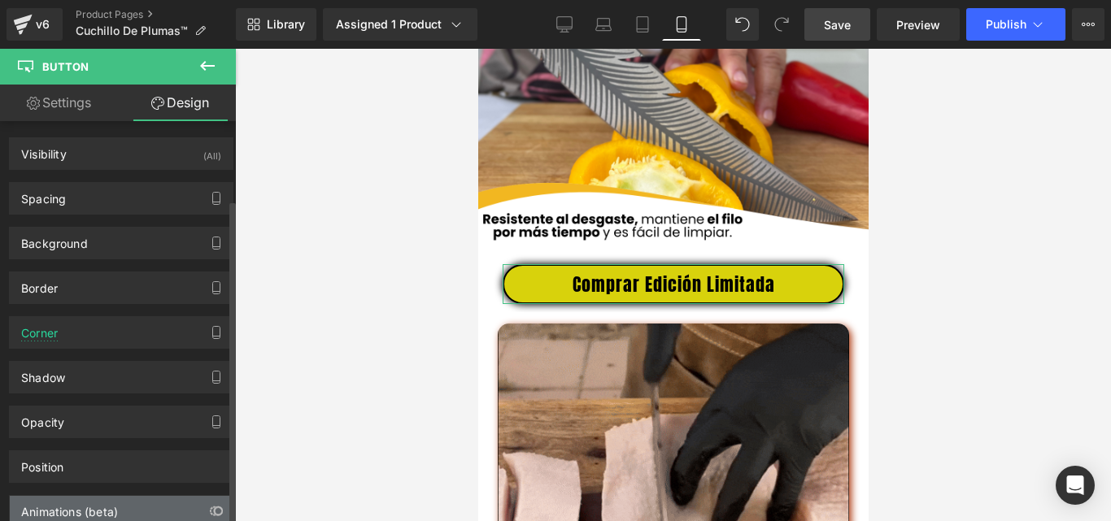
scroll to position [97, 0]
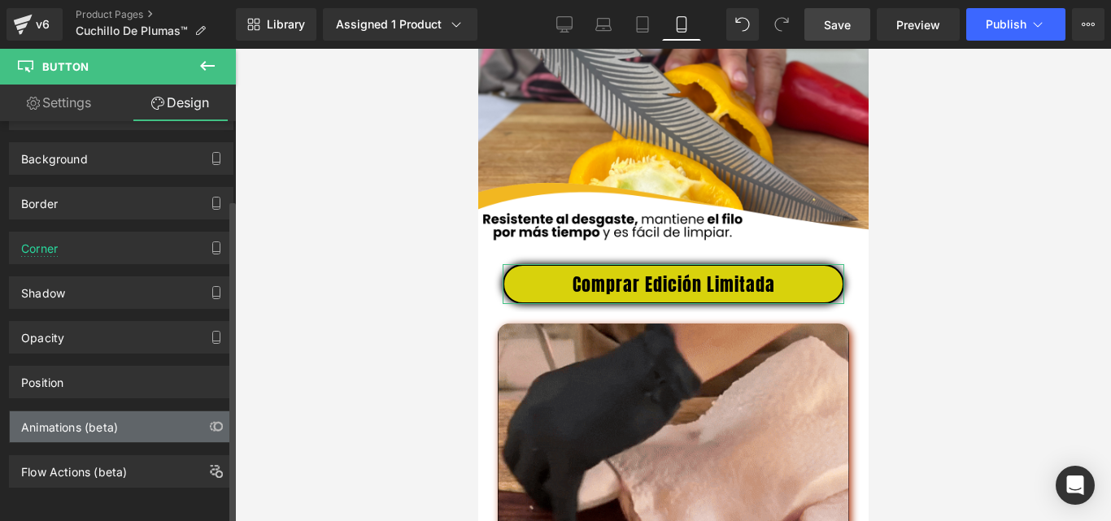
click at [118, 421] on div "Animations (beta)" at bounding box center [69, 423] width 97 height 23
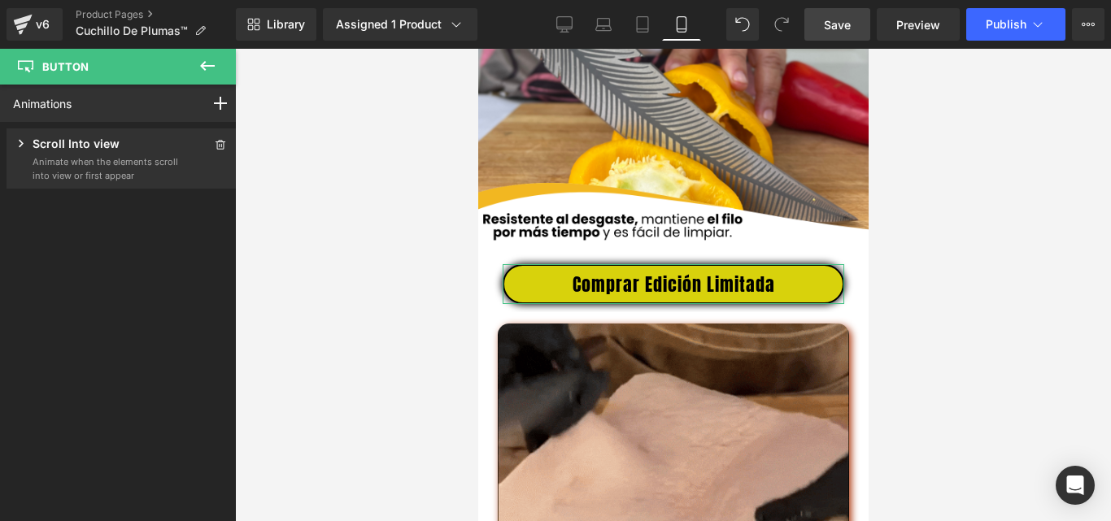
click at [96, 180] on p "Animate when the elements scroll into view or first appear" at bounding box center [106, 168] width 146 height 27
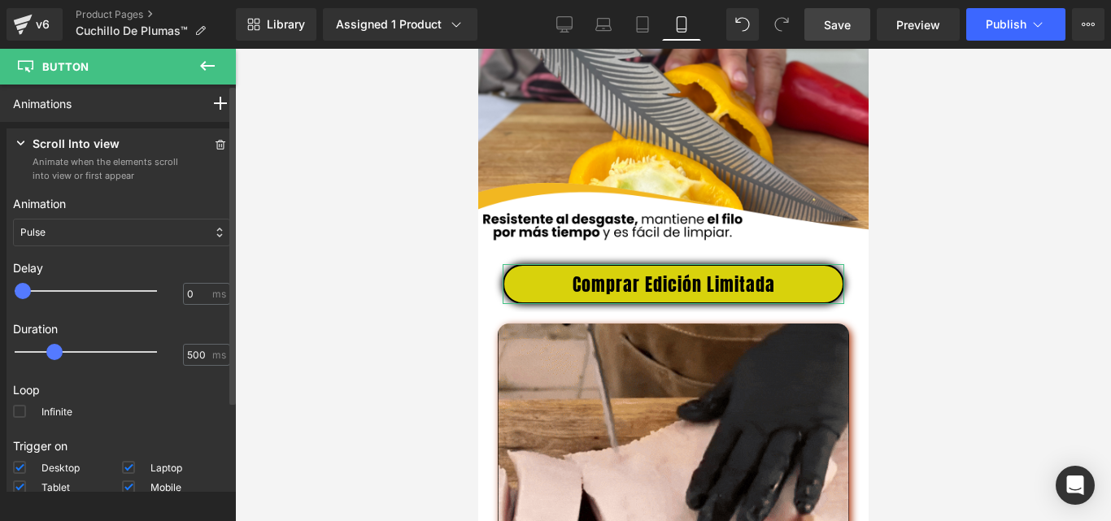
click at [11, 409] on div "Scroll Into view Animate when the elements scroll into view or first appear Ani…" at bounding box center [122, 337] width 230 height 417
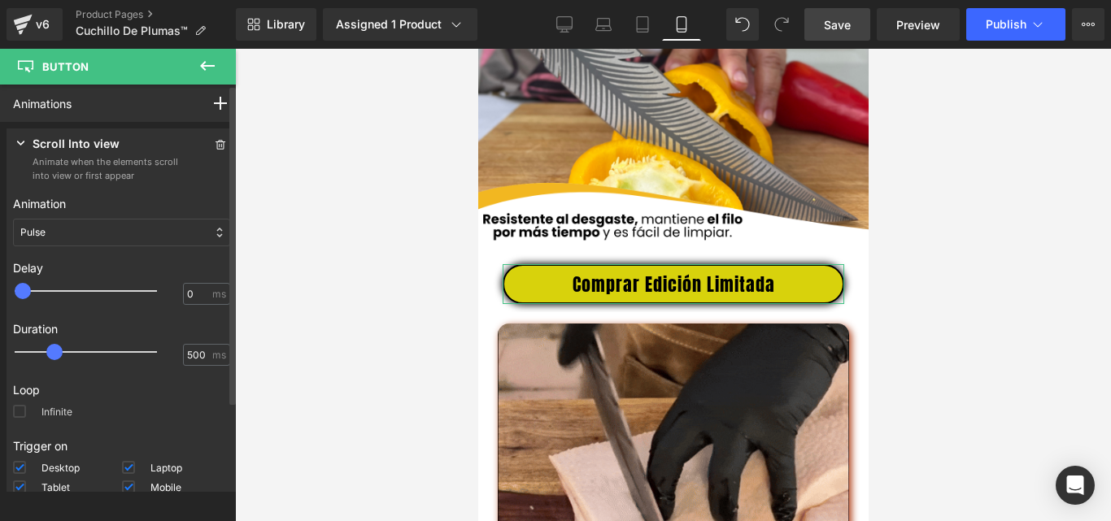
click at [23, 410] on span at bounding box center [19, 411] width 13 height 13
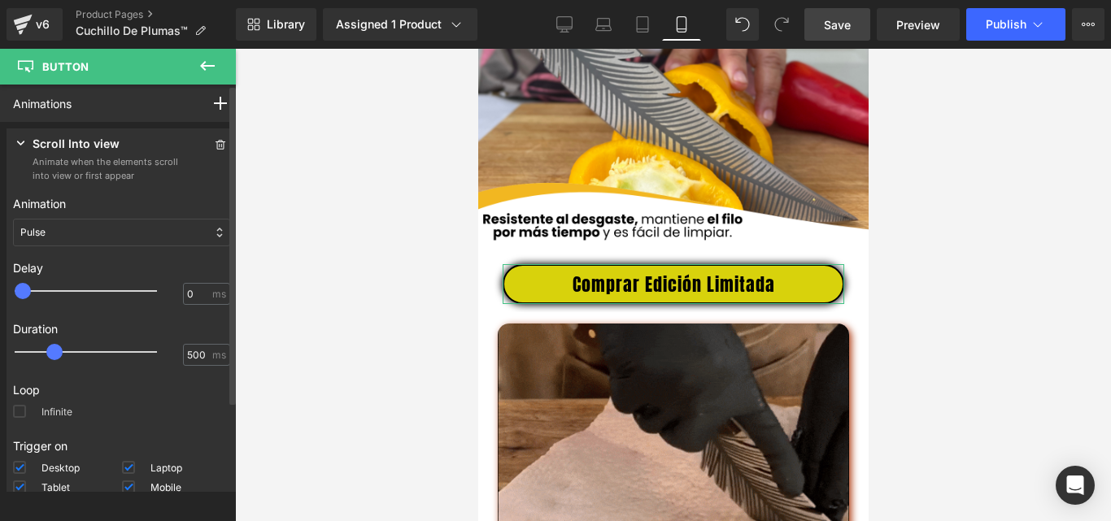
click at [0, 0] on input "Infinite" at bounding box center [0, 0] width 0 height 0
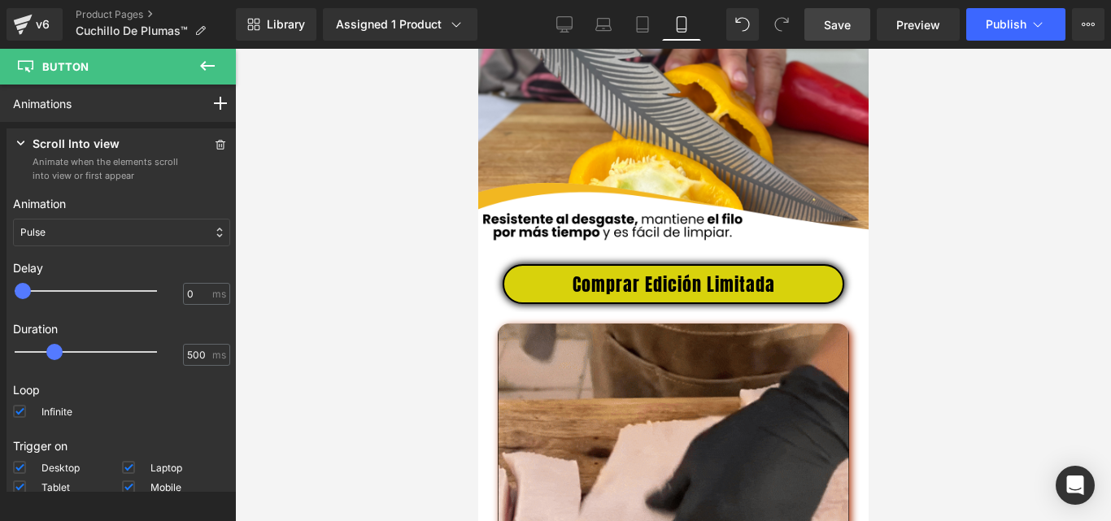
click at [837, 27] on span "Save" at bounding box center [837, 24] width 27 height 17
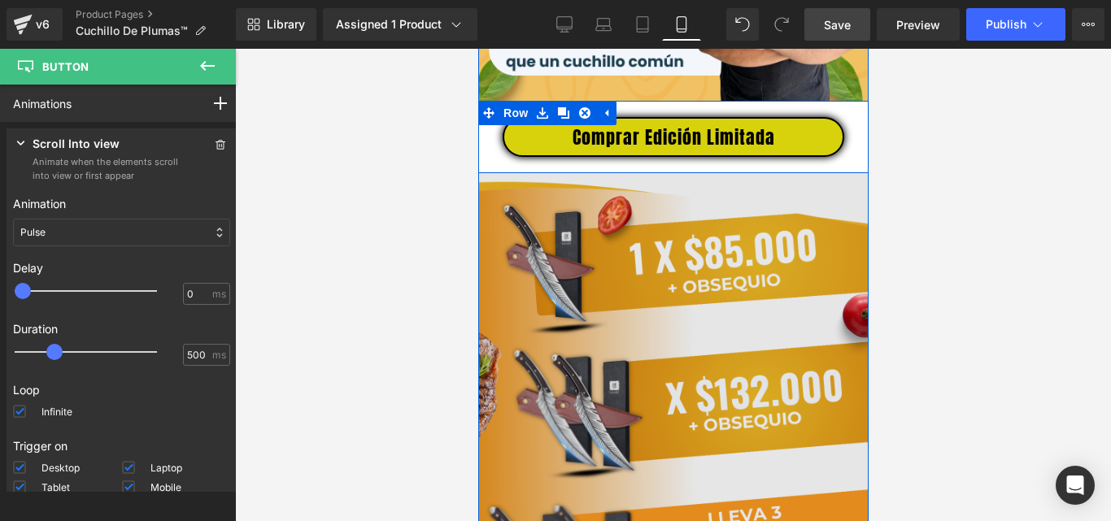
scroll to position [3798, 0]
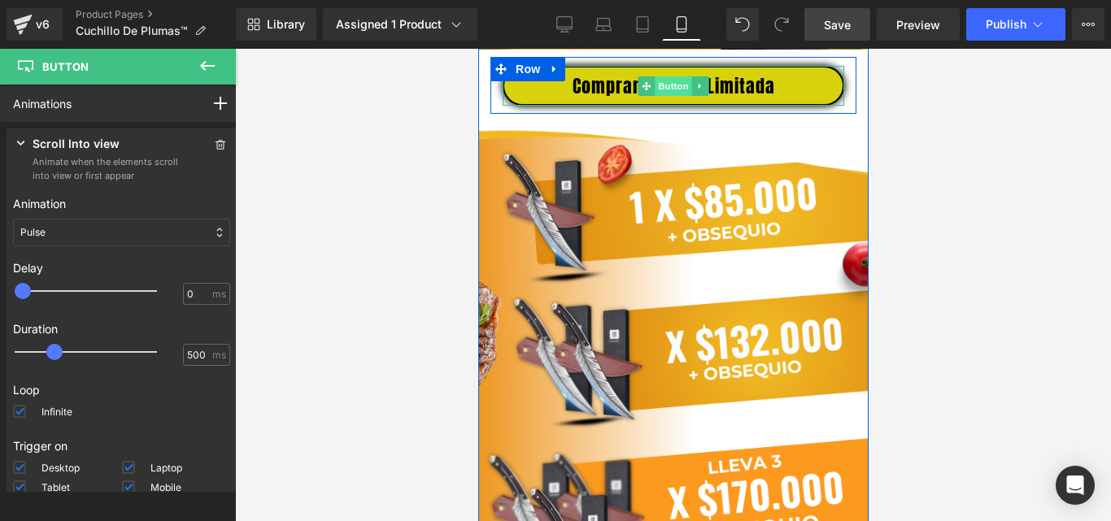
click at [670, 96] on span "Button" at bounding box center [672, 86] width 37 height 20
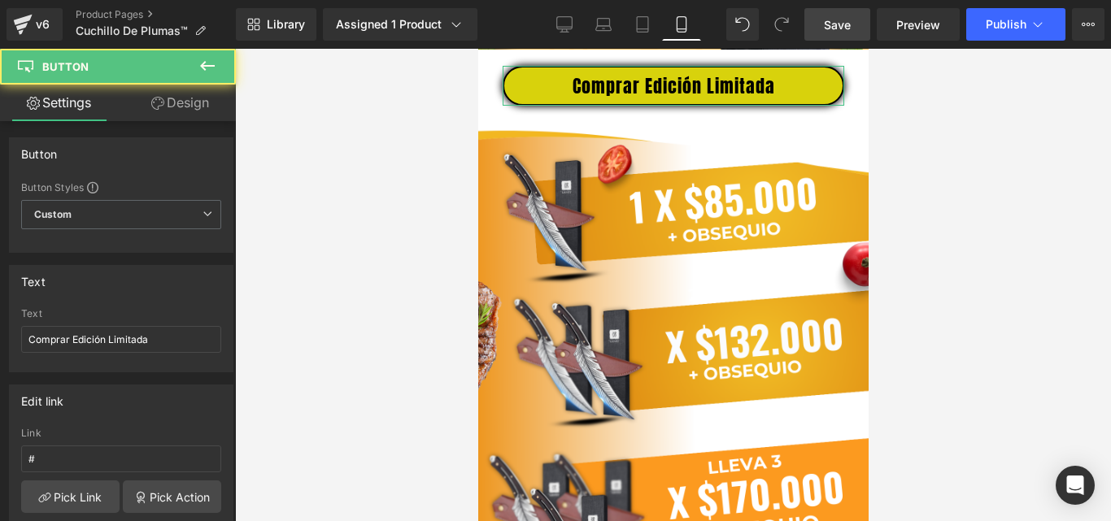
click at [179, 105] on link "Design" at bounding box center [180, 103] width 118 height 37
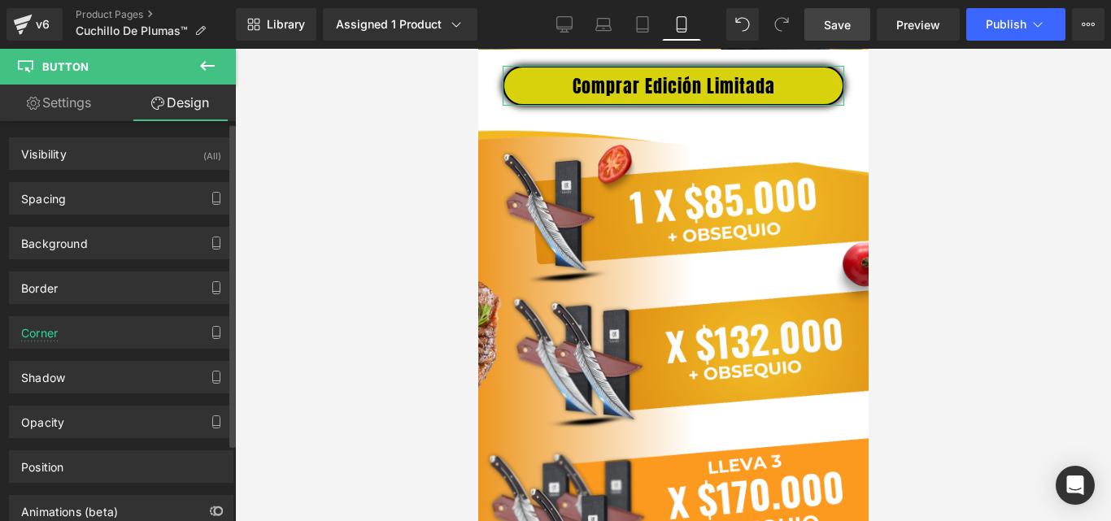
scroll to position [97, 0]
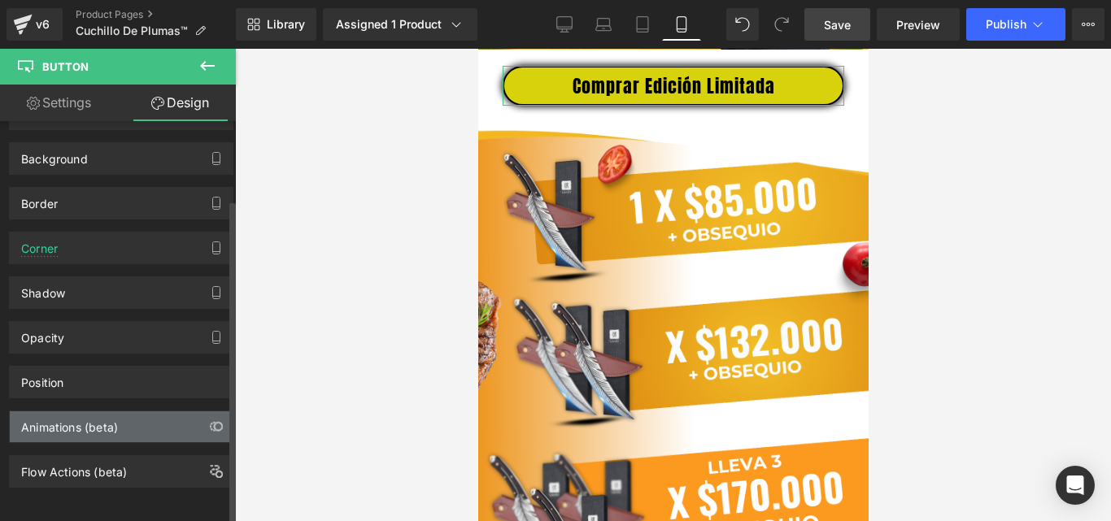
click at [96, 421] on div "Animations (beta)" at bounding box center [69, 423] width 97 height 23
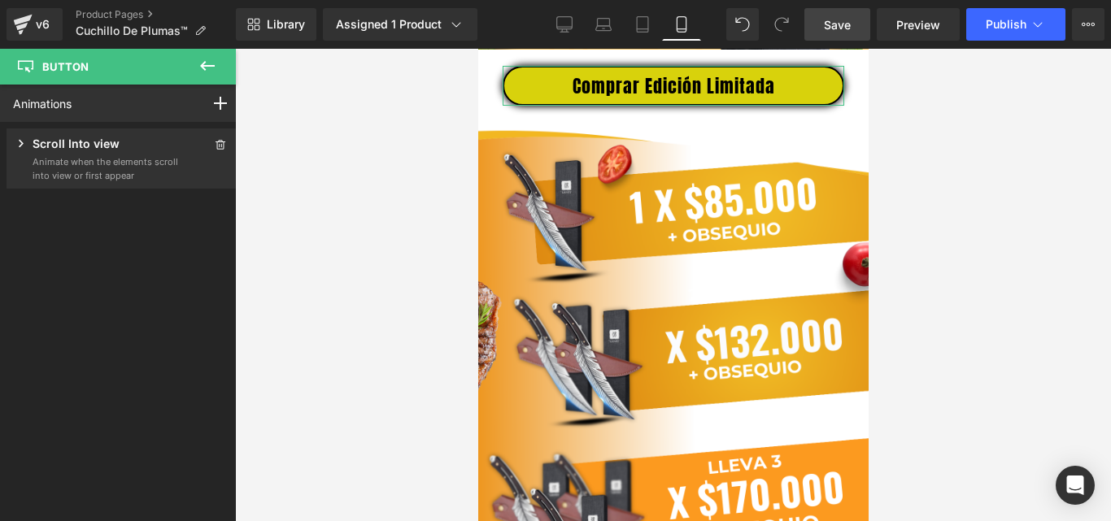
click at [116, 175] on p "Animate when the elements scroll into view or first appear" at bounding box center [106, 168] width 146 height 27
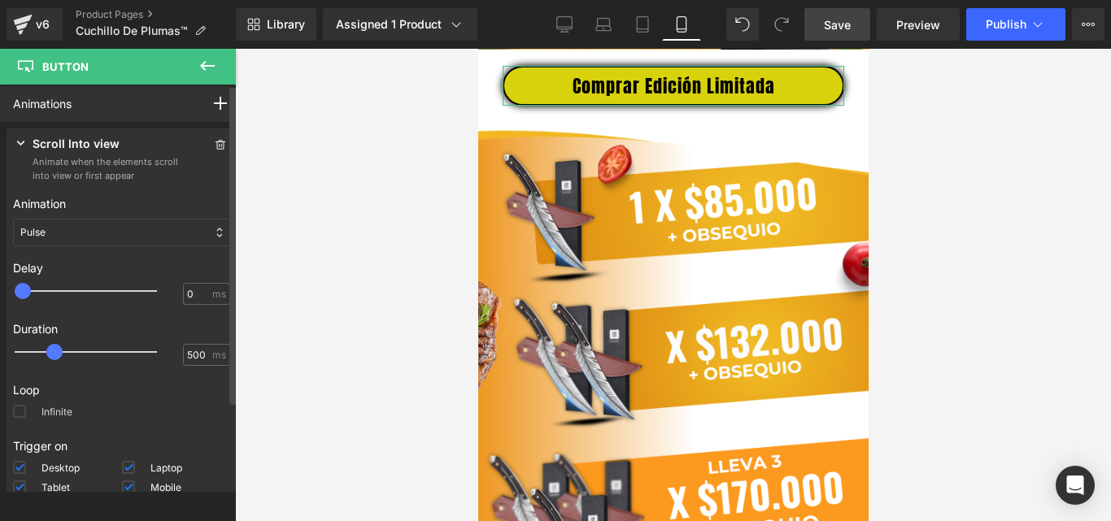
click at [33, 415] on label "Infinite" at bounding box center [42, 415] width 59 height 20
click at [0, 0] on input "Infinite" at bounding box center [0, 0] width 0 height 0
click at [848, 22] on span "Save" at bounding box center [837, 24] width 27 height 17
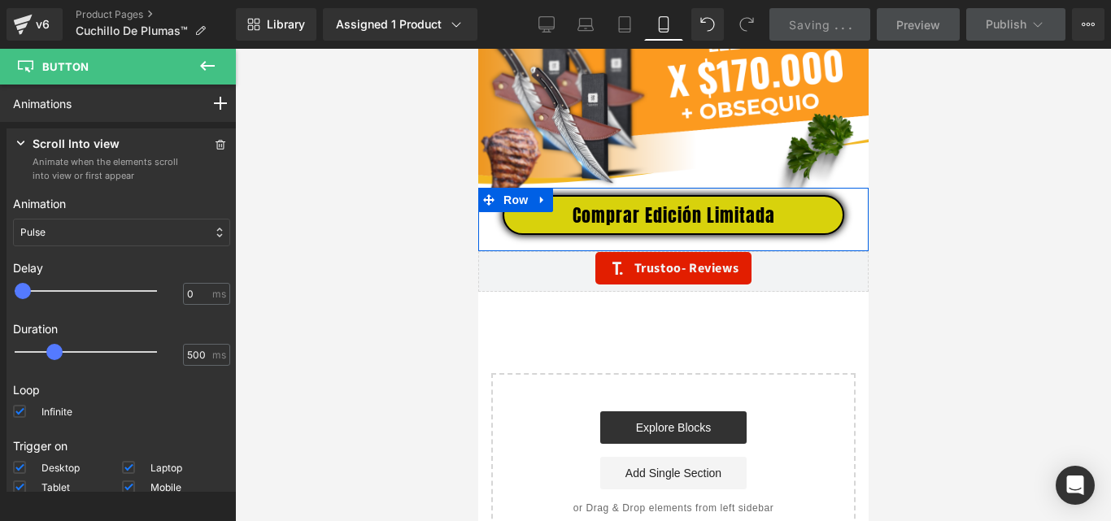
scroll to position [4286, 0]
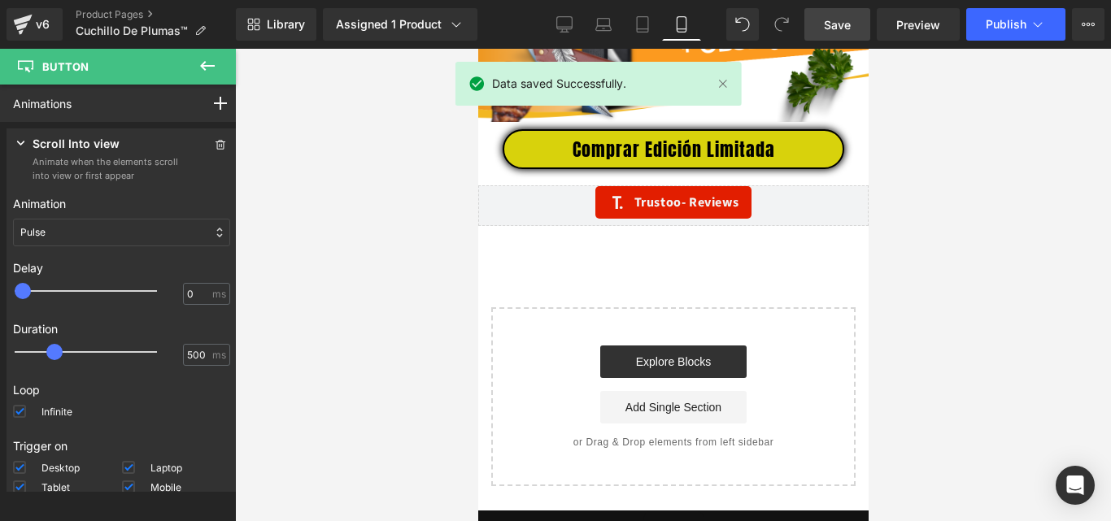
click at [711, 160] on span "Comprar Edición Limitada" at bounding box center [673, 149] width 203 height 21
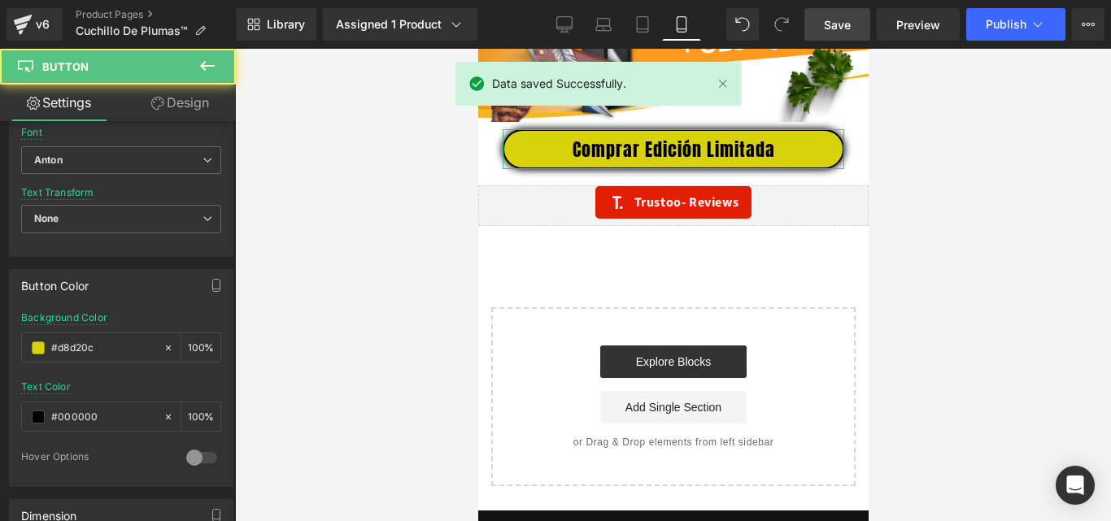
scroll to position [651, 0]
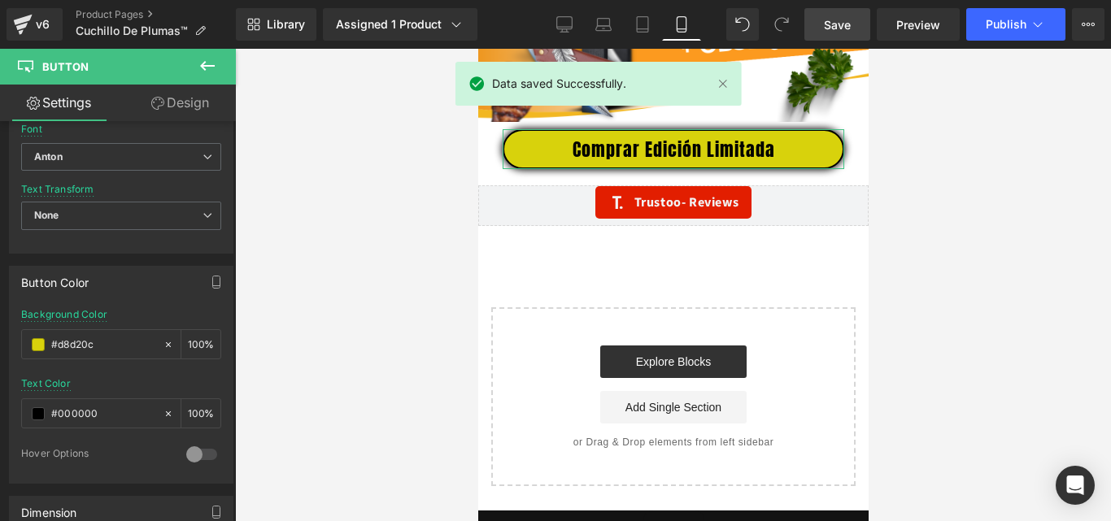
click at [207, 104] on link "Design" at bounding box center [180, 103] width 118 height 37
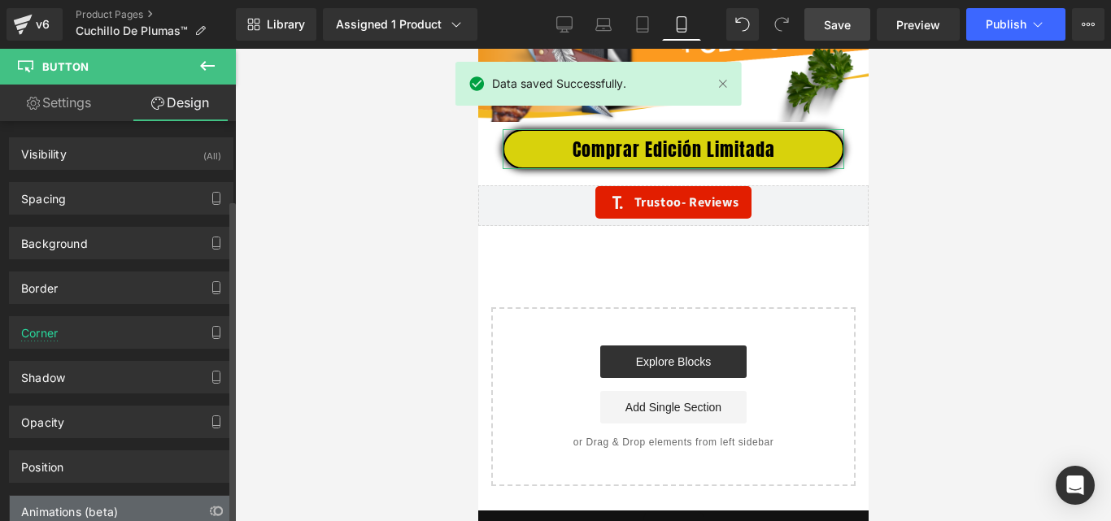
scroll to position [97, 0]
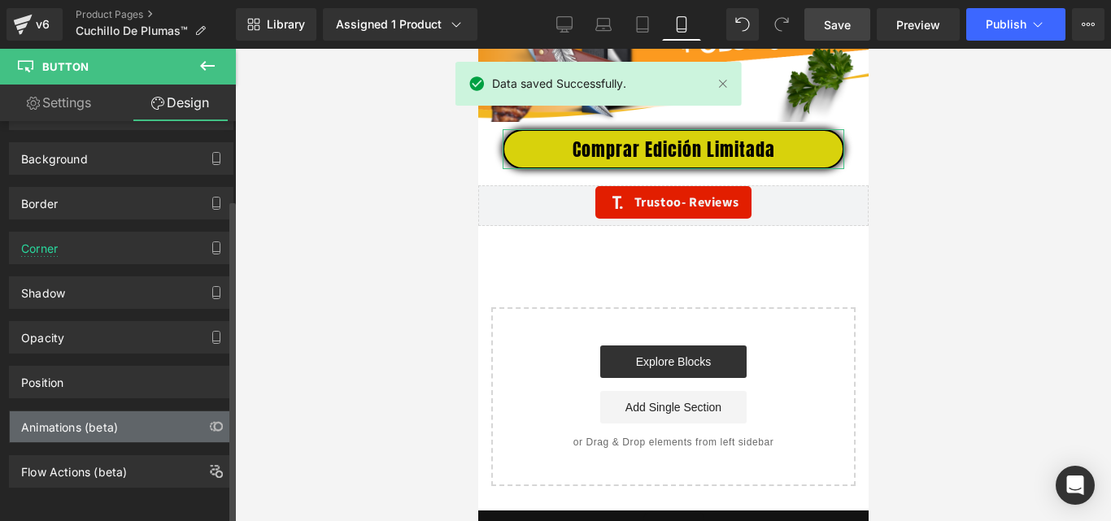
click at [112, 419] on div "Animations (beta)" at bounding box center [69, 423] width 97 height 23
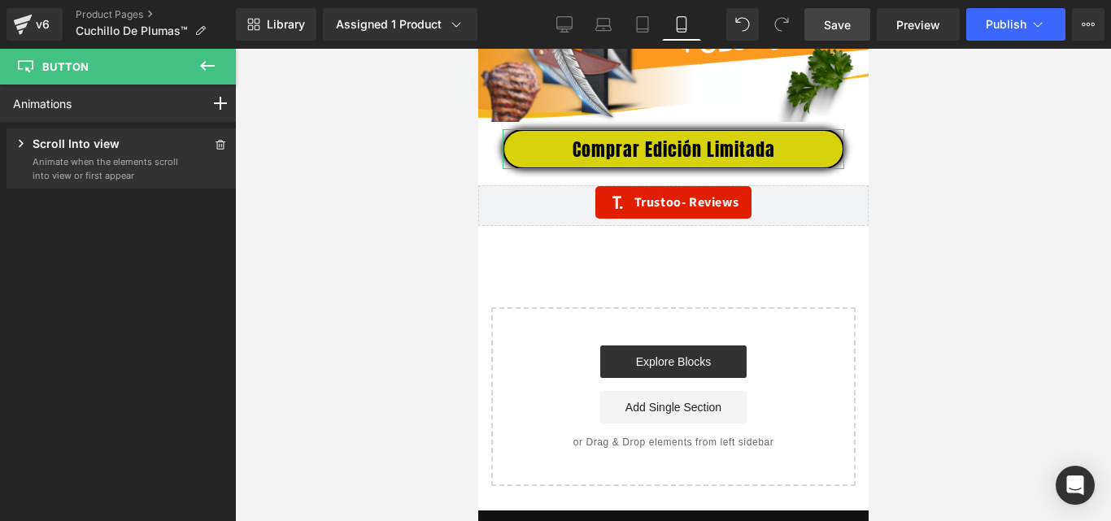
click at [90, 181] on p "Animate when the elements scroll into view or first appear" at bounding box center [106, 168] width 146 height 27
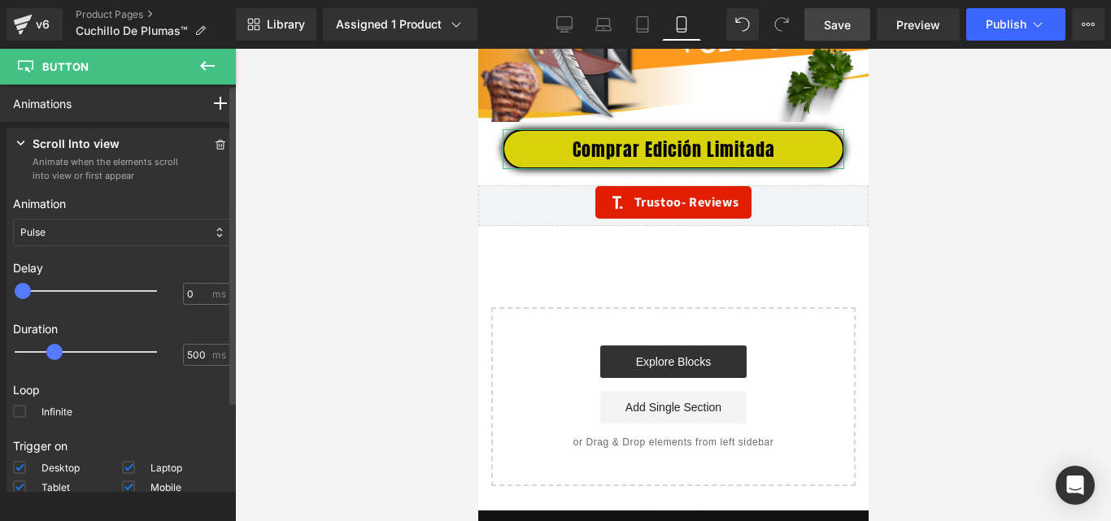
click at [55, 397] on p "Loop" at bounding box center [121, 389] width 217 height 17
click at [57, 396] on p "Loop" at bounding box center [121, 389] width 217 height 17
click at [56, 415] on label "Infinite" at bounding box center [42, 415] width 59 height 20
click at [0, 0] on input "Infinite" at bounding box center [0, 0] width 0 height 0
click at [826, 18] on span "Save" at bounding box center [837, 24] width 27 height 17
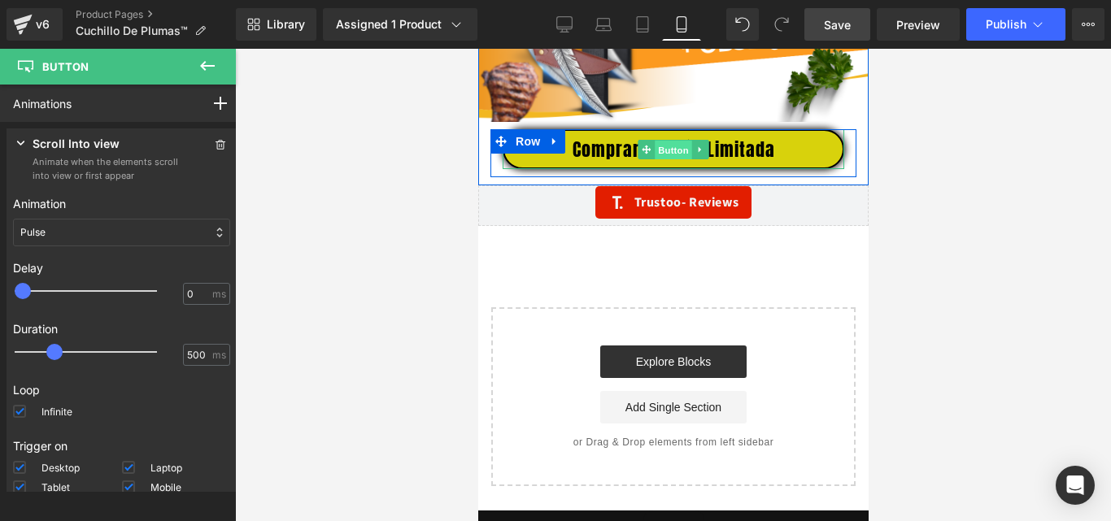
click at [663, 160] on span "Button" at bounding box center [672, 151] width 37 height 20
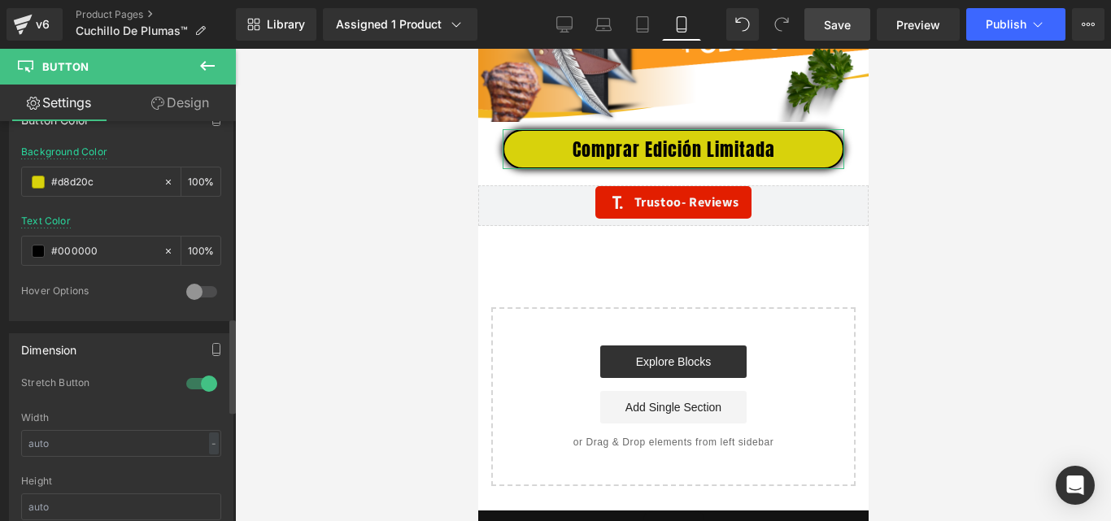
scroll to position [1301, 0]
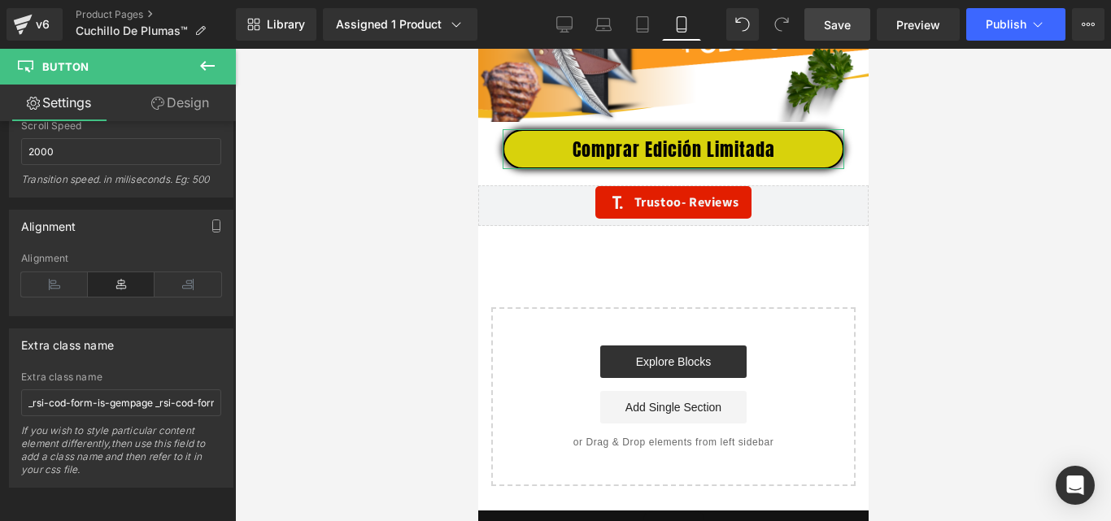
click at [176, 107] on link "Design" at bounding box center [180, 103] width 118 height 37
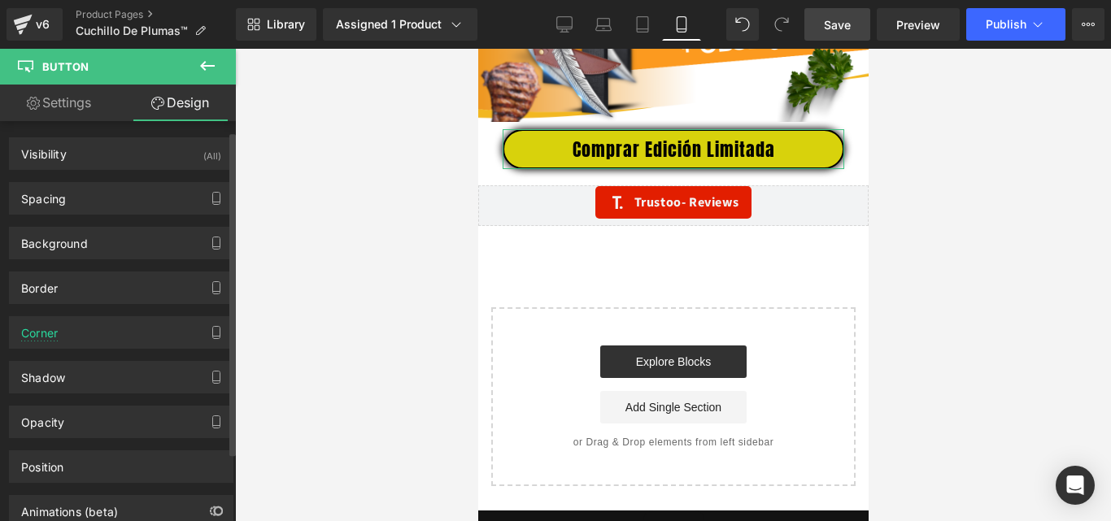
scroll to position [97, 0]
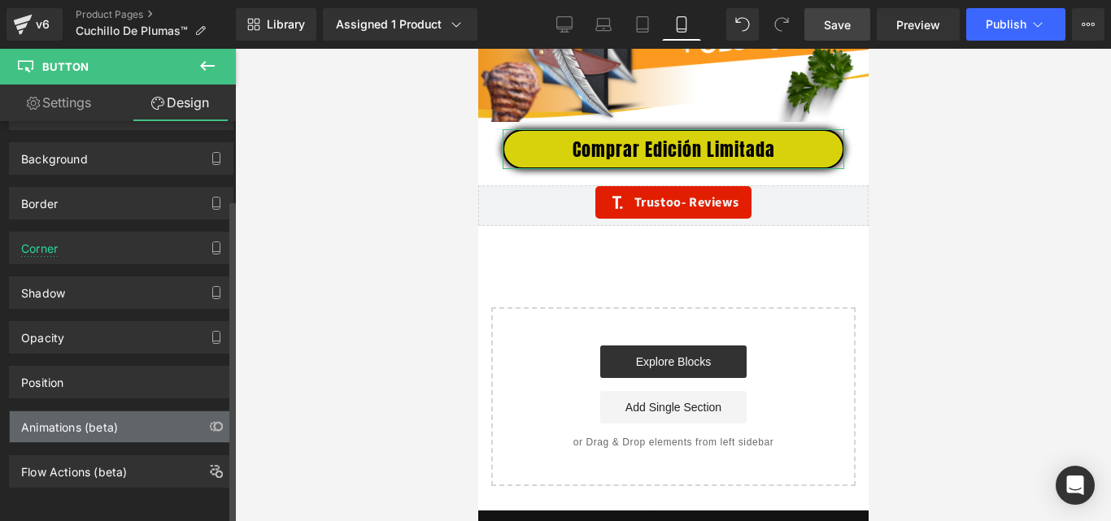
click at [98, 412] on div "Animations (beta)" at bounding box center [69, 423] width 97 height 23
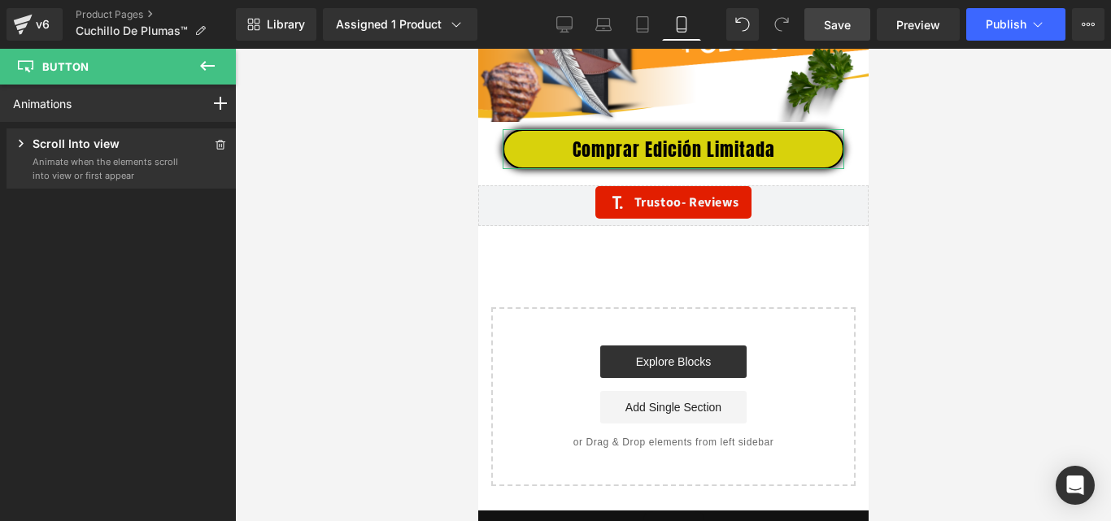
click at [128, 168] on p "Animate when the elements scroll into view or first appear" at bounding box center [106, 168] width 146 height 27
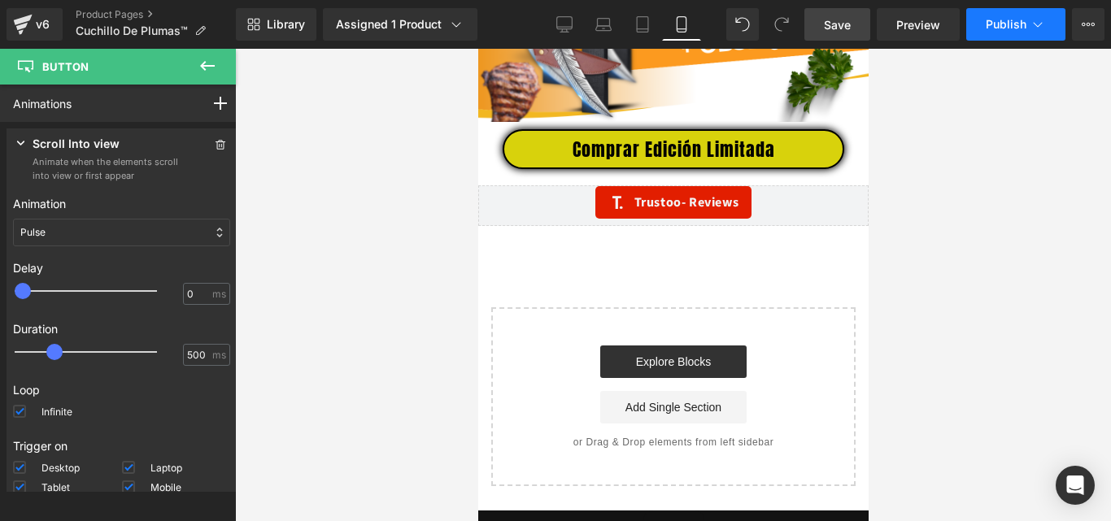
click at [995, 40] on button "Publish" at bounding box center [1015, 24] width 99 height 33
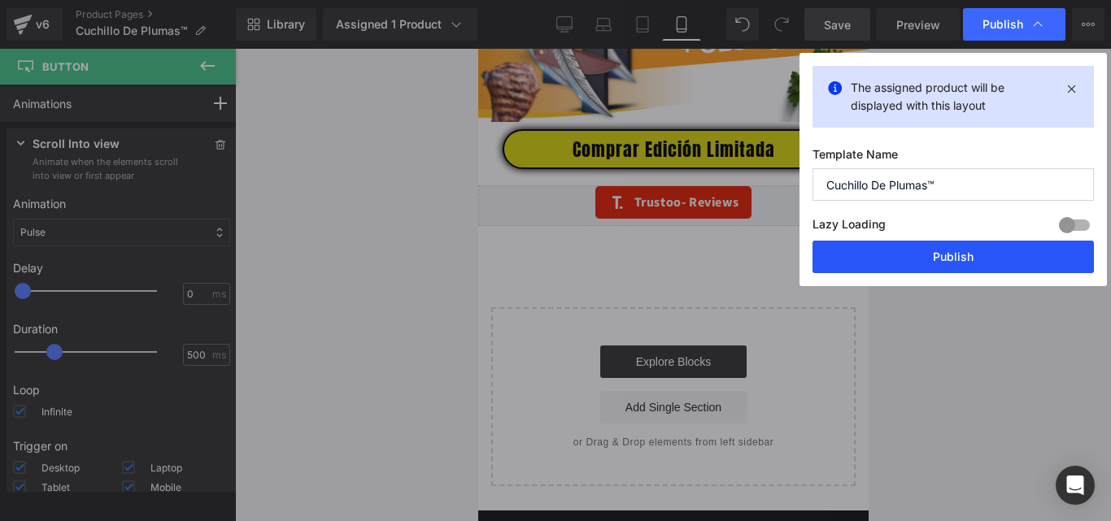
click at [943, 264] on button "Publish" at bounding box center [953, 257] width 281 height 33
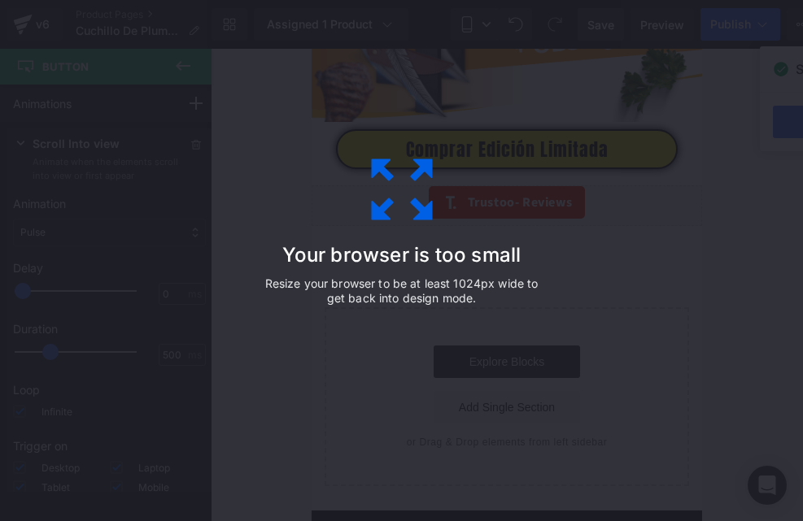
click at [416, 186] on icon at bounding box center [401, 189] width 81 height 81
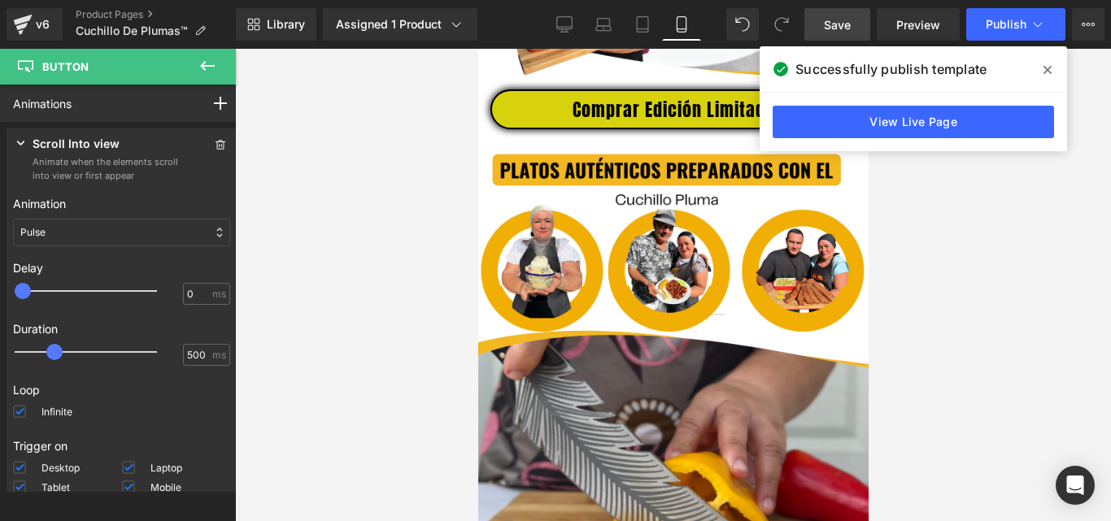
scroll to position [2334, 0]
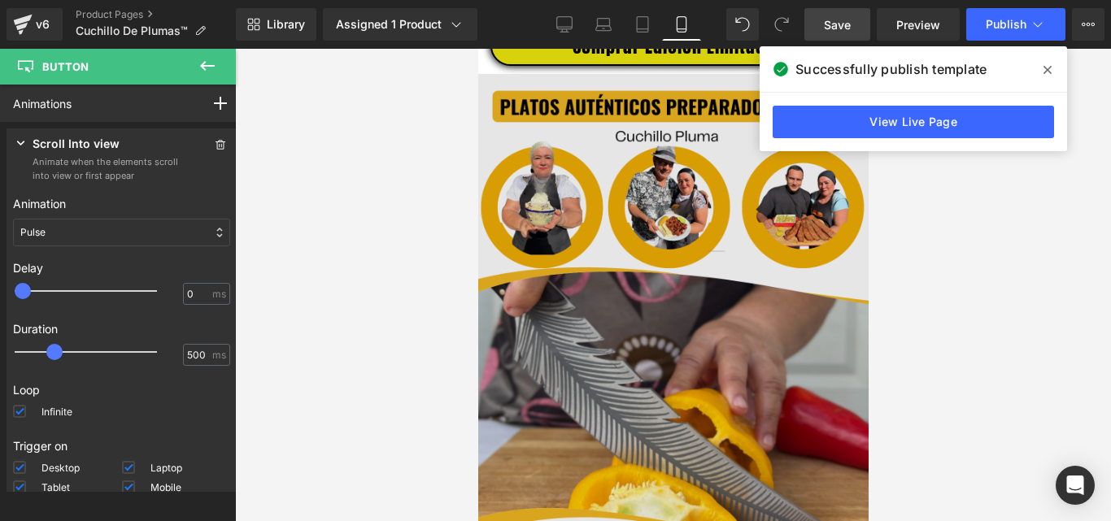
click at [649, 288] on img at bounding box center [672, 323] width 390 height 499
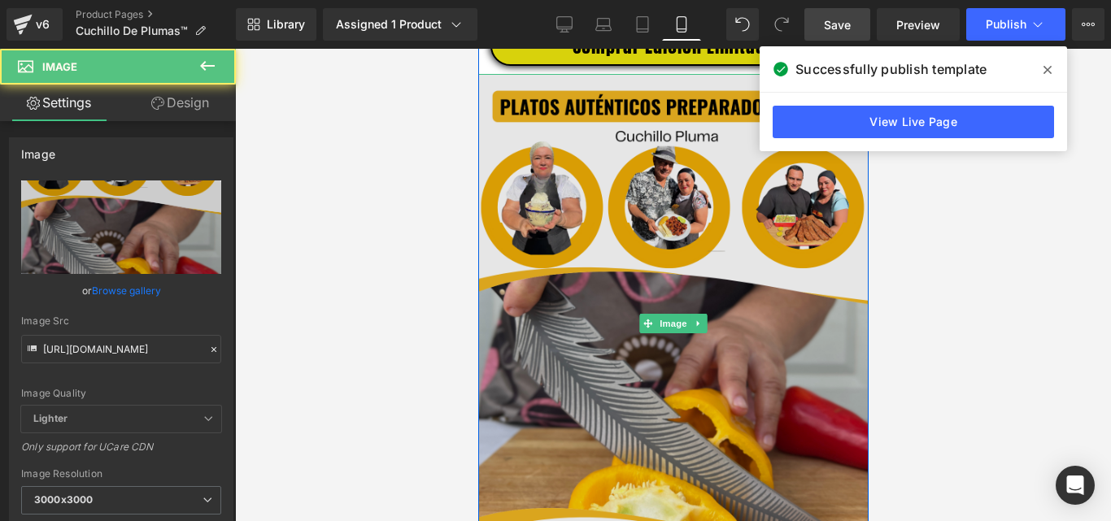
click at [643, 239] on img at bounding box center [672, 323] width 390 height 499
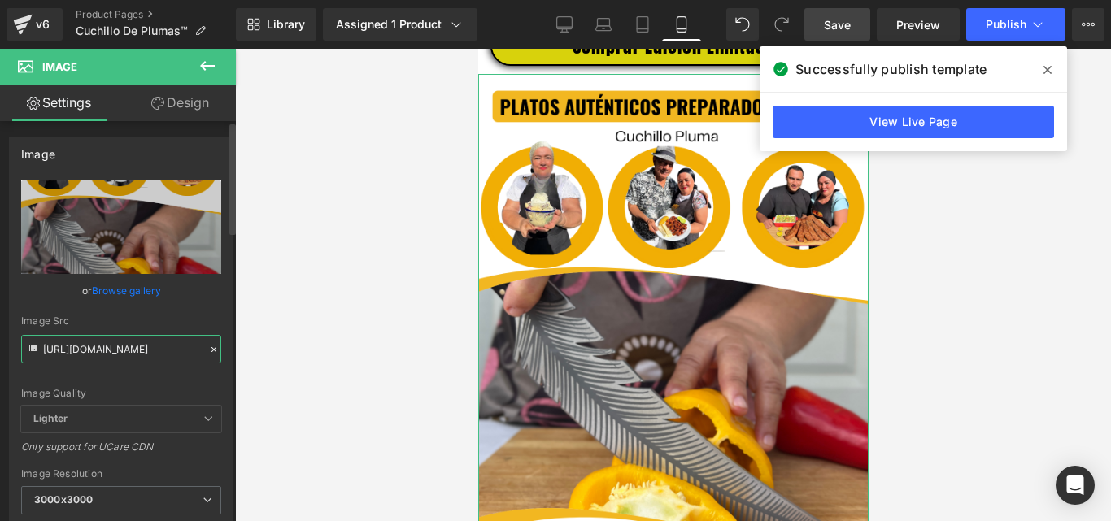
click at [124, 341] on input "[URL][DOMAIN_NAME]" at bounding box center [121, 349] width 200 height 28
paste input "PLUMA_KIZUNA.png?v=1756228673"
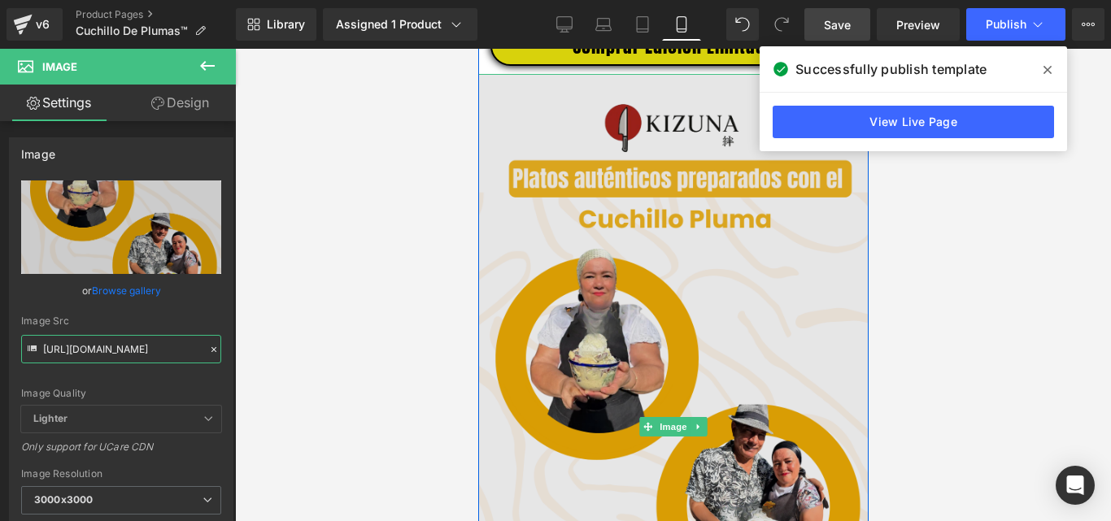
type input "[URL][DOMAIN_NAME]"
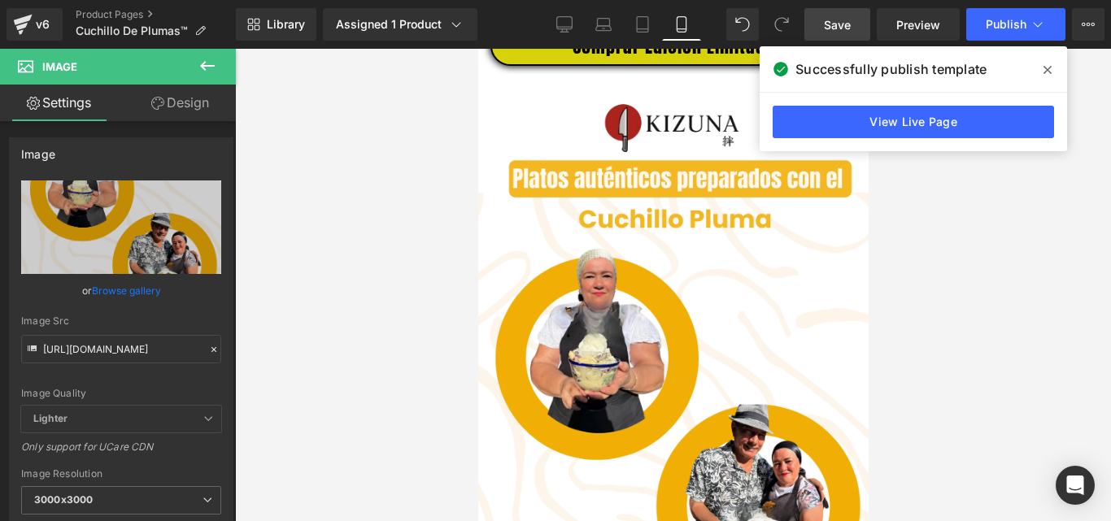
click at [1035, 212] on div at bounding box center [673, 285] width 876 height 473
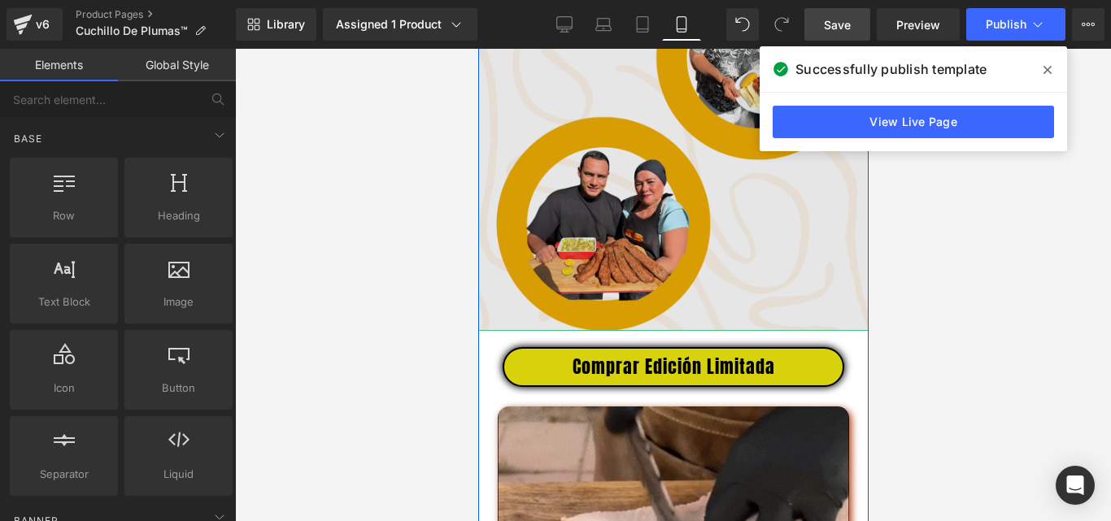
scroll to position [2822, 0]
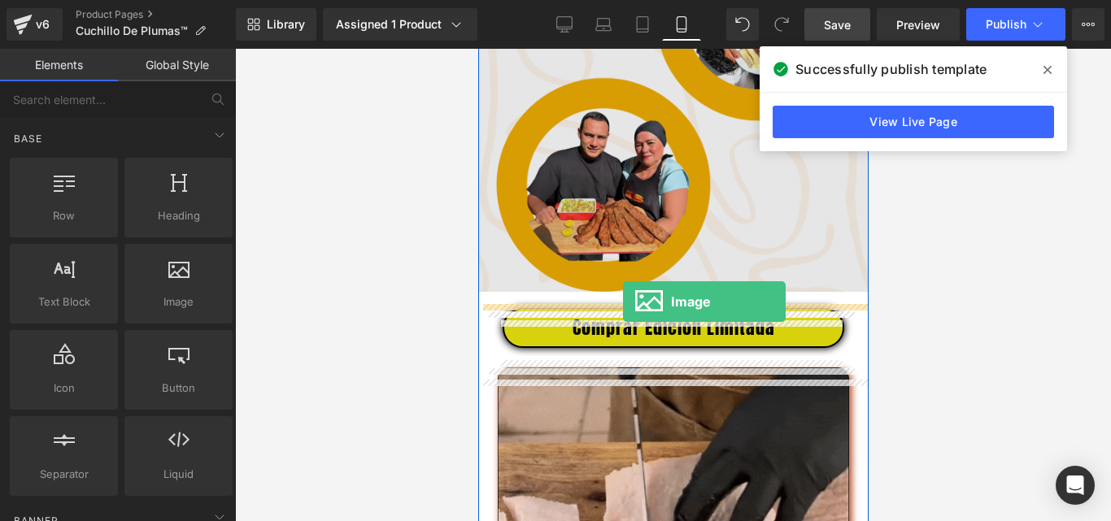
drag, startPoint x: 660, startPoint y: 346, endPoint x: 622, endPoint y: 302, distance: 57.7
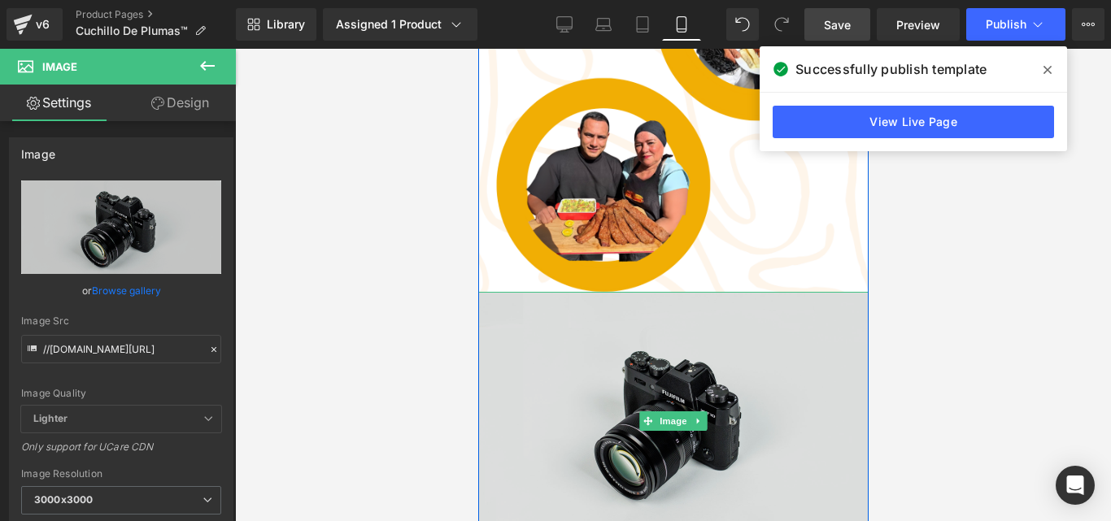
click at [650, 377] on img at bounding box center [672, 421] width 390 height 259
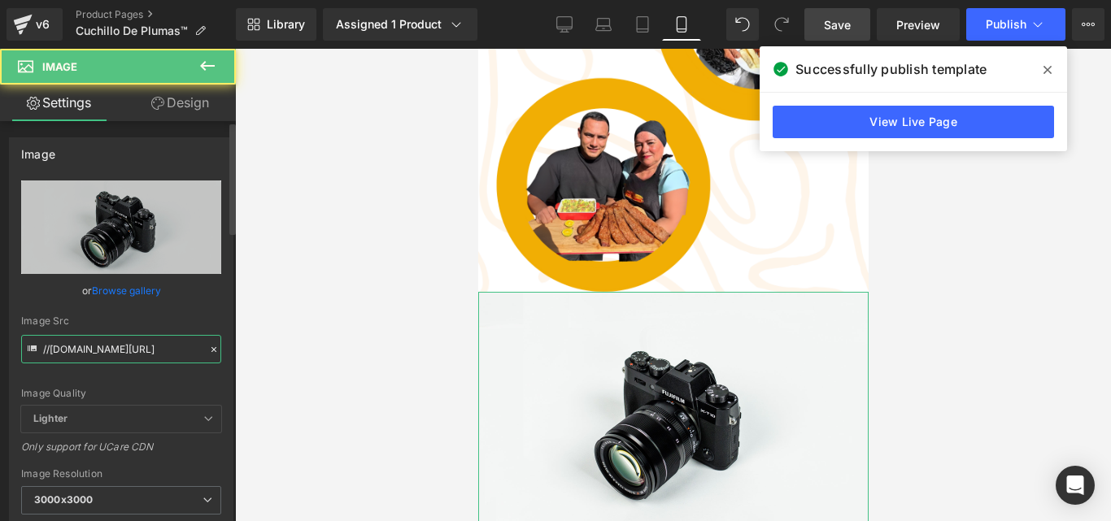
click at [130, 349] on input "//[DOMAIN_NAME][URL]" at bounding box center [121, 349] width 200 height 28
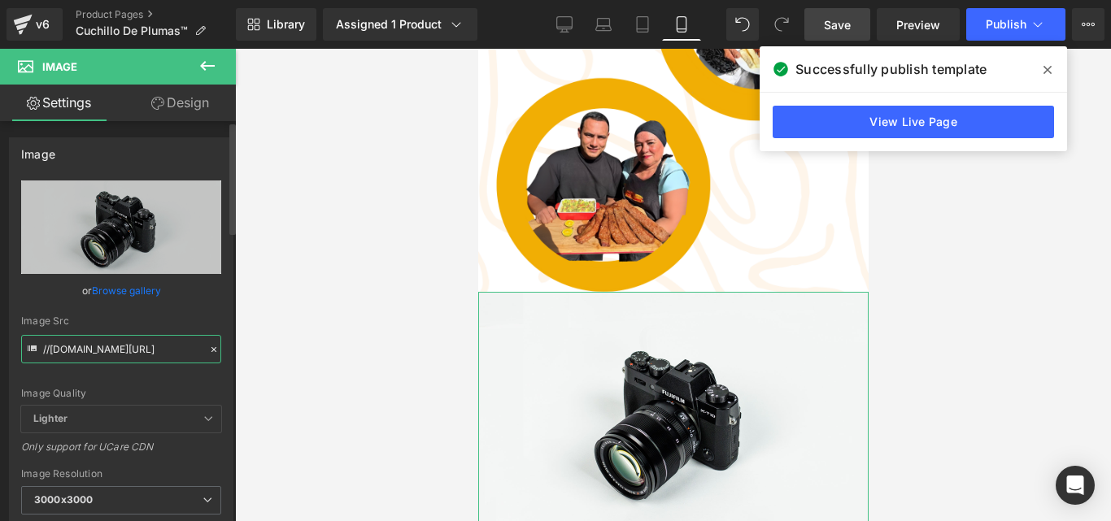
paste input "[URL][DOMAIN_NAME]"
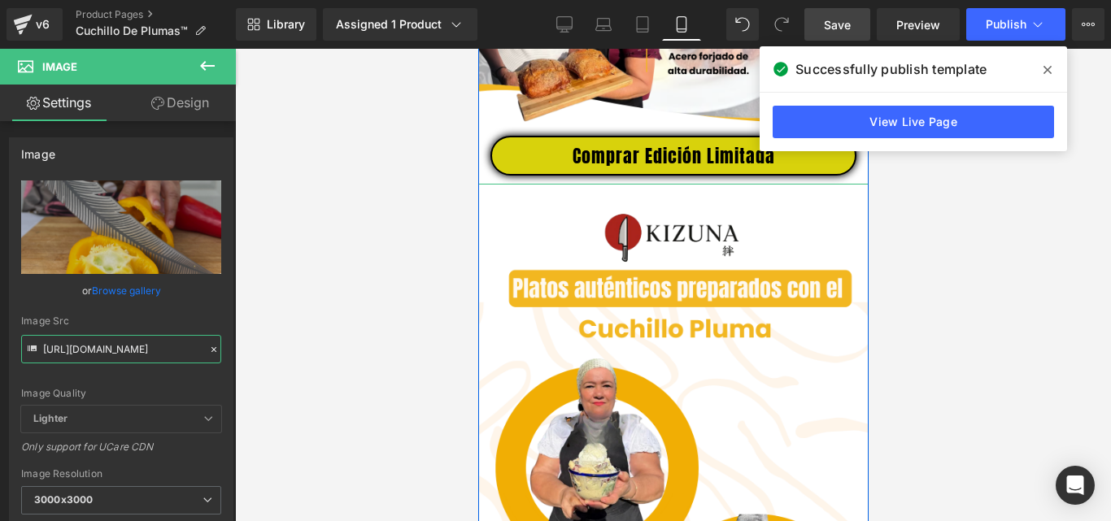
scroll to position [2171, 0]
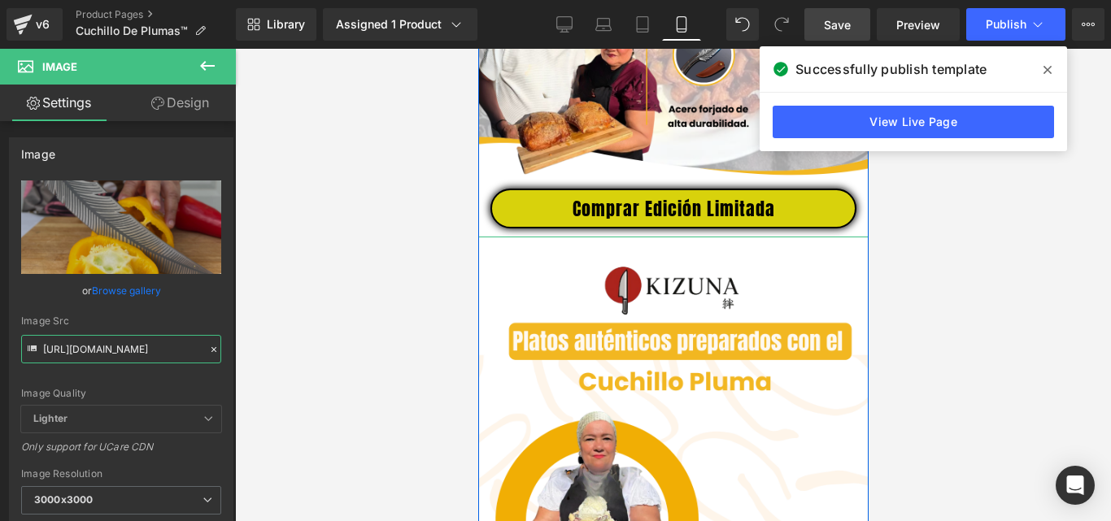
type input "[URL][DOMAIN_NAME]"
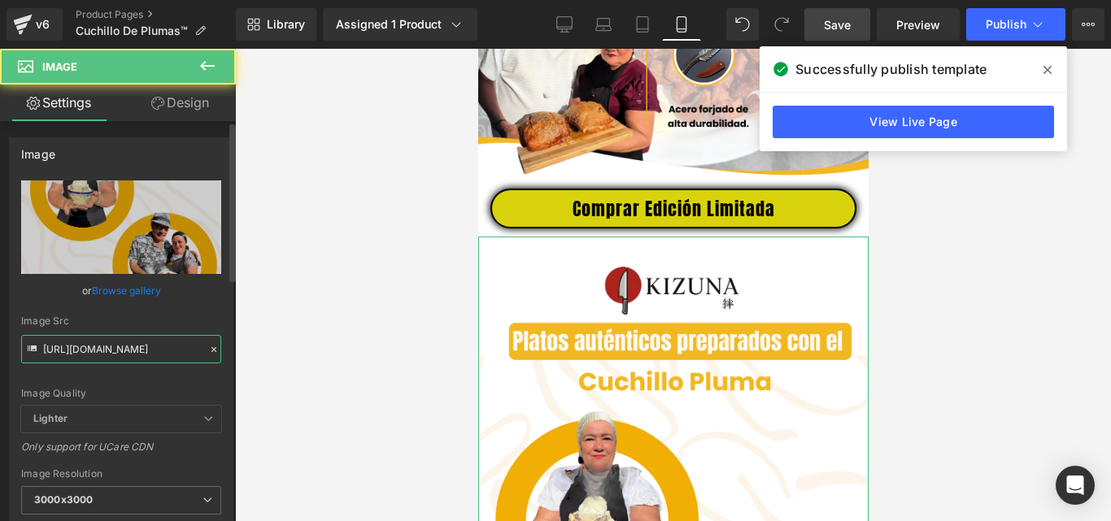
click at [168, 351] on input "[URL][DOMAIN_NAME]" at bounding box center [121, 349] width 200 height 28
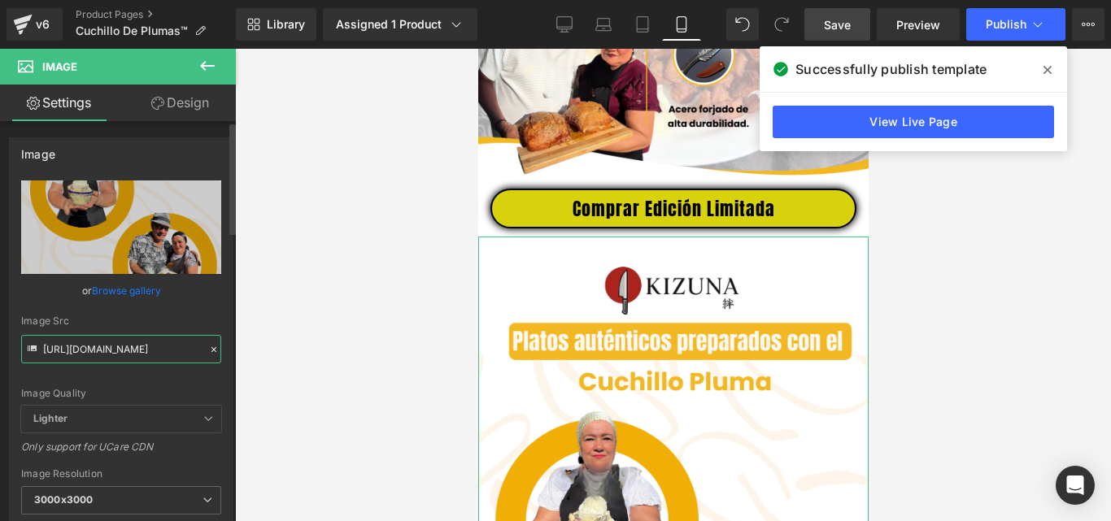
click at [168, 351] on input "[URL][DOMAIN_NAME]" at bounding box center [121, 349] width 200 height 28
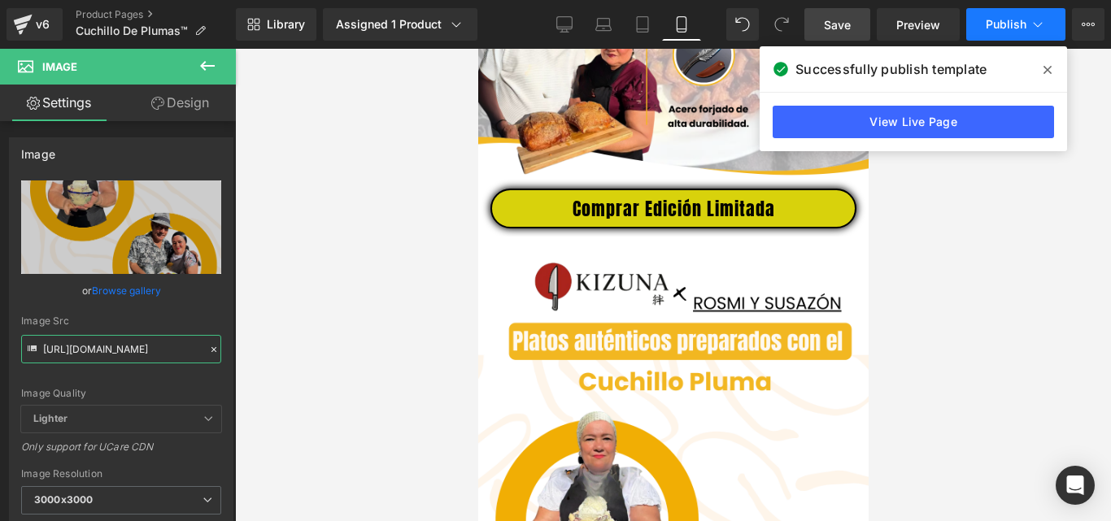
type input "[URL][DOMAIN_NAME]"
click at [1007, 21] on span "Publish" at bounding box center [1006, 24] width 41 height 13
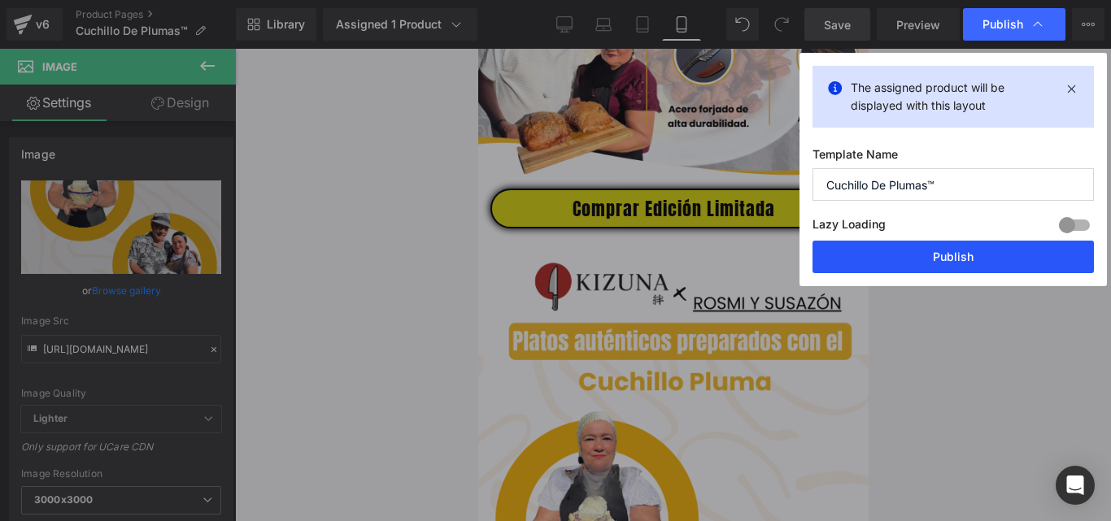
click at [929, 255] on button "Publish" at bounding box center [953, 257] width 281 height 33
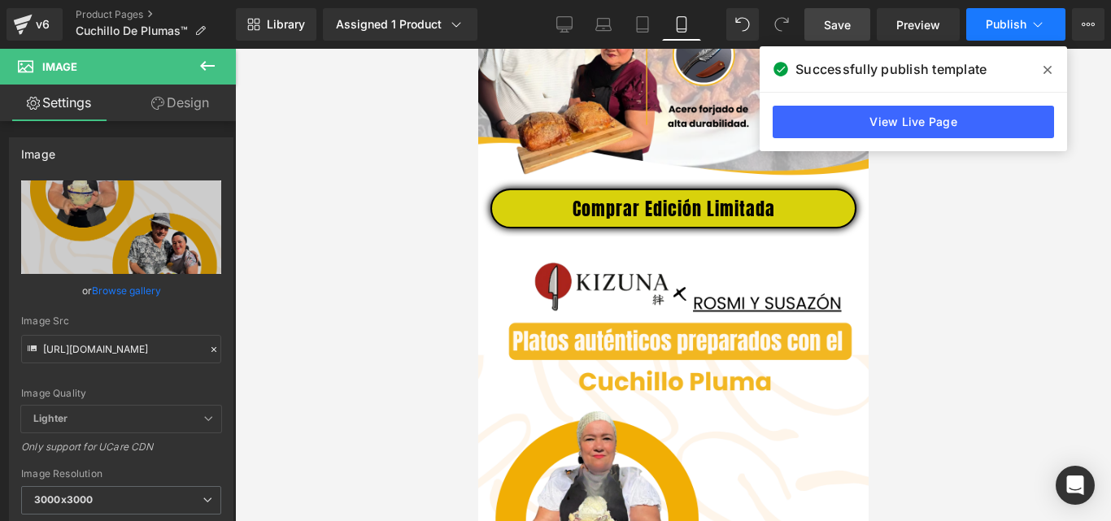
click at [998, 21] on span "Publish" at bounding box center [1006, 24] width 41 height 13
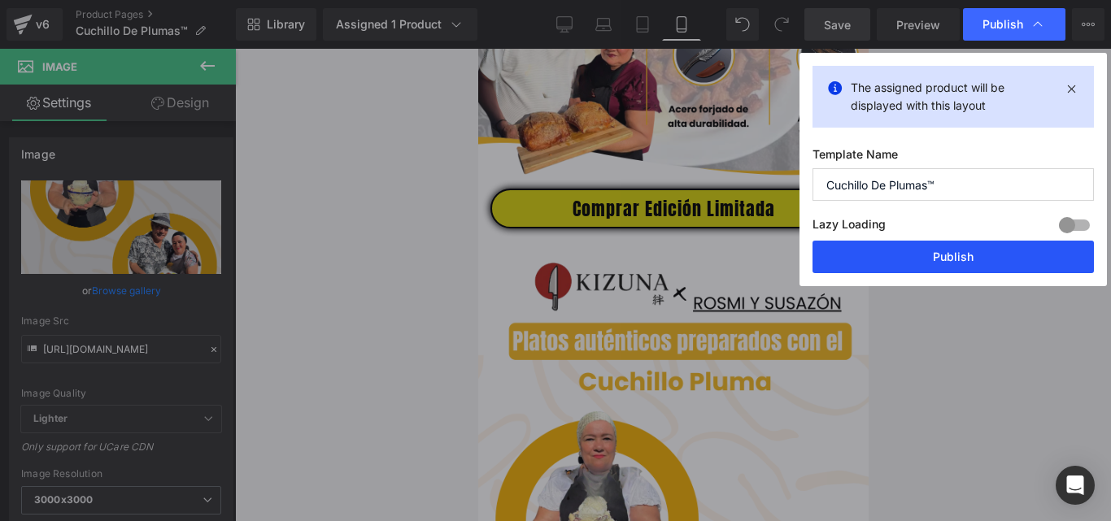
click at [939, 250] on button "Publish" at bounding box center [953, 257] width 281 height 33
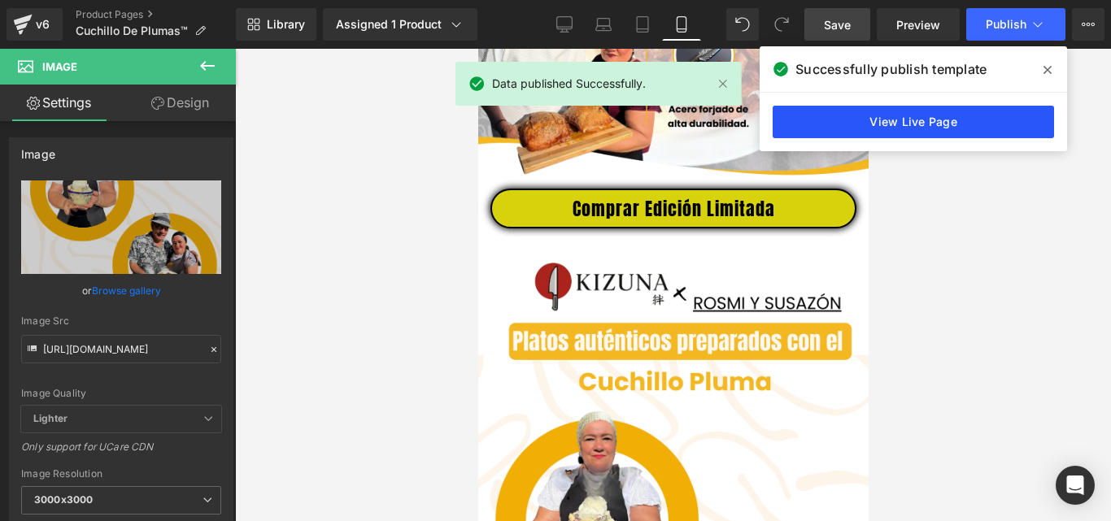
click at [872, 126] on link "View Live Page" at bounding box center [913, 122] width 281 height 33
